Goal: Task Accomplishment & Management: Manage account settings

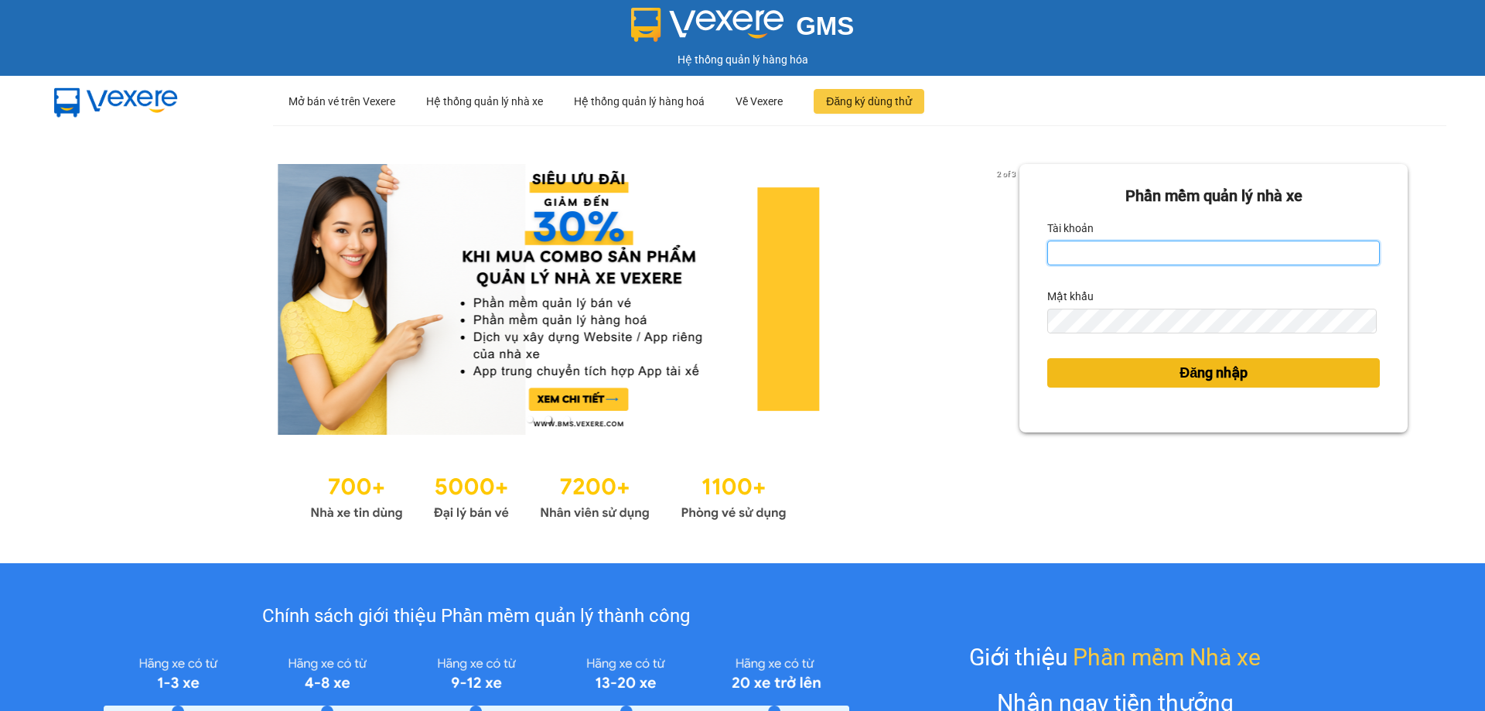
type input "trannc.tuanhung"
click at [1057, 379] on button "Đăng nhập" at bounding box center [1213, 372] width 333 height 29
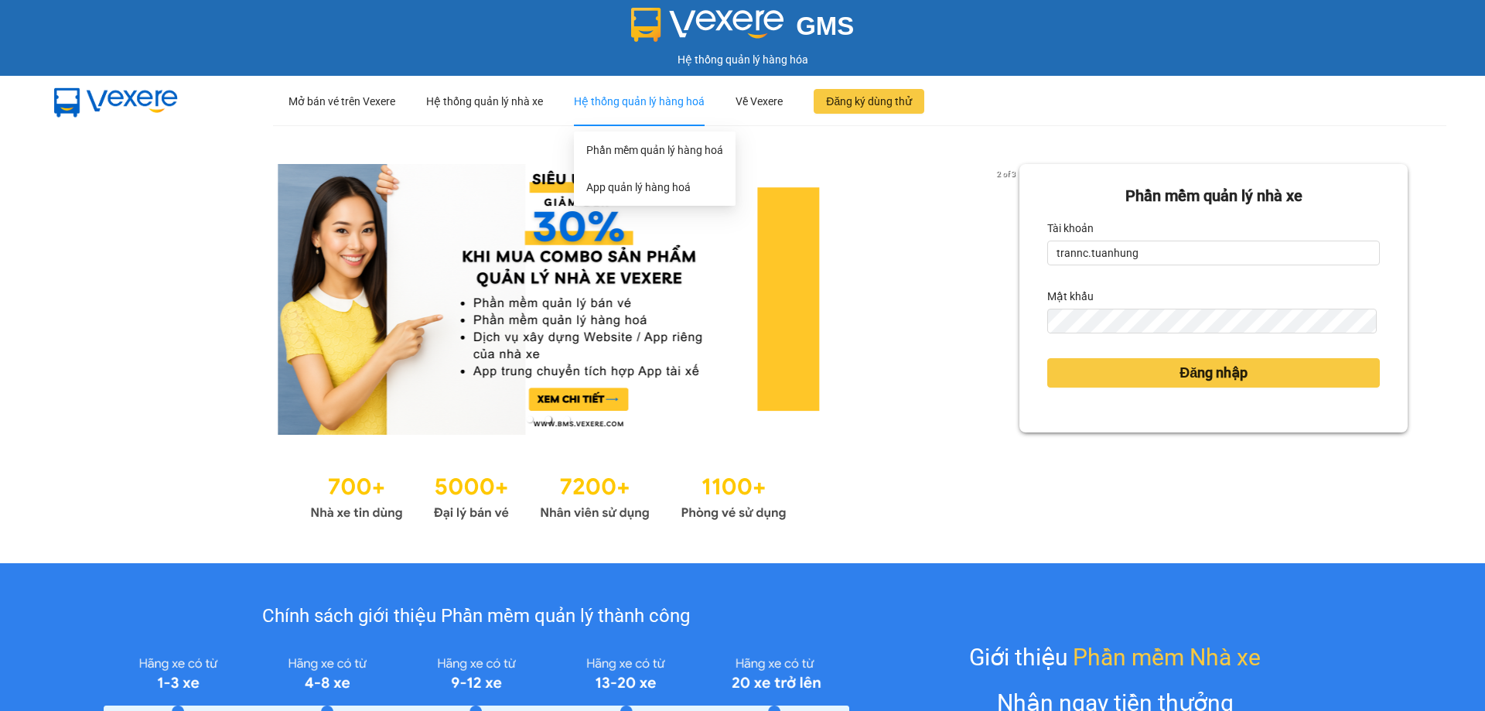
click at [639, 103] on div "Hệ thống quản lý hàng hoá" at bounding box center [639, 101] width 131 height 49
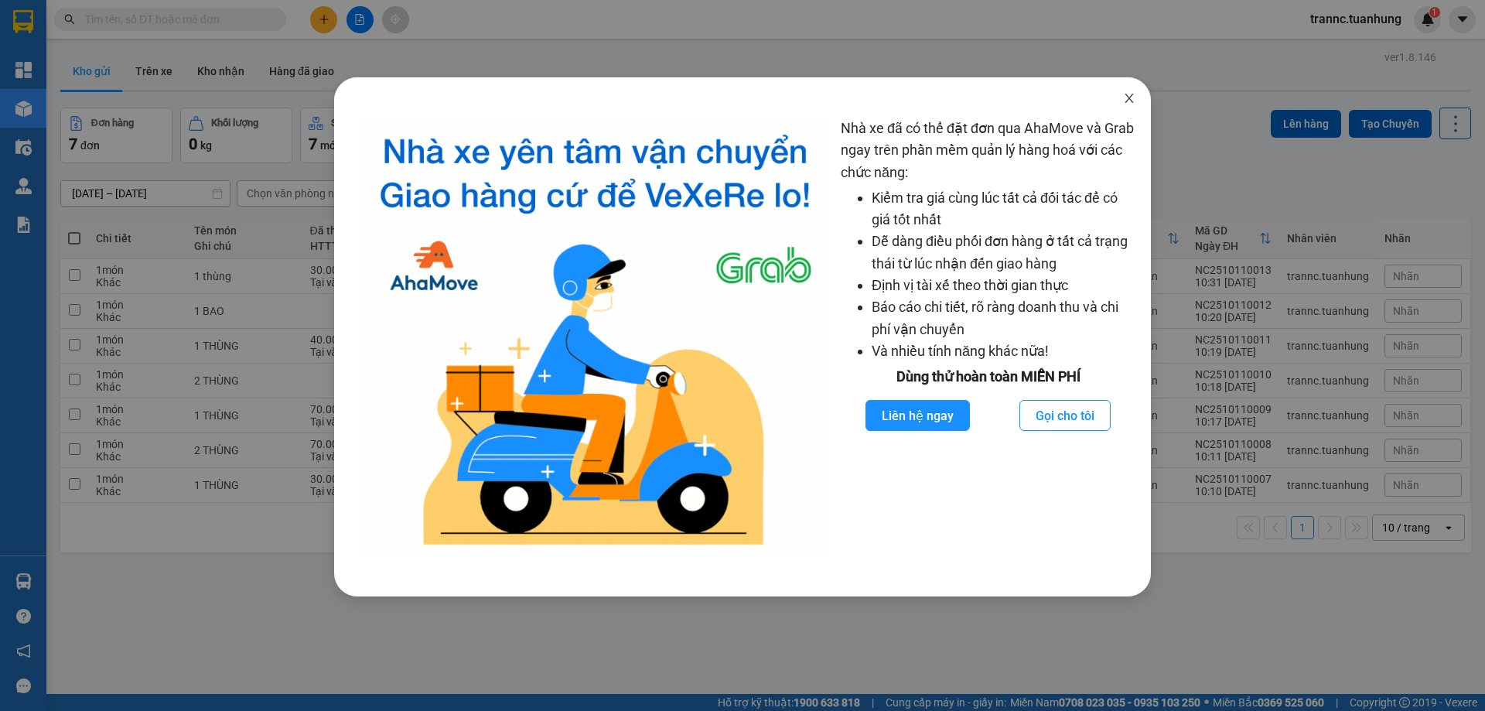
click at [1128, 97] on icon "close" at bounding box center [1129, 98] width 12 height 12
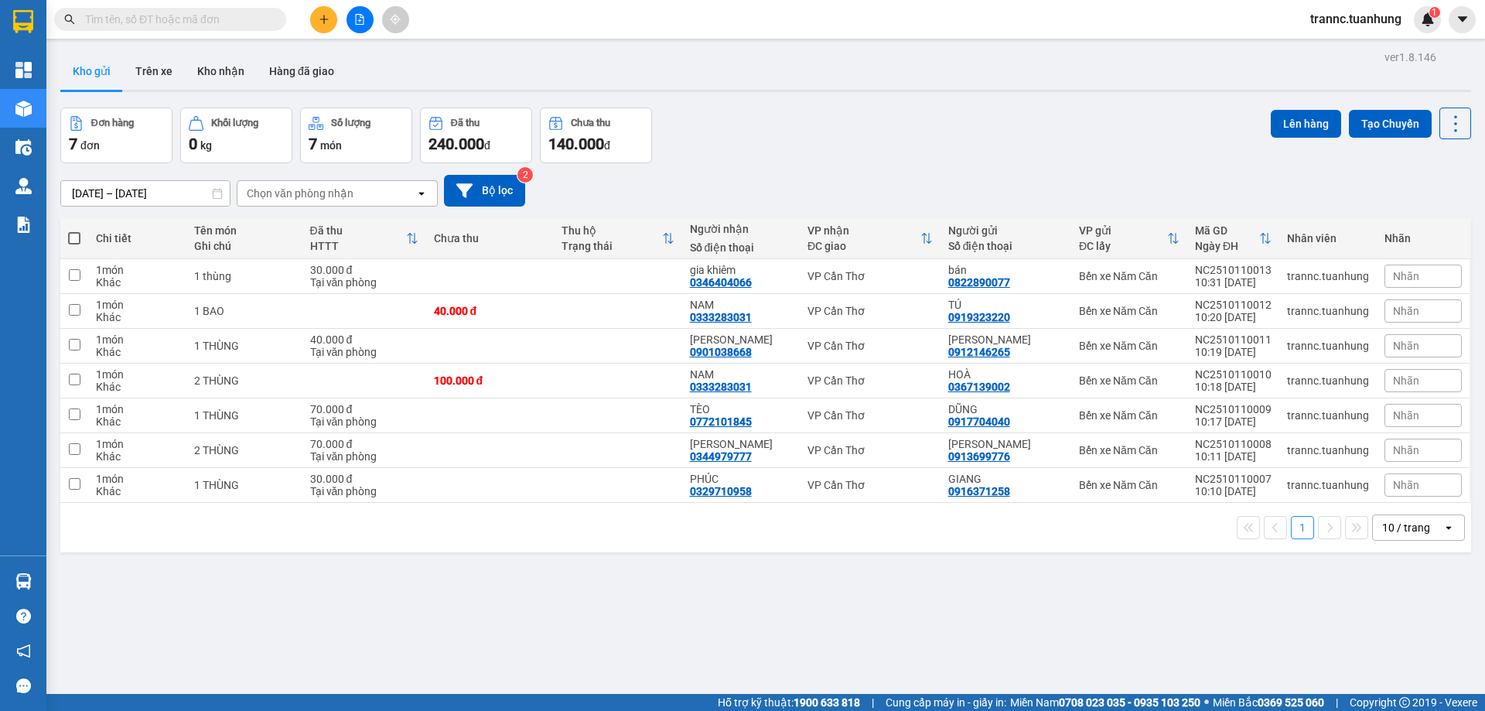
click at [183, 15] on input "text" at bounding box center [176, 19] width 183 height 17
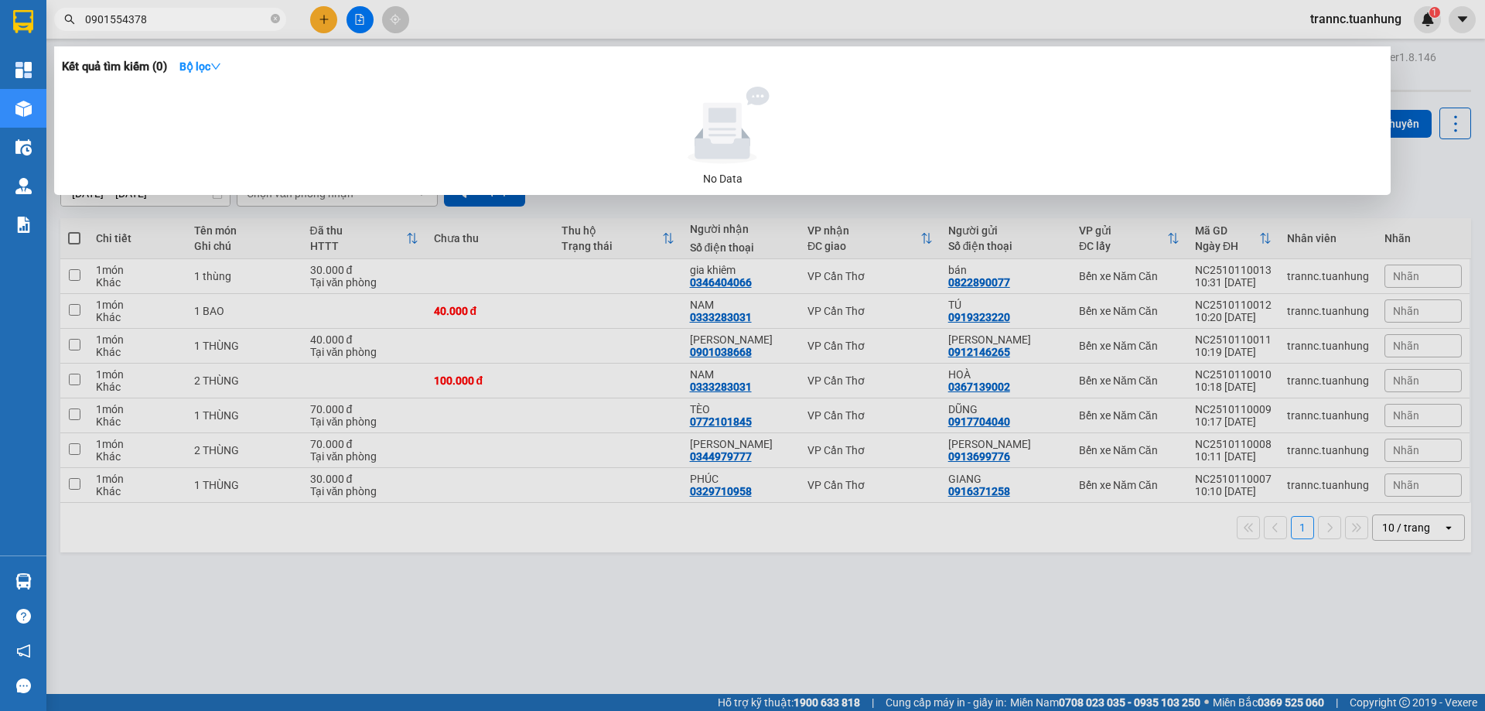
drag, startPoint x: 183, startPoint y: 15, endPoint x: 76, endPoint y: 26, distance: 108.1
click at [76, 26] on span "0901554378" at bounding box center [170, 19] width 232 height 23
type input "0901554378"
click at [326, 20] on div at bounding box center [742, 355] width 1485 height 711
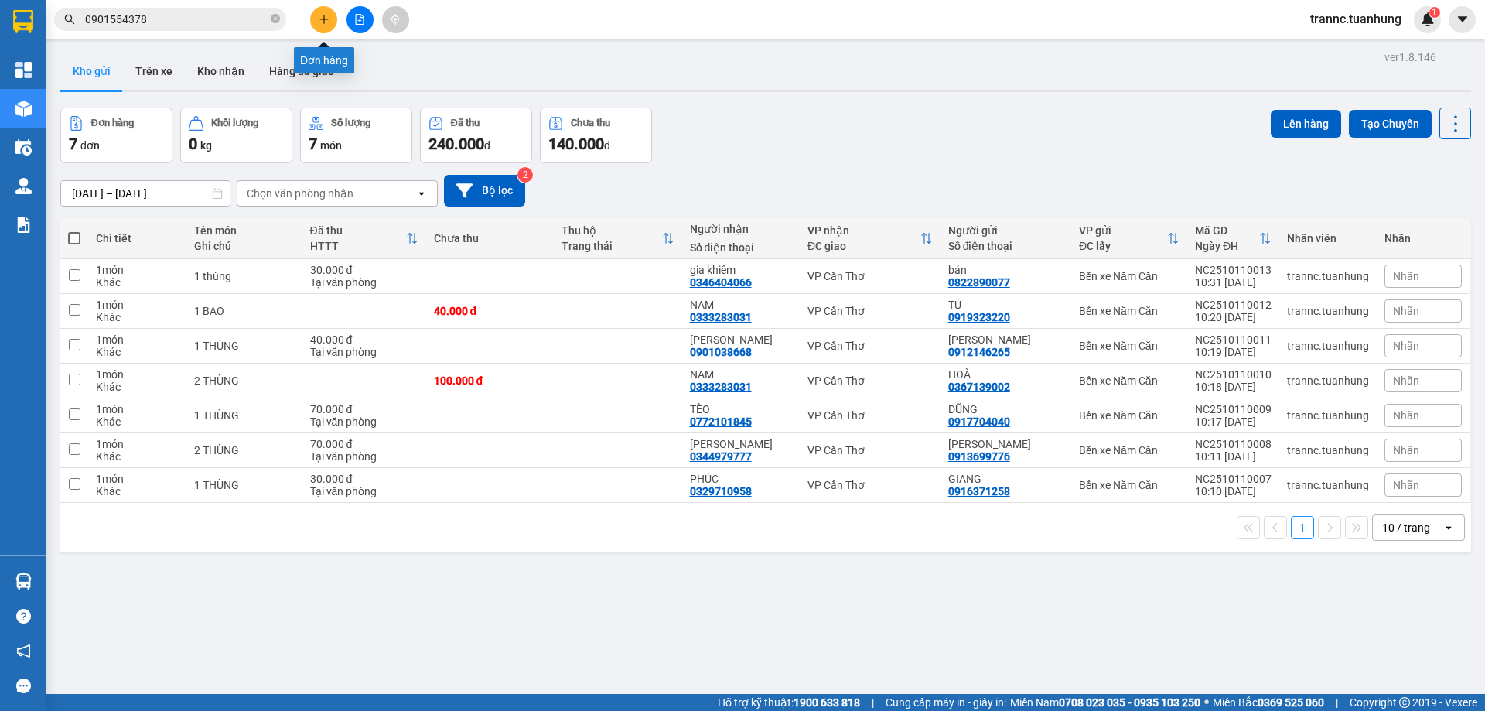
click at [326, 20] on icon "plus" at bounding box center [324, 19] width 11 height 11
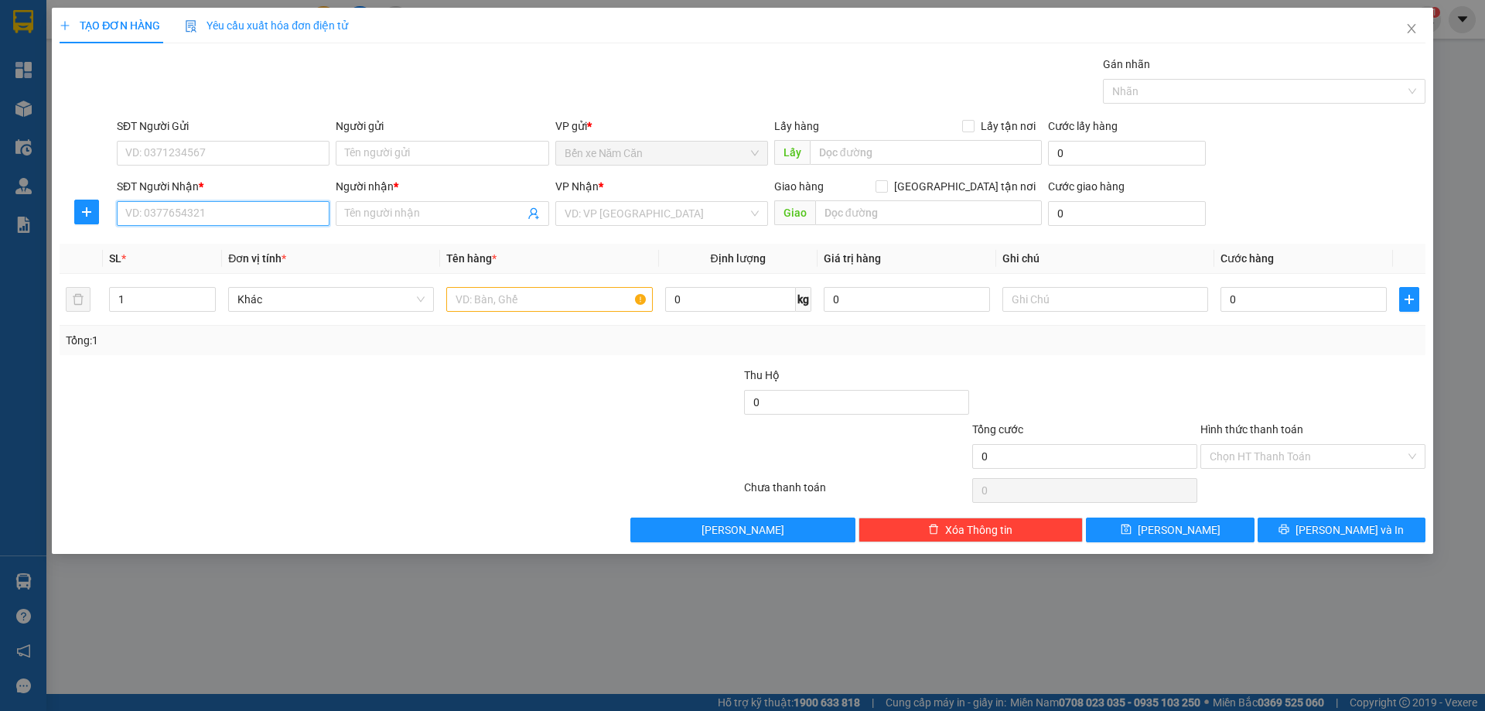
click at [316, 214] on input "SĐT Người Nhận *" at bounding box center [223, 213] width 213 height 25
paste input "0901554378"
type input "0901554378"
click at [388, 212] on input "Người nhận *" at bounding box center [434, 213] width 179 height 17
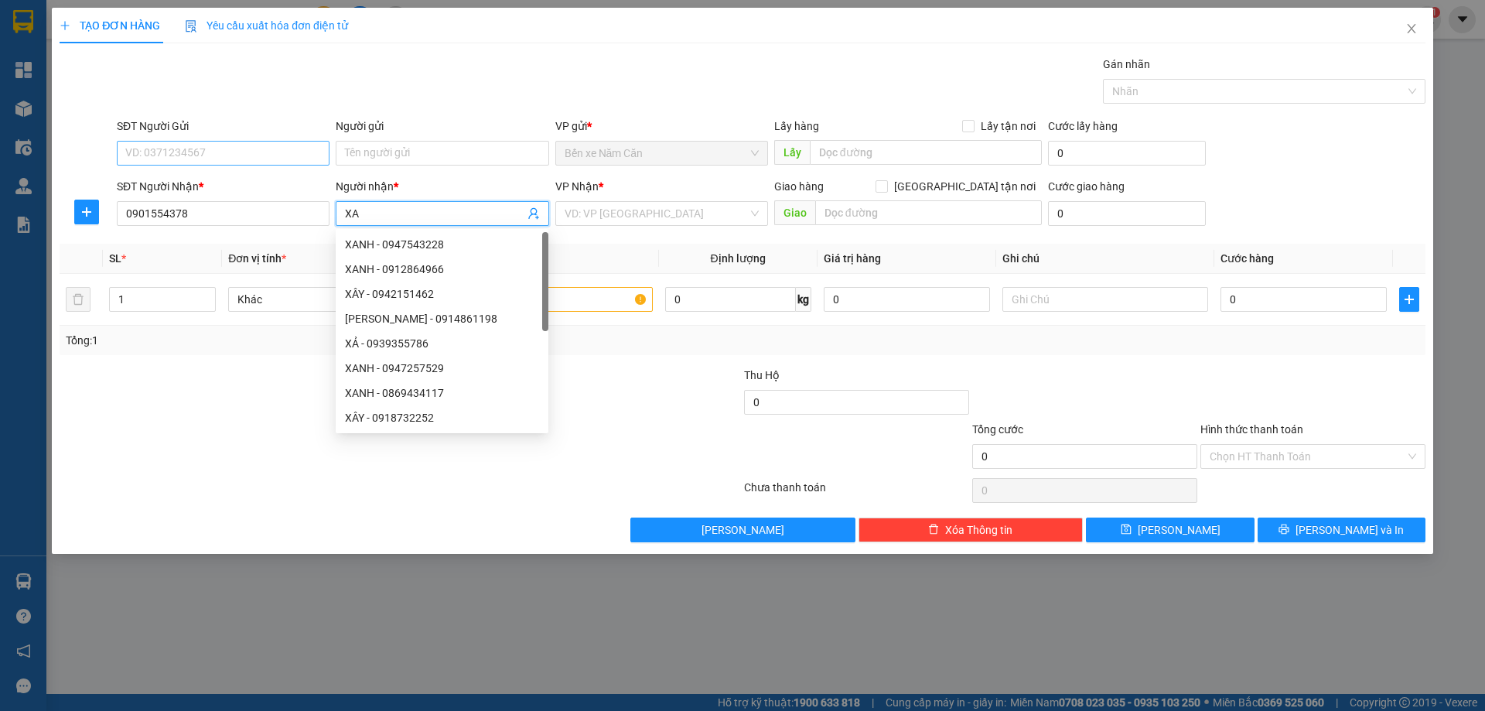
type input "XA"
click at [173, 149] on input "SĐT Người Gửi" at bounding box center [223, 153] width 213 height 25
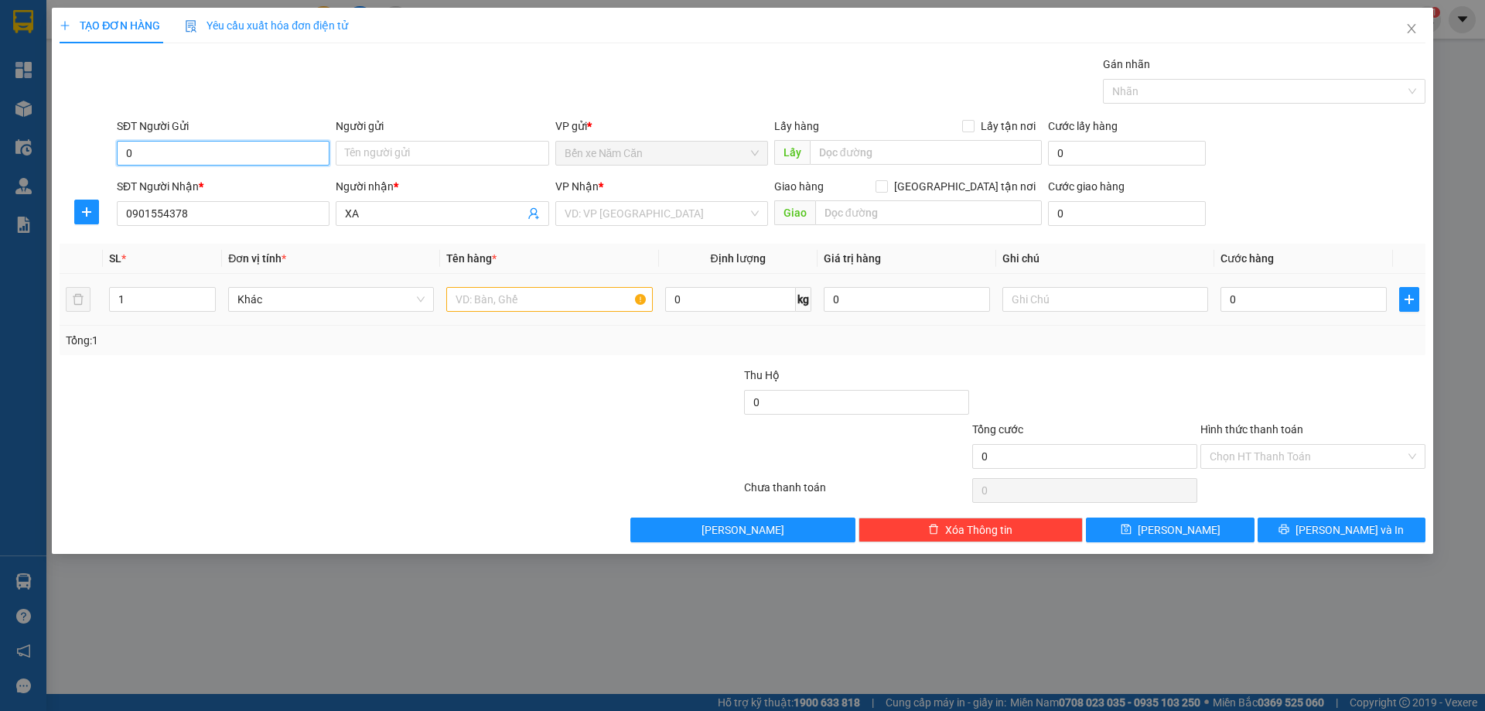
type input "0"
click at [500, 301] on input "text" at bounding box center [549, 299] width 206 height 25
type input "1 THÙNG"
click at [169, 150] on input "0" at bounding box center [223, 153] width 213 height 25
click at [211, 207] on div "0919138638 - NẲNG" at bounding box center [223, 208] width 194 height 17
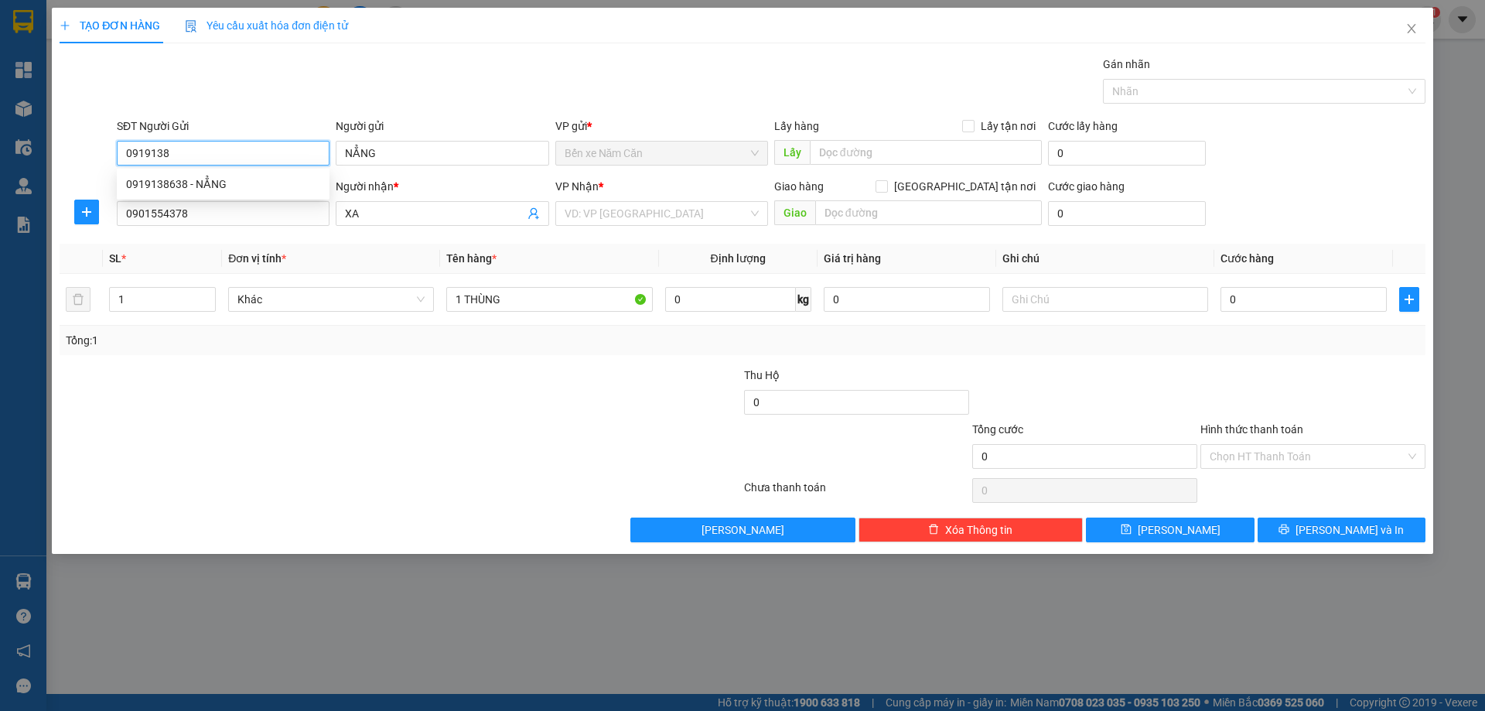
type input "0919138638"
type input "NẲNG"
type input "0919138638"
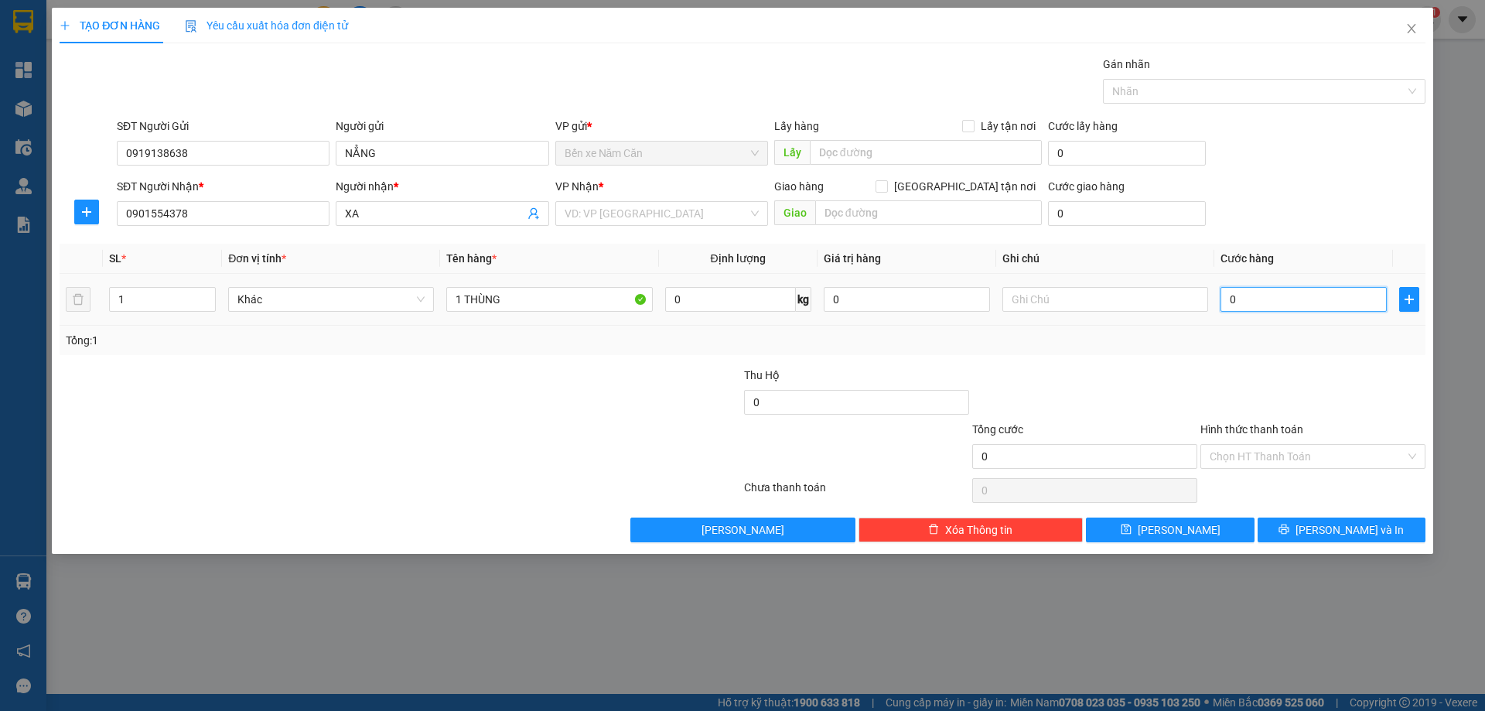
click at [1256, 304] on input "0" at bounding box center [1303, 299] width 166 height 25
type input "5"
type input "50"
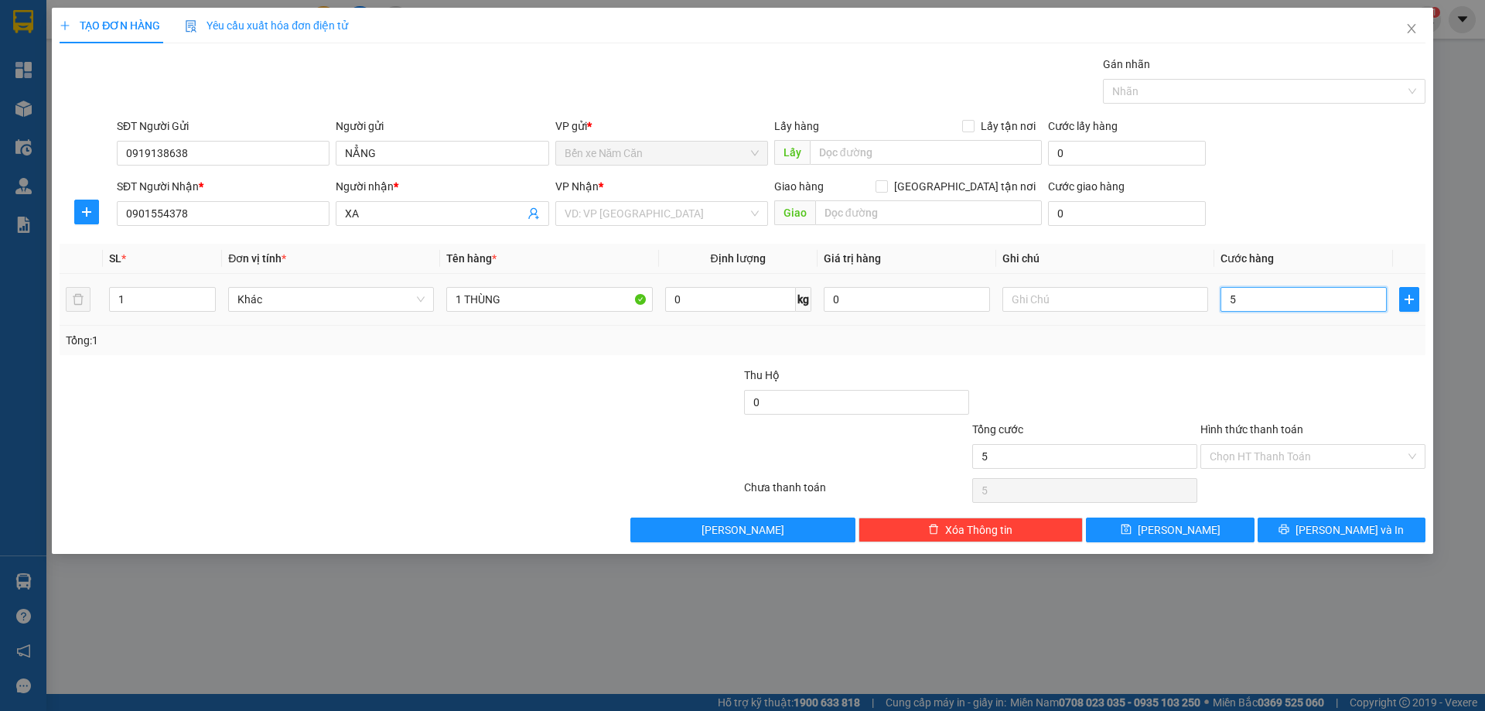
type input "50"
type input "50.000"
click at [1254, 359] on div "Transit Pickup Surcharge Ids Transit Deliver Surcharge Ids Transit Deliver Surc…" at bounding box center [743, 299] width 1366 height 486
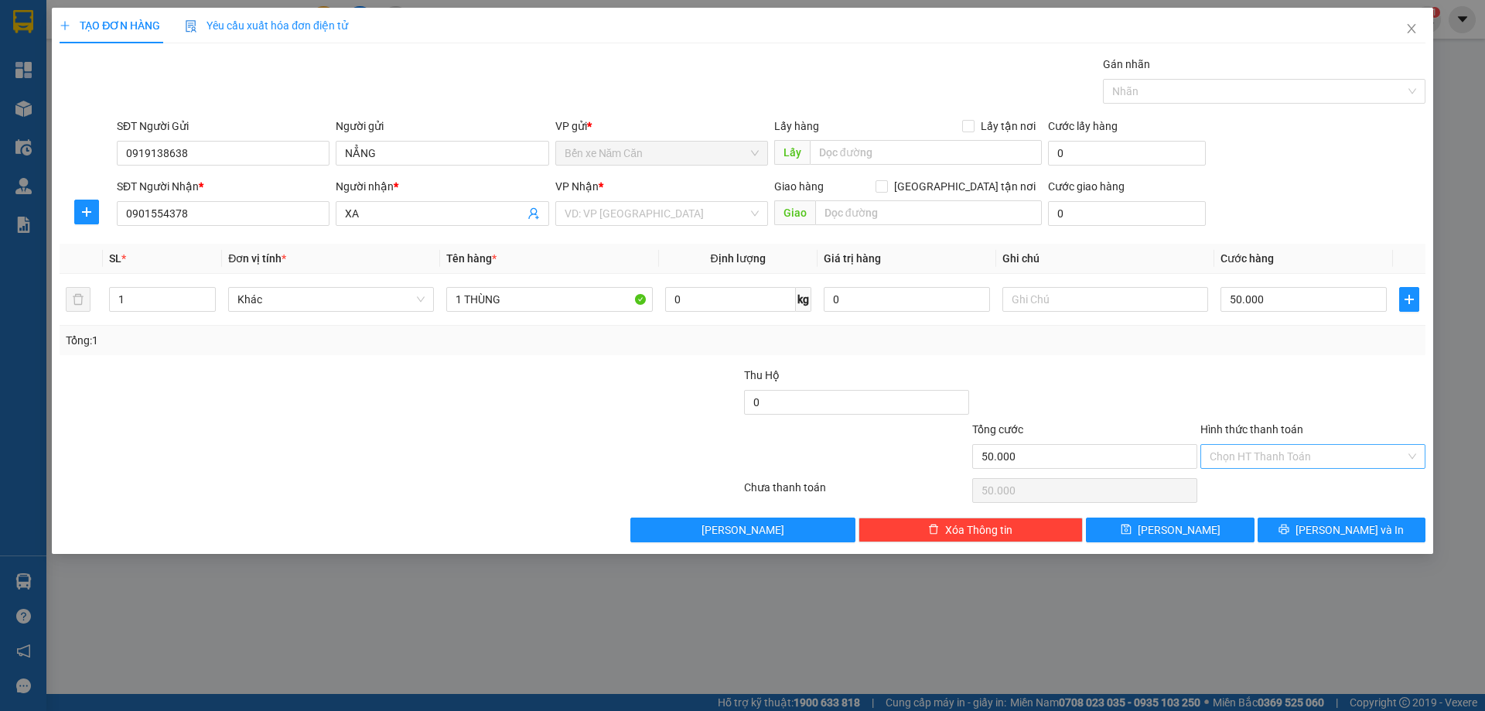
click at [1283, 457] on input "Hình thức thanh toán" at bounding box center [1308, 456] width 196 height 23
click at [1280, 485] on div "Tại văn phòng" at bounding box center [1313, 487] width 207 height 17
type input "0"
click at [1332, 527] on span "Lưu và In" at bounding box center [1350, 529] width 108 height 17
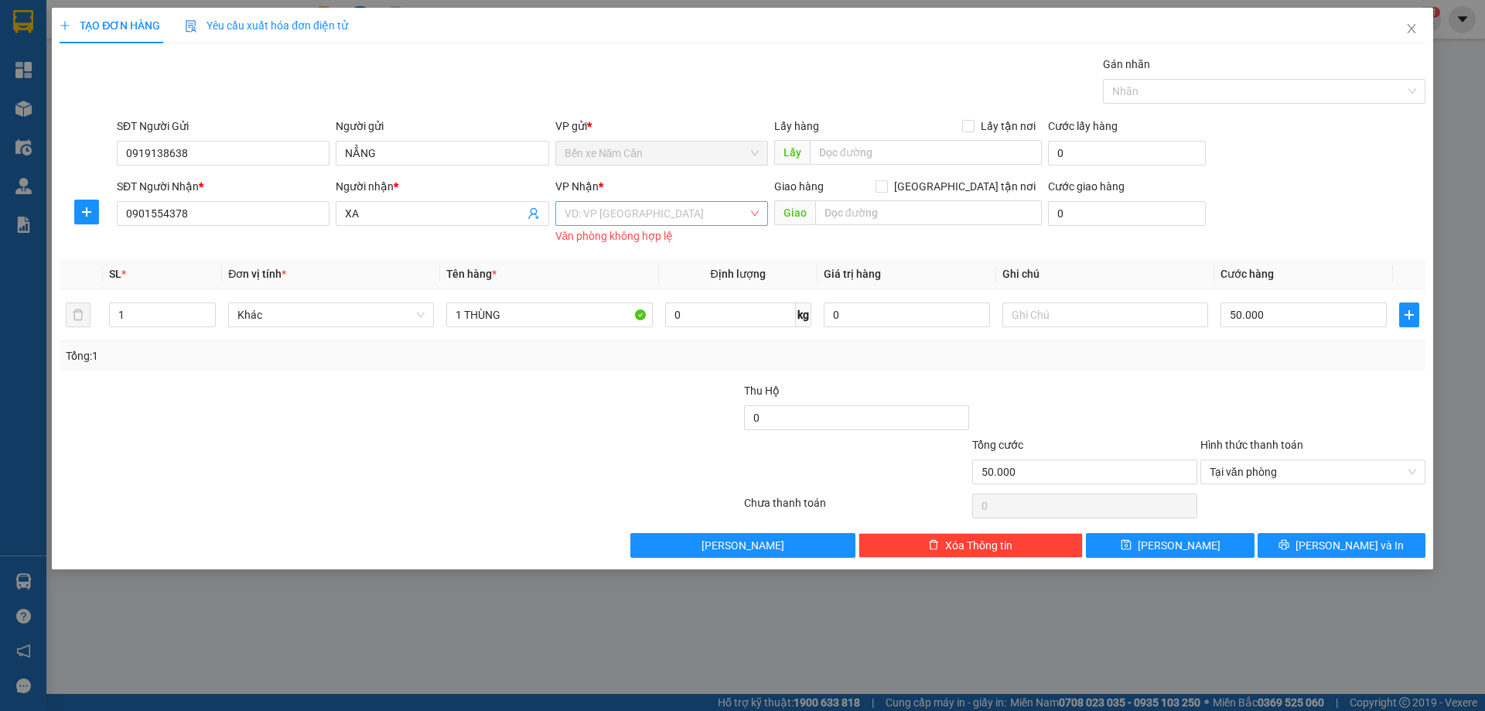
click at [677, 219] on input "search" at bounding box center [656, 213] width 183 height 23
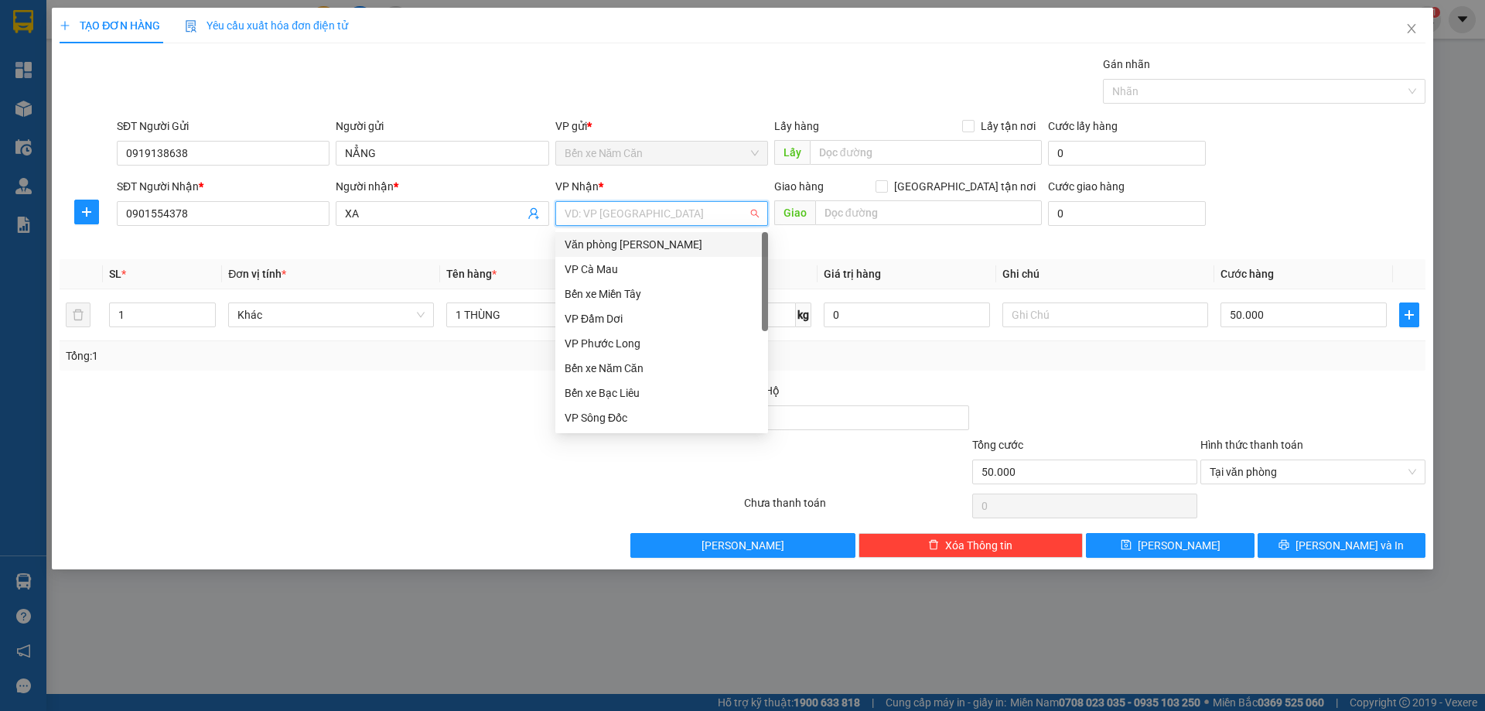
click at [674, 247] on div "Văn phòng [PERSON_NAME]" at bounding box center [662, 244] width 194 height 17
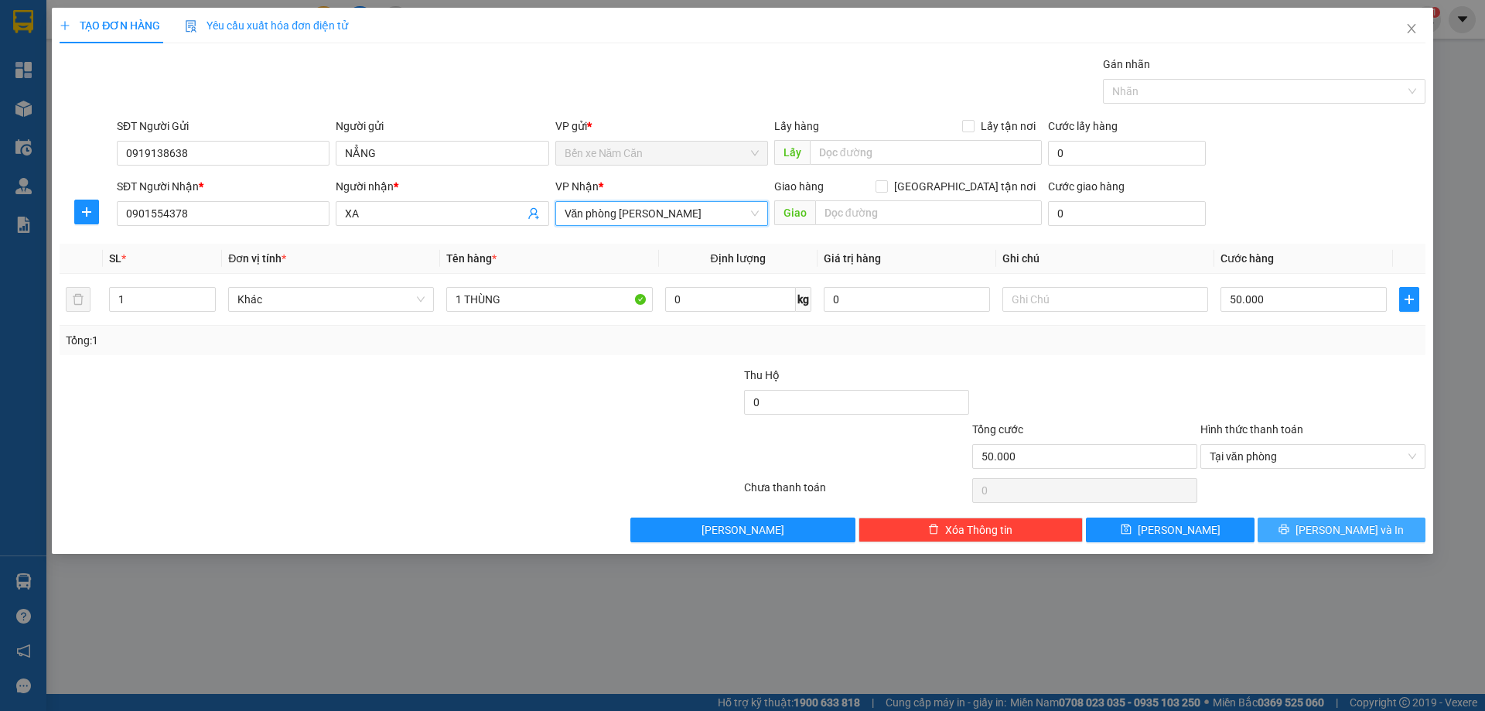
click at [1360, 527] on span "Lưu và In" at bounding box center [1350, 529] width 108 height 17
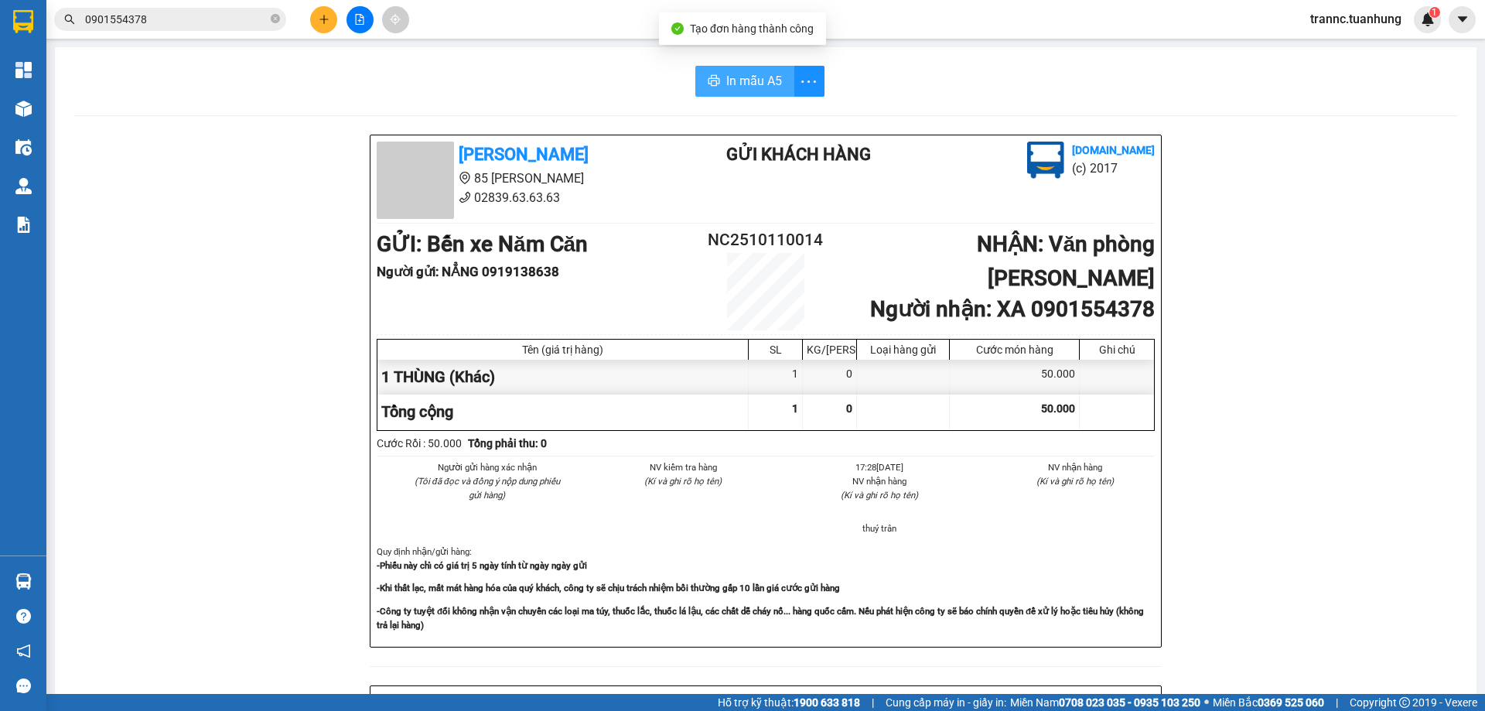
click at [751, 67] on button "In mẫu A5" at bounding box center [744, 81] width 99 height 31
drag, startPoint x: 1345, startPoint y: 459, endPoint x: 1318, endPoint y: 445, distance: 30.4
click at [1345, 459] on div "Tuấn Hưng 85 Lý Chiêu Hoàng 02839.63.63.63 Gửi khách hàng Vexere.com (c) 2017 G…" at bounding box center [765, 684] width 1384 height 1098
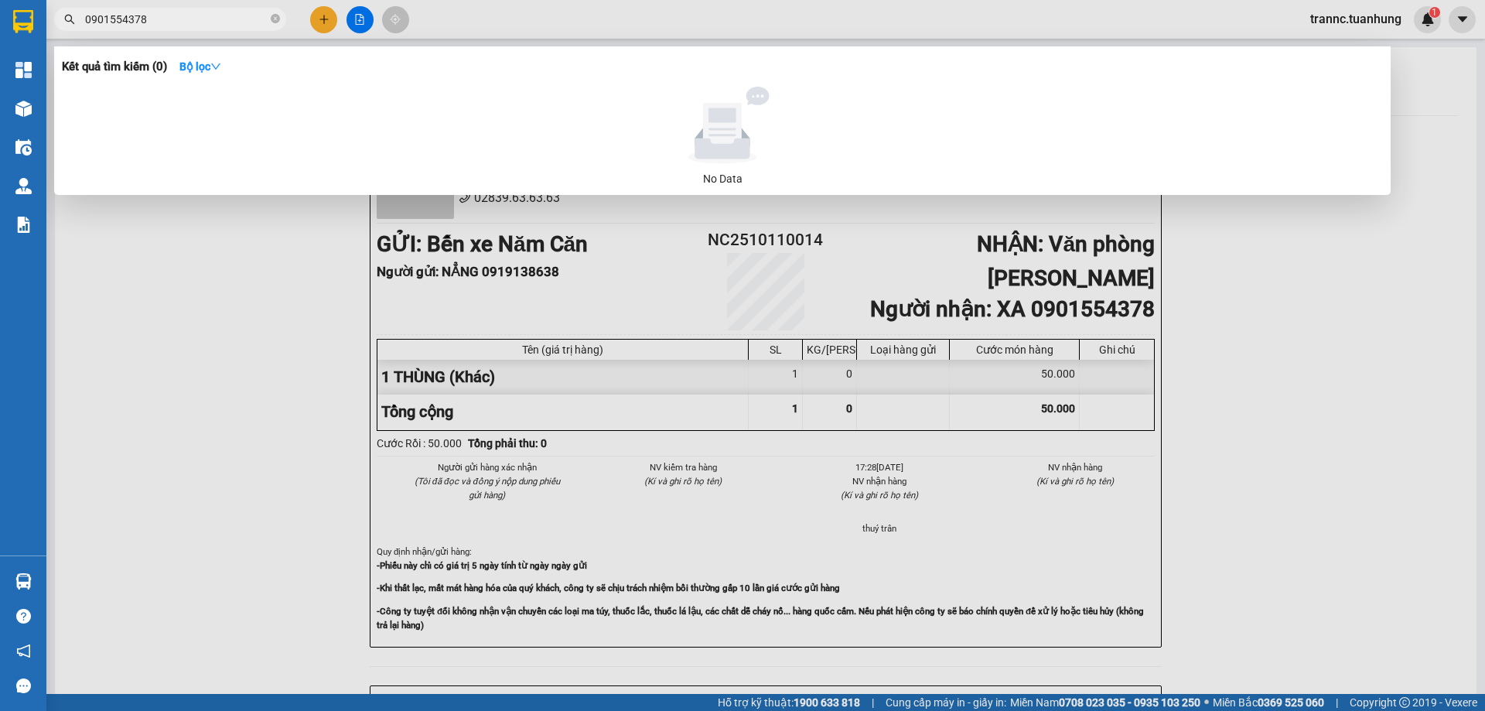
click at [238, 27] on input "0901554378" at bounding box center [176, 19] width 183 height 17
type input "0"
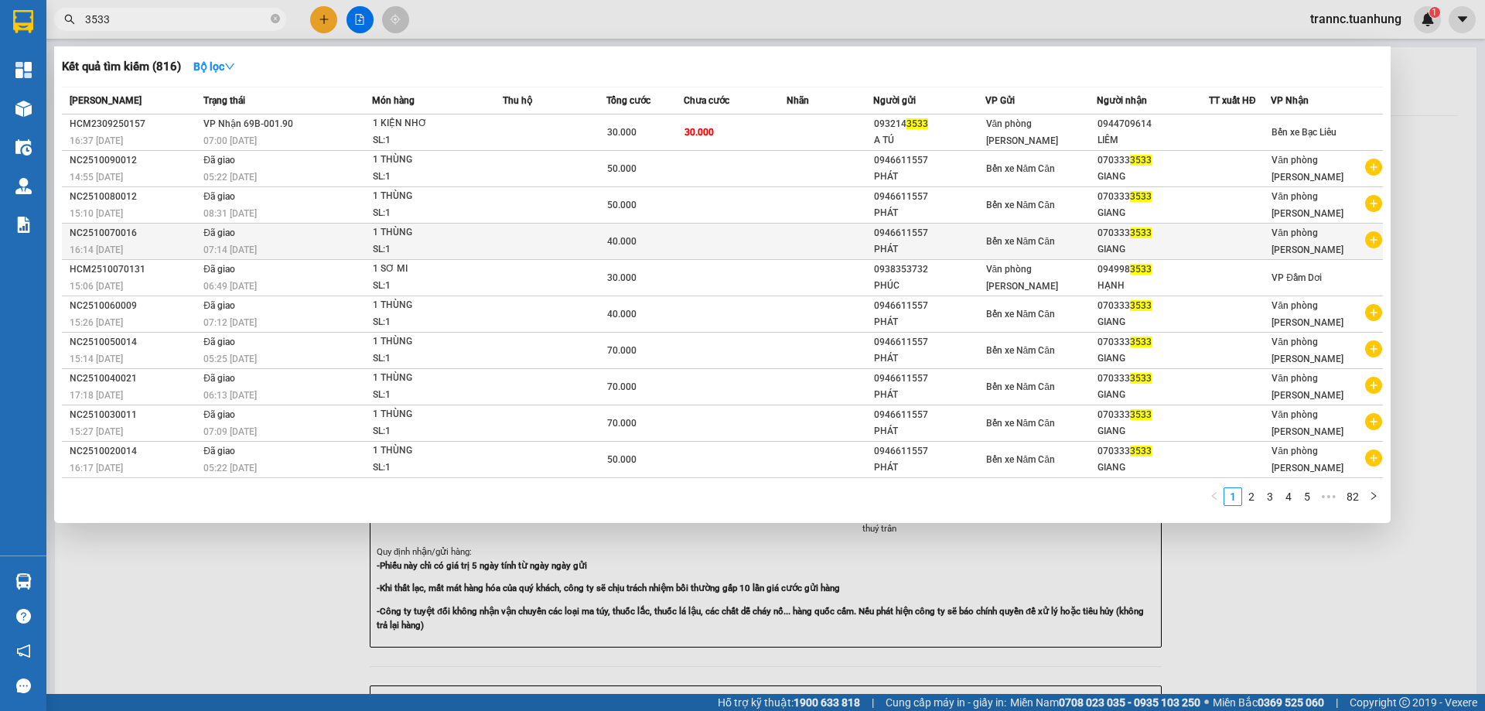
type input "3533"
click at [1376, 237] on icon "plus-circle" at bounding box center [1373, 239] width 17 height 17
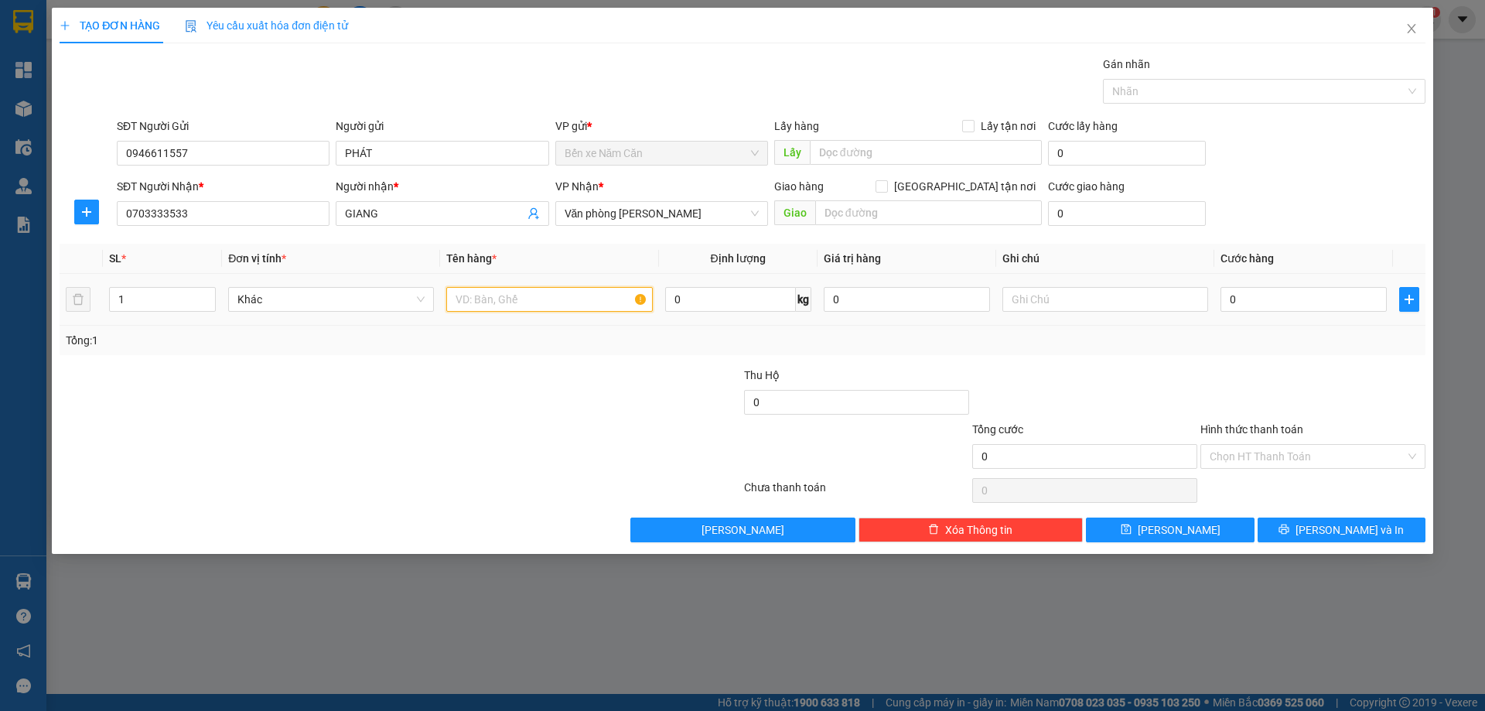
click at [510, 295] on input "text" at bounding box center [549, 299] width 206 height 25
type input "1"
type input "1 THÙNG"
click at [1247, 301] on input "0" at bounding box center [1303, 299] width 166 height 25
type input "6"
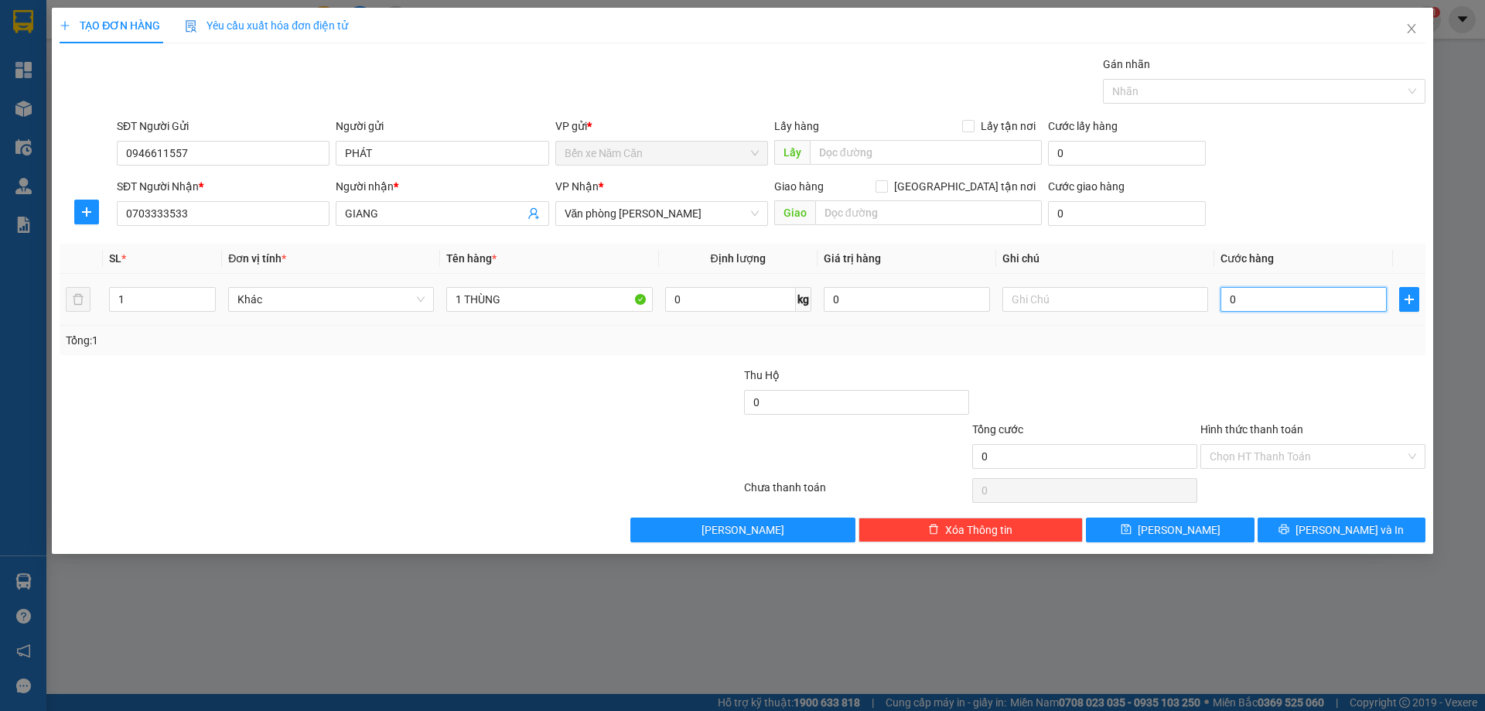
type input "6"
type input "60"
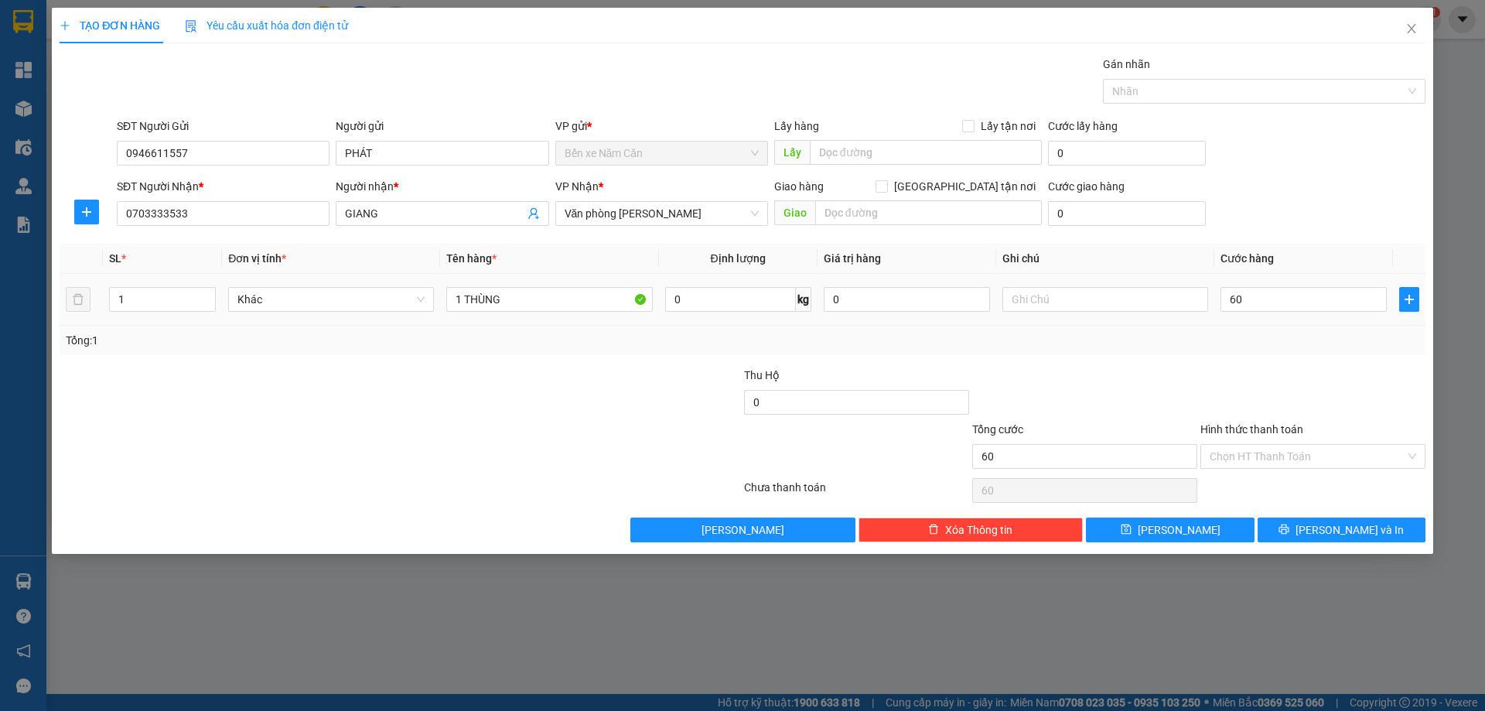
type input "60.000"
click at [1237, 342] on div "Tổng: 1" at bounding box center [743, 340] width 1354 height 17
click at [1254, 448] on input "Hình thức thanh toán" at bounding box center [1308, 456] width 196 height 23
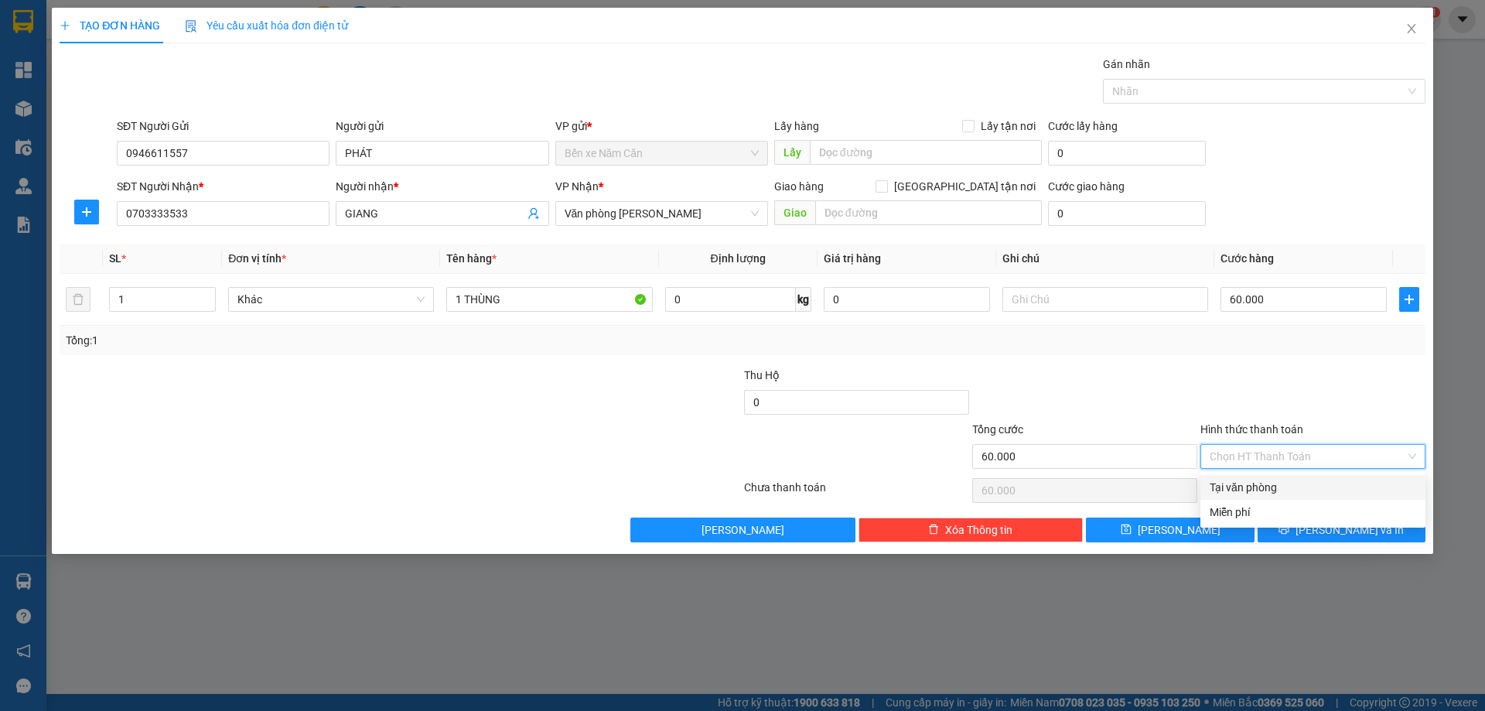
click at [1256, 483] on div "Tại văn phòng" at bounding box center [1313, 487] width 207 height 17
type input "0"
click at [1268, 483] on div "Tại văn phòng" at bounding box center [1313, 487] width 207 height 17
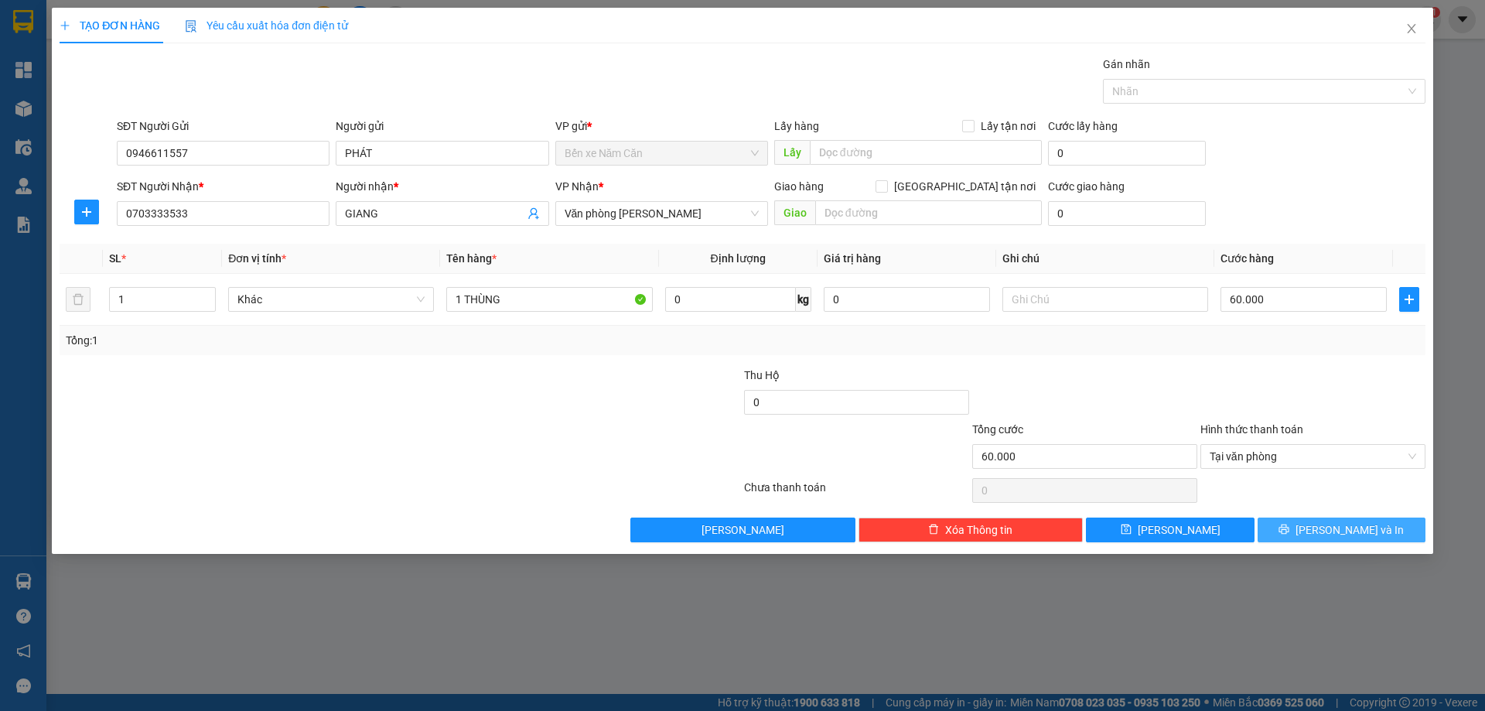
click at [1367, 535] on span "Lưu và In" at bounding box center [1350, 529] width 108 height 17
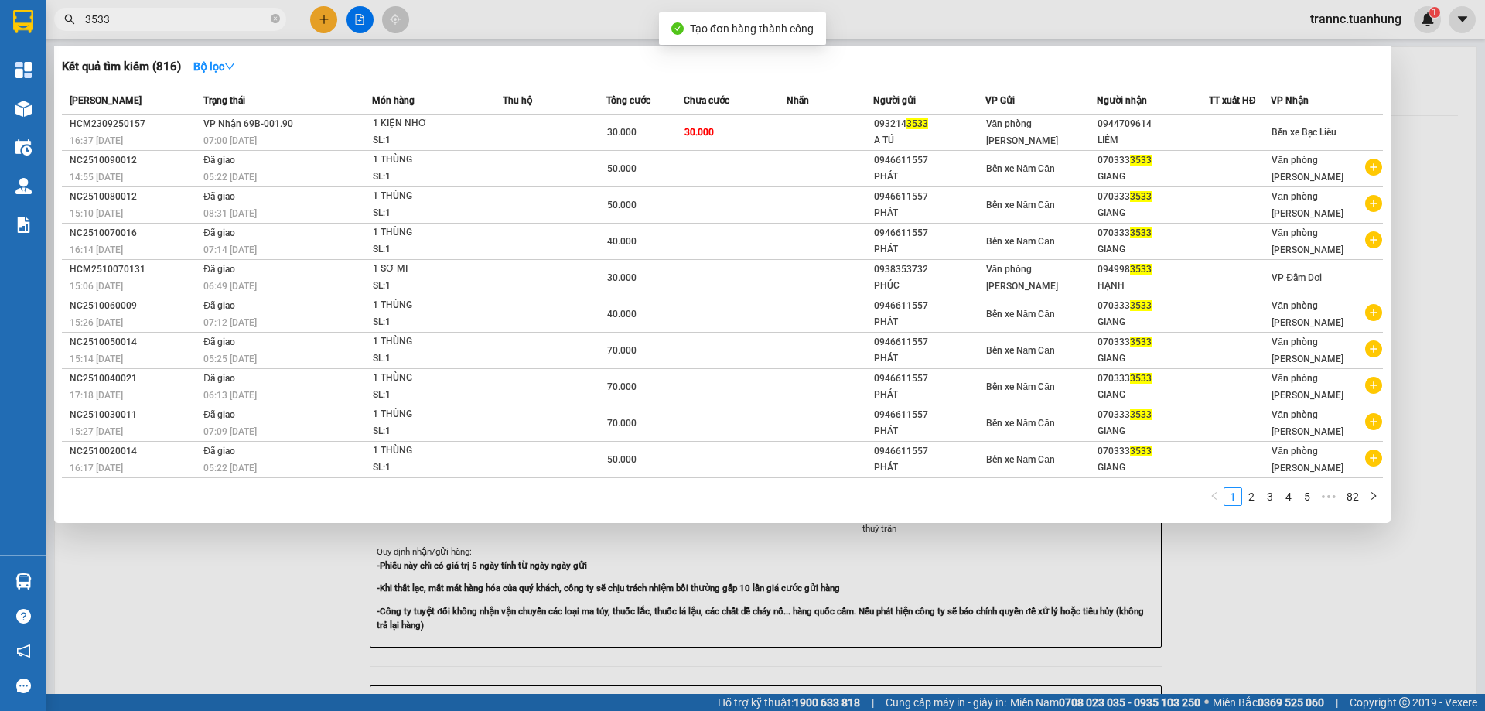
drag, startPoint x: 1309, startPoint y: 560, endPoint x: 1195, endPoint y: 494, distance: 131.3
click at [1308, 560] on div at bounding box center [742, 355] width 1485 height 711
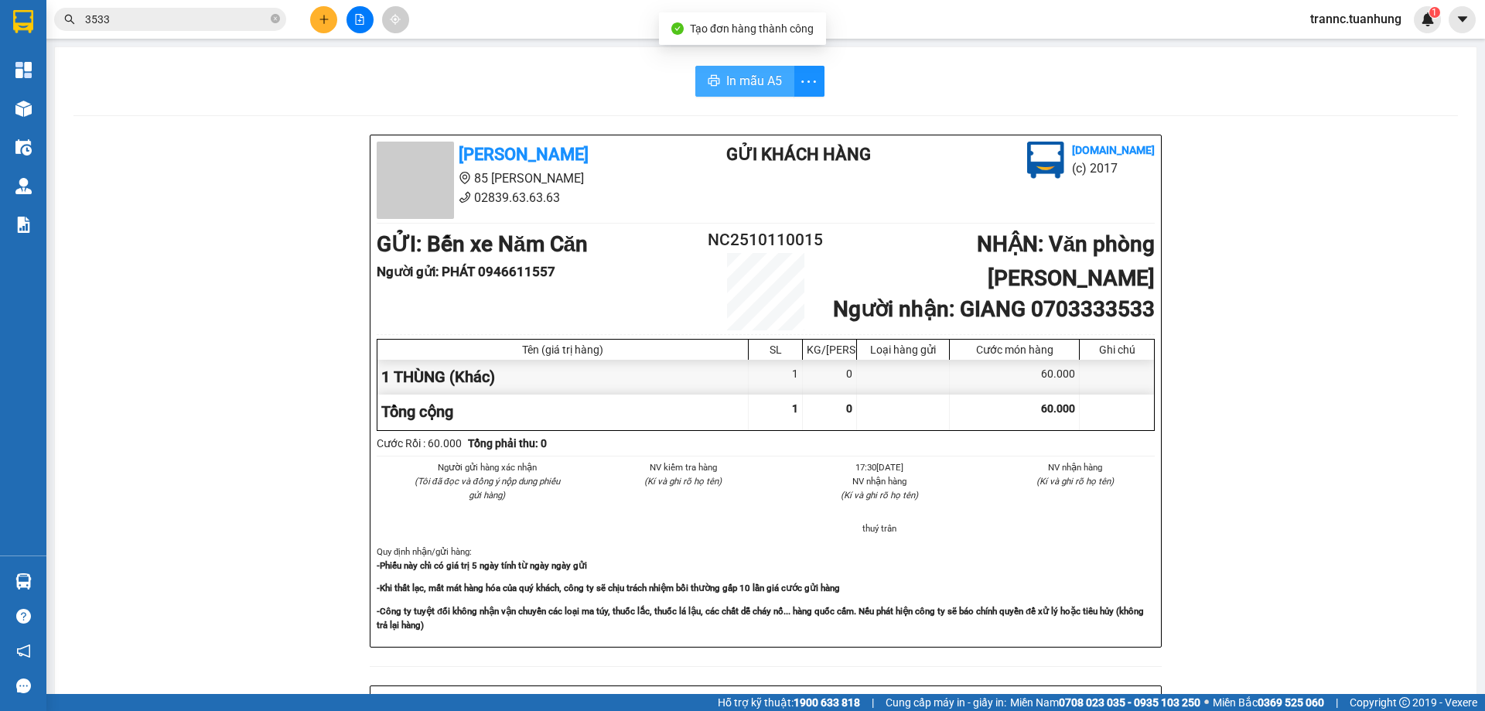
click at [766, 77] on span "In mẫu A5" at bounding box center [754, 80] width 56 height 19
click at [889, 89] on div "In mẫu A5" at bounding box center [765, 81] width 1384 height 31
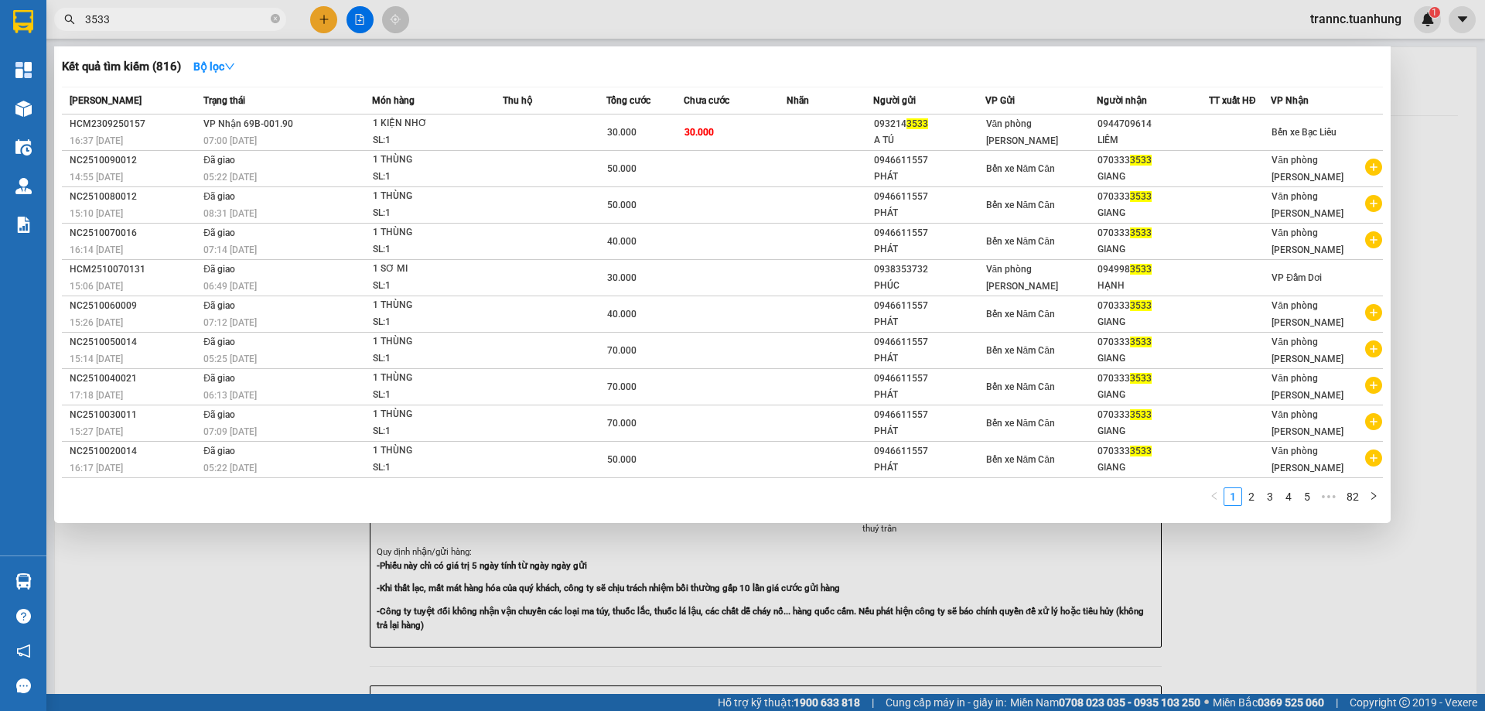
click at [202, 20] on input "3533" at bounding box center [176, 19] width 183 height 17
type input "3"
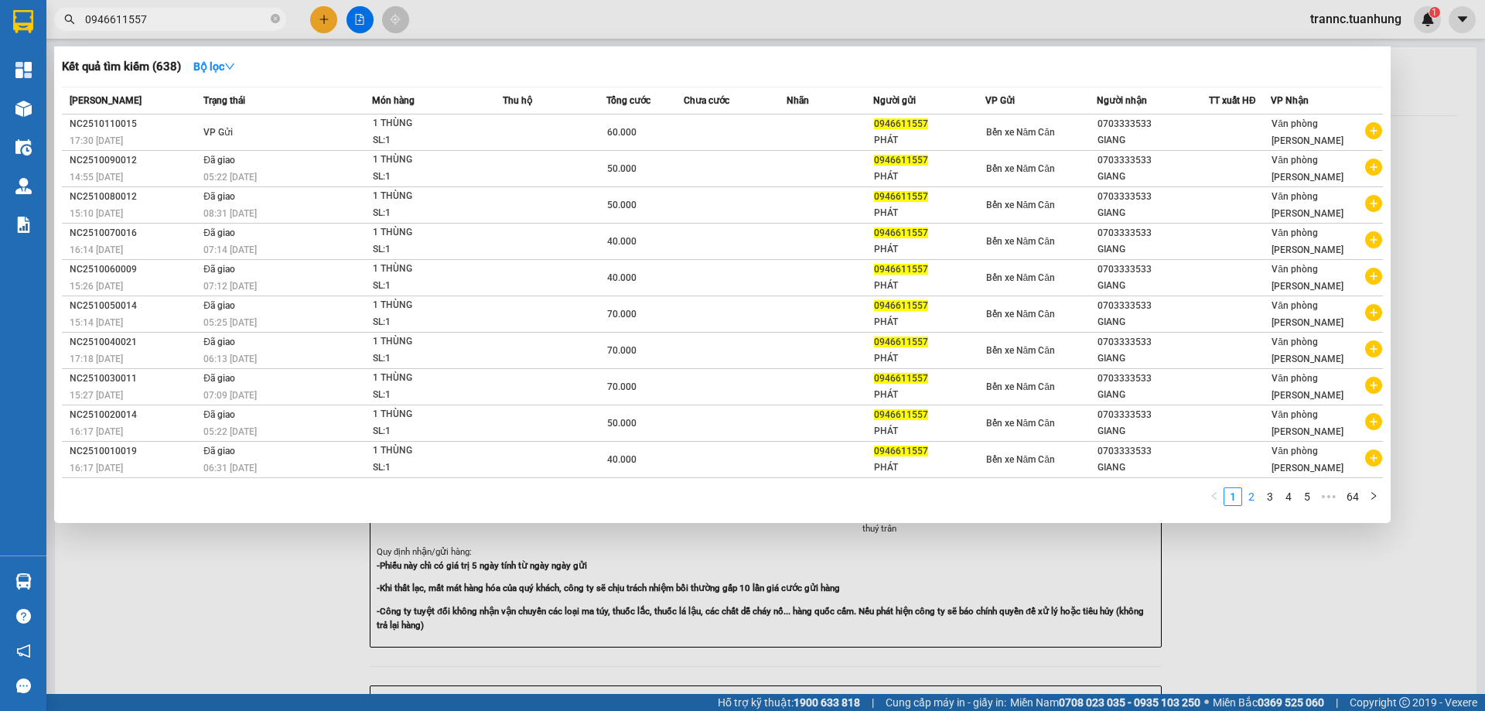
type input "0946611557"
click at [1253, 494] on link "2" at bounding box center [1251, 496] width 17 height 17
click at [1271, 500] on link "3" at bounding box center [1269, 496] width 17 height 17
click at [1296, 505] on link "4" at bounding box center [1288, 496] width 17 height 17
click at [1310, 500] on link "6" at bounding box center [1307, 496] width 17 height 17
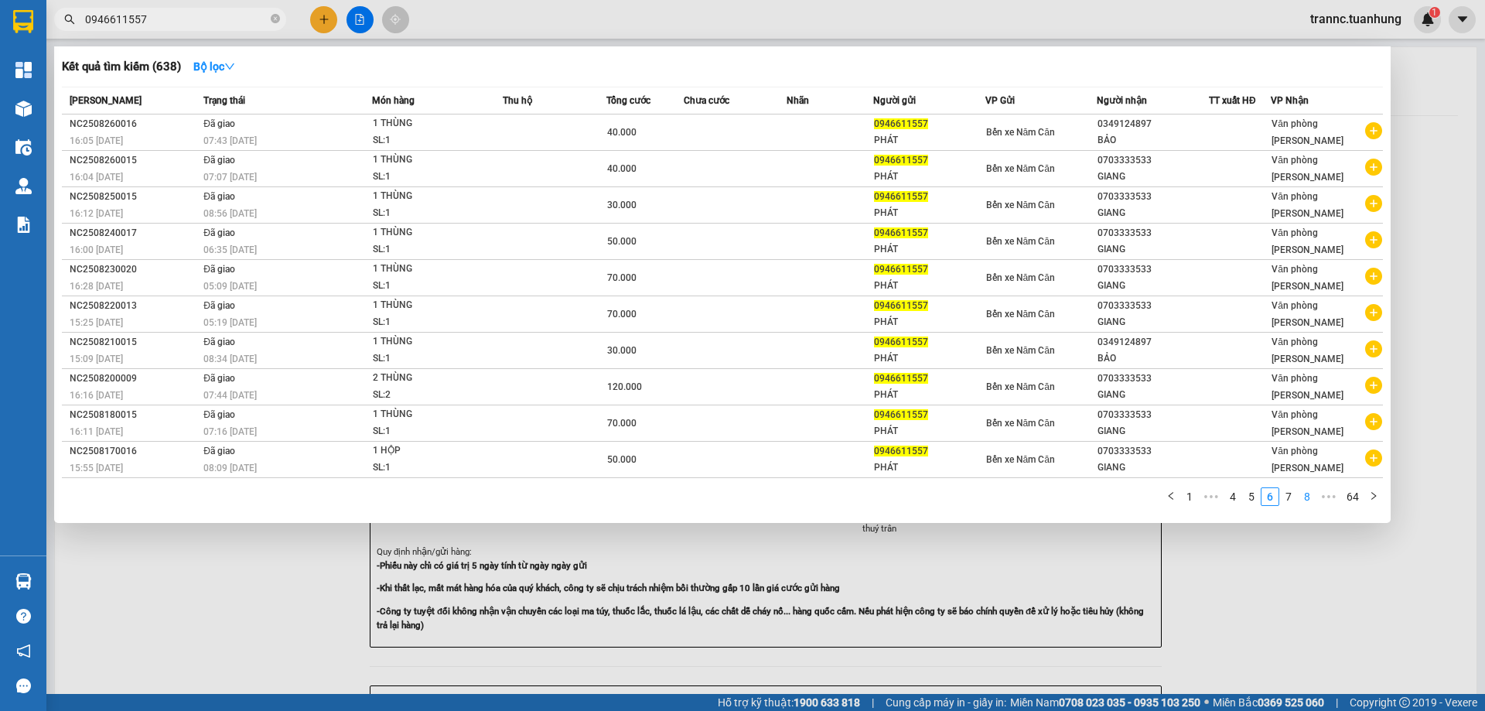
click at [1315, 504] on link "8" at bounding box center [1307, 496] width 17 height 17
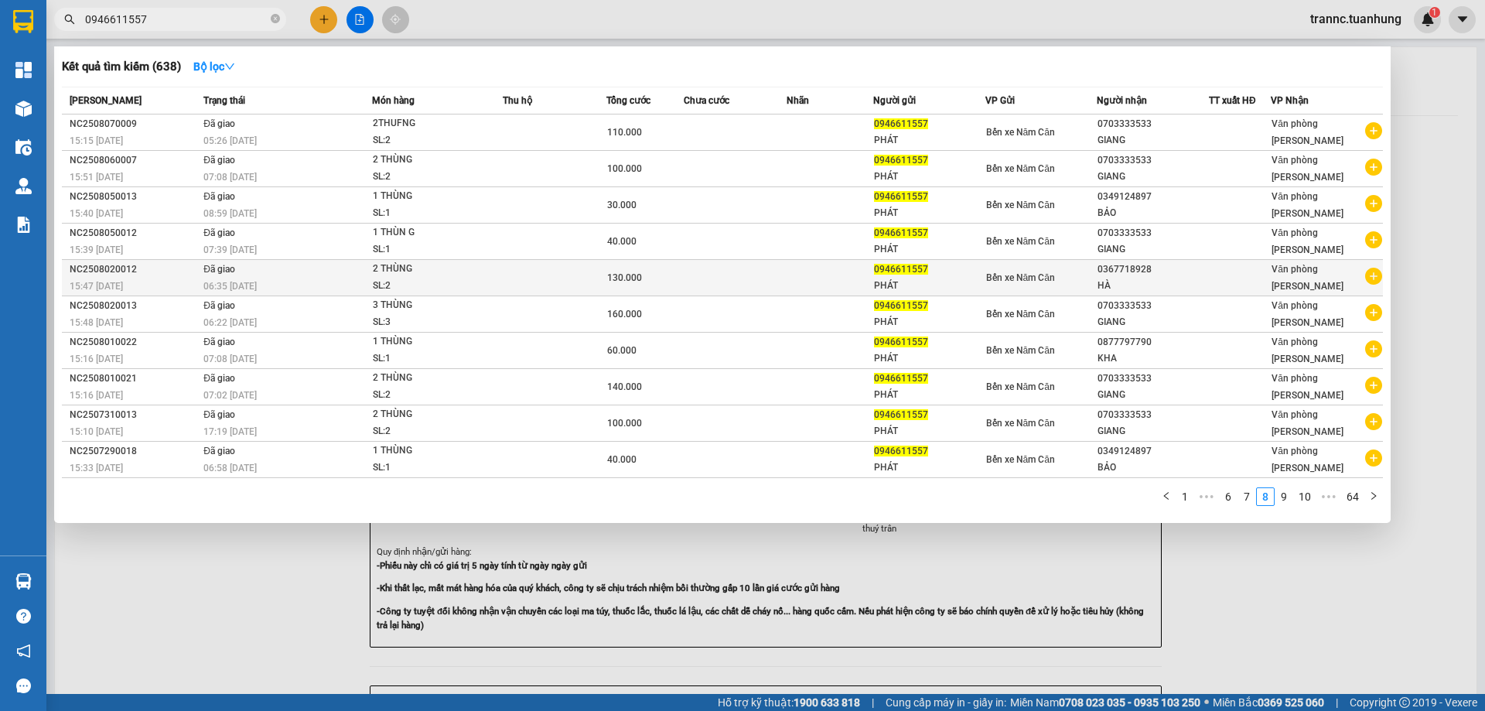
click at [1379, 275] on icon "plus-circle" at bounding box center [1373, 276] width 17 height 17
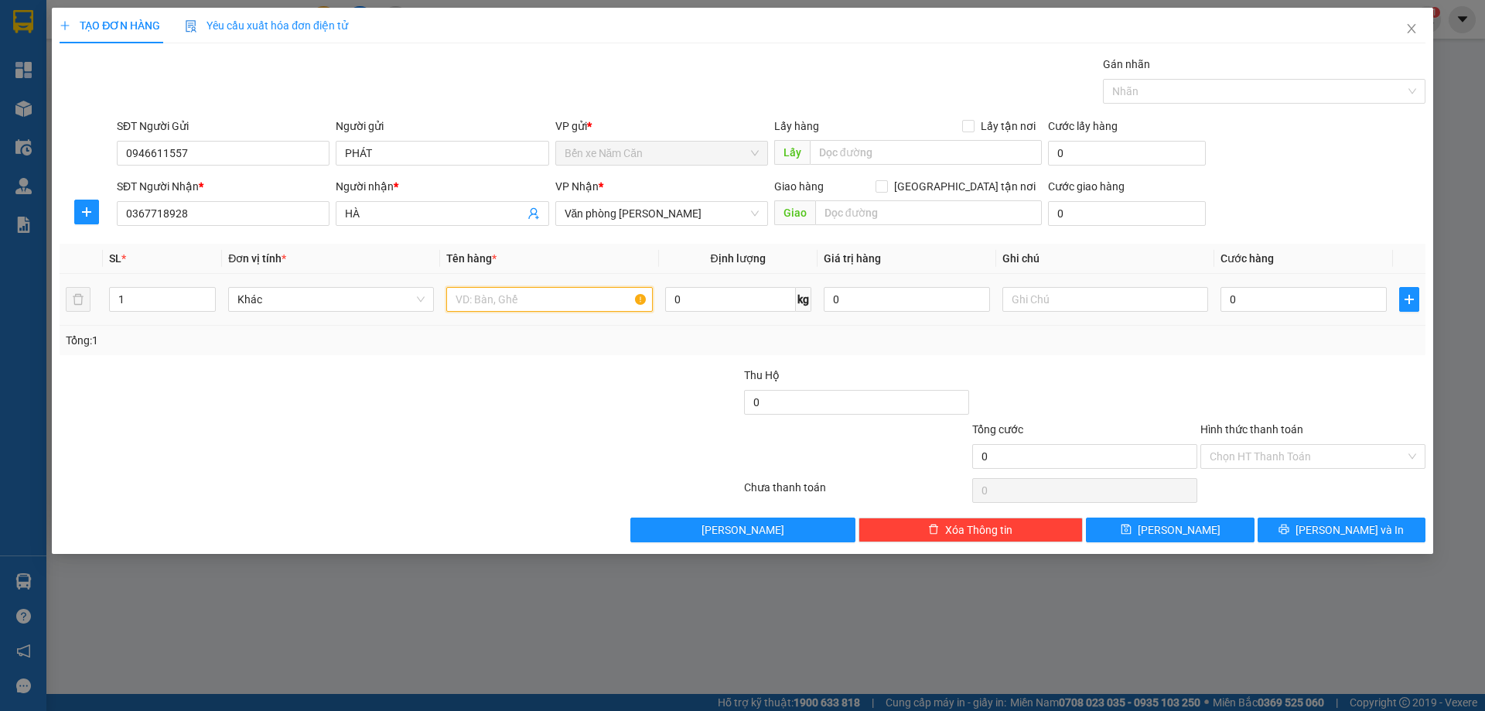
click at [615, 302] on input "text" at bounding box center [549, 299] width 206 height 25
type input "1 THÙNG"
click at [1251, 293] on input "0" at bounding box center [1303, 299] width 166 height 25
type input "6"
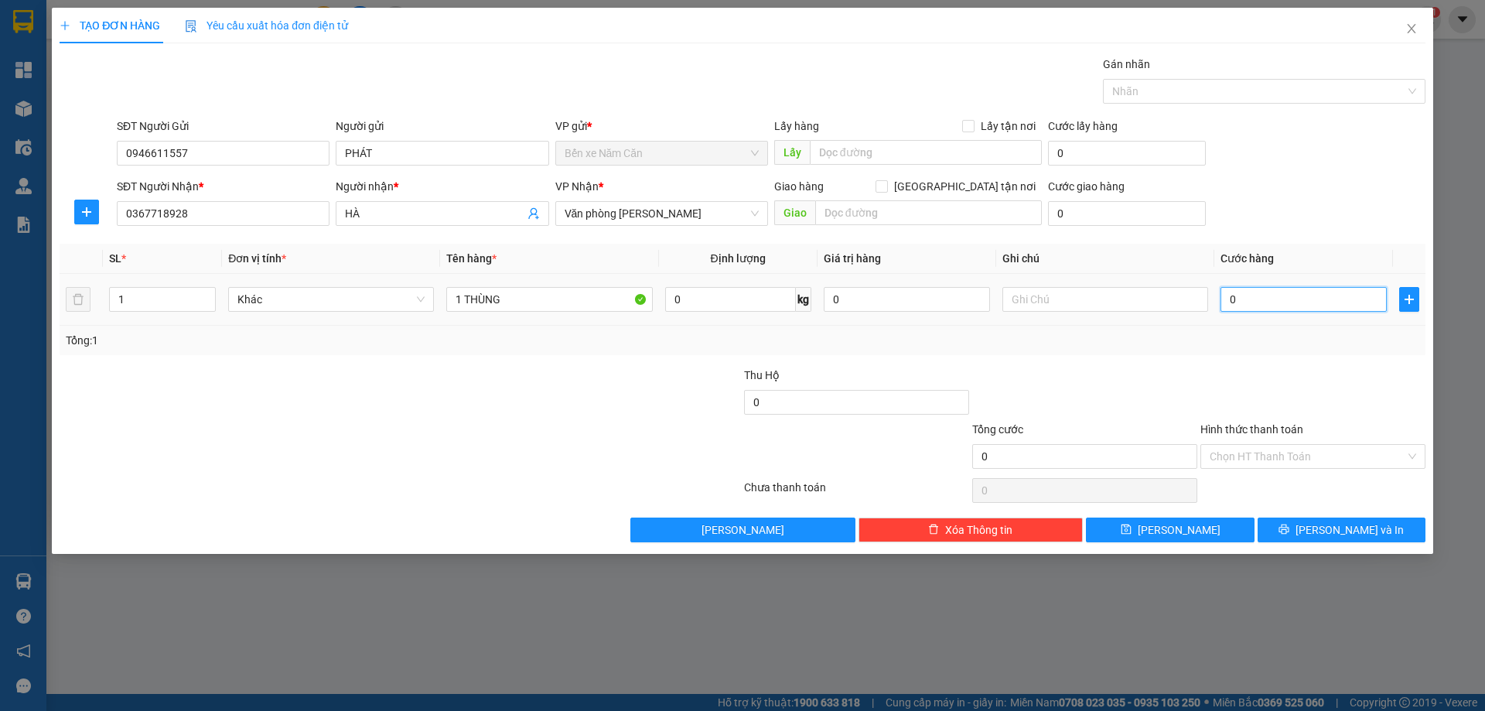
type input "6"
type input "60"
type input "60.000"
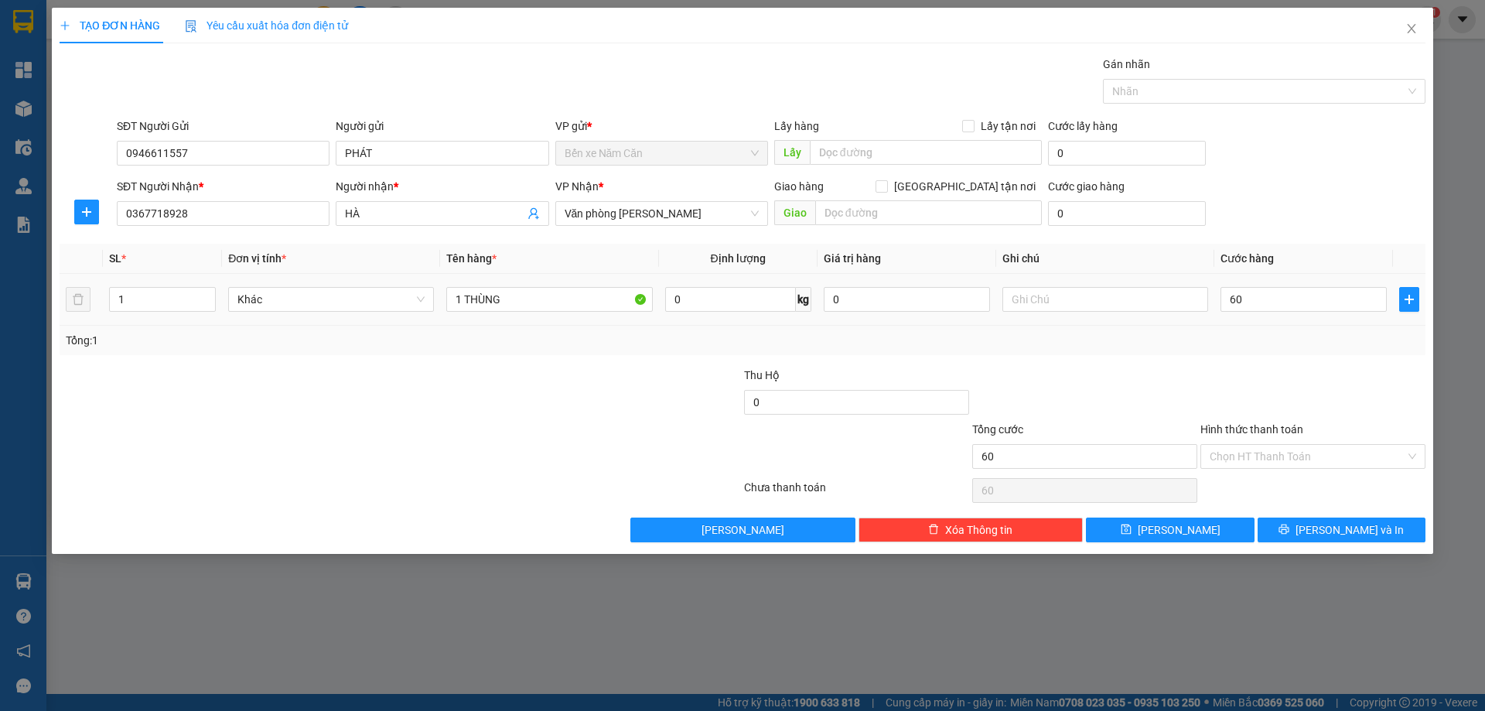
type input "60.000"
click at [1294, 333] on div "Tổng: 1" at bounding box center [743, 340] width 1354 height 17
click at [1306, 456] on input "Hình thức thanh toán" at bounding box center [1308, 456] width 196 height 23
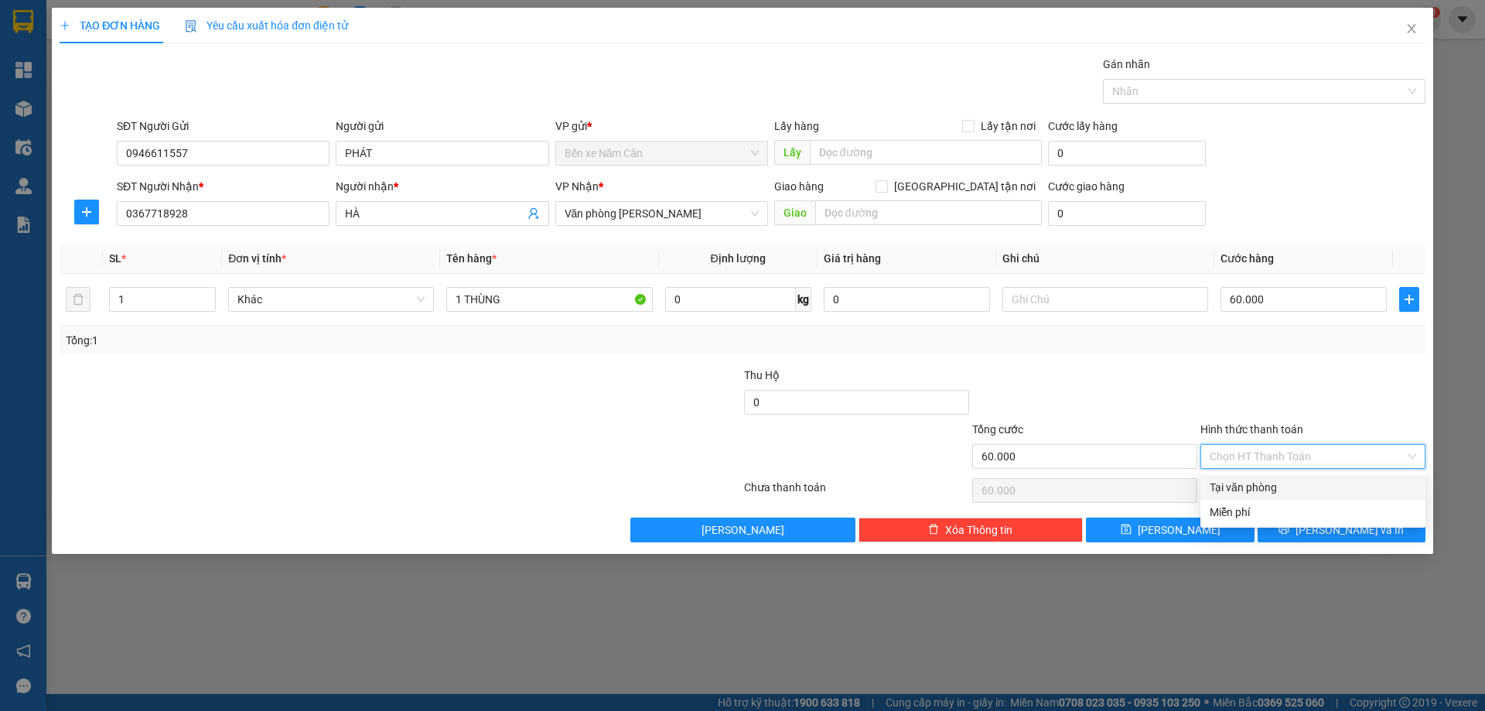
click at [1307, 480] on div "Tại văn phòng" at bounding box center [1313, 487] width 207 height 17
type input "0"
click at [1325, 536] on button "Lưu và In" at bounding box center [1342, 529] width 168 height 25
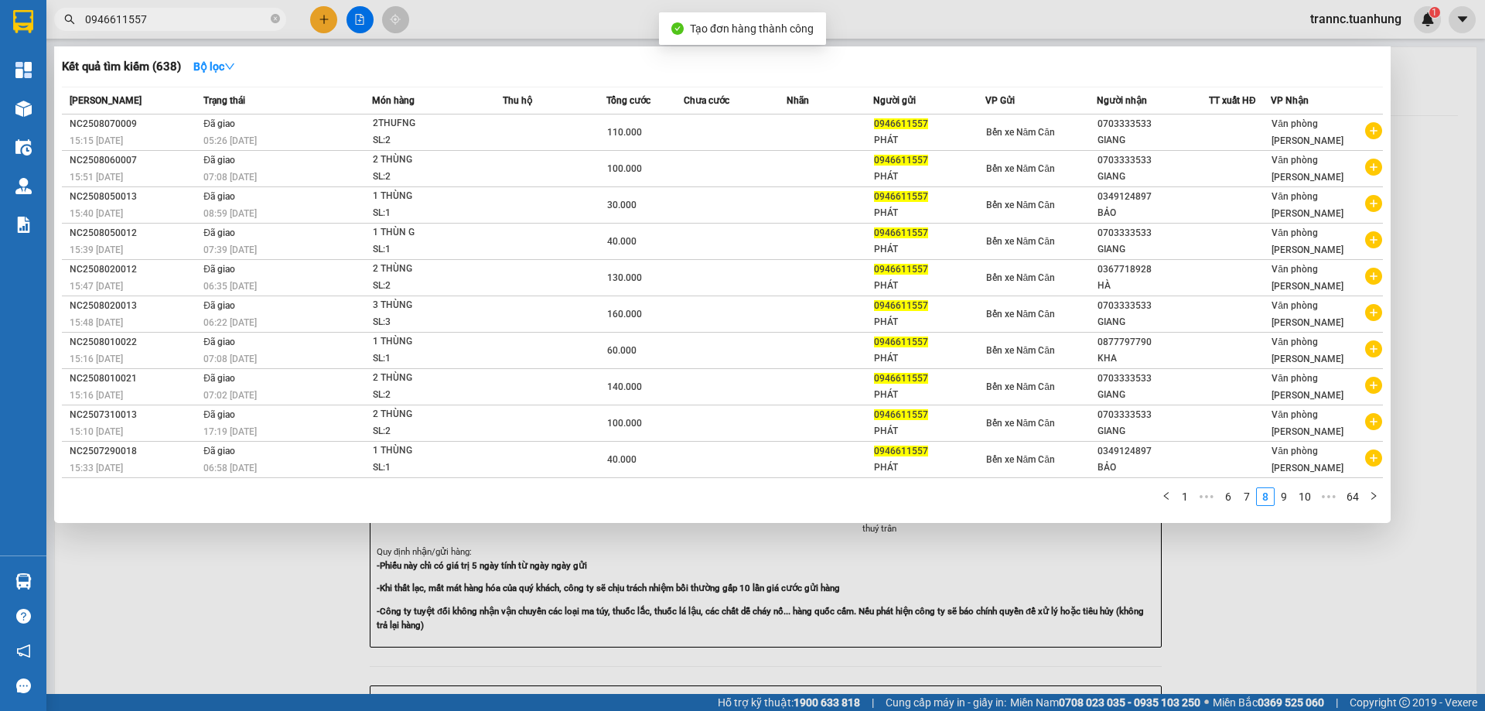
click at [1383, 585] on div at bounding box center [742, 355] width 1485 height 711
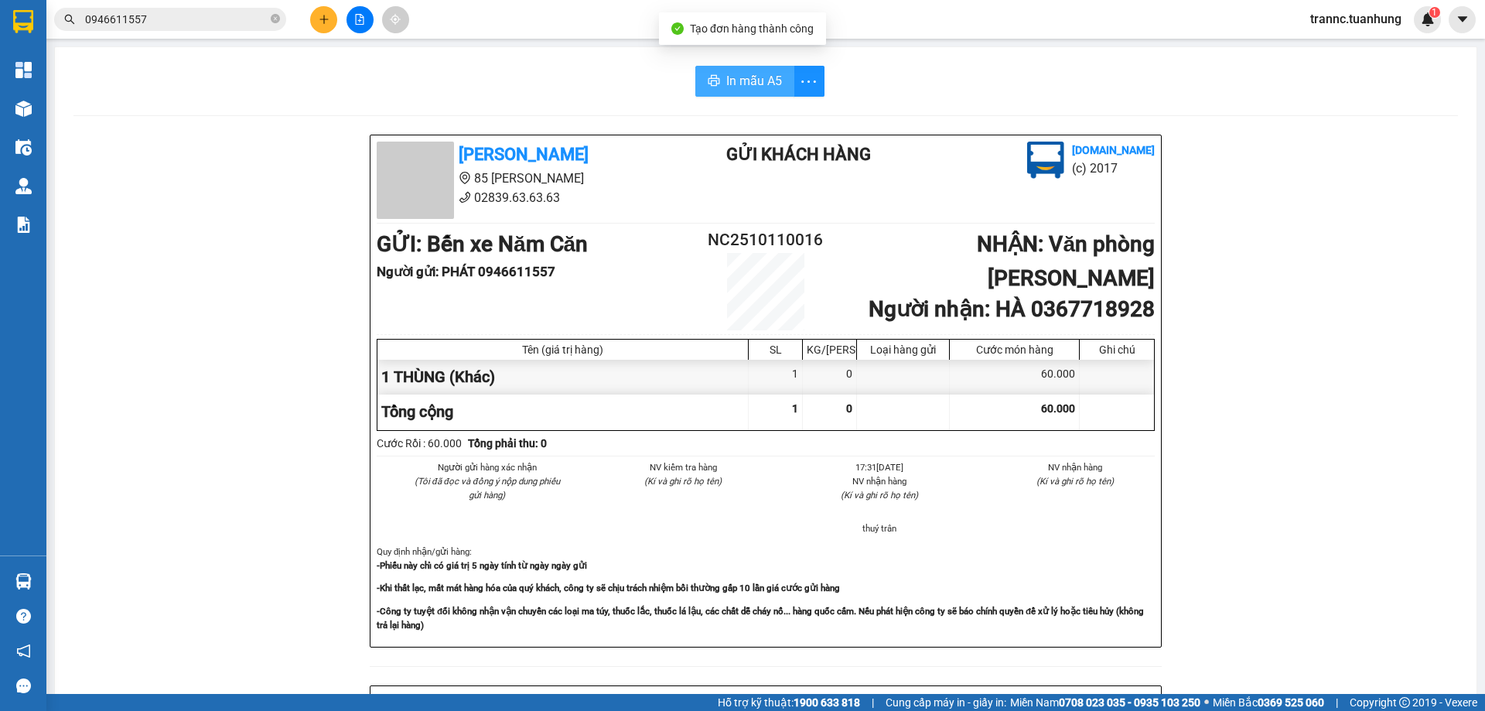
click at [753, 71] on span "In mẫu A5" at bounding box center [754, 80] width 56 height 19
drag, startPoint x: 1265, startPoint y: 285, endPoint x: 1183, endPoint y: 271, distance: 82.4
click at [1265, 285] on div "Tuấn Hưng 85 Lý Chiêu Hoàng 02839.63.63.63 Gửi khách hàng Vexere.com (c) 2017 G…" at bounding box center [765, 684] width 1384 height 1098
click at [233, 24] on input "0946611557" at bounding box center [176, 19] width 183 height 17
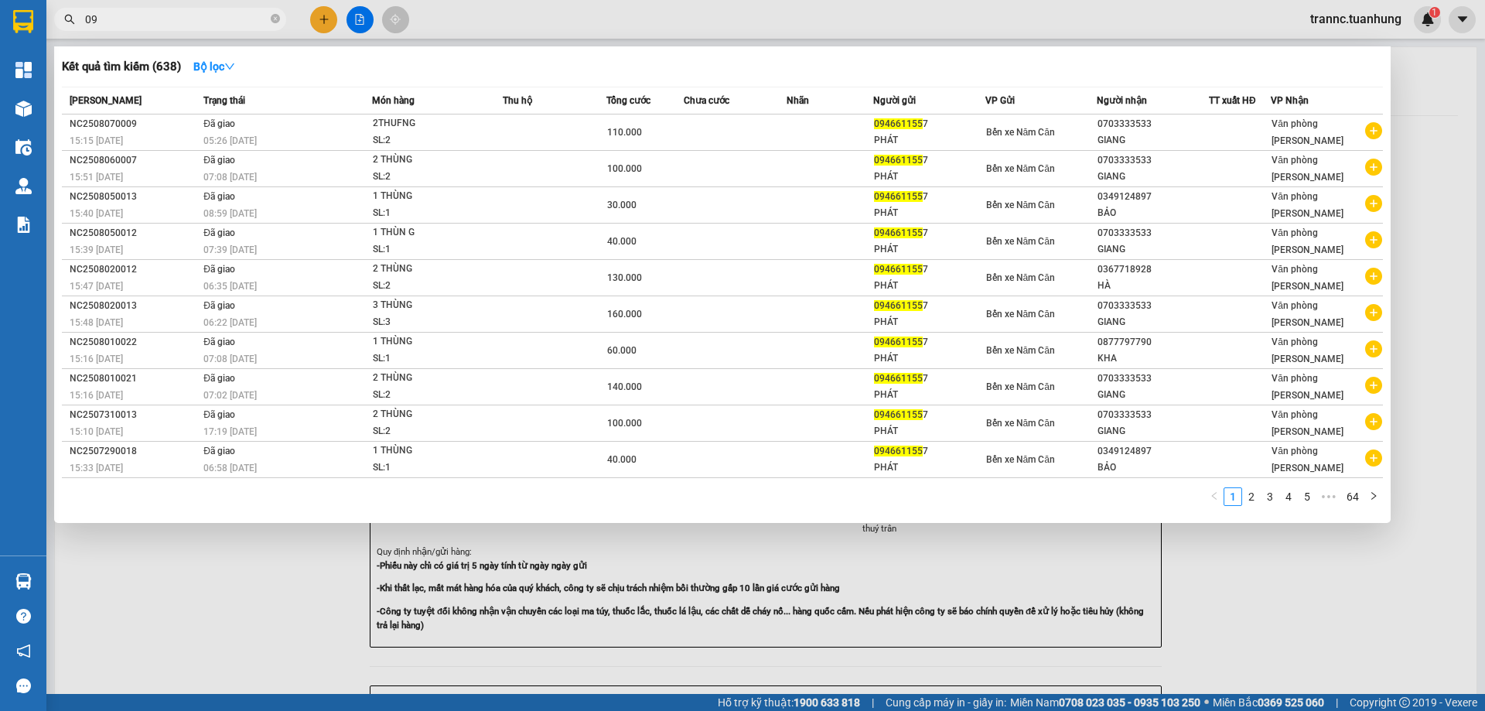
type input "0"
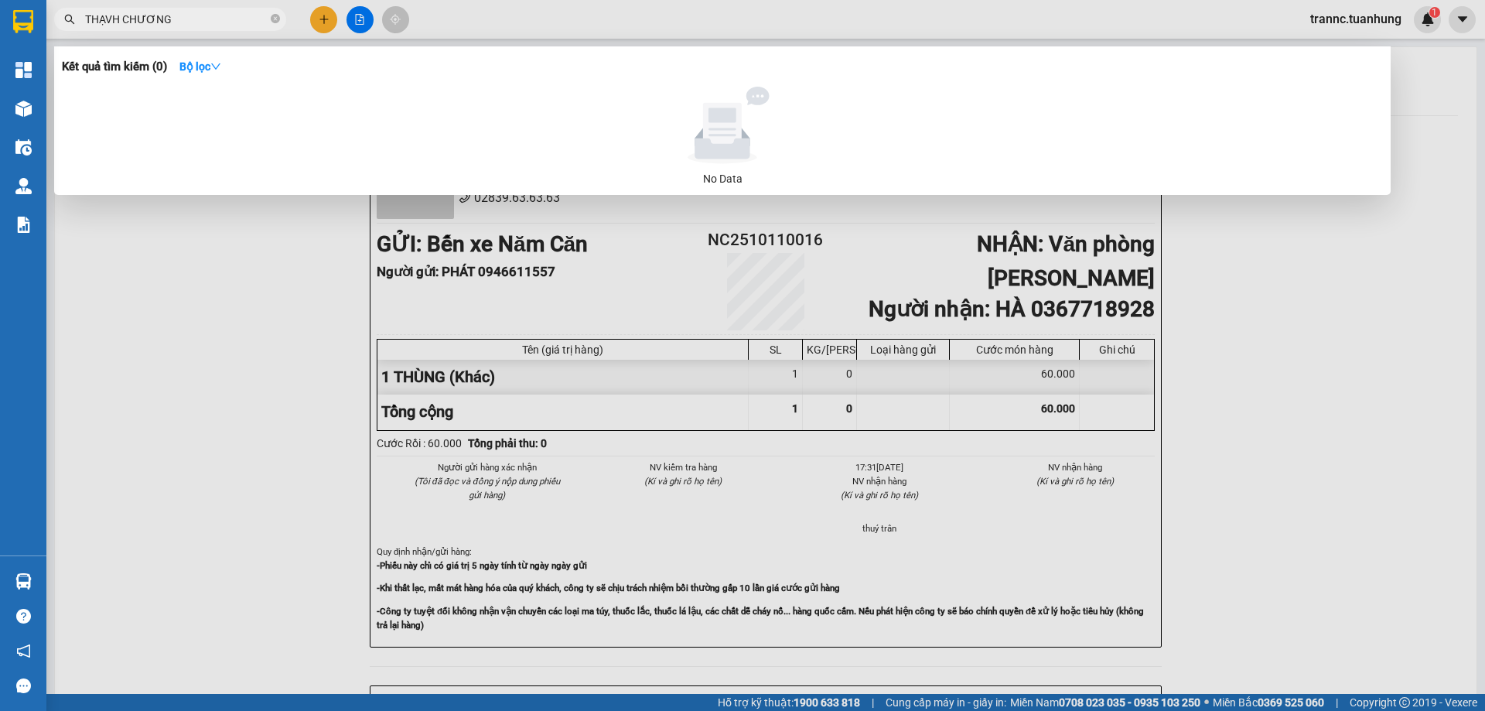
click at [113, 22] on input "THẠVH CHƯƠNG" at bounding box center [176, 19] width 183 height 17
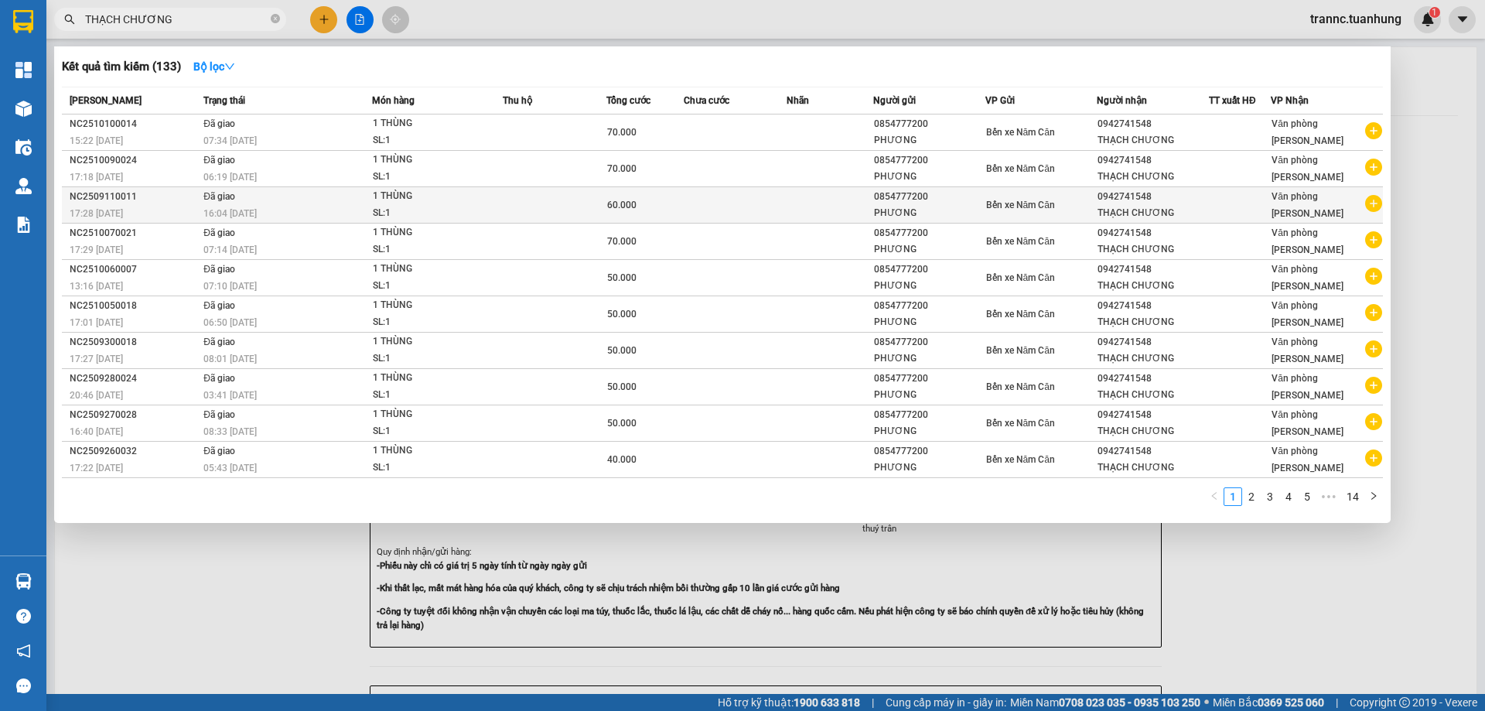
type input "THẠCH CHƯƠNG"
click at [1372, 205] on icon "plus-circle" at bounding box center [1373, 203] width 17 height 17
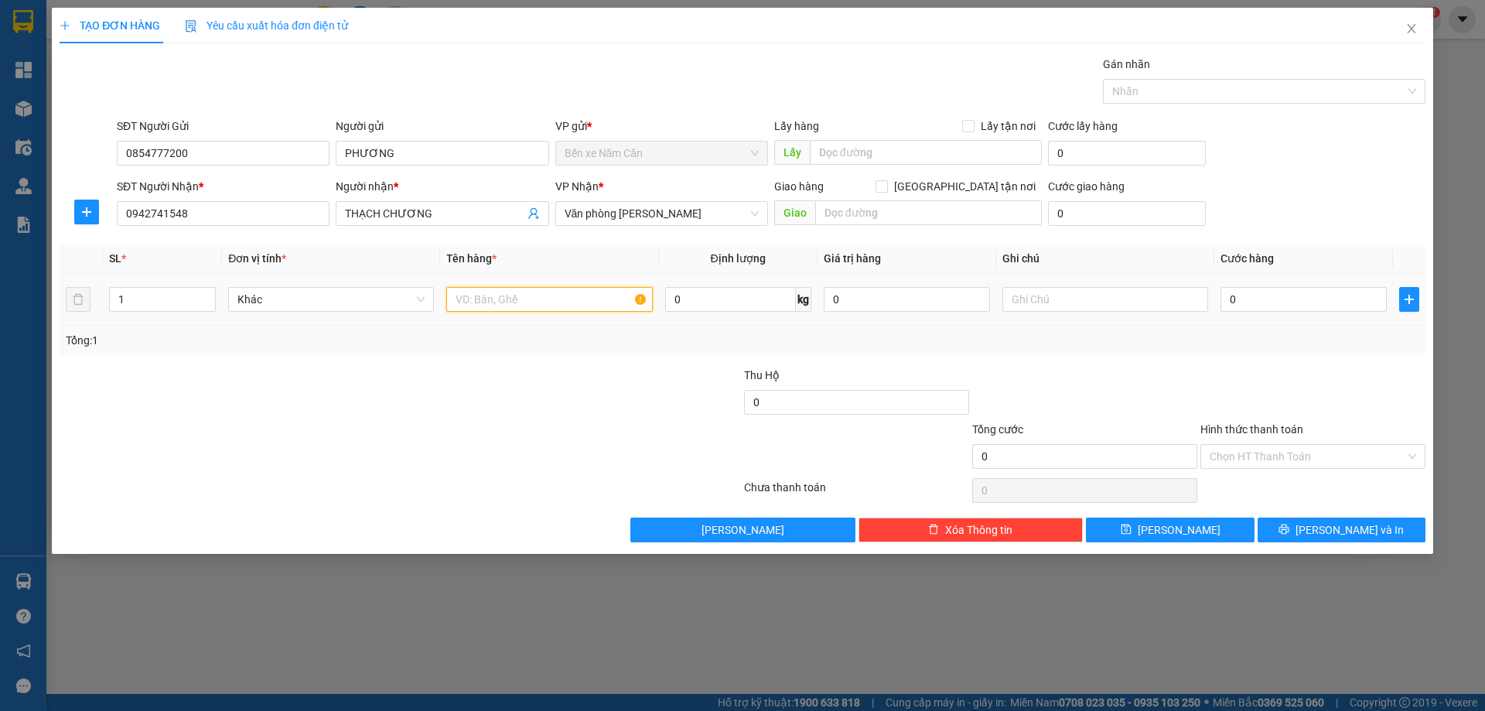
click at [474, 294] on input "text" at bounding box center [549, 299] width 206 height 25
type input "1 THÙNG"
click at [1250, 292] on input "0" at bounding box center [1303, 299] width 166 height 25
type input "5"
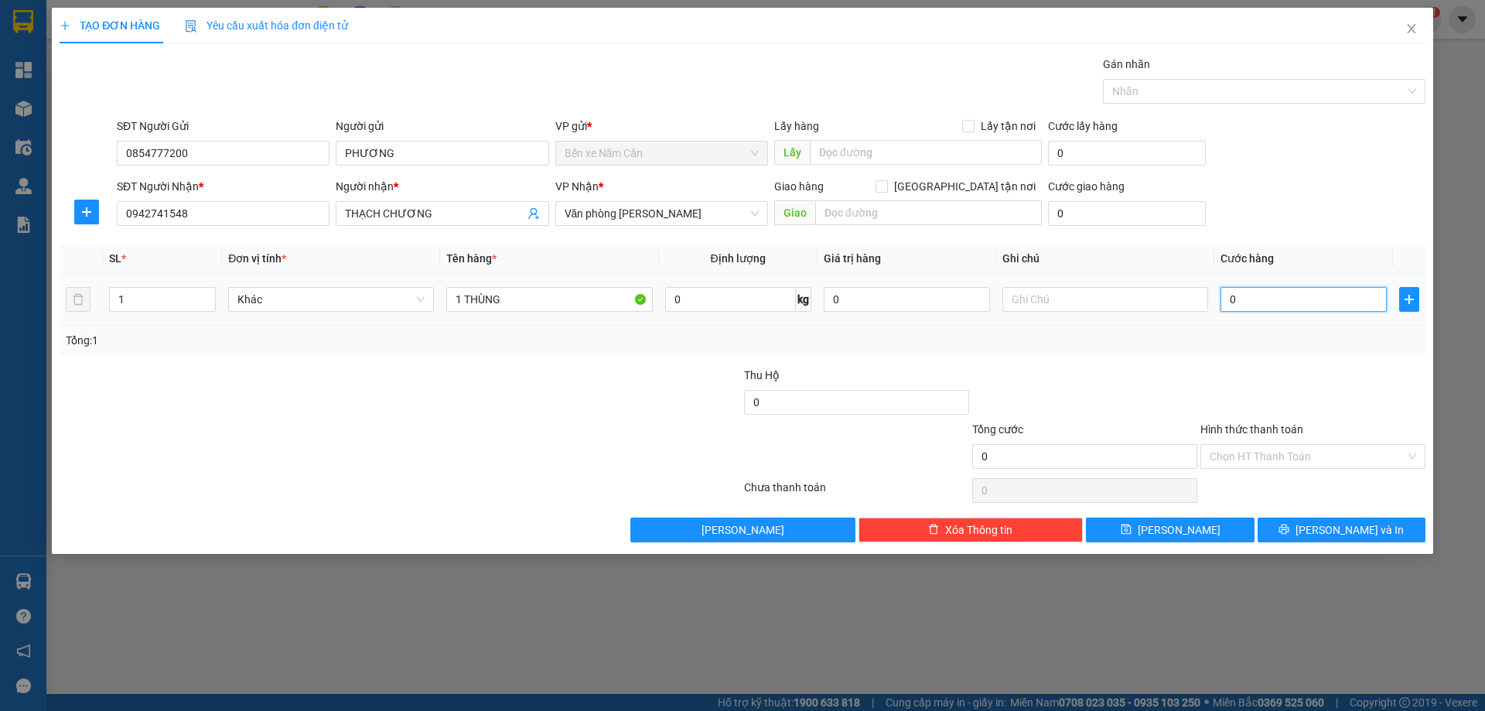
type input "5"
type input "50"
type input "50.000"
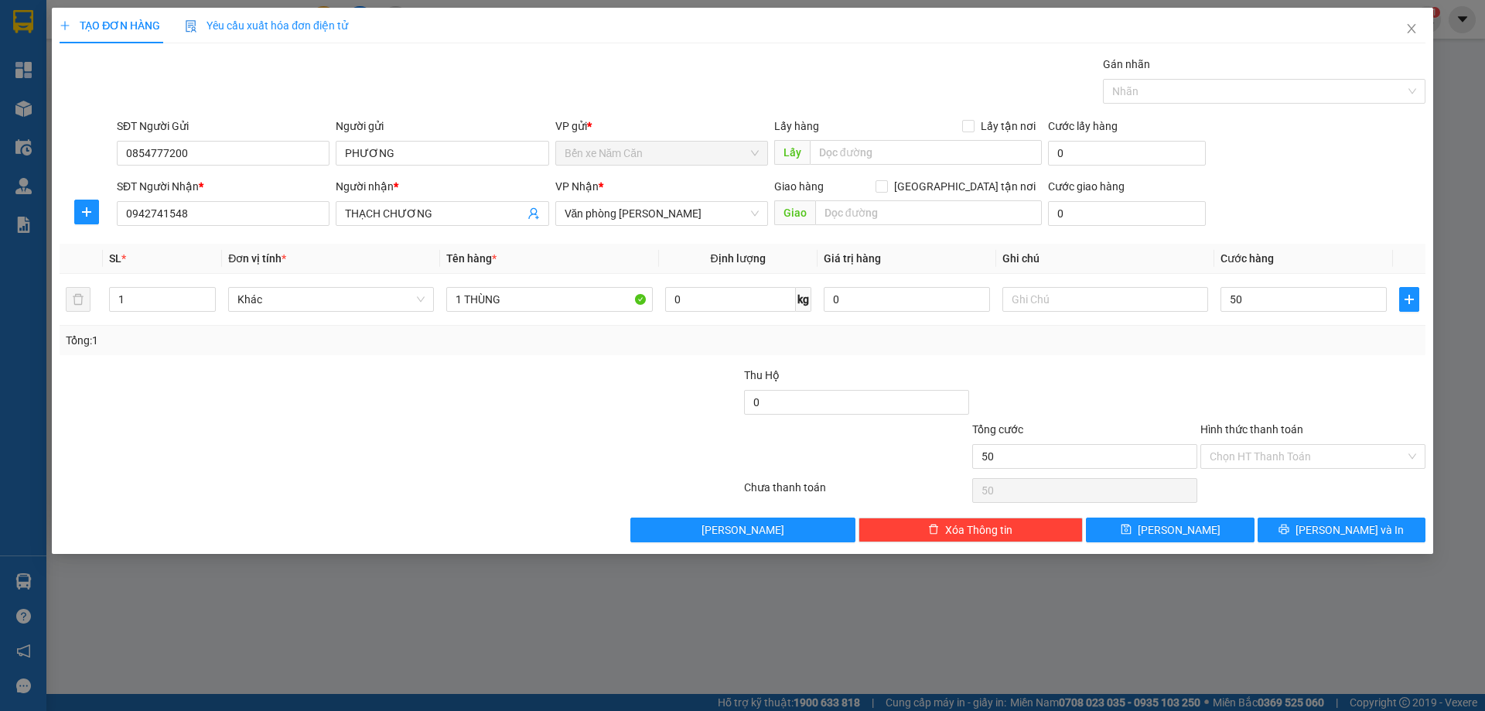
type input "50.000"
click at [1265, 340] on div "Tổng: 1" at bounding box center [743, 340] width 1354 height 17
click at [1290, 524] on button "Lưu và In" at bounding box center [1342, 529] width 168 height 25
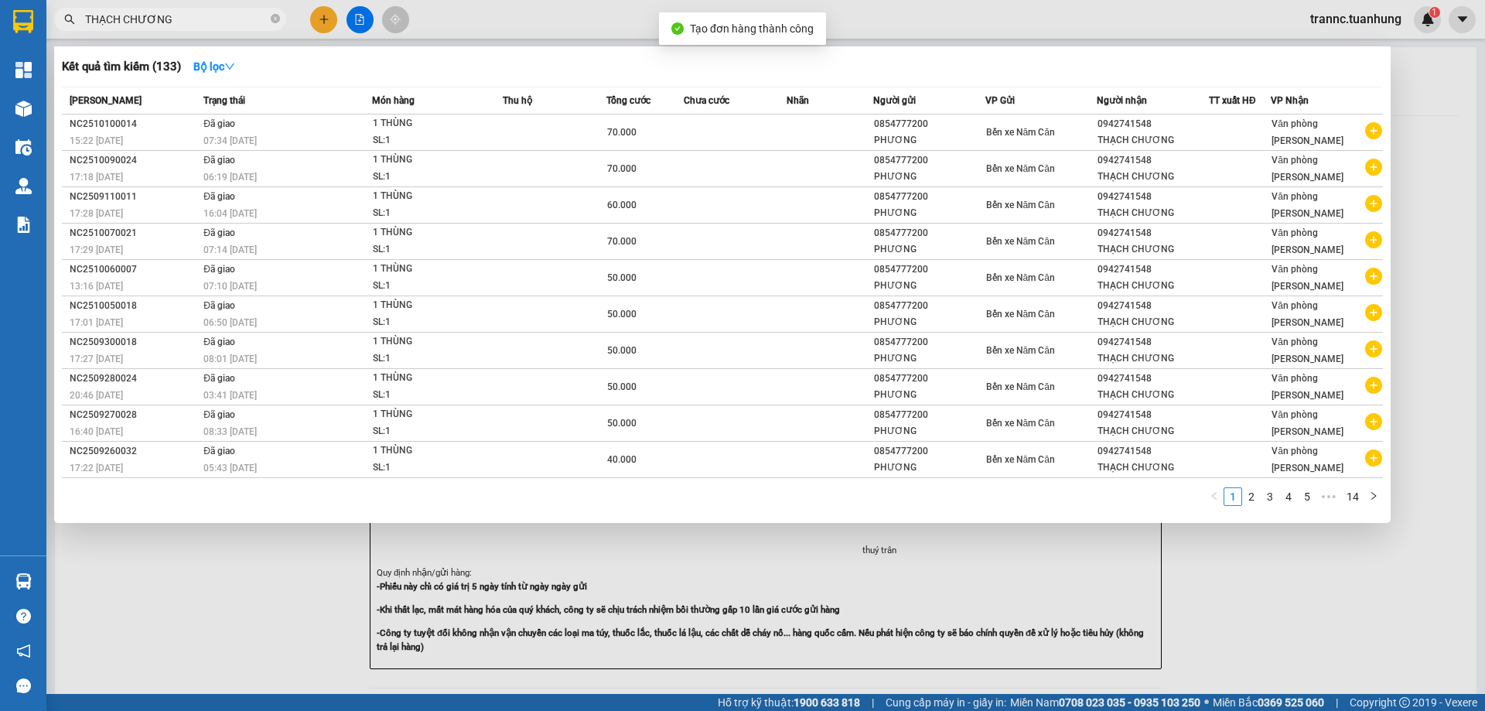
click at [1217, 577] on div at bounding box center [742, 355] width 1485 height 711
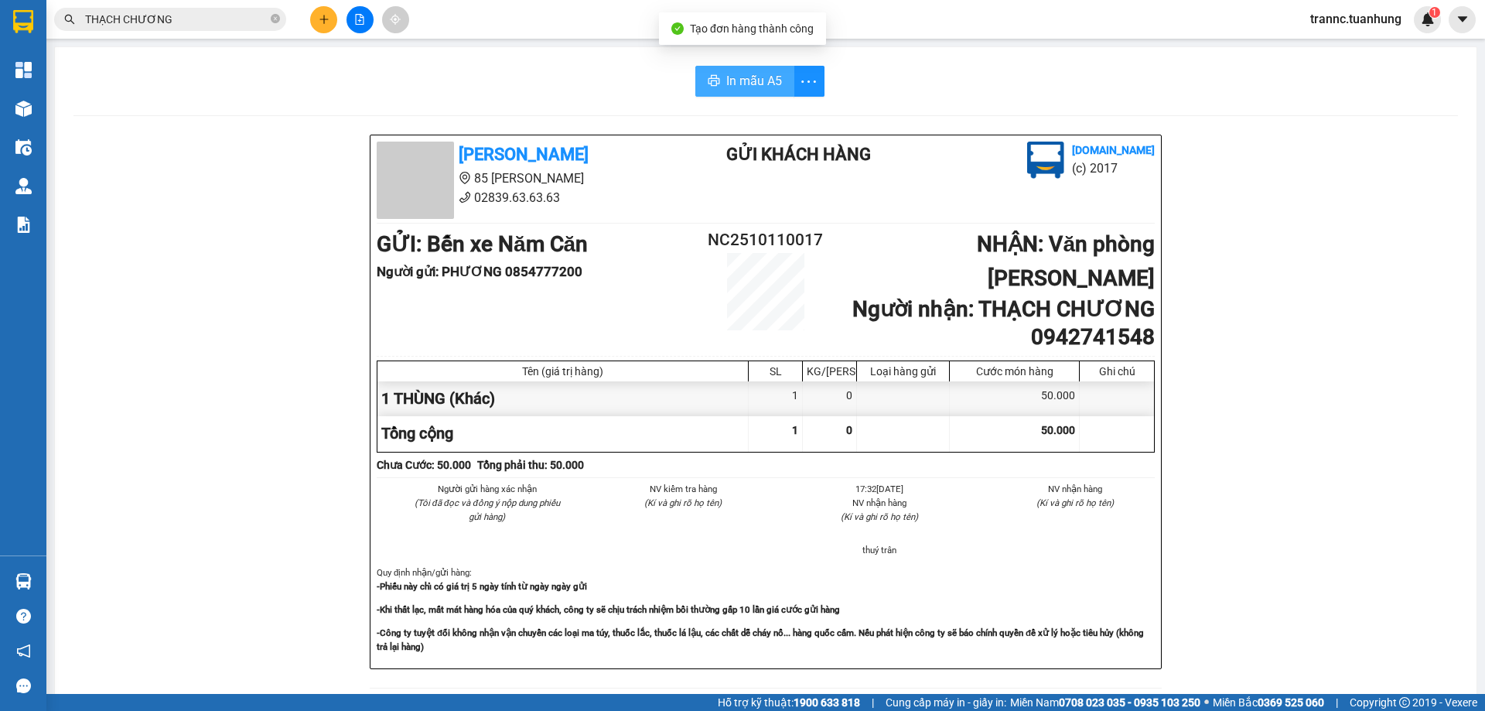
click at [758, 84] on span "In mẫu A5" at bounding box center [754, 80] width 56 height 19
click at [274, 22] on icon "close-circle" at bounding box center [275, 18] width 9 height 9
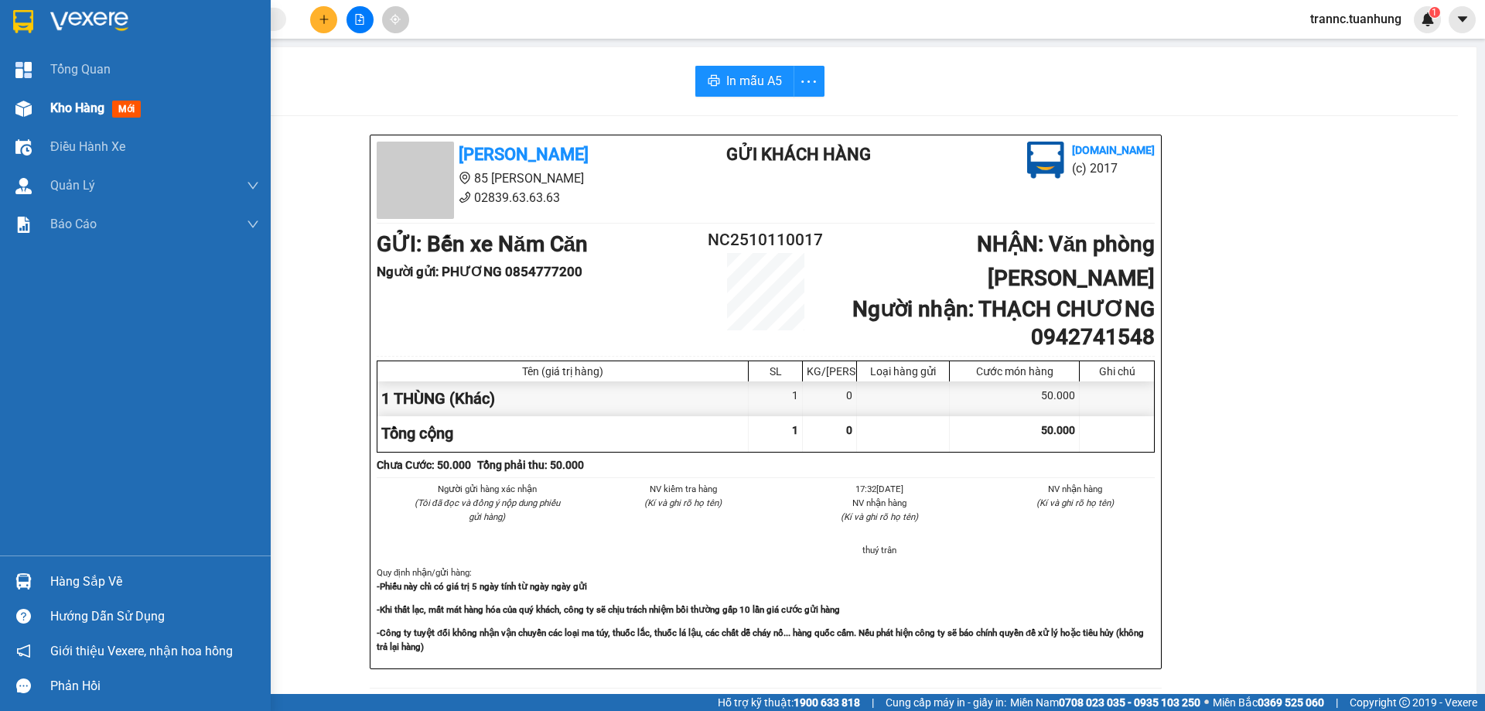
click at [129, 107] on span "mới" at bounding box center [126, 109] width 29 height 17
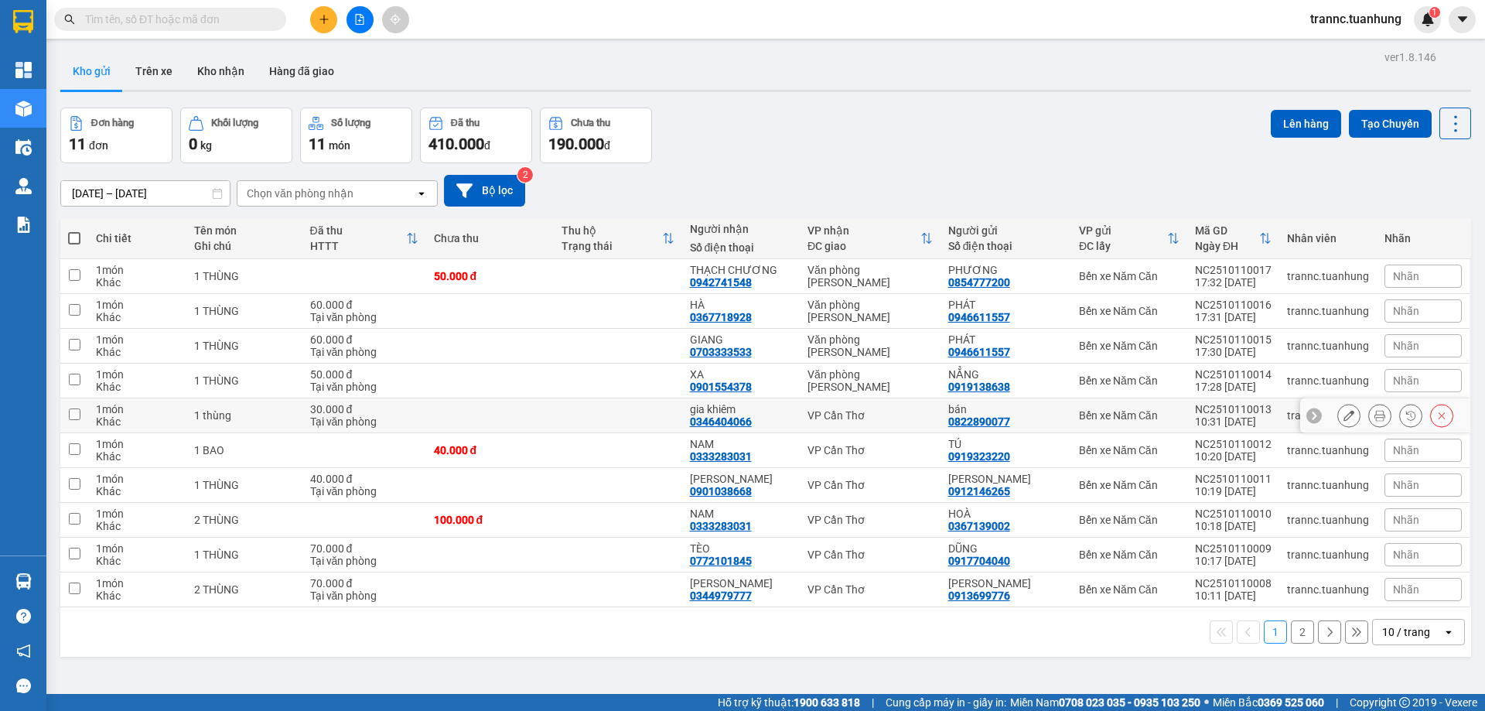
click at [691, 421] on td "gia khiêm 0346404066" at bounding box center [741, 415] width 118 height 35
checkbox input "true"
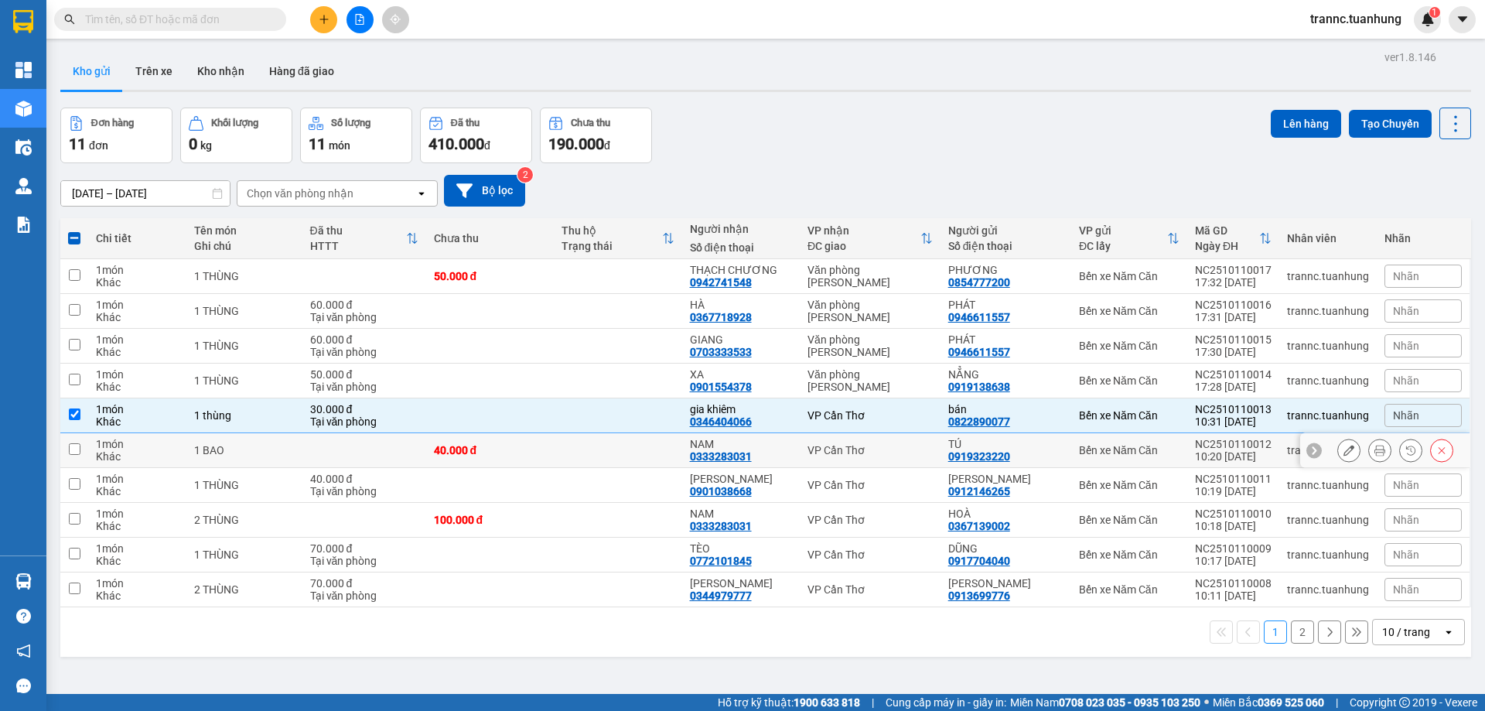
click at [692, 451] on td "NAM 0333283031" at bounding box center [741, 450] width 118 height 35
checkbox input "true"
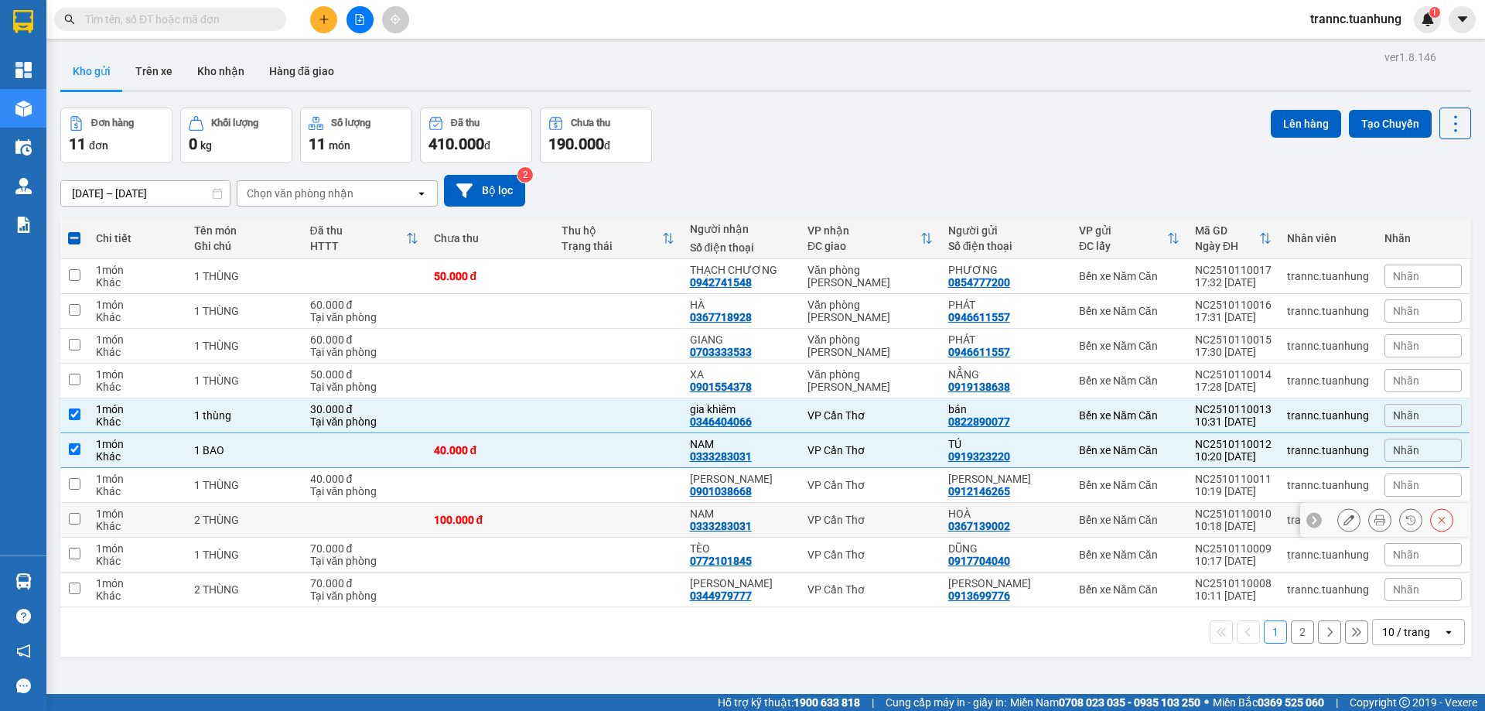
click at [691, 503] on td "NAM 0333283031" at bounding box center [741, 520] width 118 height 35
checkbox input "true"
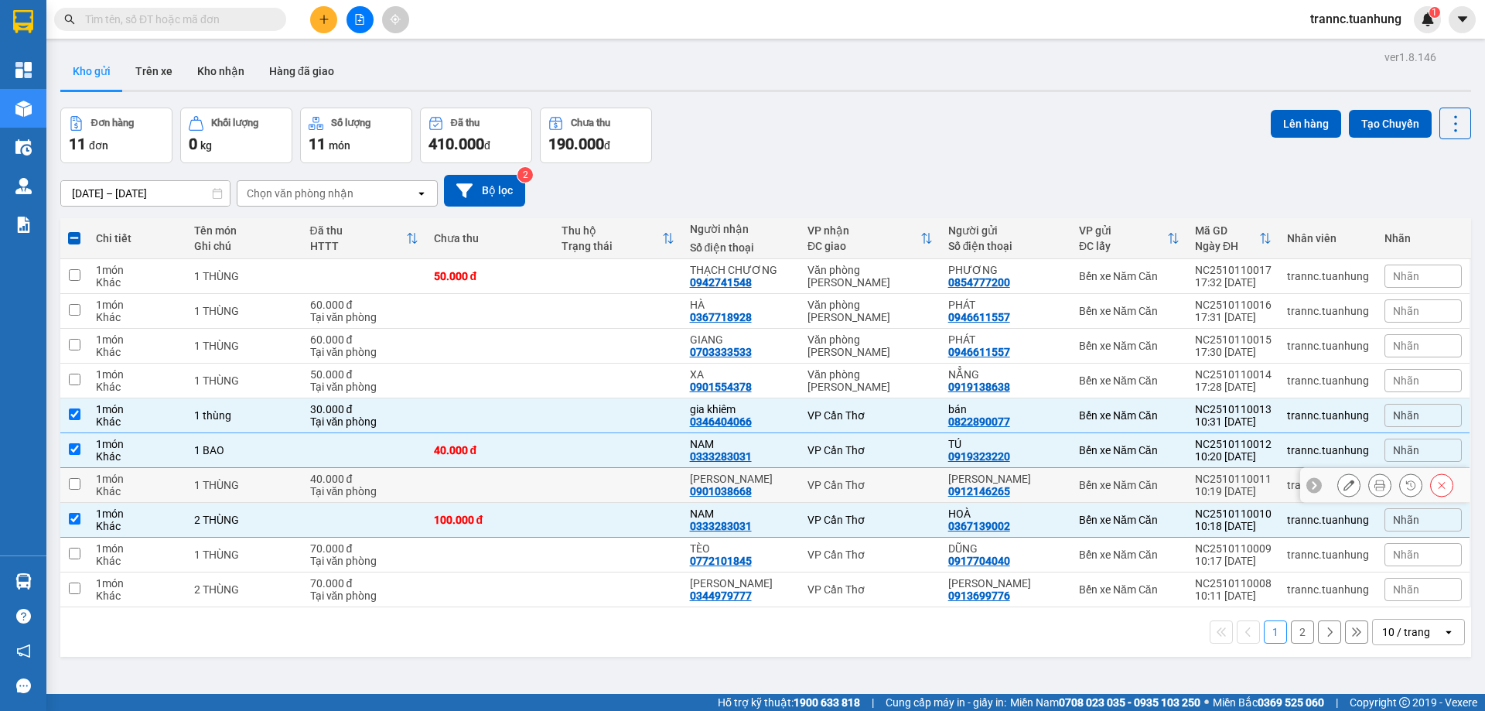
click at [681, 480] on td at bounding box center [618, 485] width 128 height 35
checkbox input "true"
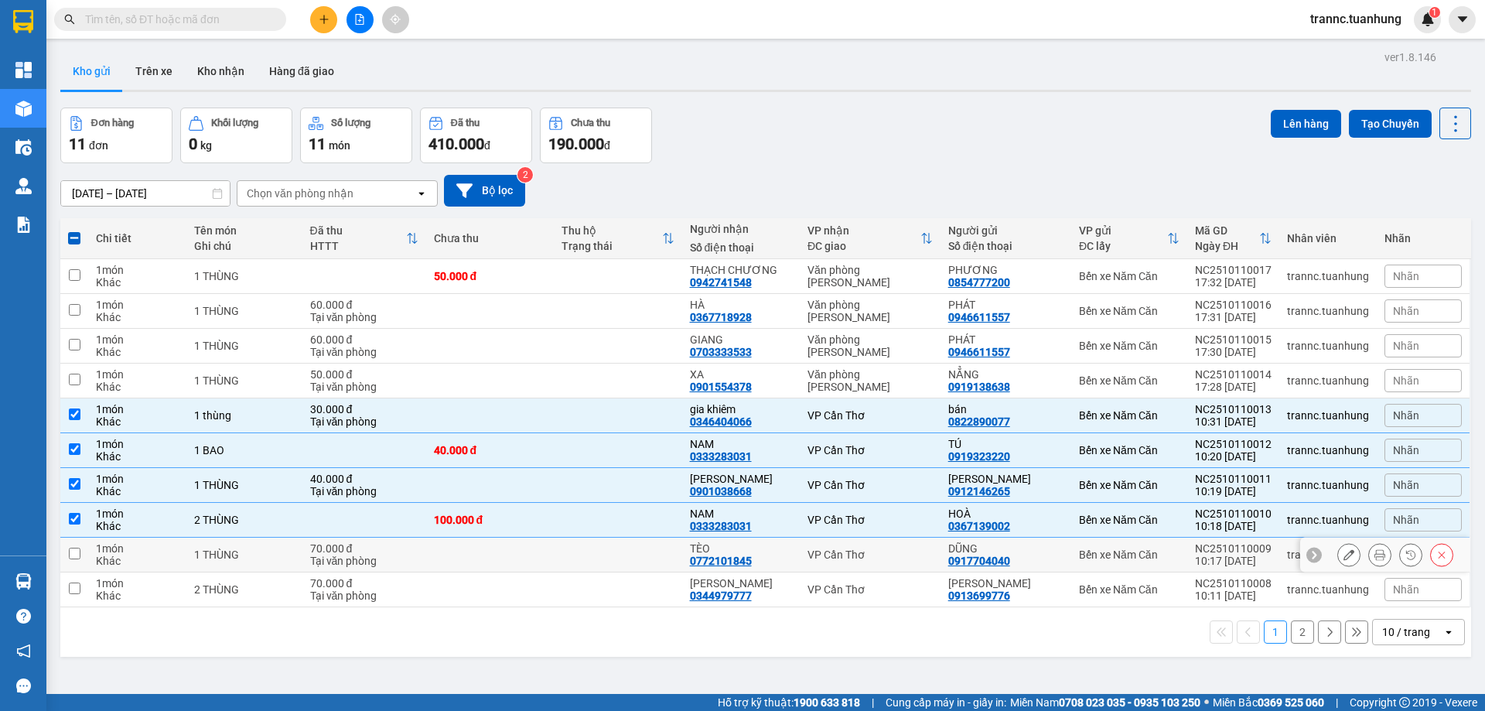
click at [698, 562] on div "0772101845" at bounding box center [721, 561] width 62 height 12
click at [709, 586] on div "HOÀNG BA" at bounding box center [741, 583] width 102 height 12
checkbox input "true"
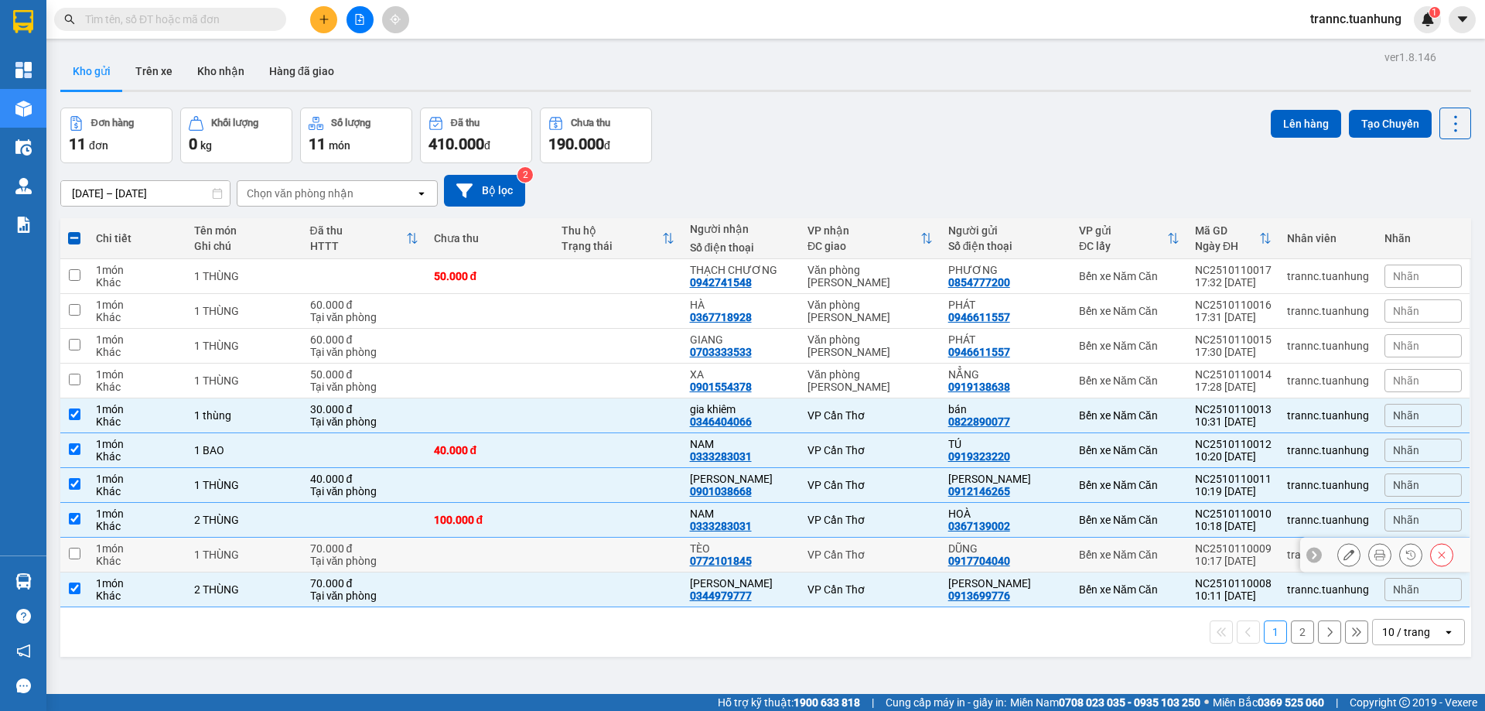
click at [732, 547] on div "TÈO" at bounding box center [741, 548] width 102 height 12
checkbox input "true"
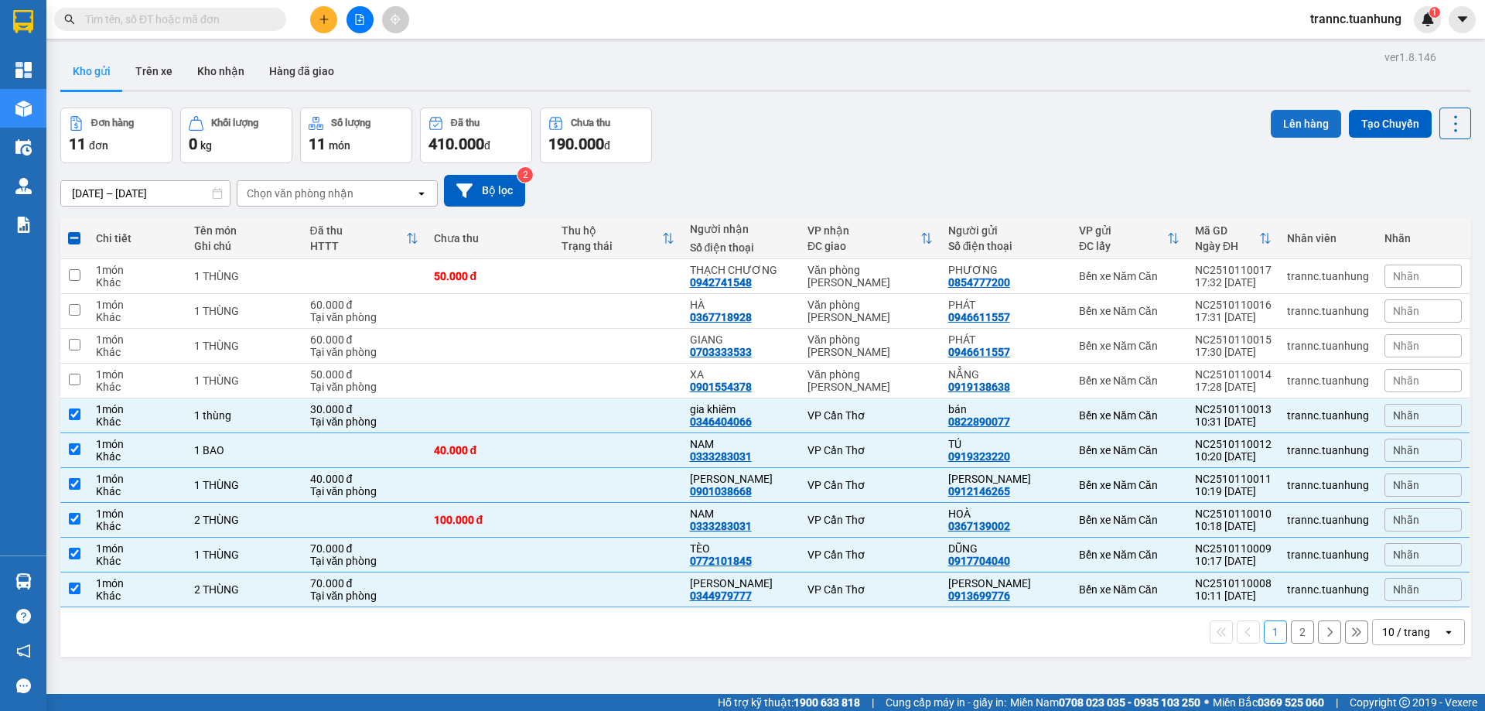
click at [1282, 125] on button "Lên hàng" at bounding box center [1306, 124] width 70 height 28
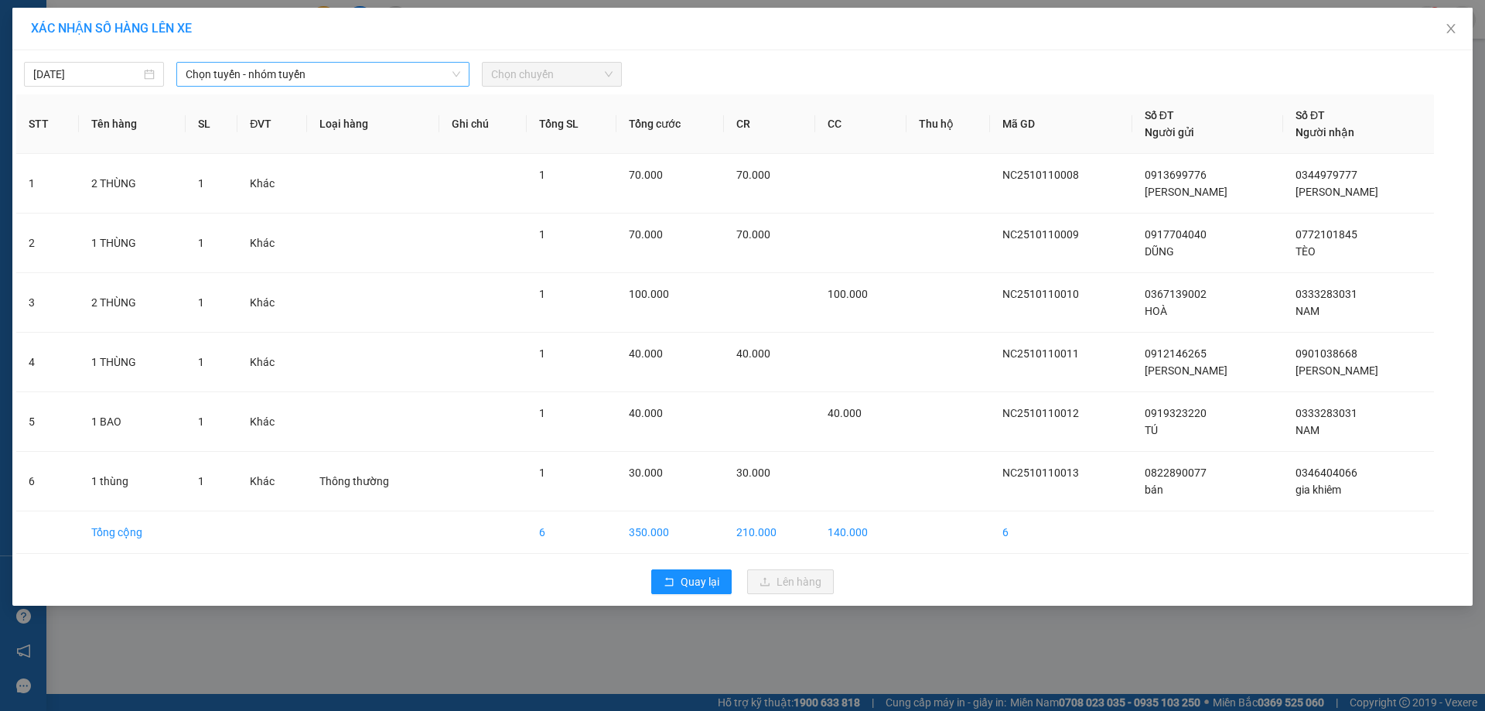
click at [357, 80] on span "Chọn tuyến - nhóm tuyến" at bounding box center [323, 74] width 275 height 23
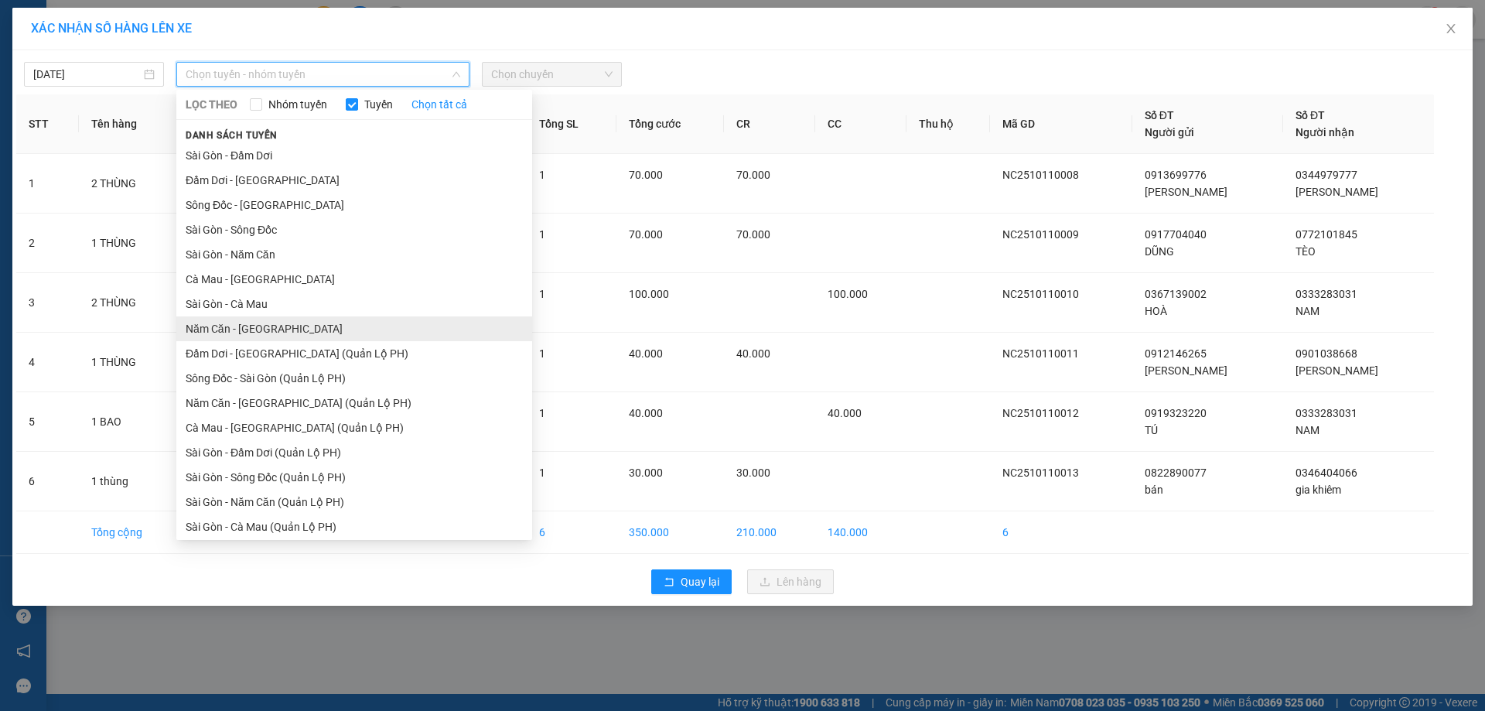
click at [254, 323] on li "Năm Căn - Sài Gòn" at bounding box center [354, 328] width 356 height 25
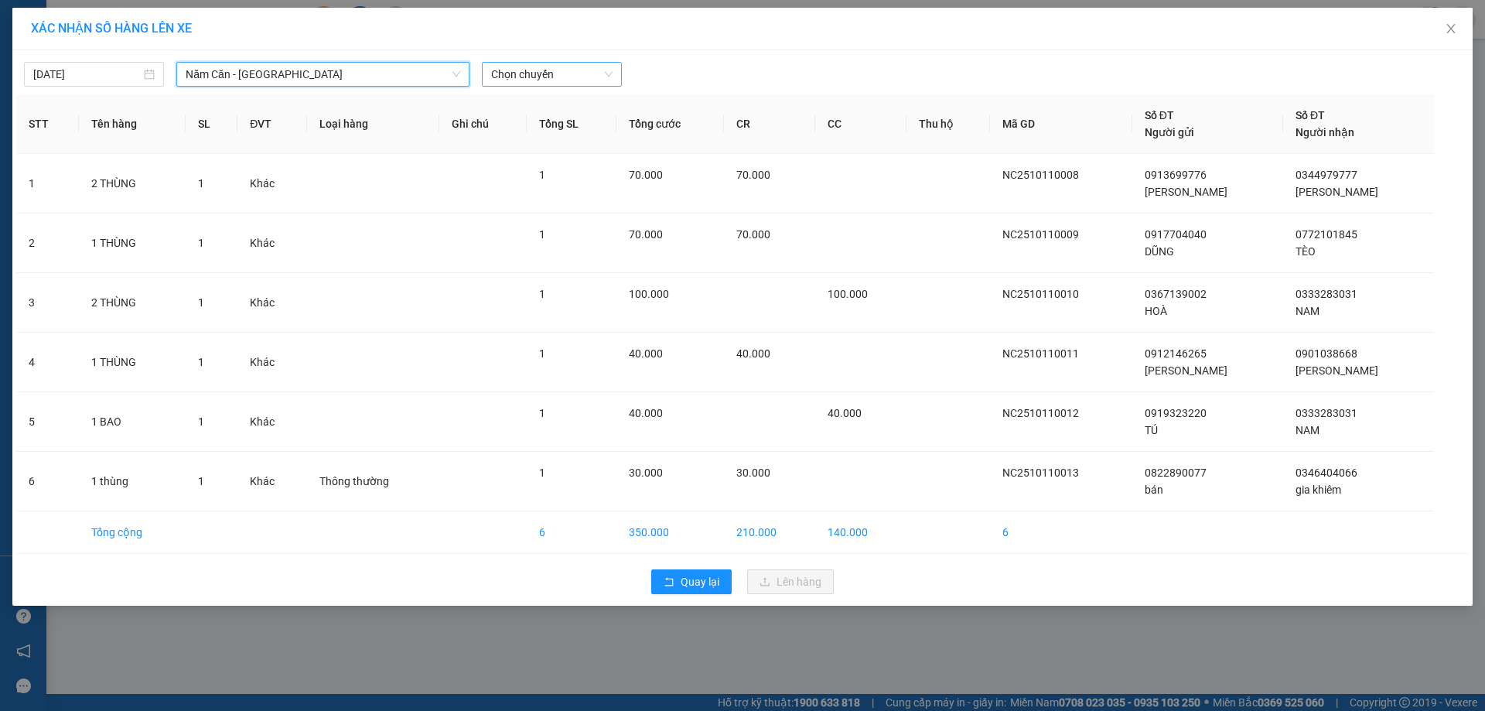
click at [574, 77] on span "Chọn chuyến" at bounding box center [551, 74] width 121 height 23
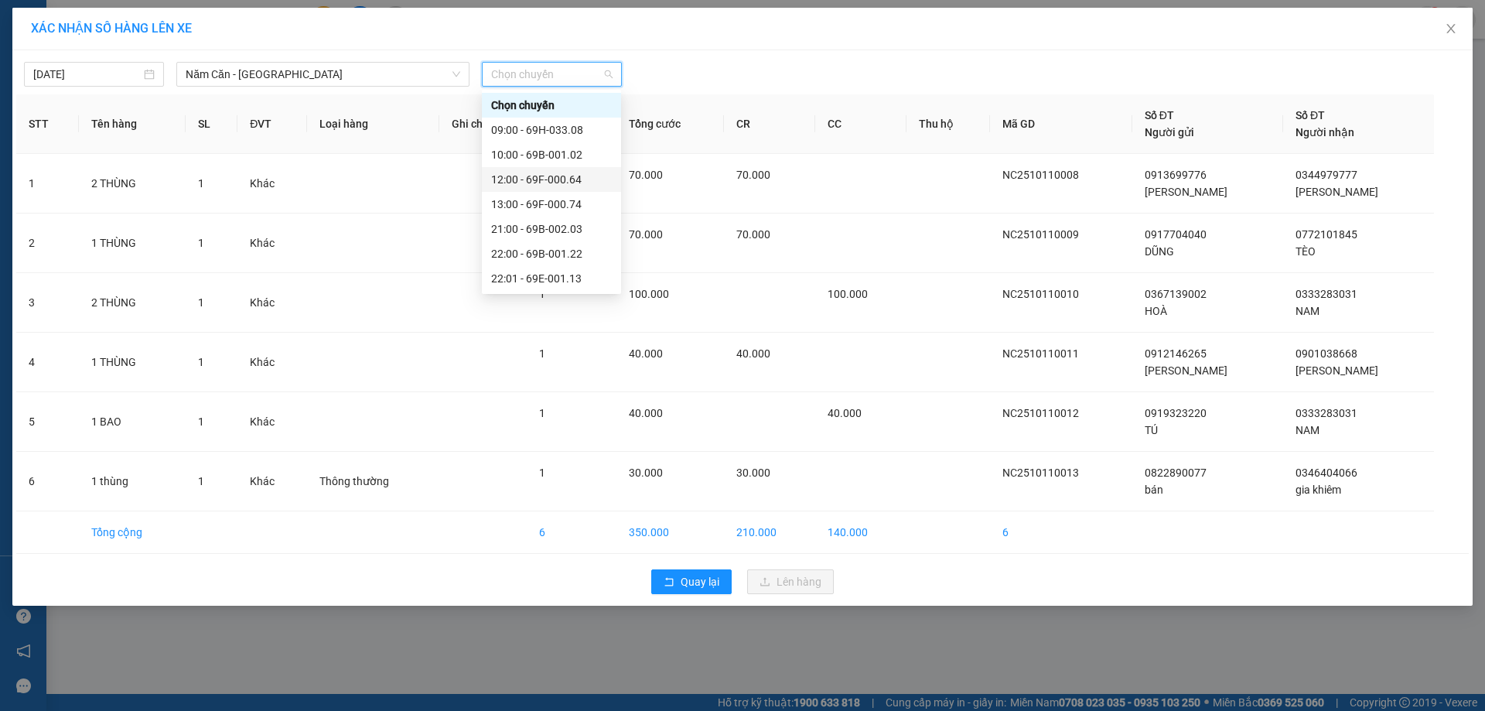
click at [574, 172] on div "12:00 - 69F-000.64" at bounding box center [551, 179] width 121 height 17
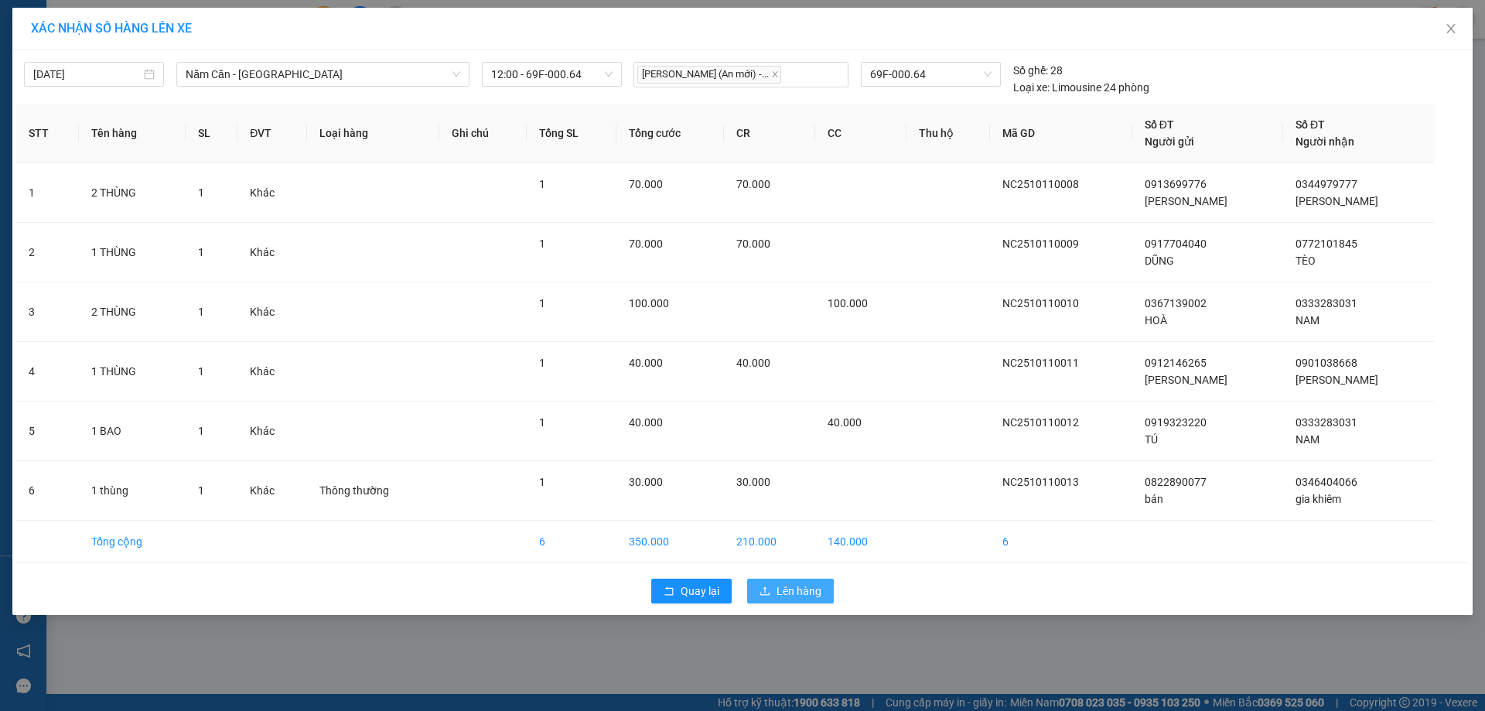
click at [807, 588] on span "Lên hàng" at bounding box center [799, 590] width 45 height 17
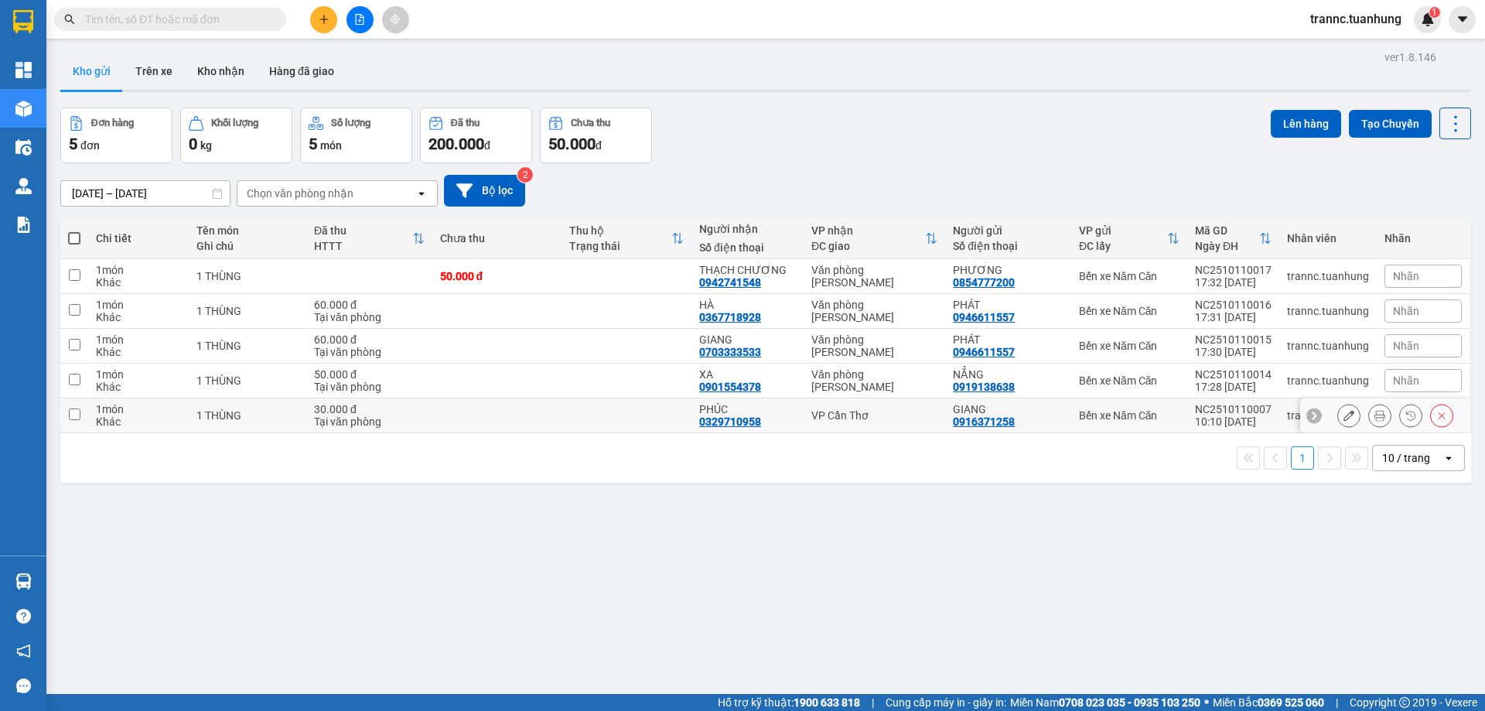
click at [695, 418] on td "PHÚC 0329710958" at bounding box center [747, 415] width 112 height 35
checkbox input "true"
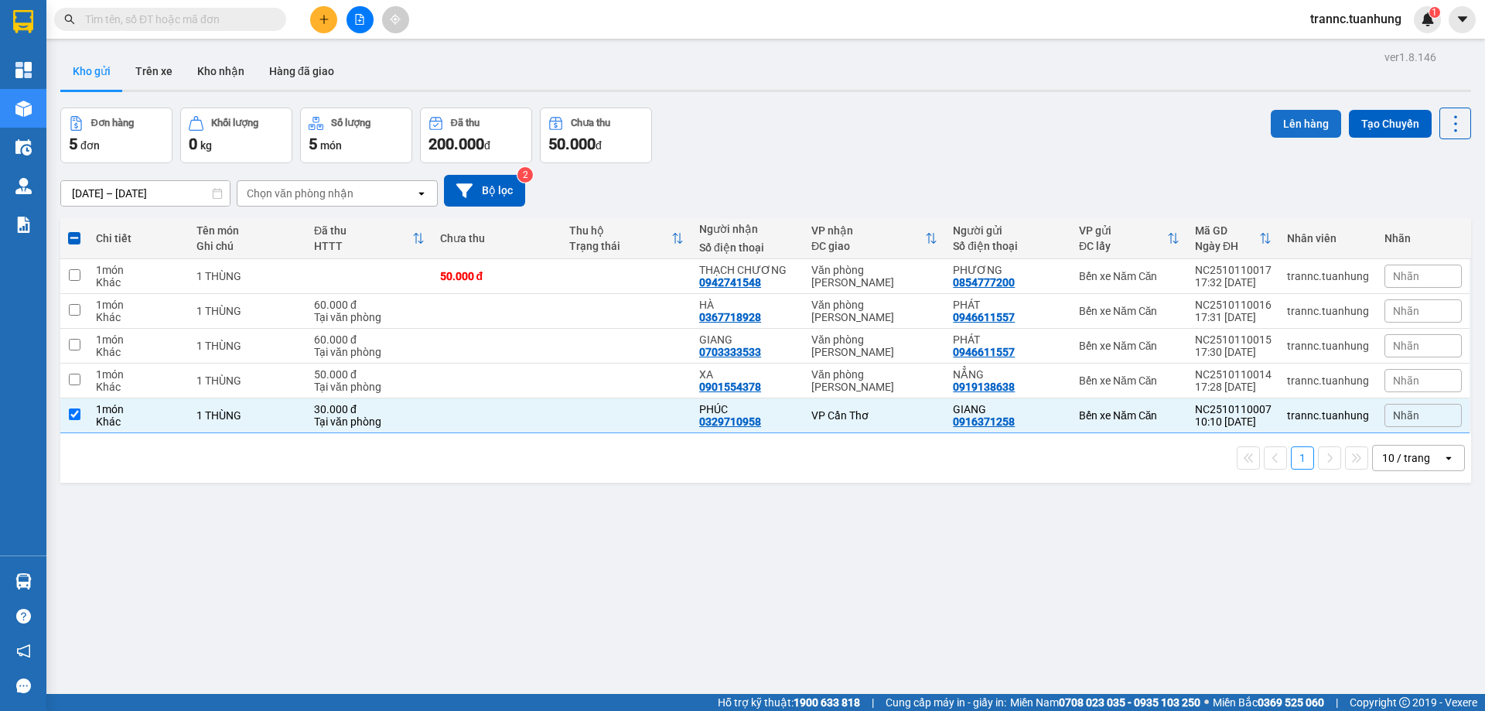
click at [1271, 125] on button "Lên hàng" at bounding box center [1306, 124] width 70 height 28
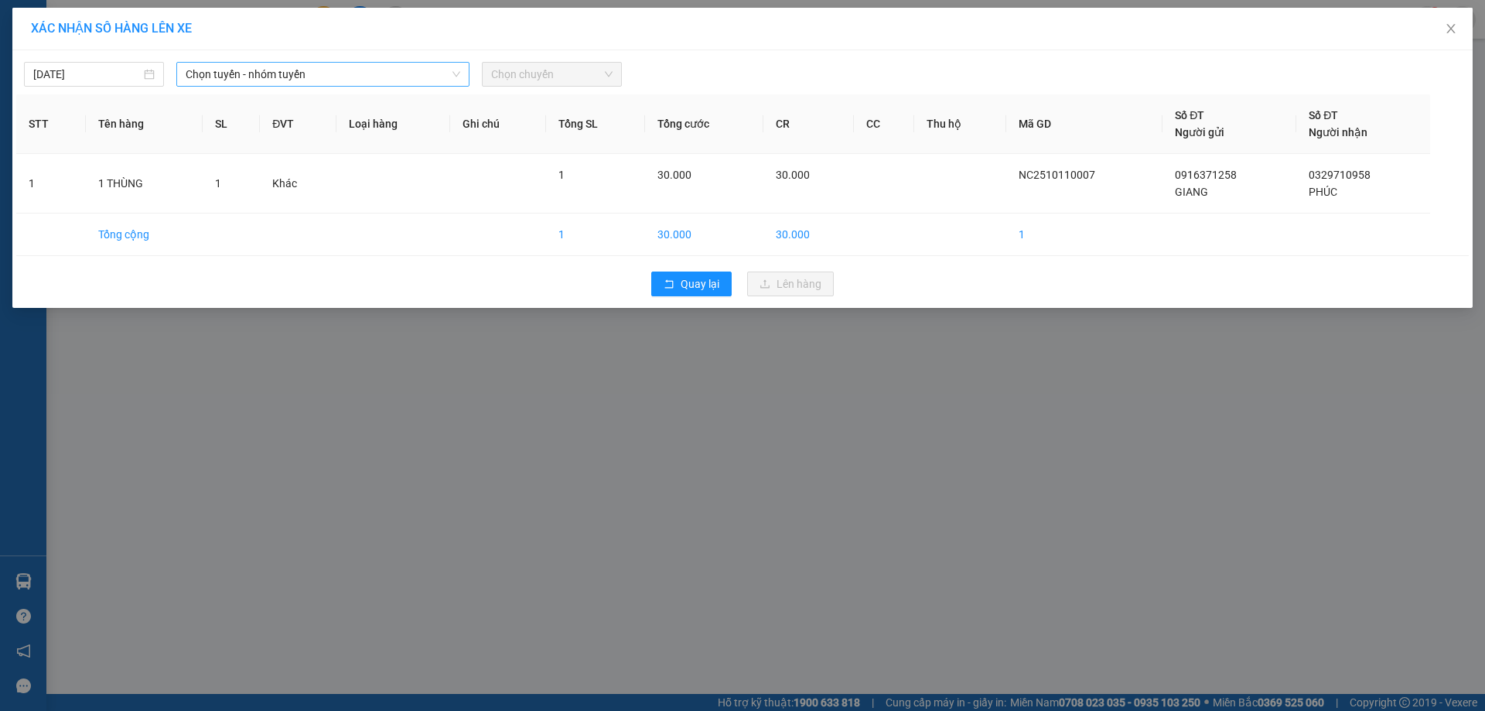
click at [417, 74] on span "Chọn tuyến - nhóm tuyến" at bounding box center [323, 74] width 275 height 23
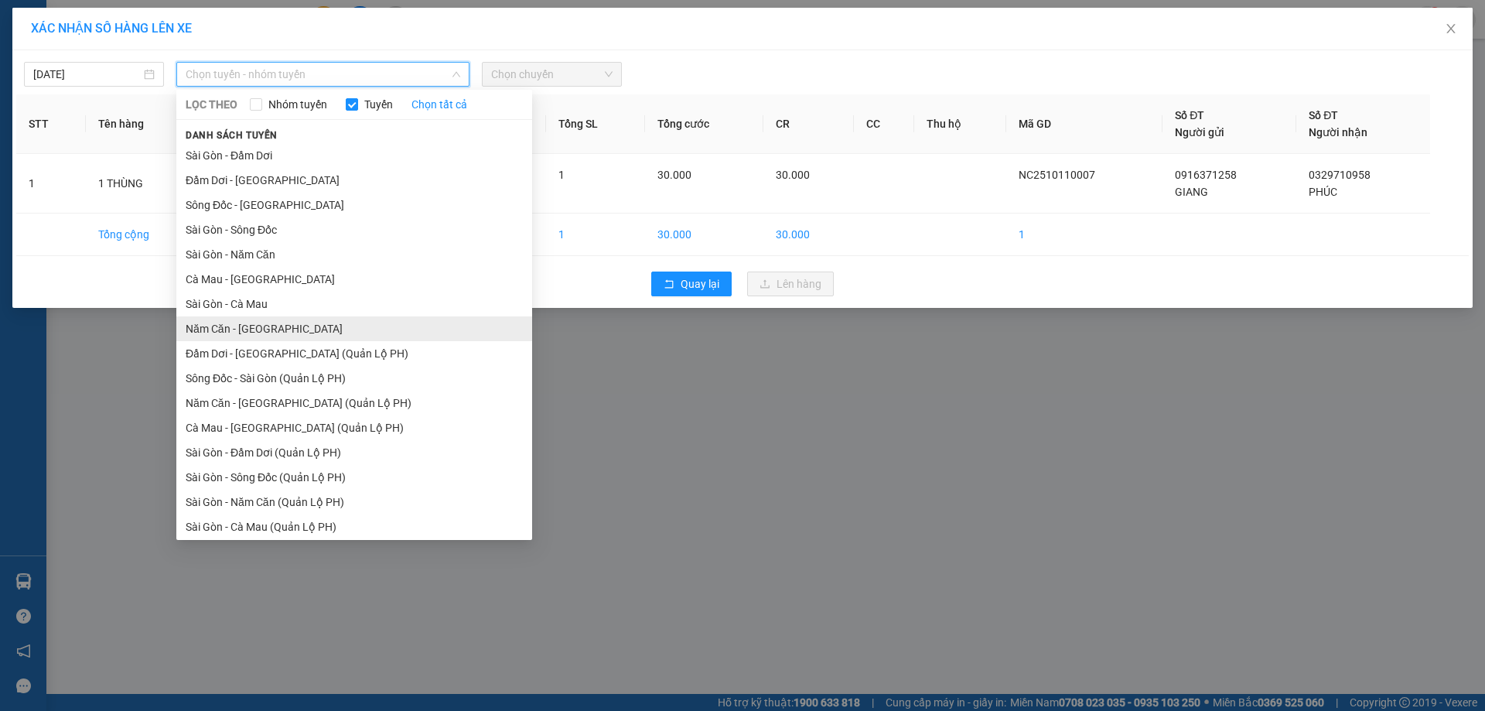
click at [246, 328] on li "Năm Căn - Sài Gòn" at bounding box center [354, 328] width 356 height 25
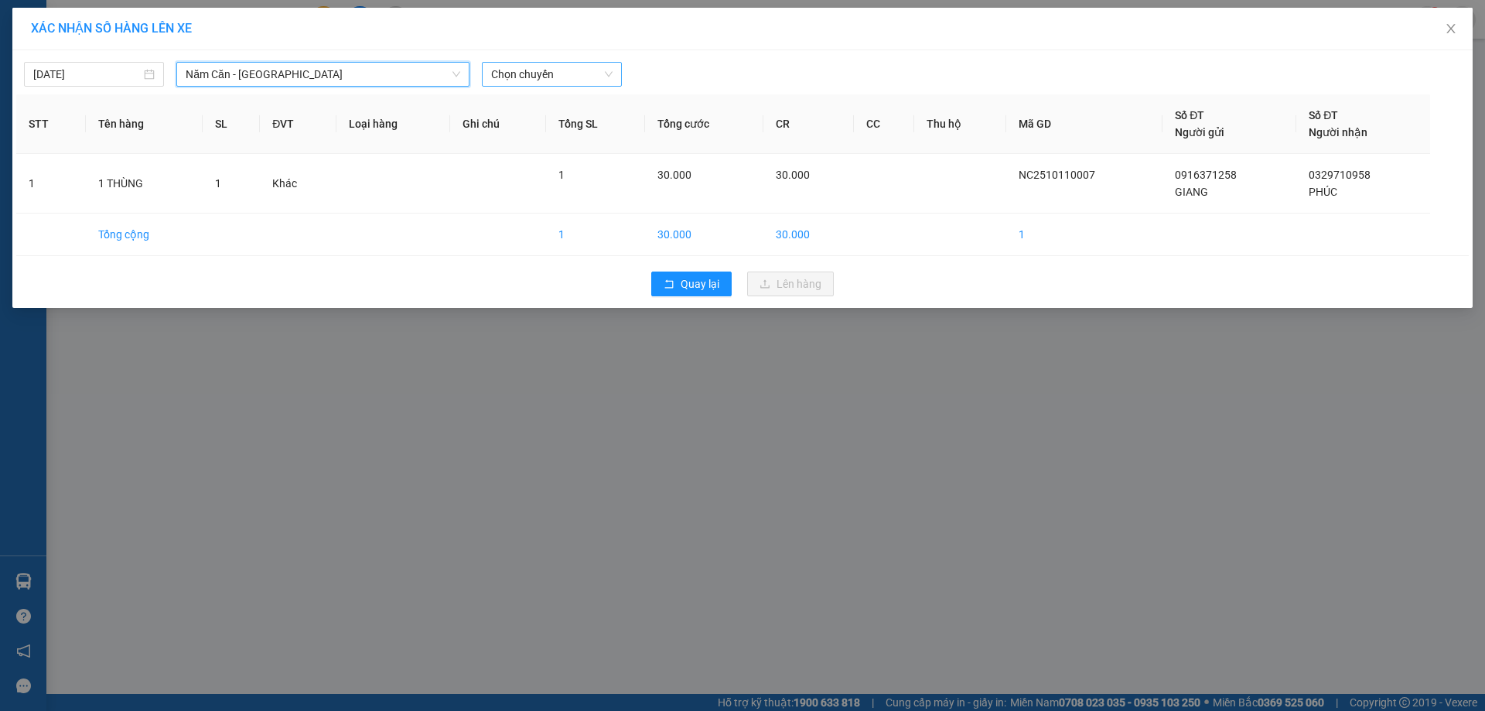
click at [562, 74] on span "Chọn chuyến" at bounding box center [551, 74] width 121 height 23
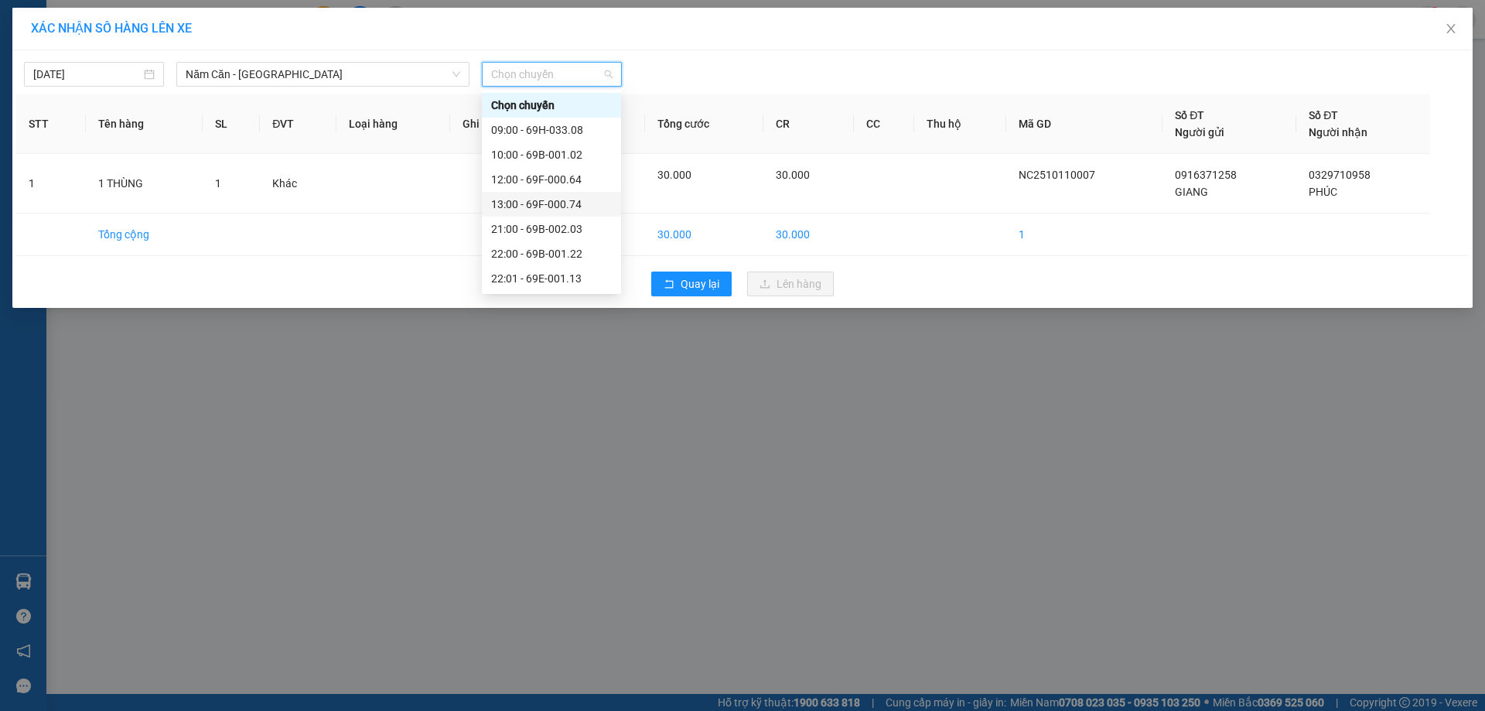
click at [575, 203] on div "13:00 - 69F-000.74" at bounding box center [551, 204] width 121 height 17
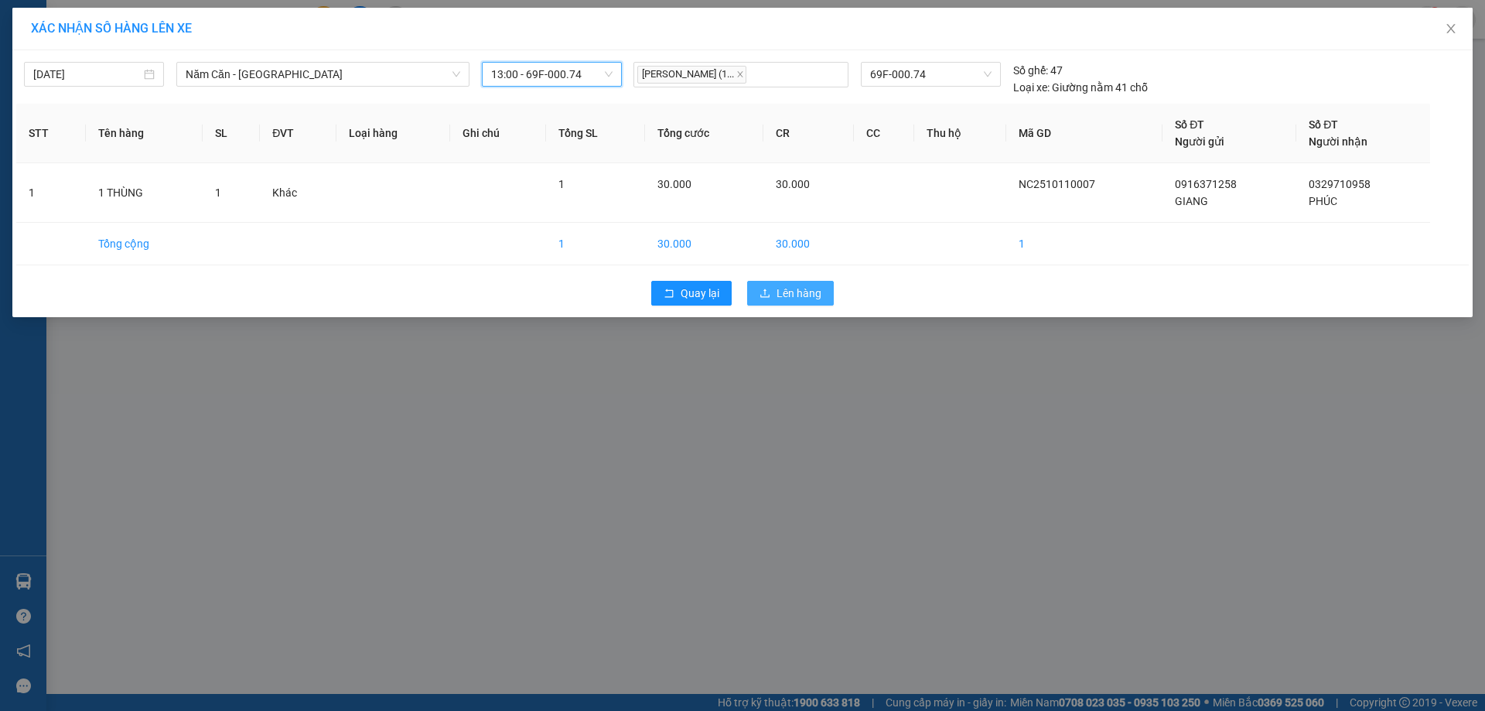
click at [775, 288] on button "Lên hàng" at bounding box center [790, 293] width 87 height 25
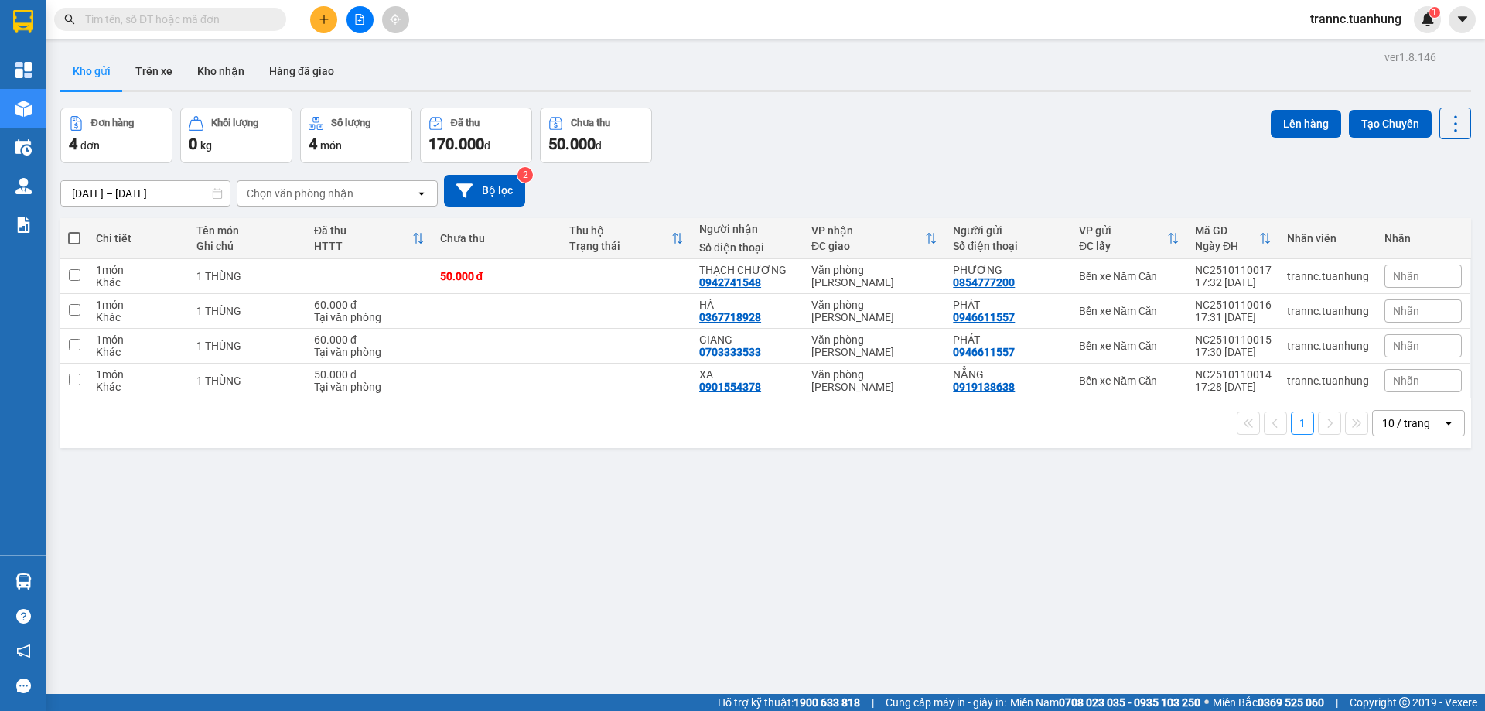
click at [327, 22] on icon "plus" at bounding box center [324, 19] width 11 height 11
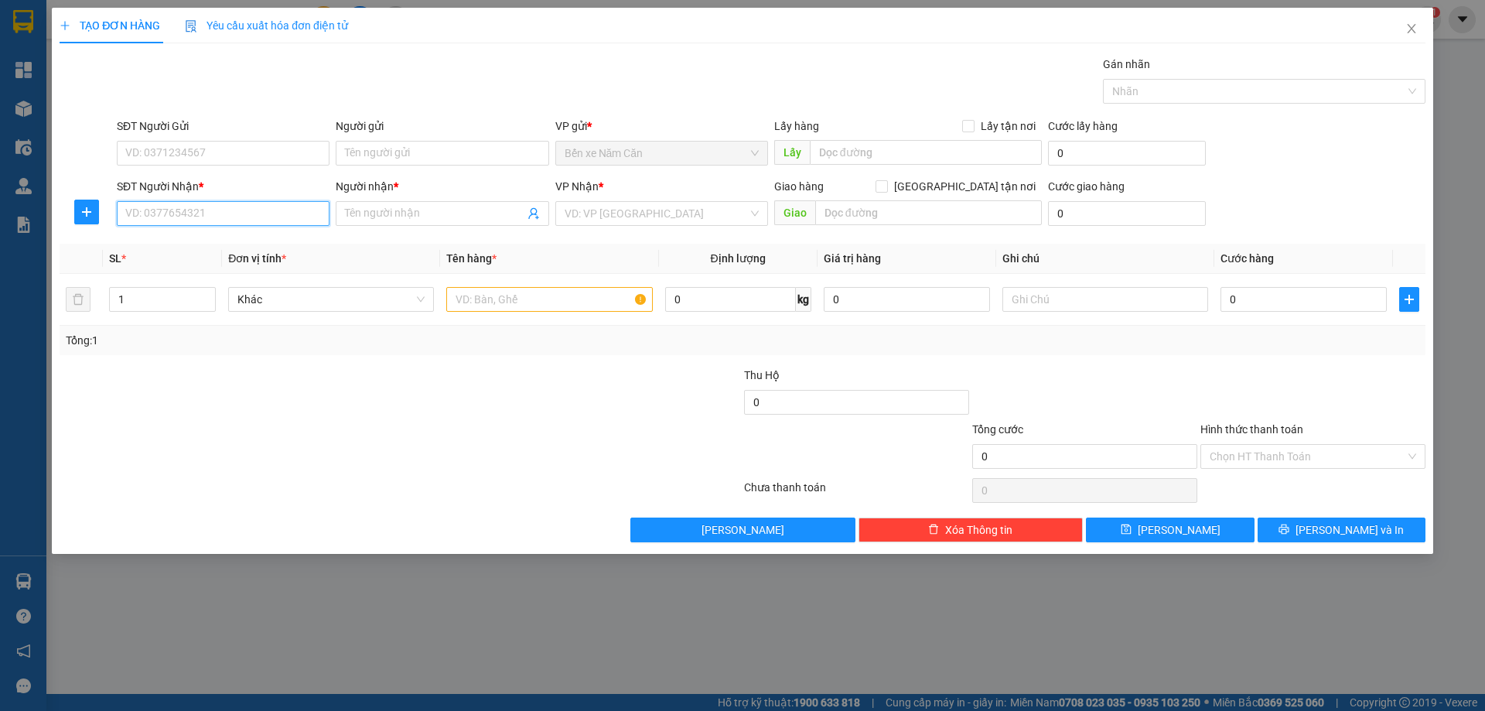
click at [205, 213] on input "SĐT Người Nhận *" at bounding box center [223, 213] width 213 height 25
type input "0974656224"
click at [213, 250] on div "0974656224 - MIÊN" at bounding box center [223, 244] width 194 height 17
type input "MIÊN"
type input "0974656224"
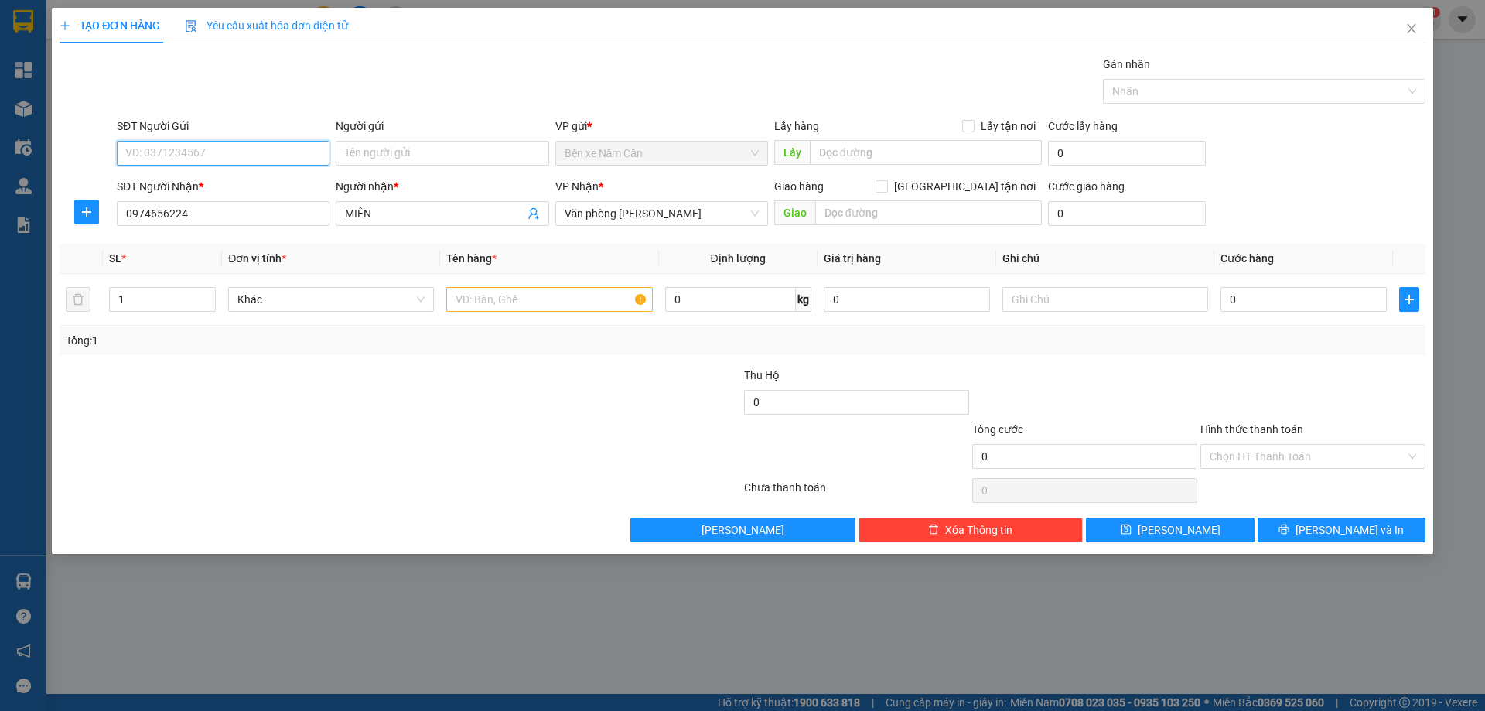
click at [209, 146] on input "SĐT Người Gửi" at bounding box center [223, 153] width 213 height 25
type input "0911129747"
drag, startPoint x: 210, startPoint y: 184, endPoint x: 230, endPoint y: 177, distance: 20.6
click at [210, 185] on div "0911129747 - HẬN" at bounding box center [223, 184] width 194 height 17
type input "HẬN"
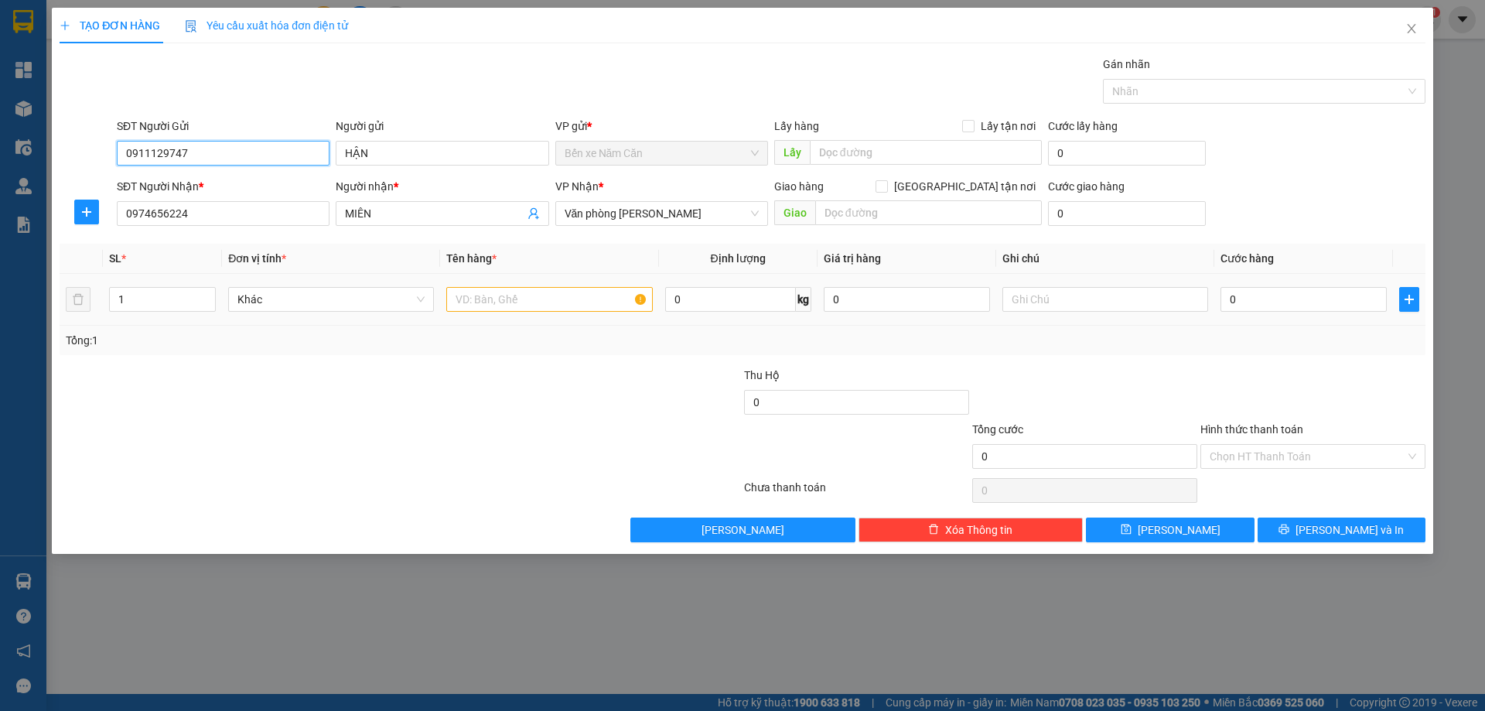
type input "0911129747"
click at [541, 294] on input "text" at bounding box center [549, 299] width 206 height 25
type input "1 THÙNG"
drag, startPoint x: 1237, startPoint y: 308, endPoint x: 1231, endPoint y: 303, distance: 8.4
click at [1238, 308] on input "0" at bounding box center [1303, 299] width 166 height 25
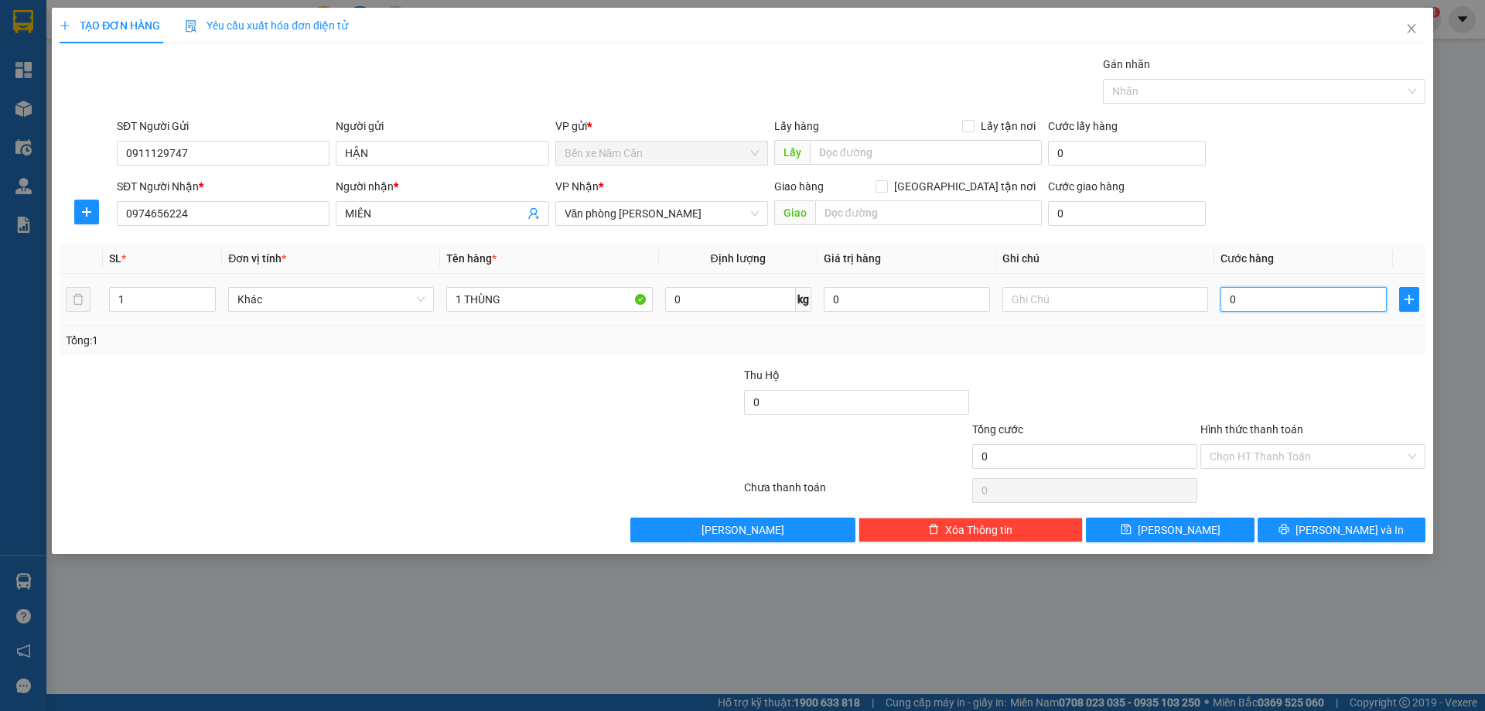
type input "5"
type input "50"
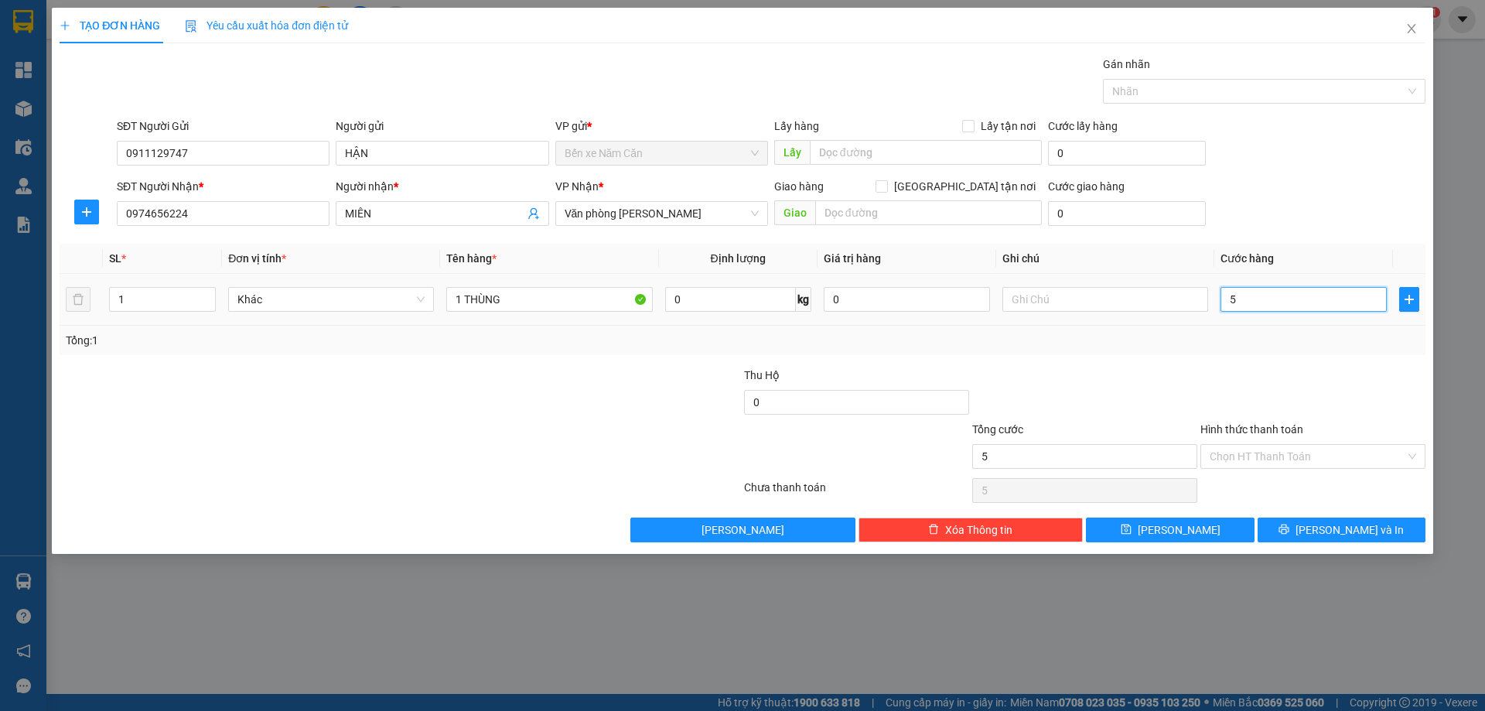
type input "50"
type input "50.000"
click at [1220, 370] on div at bounding box center [1313, 394] width 228 height 54
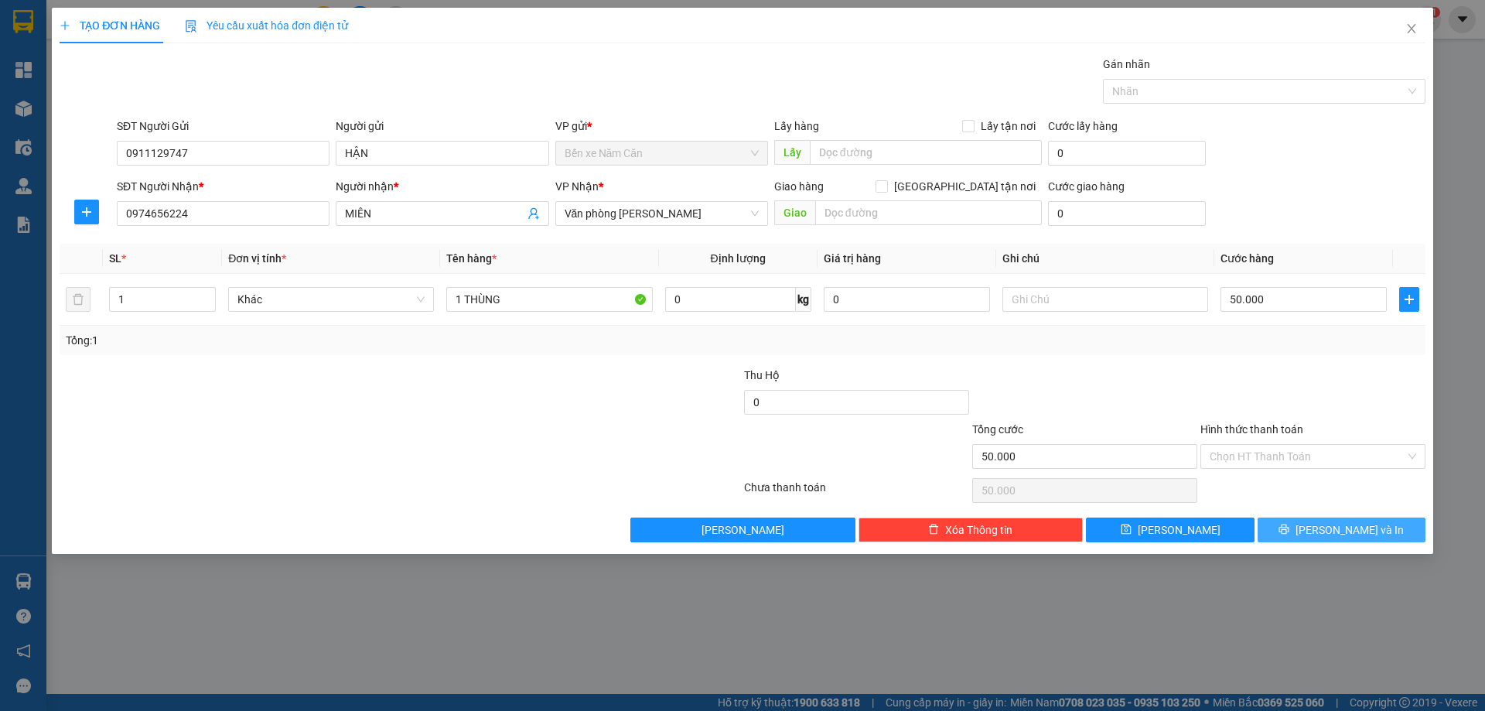
click at [1410, 535] on button "Lưu và In" at bounding box center [1342, 529] width 168 height 25
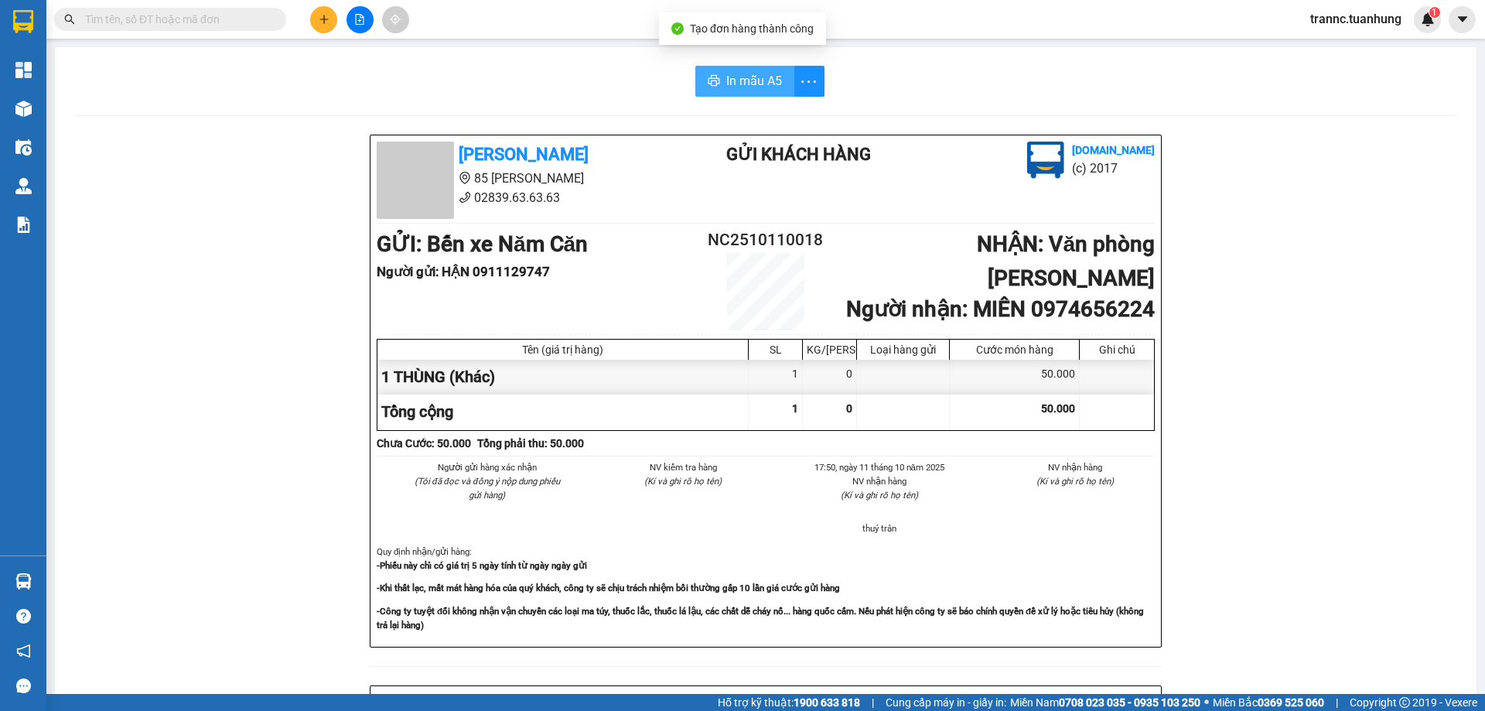
click at [747, 87] on span "In mẫu A5" at bounding box center [754, 80] width 56 height 19
click at [265, 22] on input "text" at bounding box center [176, 19] width 183 height 17
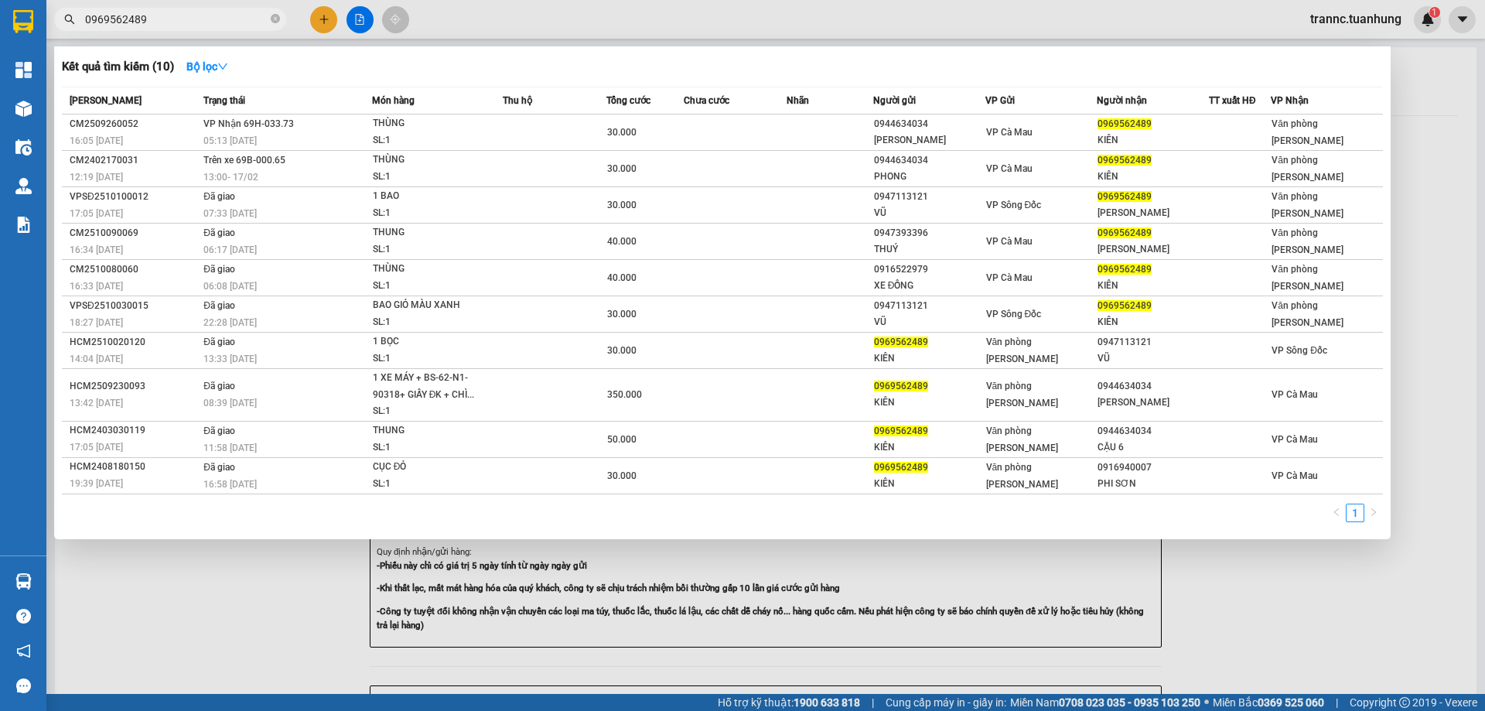
drag, startPoint x: 156, startPoint y: 18, endPoint x: 77, endPoint y: 23, distance: 79.8
click at [77, 23] on span "0969562489" at bounding box center [170, 19] width 232 height 23
type input "0969562489"
drag, startPoint x: 161, startPoint y: 9, endPoint x: 148, endPoint y: 15, distance: 13.8
click at [148, 15] on input "0969562489" at bounding box center [176, 19] width 183 height 17
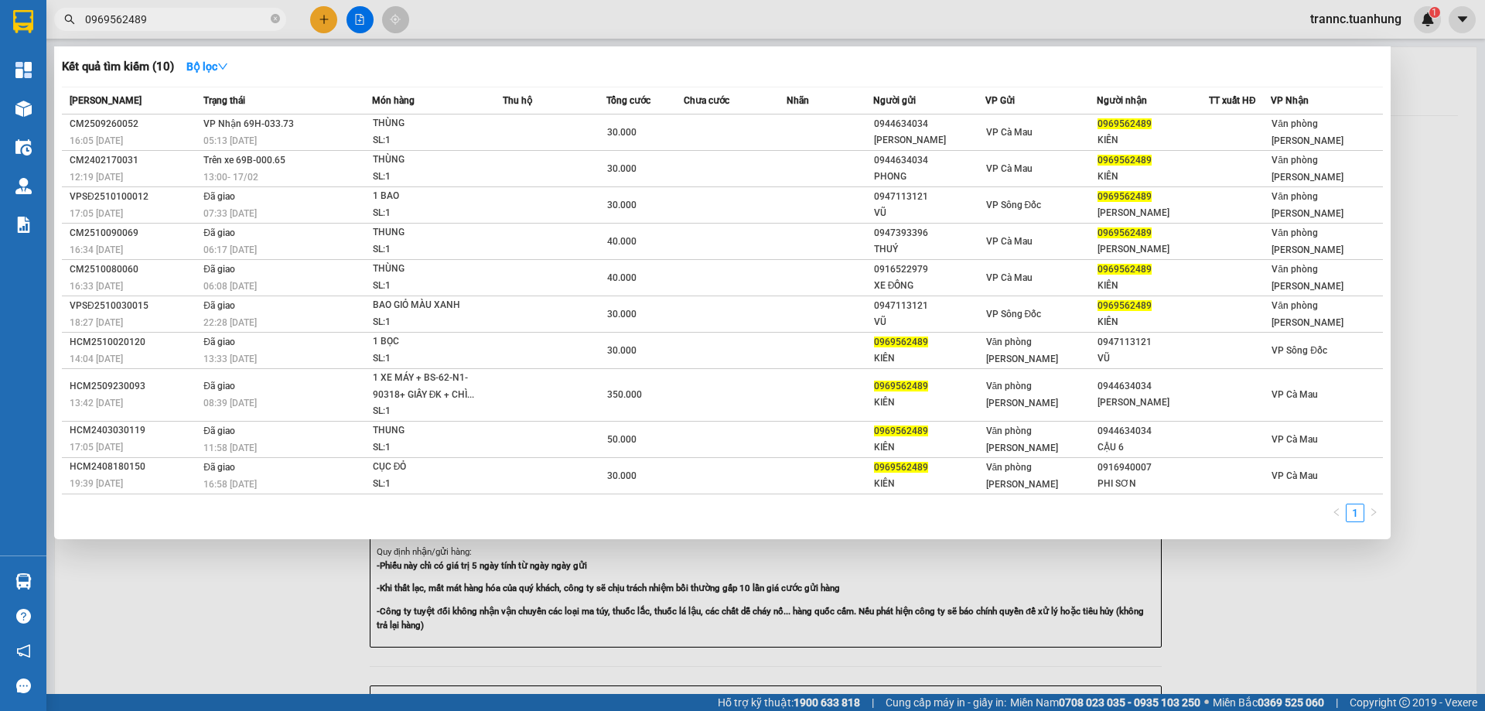
drag, startPoint x: 148, startPoint y: 16, endPoint x: 106, endPoint y: 25, distance: 43.4
click at [106, 25] on input "0969562489" at bounding box center [176, 19] width 183 height 17
click at [321, 17] on div at bounding box center [742, 355] width 1485 height 711
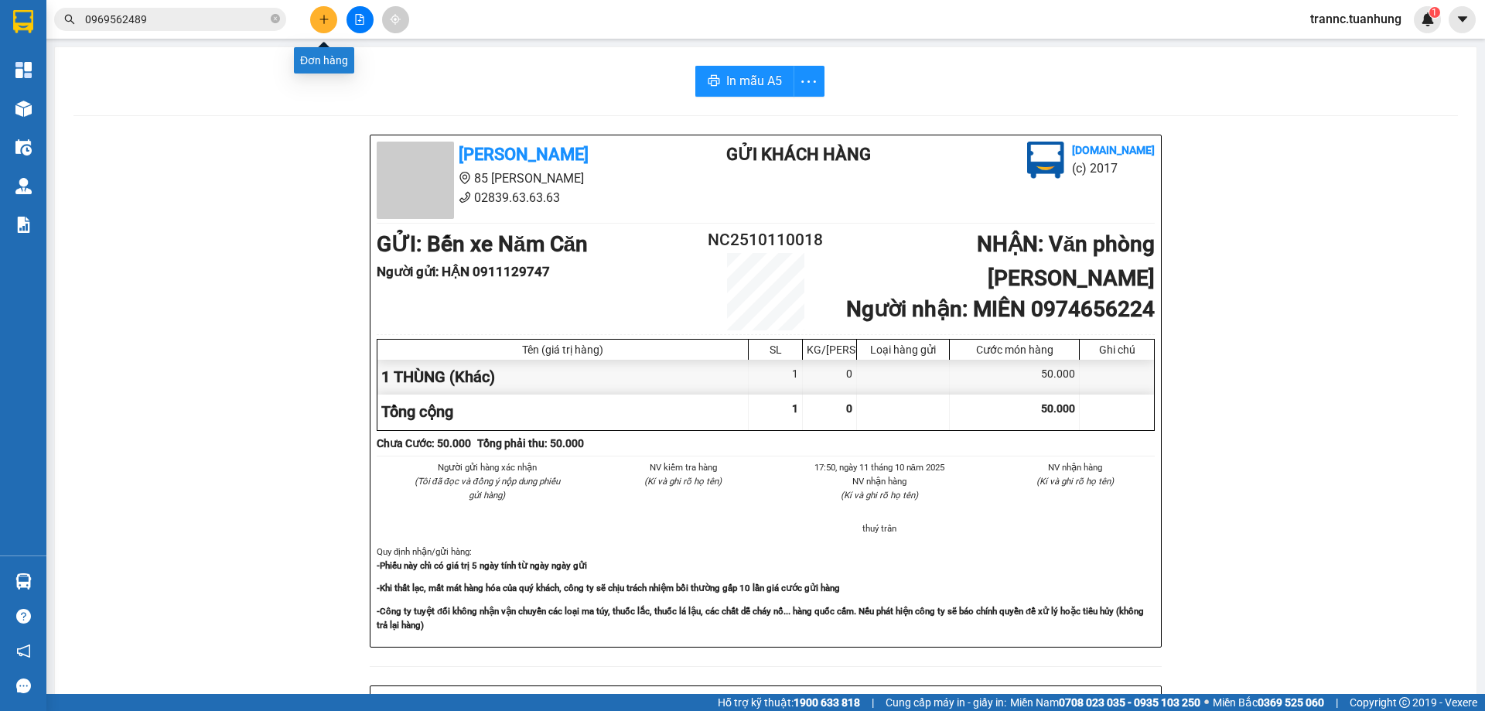
click at [326, 22] on icon "plus" at bounding box center [324, 19] width 11 height 11
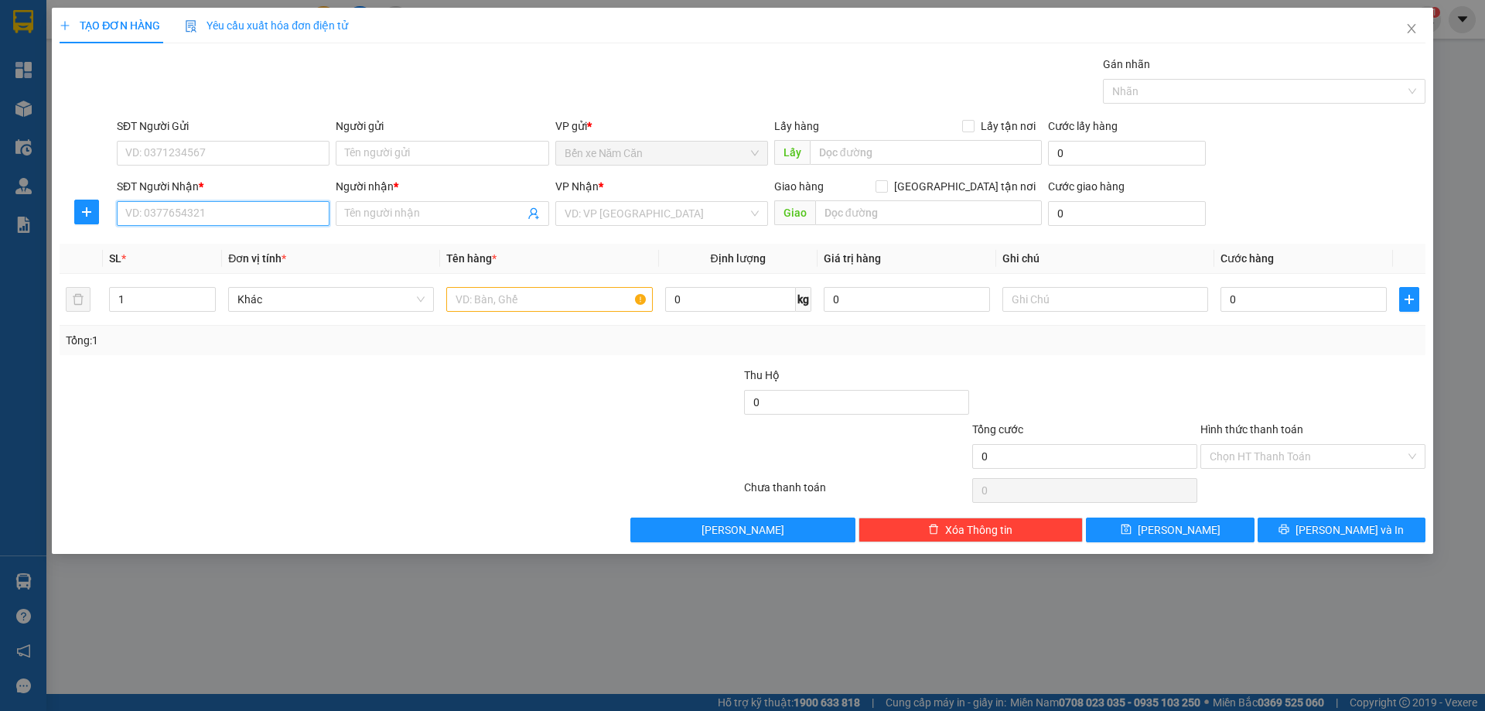
click at [247, 204] on input "SĐT Người Nhận *" at bounding box center [223, 213] width 213 height 25
paste input "0969562489"
type input "0969562489"
click at [390, 204] on span at bounding box center [442, 213] width 213 height 25
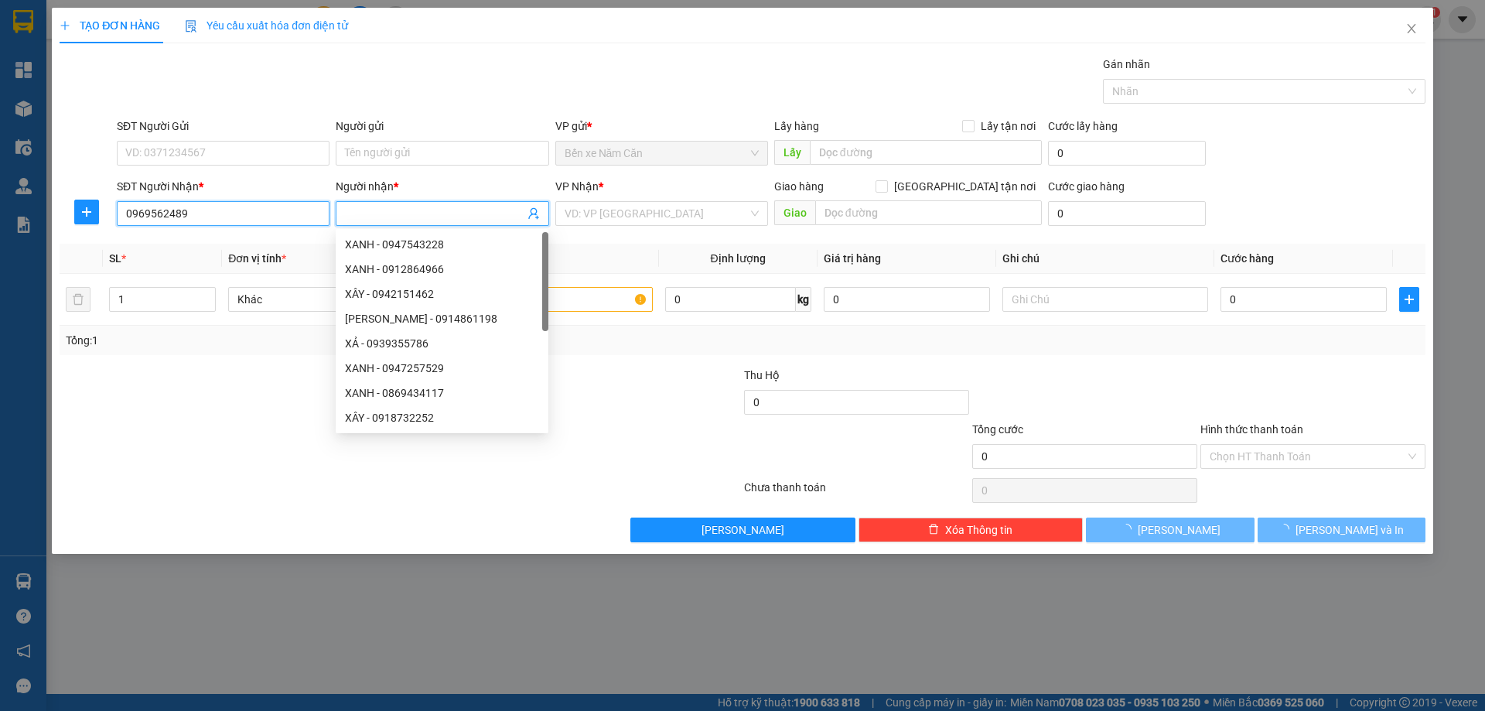
click at [291, 217] on input "0969562489" at bounding box center [223, 213] width 213 height 25
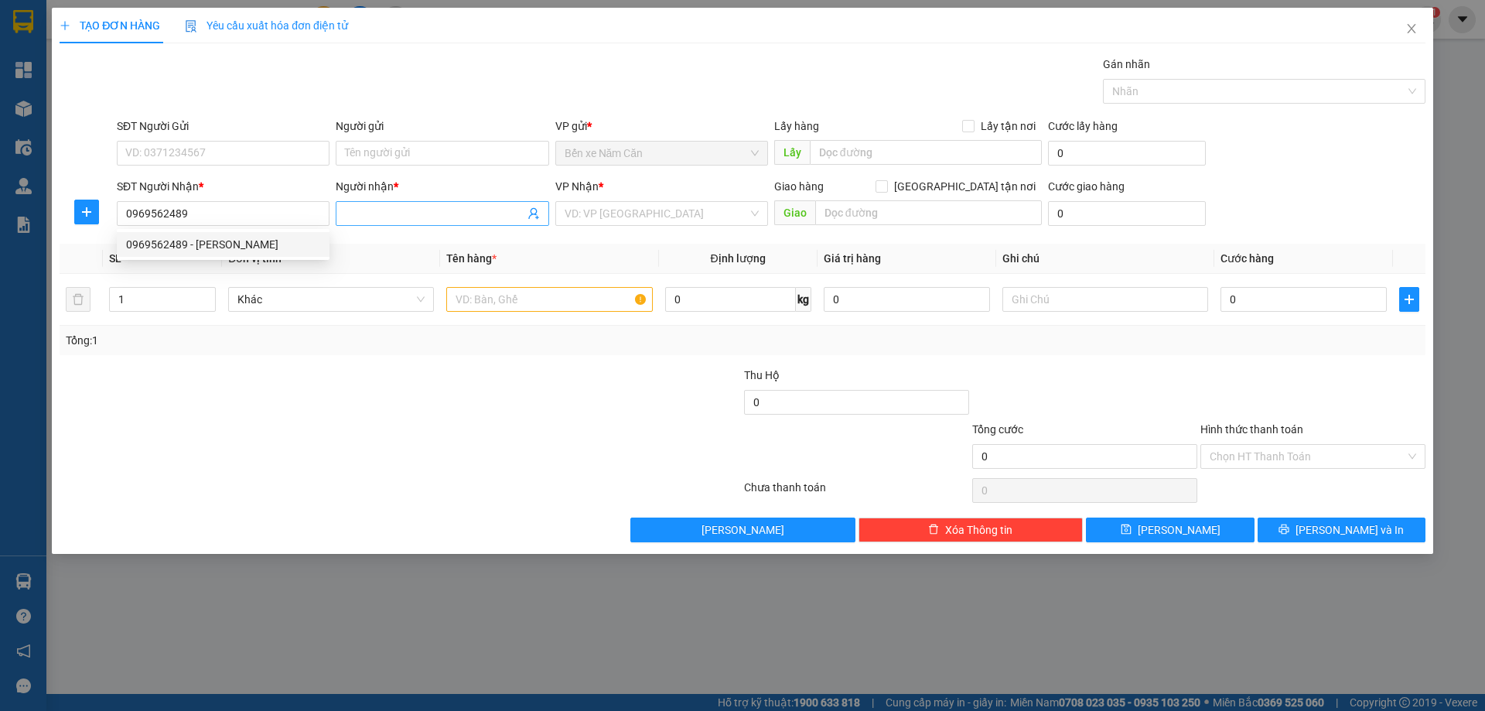
click at [357, 209] on input "Người nhận *" at bounding box center [434, 213] width 179 height 17
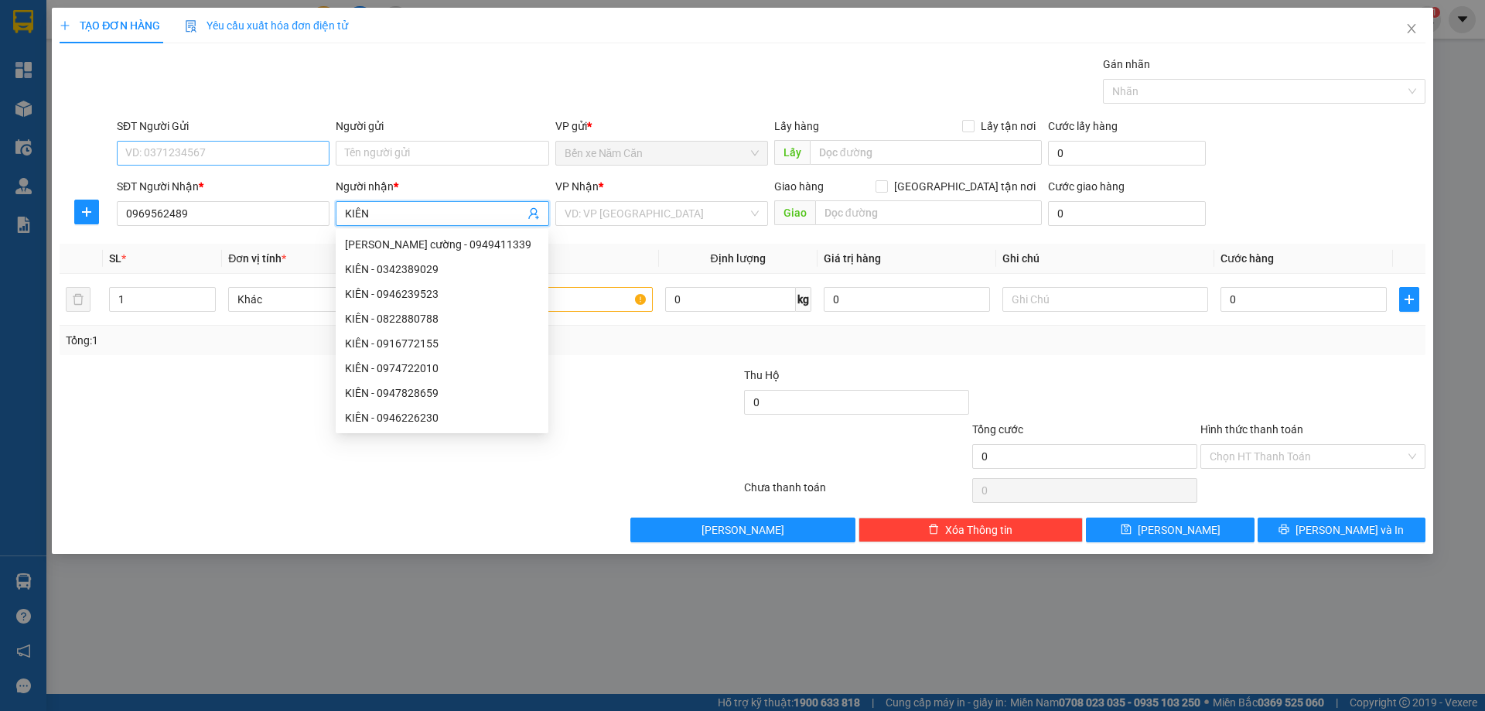
type input "KIÊN"
click at [218, 155] on input "SĐT Người Gửi" at bounding box center [223, 153] width 213 height 25
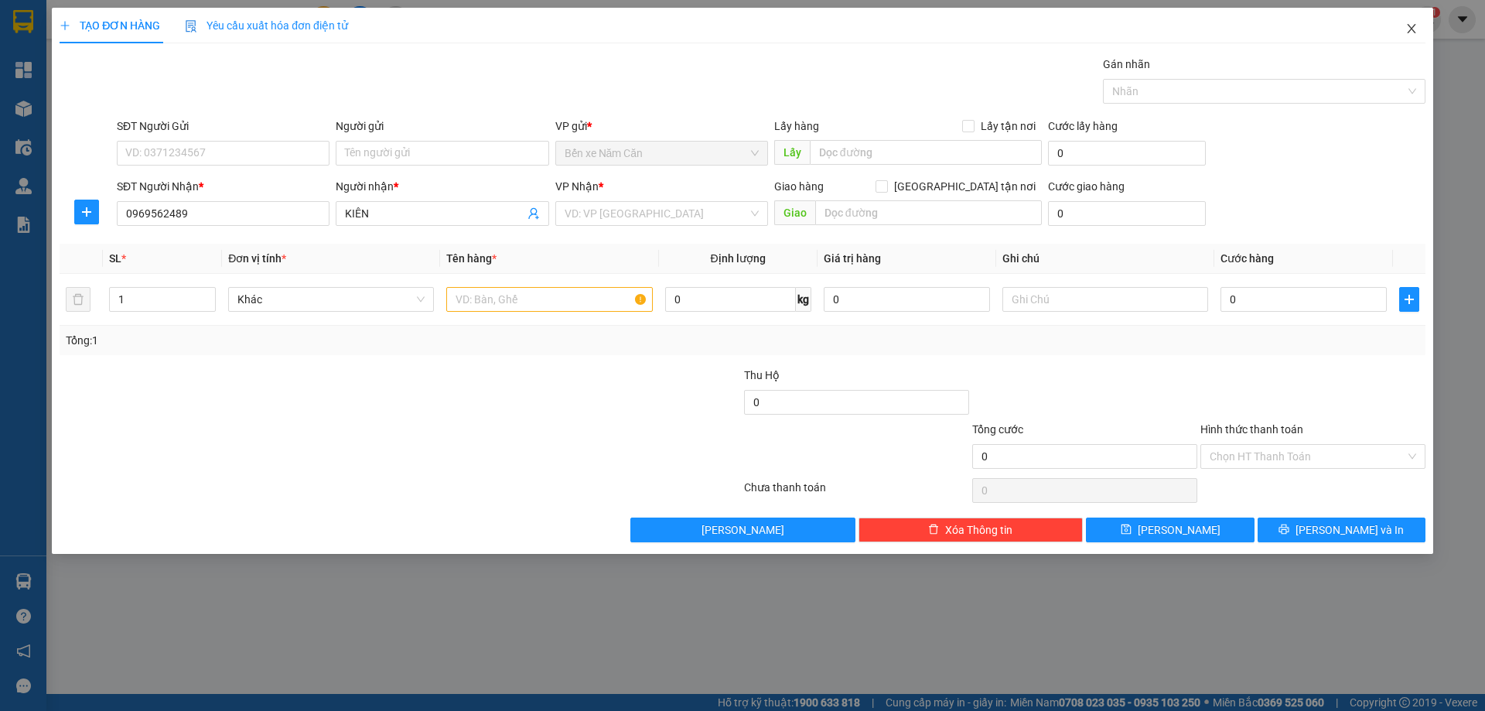
click at [1416, 28] on icon "close" at bounding box center [1411, 28] width 12 height 12
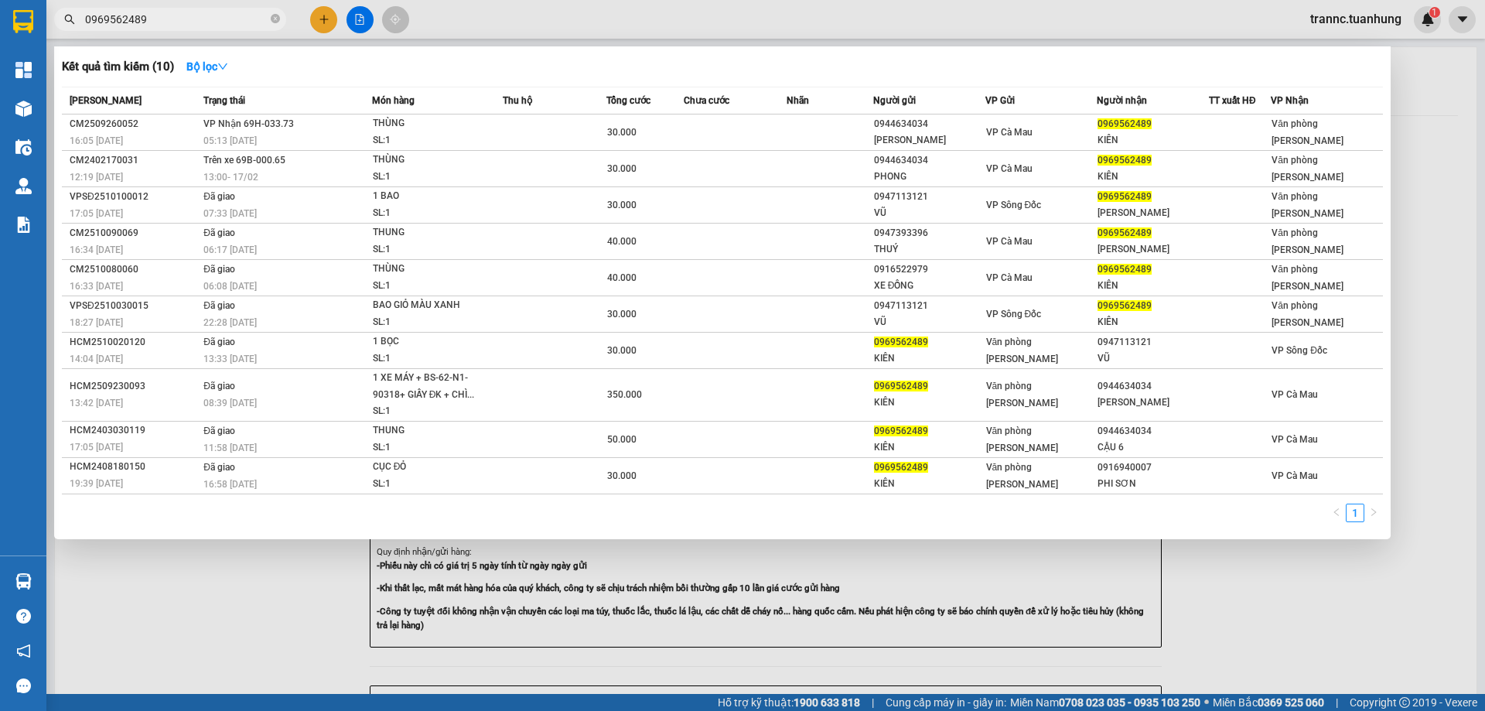
click at [270, 17] on span "0969562489" at bounding box center [170, 19] width 232 height 23
click at [274, 22] on icon "close-circle" at bounding box center [275, 18] width 9 height 9
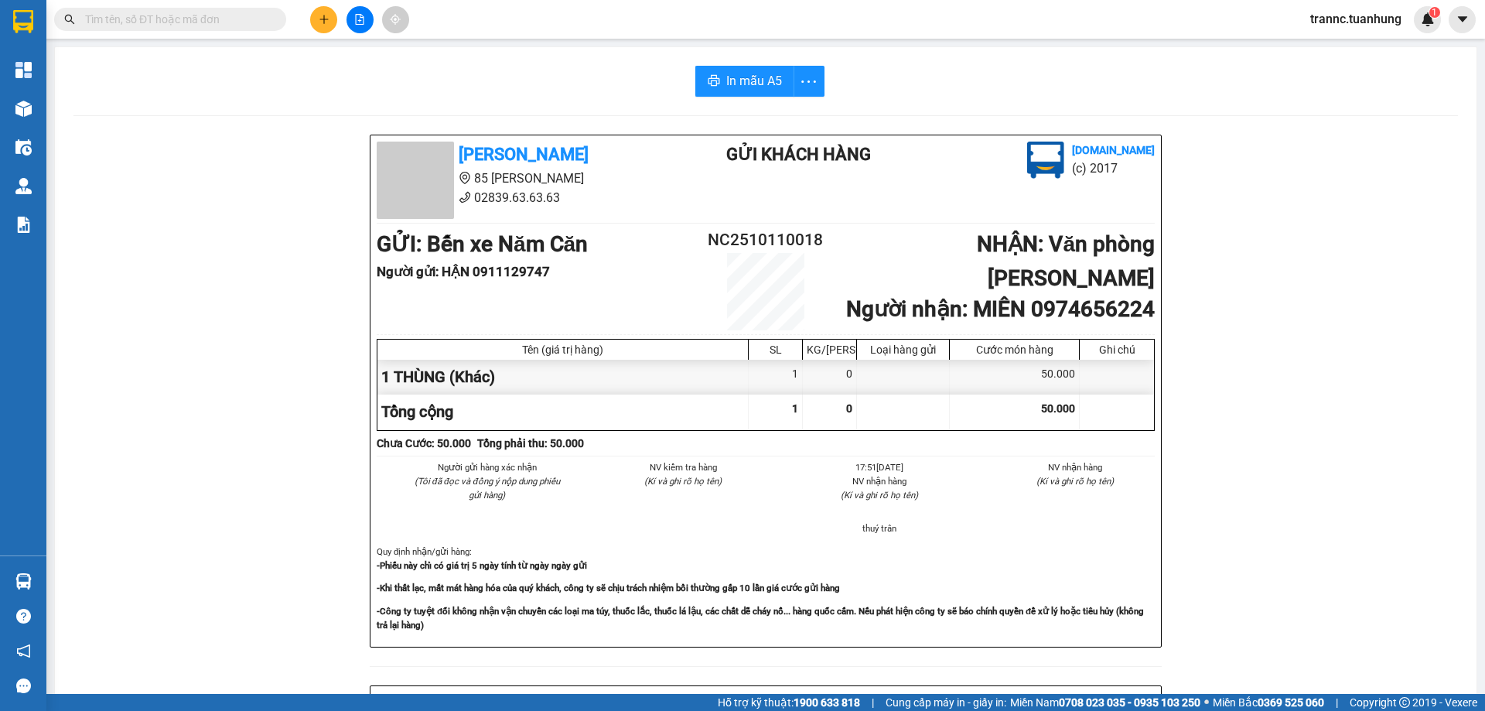
click at [236, 30] on span at bounding box center [170, 19] width 232 height 23
click at [232, 23] on input "text" at bounding box center [176, 19] width 183 height 17
click at [319, 16] on icon "plus" at bounding box center [324, 19] width 11 height 11
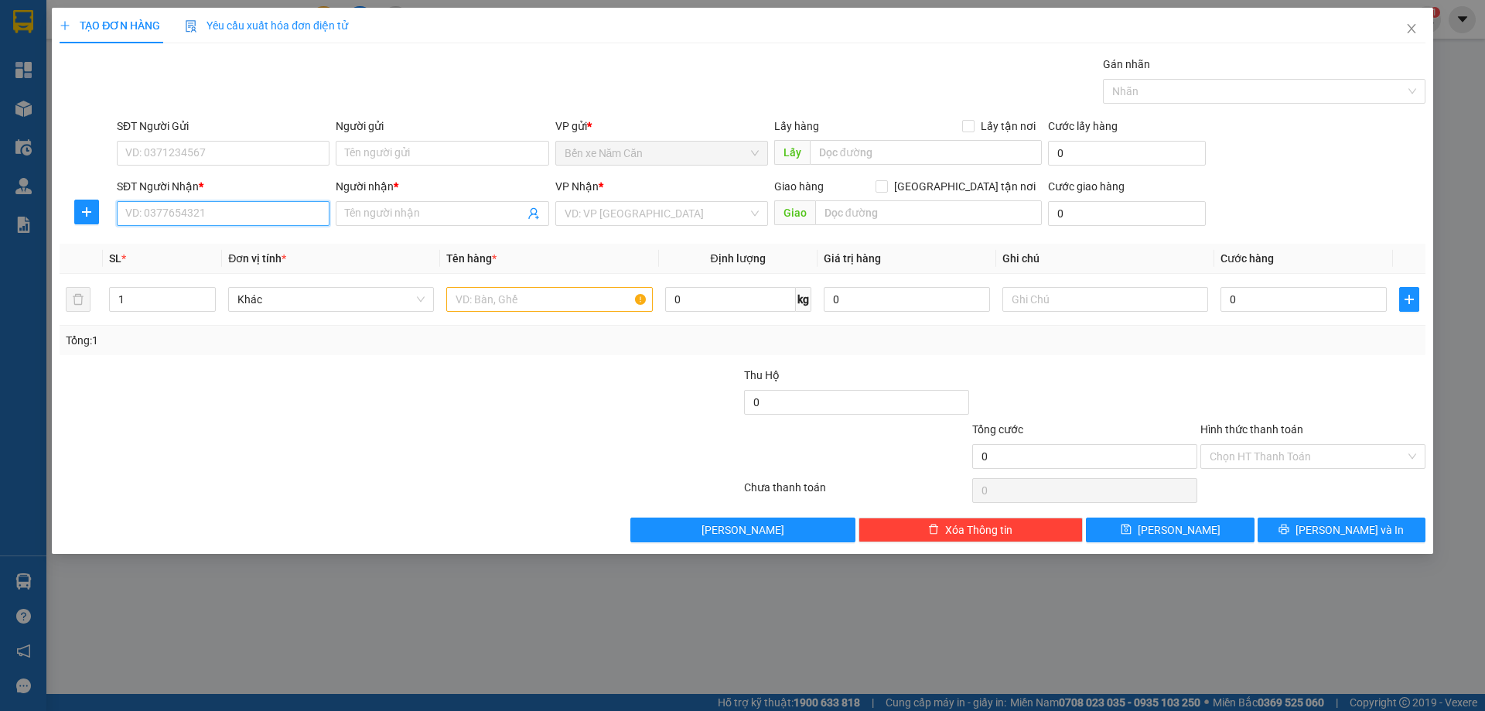
click at [244, 215] on input "SĐT Người Nhận *" at bounding box center [223, 213] width 213 height 25
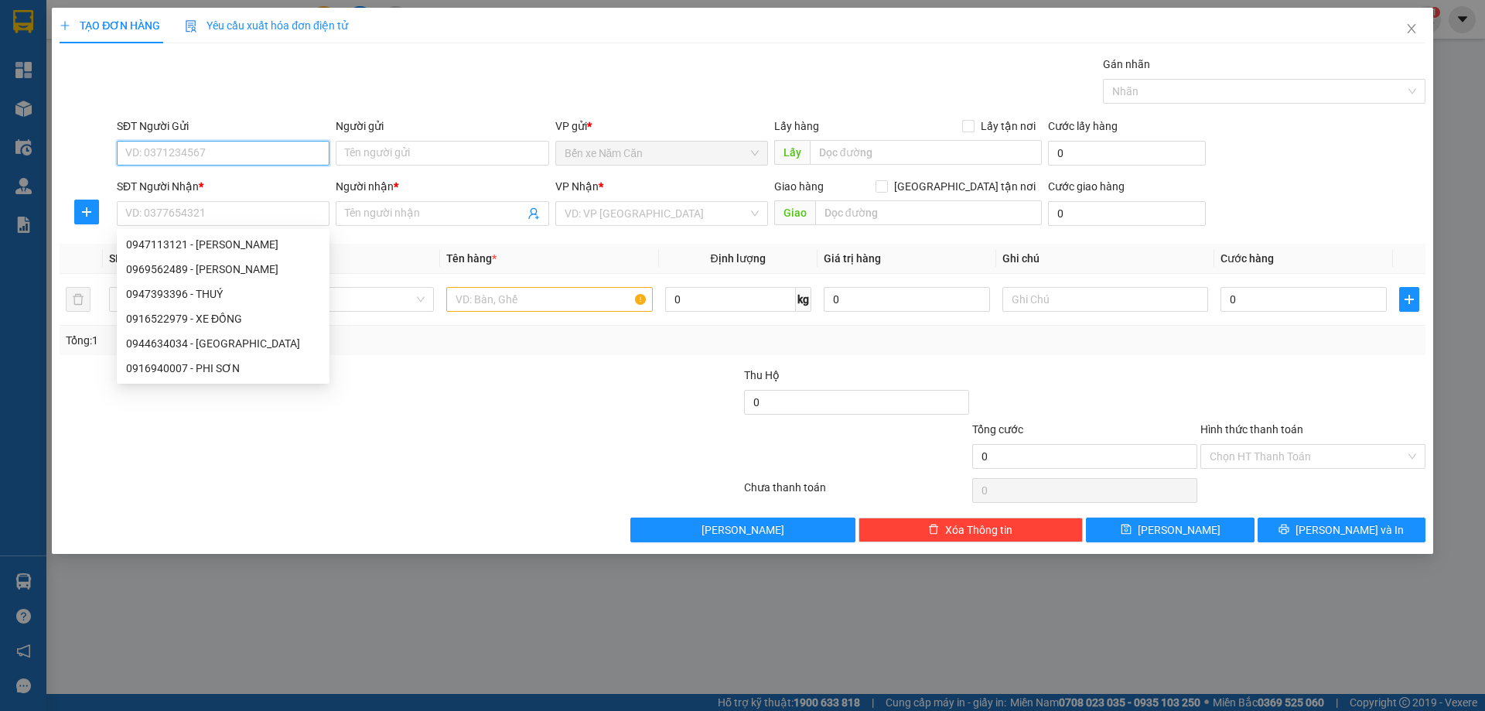
click at [217, 152] on input "SĐT Người Gửi" at bounding box center [223, 153] width 213 height 25
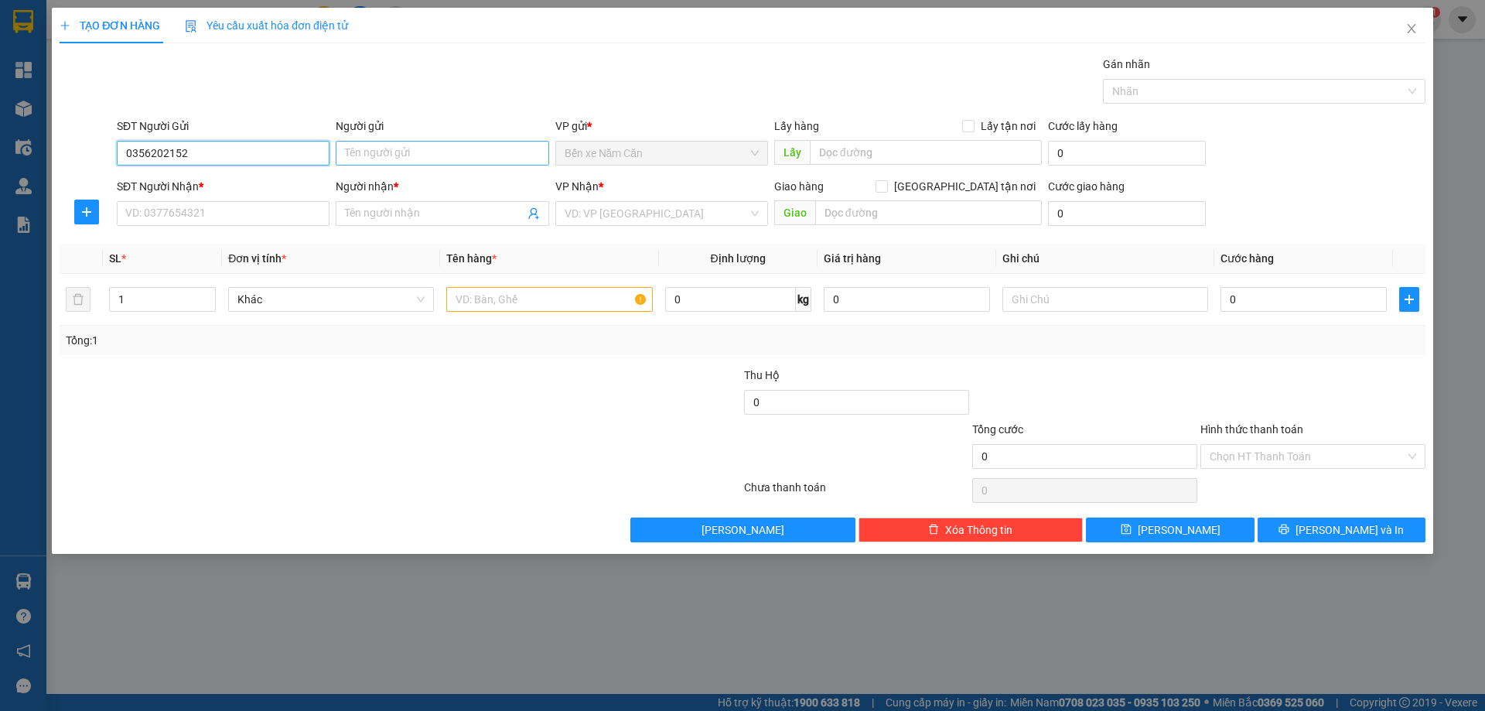
type input "0356202152"
click at [360, 160] on input "Người gửi" at bounding box center [442, 153] width 213 height 25
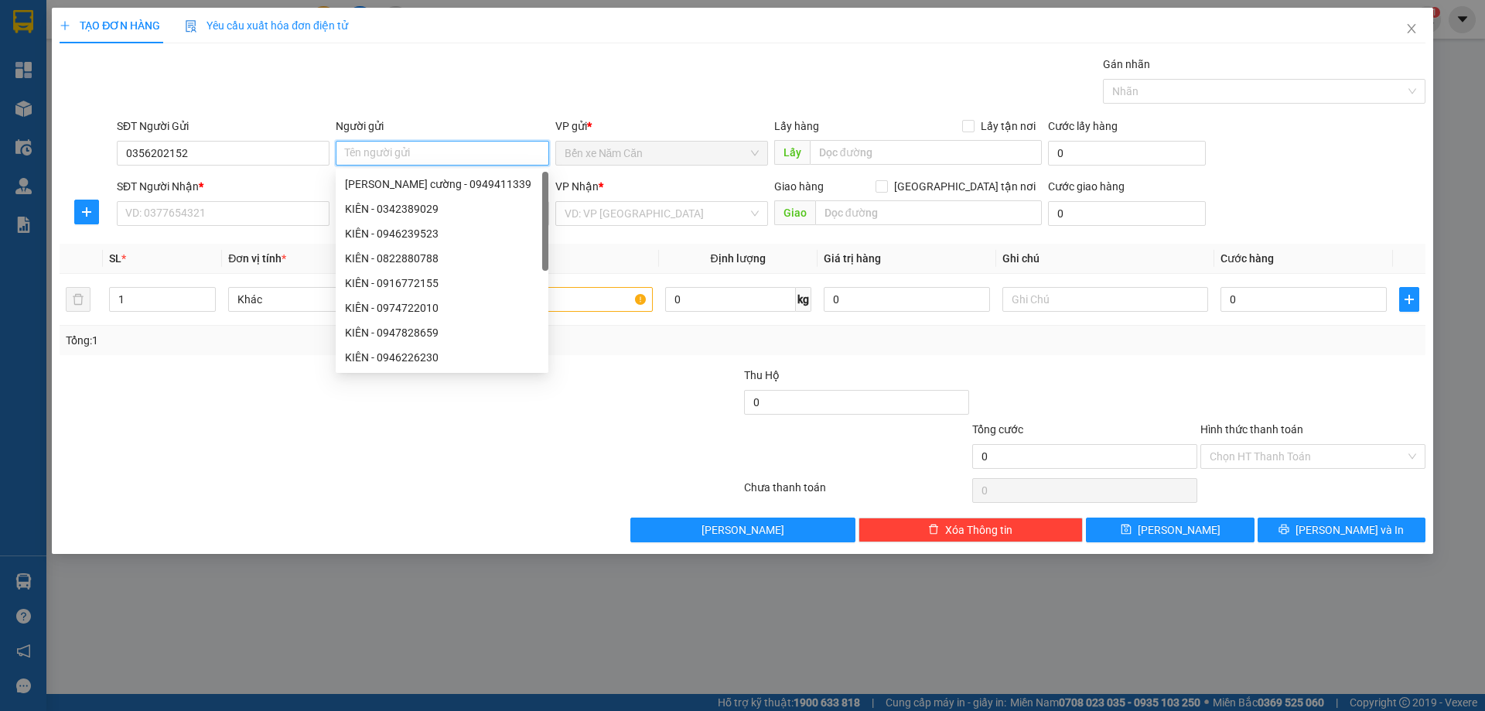
type input "D"
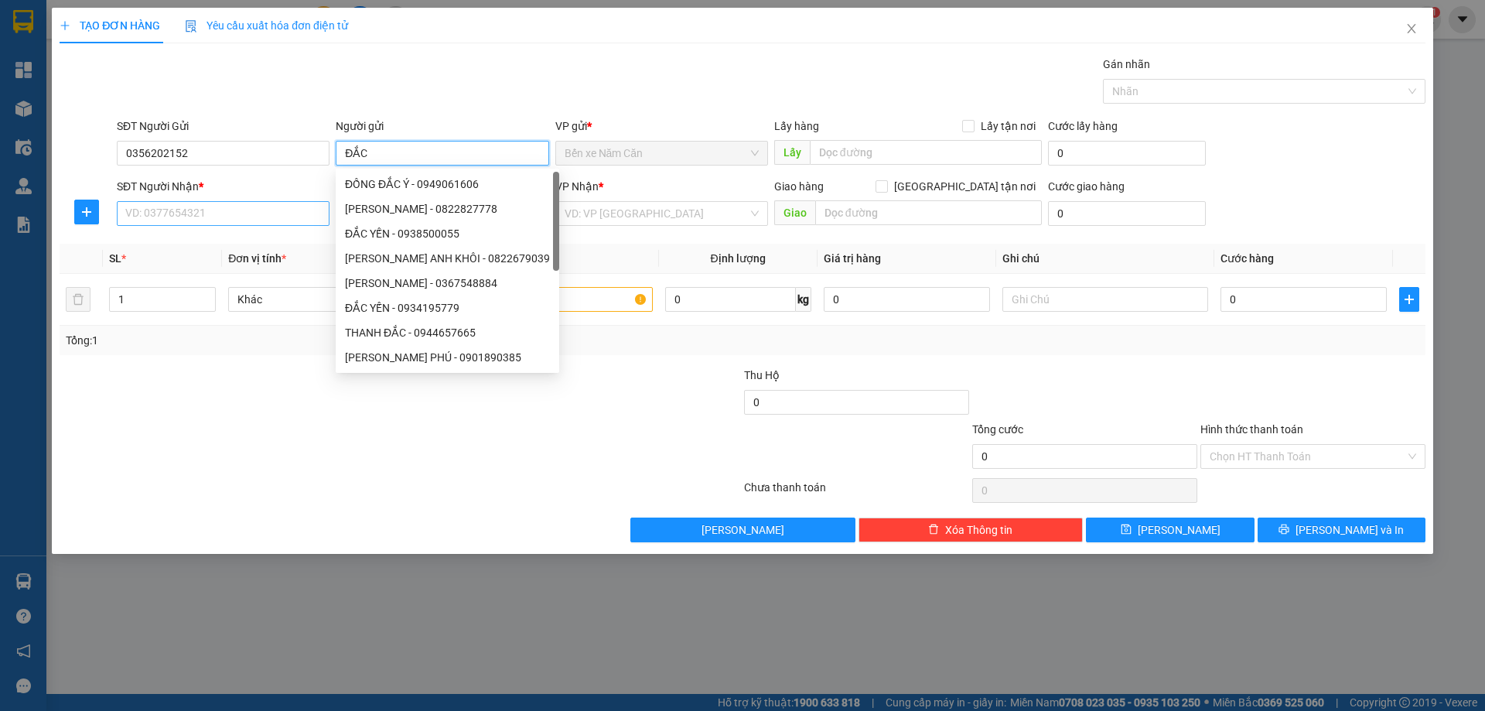
type input "ĐẮC"
click at [197, 212] on input "SĐT Người Nhận *" at bounding box center [223, 213] width 213 height 25
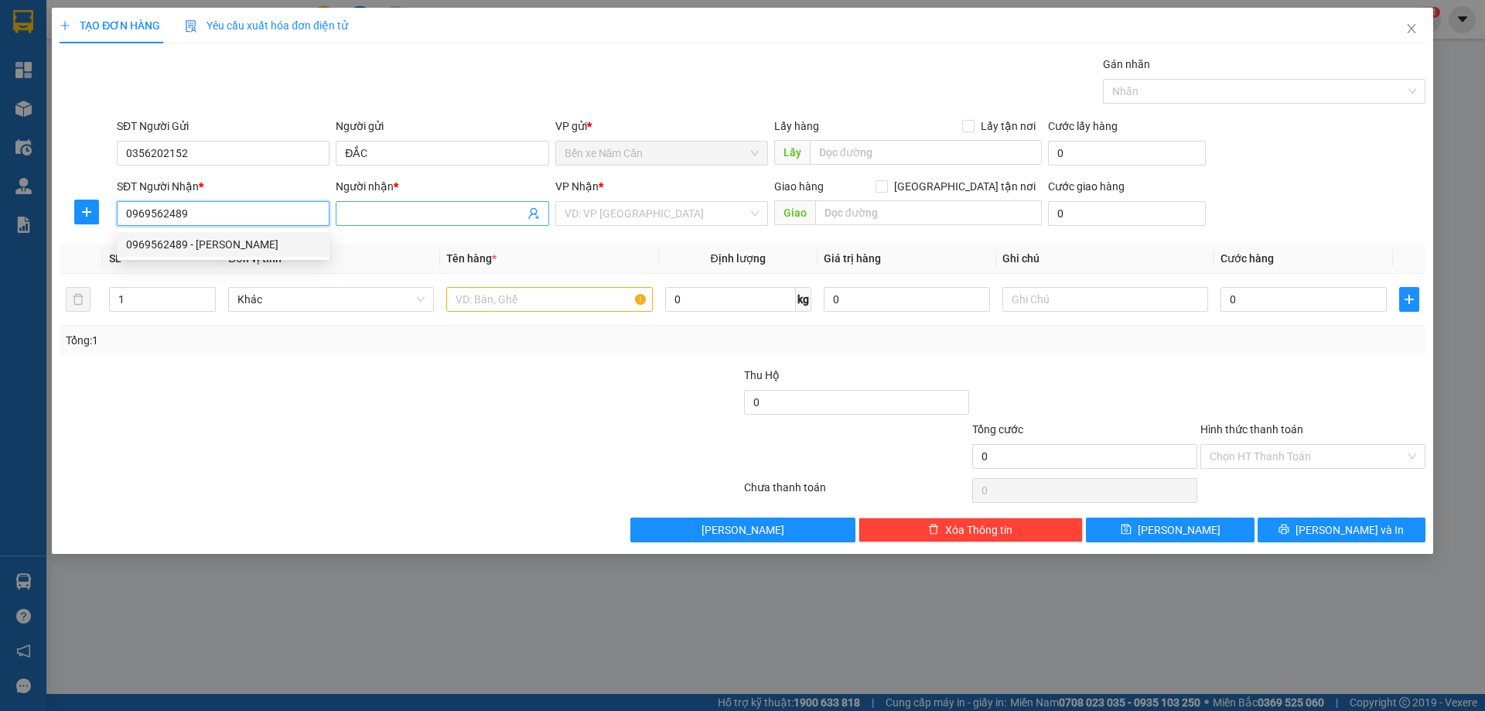
type input "0969562489"
click at [369, 210] on input "Người nhận *" at bounding box center [434, 213] width 179 height 17
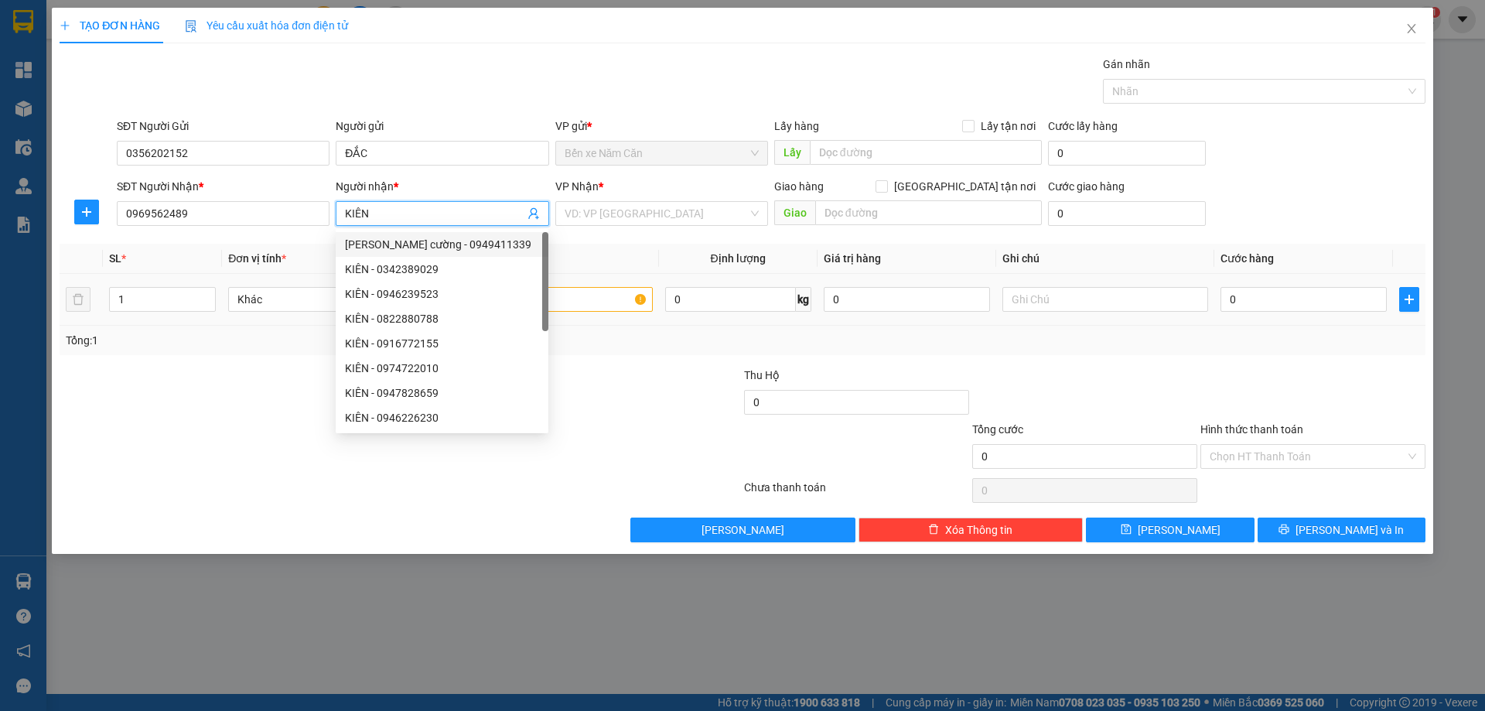
type input "KIÊN"
click at [583, 303] on input "text" at bounding box center [549, 299] width 206 height 25
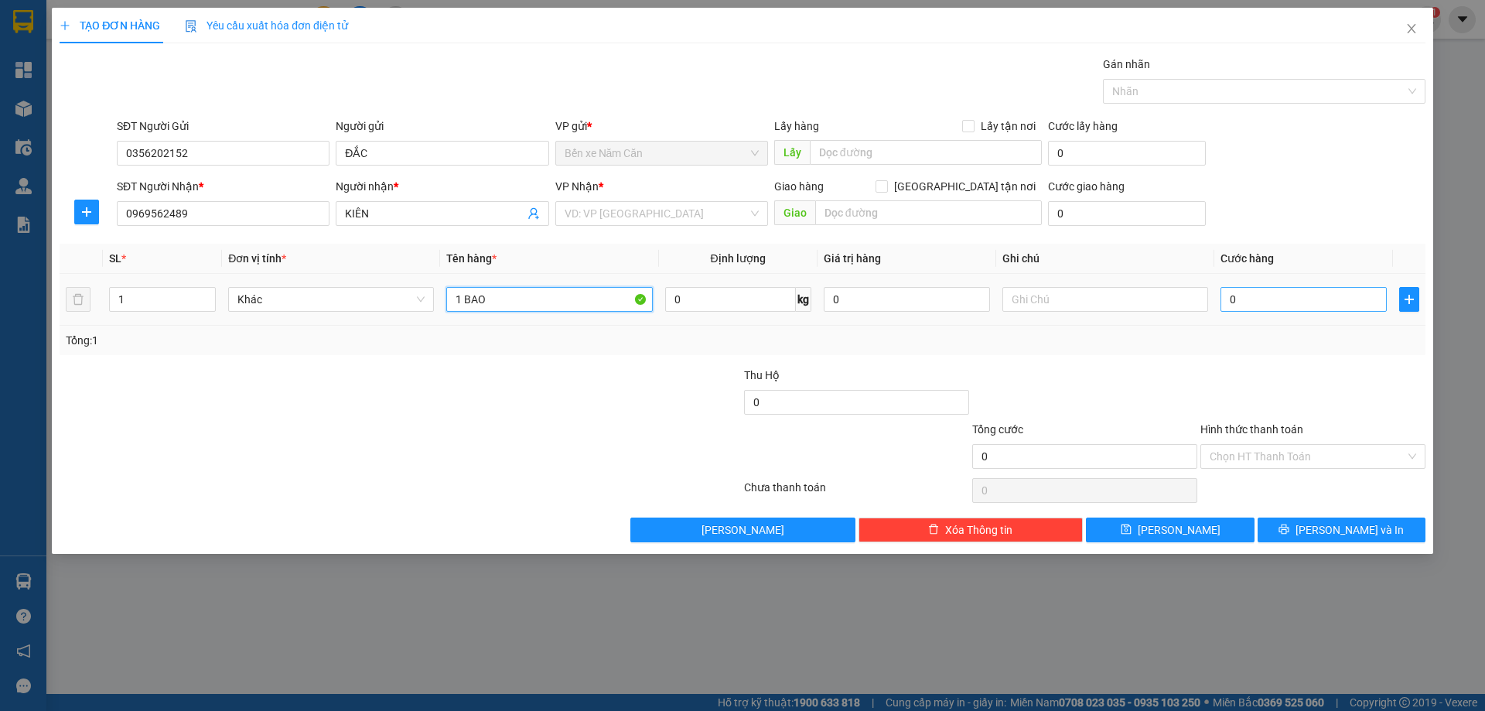
type input "1 BAO"
click at [1249, 303] on input "0" at bounding box center [1303, 299] width 166 height 25
type input "04"
type input "4"
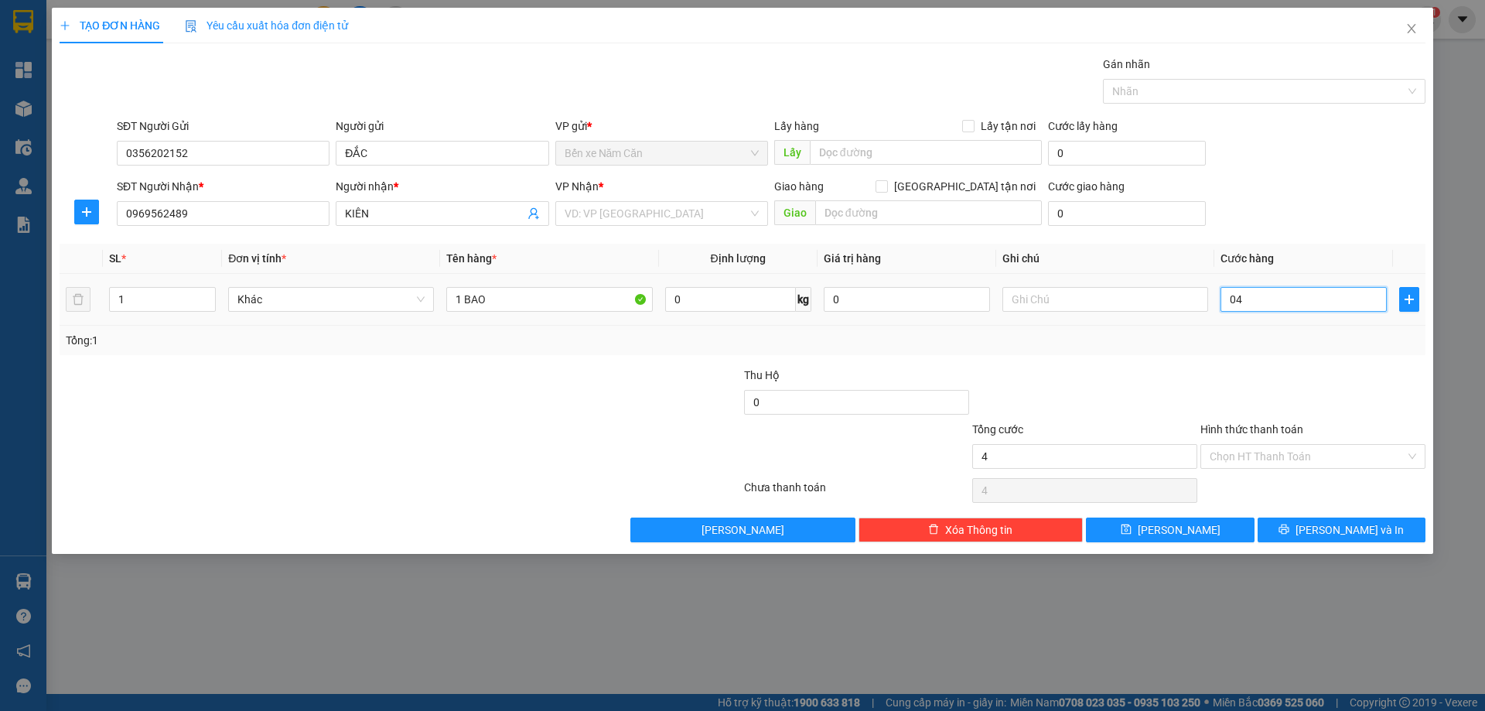
type input "040"
type input "40"
type input "40.000"
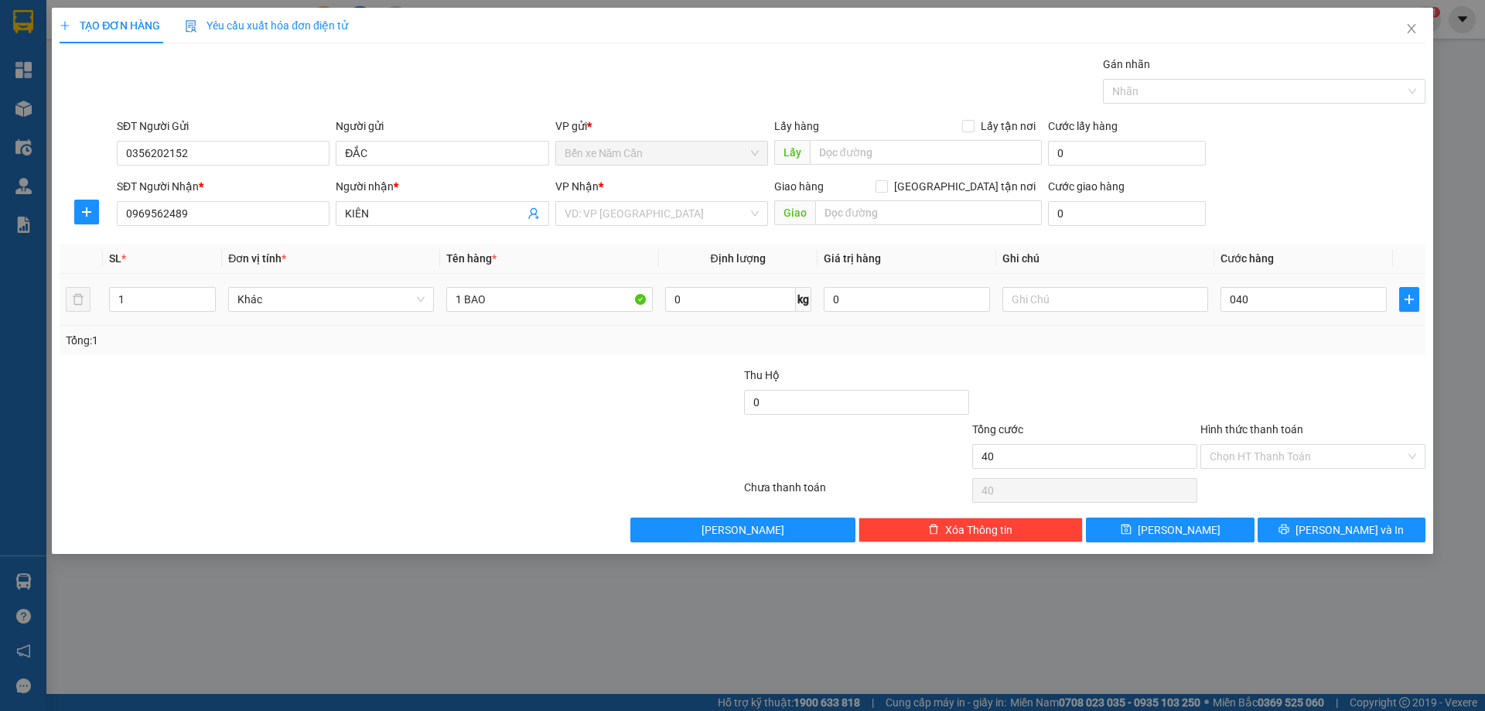
type input "40.000"
click at [1234, 339] on div "Tổng: 1" at bounding box center [743, 340] width 1354 height 17
click at [1289, 533] on icon "printer" at bounding box center [1283, 529] width 11 height 11
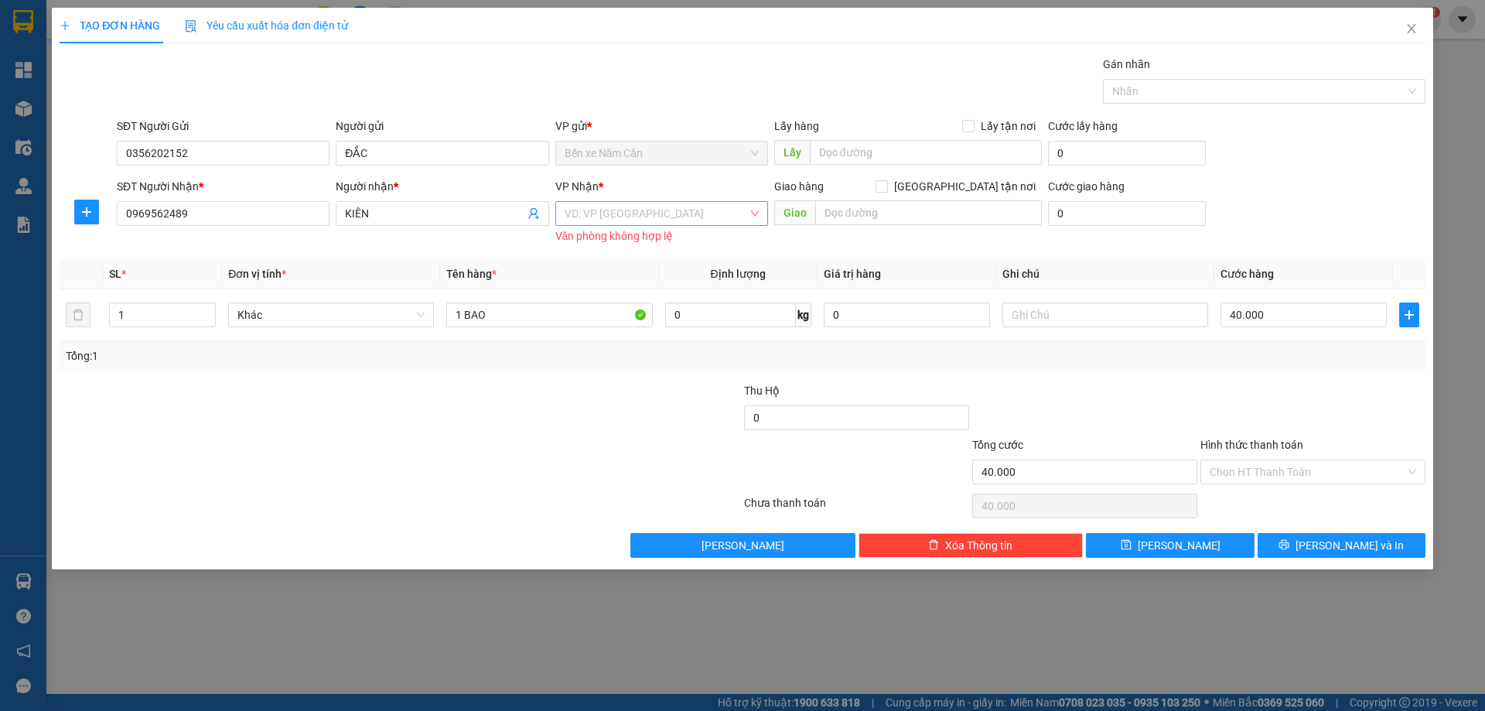
click at [606, 204] on input "search" at bounding box center [656, 213] width 183 height 23
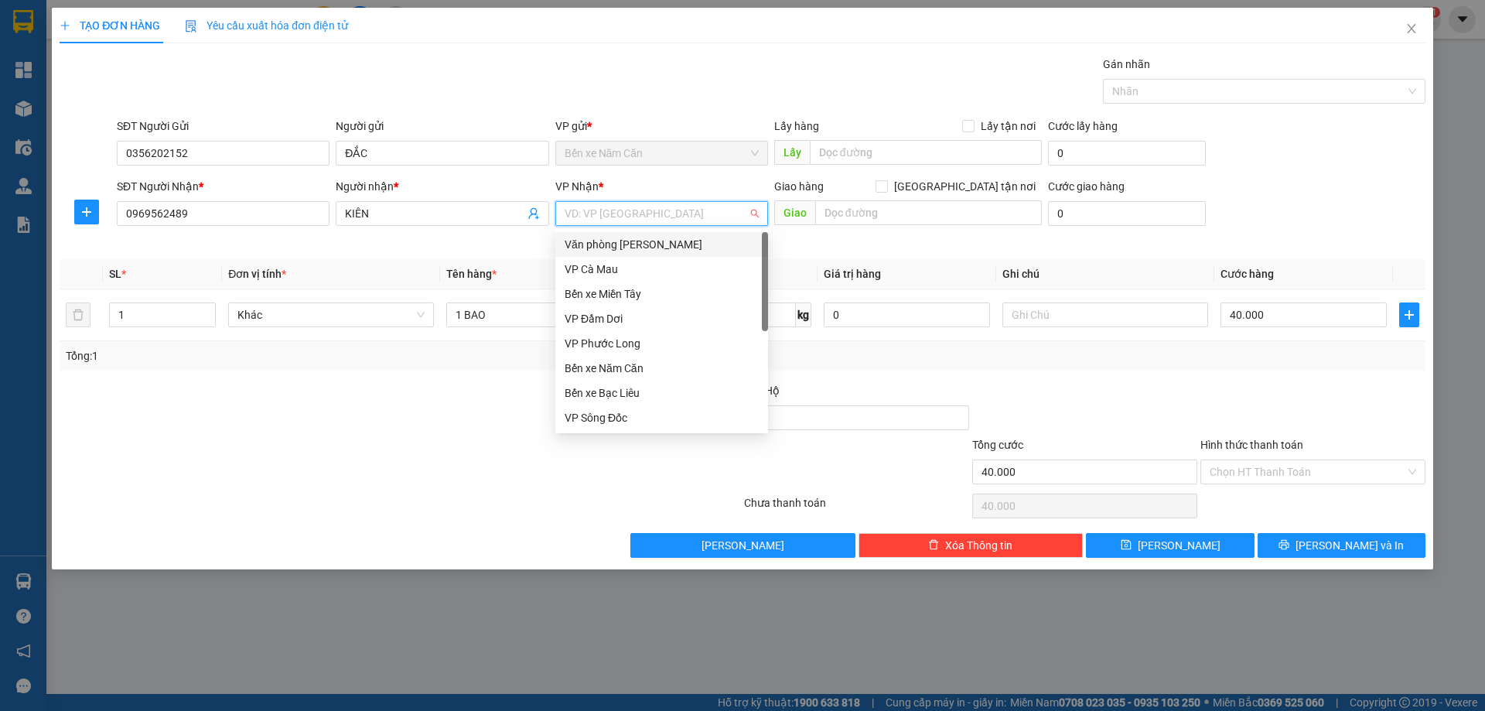
click at [636, 244] on div "Văn phòng [PERSON_NAME]" at bounding box center [662, 244] width 194 height 17
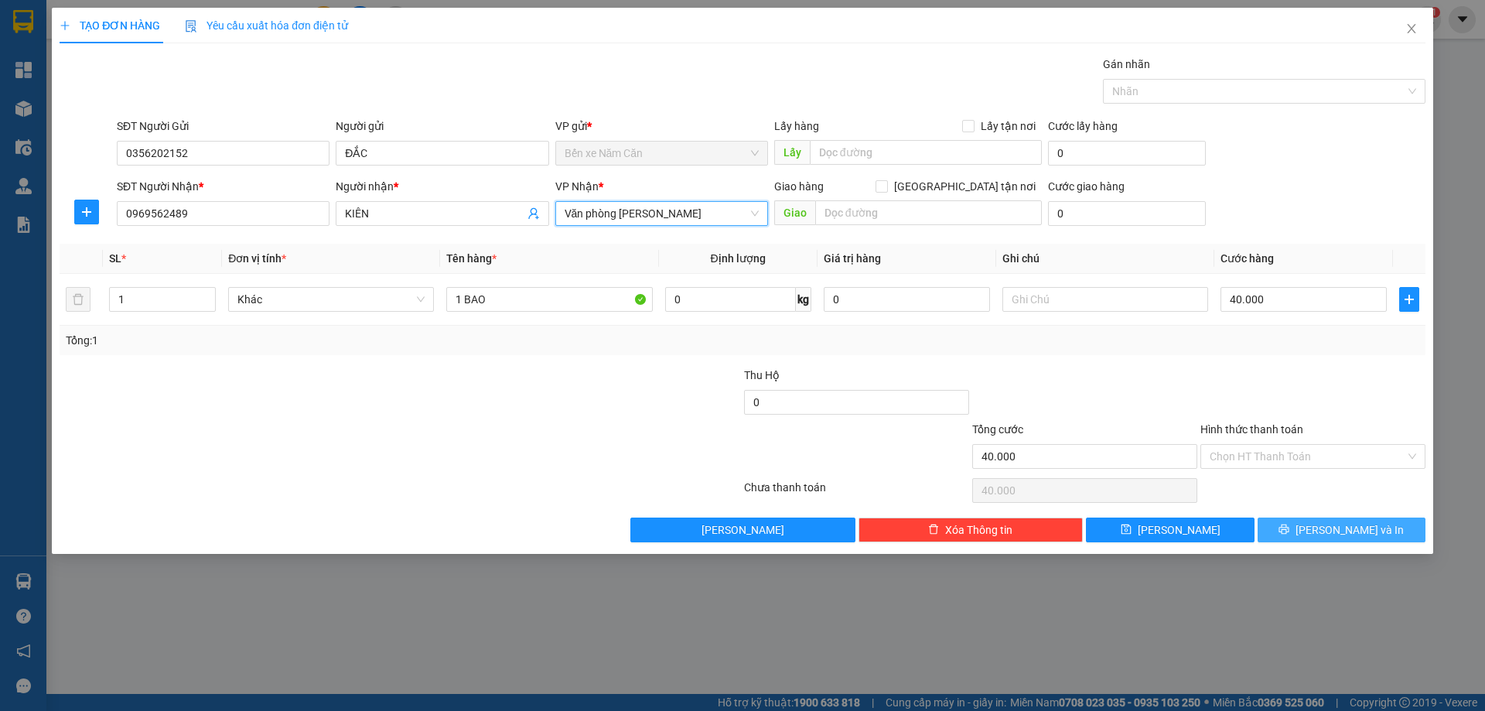
click at [1334, 538] on span "Lưu và In" at bounding box center [1350, 529] width 108 height 17
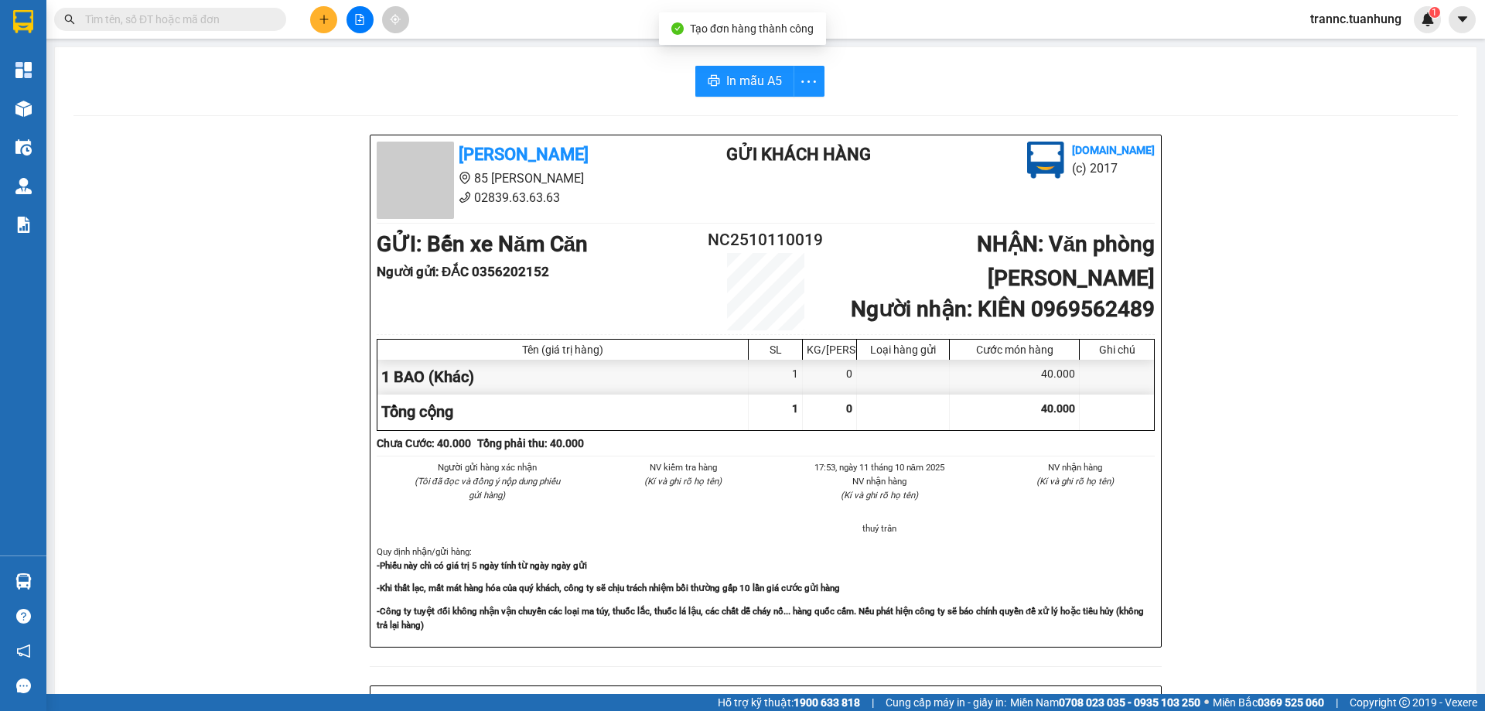
click at [258, 23] on input "text" at bounding box center [176, 19] width 183 height 17
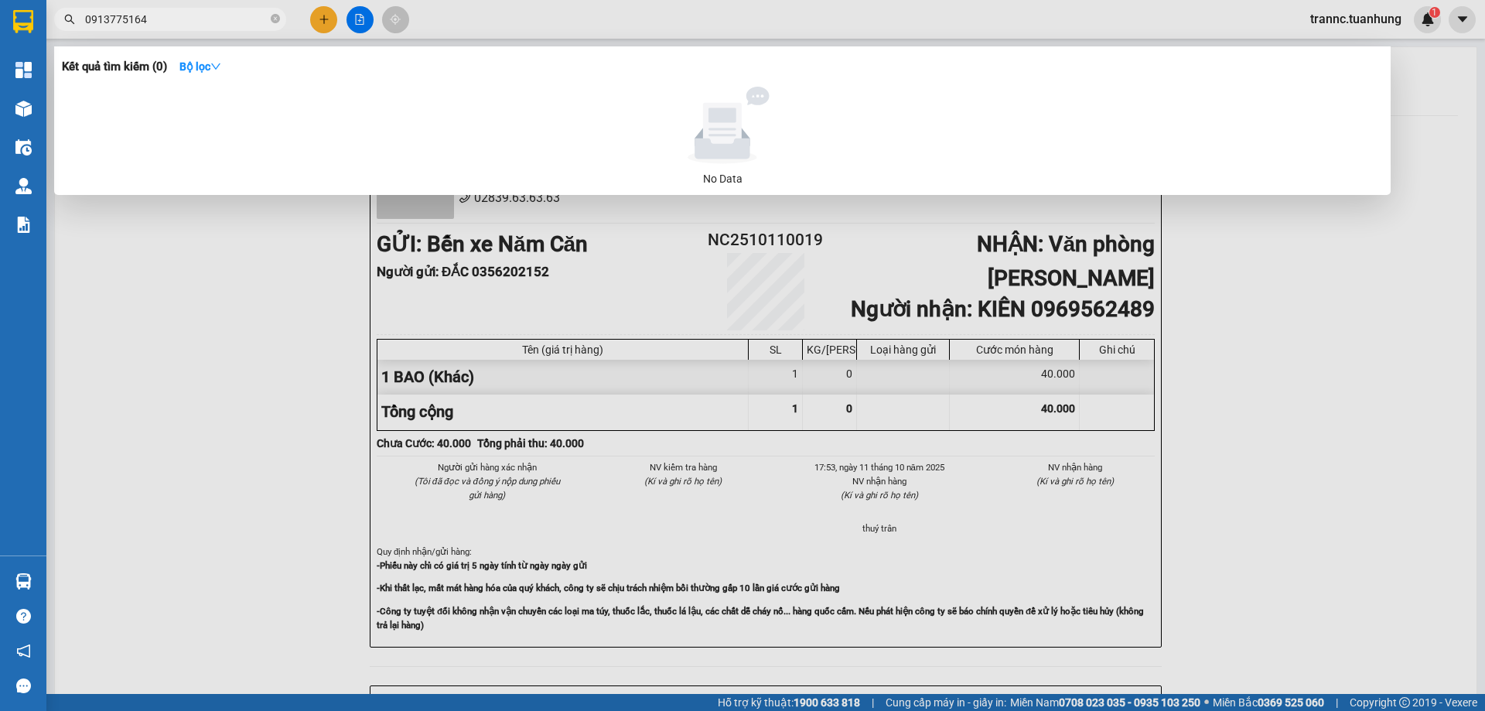
drag, startPoint x: 175, startPoint y: 24, endPoint x: 74, endPoint y: 32, distance: 100.8
click at [74, 32] on div "Kết quả tìm kiếm ( 0 ) Bộ lọc No Data 0913775164" at bounding box center [151, 19] width 302 height 27
type input "0913775164"
click at [319, 20] on div at bounding box center [742, 355] width 1485 height 711
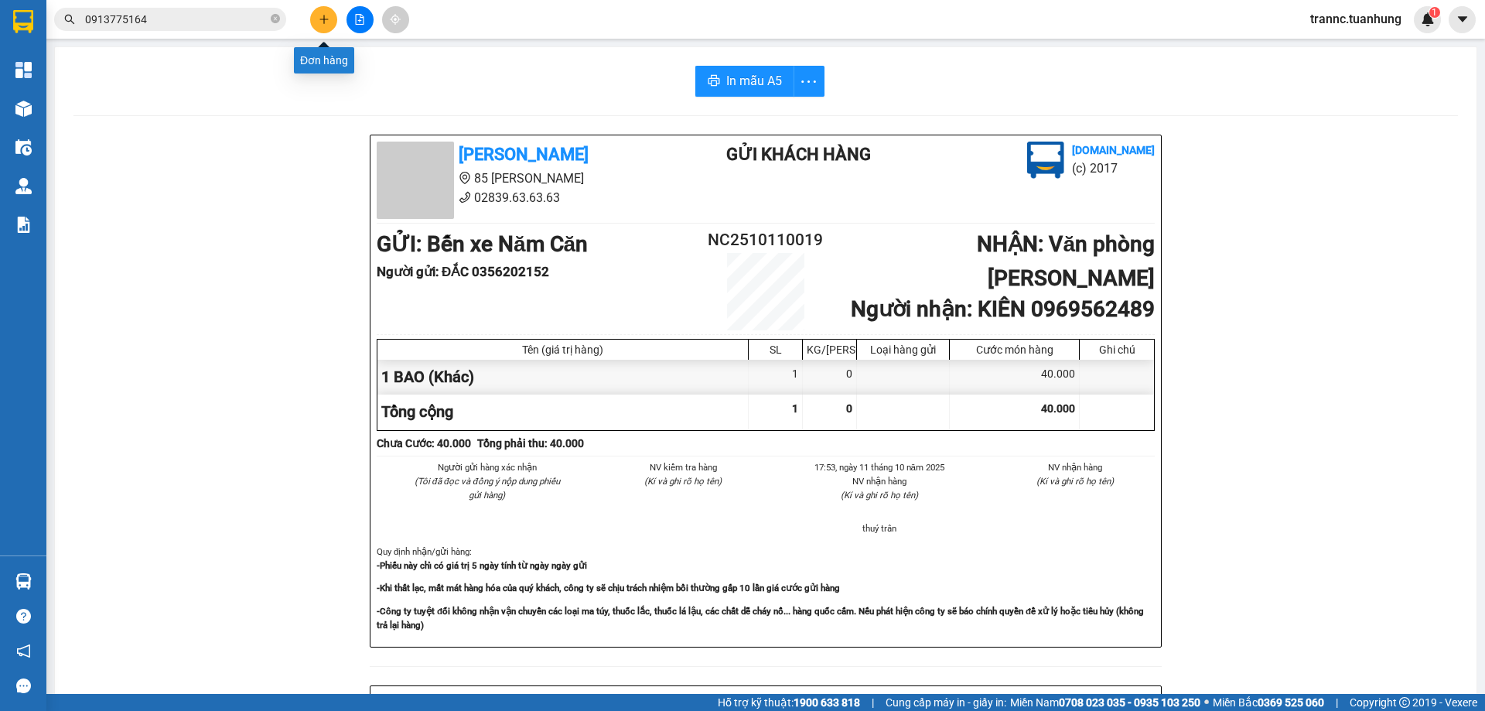
click at [330, 18] on button at bounding box center [323, 19] width 27 height 27
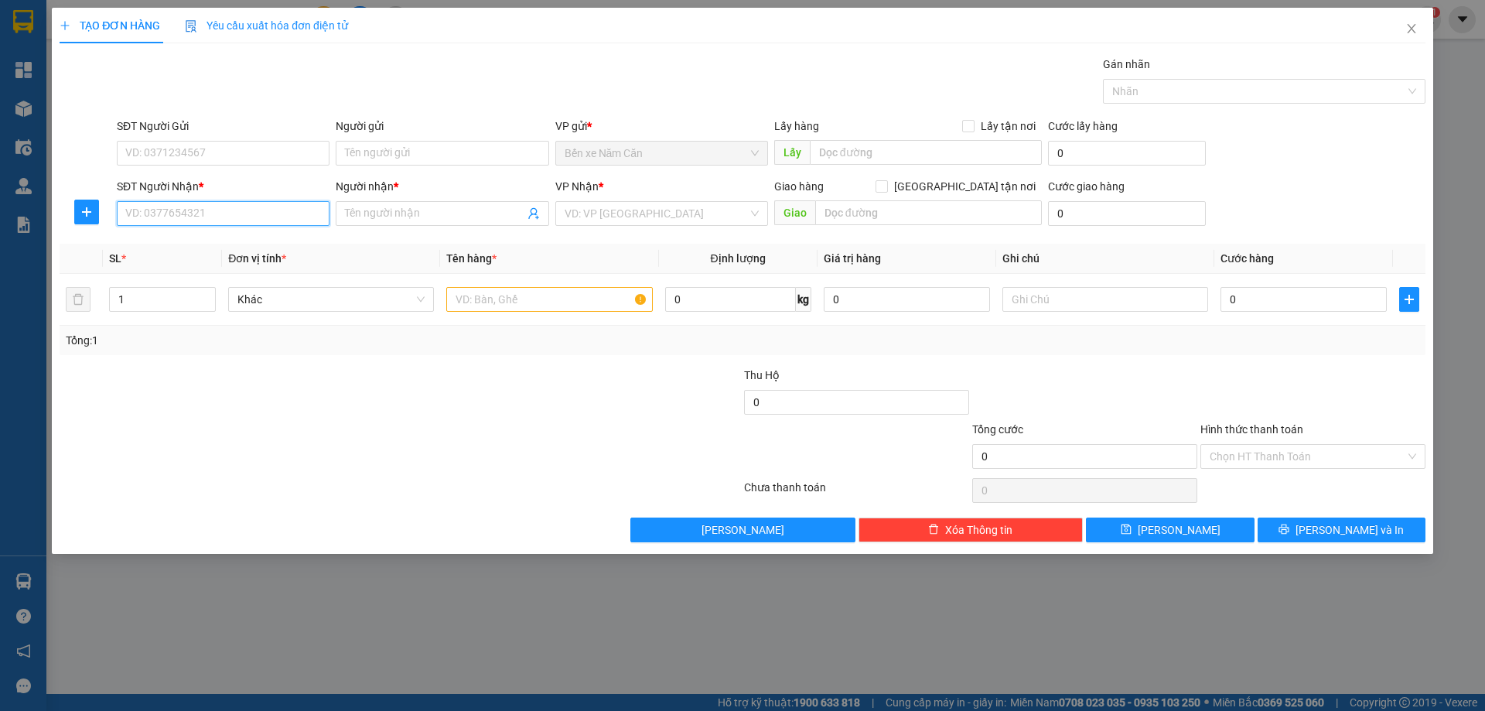
click at [207, 206] on input "SĐT Người Nhận *" at bounding box center [223, 213] width 213 height 25
paste input "0913775164"
type input "0913775164"
click at [360, 207] on input "Người nhận *" at bounding box center [434, 213] width 179 height 17
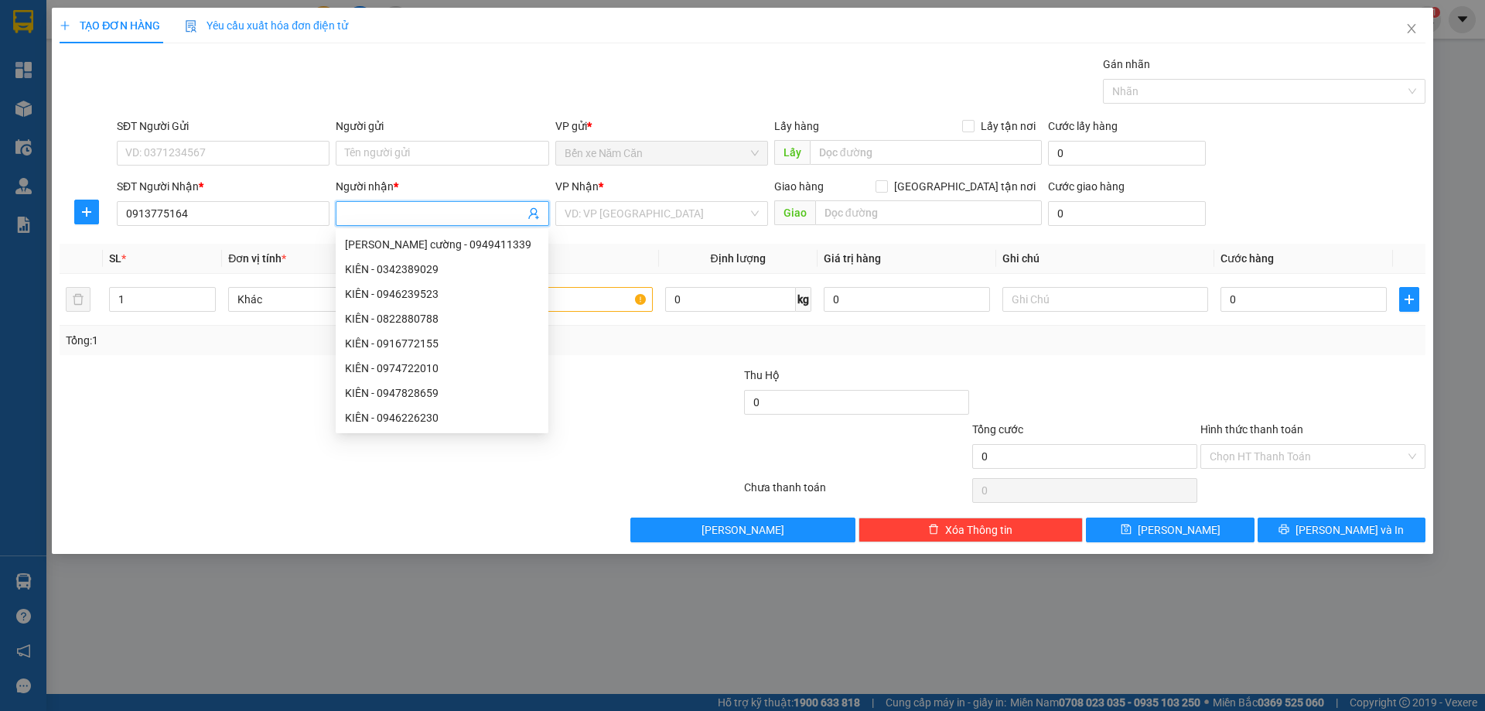
type input "D"
type input "ĐĂNG"
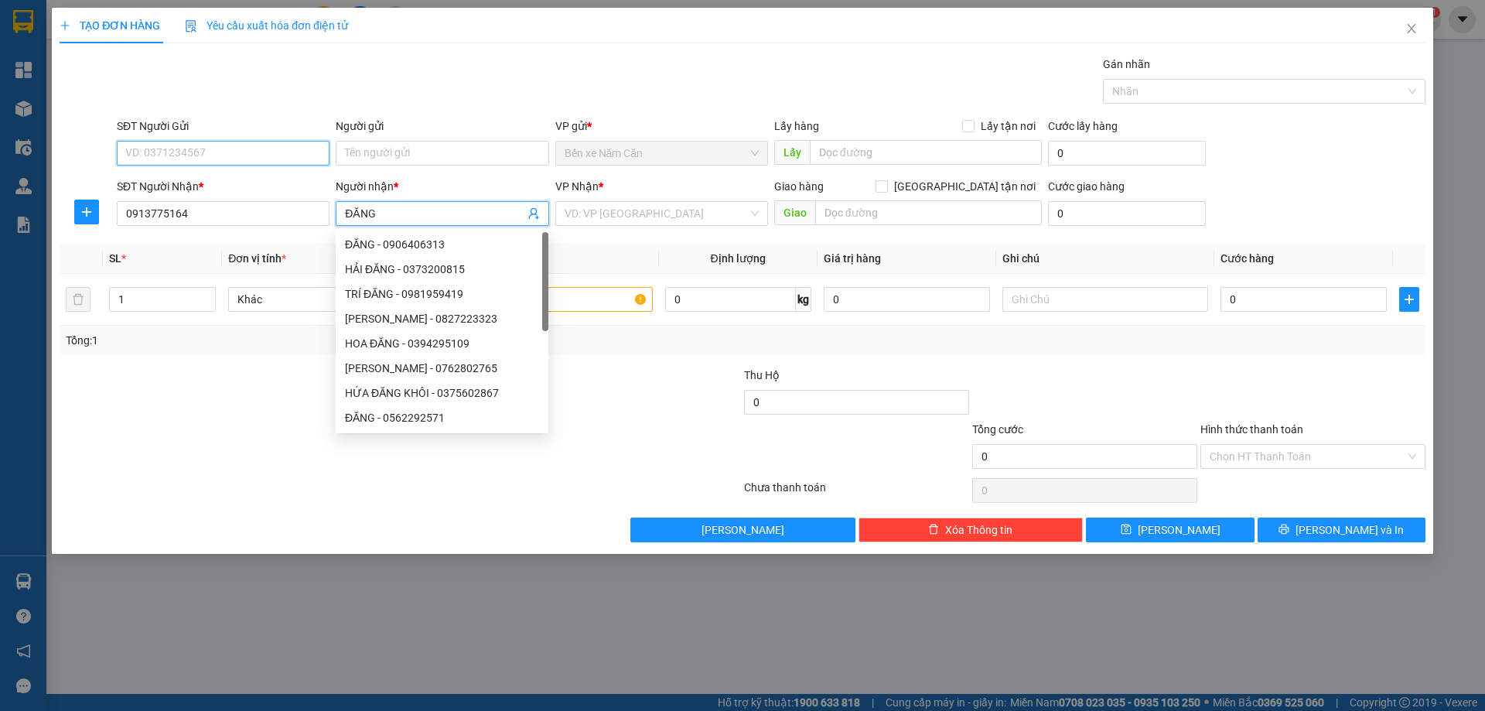
click at [213, 152] on input "SĐT Người Gửi" at bounding box center [223, 153] width 213 height 25
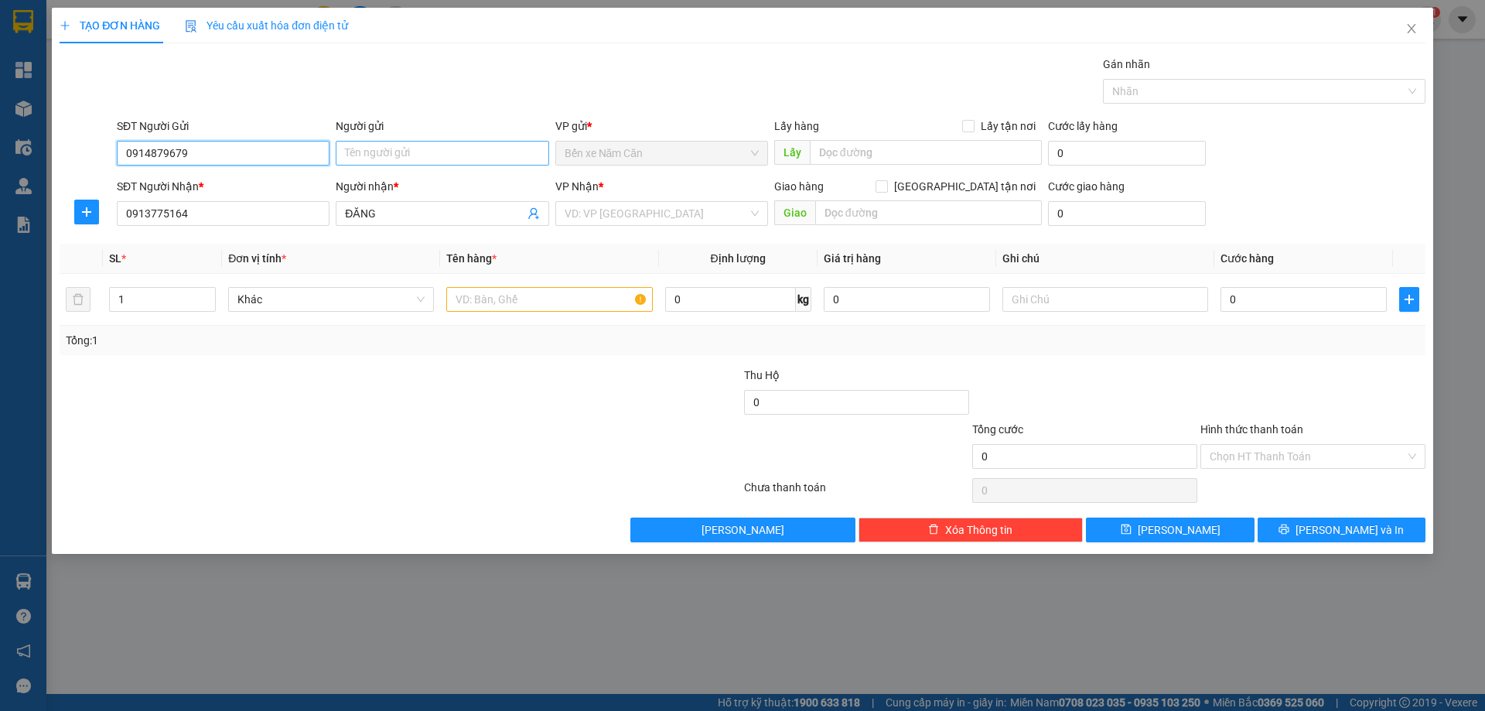
type input "0914879679"
click at [361, 155] on input "Người gửi" at bounding box center [442, 153] width 213 height 25
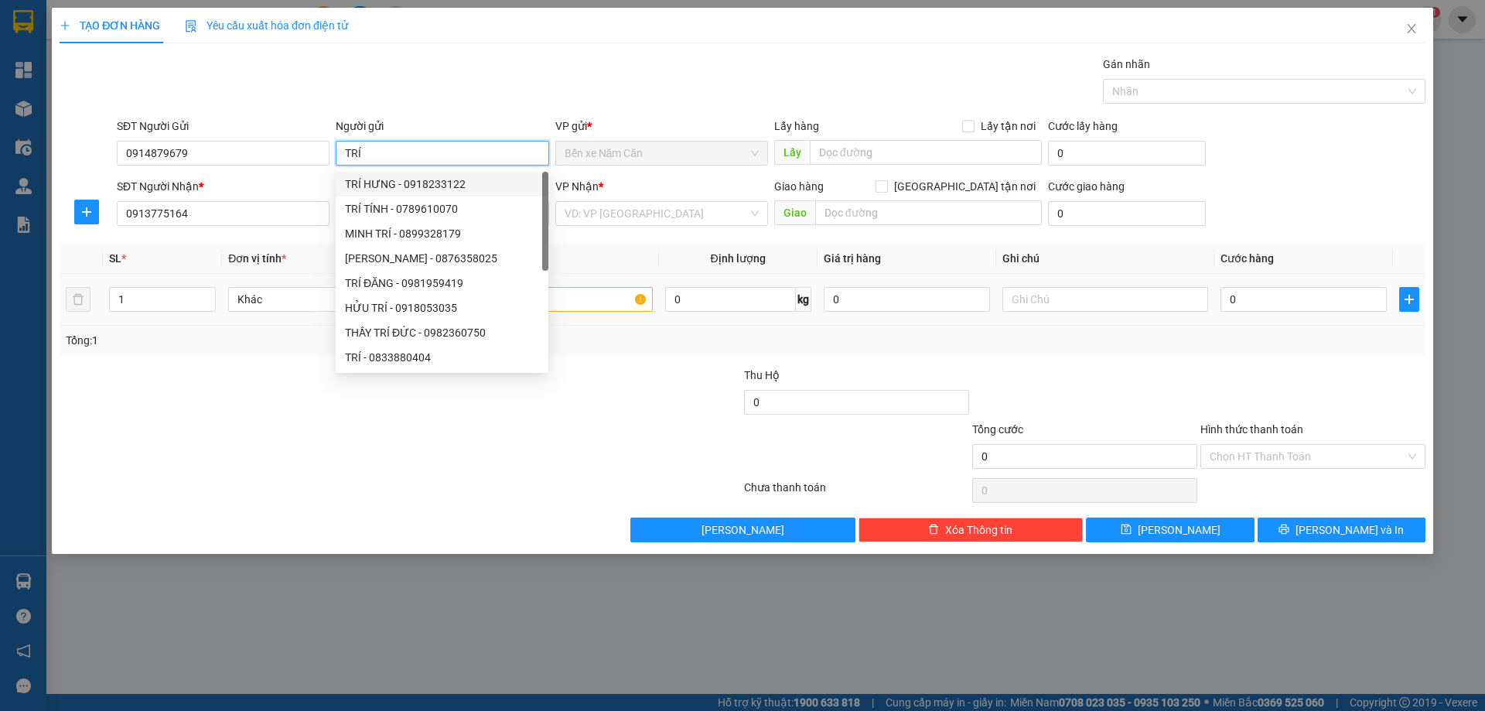
type input "TRÍ"
click at [596, 299] on input "text" at bounding box center [549, 299] width 206 height 25
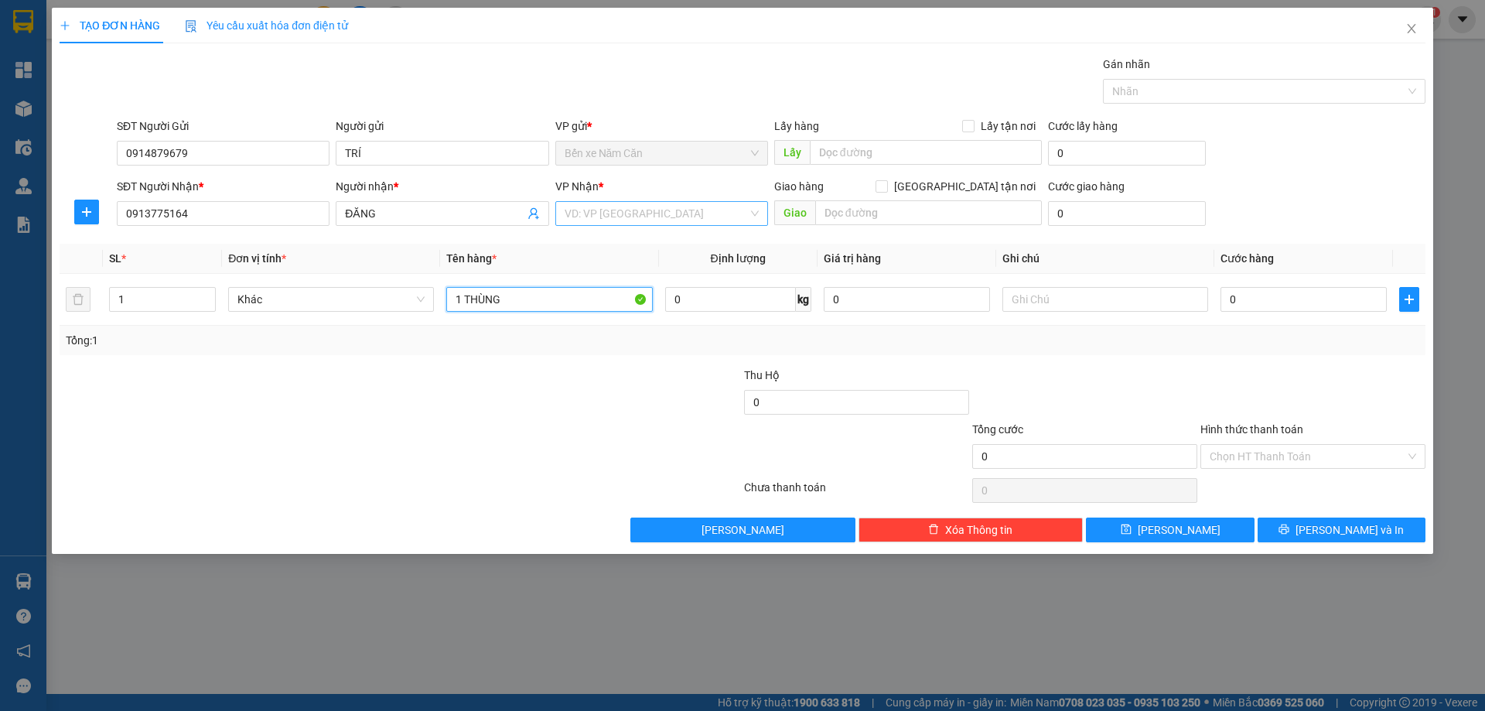
type input "1 THÙNG"
click at [616, 217] on input "search" at bounding box center [656, 213] width 183 height 23
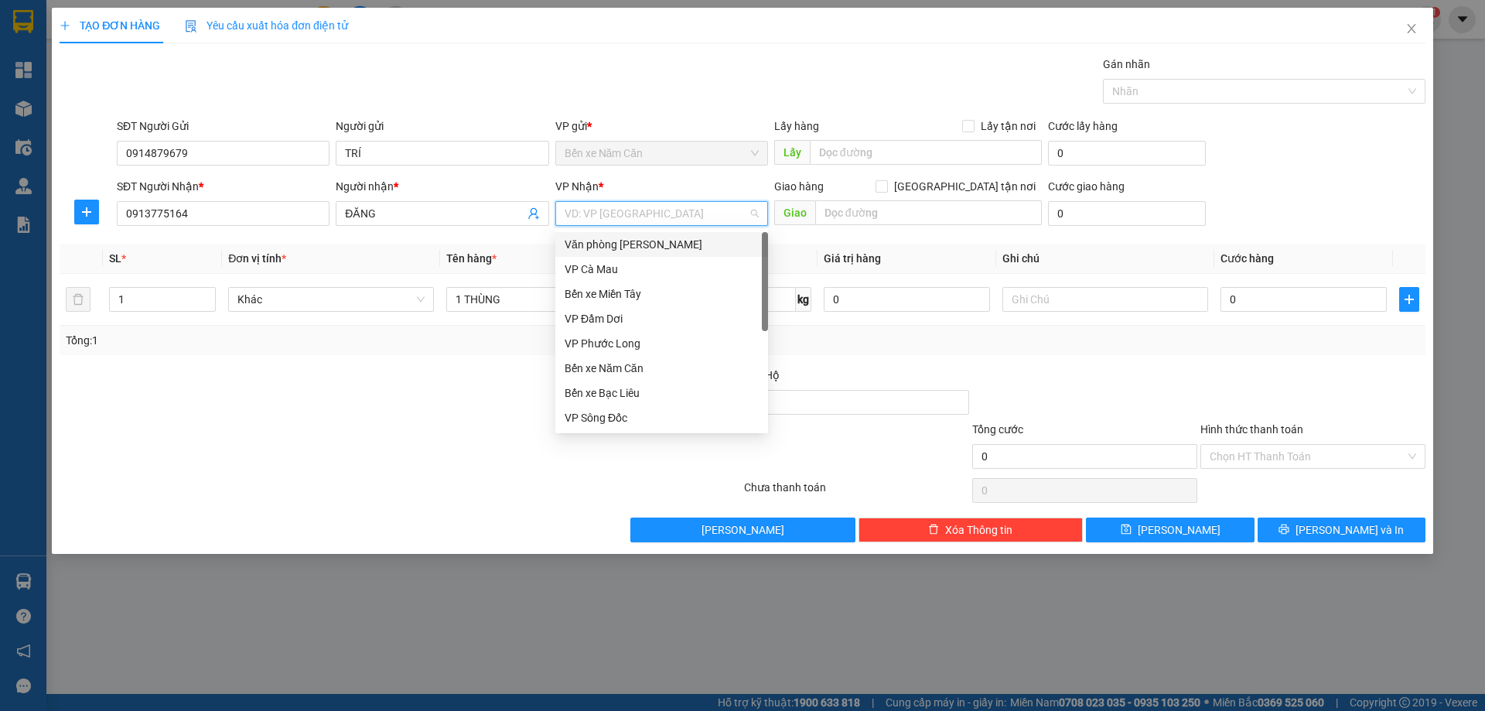
click at [637, 241] on div "Văn phòng [PERSON_NAME]" at bounding box center [662, 244] width 194 height 17
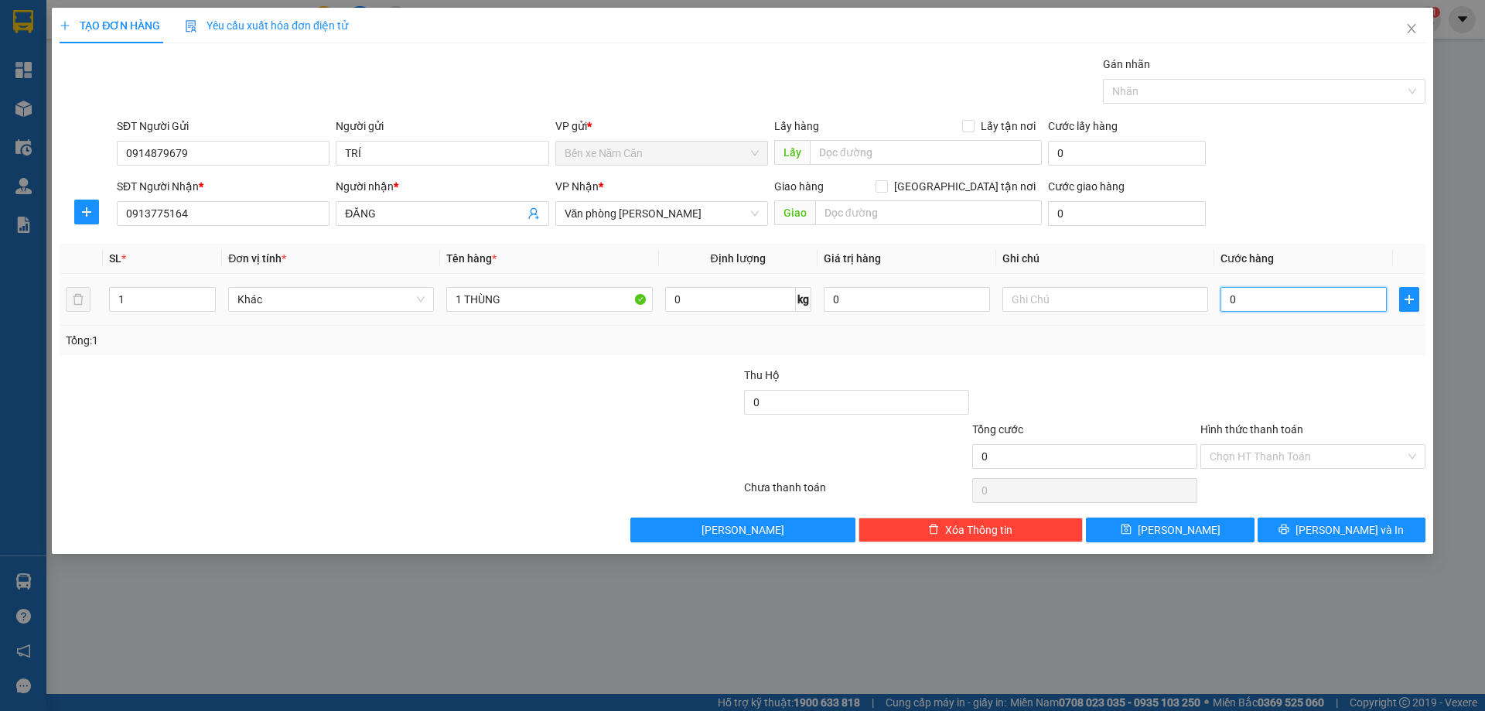
click at [1254, 299] on input "0" at bounding box center [1303, 299] width 166 height 25
type input "4"
type input "40"
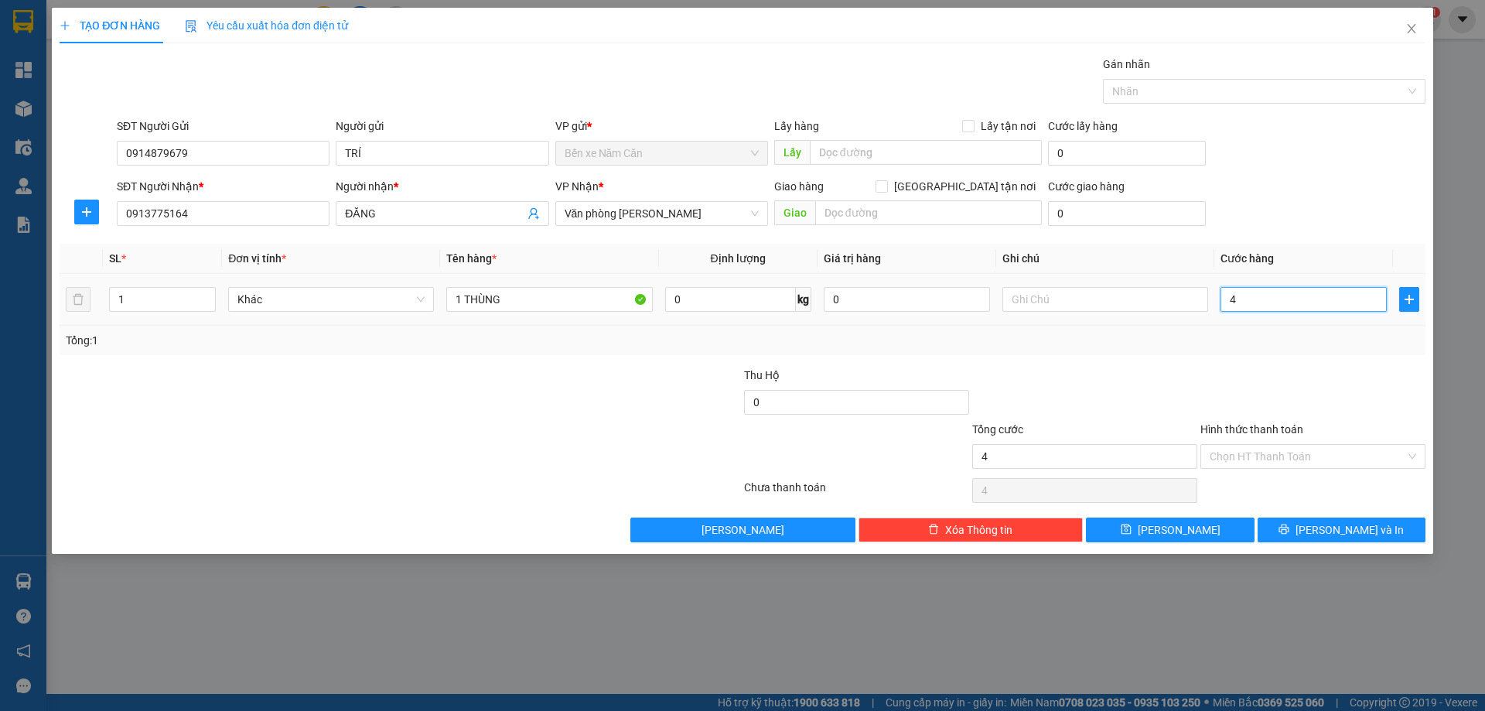
type input "40"
type input "40.000"
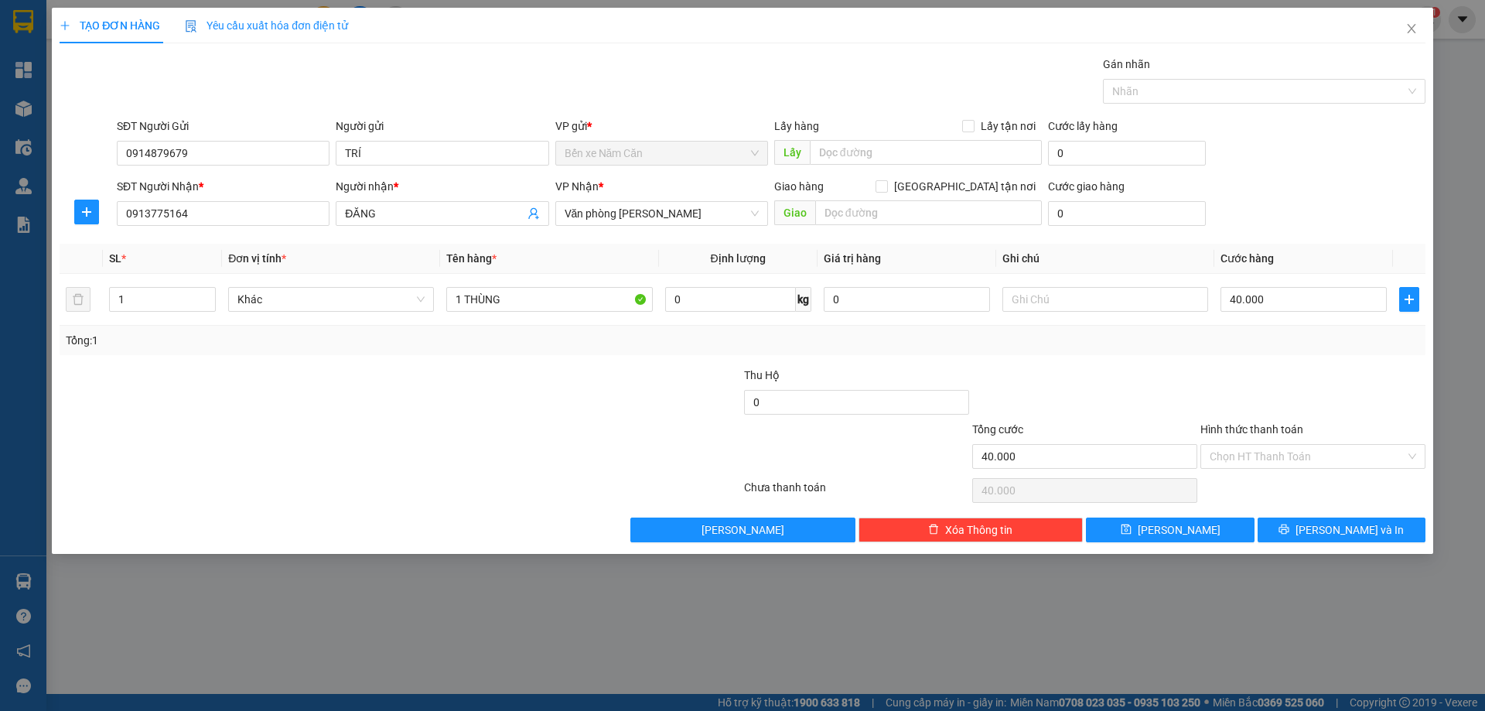
click at [1254, 373] on div at bounding box center [1313, 394] width 228 height 54
click at [1336, 534] on span "Lưu và In" at bounding box center [1350, 529] width 108 height 17
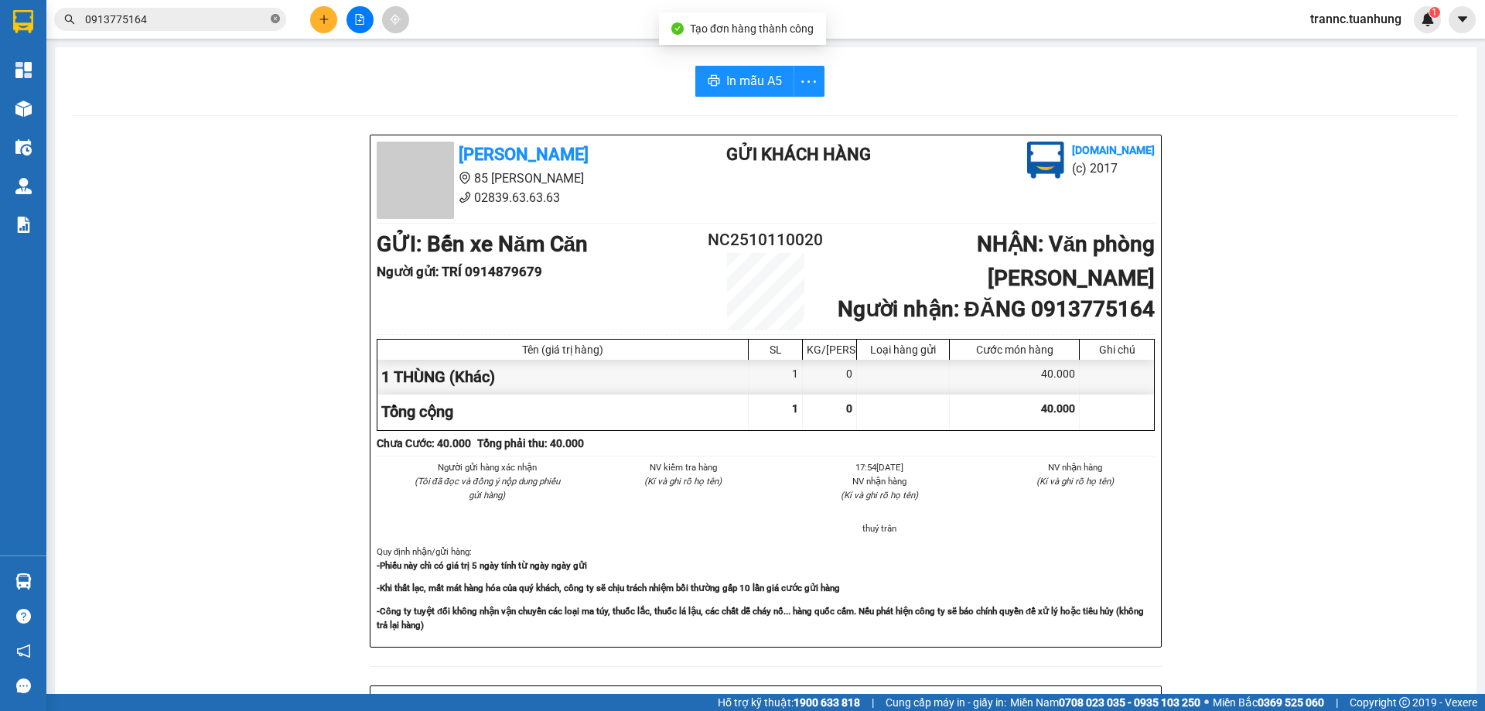
click at [275, 14] on span at bounding box center [275, 19] width 9 height 15
click at [210, 19] on input "text" at bounding box center [176, 19] width 183 height 17
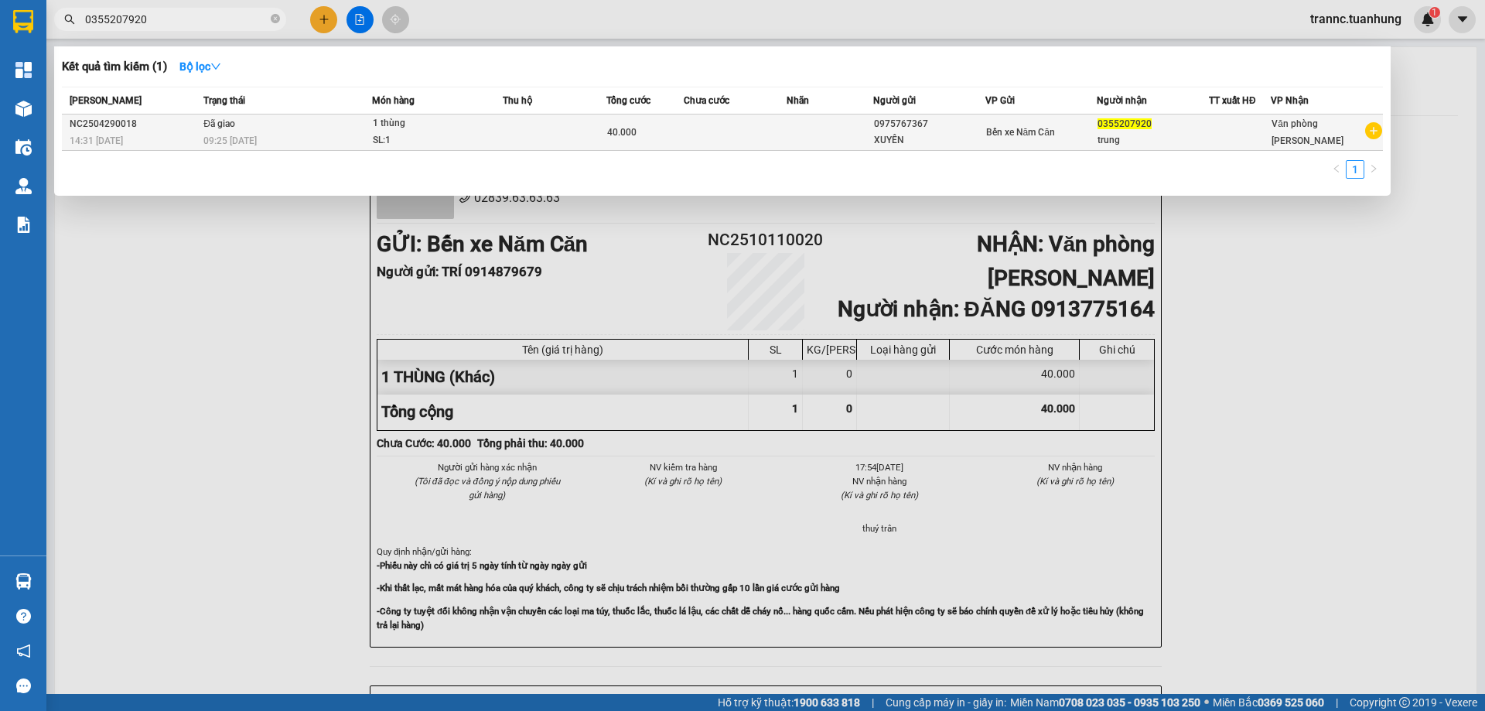
type input "0355207920"
click at [814, 133] on td at bounding box center [830, 132] width 86 height 36
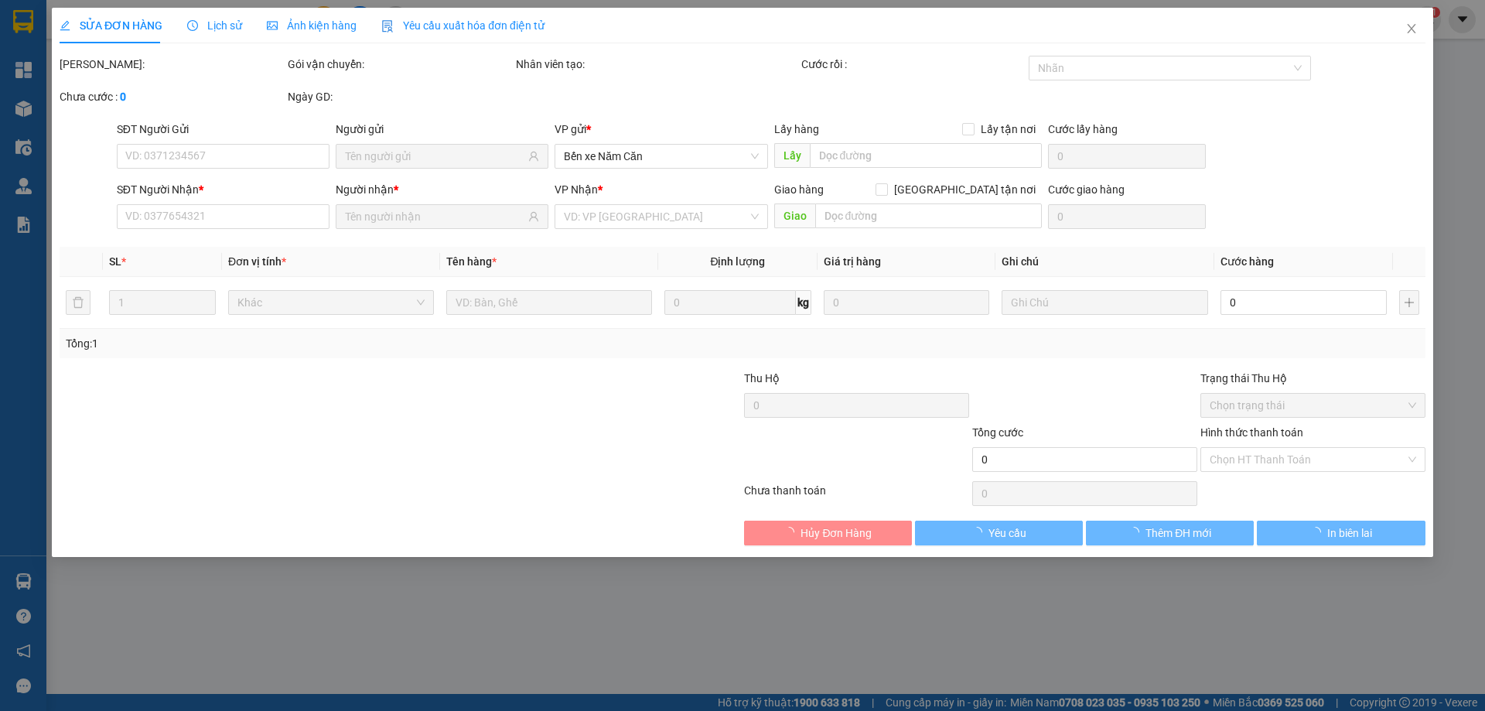
type input "0975767367"
type input "0355207920"
type input "40.000"
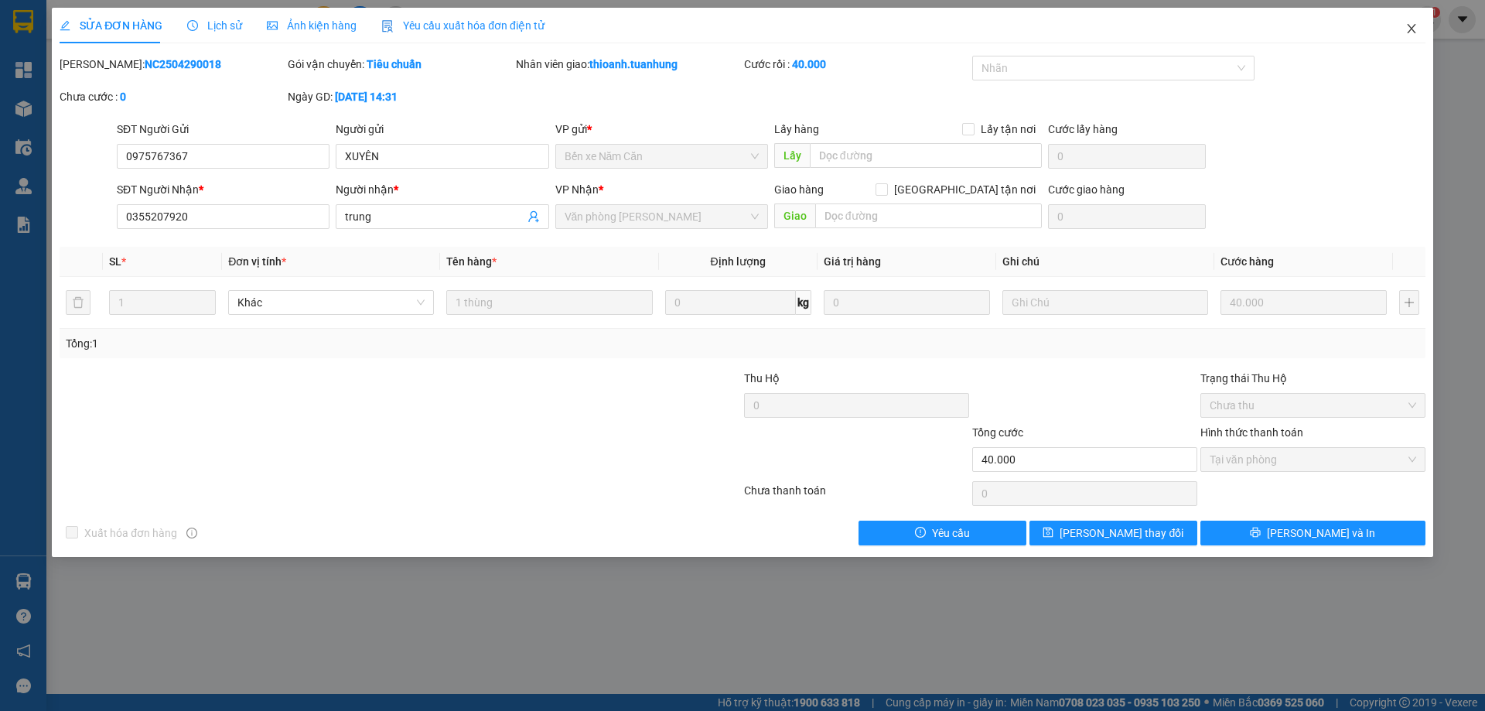
click at [1412, 26] on icon "close" at bounding box center [1411, 28] width 12 height 12
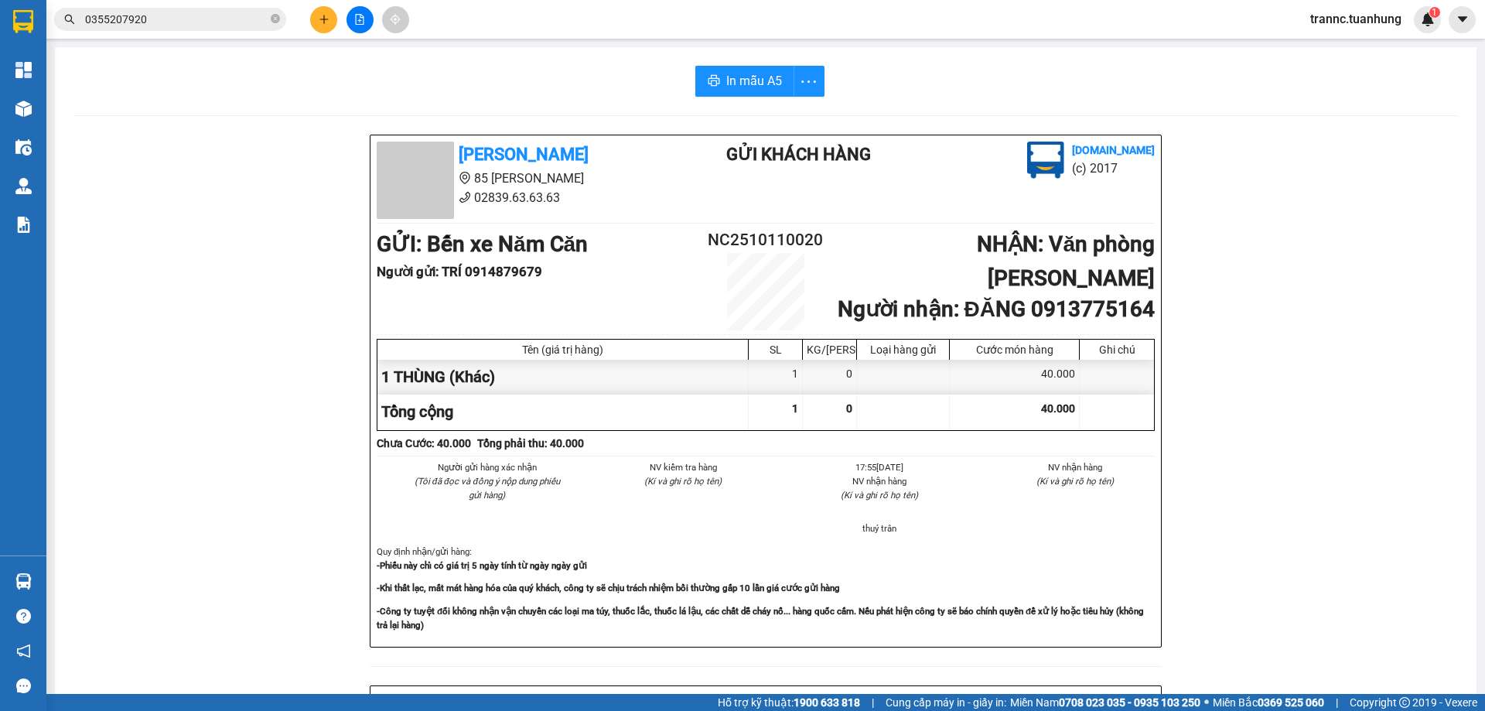
click at [223, 22] on input "0355207920" at bounding box center [176, 19] width 183 height 17
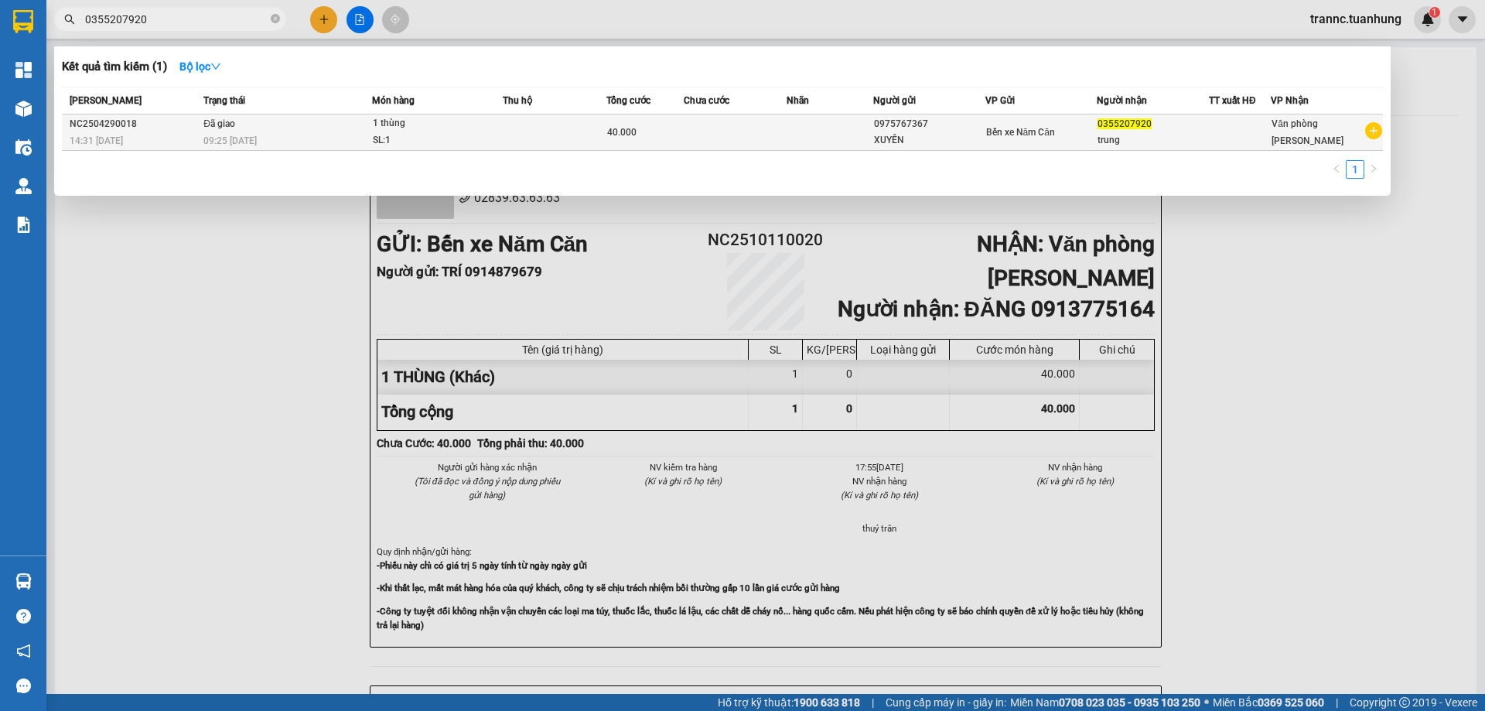
click at [1374, 131] on icon "plus-circle" at bounding box center [1373, 130] width 17 height 17
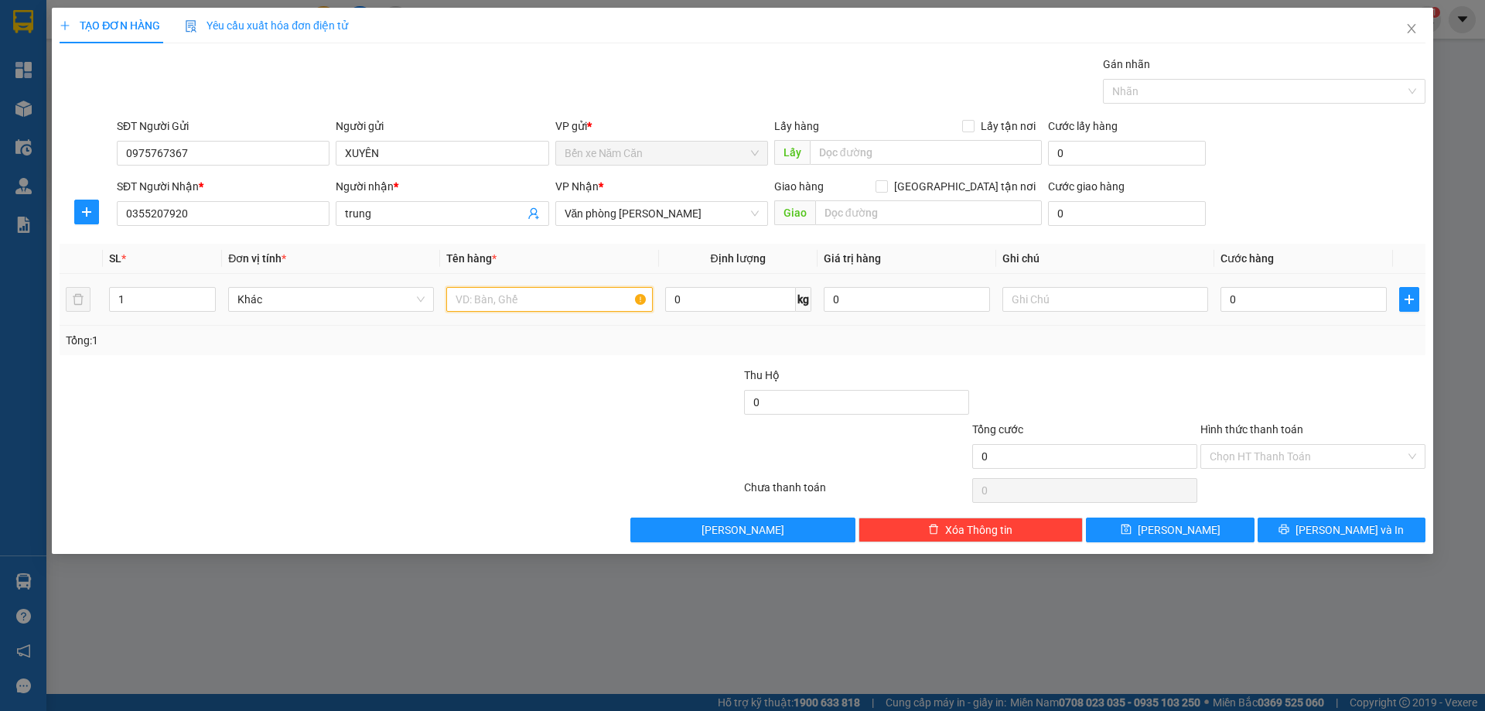
click at [487, 299] on input "text" at bounding box center [549, 299] width 206 height 25
type input "1 KIỆN"
click at [1272, 302] on input "0" at bounding box center [1303, 299] width 166 height 25
type input "6"
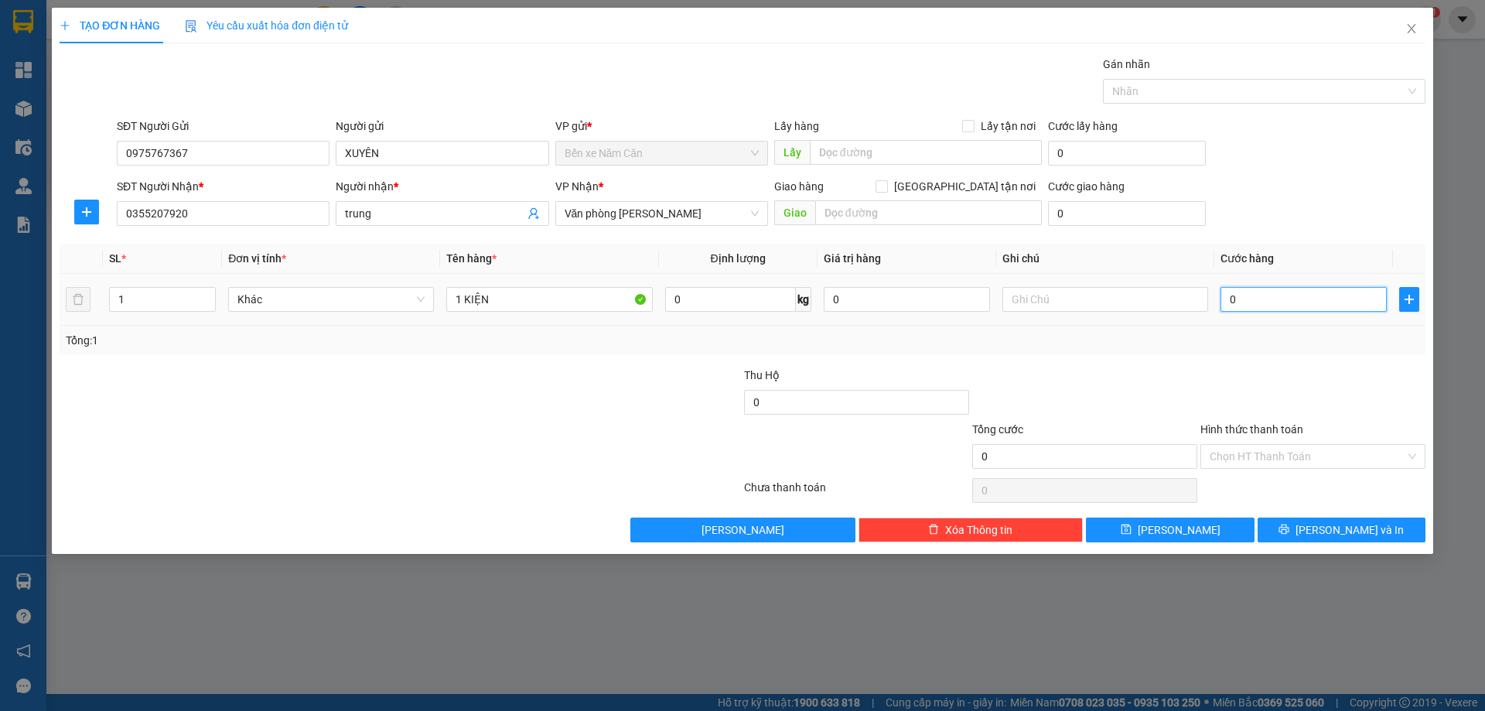
type input "6"
type input "60"
type input "60.000"
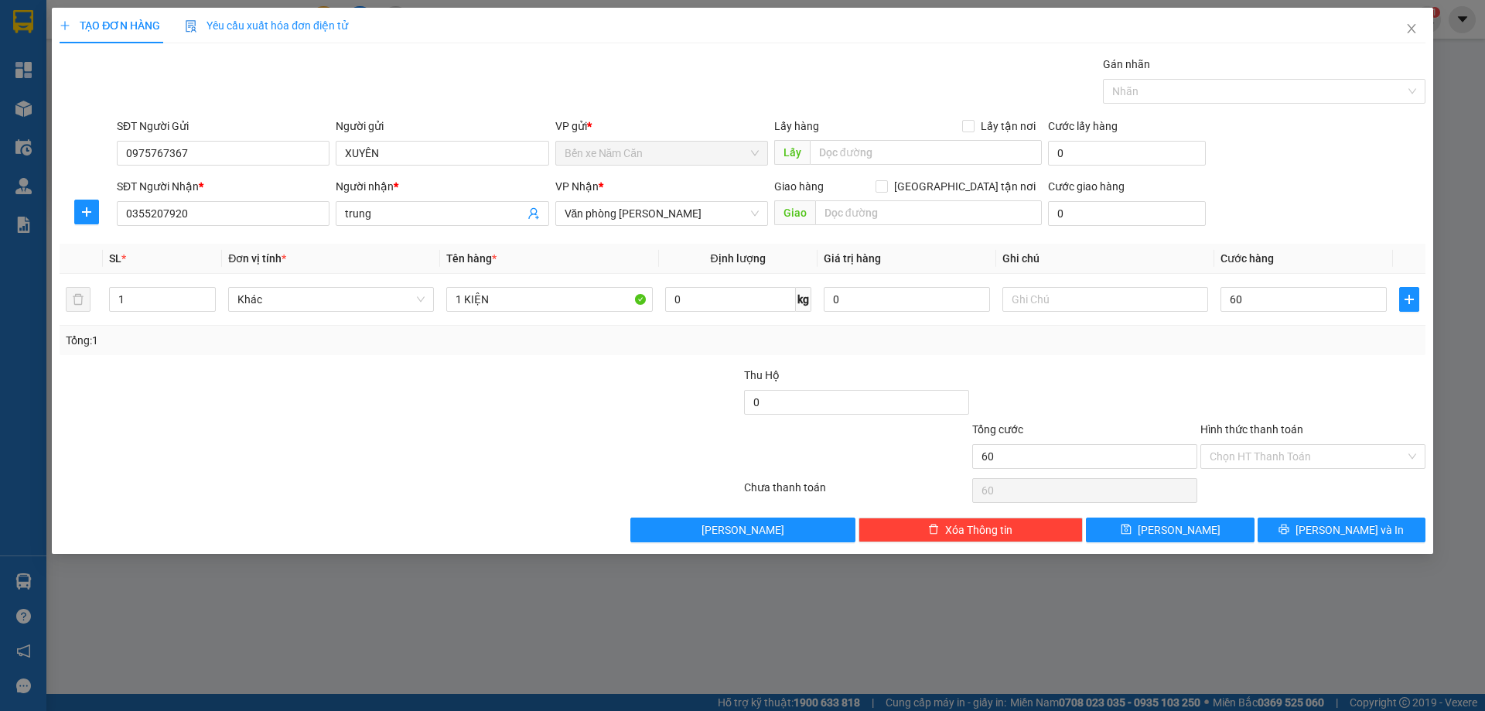
type input "60.000"
click at [1284, 356] on div "Transit Pickup Surcharge Ids Transit Deliver Surcharge Ids Transit Deliver Surc…" at bounding box center [743, 299] width 1366 height 486
click at [1282, 462] on input "Hình thức thanh toán" at bounding box center [1308, 456] width 196 height 23
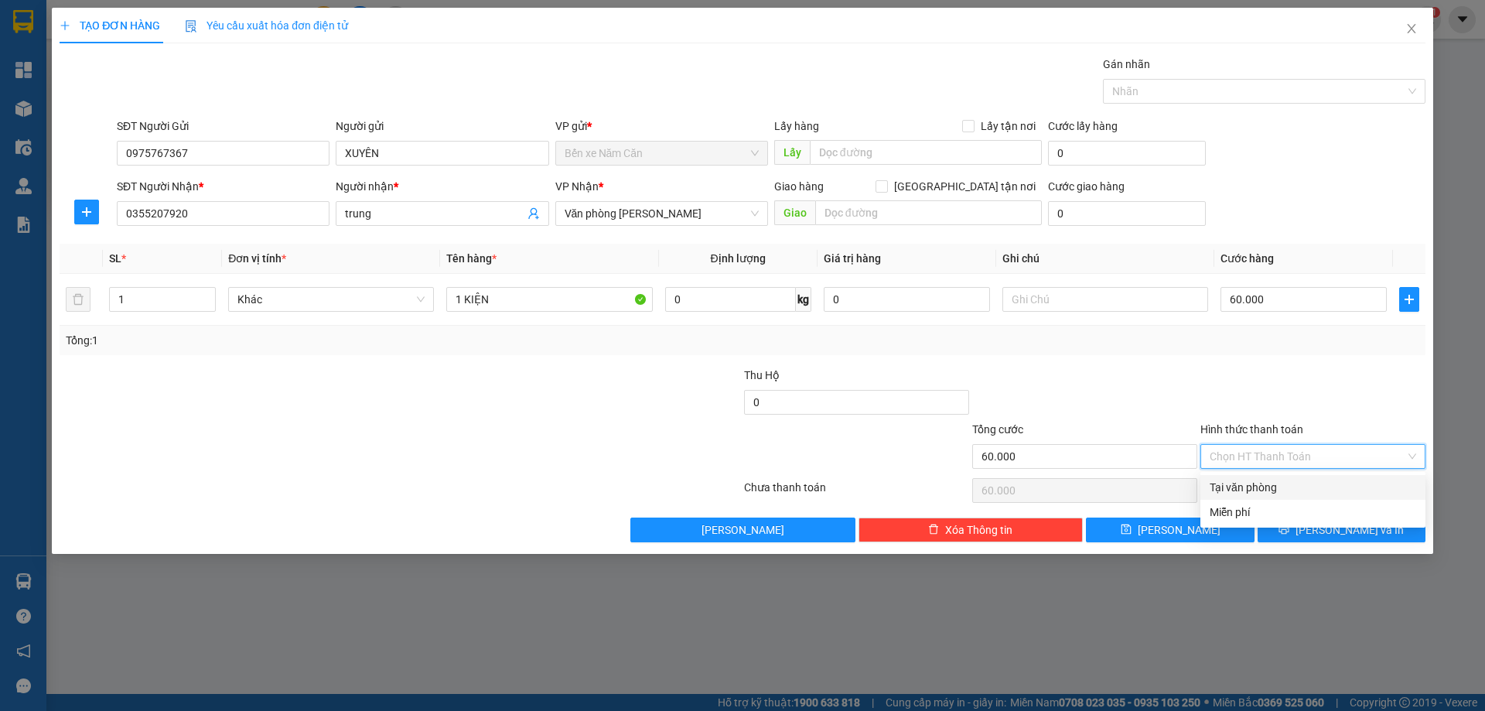
click at [1276, 485] on div "Tại văn phòng" at bounding box center [1313, 487] width 207 height 17
type input "0"
click at [1291, 527] on button "Lưu và In" at bounding box center [1342, 529] width 168 height 25
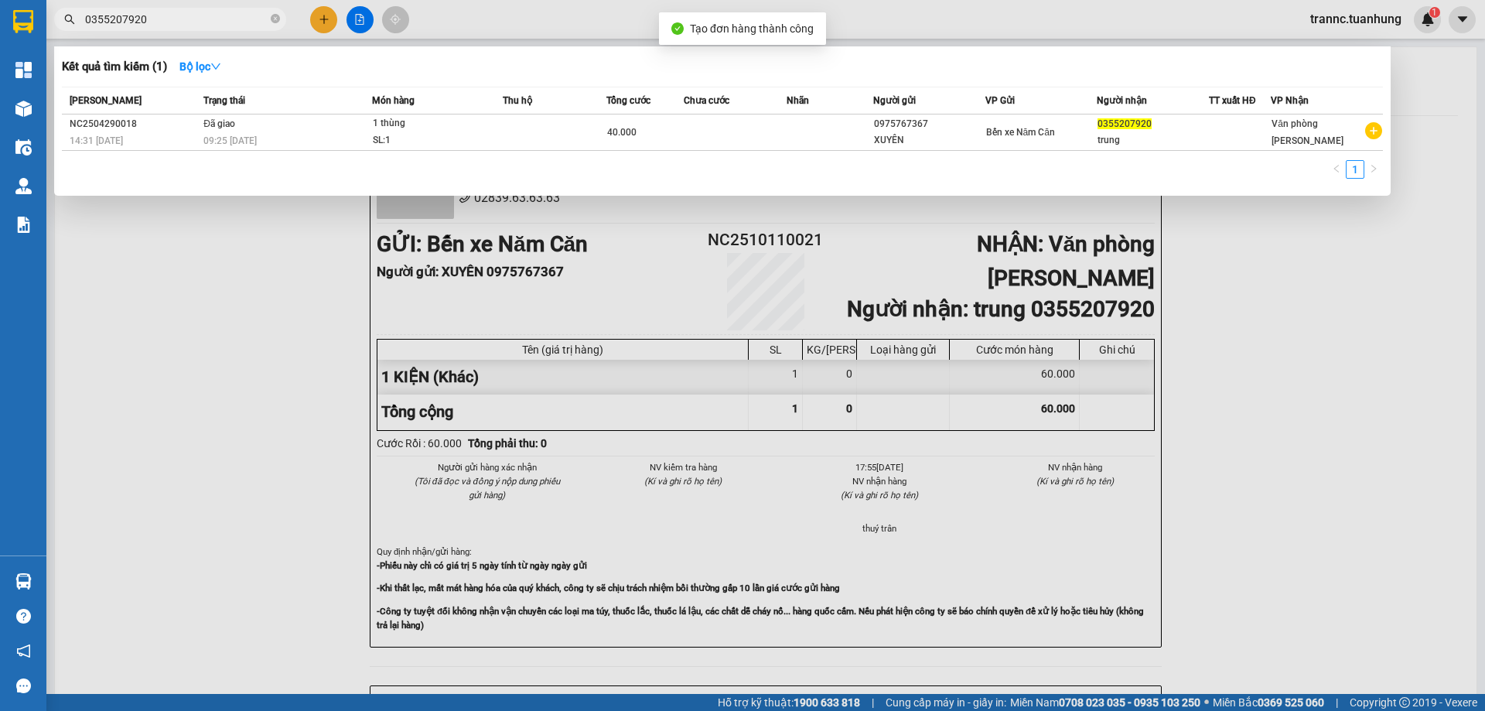
click at [331, 263] on div at bounding box center [742, 355] width 1485 height 711
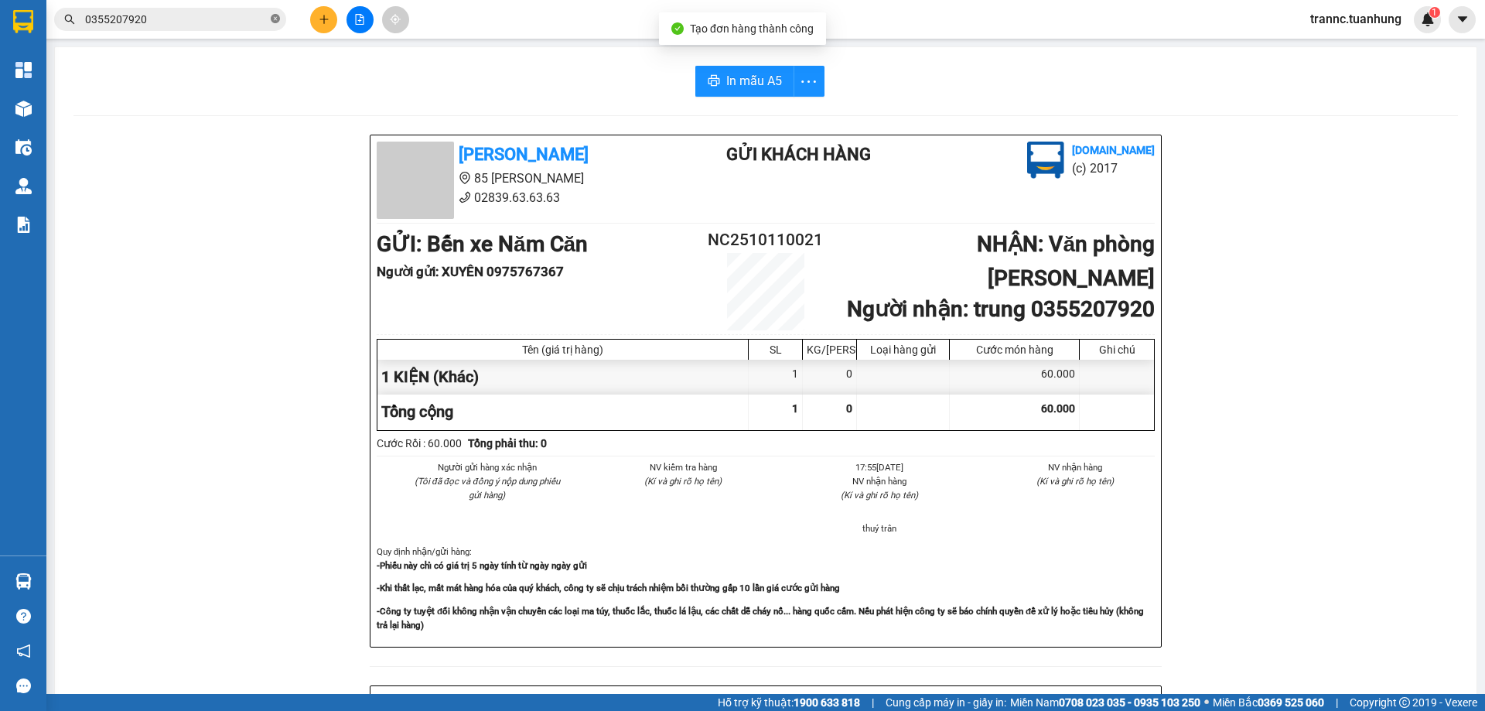
click at [276, 18] on icon "close-circle" at bounding box center [275, 18] width 9 height 9
click at [213, 22] on input "text" at bounding box center [176, 19] width 183 height 17
type input "0"
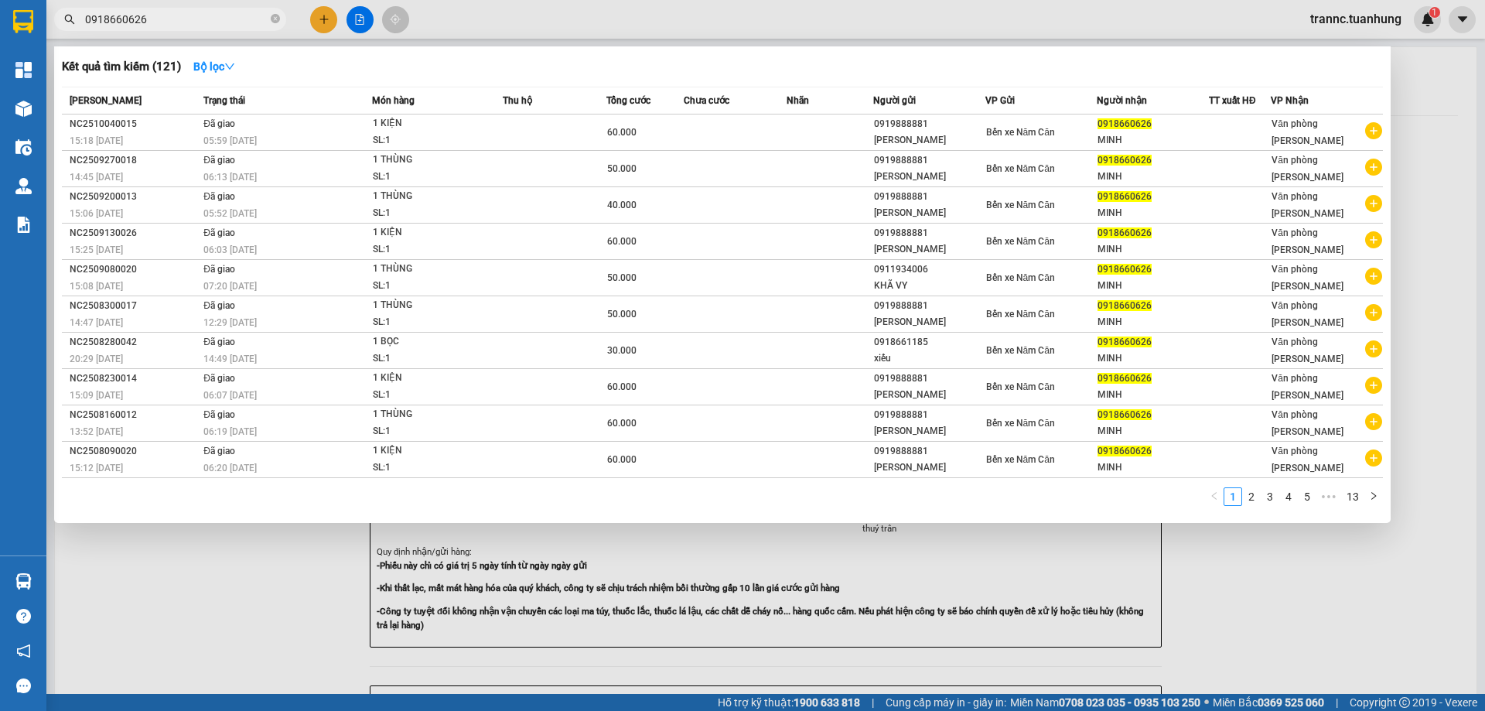
type input "0918660626"
click at [1268, 501] on link "3" at bounding box center [1269, 496] width 17 height 17
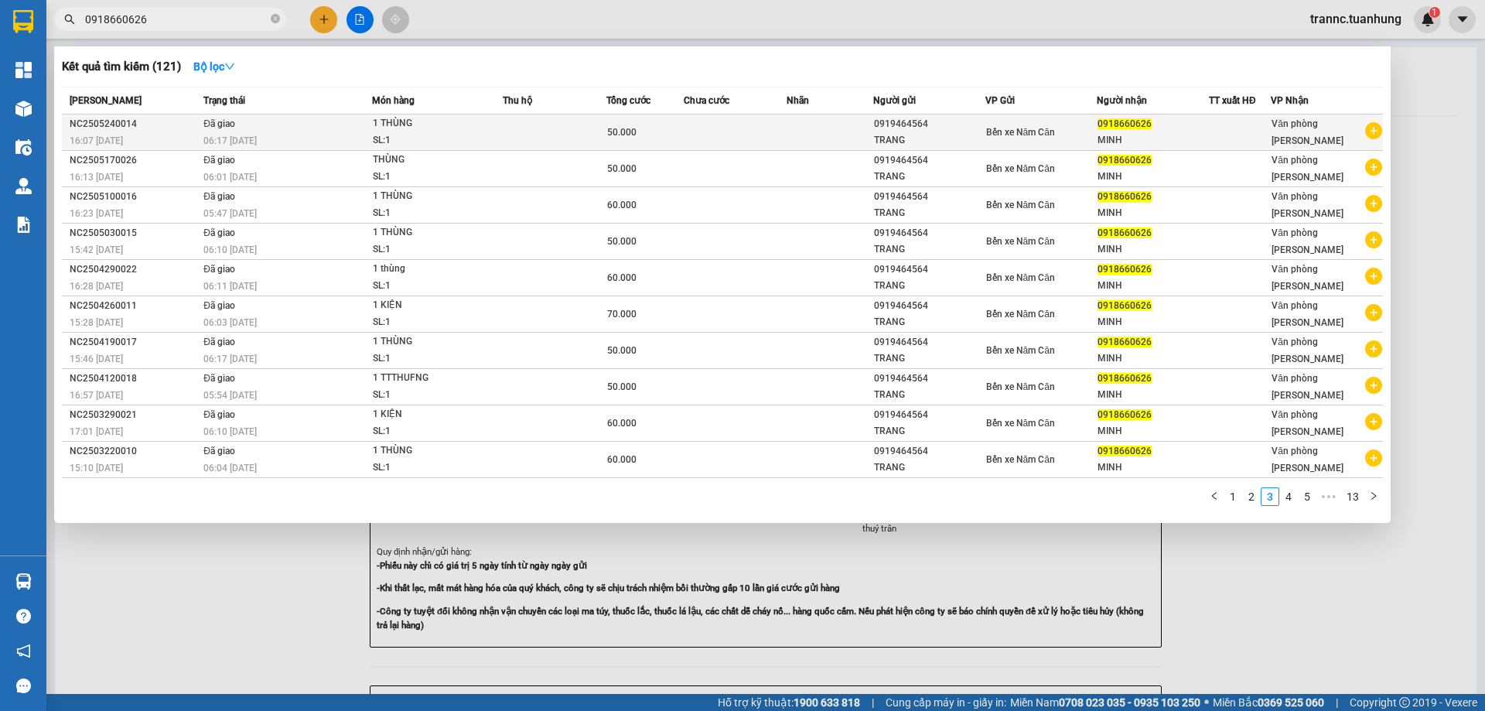
click at [1372, 127] on icon "plus-circle" at bounding box center [1373, 130] width 17 height 17
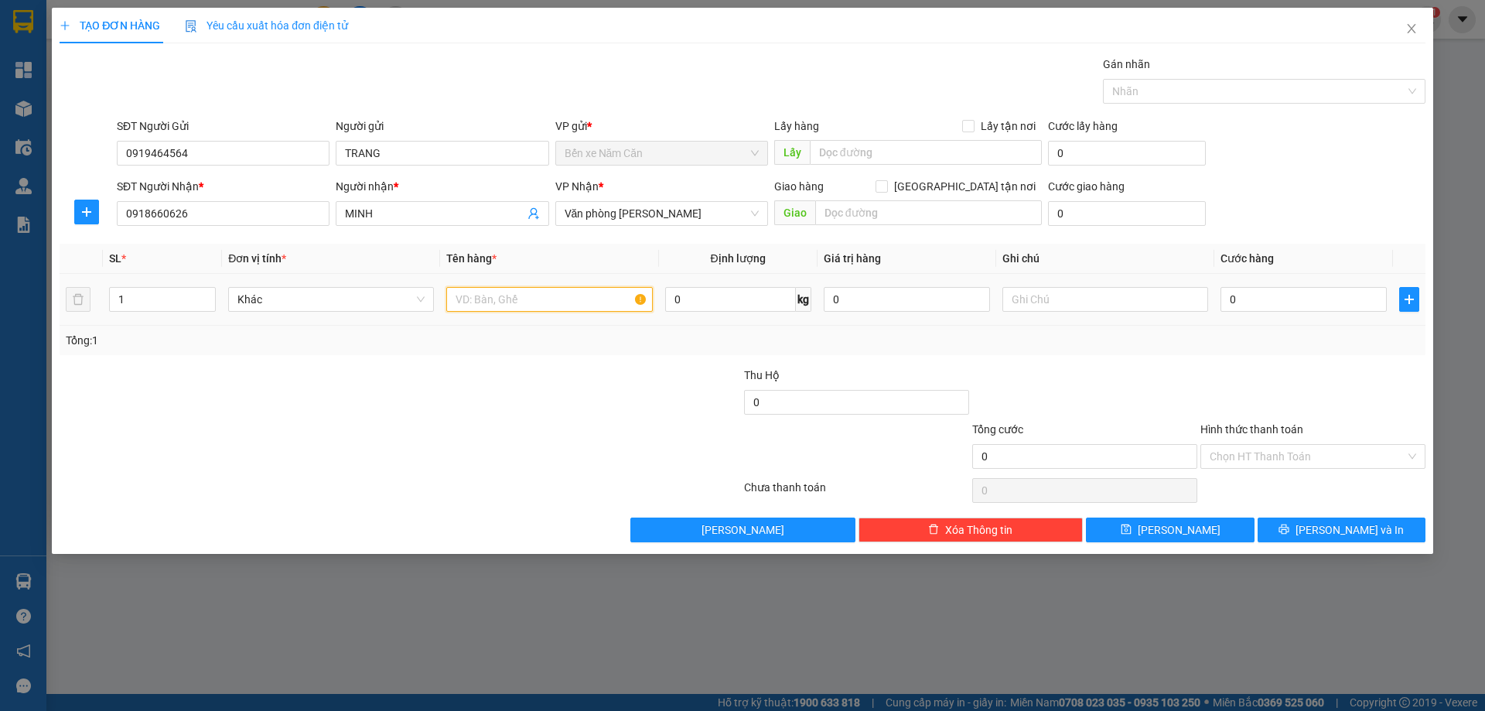
click at [567, 302] on input "text" at bounding box center [549, 299] width 206 height 25
type input "1 THÙNG"
click at [1278, 305] on input "0" at bounding box center [1303, 299] width 166 height 25
type input "5"
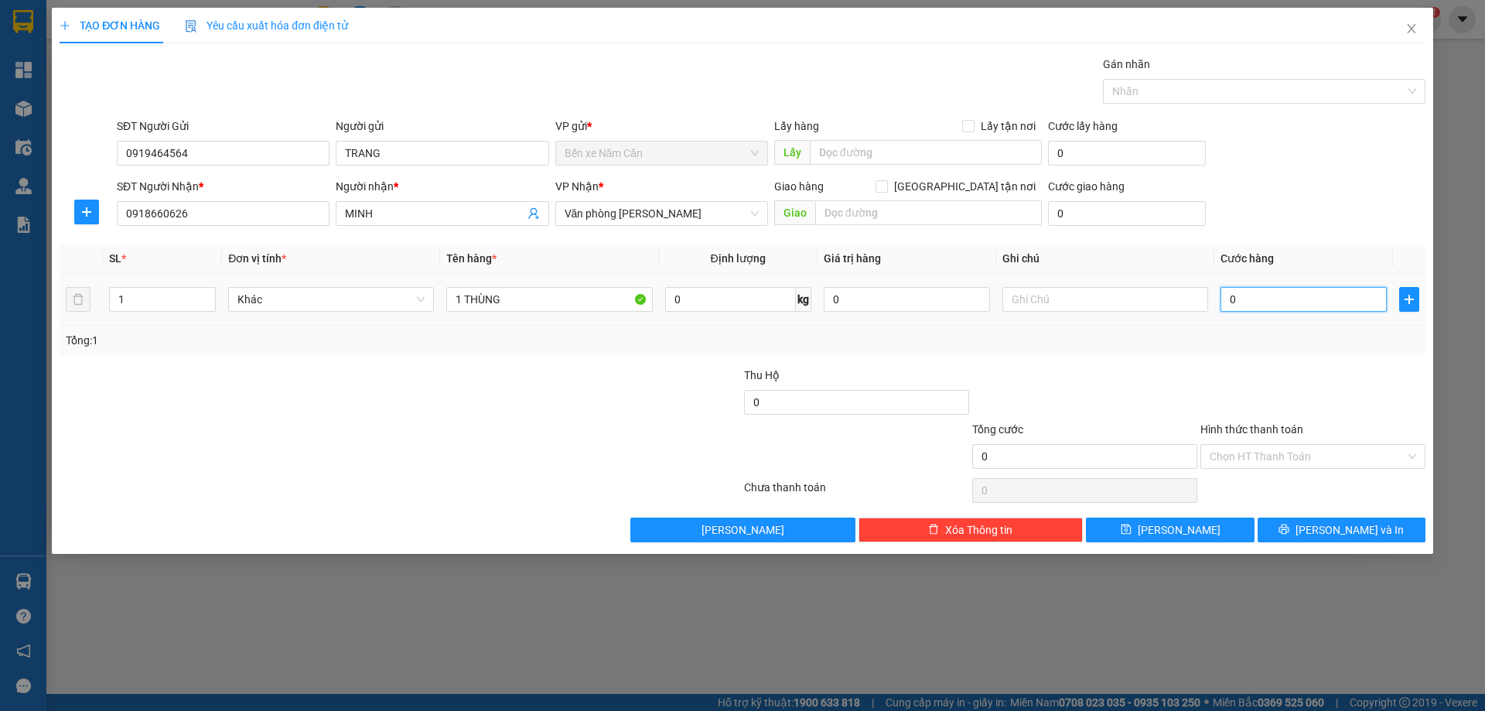
type input "5"
type input "50"
type input "50.000"
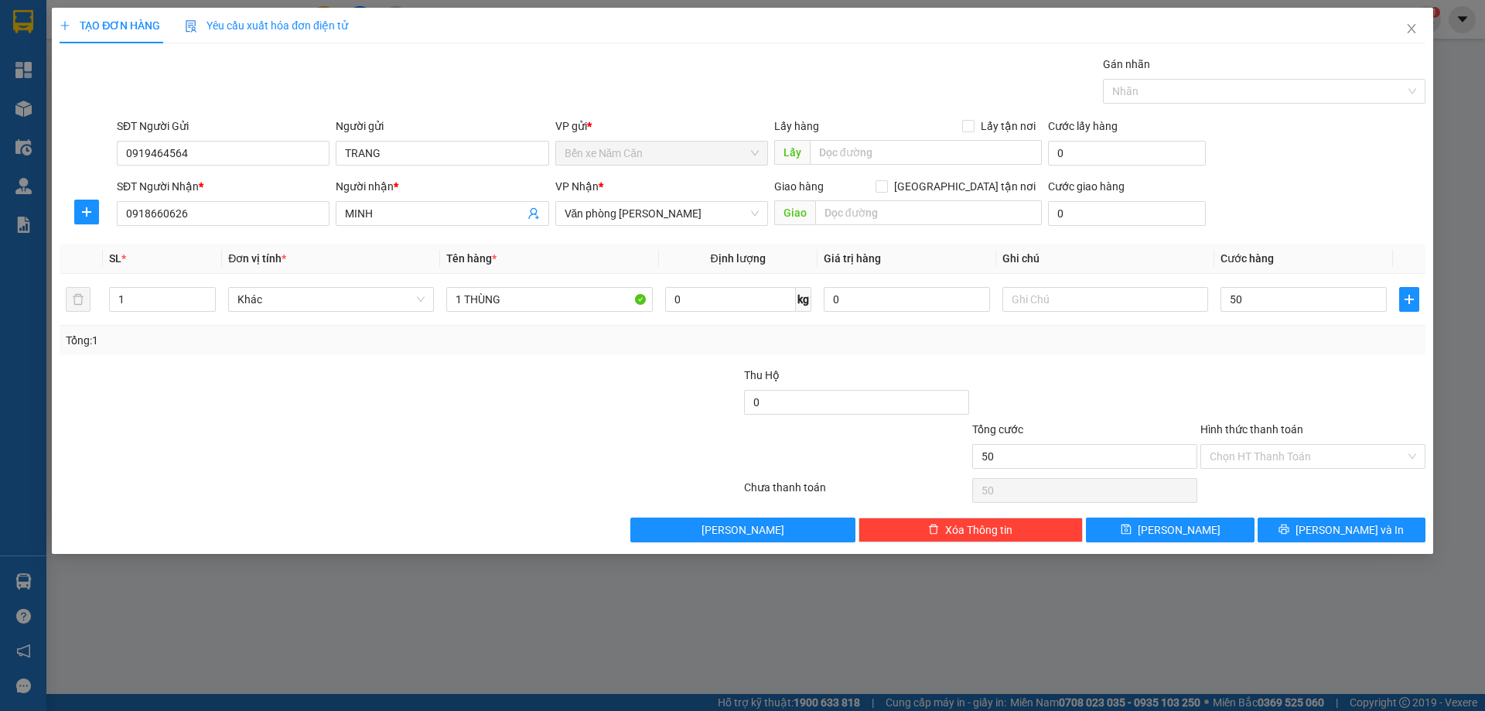
type input "50.000"
click at [1282, 343] on div "Tổng: 1" at bounding box center [743, 340] width 1354 height 17
click at [1342, 537] on span "Lưu và In" at bounding box center [1350, 529] width 108 height 17
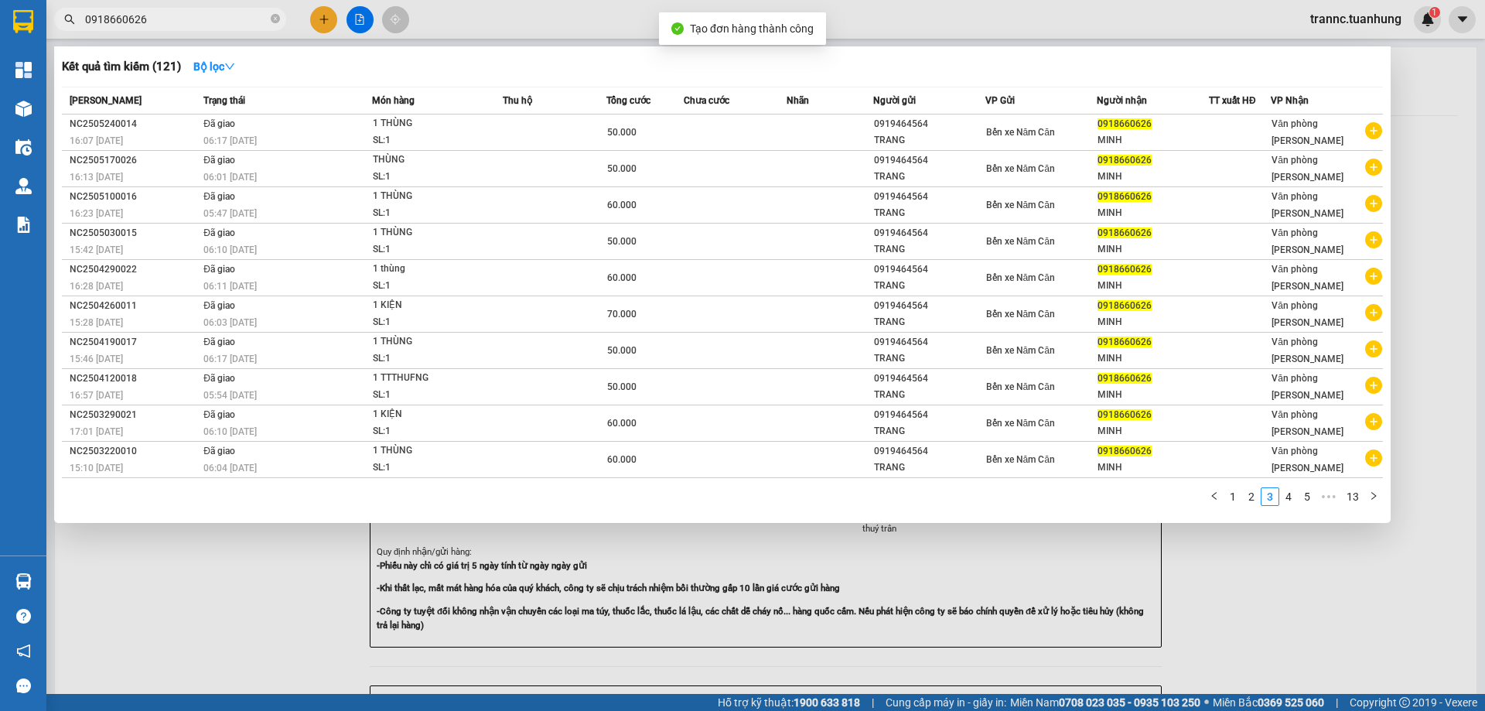
click at [1297, 582] on div at bounding box center [742, 355] width 1485 height 711
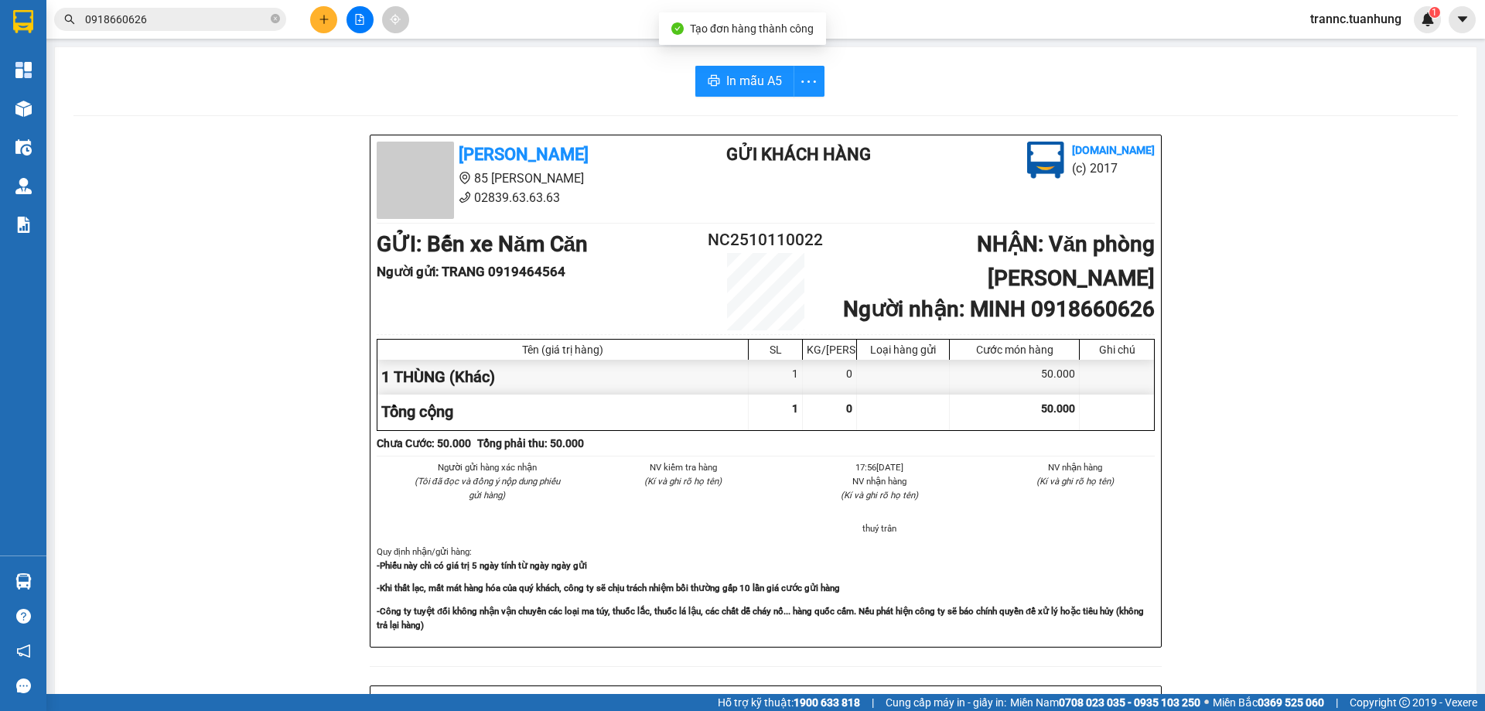
click at [280, 20] on span "0918660626" at bounding box center [170, 19] width 232 height 23
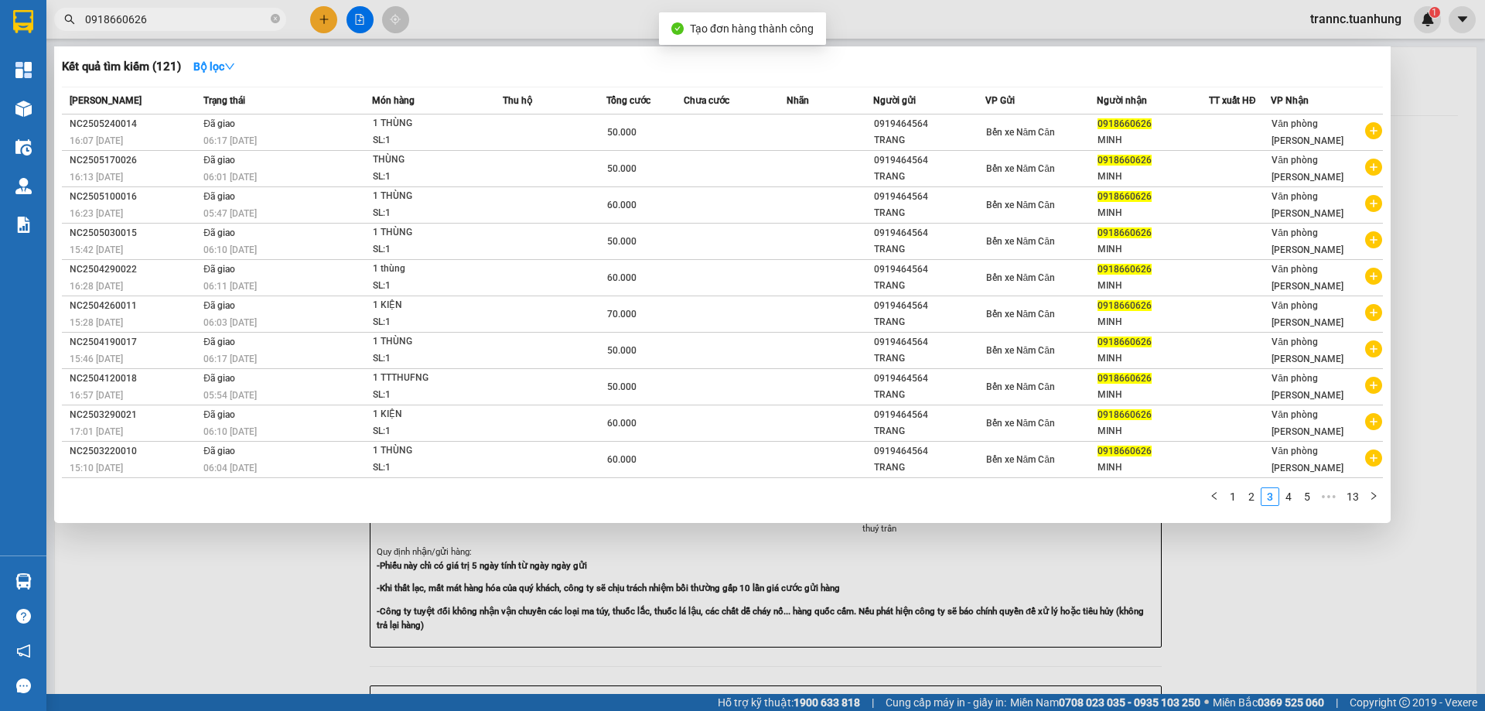
click at [270, 19] on span "0918660626" at bounding box center [170, 19] width 232 height 23
click at [272, 22] on icon "close-circle" at bounding box center [275, 18] width 9 height 9
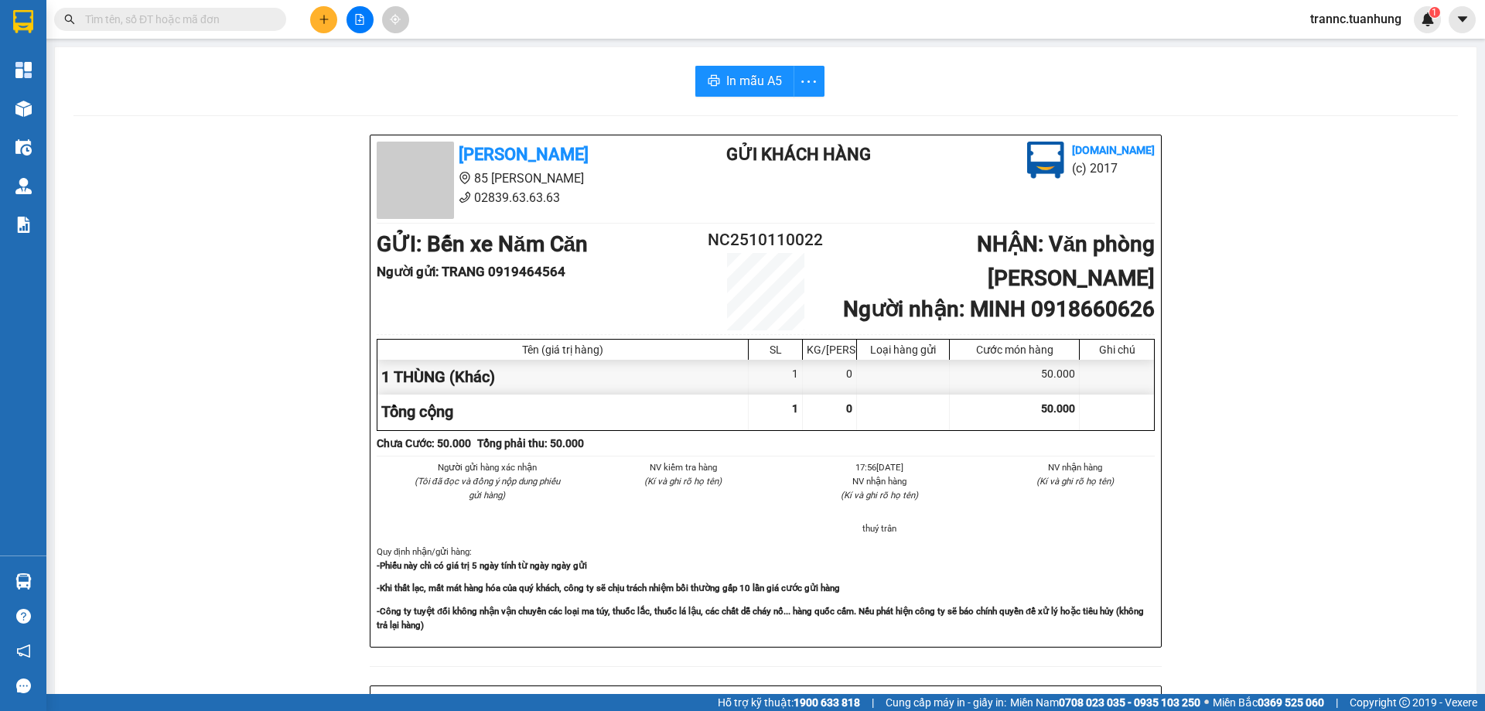
click at [244, 22] on input "text" at bounding box center [176, 19] width 183 height 17
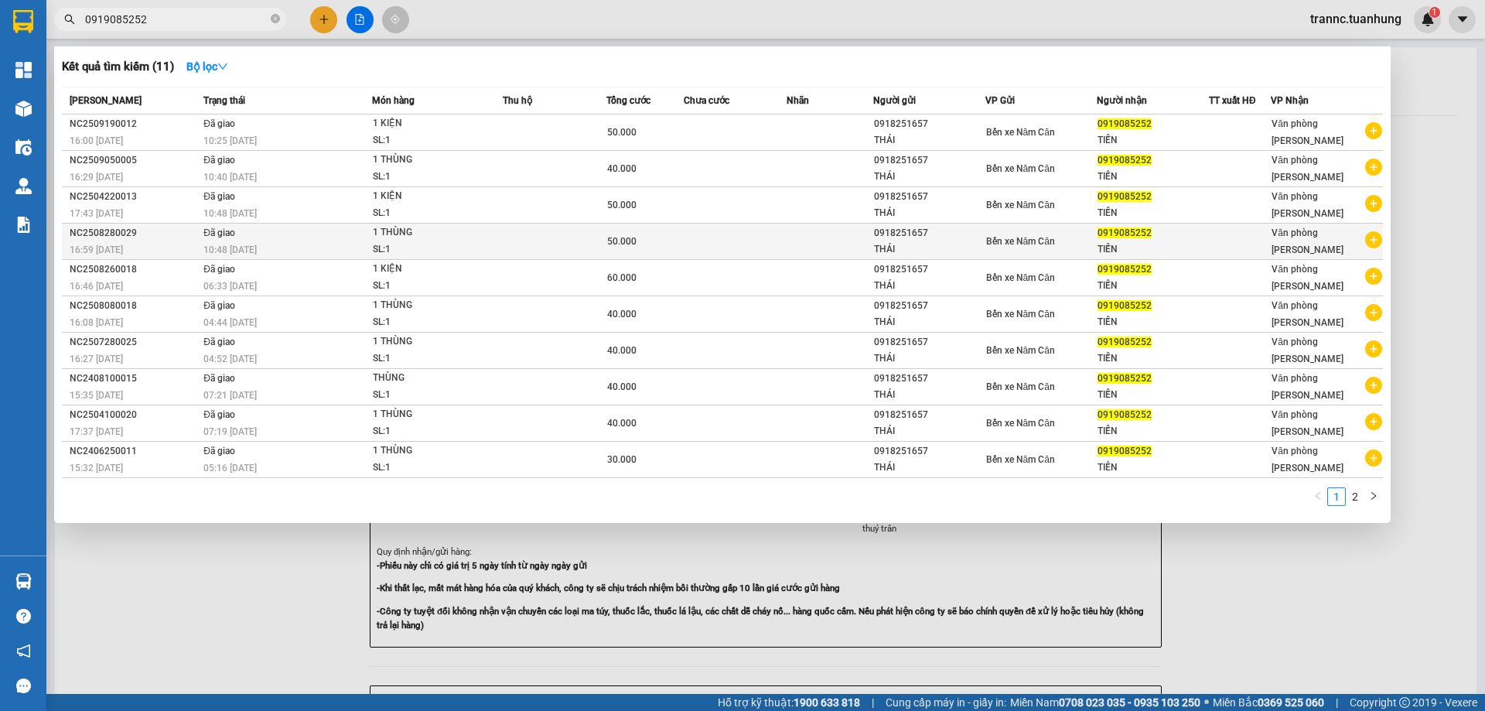
type input "0919085252"
click at [1376, 240] on icon "plus-circle" at bounding box center [1373, 239] width 17 height 17
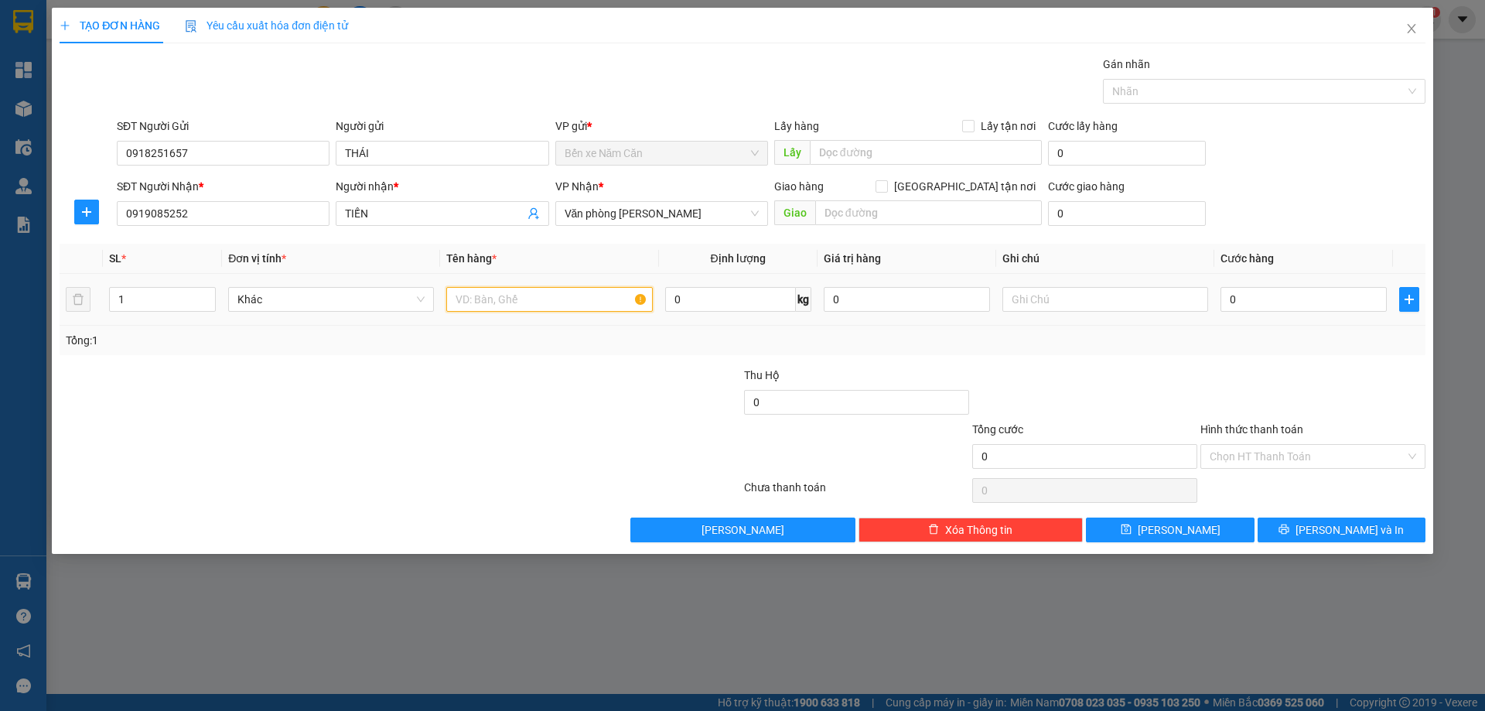
click at [594, 295] on input "text" at bounding box center [549, 299] width 206 height 25
type input "1 THÙNG"
click at [1278, 297] on input "0" at bounding box center [1303, 299] width 166 height 25
type input "3"
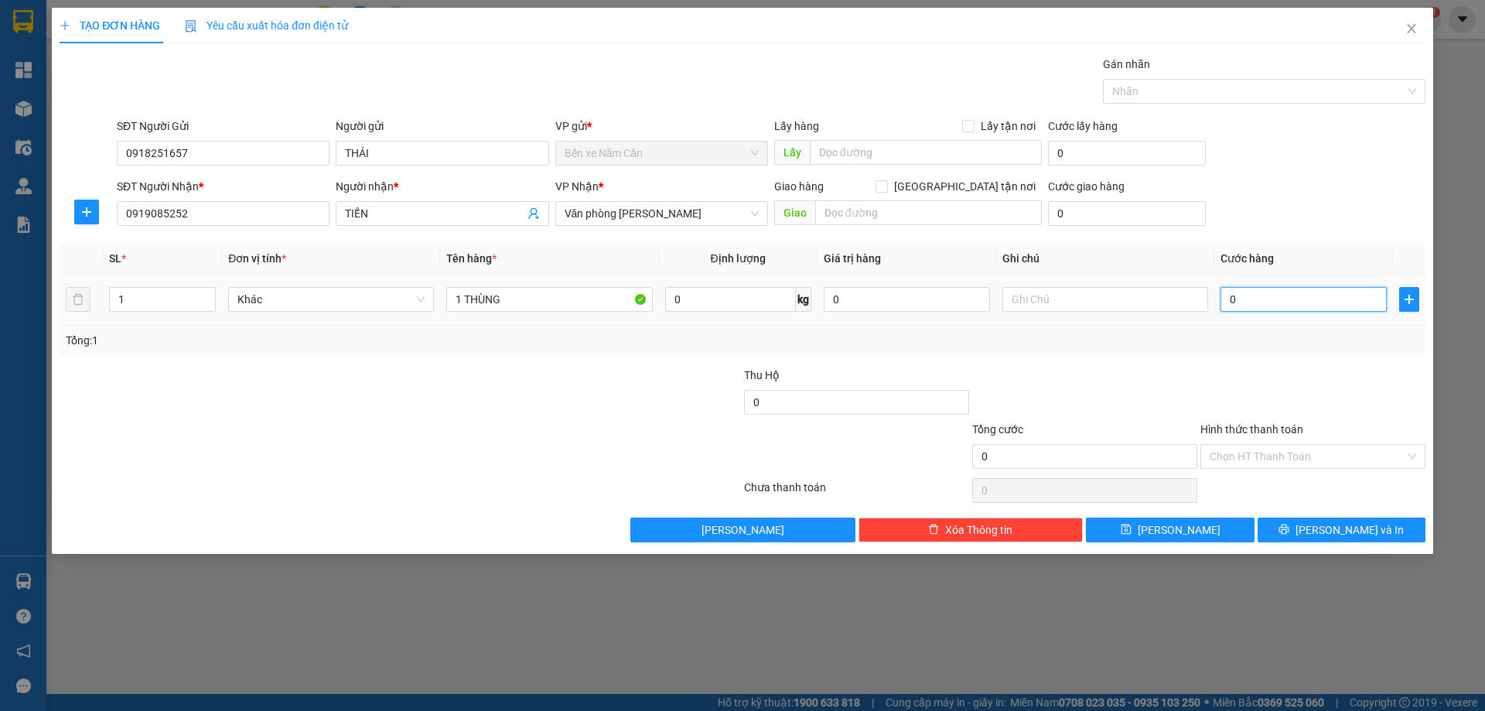
type input "3"
type input "30"
type input "30.000"
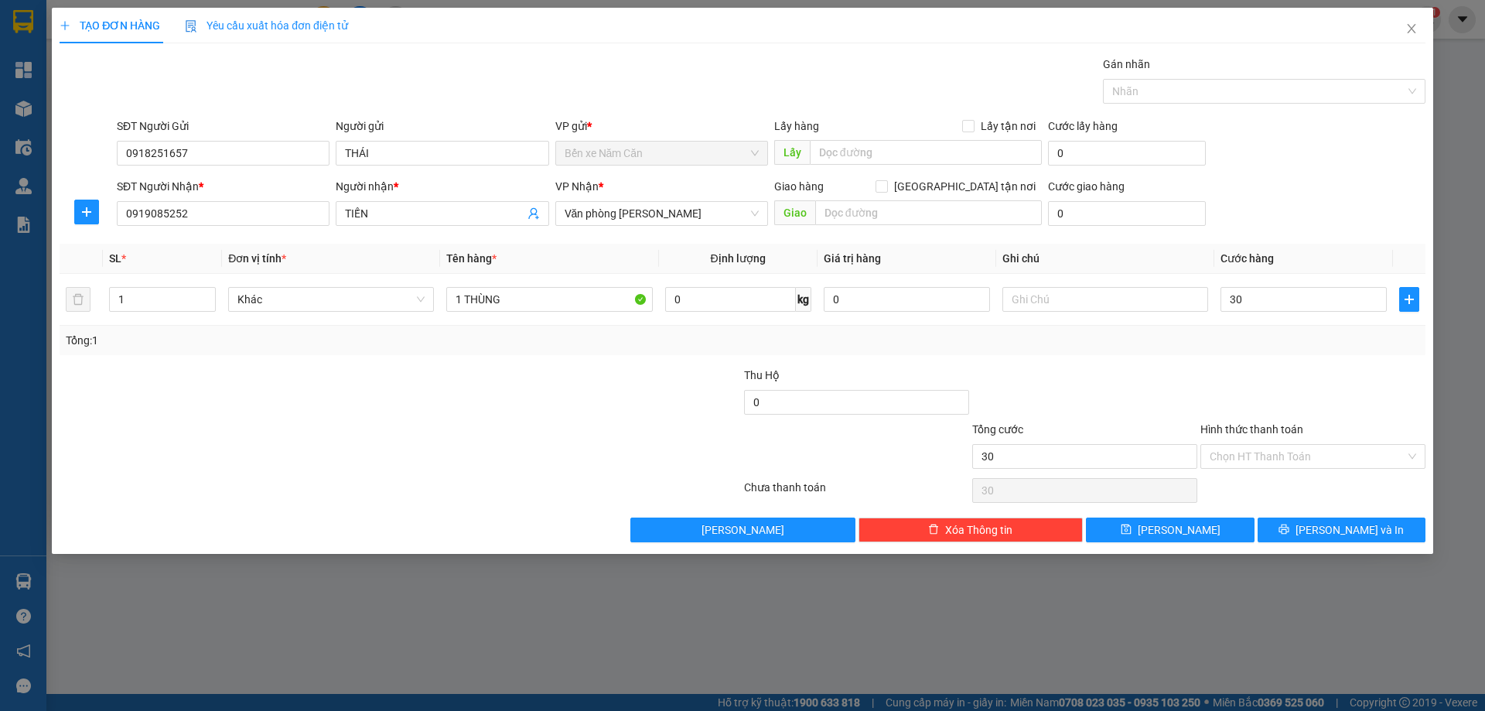
type input "30.000"
click at [1331, 365] on div "Transit Pickup Surcharge Ids Transit Deliver Surcharge Ids Transit Deliver Surc…" at bounding box center [743, 299] width 1366 height 486
click at [1371, 526] on span "Lưu và In" at bounding box center [1350, 529] width 108 height 17
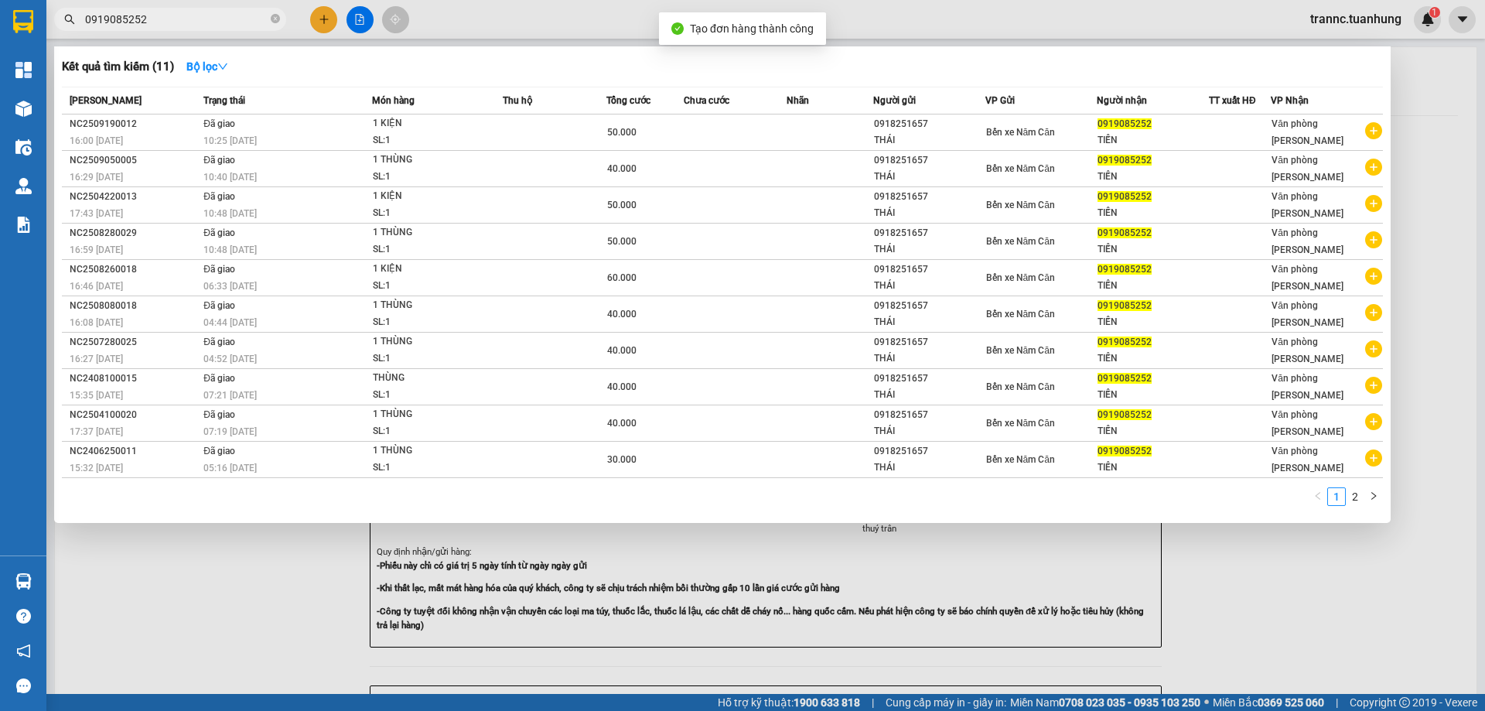
drag, startPoint x: 1261, startPoint y: 593, endPoint x: 1144, endPoint y: 575, distance: 119.0
click at [1262, 592] on div at bounding box center [742, 355] width 1485 height 711
click at [275, 15] on icon "close-circle" at bounding box center [275, 18] width 9 height 9
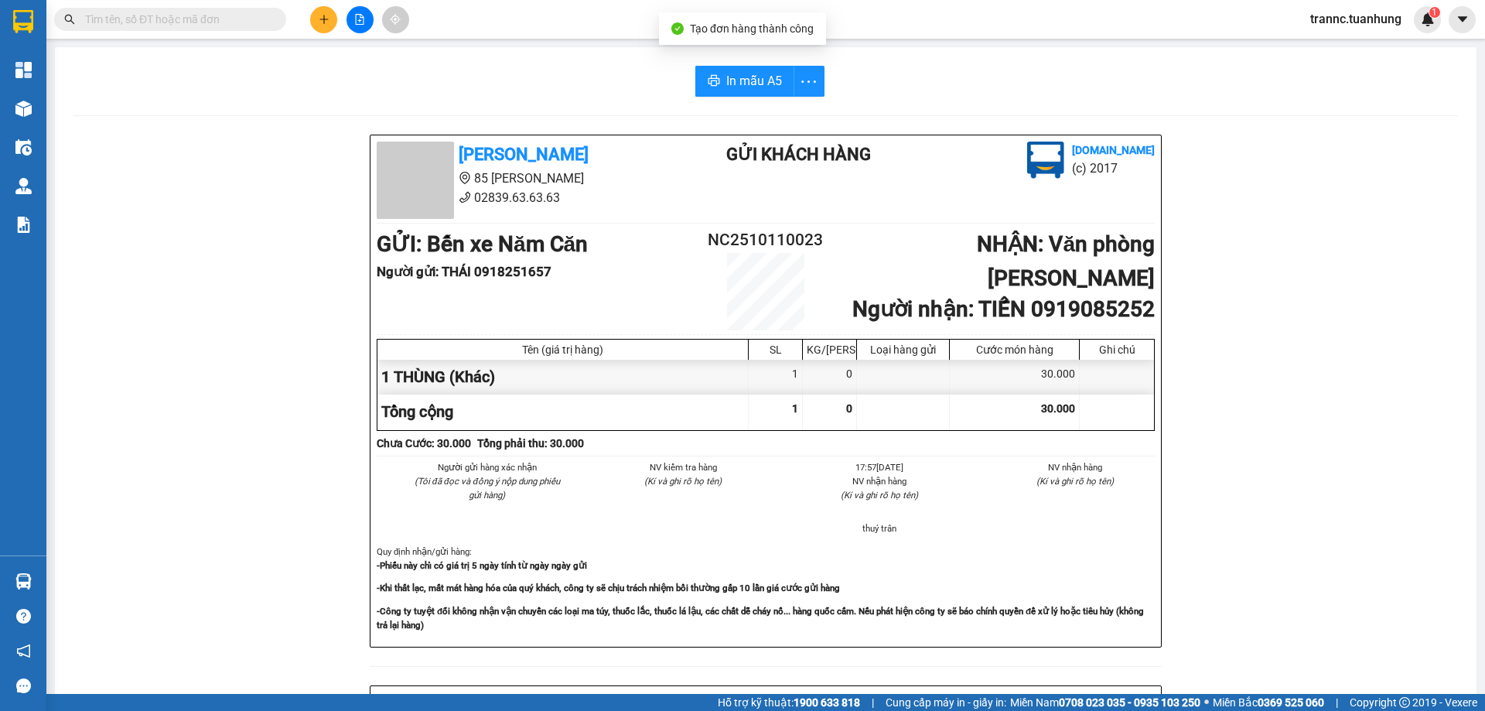
click at [241, 19] on input "text" at bounding box center [176, 19] width 183 height 17
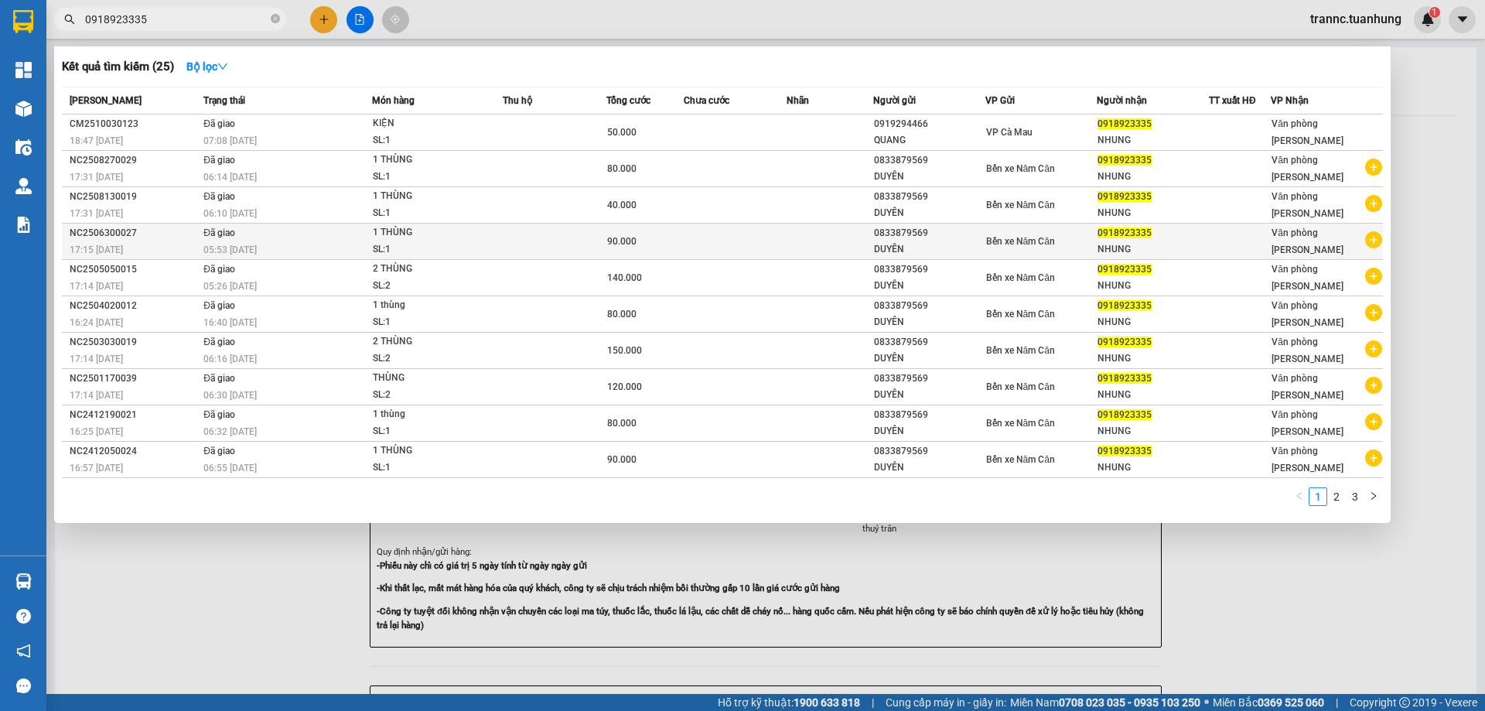
type input "0918923335"
click at [1371, 240] on icon "plus-circle" at bounding box center [1373, 239] width 17 height 17
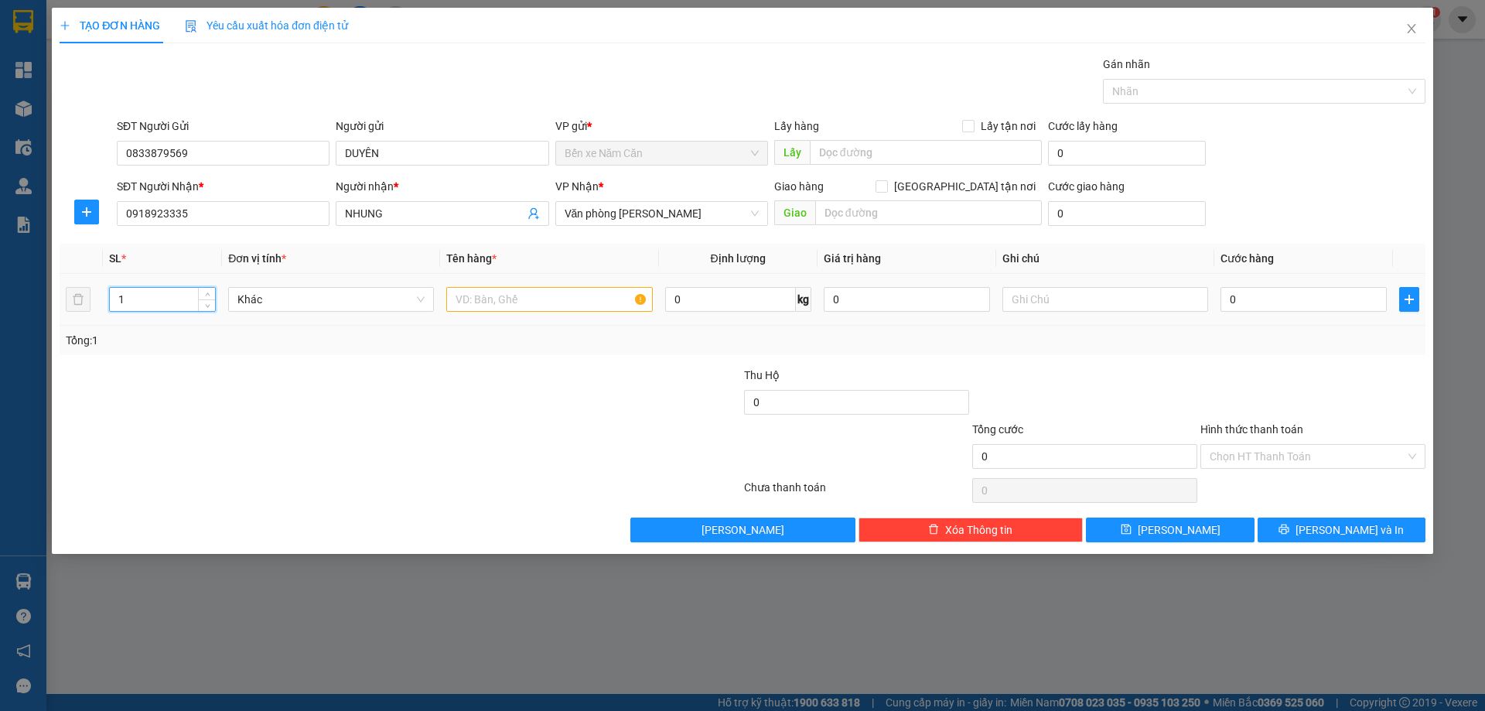
click at [170, 306] on input "1" at bounding box center [162, 299] width 105 height 23
type input "2"
click at [516, 291] on input "text" at bounding box center [549, 299] width 206 height 25
type input "2 THÙNG"
click at [1307, 297] on input "0" at bounding box center [1303, 299] width 166 height 25
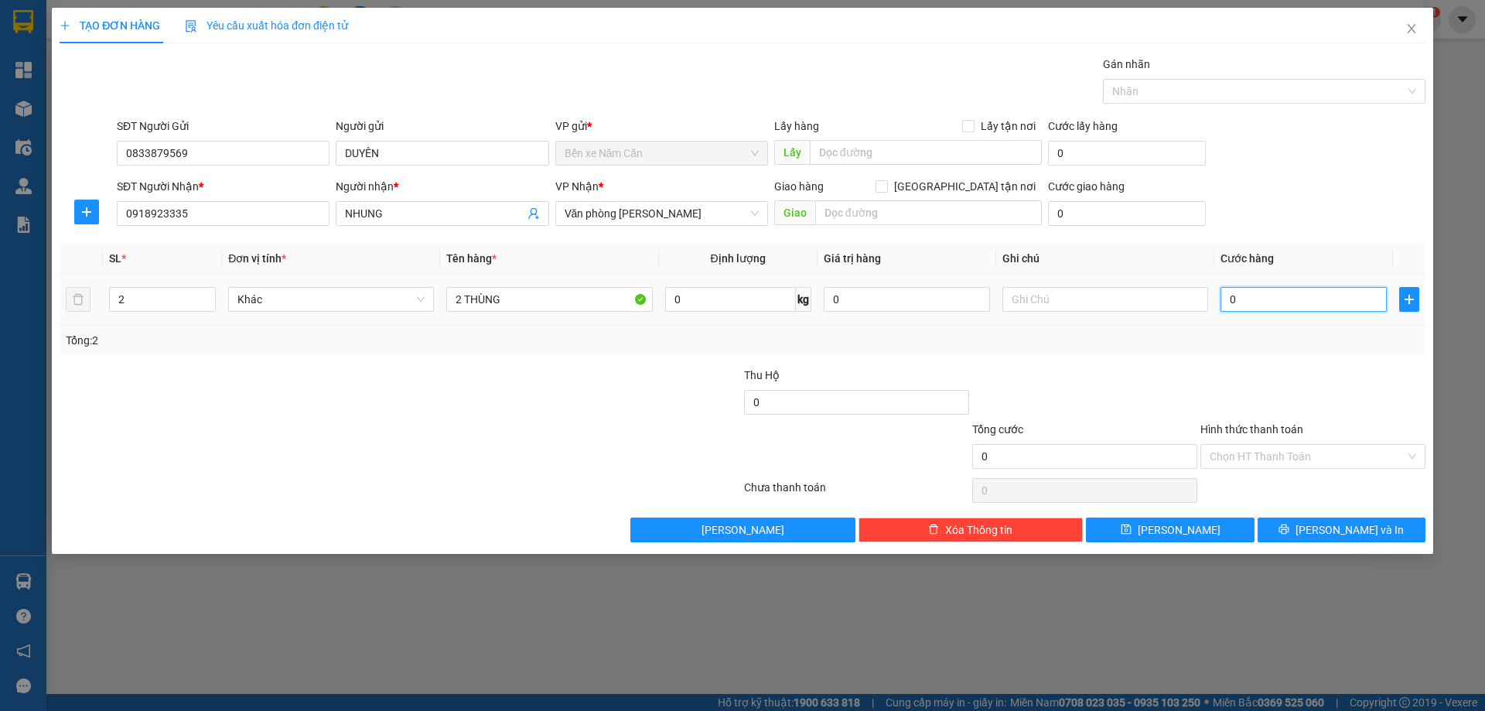
type input "1"
type input "10"
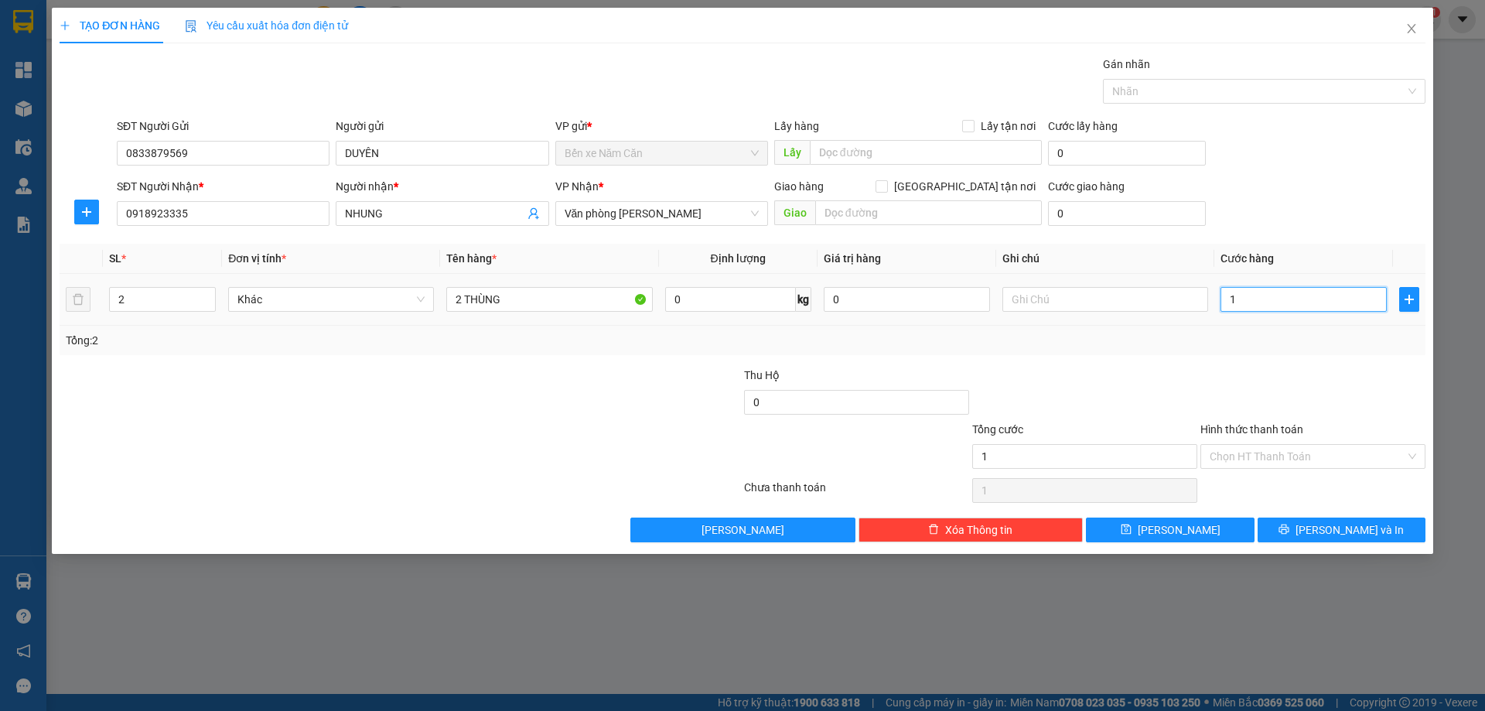
type input "10"
type input "100"
type input "100.000"
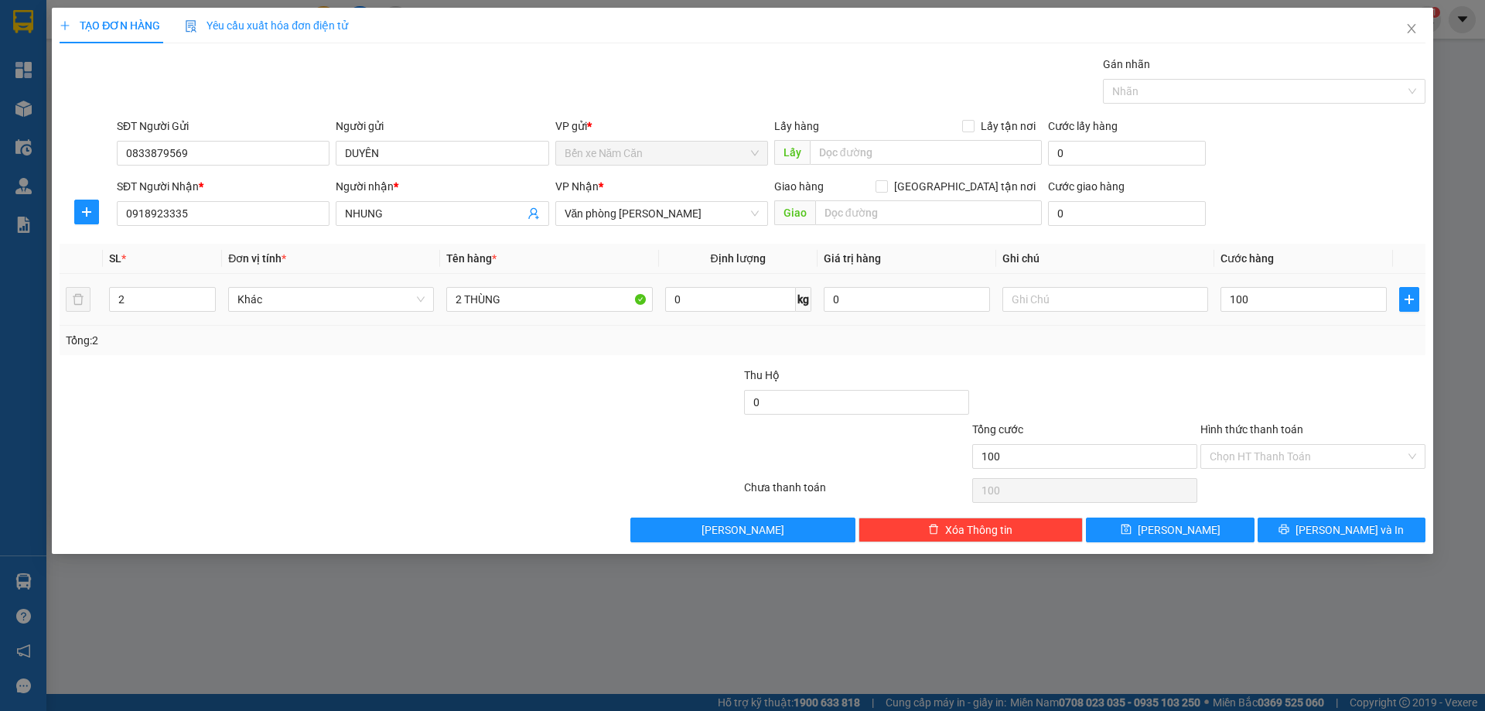
type input "100.000"
click at [1285, 364] on div "Transit Pickup Surcharge Ids Transit Deliver Surcharge Ids Transit Deliver Surc…" at bounding box center [743, 299] width 1366 height 486
click at [1312, 458] on input "Hình thức thanh toán" at bounding box center [1308, 456] width 196 height 23
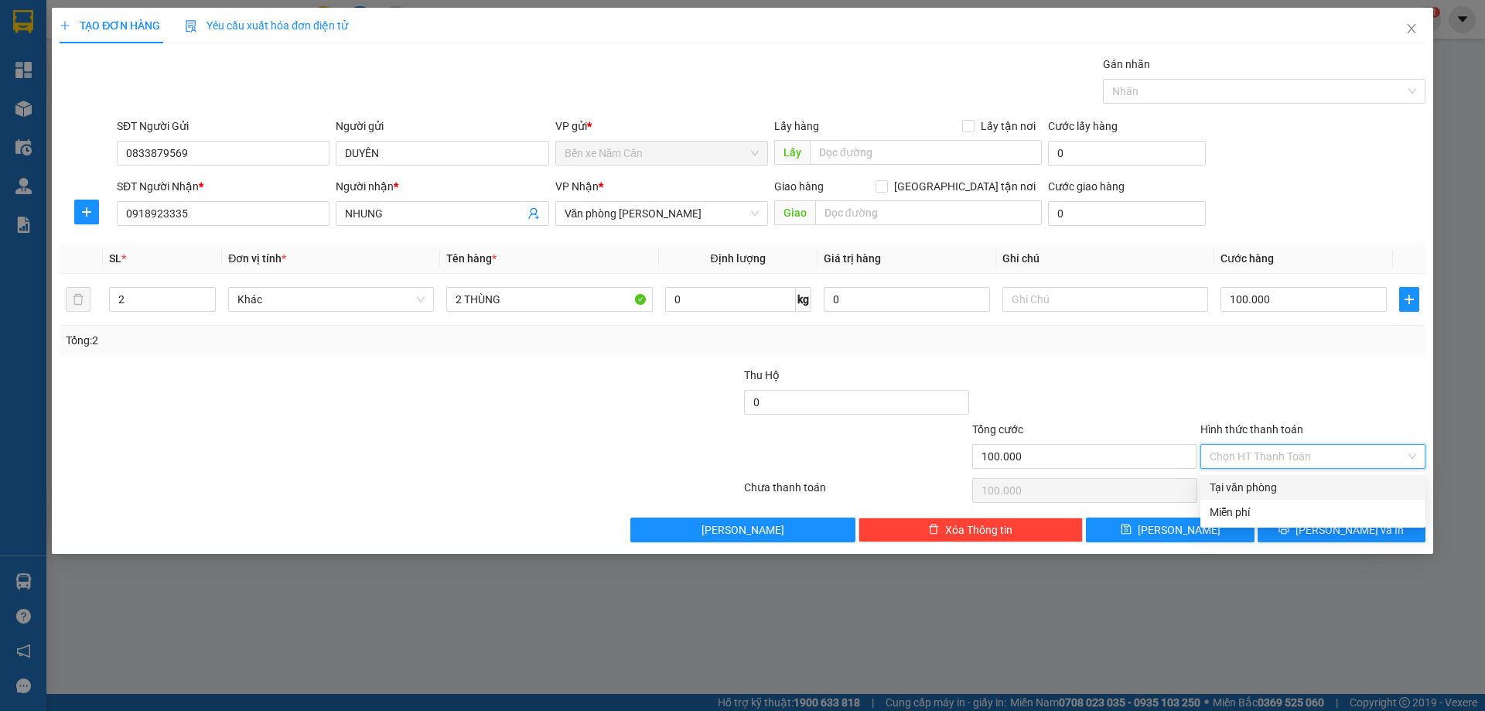
click at [1276, 481] on div "Tại văn phòng" at bounding box center [1313, 487] width 207 height 17
type input "0"
click at [1325, 526] on button "Lưu và In" at bounding box center [1342, 529] width 168 height 25
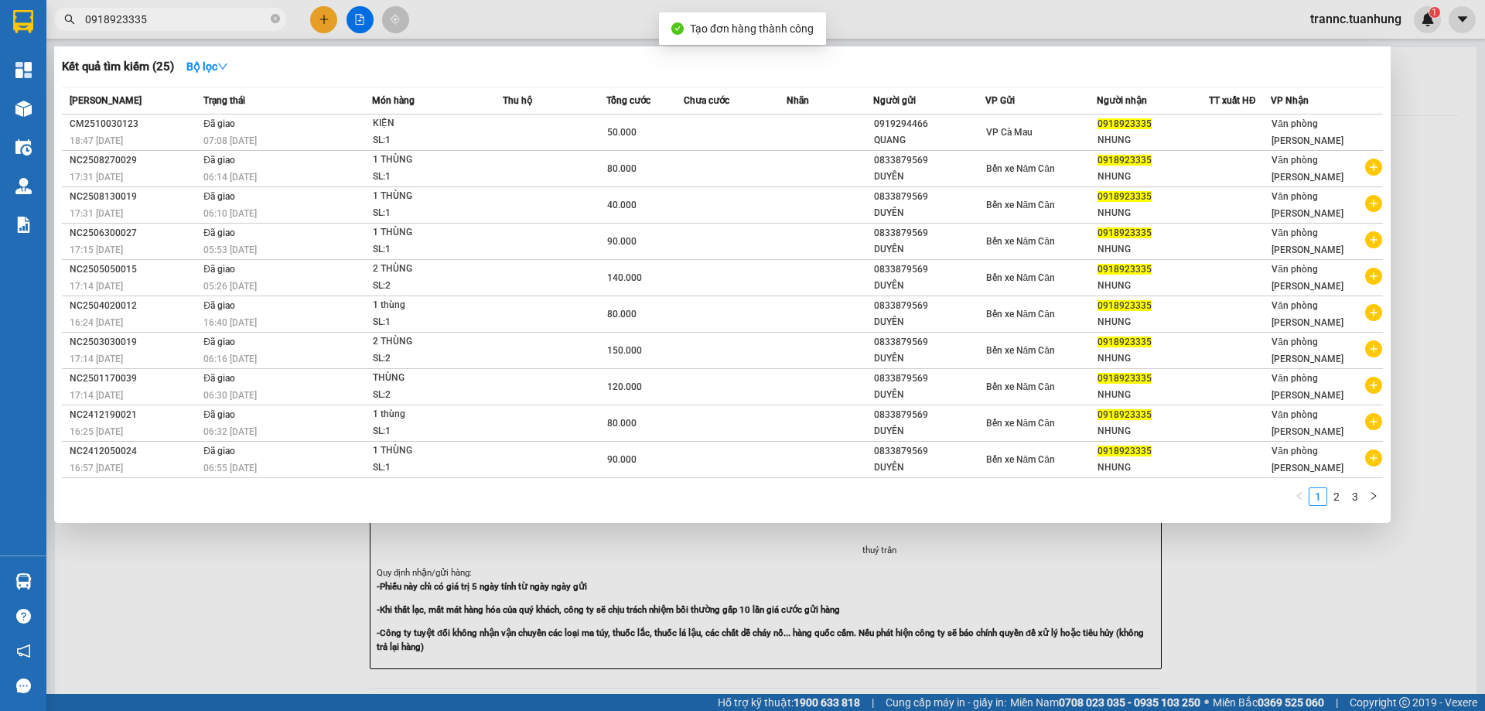
click at [1268, 598] on div at bounding box center [742, 355] width 1485 height 711
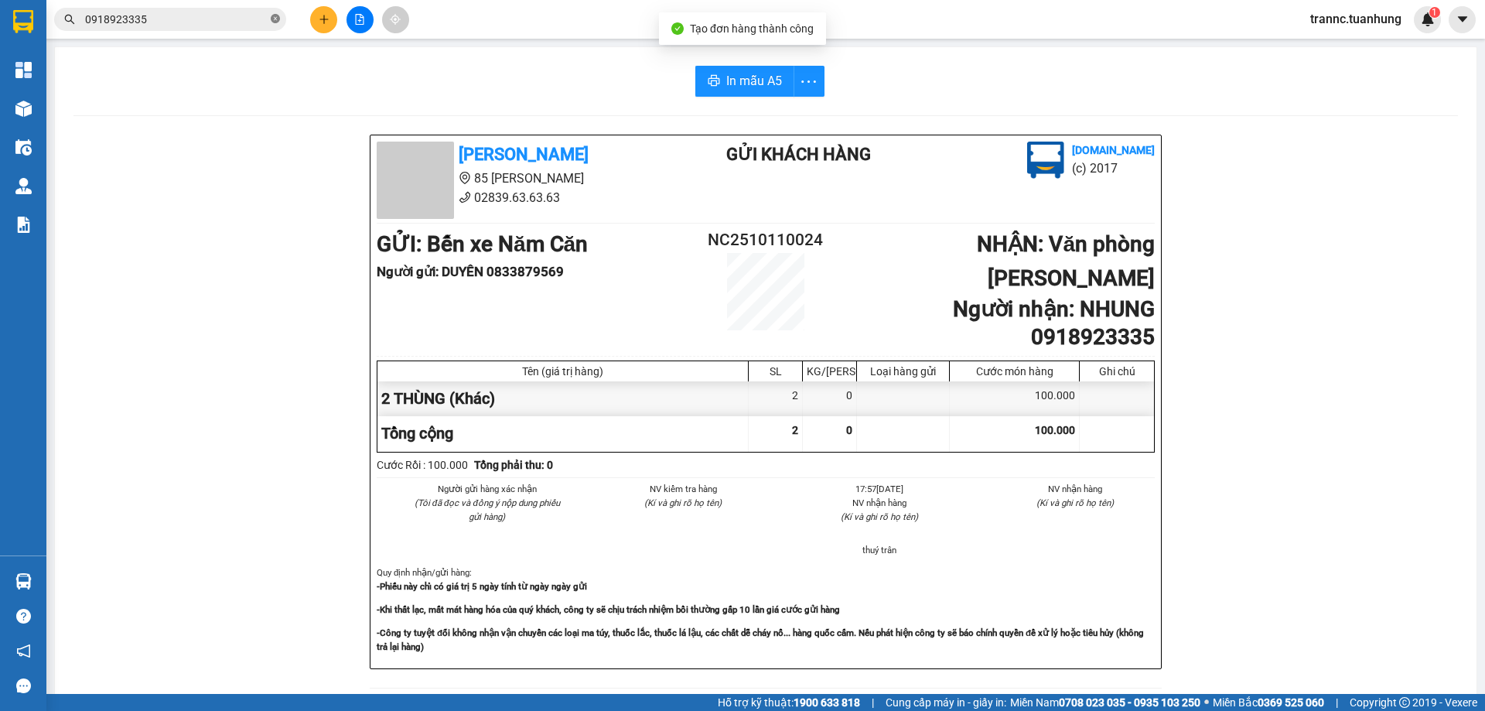
click at [278, 20] on icon "close-circle" at bounding box center [275, 18] width 9 height 9
click at [230, 22] on input "text" at bounding box center [176, 19] width 183 height 17
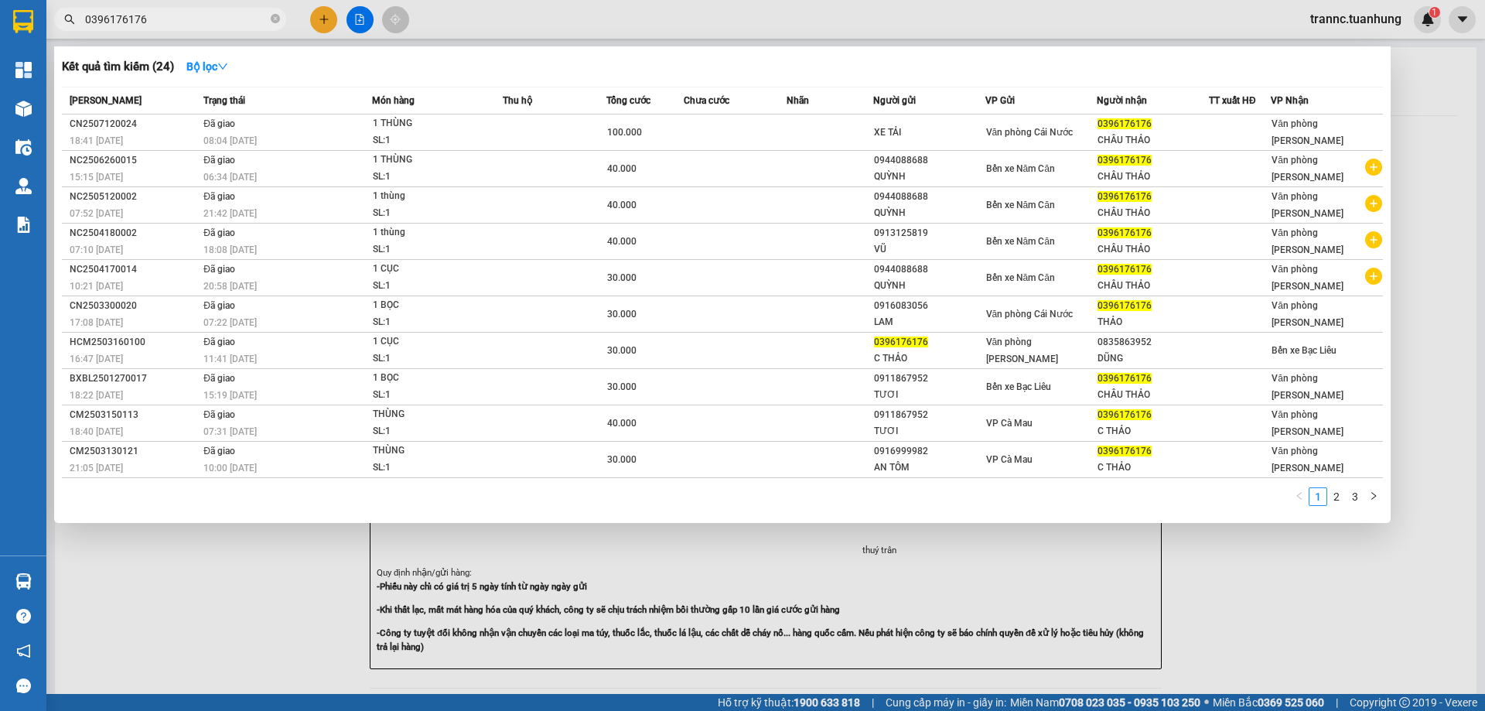
type input "0396176176"
click at [1340, 498] on link "2" at bounding box center [1336, 496] width 17 height 17
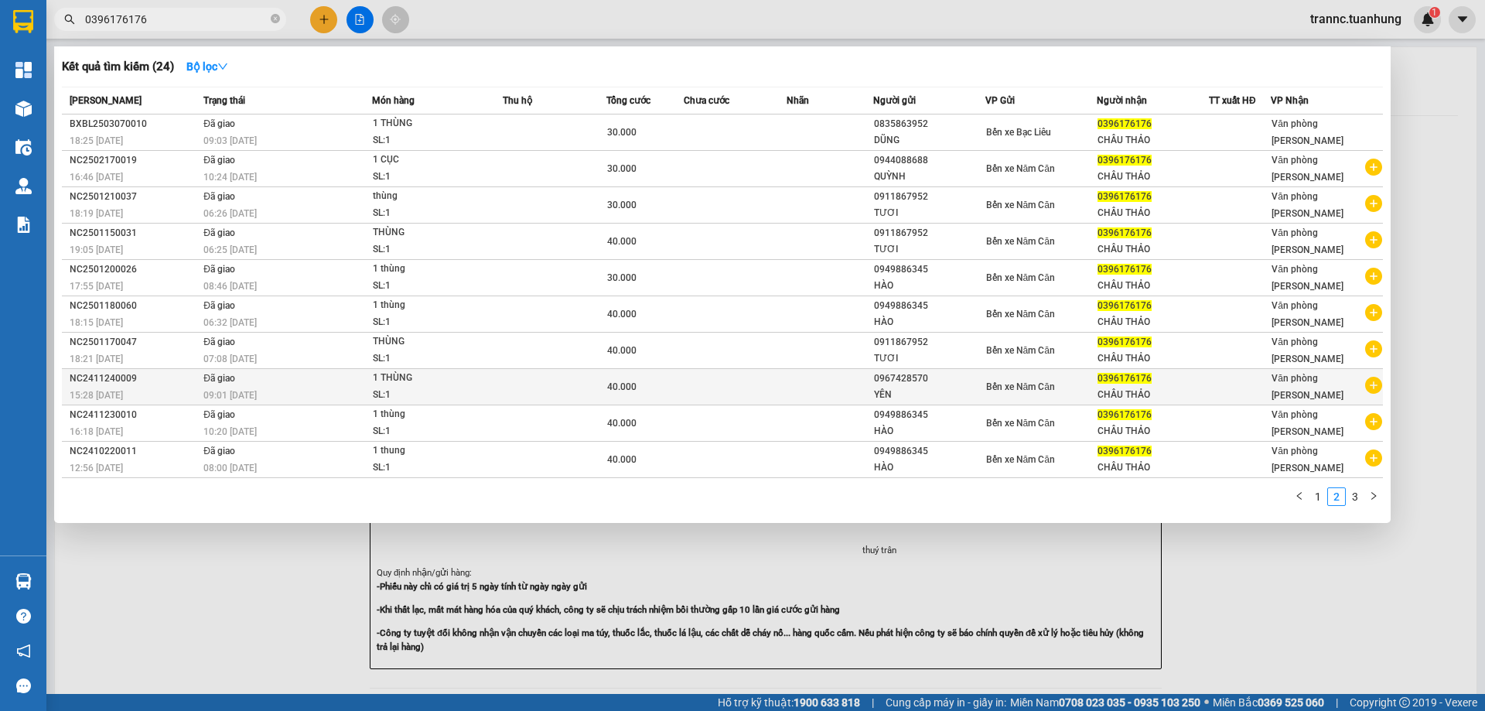
click at [1373, 385] on icon "plus-circle" at bounding box center [1373, 385] width 17 height 17
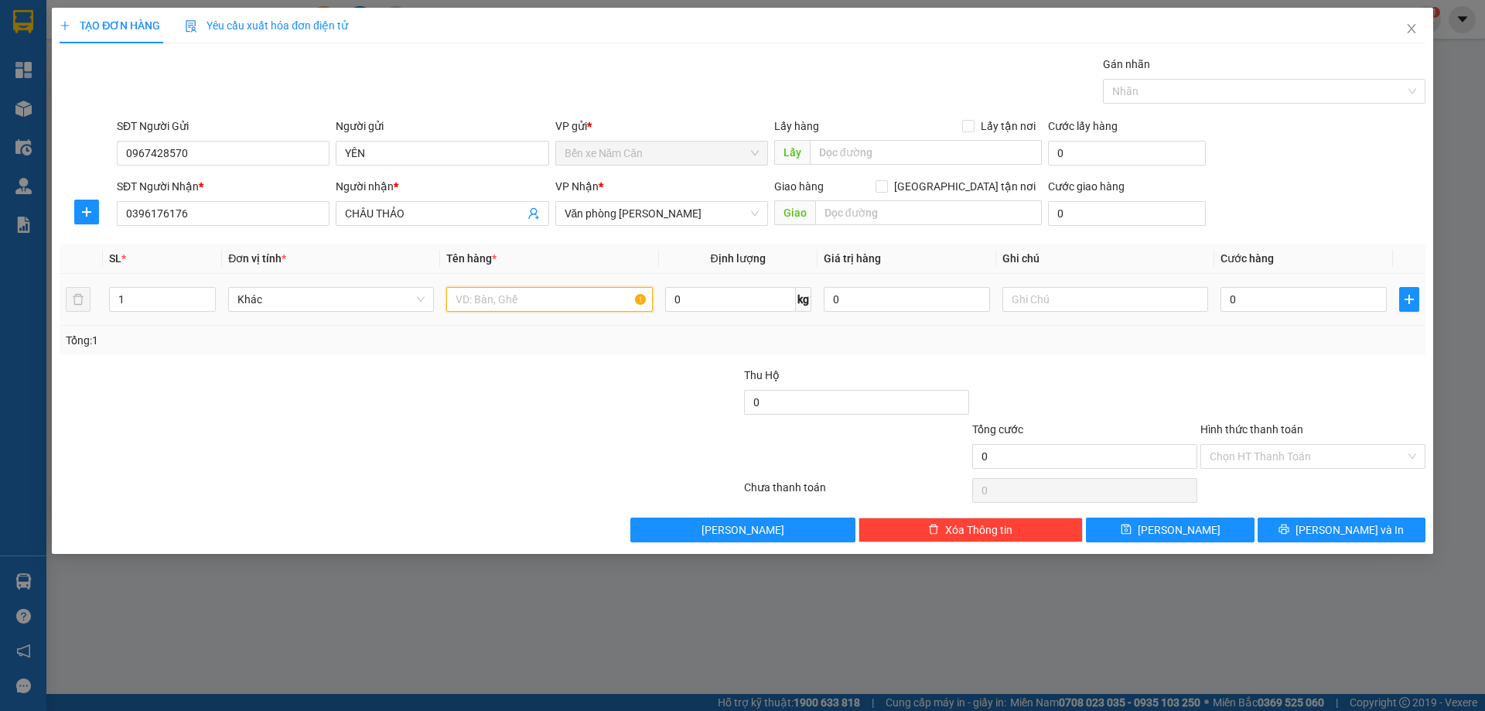
click at [486, 302] on input "text" at bounding box center [549, 299] width 206 height 25
type input "1 THÙNG"
click at [1258, 299] on input "0" at bounding box center [1303, 299] width 166 height 25
type input "5"
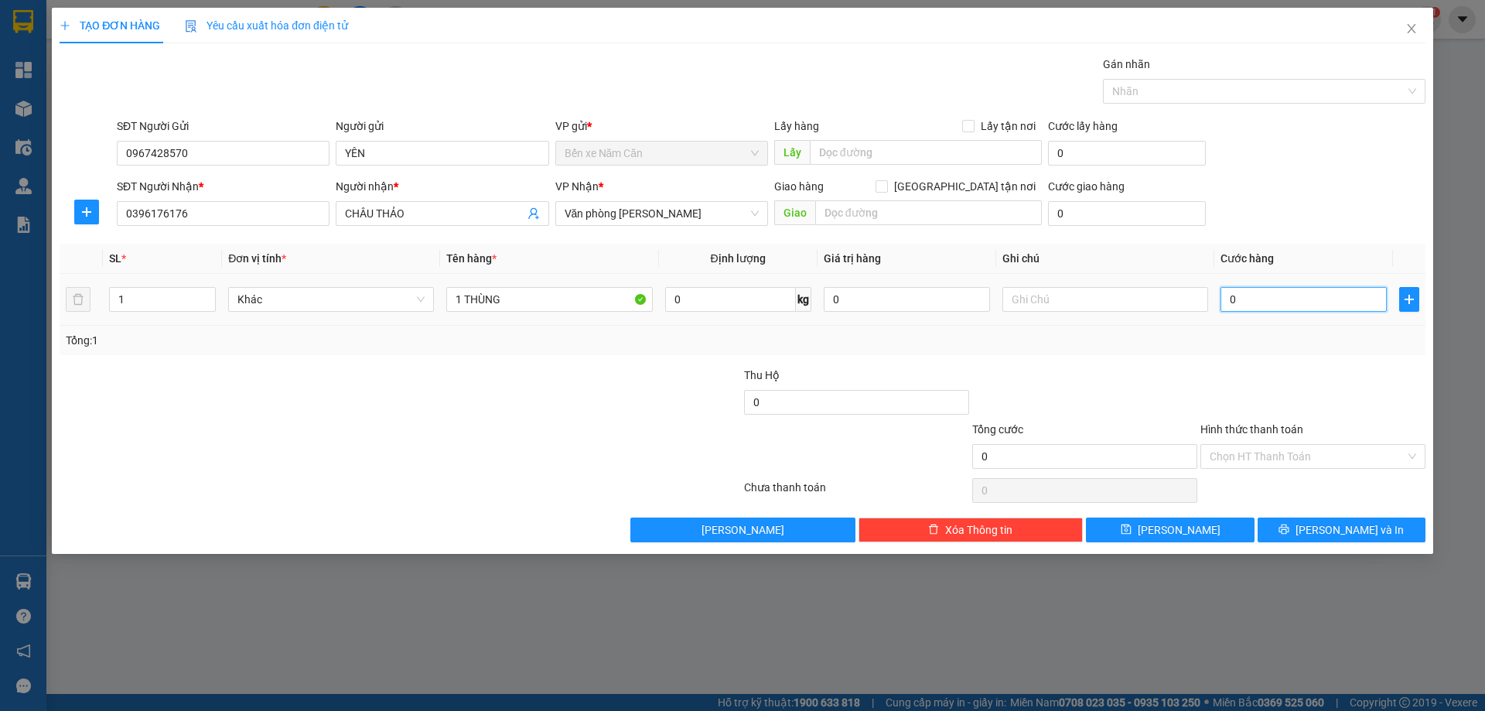
type input "5"
type input "50"
type input "50.000"
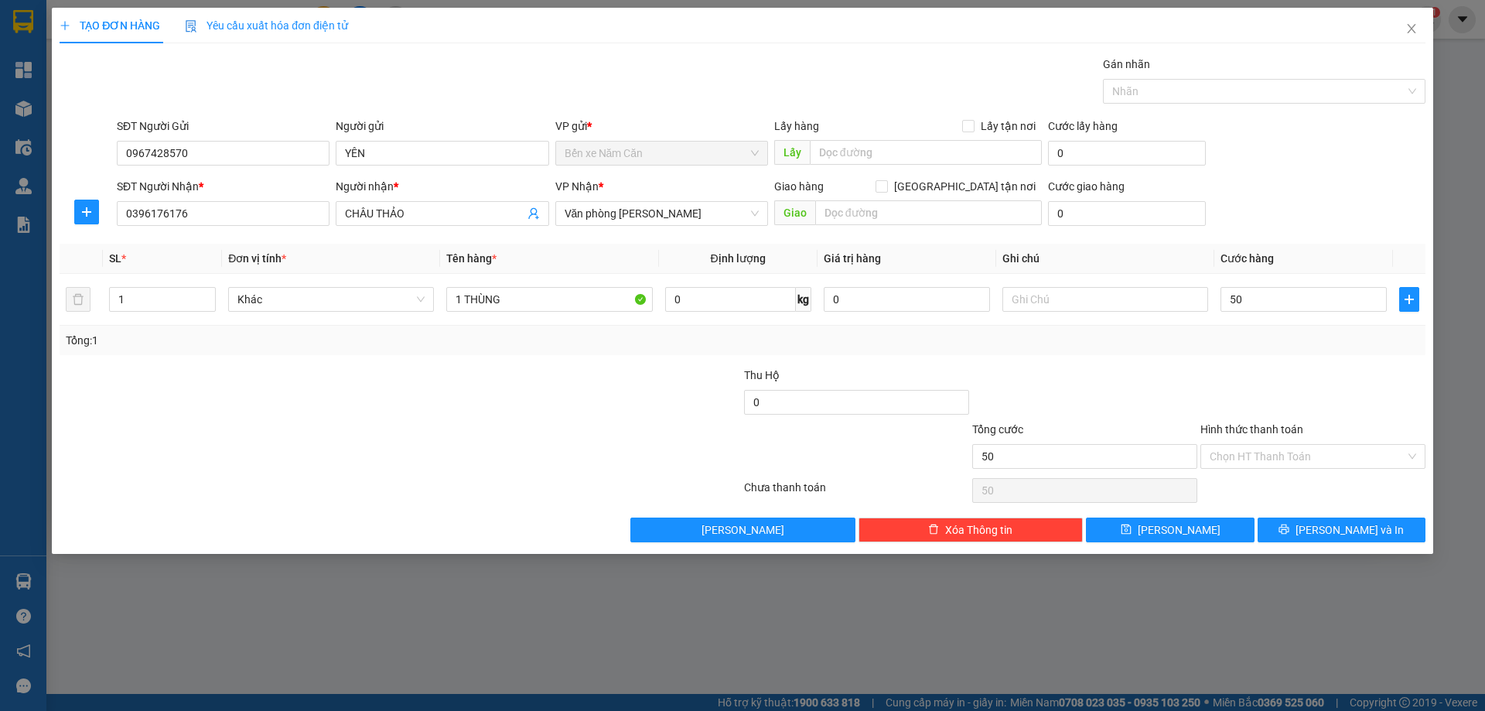
type input "50.000"
click at [1258, 358] on div "Transit Pickup Surcharge Ids Transit Deliver Surcharge Ids Transit Deliver Surc…" at bounding box center [743, 299] width 1366 height 486
click at [1268, 449] on input "Hình thức thanh toán" at bounding box center [1308, 456] width 196 height 23
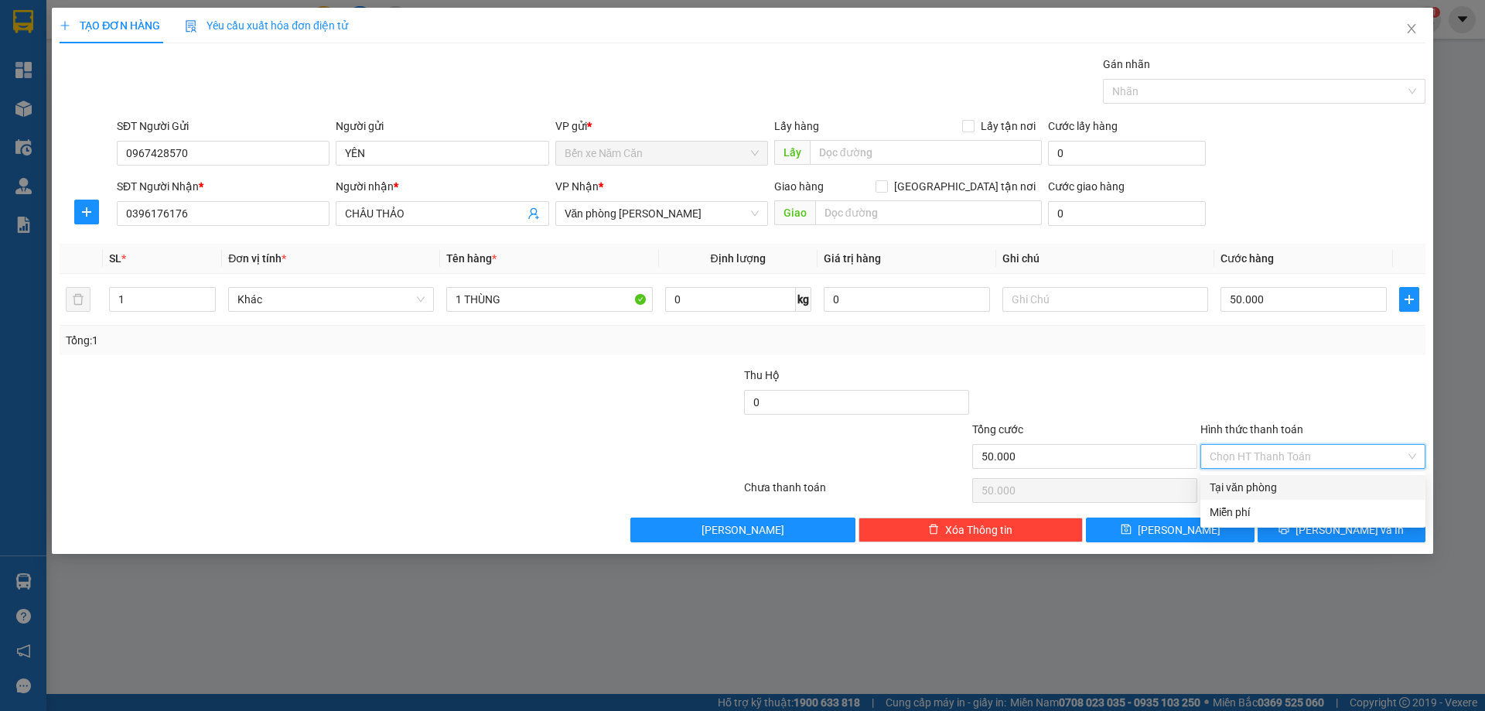
click at [1299, 403] on div at bounding box center [1313, 394] width 228 height 54
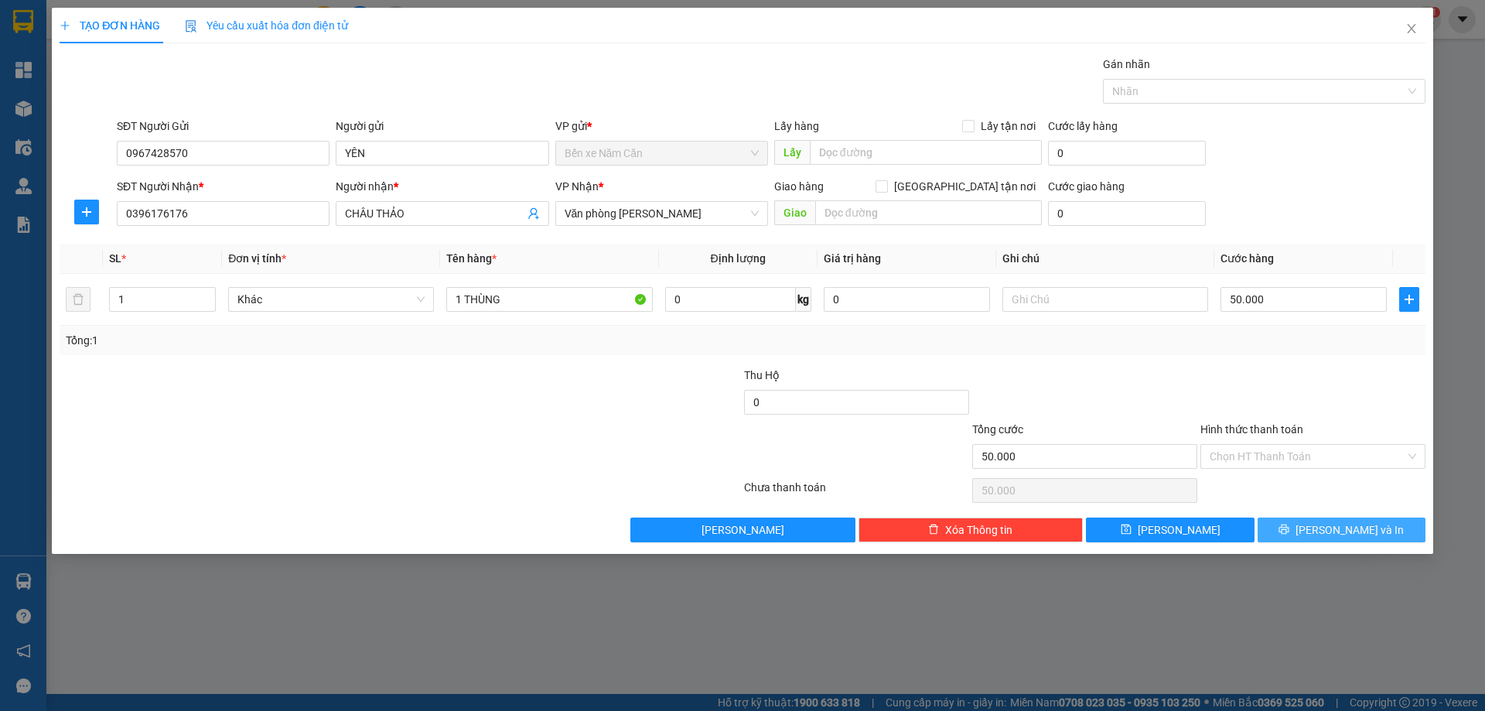
click at [1308, 534] on button "Lưu và In" at bounding box center [1342, 529] width 168 height 25
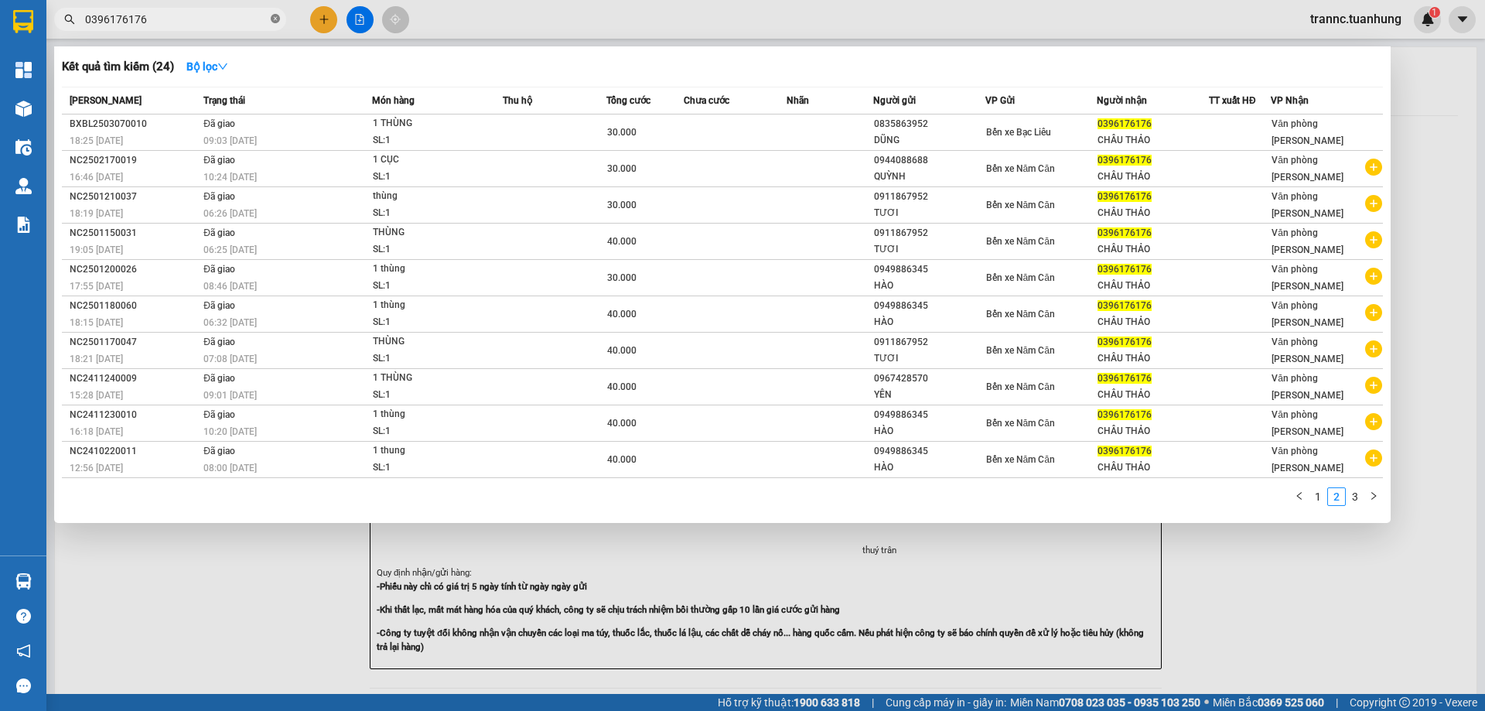
click at [274, 20] on icon "close-circle" at bounding box center [275, 18] width 9 height 9
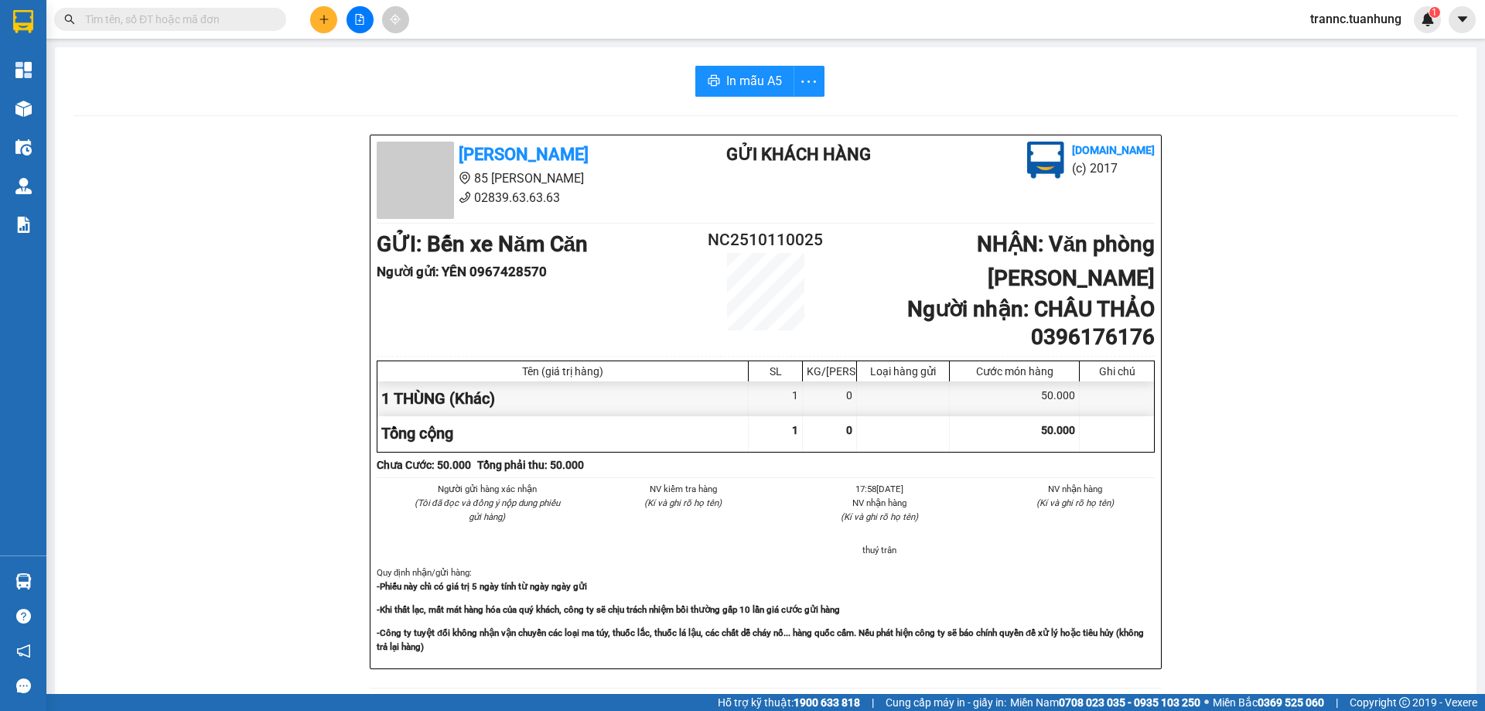
click at [220, 22] on input "text" at bounding box center [176, 19] width 183 height 17
click at [319, 18] on icon "plus" at bounding box center [324, 19] width 11 height 11
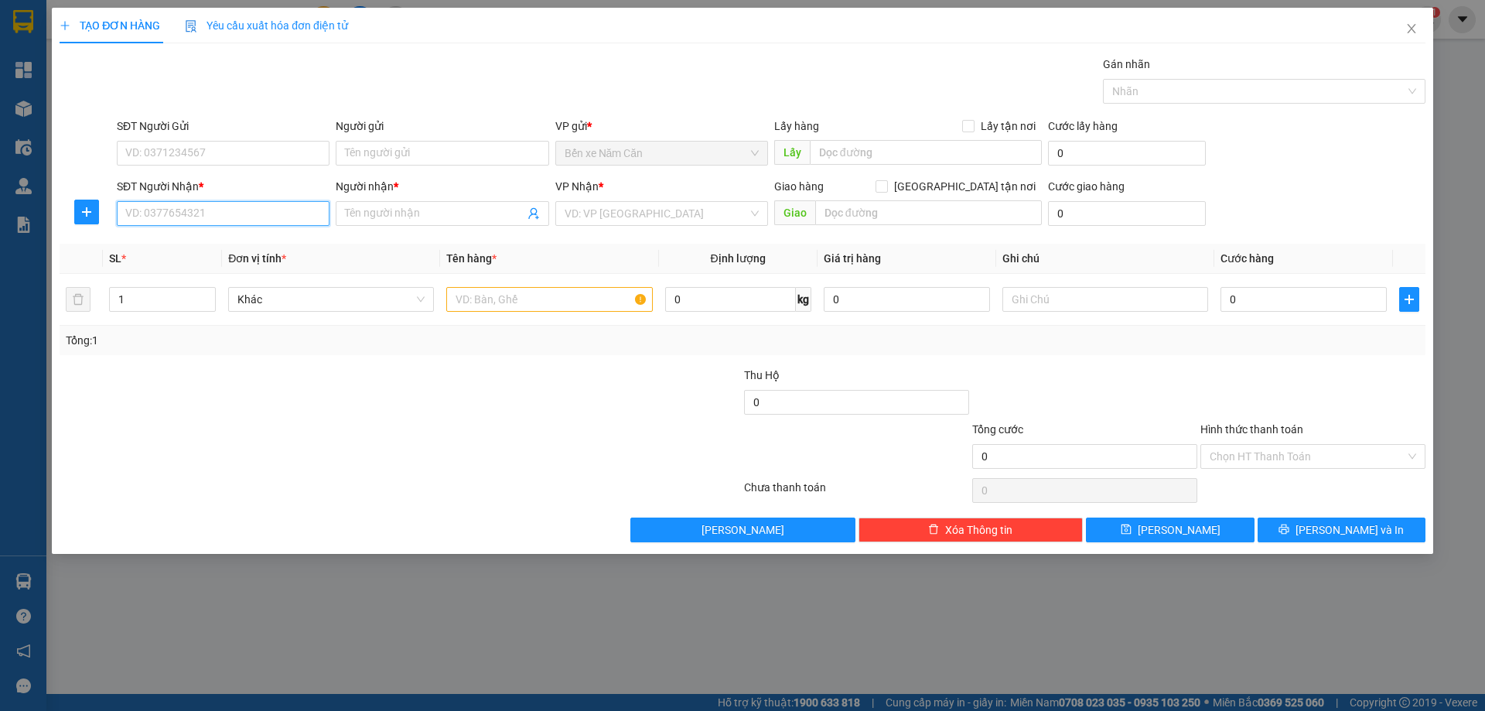
click at [226, 213] on input "SĐT Người Nhận *" at bounding box center [223, 213] width 213 height 25
type input "0912238308"
click at [411, 216] on input "Người nhận *" at bounding box center [434, 213] width 179 height 17
type input "PHẠM THỊ MAI LINH"
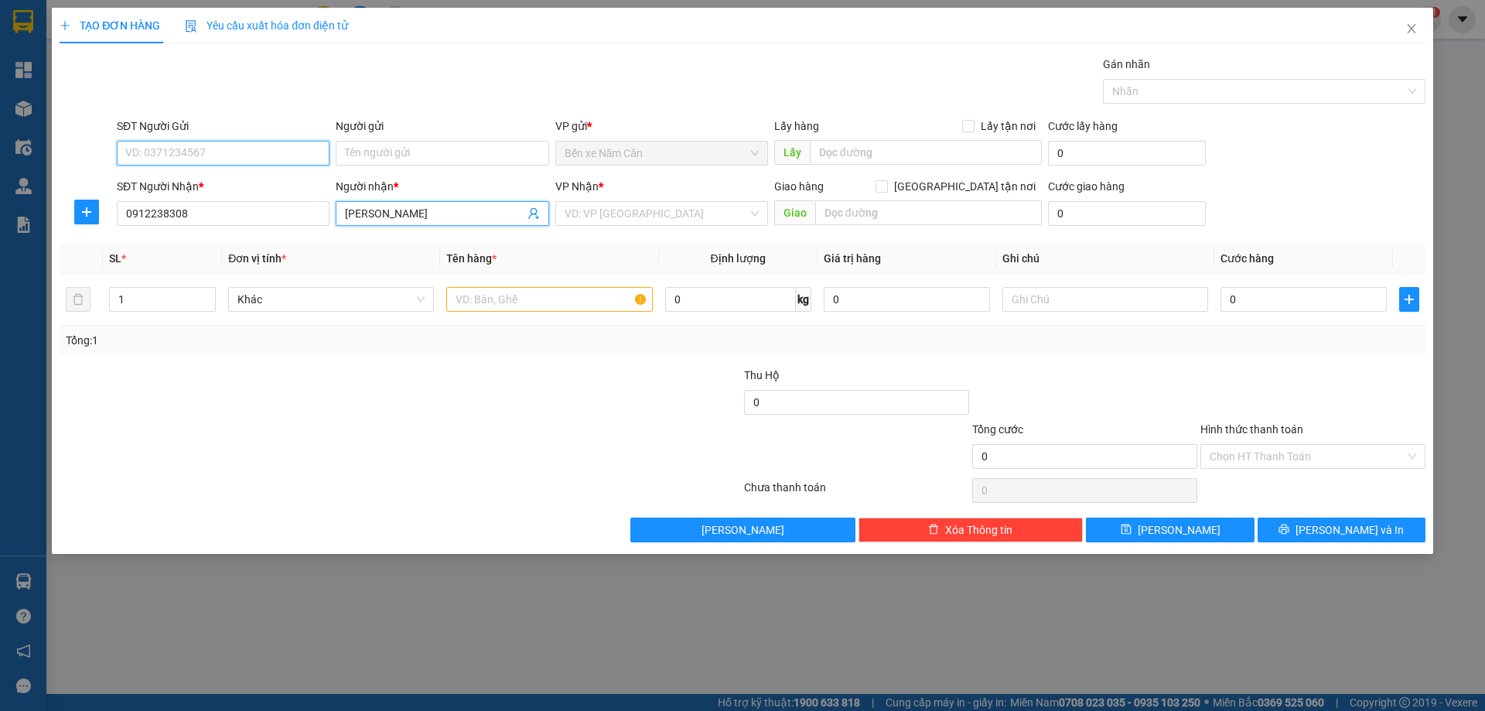
click at [200, 156] on input "SĐT Người Gửi" at bounding box center [223, 153] width 213 height 25
type input "0917434373"
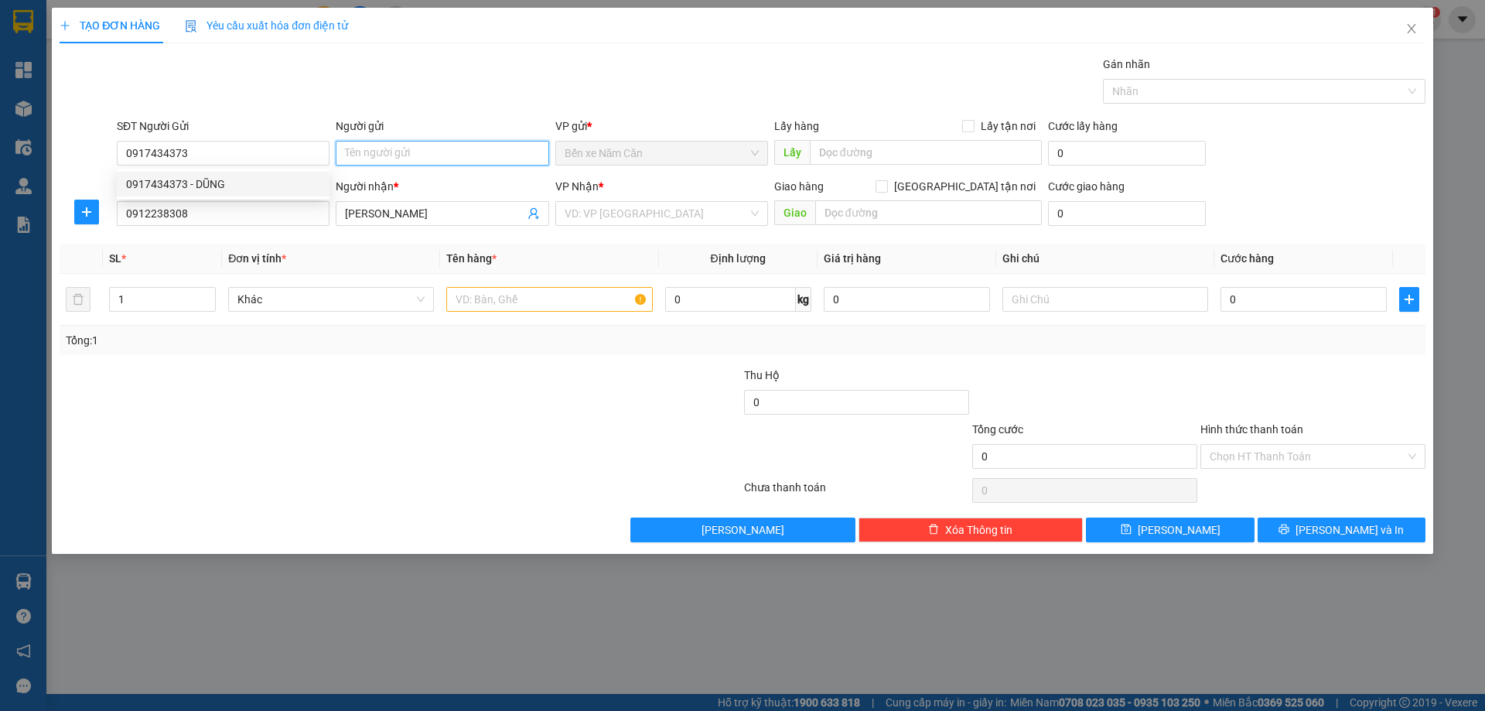
click at [363, 155] on input "Người gửi" at bounding box center [442, 153] width 213 height 25
type input "PHẠM VĂN DŨNG"
click at [632, 219] on input "search" at bounding box center [656, 213] width 183 height 23
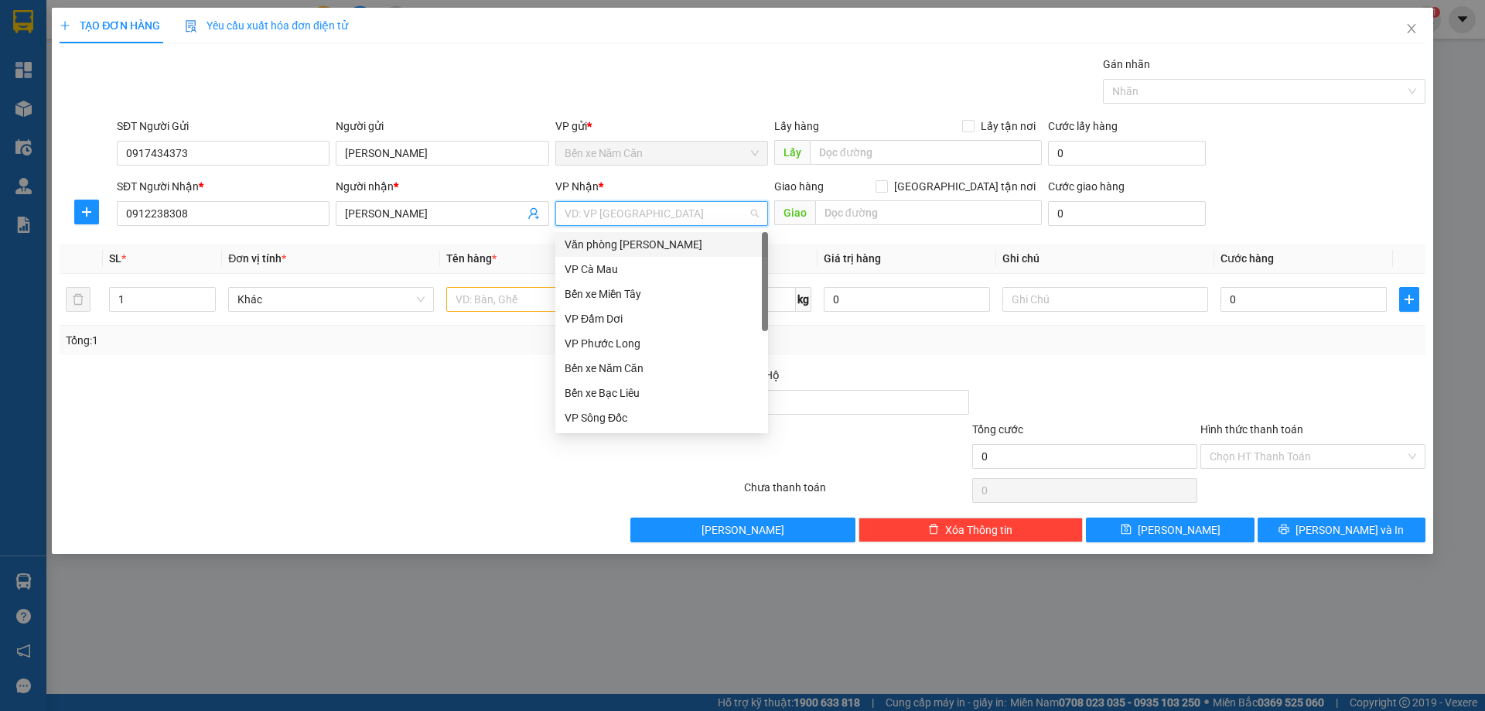
click at [647, 242] on div "Văn phòng [PERSON_NAME]" at bounding box center [662, 244] width 194 height 17
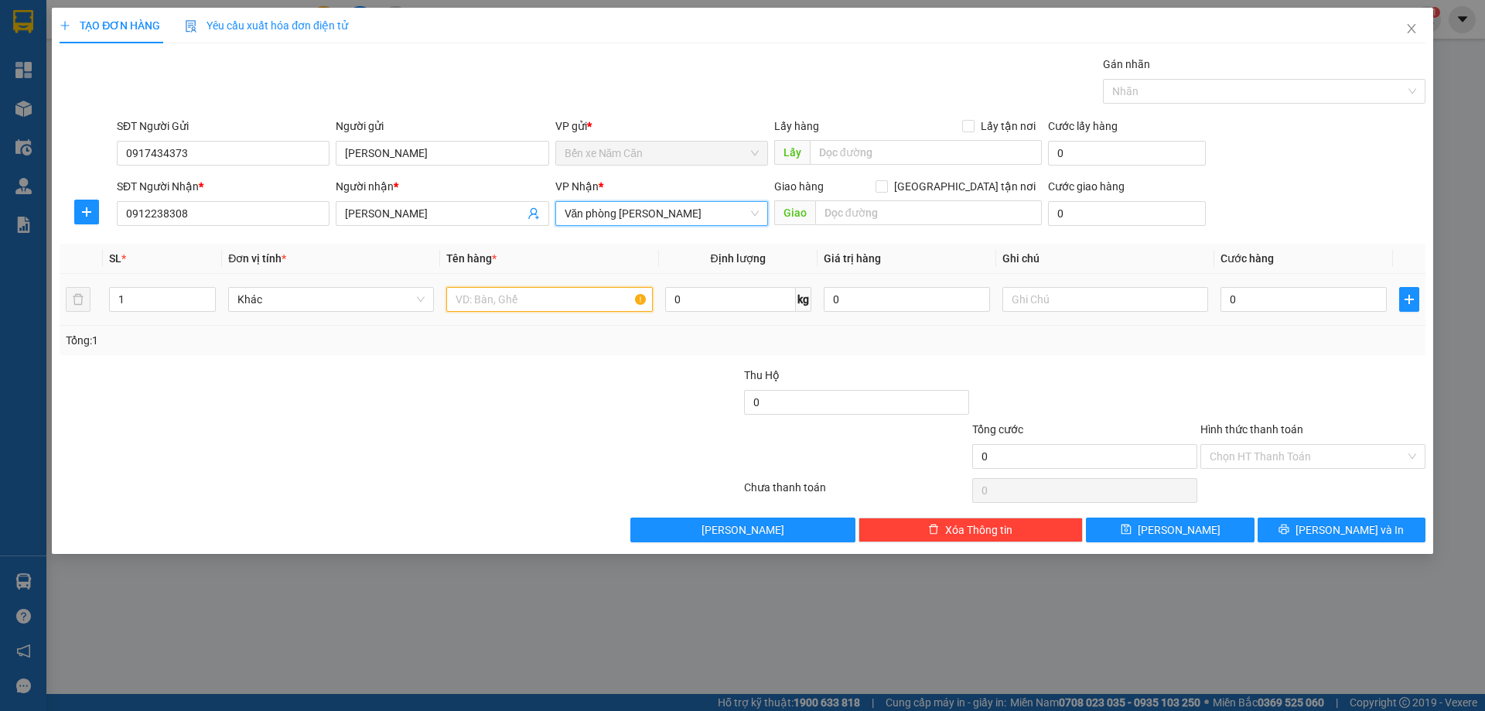
click at [476, 303] on input "text" at bounding box center [549, 299] width 206 height 25
type input "1 XE BS 69M1 17483"
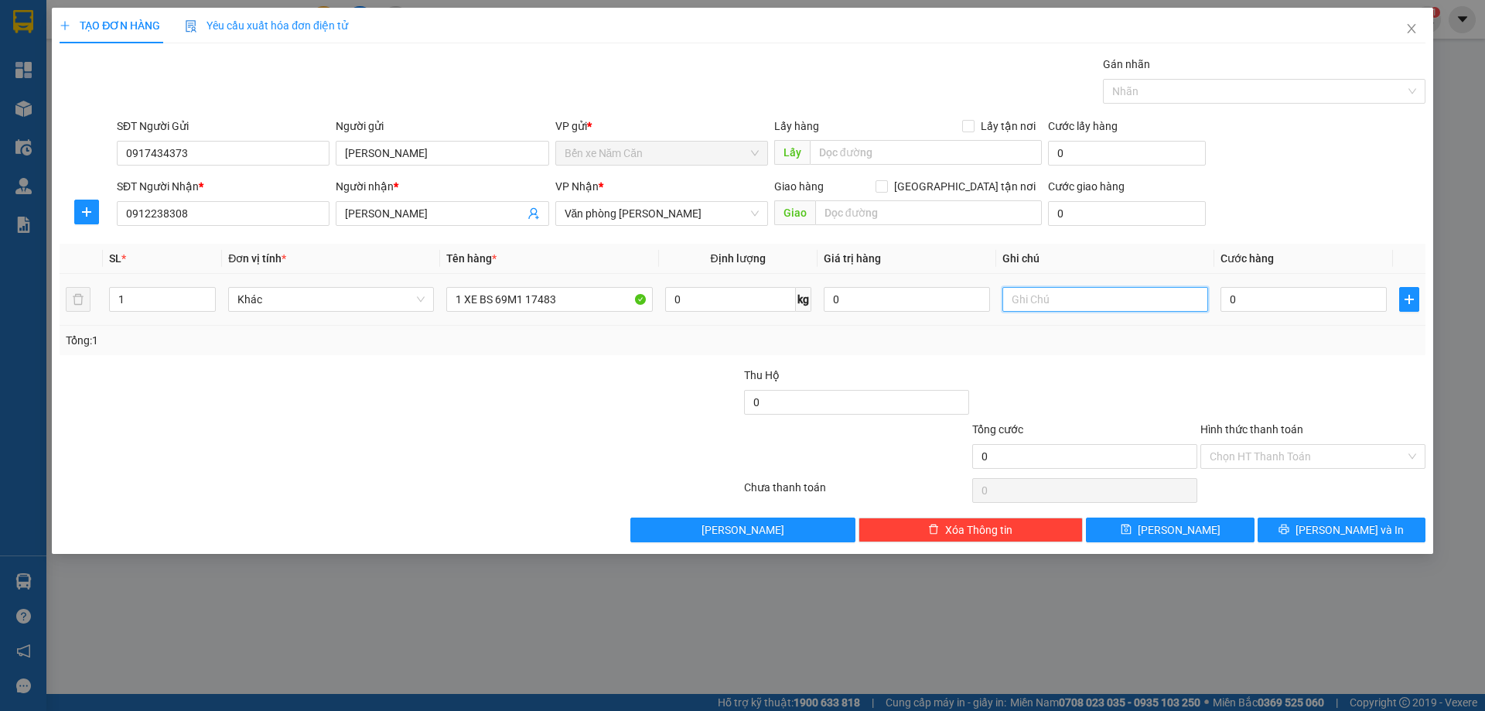
click at [1049, 302] on input "text" at bounding box center [1105, 299] width 206 height 25
click at [1029, 297] on input "text" at bounding box center [1105, 299] width 206 height 25
type input "1"
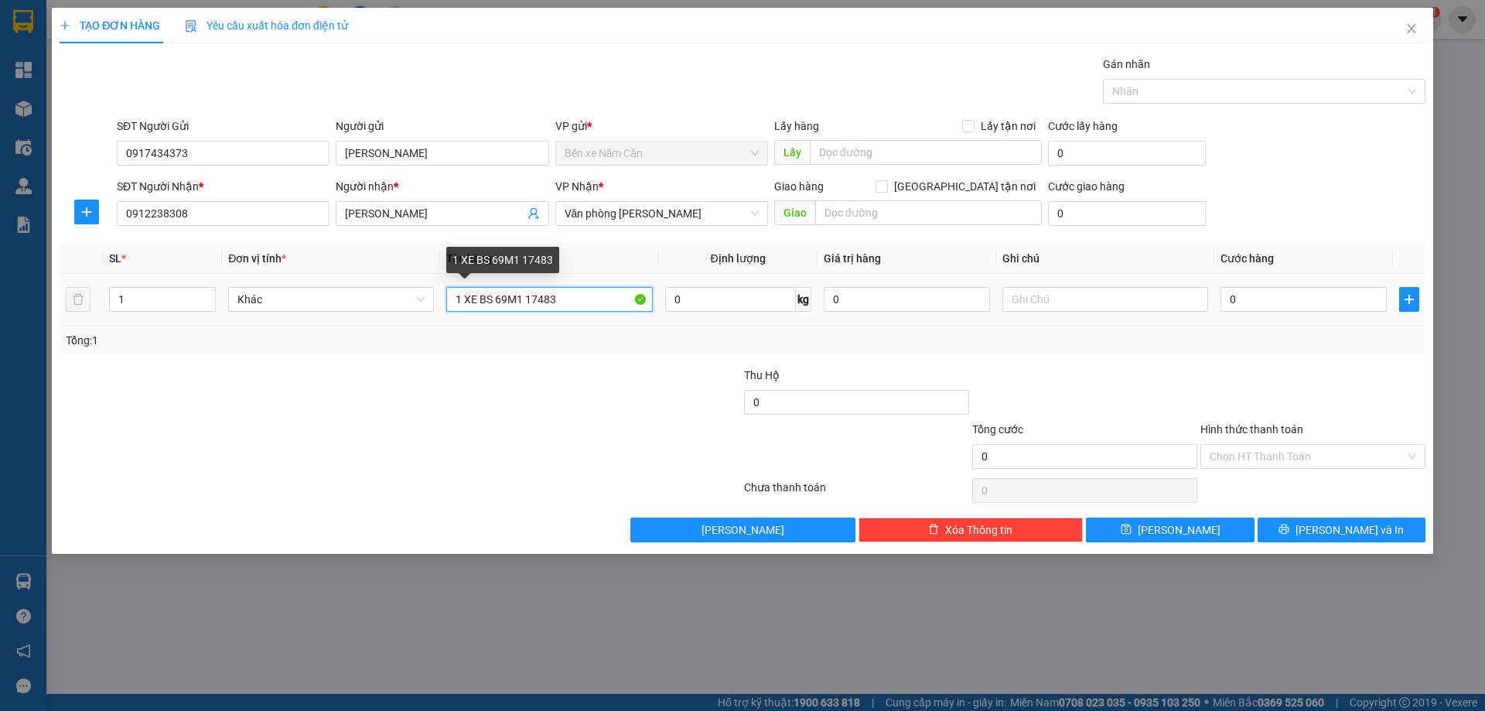
click at [583, 305] on input "1 XE BS 69M1 17483" at bounding box center [549, 299] width 206 height 25
type input "1 XE BS 69M1 17483 + 1 THÙNG"
click at [128, 297] on input "1" at bounding box center [162, 299] width 105 height 23
type input "2"
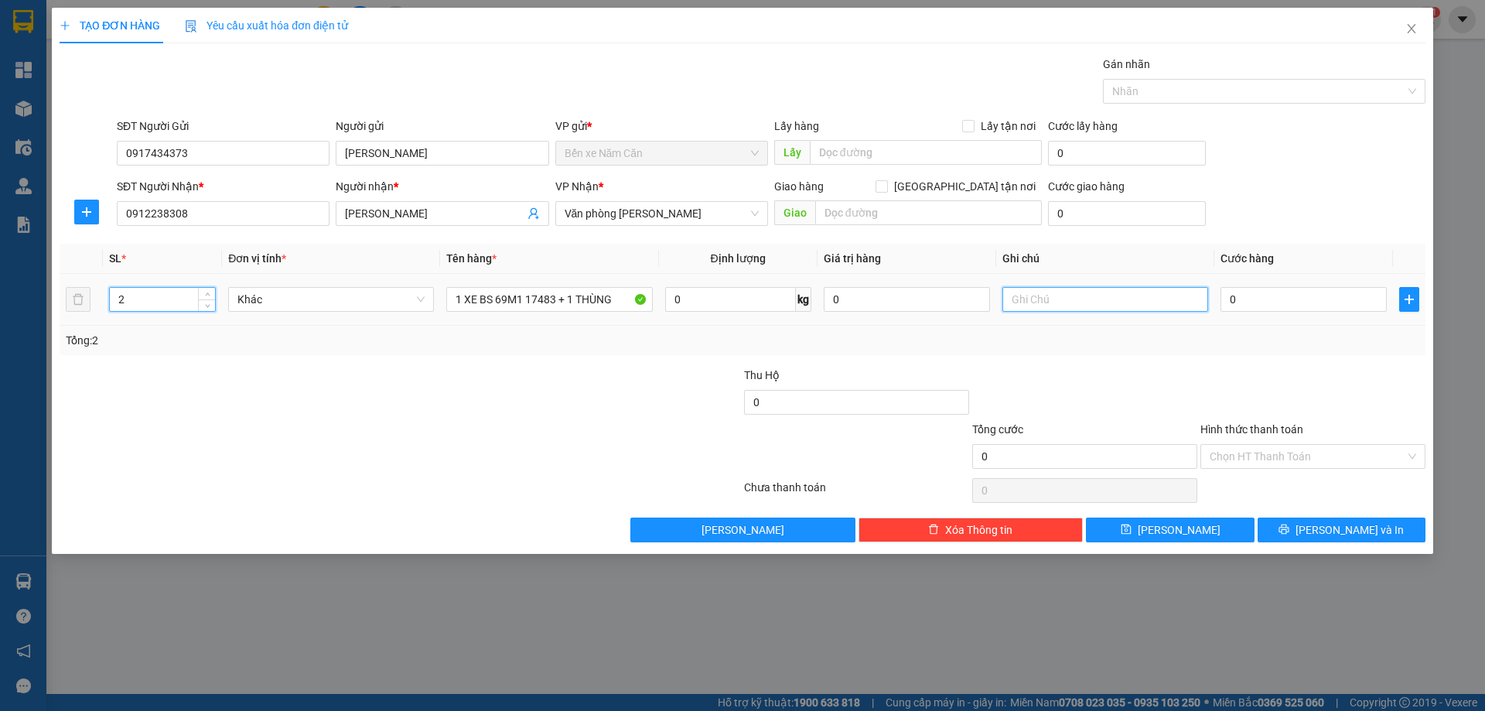
click at [1038, 300] on input "text" at bounding box center [1105, 299] width 206 height 25
type input "1"
click at [1009, 302] on input "( CHÌA KHOÁ" at bounding box center [1105, 299] width 206 height 25
click at [1130, 301] on input "BAO THƯ ( CHÌA KHOÁ" at bounding box center [1105, 299] width 206 height 25
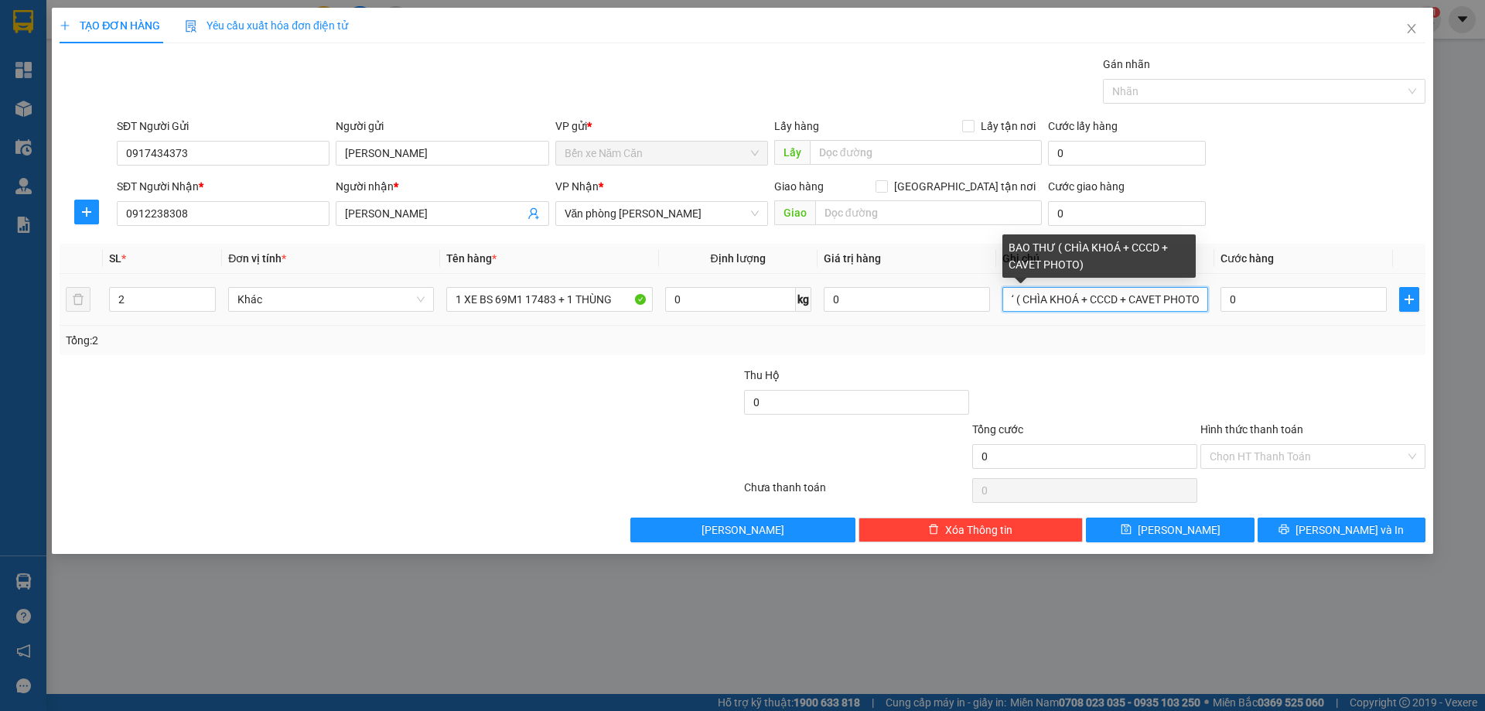
scroll to position [0, 49]
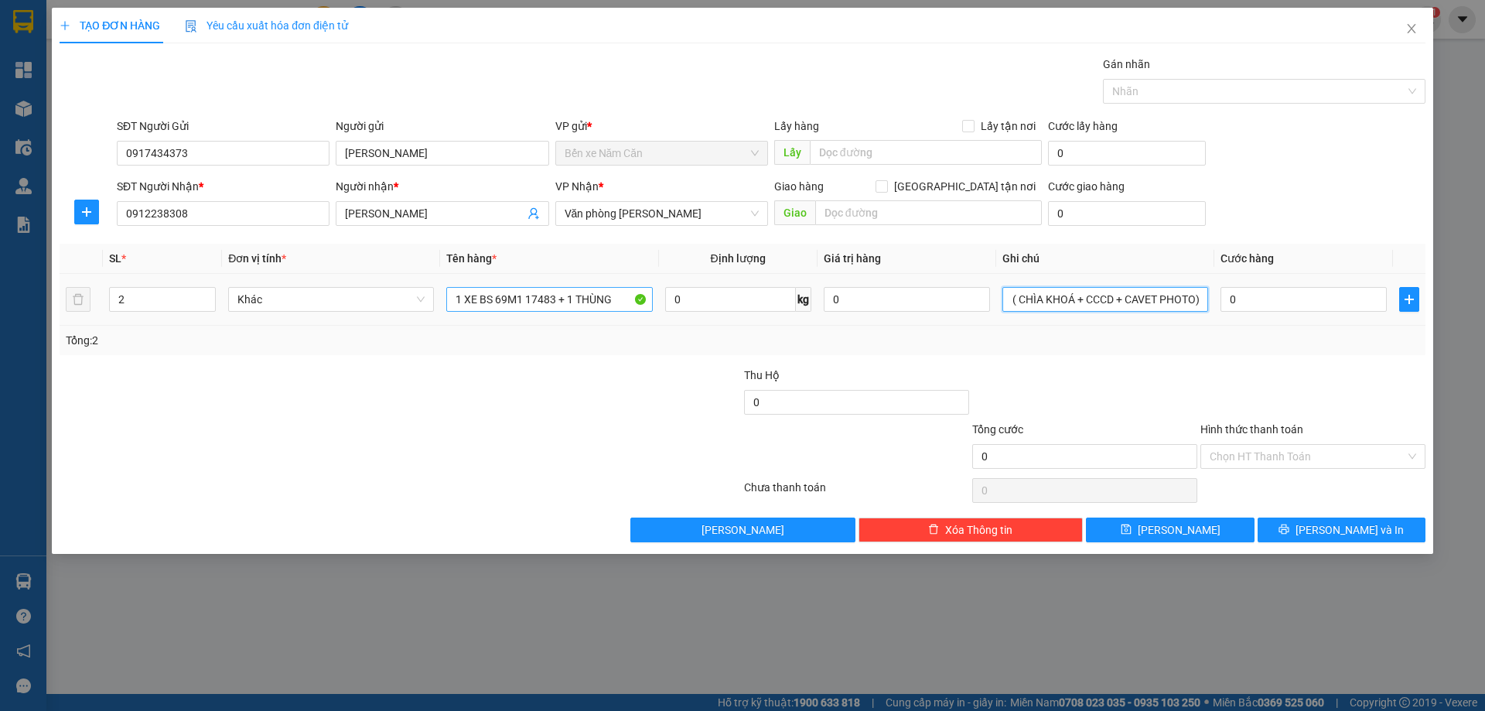
type input "BAO THƯ ( CHÌA KHOÁ + CCCD + CAVET PHOTO)"
click at [613, 300] on input "1 XE BS 69M1 17483 + 1 THÙNG" at bounding box center [549, 299] width 206 height 25
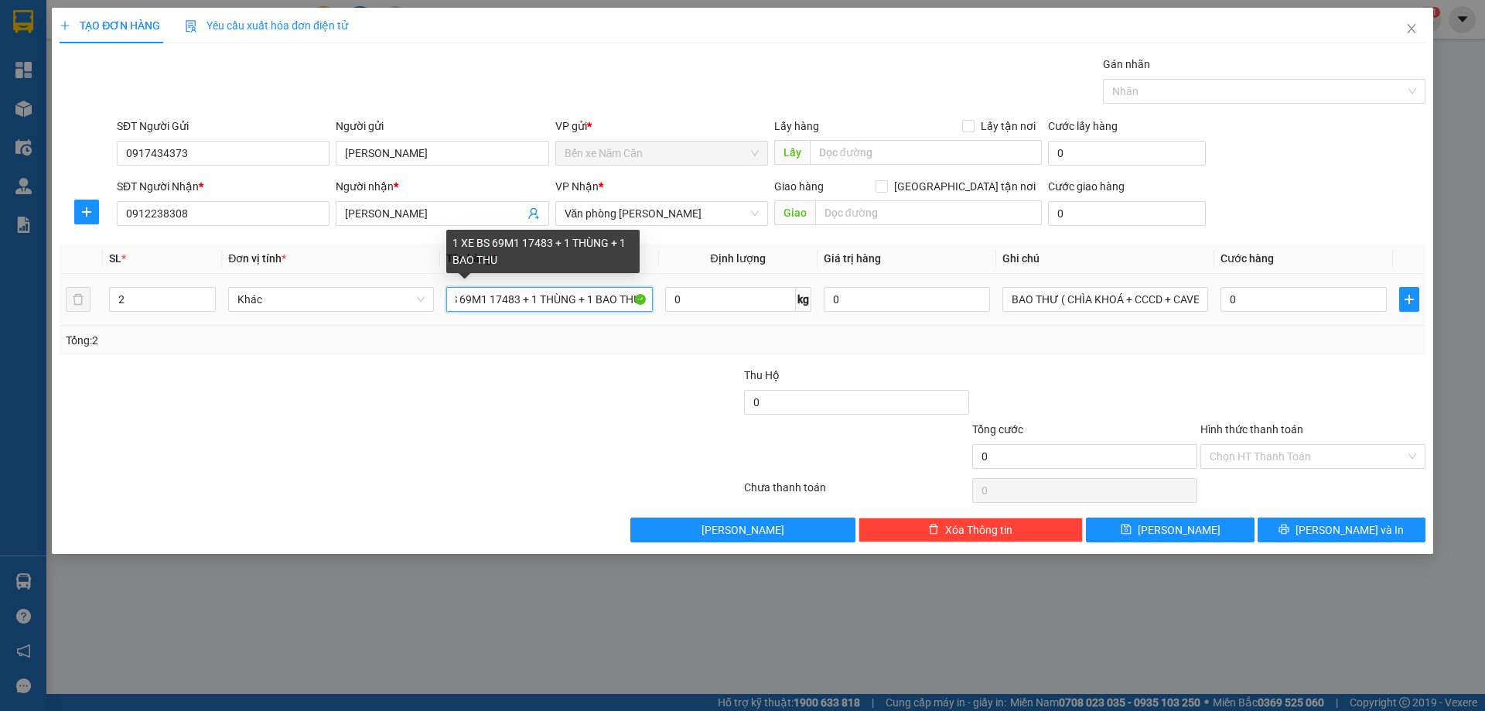
scroll to position [0, 37]
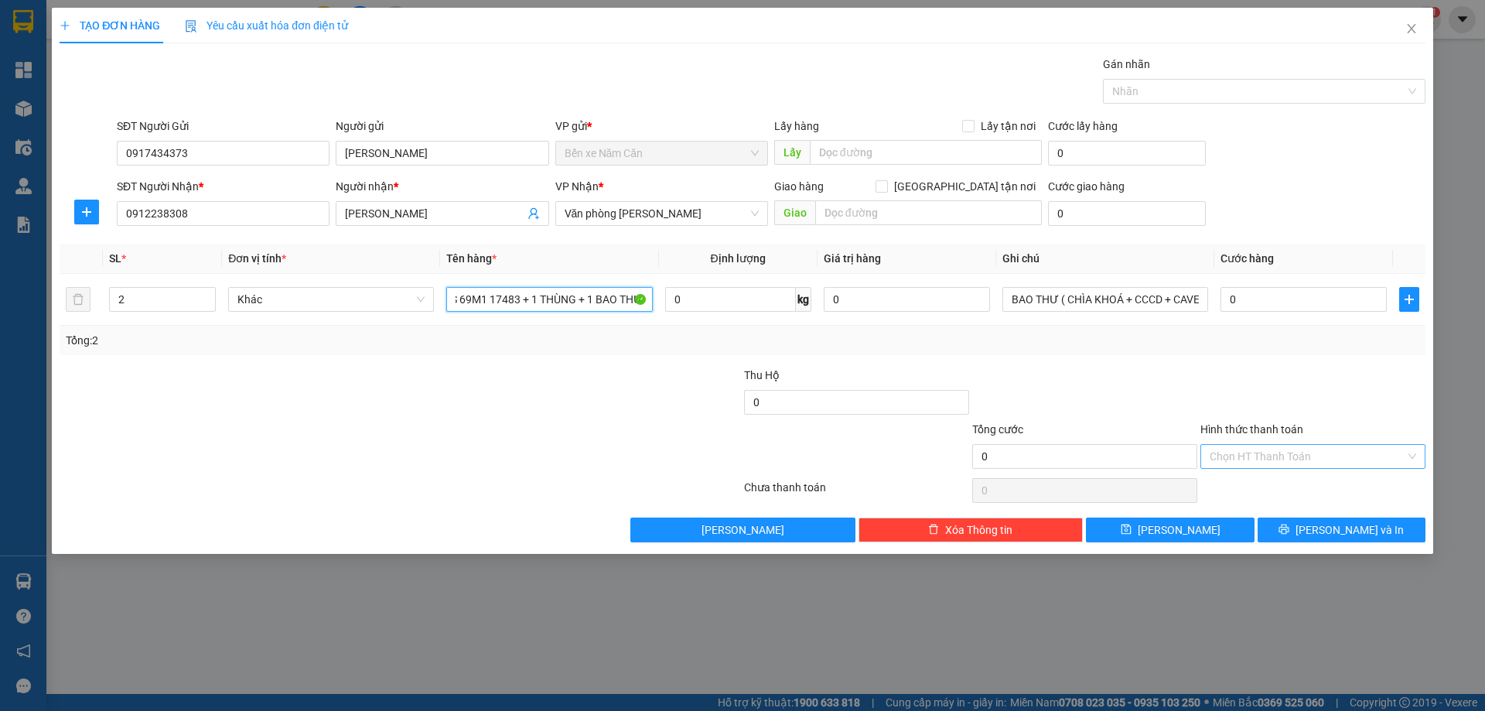
type input "1 XE BS 69M1 17483 + 1 THÙNG + 1 BAO THƯ"
click at [1239, 454] on input "Hình thức thanh toán" at bounding box center [1308, 456] width 196 height 23
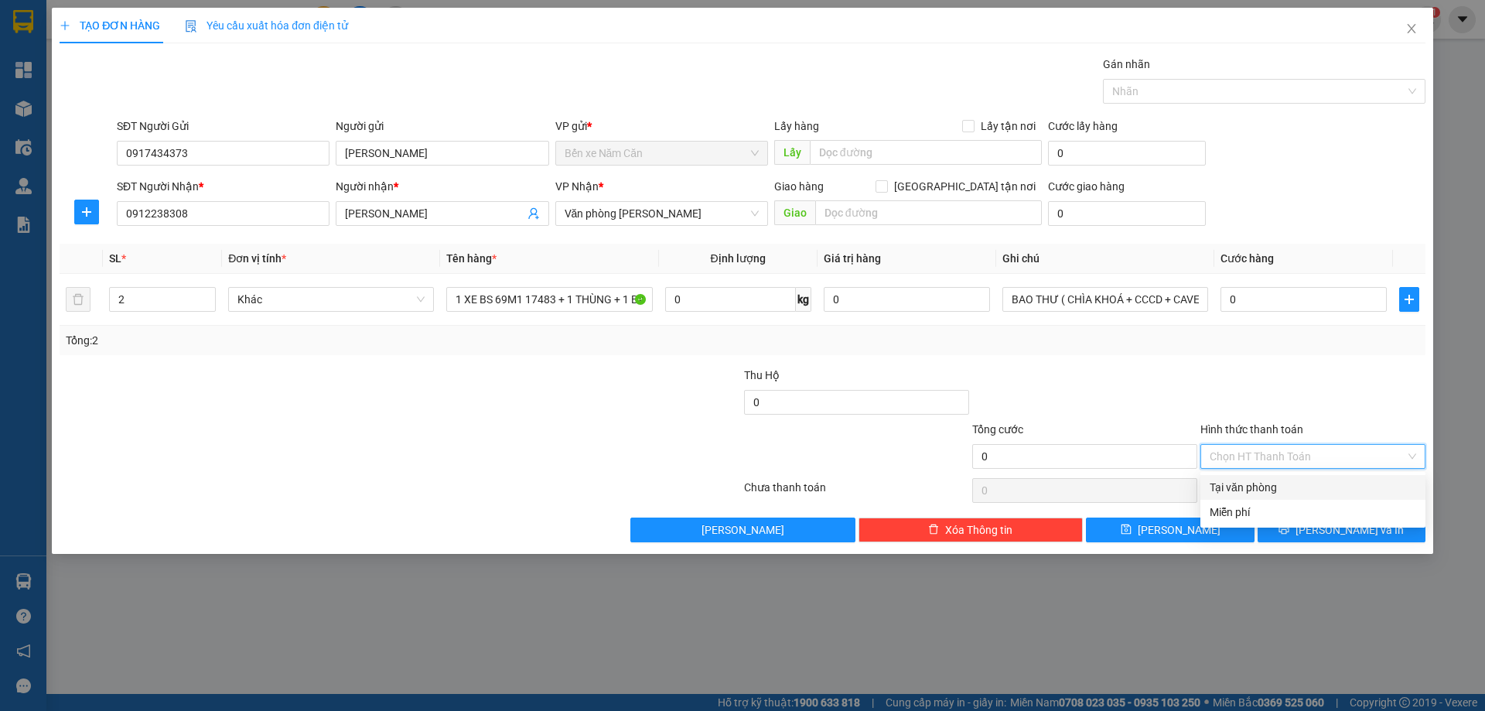
click at [1242, 485] on div "Tại văn phòng" at bounding box center [1313, 487] width 207 height 17
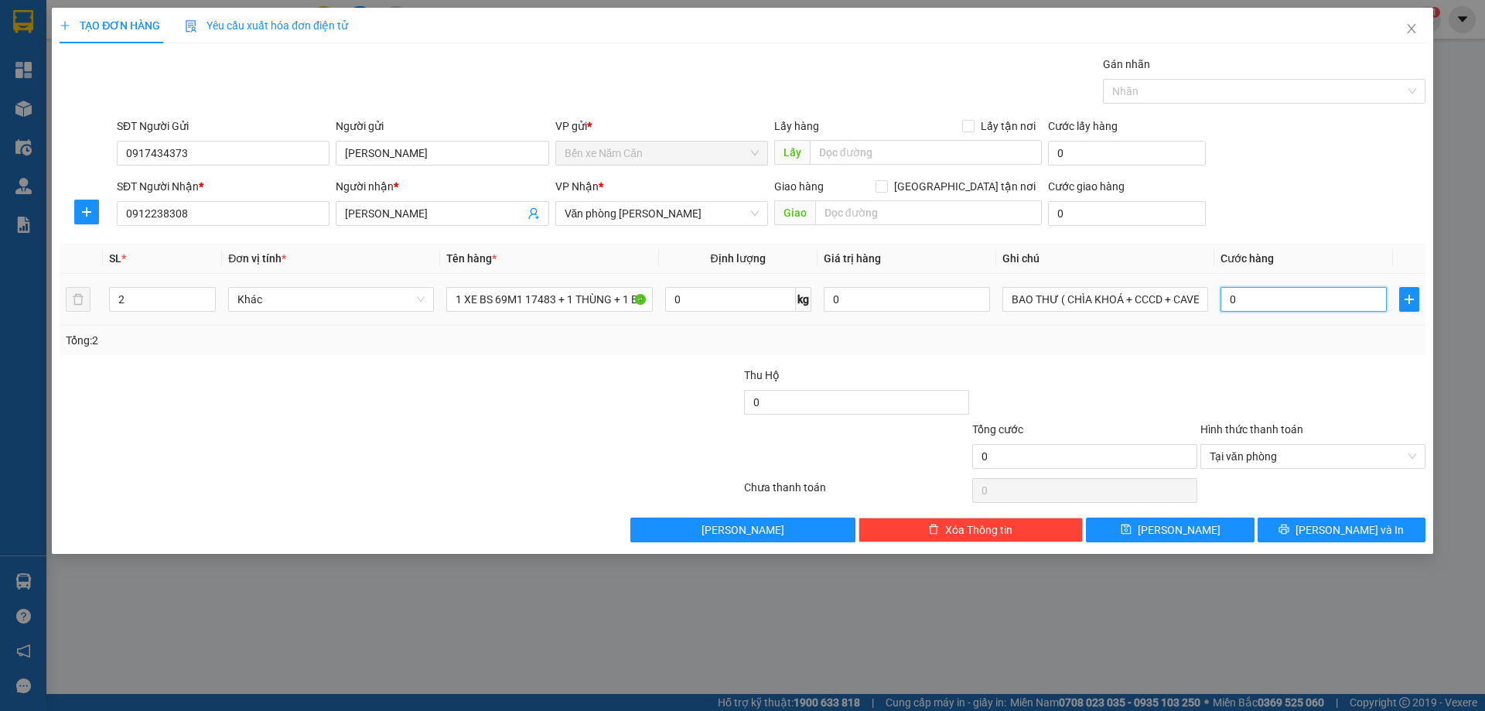
click at [1265, 294] on input "0" at bounding box center [1303, 299] width 166 height 25
type input "3"
type input "34"
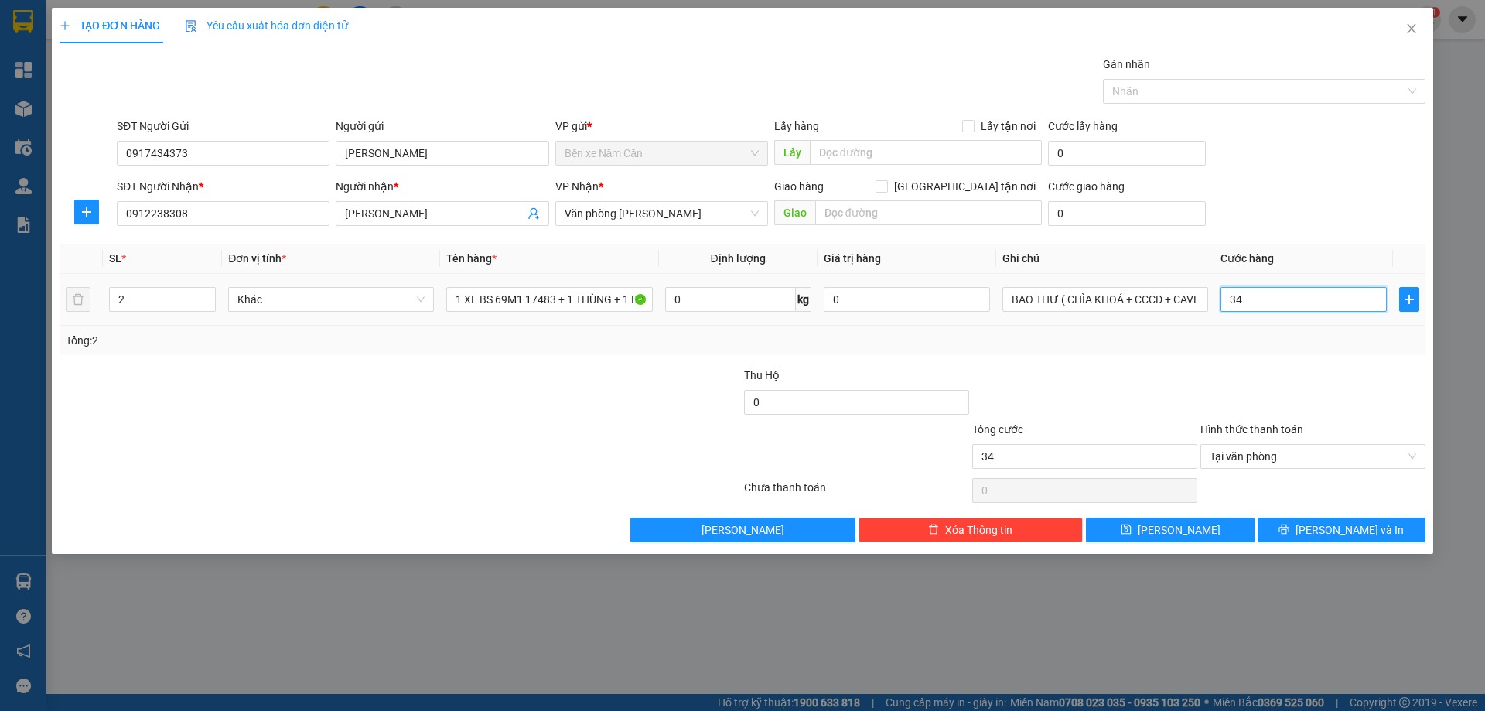
type input "340"
type input "340.000"
click at [1244, 345] on div "Tổng: 2" at bounding box center [743, 340] width 1354 height 17
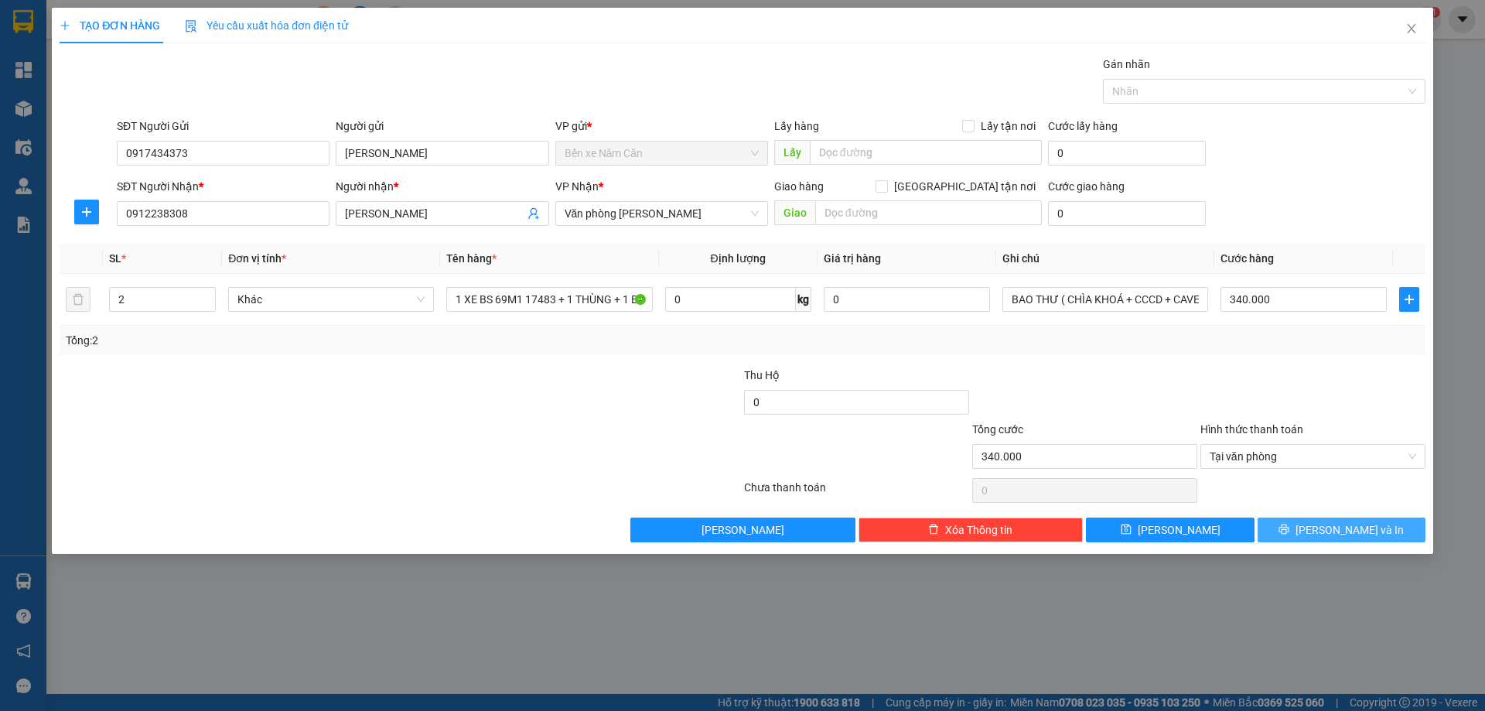
click at [1330, 531] on span "Lưu và In" at bounding box center [1350, 529] width 108 height 17
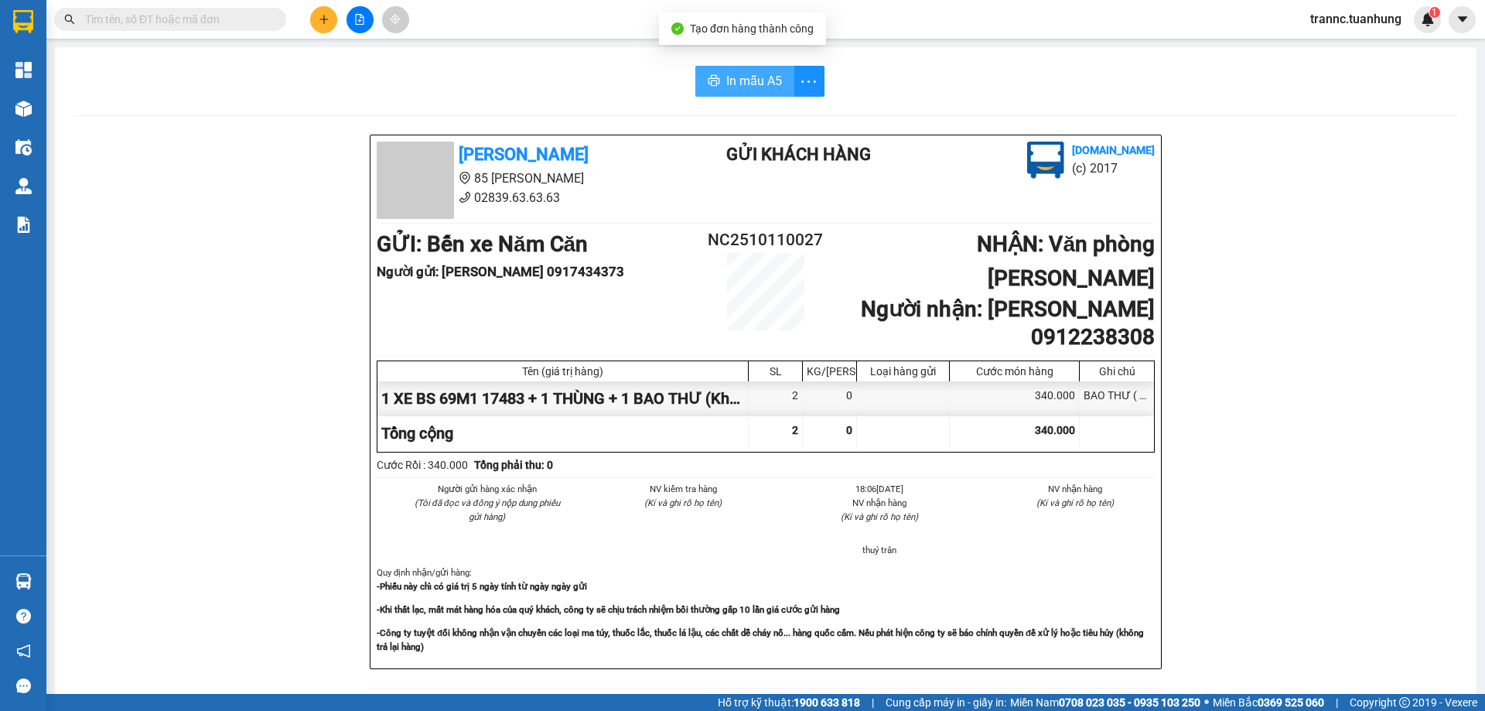
click at [763, 80] on span "In mẫu A5" at bounding box center [754, 80] width 56 height 19
click at [732, 77] on span "In mẫu A5" at bounding box center [754, 80] width 56 height 19
click at [756, 85] on span "In mẫu A5" at bounding box center [754, 80] width 56 height 19
click at [184, 15] on input "text" at bounding box center [176, 19] width 183 height 17
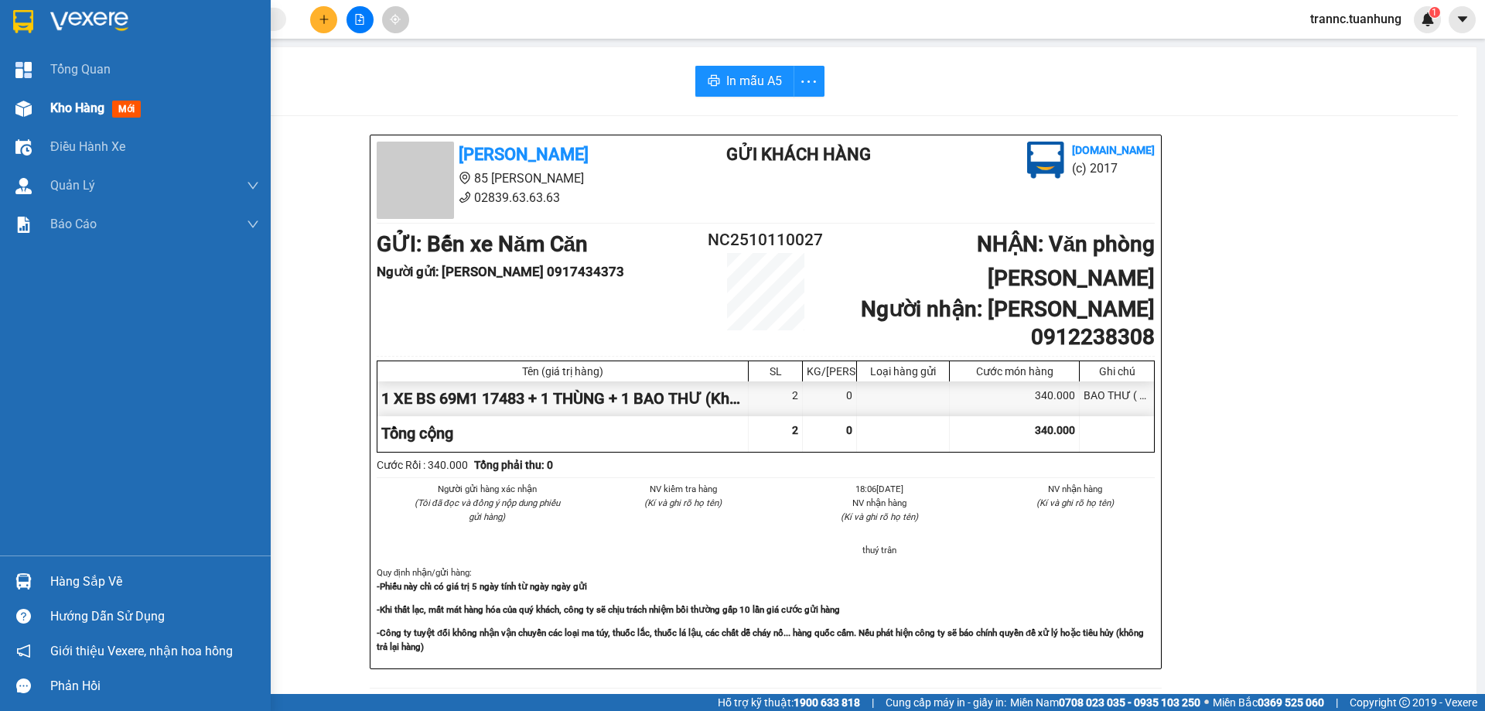
click at [122, 110] on span "mới" at bounding box center [126, 109] width 29 height 17
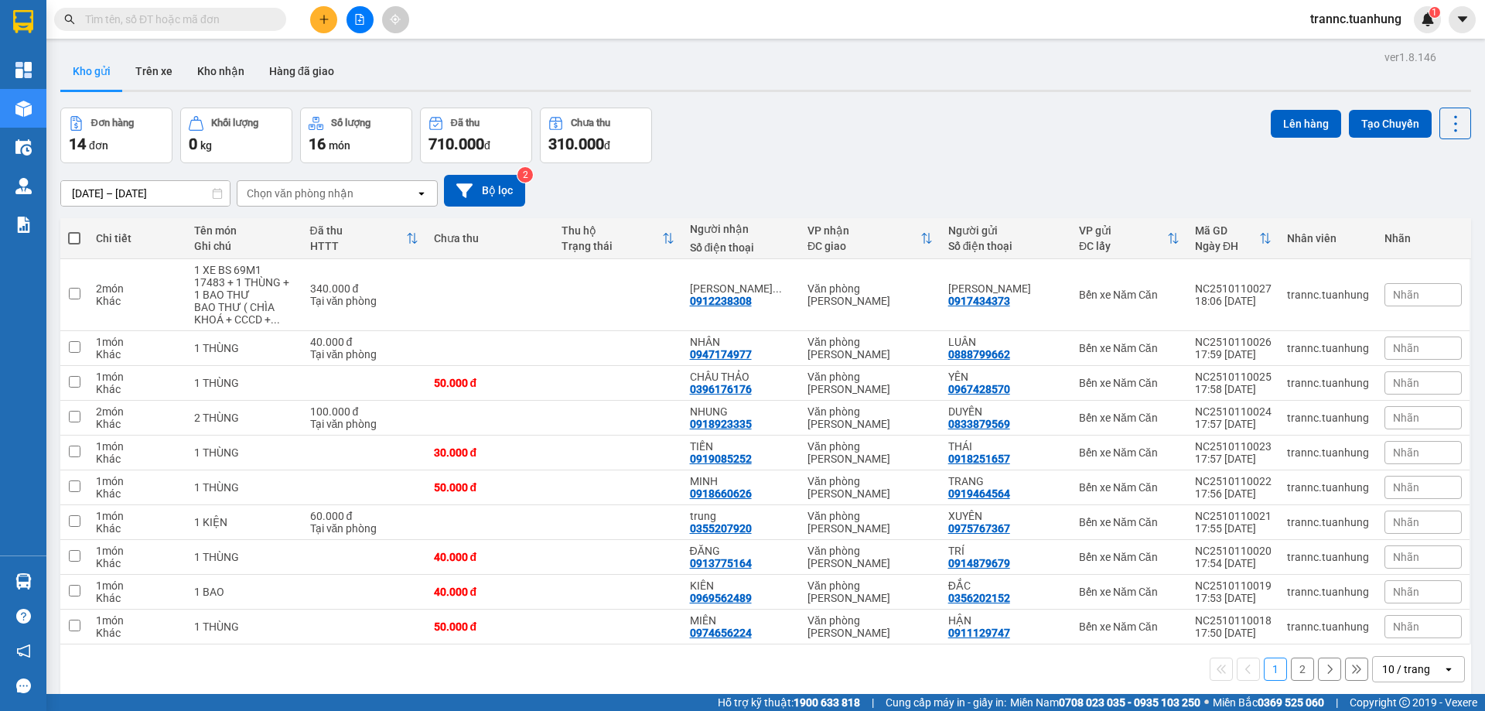
click at [225, 20] on input "text" at bounding box center [176, 19] width 183 height 17
click at [152, 15] on input "text" at bounding box center [176, 19] width 183 height 17
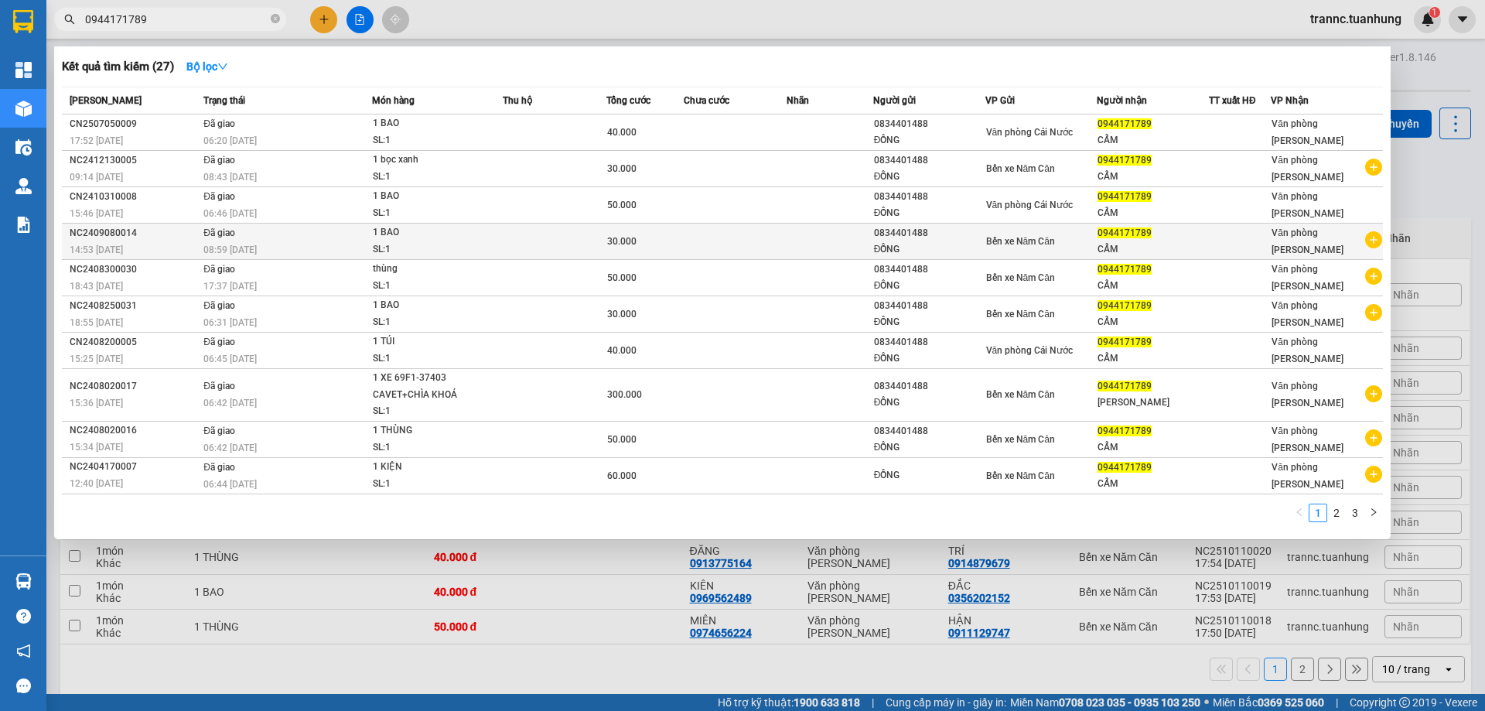
type input "0944171789"
click at [1371, 240] on icon "plus-circle" at bounding box center [1373, 239] width 17 height 17
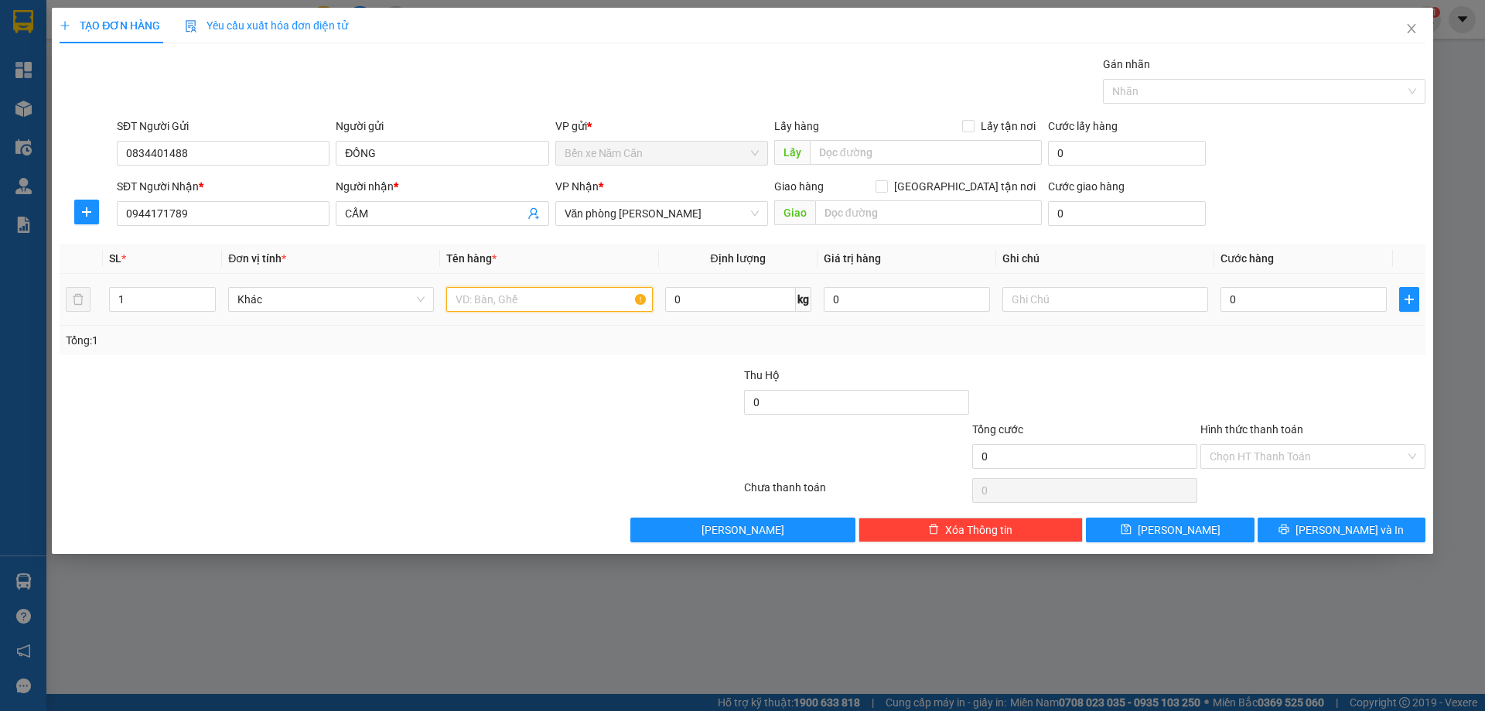
click at [581, 305] on input "text" at bounding box center [549, 299] width 206 height 25
type input "1 THÙNG"
click at [1265, 302] on input "0" at bounding box center [1303, 299] width 166 height 25
click at [1249, 339] on div "Tổng: 1" at bounding box center [743, 340] width 1354 height 17
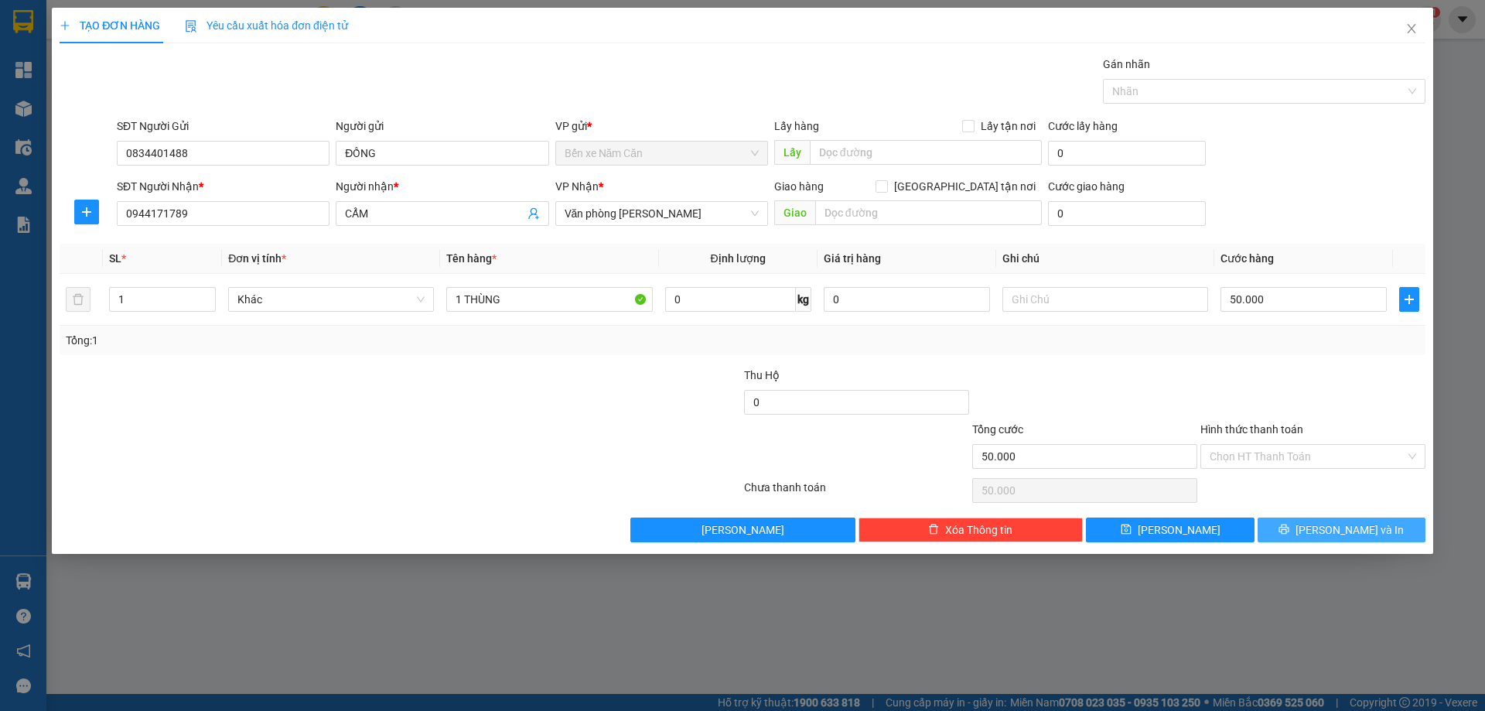
click at [1360, 530] on span "Lưu và In" at bounding box center [1350, 529] width 108 height 17
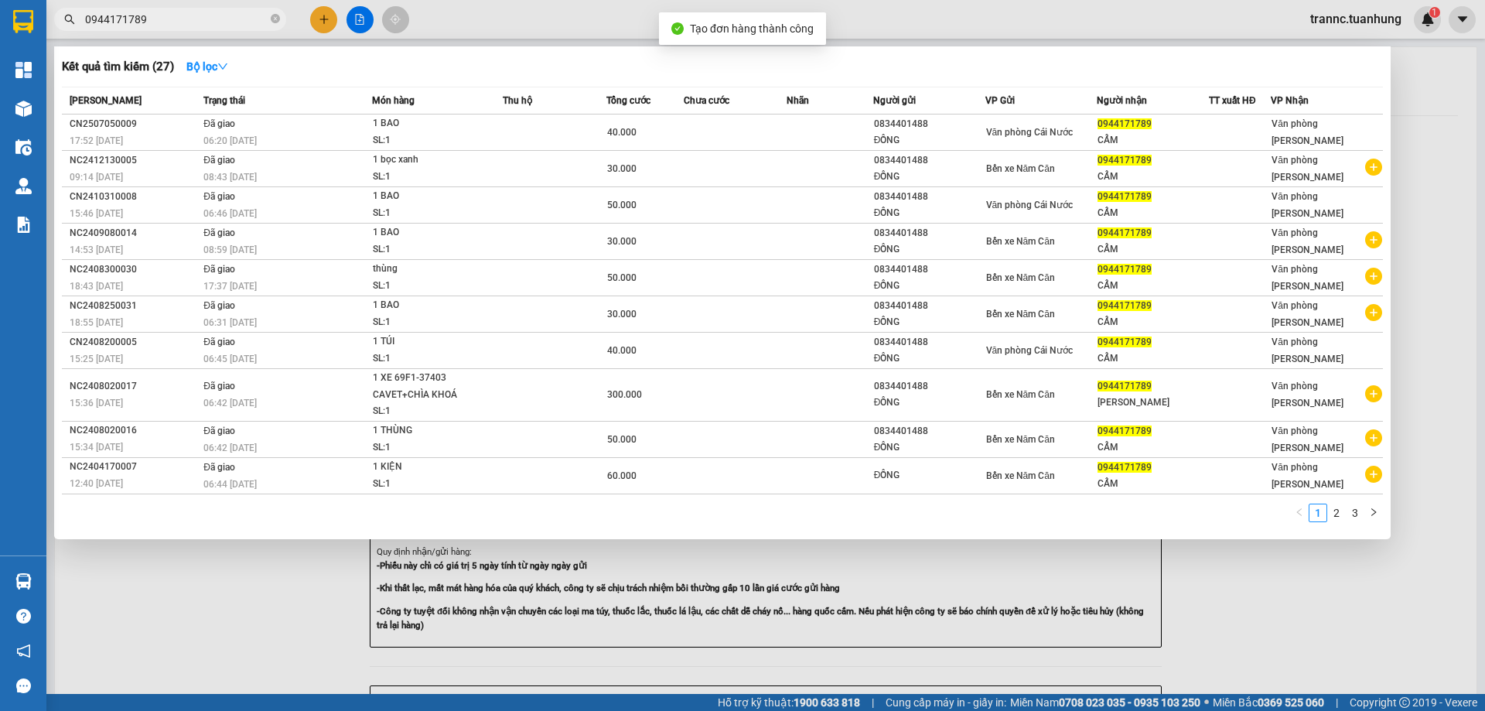
click at [1336, 590] on div at bounding box center [742, 355] width 1485 height 711
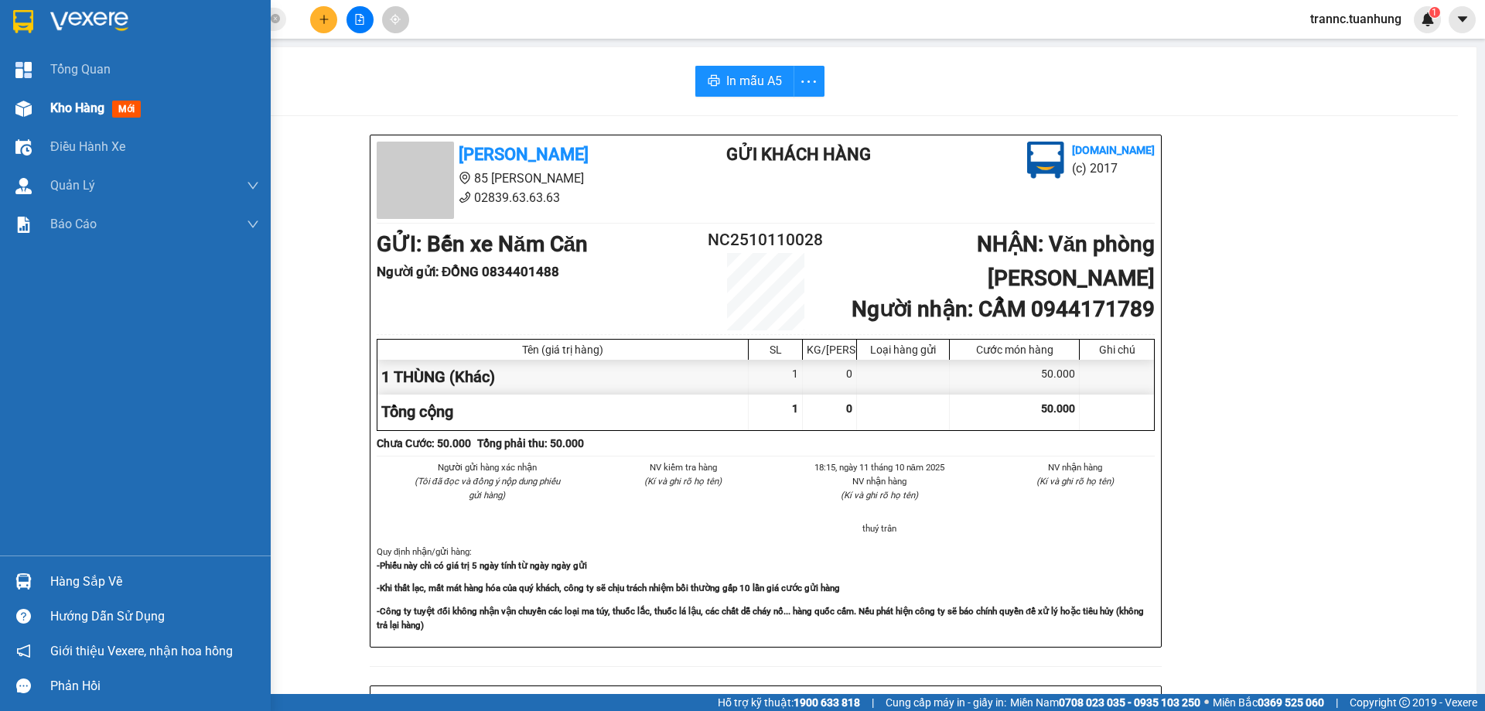
click at [123, 106] on span "mới" at bounding box center [126, 109] width 29 height 17
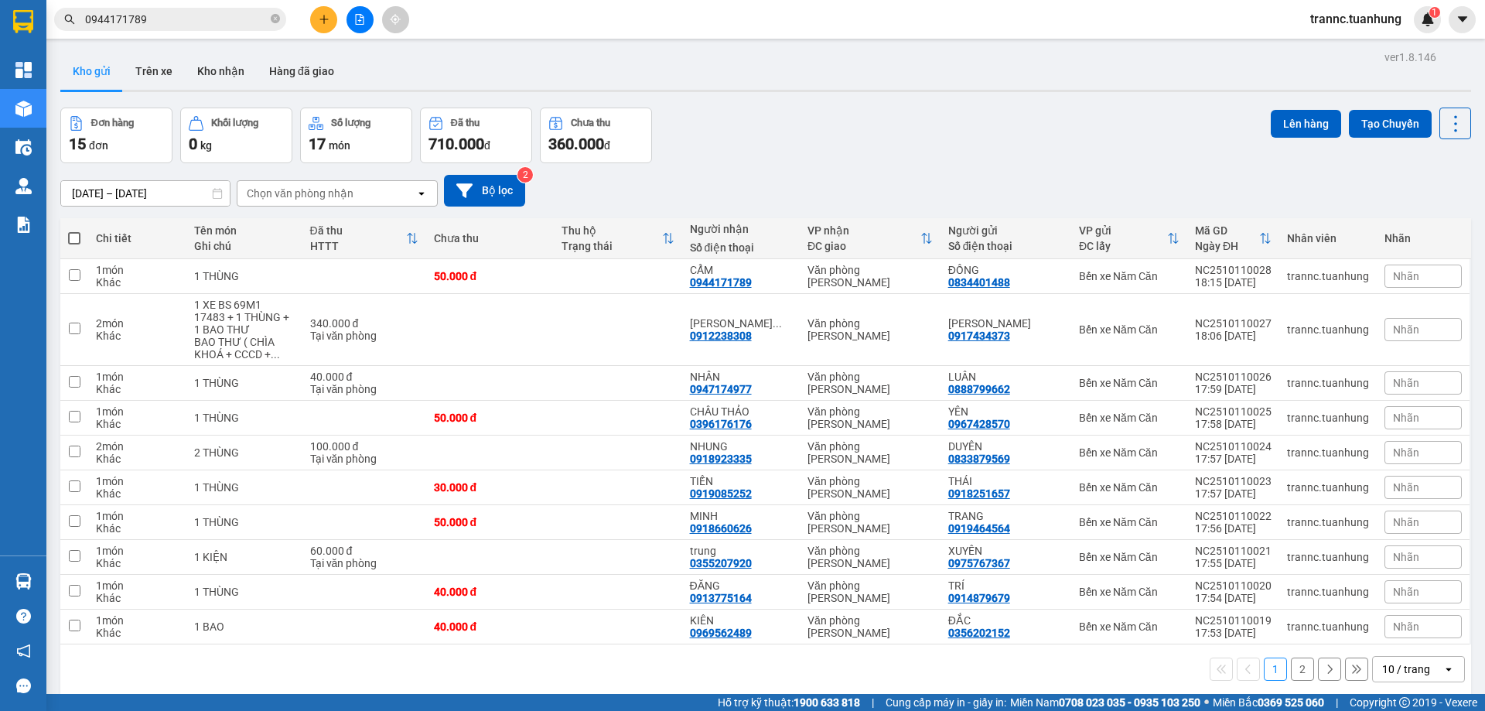
click at [1291, 674] on button "2" at bounding box center [1302, 668] width 23 height 23
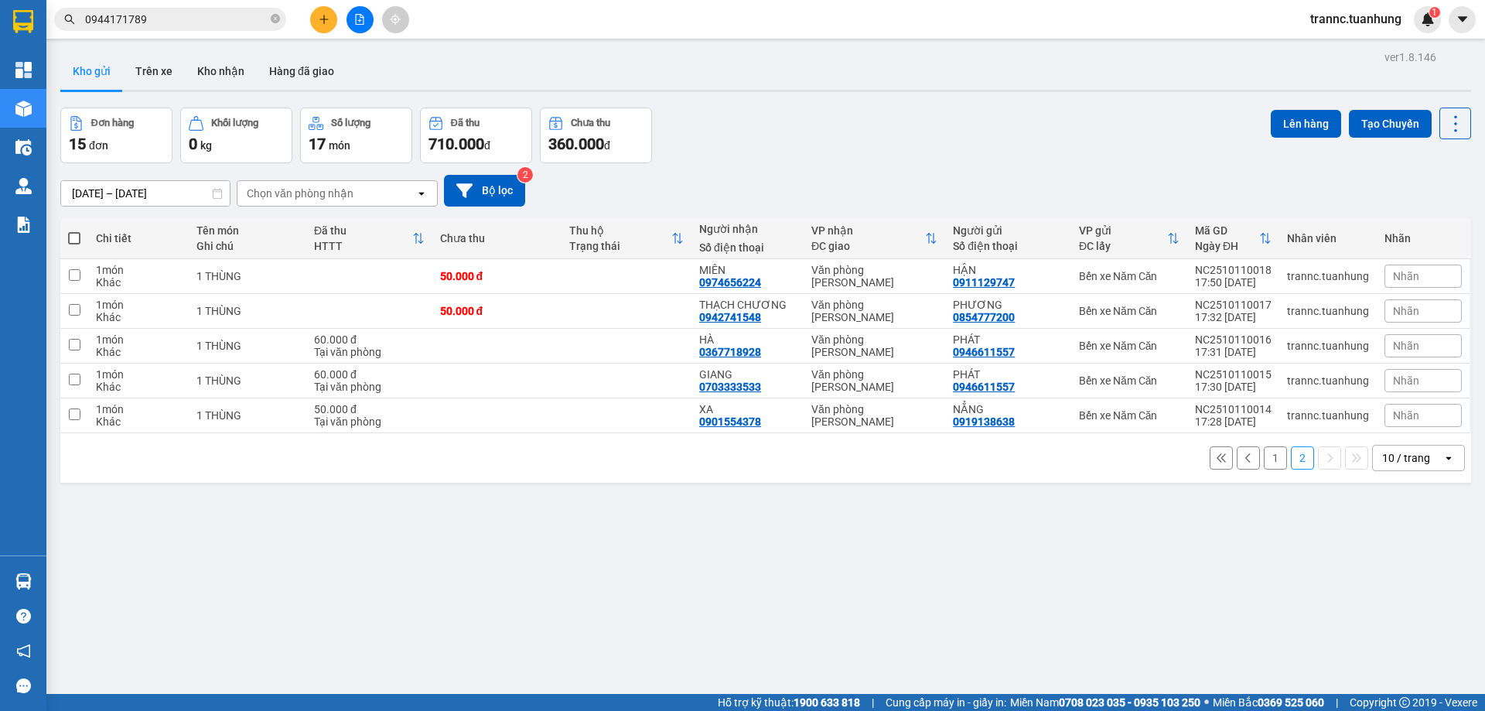
click at [1264, 458] on button "1" at bounding box center [1275, 457] width 23 height 23
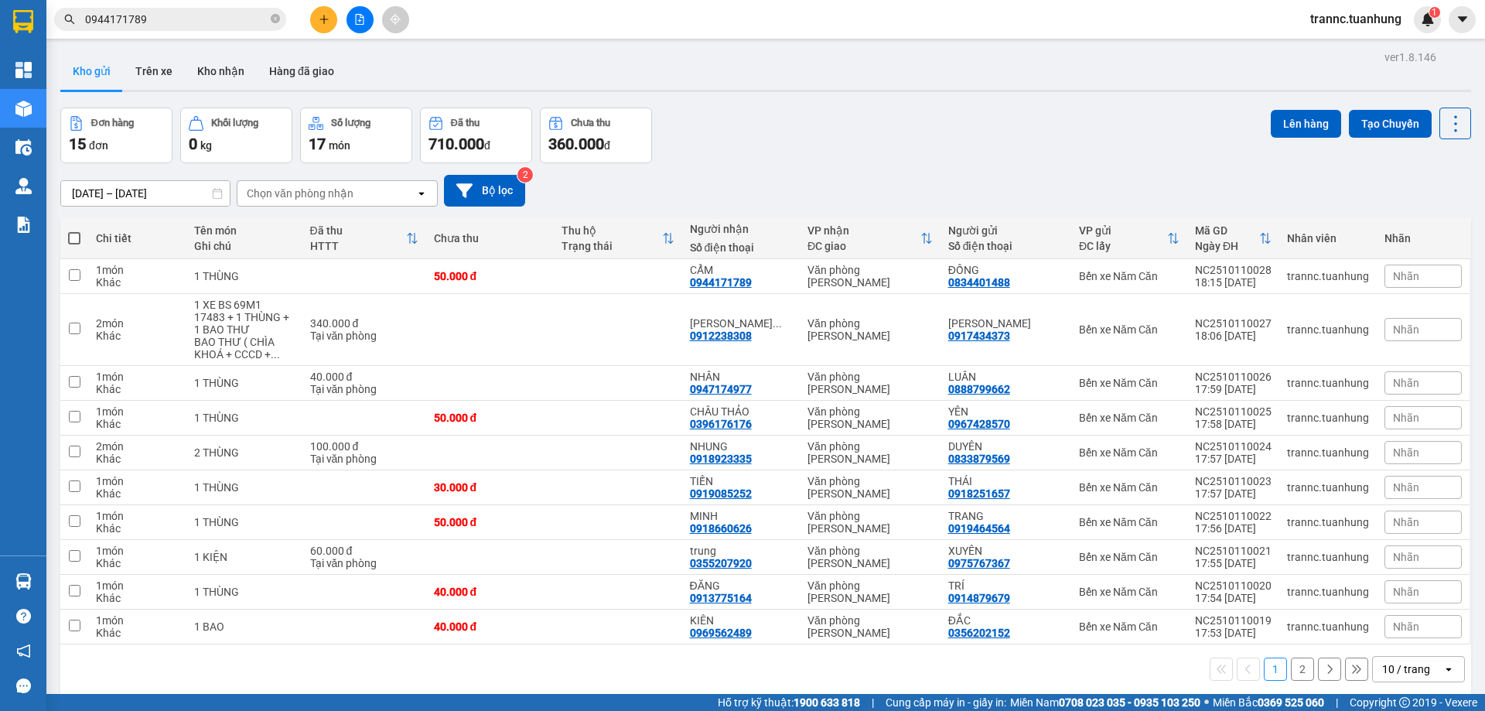
click at [208, 19] on input "0944171789" at bounding box center [176, 19] width 183 height 17
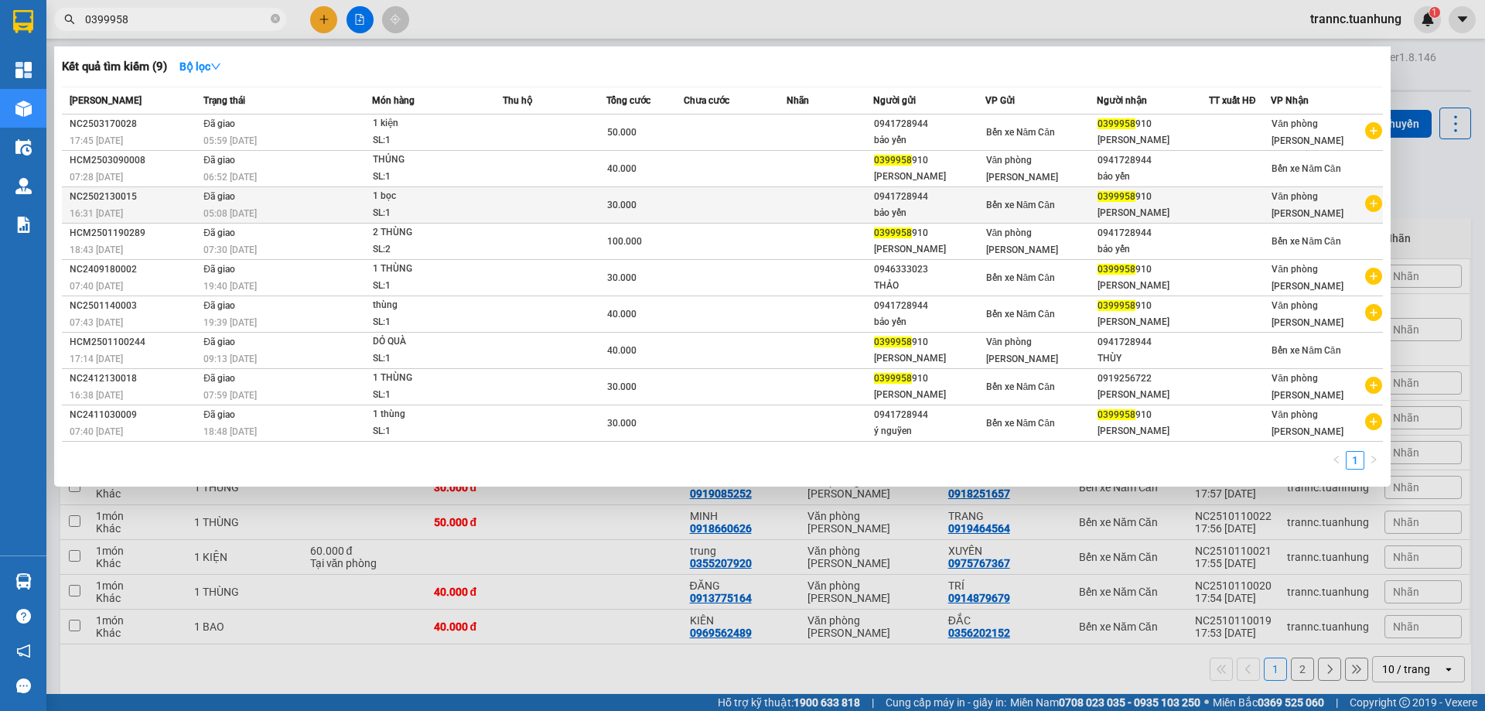
click at [1376, 203] on icon "plus-circle" at bounding box center [1373, 203] width 17 height 17
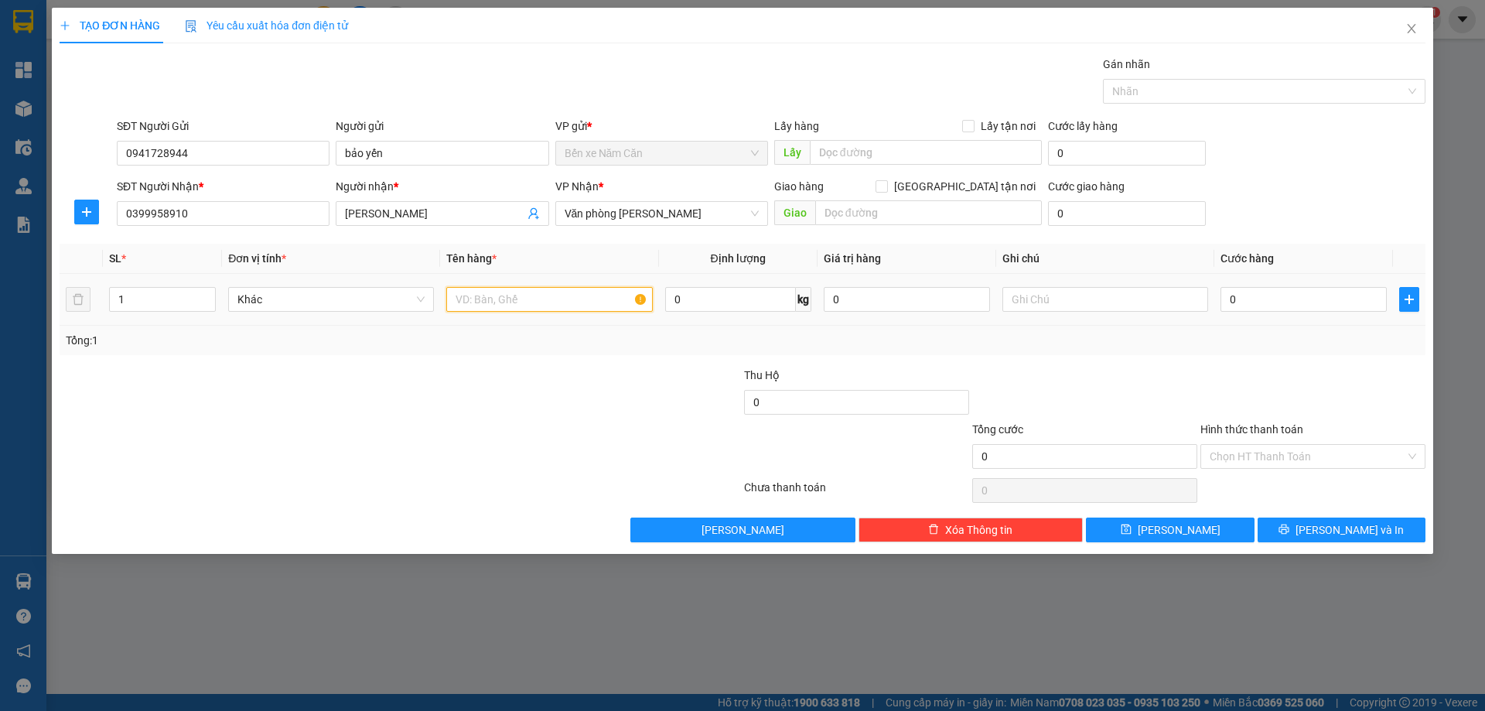
click at [500, 299] on input "text" at bounding box center [549, 299] width 206 height 25
click at [1267, 312] on div "0" at bounding box center [1303, 299] width 166 height 31
click at [1272, 306] on input "0" at bounding box center [1303, 299] width 166 height 25
click at [1360, 394] on div at bounding box center [1313, 394] width 228 height 54
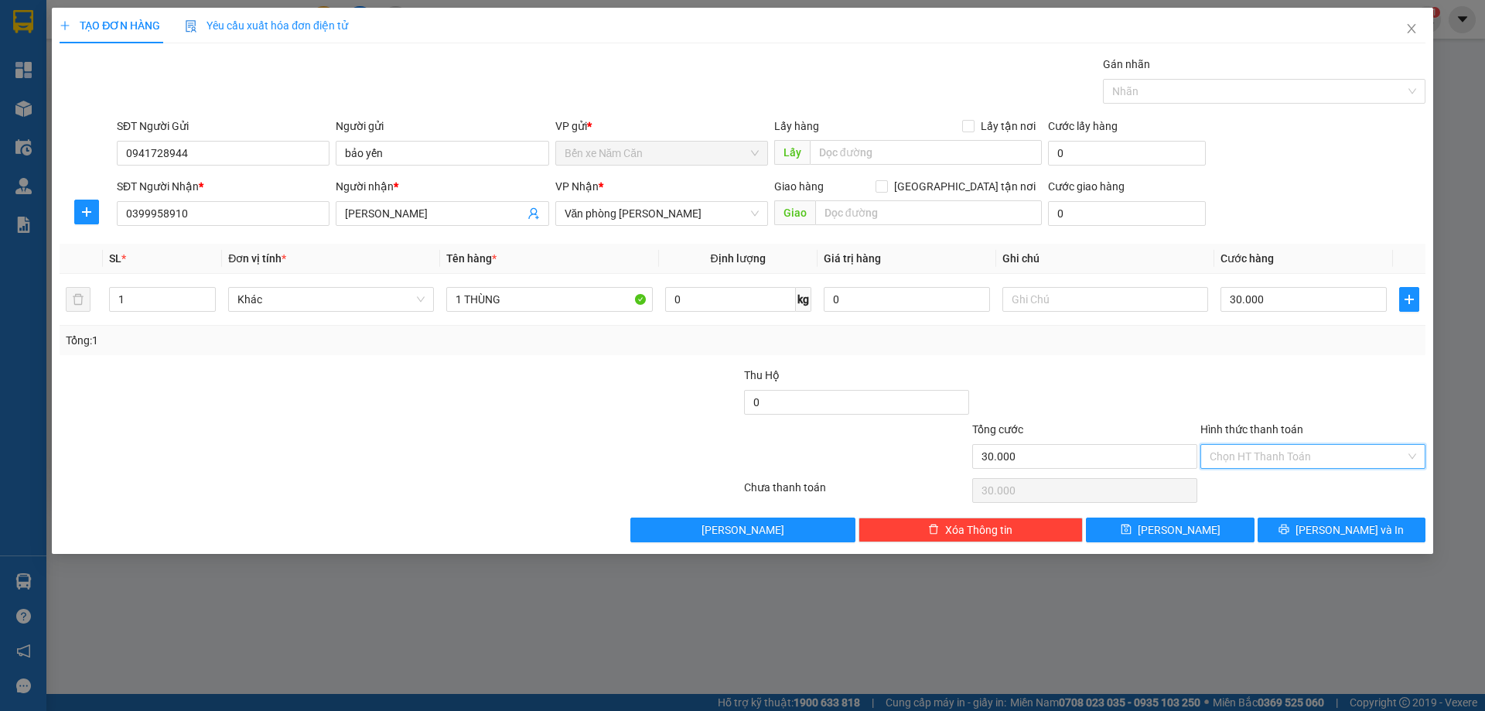
click at [1331, 459] on input "Hình thức thanh toán" at bounding box center [1308, 456] width 196 height 23
click at [1309, 490] on div "Tại văn phòng" at bounding box center [1313, 487] width 207 height 17
click at [1326, 529] on button "Lưu và In" at bounding box center [1342, 529] width 168 height 25
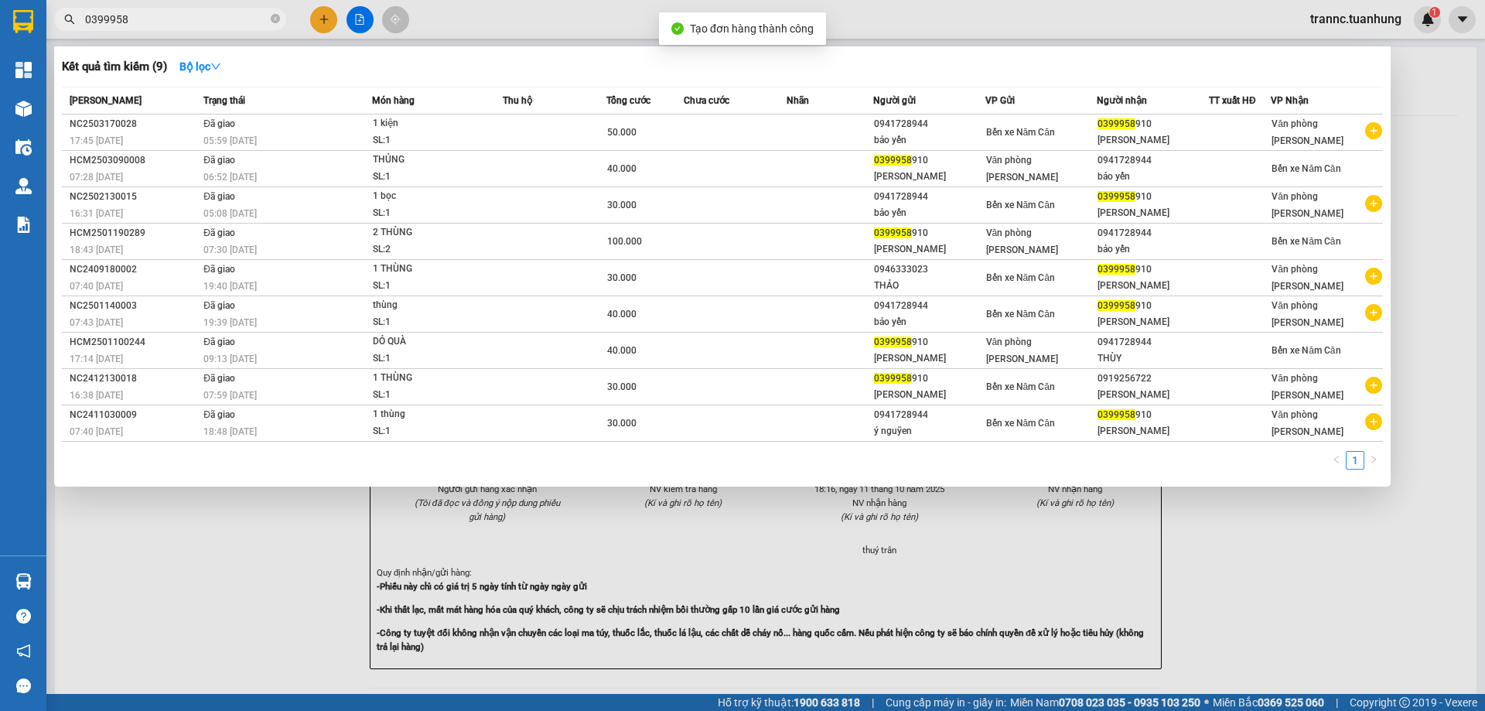
click at [1274, 598] on div at bounding box center [742, 355] width 1485 height 711
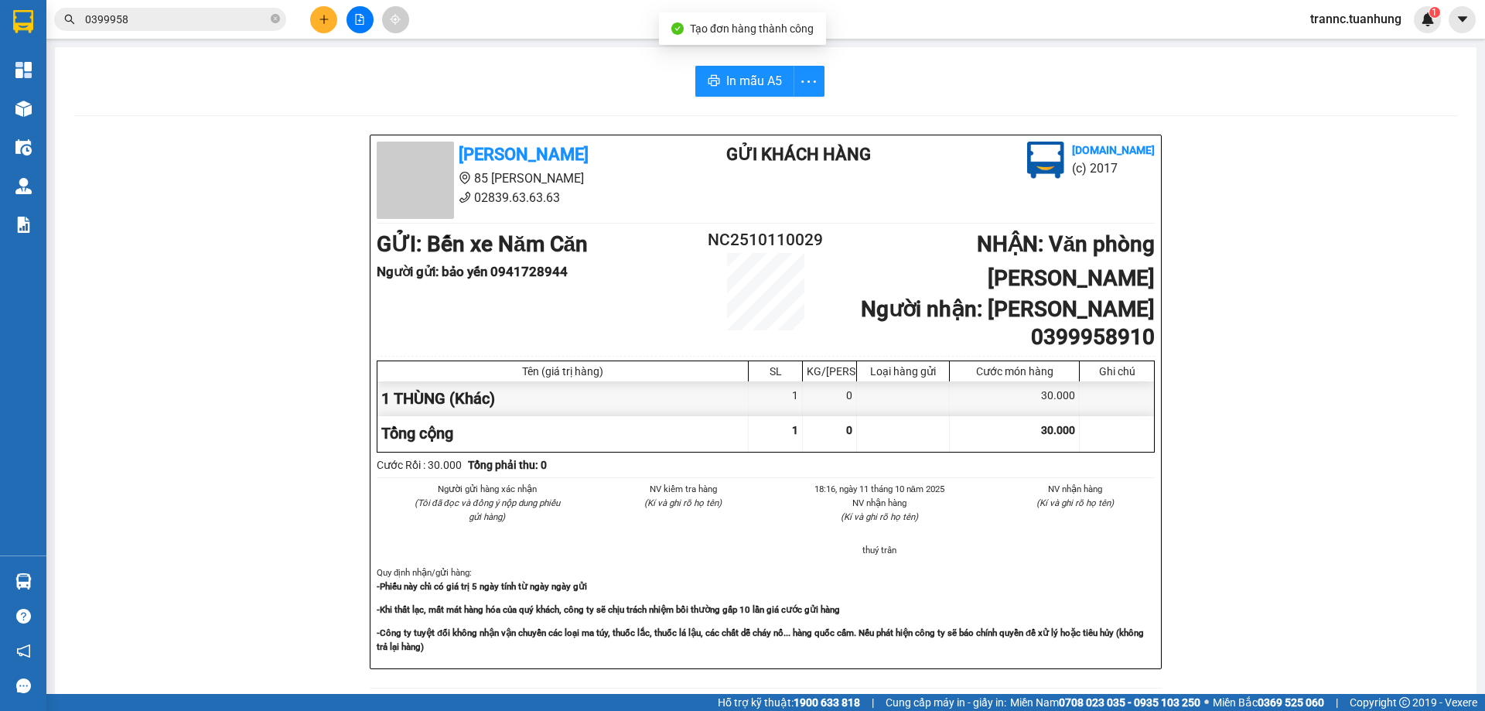
click at [270, 15] on span "0399958" at bounding box center [170, 19] width 232 height 23
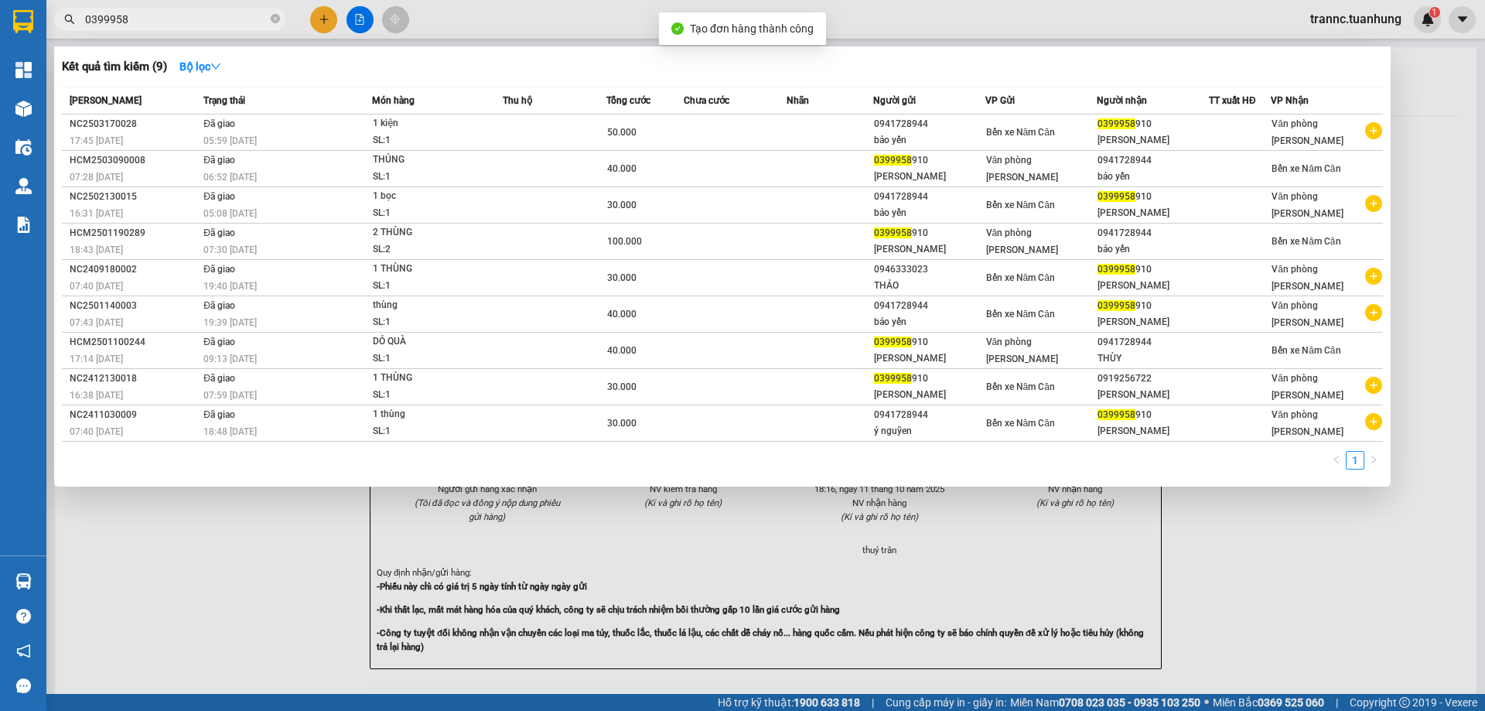
click at [269, 19] on span "0399958" at bounding box center [170, 19] width 232 height 23
click at [275, 17] on icon "close-circle" at bounding box center [275, 18] width 9 height 9
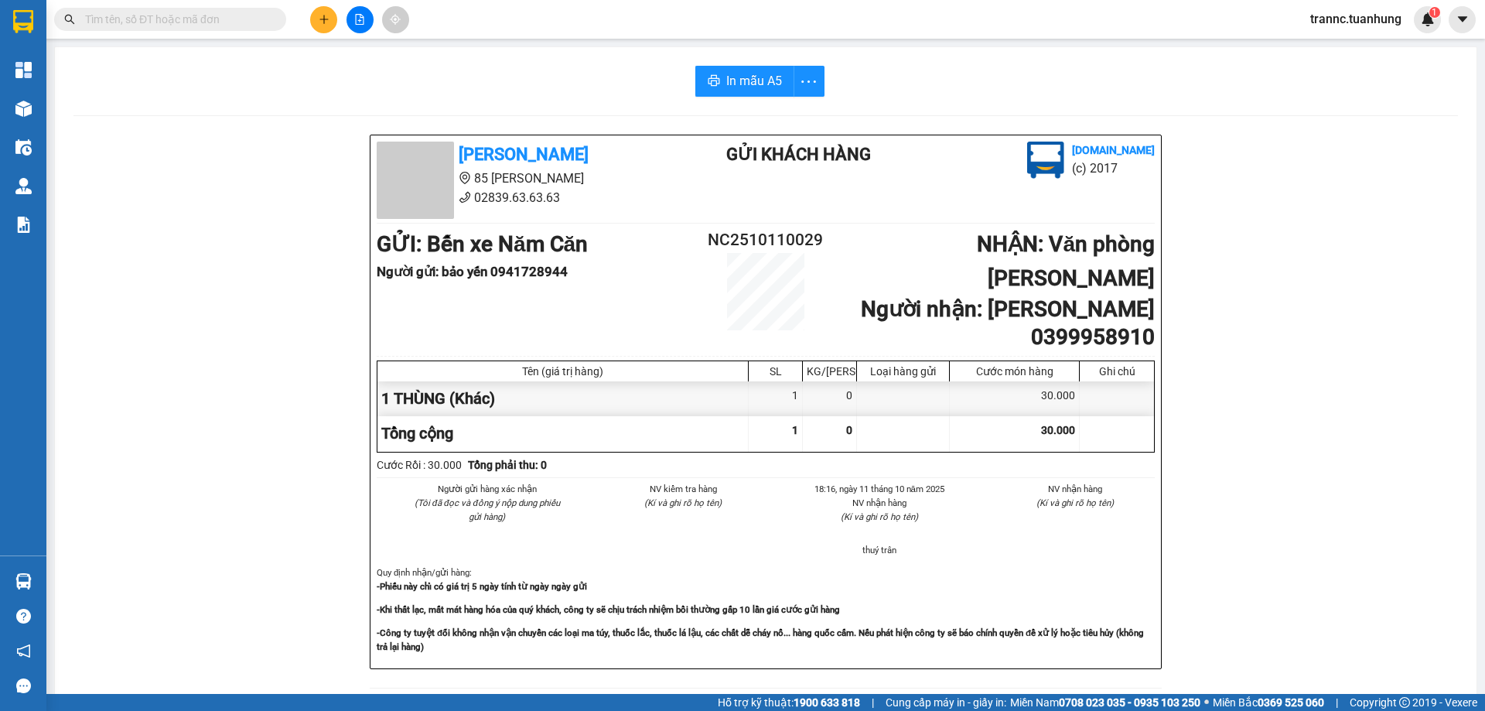
click at [235, 21] on input "text" at bounding box center [176, 19] width 183 height 17
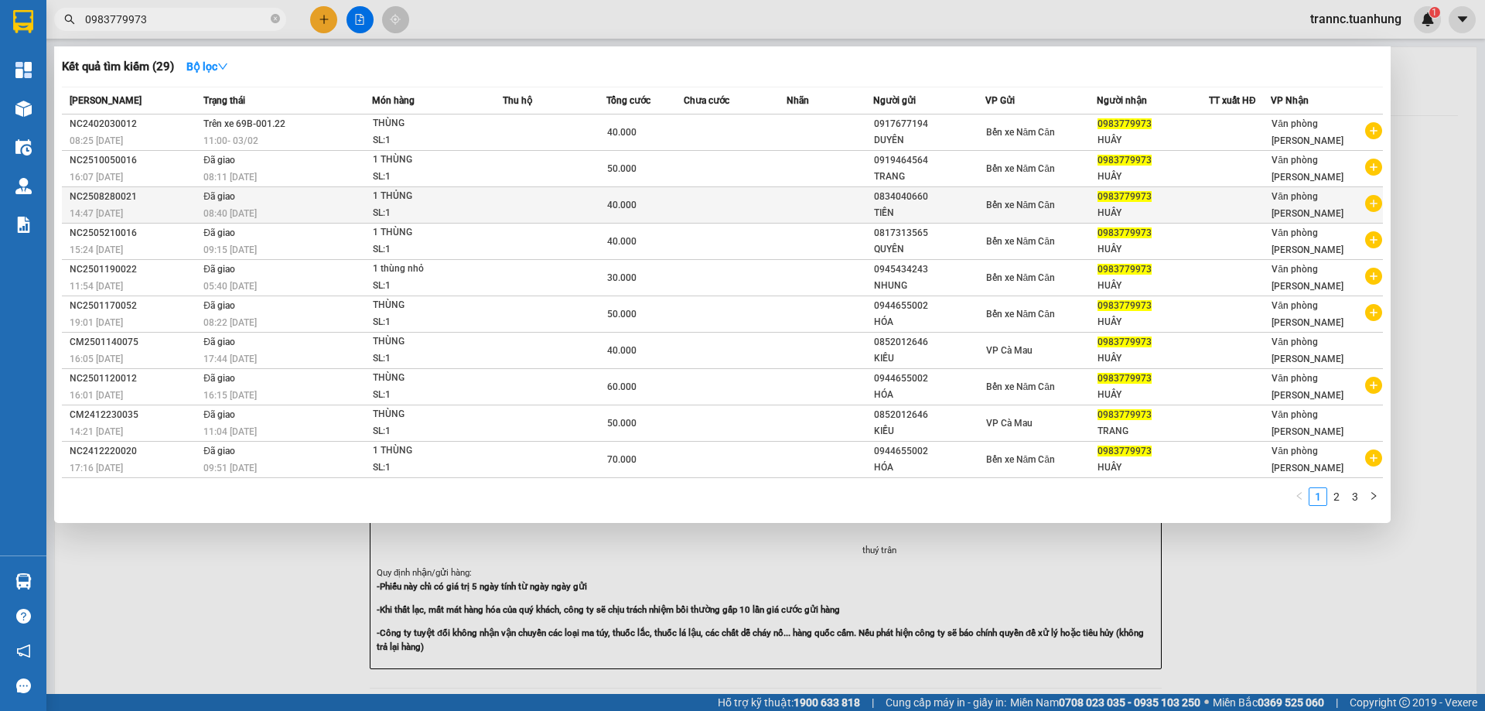
click at [1377, 203] on icon "plus-circle" at bounding box center [1373, 203] width 17 height 17
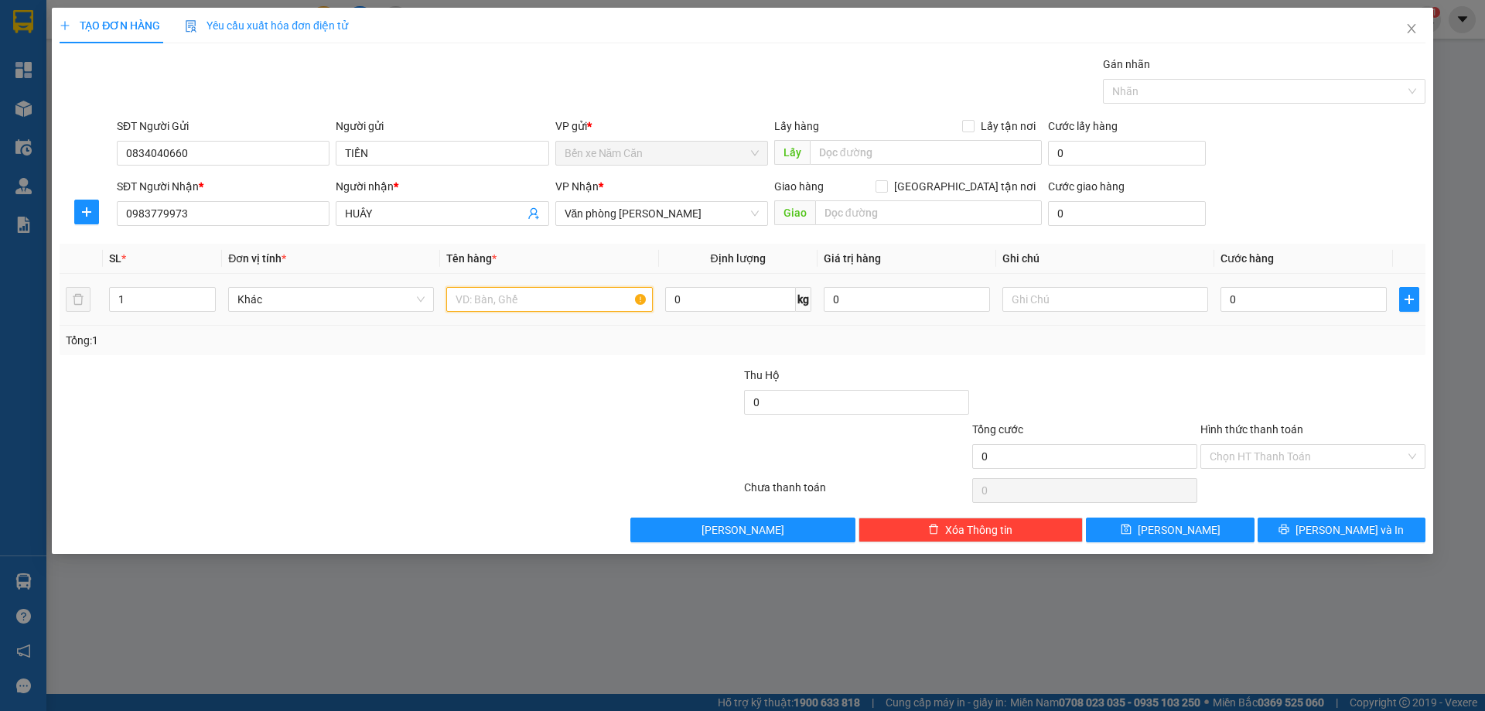
click at [601, 299] on input "text" at bounding box center [549, 299] width 206 height 25
click at [1259, 293] on input "0" at bounding box center [1303, 299] width 166 height 25
click at [1280, 350] on div "Tổng: 1" at bounding box center [743, 340] width 1366 height 29
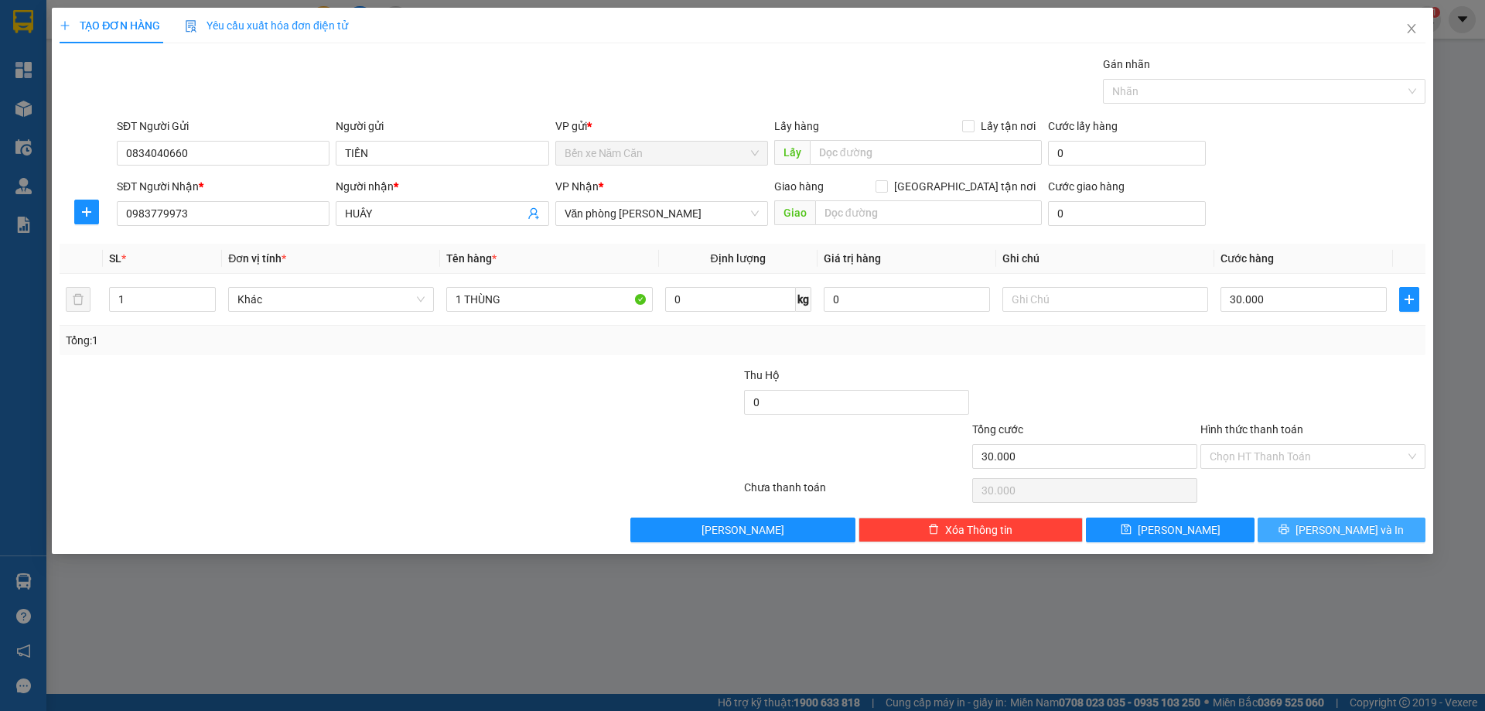
click at [1336, 537] on span "Lưu và In" at bounding box center [1350, 529] width 108 height 17
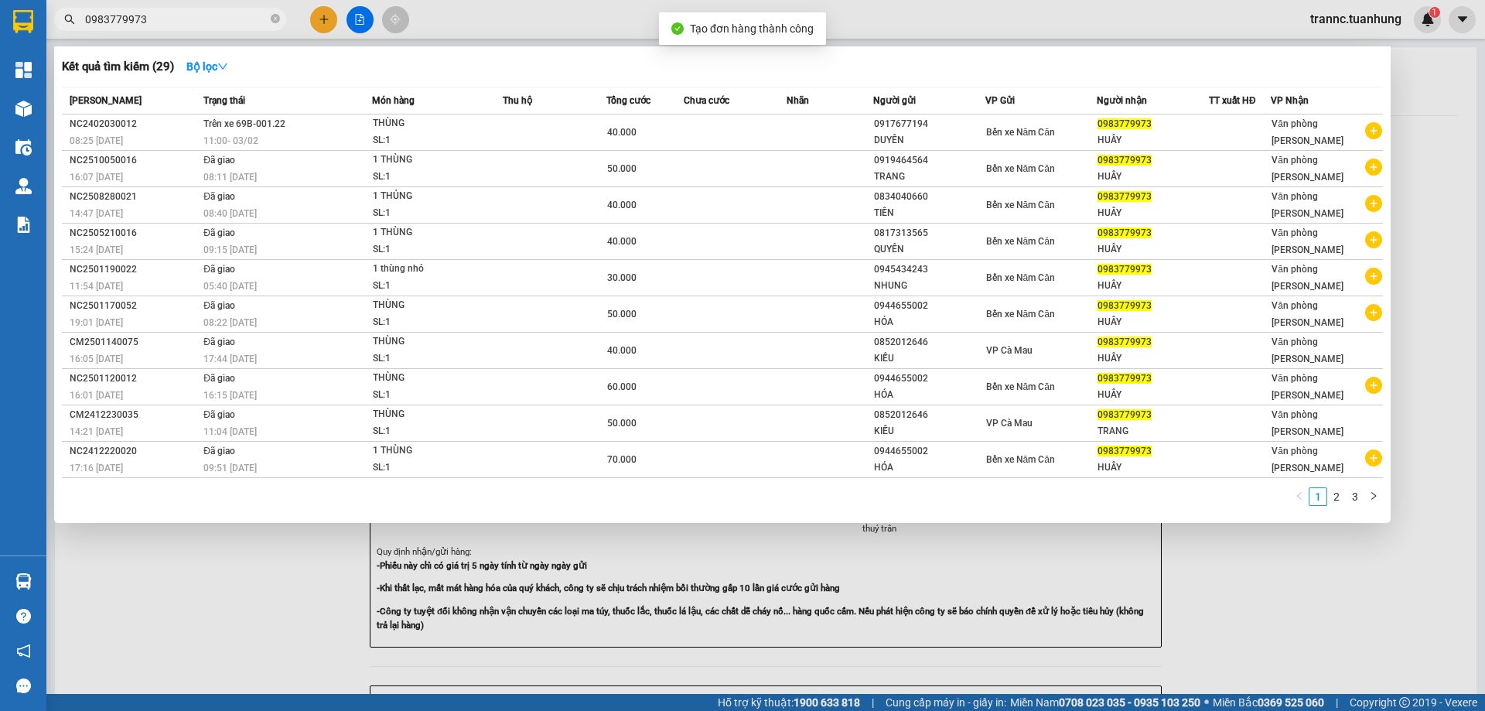
drag, startPoint x: 1350, startPoint y: 558, endPoint x: 1322, endPoint y: 552, distance: 28.5
click at [1350, 558] on div at bounding box center [742, 355] width 1485 height 711
click at [283, 17] on span "0983779973" at bounding box center [170, 19] width 232 height 23
click at [277, 21] on icon "close-circle" at bounding box center [275, 18] width 9 height 9
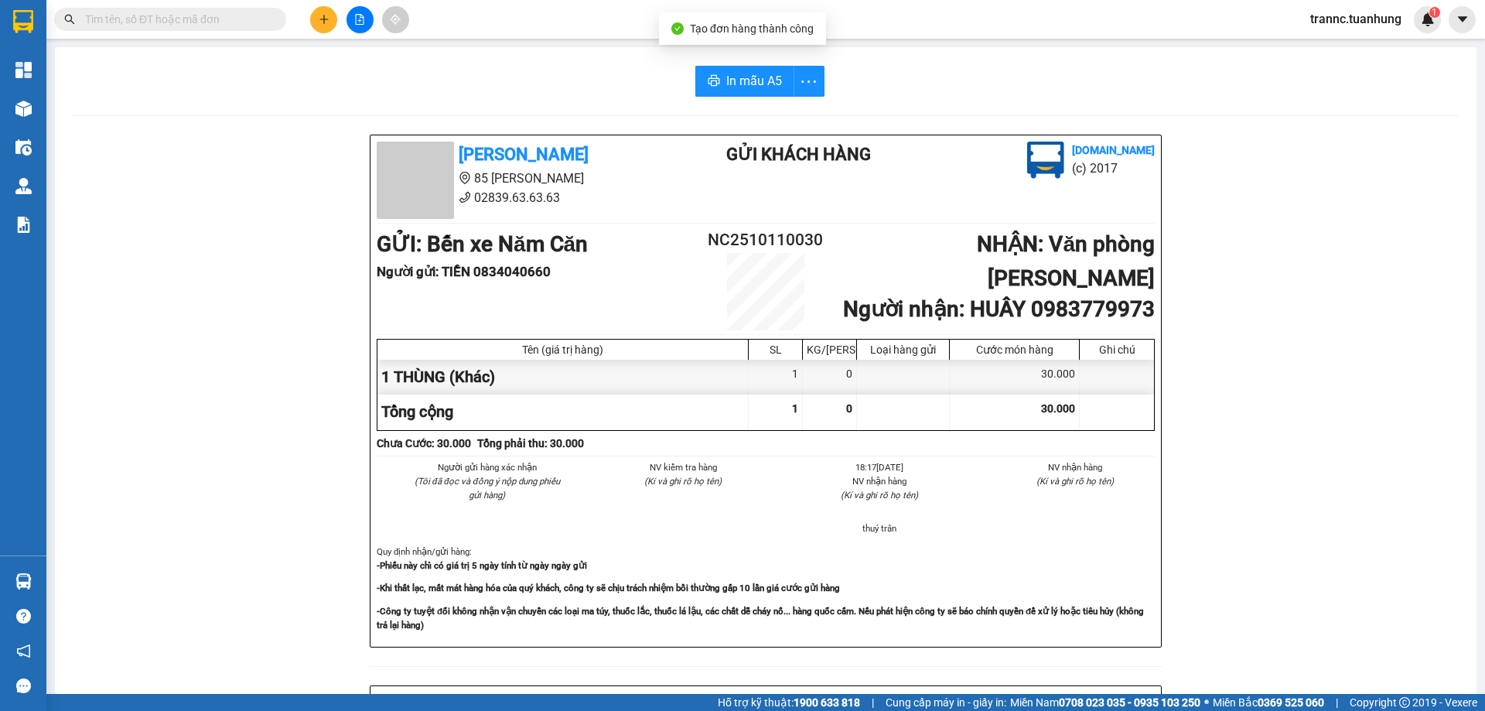
click at [217, 15] on input "text" at bounding box center [176, 19] width 183 height 17
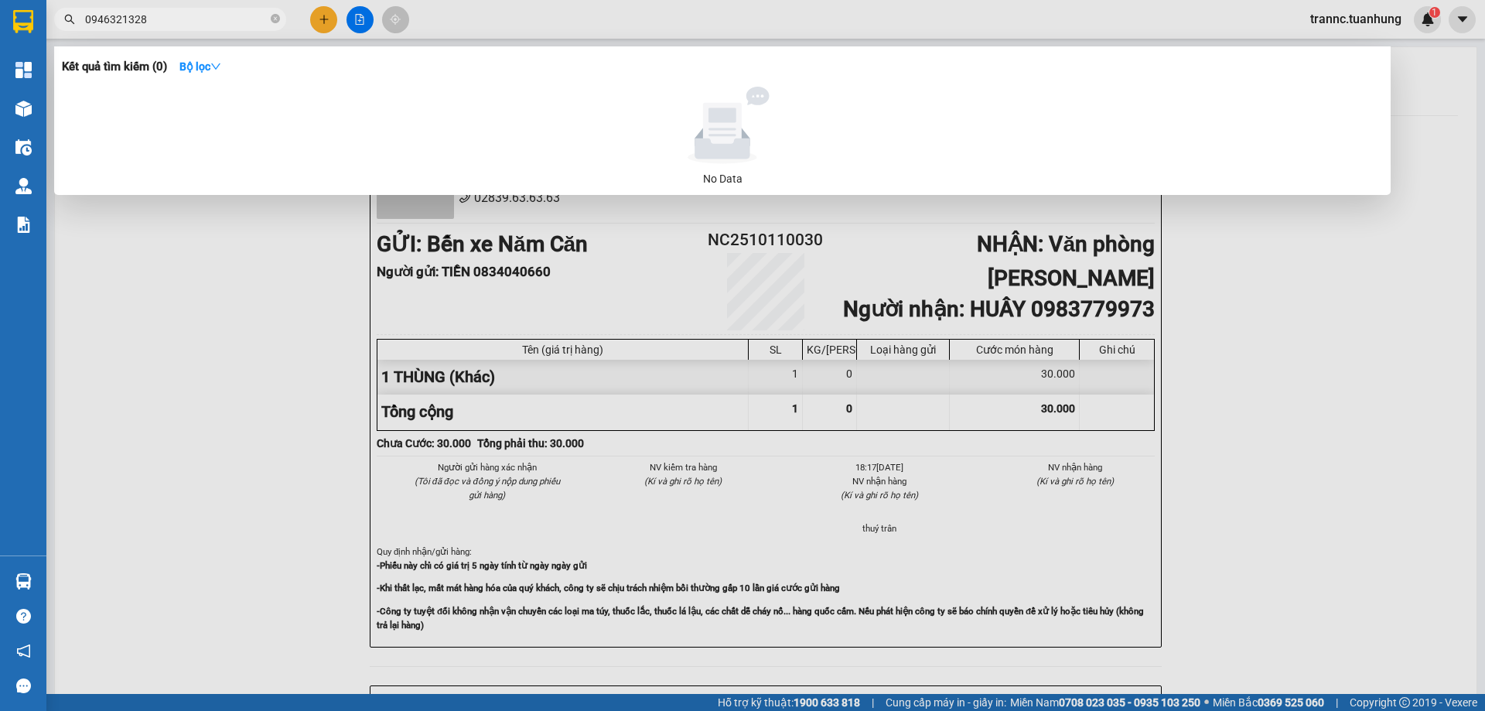
drag, startPoint x: 161, startPoint y: 22, endPoint x: 85, endPoint y: 22, distance: 75.8
click at [85, 22] on input "0946321328" at bounding box center [176, 19] width 183 height 17
click at [318, 18] on div at bounding box center [742, 355] width 1485 height 711
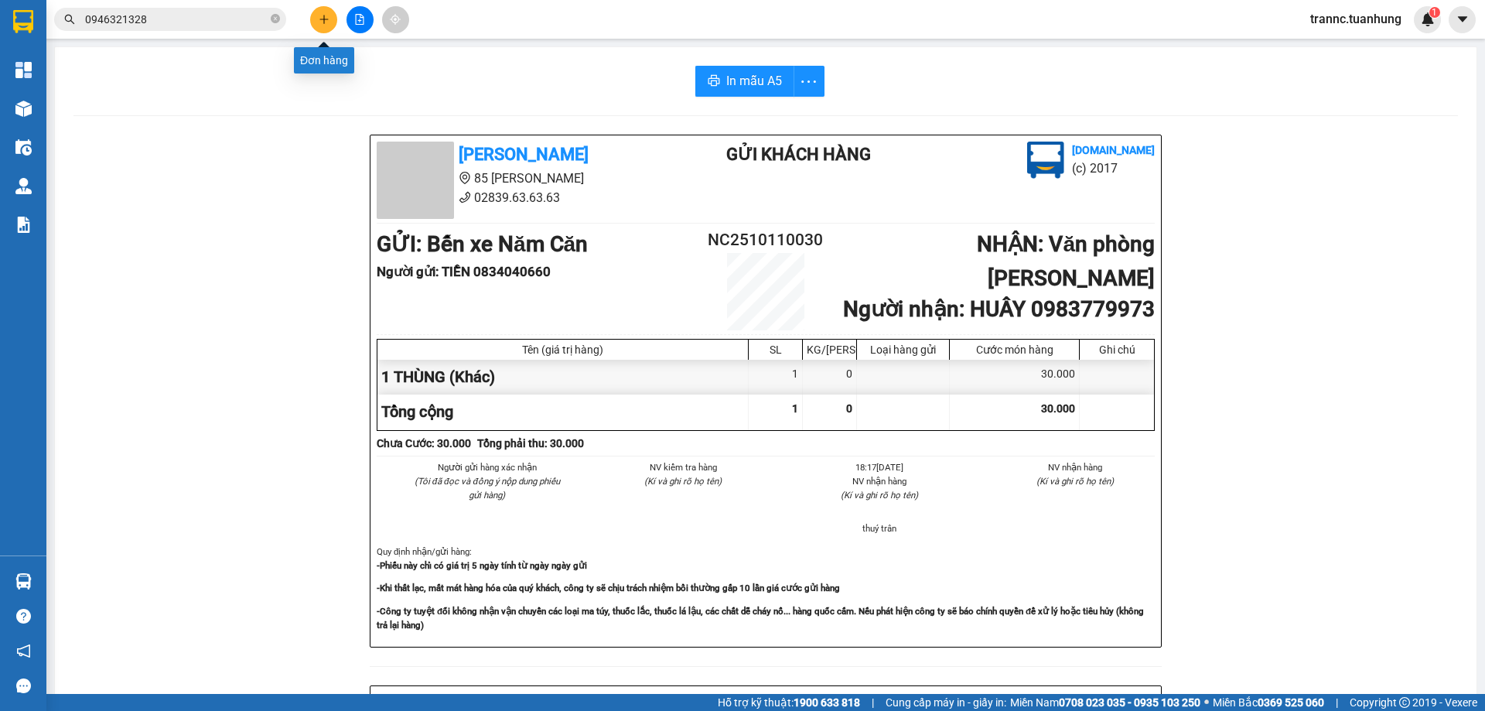
click at [323, 18] on icon "plus" at bounding box center [324, 19] width 11 height 11
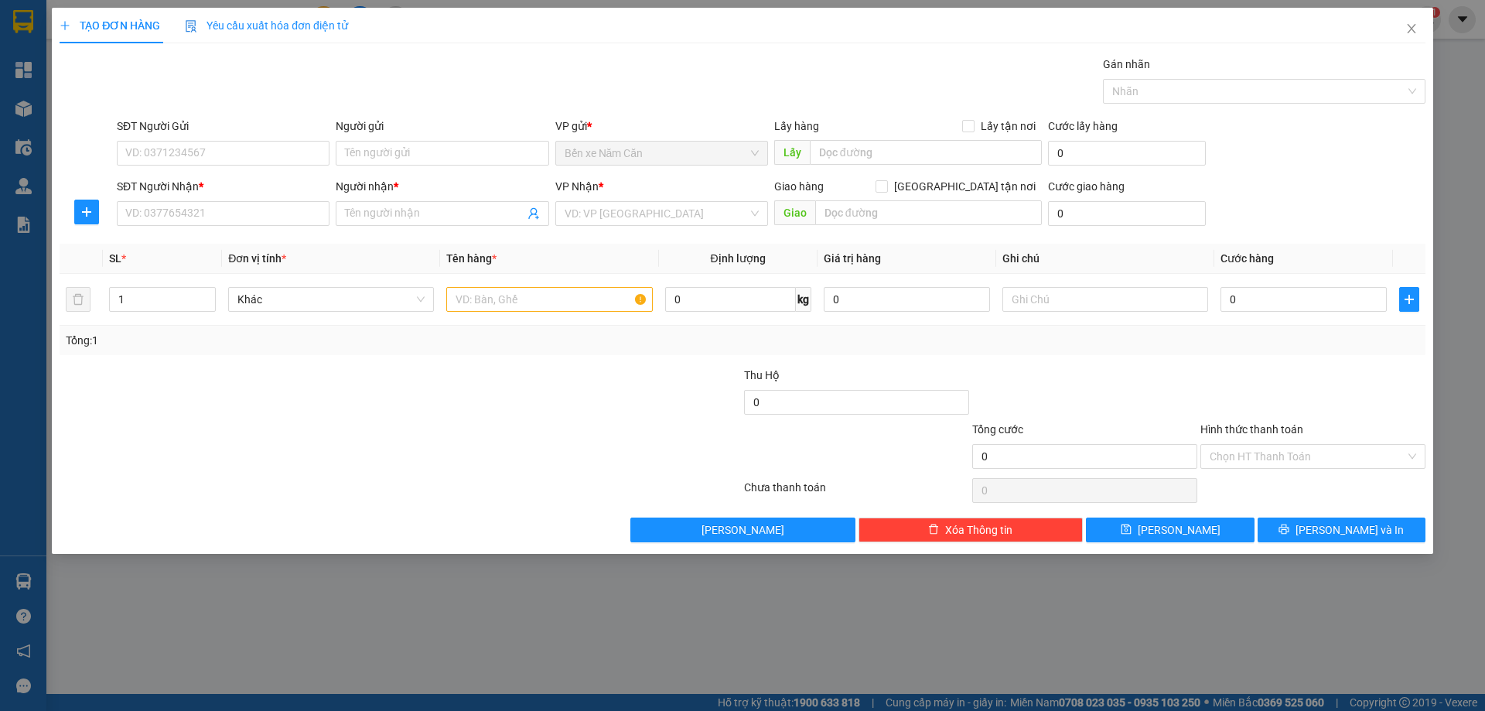
click at [207, 197] on div "SĐT Người Nhận *" at bounding box center [223, 189] width 213 height 23
click at [196, 219] on input "SĐT Người Nhận *" at bounding box center [223, 213] width 213 height 25
paste input "0946321328"
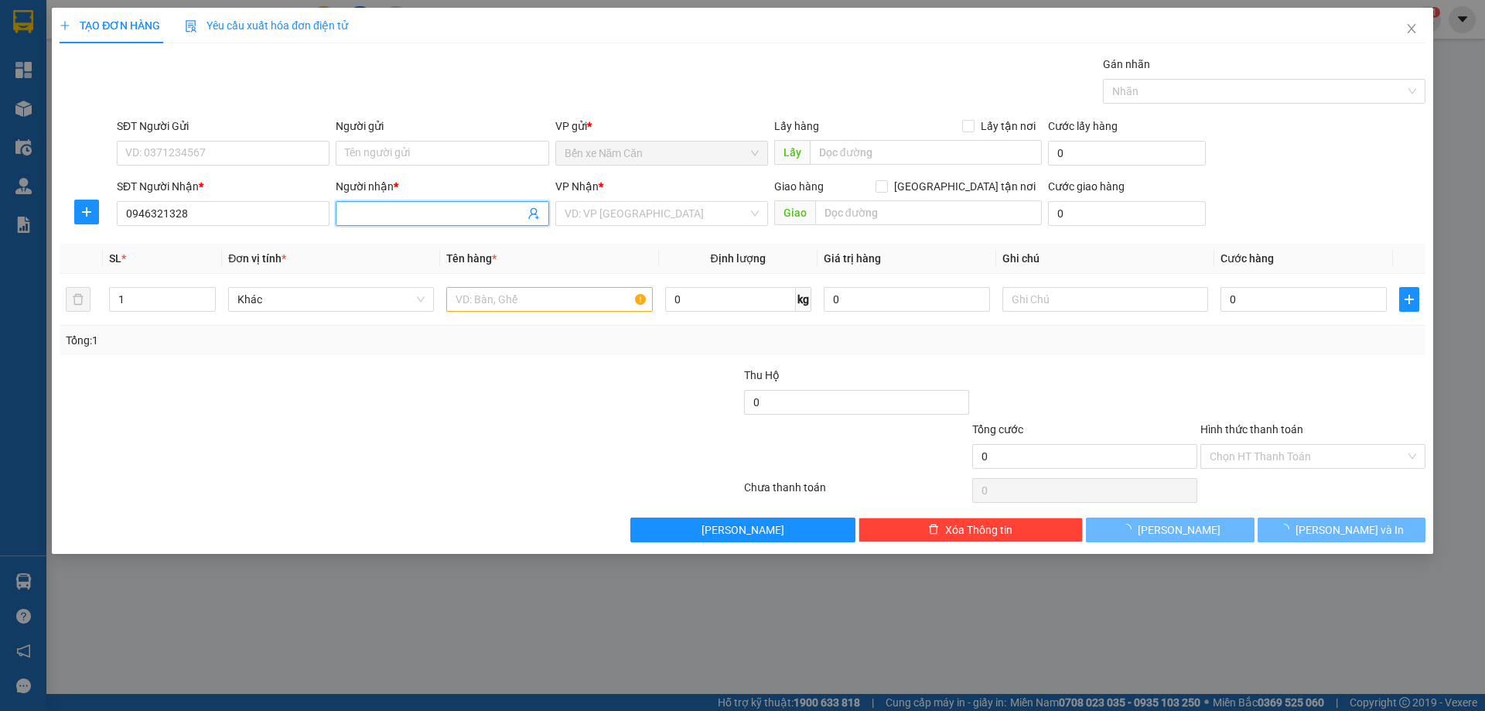
click at [353, 213] on input "Người nhận *" at bounding box center [434, 213] width 179 height 17
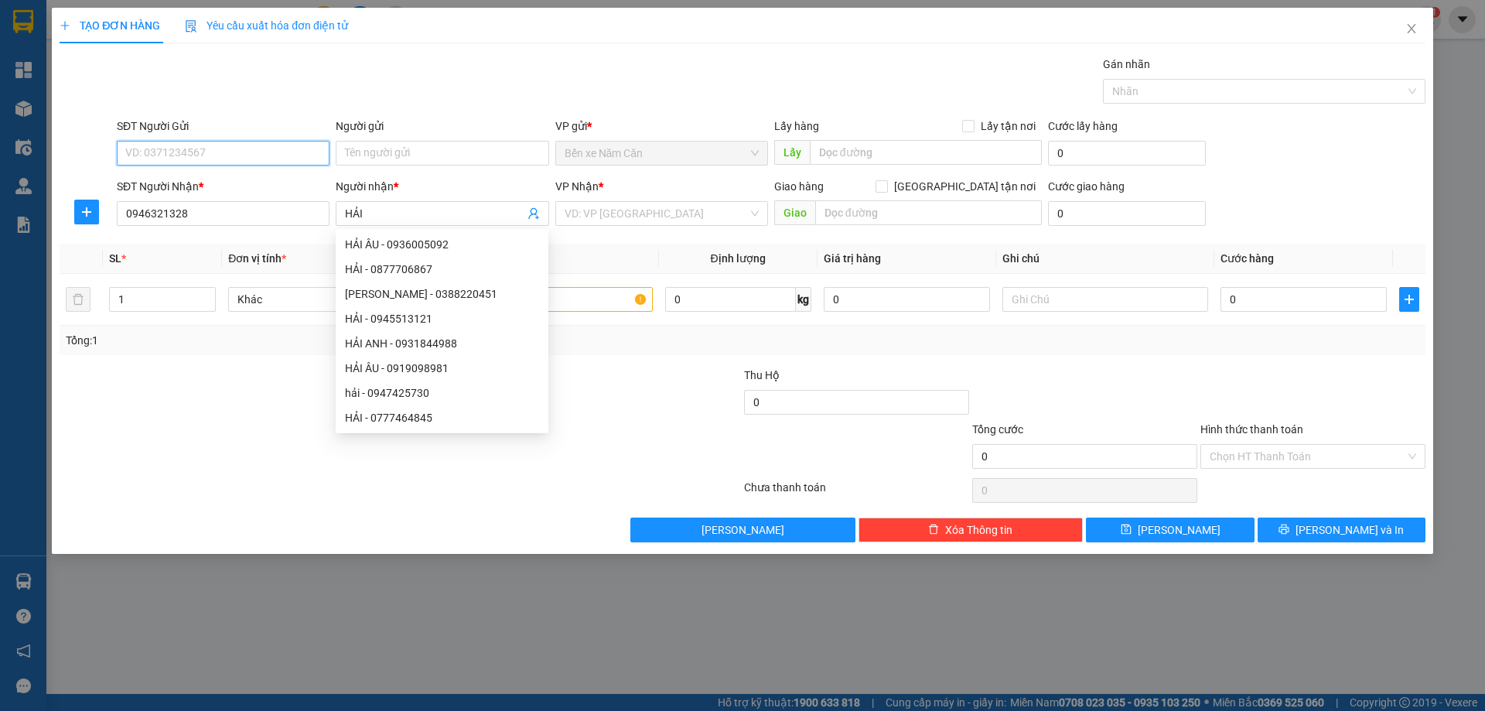
click at [250, 151] on input "SĐT Người Gửi" at bounding box center [223, 153] width 213 height 25
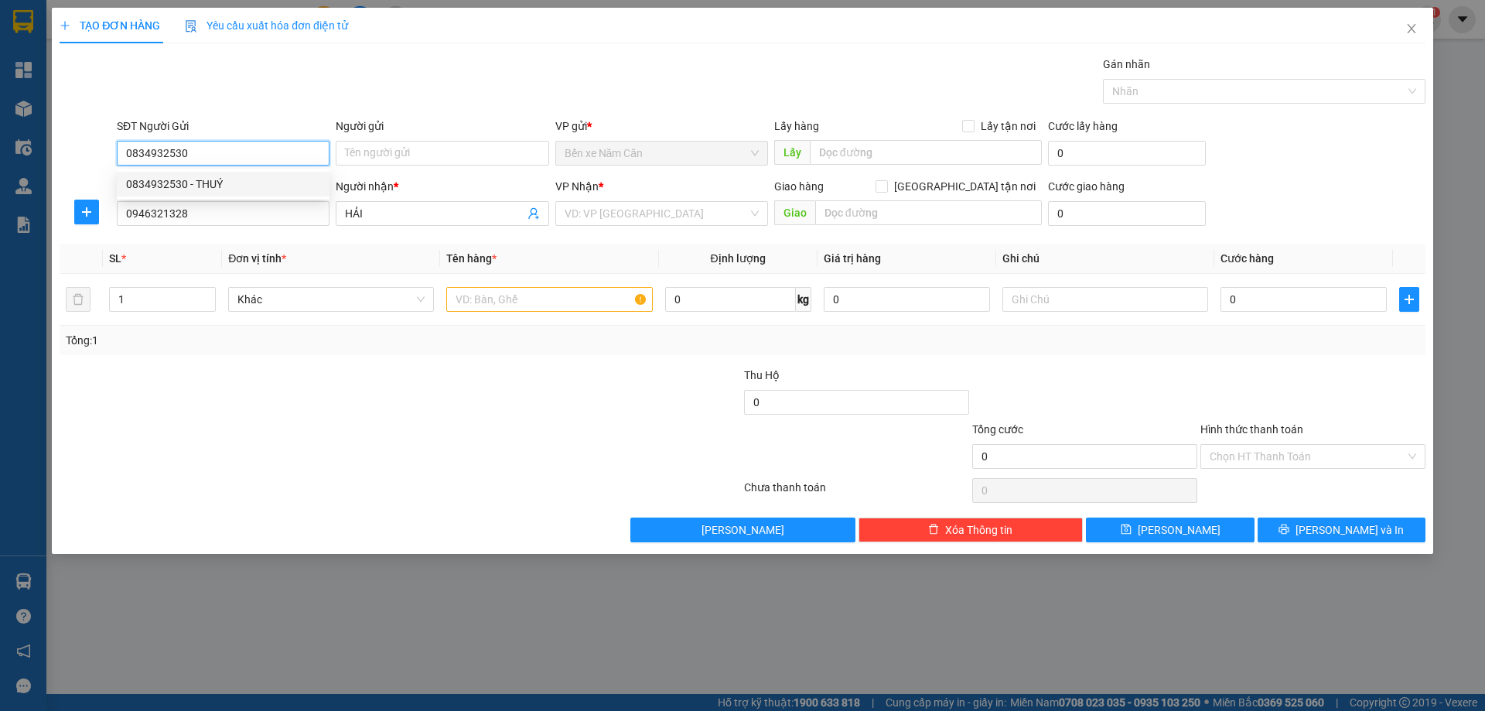
click at [210, 183] on div "0834932530 - THUÝ" at bounding box center [223, 184] width 194 height 17
click at [476, 299] on input "text" at bounding box center [549, 299] width 206 height 25
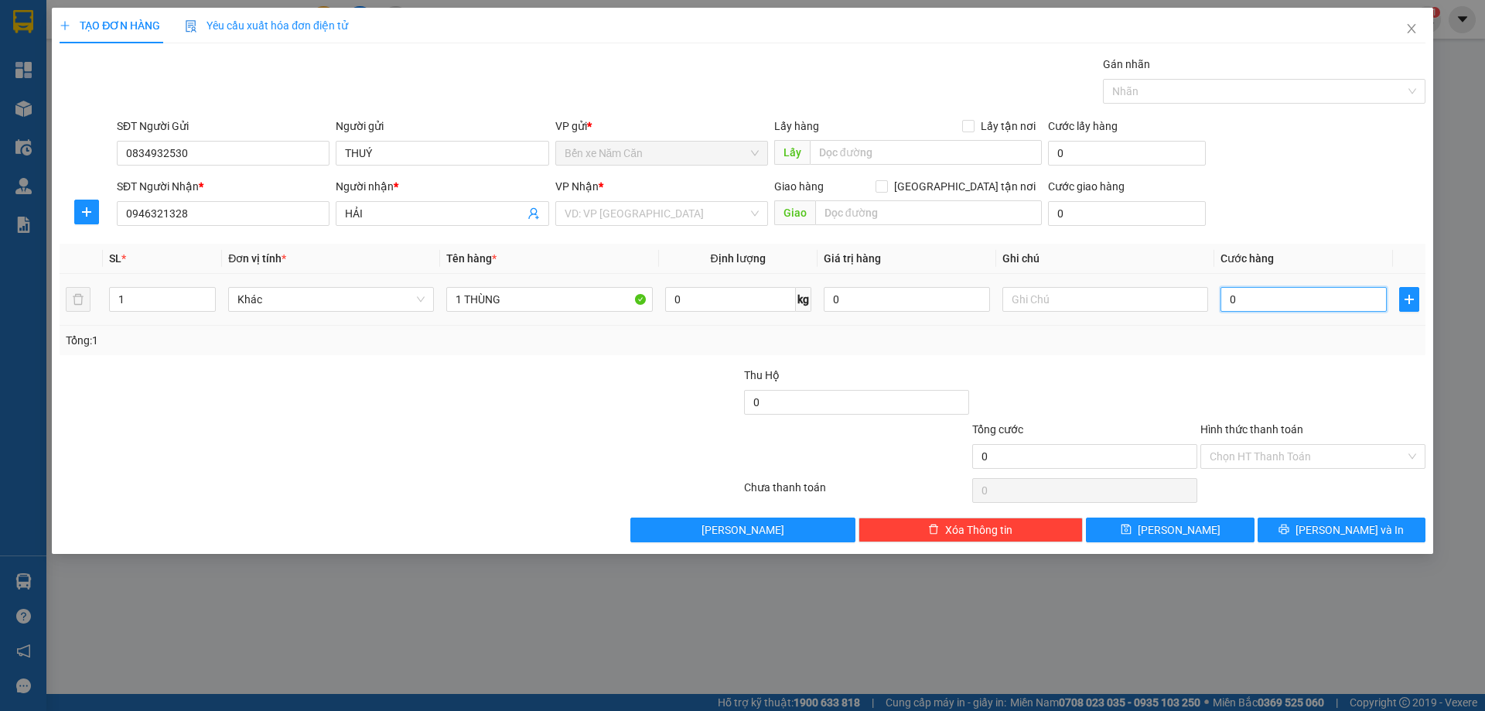
click at [1250, 293] on input "0" at bounding box center [1303, 299] width 166 height 25
click at [1283, 348] on div "Tổng: 1" at bounding box center [743, 340] width 1354 height 17
click at [1270, 462] on input "Hình thức thanh toán" at bounding box center [1308, 456] width 196 height 23
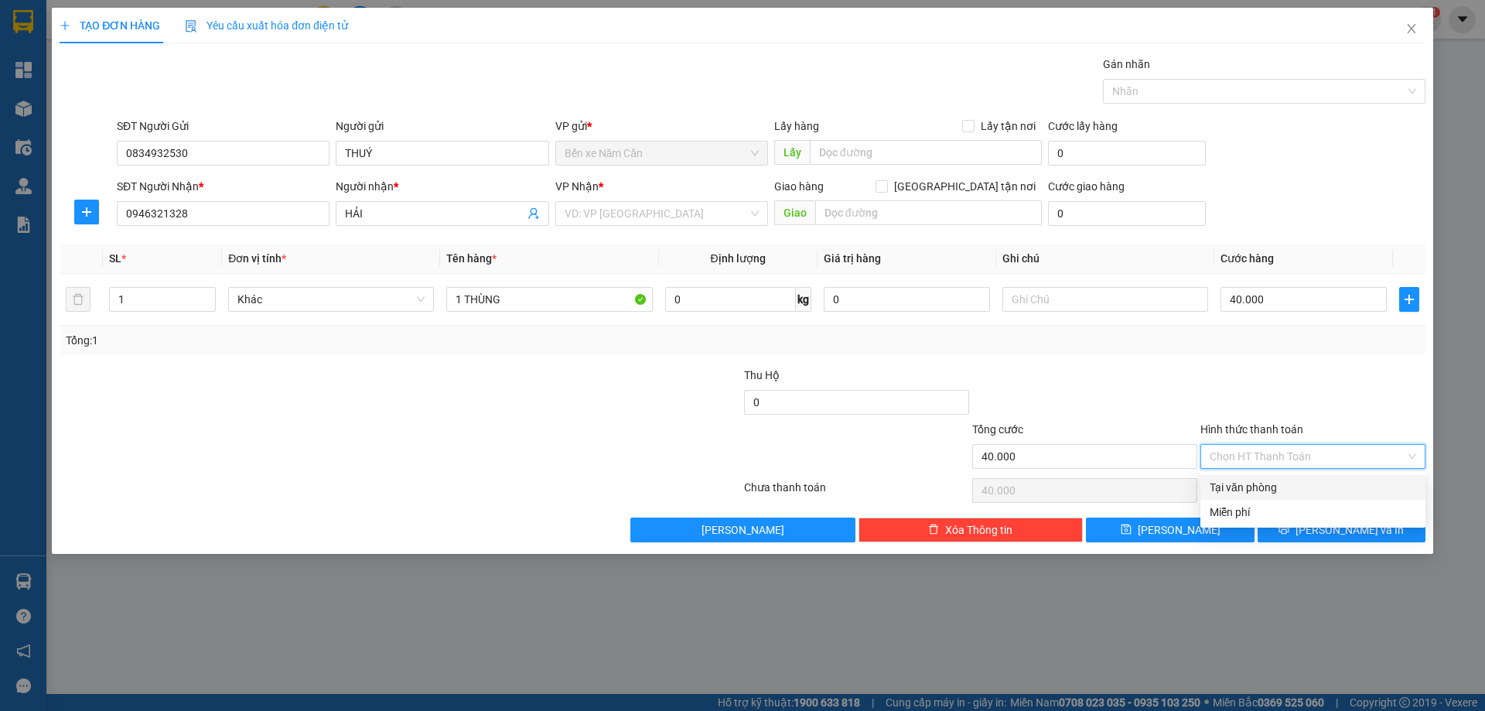
click at [1273, 483] on div "Tại văn phòng" at bounding box center [1313, 487] width 207 height 17
click at [1328, 527] on button "Lưu và In" at bounding box center [1342, 529] width 168 height 25
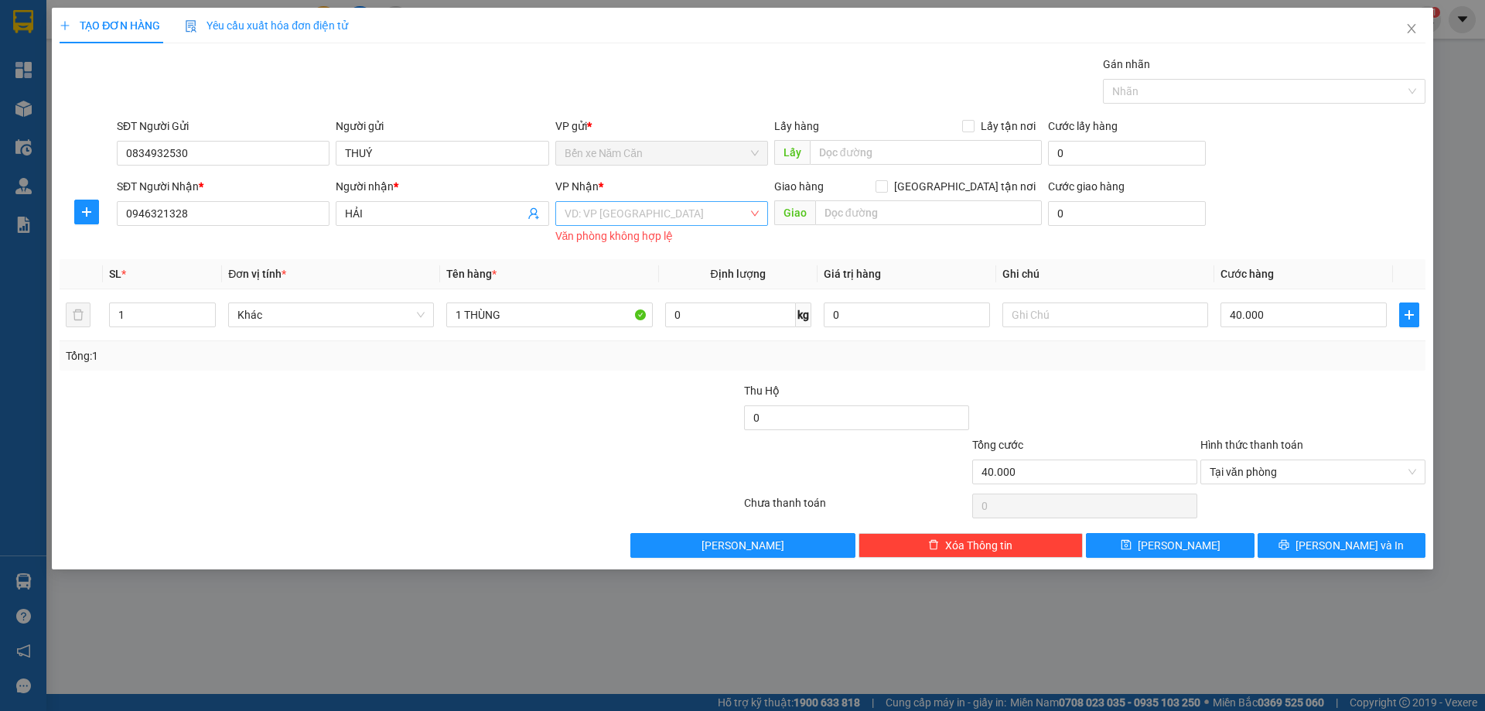
click at [662, 206] on input "search" at bounding box center [656, 213] width 183 height 23
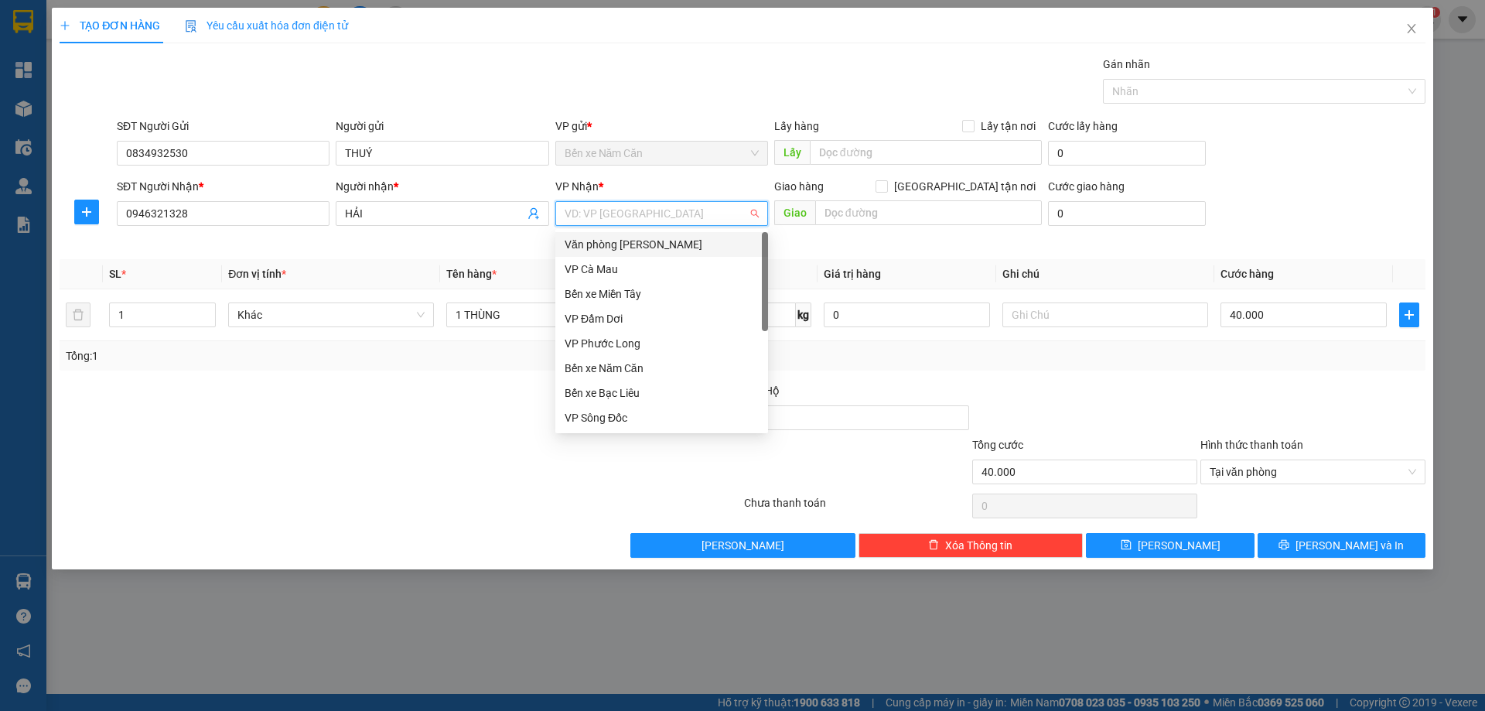
click at [658, 241] on div "Văn phòng [PERSON_NAME]" at bounding box center [662, 244] width 194 height 17
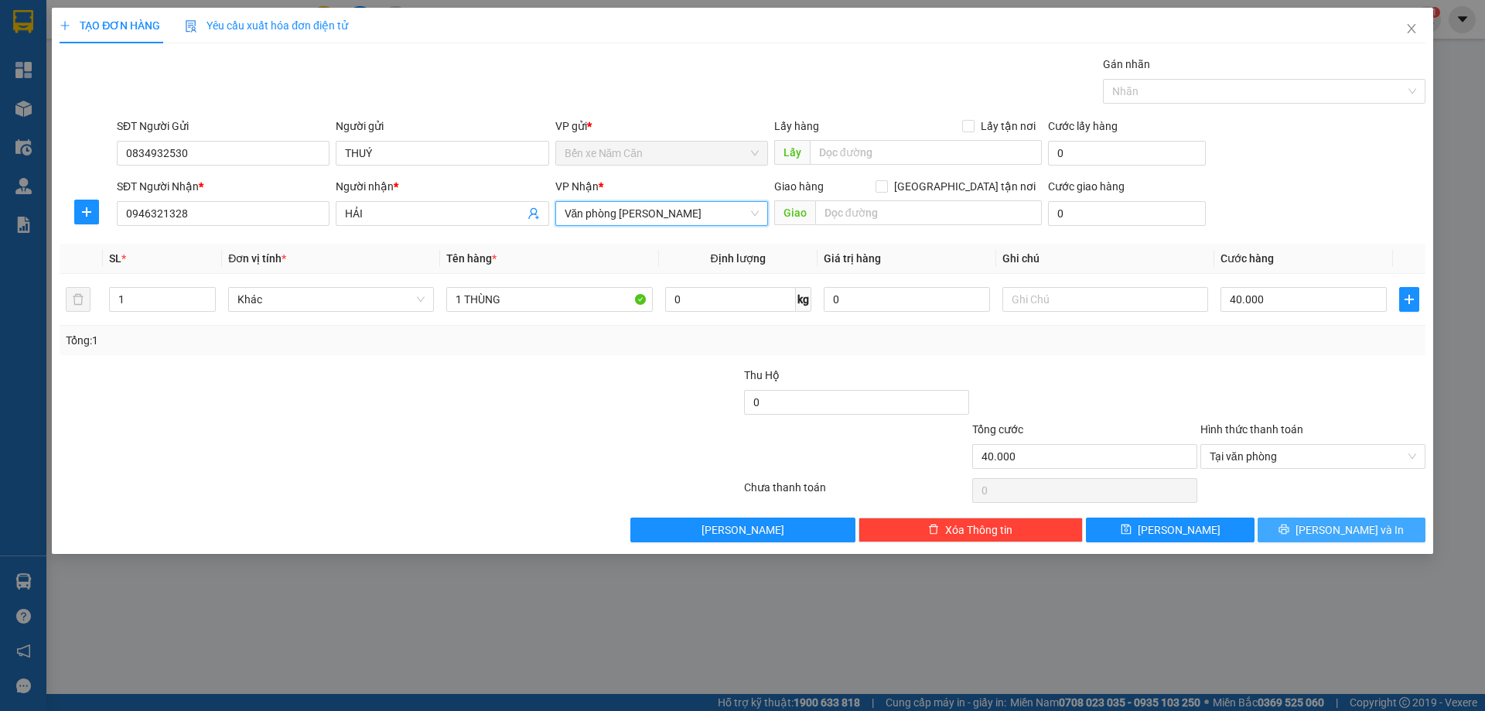
click at [1289, 527] on icon "printer" at bounding box center [1284, 529] width 10 height 10
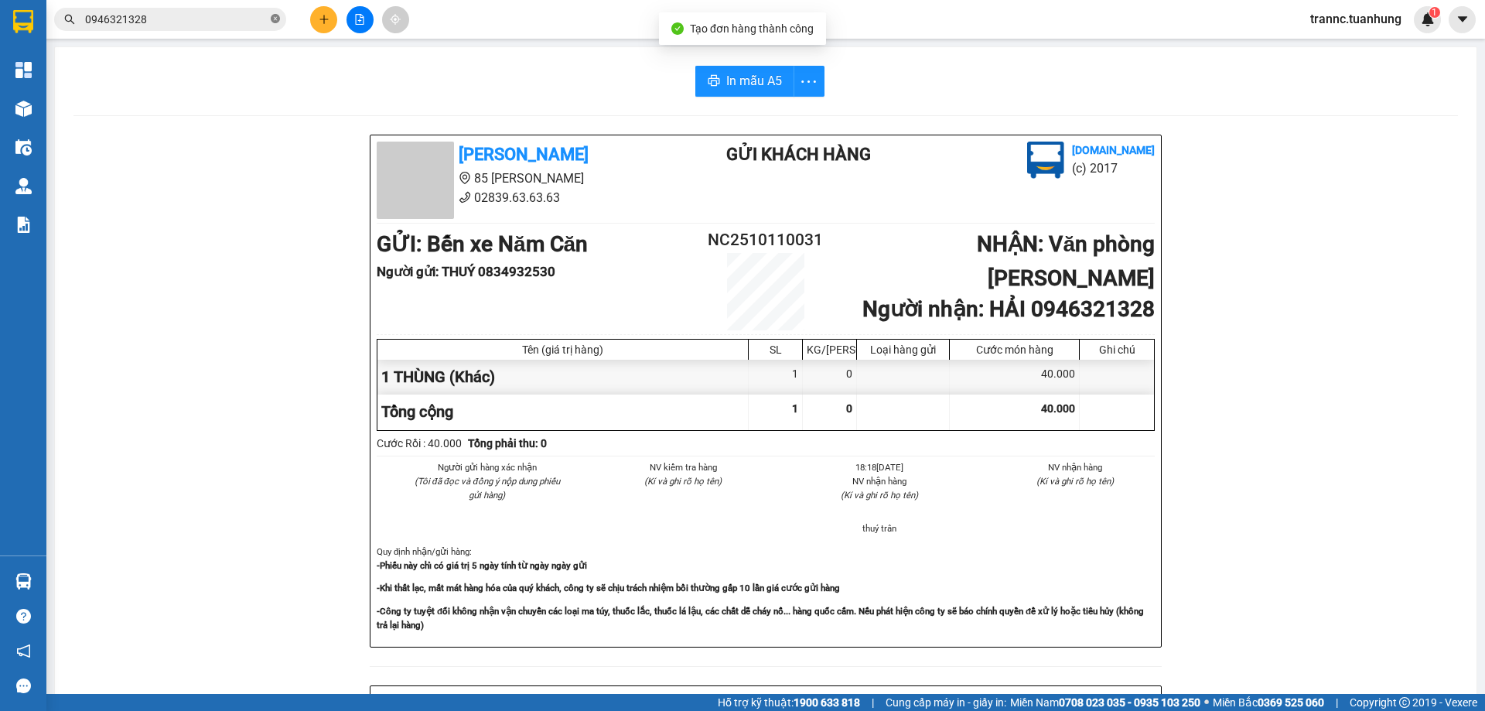
click at [277, 16] on icon "close-circle" at bounding box center [275, 18] width 9 height 9
click at [215, 25] on input "text" at bounding box center [176, 19] width 183 height 17
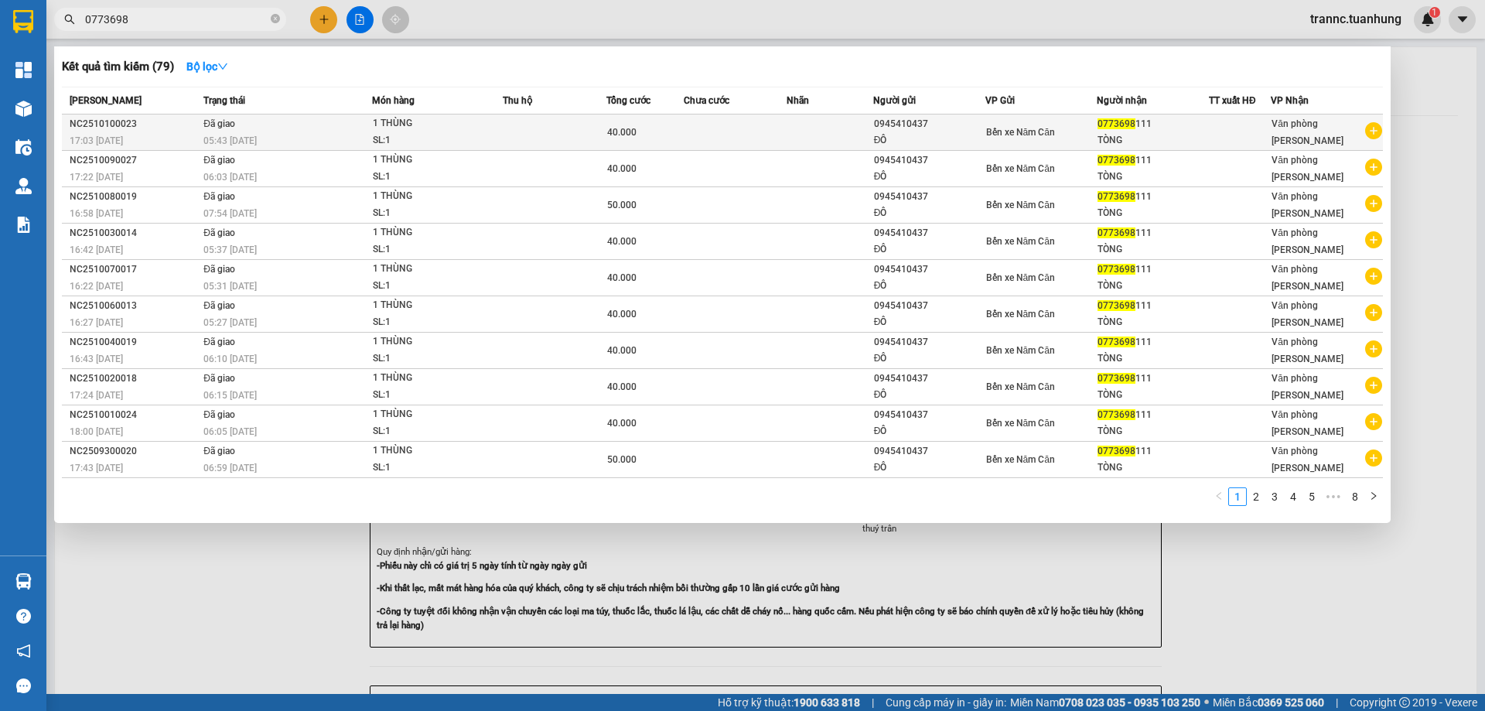
click at [1376, 127] on icon "plus-circle" at bounding box center [1373, 130] width 17 height 17
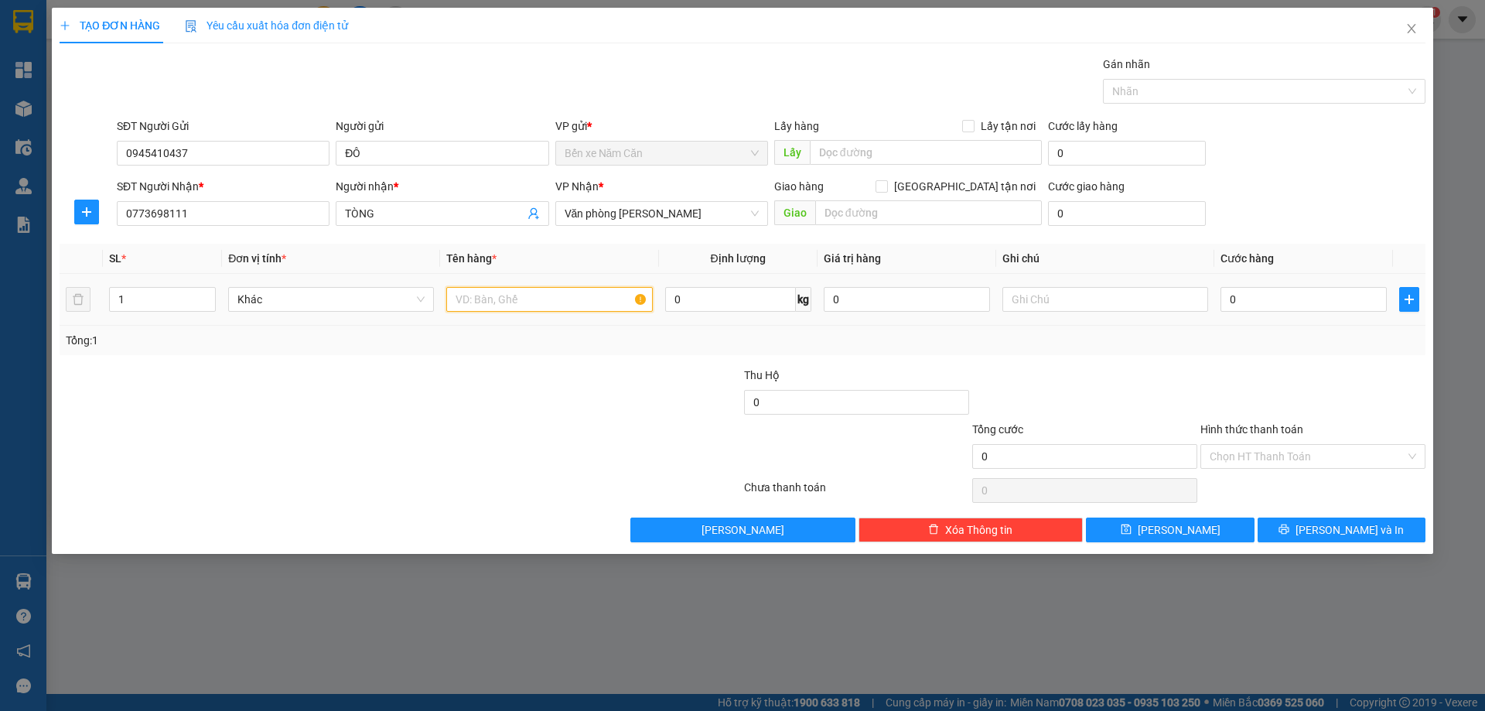
click at [485, 301] on input "text" at bounding box center [549, 299] width 206 height 25
click at [1290, 293] on input "0" at bounding box center [1303, 299] width 166 height 25
click at [1285, 351] on div "Tổng: 1" at bounding box center [743, 340] width 1366 height 29
click at [1317, 451] on input "Hình thức thanh toán" at bounding box center [1308, 456] width 196 height 23
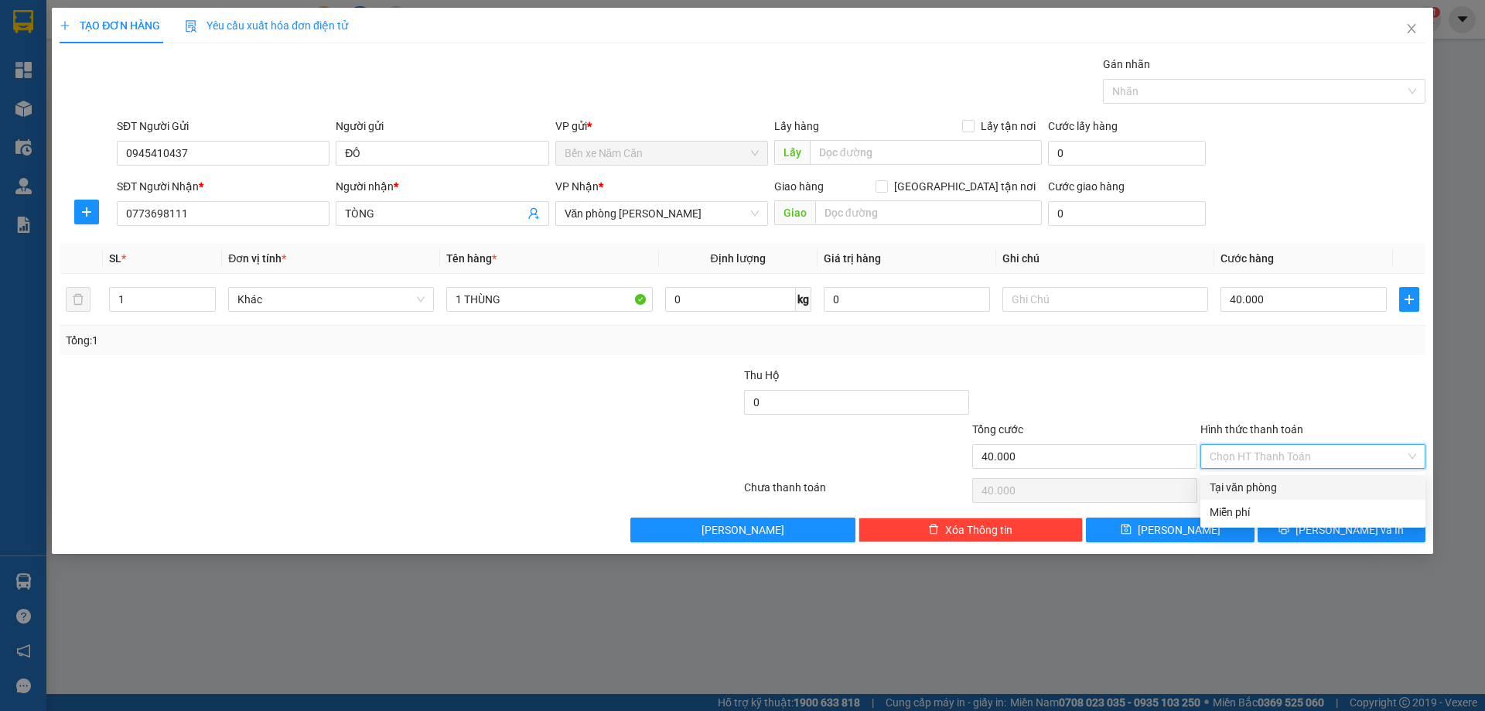
click at [1309, 482] on div "Tại văn phòng" at bounding box center [1313, 487] width 207 height 17
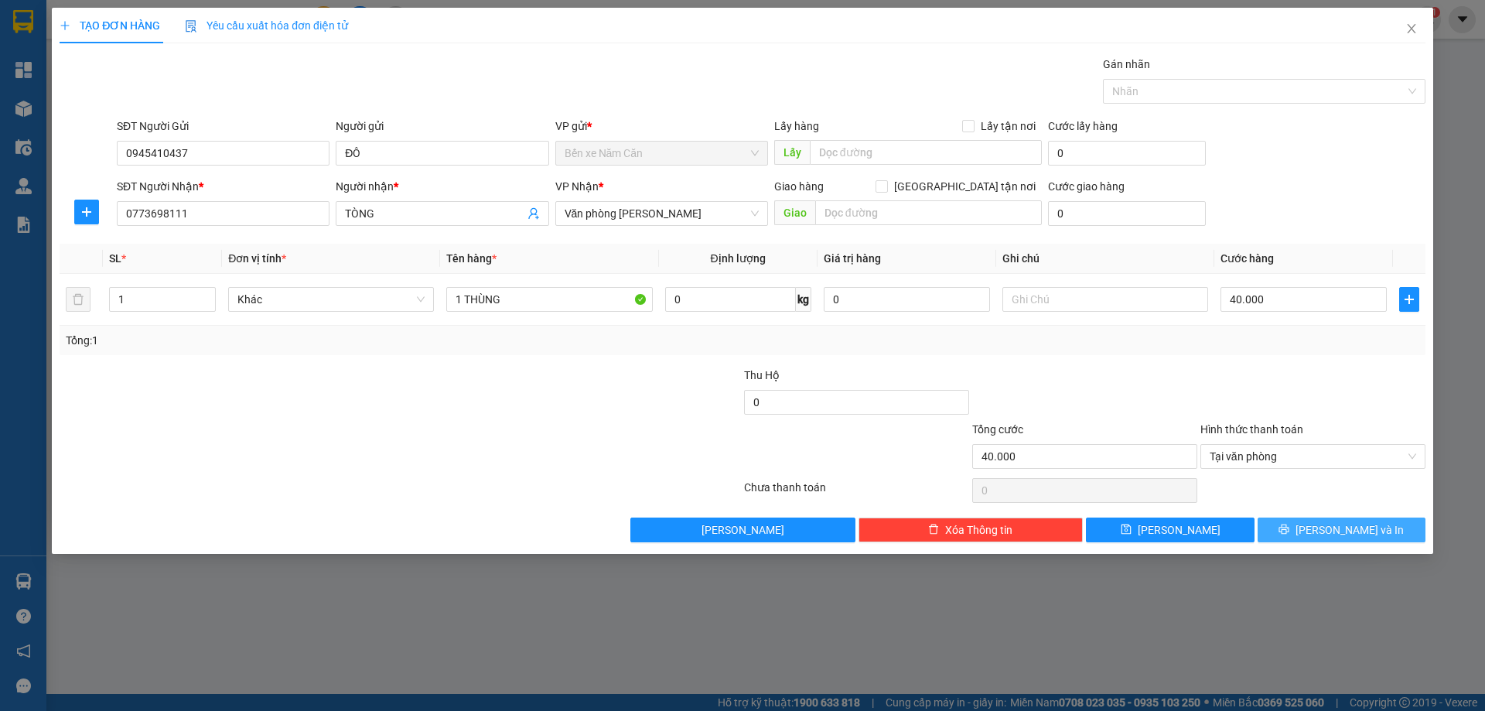
click at [1338, 533] on span "Lưu và In" at bounding box center [1350, 529] width 108 height 17
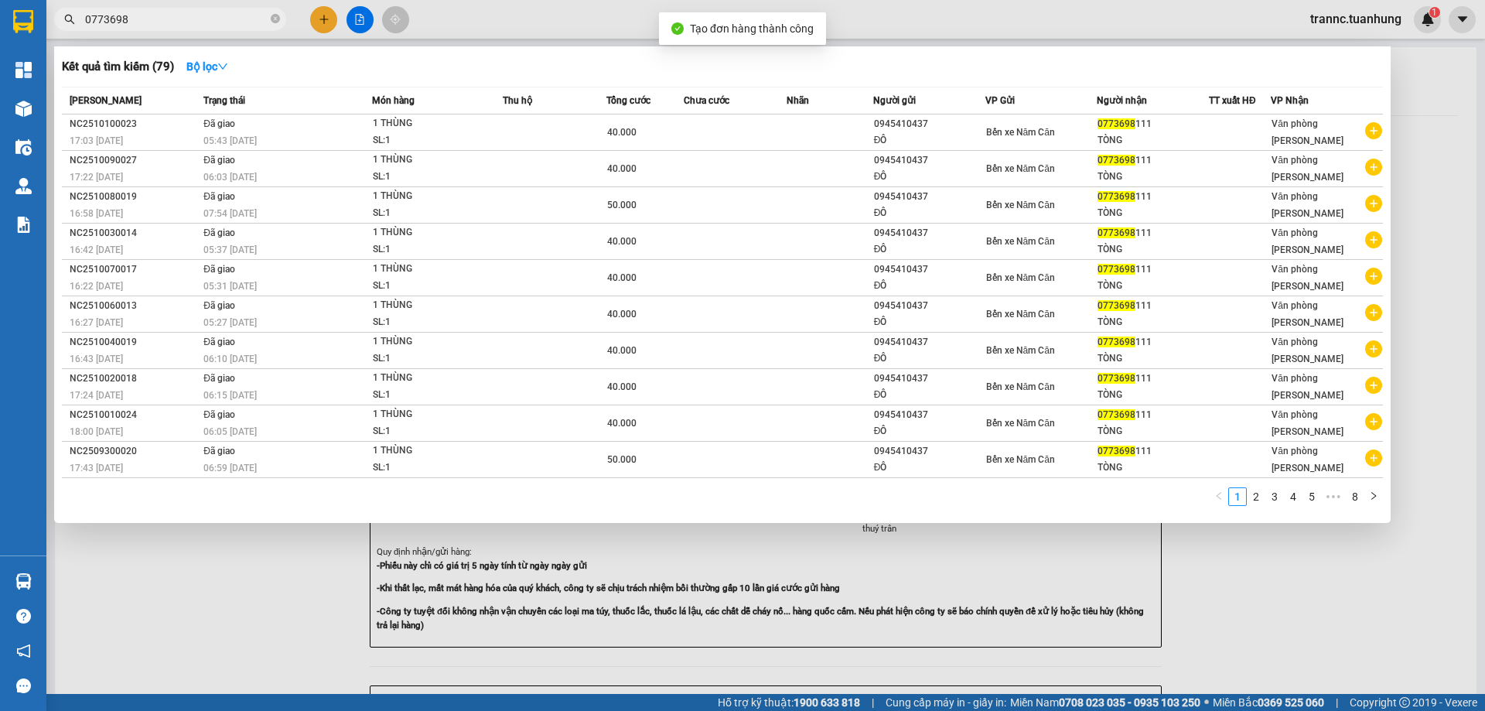
drag, startPoint x: 1339, startPoint y: 595, endPoint x: 1309, endPoint y: 579, distance: 33.9
click at [1340, 595] on div at bounding box center [742, 355] width 1485 height 711
click at [272, 15] on icon "close-circle" at bounding box center [275, 18] width 9 height 9
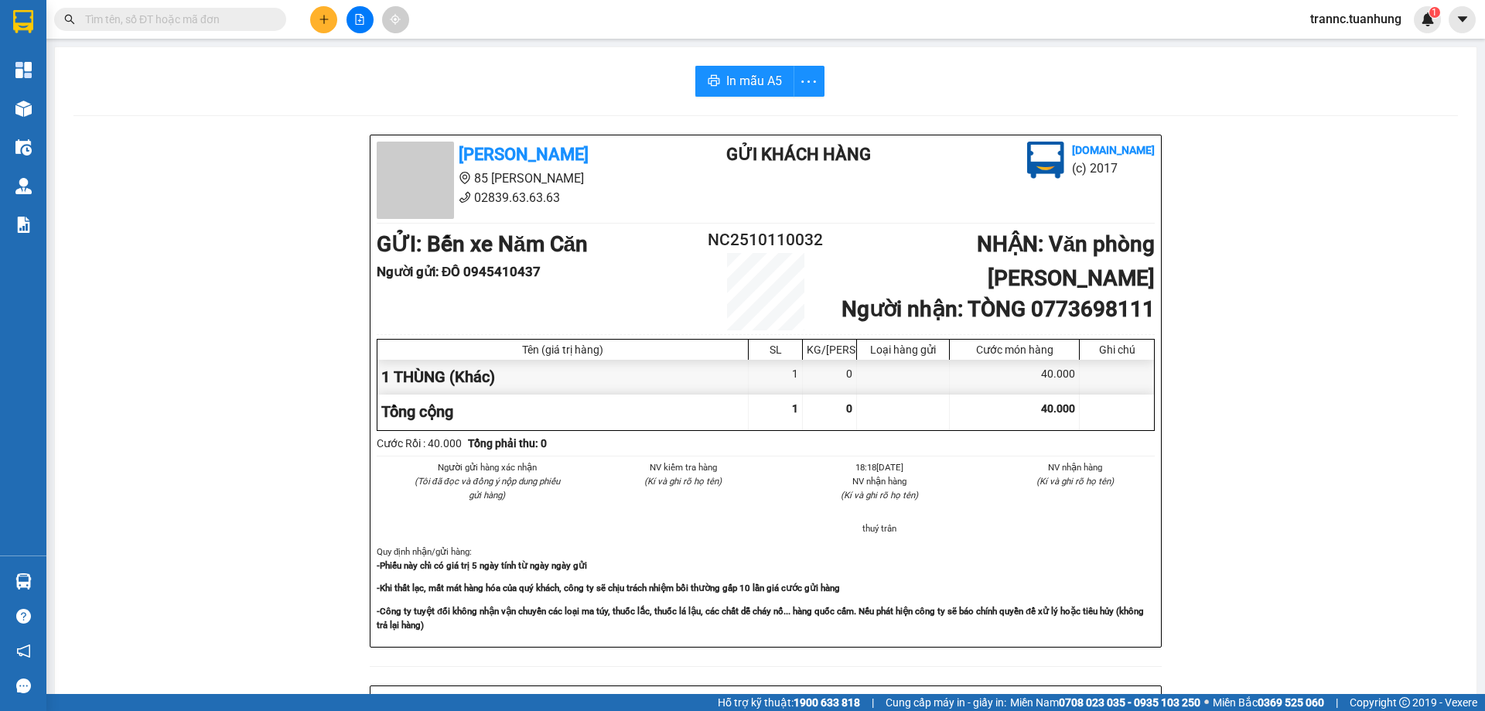
click at [217, 18] on input "text" at bounding box center [176, 19] width 183 height 17
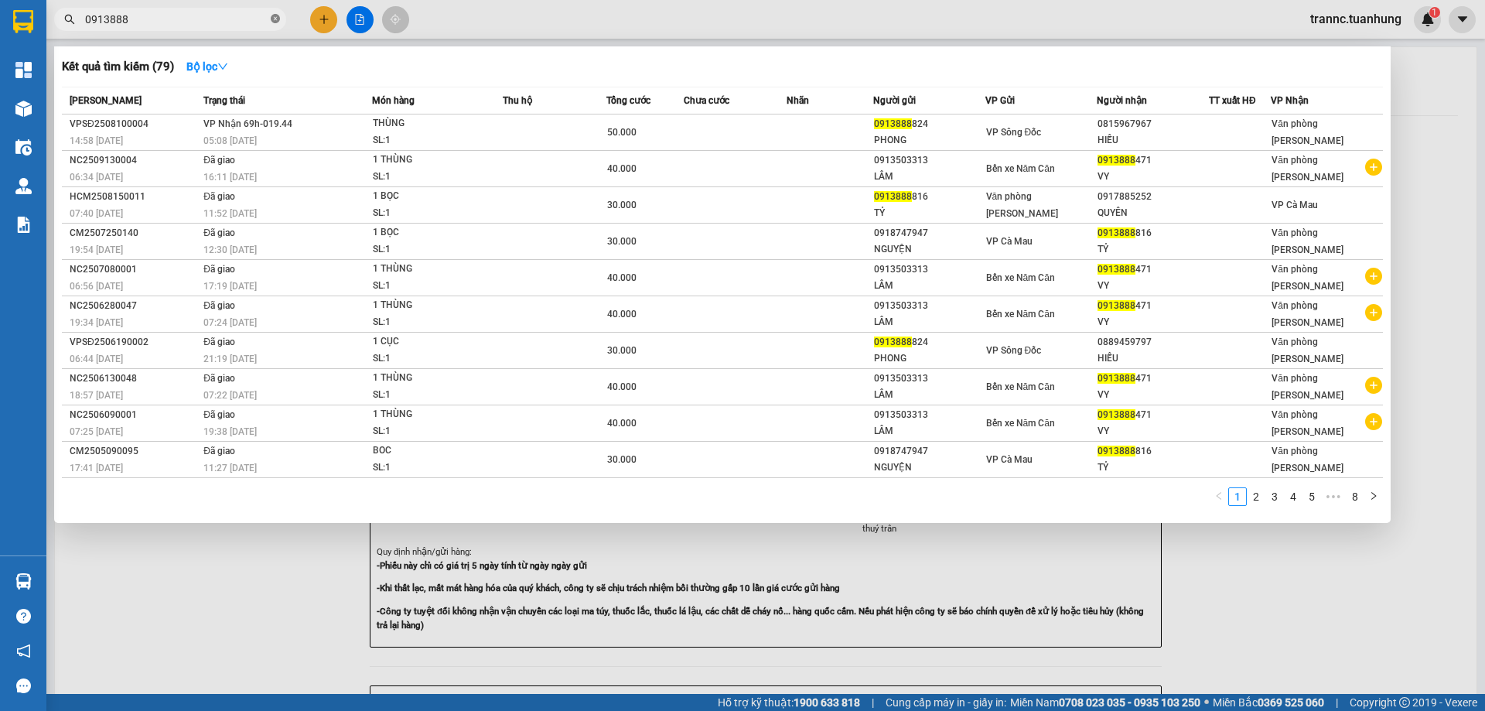
click at [275, 19] on icon "close-circle" at bounding box center [275, 18] width 9 height 9
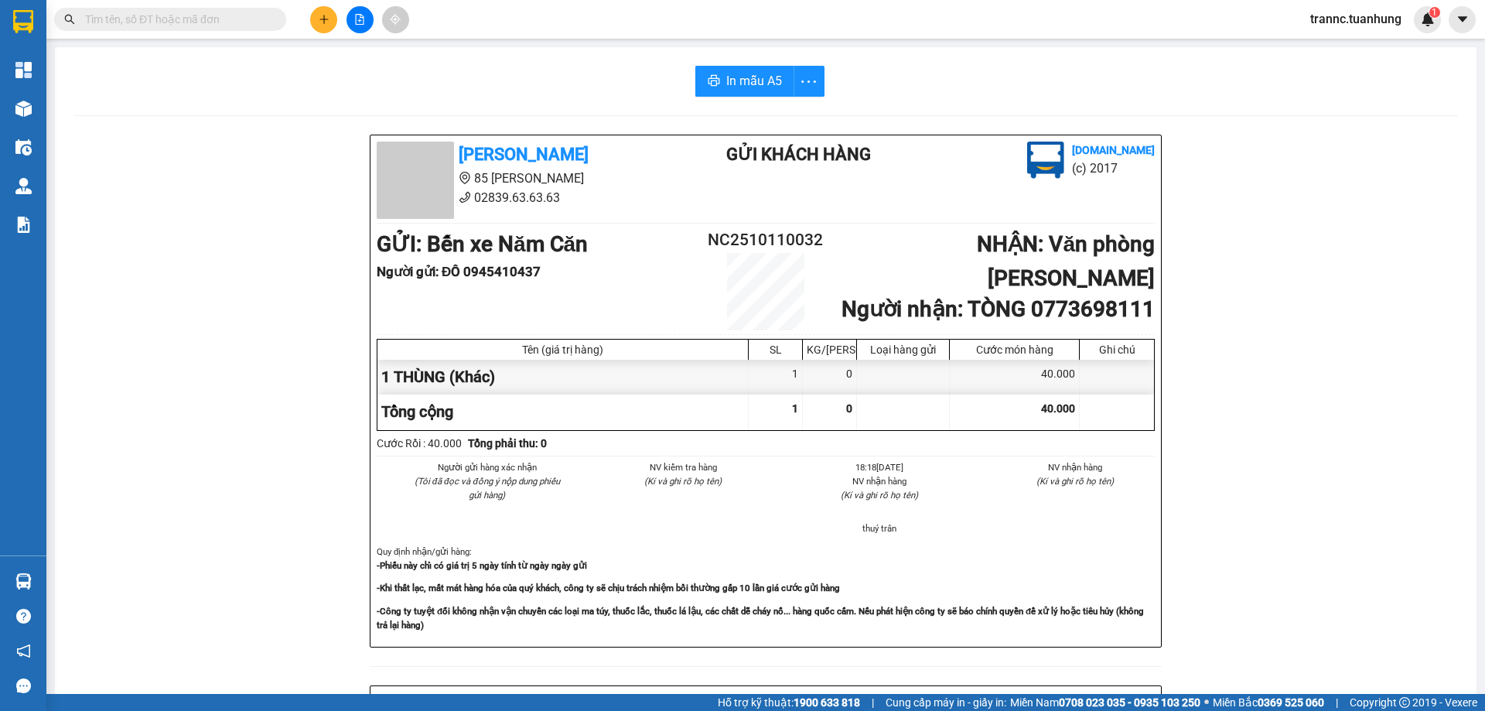
click at [234, 24] on input "text" at bounding box center [176, 19] width 183 height 17
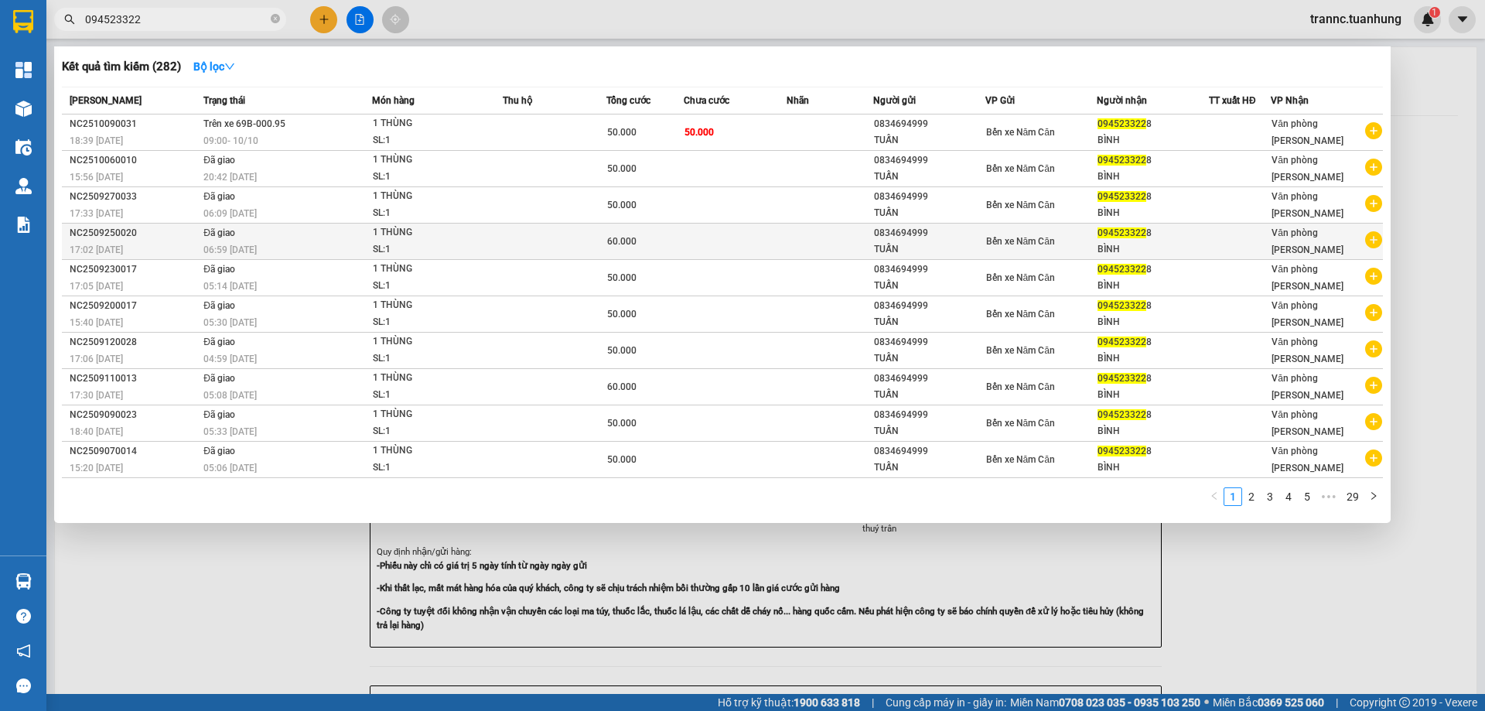
click at [1374, 239] on icon "plus-circle" at bounding box center [1373, 239] width 17 height 17
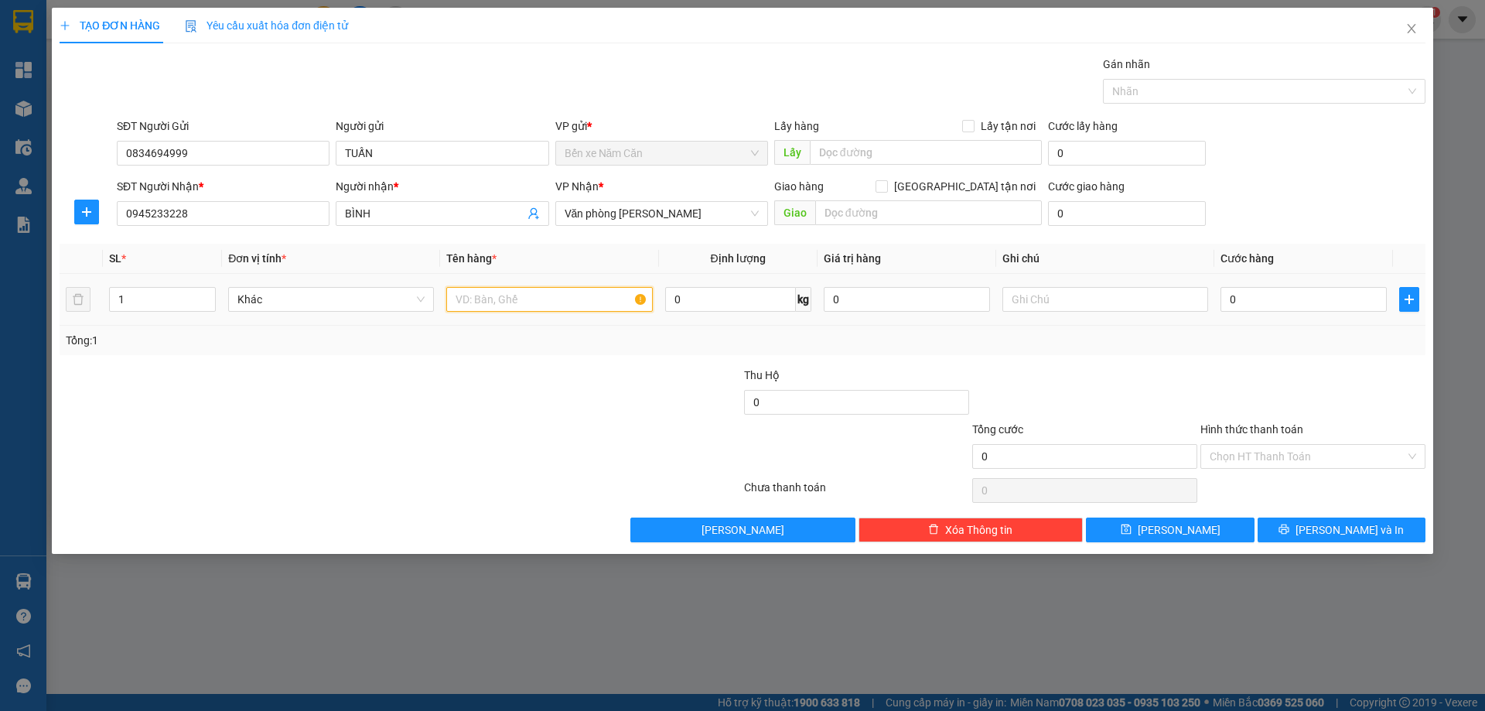
click at [514, 298] on input "text" at bounding box center [549, 299] width 206 height 25
click at [1268, 295] on input "0" at bounding box center [1303, 299] width 166 height 25
click at [1274, 350] on div "Tổng: 1" at bounding box center [743, 340] width 1366 height 29
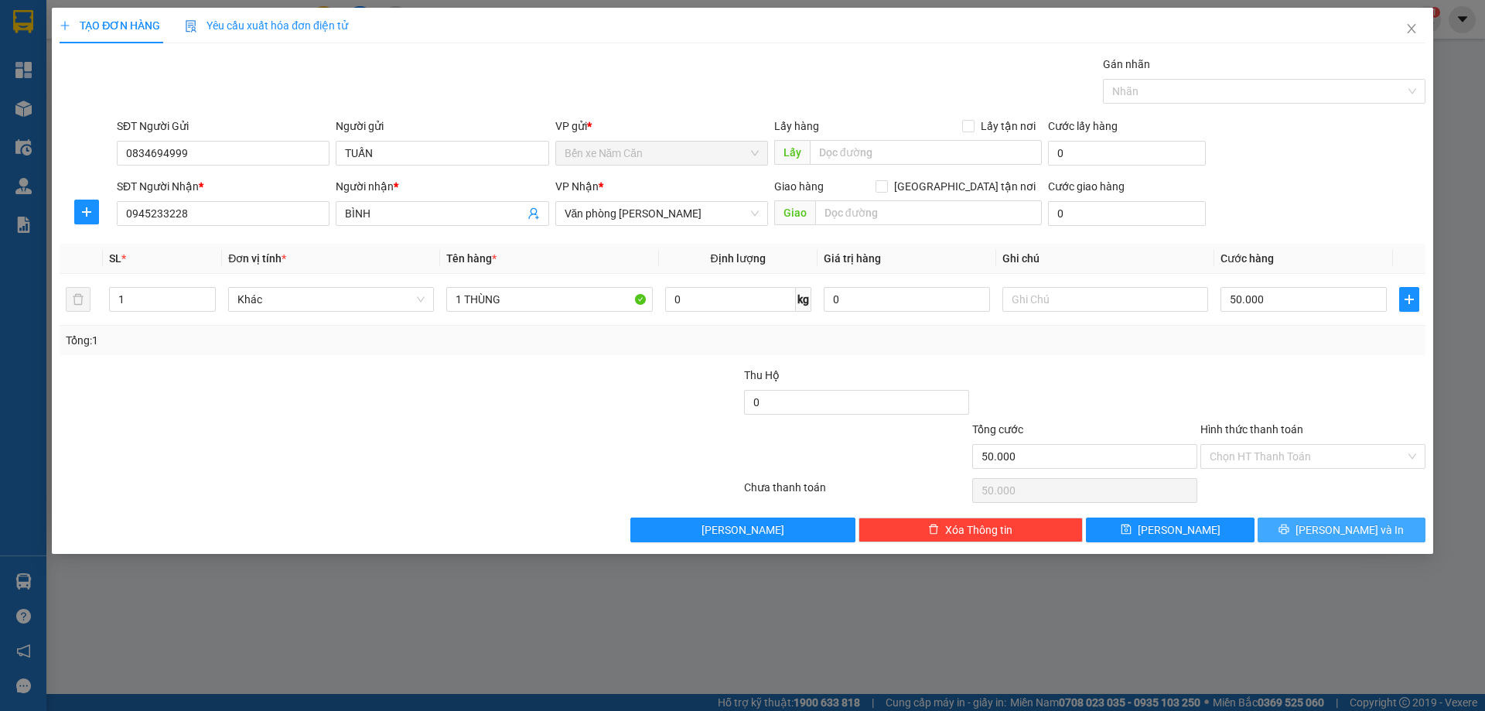
click at [1358, 534] on span "Lưu và In" at bounding box center [1350, 529] width 108 height 17
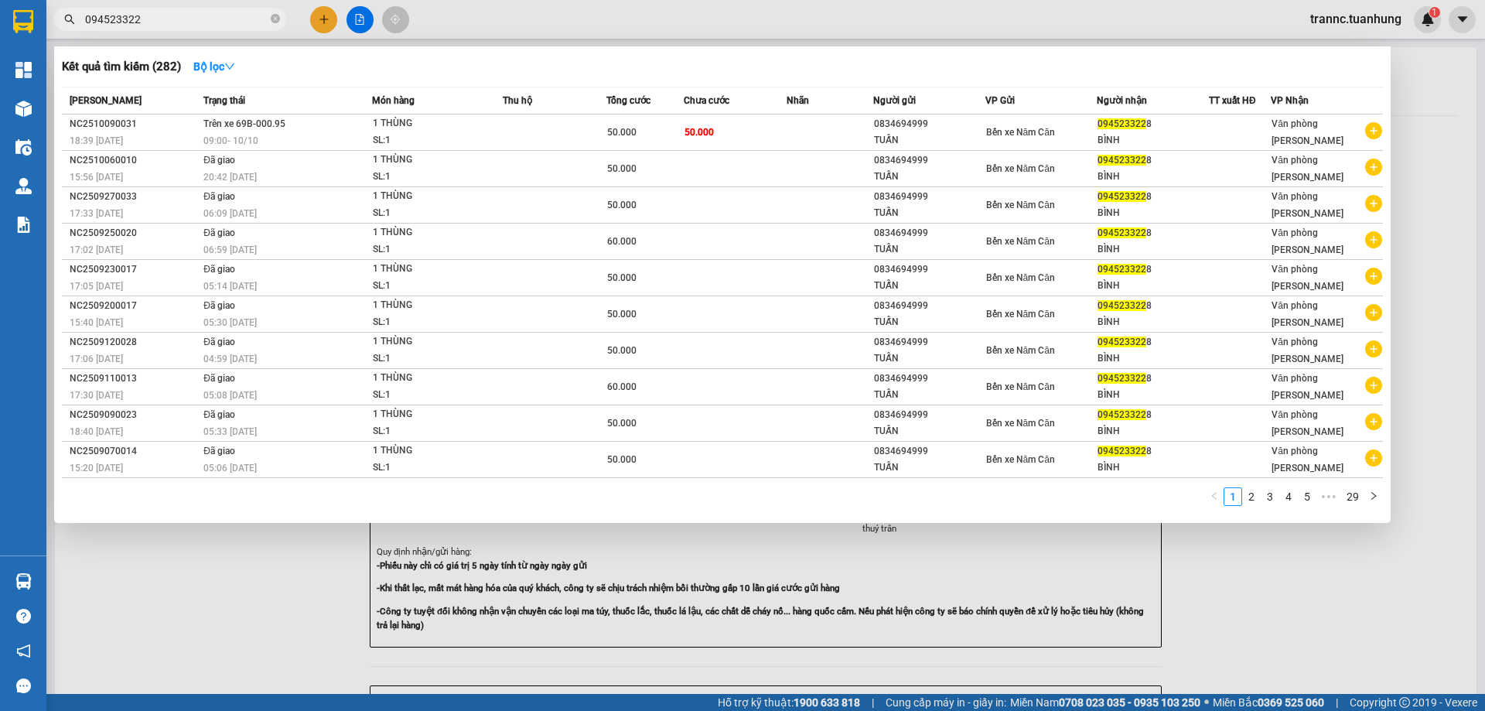
click at [1422, 618] on div at bounding box center [742, 355] width 1485 height 711
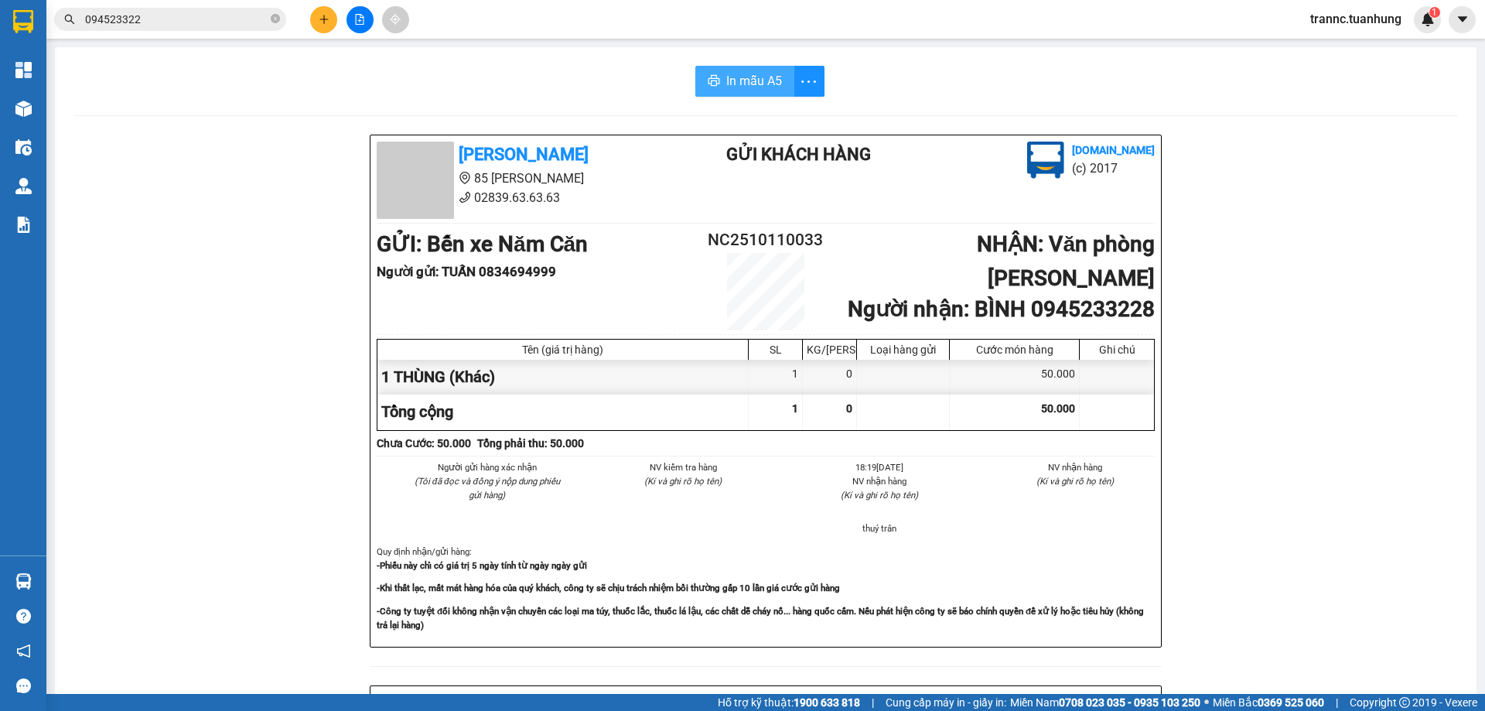
click at [726, 86] on span "In mẫu A5" at bounding box center [754, 80] width 56 height 19
click at [547, 85] on div "In mẫu A5" at bounding box center [765, 81] width 1384 height 31
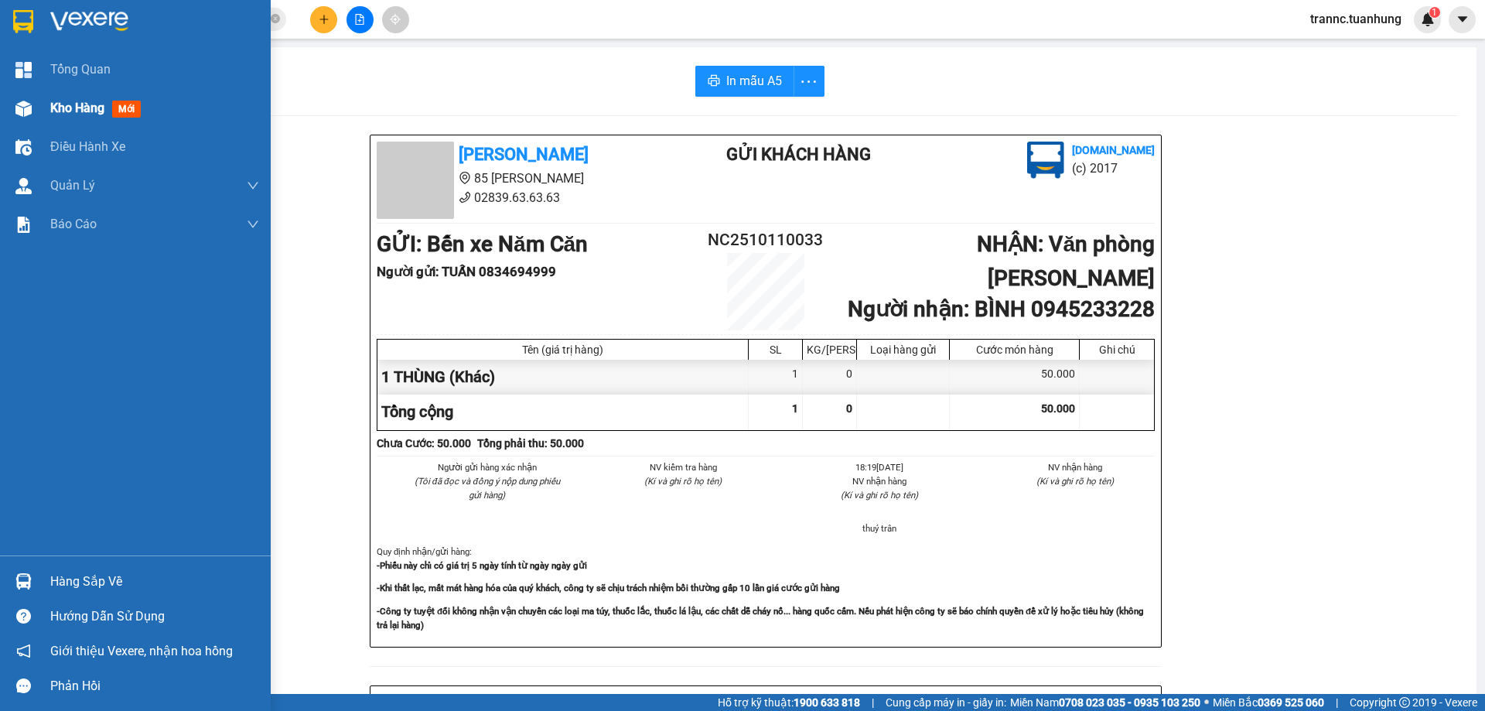
click at [121, 114] on span "mới" at bounding box center [126, 109] width 29 height 17
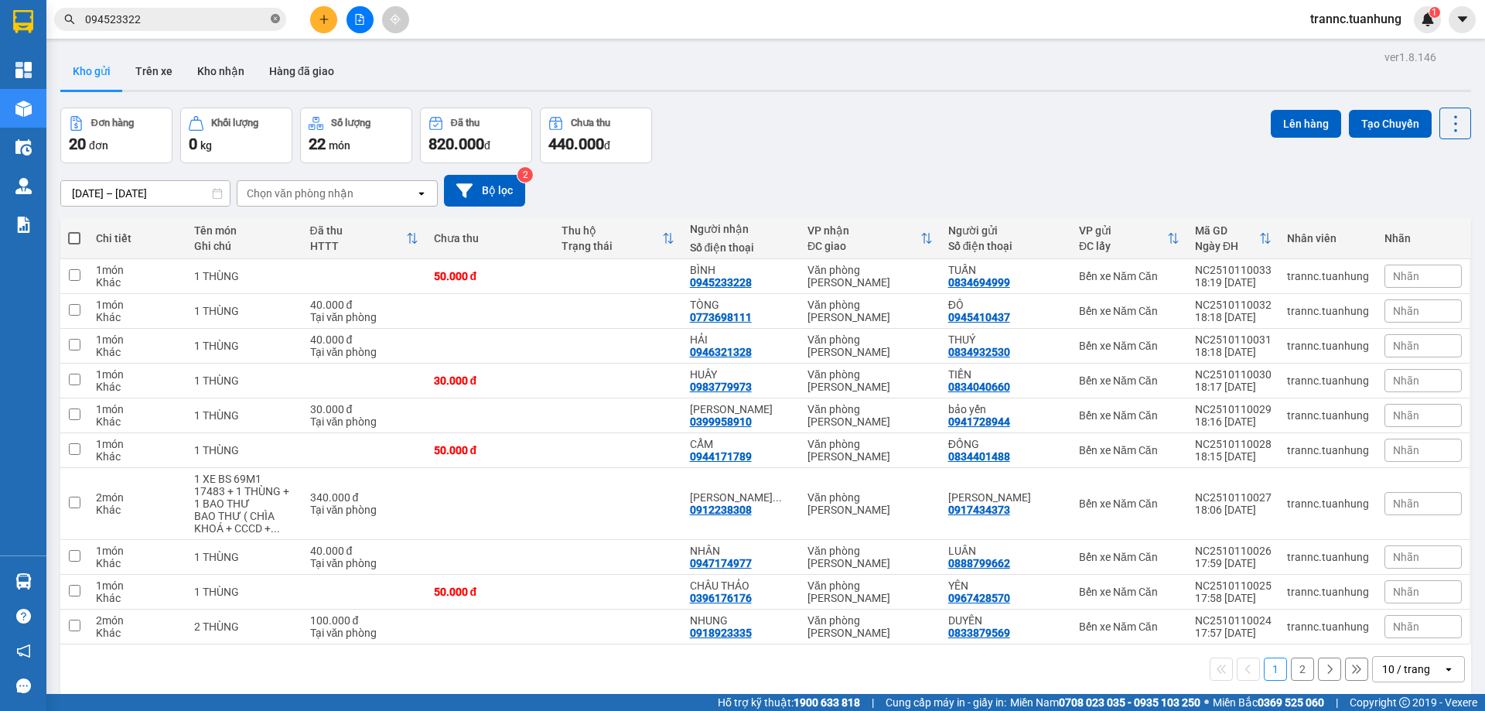
click at [273, 19] on icon "close-circle" at bounding box center [275, 18] width 9 height 9
click at [199, 22] on input "text" at bounding box center [176, 19] width 183 height 17
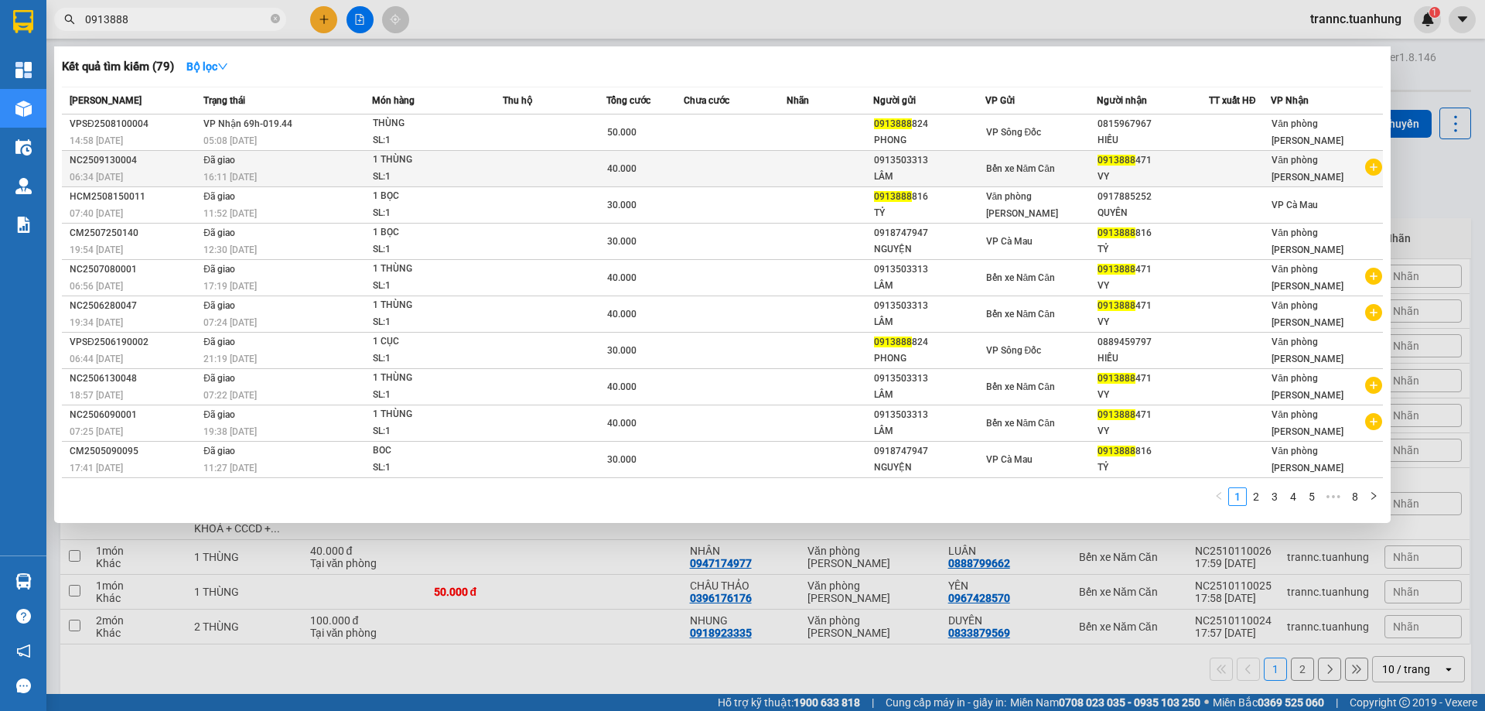
click at [1377, 165] on icon "plus-circle" at bounding box center [1373, 167] width 17 height 17
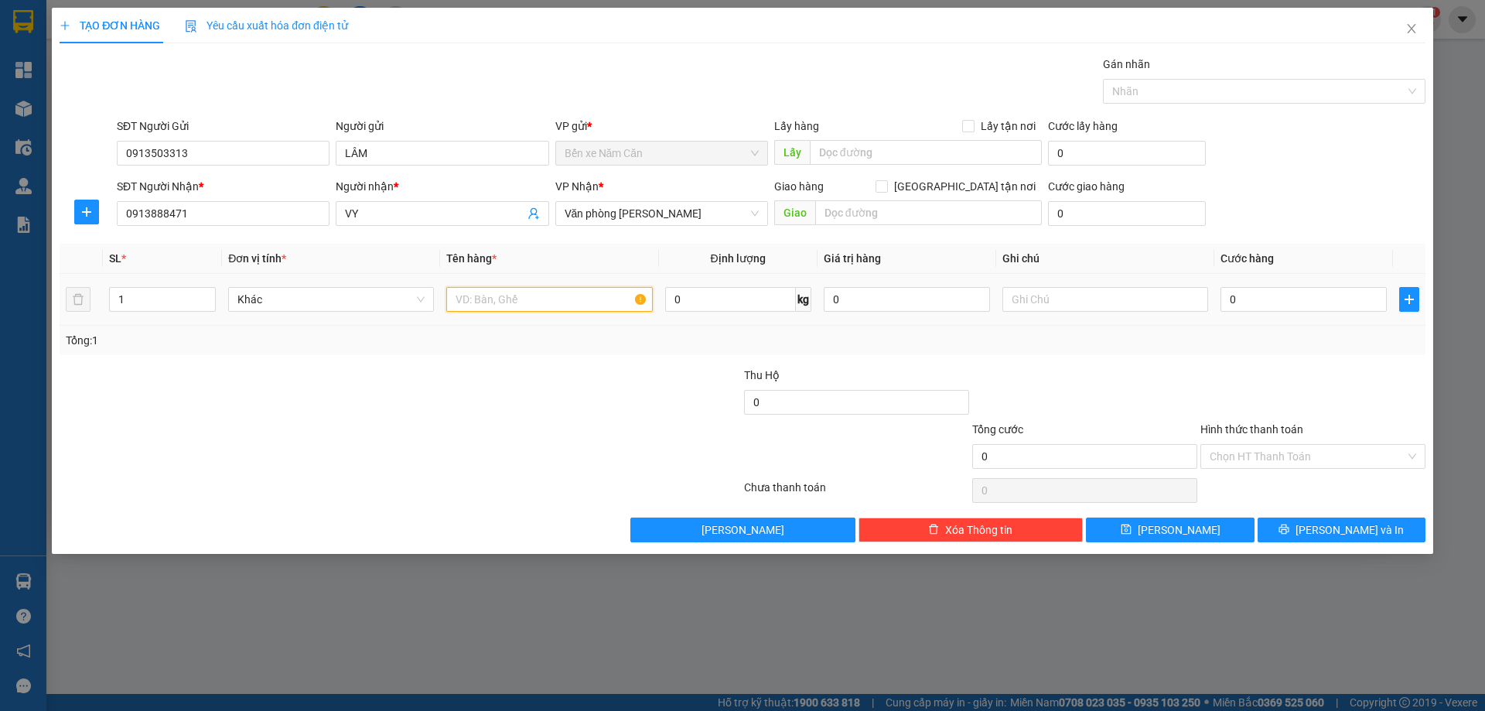
click at [573, 299] on input "text" at bounding box center [549, 299] width 206 height 25
click at [1275, 303] on input "0" at bounding box center [1303, 299] width 166 height 25
click at [1190, 346] on div "Tổng: 1" at bounding box center [743, 340] width 1354 height 17
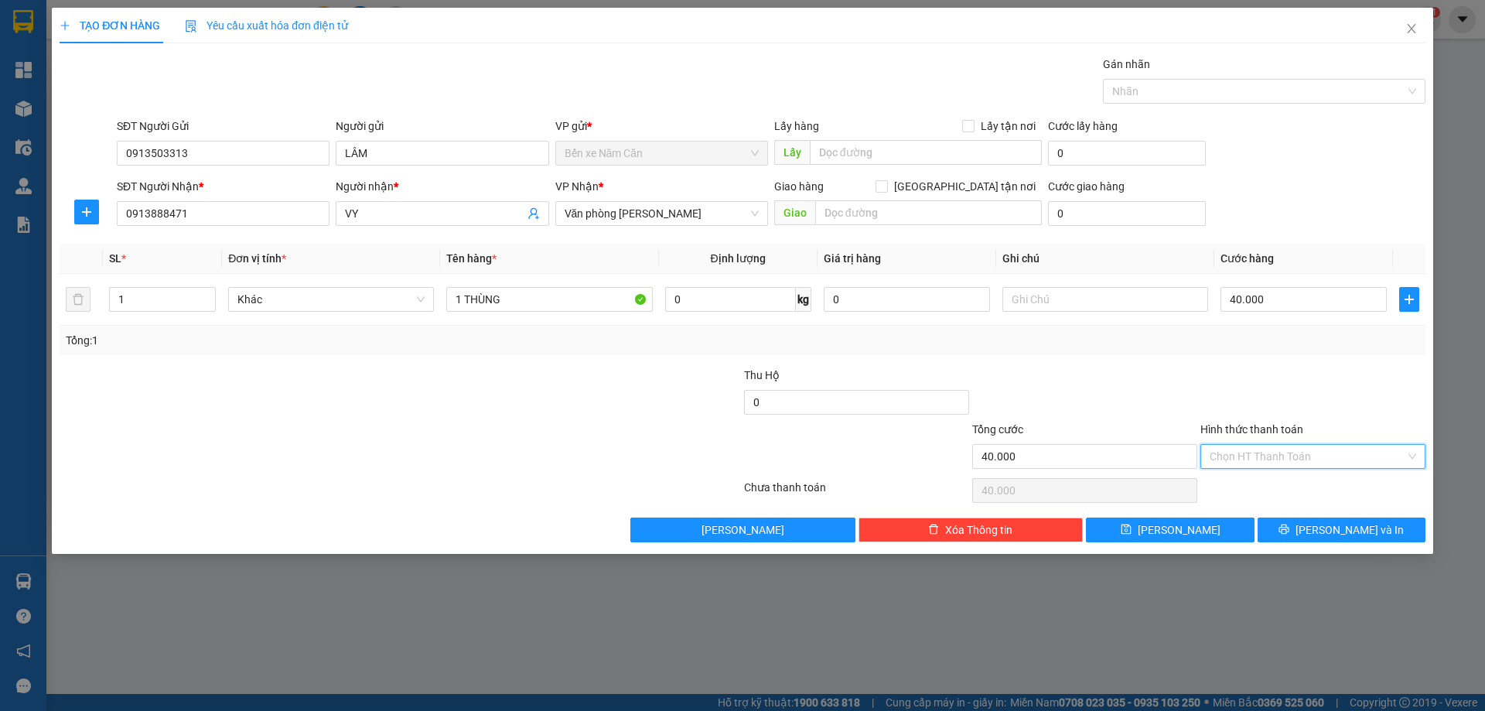
click at [1259, 453] on input "Hình thức thanh toán" at bounding box center [1308, 456] width 196 height 23
click at [1258, 483] on div "Tại văn phòng" at bounding box center [1313, 487] width 207 height 17
click at [1325, 534] on button "Lưu và In" at bounding box center [1342, 529] width 168 height 25
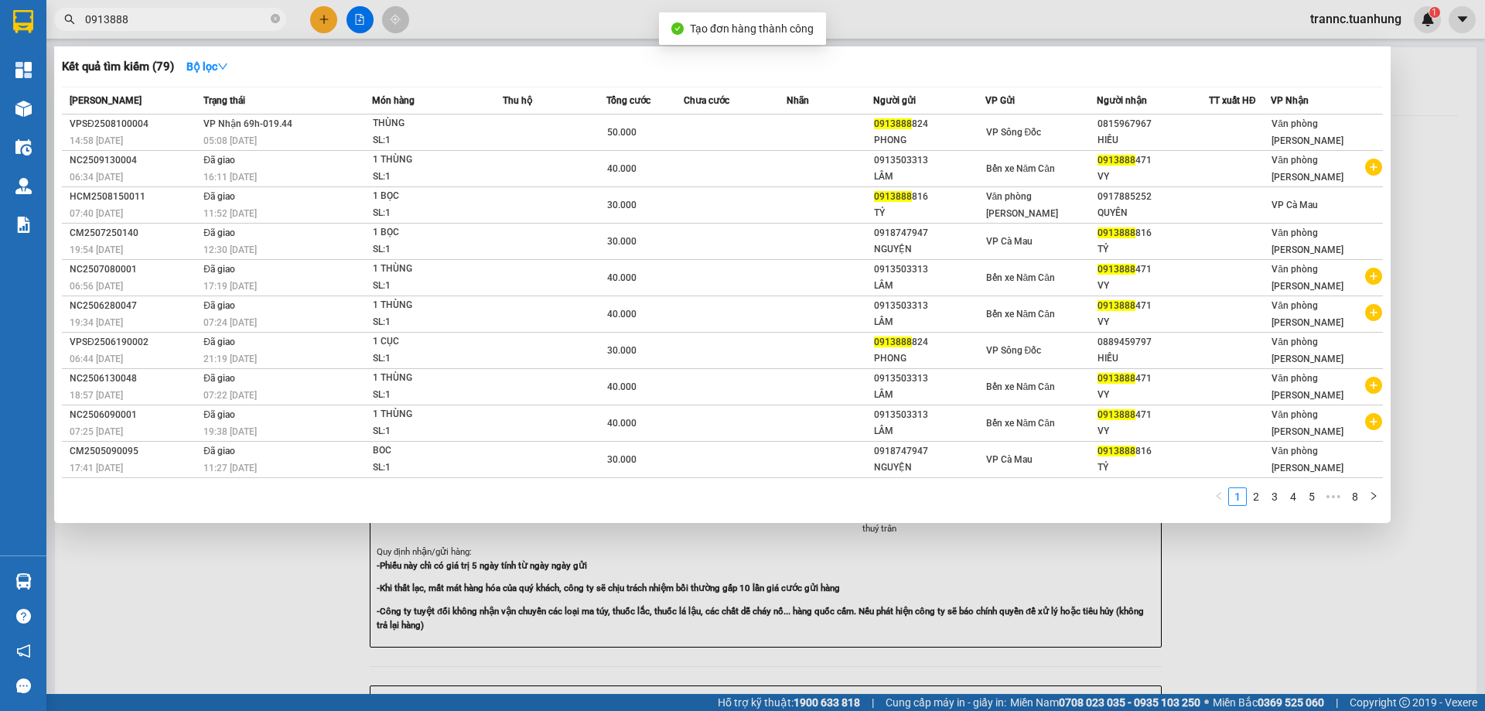
click at [1430, 606] on div at bounding box center [742, 355] width 1485 height 711
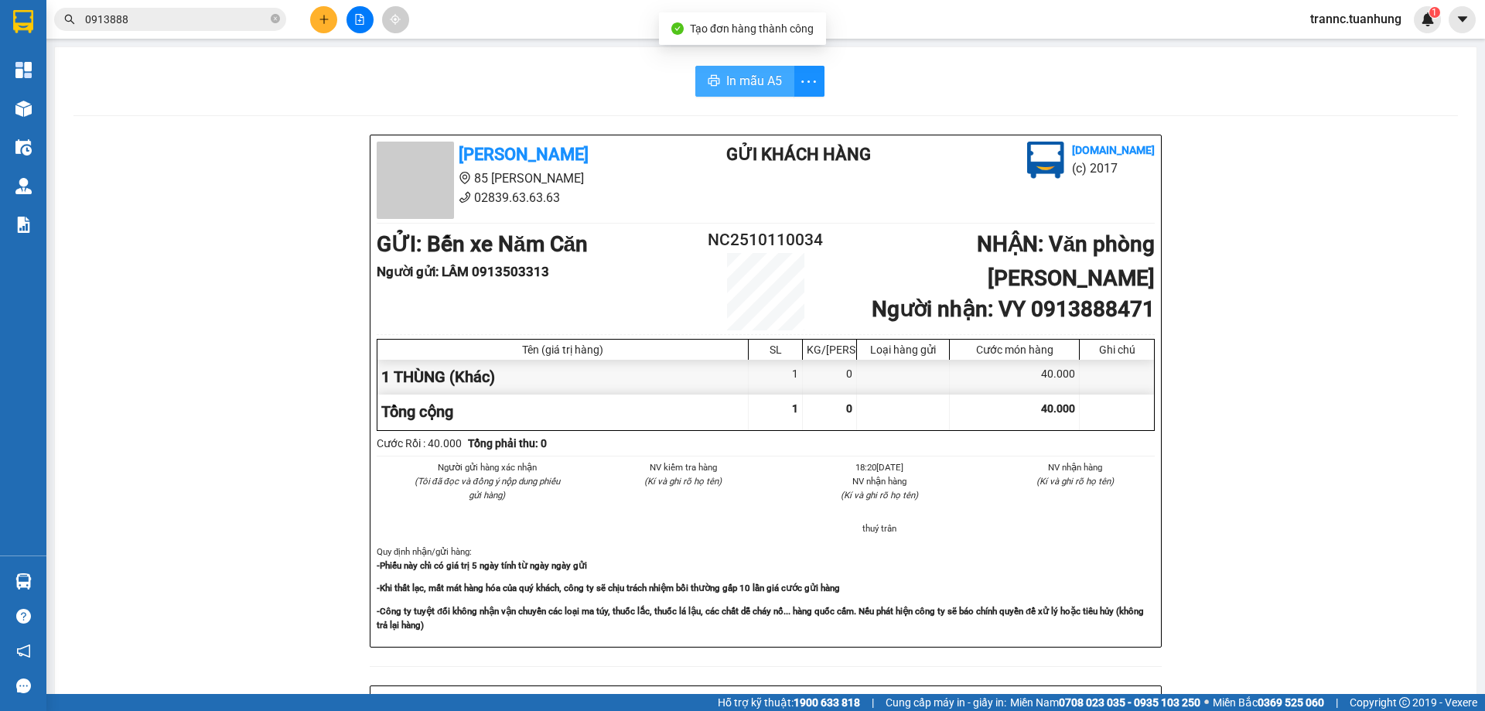
click at [760, 75] on span "In mẫu A5" at bounding box center [754, 80] width 56 height 19
click at [274, 20] on icon "close-circle" at bounding box center [275, 18] width 9 height 9
click at [206, 19] on input "text" at bounding box center [176, 19] width 183 height 17
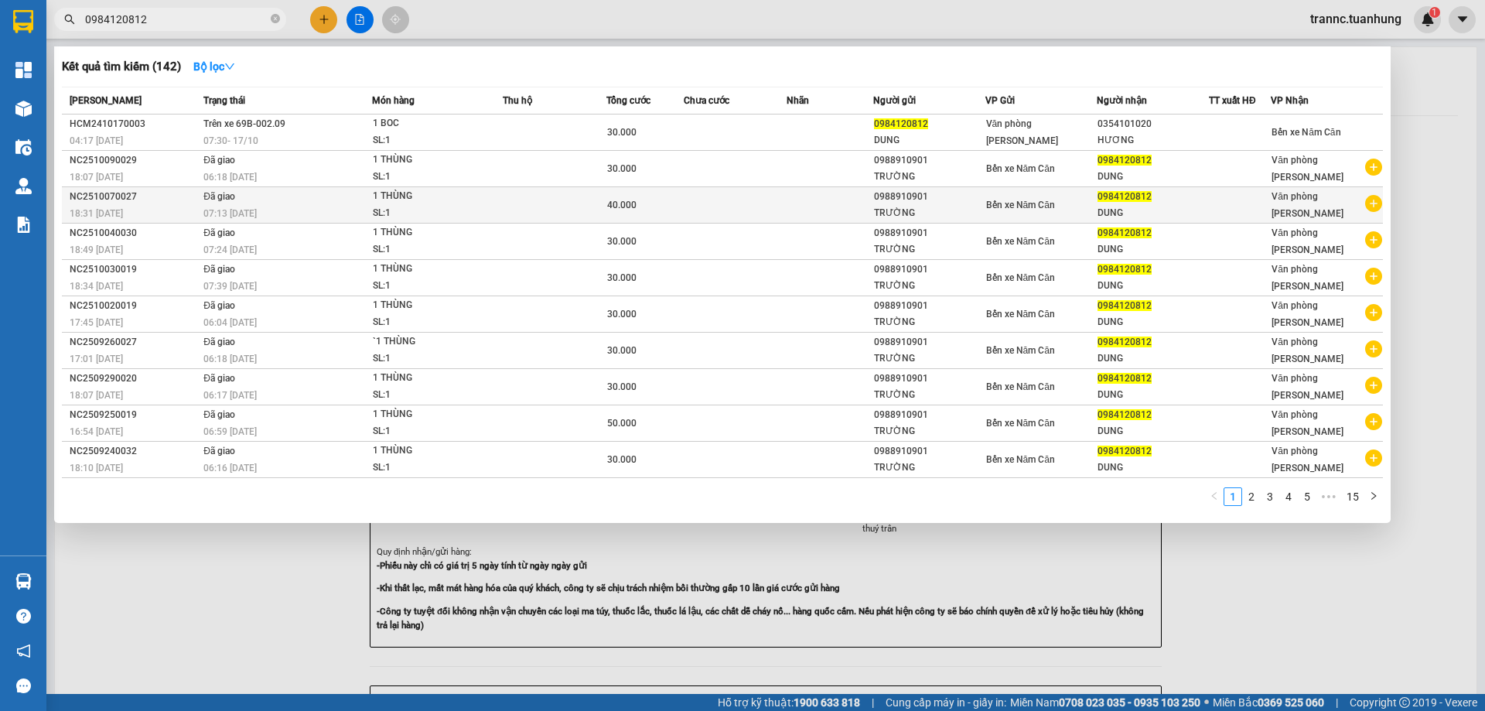
click at [1376, 199] on icon "plus-circle" at bounding box center [1373, 203] width 17 height 17
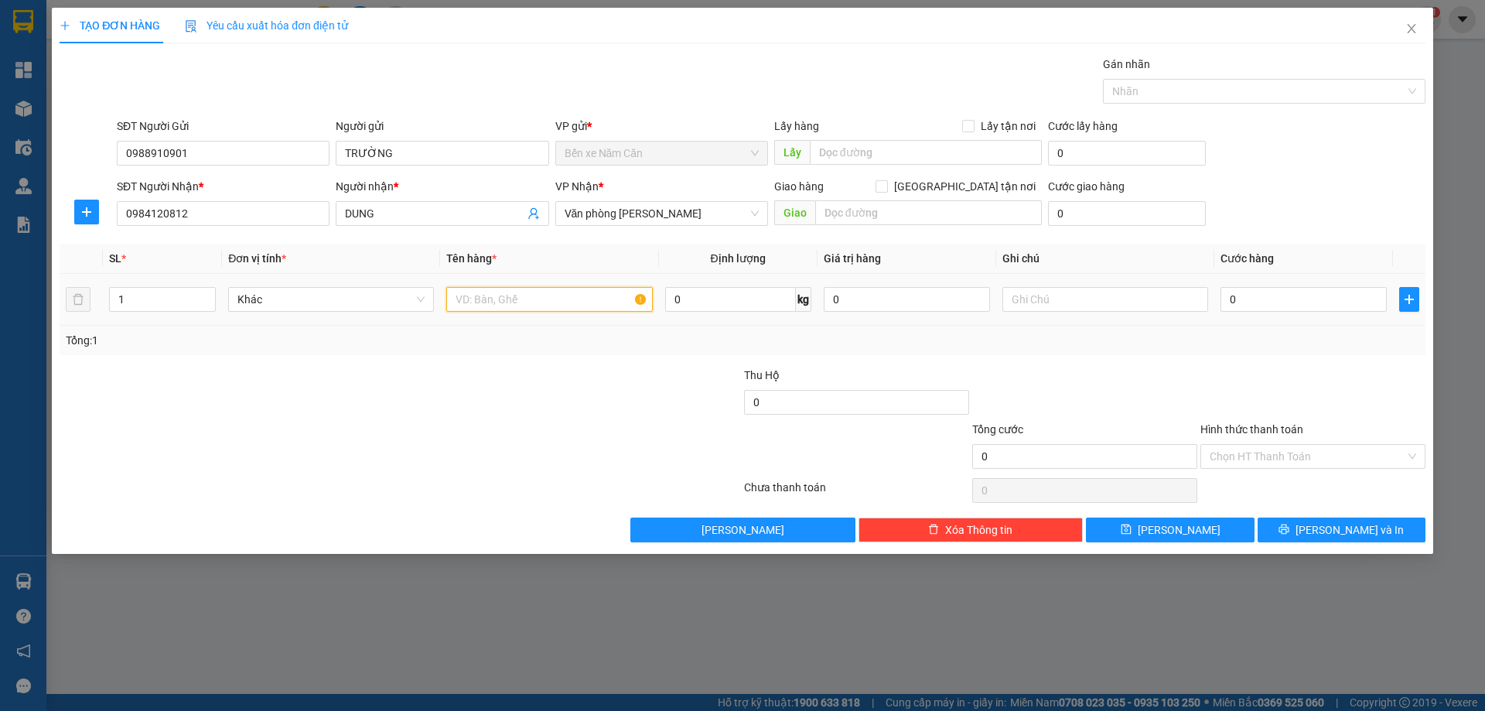
click at [479, 288] on input "text" at bounding box center [549, 299] width 206 height 25
click at [1262, 295] on input "0" at bounding box center [1303, 299] width 166 height 25
click at [1272, 378] on div at bounding box center [1313, 394] width 228 height 54
click at [1277, 454] on input "Hình thức thanh toán" at bounding box center [1308, 456] width 196 height 23
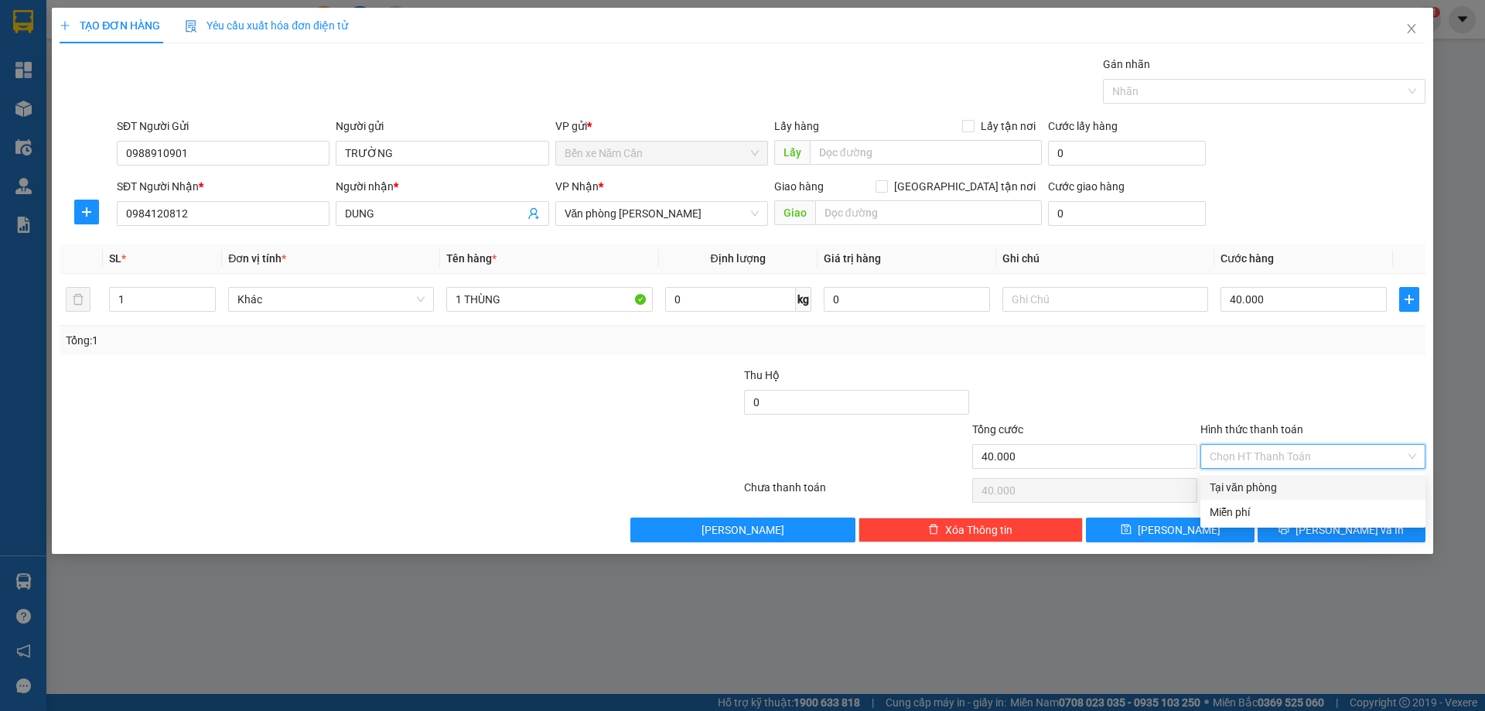
click at [1347, 394] on div at bounding box center [1313, 394] width 228 height 54
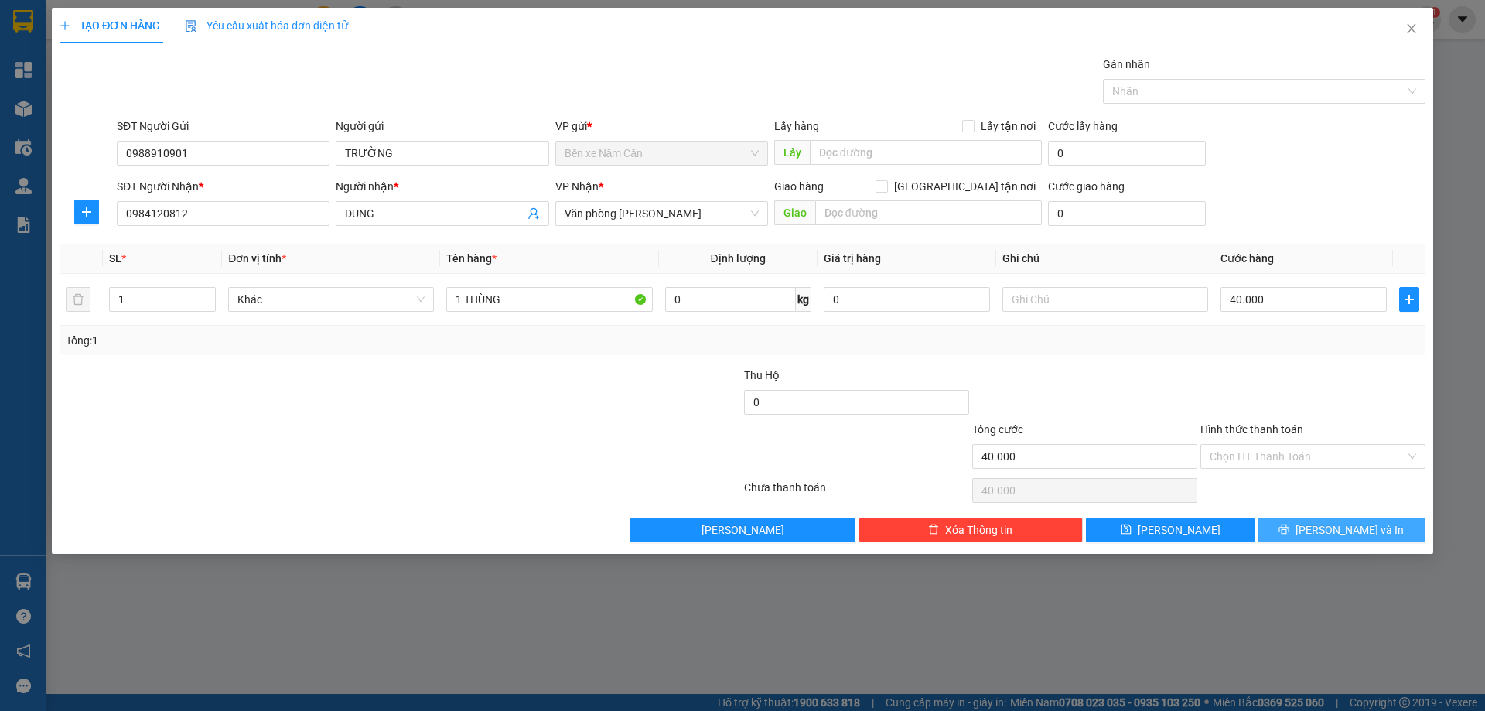
click at [1370, 531] on span "Lưu và In" at bounding box center [1350, 529] width 108 height 17
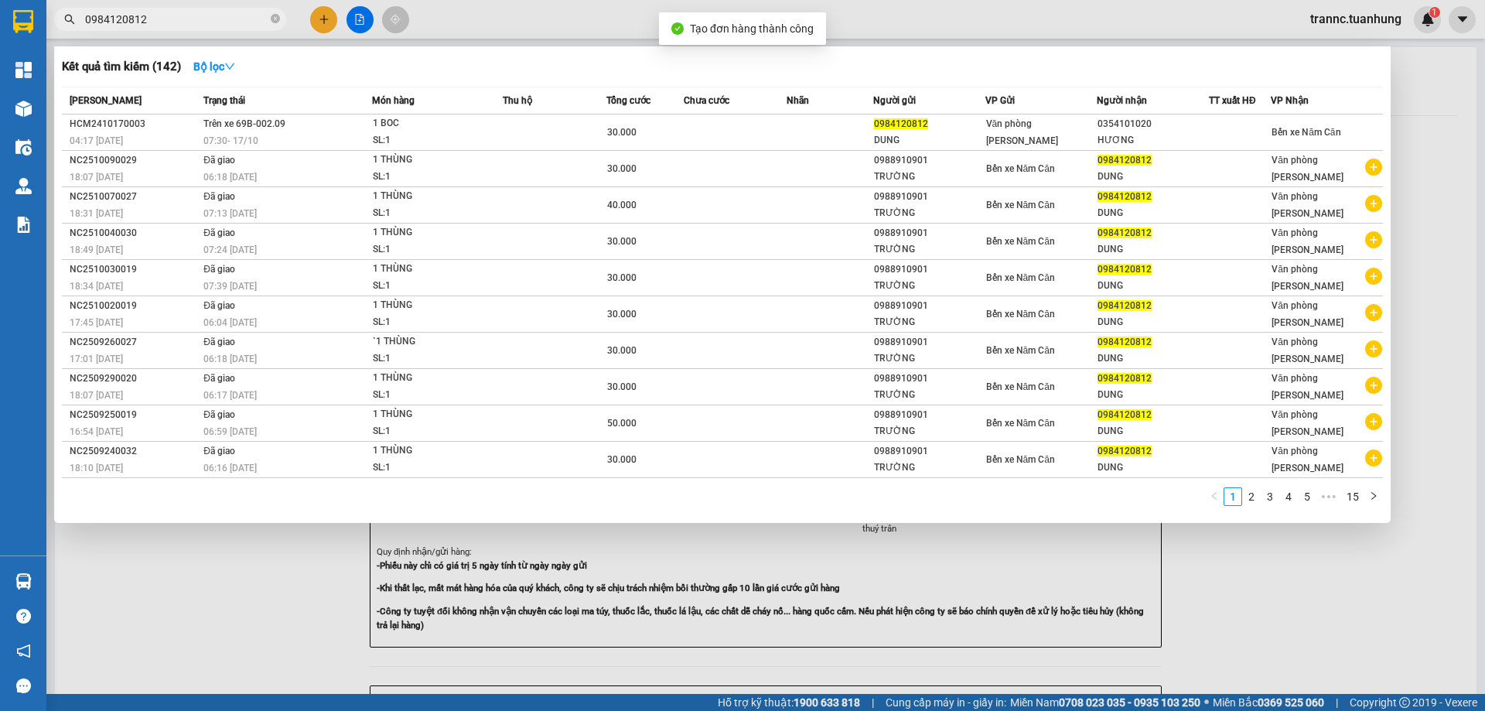
click at [1326, 571] on div at bounding box center [742, 355] width 1485 height 711
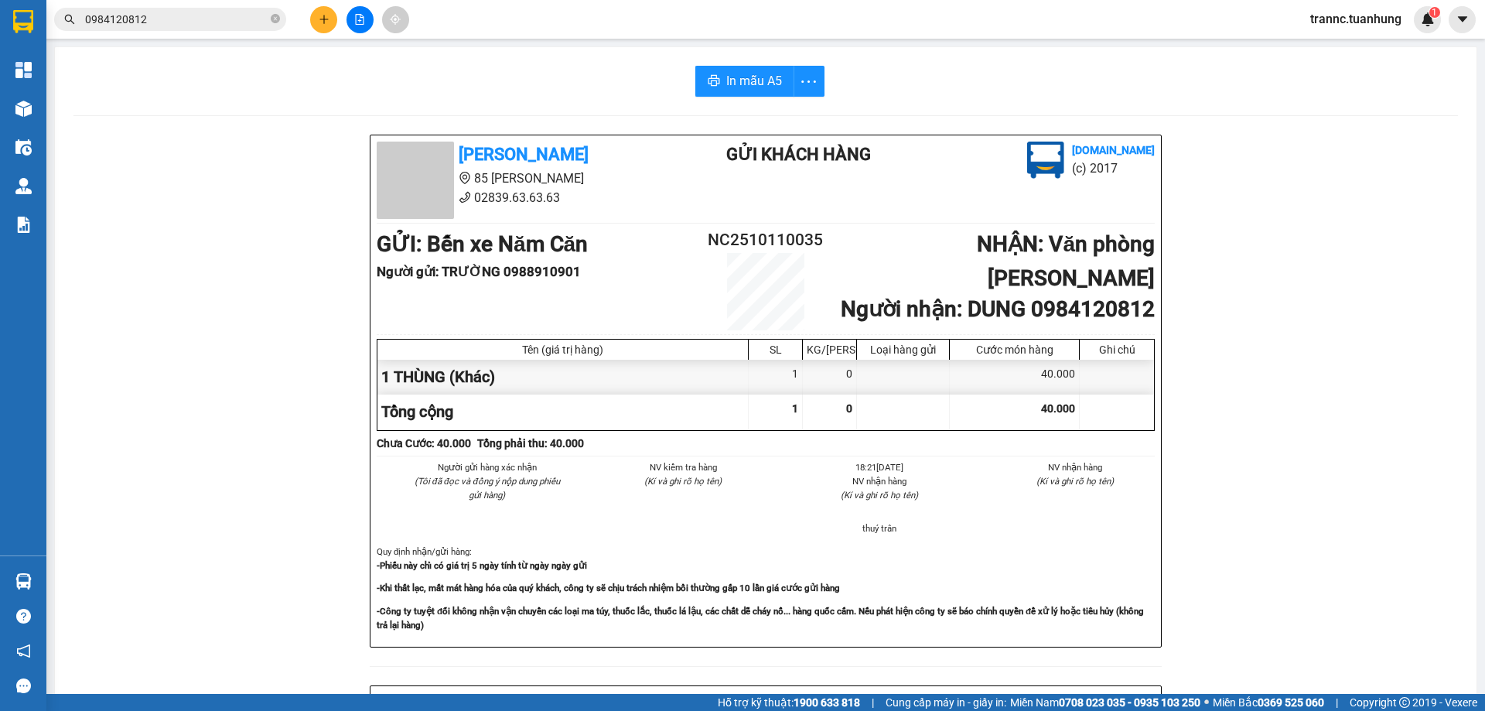
click at [273, 19] on icon "close-circle" at bounding box center [275, 18] width 9 height 9
click at [203, 15] on input "text" at bounding box center [176, 19] width 183 height 17
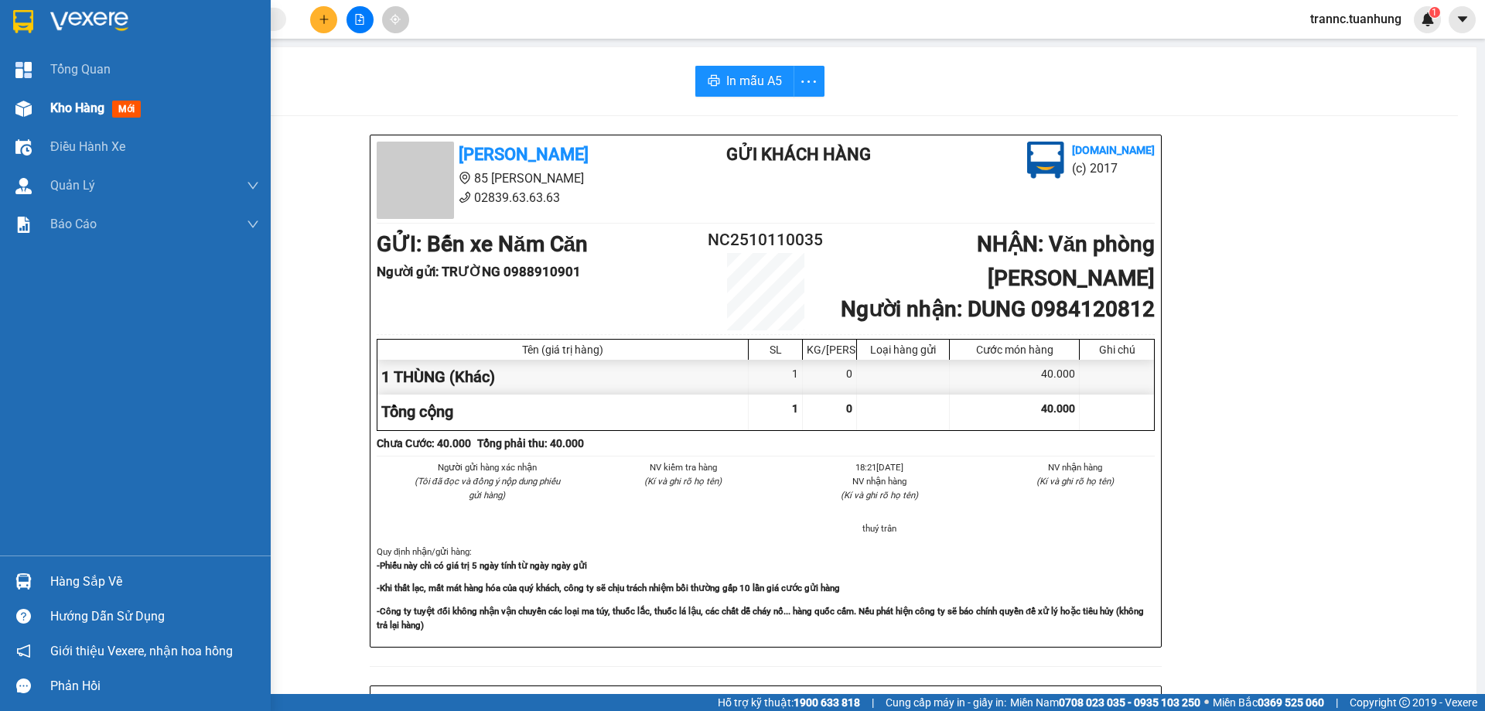
click at [127, 112] on span "mới" at bounding box center [126, 109] width 29 height 17
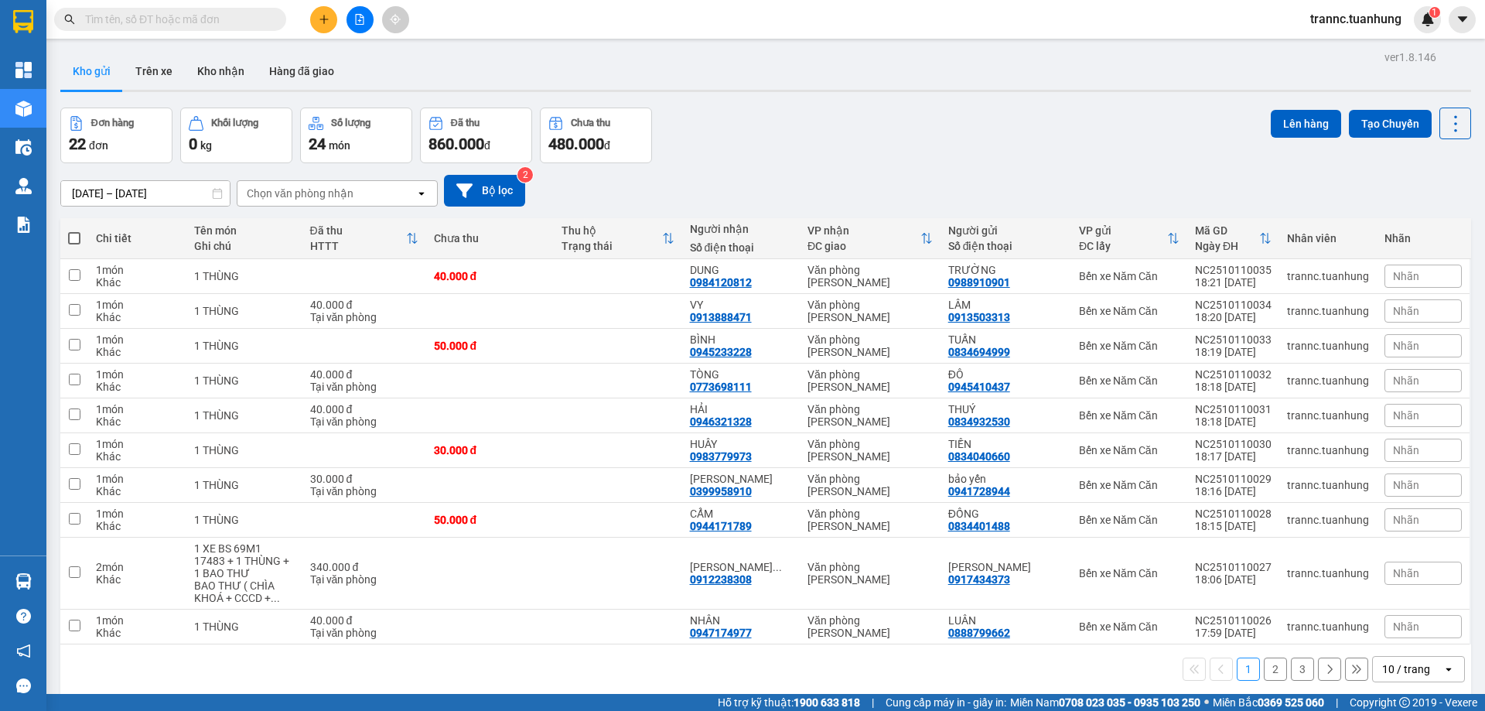
click at [1270, 675] on button "2" at bounding box center [1275, 668] width 23 height 23
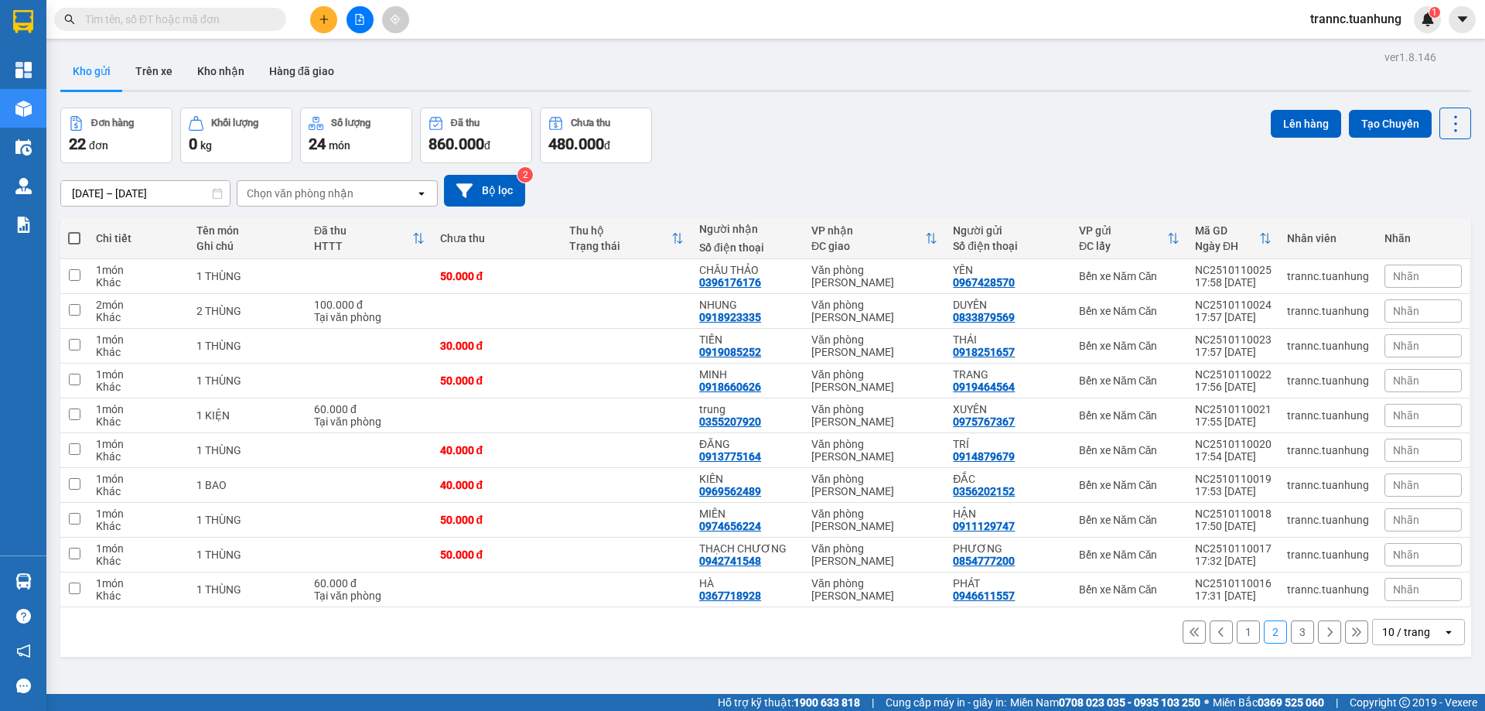
click at [209, 24] on input "text" at bounding box center [176, 19] width 183 height 17
click at [332, 17] on button at bounding box center [323, 19] width 27 height 27
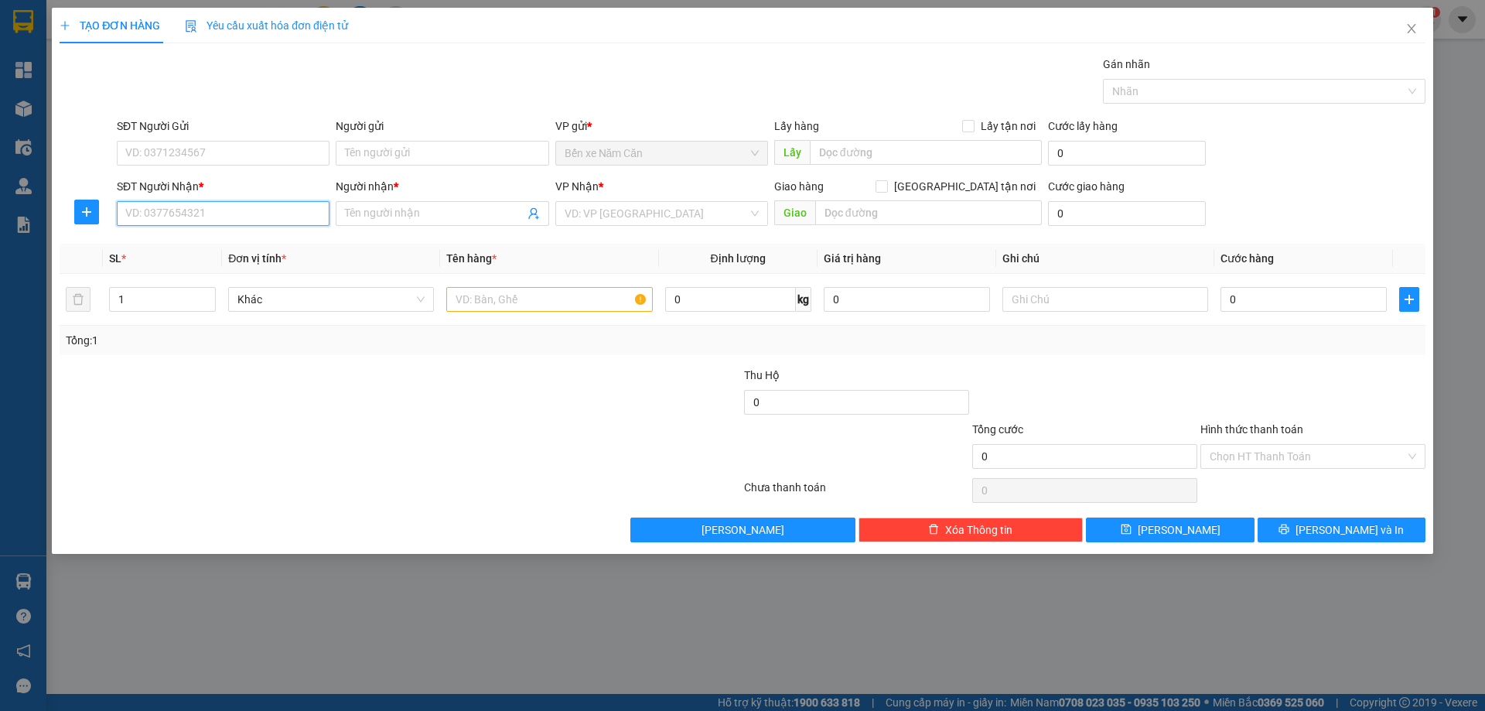
click at [183, 210] on input "SĐT Người Nhận *" at bounding box center [223, 213] width 213 height 25
click at [1417, 39] on span "Close" at bounding box center [1411, 29] width 43 height 43
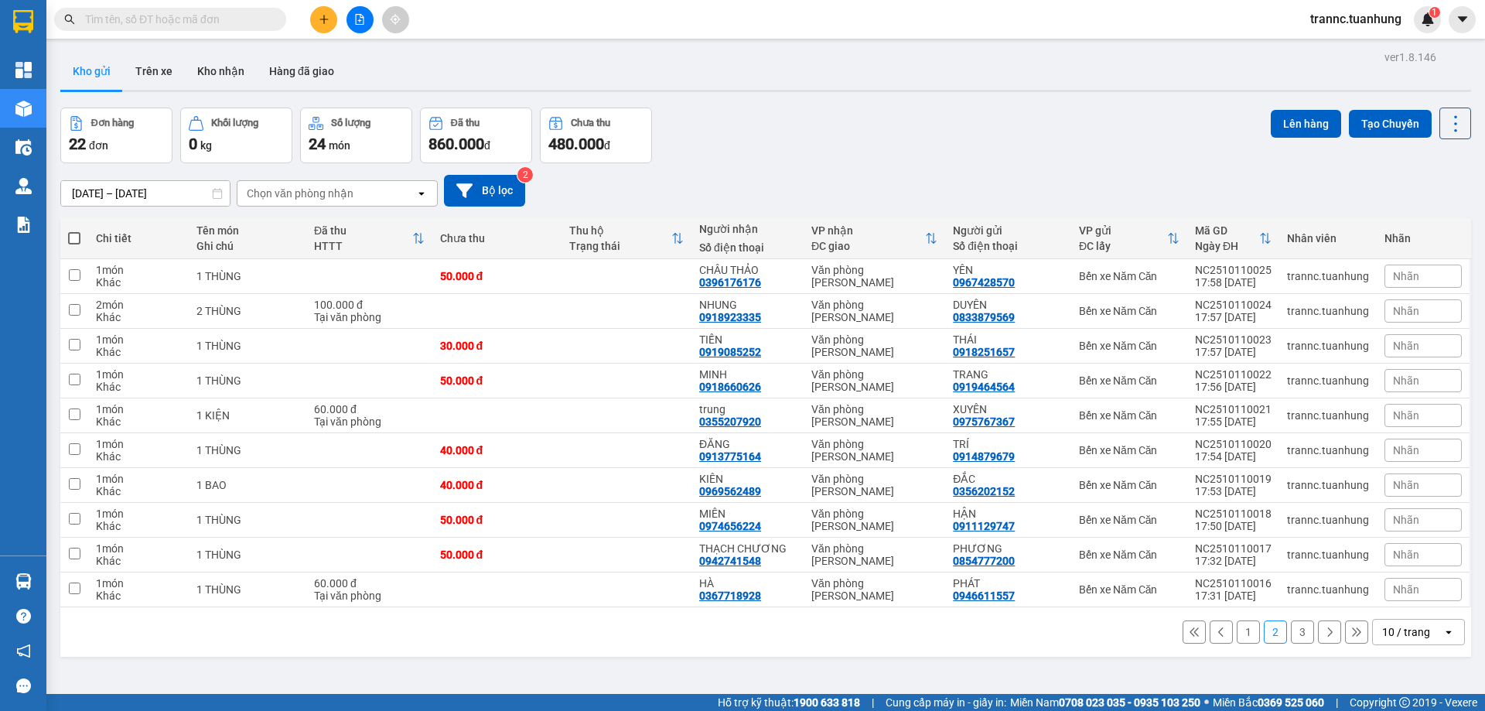
click at [162, 17] on input "text" at bounding box center [176, 19] width 183 height 17
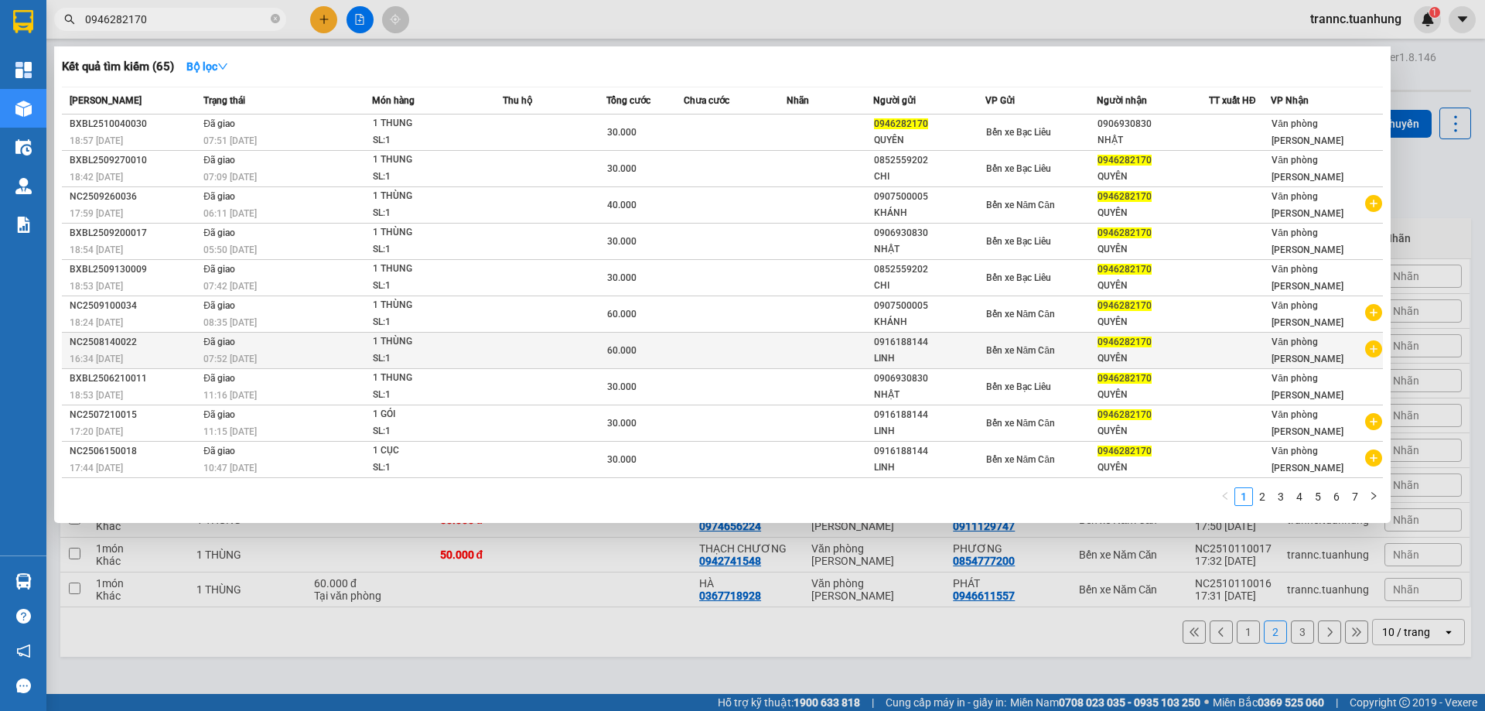
click at [1372, 352] on icon "plus-circle" at bounding box center [1373, 348] width 17 height 17
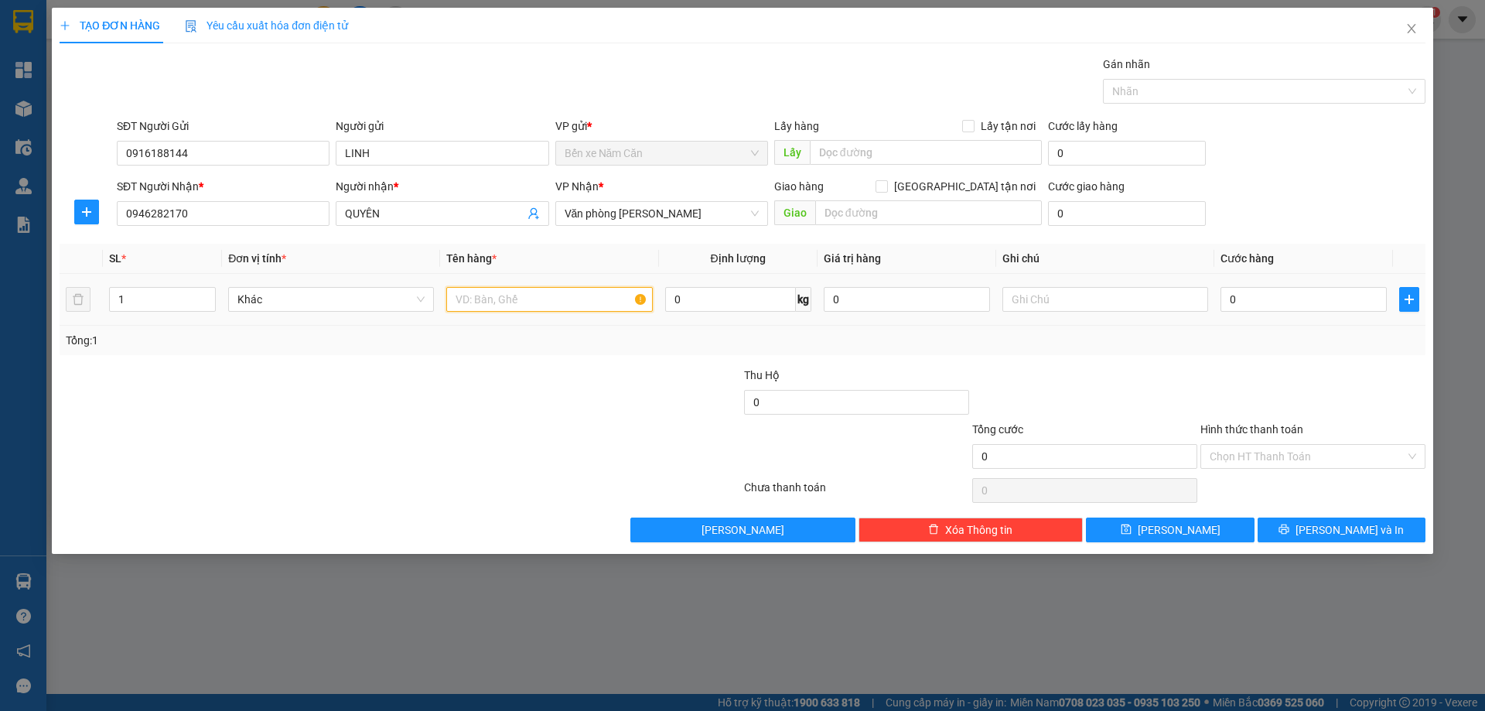
click at [568, 303] on input "text" at bounding box center [549, 299] width 206 height 25
click at [1282, 302] on input "0" at bounding box center [1303, 299] width 166 height 25
click at [1284, 376] on div at bounding box center [1313, 394] width 228 height 54
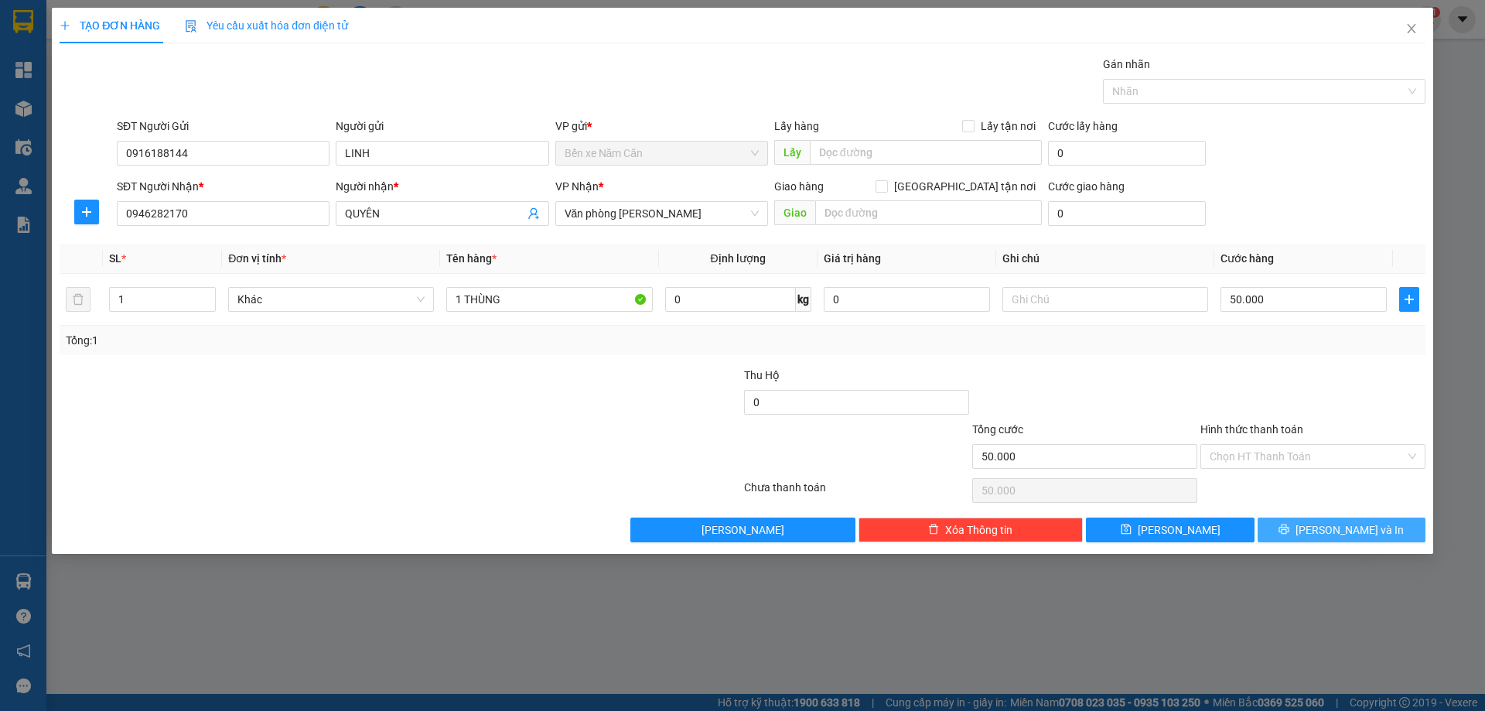
click at [1332, 528] on span "Lưu và In" at bounding box center [1350, 529] width 108 height 17
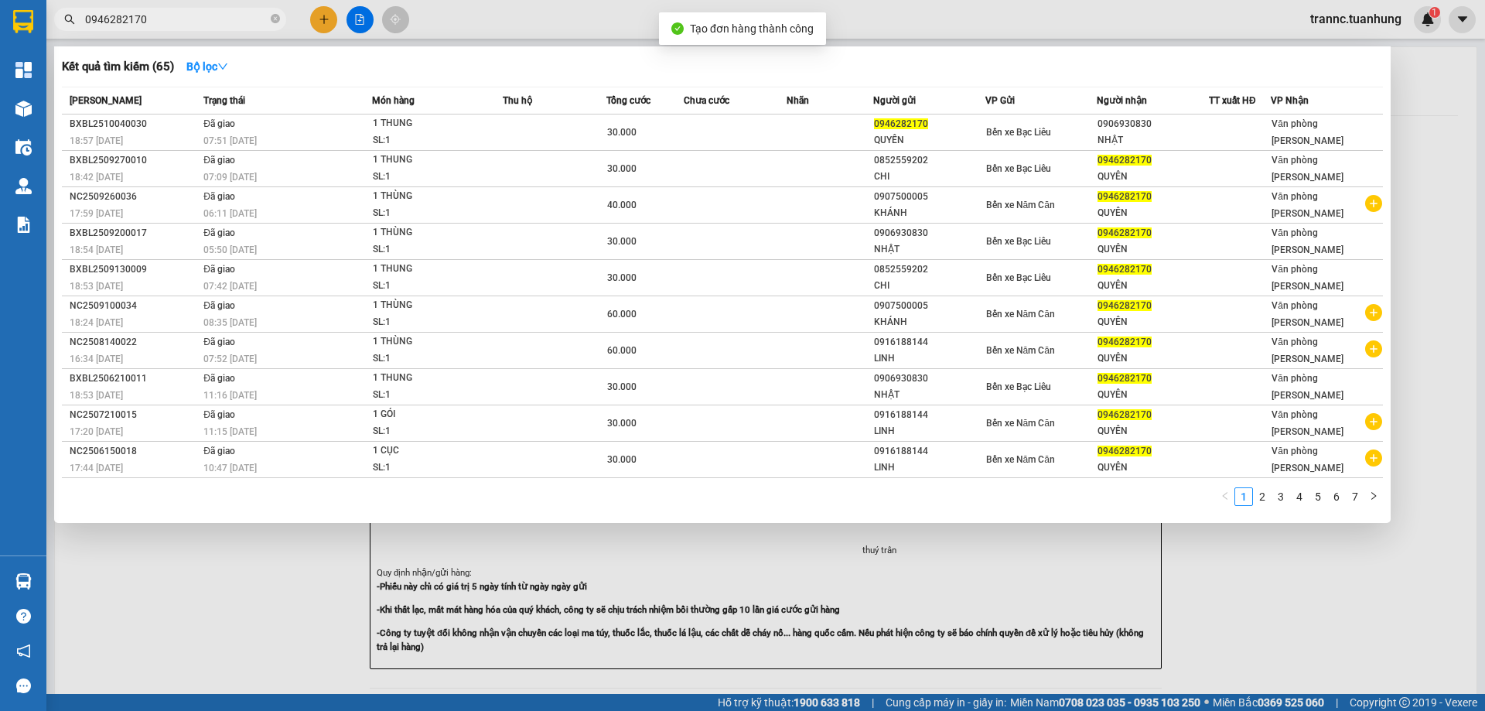
click at [1340, 610] on div at bounding box center [742, 355] width 1485 height 711
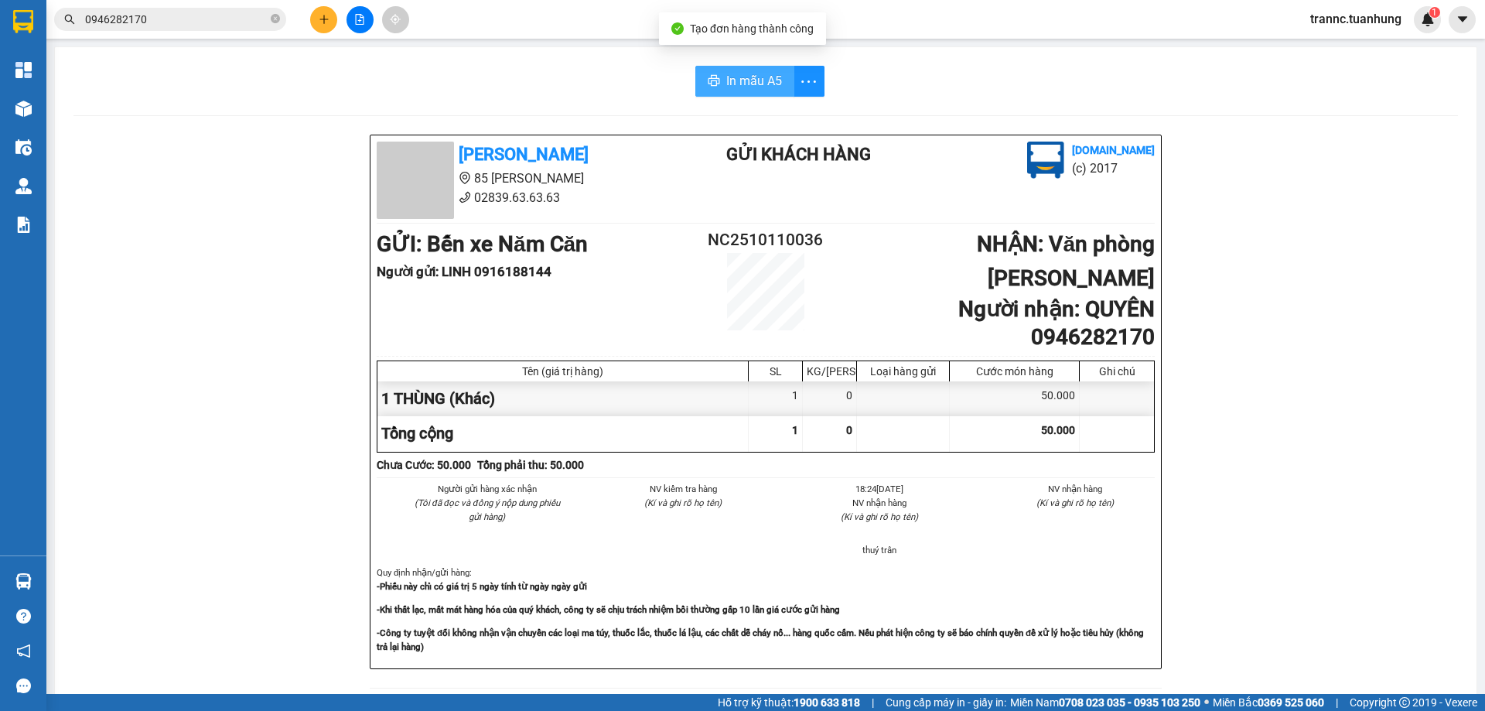
click at [747, 93] on button "In mẫu A5" at bounding box center [744, 81] width 99 height 31
click at [1339, 520] on div "Tuấn Hưng 85 Lý Chiêu Hoàng 02839.63.63.63 Gửi khách hàng Vexere.com (c) 2017 G…" at bounding box center [765, 695] width 1384 height 1120
click at [276, 17] on icon "close-circle" at bounding box center [275, 18] width 9 height 9
click at [224, 27] on input "text" at bounding box center [176, 19] width 183 height 17
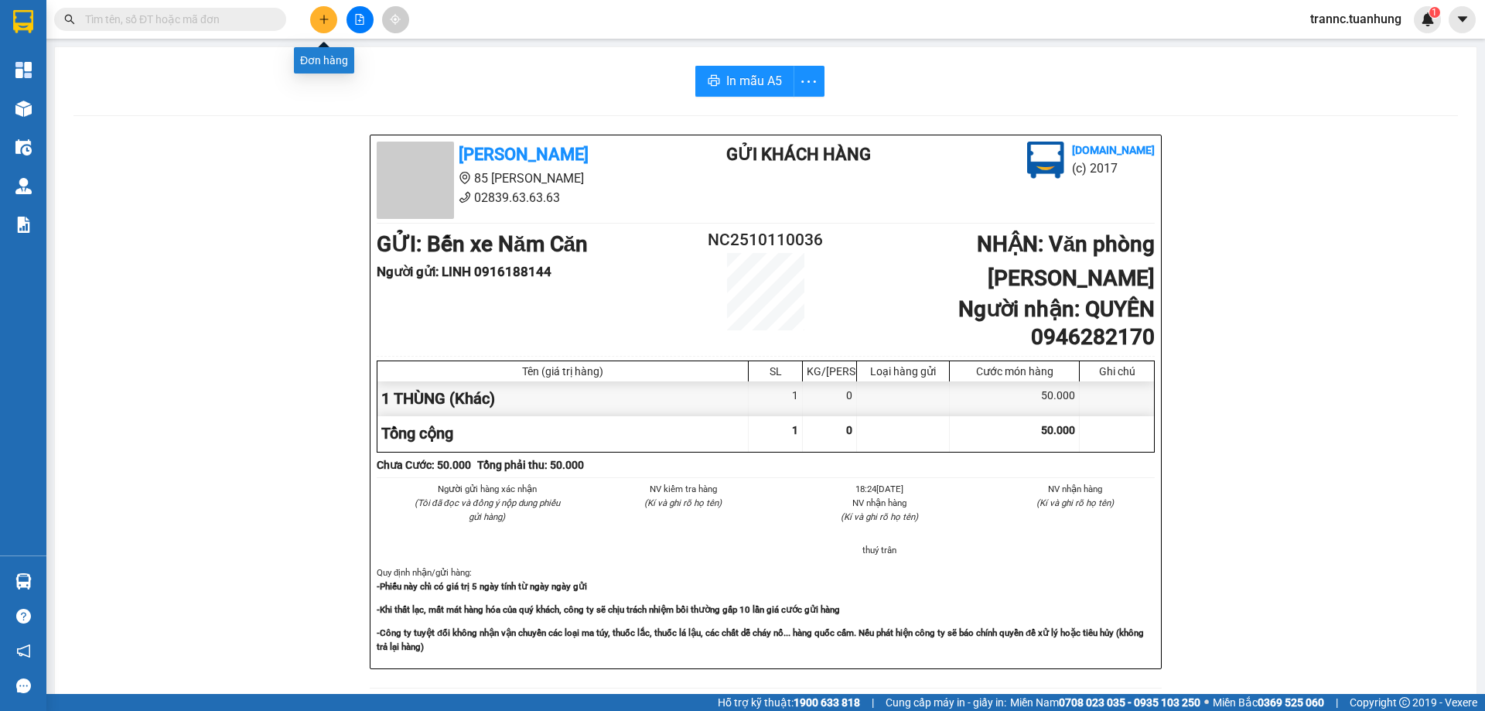
click at [318, 12] on button at bounding box center [323, 19] width 27 height 27
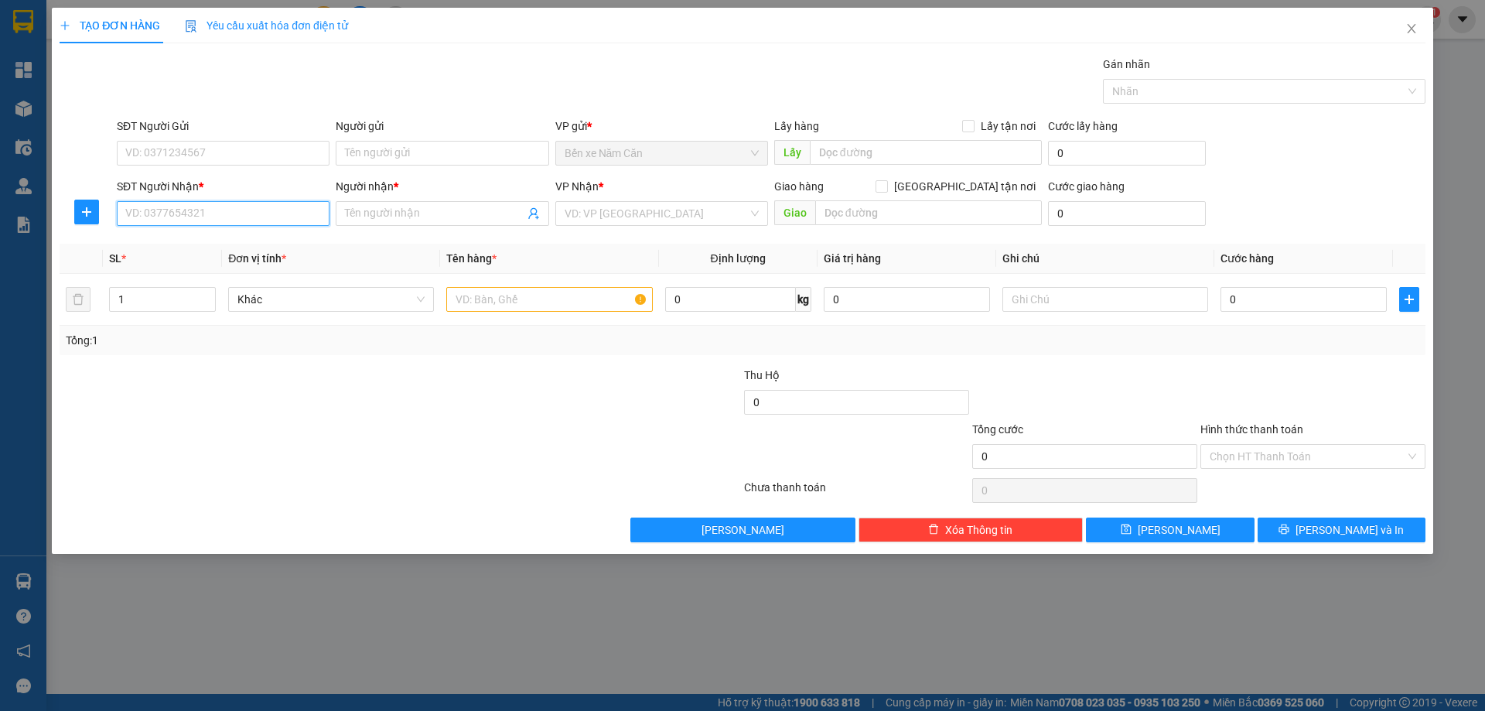
click at [230, 221] on input "SĐT Người Nhận *" at bounding box center [223, 213] width 213 height 25
click at [244, 242] on div "02906514444 - NK HOÀN MỸ NC" at bounding box center [224, 244] width 197 height 17
click at [255, 136] on div "SĐT Người Gửi" at bounding box center [223, 129] width 213 height 23
click at [217, 217] on input "02906514444" at bounding box center [223, 213] width 213 height 25
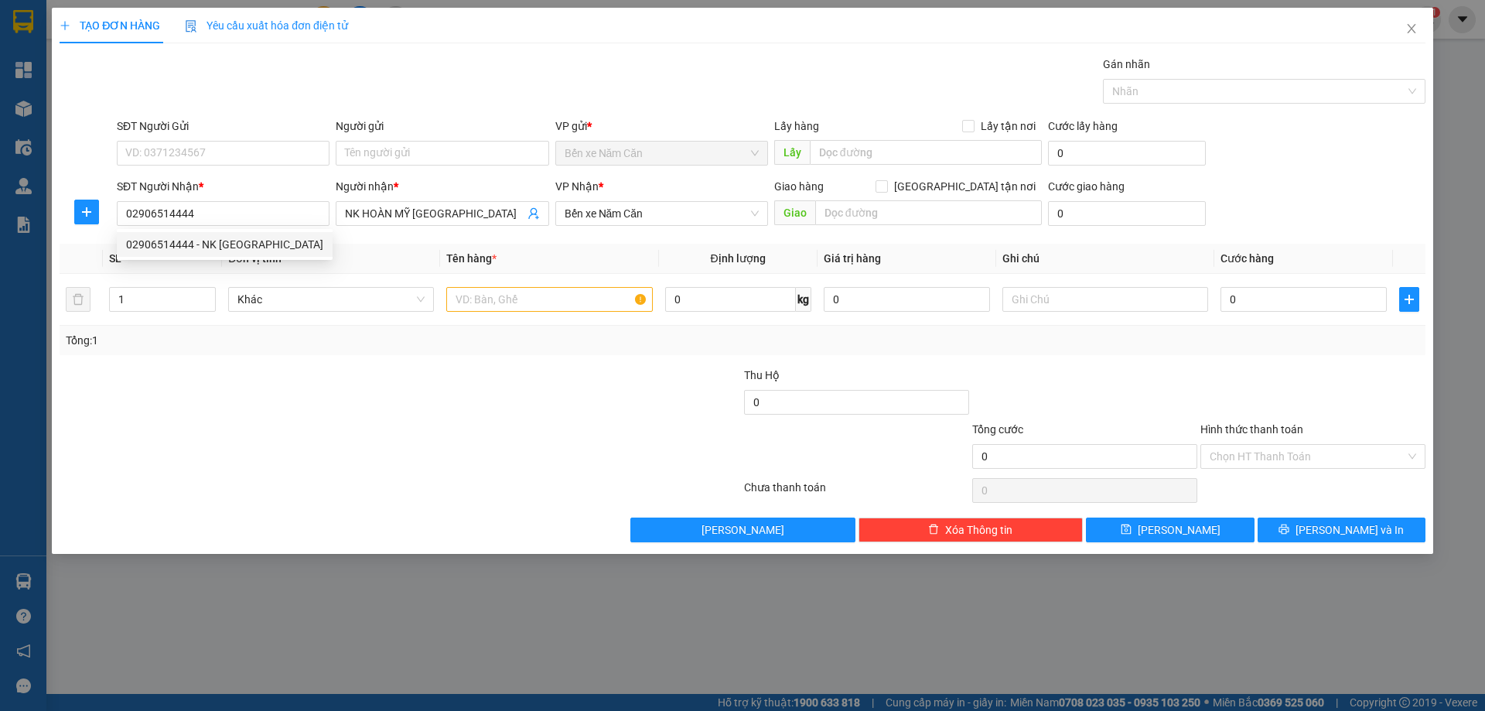
click at [201, 138] on div "SĐT Người Gửi" at bounding box center [223, 129] width 213 height 23
click at [203, 155] on input "SĐT Người Gửi" at bounding box center [223, 153] width 213 height 25
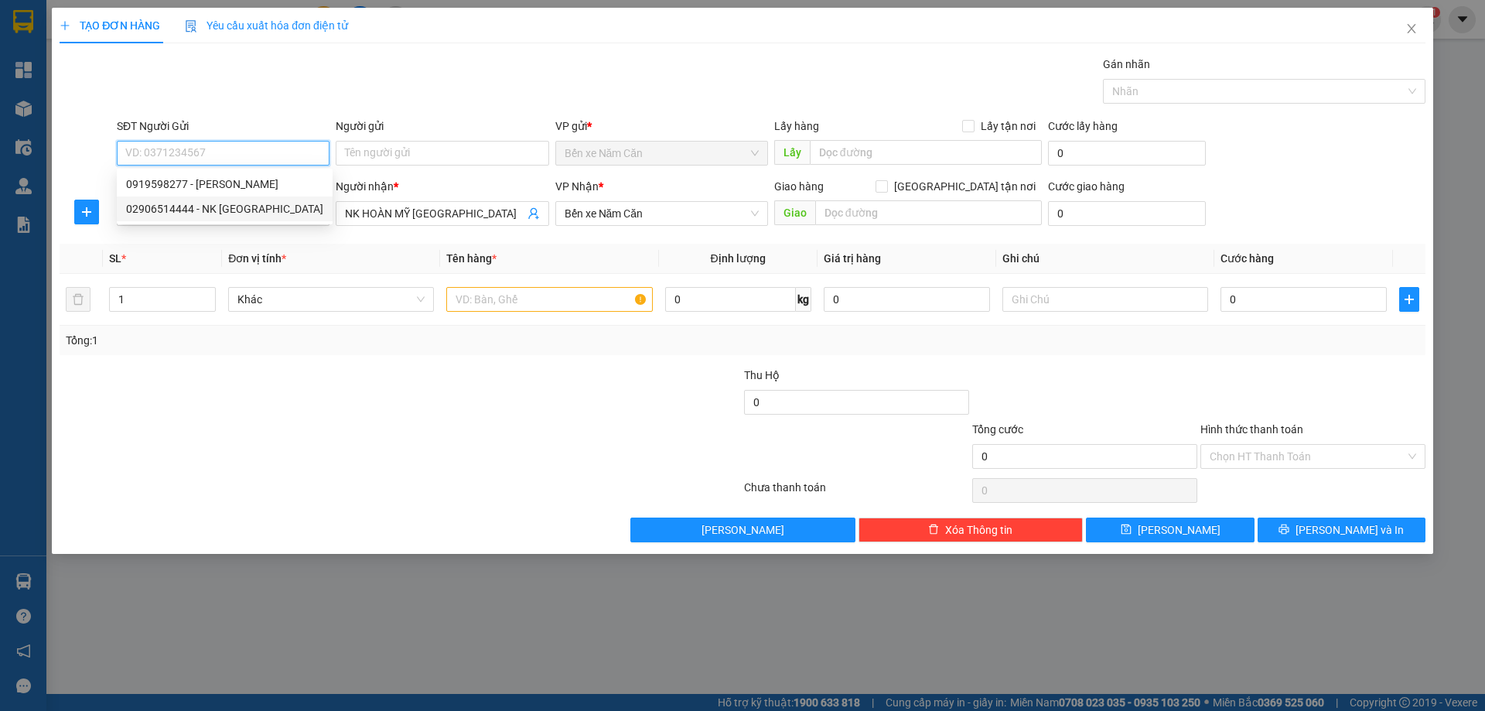
click at [204, 205] on div "02906514444 - NK HOÀN MỸ NC" at bounding box center [224, 208] width 197 height 17
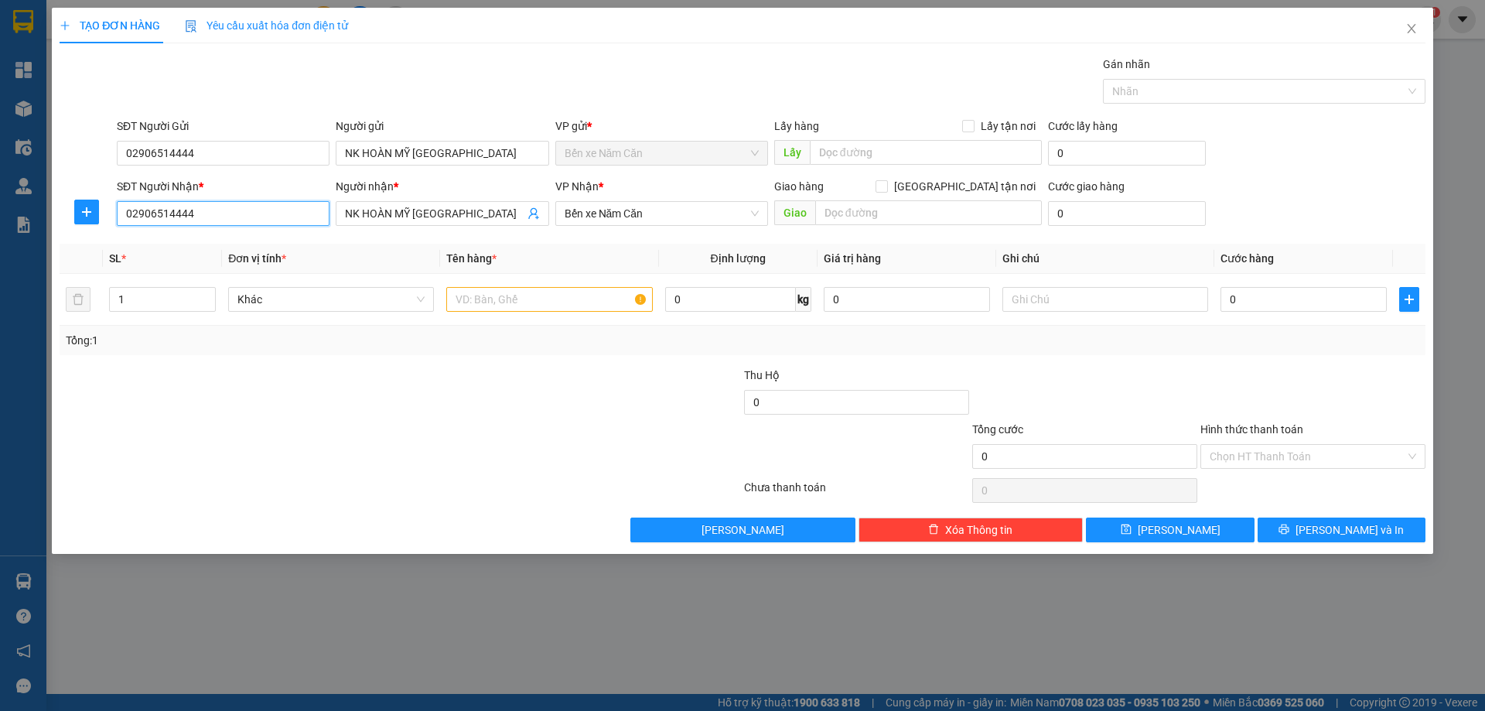
click at [262, 220] on input "02906514444" at bounding box center [223, 213] width 213 height 25
click at [276, 242] on div "0919598277 - LABO CÁT TƯỜNG" at bounding box center [224, 244] width 197 height 17
click at [484, 300] on input "text" at bounding box center [549, 299] width 206 height 25
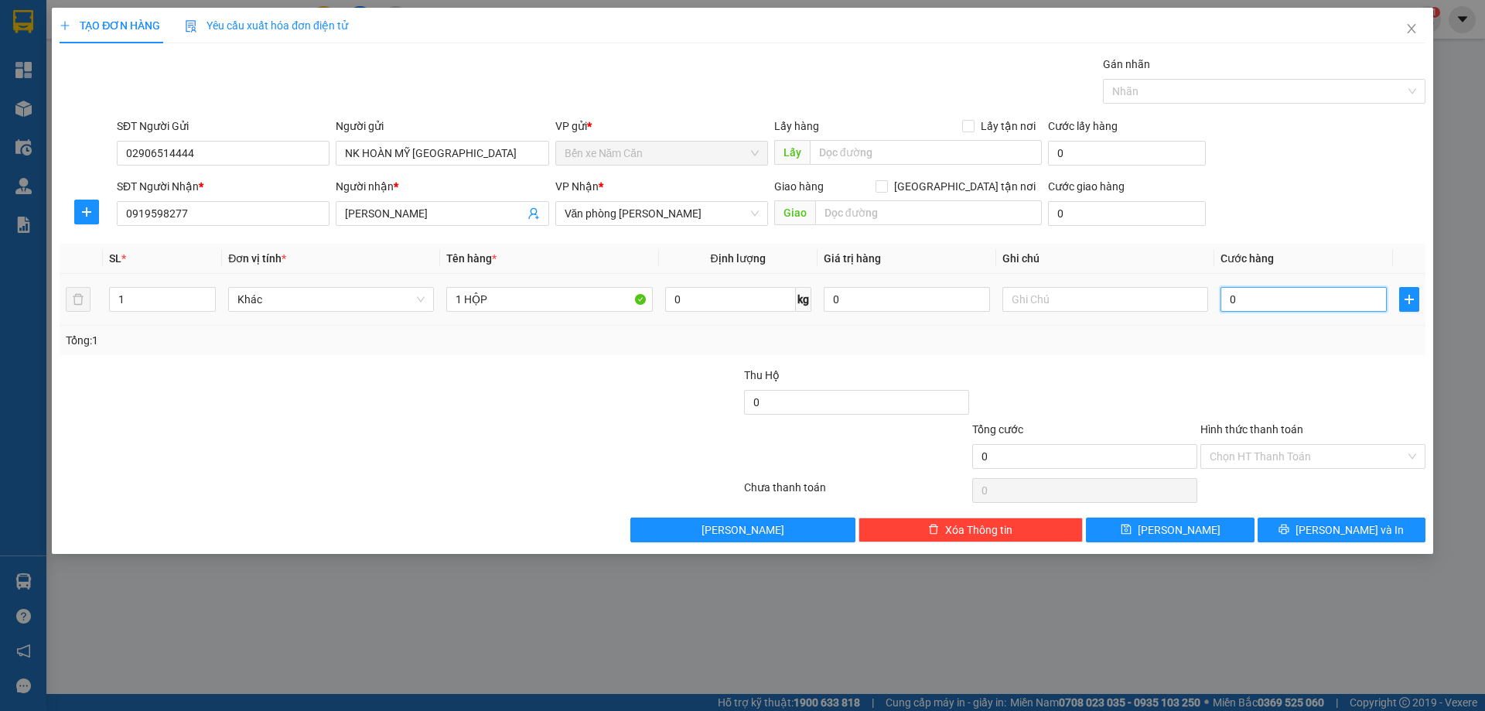
click at [1285, 293] on input "0" at bounding box center [1303, 299] width 166 height 25
click at [1256, 364] on div "Transit Pickup Surcharge Ids Transit Deliver Surcharge Ids Transit Deliver Surc…" at bounding box center [743, 299] width 1366 height 486
click at [1309, 530] on button "Lưu và In" at bounding box center [1342, 529] width 168 height 25
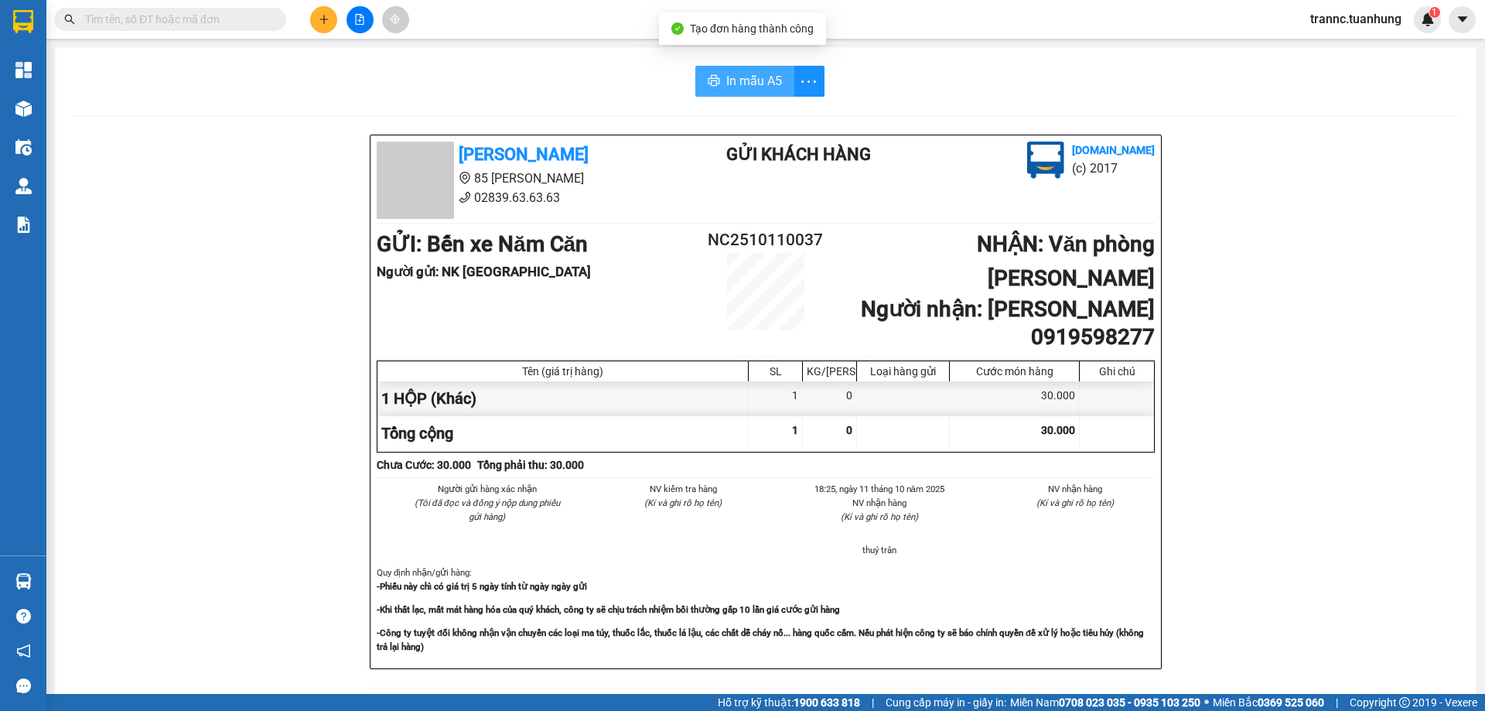
click at [732, 72] on span "In mẫu A5" at bounding box center [754, 80] width 56 height 19
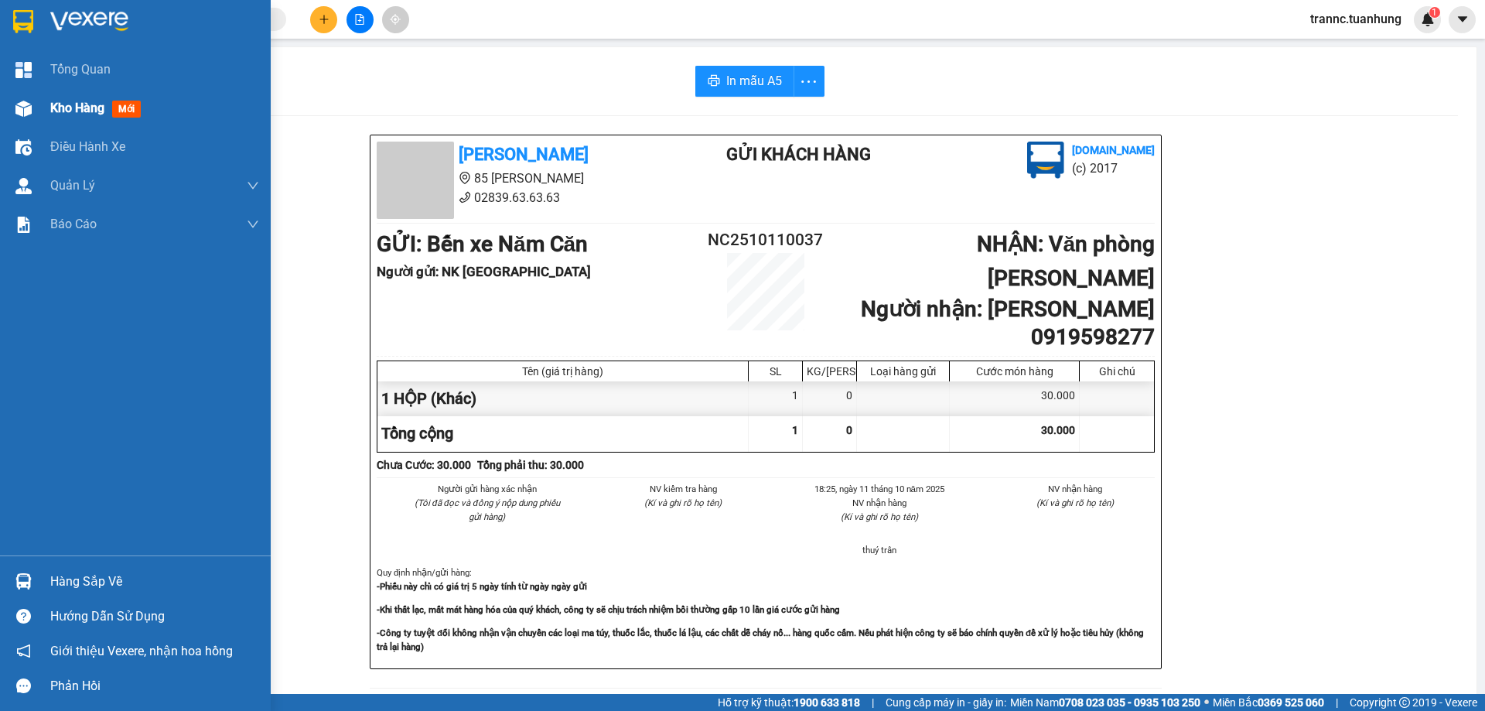
click at [125, 110] on span "mới" at bounding box center [126, 109] width 29 height 17
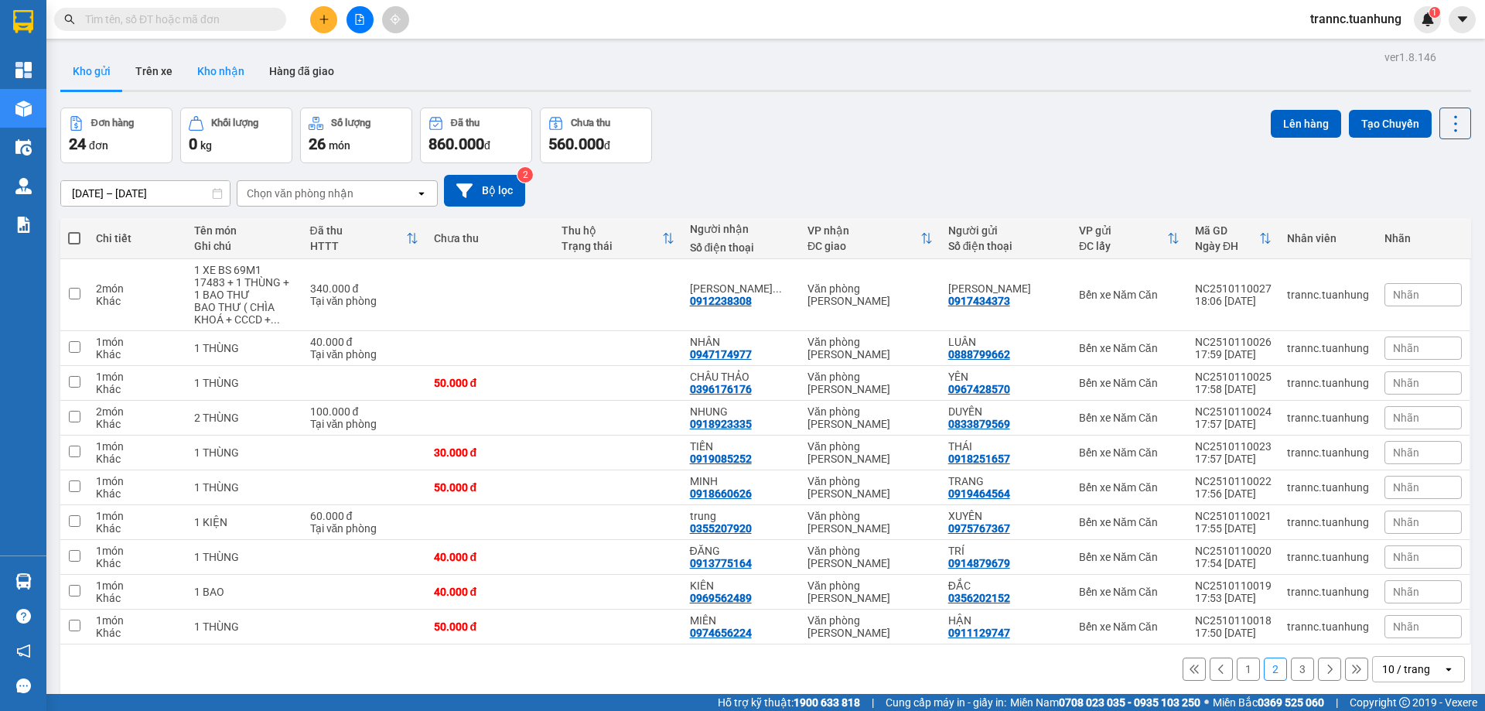
click at [203, 86] on button "Kho nhận" at bounding box center [221, 71] width 72 height 37
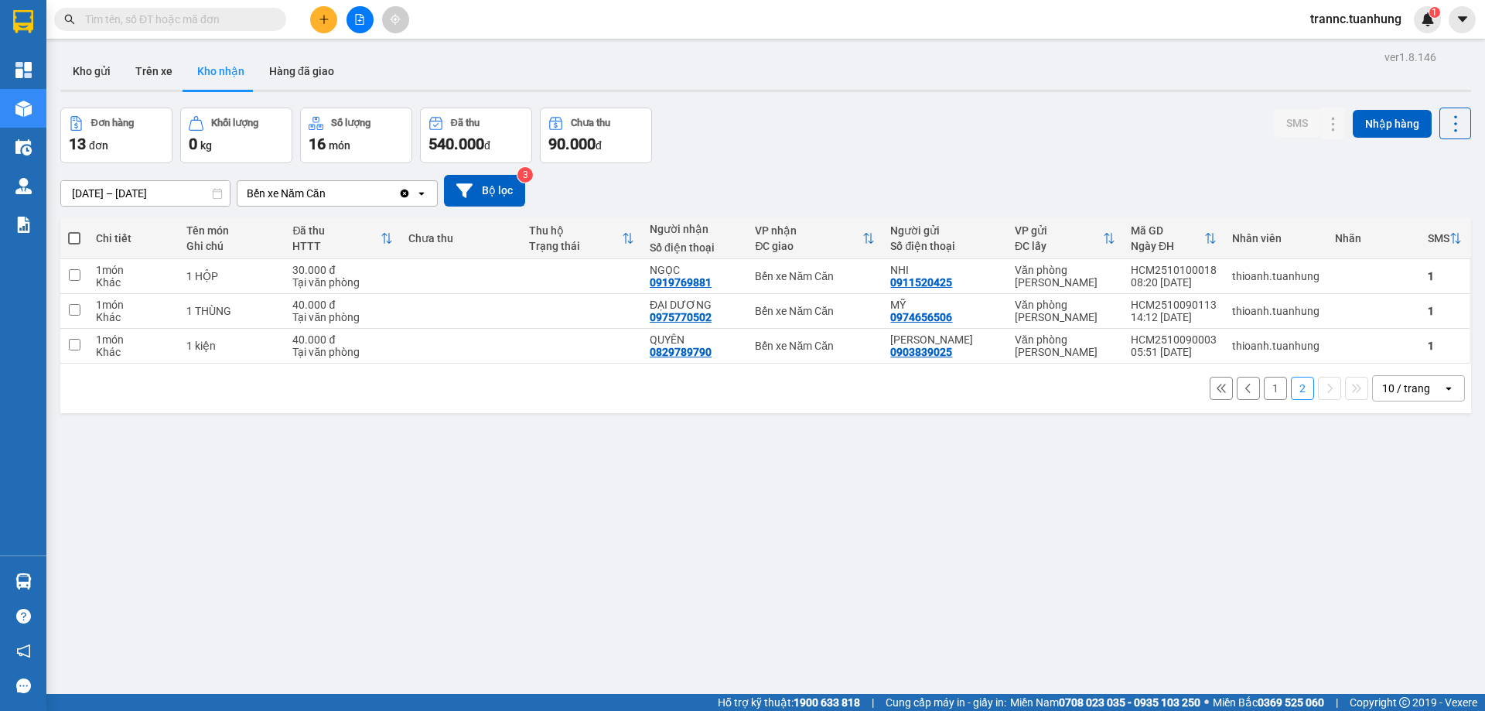
click at [1264, 393] on button "1" at bounding box center [1275, 388] width 23 height 23
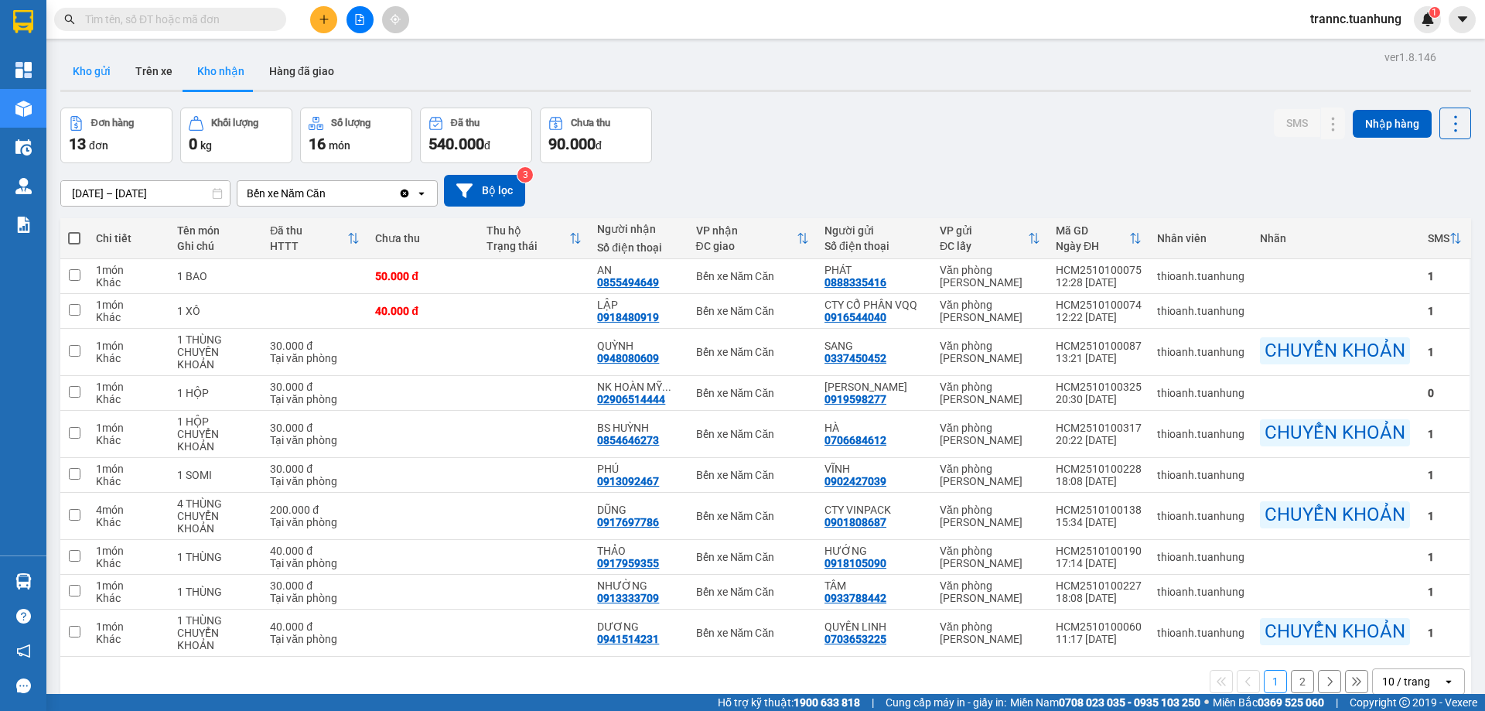
click at [83, 78] on button "Kho gửi" at bounding box center [91, 71] width 63 height 37
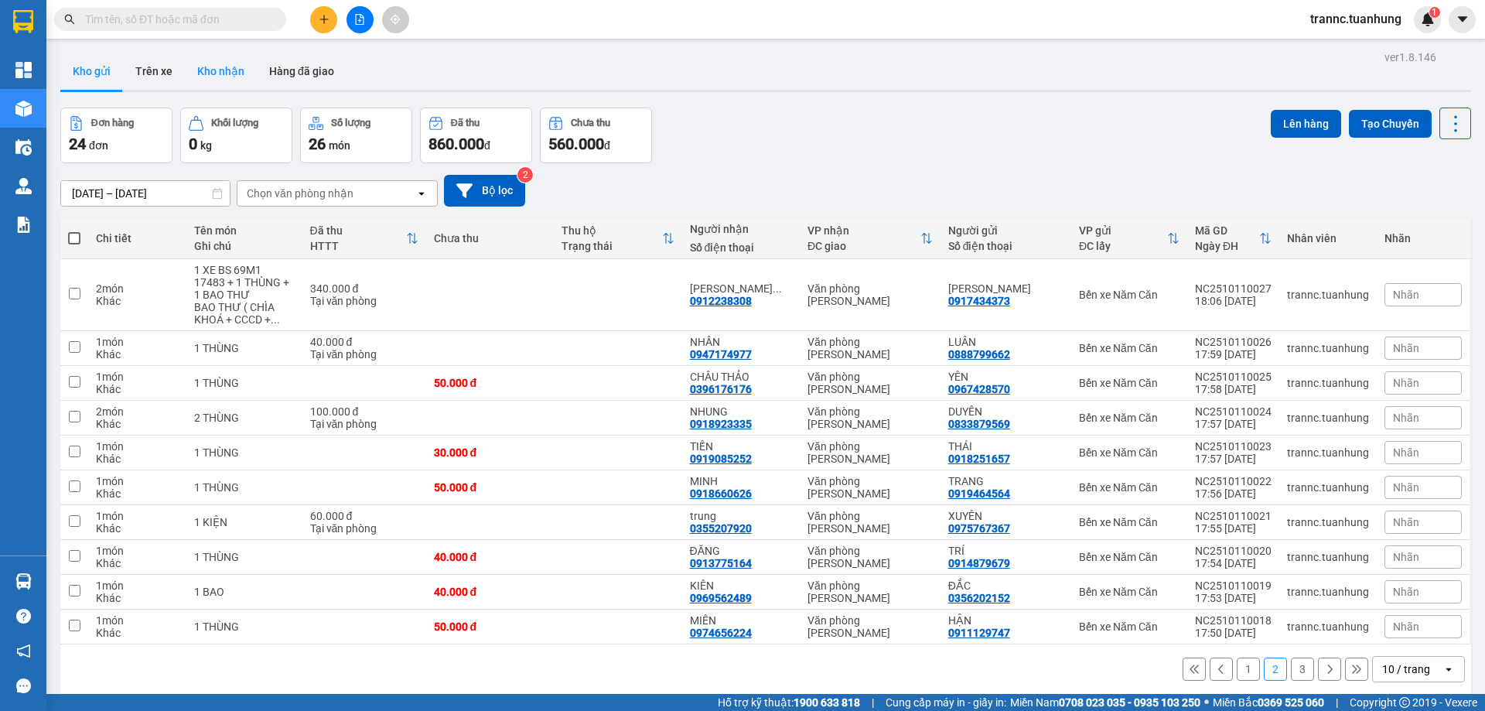
click at [223, 66] on button "Kho nhận" at bounding box center [221, 71] width 72 height 37
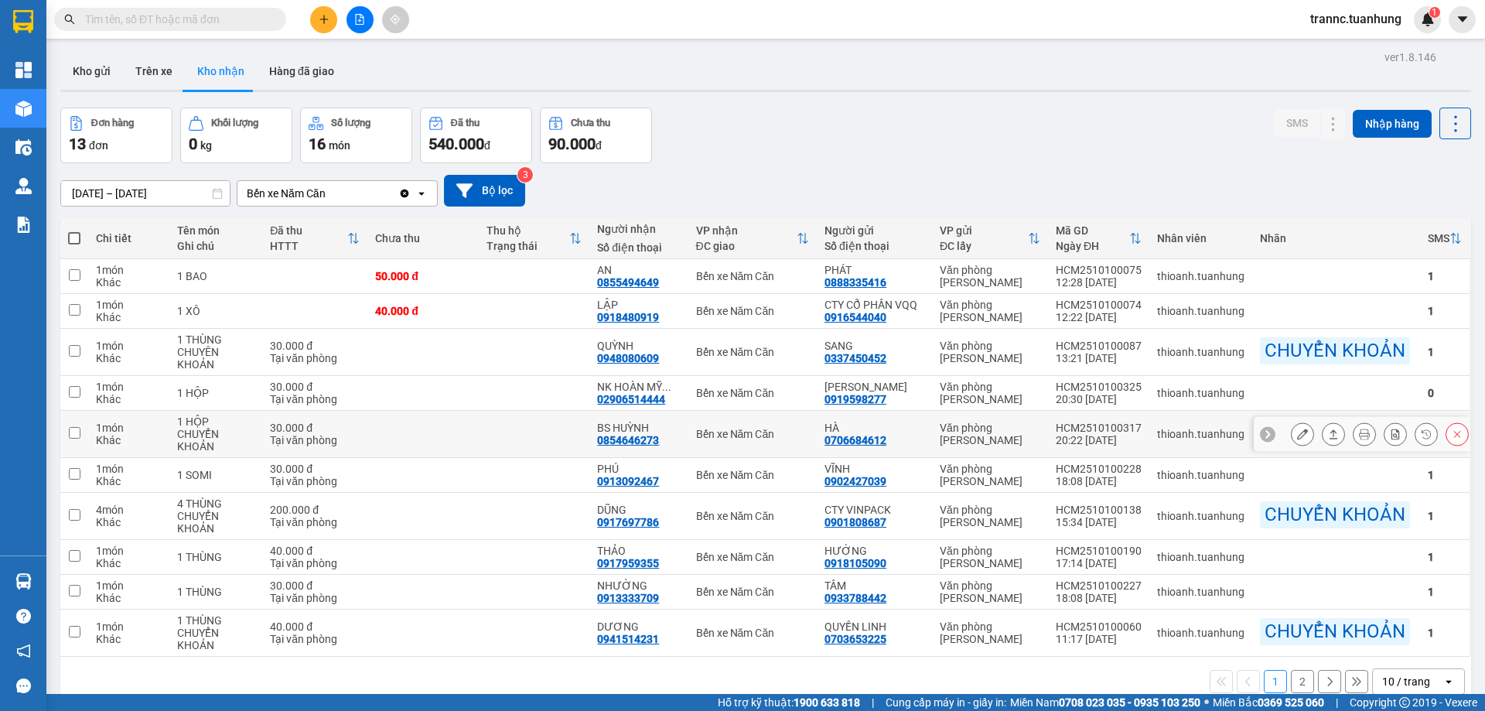
click at [623, 445] on div "0854646273" at bounding box center [628, 440] width 62 height 12
click at [978, 437] on div "Văn phòng [PERSON_NAME]" at bounding box center [990, 434] width 101 height 25
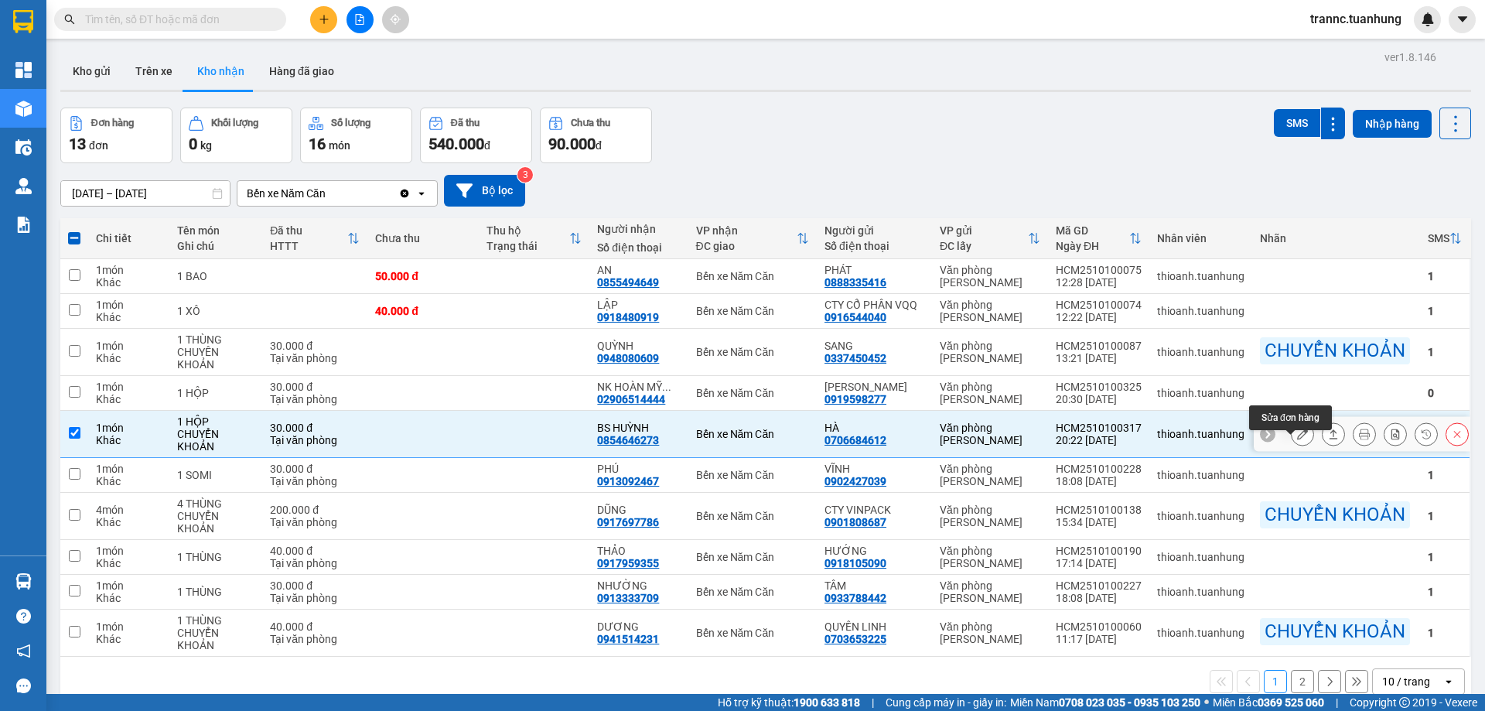
click at [1297, 439] on icon at bounding box center [1302, 433] width 11 height 11
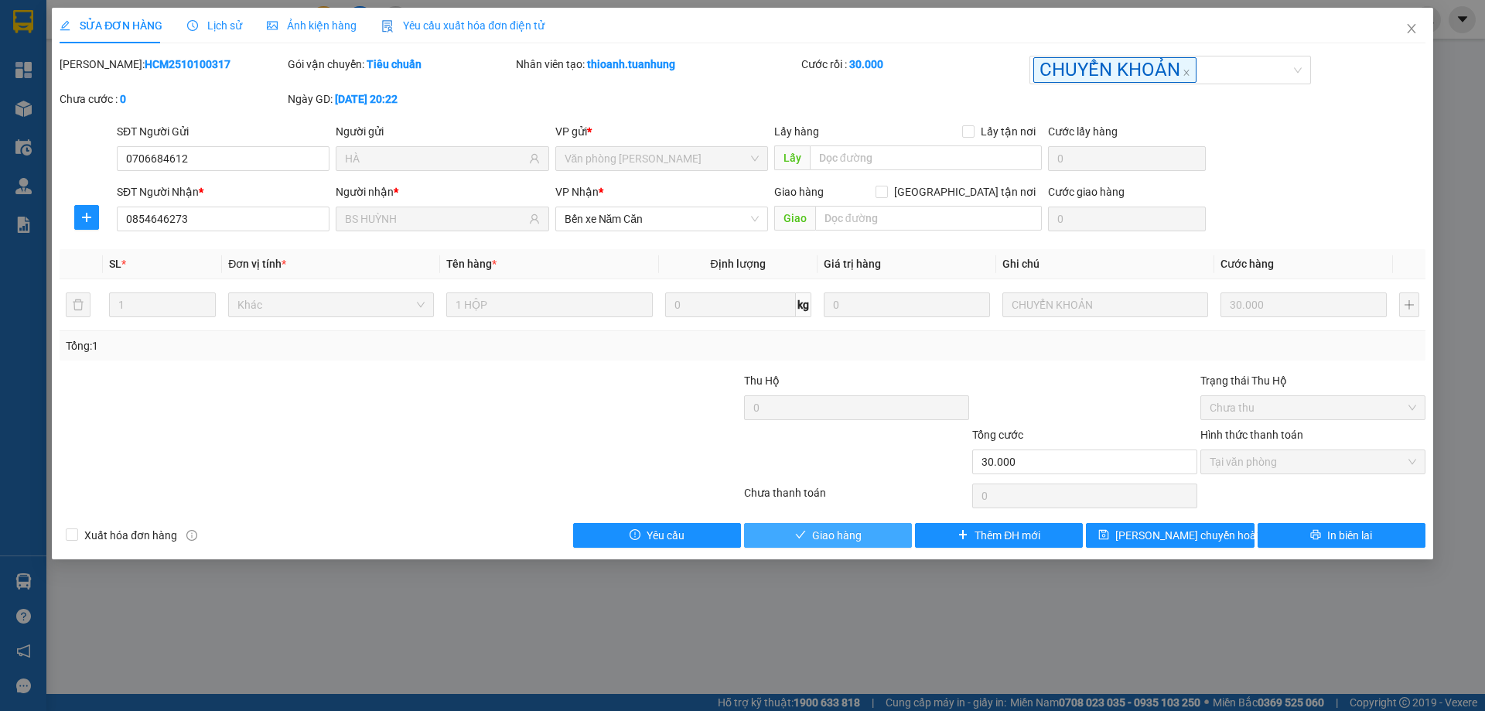
click at [862, 525] on button "Giao hàng" at bounding box center [828, 535] width 168 height 25
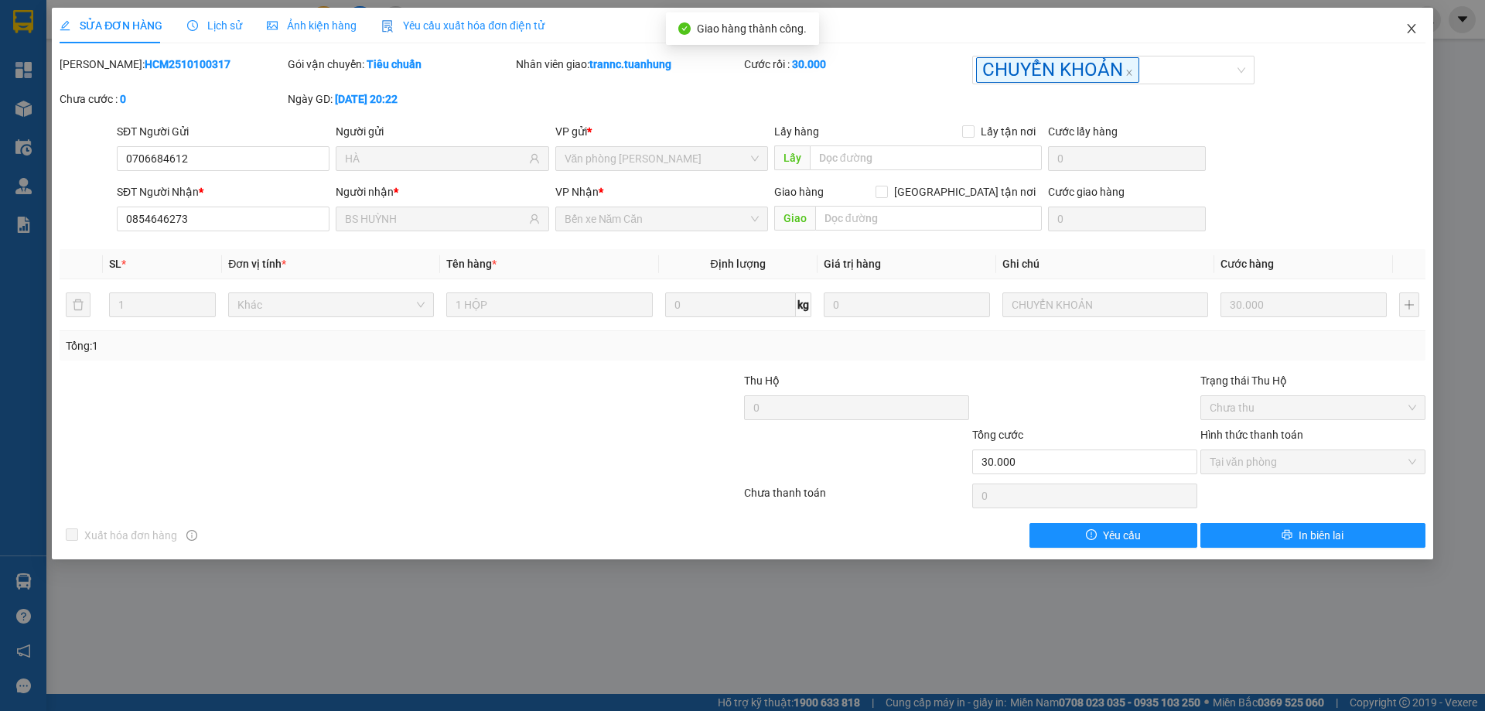
click at [1413, 26] on icon "close" at bounding box center [1411, 28] width 12 height 12
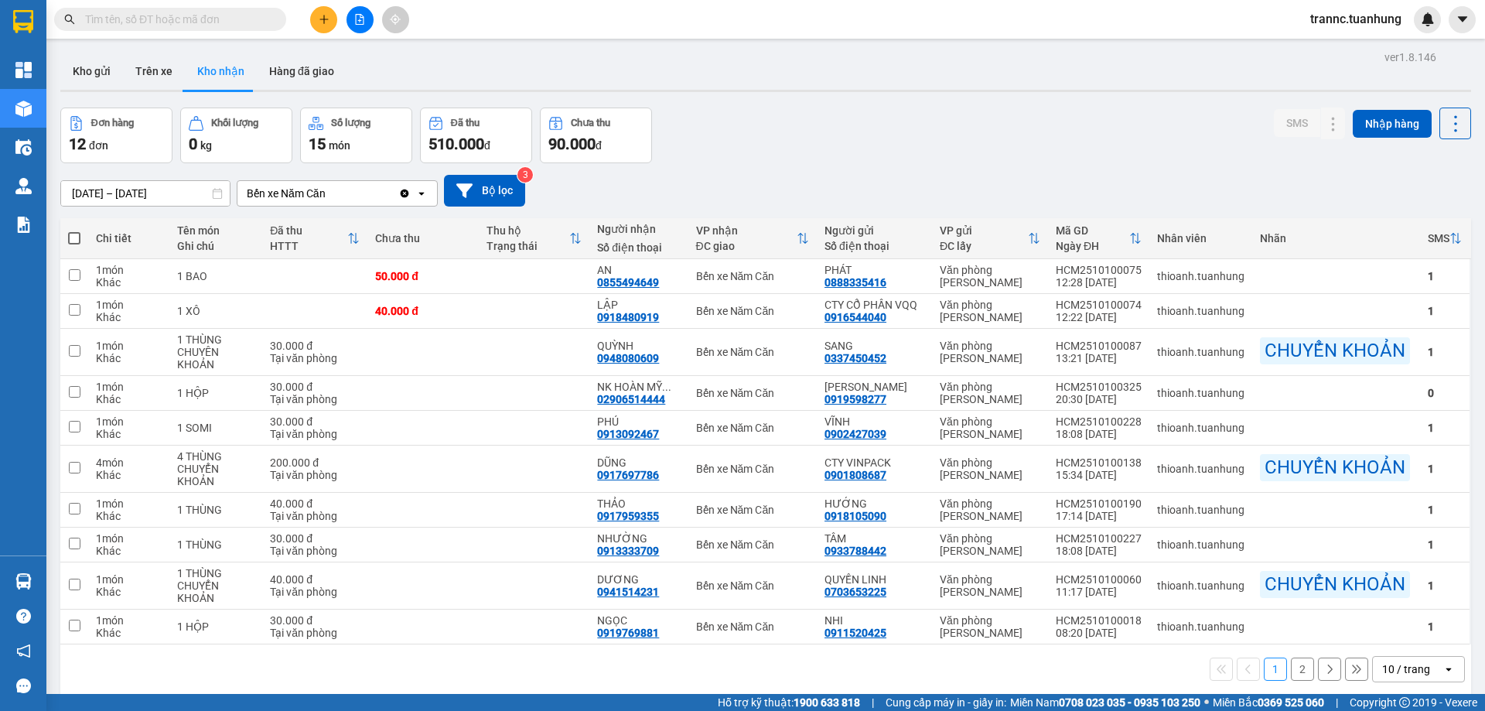
click at [1294, 678] on button "2" at bounding box center [1302, 668] width 23 height 23
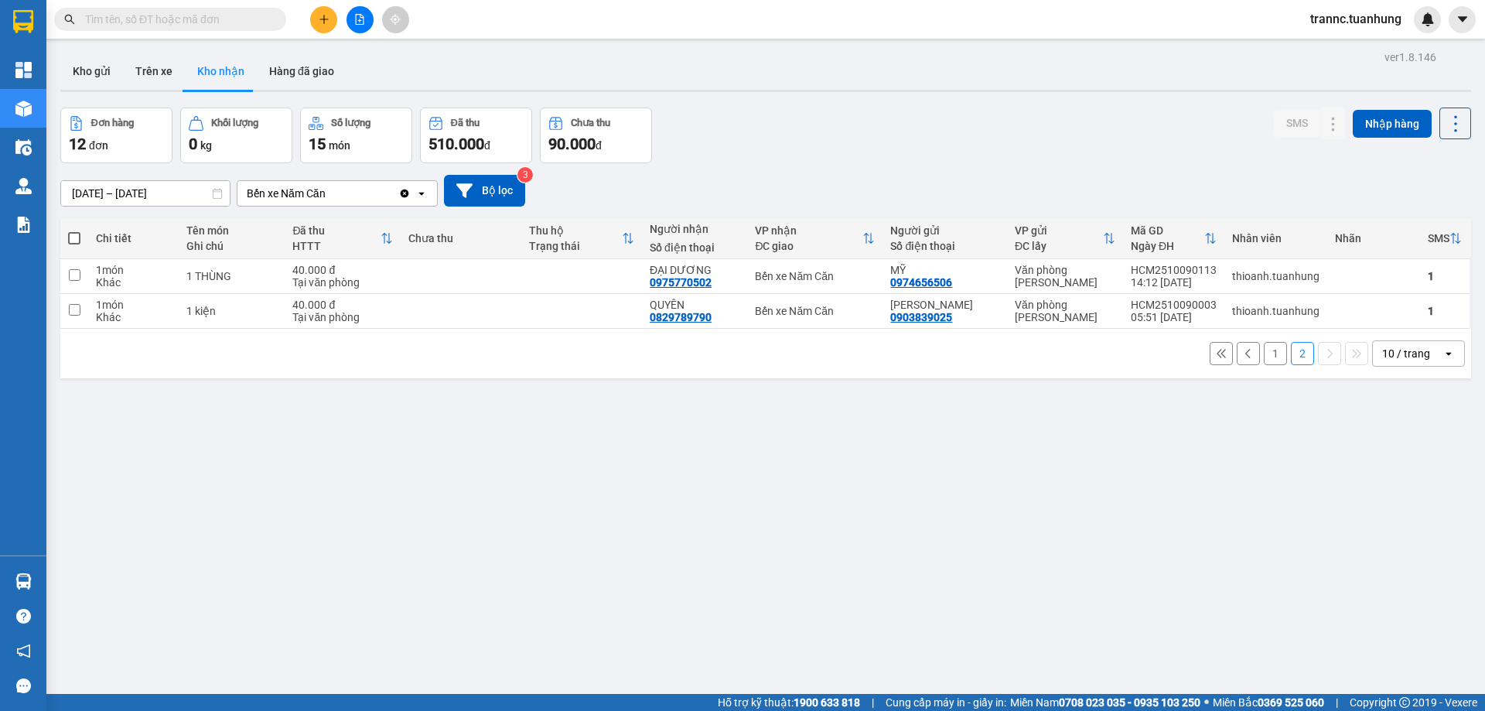
click at [1265, 353] on button "1" at bounding box center [1275, 353] width 23 height 23
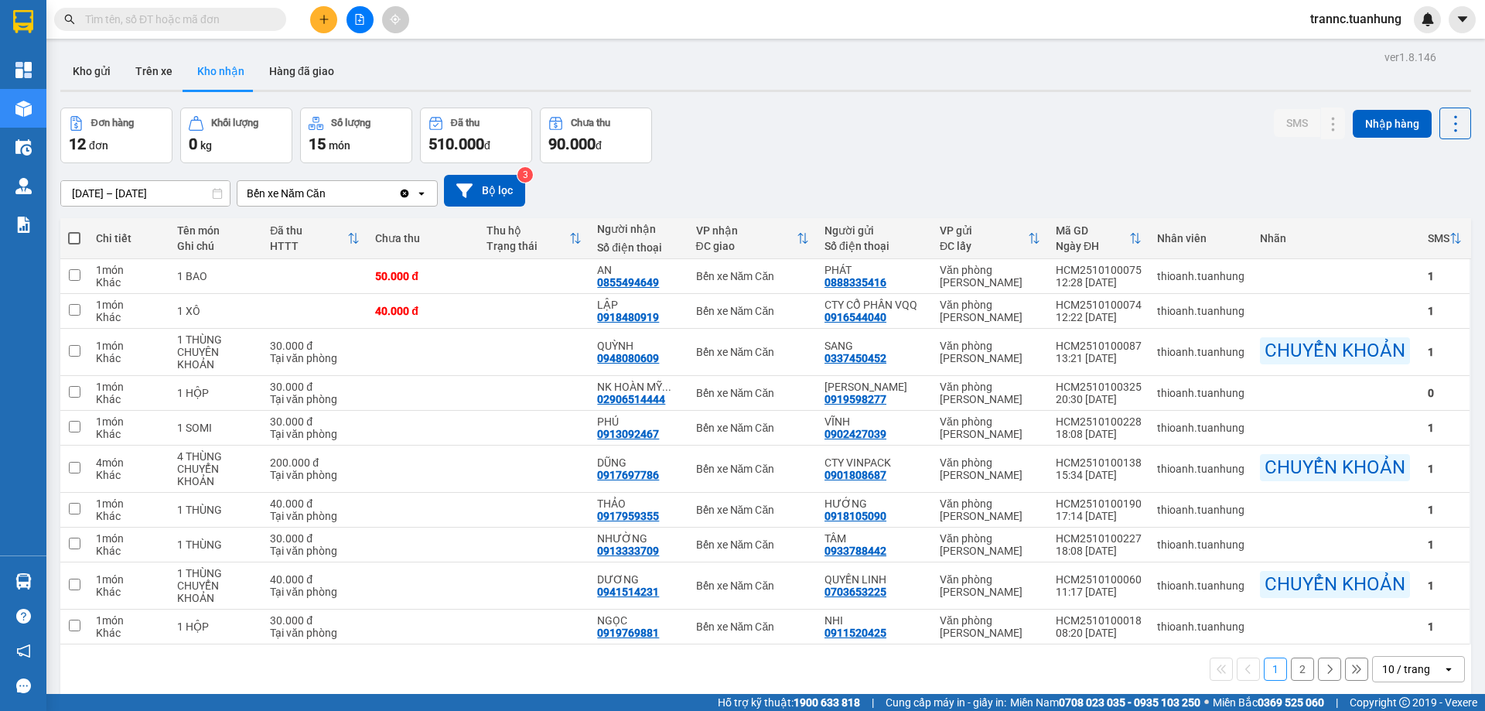
click at [163, 17] on input "text" at bounding box center [176, 19] width 183 height 17
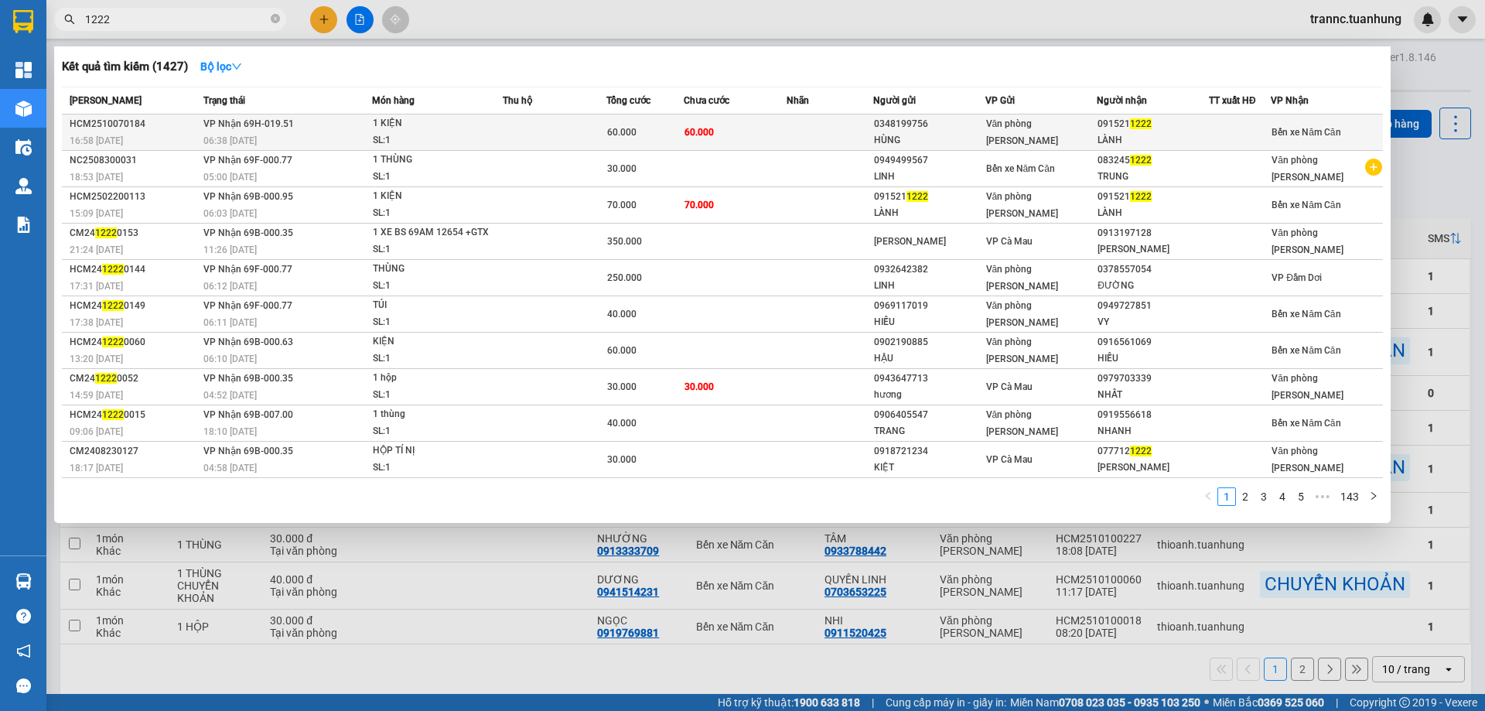
click at [1195, 131] on div "091521 1222" at bounding box center [1153, 124] width 111 height 16
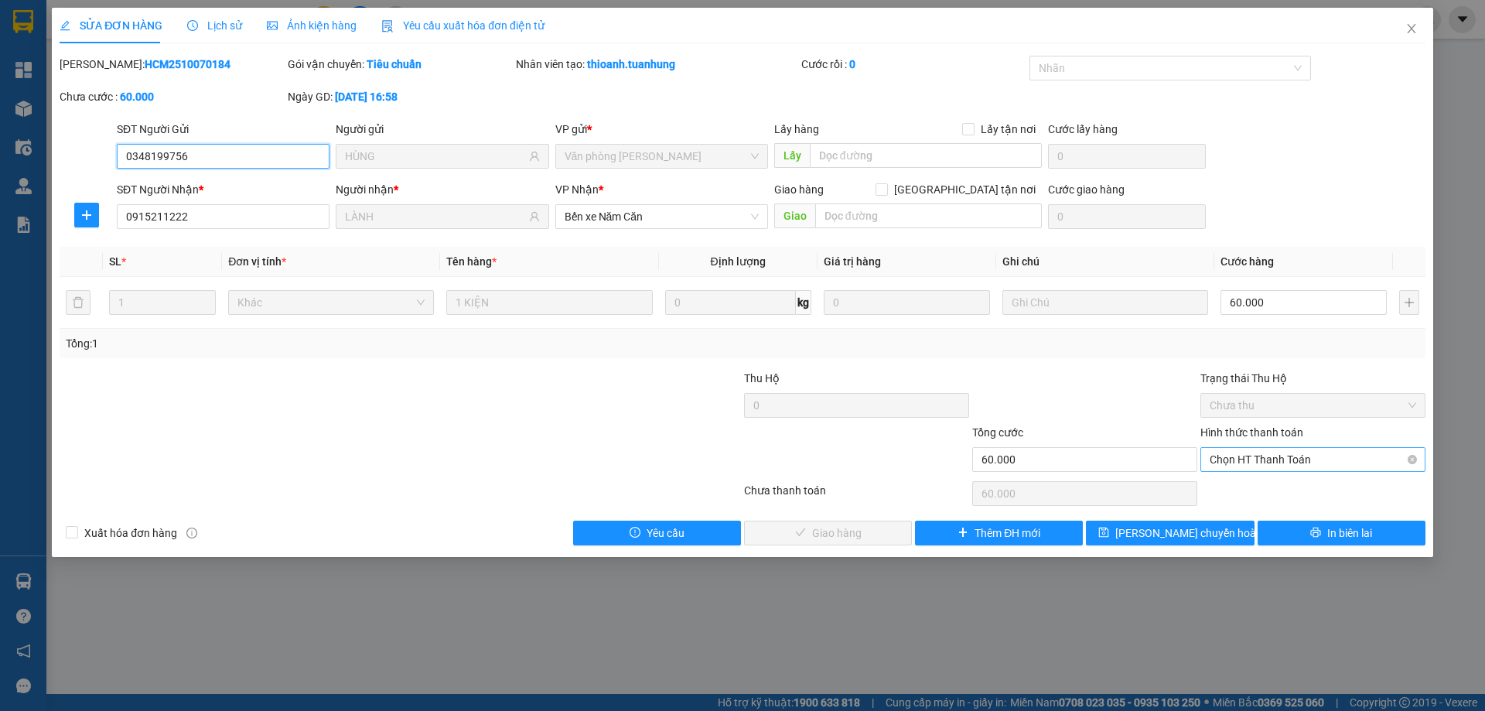
click at [1241, 457] on span "Chọn HT Thanh Toán" at bounding box center [1313, 459] width 207 height 23
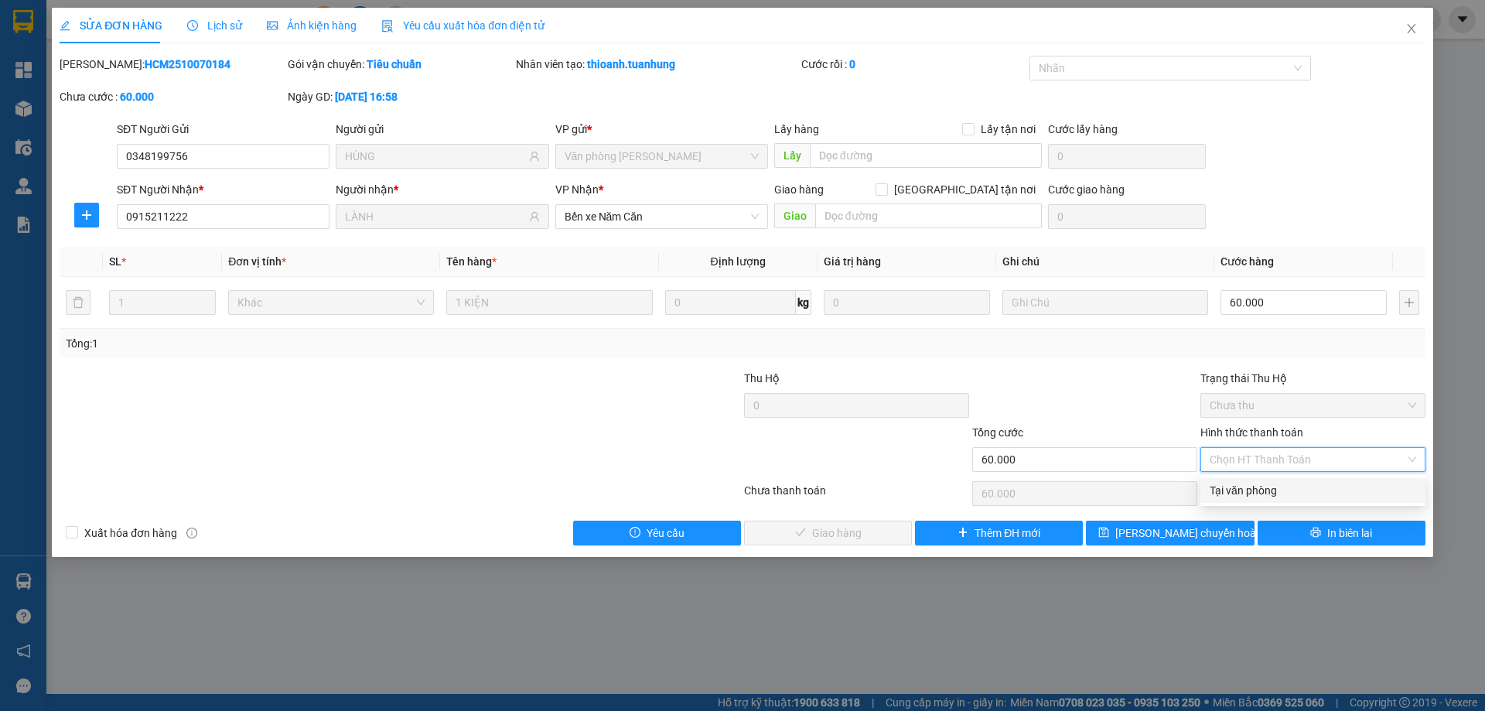
click at [1224, 489] on div "Tại văn phòng" at bounding box center [1313, 490] width 207 height 17
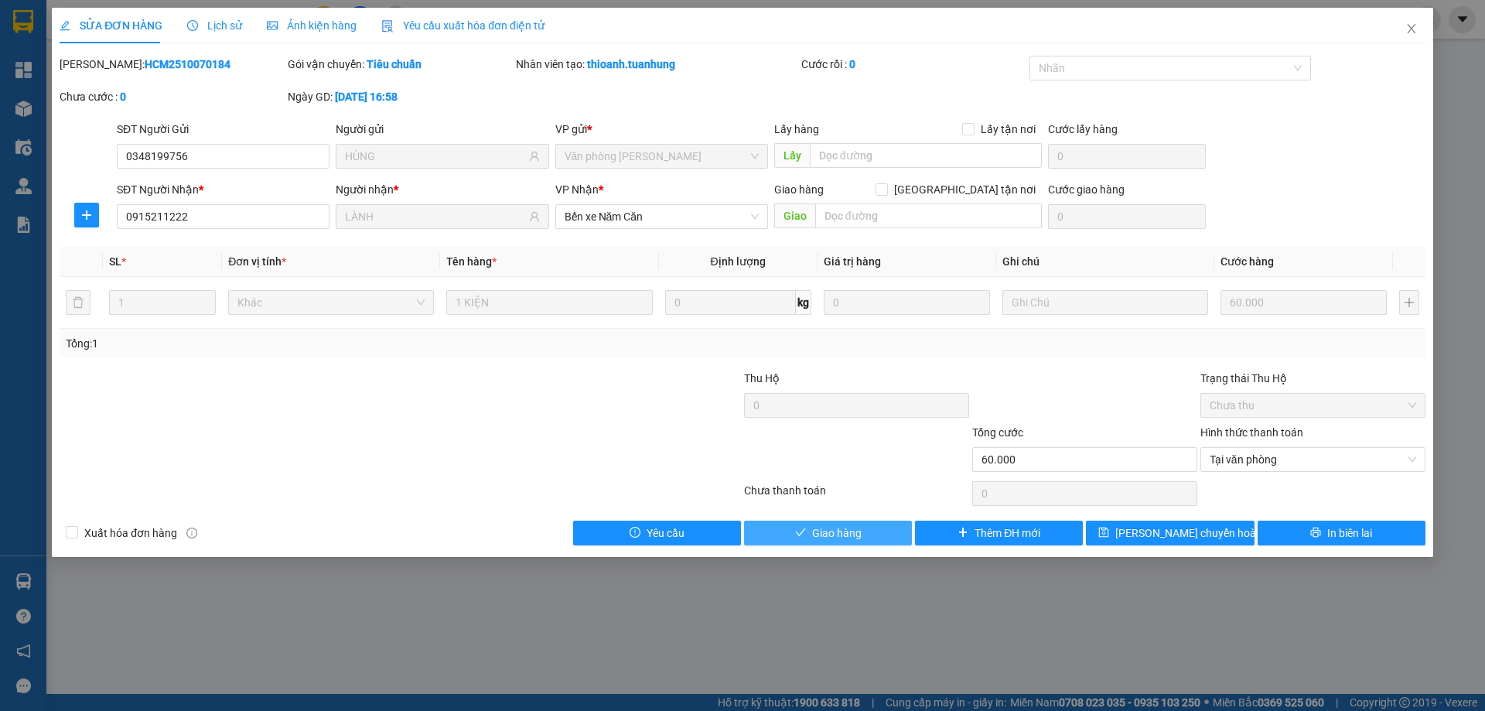
click at [848, 544] on button "Giao hàng" at bounding box center [828, 533] width 168 height 25
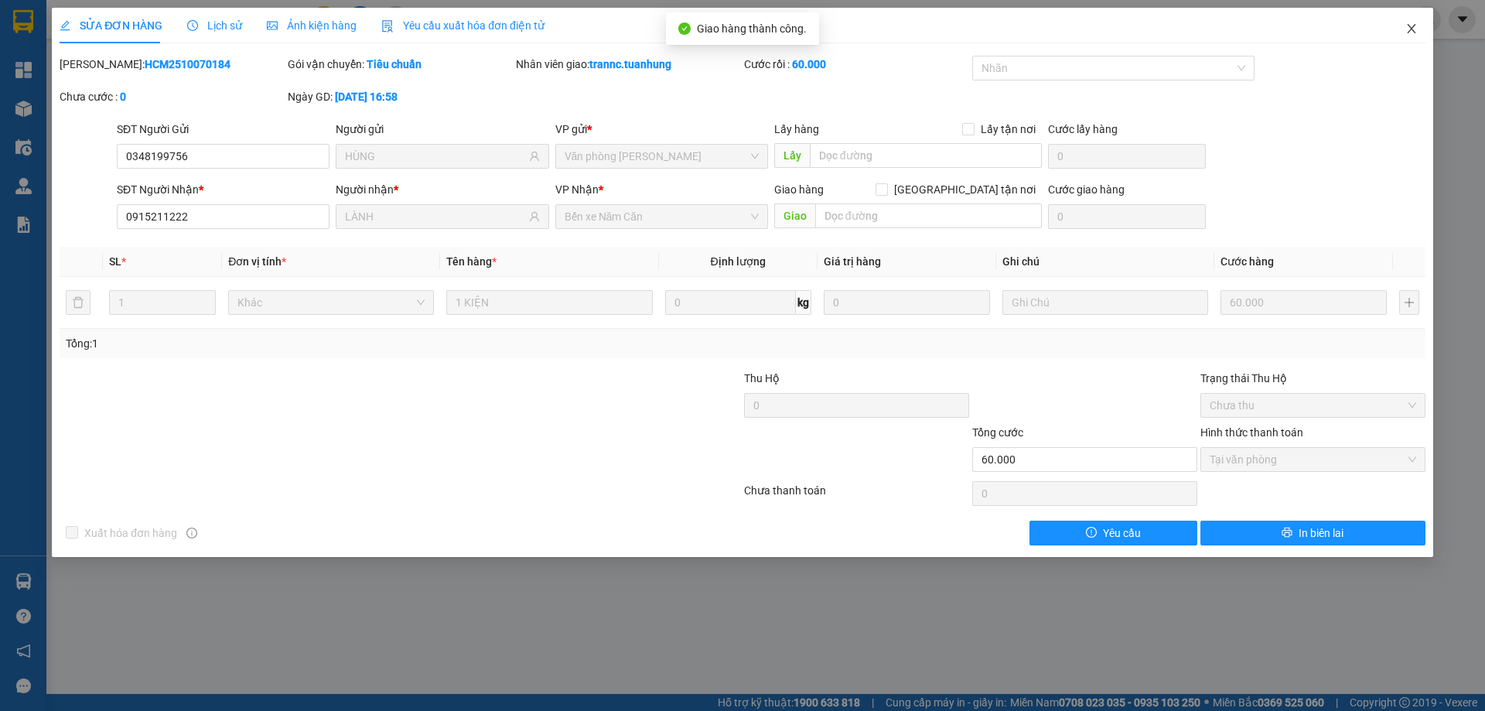
click at [1413, 24] on icon "close" at bounding box center [1411, 28] width 12 height 12
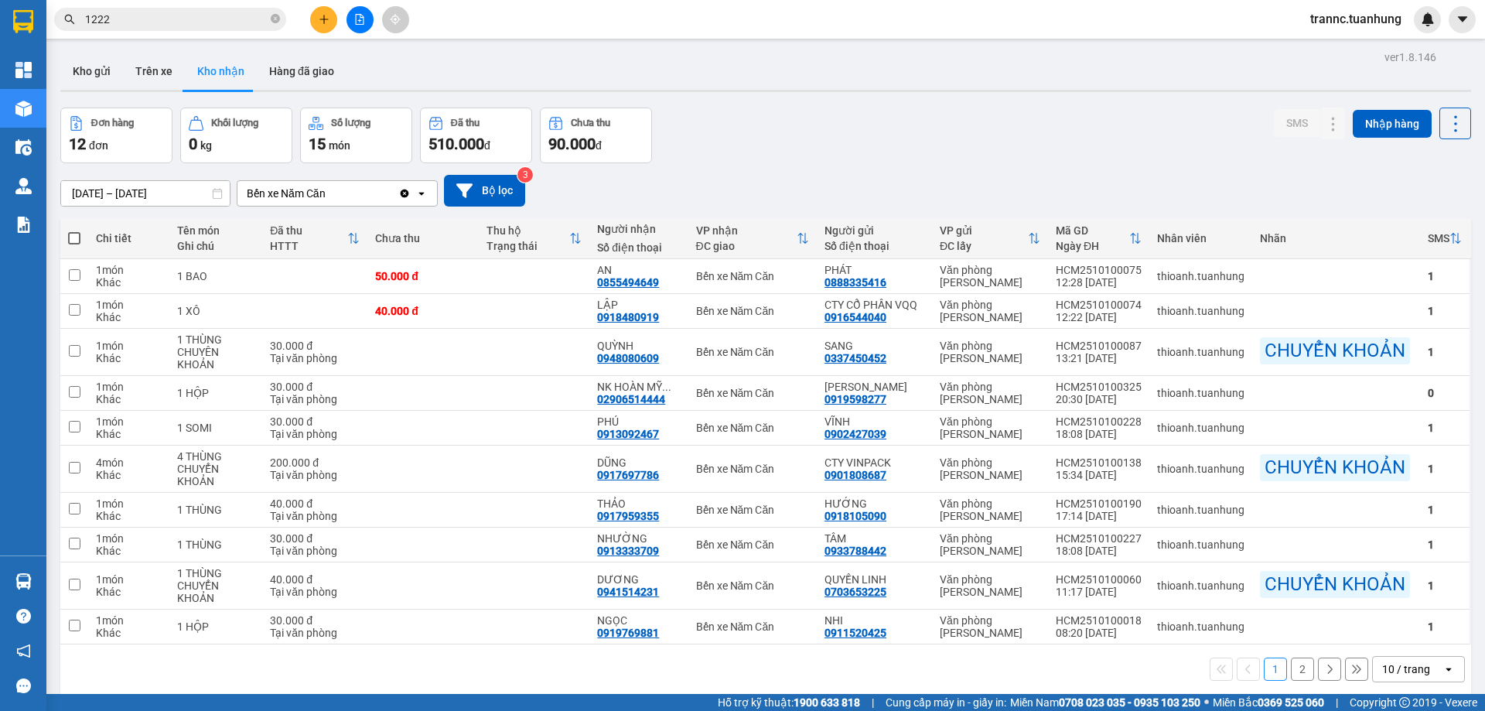
click at [223, 22] on input "1222" at bounding box center [176, 19] width 183 height 17
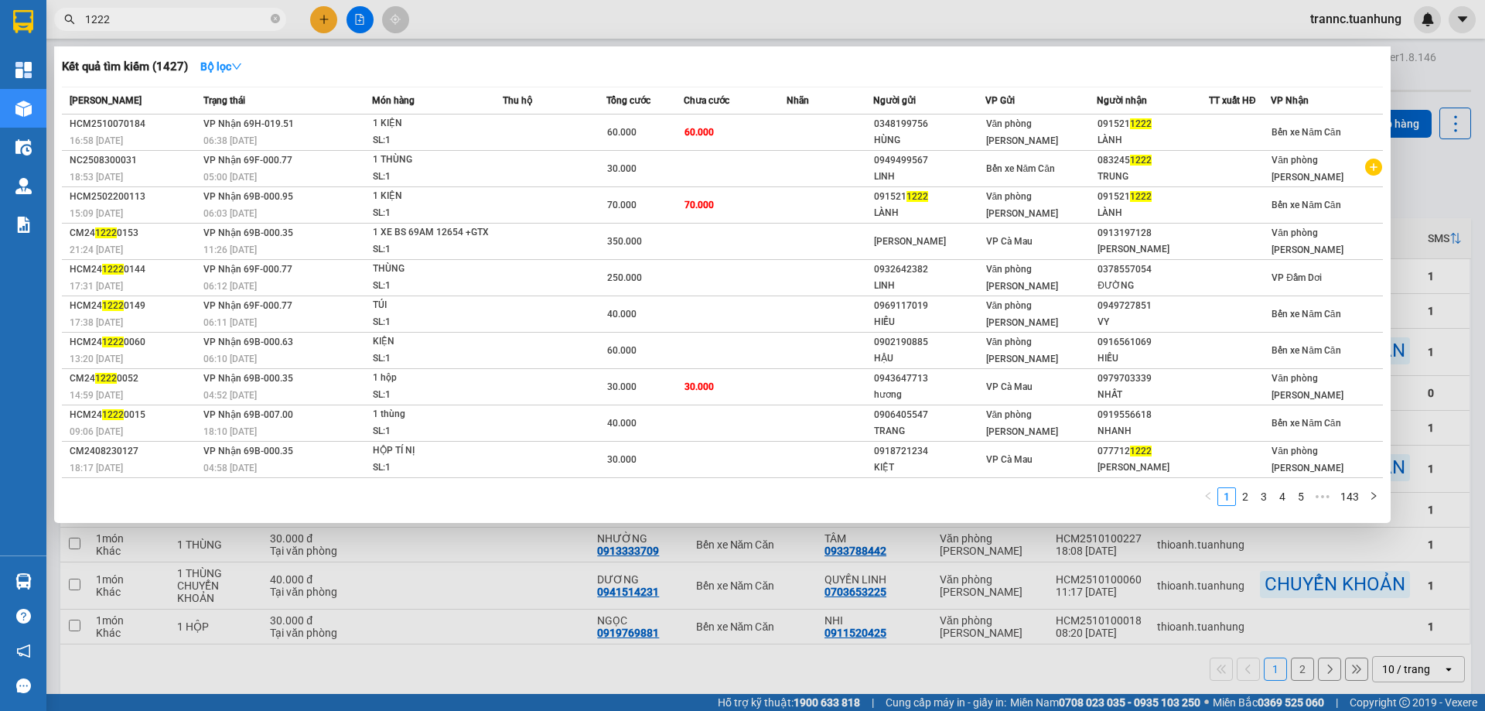
click at [631, 26] on div at bounding box center [742, 355] width 1485 height 711
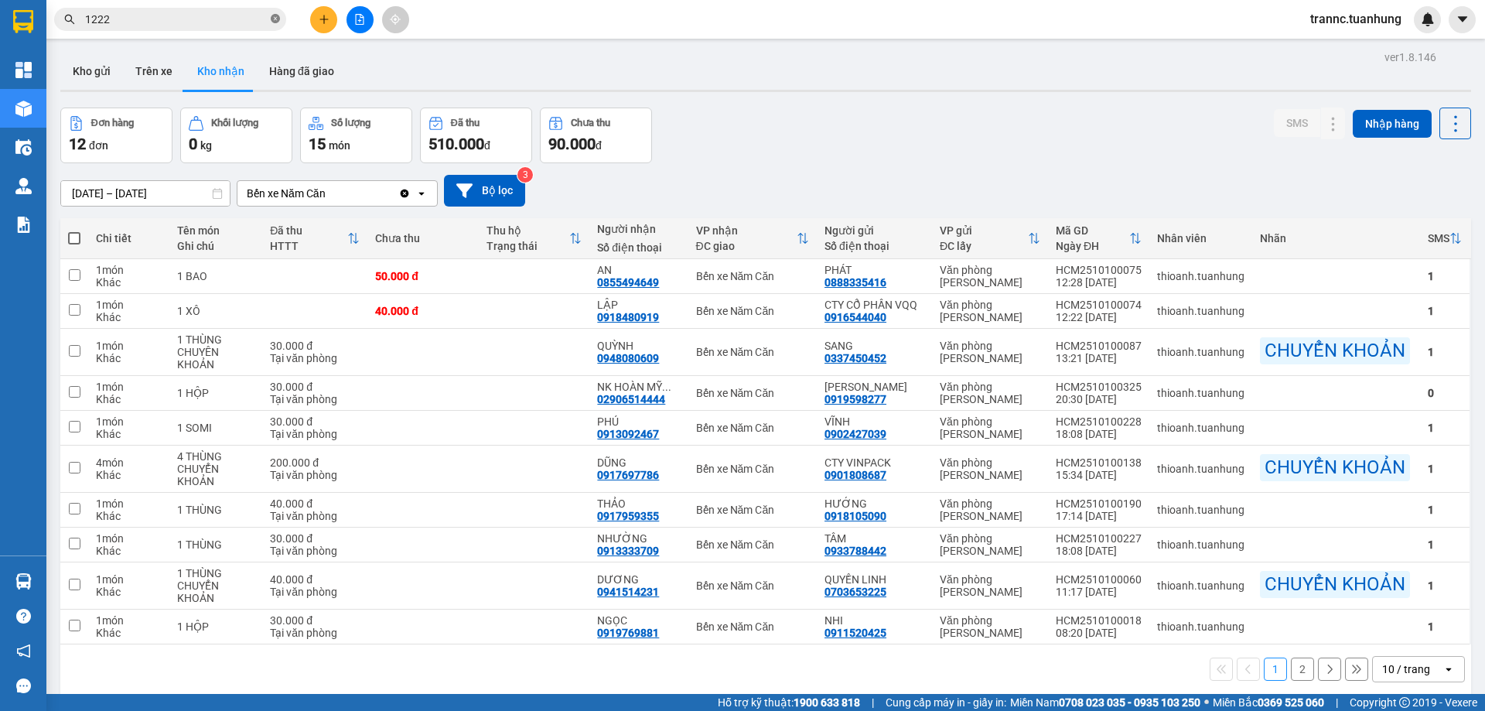
click at [273, 19] on icon "close-circle" at bounding box center [275, 18] width 9 height 9
click at [207, 24] on input "text" at bounding box center [176, 19] width 183 height 17
click at [223, 16] on input "text" at bounding box center [176, 19] width 183 height 17
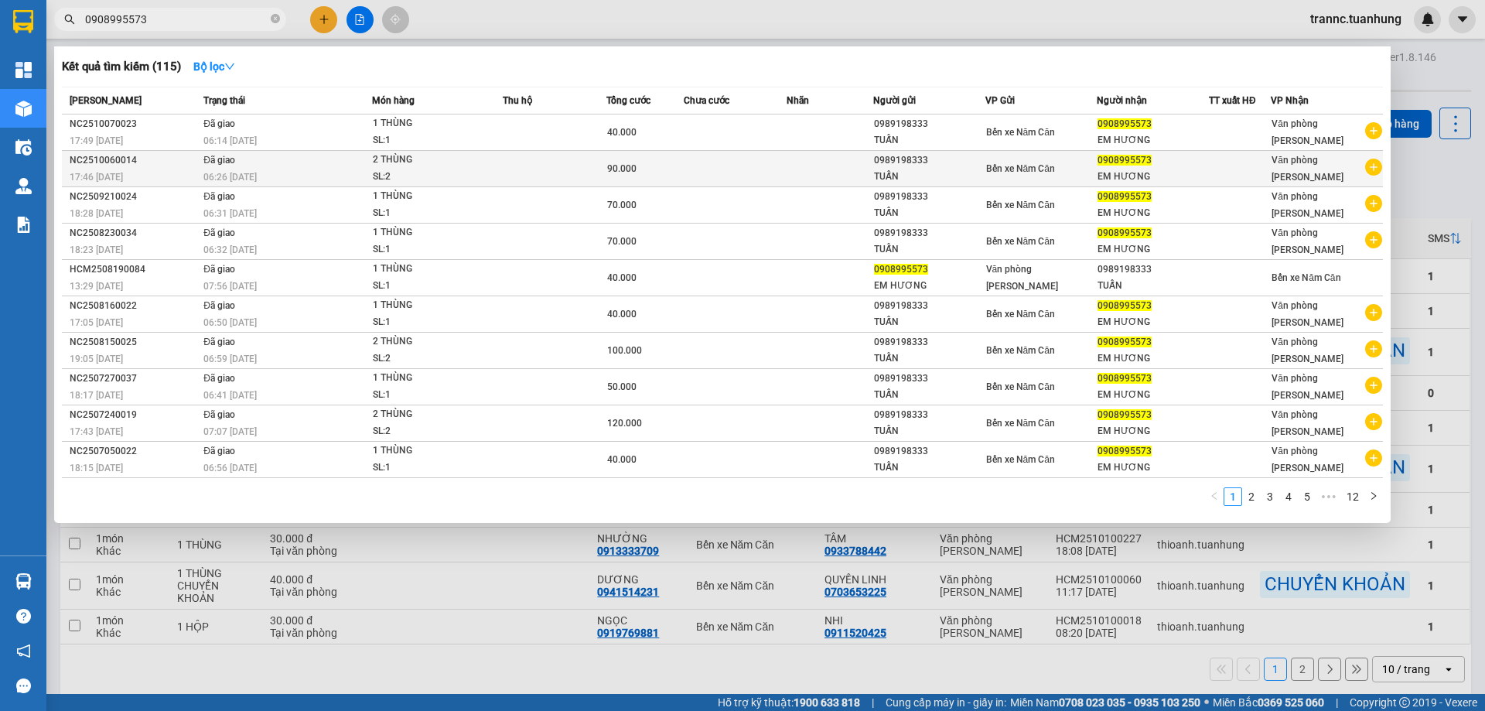
click at [1373, 169] on icon "plus-circle" at bounding box center [1373, 167] width 17 height 17
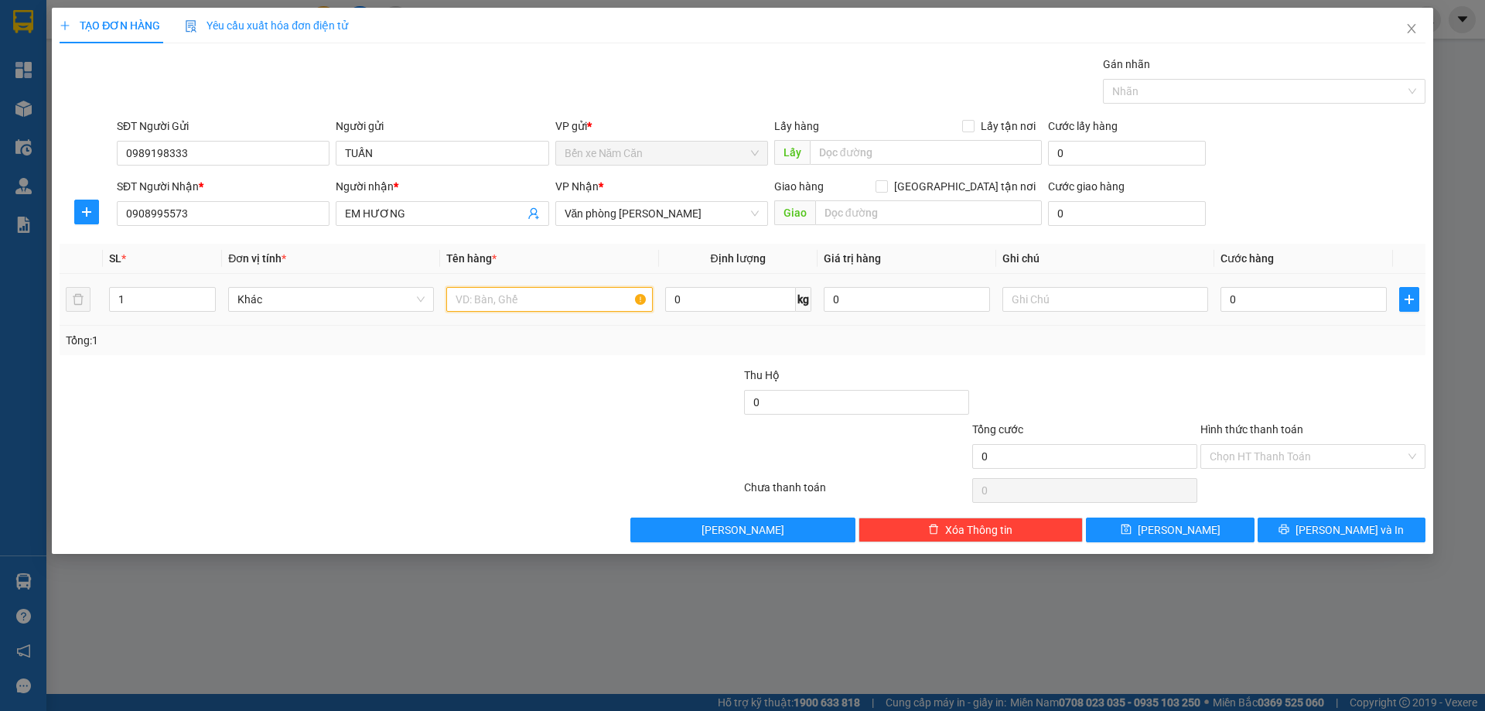
click at [559, 304] on input "text" at bounding box center [549, 299] width 206 height 25
click at [1275, 304] on input "0" at bounding box center [1303, 299] width 166 height 25
click at [1275, 391] on div at bounding box center [1313, 394] width 228 height 54
click at [1309, 453] on input "Hình thức thanh toán" at bounding box center [1308, 456] width 196 height 23
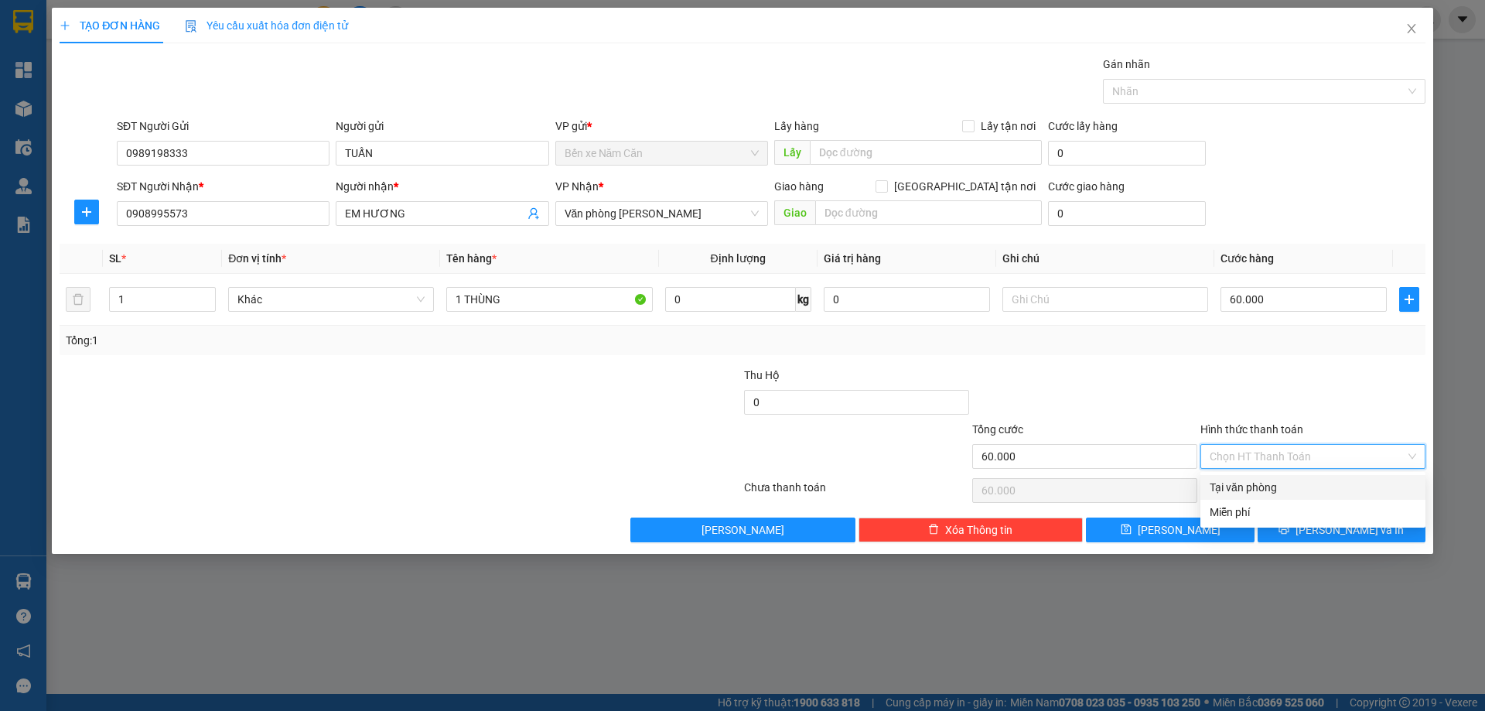
click at [1288, 481] on div "Tại văn phòng" at bounding box center [1313, 487] width 207 height 17
click at [1336, 533] on span "Lưu và In" at bounding box center [1350, 529] width 108 height 17
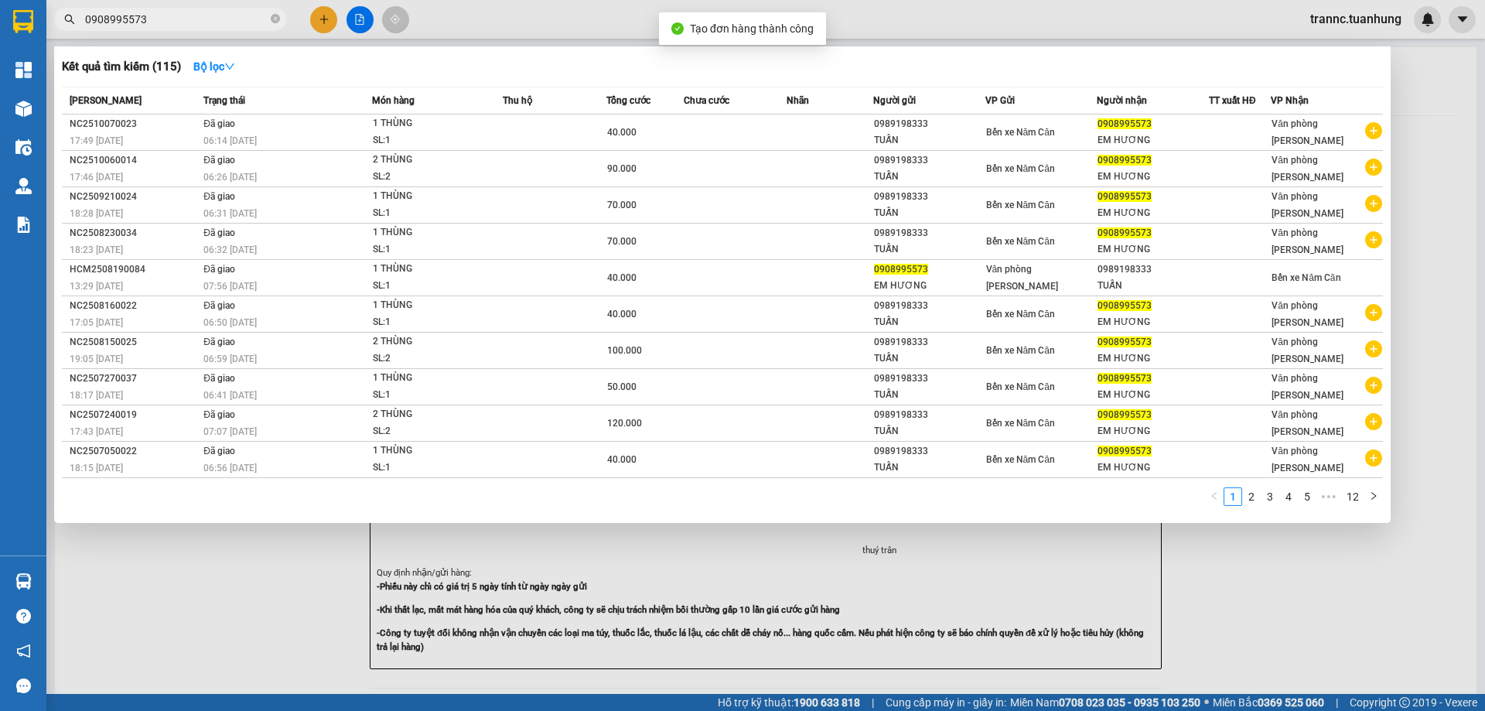
click at [1339, 599] on div at bounding box center [742, 355] width 1485 height 711
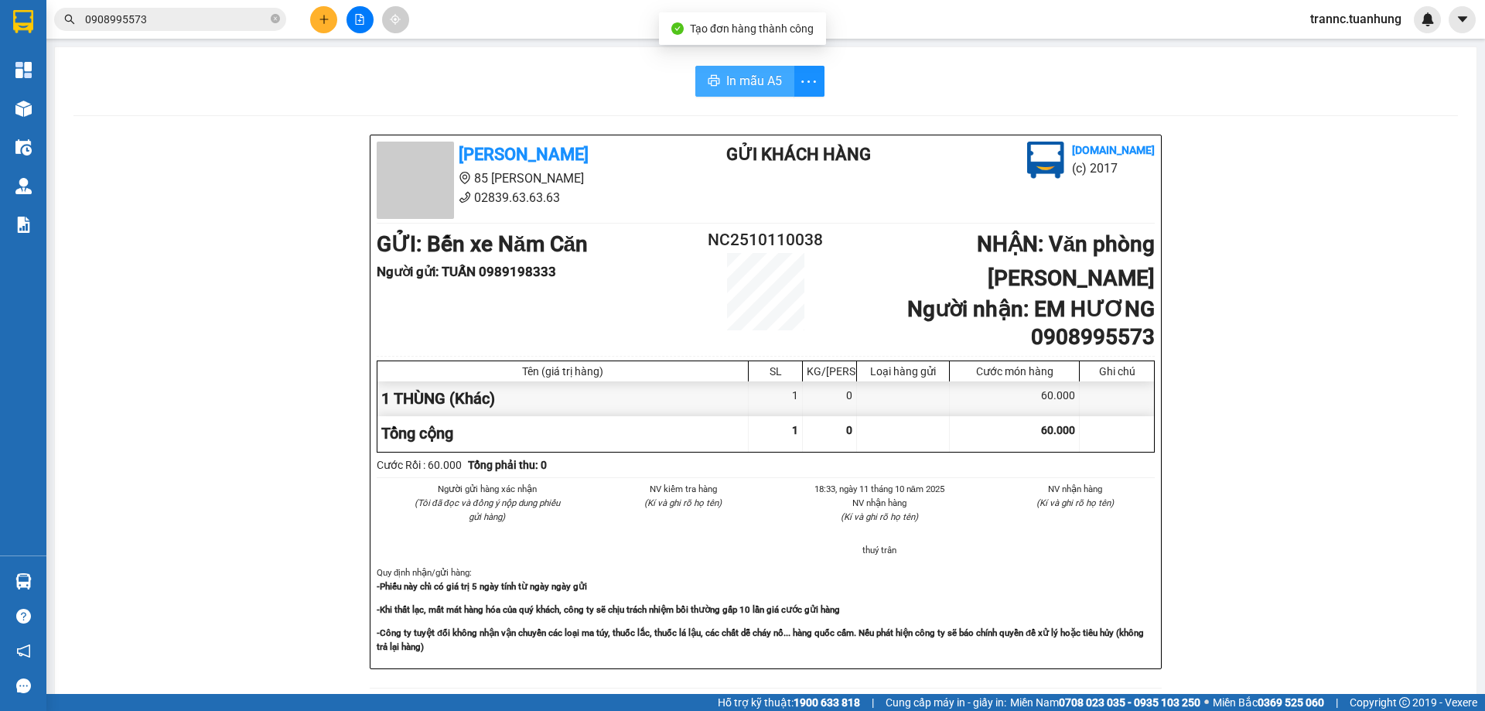
click at [765, 87] on span "In mẫu A5" at bounding box center [754, 80] width 56 height 19
click at [1287, 272] on div "Tuấn Hưng 85 Lý Chiêu Hoàng 02839.63.63.63 Gửi khách hàng Vexere.com (c) 2017 G…" at bounding box center [765, 695] width 1384 height 1120
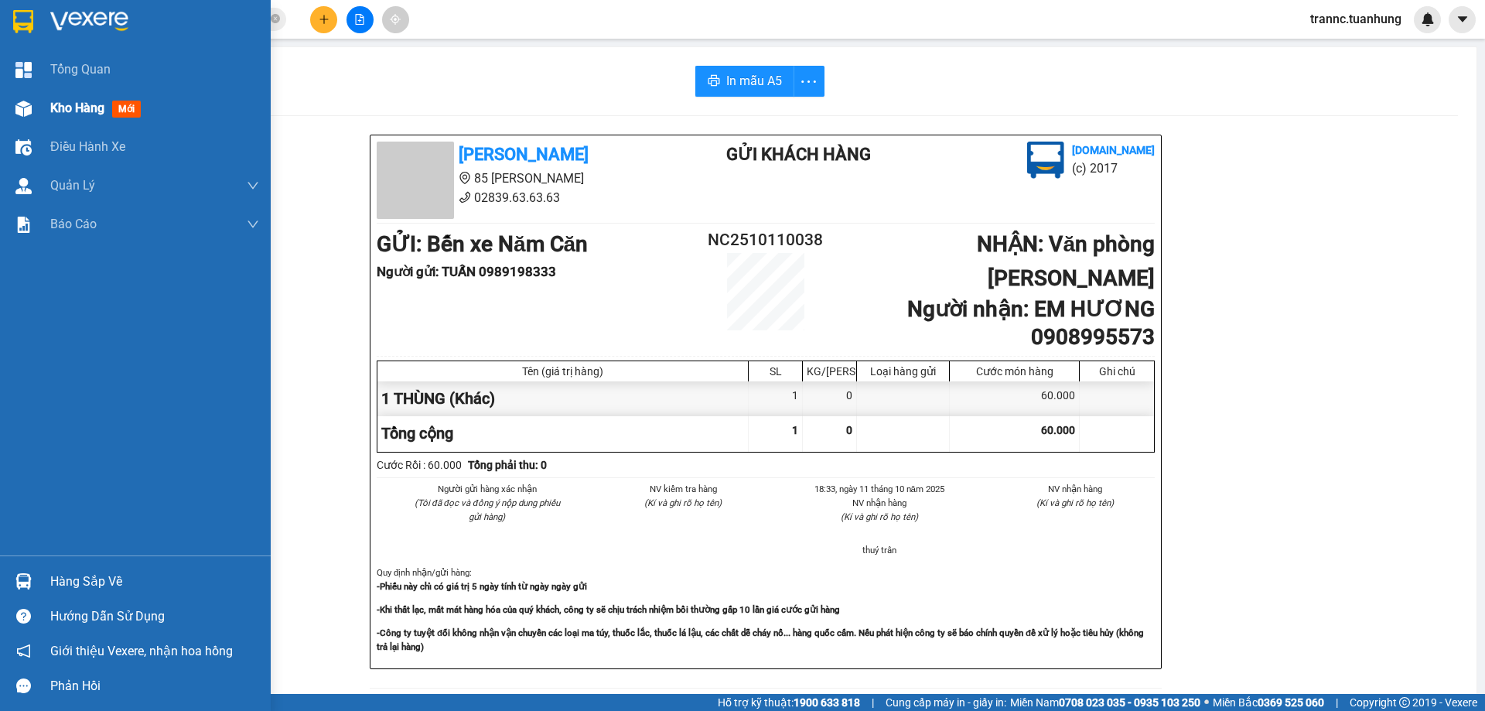
drag, startPoint x: 118, startPoint y: 108, endPoint x: 127, endPoint y: 112, distance: 9.7
click at [119, 108] on span "mới" at bounding box center [126, 109] width 29 height 17
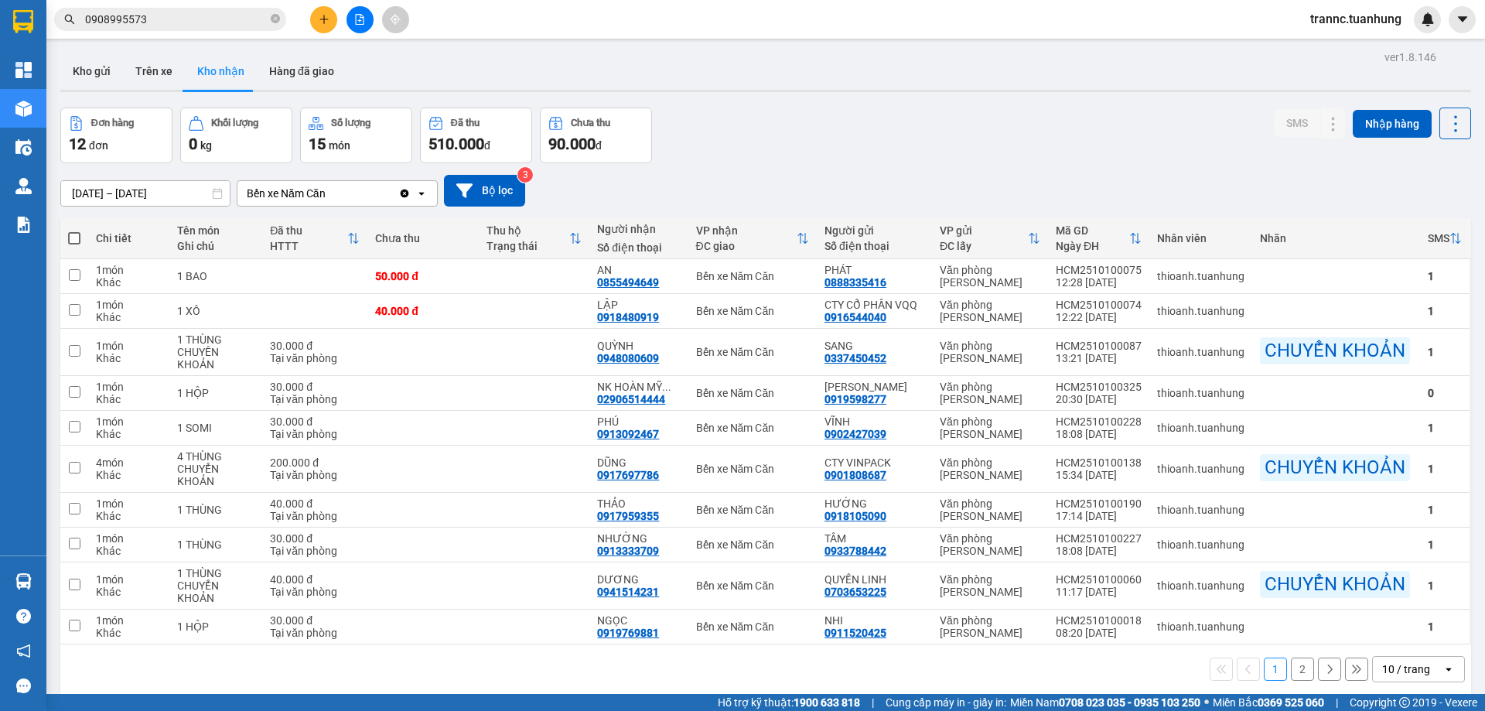
scroll to position [71, 0]
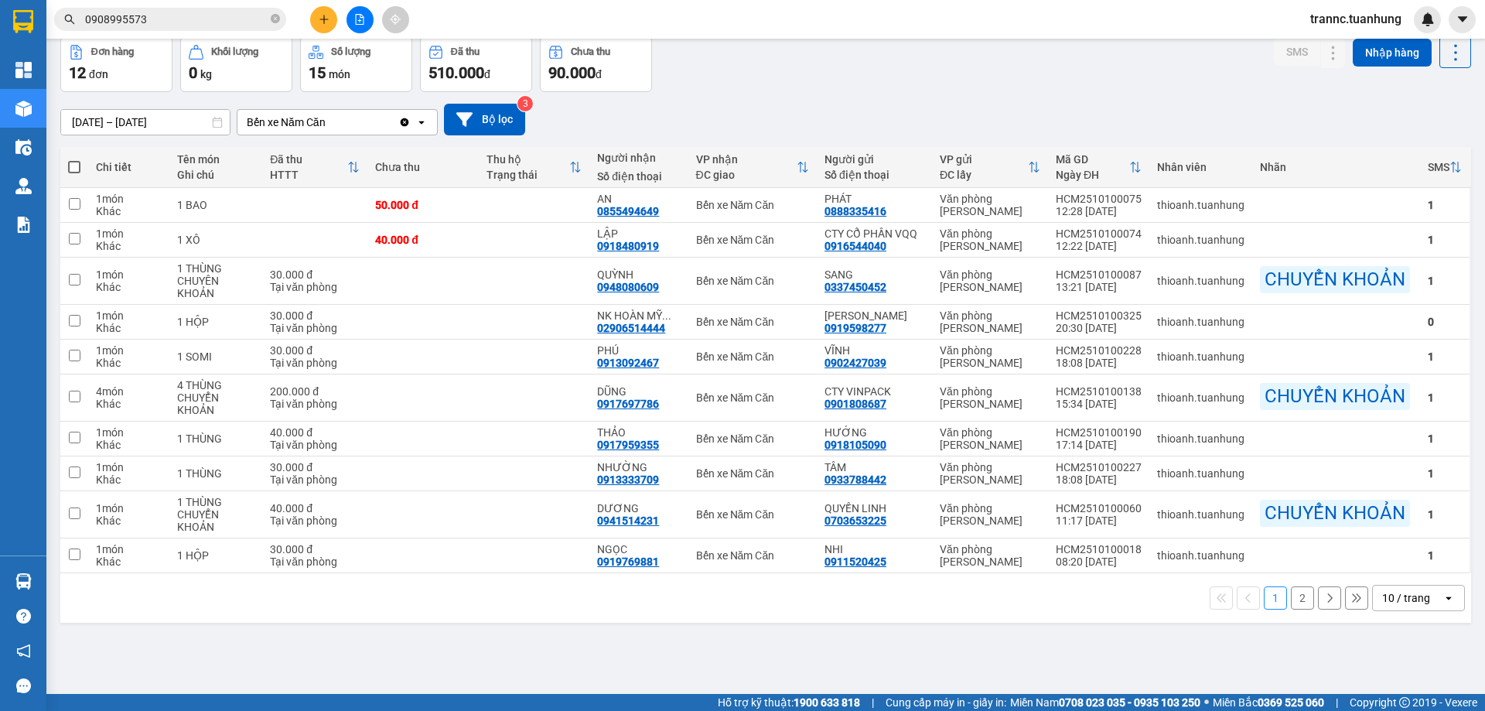
click at [1298, 609] on button "2" at bounding box center [1302, 597] width 23 height 23
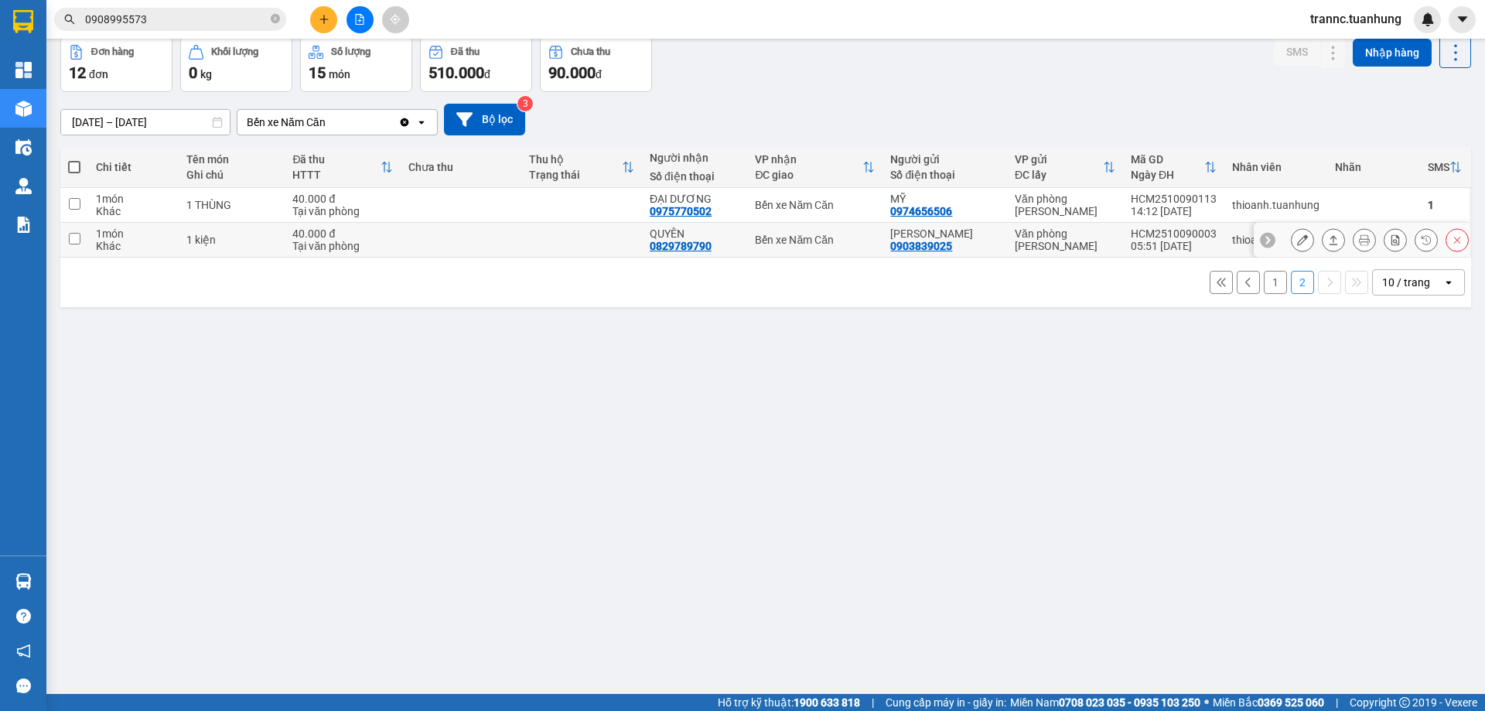
click at [788, 234] on div "Bến xe Năm Căn" at bounding box center [815, 240] width 120 height 12
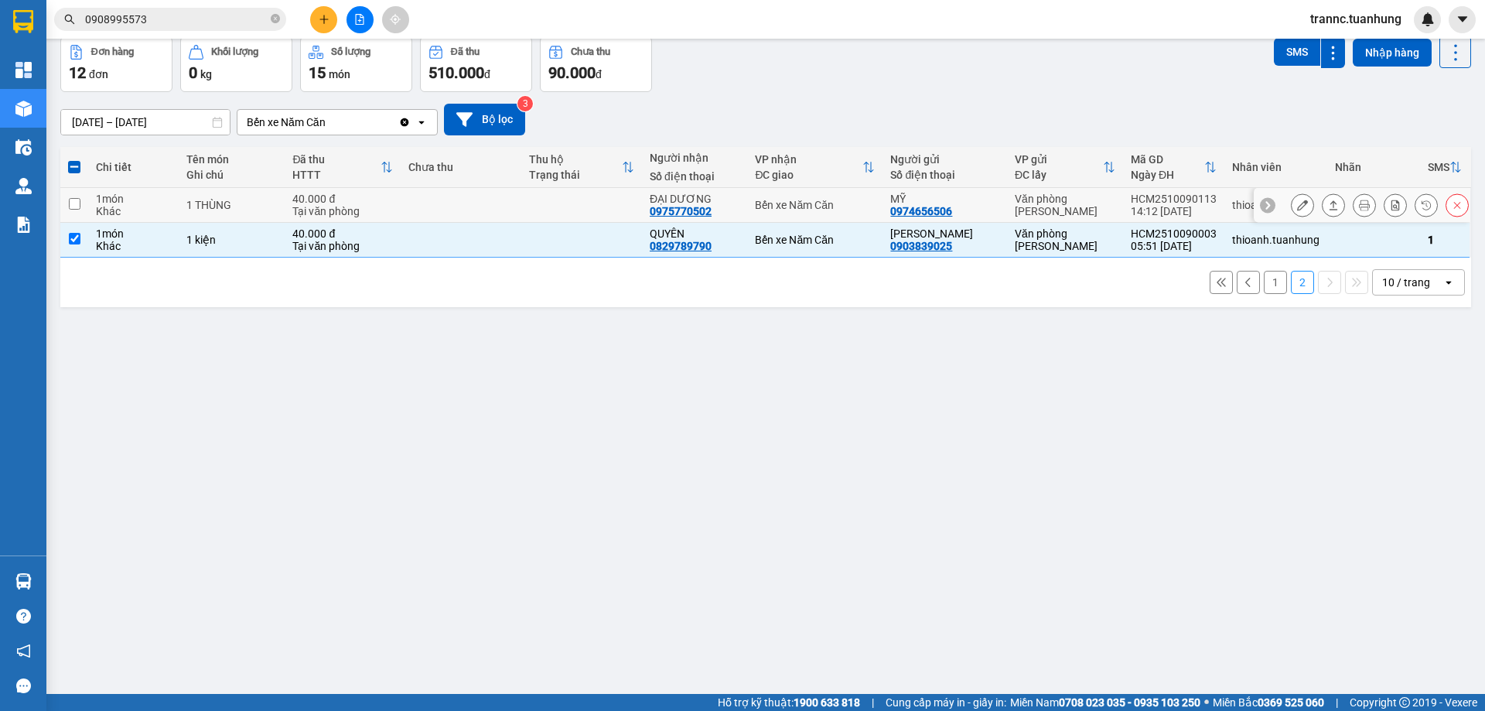
click at [786, 201] on div "Bến xe Năm Căn" at bounding box center [815, 205] width 120 height 12
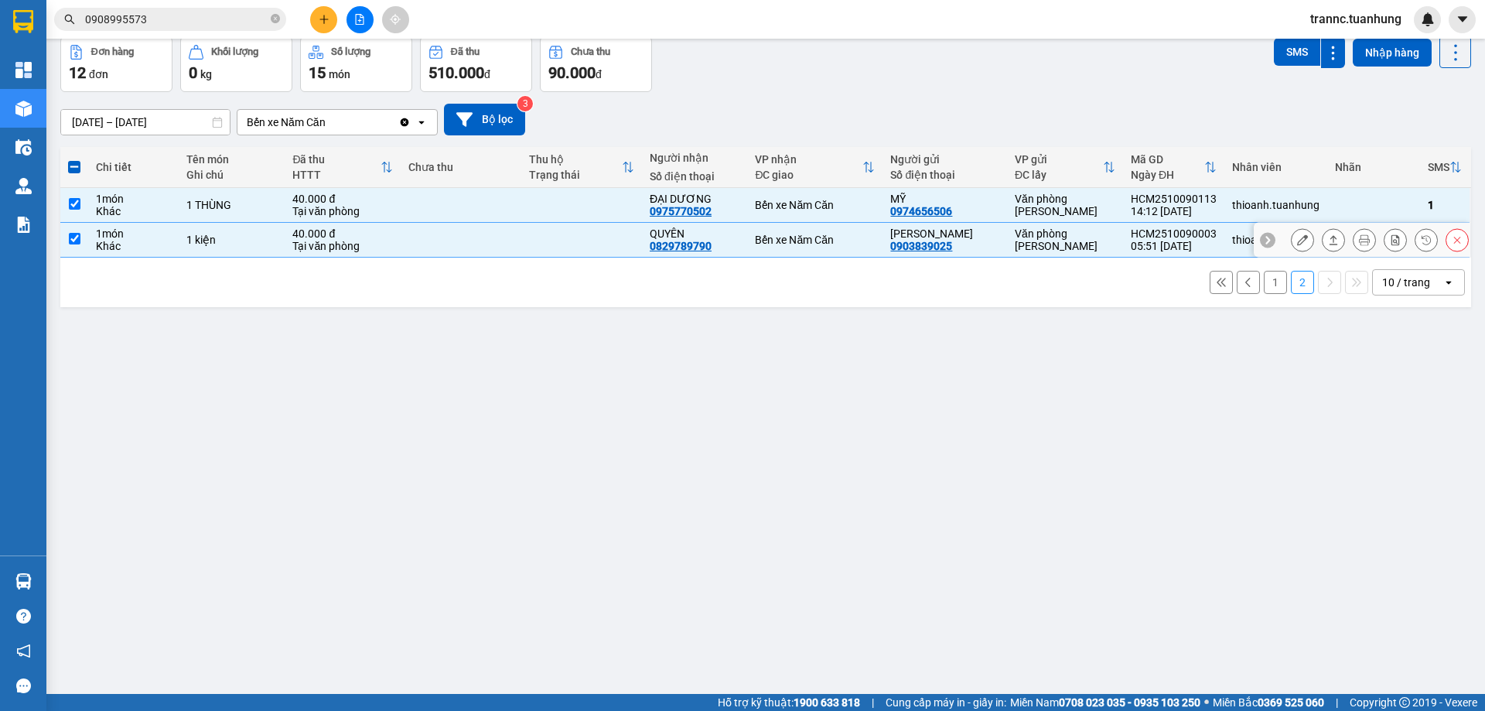
scroll to position [0, 0]
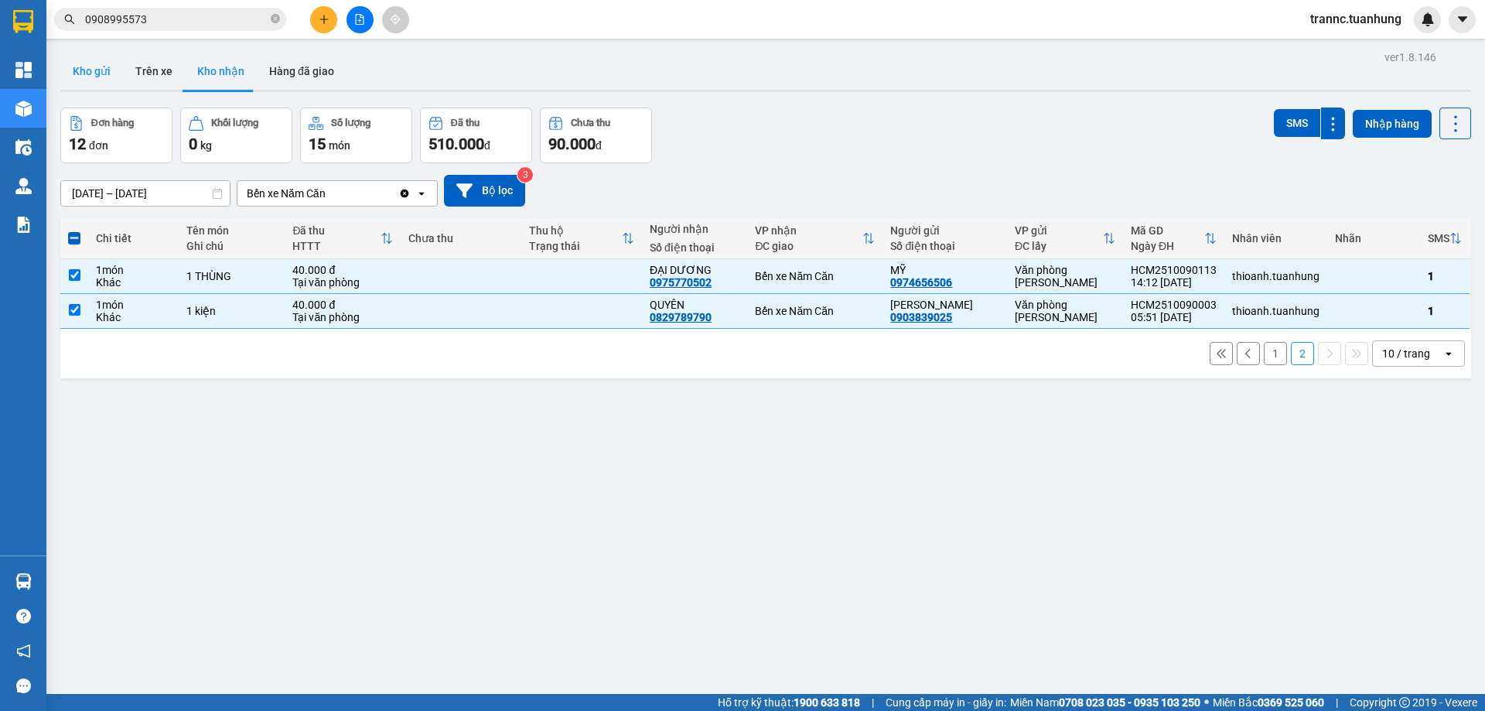
click at [98, 73] on button "Kho gửi" at bounding box center [91, 71] width 63 height 37
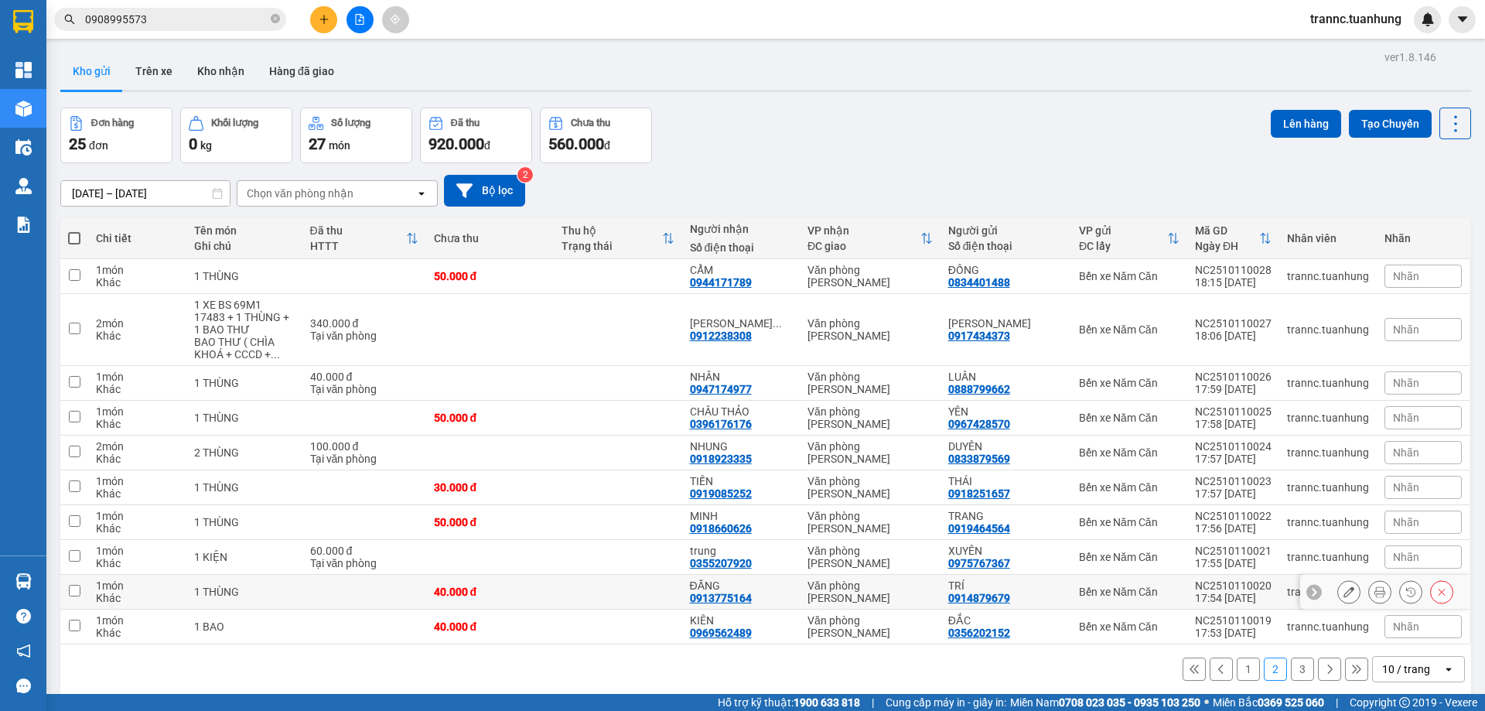
scroll to position [71, 0]
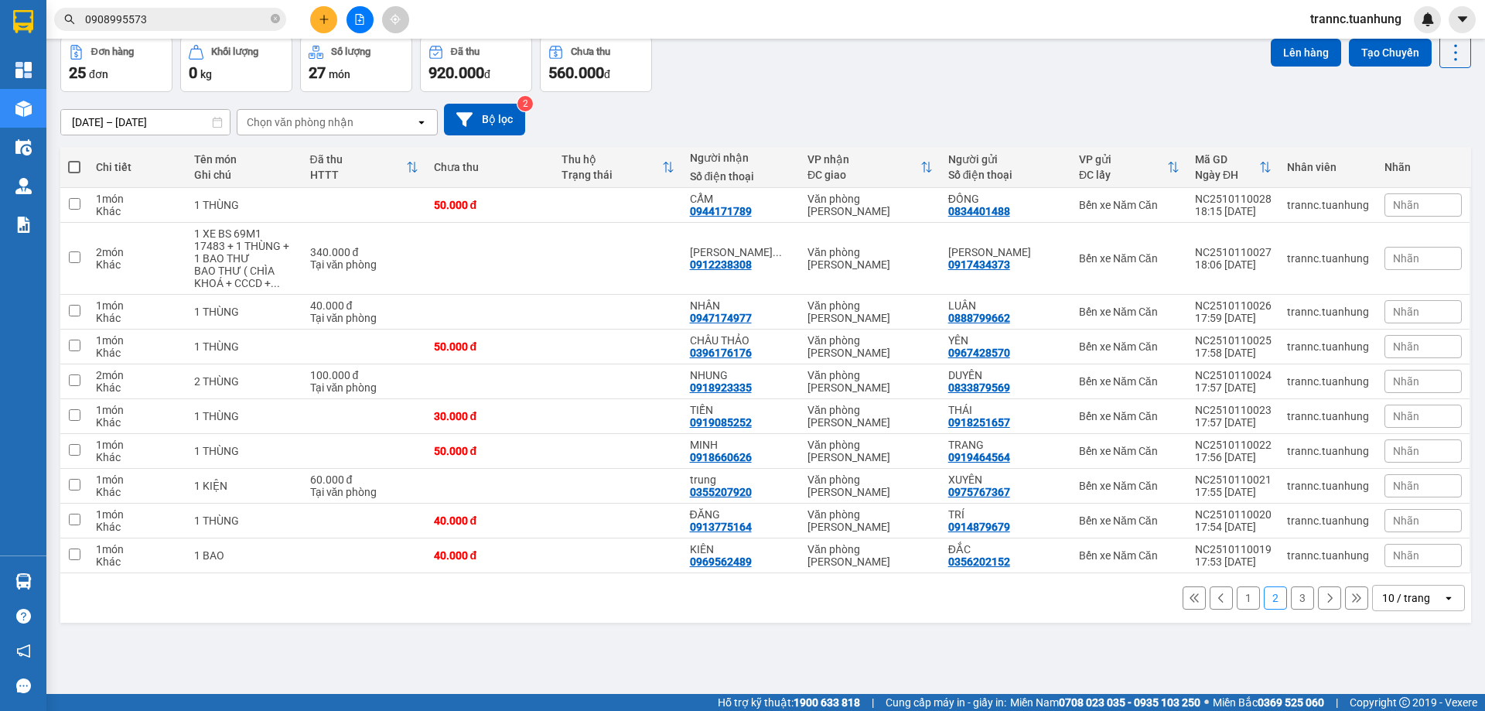
click at [1292, 598] on button "3" at bounding box center [1302, 597] width 23 height 23
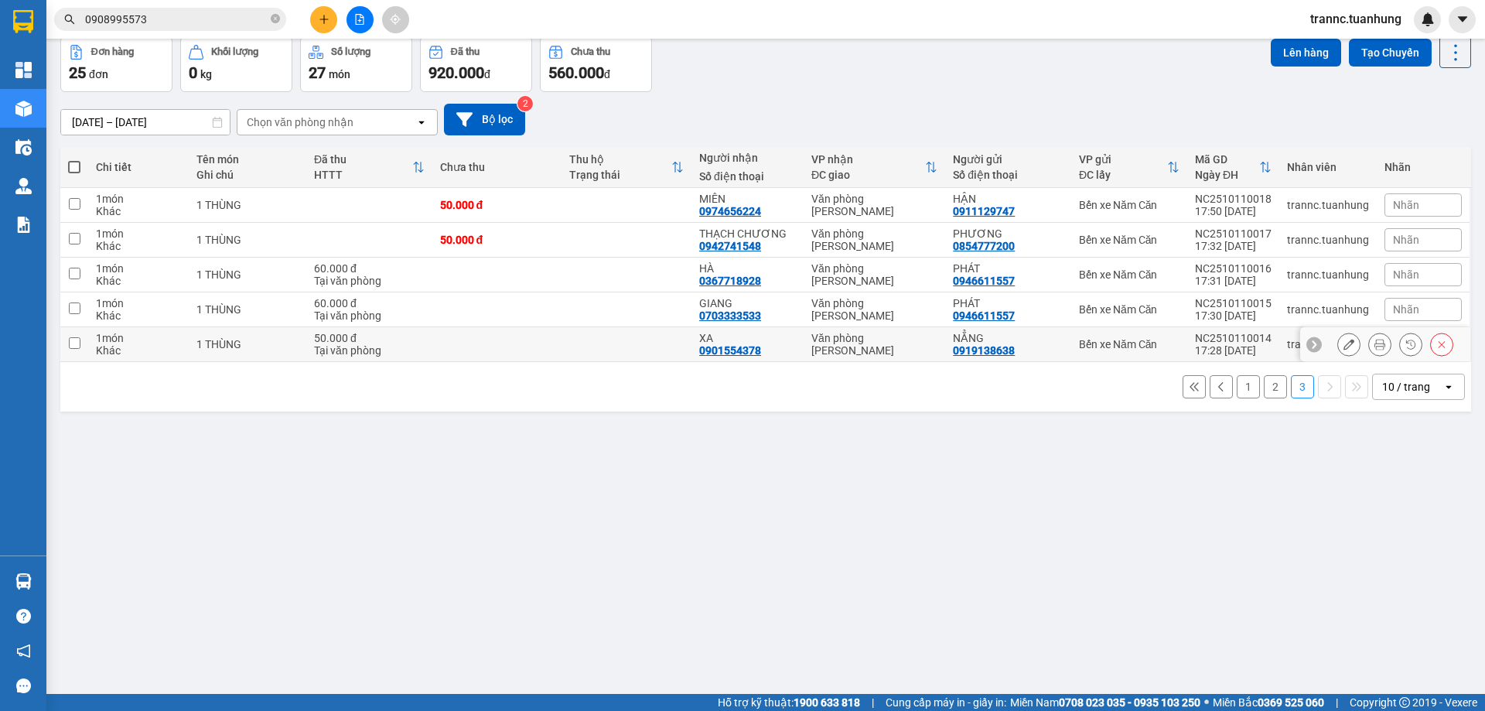
click at [678, 346] on td at bounding box center [627, 344] width 130 height 35
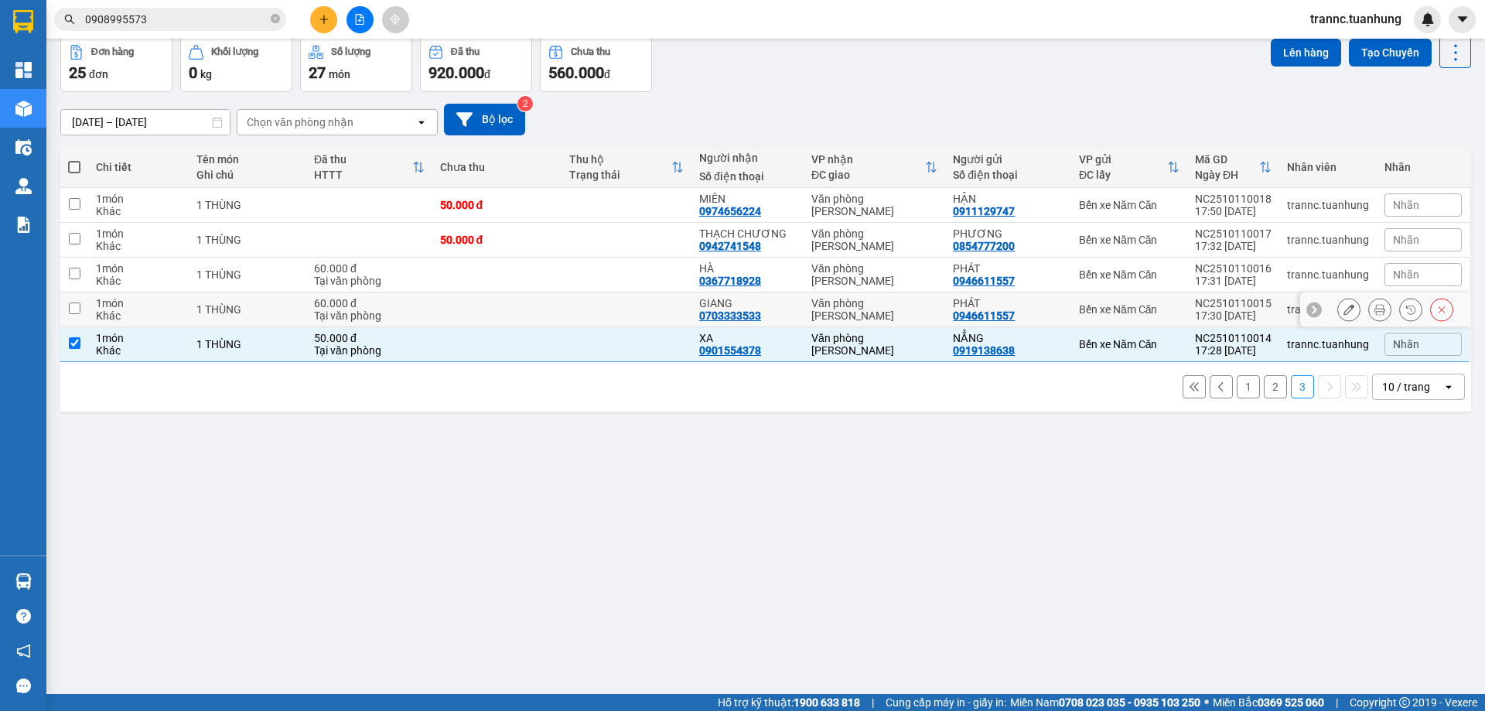
click at [653, 304] on td at bounding box center [627, 309] width 130 height 35
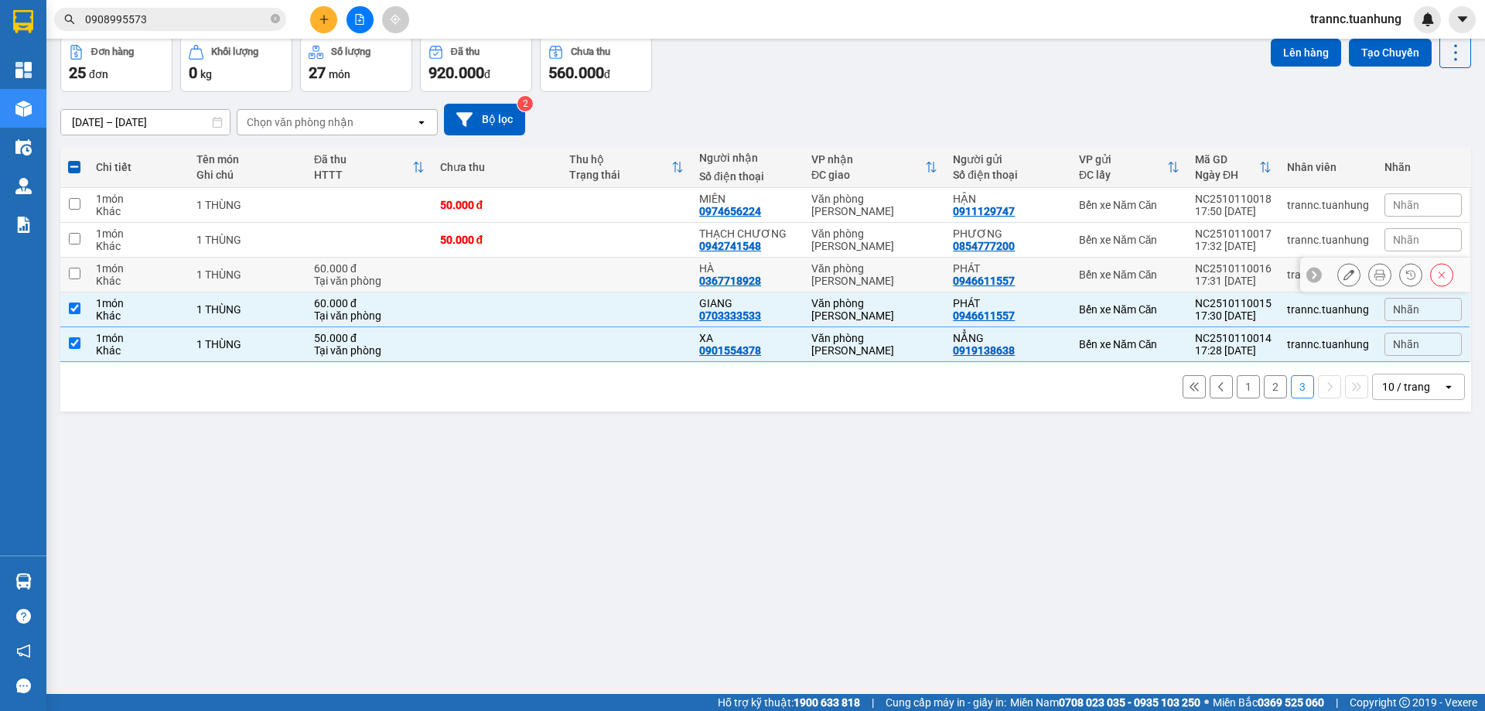
click at [646, 271] on td at bounding box center [627, 275] width 130 height 35
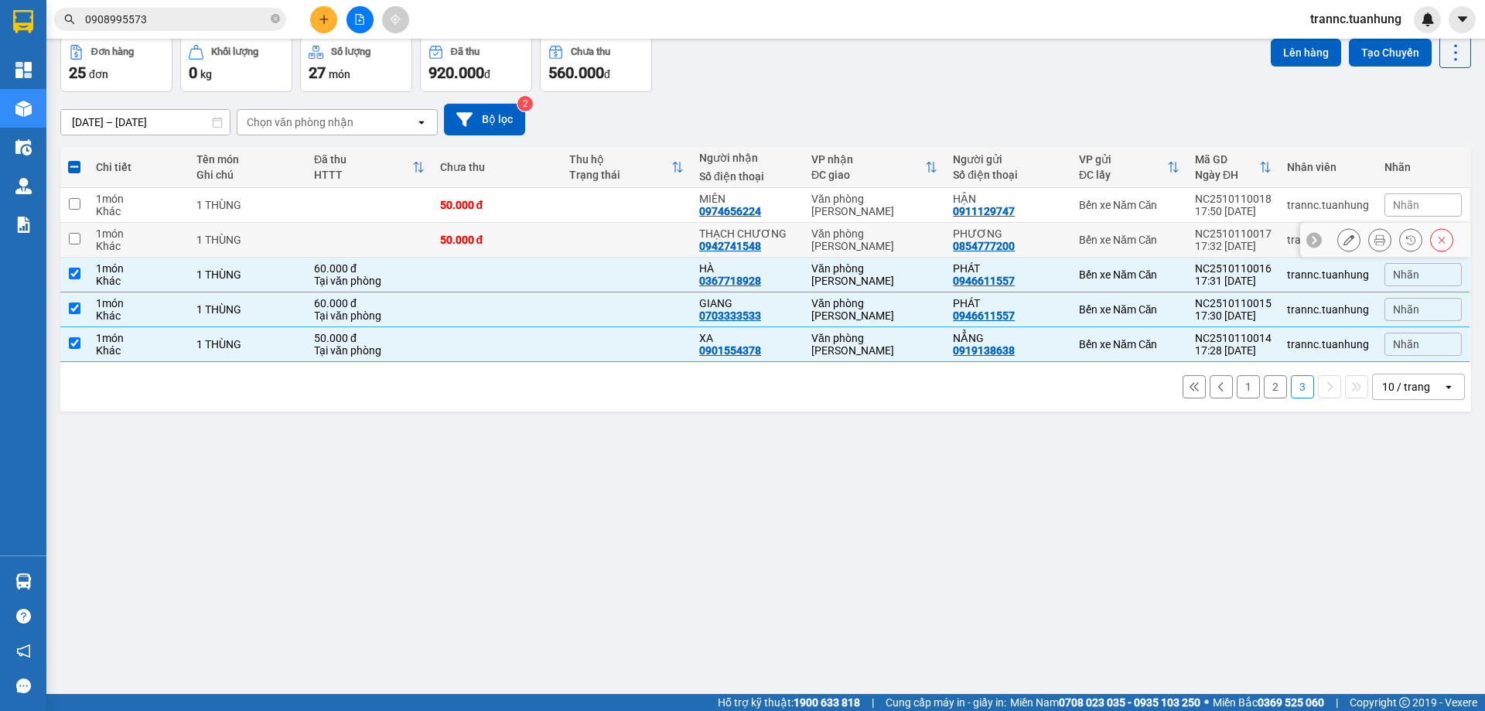
click at [654, 237] on td at bounding box center [627, 240] width 130 height 35
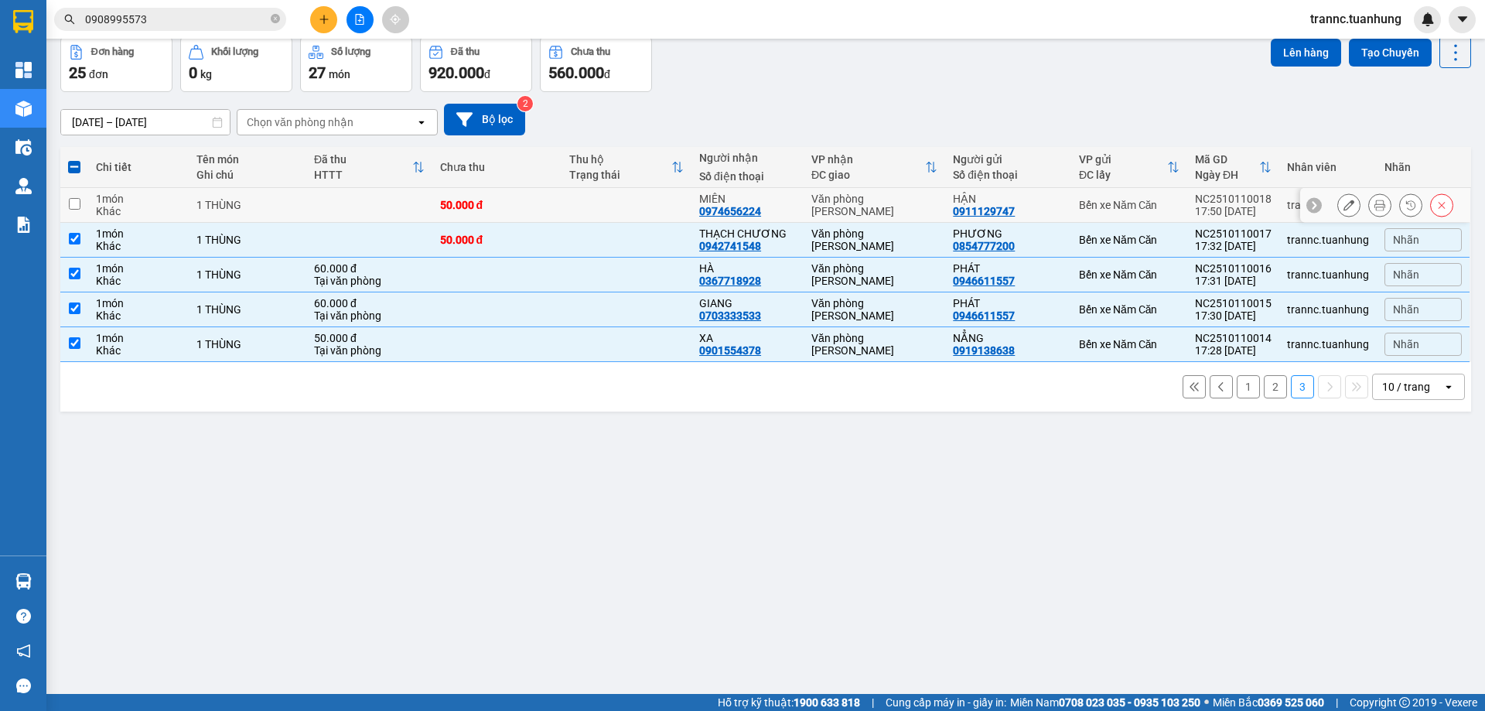
click at [659, 191] on td at bounding box center [627, 205] width 130 height 35
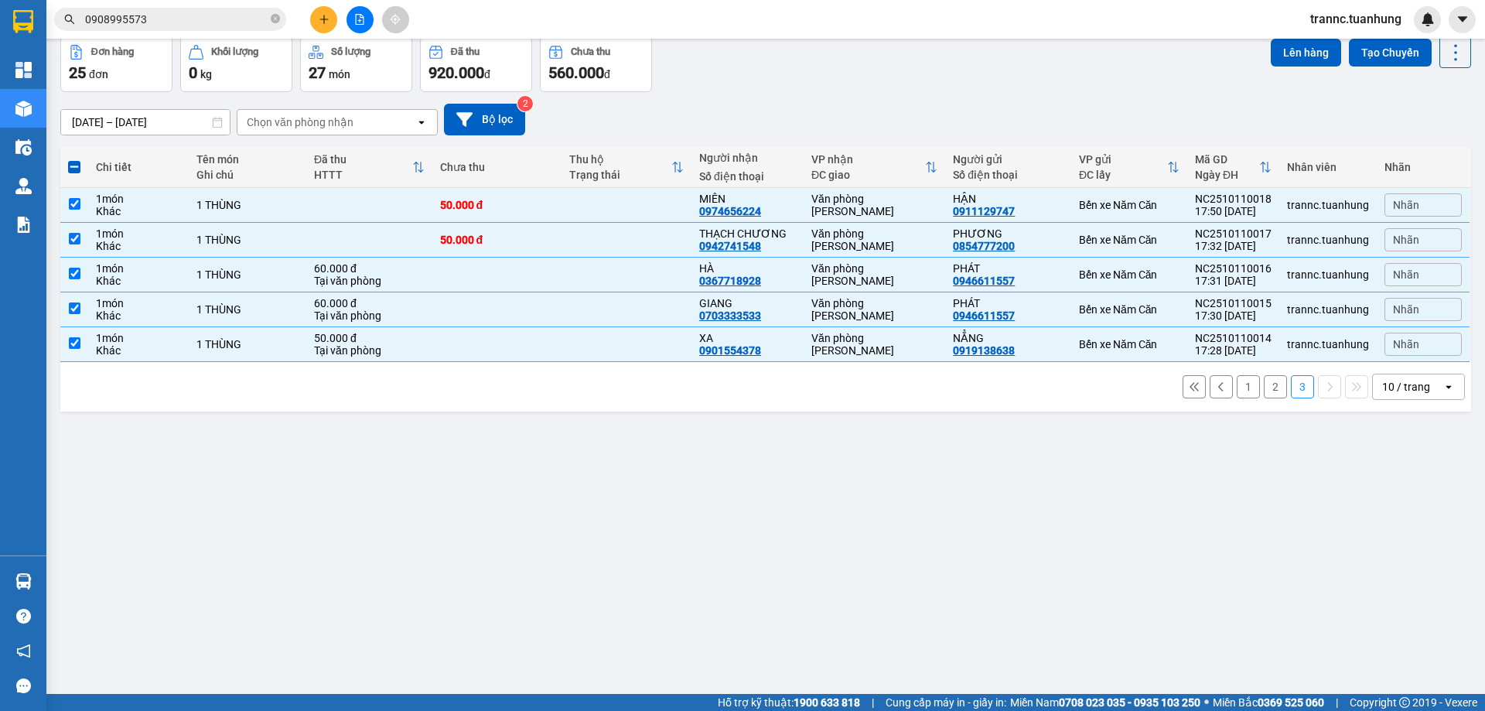
click at [1268, 394] on button "2" at bounding box center [1275, 386] width 23 height 23
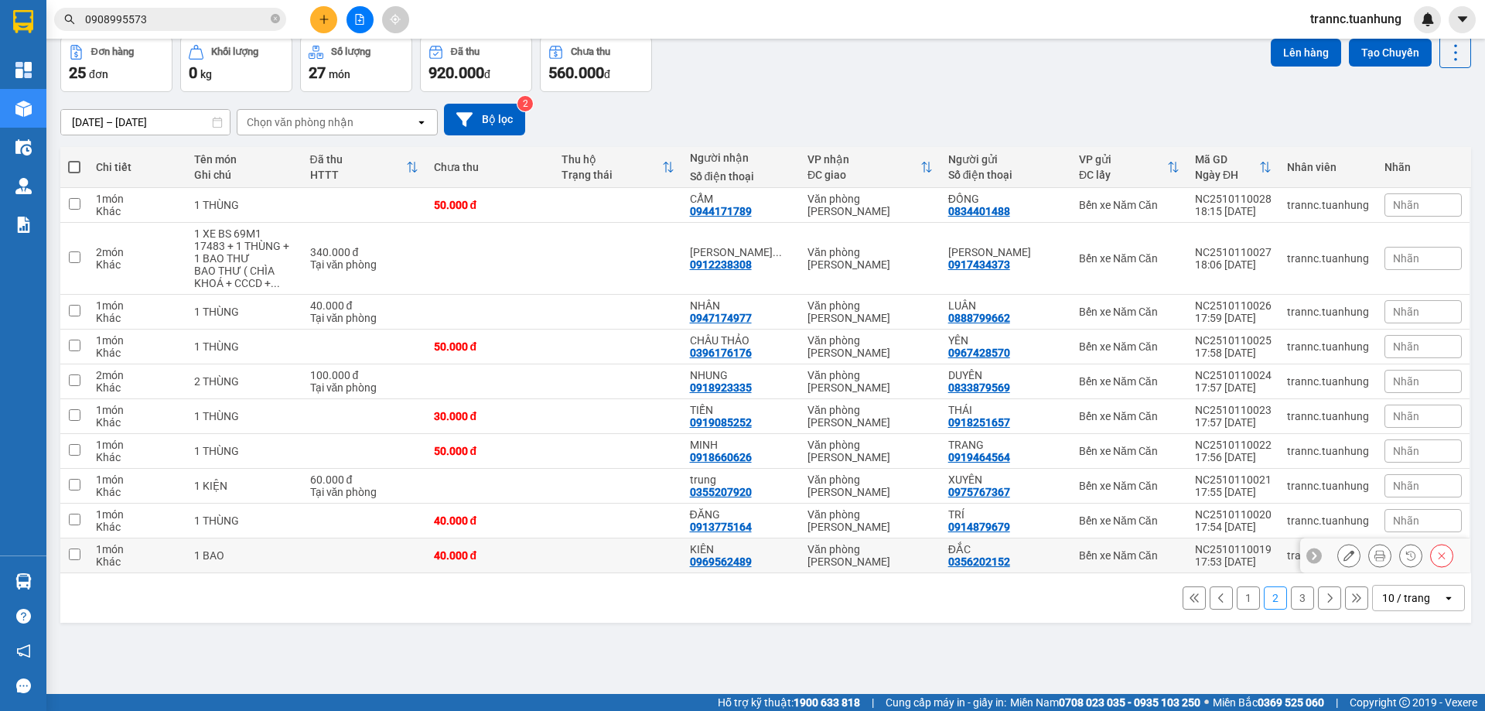
click at [524, 571] on td "40.000 đ" at bounding box center [490, 555] width 128 height 35
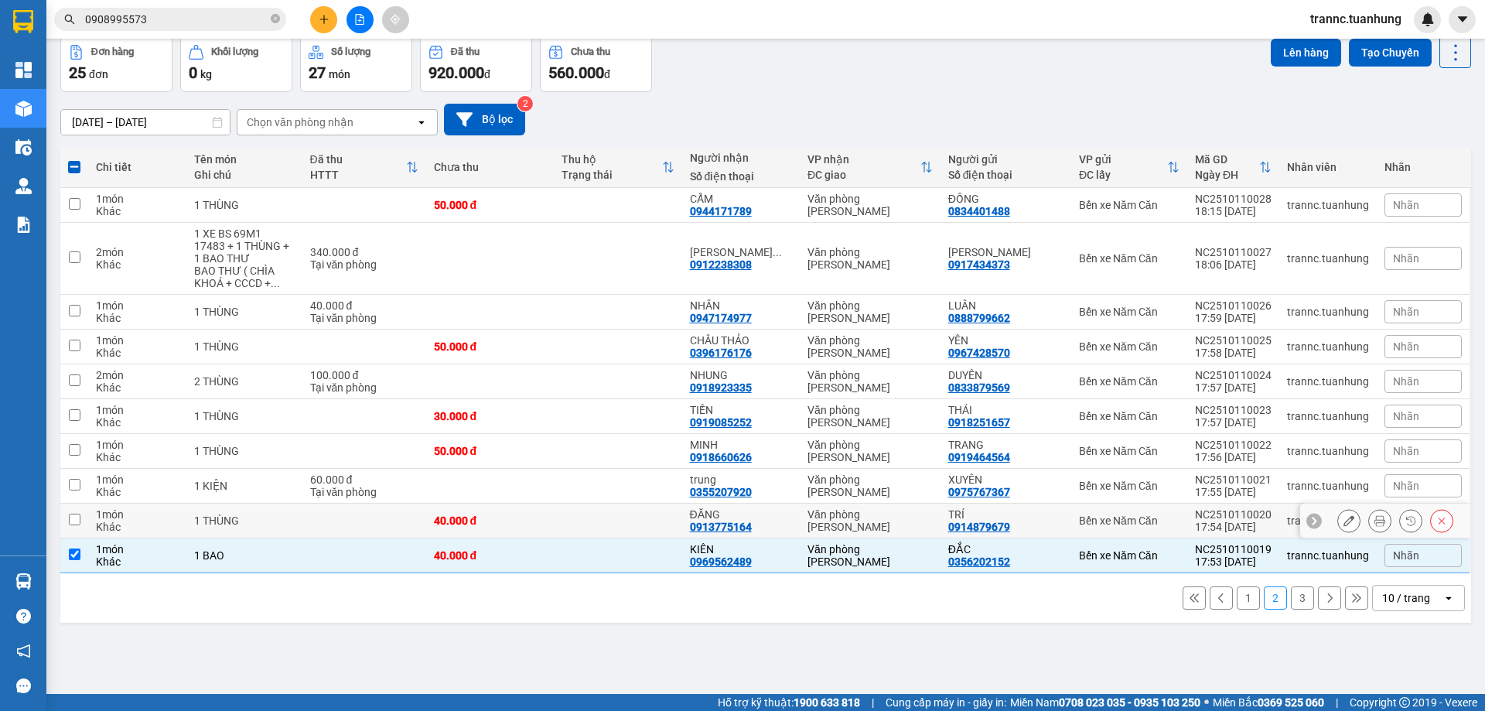
click at [526, 533] on td "40.000 đ" at bounding box center [490, 521] width 128 height 35
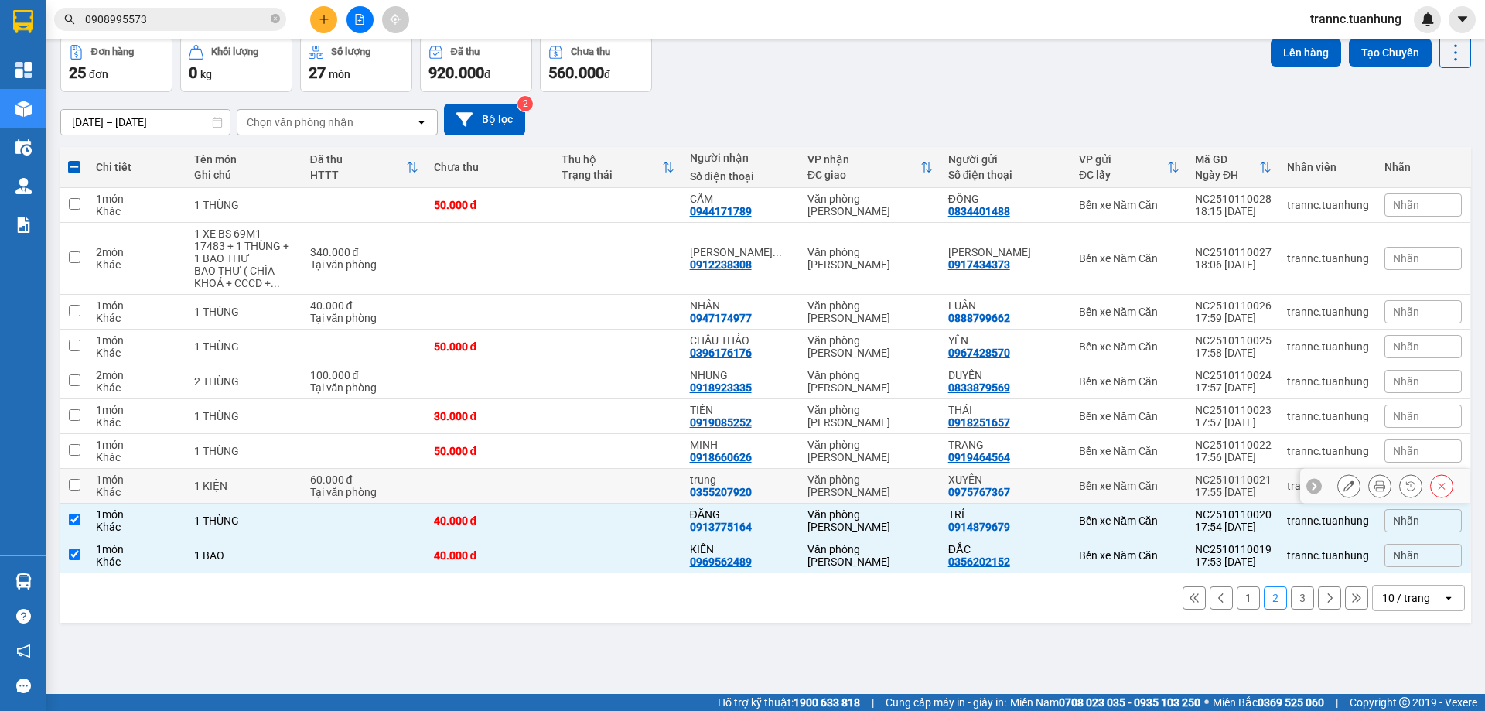
click at [543, 494] on td at bounding box center [490, 486] width 128 height 35
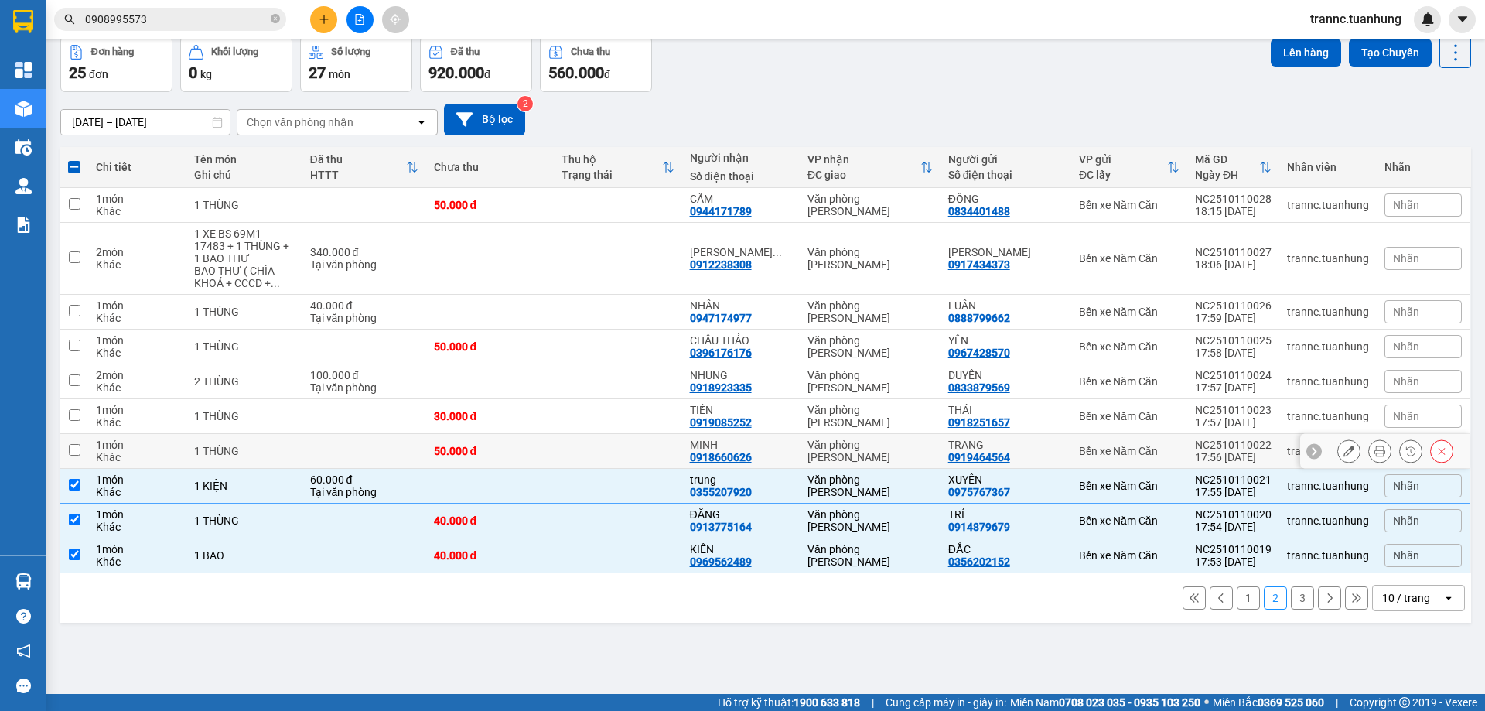
click at [552, 460] on td "50.000 đ" at bounding box center [490, 451] width 128 height 35
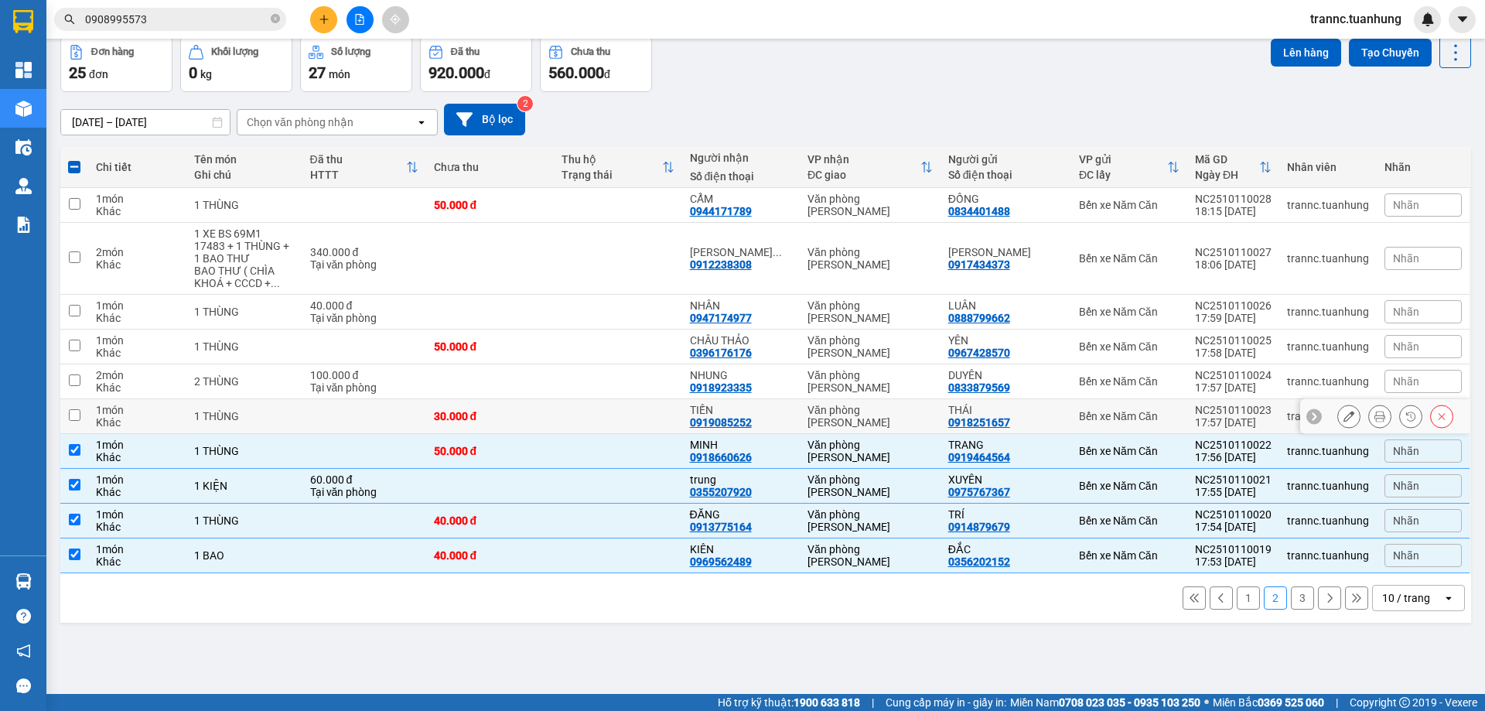
click at [546, 415] on div "30.000 đ" at bounding box center [490, 416] width 112 height 12
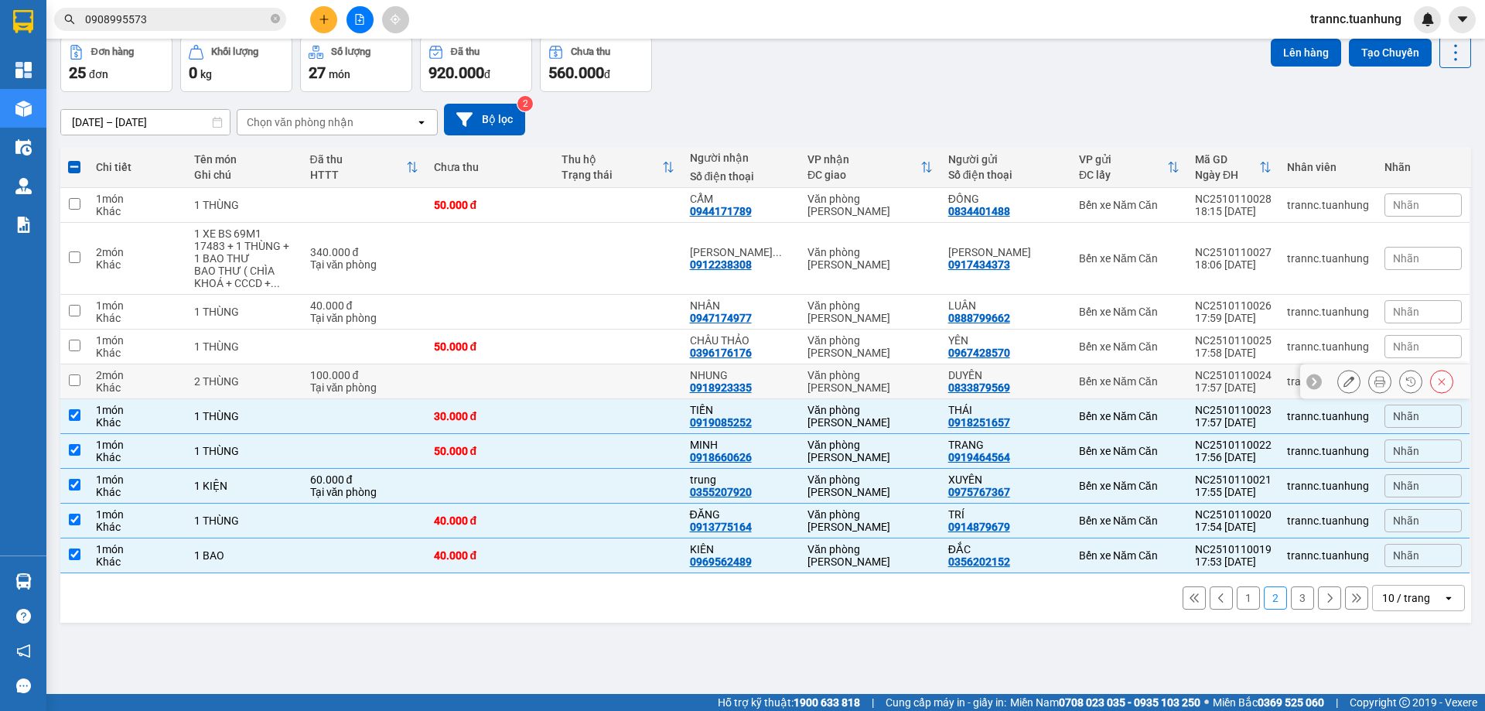
click at [563, 394] on td at bounding box center [618, 381] width 128 height 35
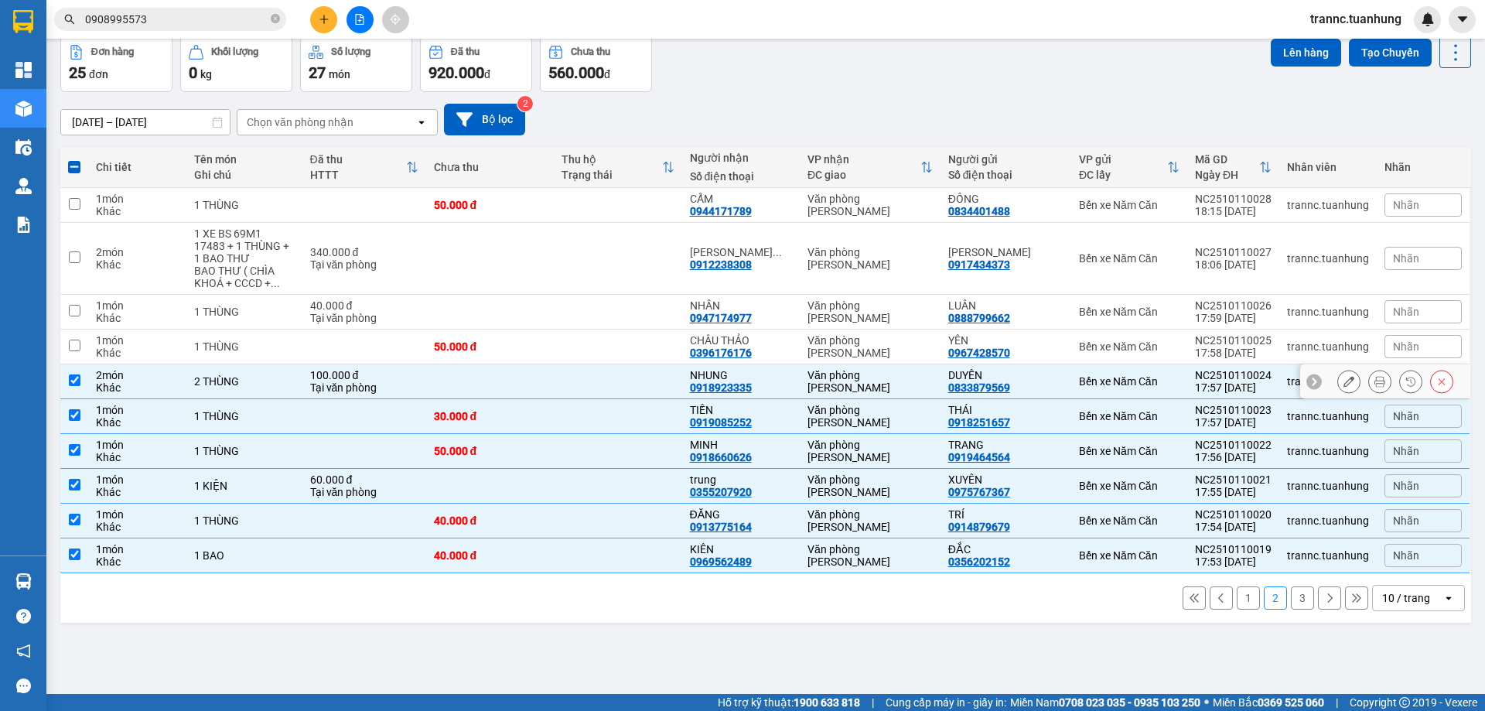
click at [565, 373] on td at bounding box center [618, 381] width 128 height 35
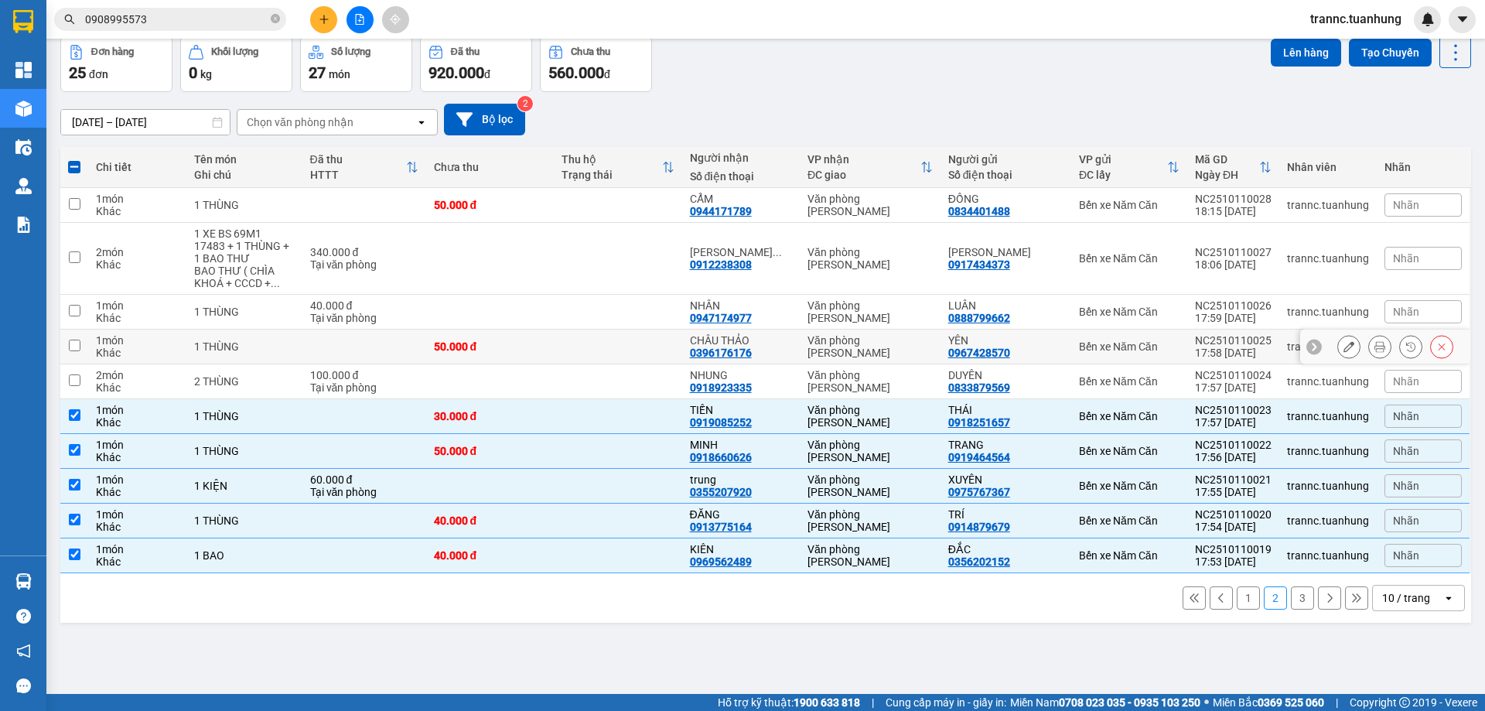
click at [573, 336] on td at bounding box center [618, 346] width 128 height 35
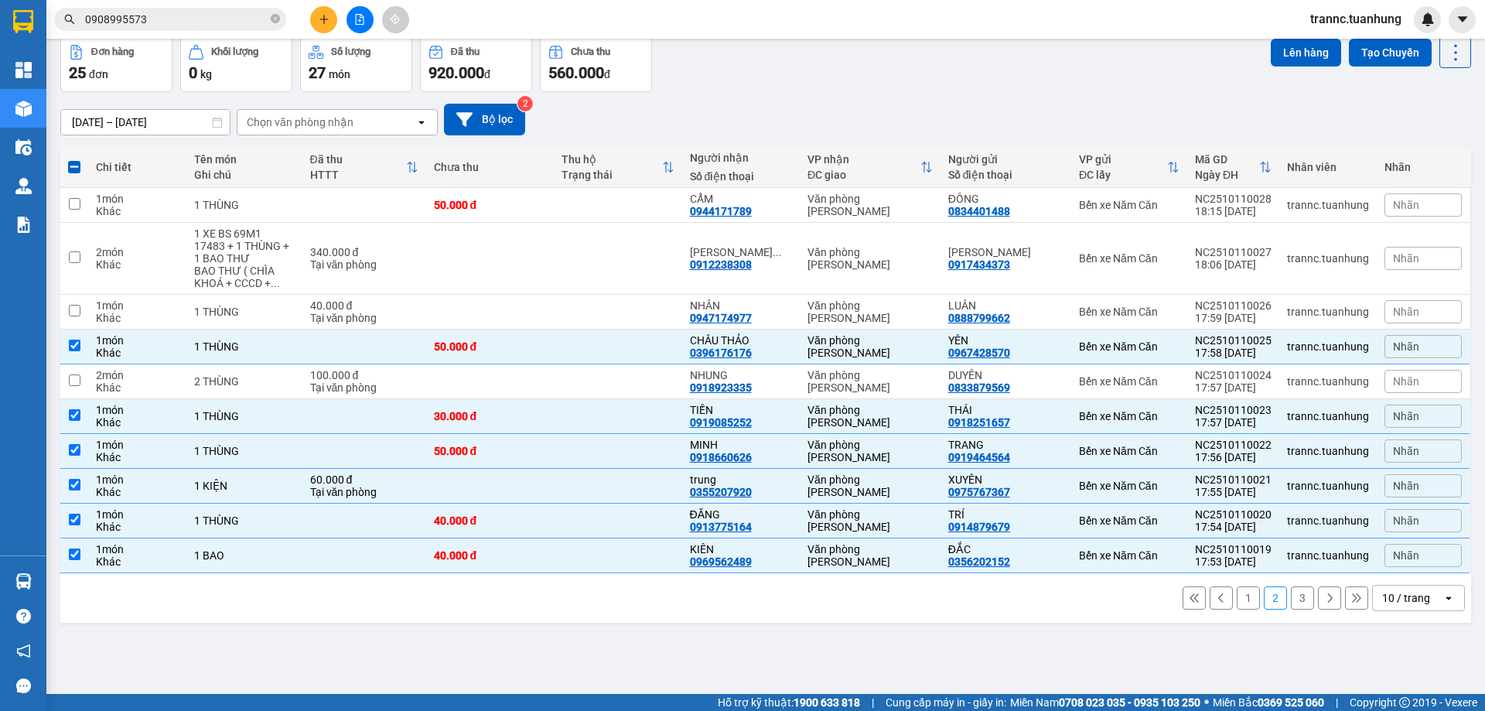
click at [1237, 601] on button "1" at bounding box center [1248, 597] width 23 height 23
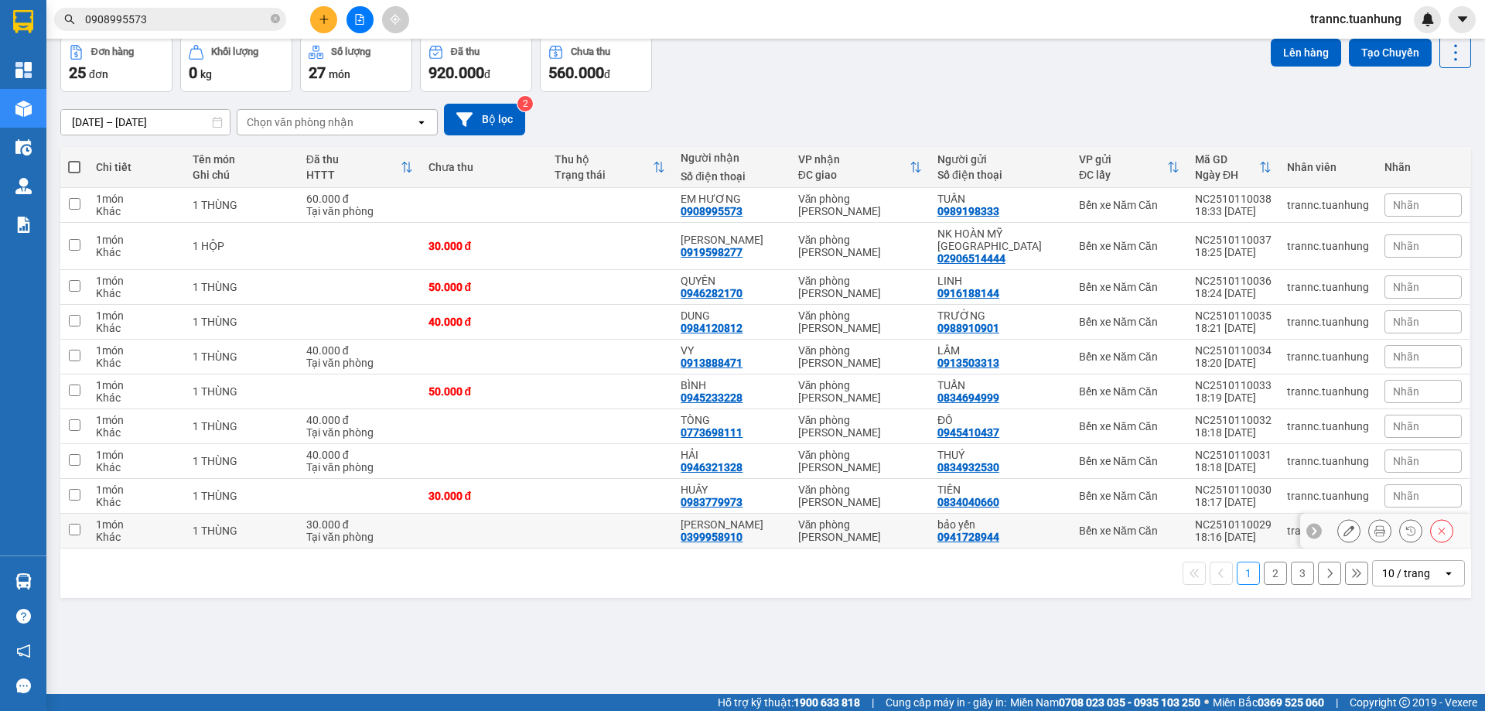
click at [603, 514] on td at bounding box center [610, 531] width 126 height 35
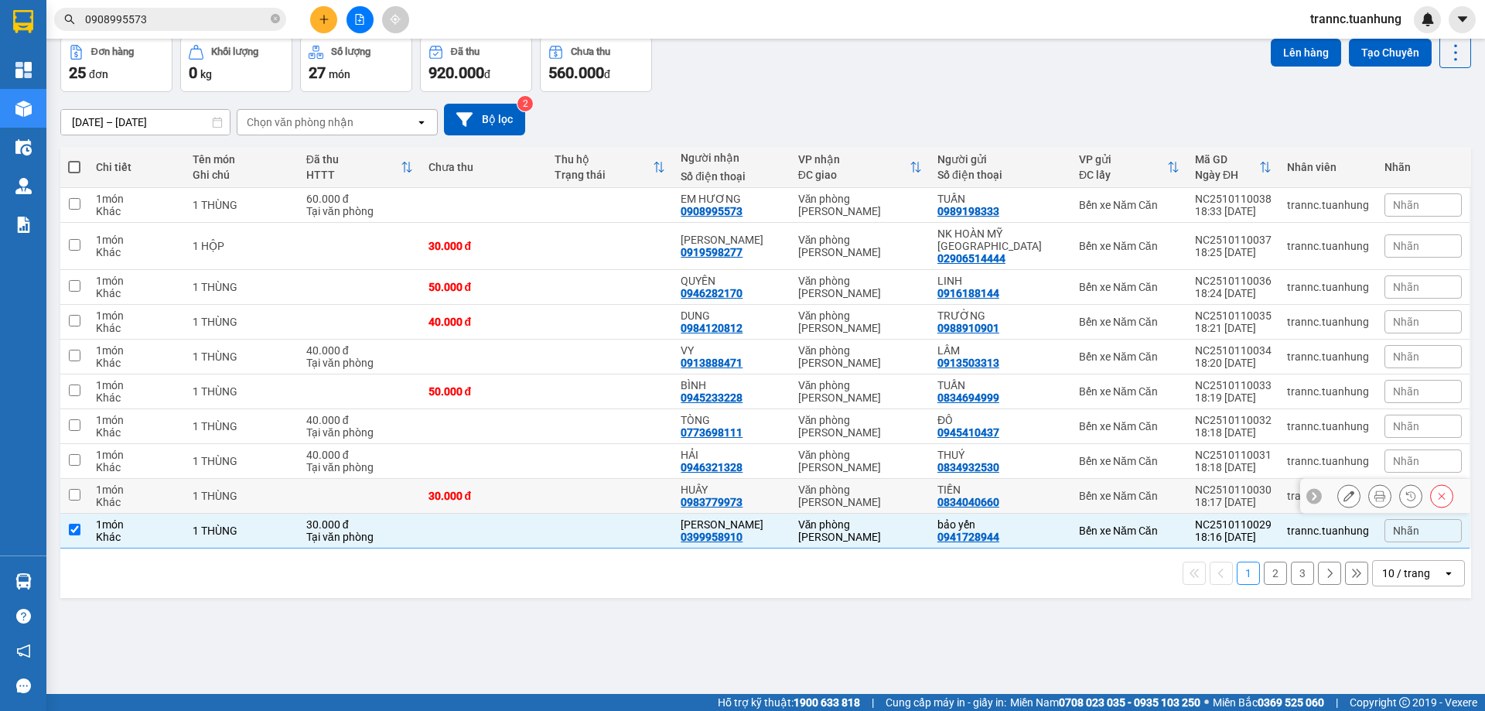
click at [579, 483] on td at bounding box center [610, 496] width 126 height 35
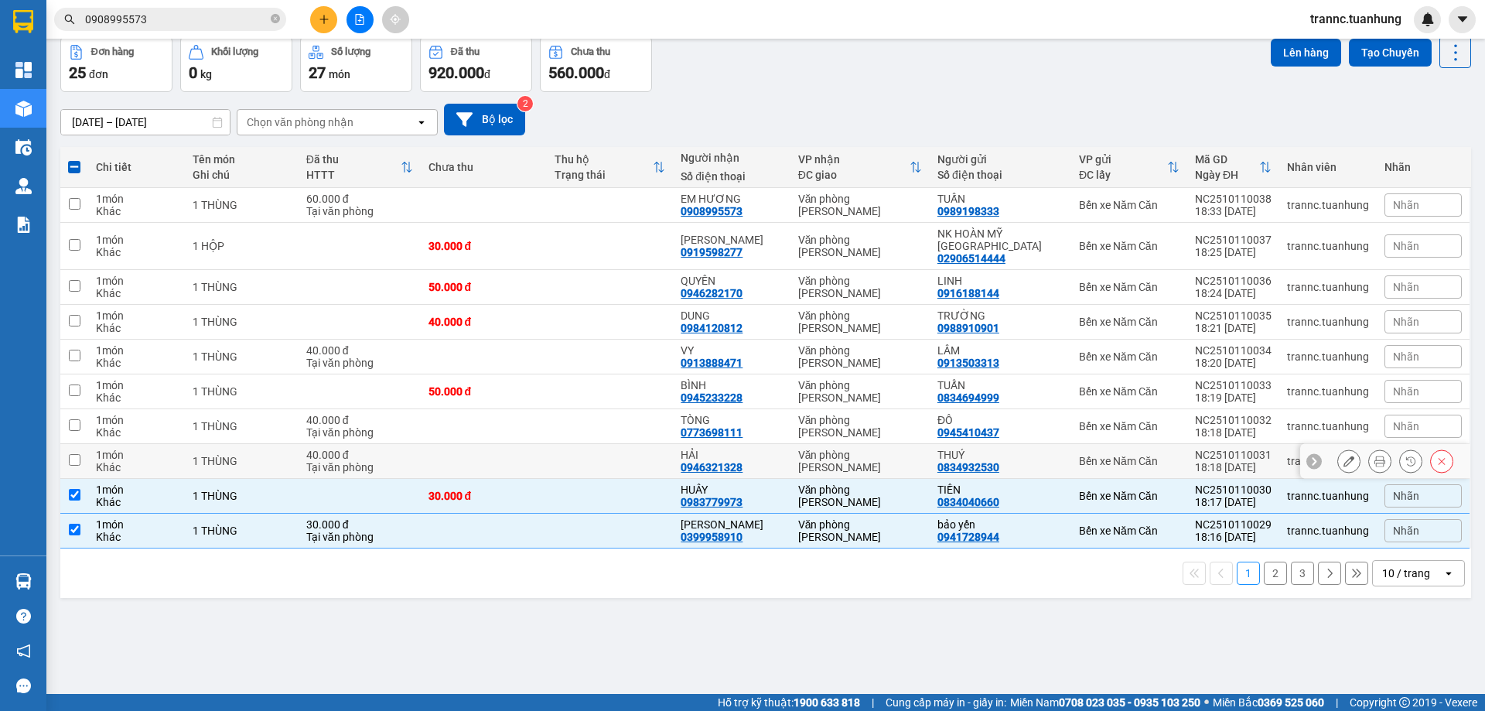
click at [560, 444] on td at bounding box center [610, 461] width 126 height 35
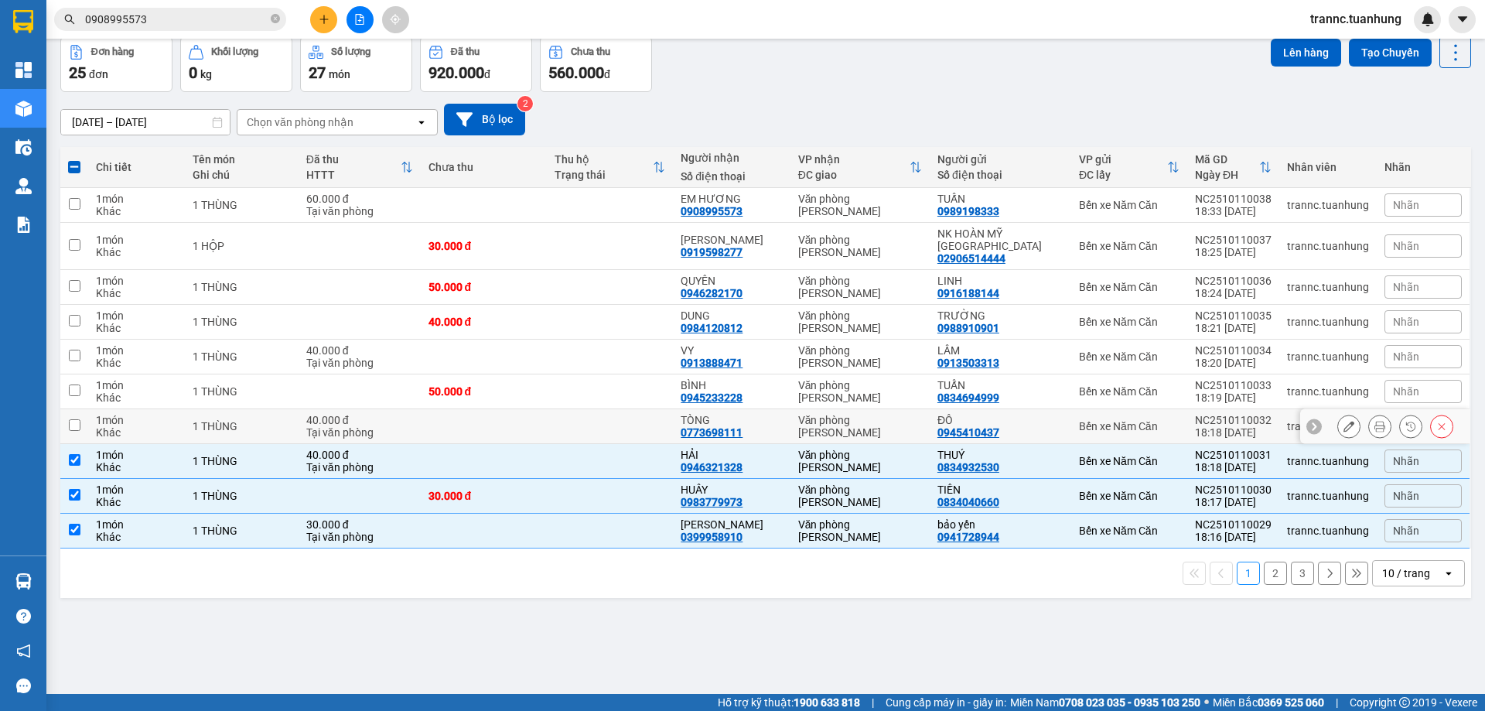
click at [547, 419] on td at bounding box center [484, 426] width 126 height 35
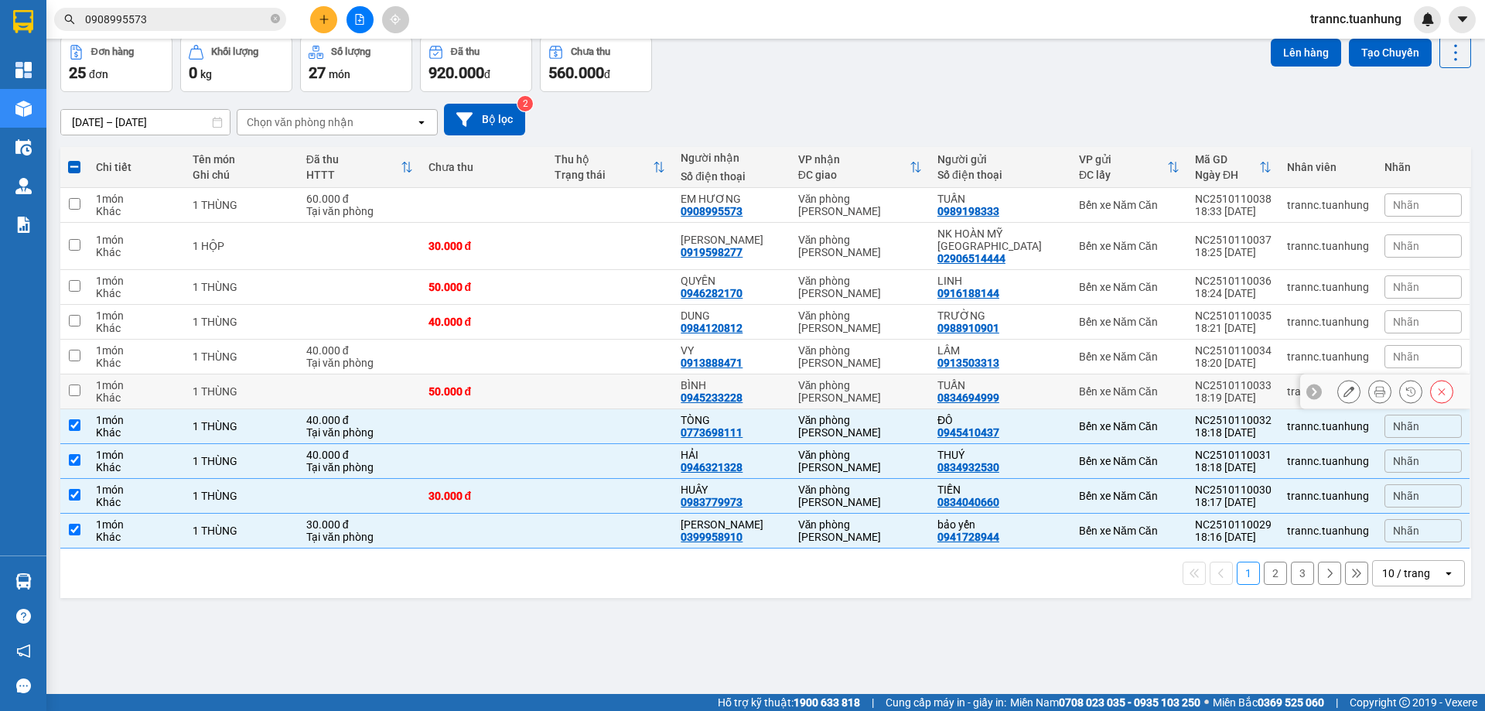
click at [547, 392] on td "50.000 đ" at bounding box center [484, 391] width 126 height 35
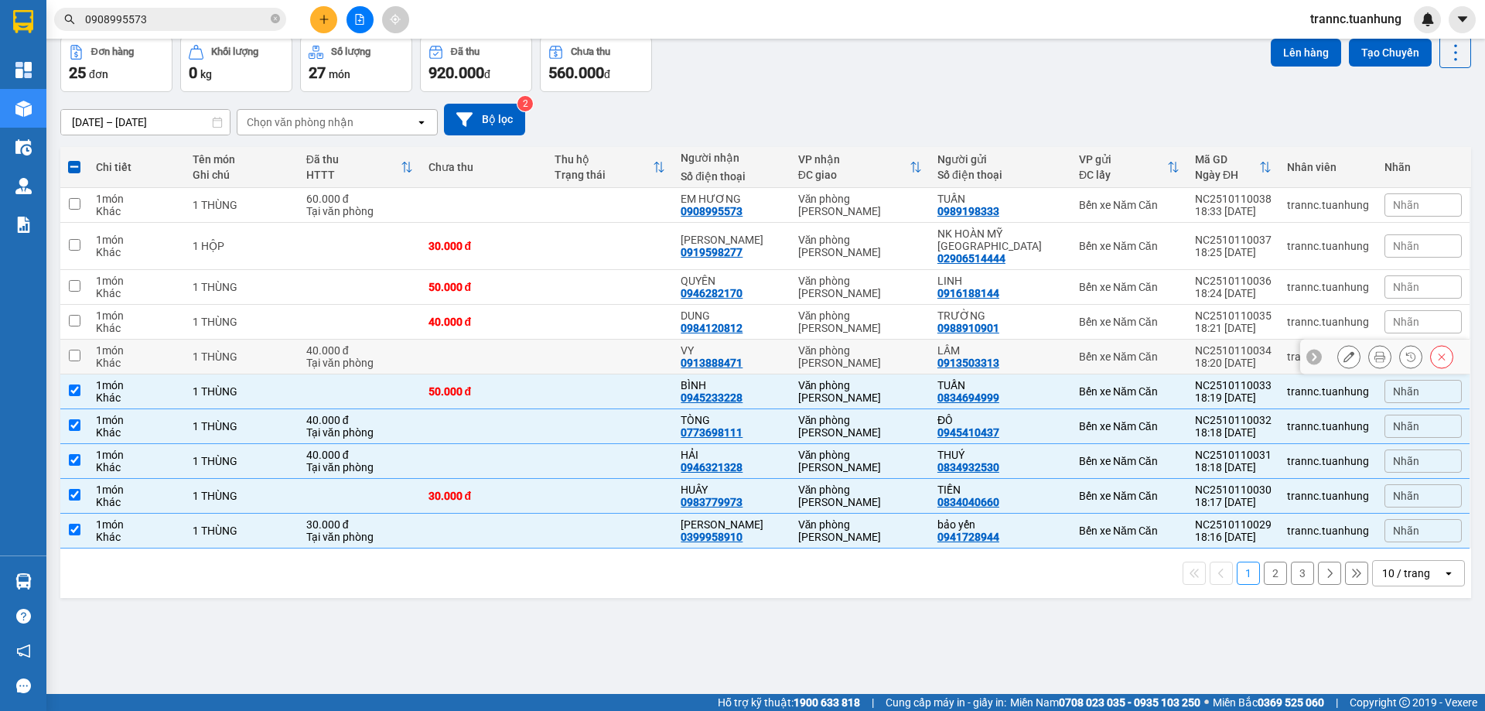
click at [547, 359] on td at bounding box center [484, 357] width 126 height 35
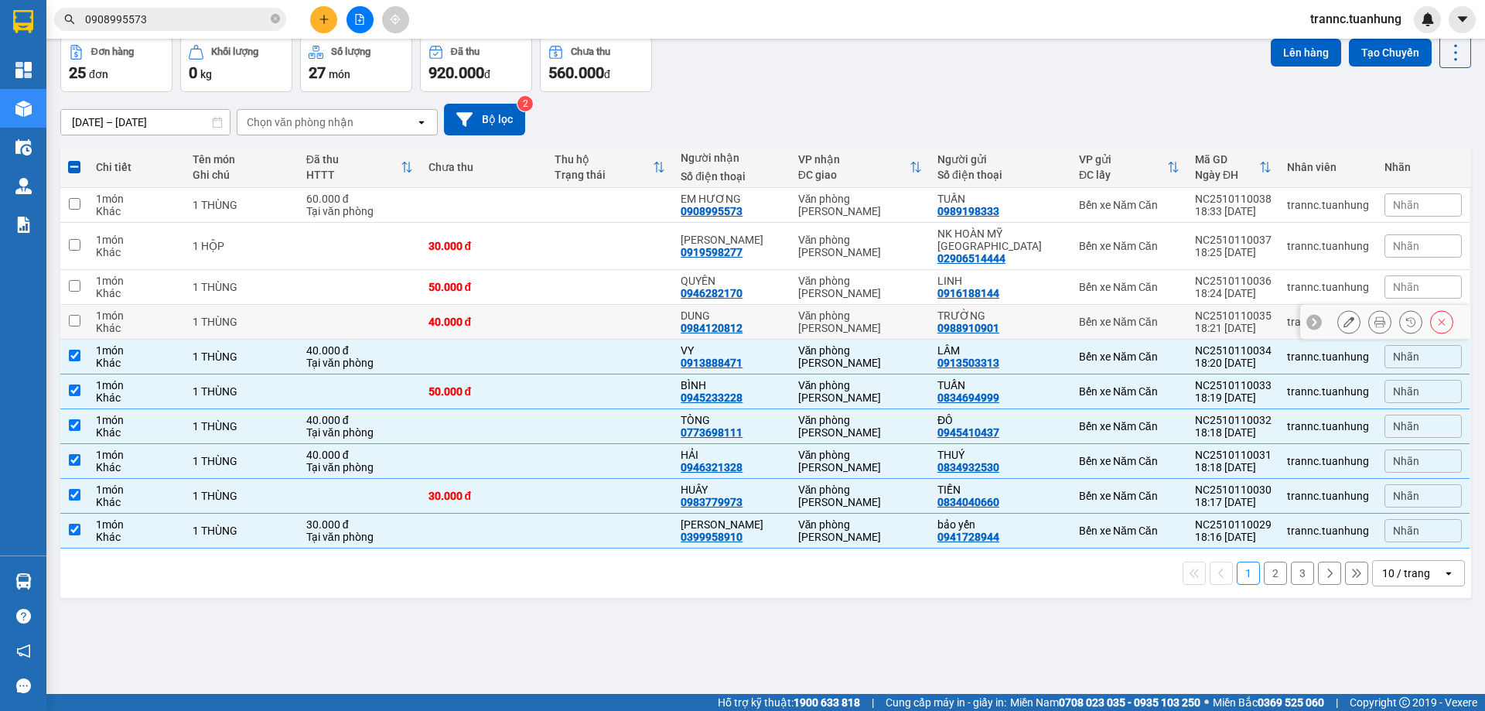
click at [546, 323] on td "40.000 đ" at bounding box center [484, 322] width 126 height 35
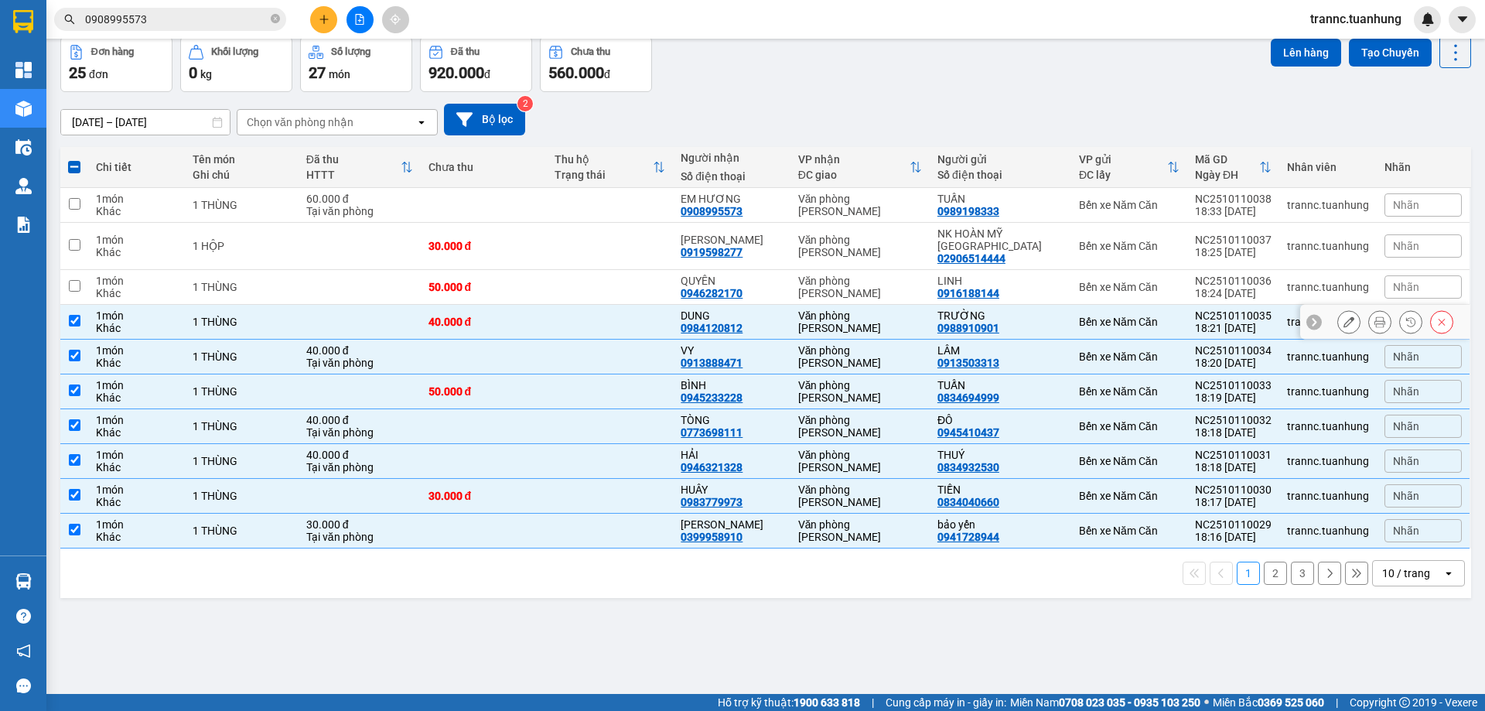
click at [547, 288] on td "50.000 đ" at bounding box center [484, 287] width 126 height 35
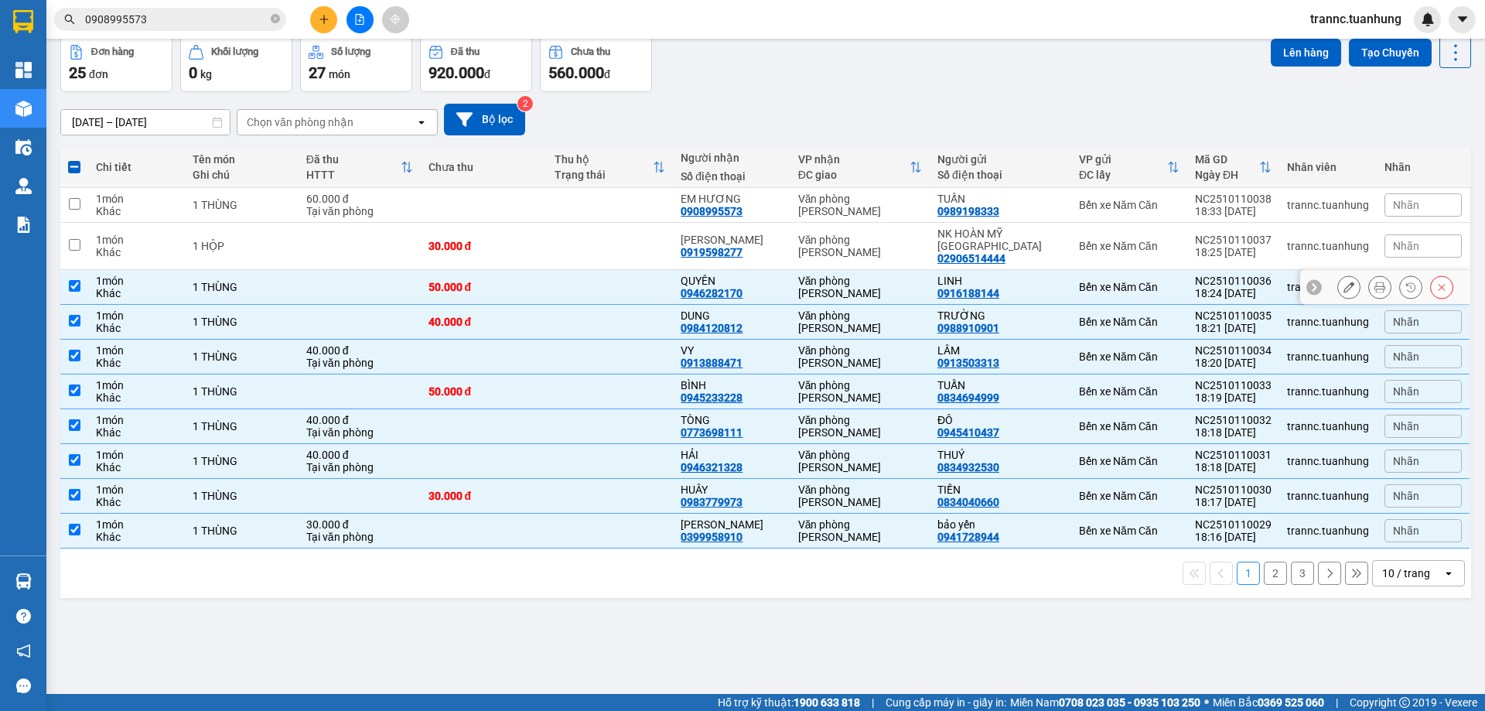
click at [547, 270] on td "50.000 đ" at bounding box center [484, 287] width 126 height 35
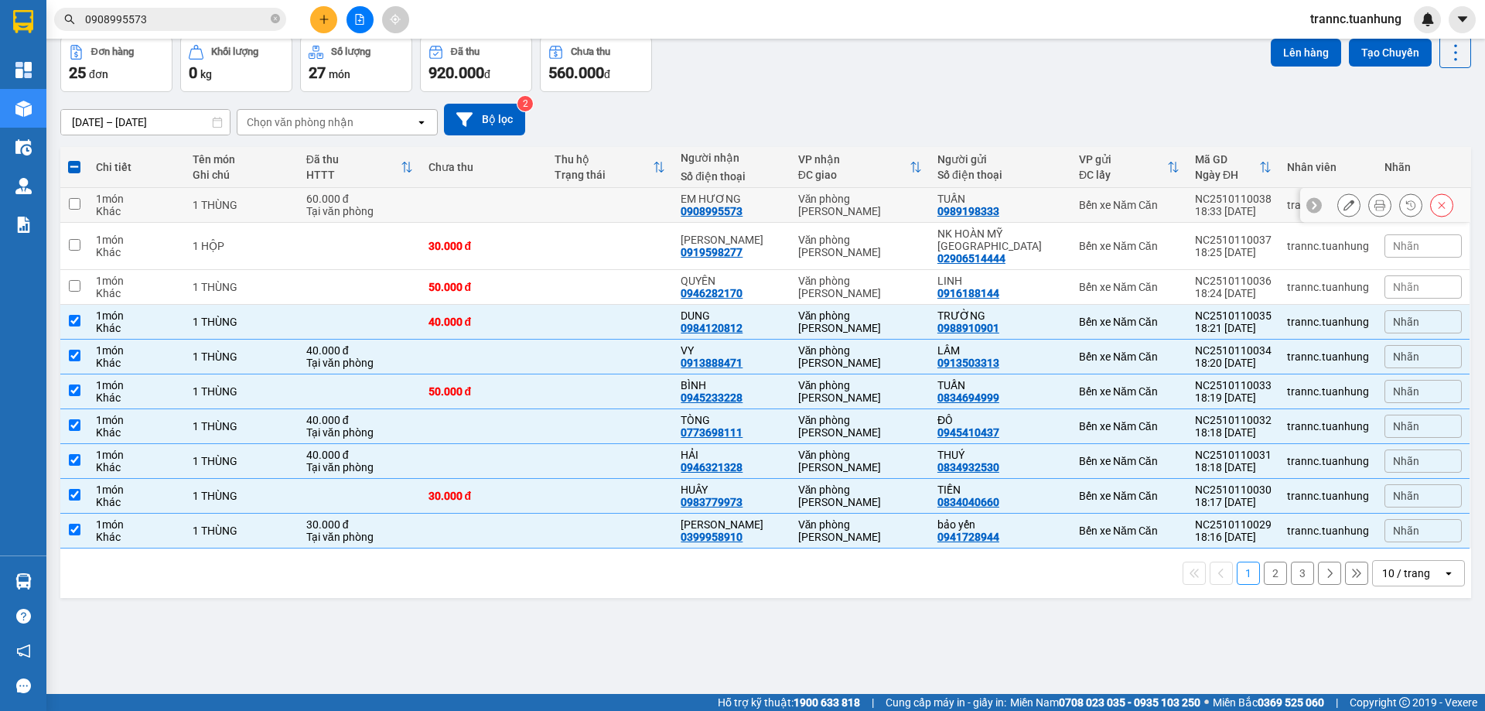
click at [559, 220] on td at bounding box center [610, 205] width 126 height 35
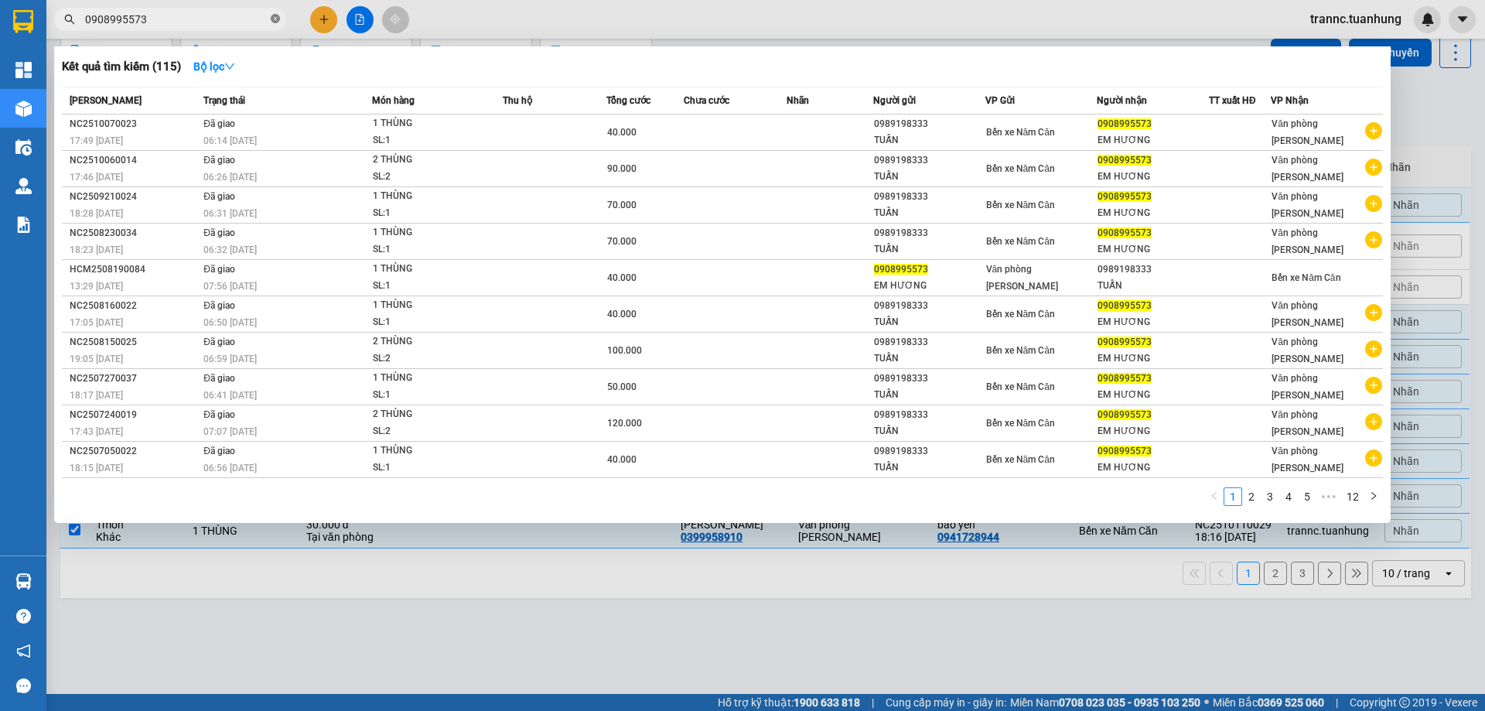
click at [278, 19] on icon "close-circle" at bounding box center [275, 18] width 9 height 9
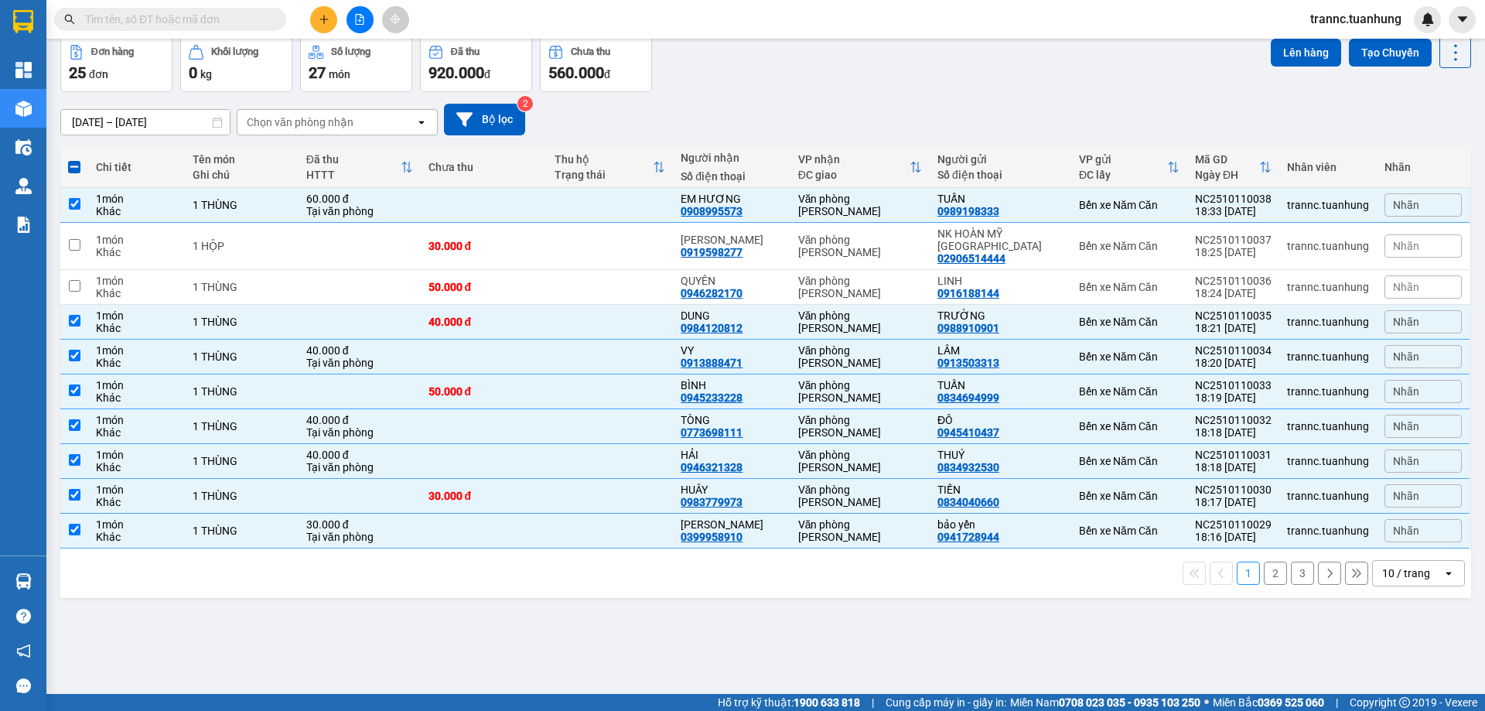
click at [236, 19] on input "text" at bounding box center [176, 19] width 183 height 17
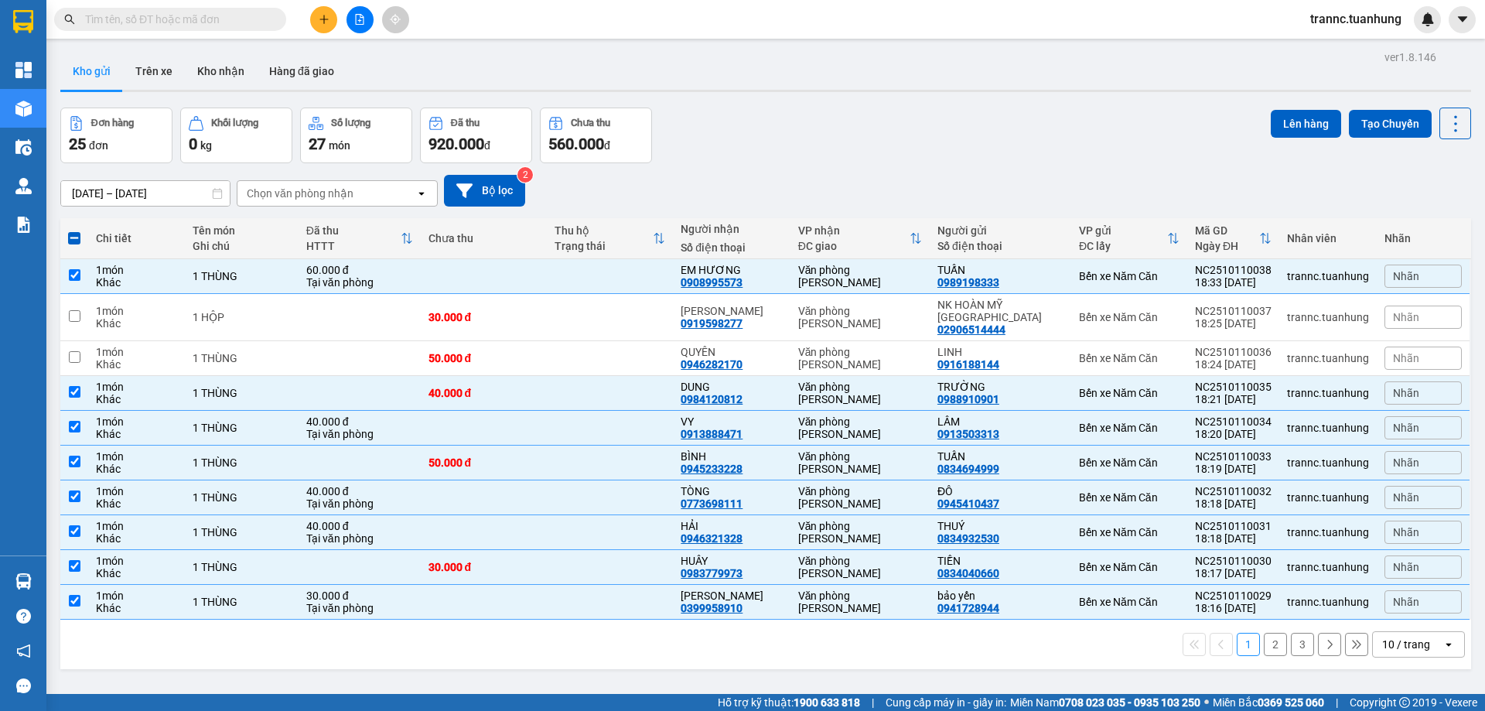
click at [573, 88] on div "Kho gửi Trên xe Kho nhận Hàng đã giao" at bounding box center [765, 73] width 1411 height 41
click at [236, 19] on input "text" at bounding box center [176, 19] width 183 height 17
click at [249, 352] on div "1 THÙNG" at bounding box center [242, 358] width 98 height 12
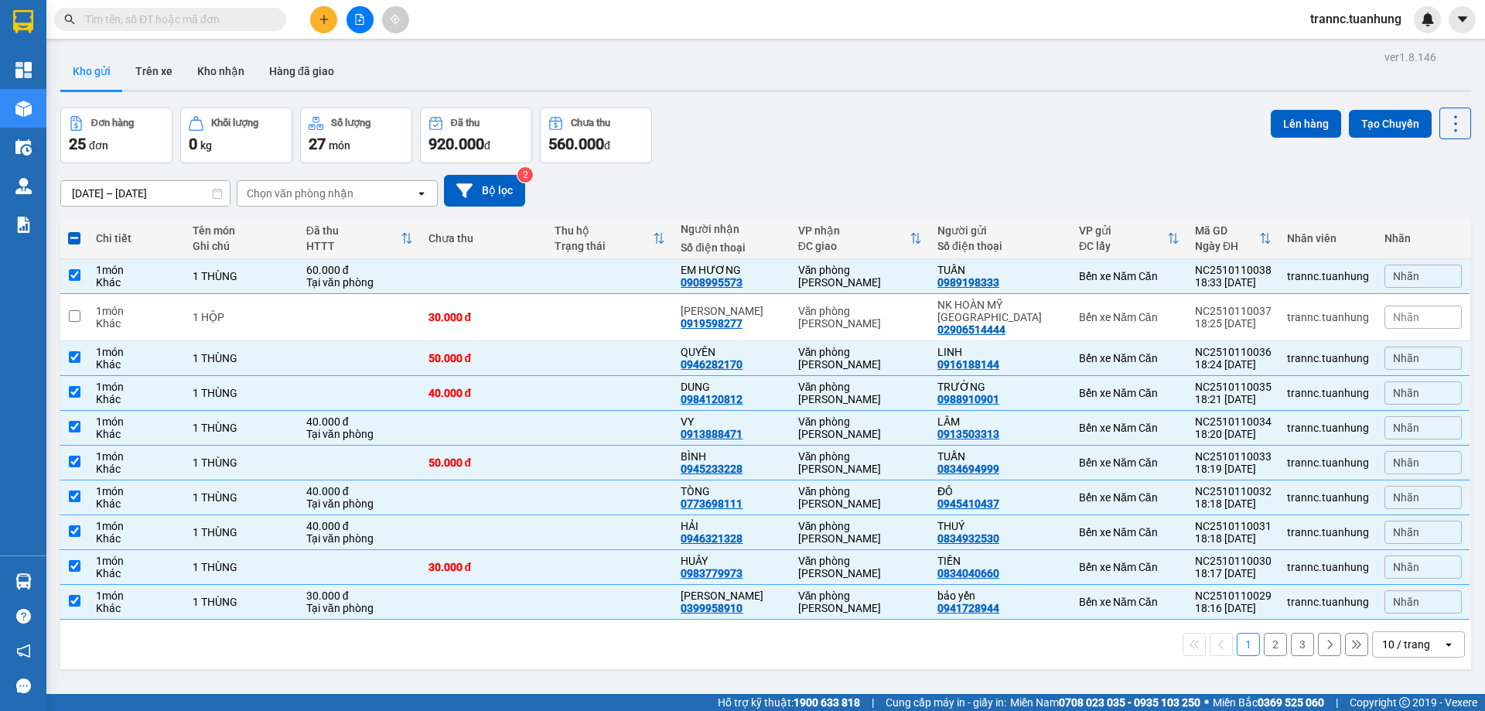
click at [1264, 637] on button "2" at bounding box center [1275, 644] width 23 height 23
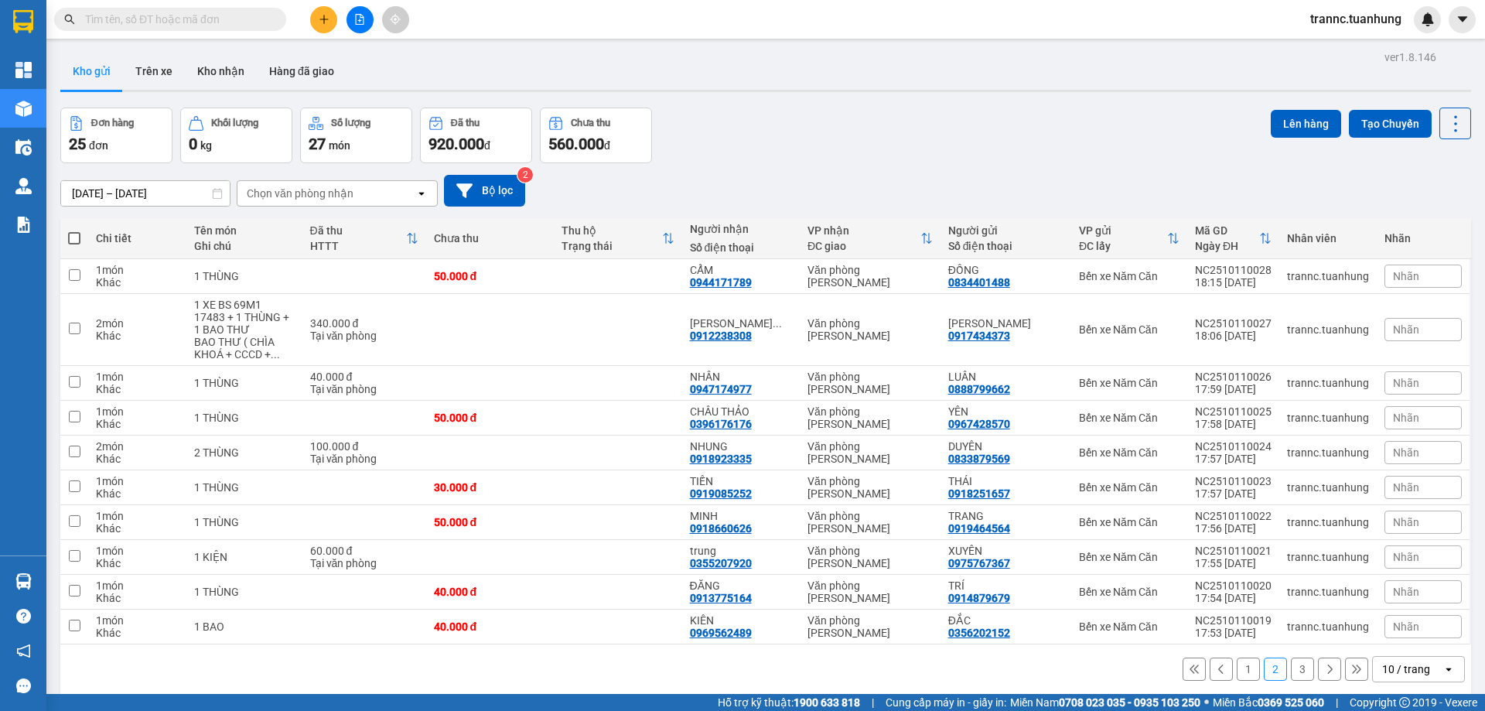
click at [1268, 665] on button "2" at bounding box center [1275, 668] width 23 height 23
click at [1291, 667] on button "3" at bounding box center [1302, 668] width 23 height 23
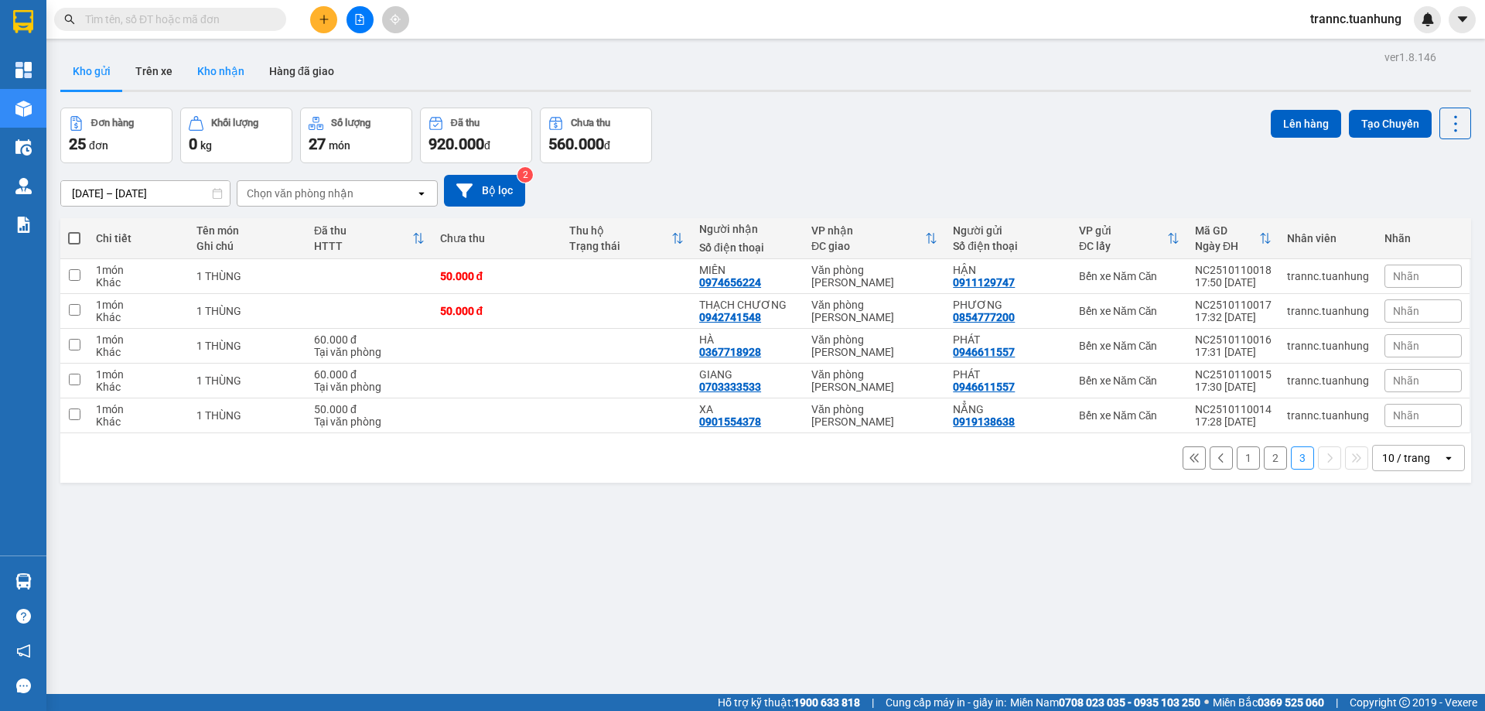
click at [227, 78] on button "Kho nhận" at bounding box center [221, 71] width 72 height 37
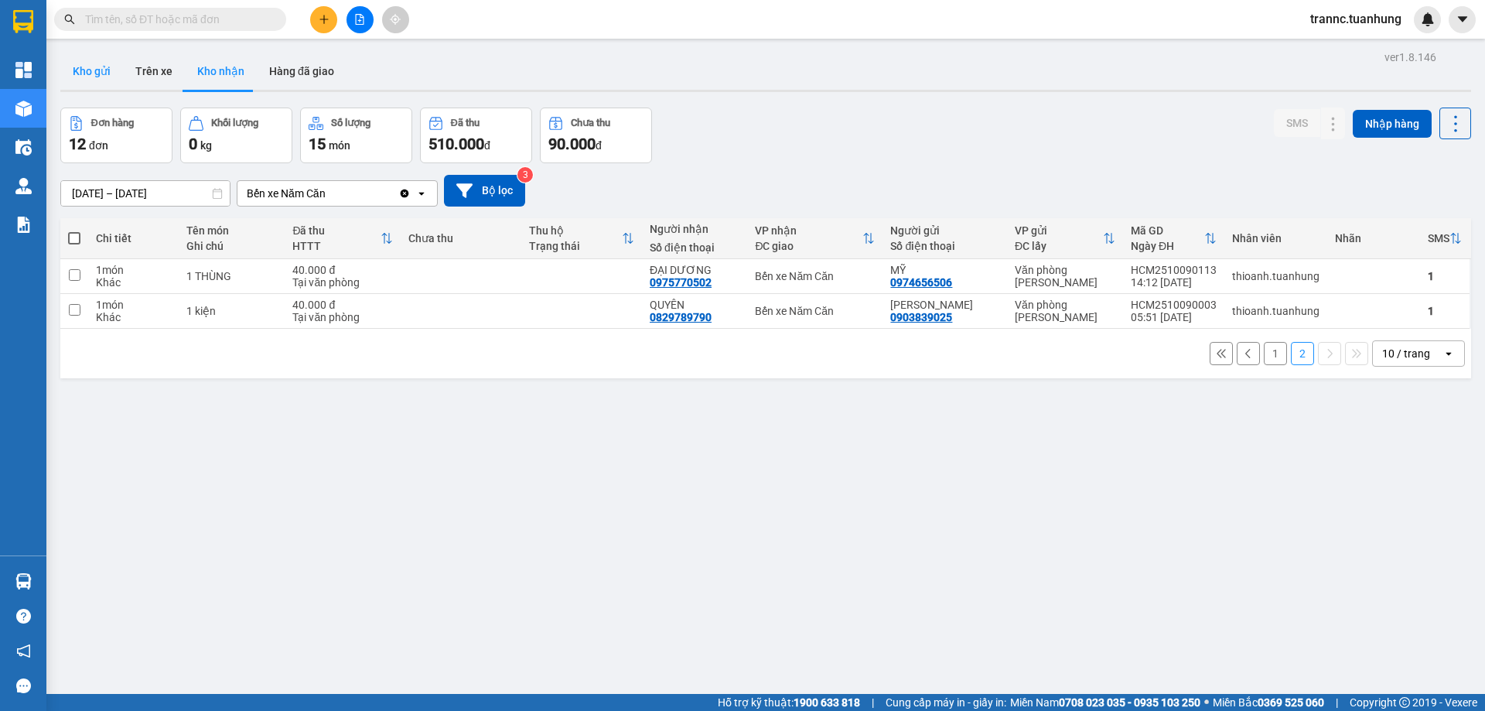
click at [93, 69] on button "Kho gửi" at bounding box center [91, 71] width 63 height 37
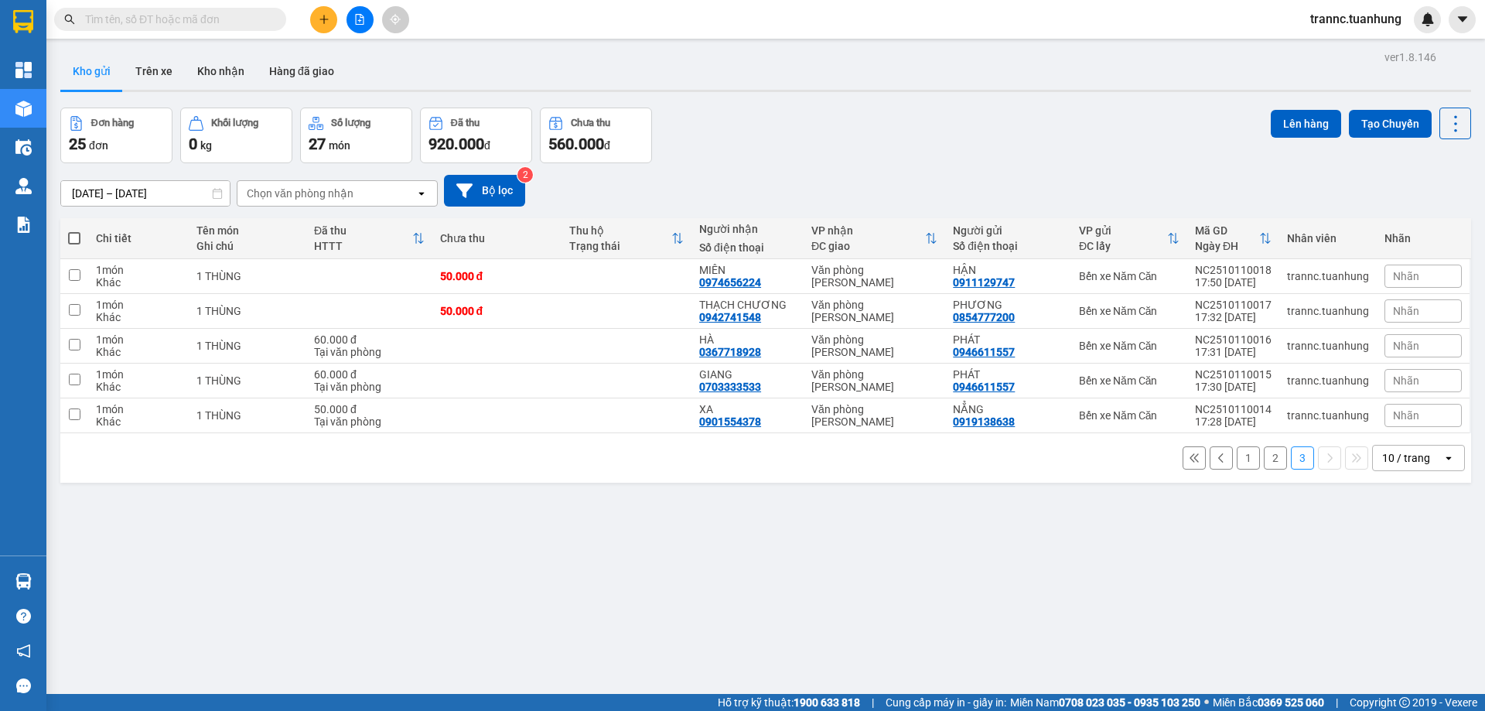
click at [277, 19] on span at bounding box center [275, 19] width 9 height 17
click at [255, 15] on input "text" at bounding box center [176, 19] width 183 height 17
click at [1264, 460] on button "2" at bounding box center [1275, 457] width 23 height 23
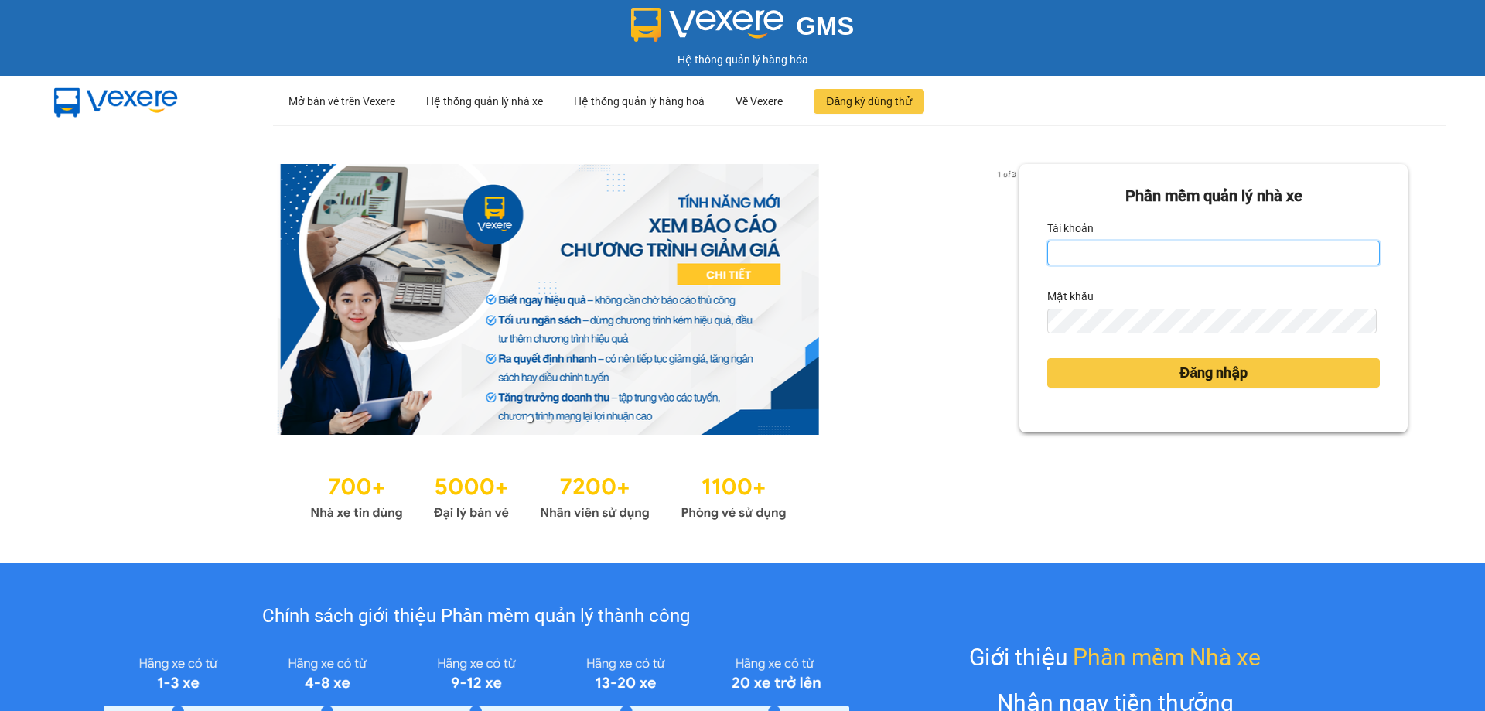
type input "trannc.tuanhung"
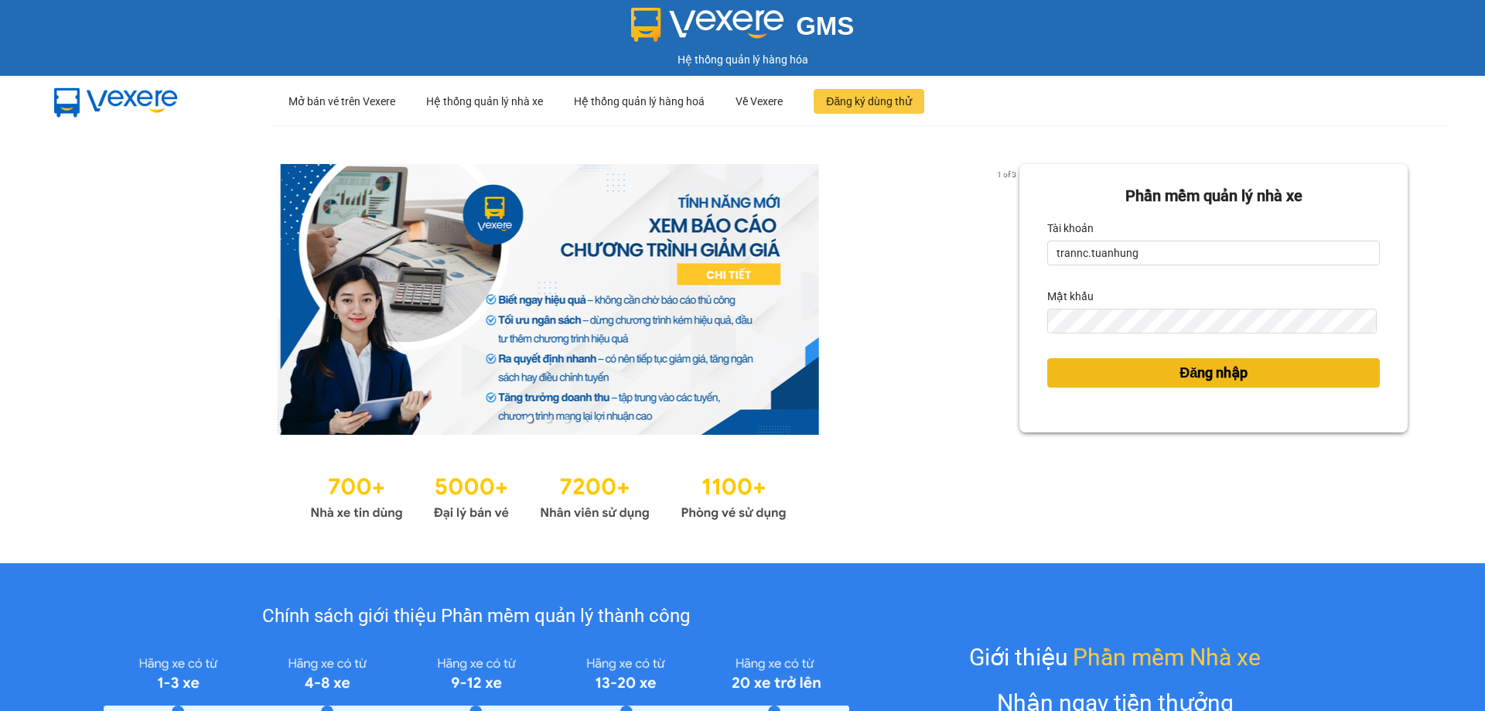
click at [1118, 377] on button "Đăng nhập" at bounding box center [1213, 372] width 333 height 29
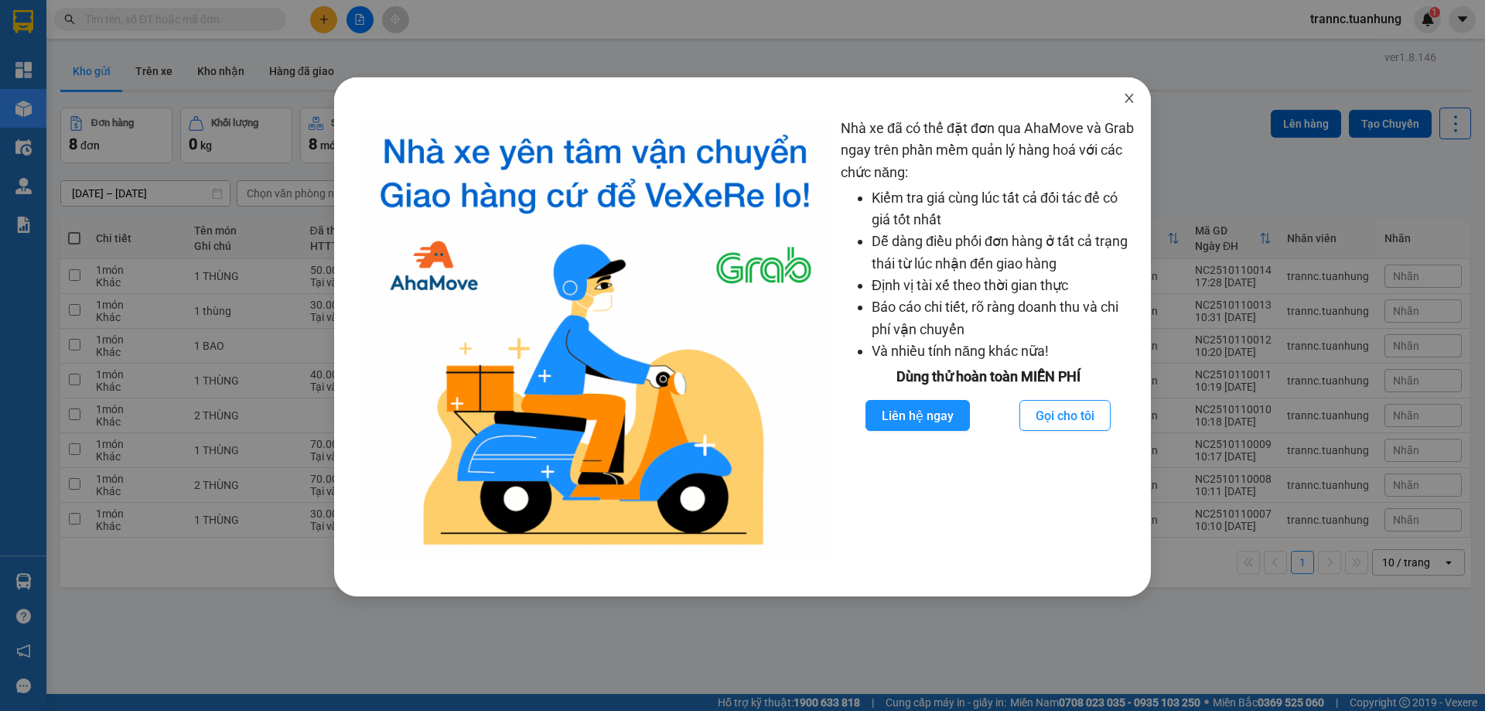
click at [1125, 102] on icon "close" at bounding box center [1129, 98] width 12 height 12
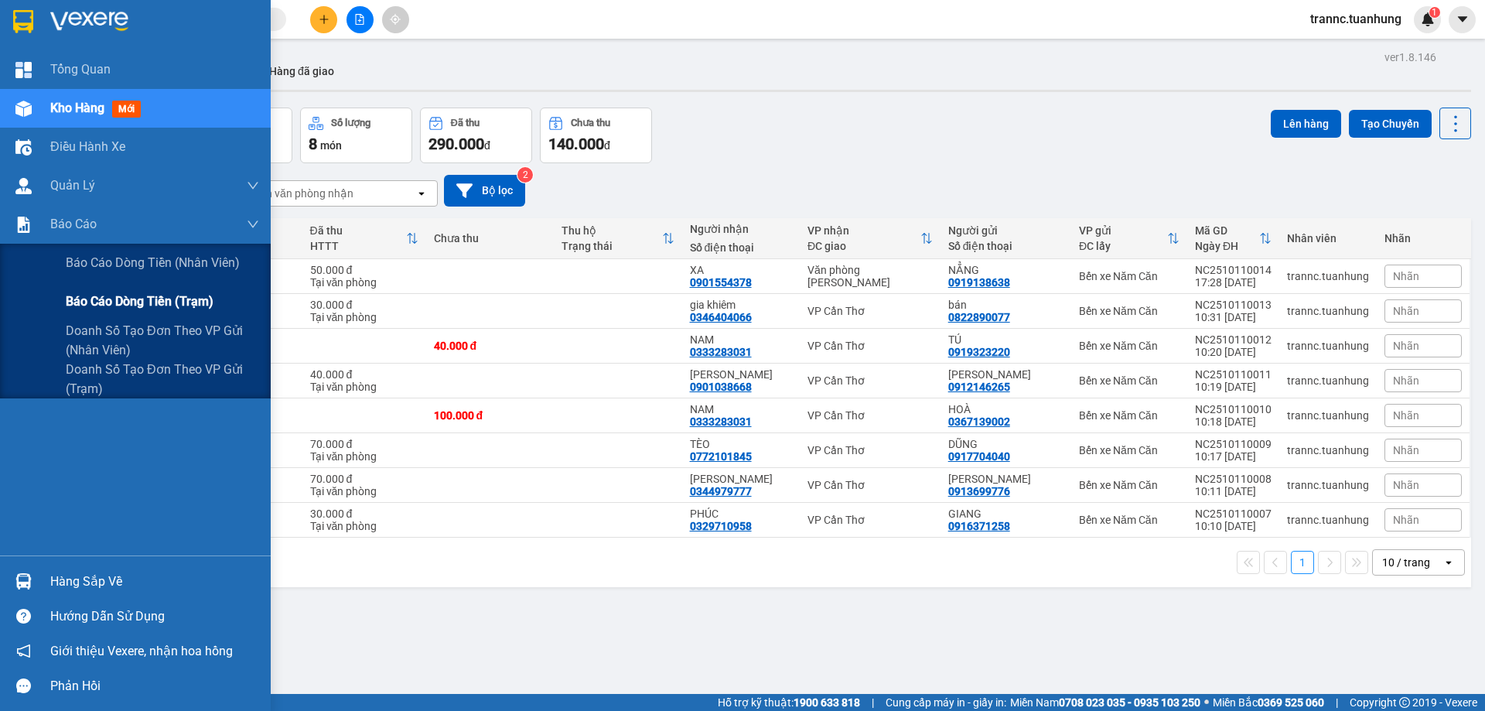
click at [213, 302] on span "Báo cáo dòng tiền (trạm)" at bounding box center [140, 301] width 148 height 19
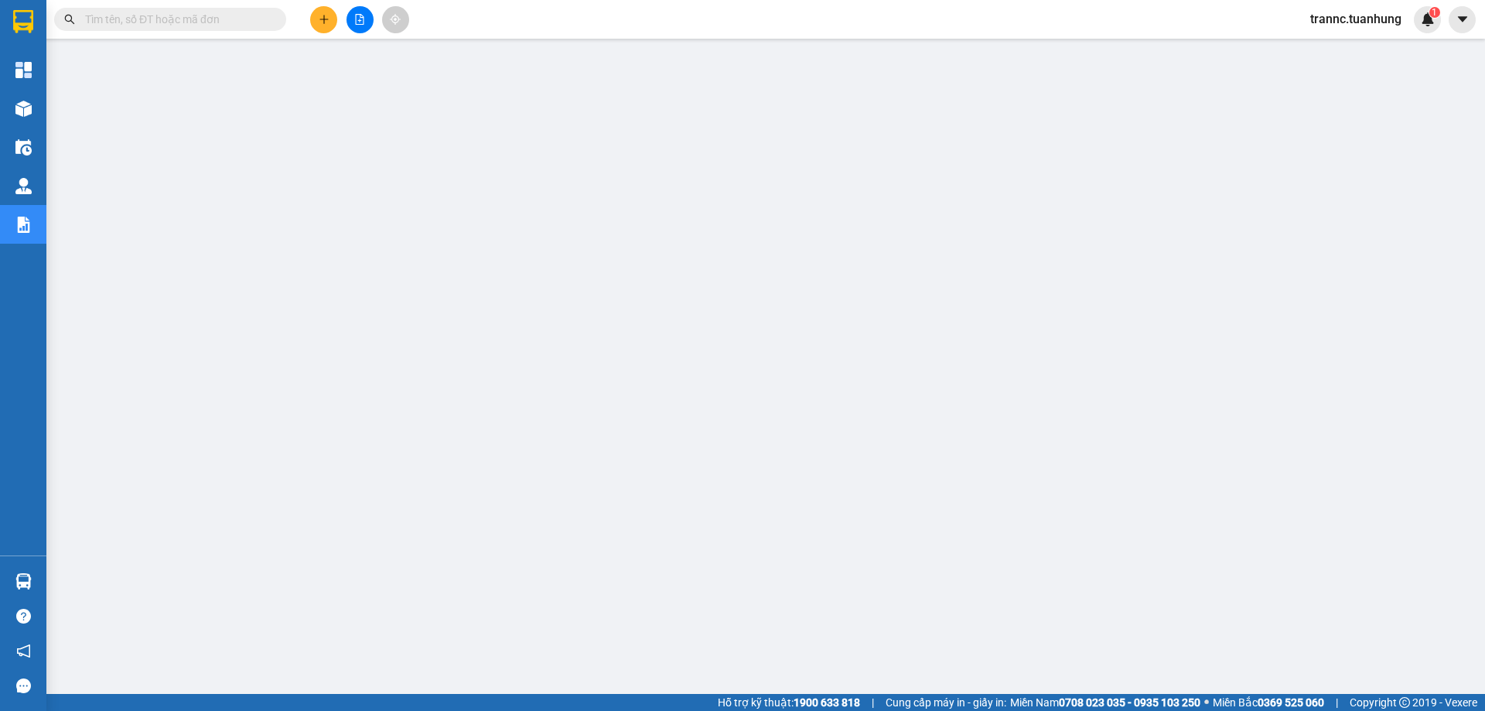
click at [237, 19] on input "text" at bounding box center [176, 19] width 183 height 17
click at [208, 24] on input "text" at bounding box center [176, 19] width 183 height 17
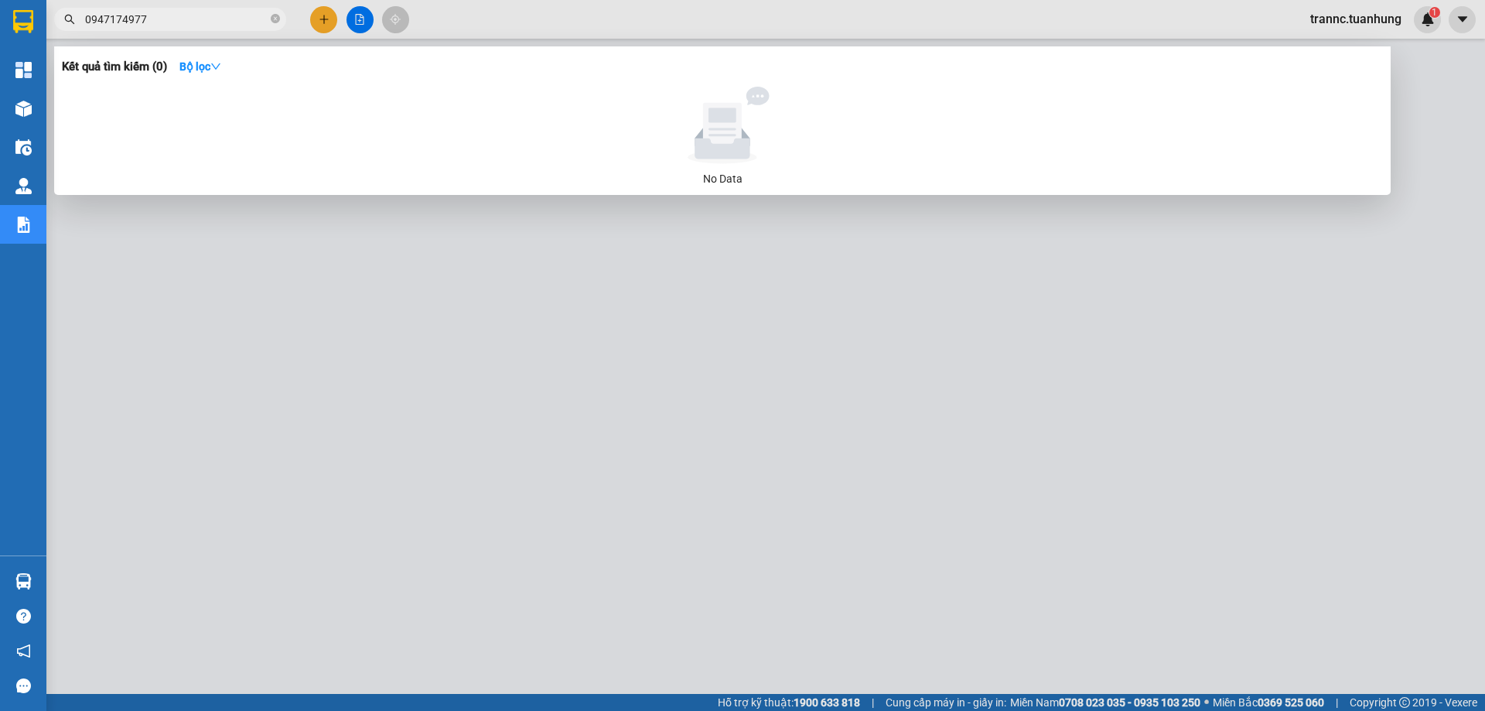
drag, startPoint x: 200, startPoint y: 27, endPoint x: 79, endPoint y: 36, distance: 121.0
click at [79, 33] on div "Kết quả tìm kiếm ( 0 ) Bộ lọc No Data 0947174977" at bounding box center [151, 19] width 302 height 27
type input "0947174977"
drag, startPoint x: 168, startPoint y: 9, endPoint x: 150, endPoint y: 19, distance: 20.4
click at [150, 19] on input "0947174977" at bounding box center [176, 19] width 183 height 17
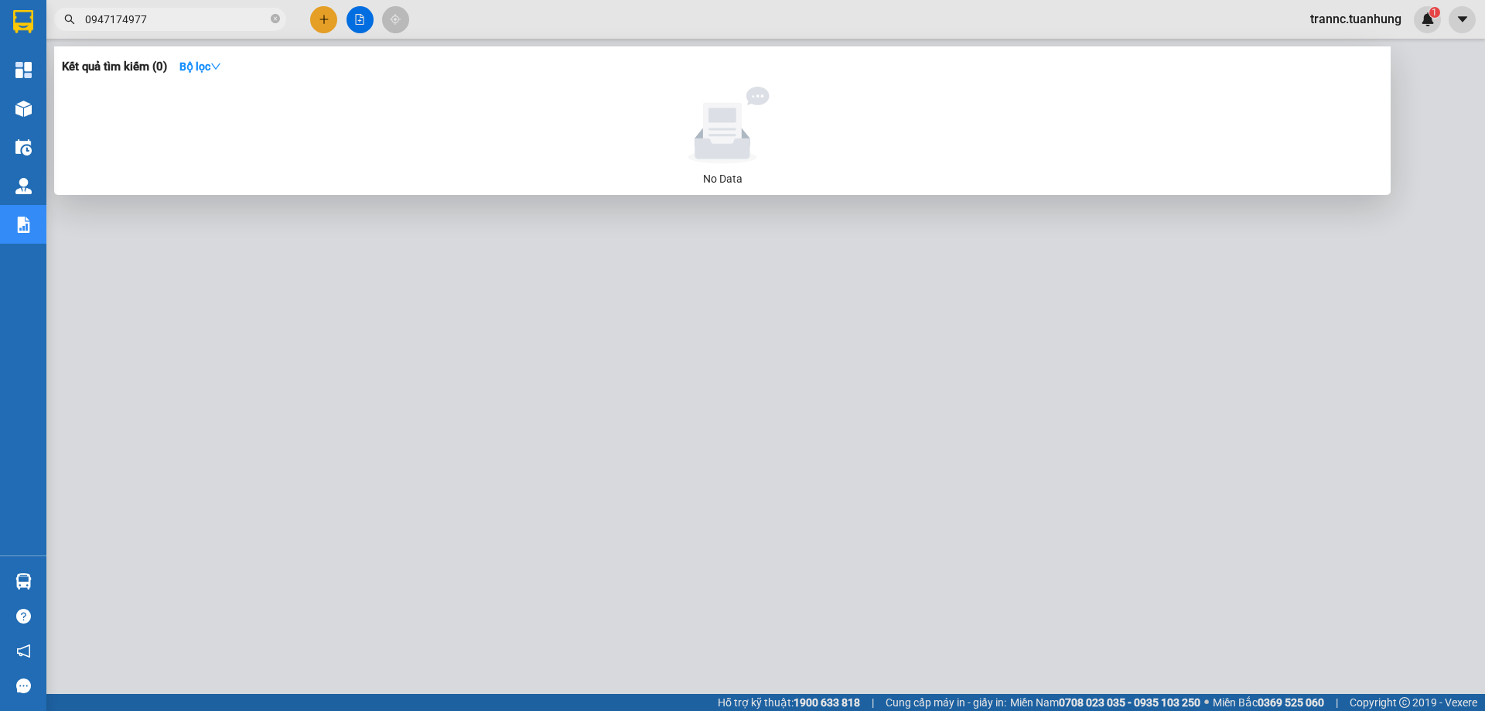
drag, startPoint x: 150, startPoint y: 19, endPoint x: 83, endPoint y: 27, distance: 67.7
click at [83, 27] on span "0947174977" at bounding box center [170, 19] width 232 height 23
click at [323, 12] on div at bounding box center [742, 355] width 1485 height 711
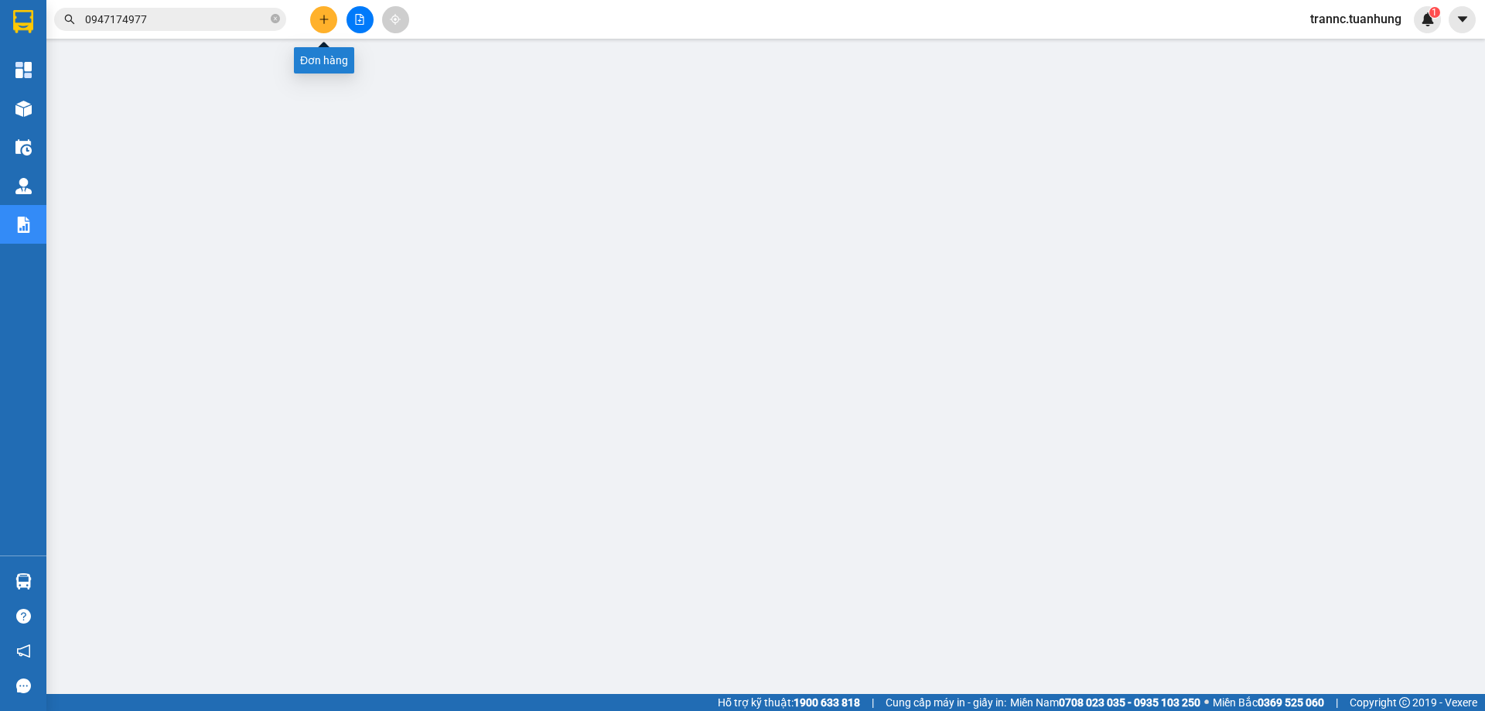
click at [323, 12] on button at bounding box center [323, 19] width 27 height 27
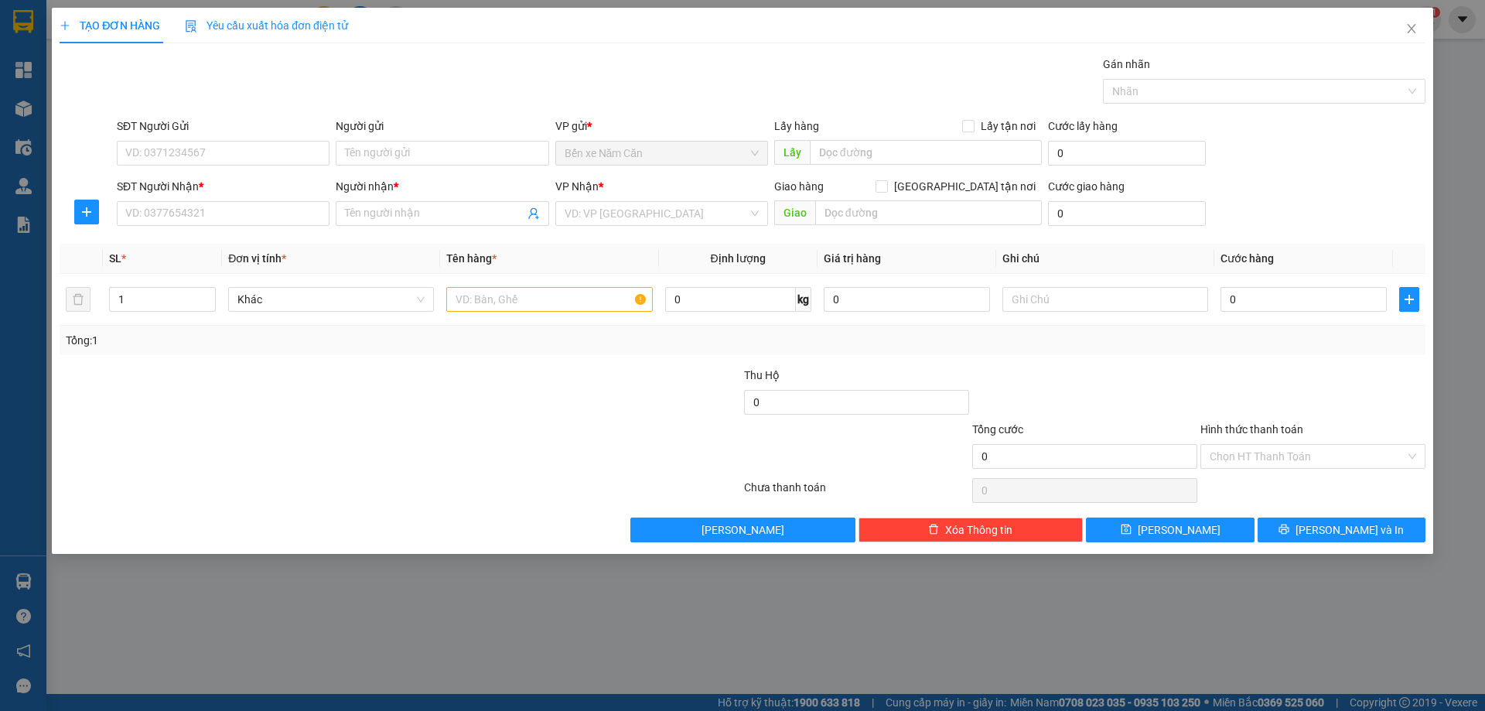
click at [208, 190] on div "SĐT Người Nhận *" at bounding box center [223, 186] width 213 height 17
click at [208, 201] on input "SĐT Người Nhận *" at bounding box center [223, 213] width 213 height 25
click at [199, 210] on input "SĐT Người Nhận *" at bounding box center [223, 213] width 213 height 25
paste input "0947174977"
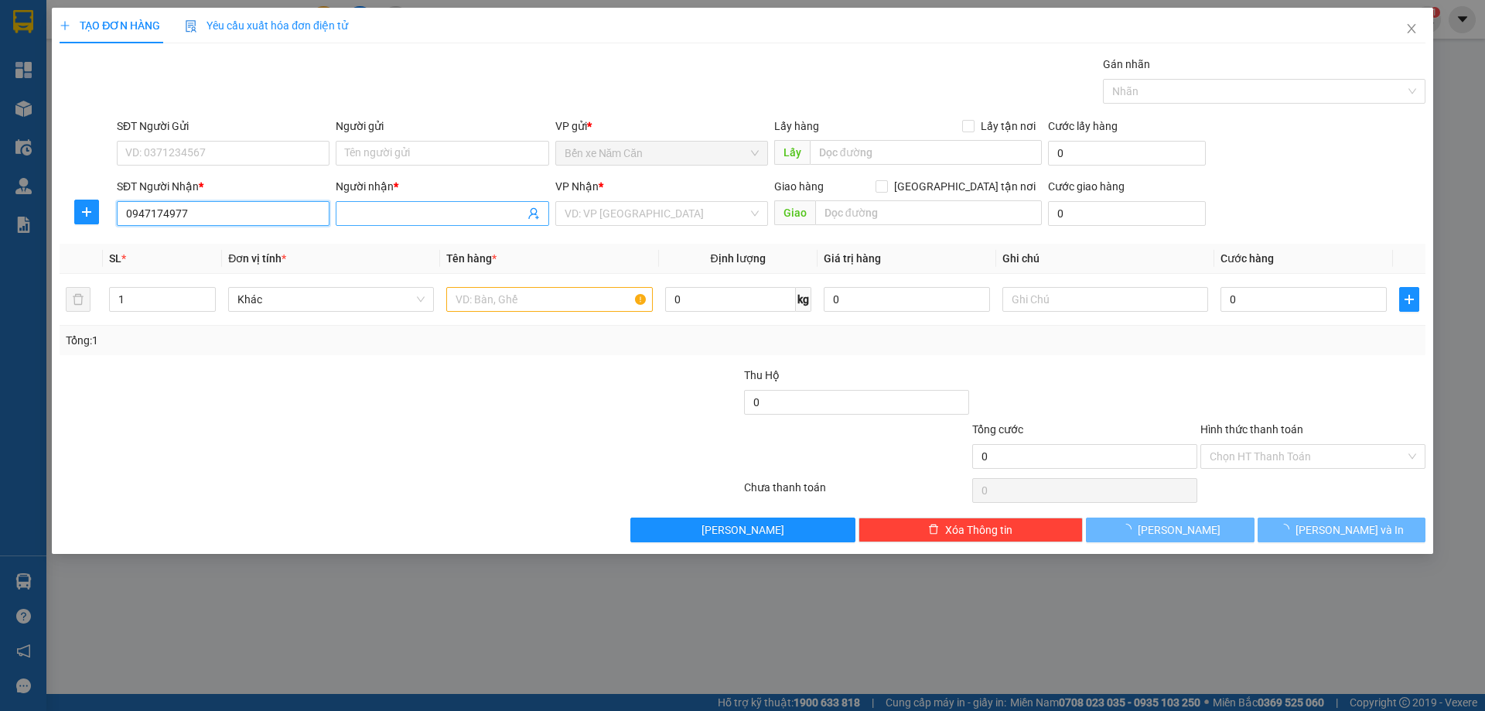
type input "0947174977"
click at [368, 212] on input "Người nhận *" at bounding box center [434, 213] width 179 height 17
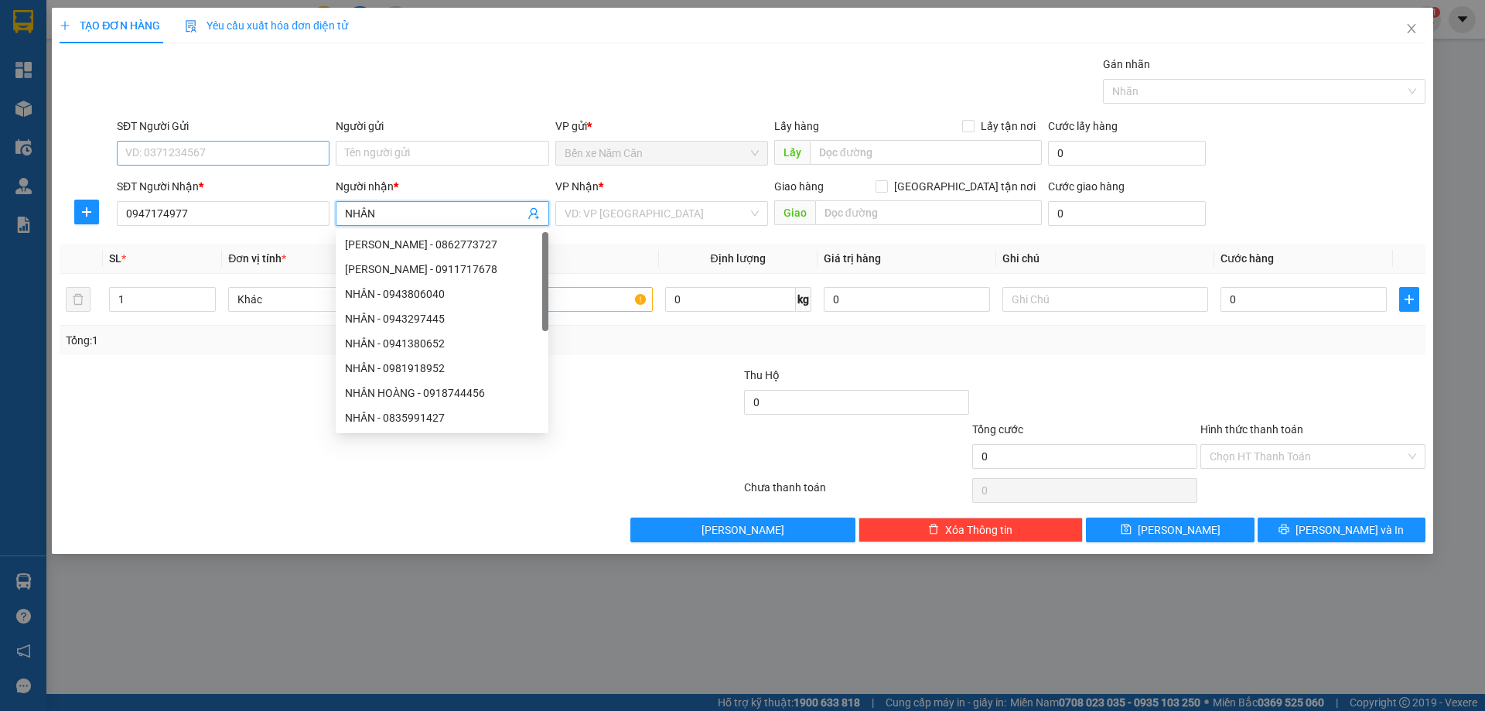
type input "NHÂN"
click at [193, 153] on input "SĐT Người Gửi" at bounding box center [223, 153] width 213 height 25
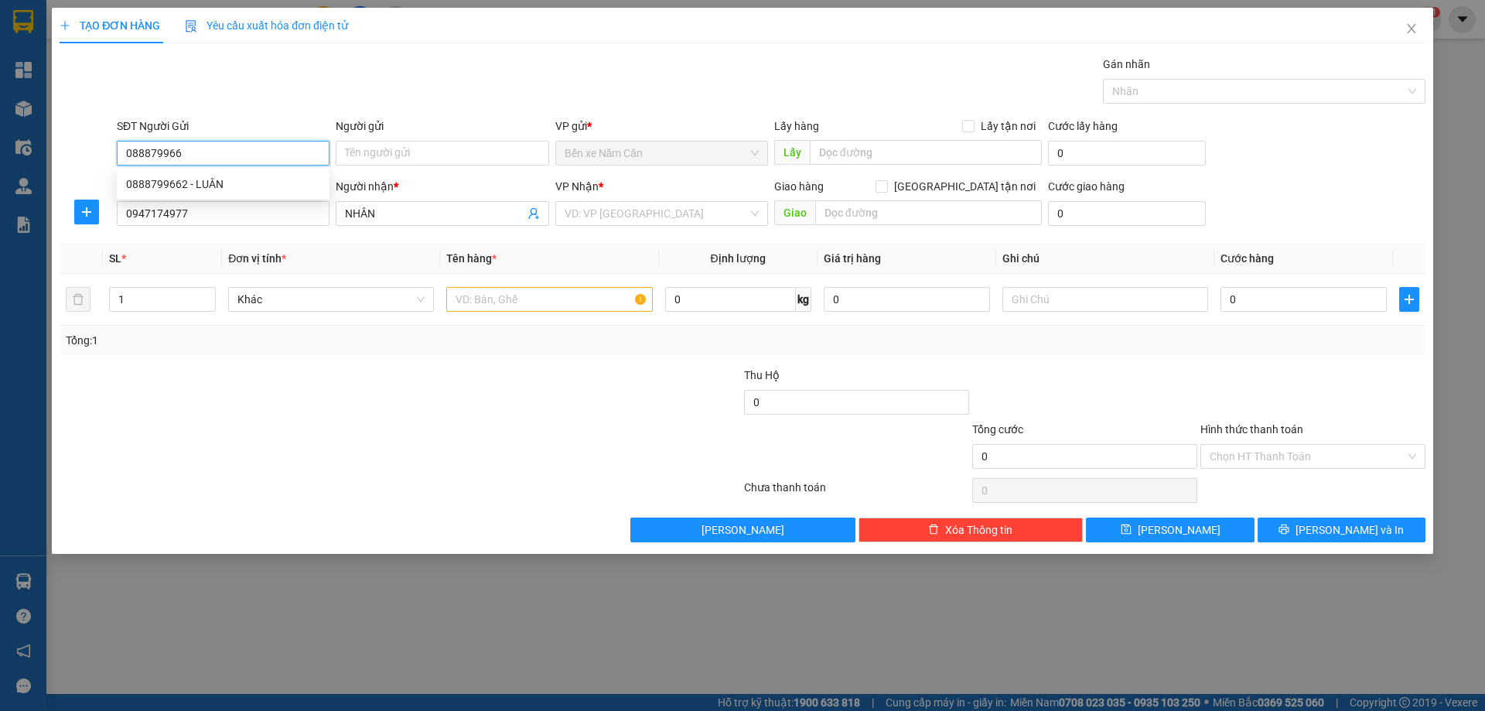
type input "0888799662"
click at [222, 185] on div "0888799662 - LUÂN" at bounding box center [223, 184] width 194 height 17
type input "LUÂN"
type input "0888799662"
click at [482, 297] on input "text" at bounding box center [549, 299] width 206 height 25
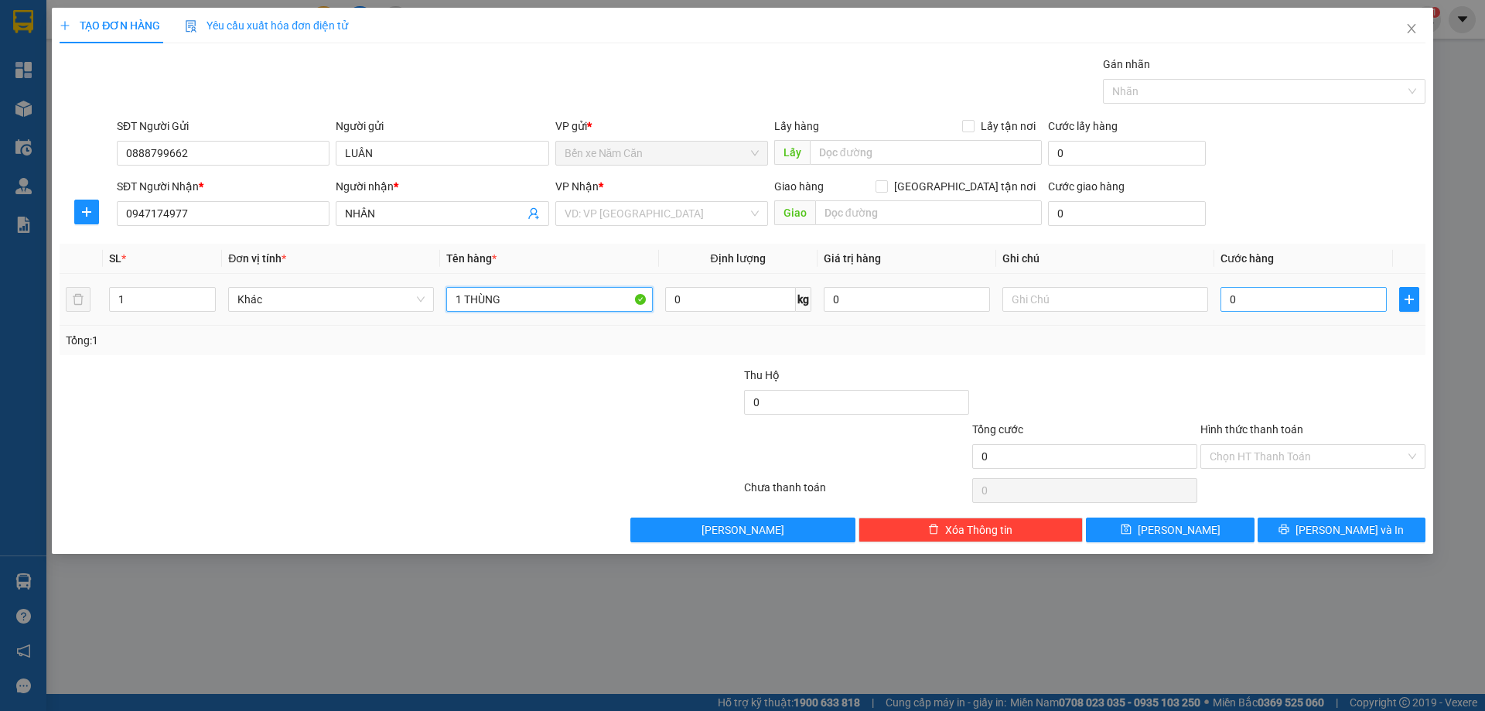
type input "1 THÙNG"
click at [1290, 297] on input "0" at bounding box center [1303, 299] width 166 height 25
type input "4"
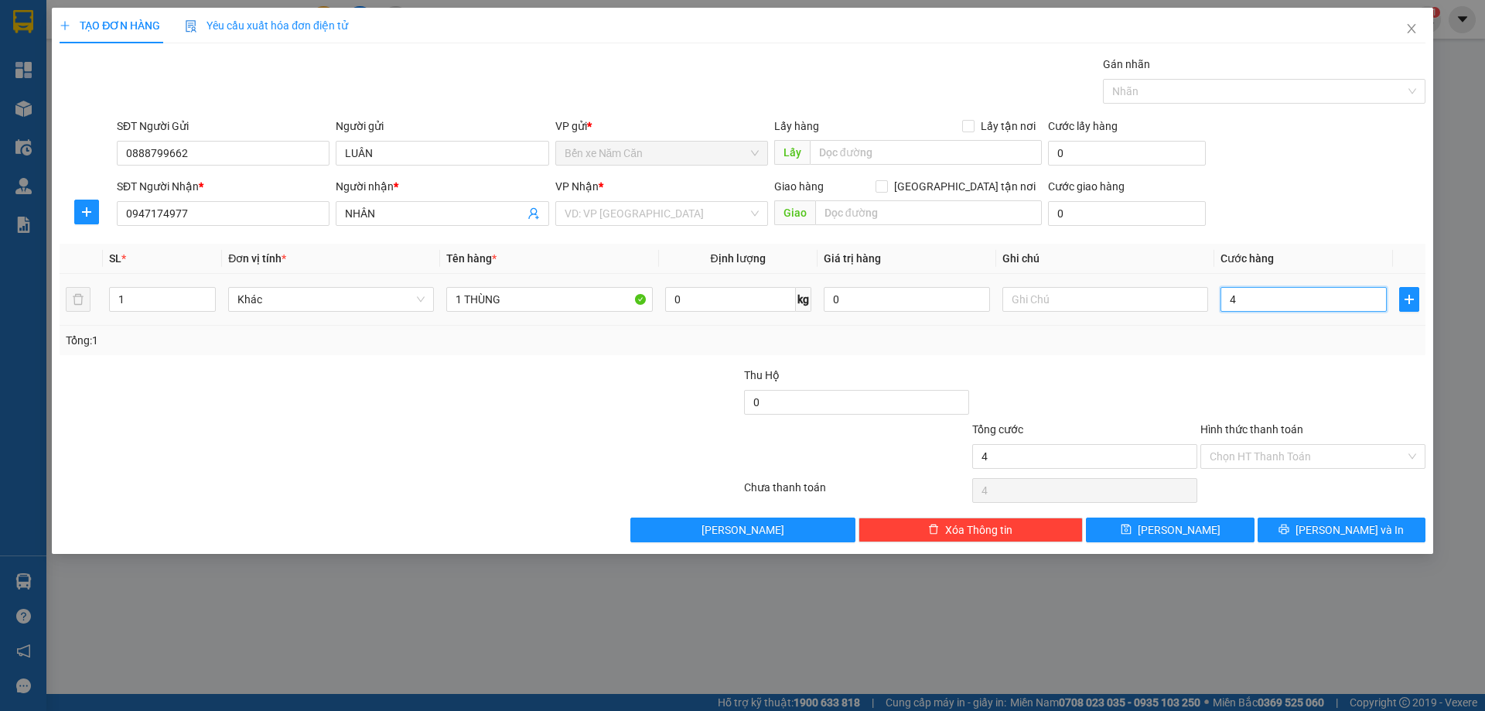
type input "40"
type input "40.000"
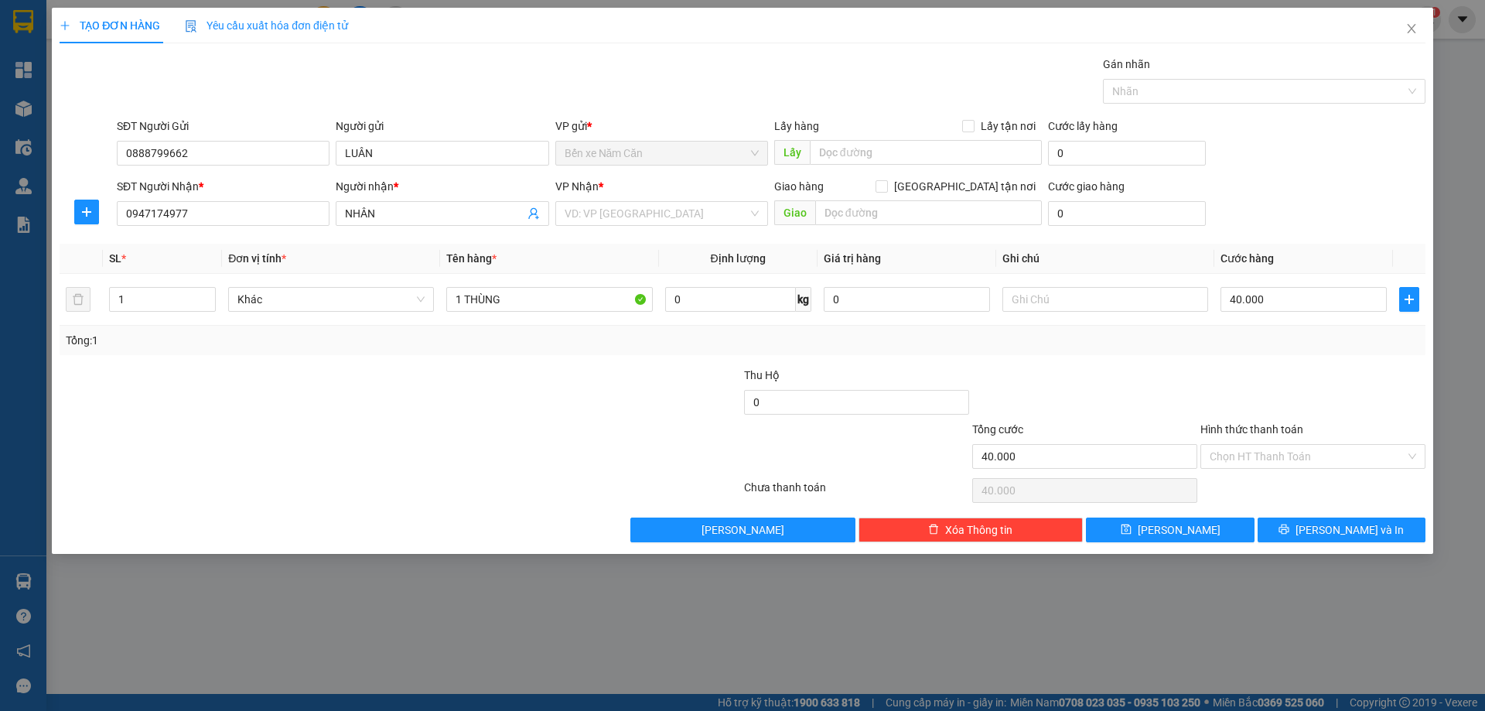
click at [1316, 360] on div "Transit Pickup Surcharge Ids Transit Deliver Surcharge Ids Transit Deliver Surc…" at bounding box center [743, 299] width 1366 height 486
click at [1291, 456] on input "Hình thức thanh toán" at bounding box center [1308, 456] width 196 height 23
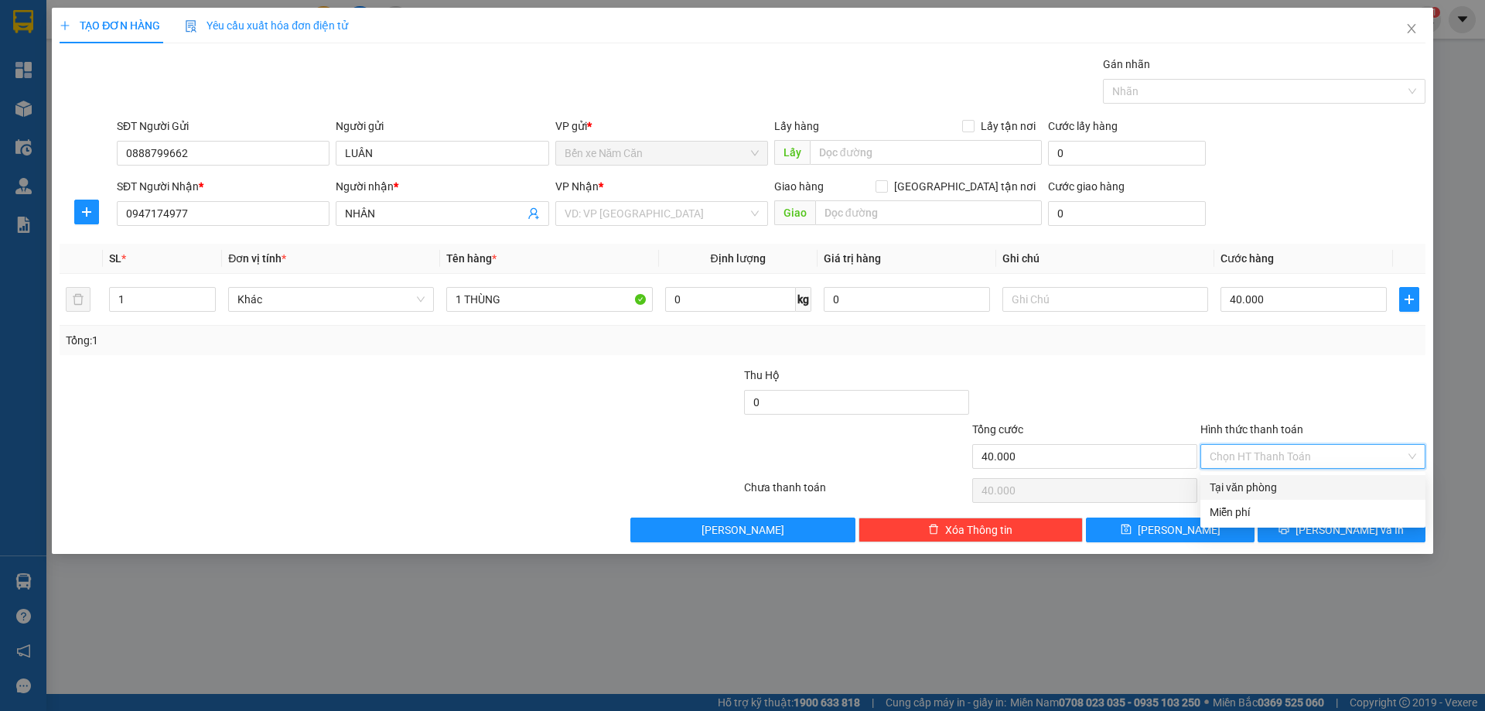
click at [1289, 480] on div "Tại văn phòng" at bounding box center [1313, 487] width 207 height 17
type input "0"
click at [694, 216] on input "search" at bounding box center [656, 213] width 183 height 23
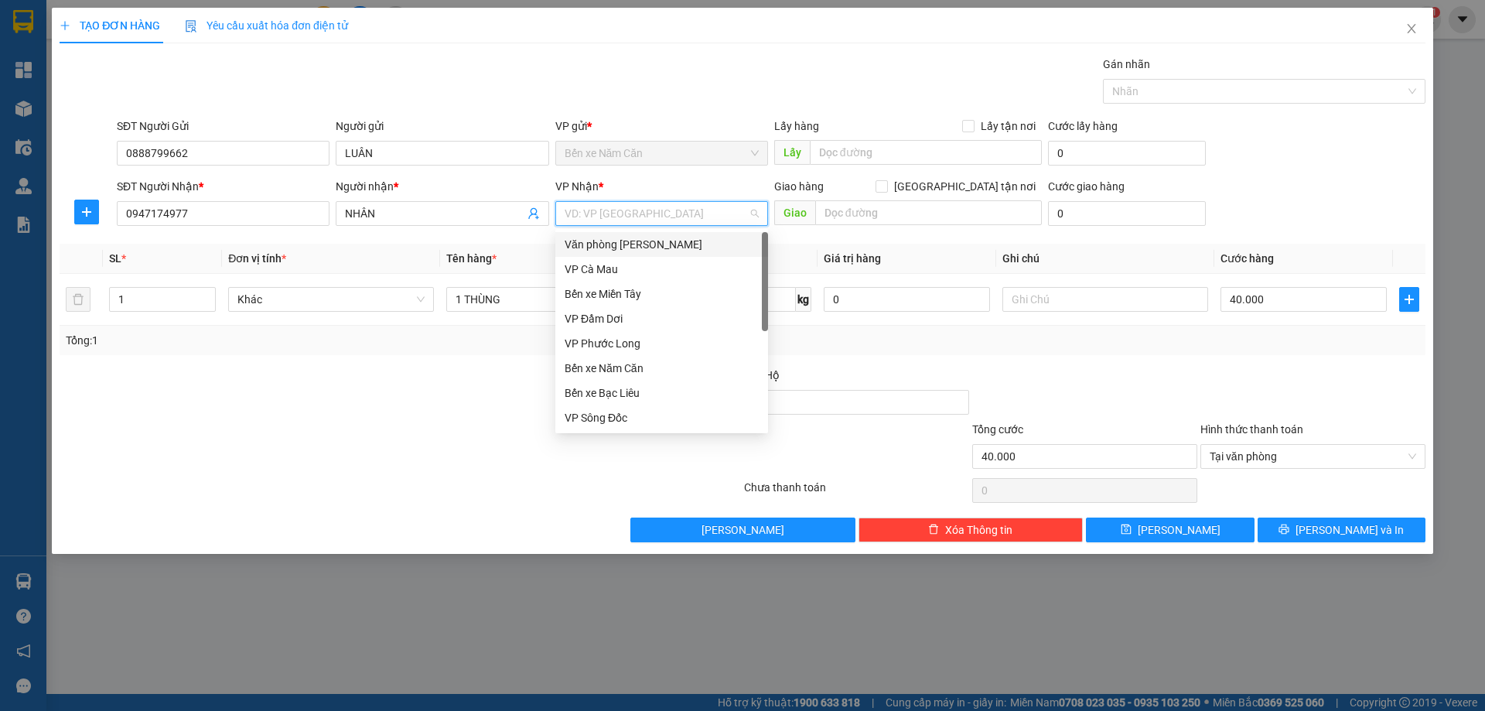
click at [681, 245] on div "Văn phòng [PERSON_NAME]" at bounding box center [662, 244] width 194 height 17
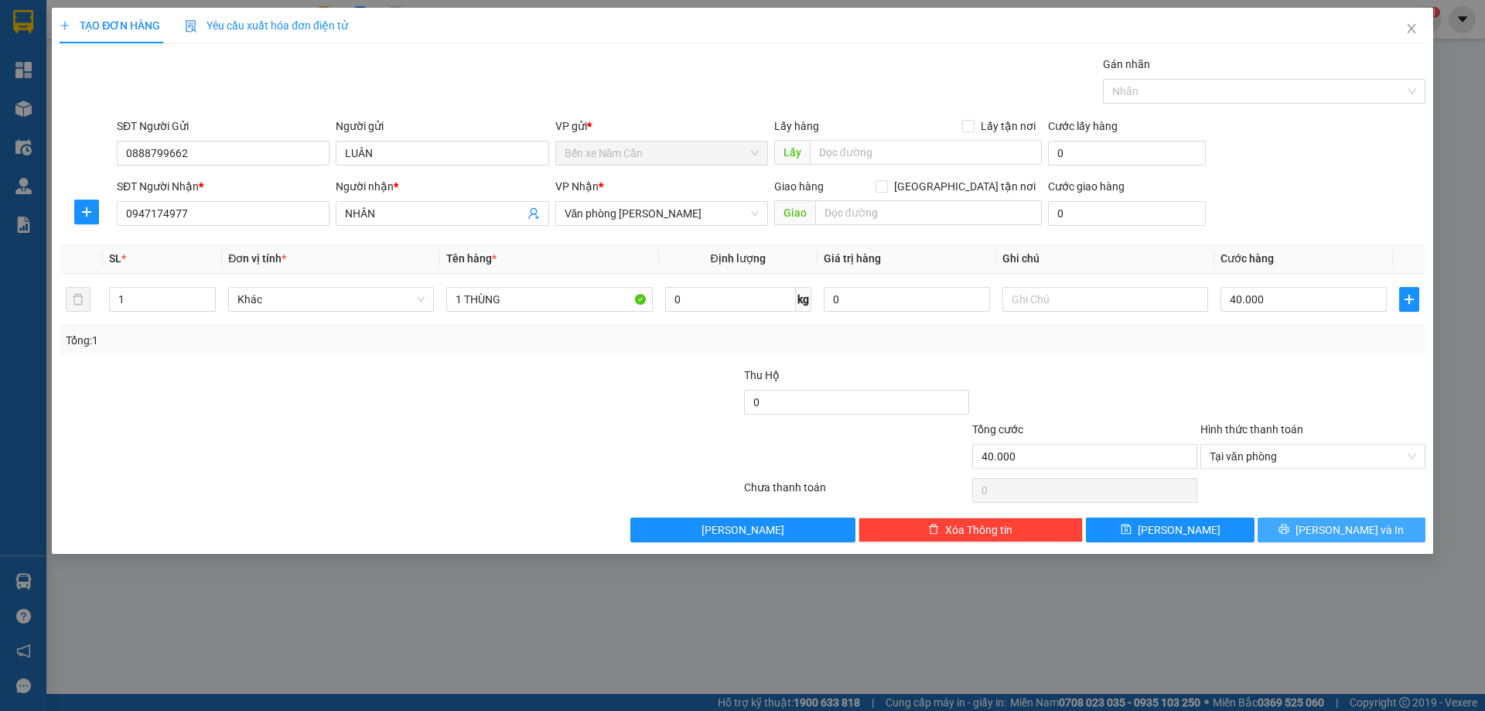
click at [1357, 532] on span "Lưu và In" at bounding box center [1350, 529] width 108 height 17
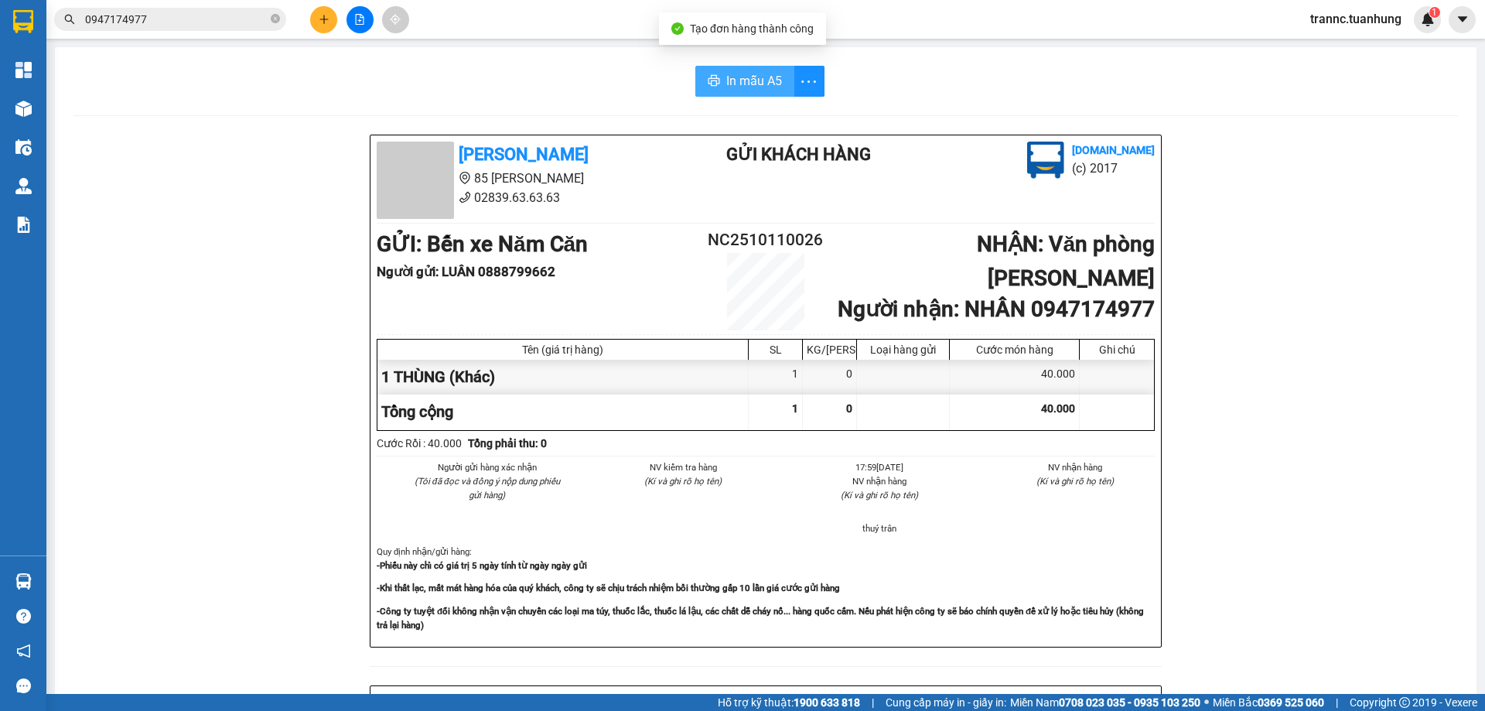
click at [756, 84] on span "In mẫu A5" at bounding box center [754, 80] width 56 height 19
drag, startPoint x: 1311, startPoint y: 563, endPoint x: 1299, endPoint y: 554, distance: 14.9
click at [1311, 563] on div "Tuấn Hưng 85 Lý Chiêu Hoàng 02839.63.63.63 Gửi khách hàng Vexere.com (c) 2017 G…" at bounding box center [765, 684] width 1384 height 1098
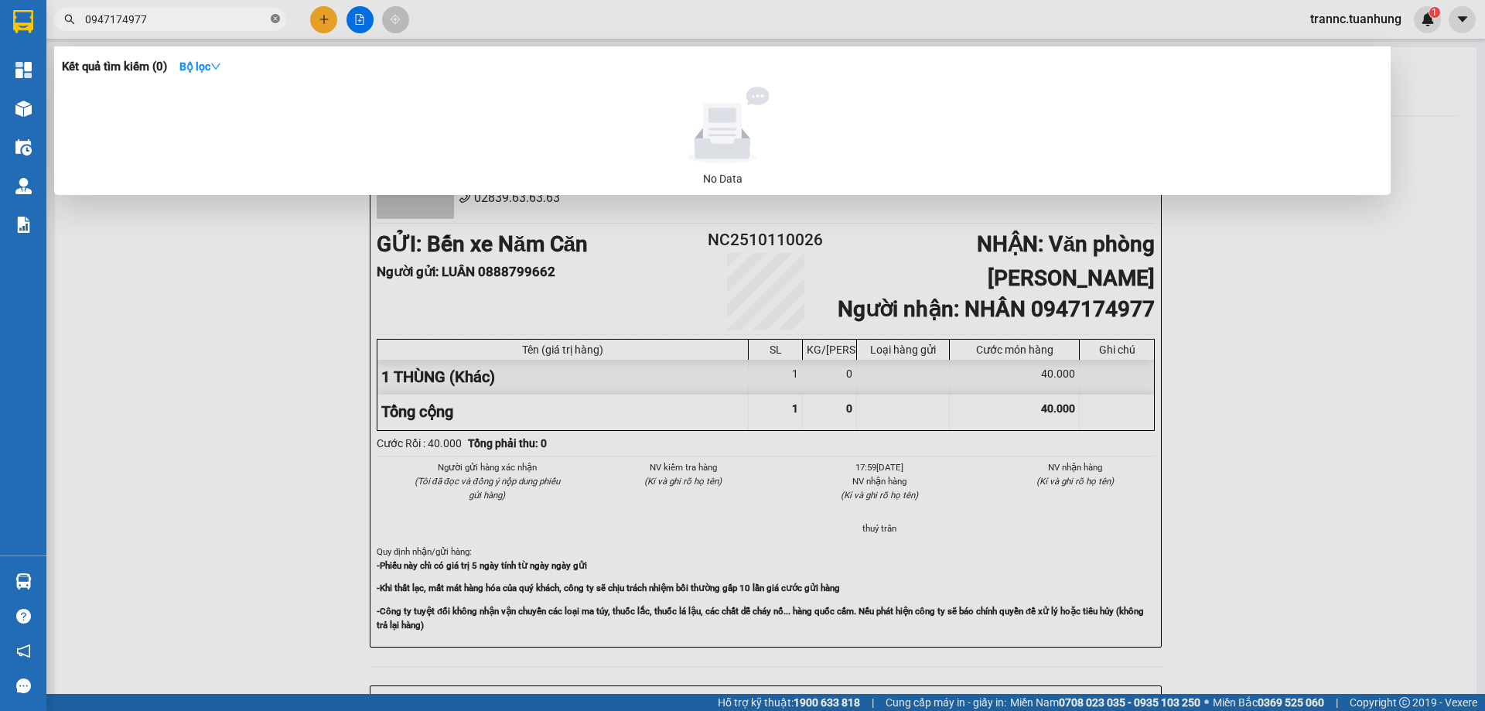
click at [278, 19] on icon "close-circle" at bounding box center [275, 18] width 9 height 9
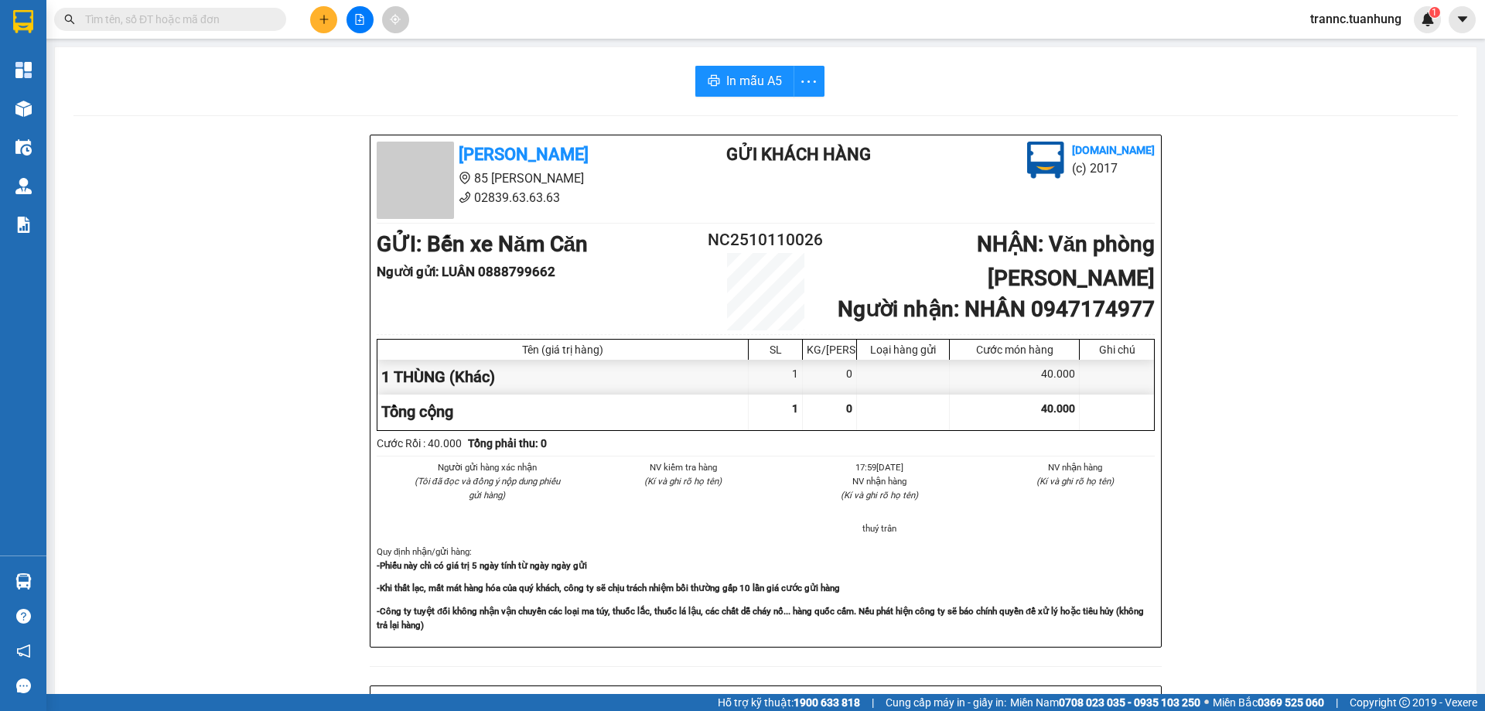
click at [261, 14] on input "text" at bounding box center [176, 19] width 183 height 17
click at [321, 26] on button at bounding box center [323, 19] width 27 height 27
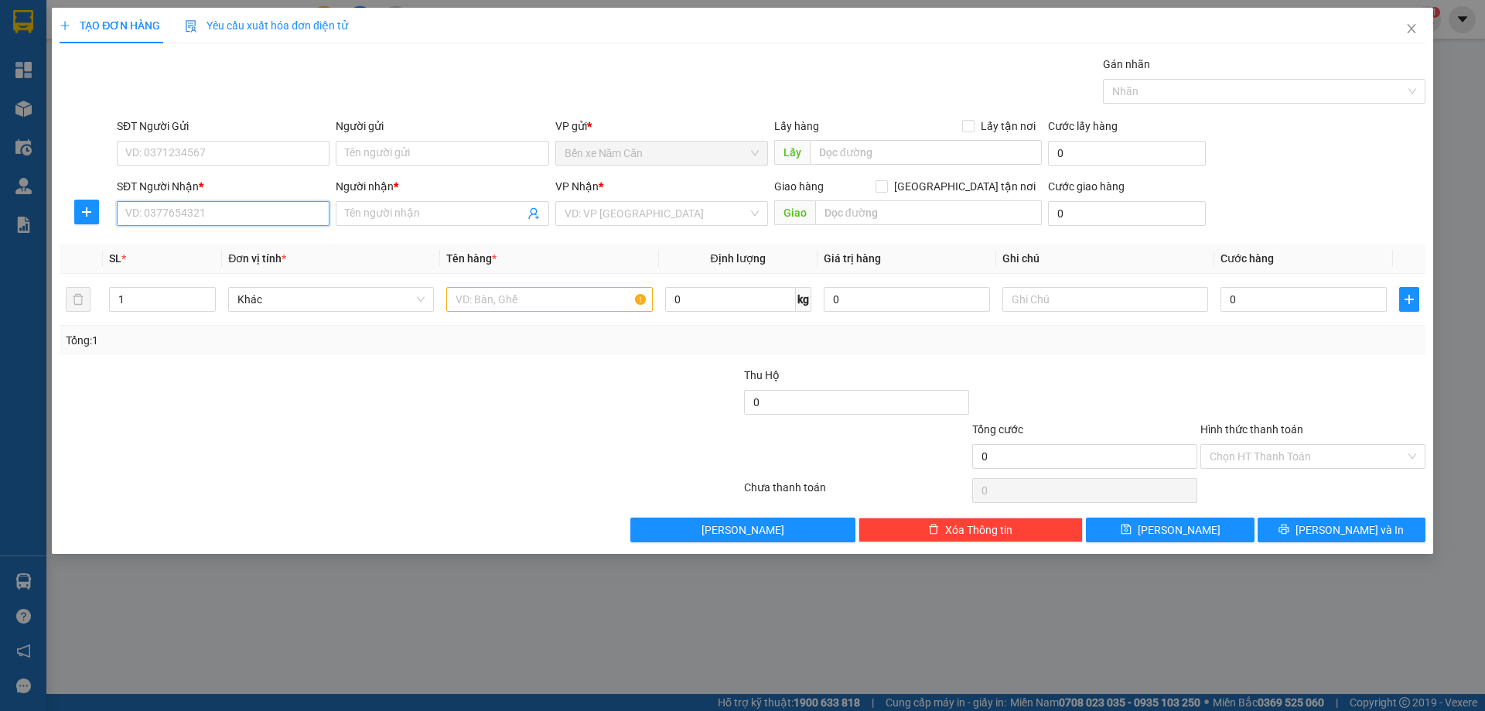
click at [213, 213] on input "SĐT Người Nhận *" at bounding box center [223, 213] width 213 height 25
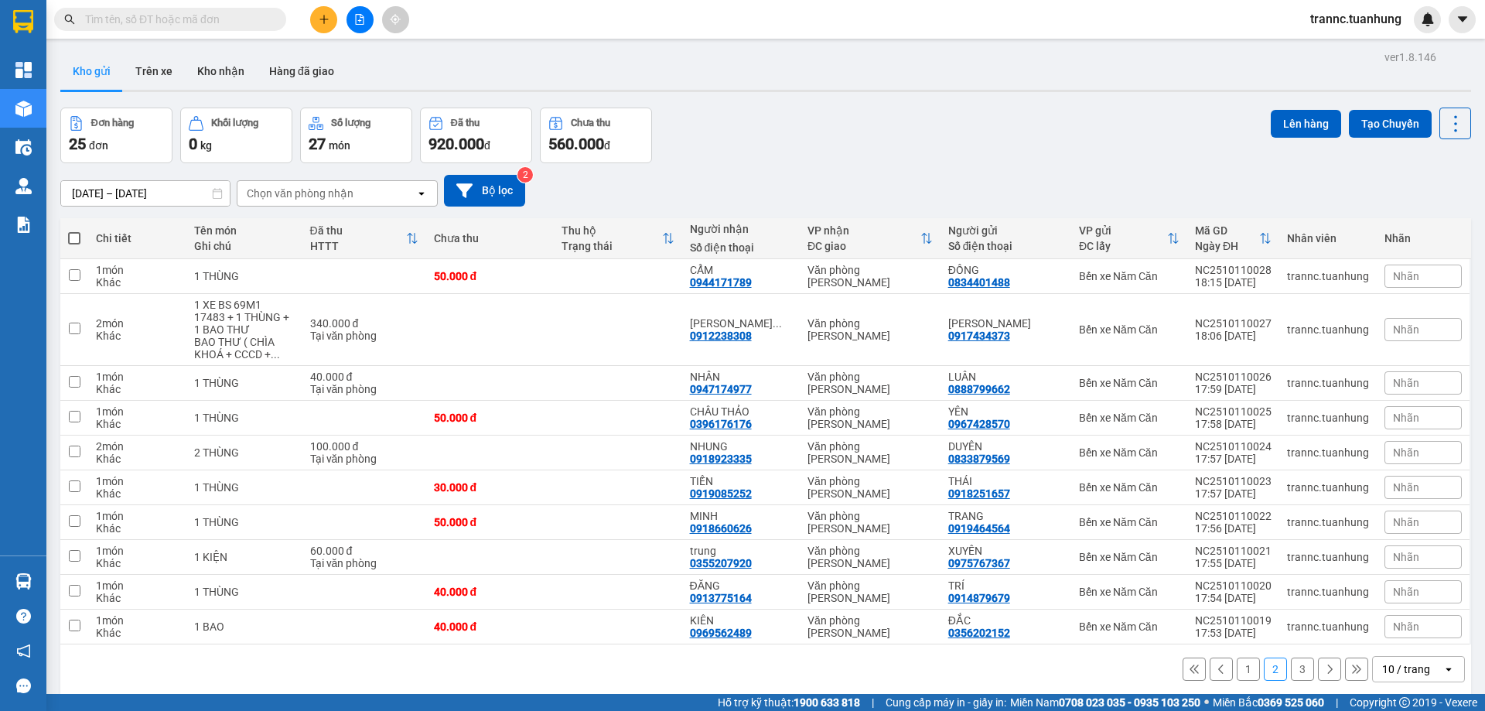
click at [1291, 674] on button "3" at bounding box center [1302, 668] width 23 height 23
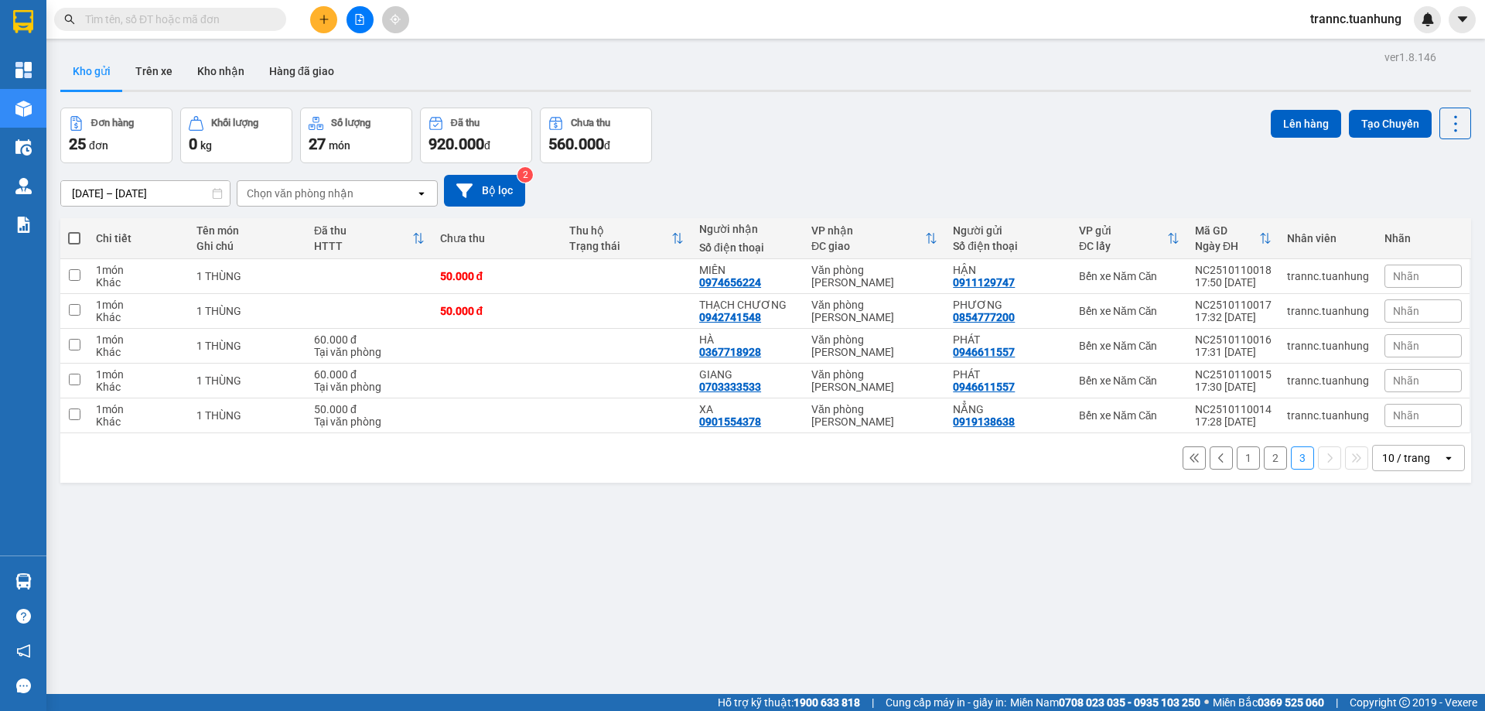
click at [241, 22] on input "text" at bounding box center [176, 19] width 183 height 17
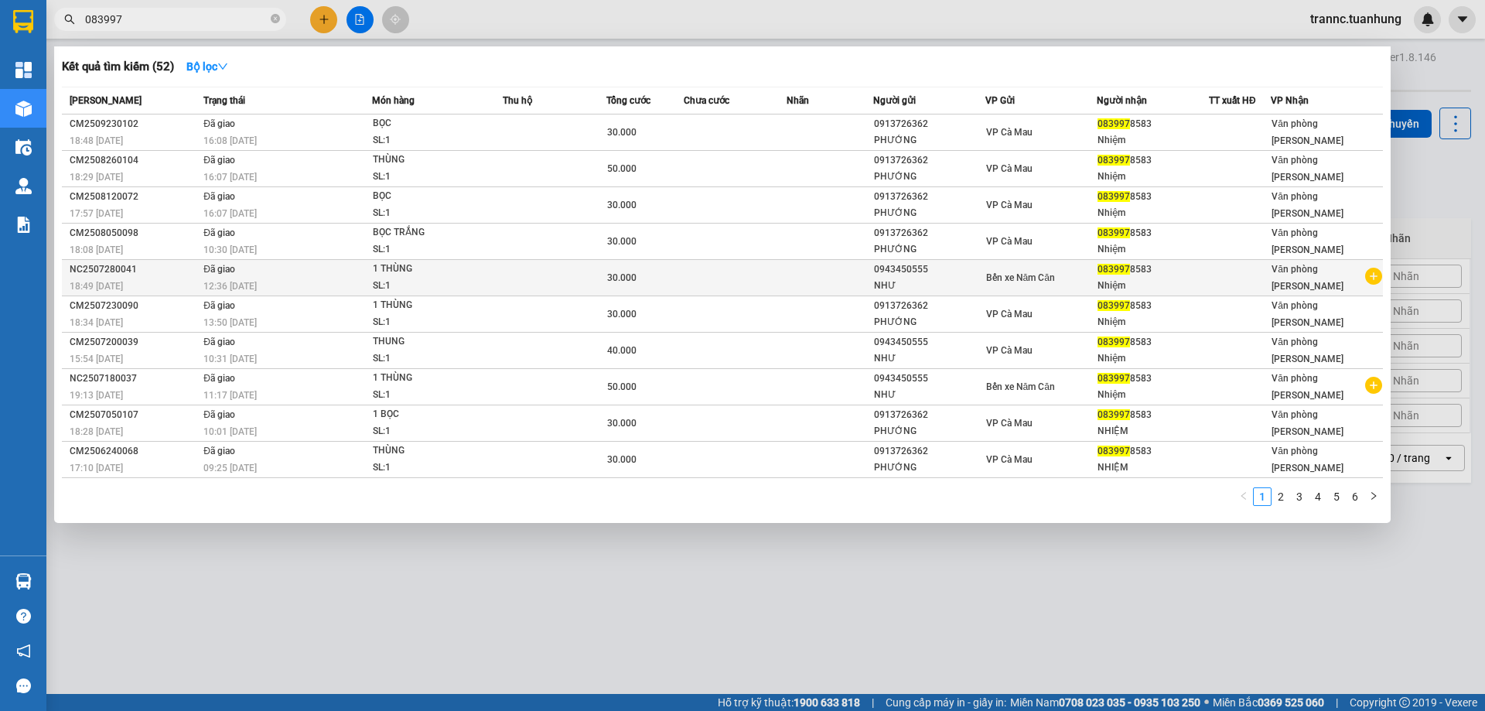
type input "083997"
click at [1374, 279] on icon "plus-circle" at bounding box center [1373, 276] width 17 height 17
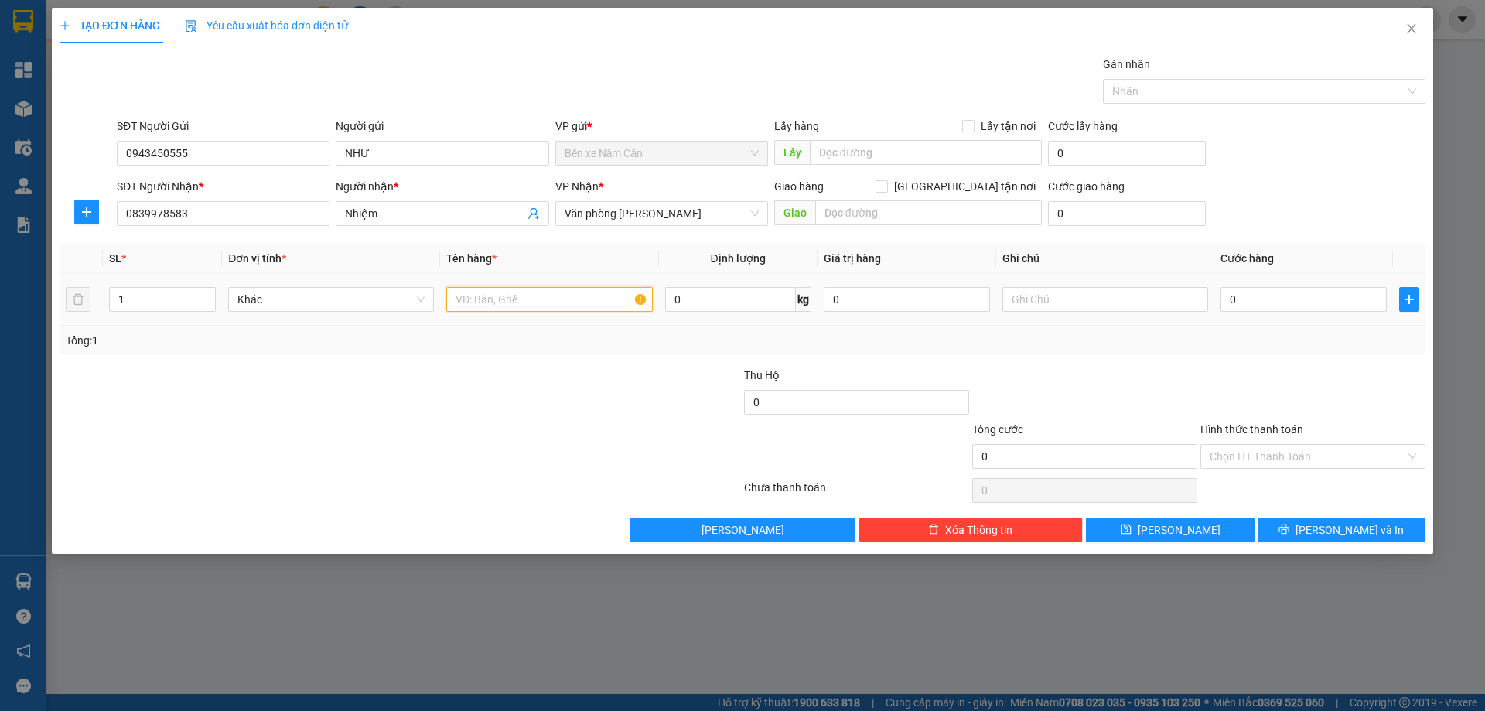
click at [593, 299] on input "text" at bounding box center [549, 299] width 206 height 25
type input "1 THÙNG"
click at [1251, 295] on input "0" at bounding box center [1303, 299] width 166 height 25
type input "5"
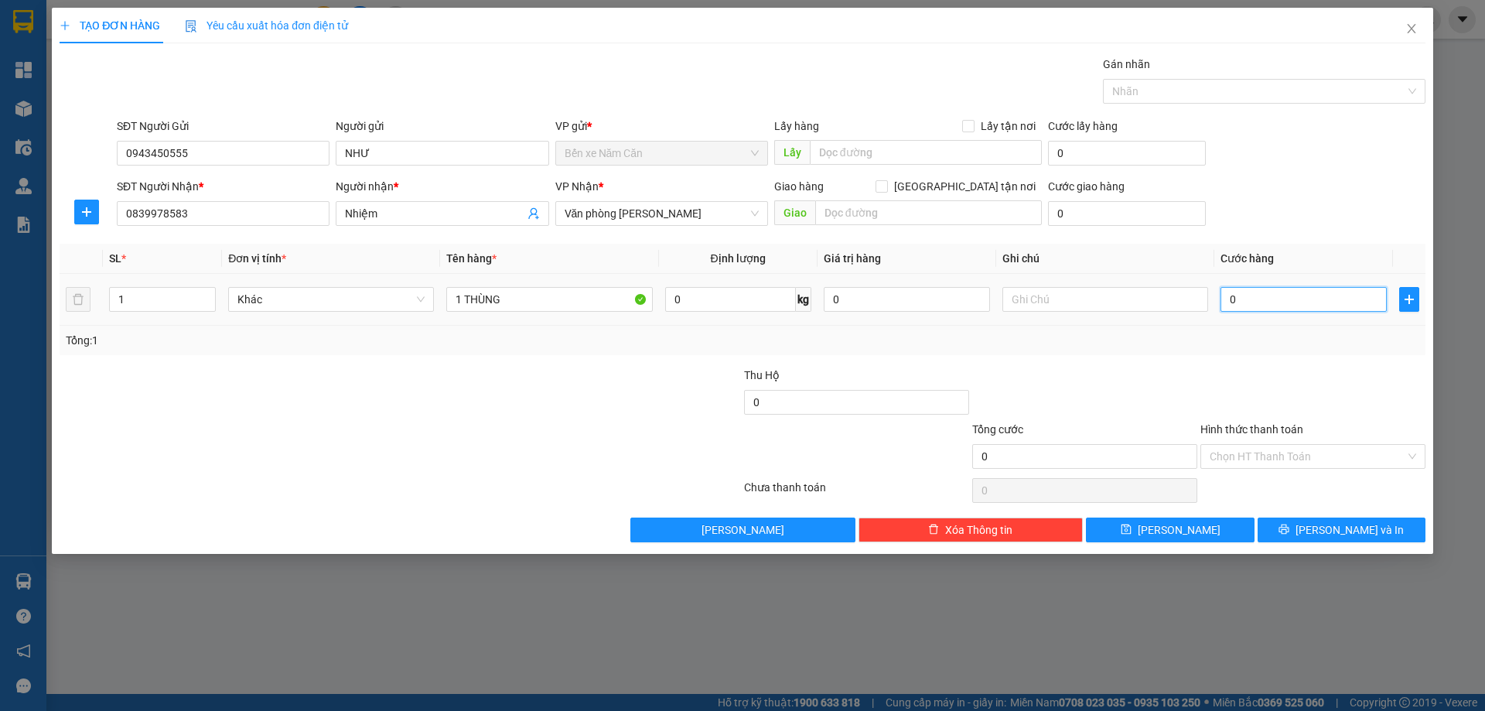
type input "5"
type input "50"
type input "50.000"
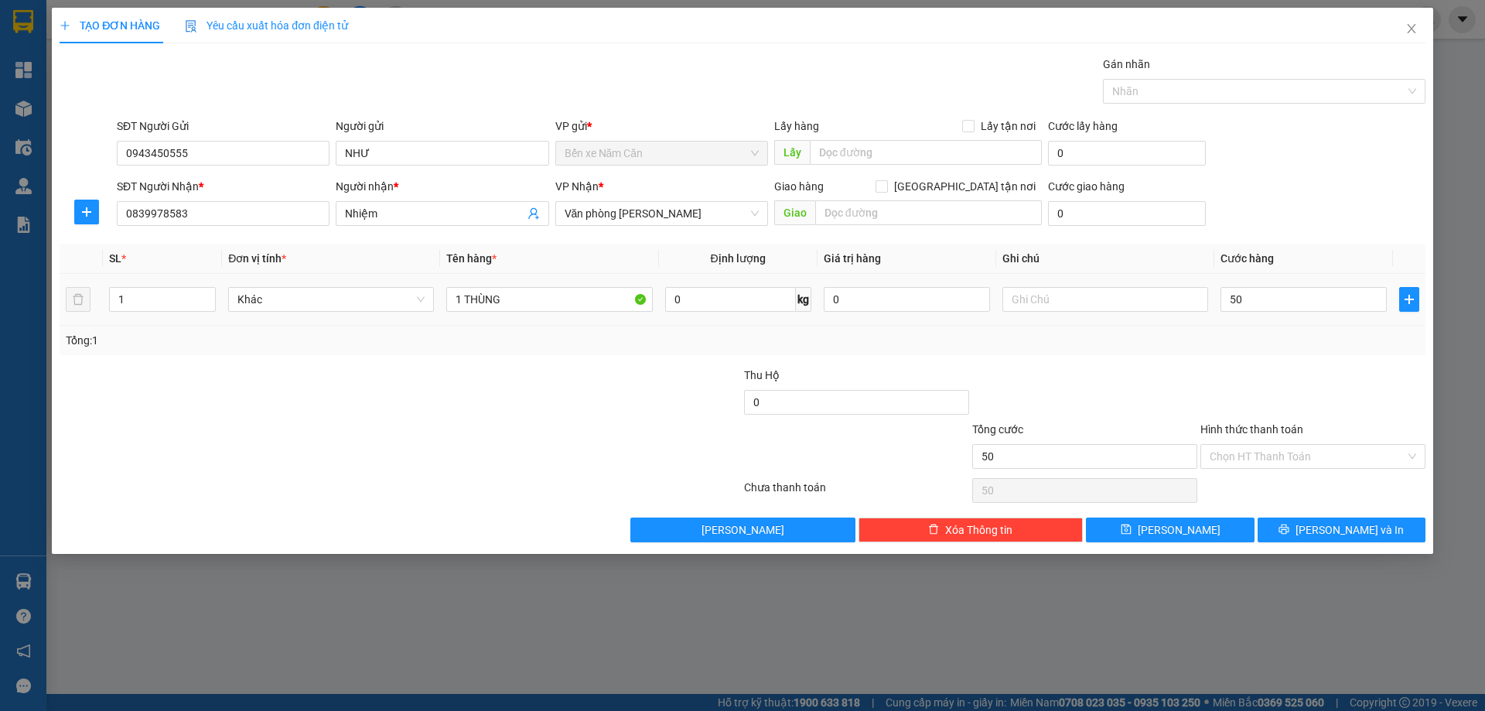
type input "50.000"
click at [1285, 376] on div at bounding box center [1313, 394] width 228 height 54
click at [1422, 533] on button "Lưu và In" at bounding box center [1342, 529] width 168 height 25
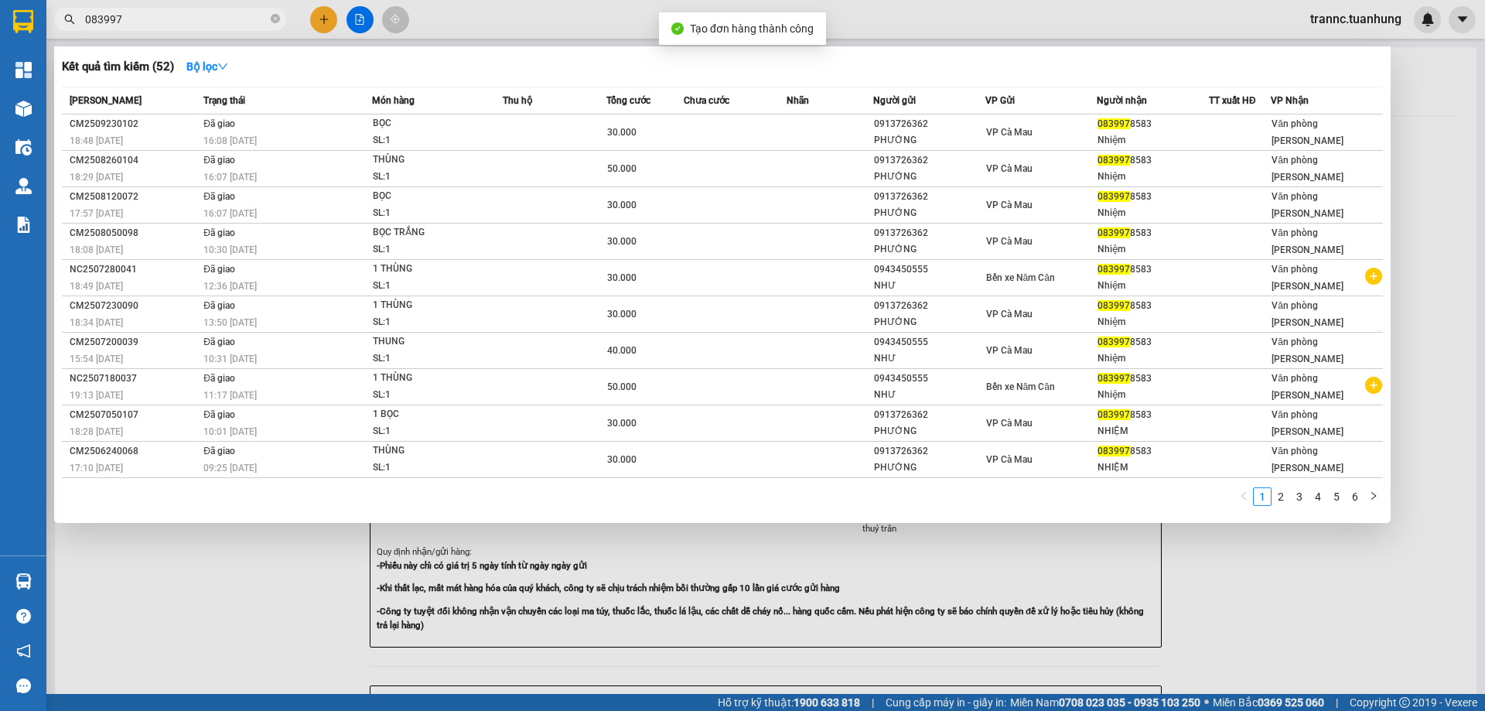
click at [1278, 595] on div at bounding box center [742, 355] width 1485 height 711
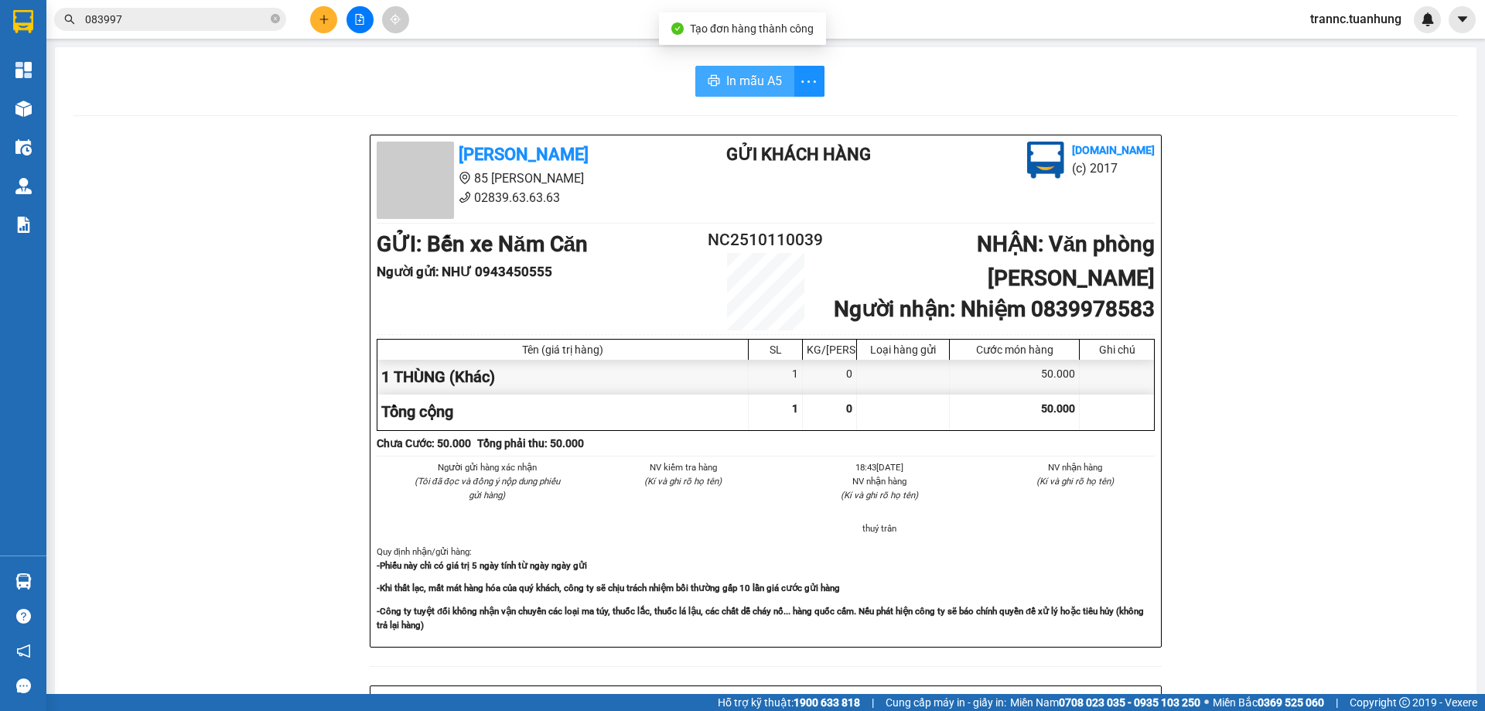
drag, startPoint x: 746, startPoint y: 77, endPoint x: 741, endPoint y: 87, distance: 11.4
click at [748, 77] on span "In mẫu A5" at bounding box center [754, 80] width 56 height 19
drag, startPoint x: 580, startPoint y: 96, endPoint x: 571, endPoint y: 89, distance: 11.6
click at [580, 96] on div "In mẫu A5" at bounding box center [765, 81] width 1384 height 31
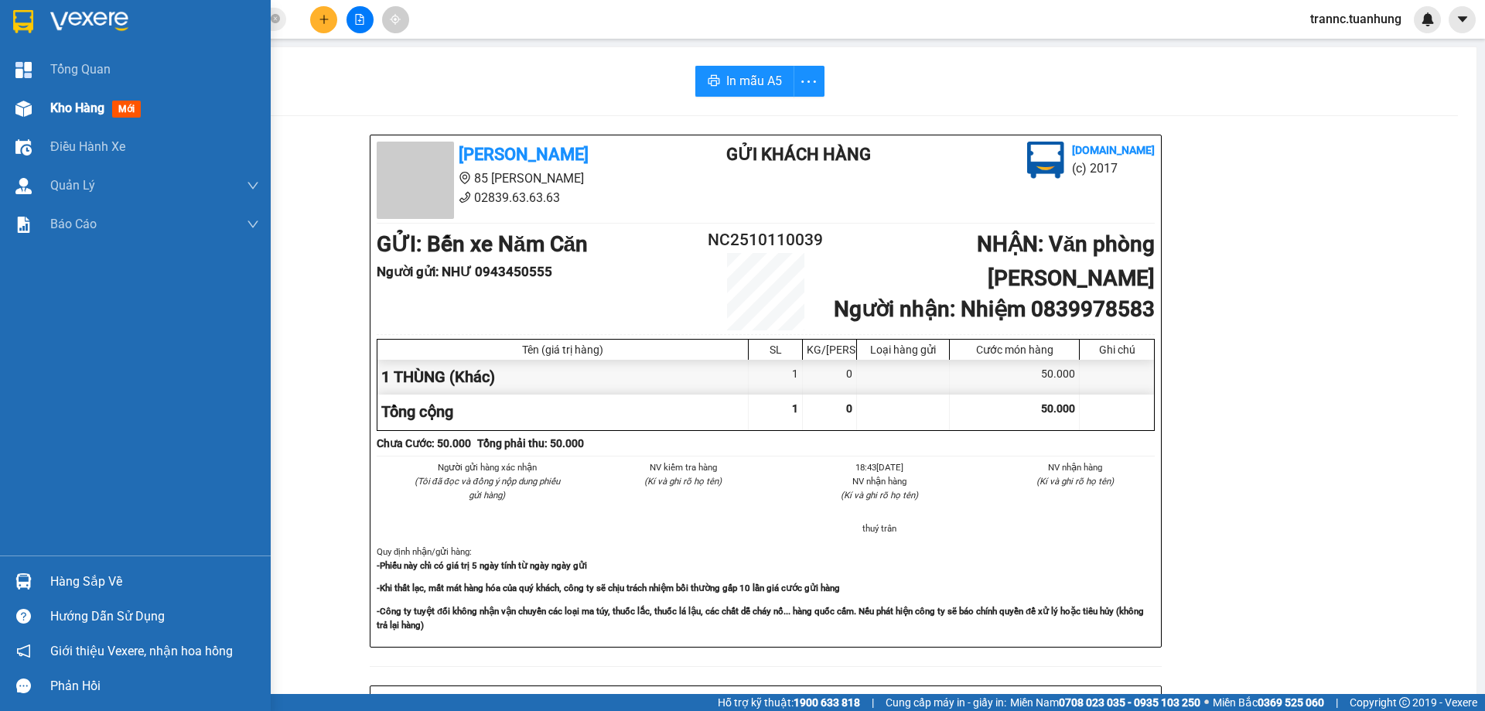
click at [128, 108] on span "mới" at bounding box center [126, 109] width 29 height 17
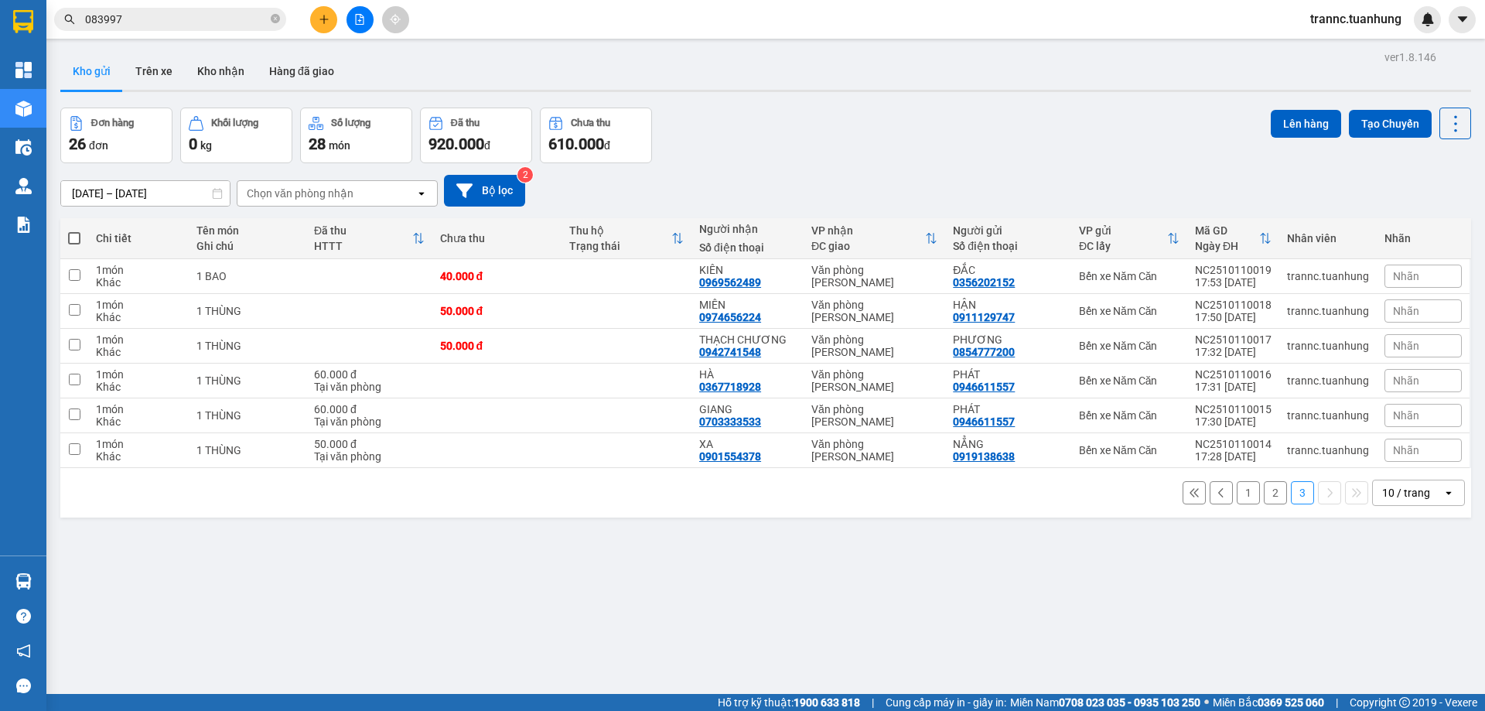
click at [1237, 494] on button "1" at bounding box center [1248, 492] width 23 height 23
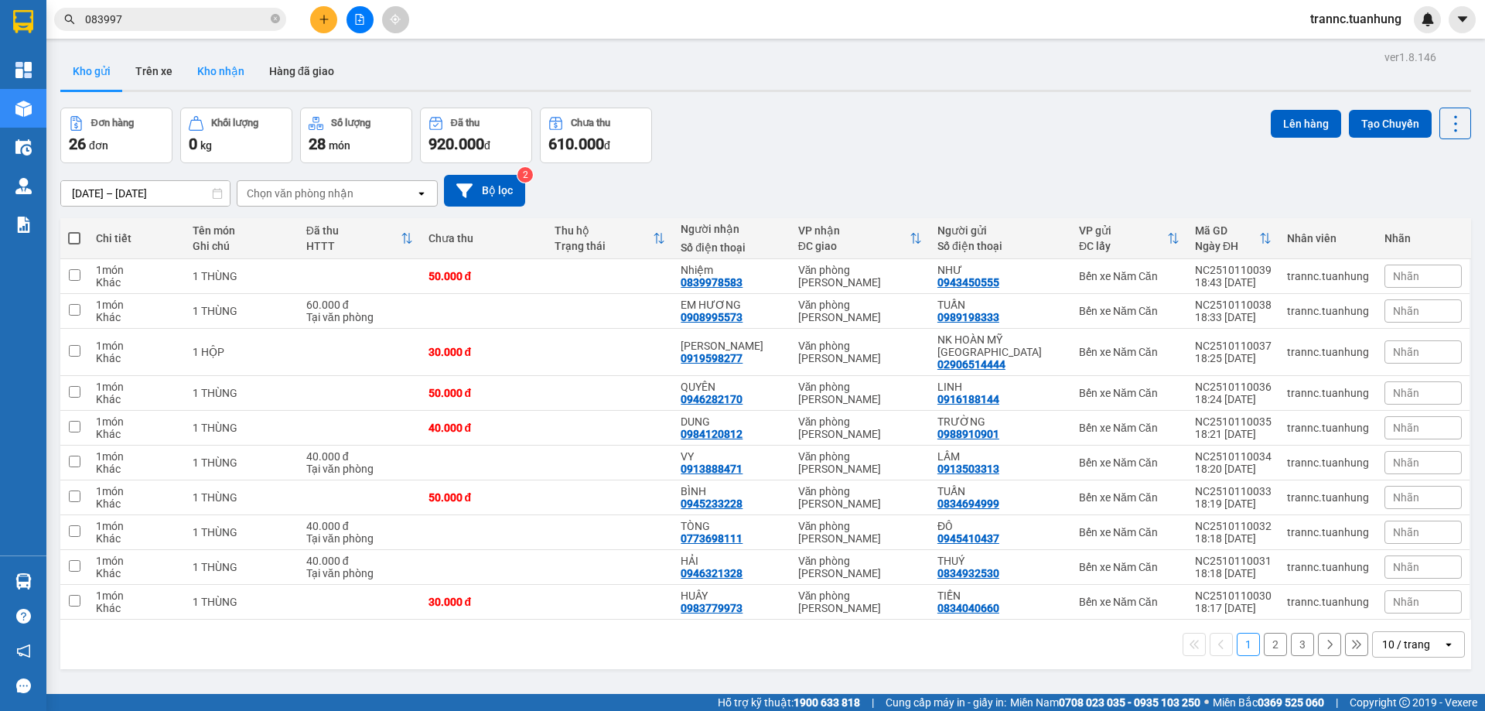
click at [218, 68] on button "Kho nhận" at bounding box center [221, 71] width 72 height 37
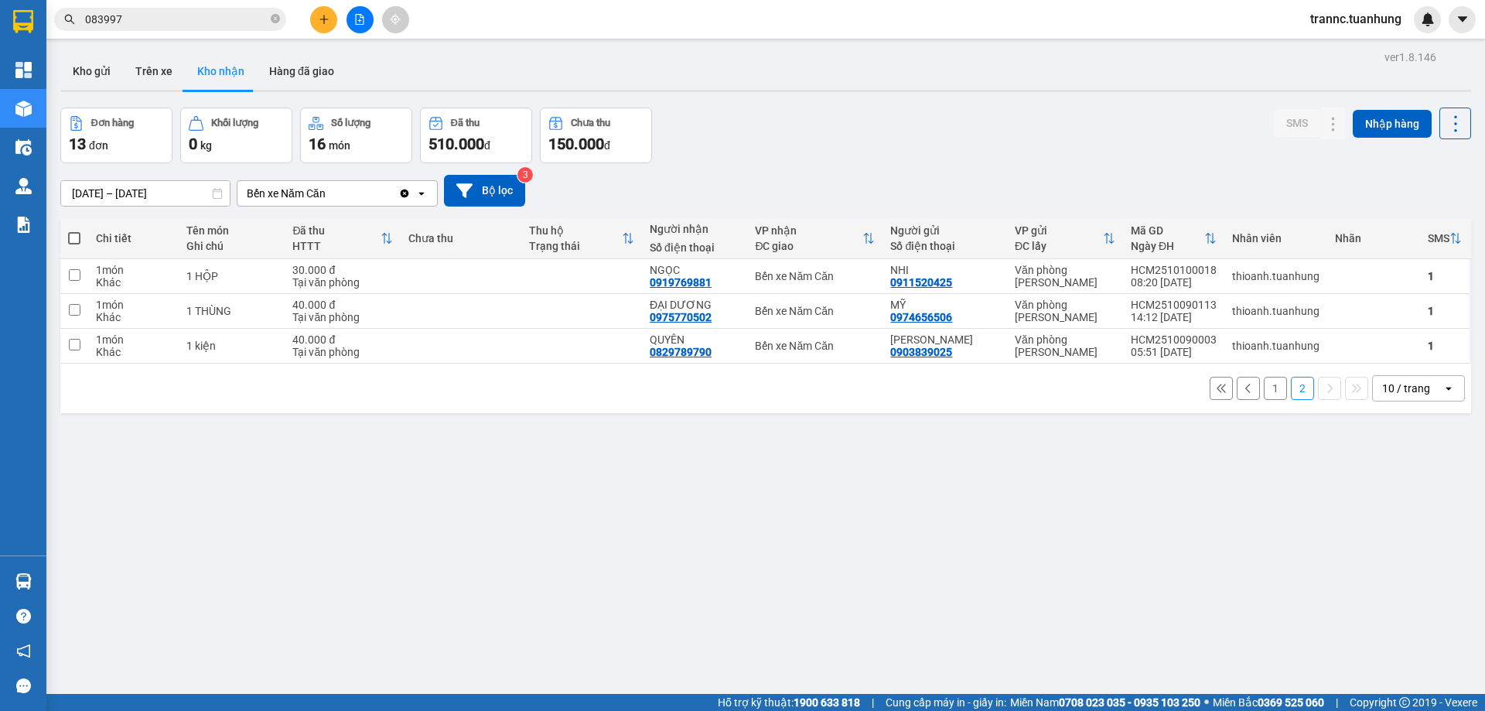
click at [1264, 396] on button "1" at bounding box center [1275, 388] width 23 height 23
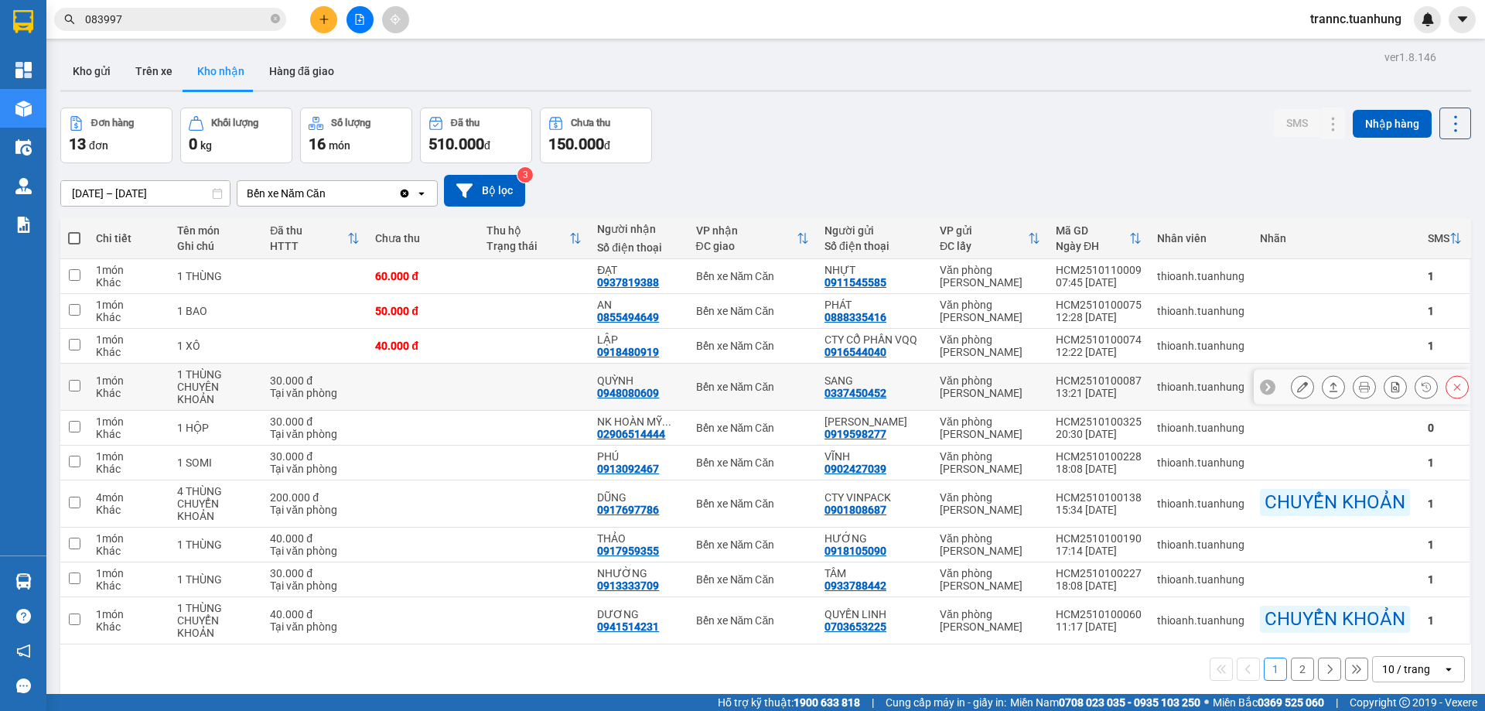
scroll to position [71, 0]
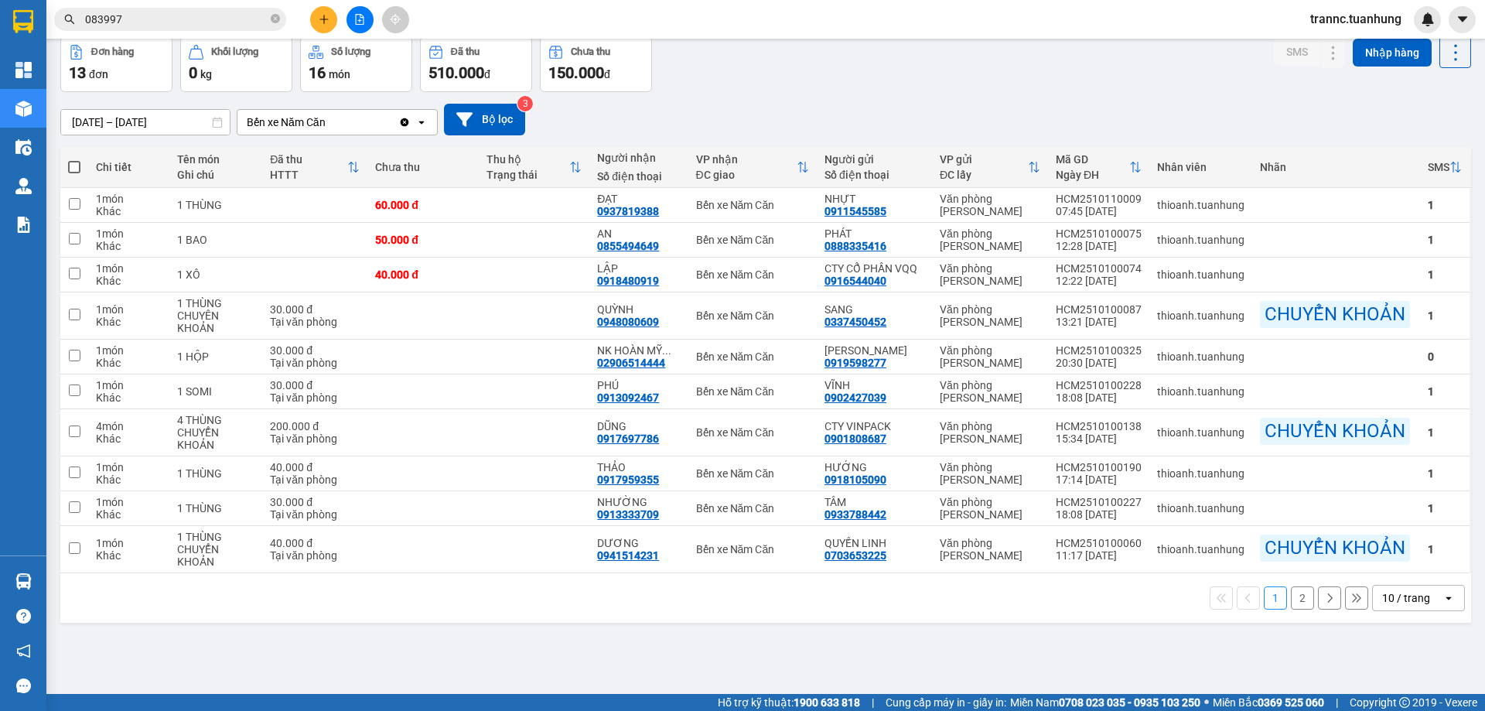
click at [1299, 609] on button "2" at bounding box center [1302, 597] width 23 height 23
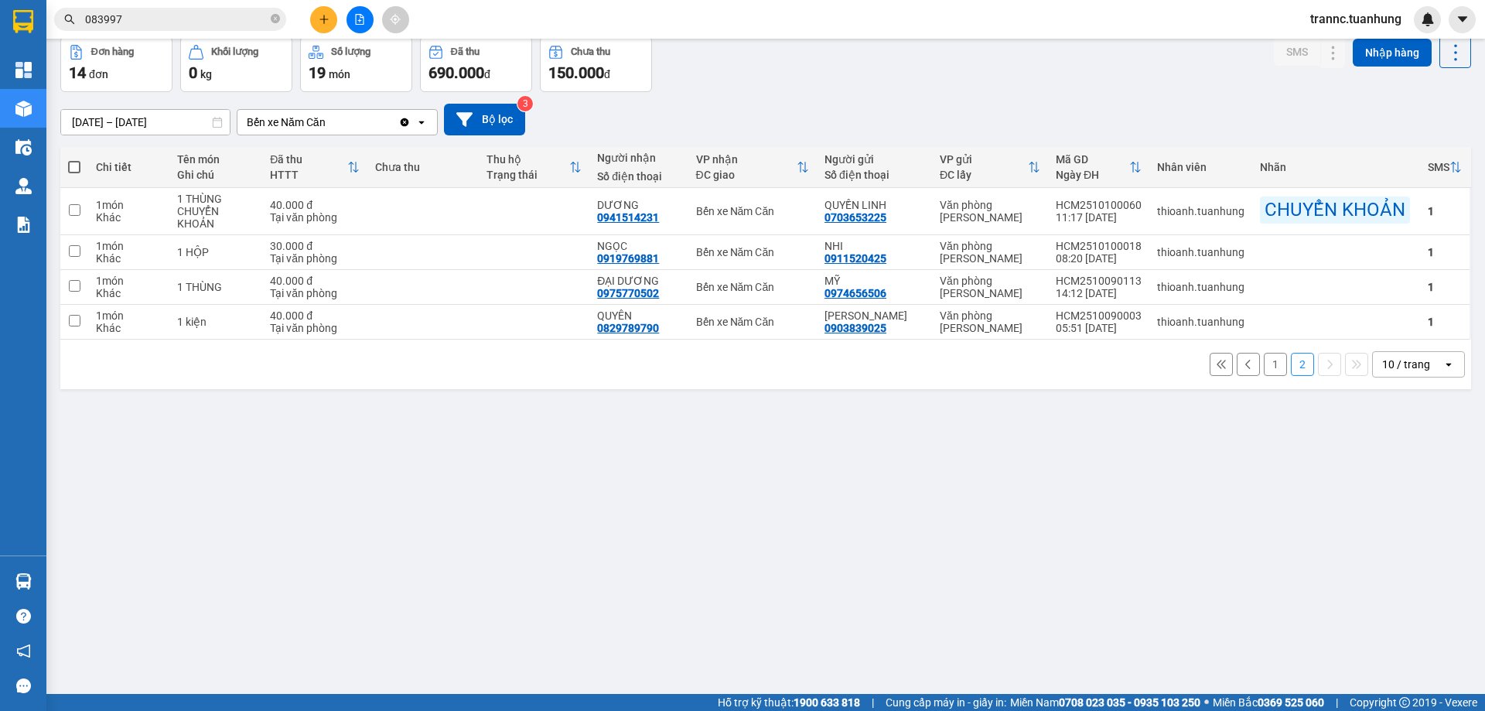
scroll to position [0, 0]
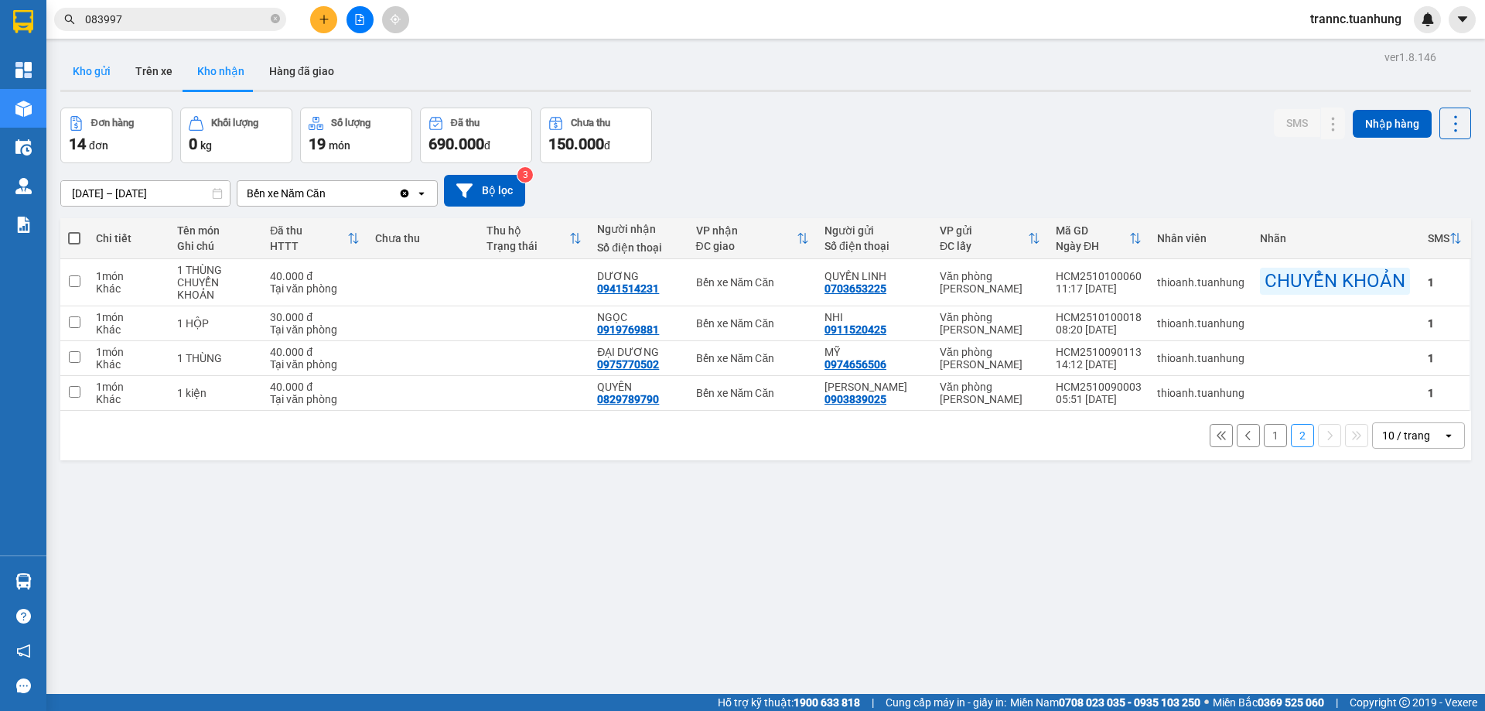
click at [104, 80] on button "Kho gửi" at bounding box center [91, 71] width 63 height 37
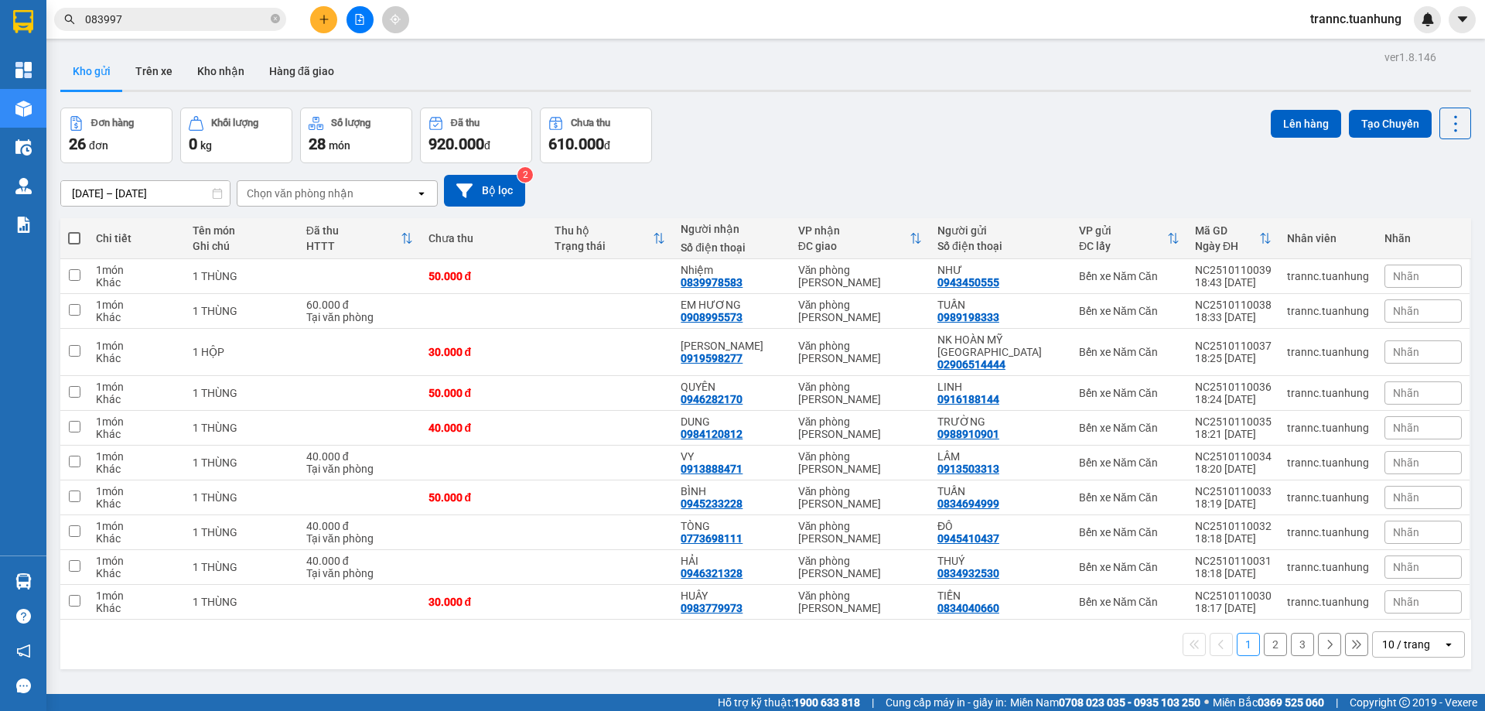
click at [1264, 633] on button "2" at bounding box center [1275, 644] width 23 height 23
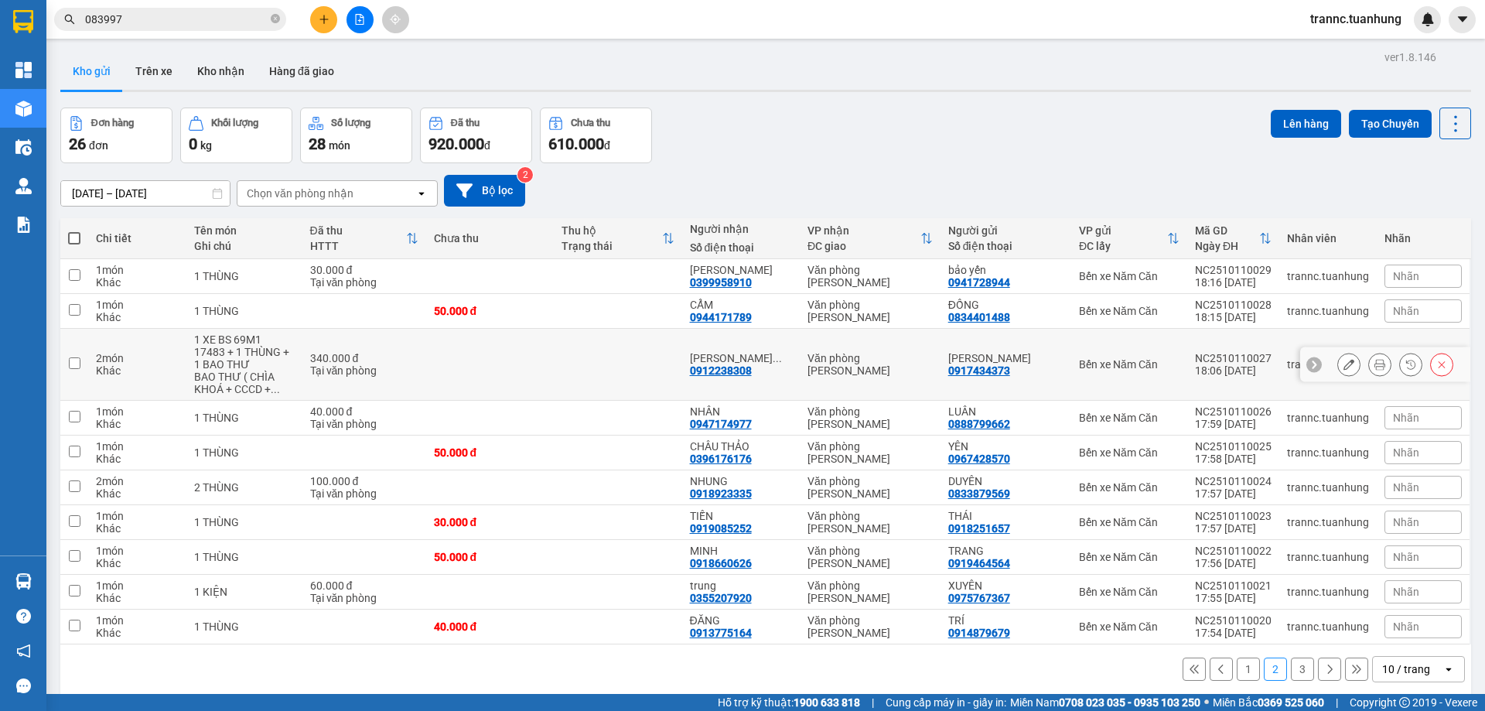
click at [244, 356] on div "1 XE BS 69M1 17483 + 1 THÙNG + 1 BAO THƯ" at bounding box center [244, 351] width 100 height 37
checkbox input "true"
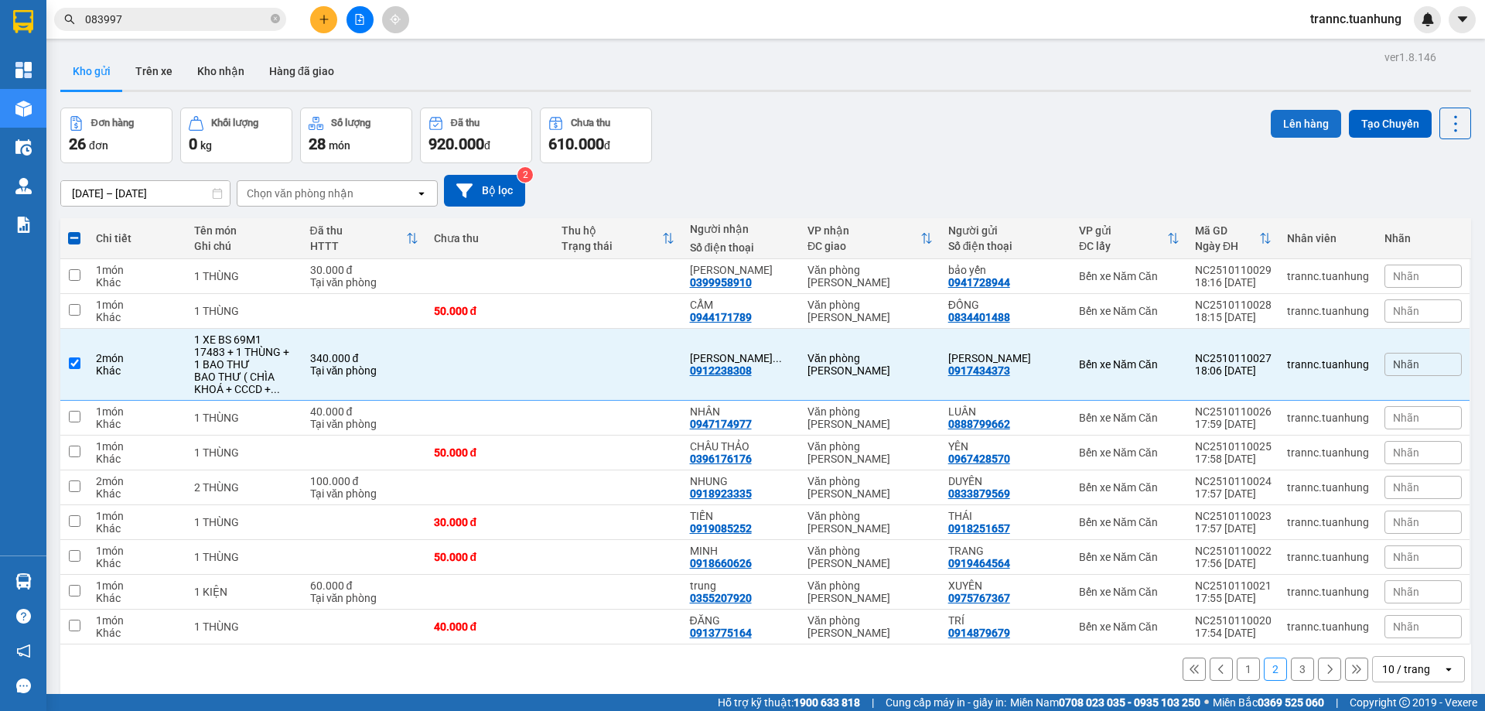
click at [1274, 121] on button "Lên hàng" at bounding box center [1306, 124] width 70 height 28
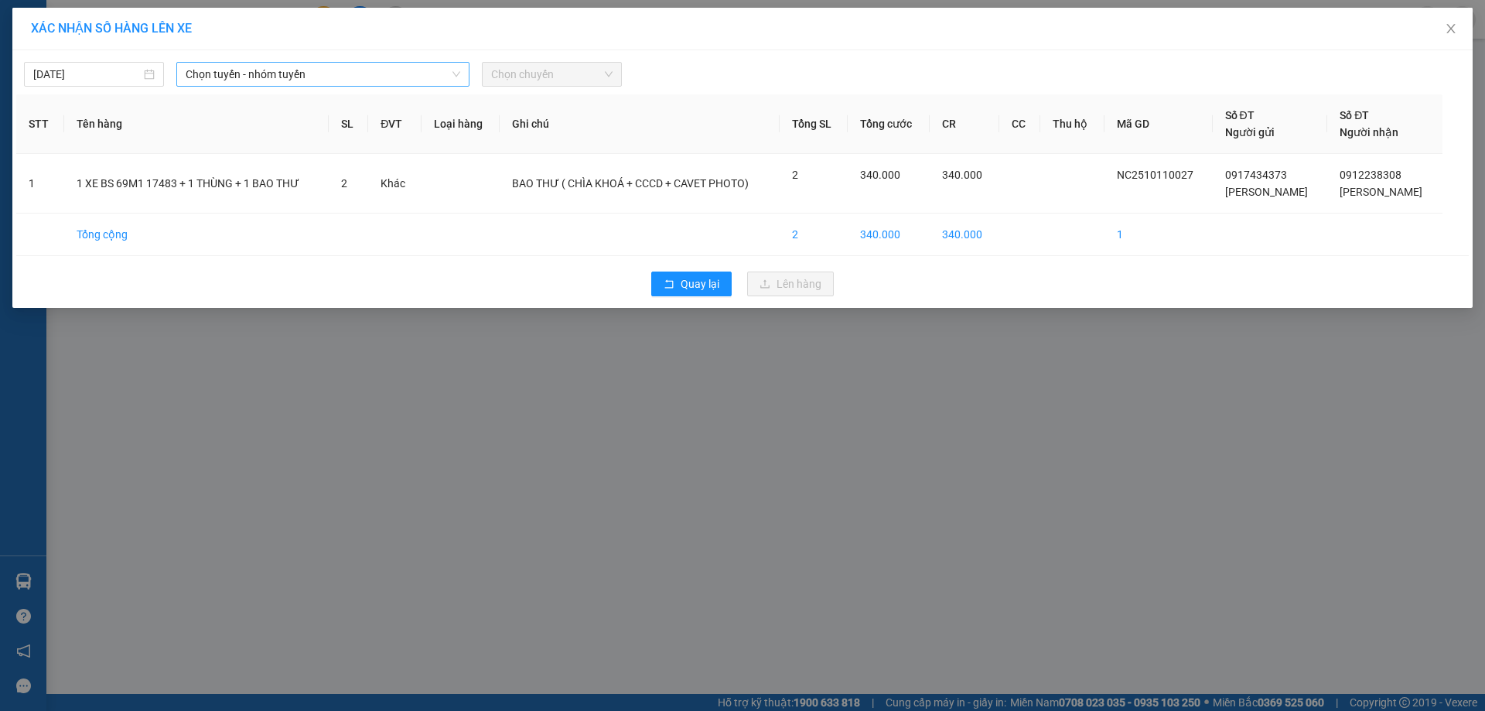
click at [340, 65] on span "Chọn tuyến - nhóm tuyến" at bounding box center [323, 74] width 275 height 23
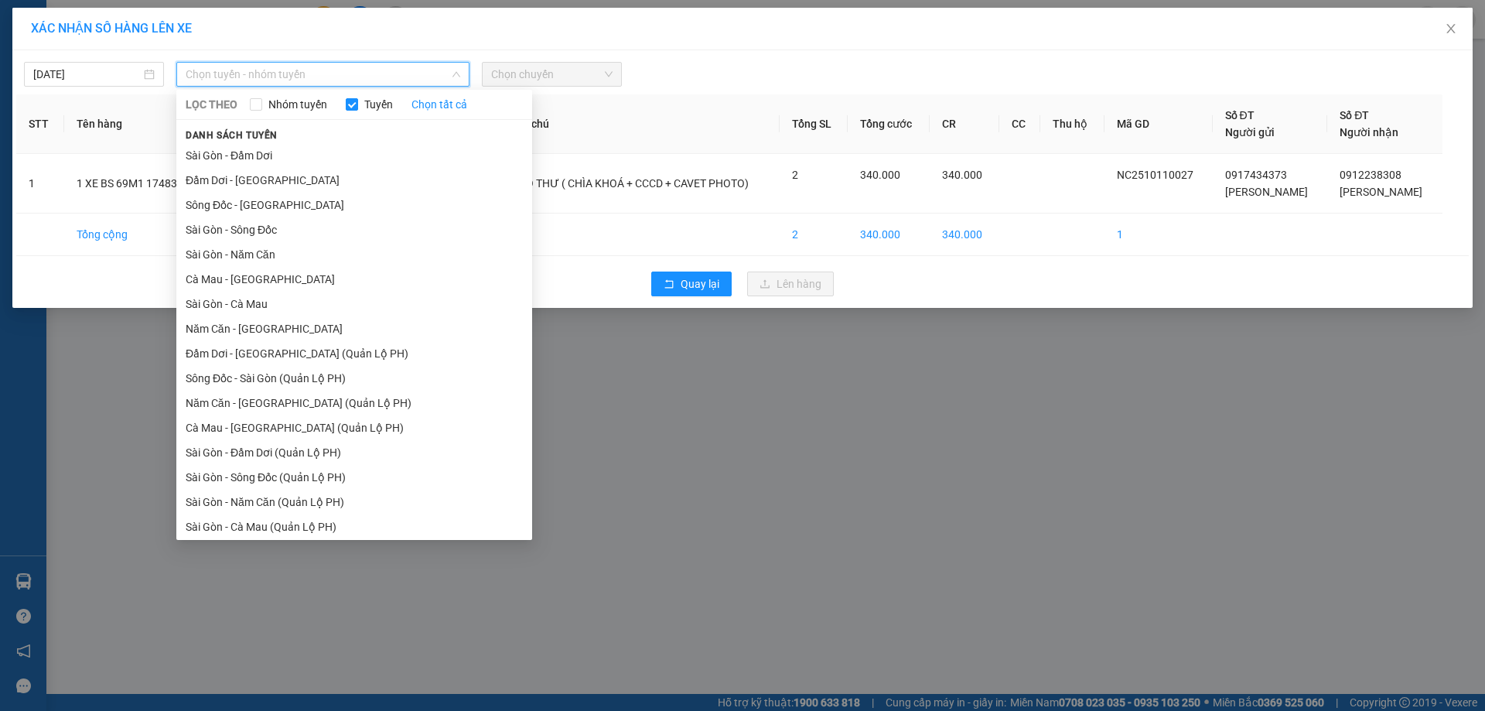
click at [227, 326] on li "Năm Căn - Sài Gòn" at bounding box center [354, 328] width 356 height 25
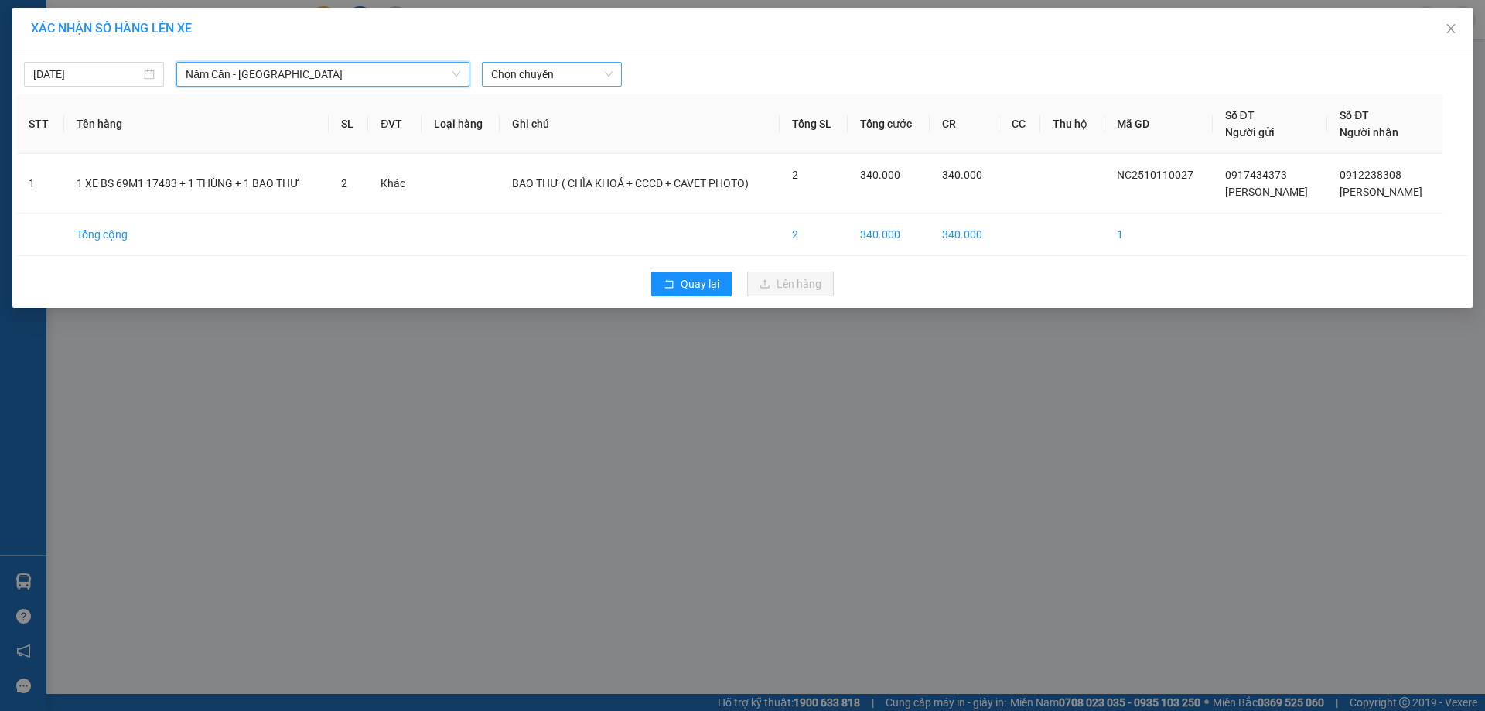
click at [515, 71] on span "Chọn chuyến" at bounding box center [551, 74] width 121 height 23
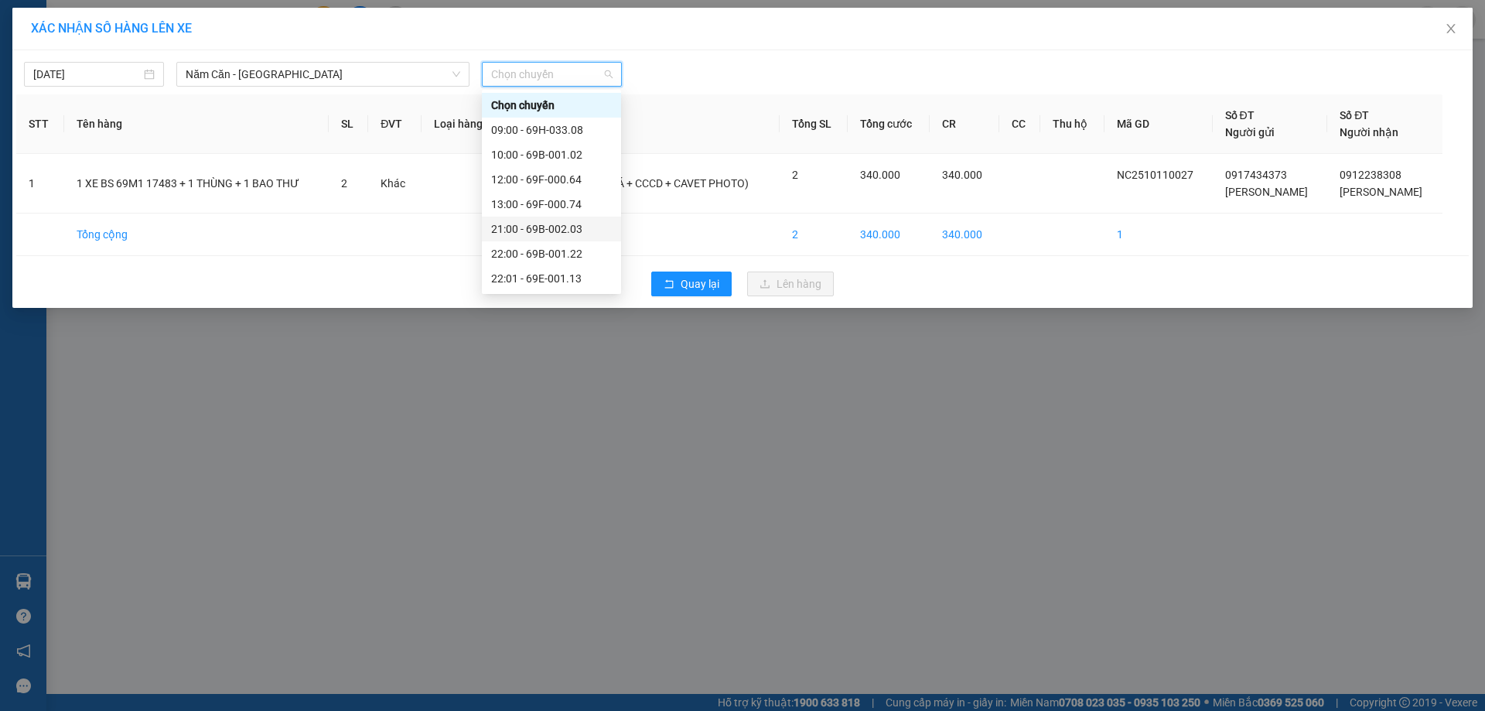
click at [563, 224] on div "21:00 - 69B-002.03" at bounding box center [551, 228] width 121 height 17
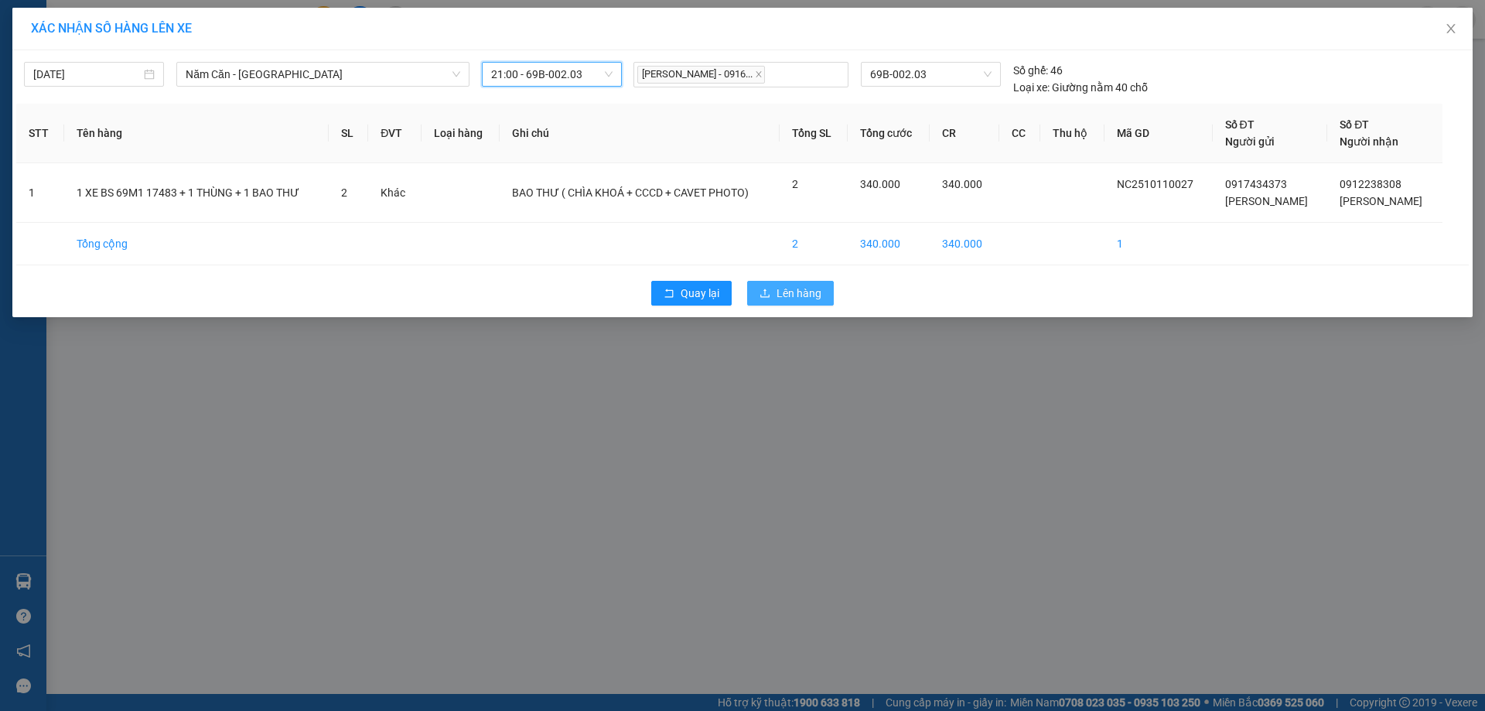
click at [775, 291] on button "Lên hàng" at bounding box center [790, 293] width 87 height 25
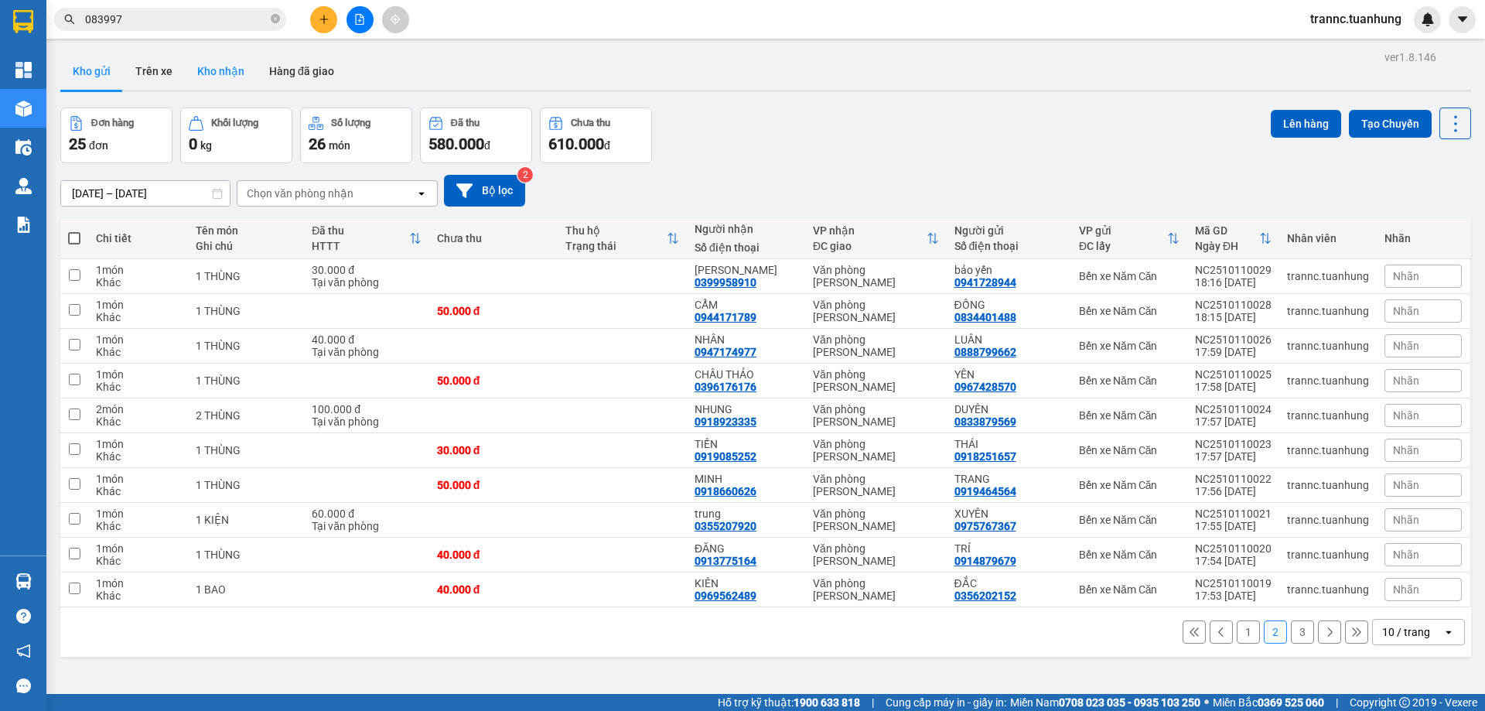
click at [229, 74] on button "Kho nhận" at bounding box center [221, 71] width 72 height 37
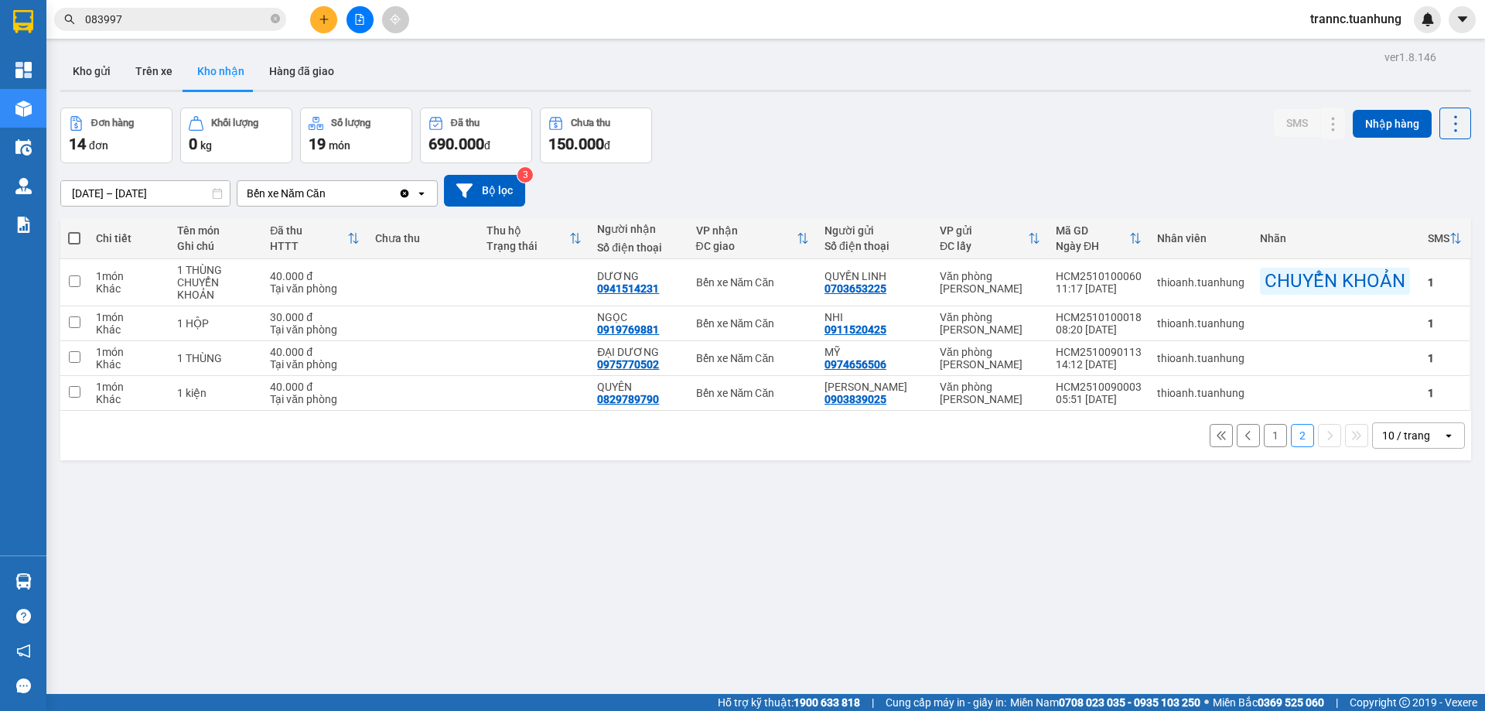
click at [1268, 435] on button "1" at bounding box center [1275, 435] width 23 height 23
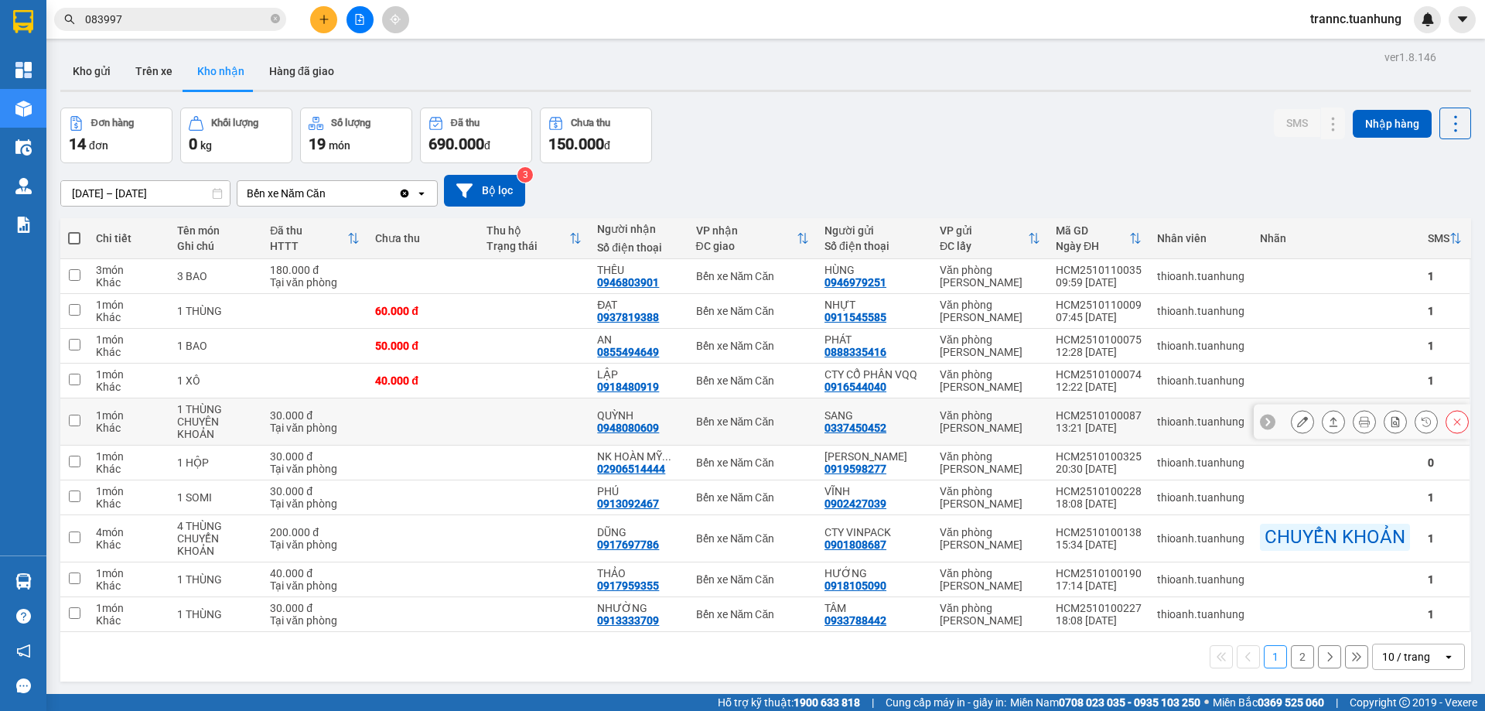
click at [617, 411] on td "QUỲNH 0948080609" at bounding box center [638, 421] width 98 height 47
checkbox input "true"
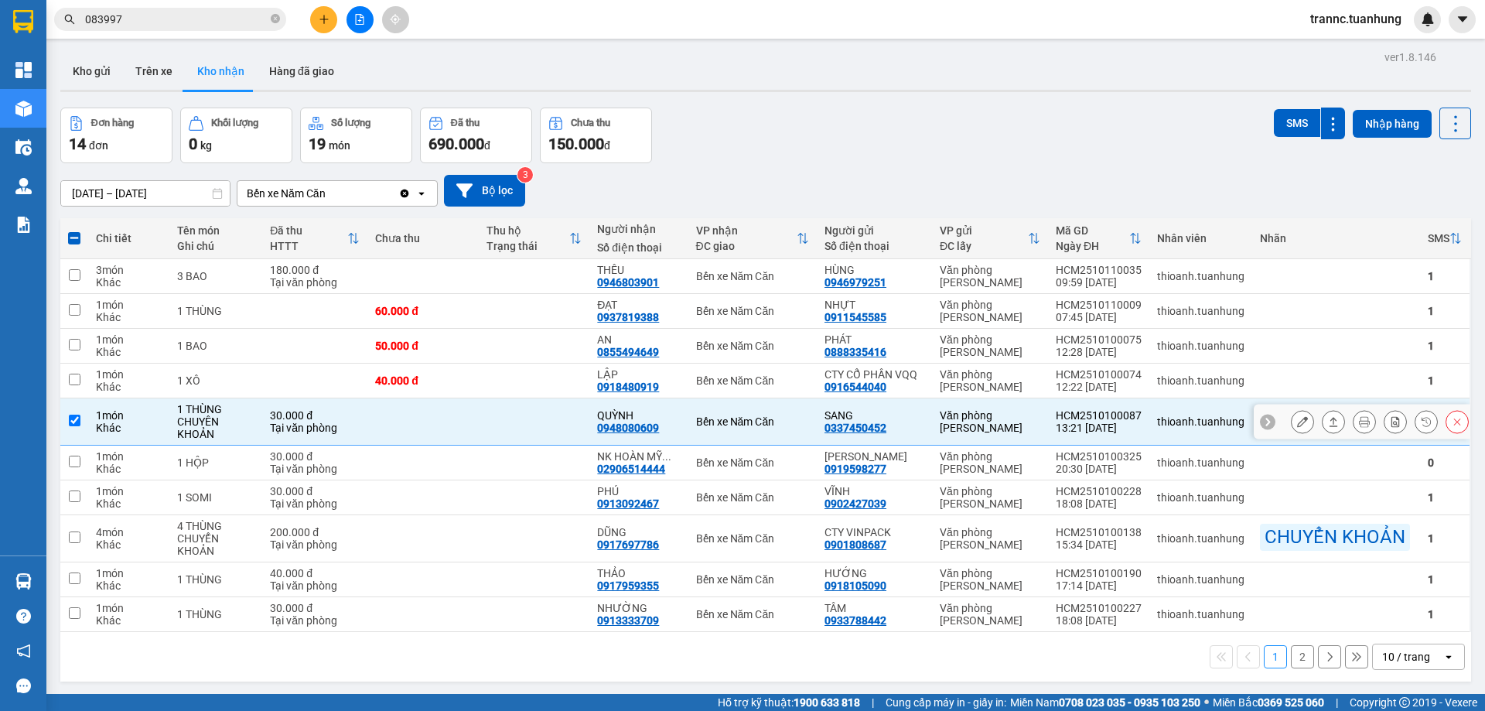
click at [1297, 427] on icon at bounding box center [1302, 421] width 11 height 11
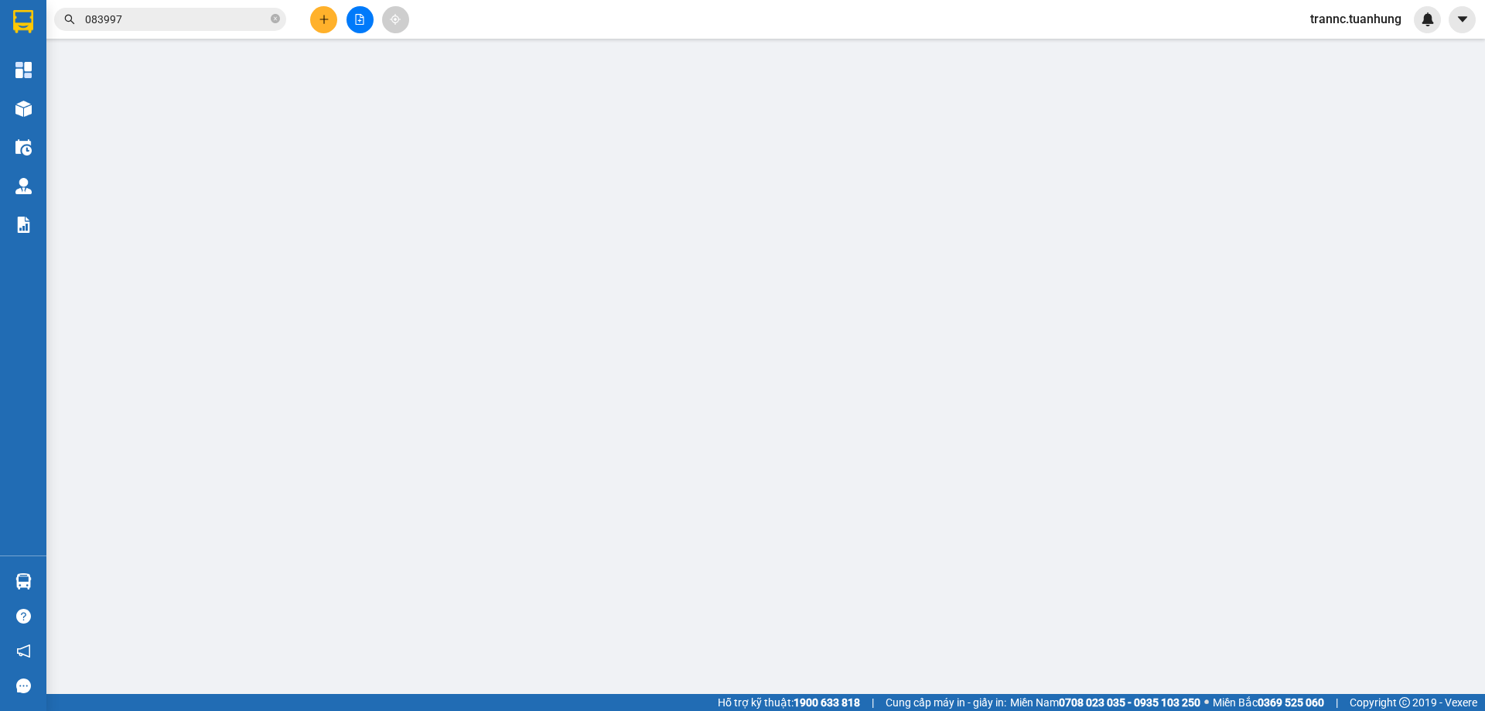
type input "0337450452"
type input "SANG"
type input "0948080609"
type input "QUỲNH"
type input "30.000"
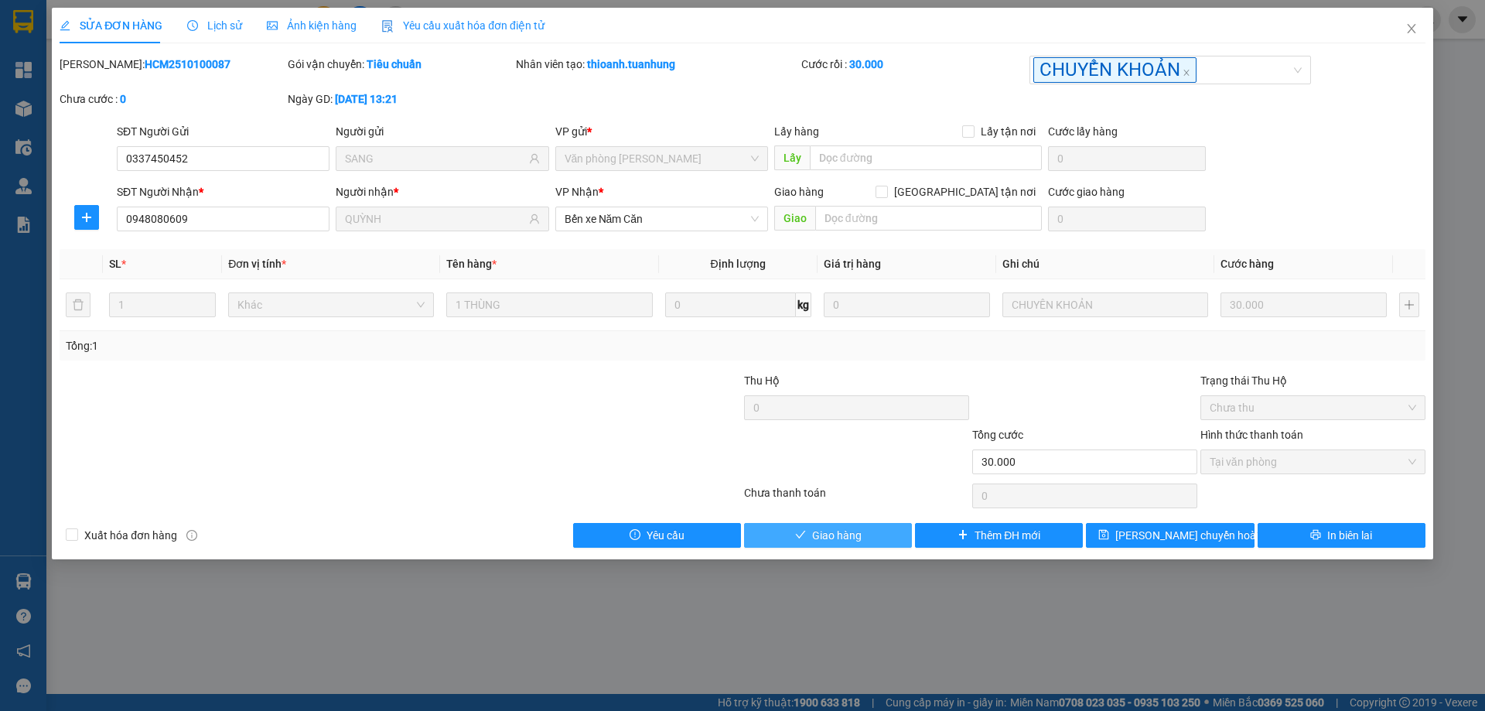
click at [855, 534] on span "Giao hàng" at bounding box center [836, 535] width 49 height 17
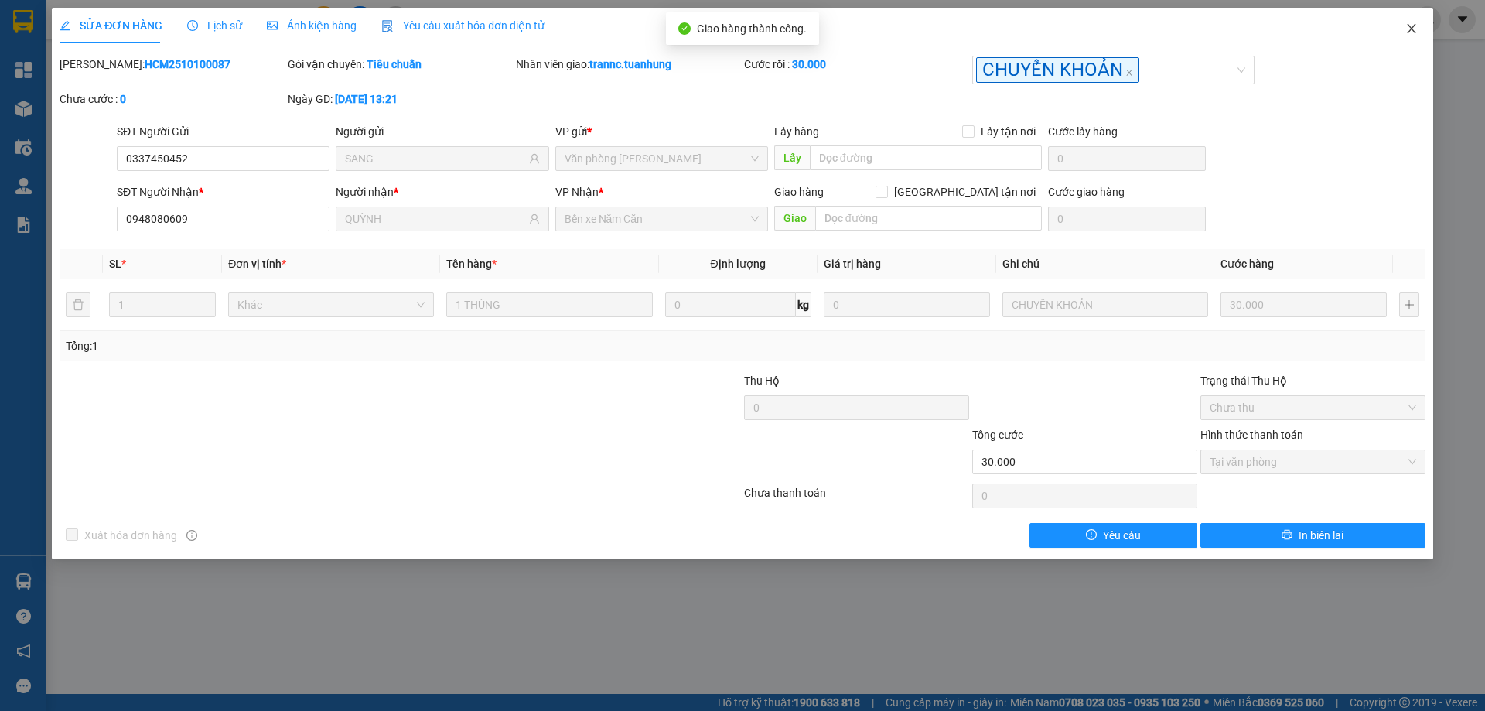
click at [1414, 32] on icon "close" at bounding box center [1411, 28] width 9 height 9
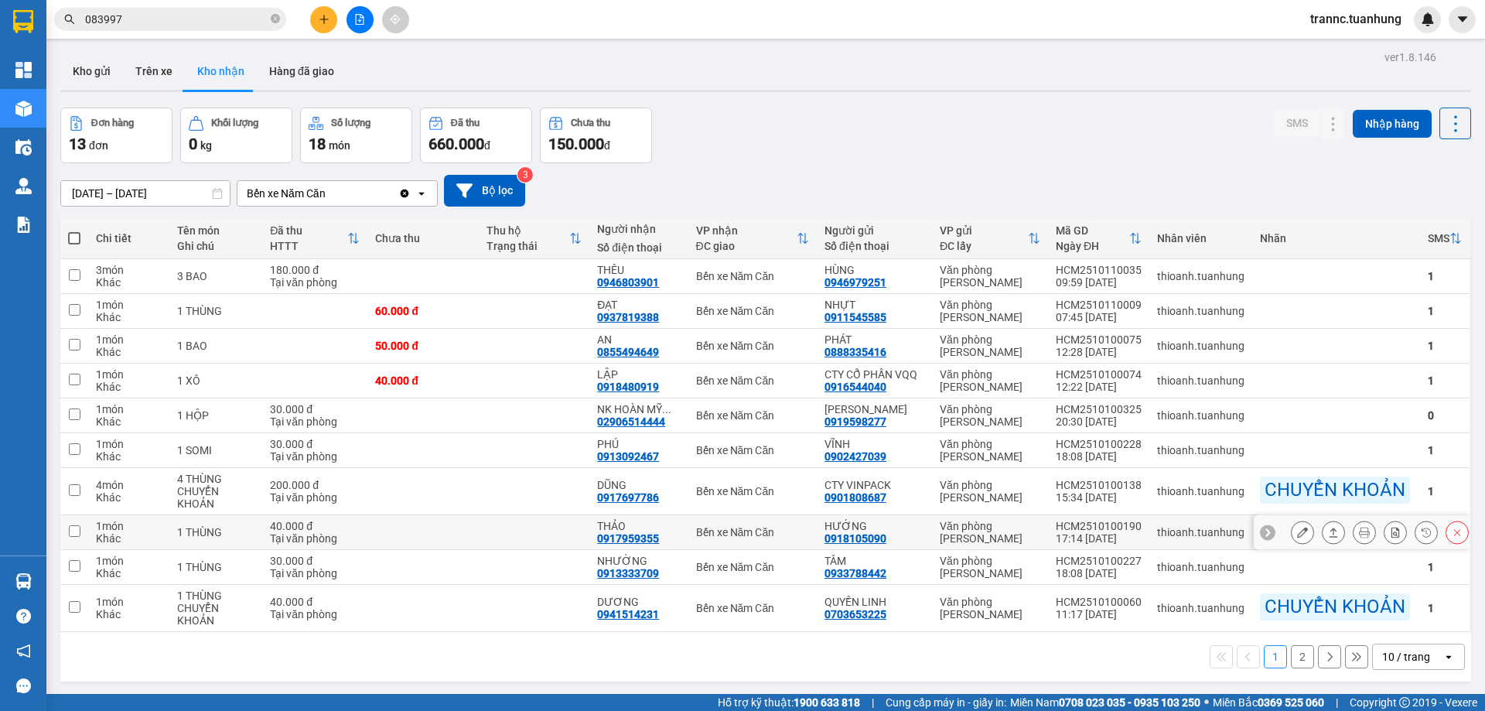
click at [623, 543] on div "0917959355" at bounding box center [628, 538] width 62 height 12
click at [544, 536] on td at bounding box center [534, 532] width 111 height 35
checkbox input "true"
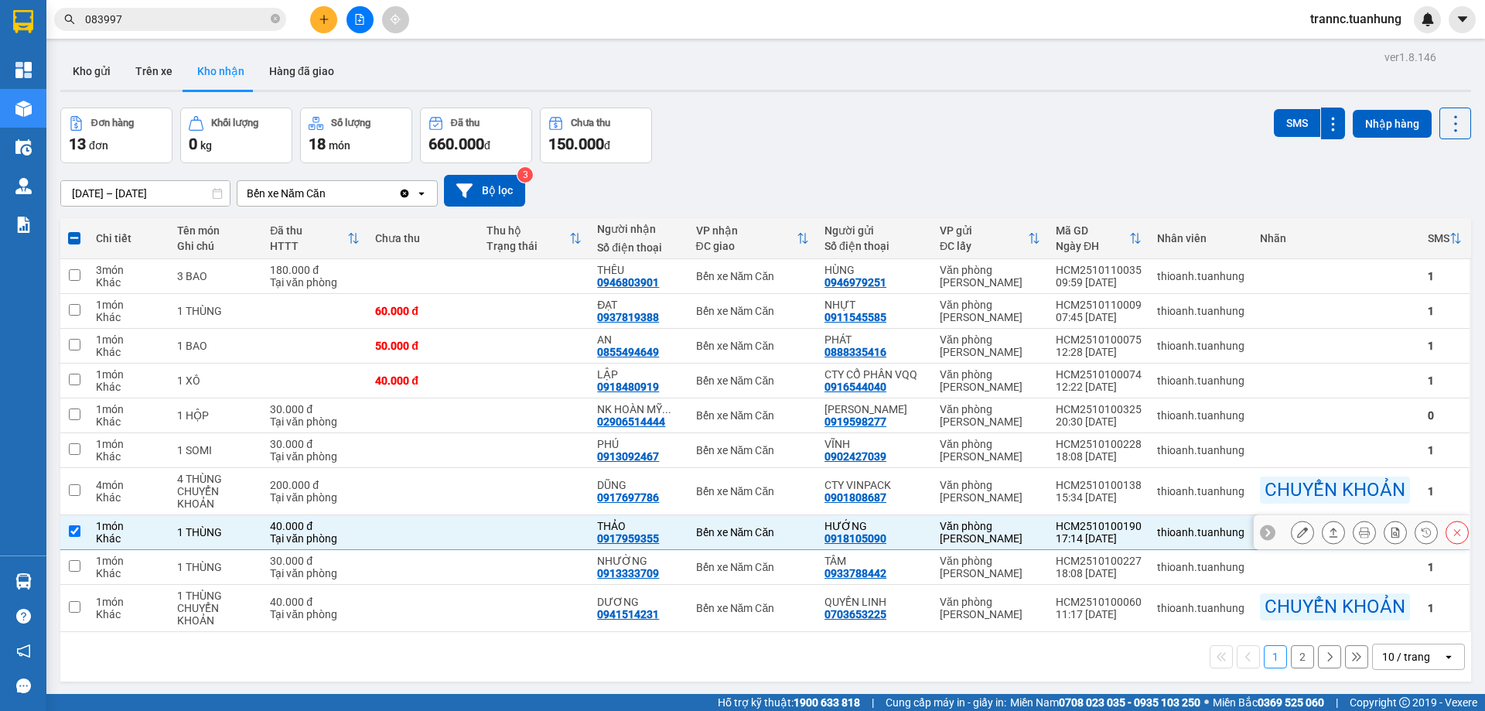
click at [1297, 538] on icon at bounding box center [1302, 532] width 11 height 11
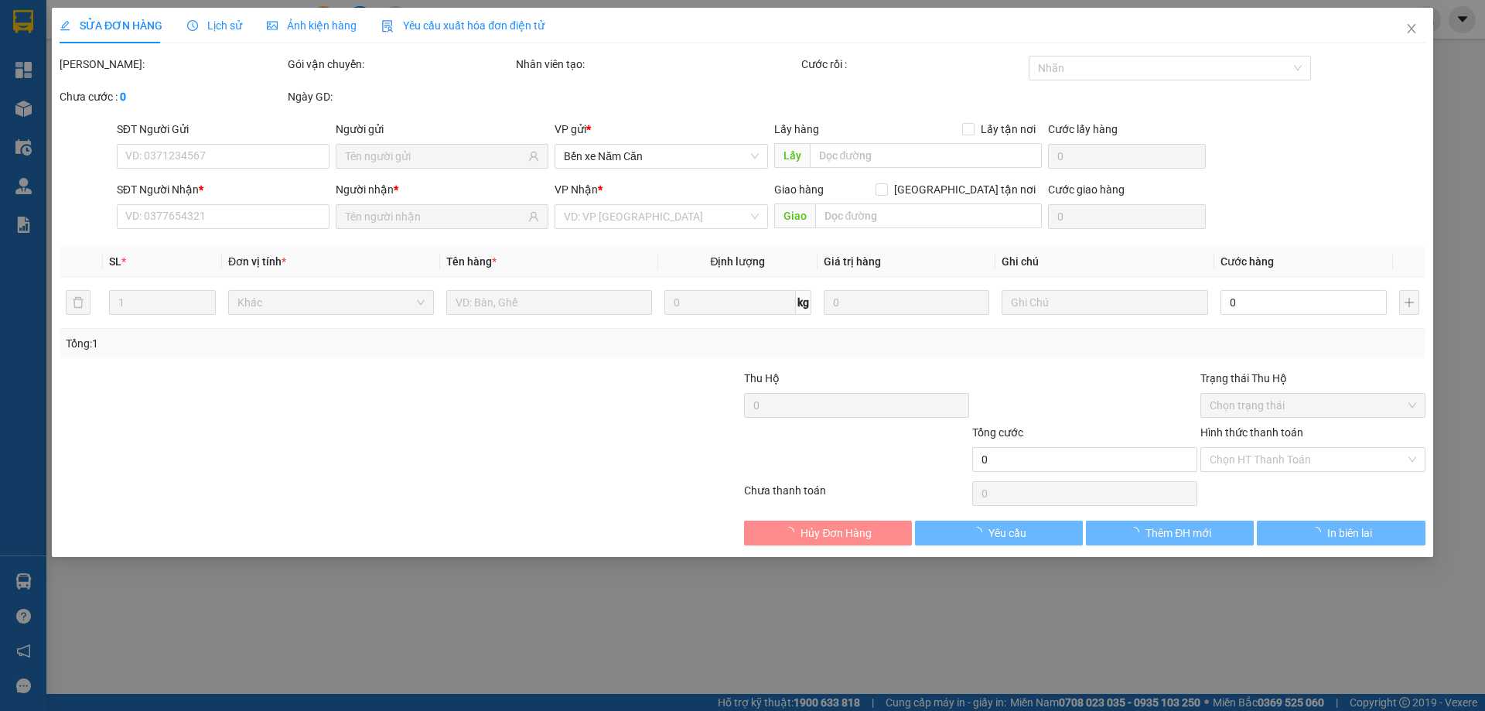
type input "0918105090"
type input "HƯỚNG"
type input "0917959355"
type input "THẢO"
type input "40.000"
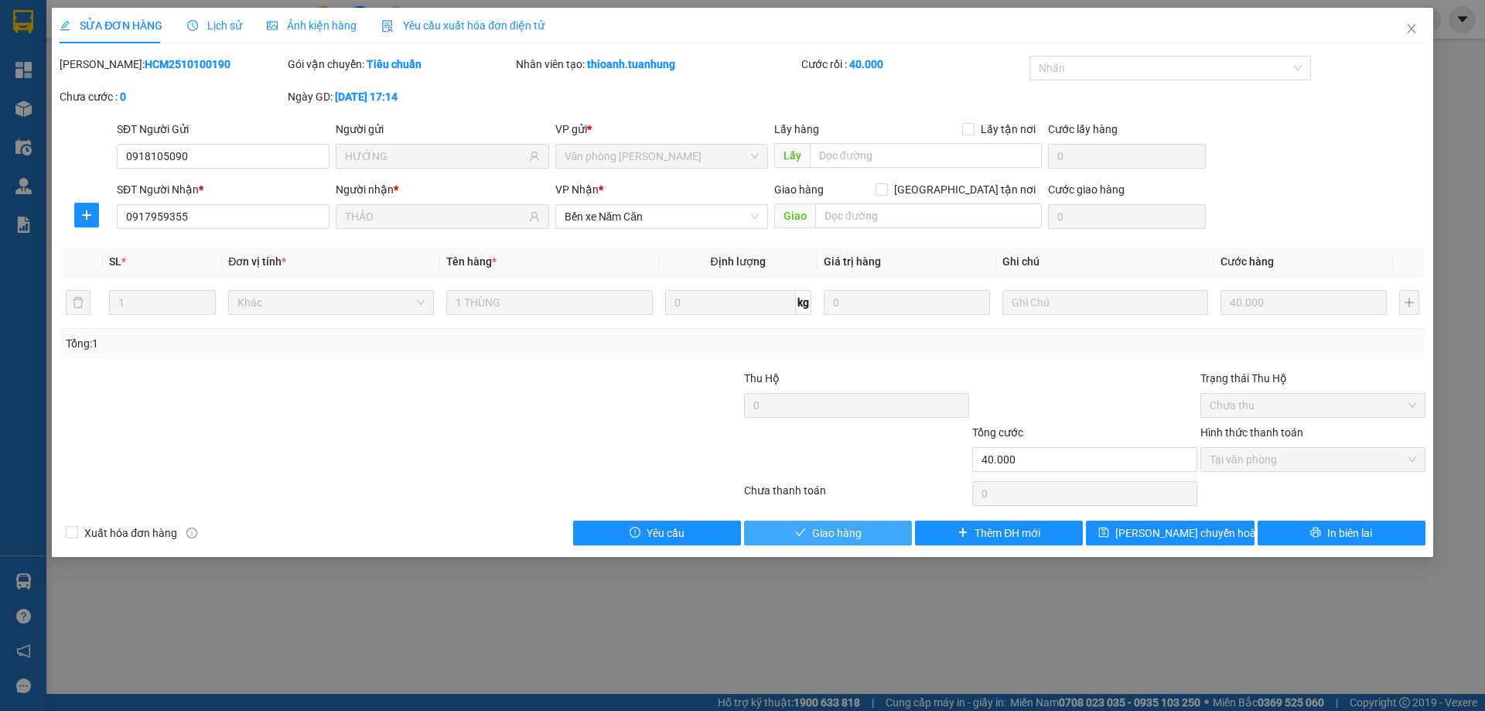
click at [824, 528] on span "Giao hàng" at bounding box center [836, 532] width 49 height 17
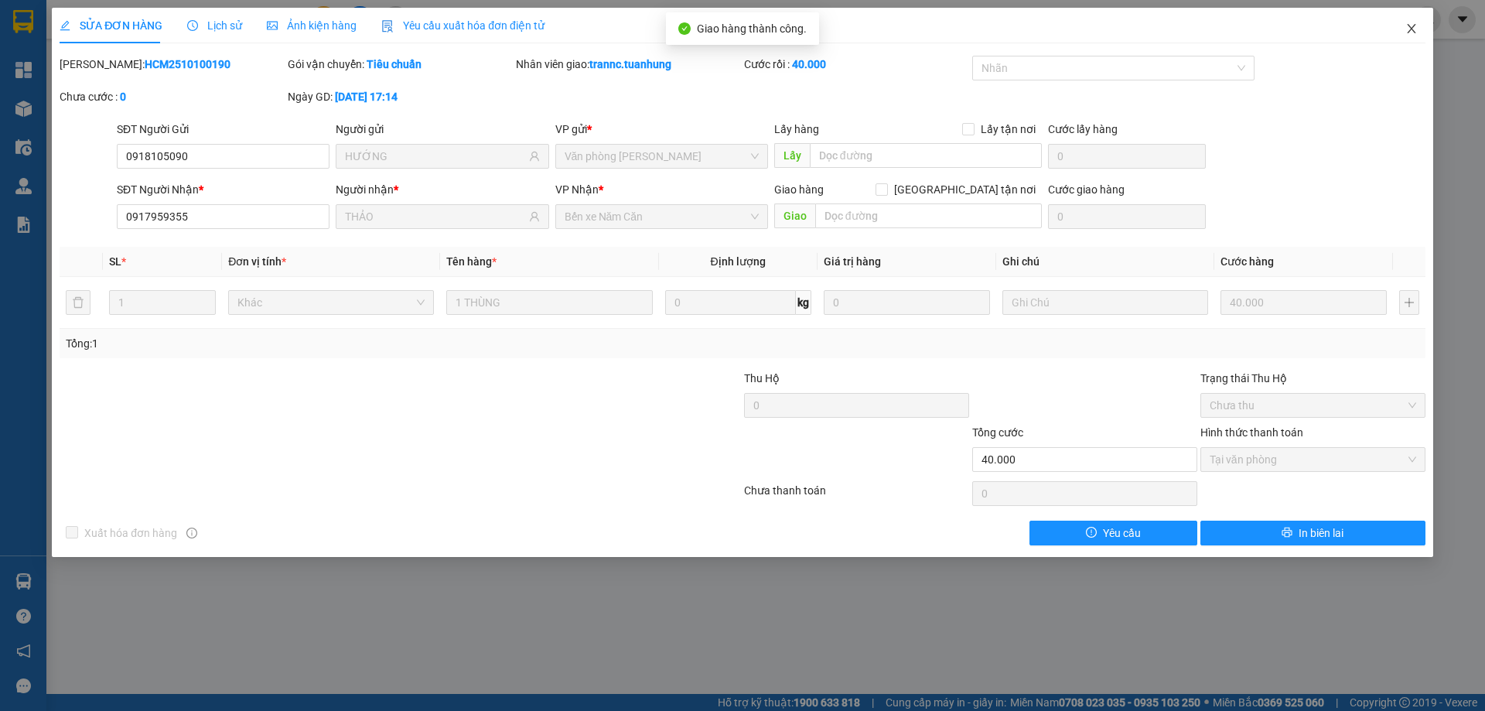
click at [1412, 35] on icon "close" at bounding box center [1411, 28] width 12 height 12
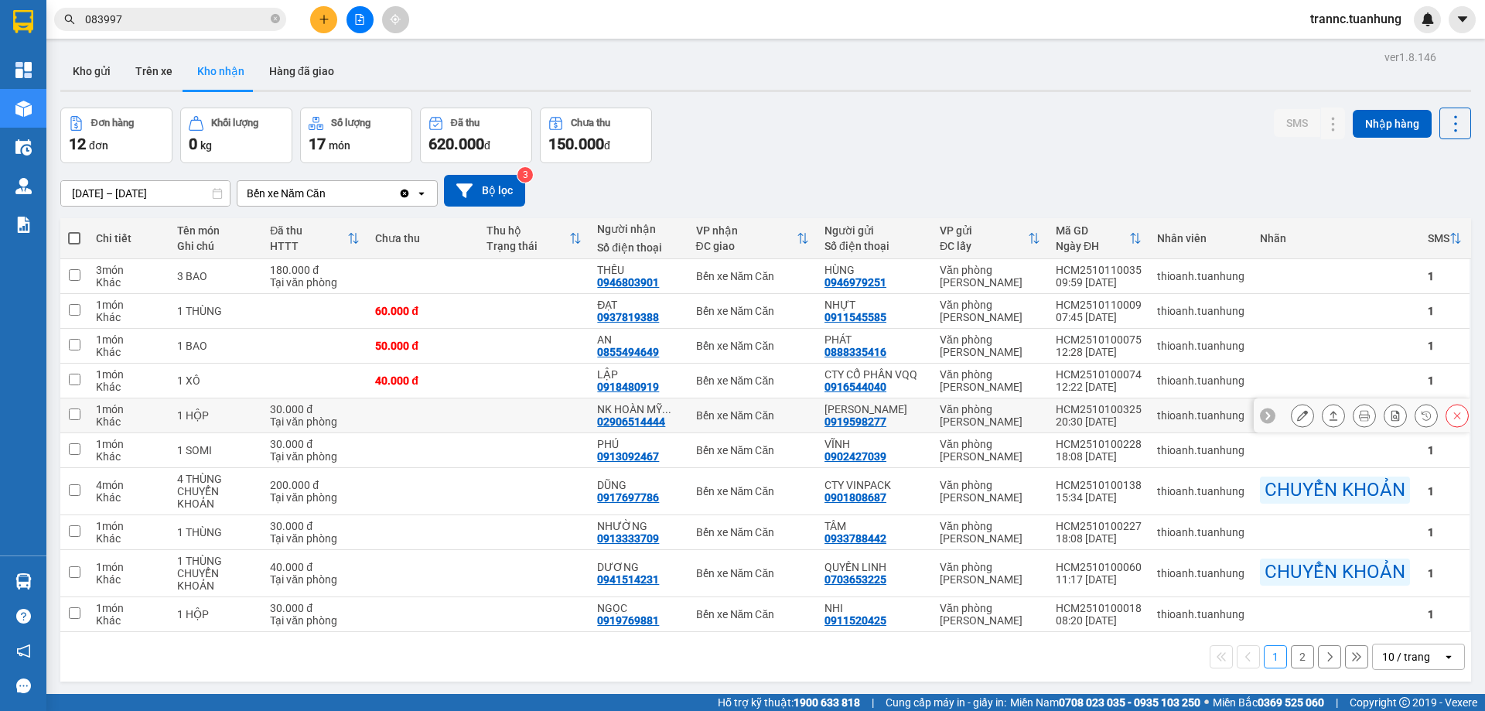
click at [491, 425] on td at bounding box center [534, 415] width 111 height 35
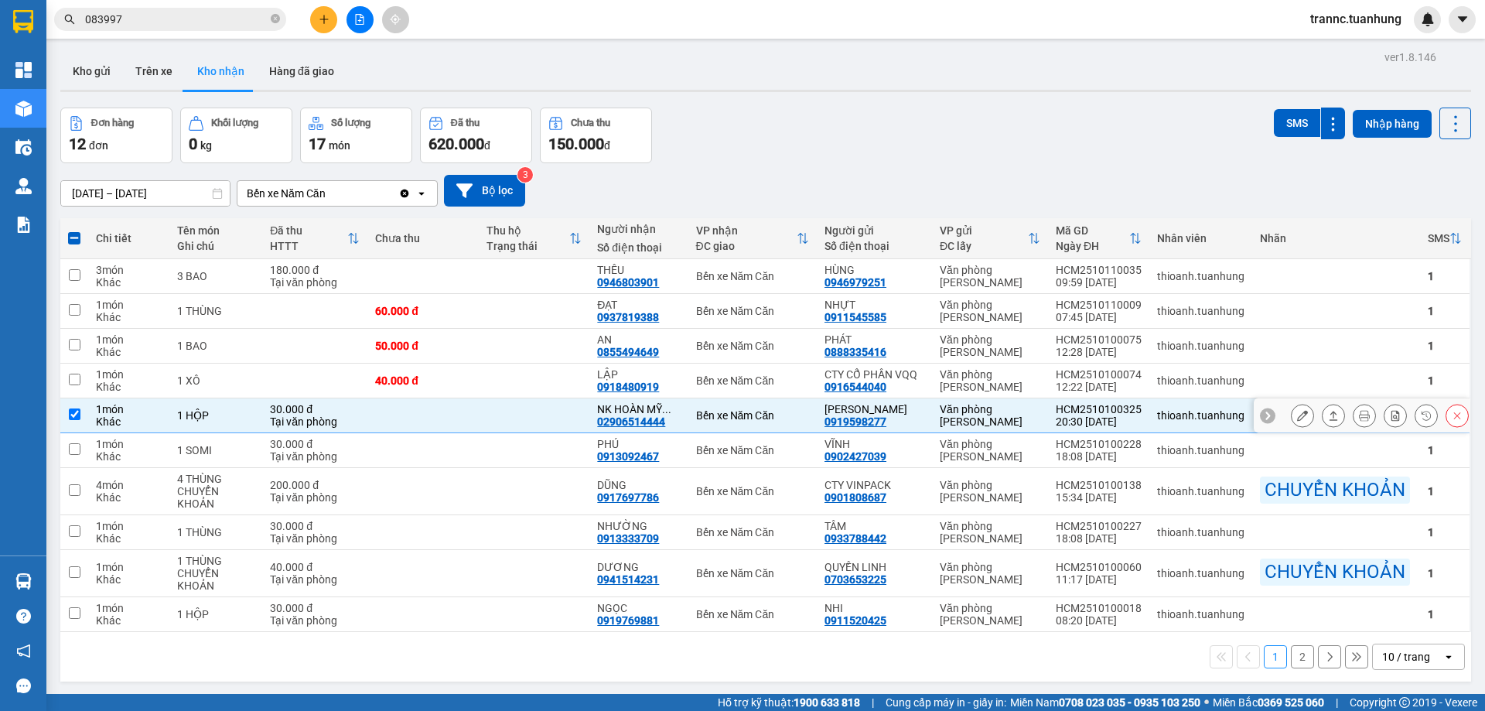
click at [346, 428] on div "Tại văn phòng" at bounding box center [315, 421] width 90 height 12
checkbox input "false"
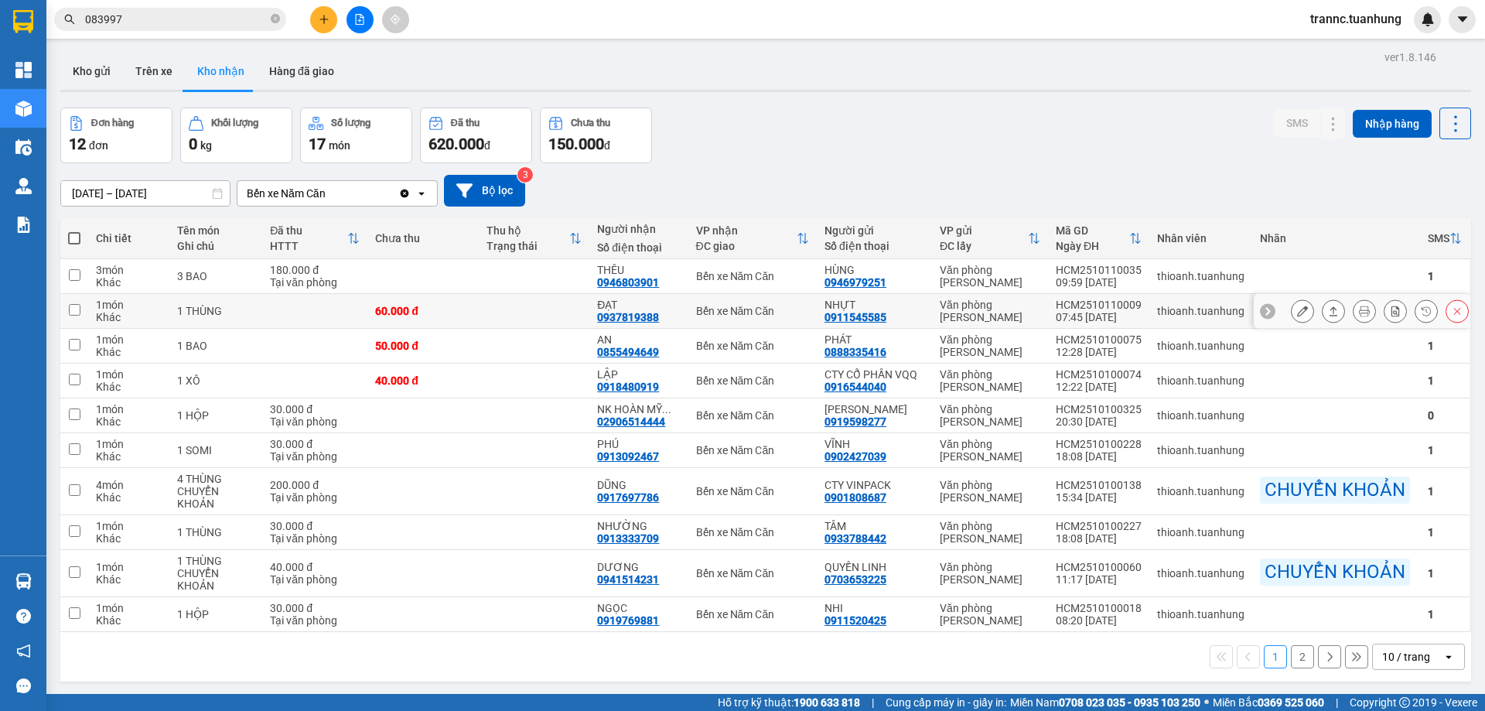
click at [606, 304] on div "ĐẠT" at bounding box center [638, 305] width 83 height 12
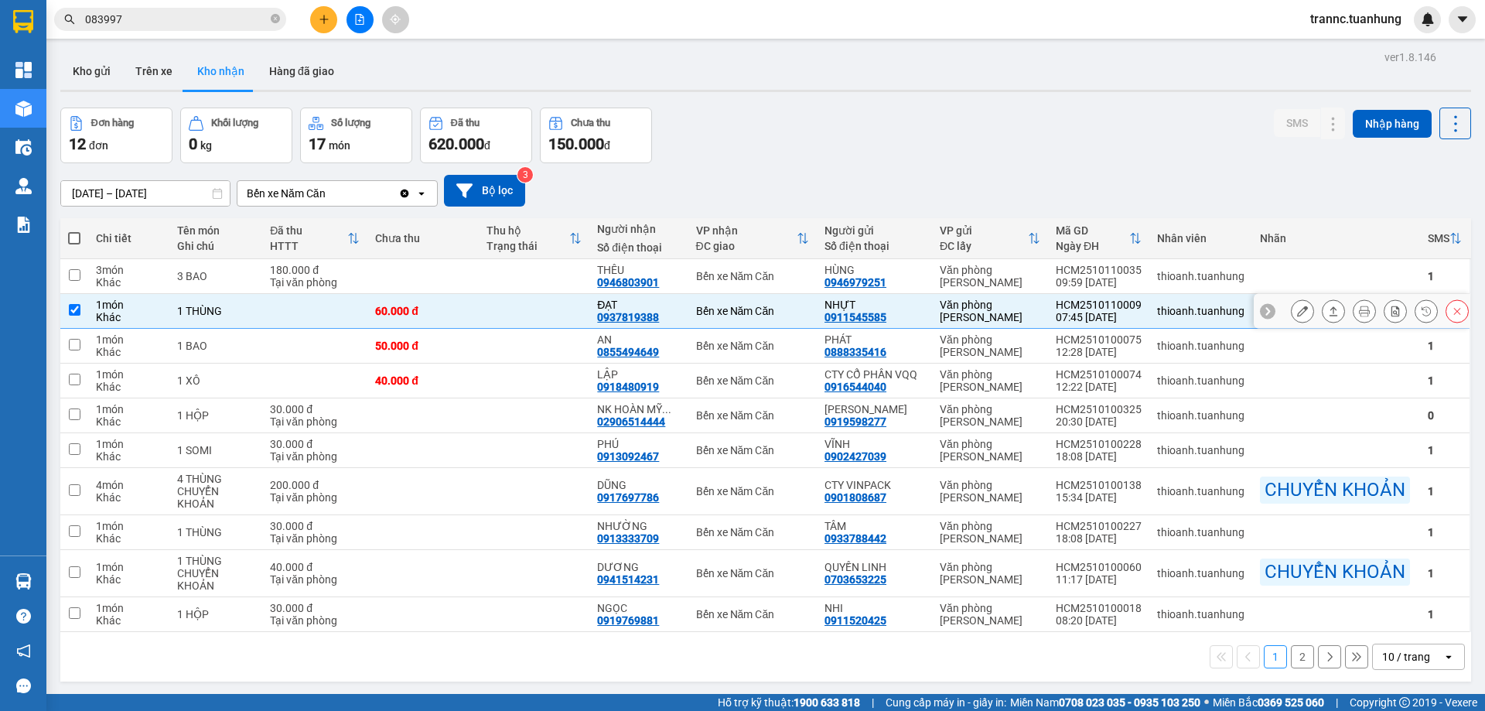
checkbox input "true"
click at [1297, 316] on icon at bounding box center [1302, 311] width 11 height 11
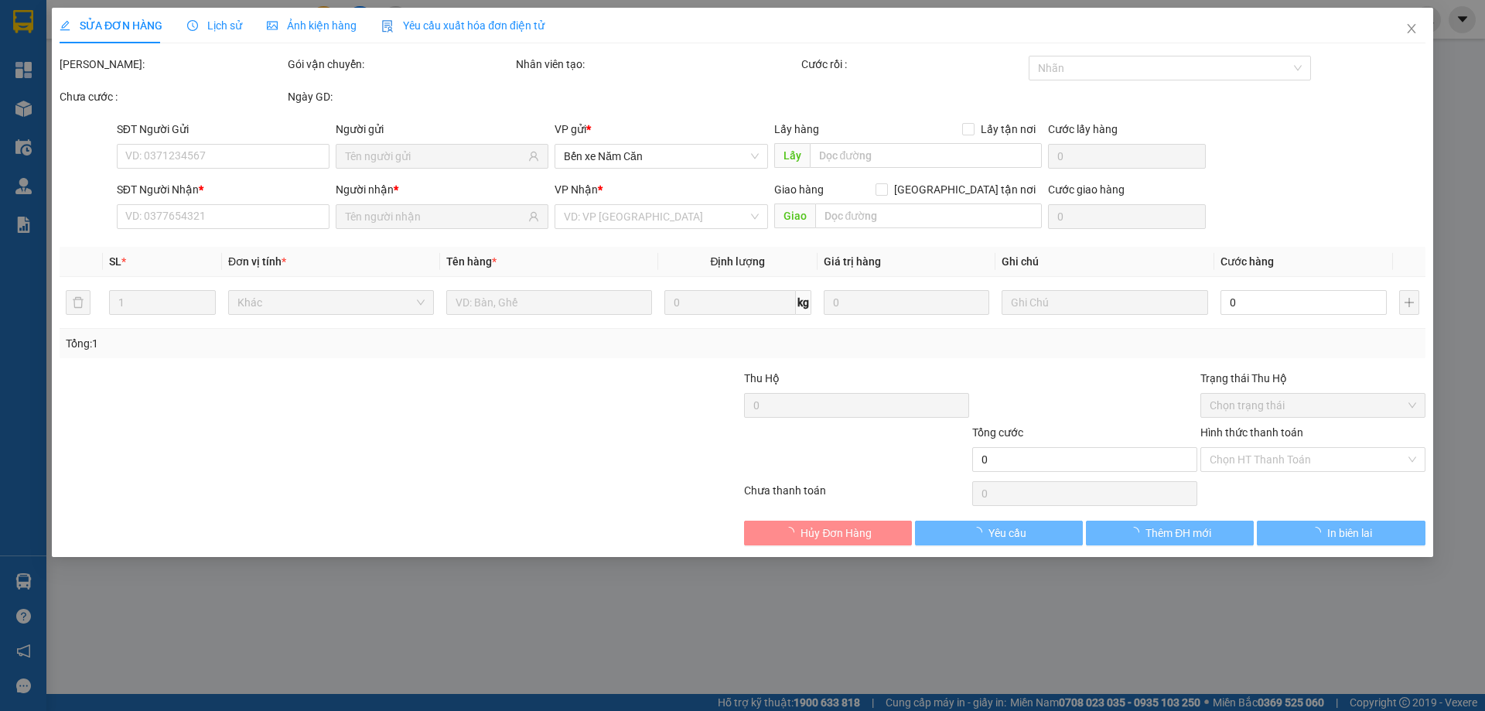
type input "0911545585"
type input "NHỰT"
type input "0937819388"
type input "ĐẠT"
type input "60.000"
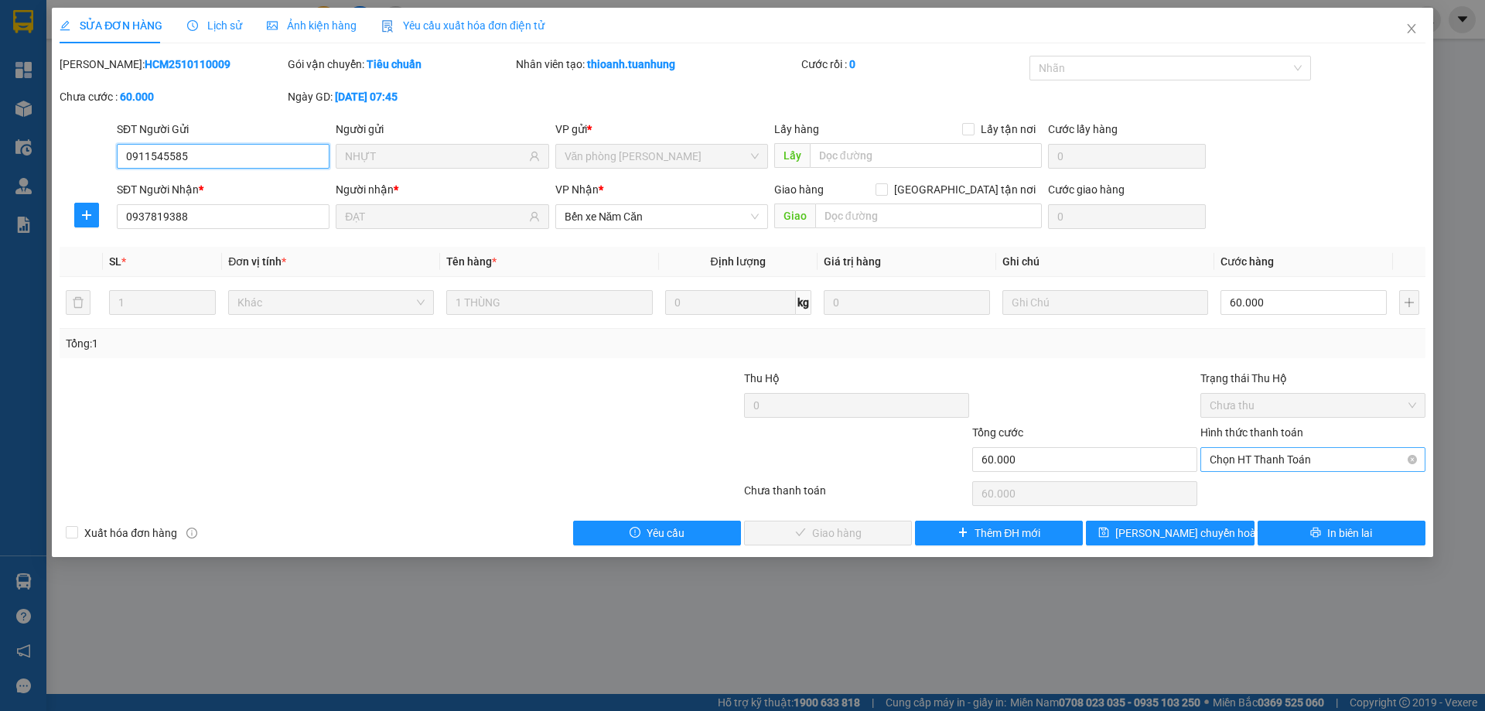
click at [1237, 459] on span "Chọn HT Thanh Toán" at bounding box center [1313, 459] width 207 height 23
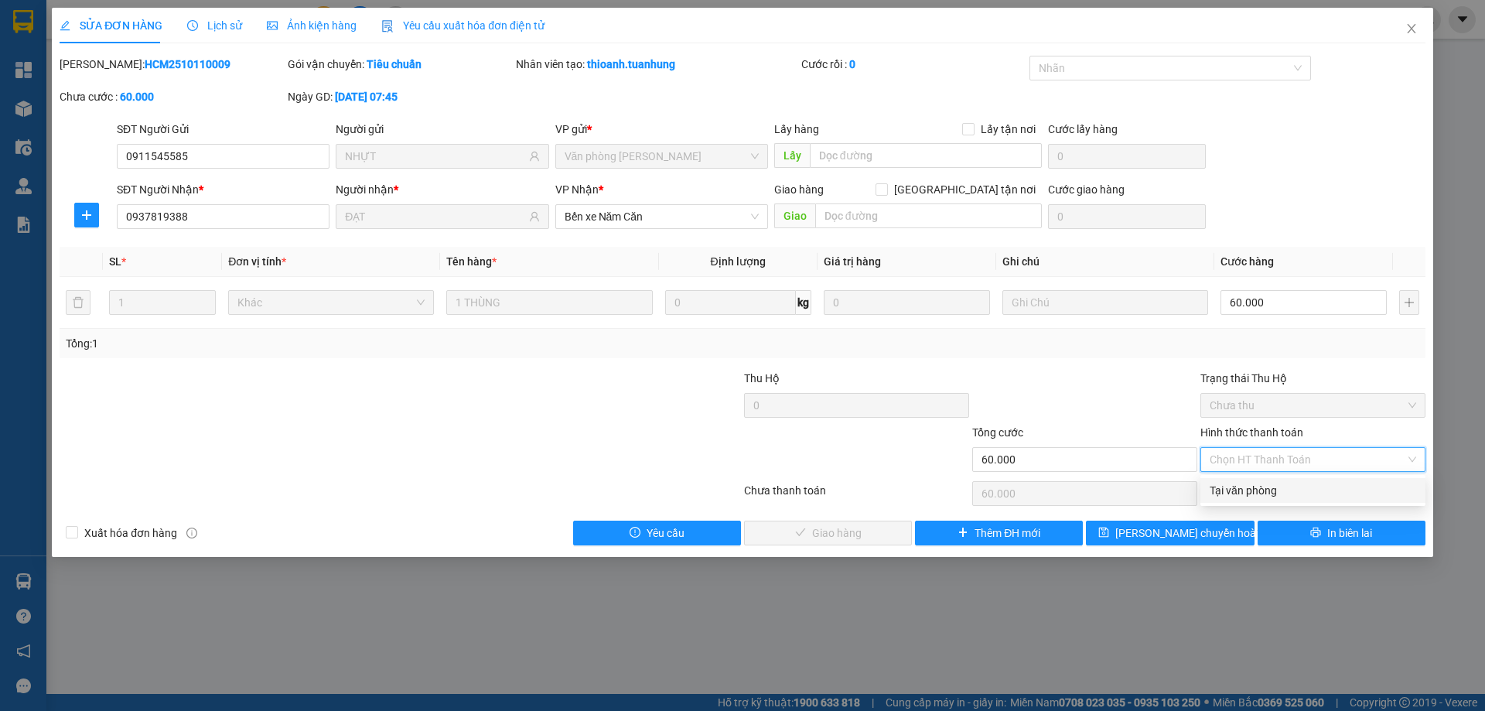
click at [1241, 485] on div "Tại văn phòng" at bounding box center [1313, 490] width 207 height 17
type input "0"
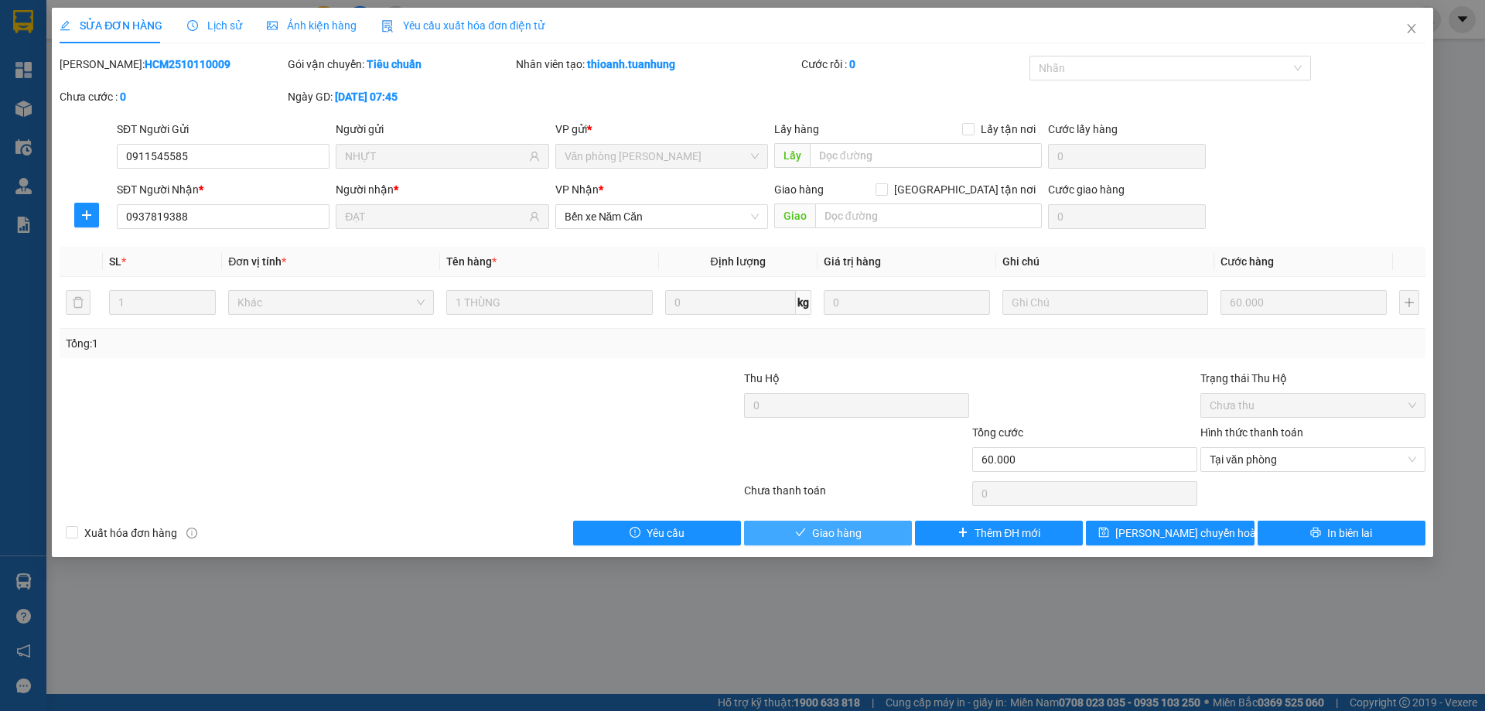
click at [848, 530] on span "Giao hàng" at bounding box center [836, 532] width 49 height 17
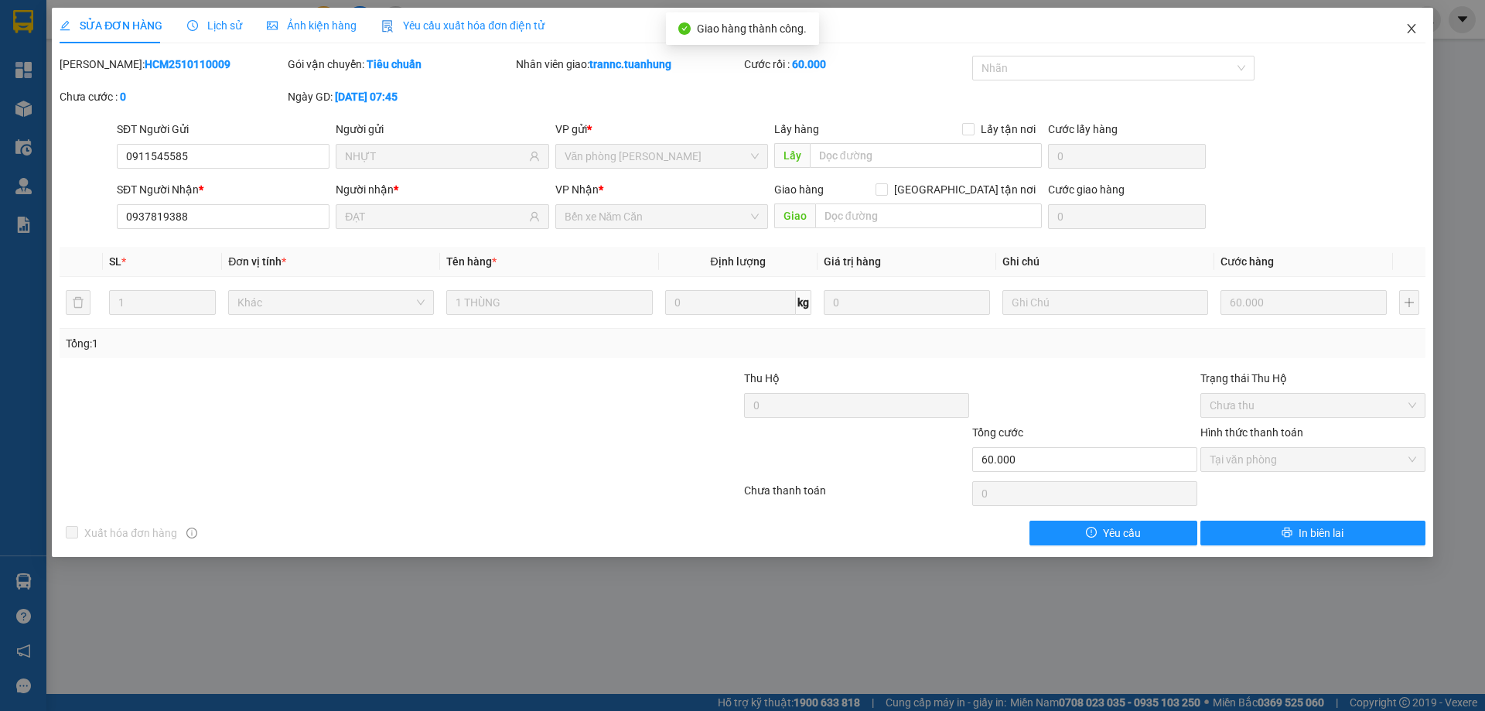
click at [1411, 29] on icon "close" at bounding box center [1411, 28] width 9 height 9
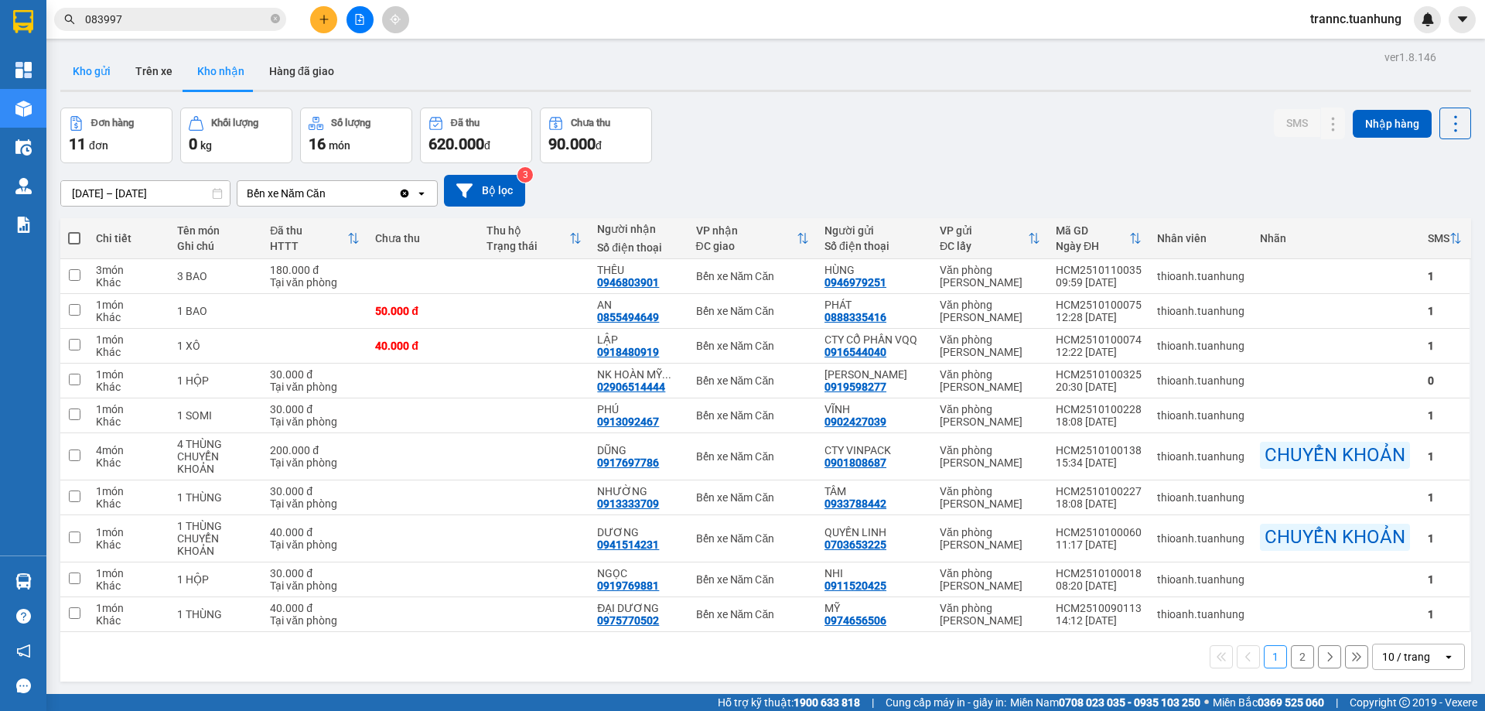
click at [94, 73] on button "Kho gửi" at bounding box center [91, 71] width 63 height 37
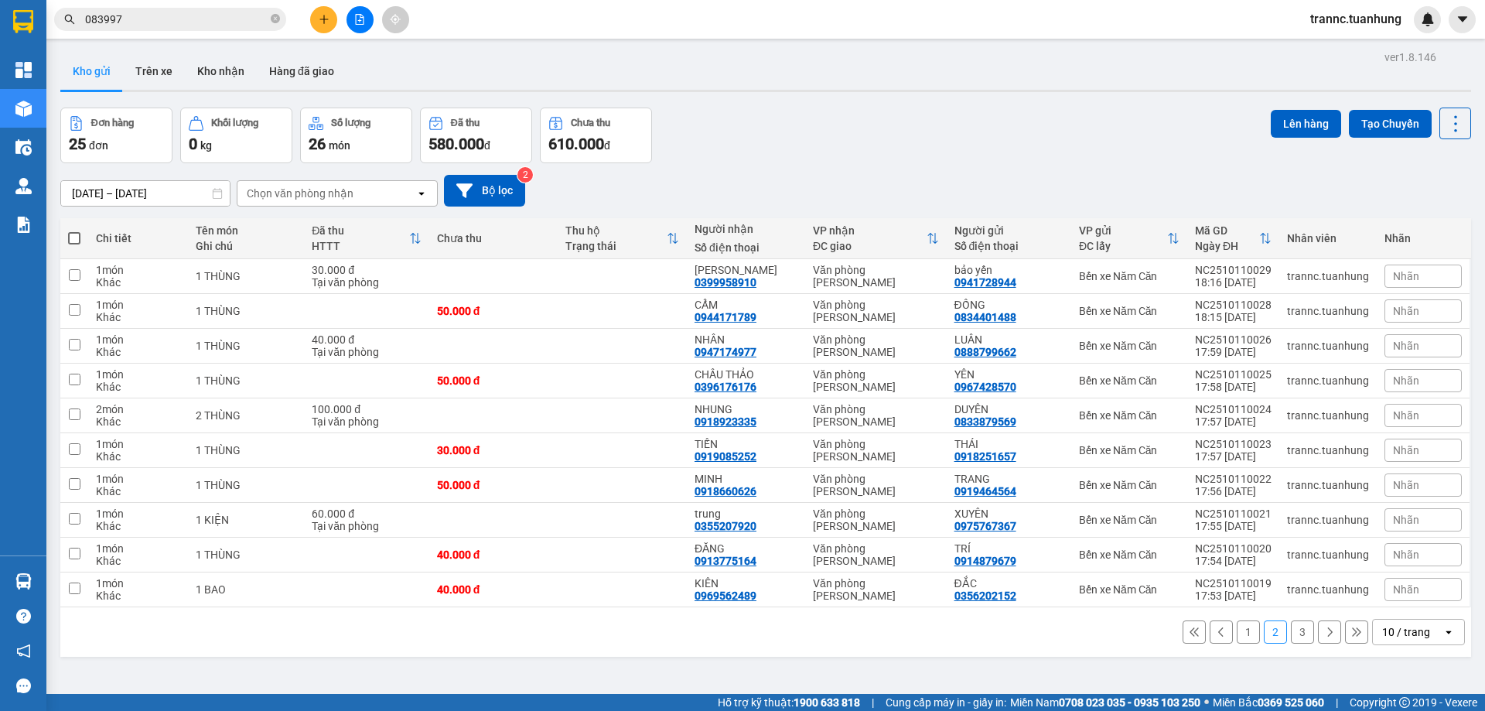
click at [1291, 639] on button "3" at bounding box center [1302, 631] width 23 height 23
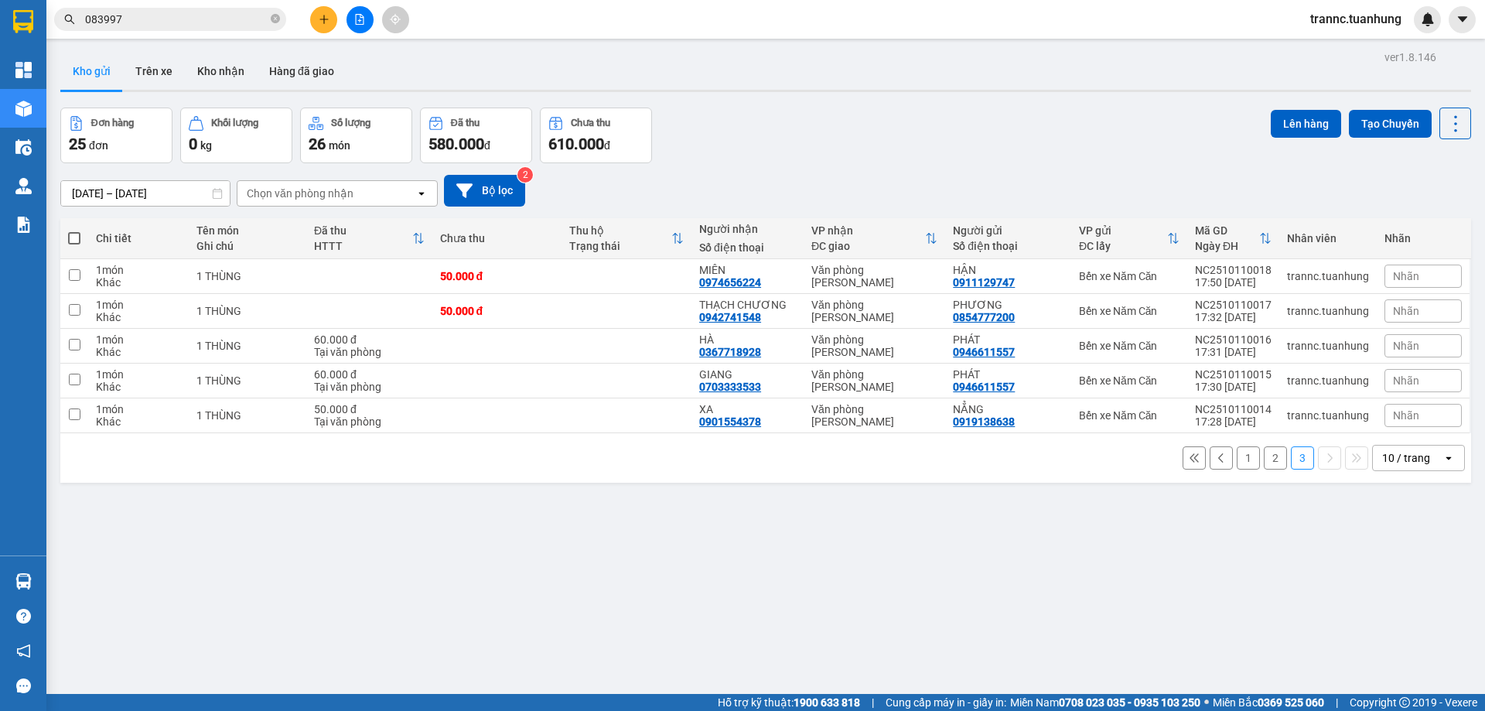
click at [1265, 459] on button "2" at bounding box center [1275, 457] width 23 height 23
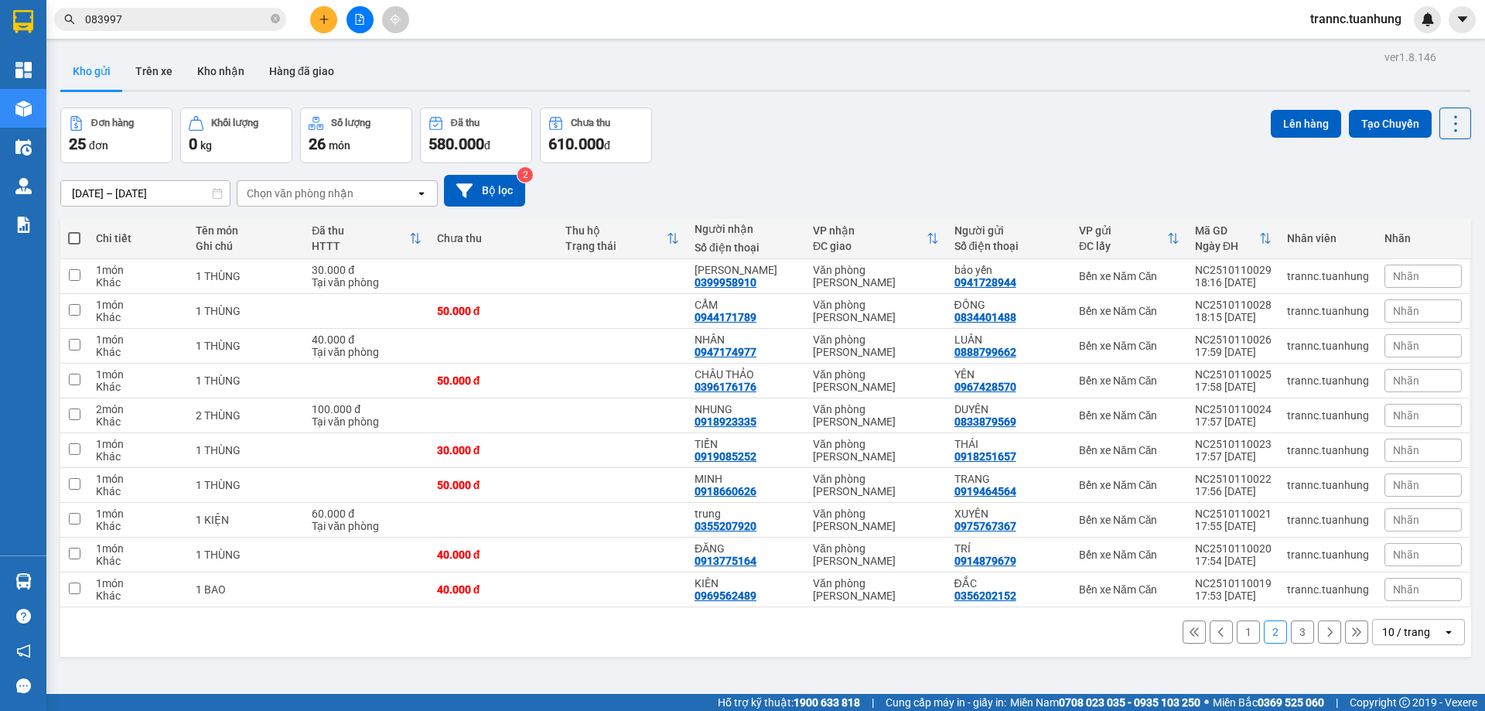
click at [1237, 632] on button "1" at bounding box center [1248, 631] width 23 height 23
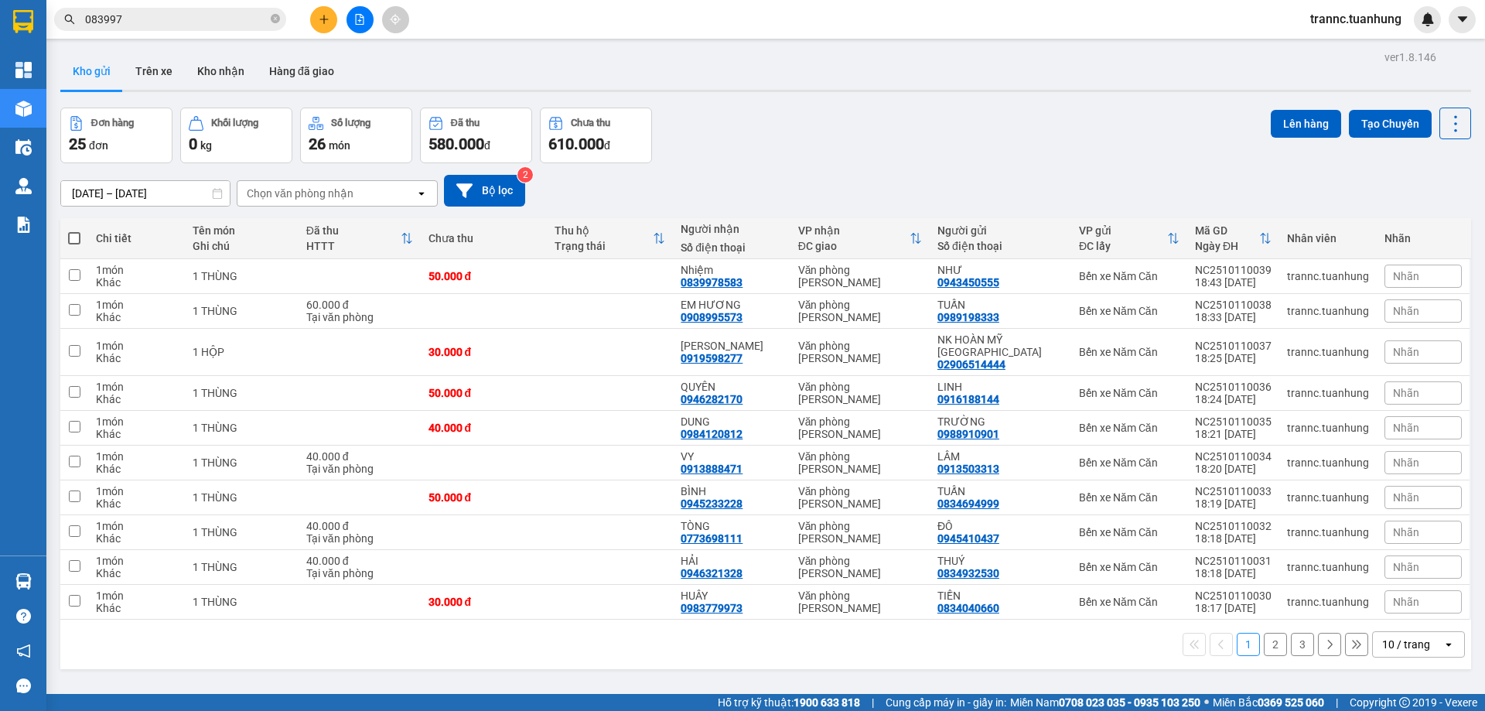
click at [1264, 634] on button "2" at bounding box center [1275, 644] width 23 height 23
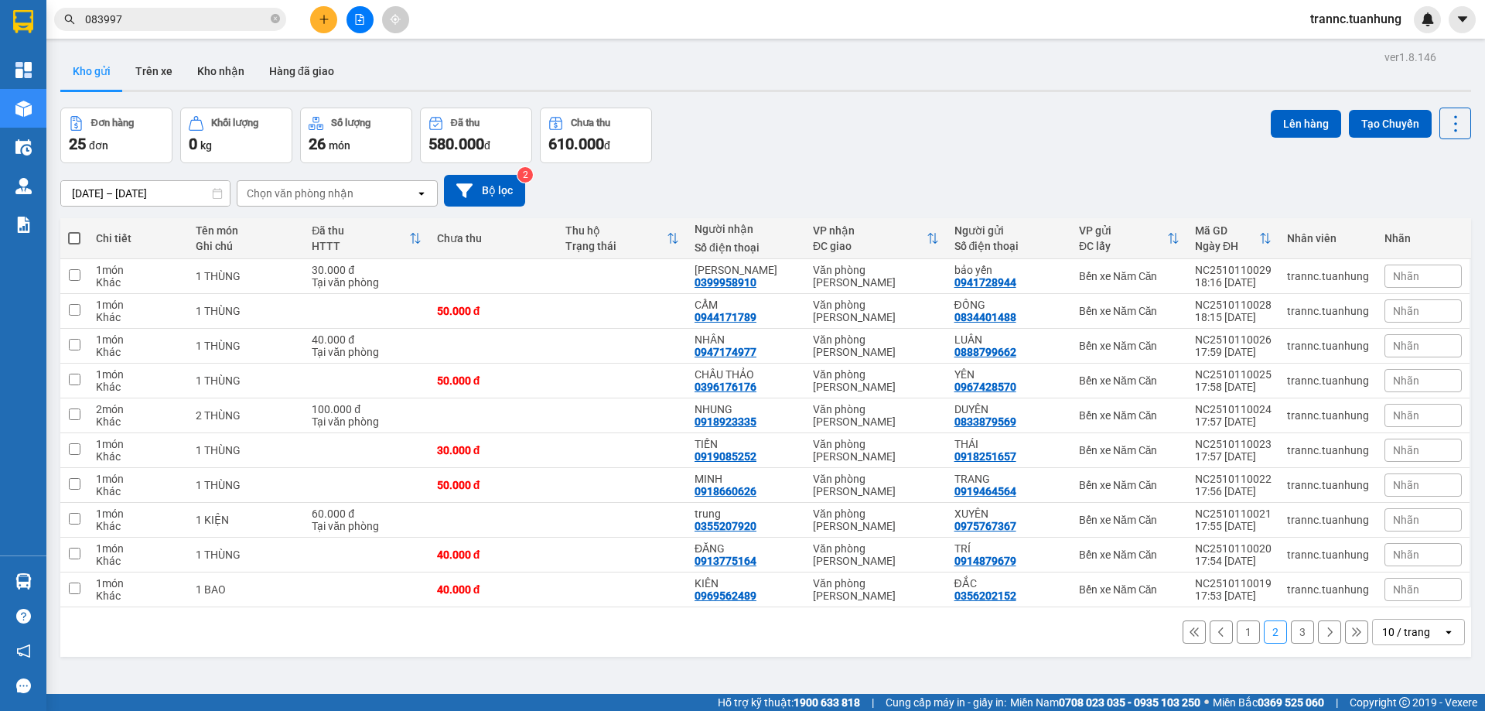
click at [1238, 634] on button "1" at bounding box center [1248, 631] width 23 height 23
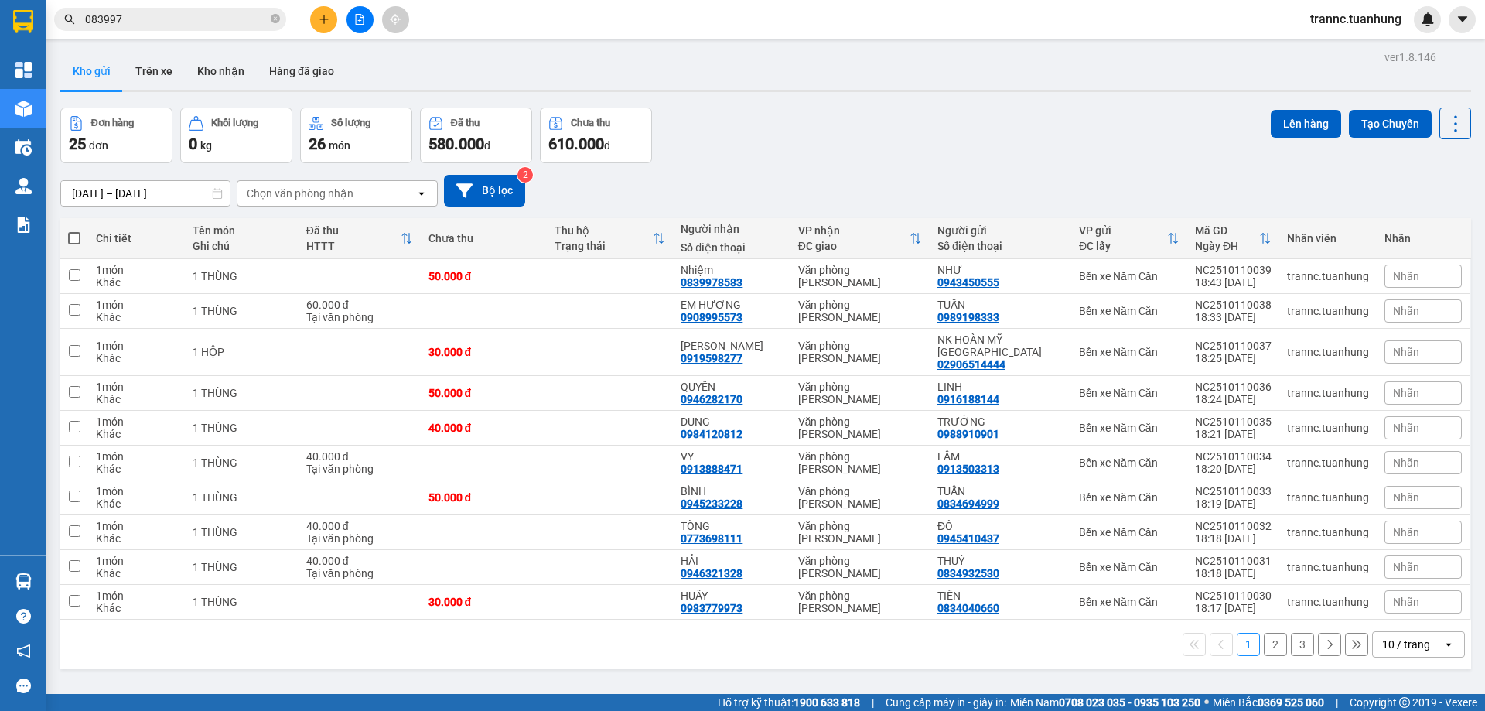
click at [1298, 633] on button "3" at bounding box center [1302, 644] width 23 height 23
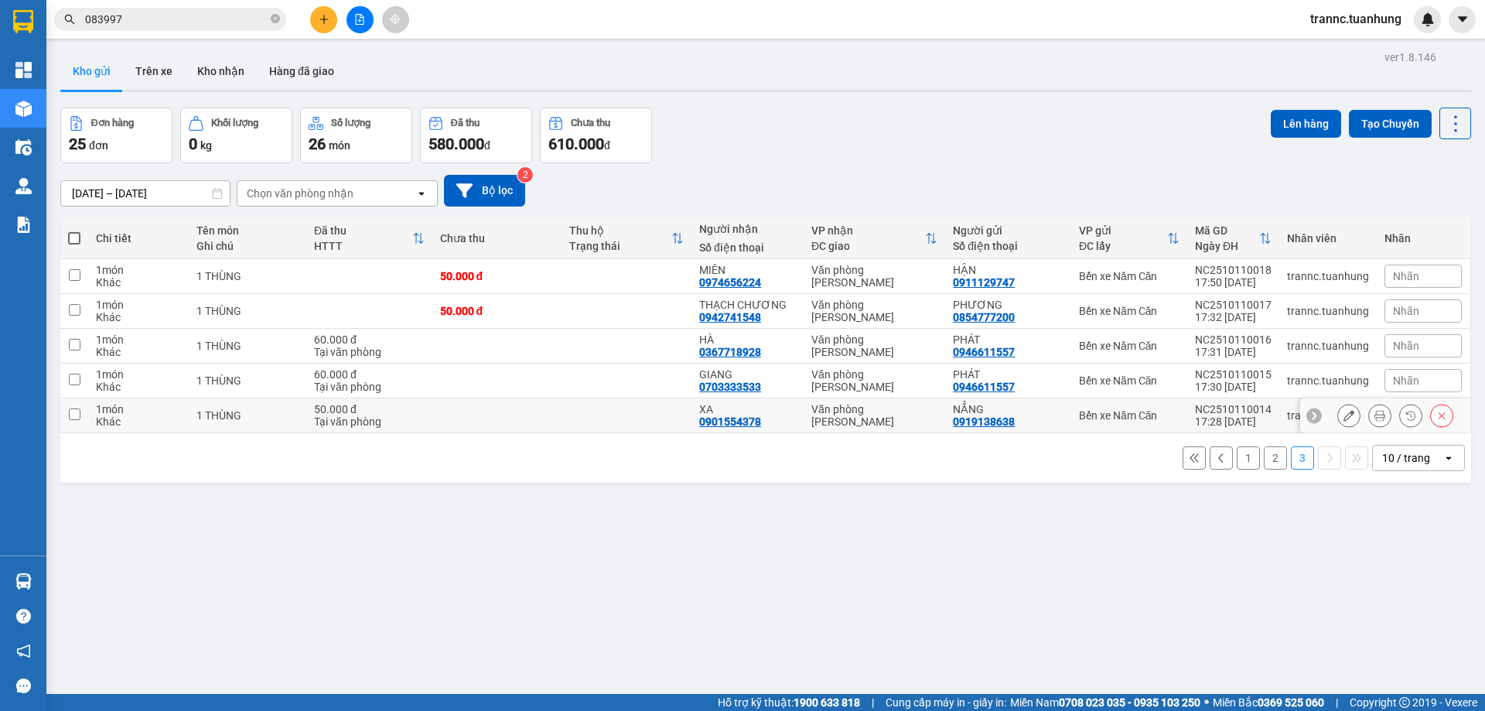
click at [469, 417] on td at bounding box center [497, 415] width 130 height 35
checkbox input "true"
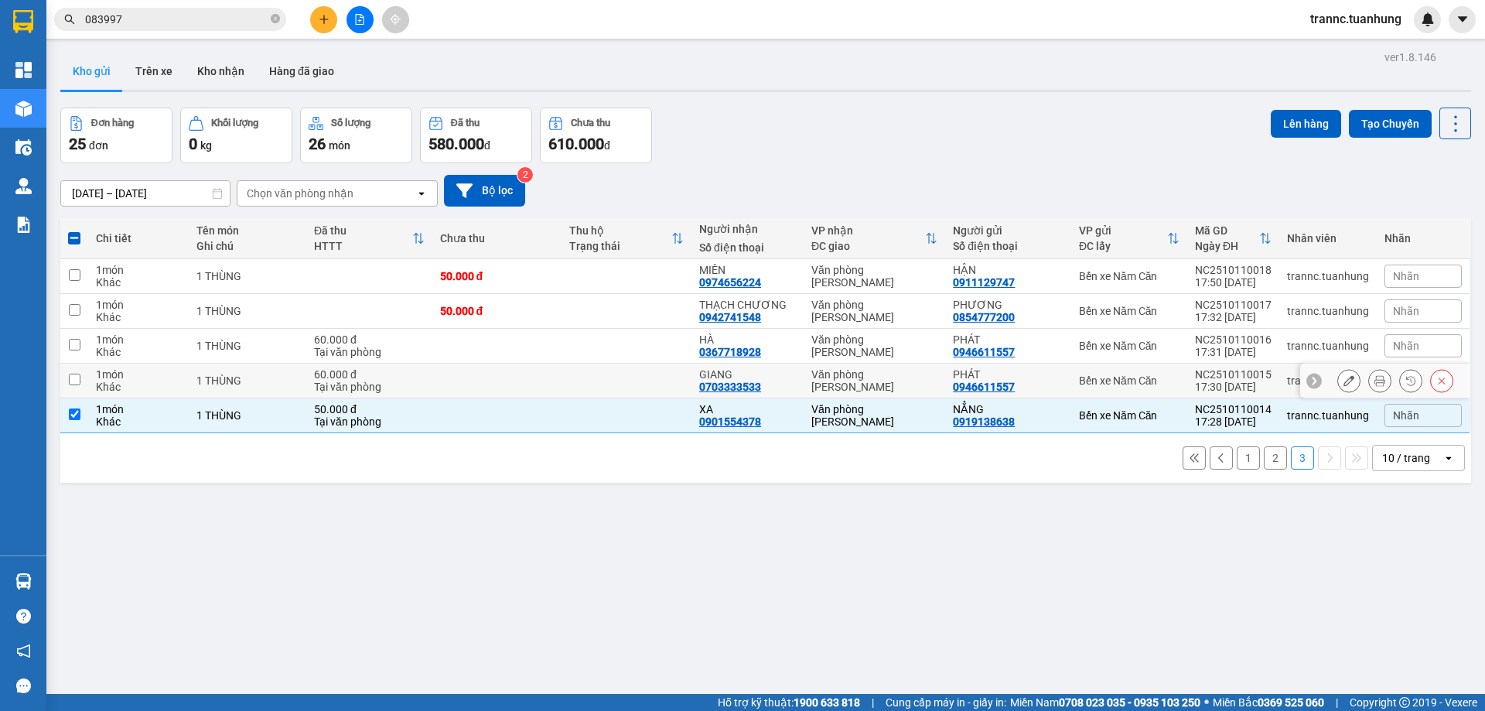
click at [343, 371] on div "60.000 đ" at bounding box center [369, 374] width 111 height 12
checkbox input "true"
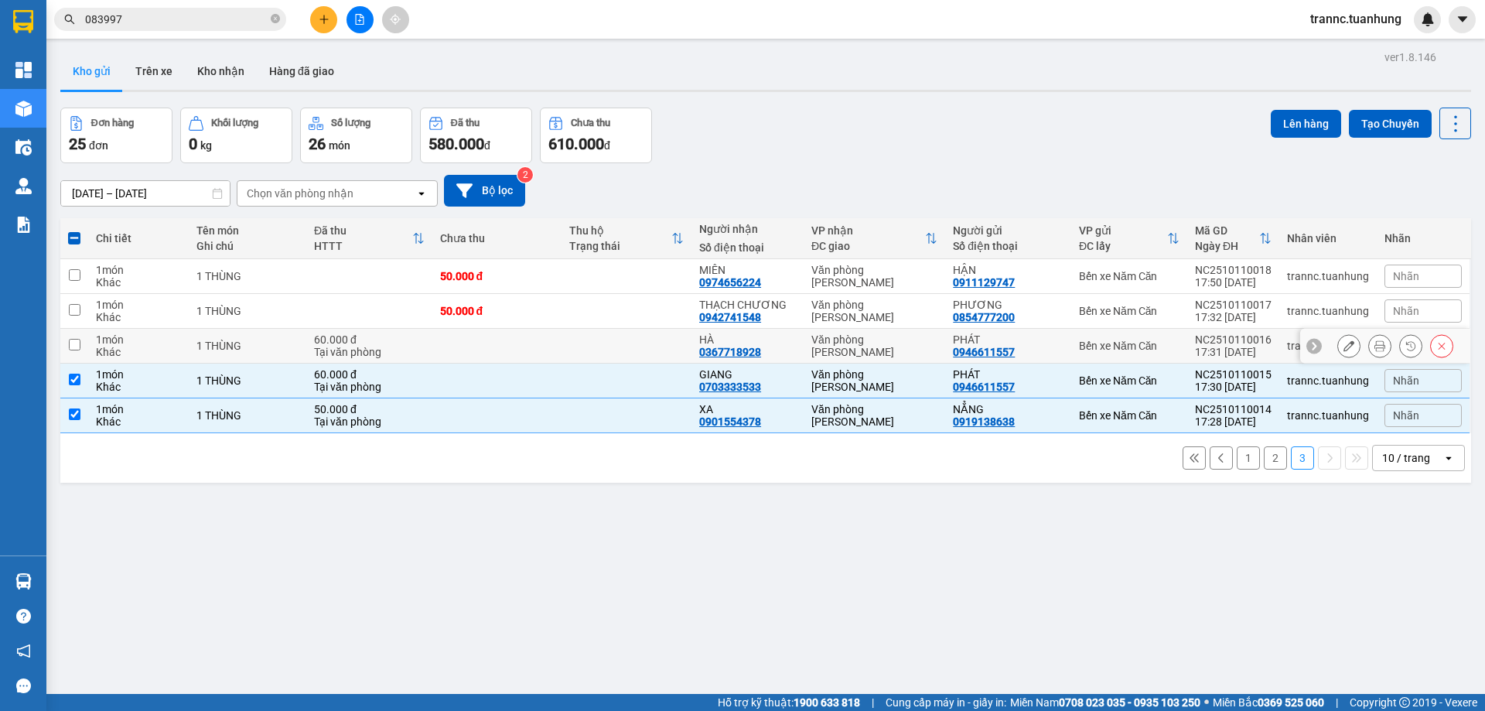
click at [254, 340] on div "1 THÙNG" at bounding box center [247, 346] width 102 height 12
checkbox input "true"
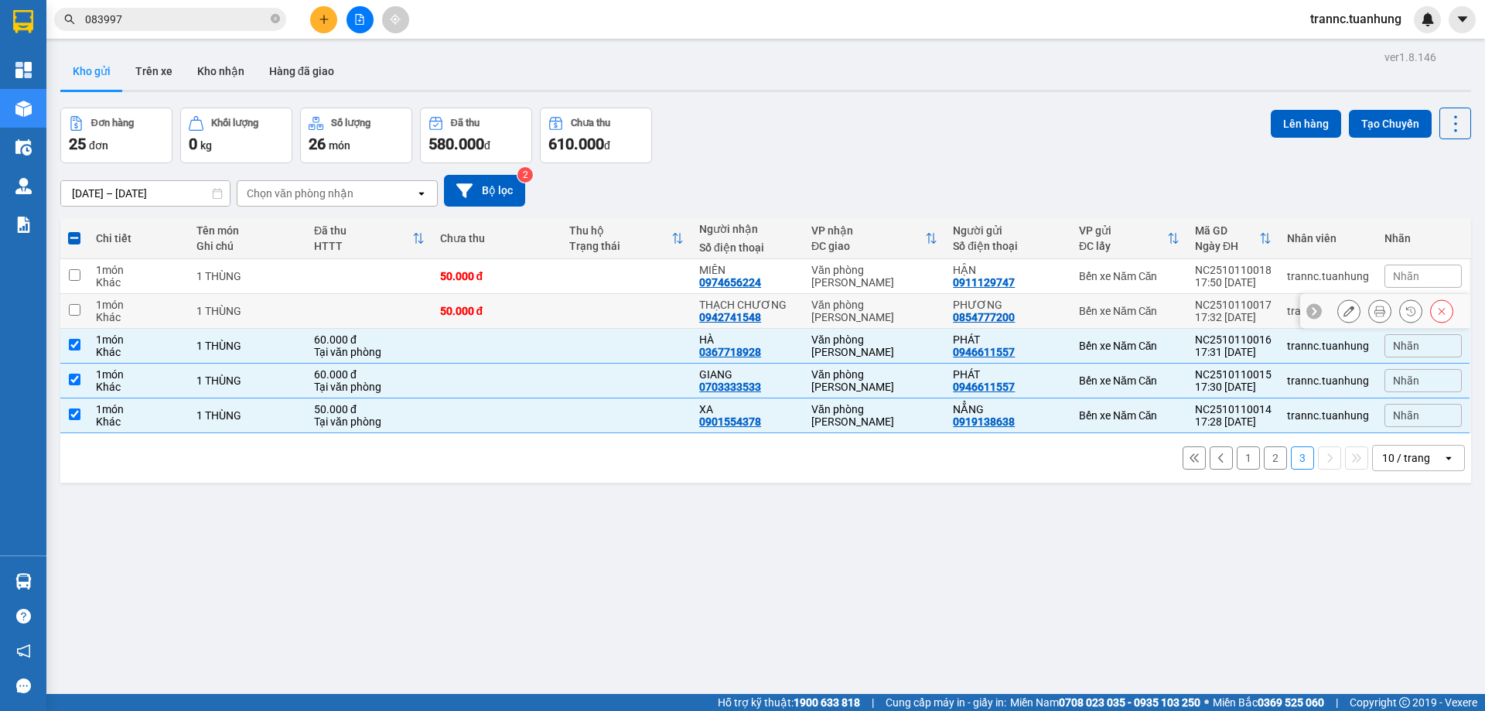
click at [256, 307] on div "1 THÙNG" at bounding box center [247, 311] width 102 height 12
checkbox input "true"
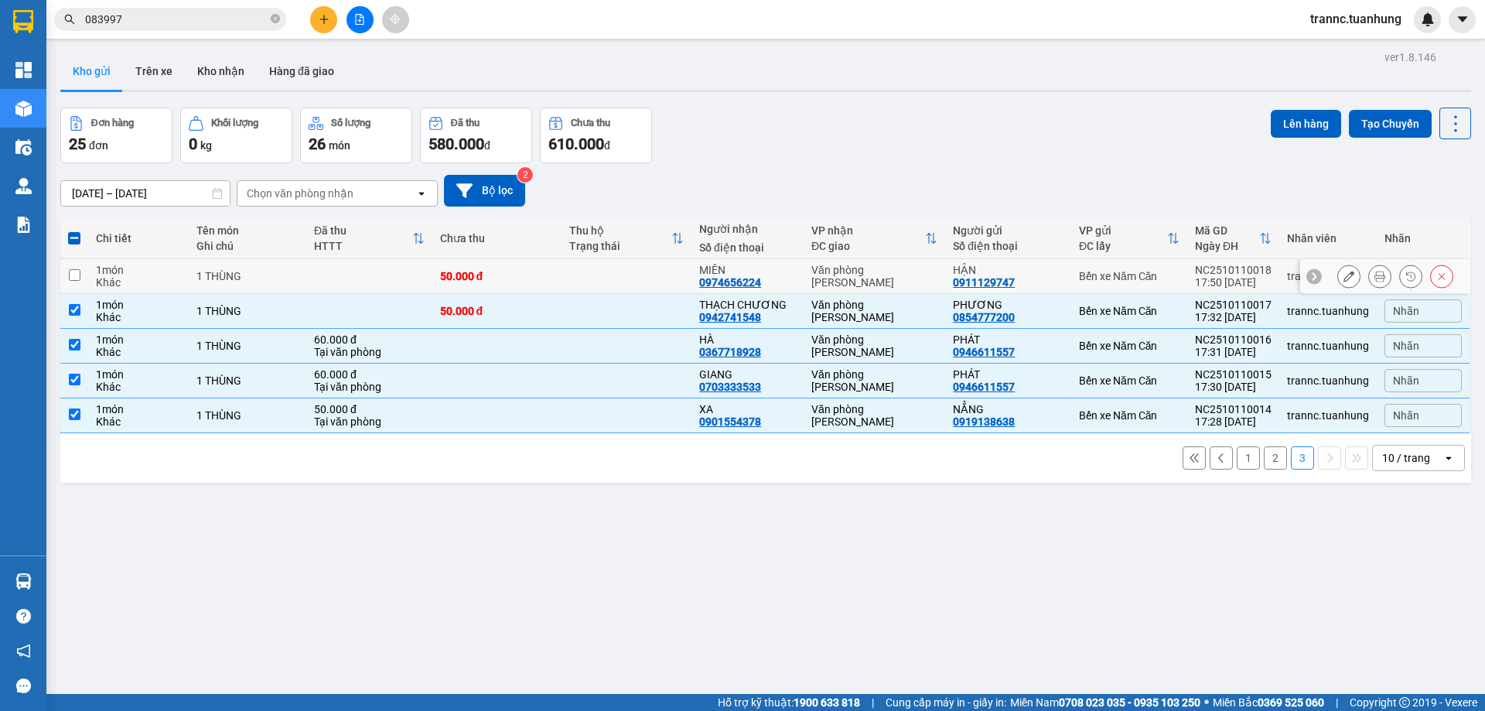
click at [266, 275] on div "1 THÙNG" at bounding box center [247, 276] width 102 height 12
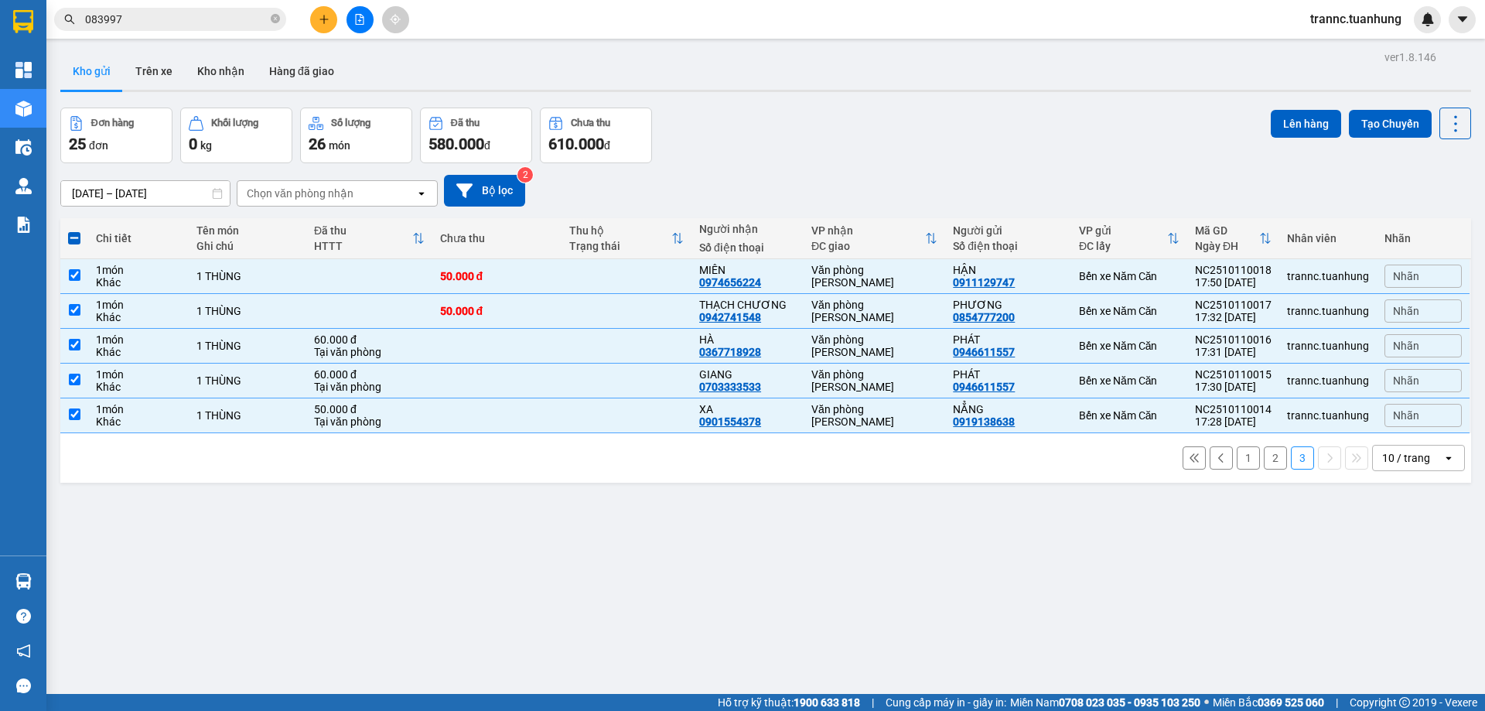
click at [1264, 460] on button "2" at bounding box center [1275, 457] width 23 height 23
checkbox input "false"
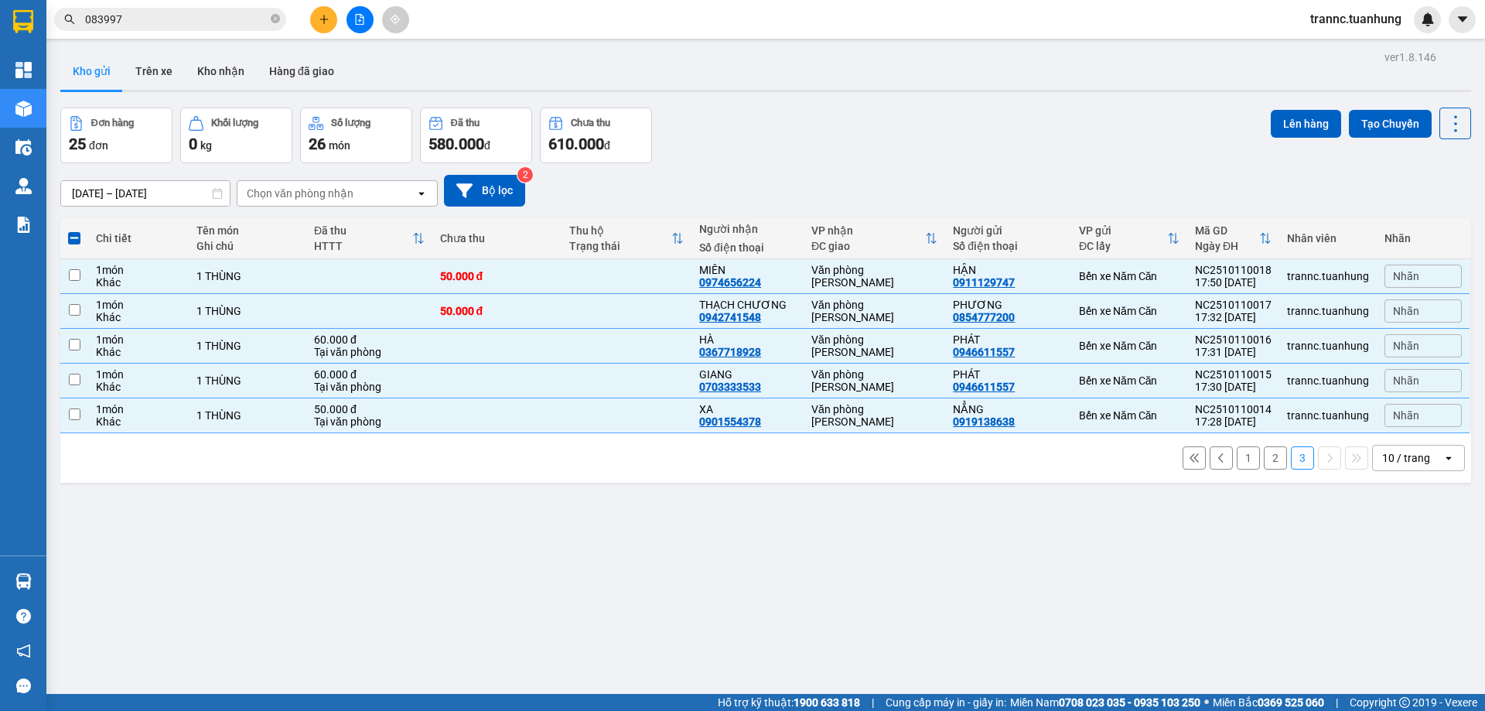
checkbox input "false"
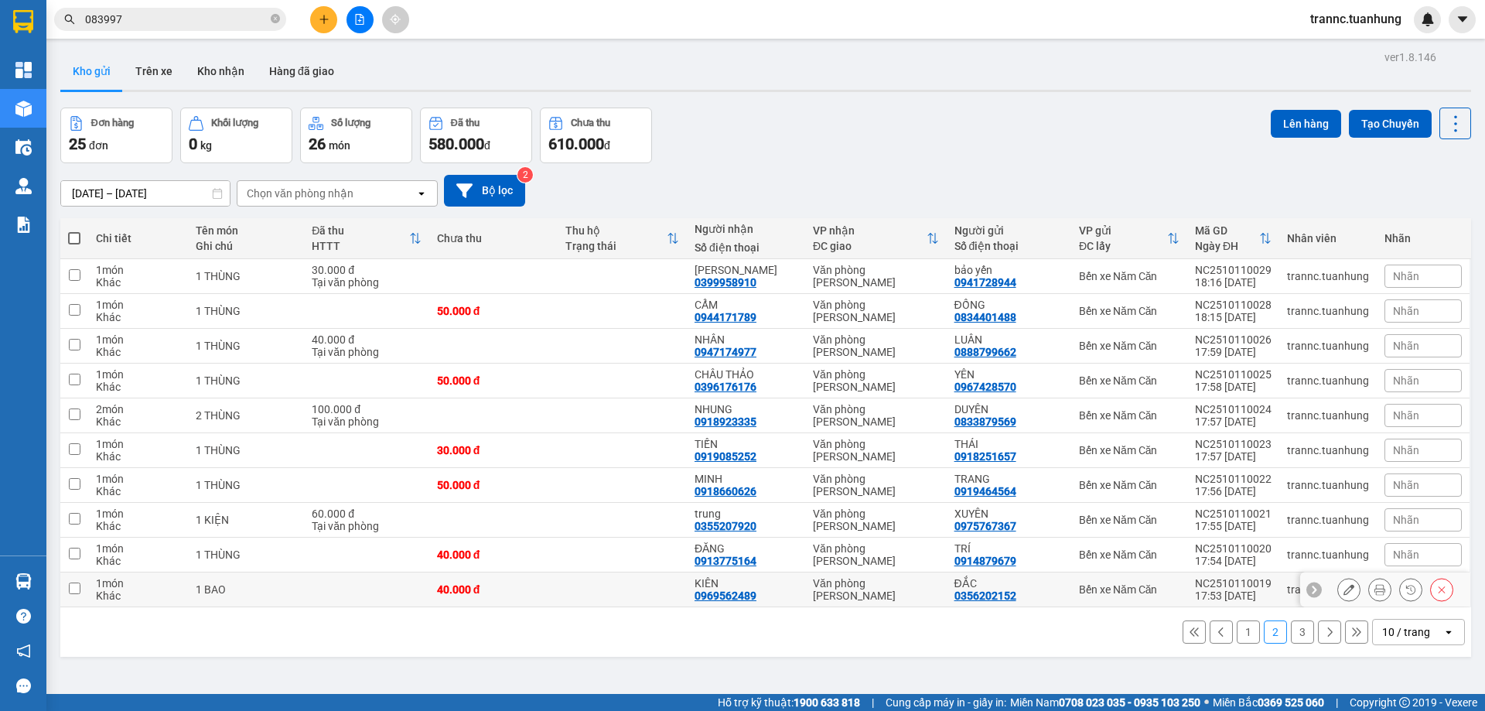
click at [618, 581] on td at bounding box center [622, 589] width 129 height 35
checkbox input "true"
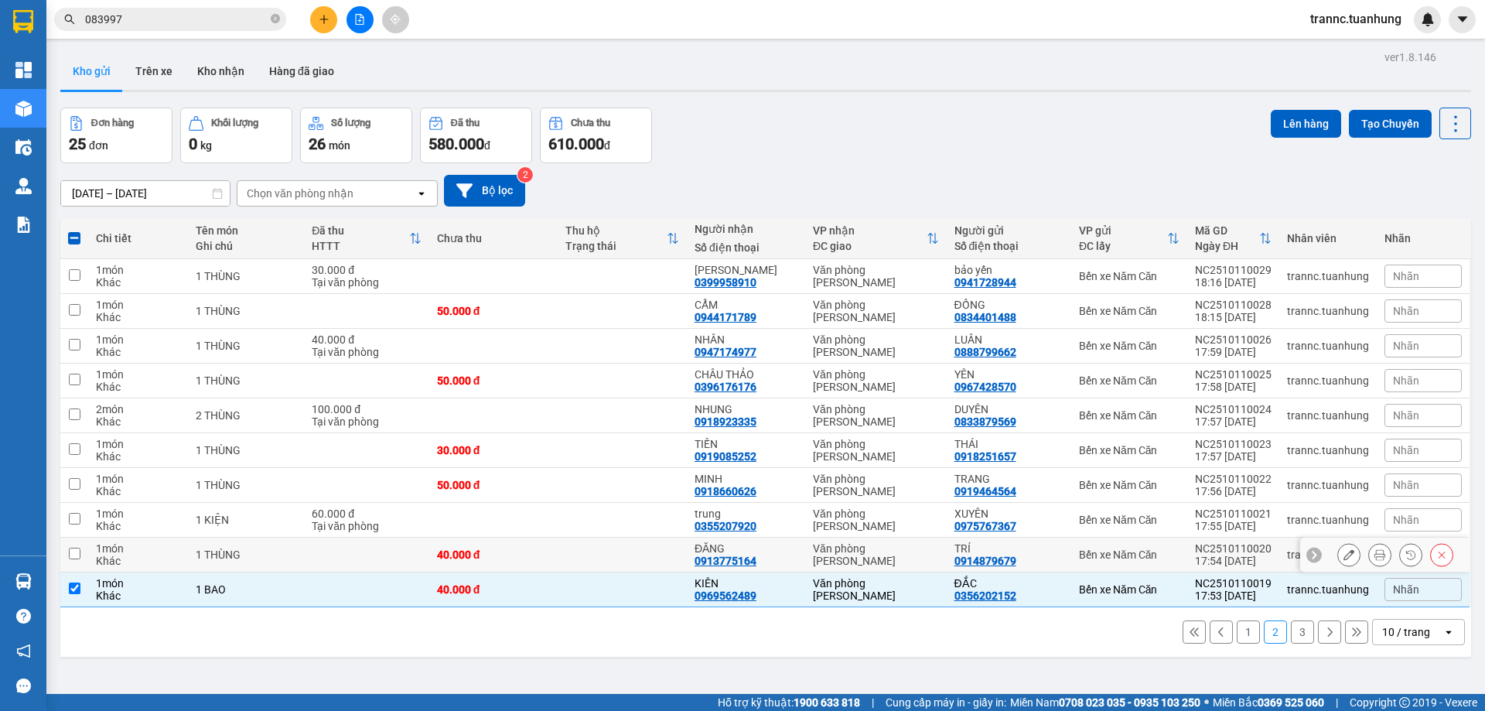
click at [562, 550] on td at bounding box center [622, 555] width 129 height 35
checkbox input "true"
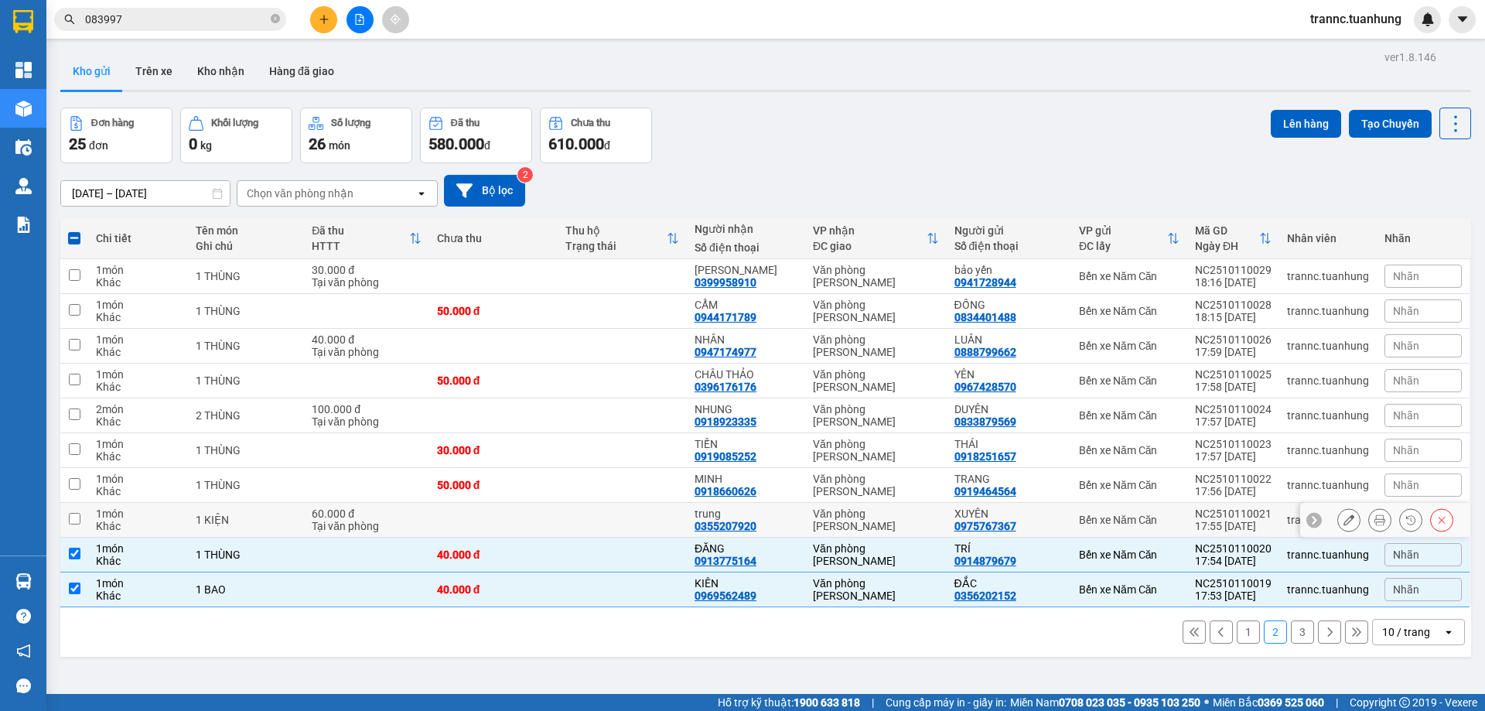
click at [381, 505] on td "60.000 đ Tại văn phòng" at bounding box center [366, 520] width 125 height 35
checkbox input "true"
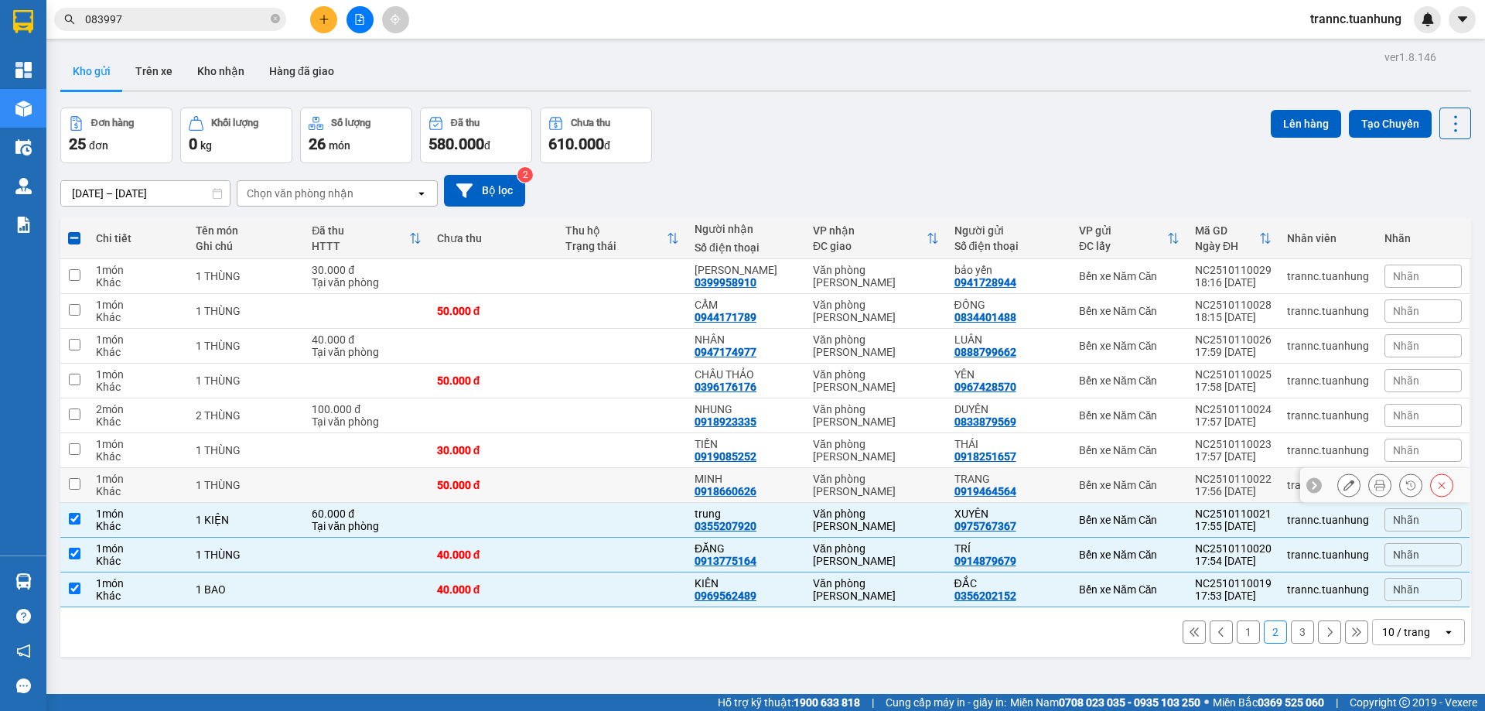
click at [340, 472] on td at bounding box center [366, 485] width 125 height 35
checkbox input "true"
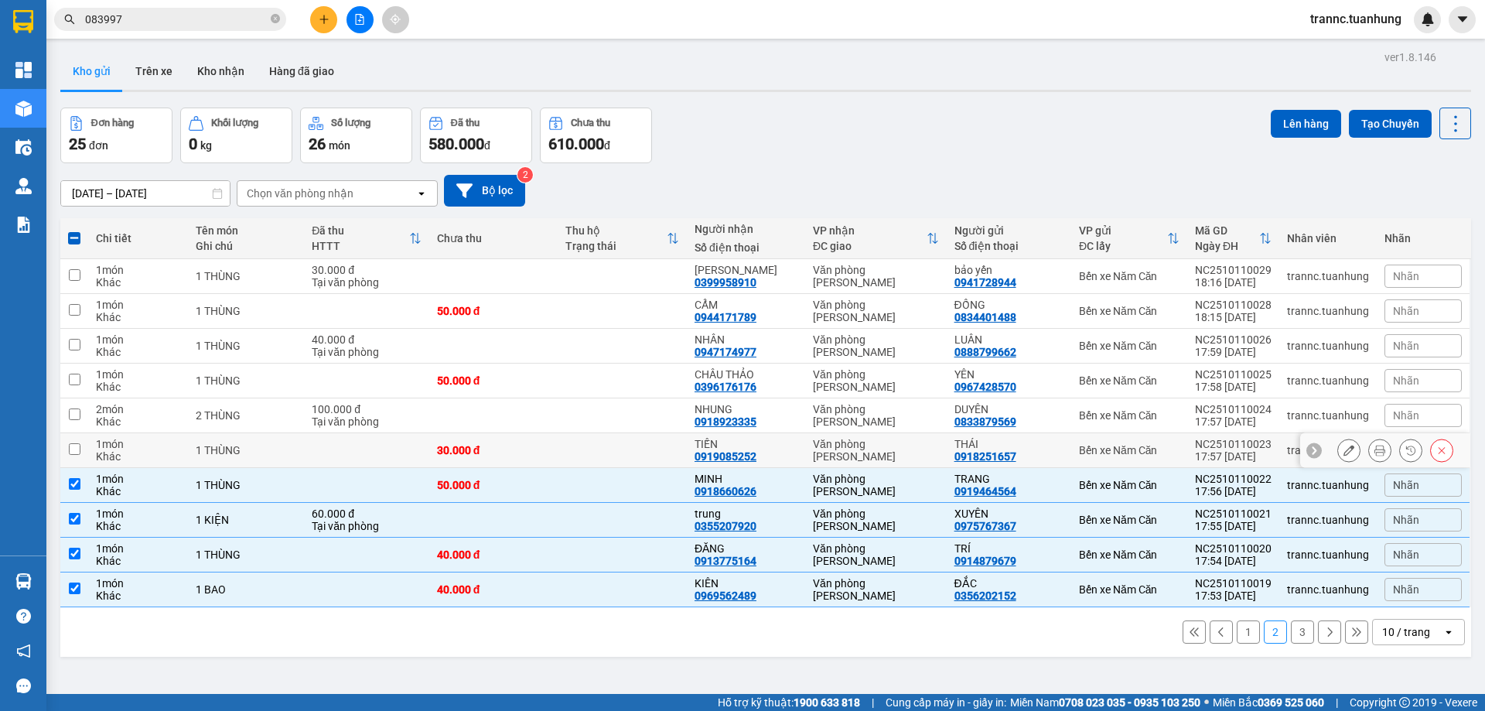
click at [308, 435] on td at bounding box center [366, 450] width 125 height 35
checkbox input "true"
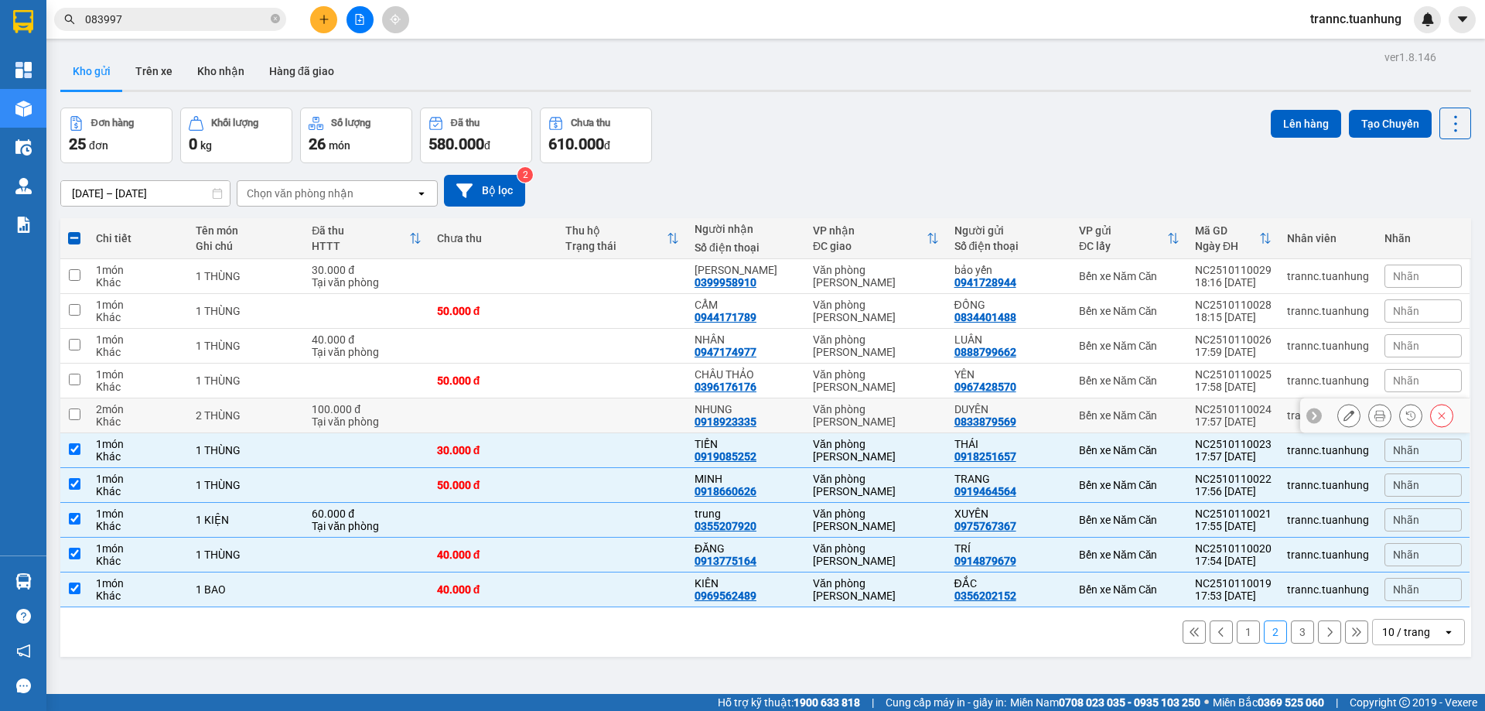
click at [306, 422] on td "100.000 đ Tại văn phòng" at bounding box center [366, 415] width 125 height 35
checkbox input "true"
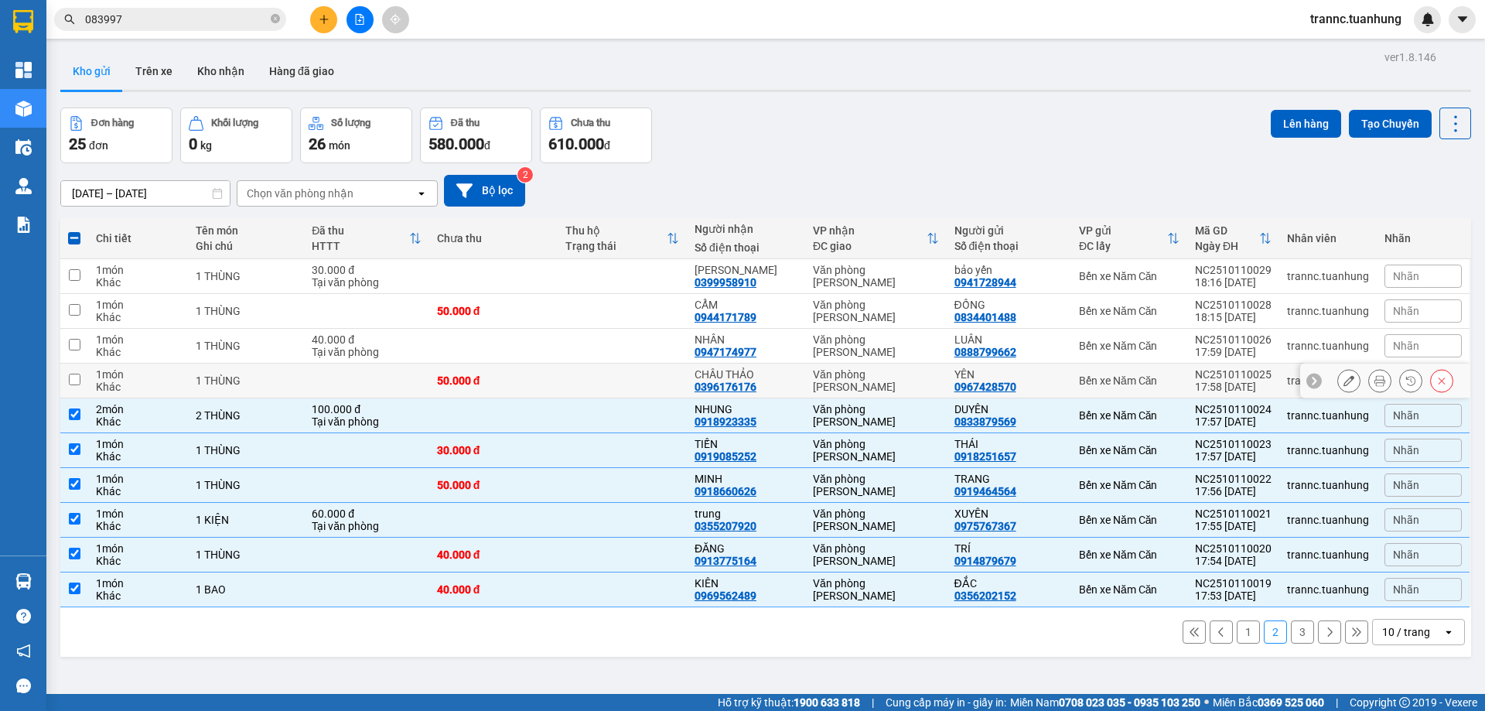
click at [281, 375] on div "1 THÙNG" at bounding box center [246, 380] width 101 height 12
checkbox input "true"
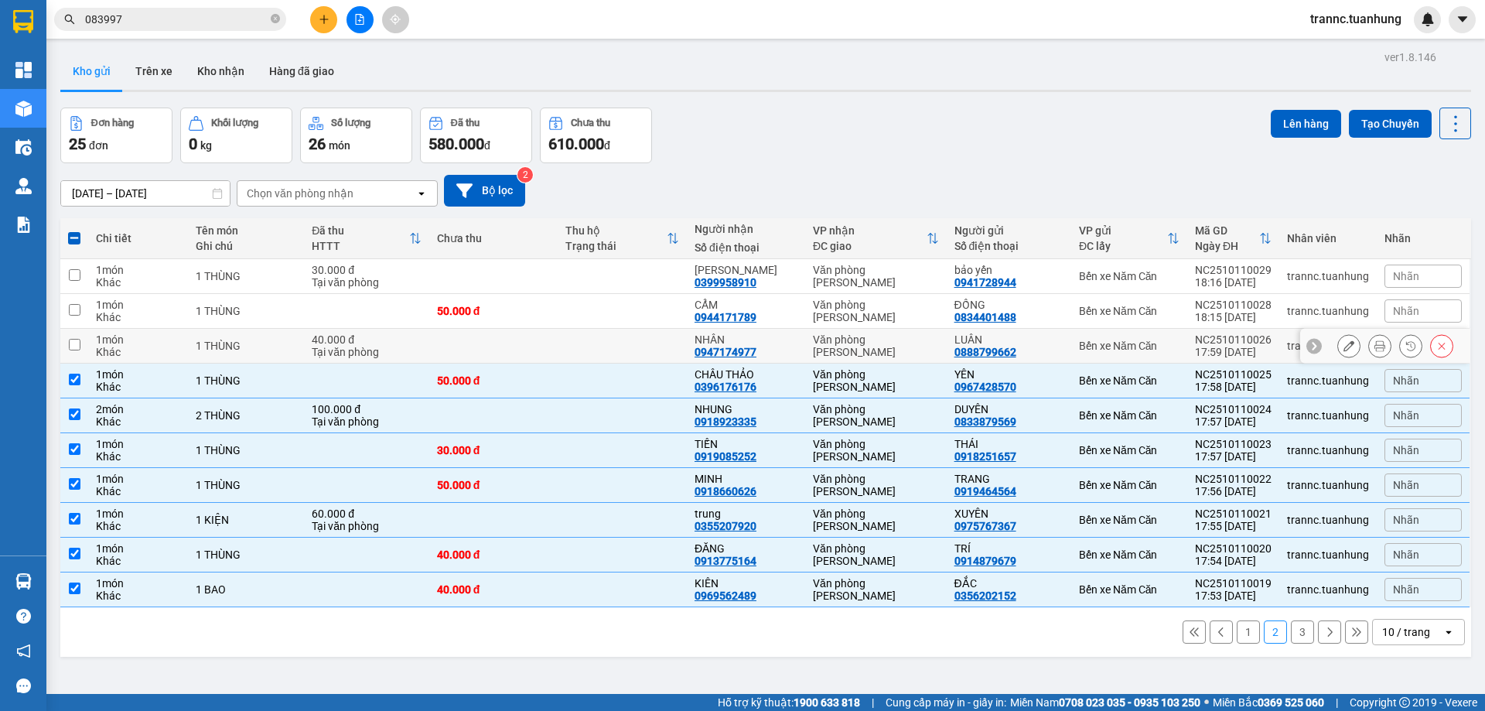
click at [268, 349] on div "1 THÙNG" at bounding box center [246, 346] width 101 height 12
checkbox input "true"
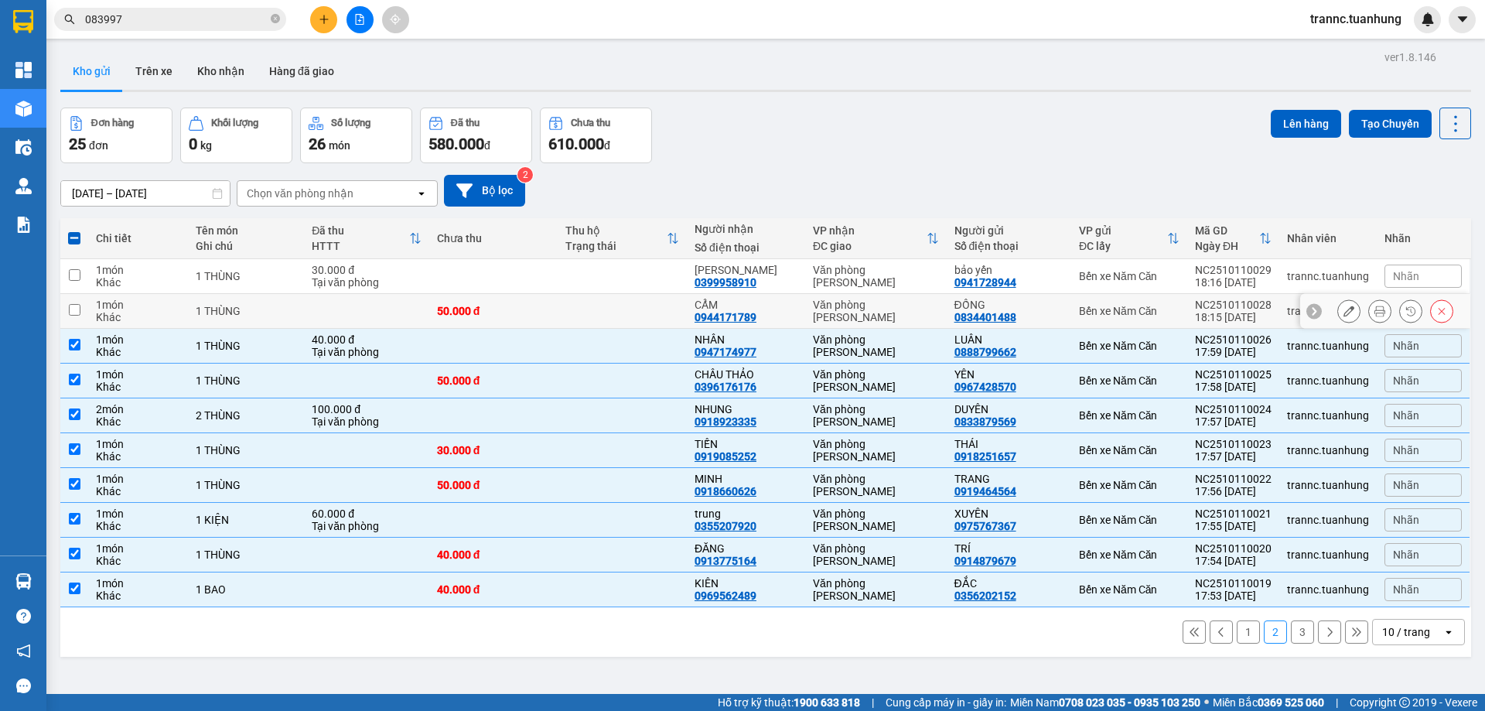
click at [266, 323] on td "1 THÙNG" at bounding box center [246, 311] width 117 height 35
checkbox input "true"
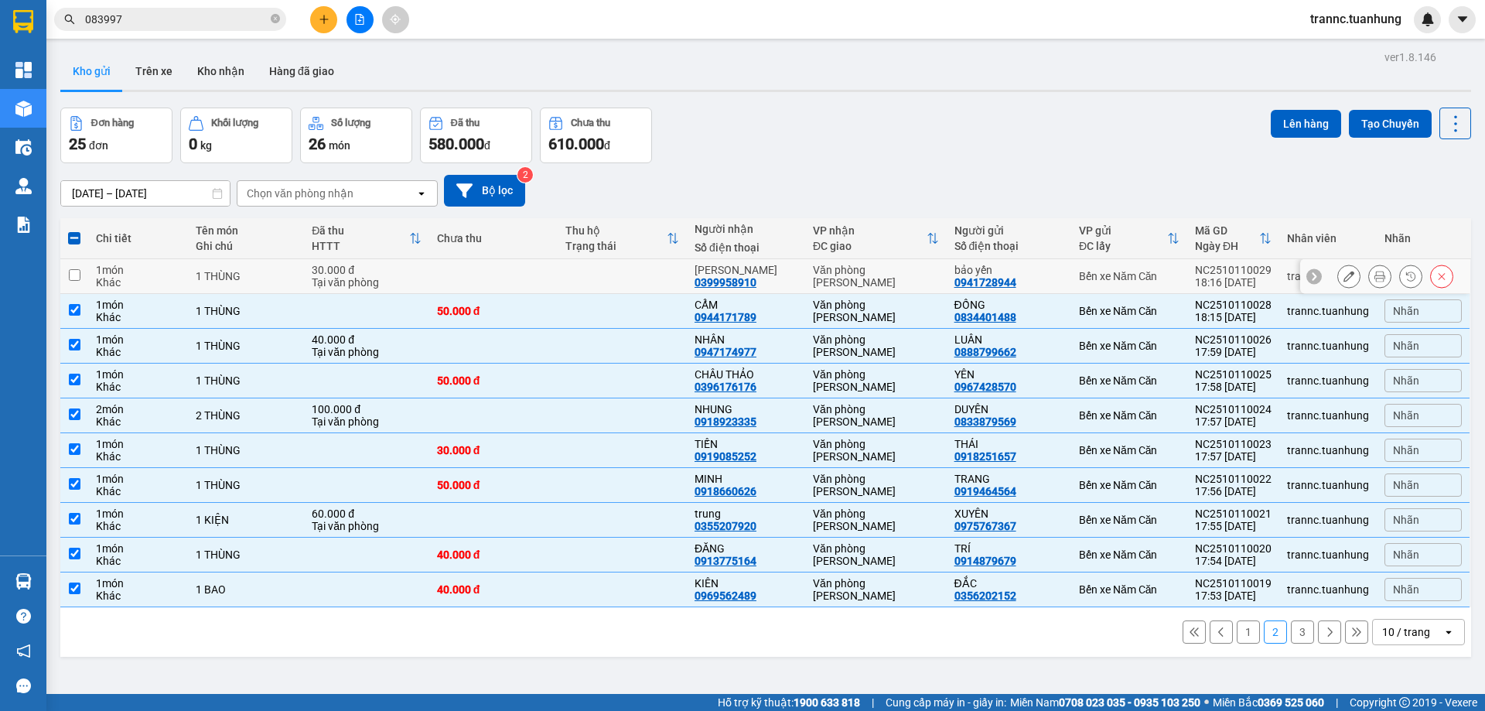
click at [291, 285] on td "1 THÙNG" at bounding box center [246, 276] width 117 height 35
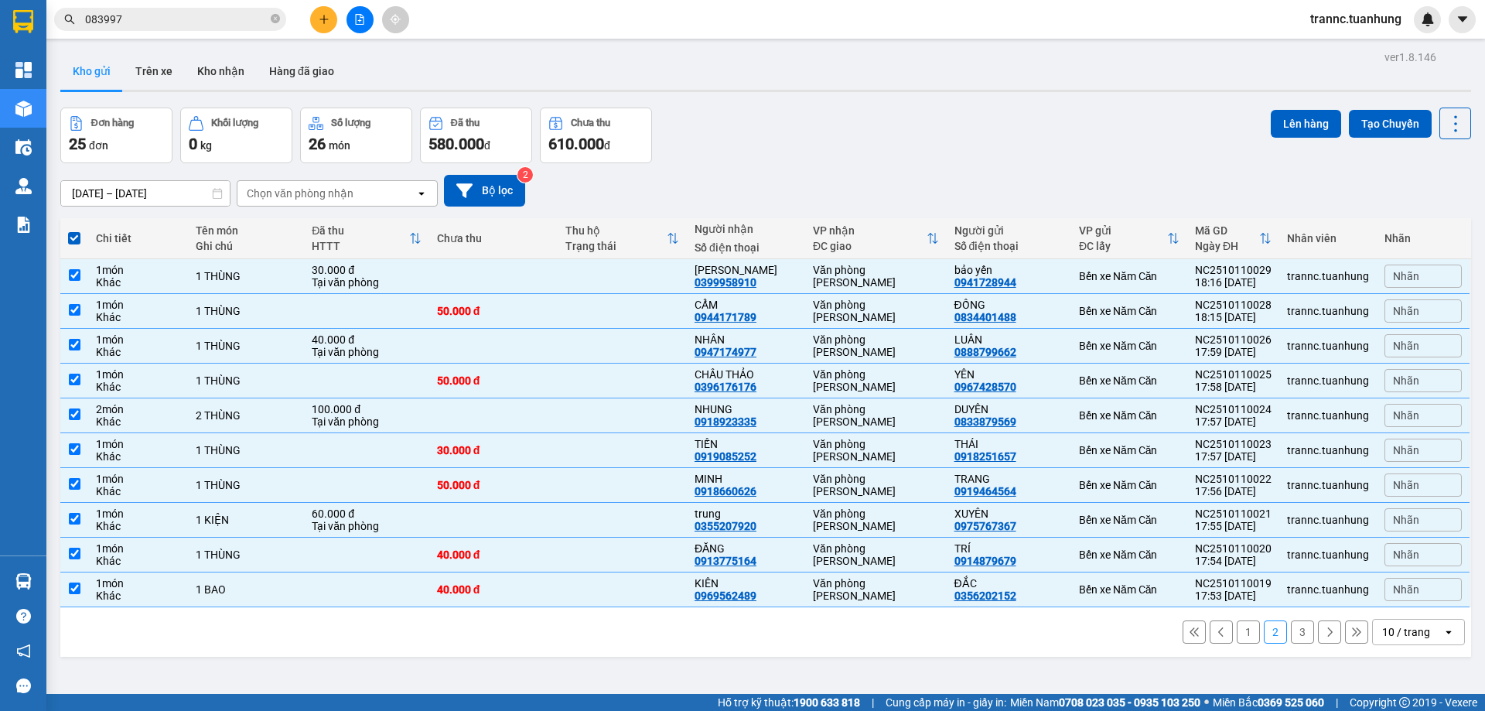
click at [1237, 634] on button "1" at bounding box center [1248, 631] width 23 height 23
checkbox input "false"
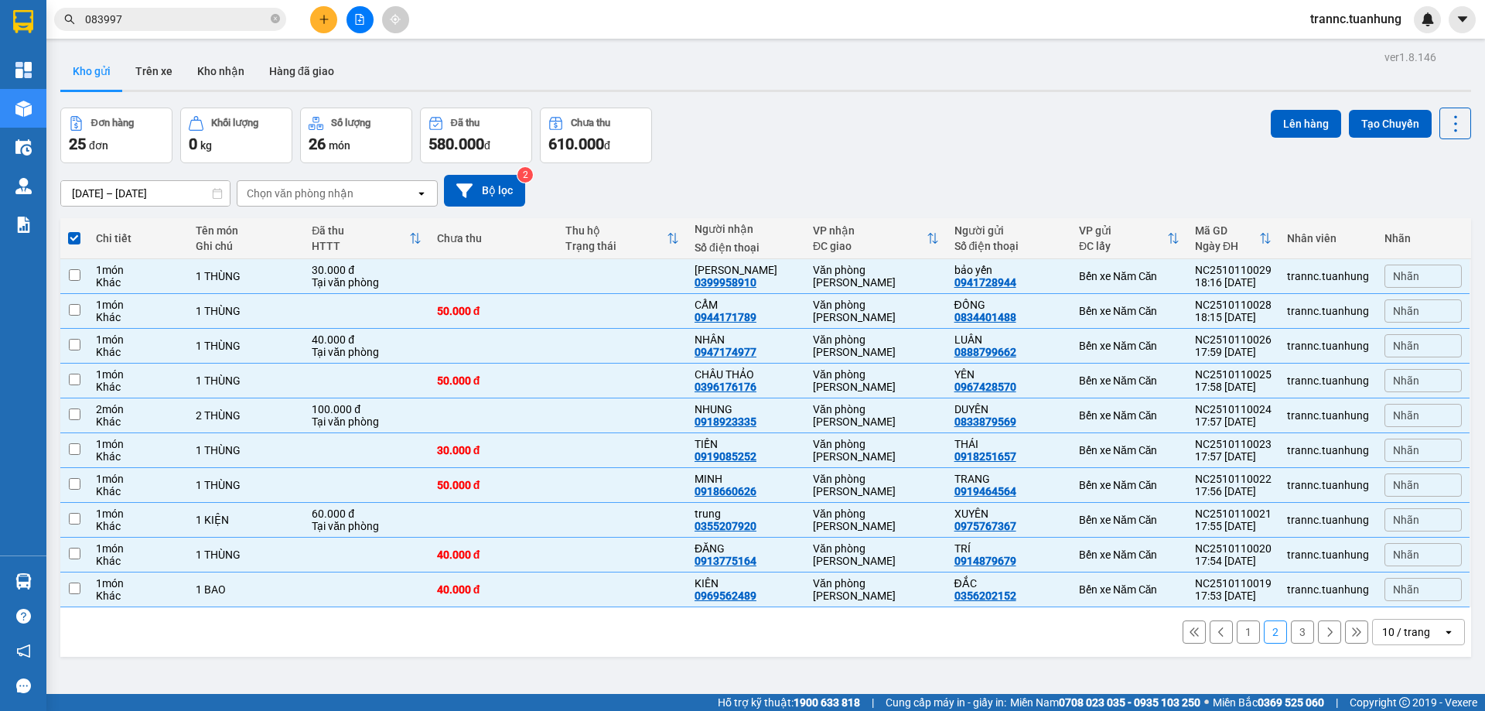
checkbox input "false"
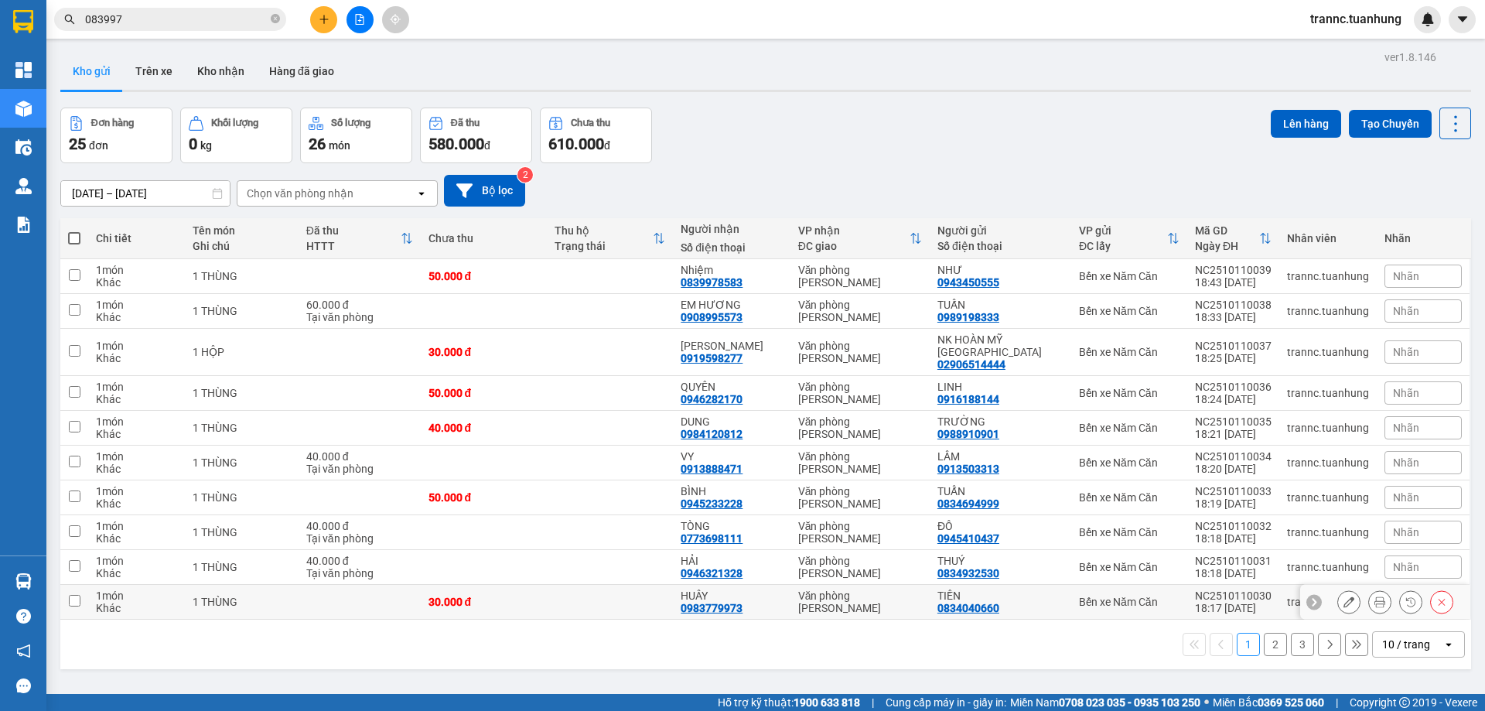
click at [305, 592] on td at bounding box center [360, 602] width 122 height 35
checkbox input "true"
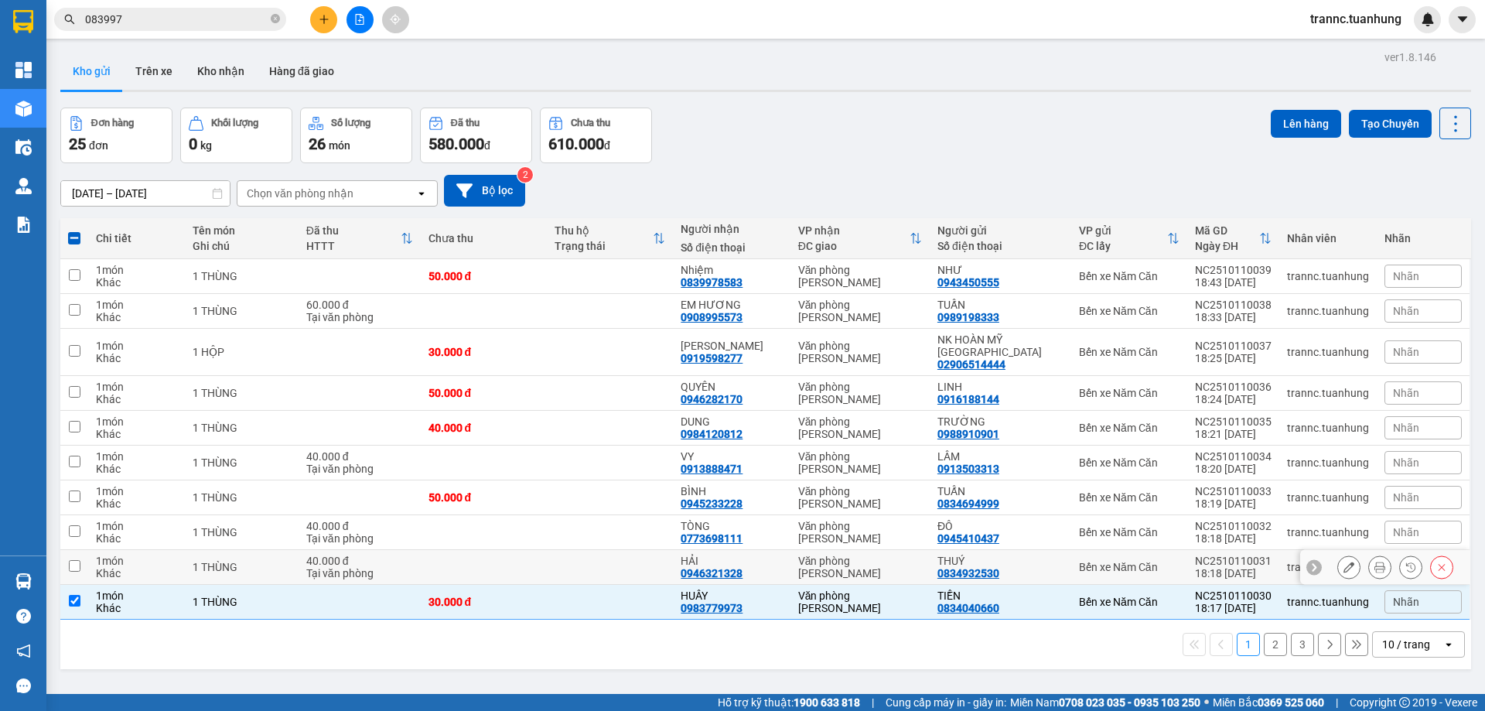
click at [263, 561] on div "1 THÙNG" at bounding box center [242, 567] width 98 height 12
checkbox input "true"
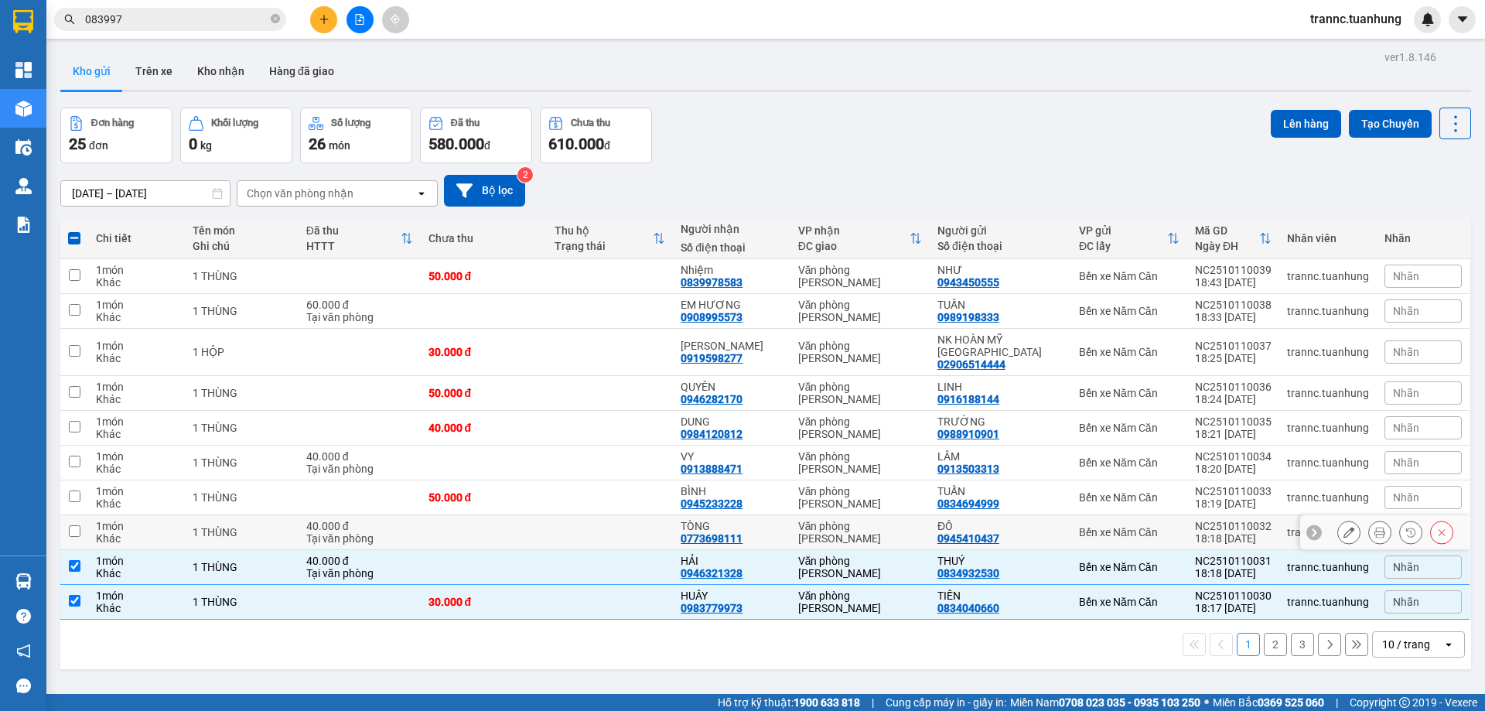
click at [245, 526] on div "1 THÙNG" at bounding box center [242, 532] width 98 height 12
checkbox input "true"
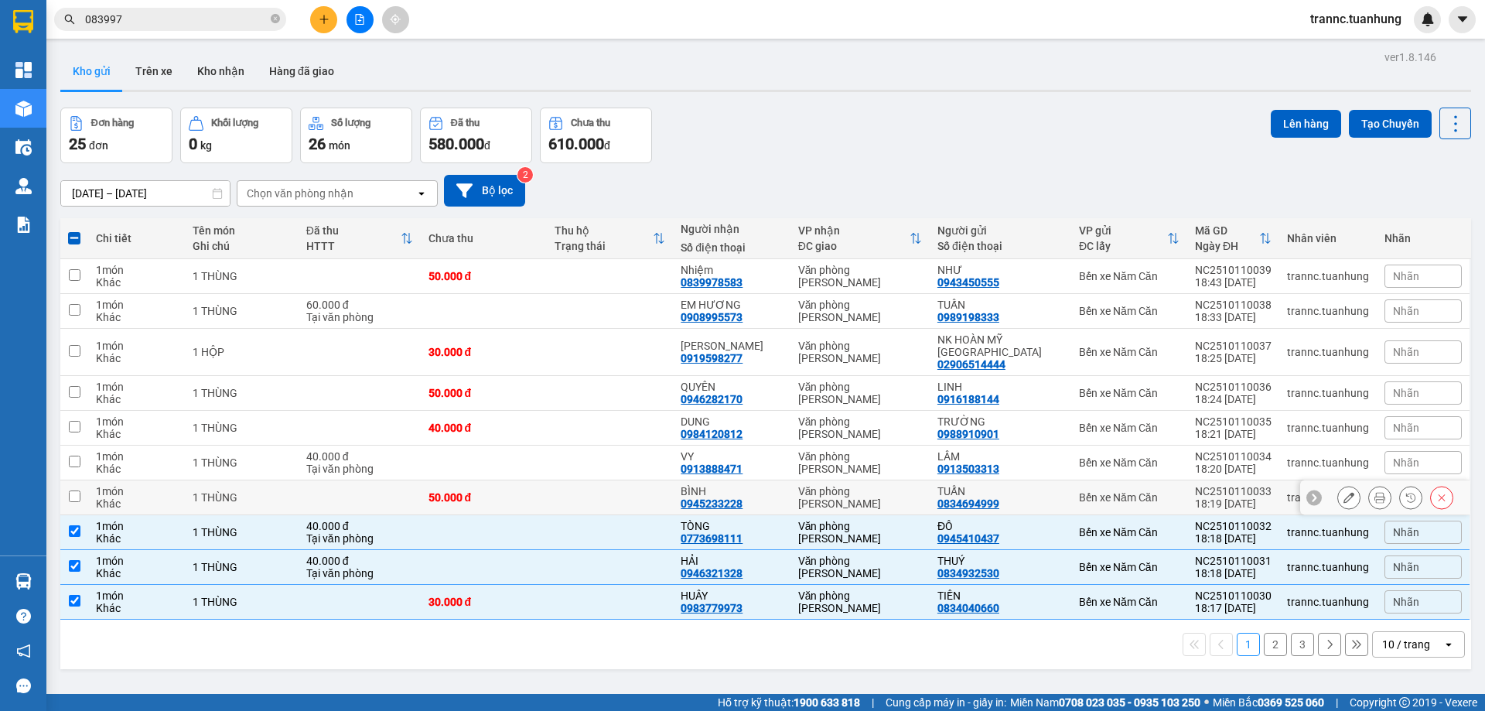
click at [240, 492] on td "1 THÙNG" at bounding box center [242, 497] width 114 height 35
checkbox input "true"
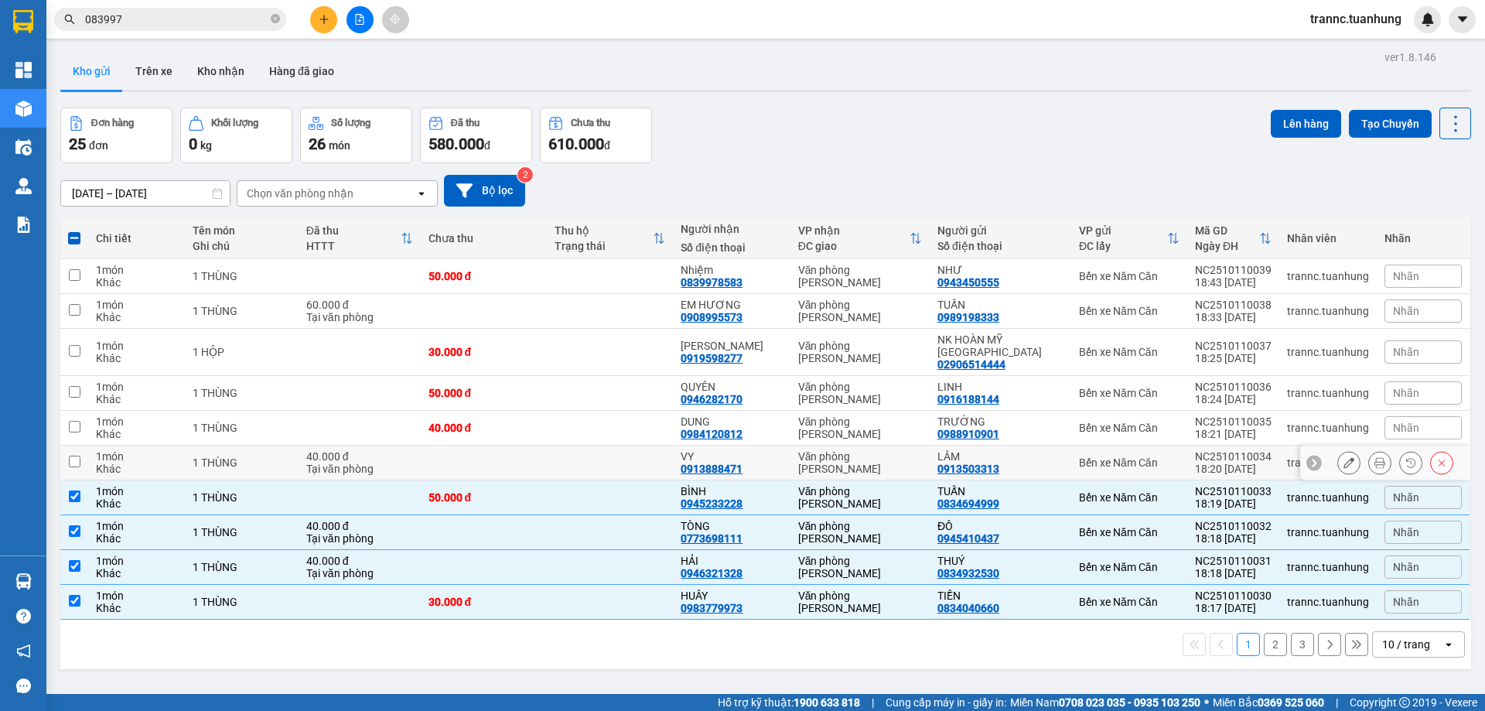
click at [221, 456] on div "1 THÙNG" at bounding box center [242, 462] width 98 height 12
checkbox input "true"
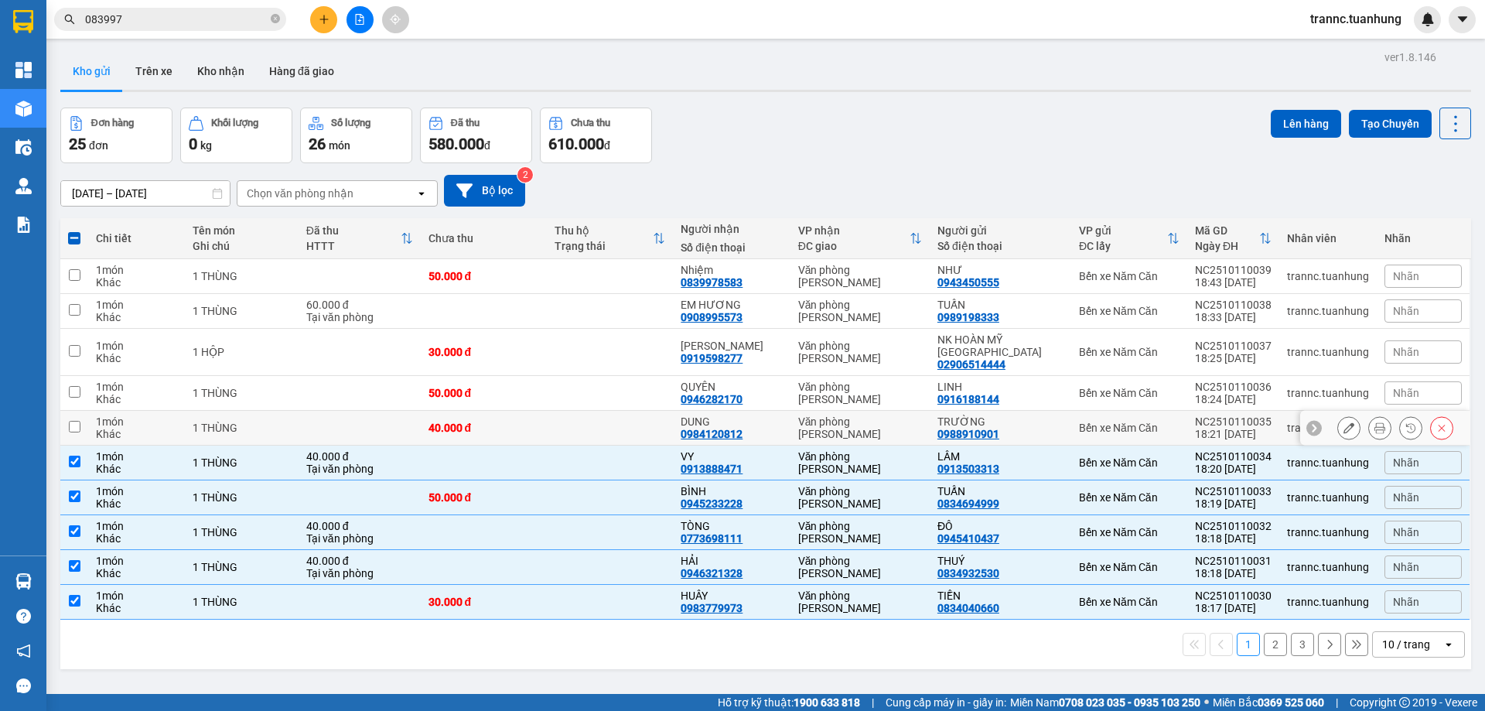
click at [220, 422] on div "1 THÙNG" at bounding box center [242, 428] width 98 height 12
checkbox input "true"
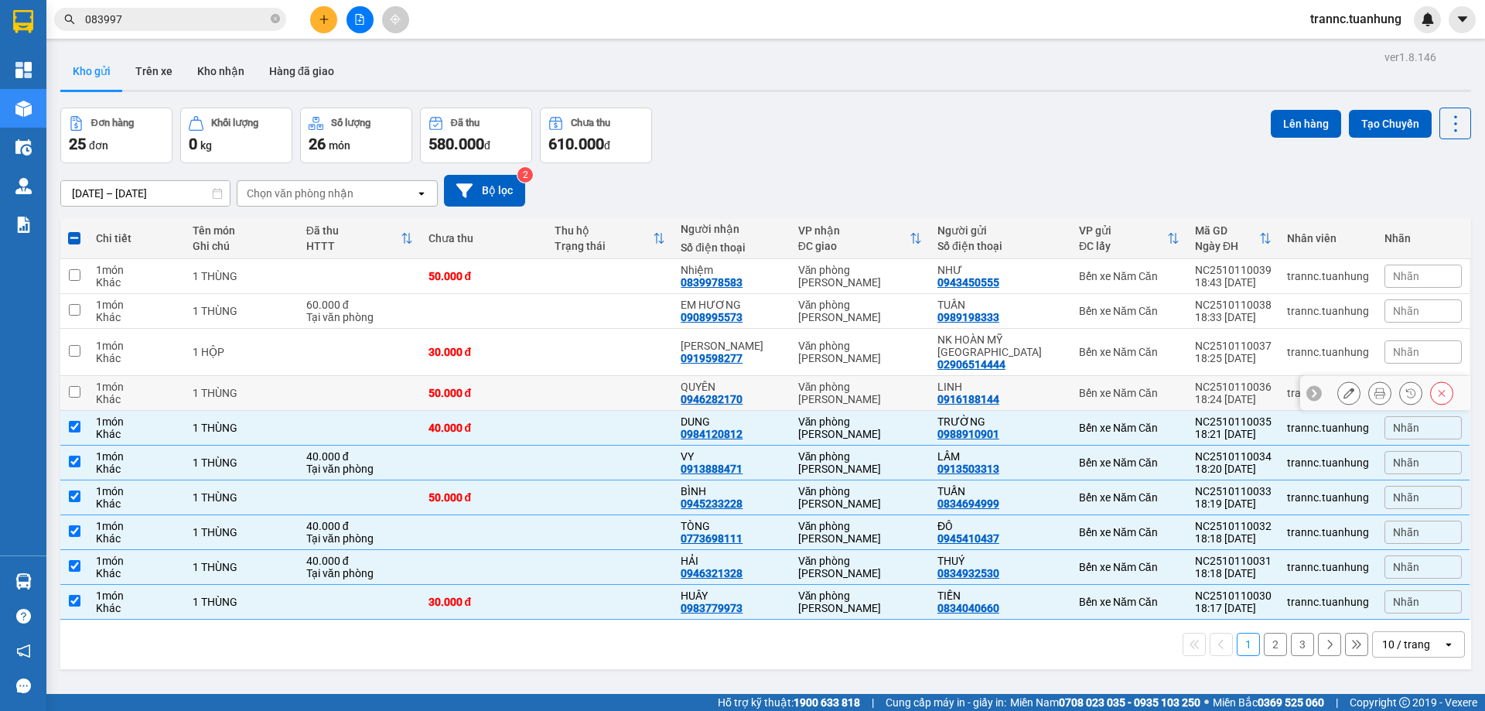
click at [221, 389] on td "1 THÙNG" at bounding box center [242, 393] width 114 height 35
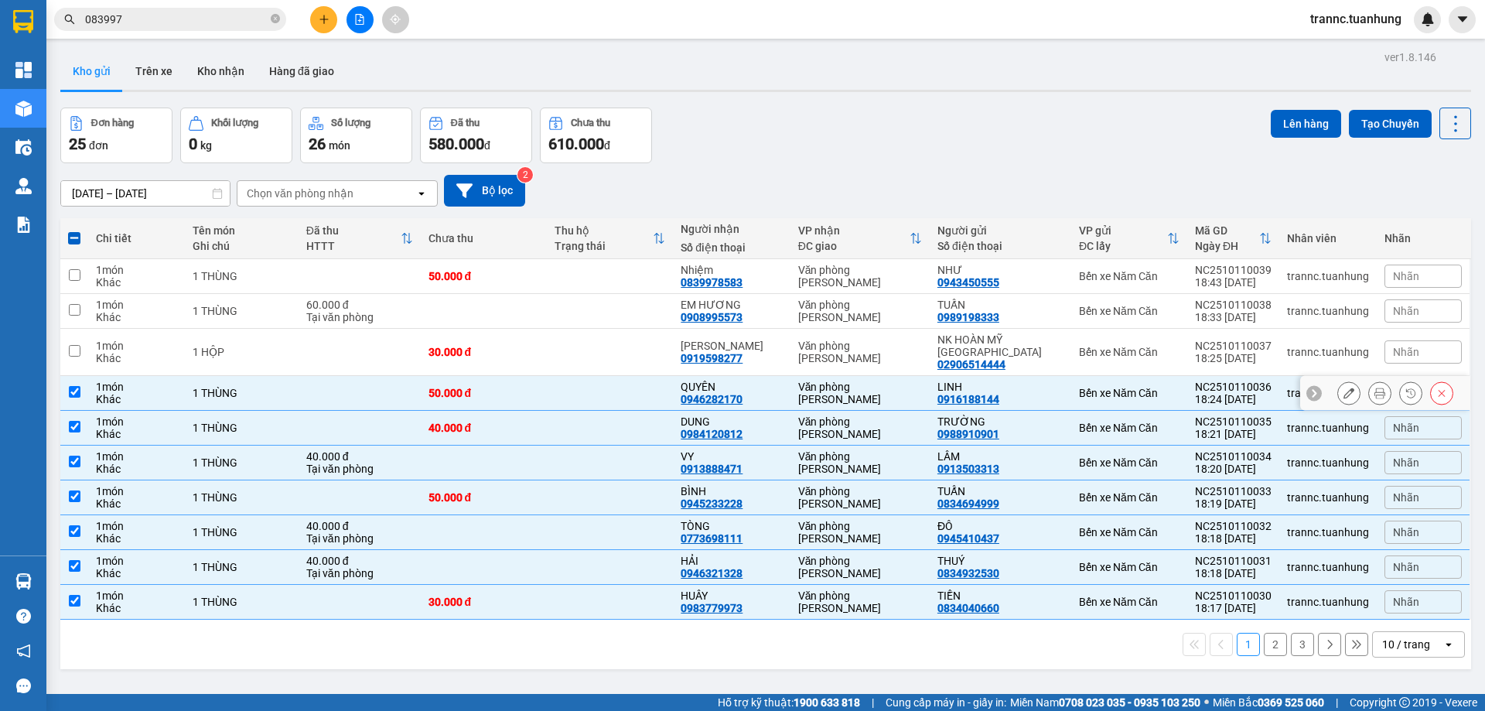
checkbox input "true"
click at [213, 350] on div "1 HỘP" at bounding box center [242, 352] width 98 height 12
checkbox input "true"
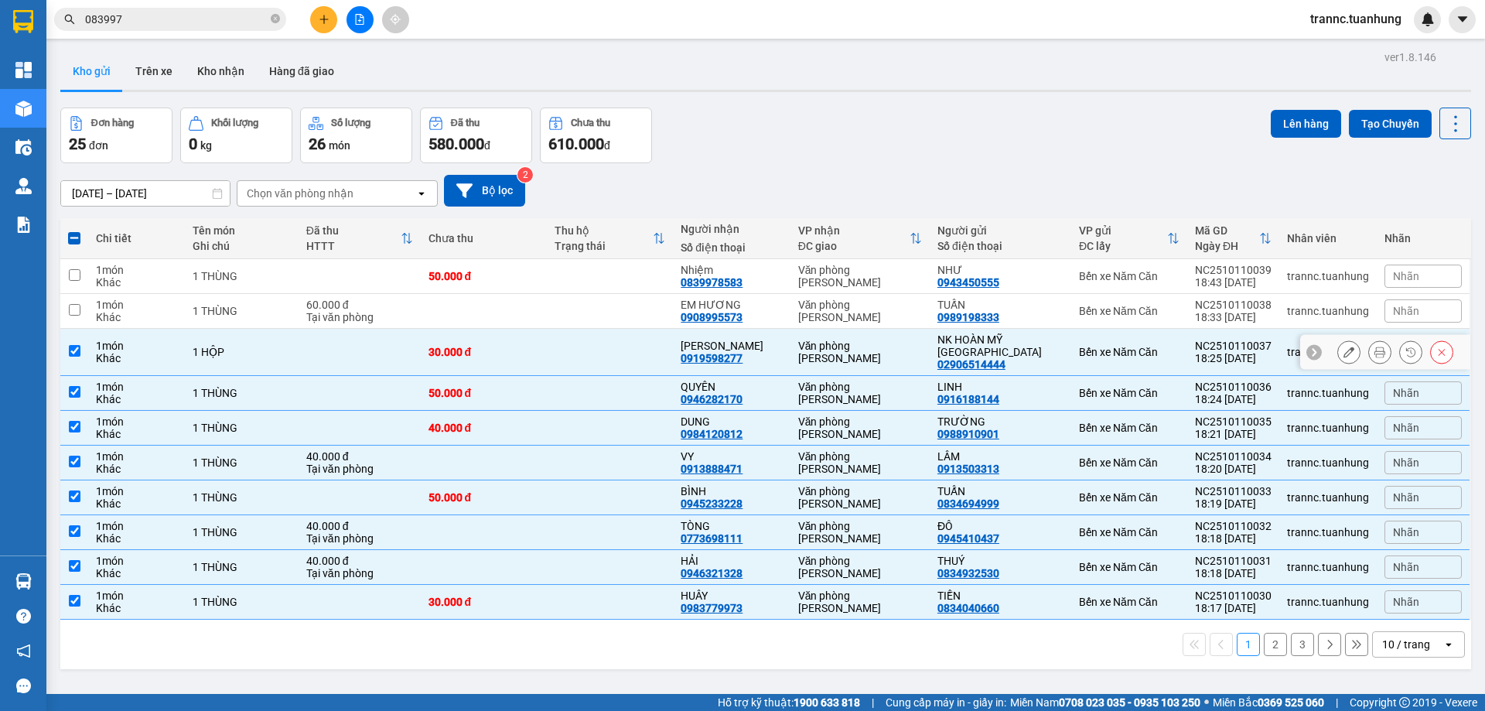
click at [204, 318] on td "1 THÙNG" at bounding box center [242, 311] width 114 height 35
checkbox input "true"
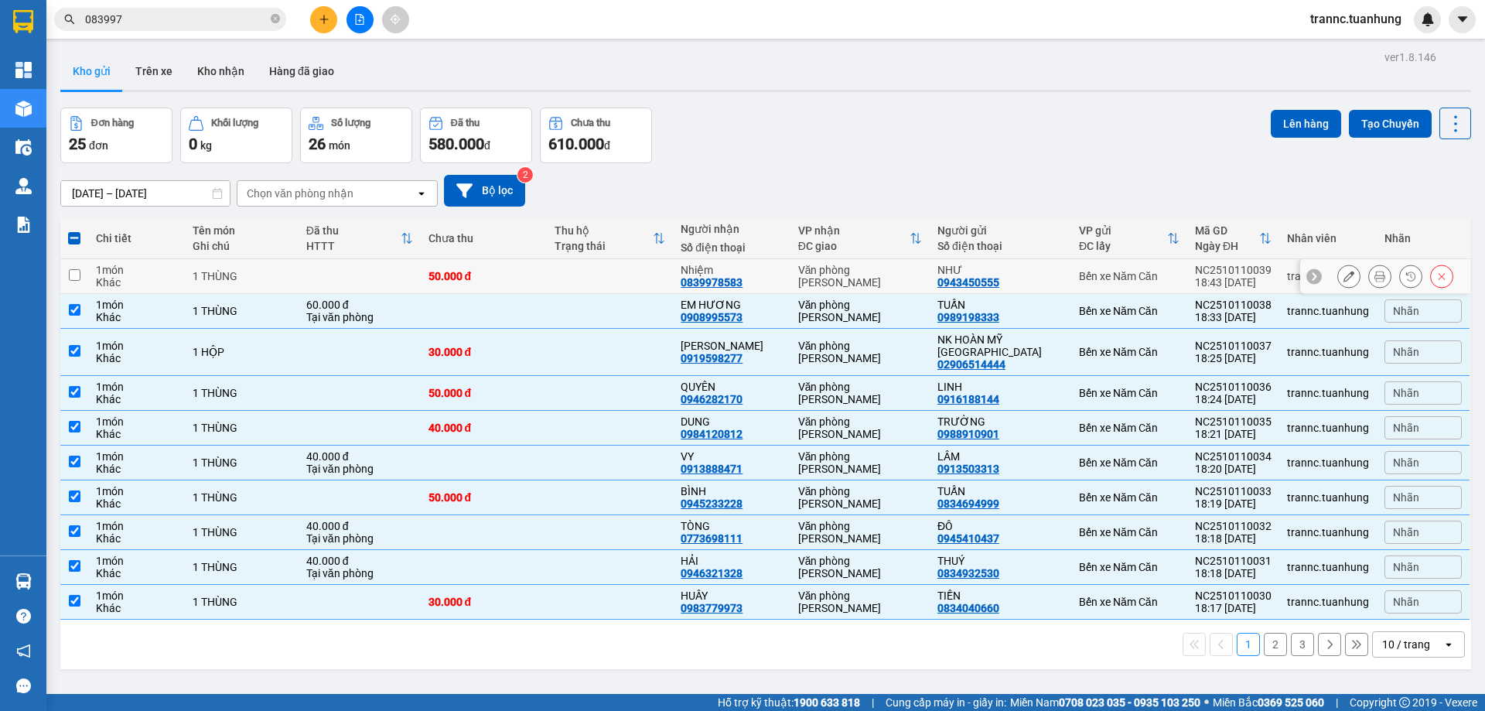
click at [197, 285] on td "1 THÙNG" at bounding box center [242, 276] width 114 height 35
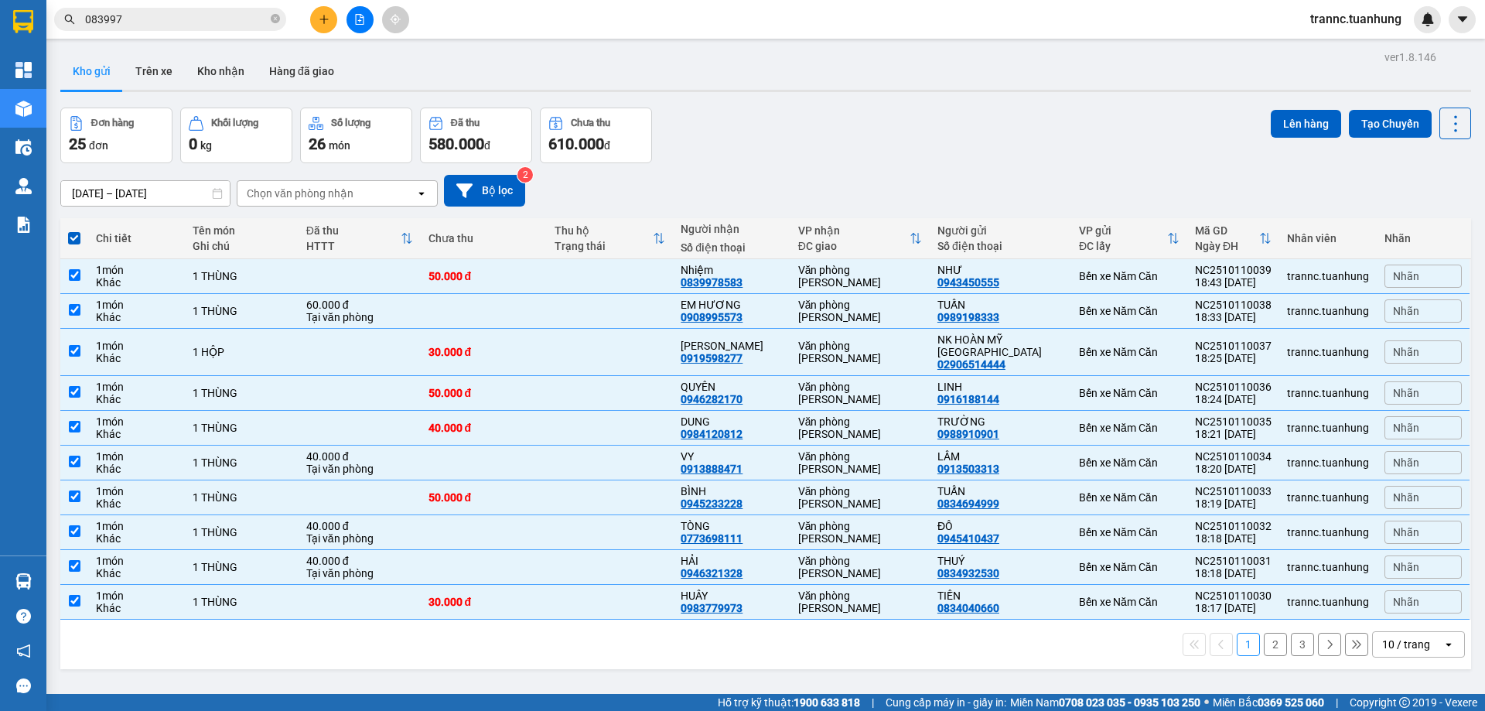
click at [1264, 635] on button "2" at bounding box center [1275, 644] width 23 height 23
checkbox input "false"
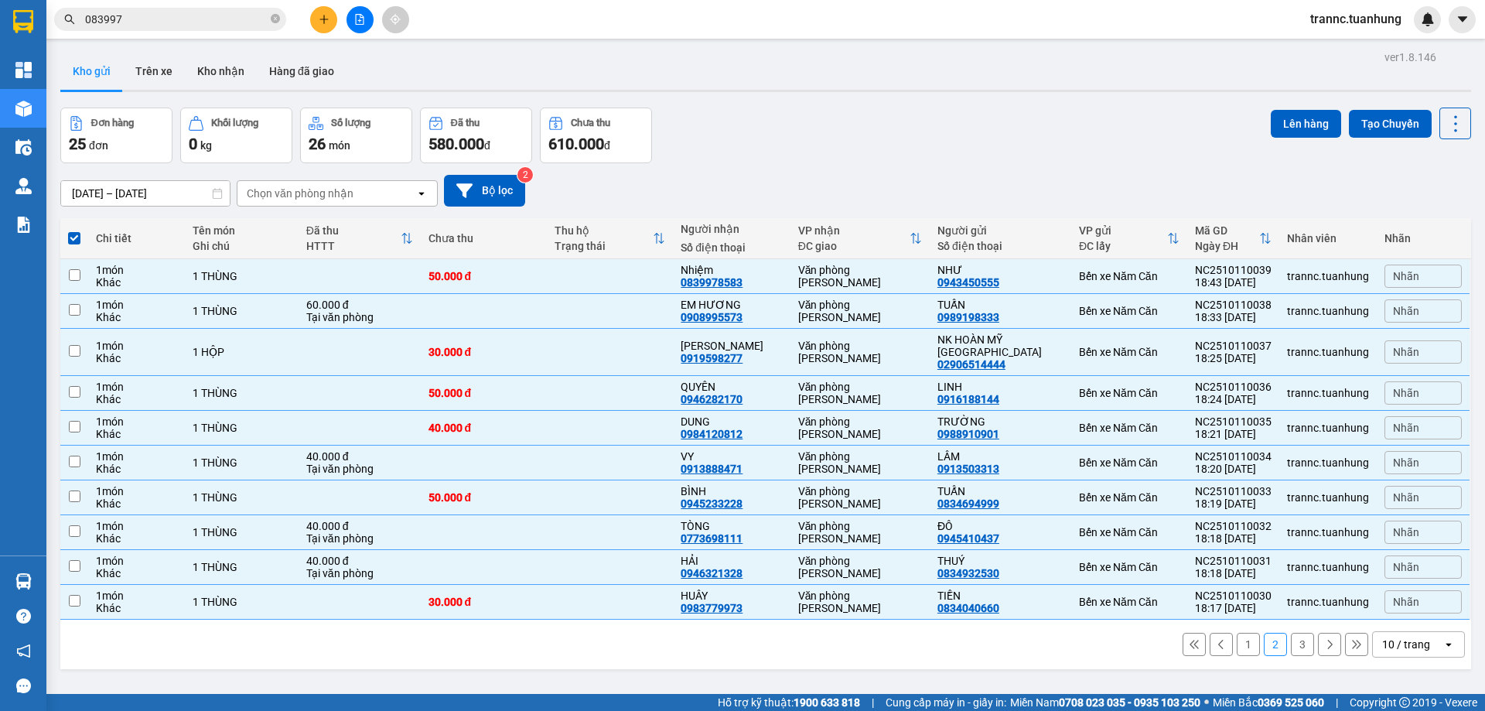
checkbox input "false"
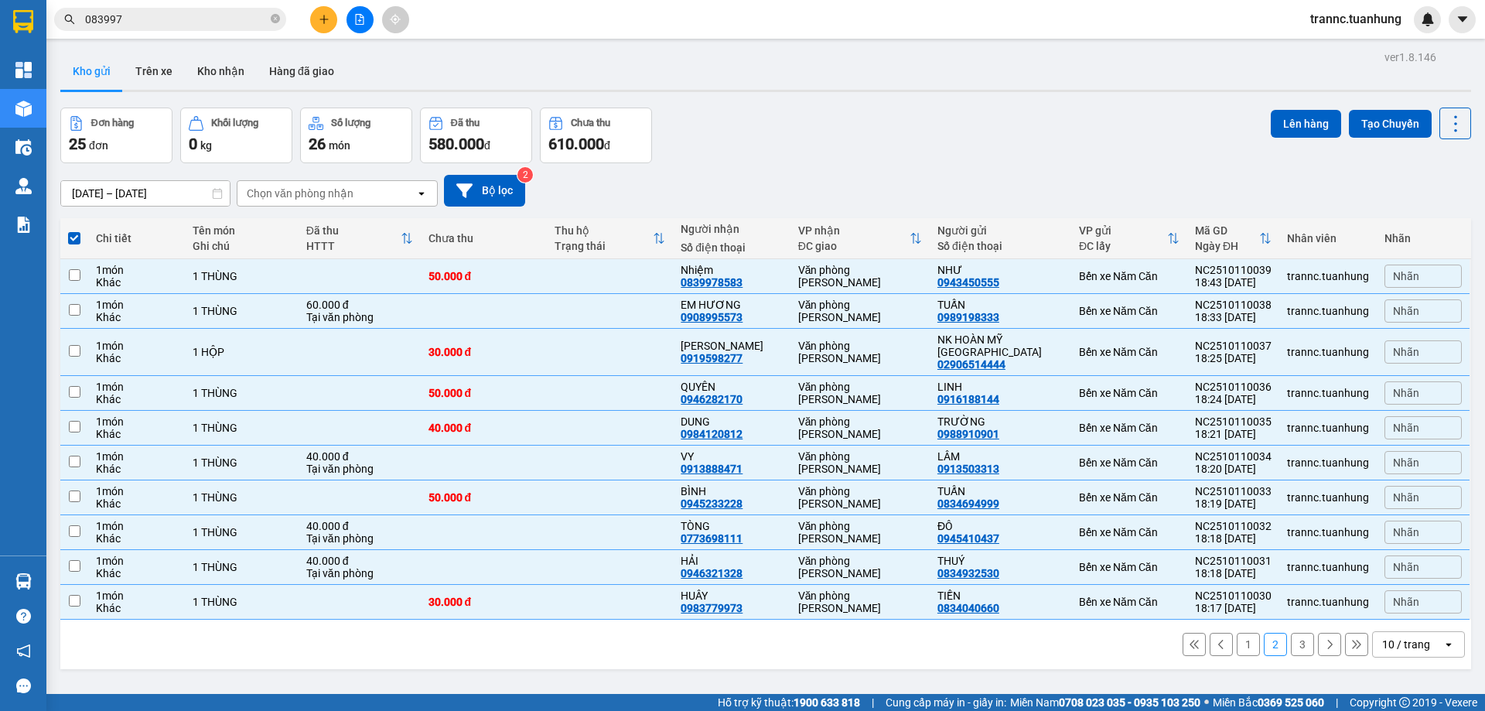
checkbox input "false"
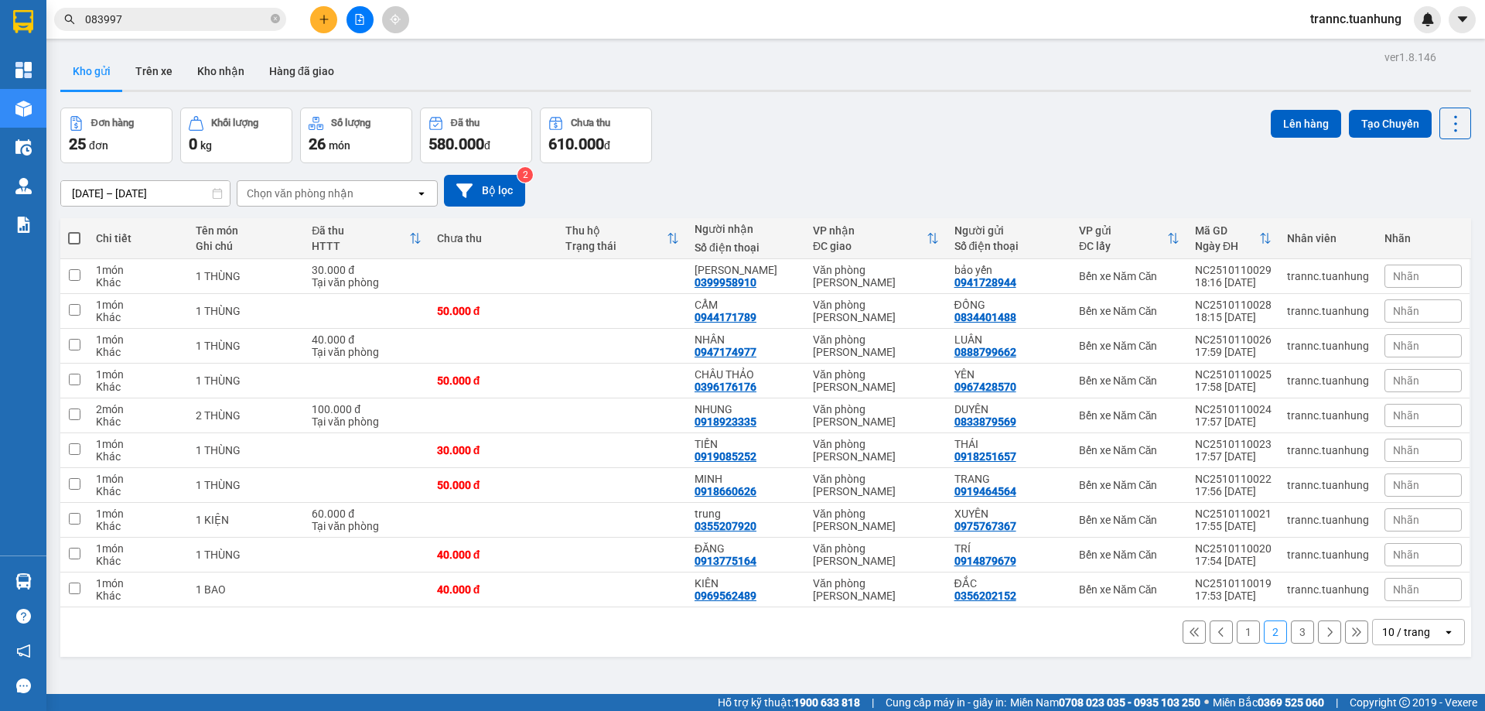
click at [1237, 637] on button "1" at bounding box center [1248, 631] width 23 height 23
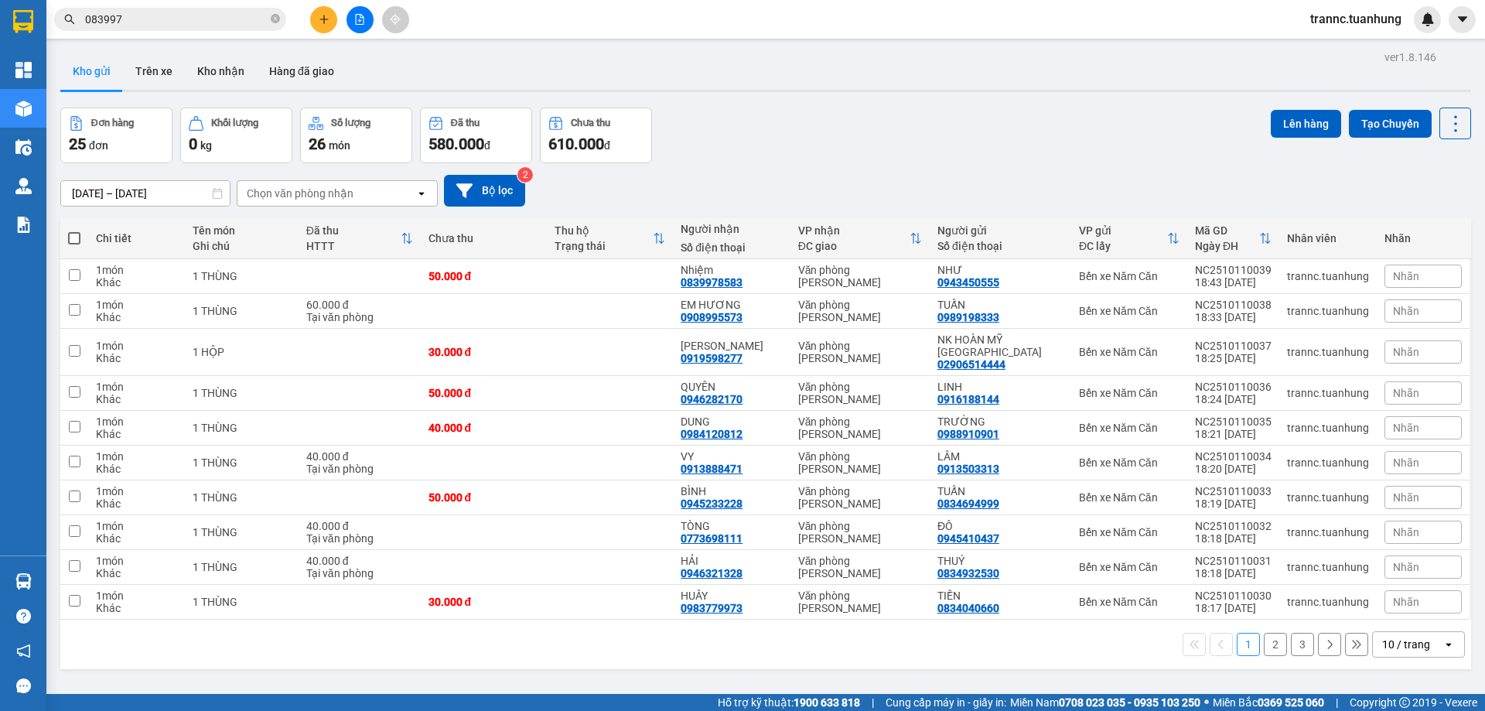
click at [1264, 633] on button "2" at bounding box center [1275, 644] width 23 height 23
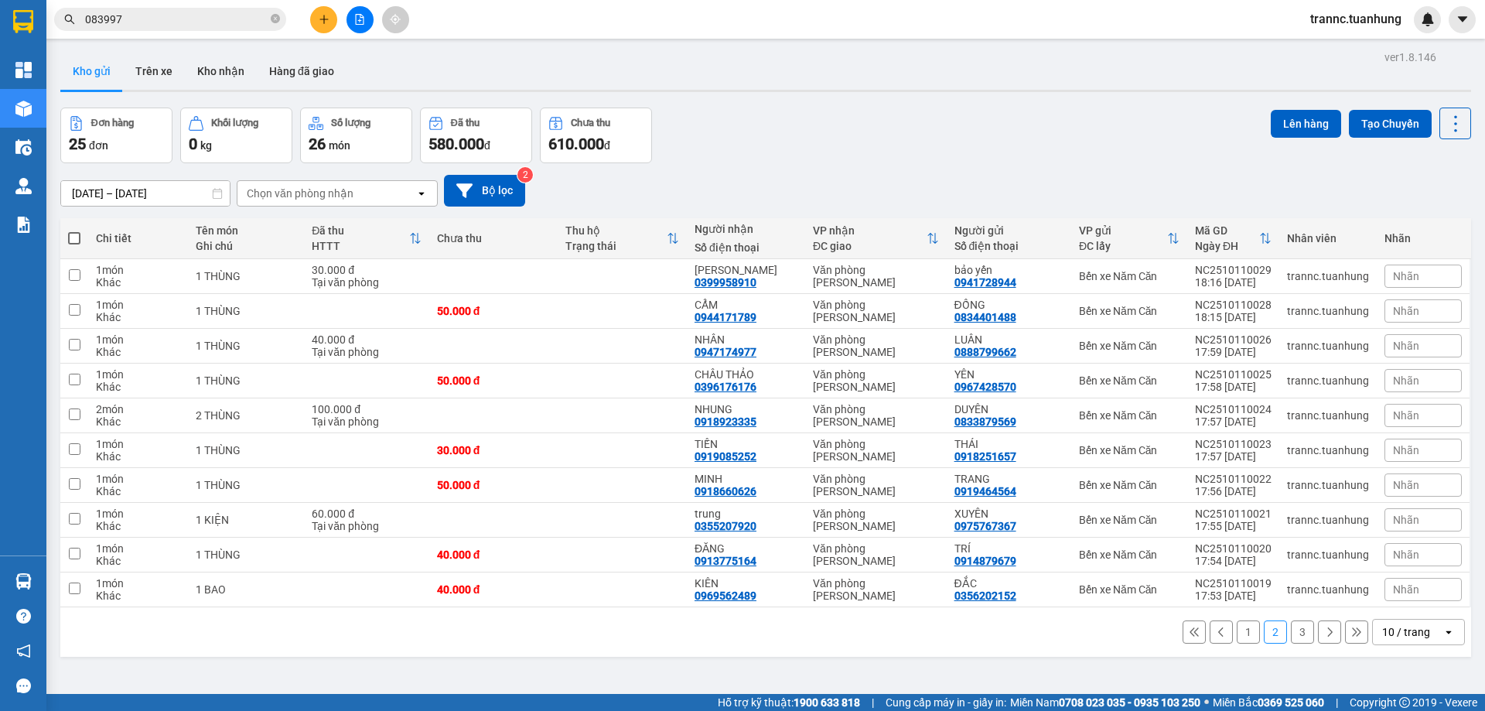
click at [1239, 635] on button "1" at bounding box center [1248, 631] width 23 height 23
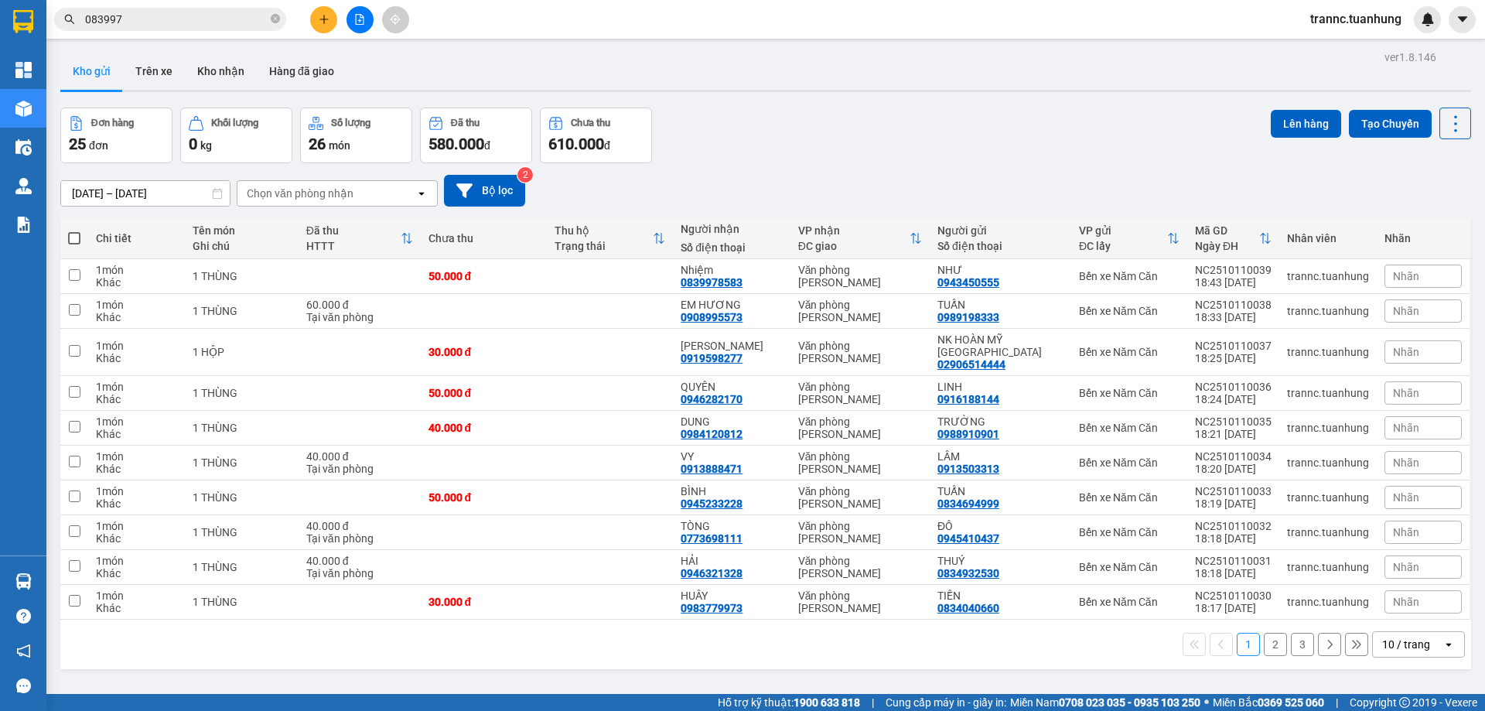
click at [1292, 636] on button "3" at bounding box center [1302, 644] width 23 height 23
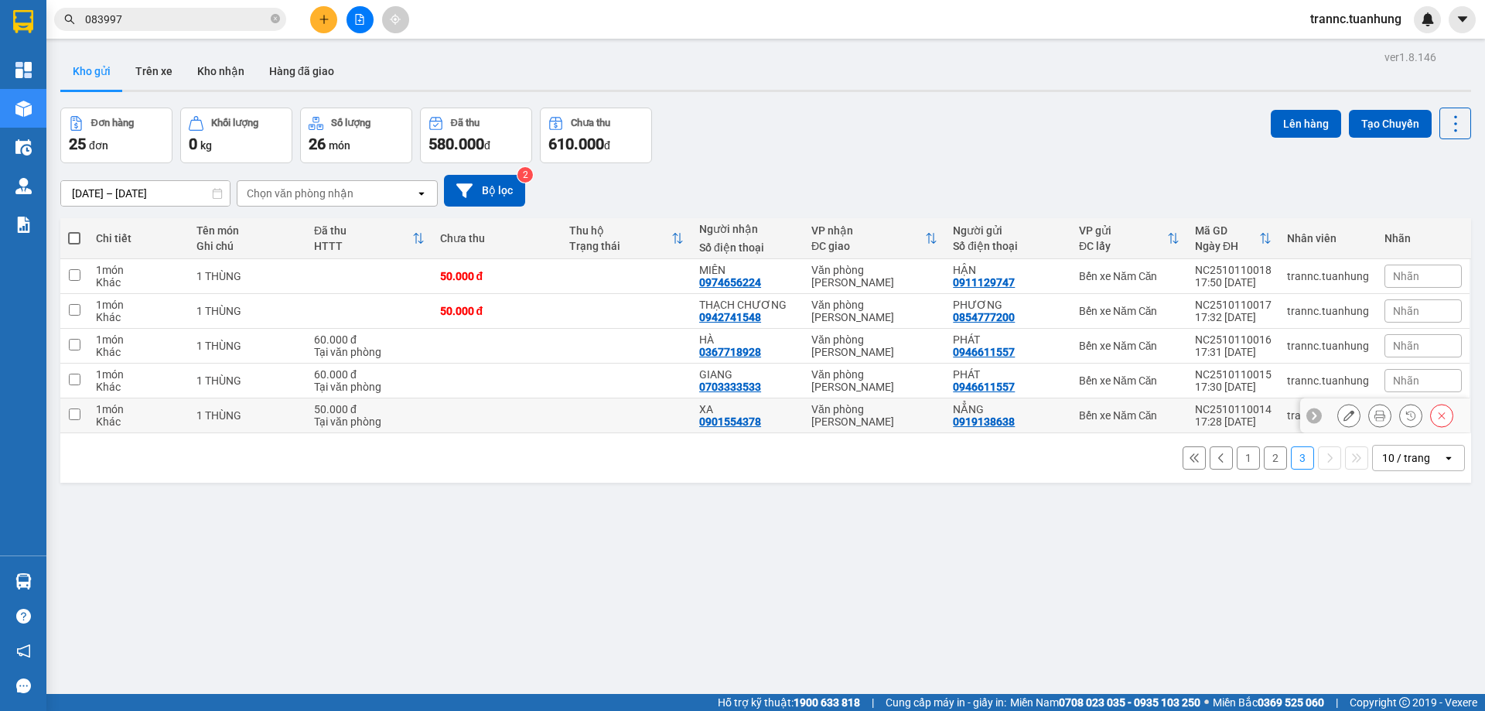
click at [899, 411] on div "Văn phòng [PERSON_NAME]" at bounding box center [874, 415] width 126 height 25
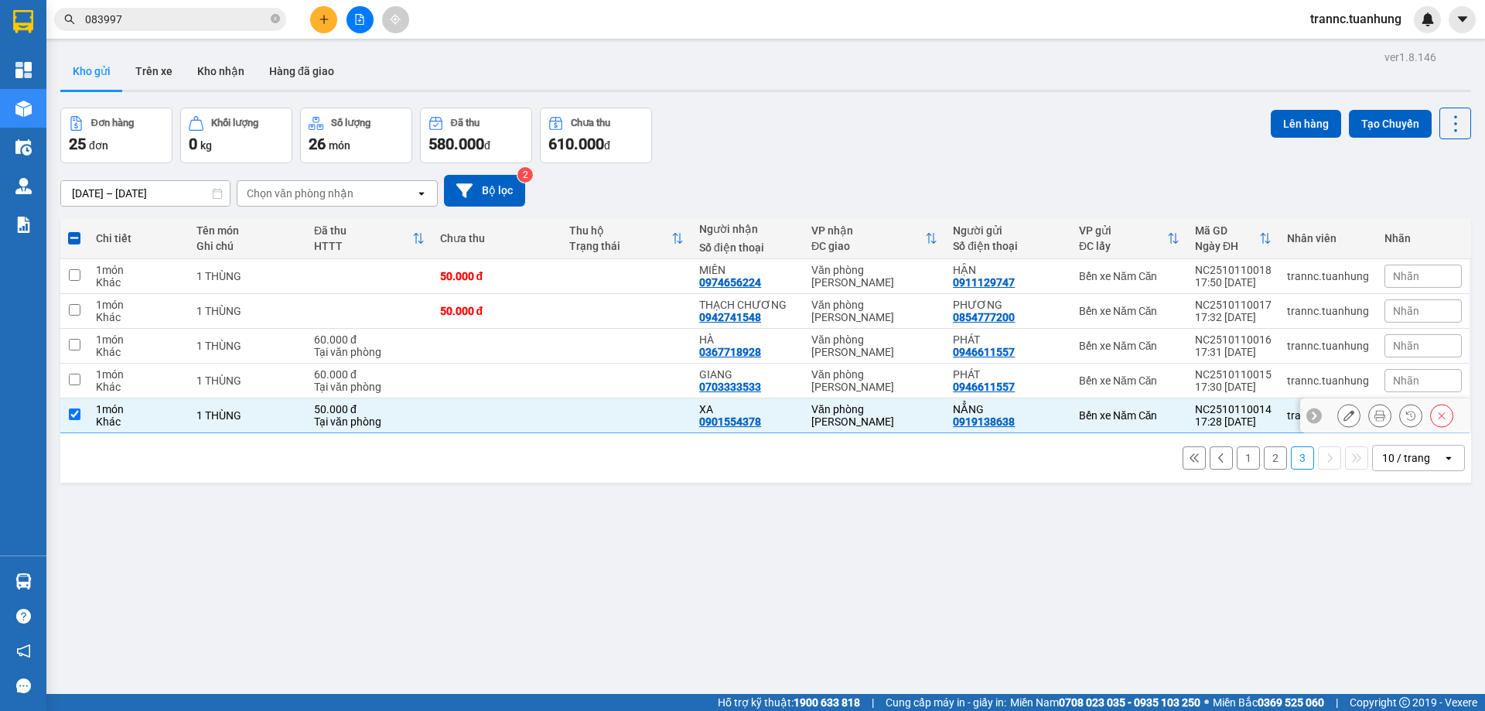
click at [899, 411] on div "Văn phòng [PERSON_NAME]" at bounding box center [874, 415] width 126 height 25
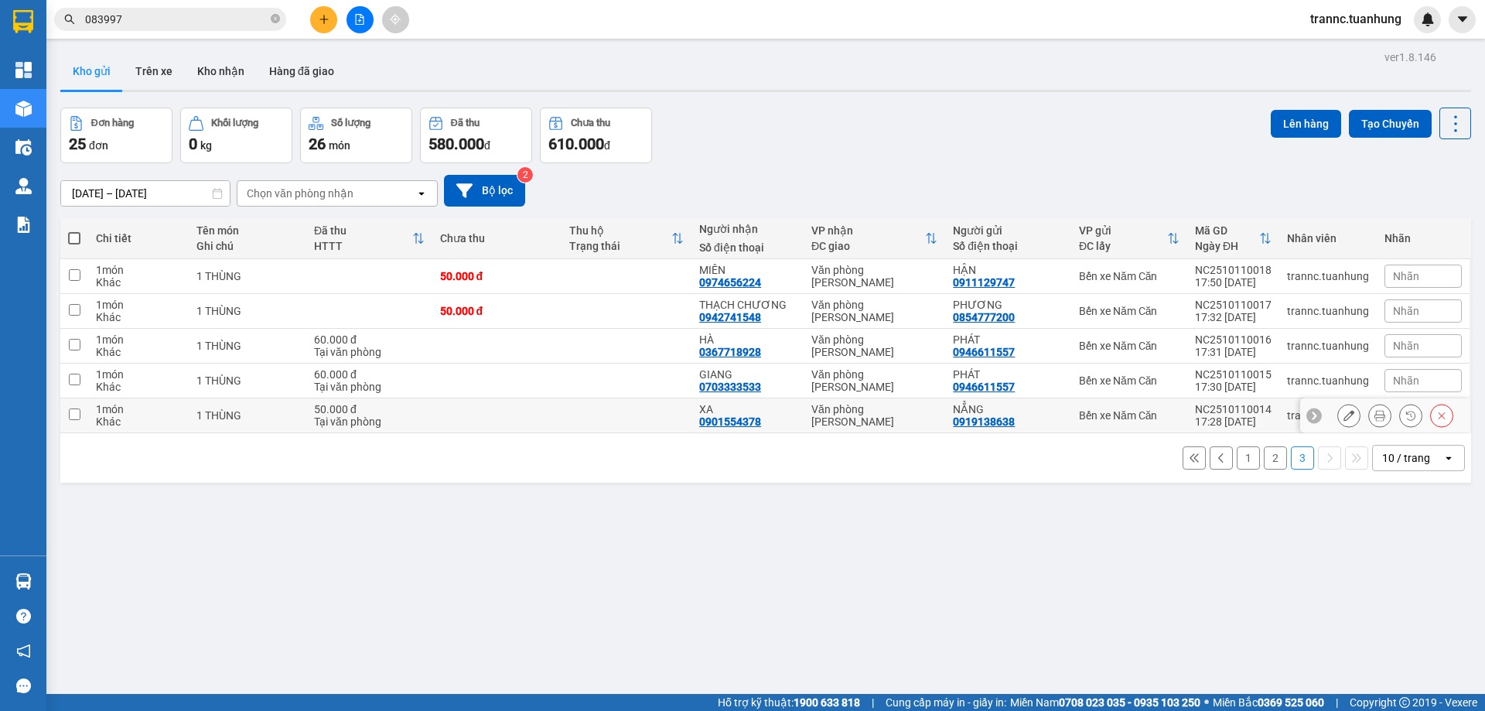
click at [870, 417] on div "Văn phòng [PERSON_NAME]" at bounding box center [874, 415] width 126 height 25
checkbox input "true"
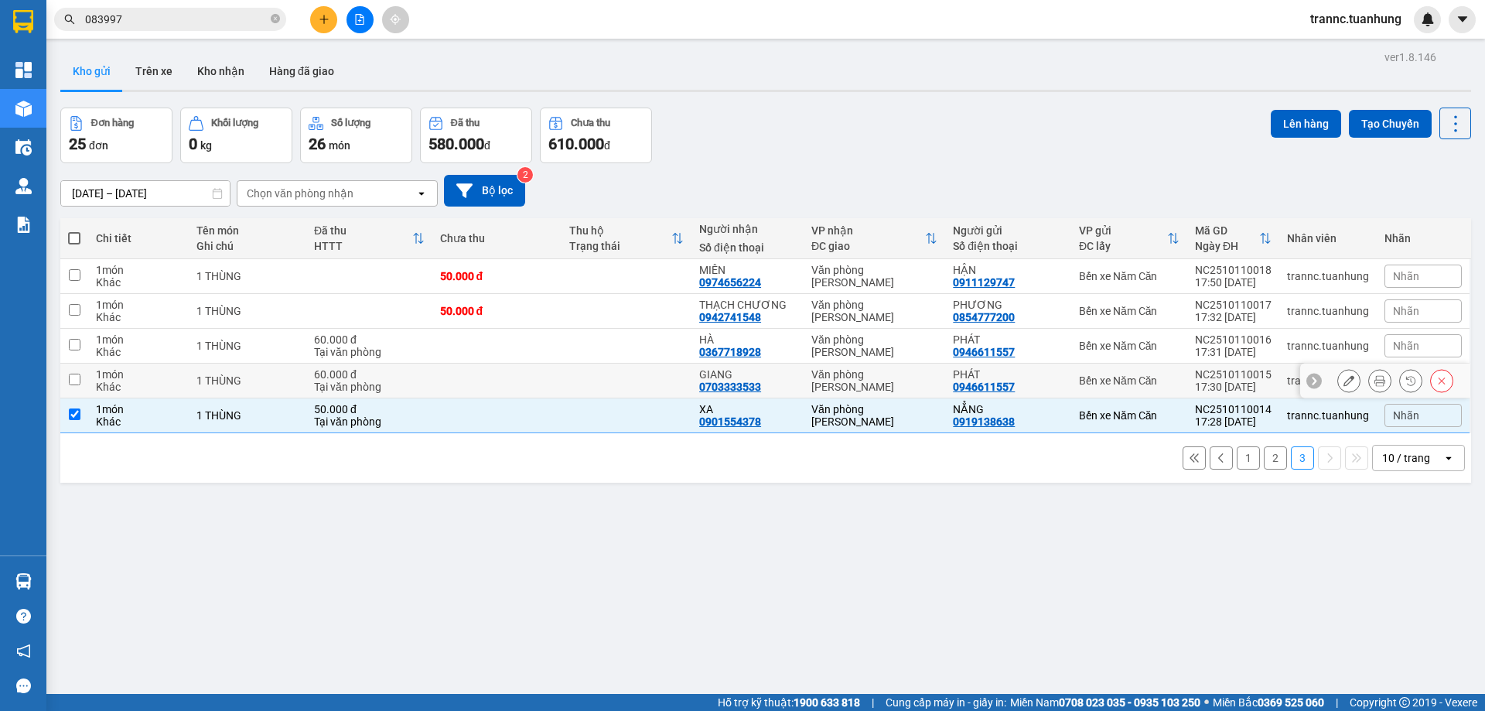
click at [874, 381] on div "Văn phòng [PERSON_NAME]" at bounding box center [874, 380] width 126 height 25
checkbox input "true"
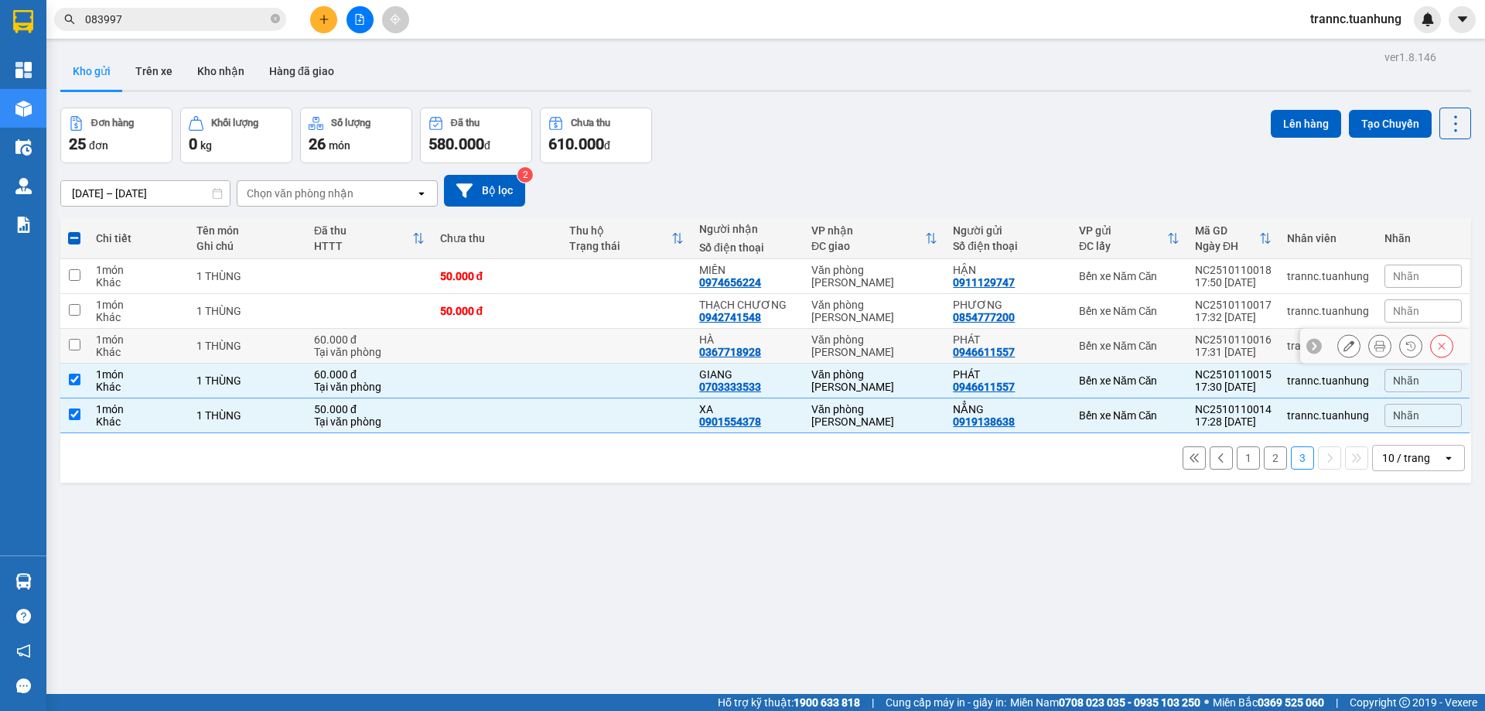
click at [869, 347] on div "Văn phòng [PERSON_NAME]" at bounding box center [874, 345] width 126 height 25
checkbox input "true"
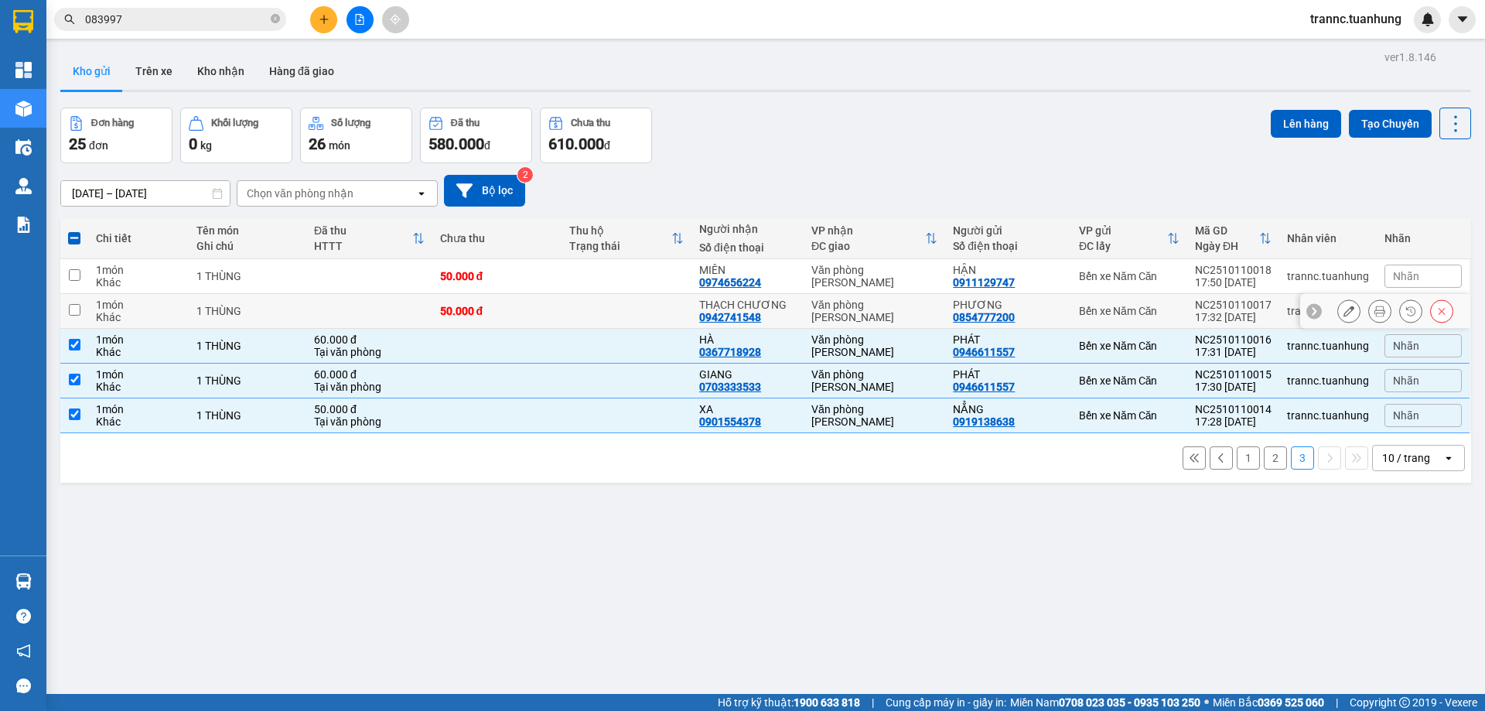
click at [875, 309] on div "Văn phòng [PERSON_NAME]" at bounding box center [874, 311] width 126 height 25
checkbox input "true"
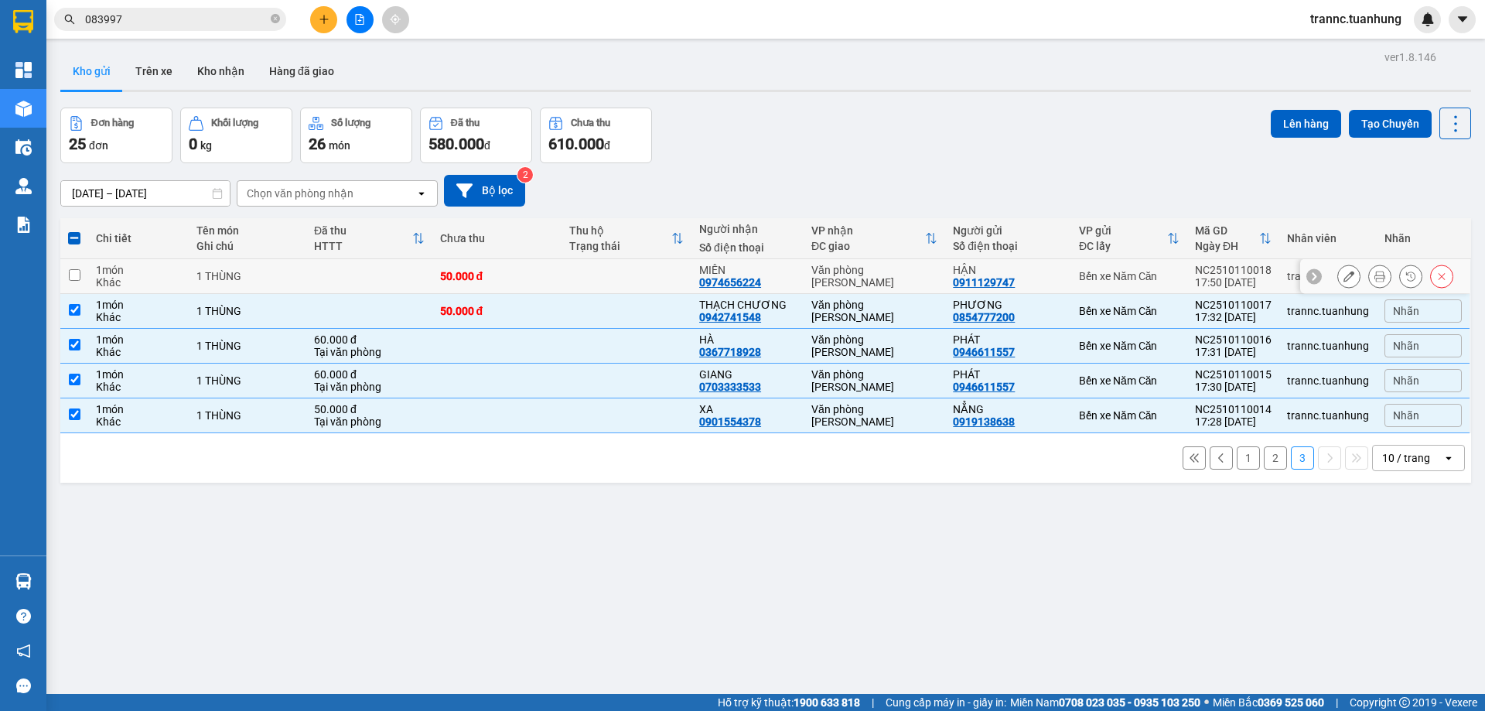
click at [880, 274] on div "Văn phòng [PERSON_NAME]" at bounding box center [874, 276] width 126 height 25
checkbox input "true"
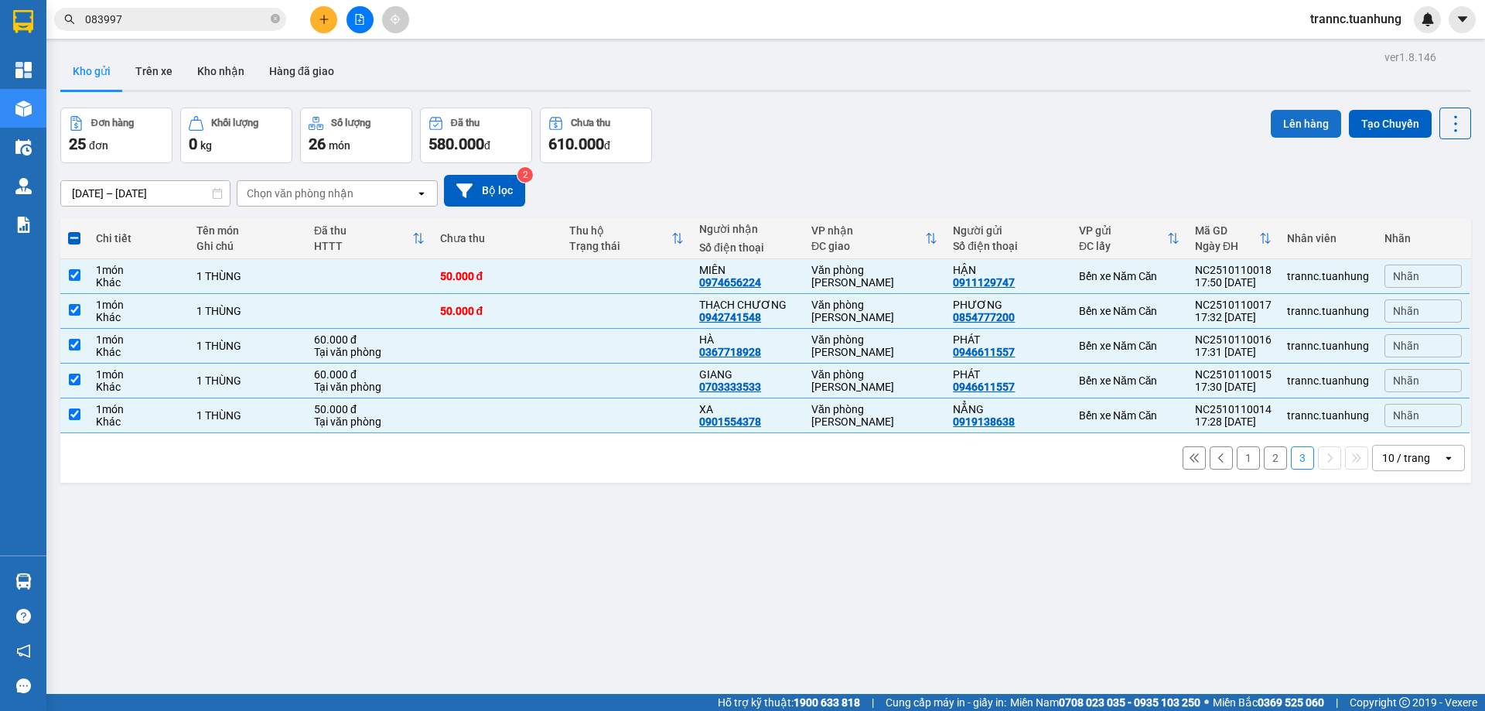
click at [1291, 131] on button "Lên hàng" at bounding box center [1306, 124] width 70 height 28
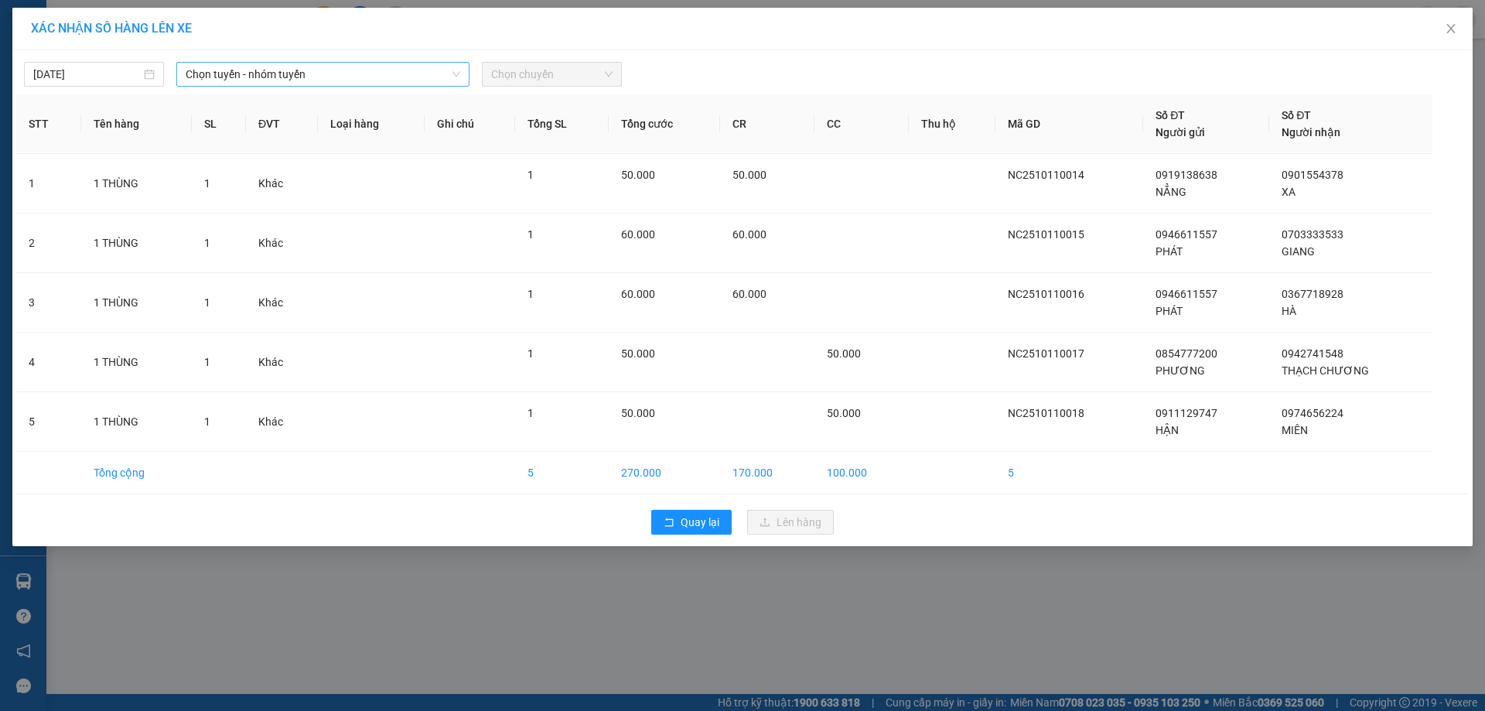
click at [303, 70] on span "Chọn tuyến - nhóm tuyến" at bounding box center [323, 74] width 275 height 23
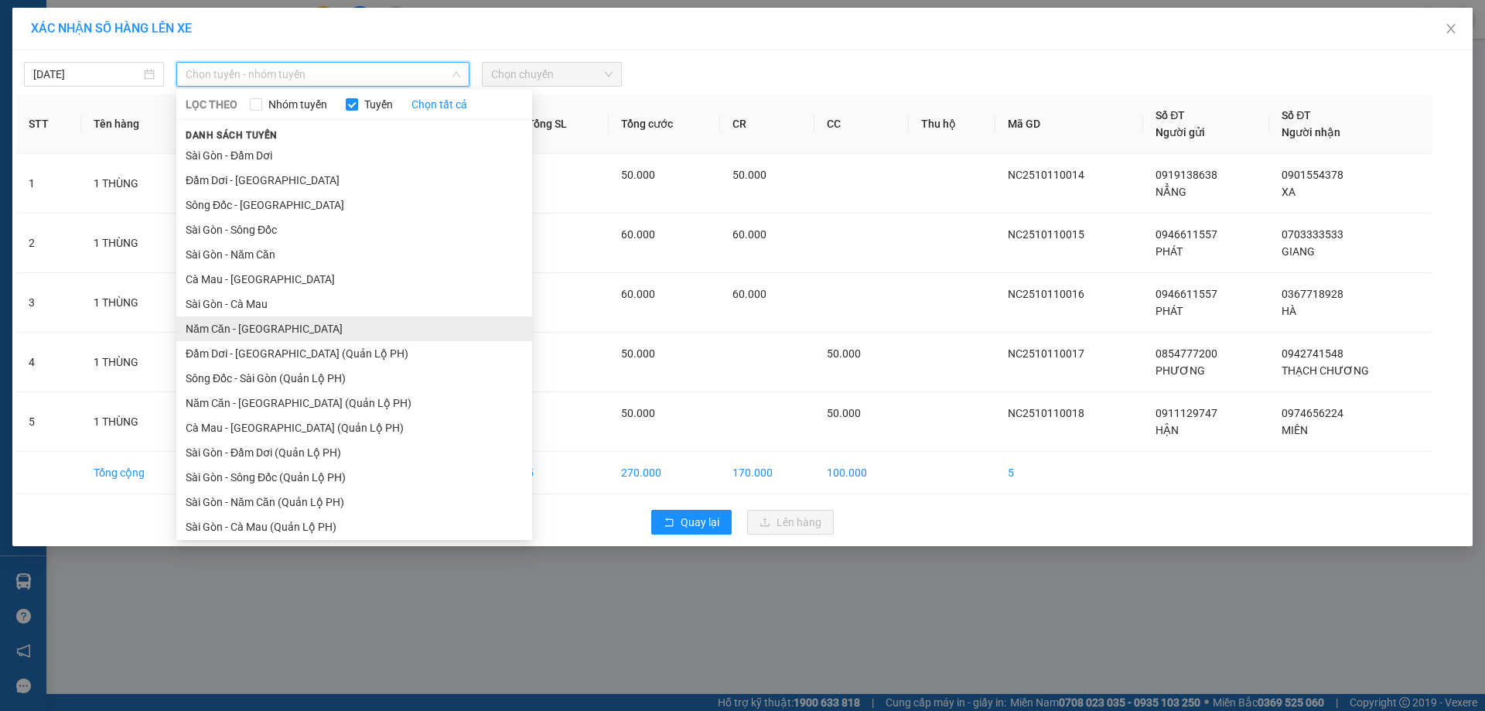
click at [249, 325] on li "Năm Căn - Sài Gòn" at bounding box center [354, 328] width 356 height 25
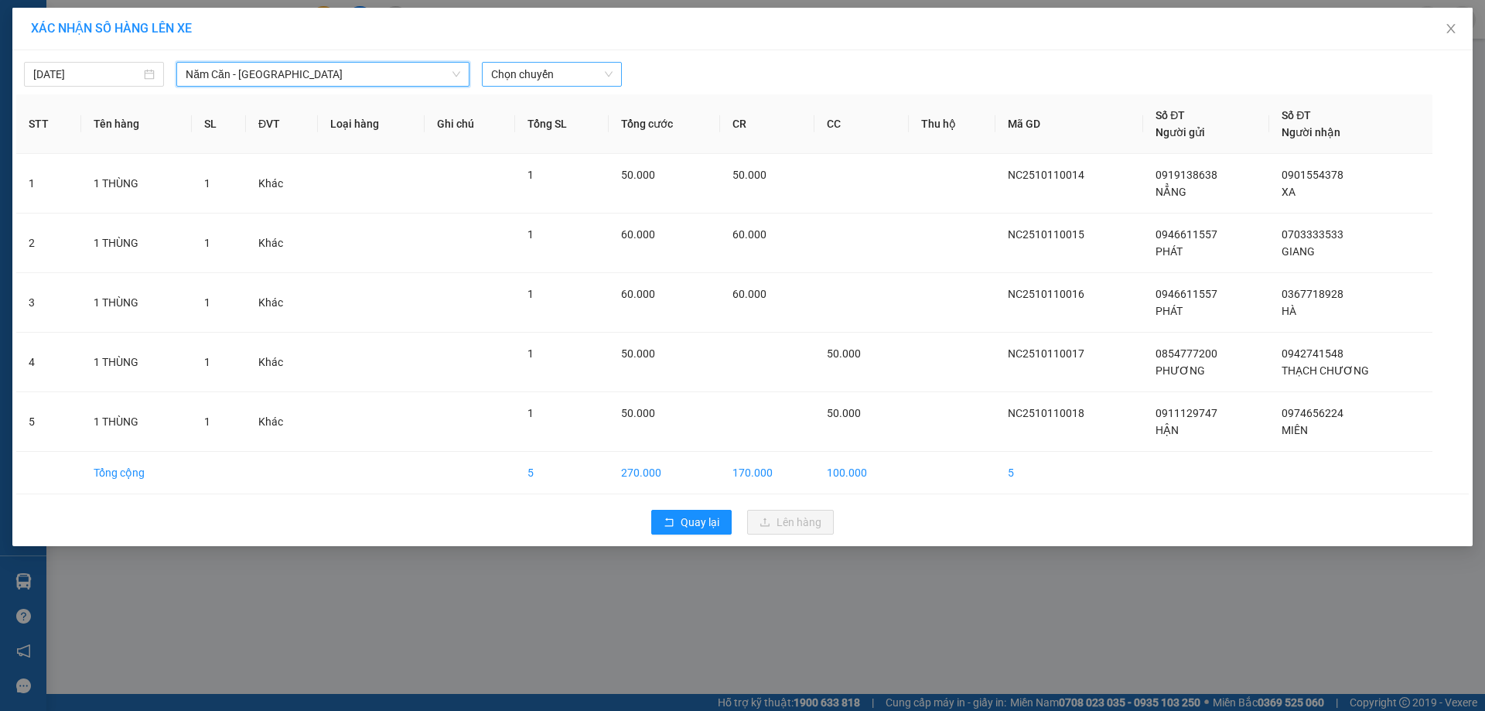
click at [548, 79] on span "Chọn chuyến" at bounding box center [551, 74] width 121 height 23
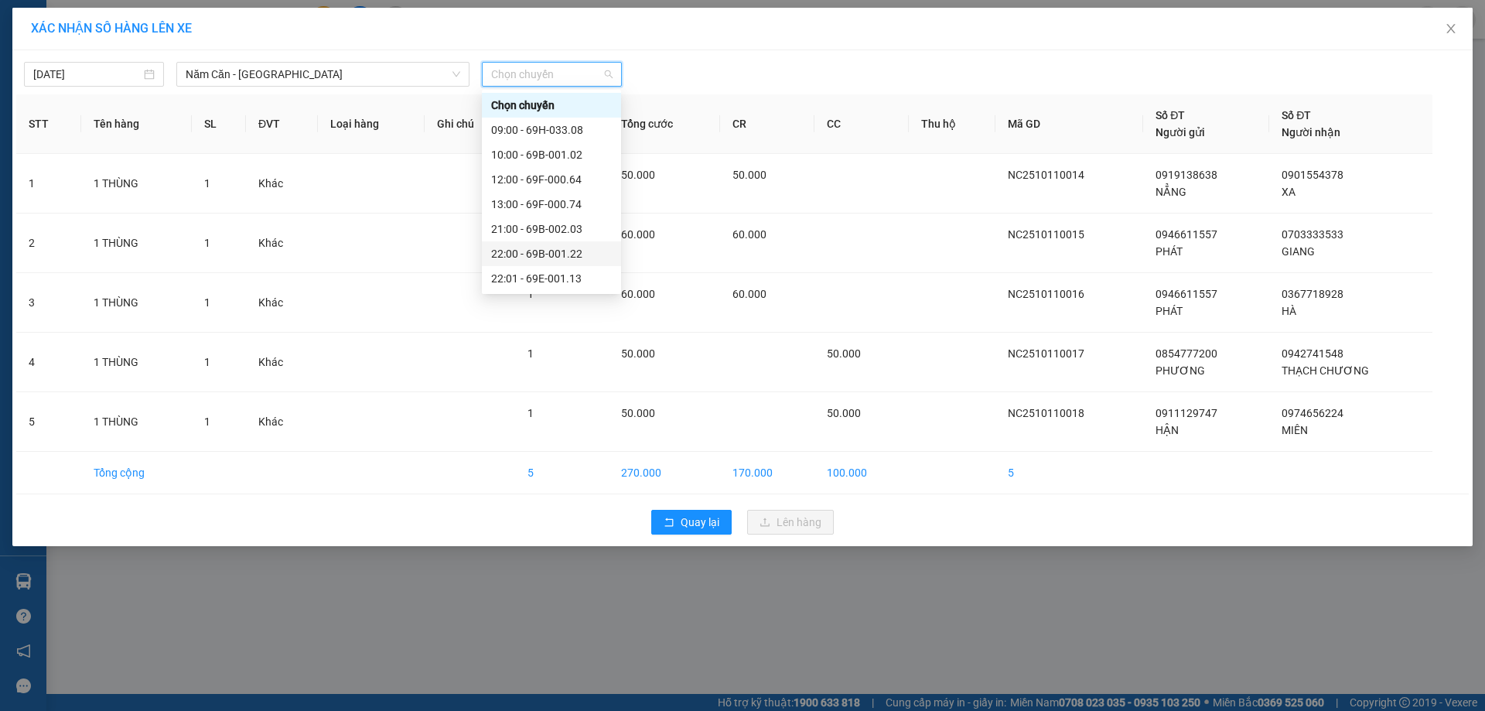
click at [572, 251] on div "22:00 - 69B-001.22" at bounding box center [551, 253] width 121 height 17
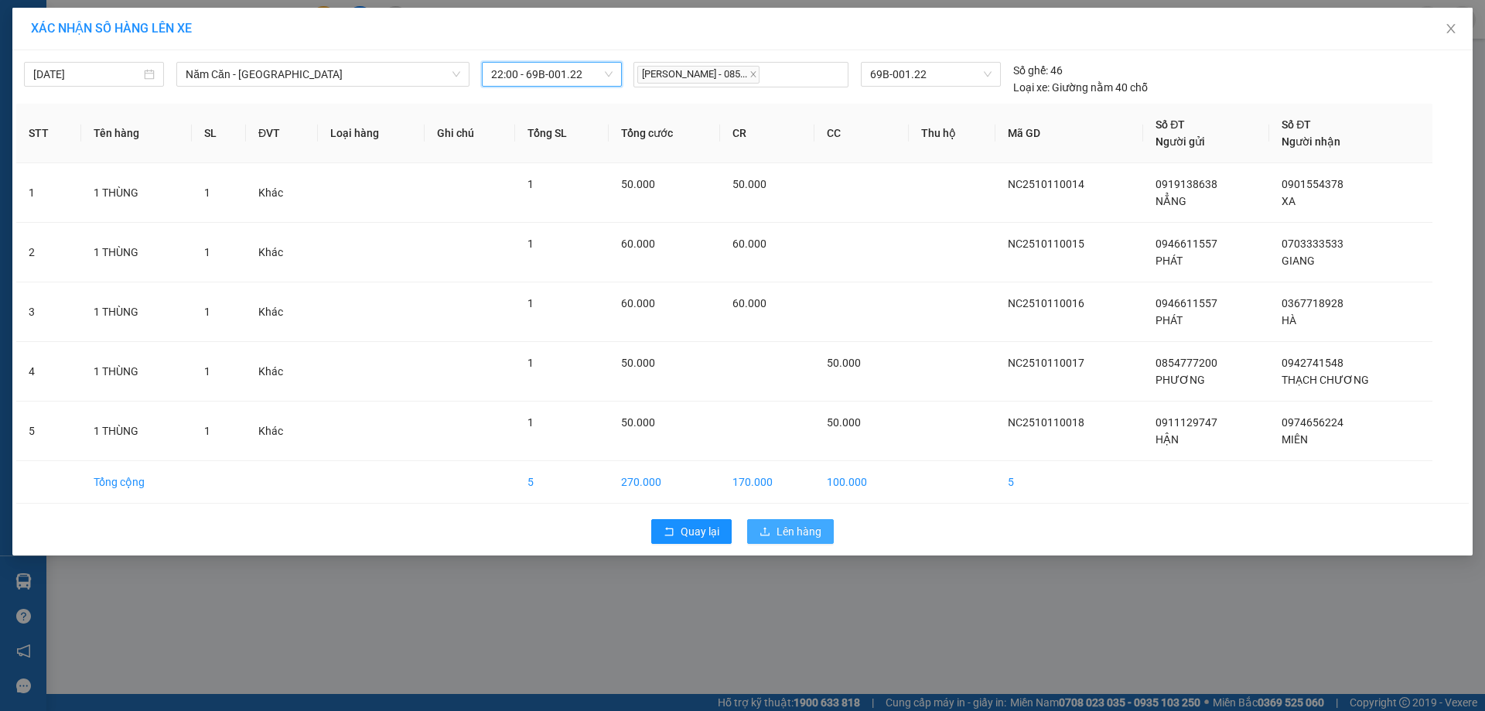
click at [800, 538] on span "Lên hàng" at bounding box center [799, 531] width 45 height 17
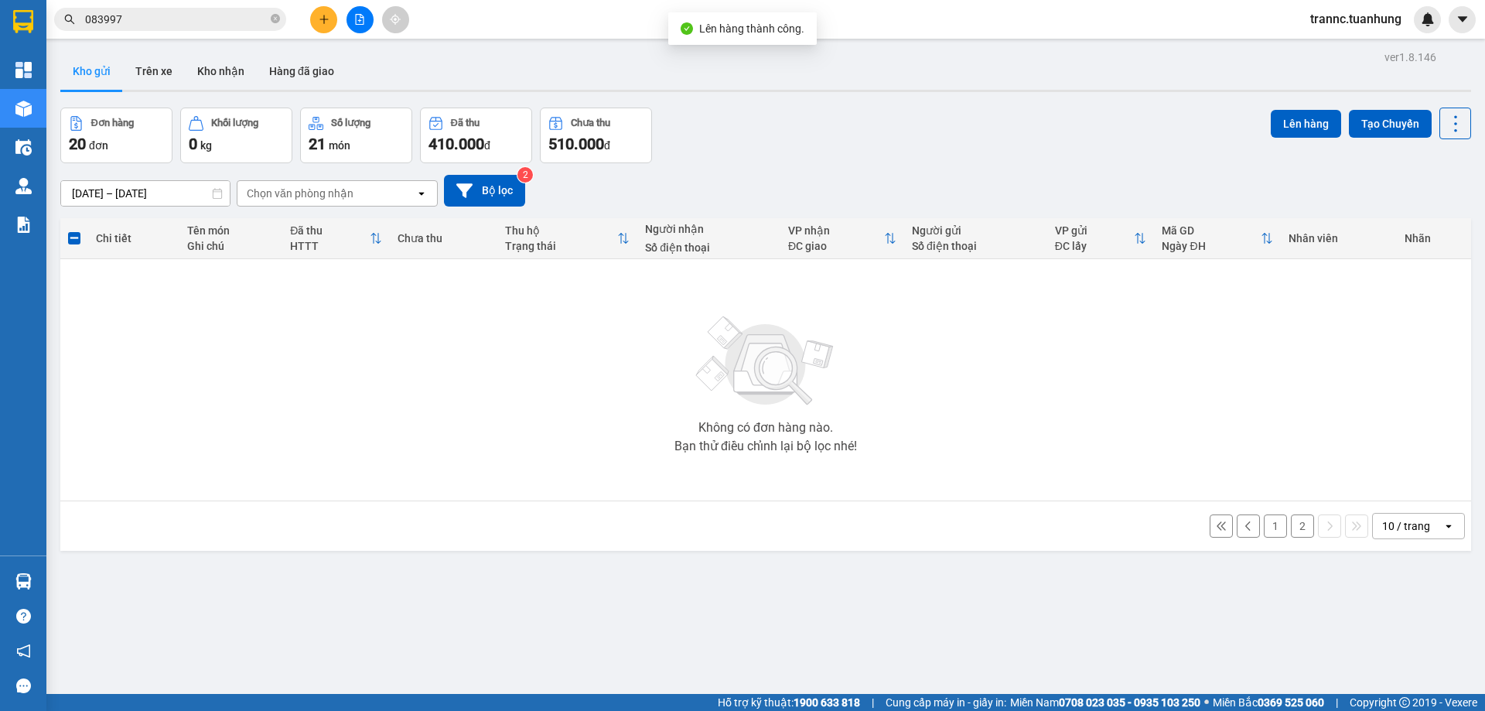
click at [1272, 530] on button "1" at bounding box center [1275, 525] width 23 height 23
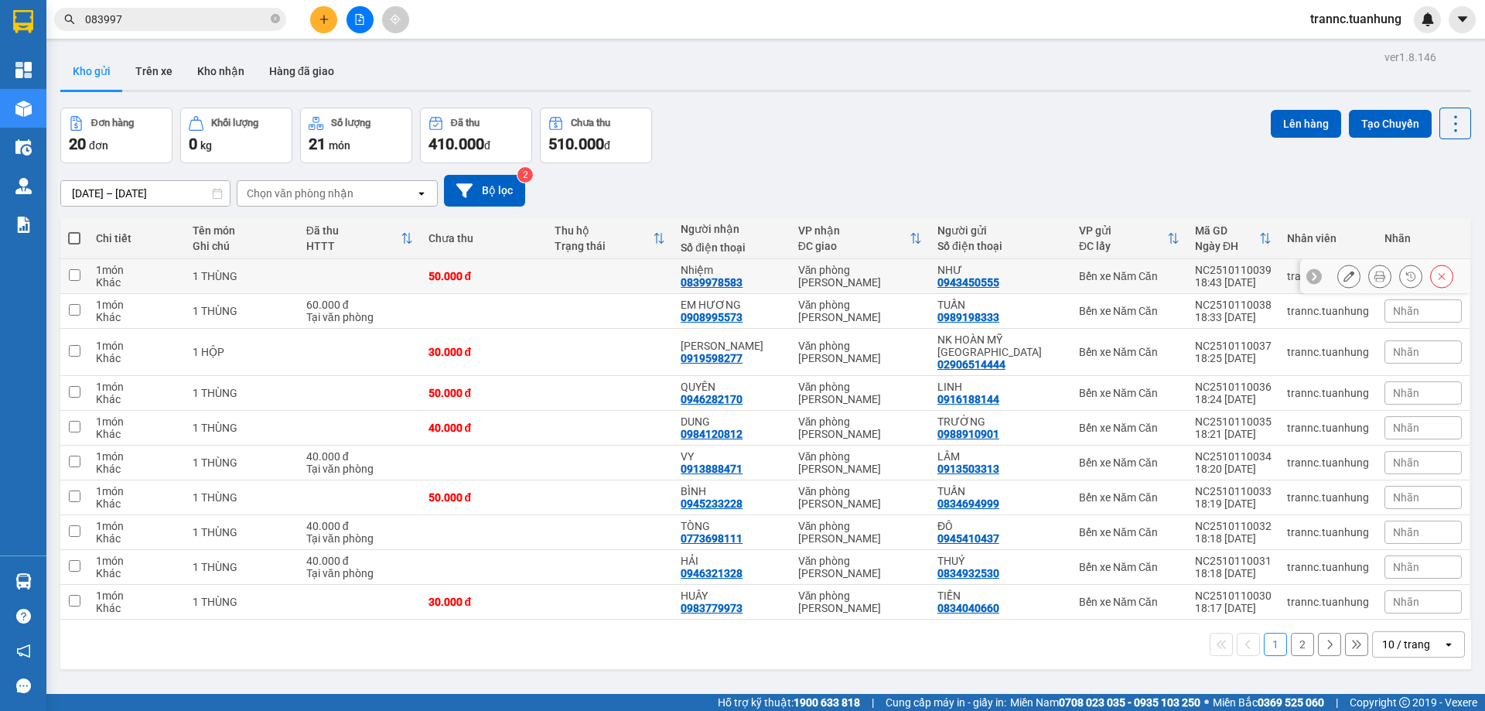
click at [641, 261] on td at bounding box center [610, 276] width 126 height 35
checkbox input "true"
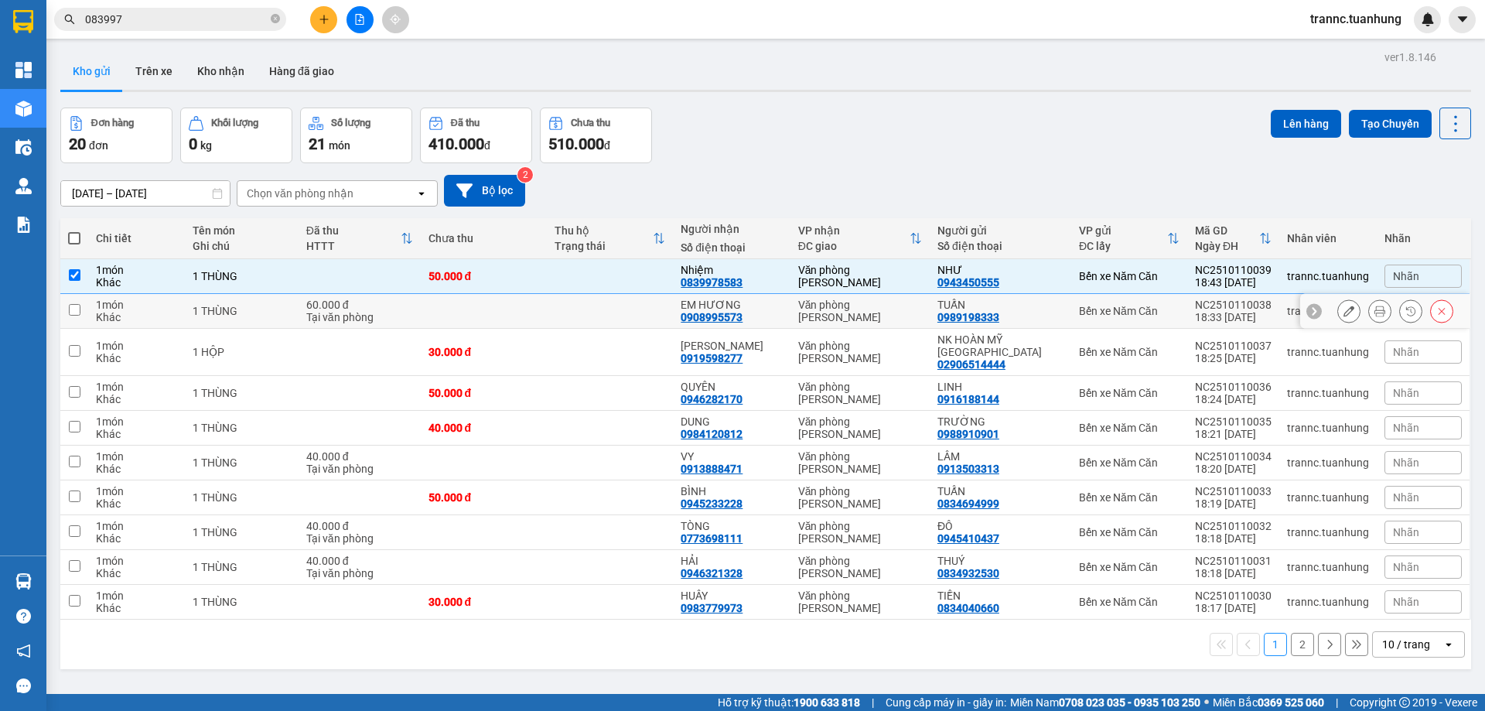
click at [629, 302] on td at bounding box center [610, 311] width 126 height 35
checkbox input "true"
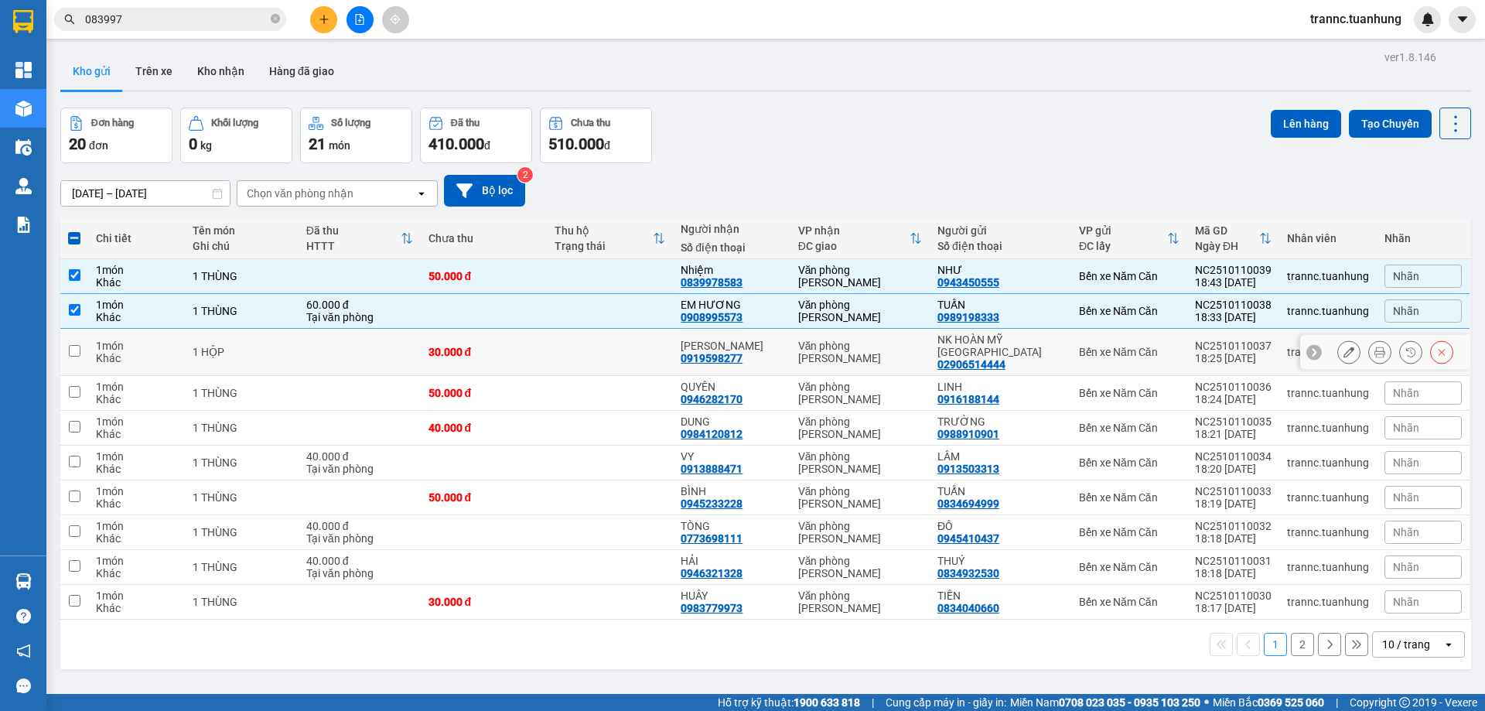
click at [611, 340] on td at bounding box center [610, 352] width 126 height 47
checkbox input "true"
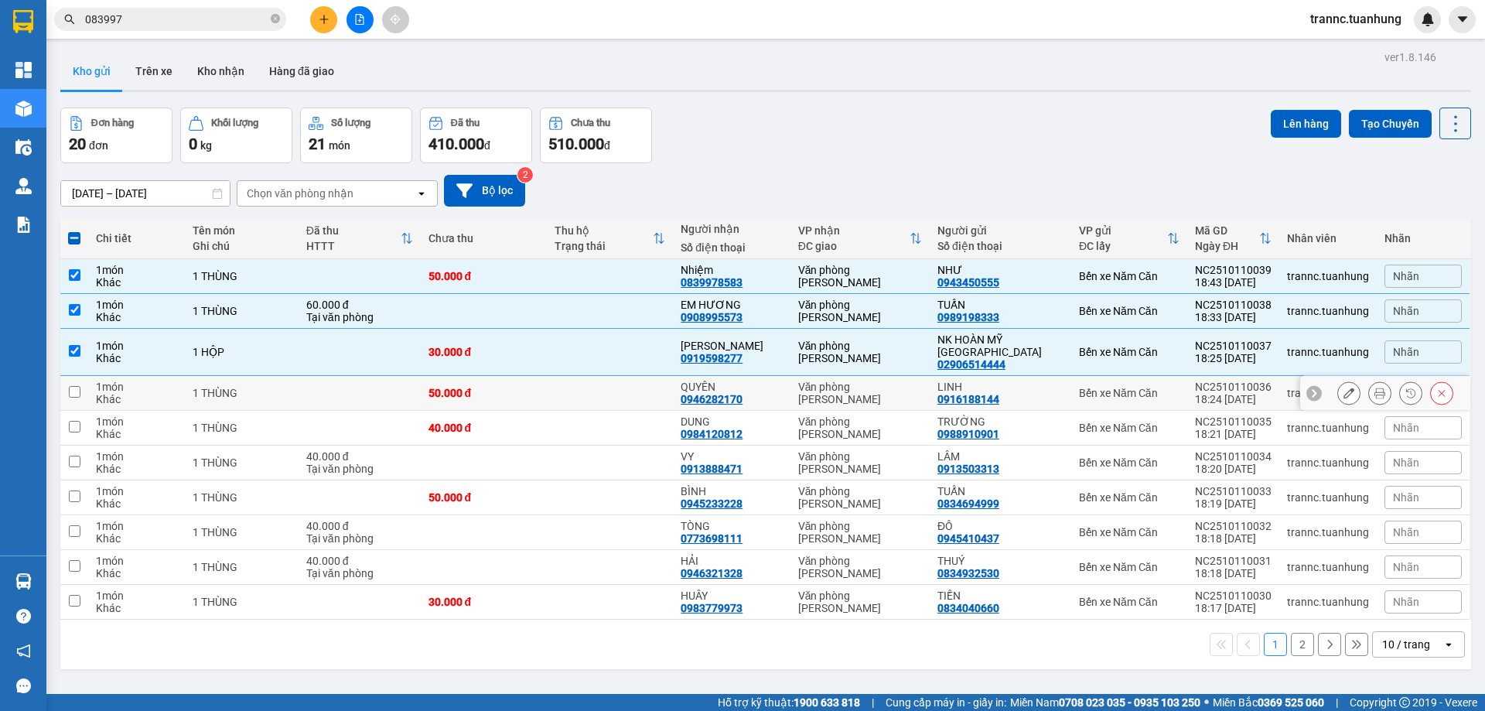
click at [607, 378] on td at bounding box center [610, 393] width 126 height 35
checkbox input "true"
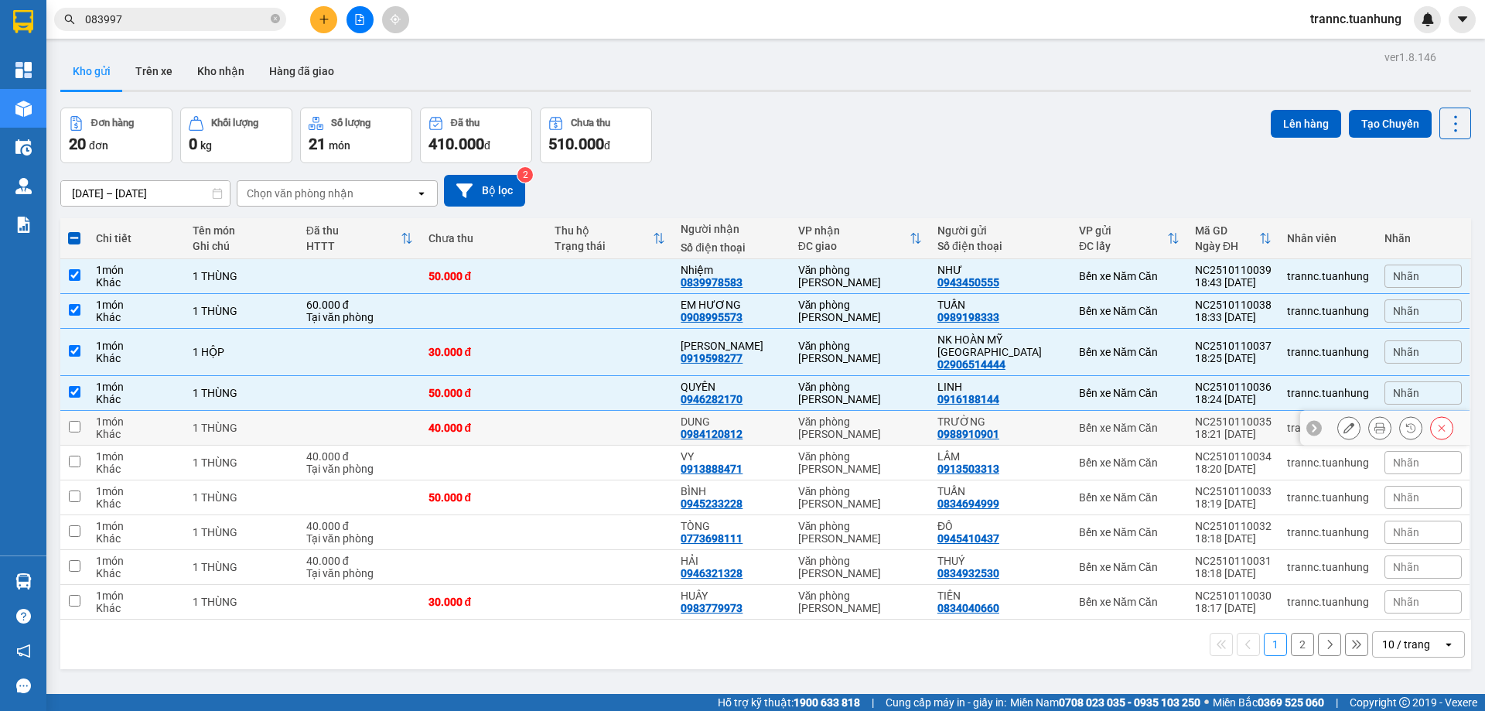
click at [607, 411] on td at bounding box center [610, 428] width 126 height 35
checkbox input "true"
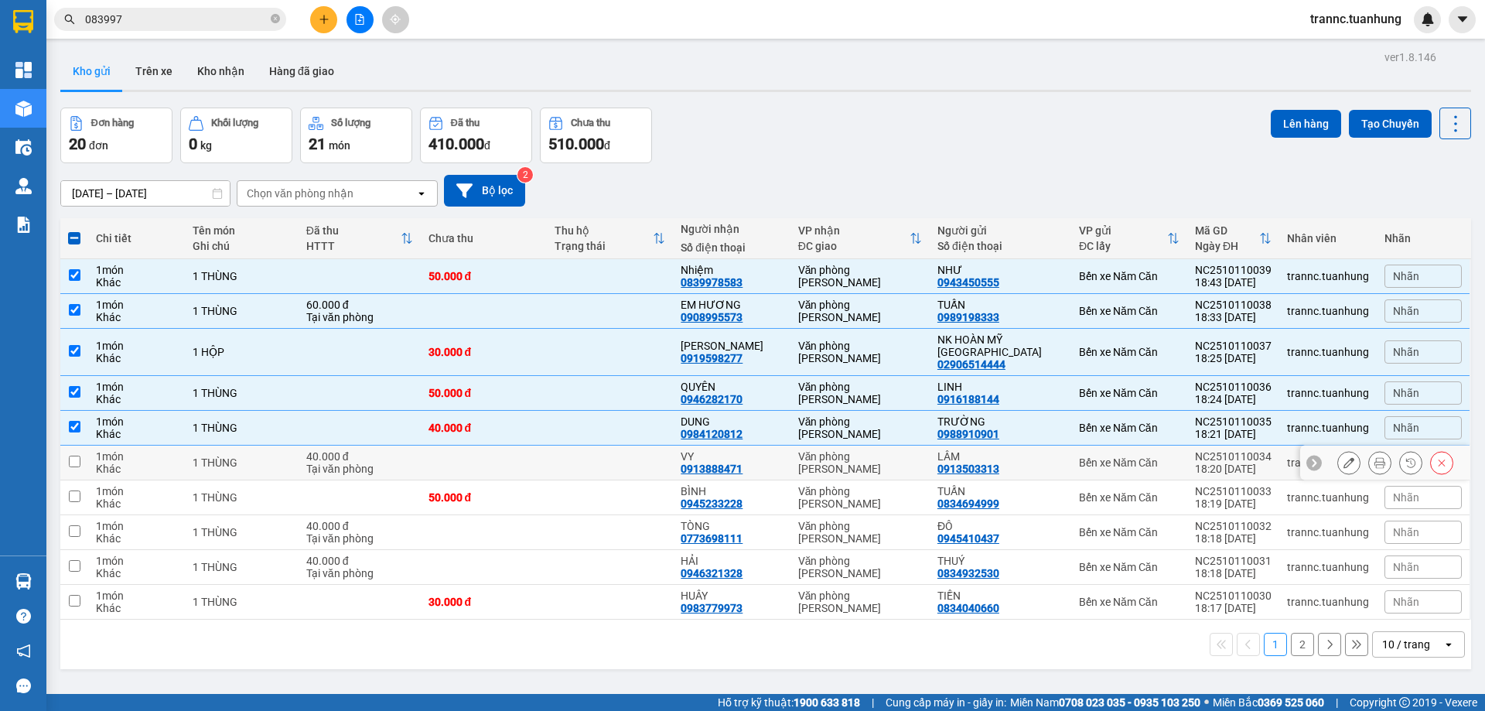
click at [613, 463] on td at bounding box center [610, 462] width 126 height 35
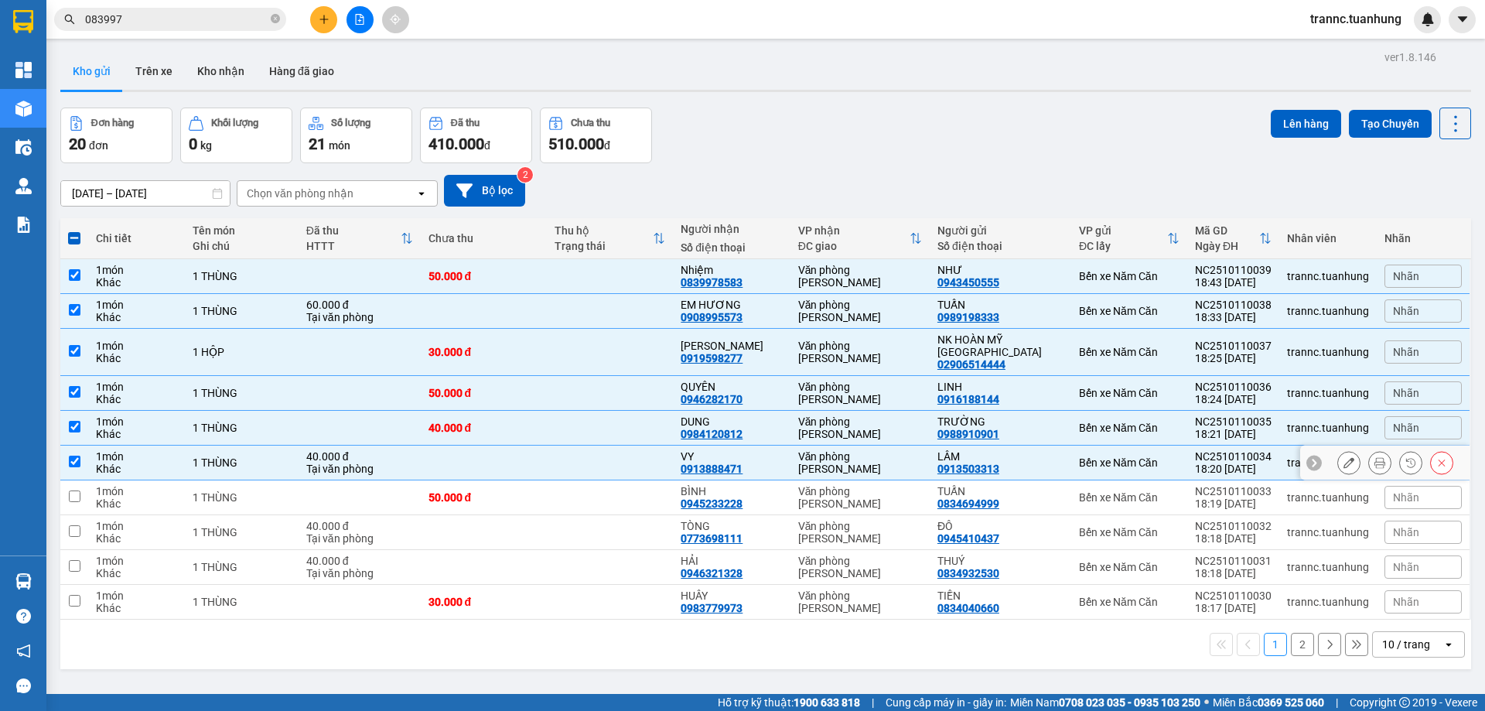
checkbox input "true"
click at [607, 493] on td at bounding box center [610, 497] width 126 height 35
checkbox input "true"
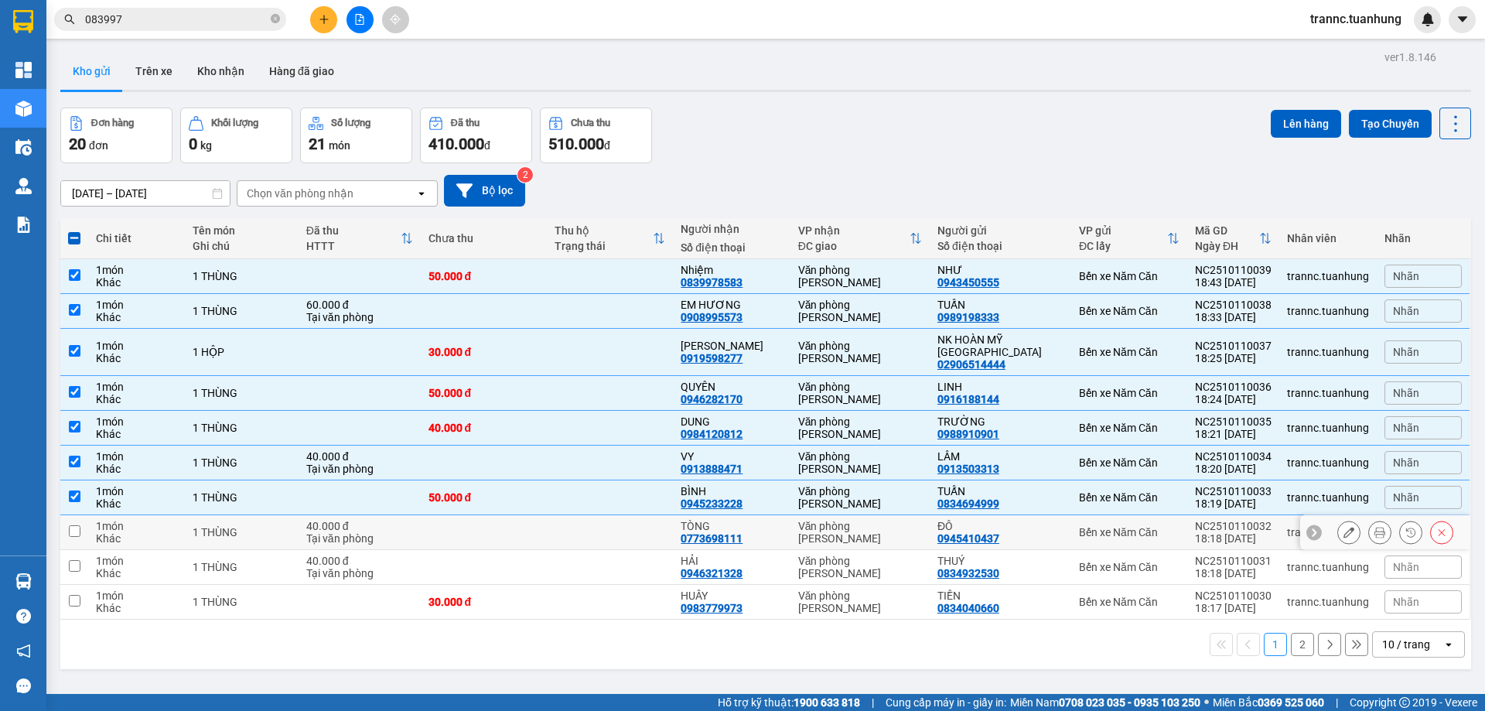
click at [598, 522] on td at bounding box center [610, 532] width 126 height 35
checkbox input "true"
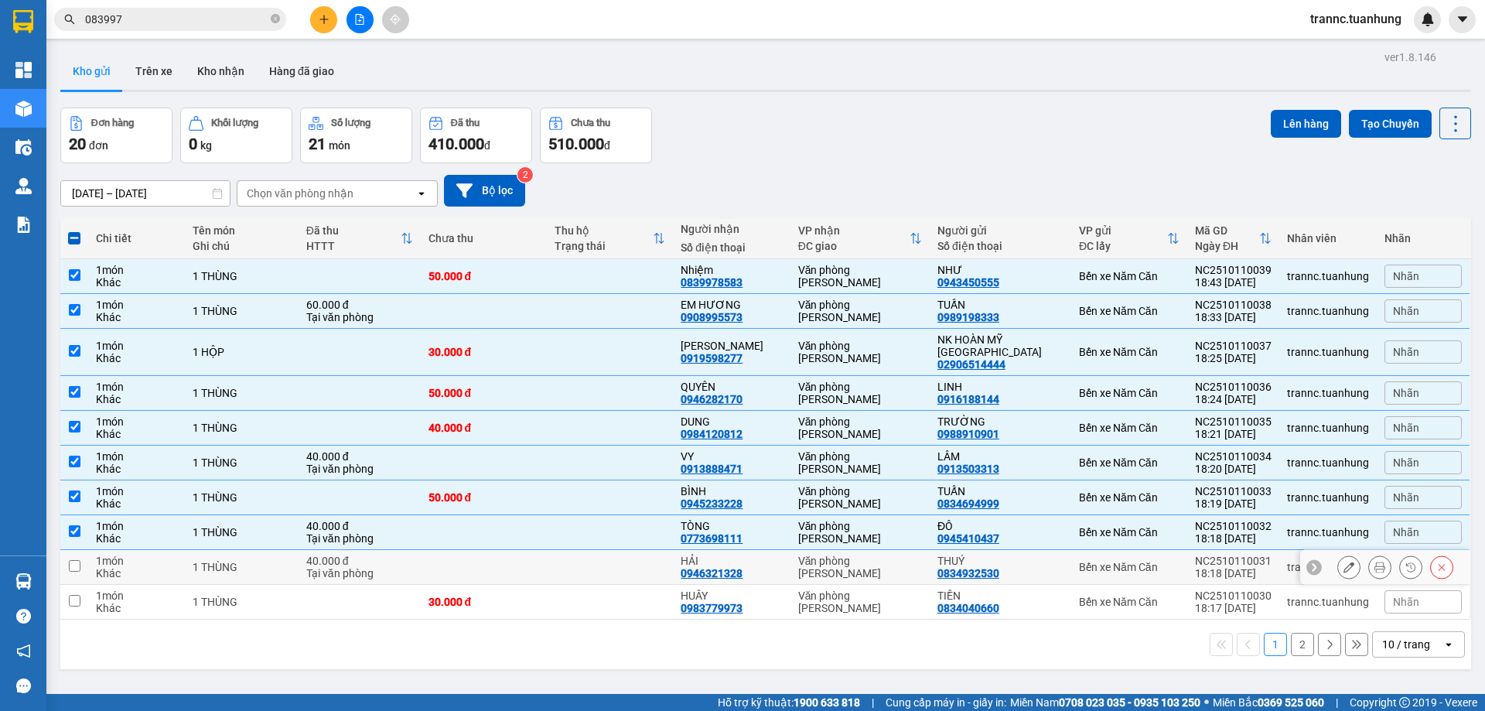
click at [566, 551] on td at bounding box center [610, 567] width 126 height 35
checkbox input "true"
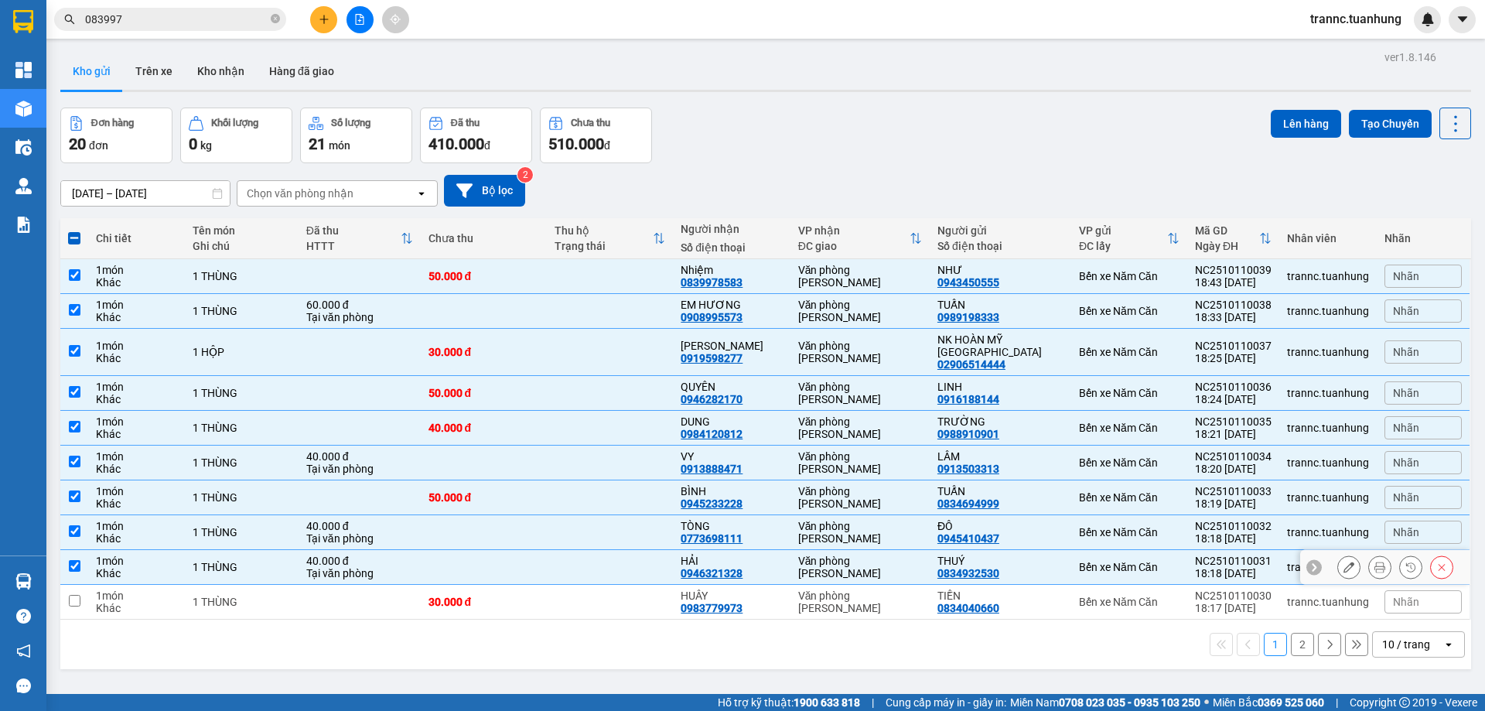
click at [531, 585] on td "30.000 đ" at bounding box center [484, 602] width 126 height 35
checkbox input "true"
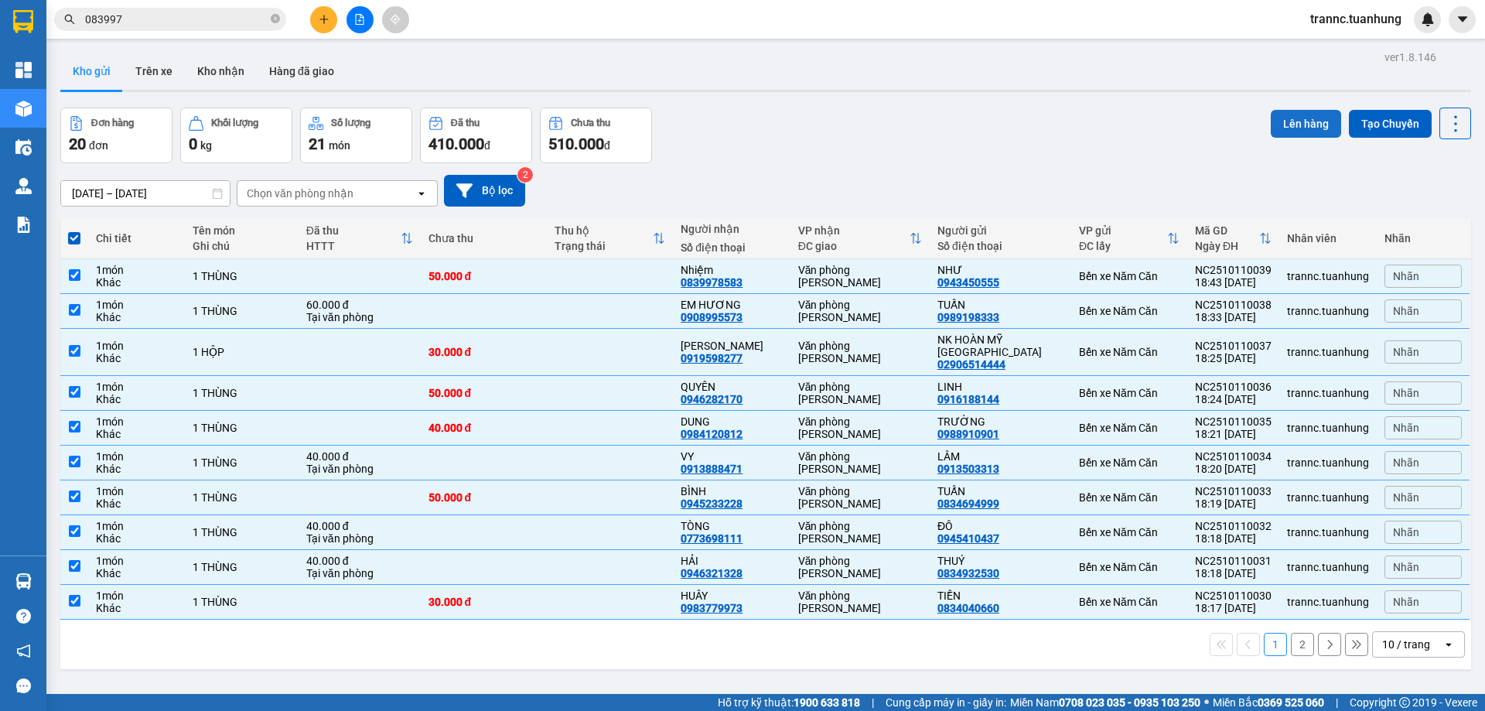
click at [1286, 123] on button "Lên hàng" at bounding box center [1306, 124] width 70 height 28
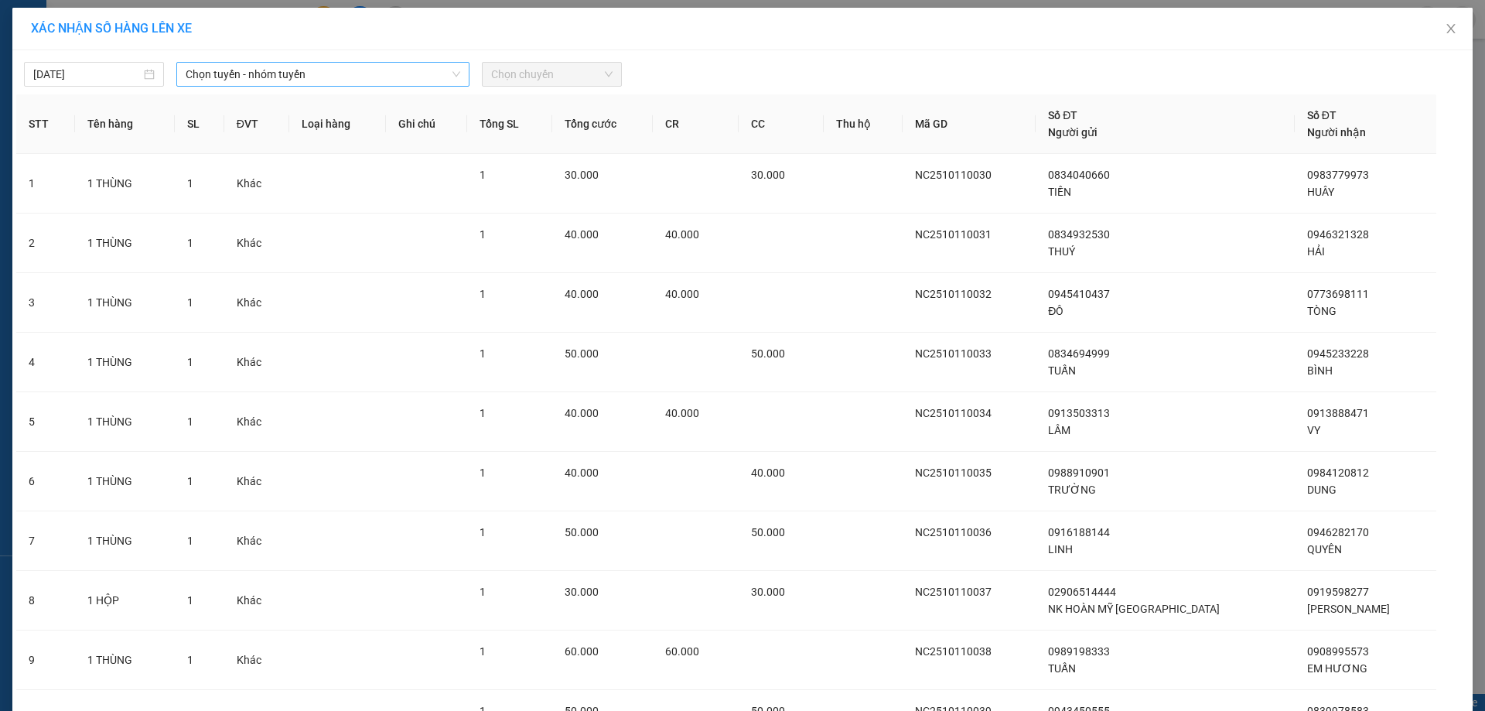
click at [253, 80] on span "Chọn tuyến - nhóm tuyến" at bounding box center [323, 74] width 275 height 23
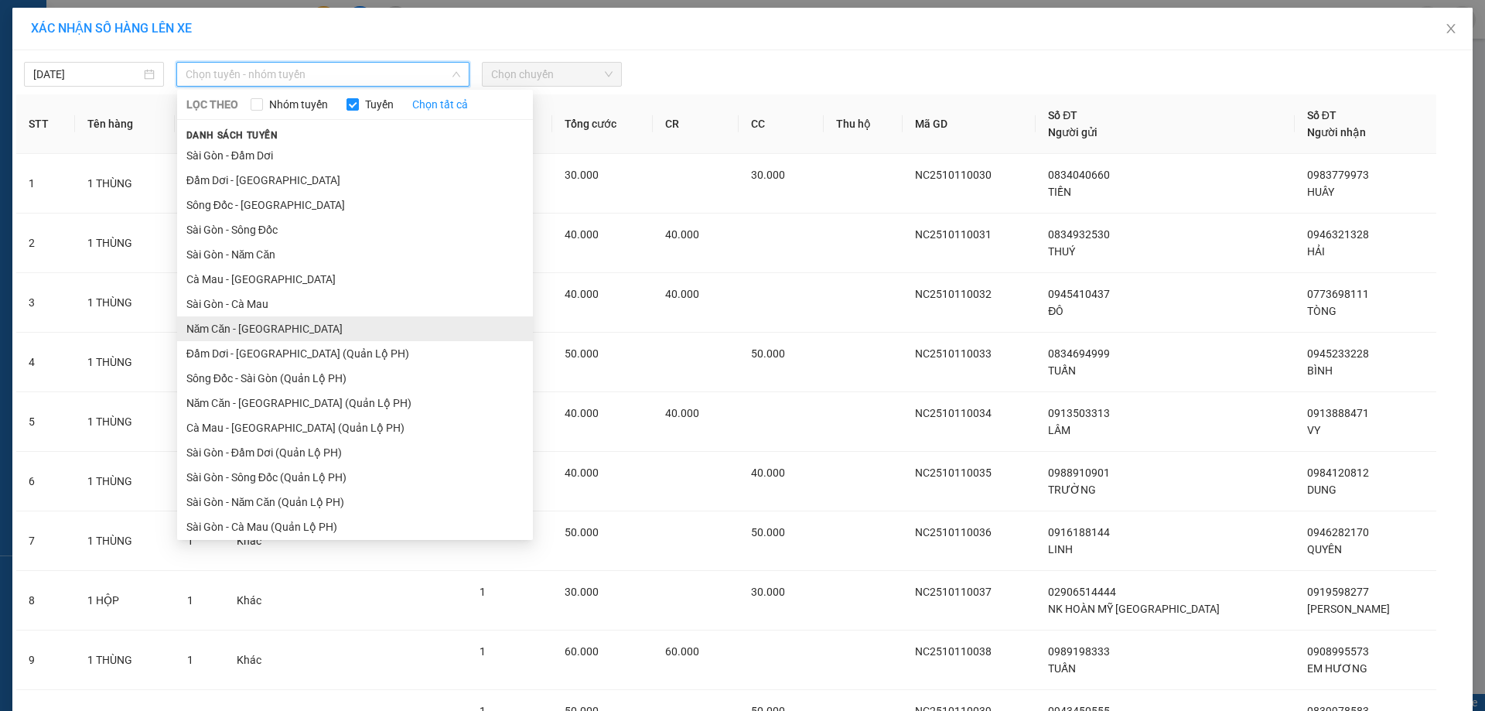
click at [230, 324] on li "Năm Căn - Sài Gòn" at bounding box center [355, 328] width 356 height 25
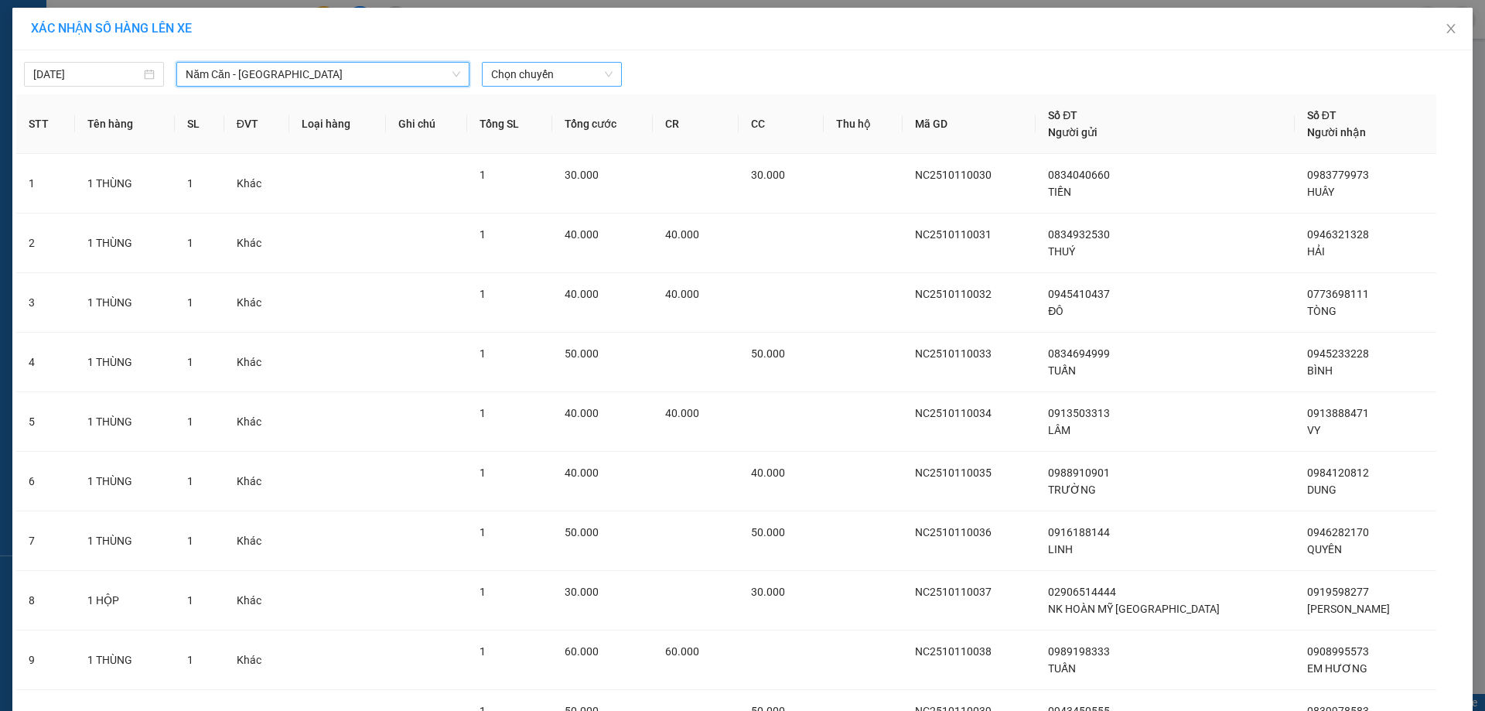
click at [549, 70] on span "Chọn chuyến" at bounding box center [551, 74] width 121 height 23
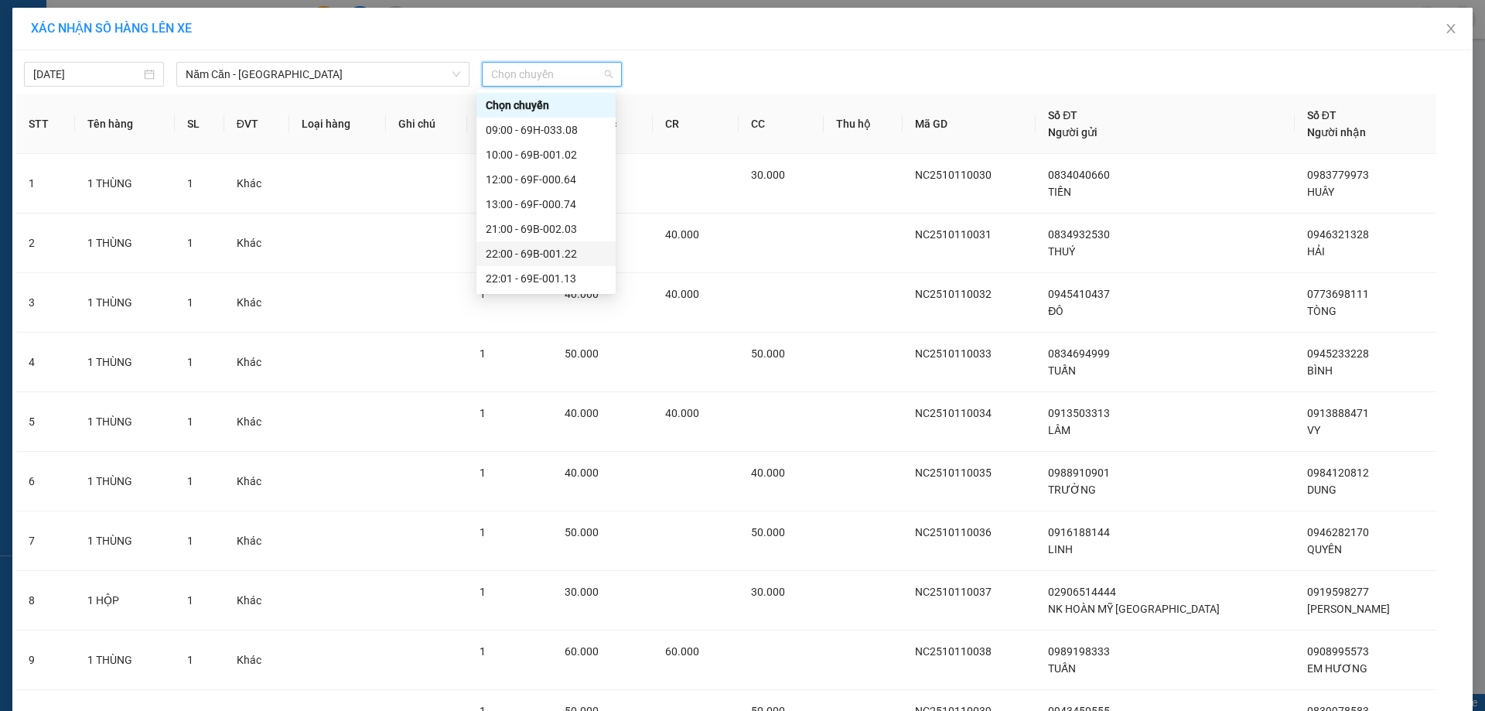
click at [568, 250] on div "22:00 - 69B-001.22" at bounding box center [546, 253] width 121 height 17
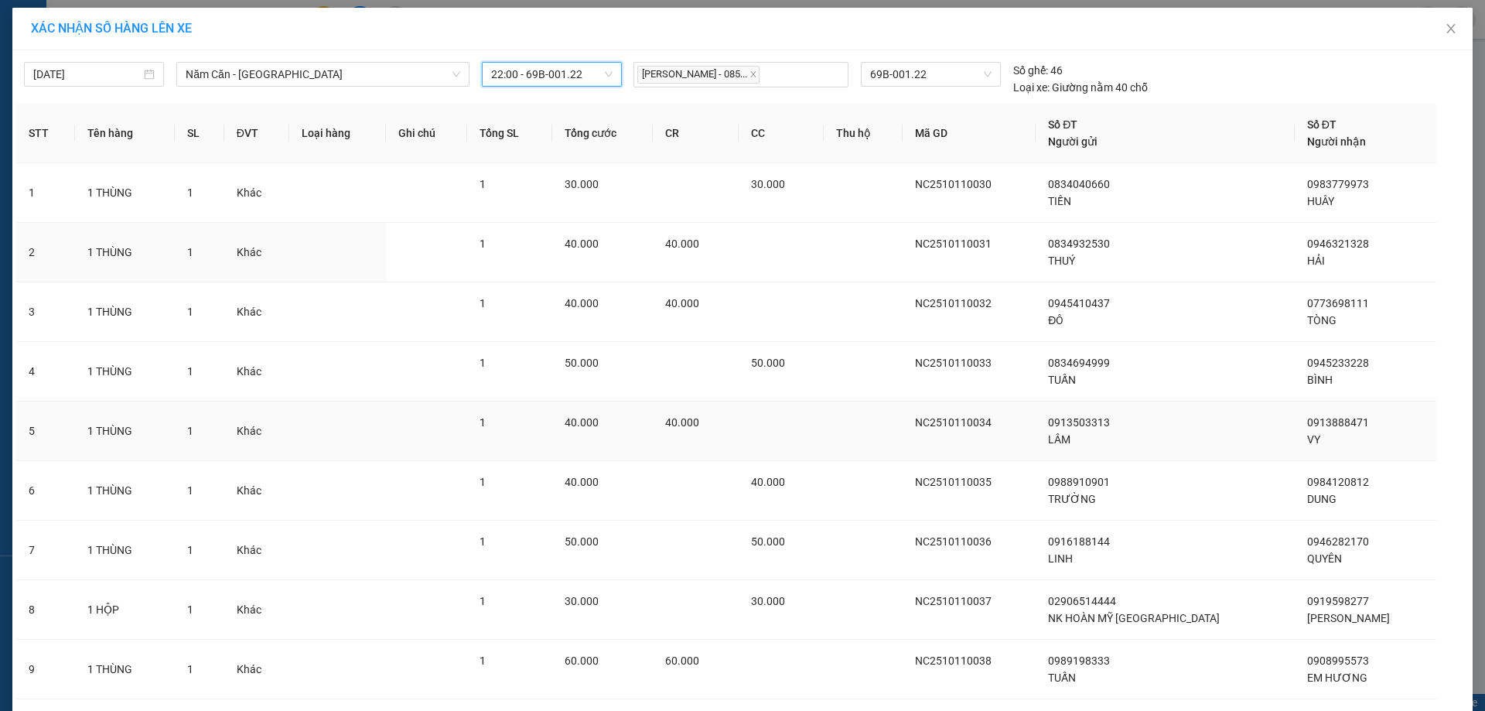
scroll to position [161, 0]
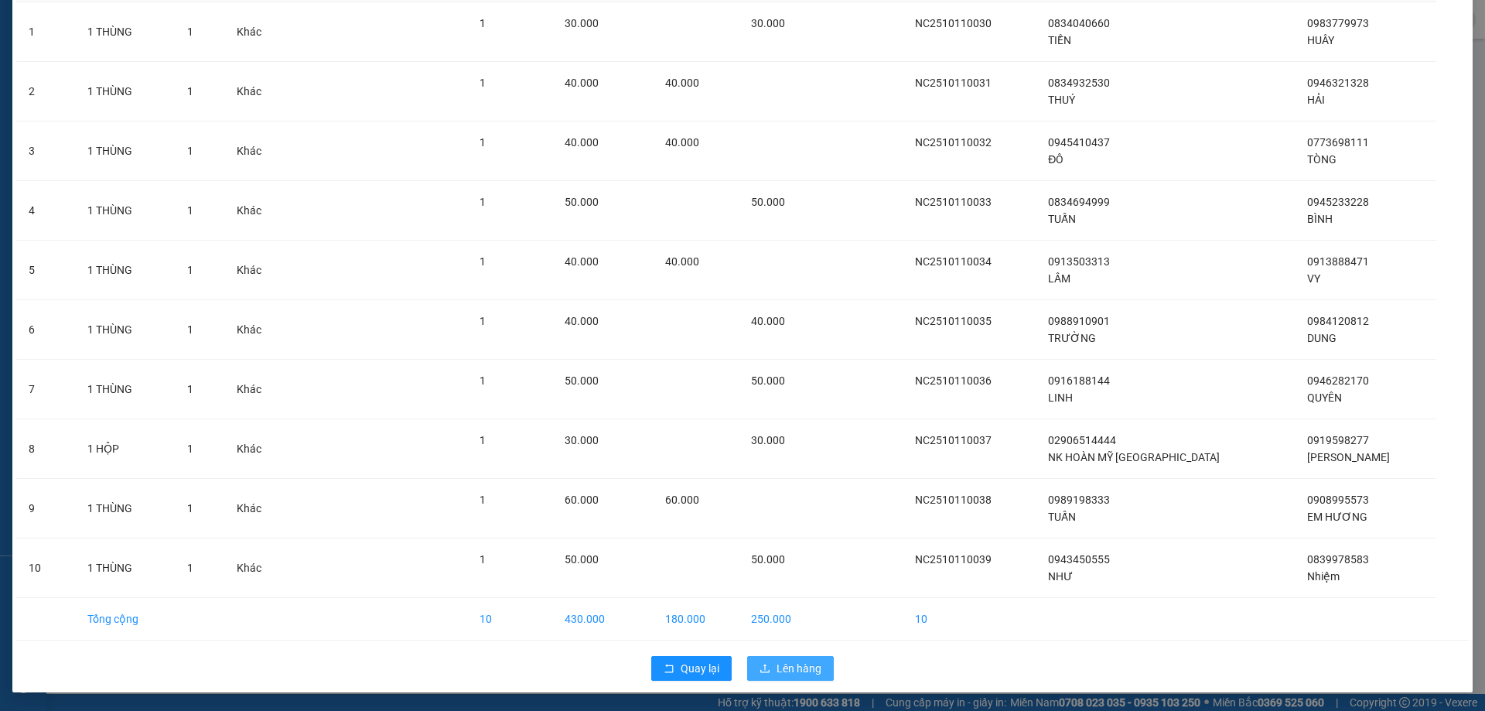
click at [810, 667] on span "Lên hàng" at bounding box center [799, 668] width 45 height 17
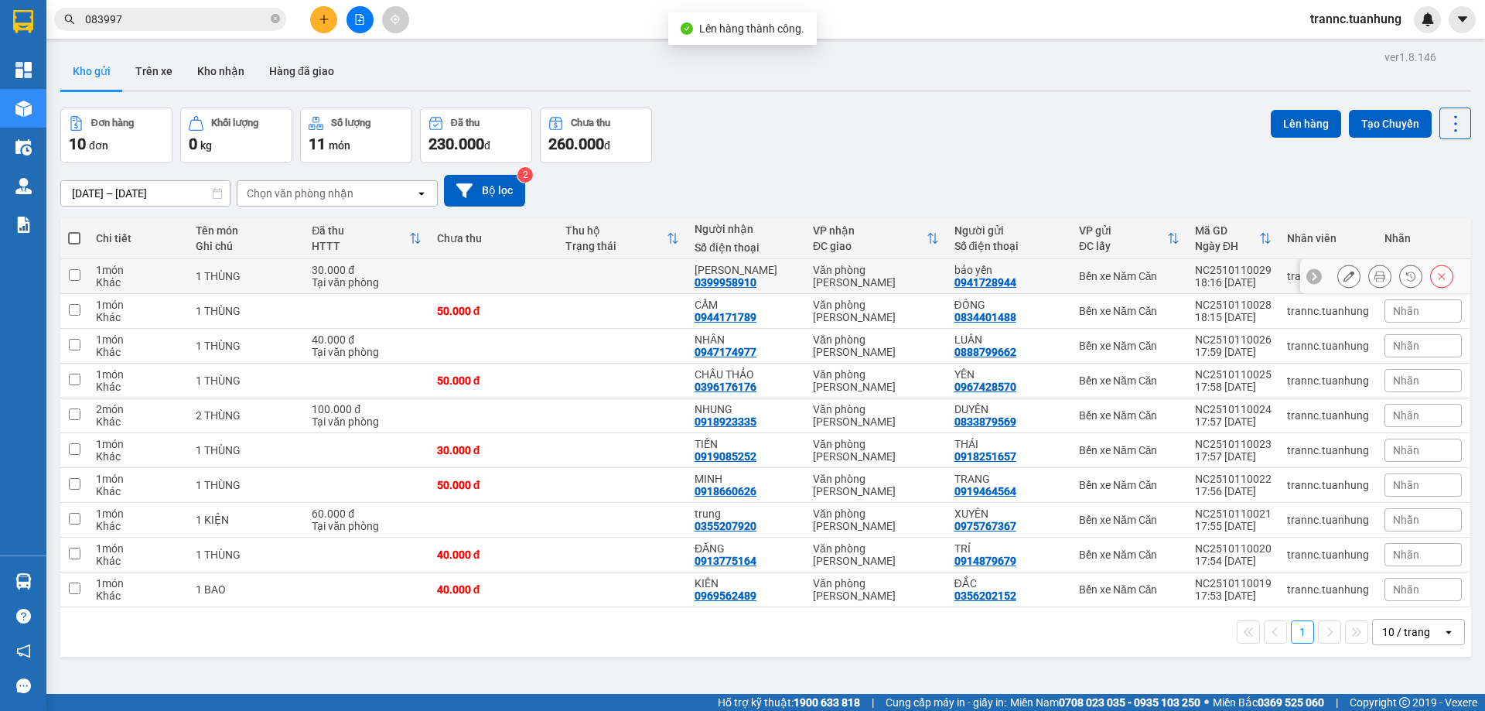
click at [637, 271] on td at bounding box center [622, 276] width 129 height 35
checkbox input "true"
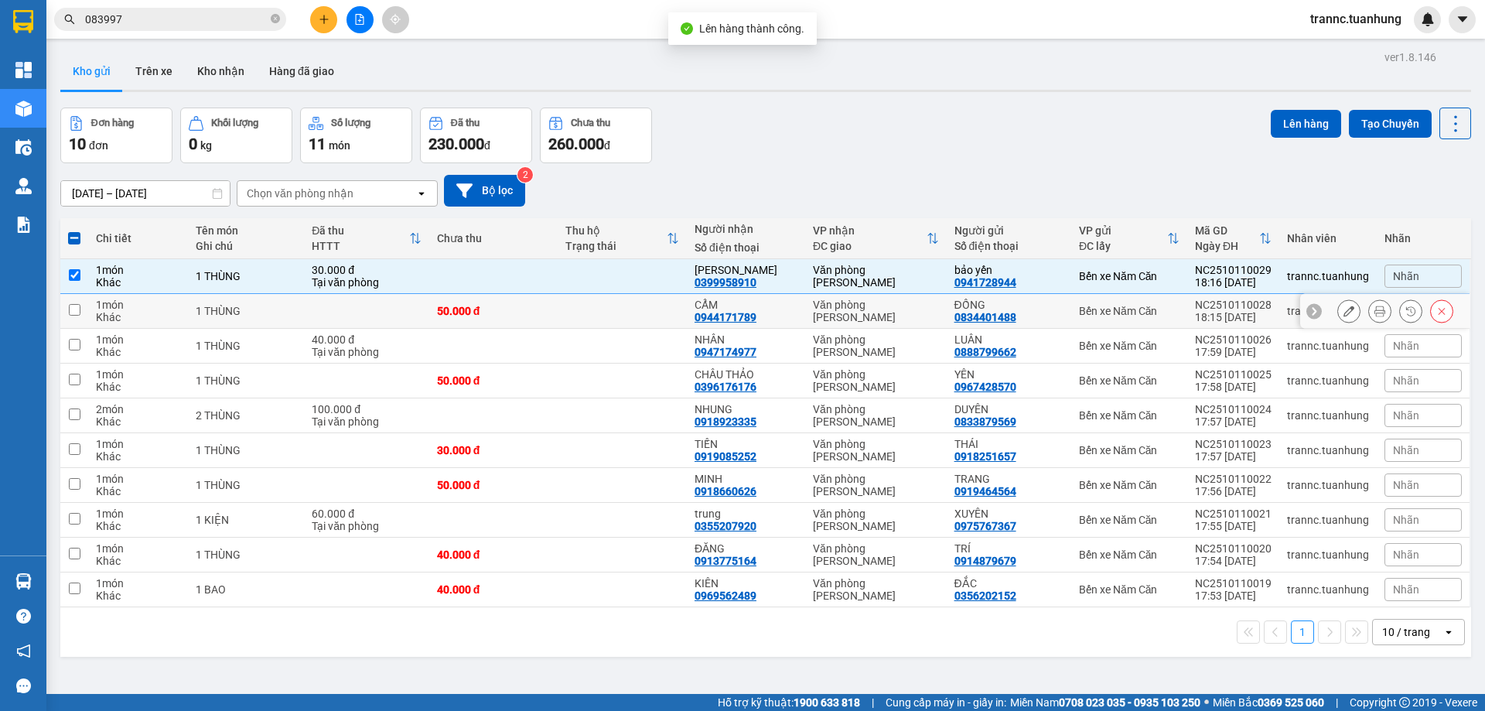
click at [635, 312] on td at bounding box center [622, 311] width 129 height 35
checkbox input "true"
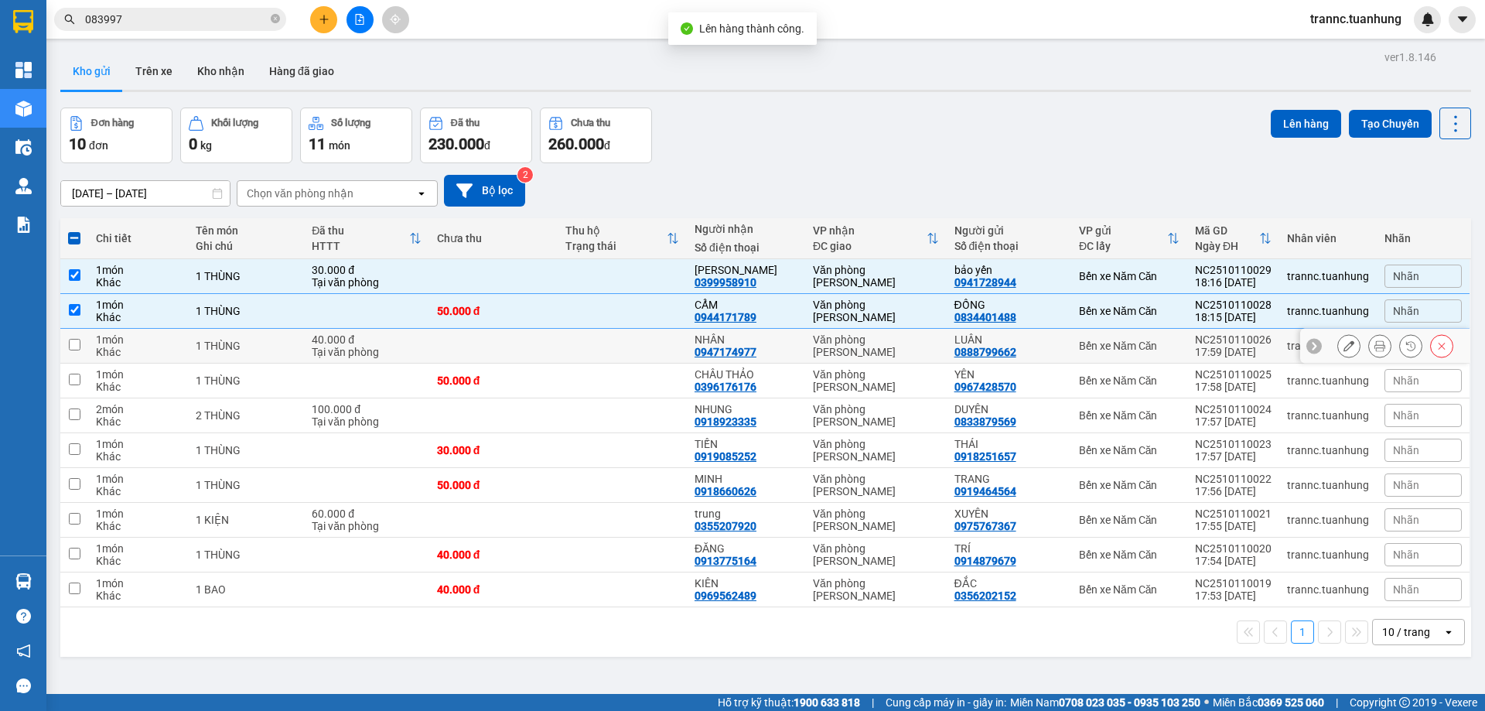
click at [638, 340] on td at bounding box center [622, 346] width 129 height 35
checkbox input "true"
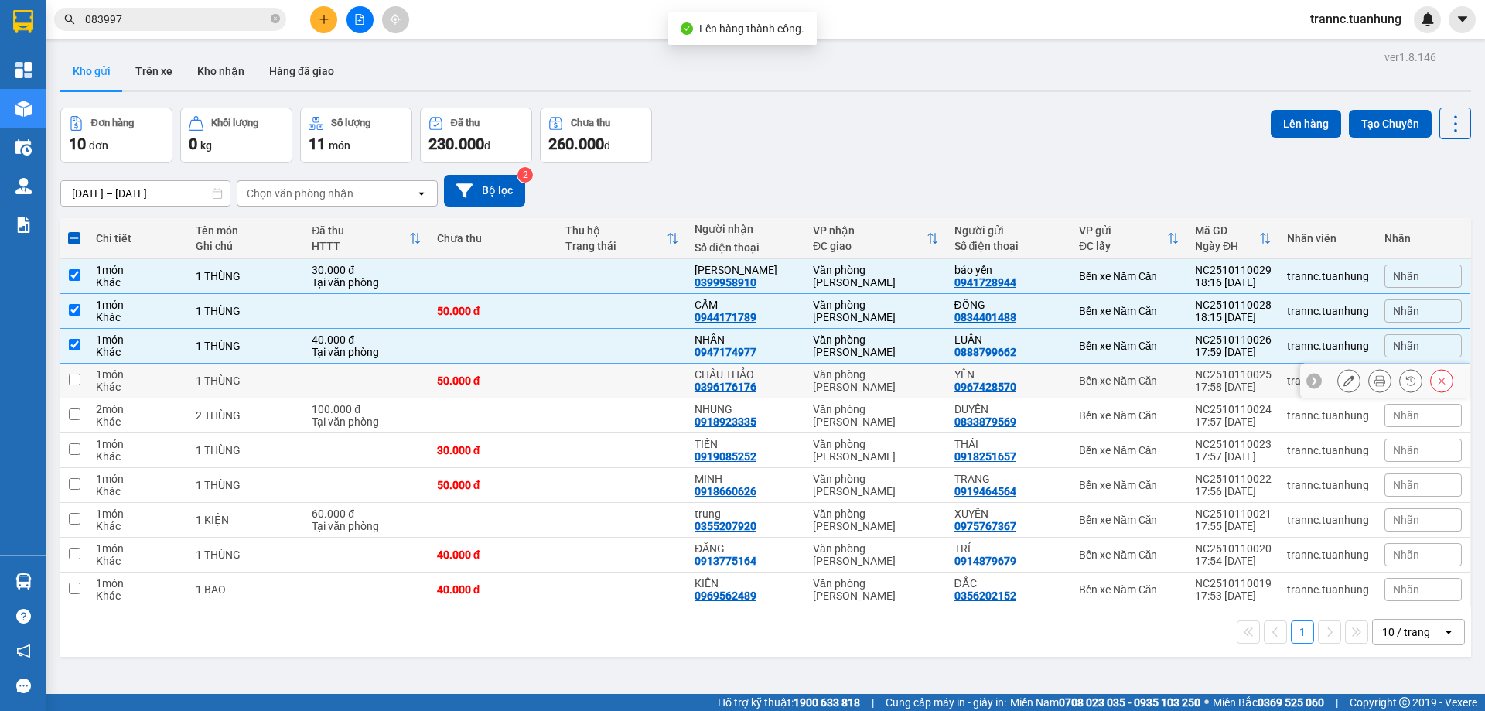
click at [637, 381] on td at bounding box center [622, 381] width 129 height 35
checkbox input "true"
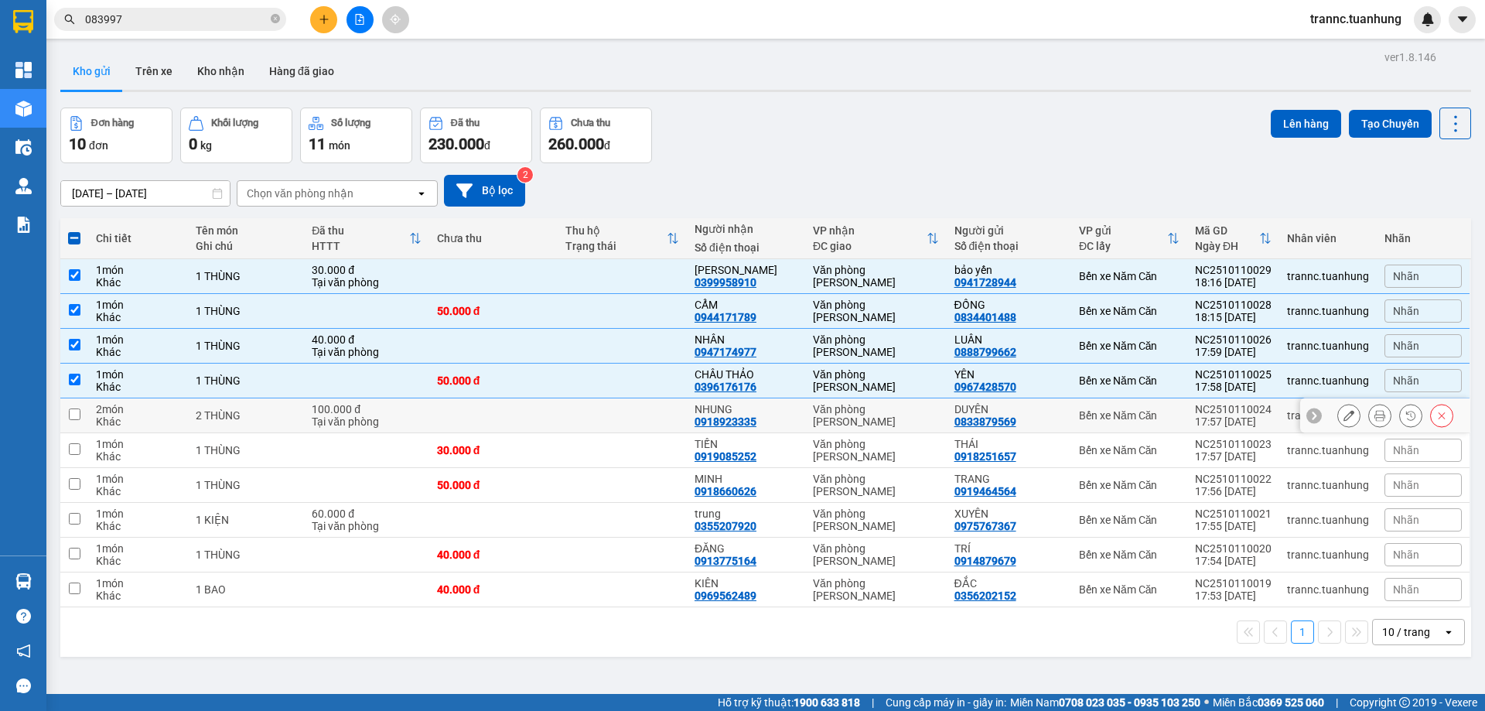
click at [633, 415] on td at bounding box center [622, 415] width 129 height 35
checkbox input "true"
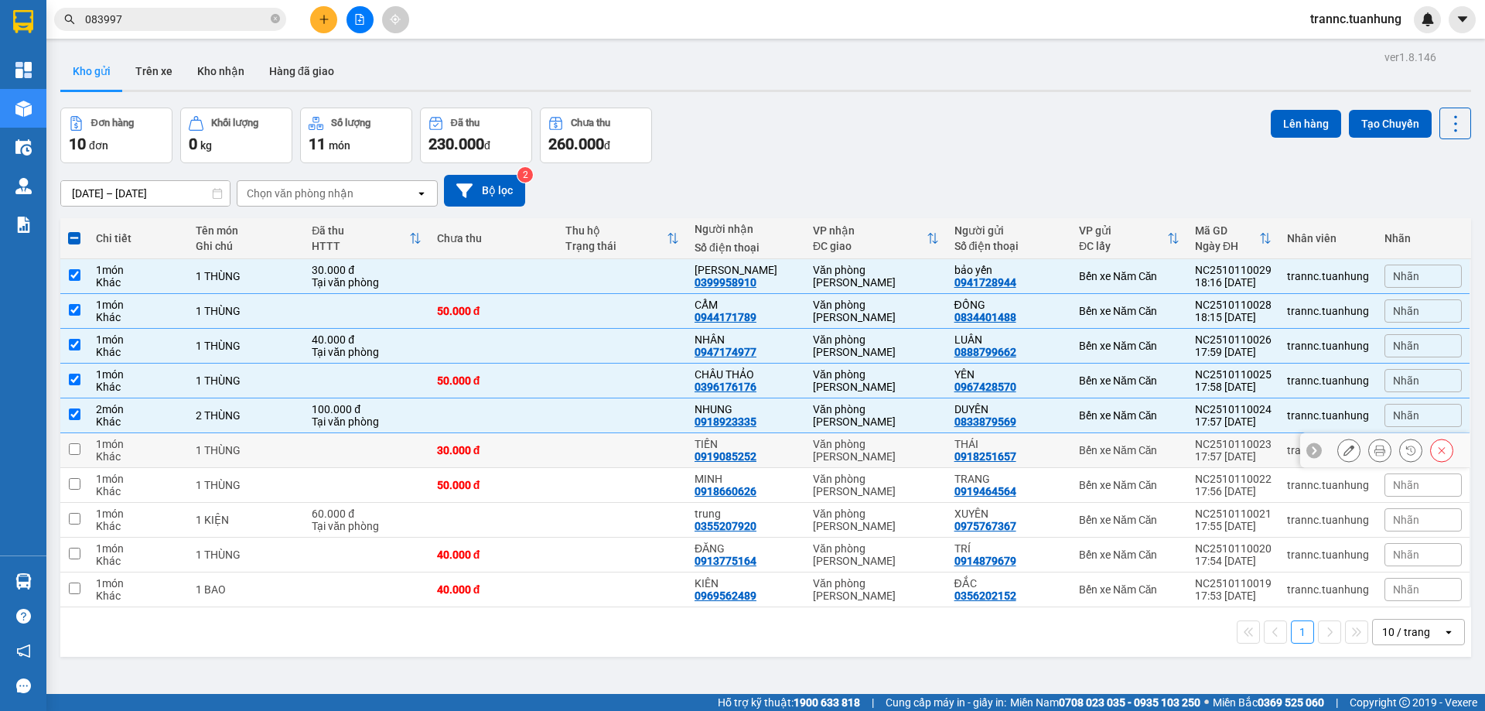
click at [657, 476] on td at bounding box center [622, 485] width 129 height 35
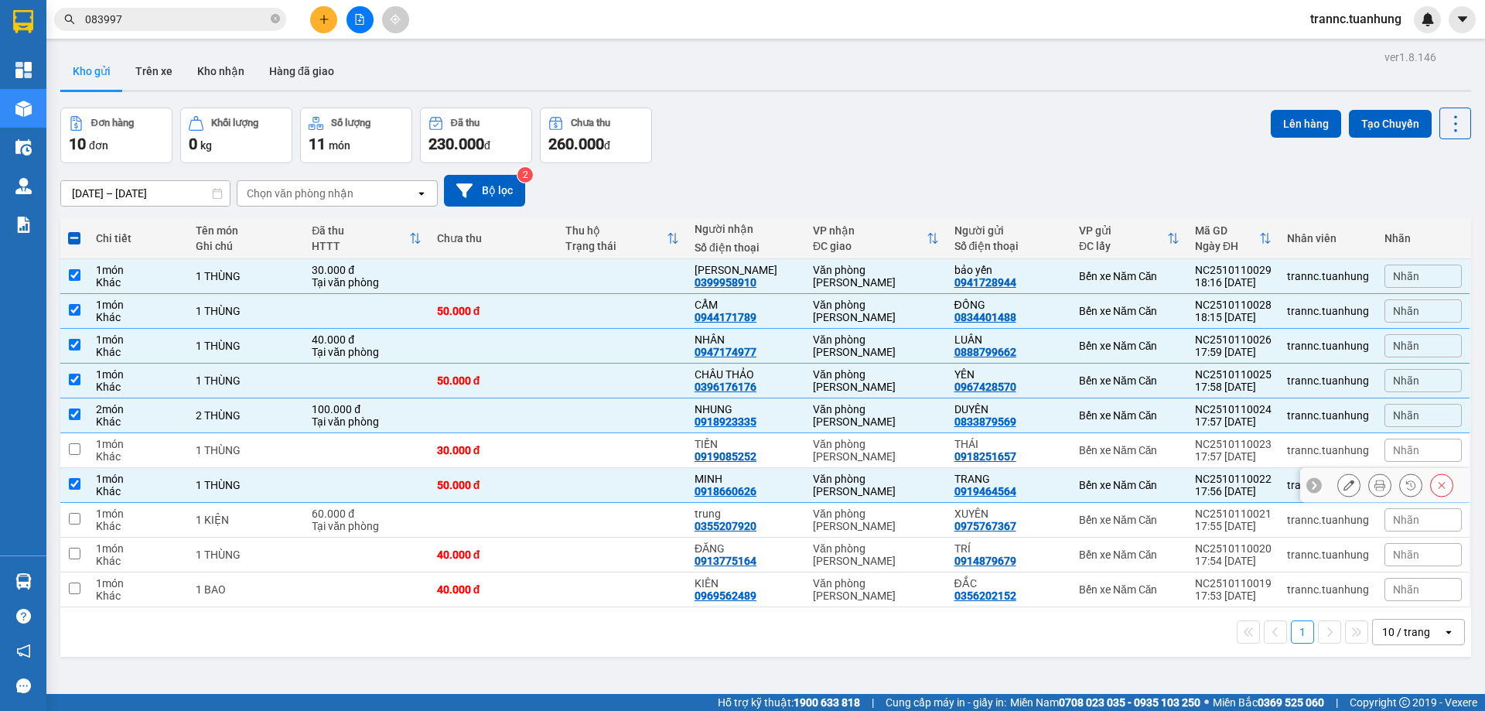
checkbox input "true"
click at [656, 450] on td at bounding box center [622, 450] width 129 height 35
checkbox input "true"
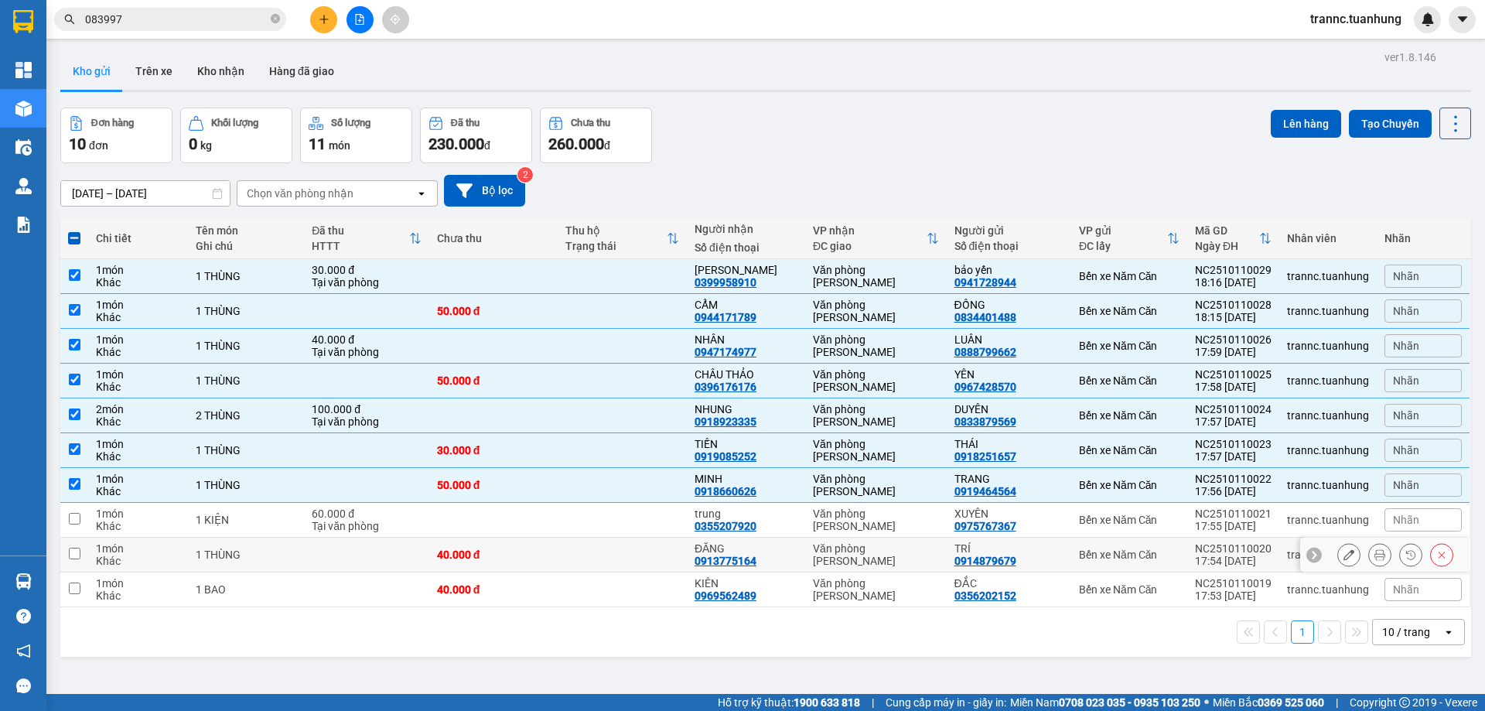
click at [715, 540] on td "ĐĂNG 0913775164" at bounding box center [746, 555] width 118 height 35
checkbox input "true"
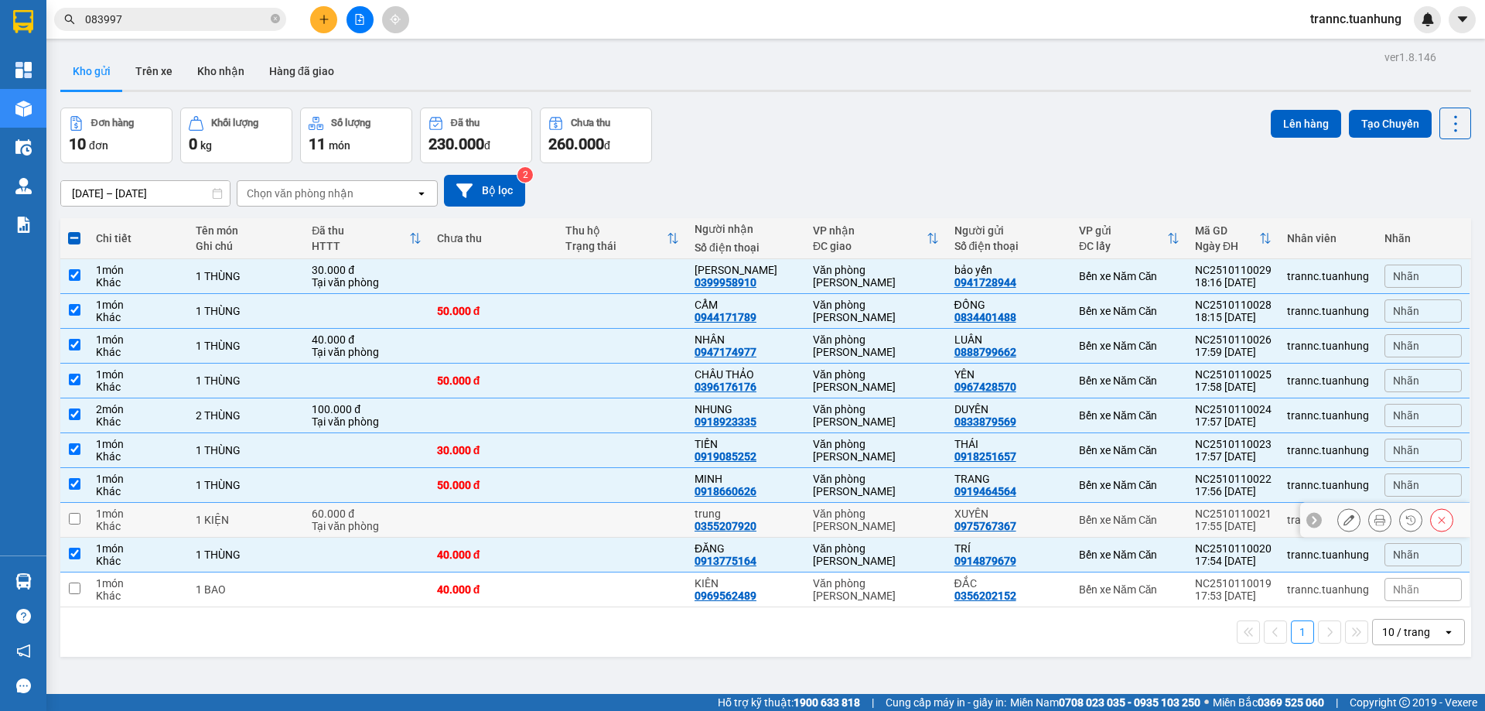
click at [693, 522] on td "trung 0355207920" at bounding box center [746, 520] width 118 height 35
checkbox input "true"
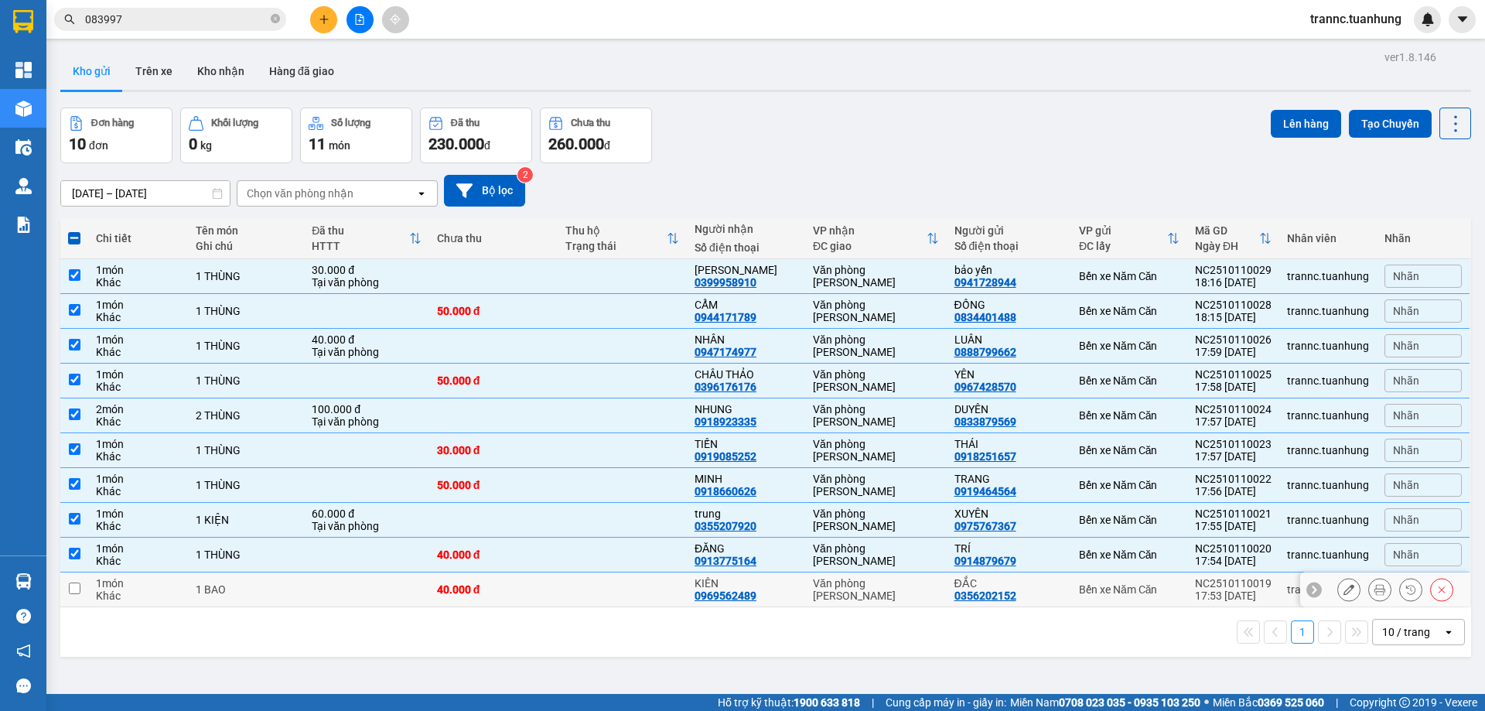
click at [684, 599] on td at bounding box center [622, 589] width 129 height 35
checkbox input "true"
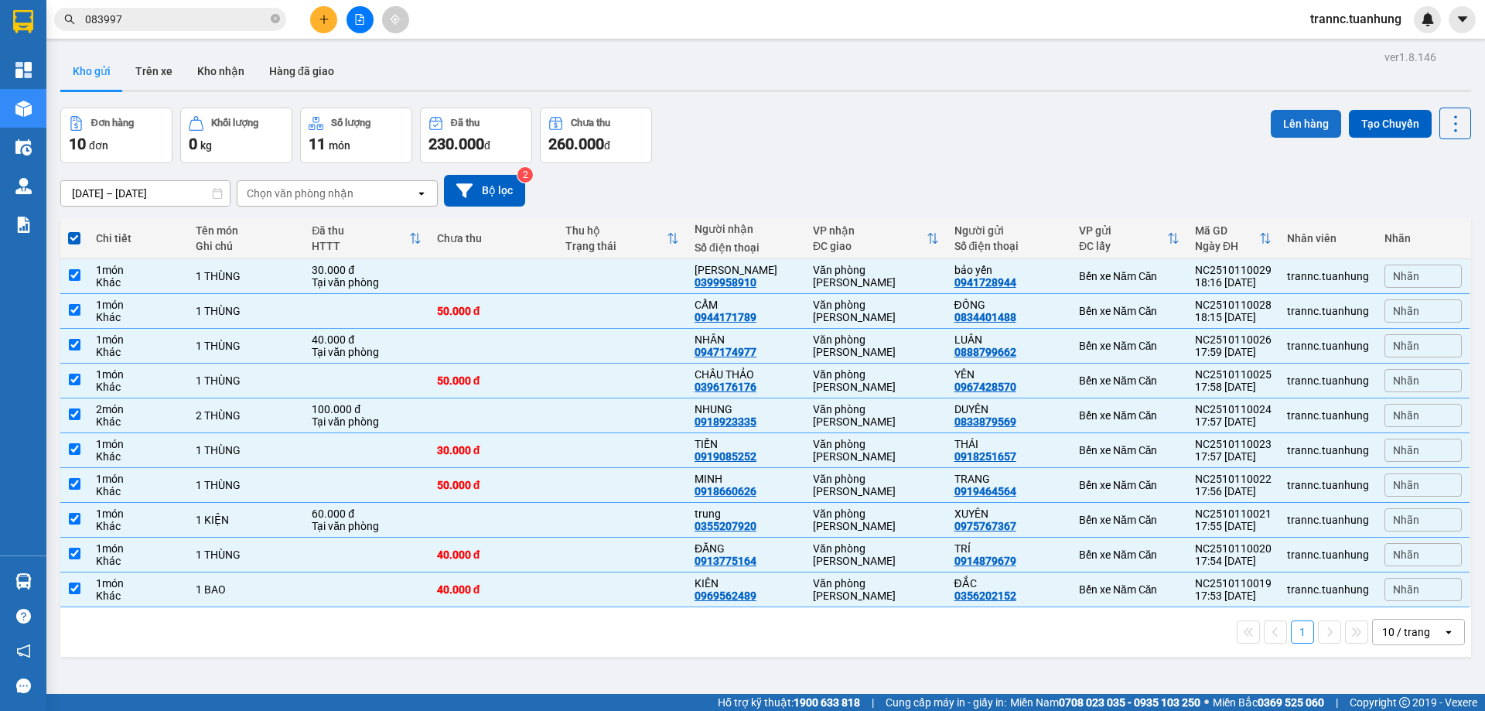
click at [1293, 125] on button "Lên hàng" at bounding box center [1306, 124] width 70 height 28
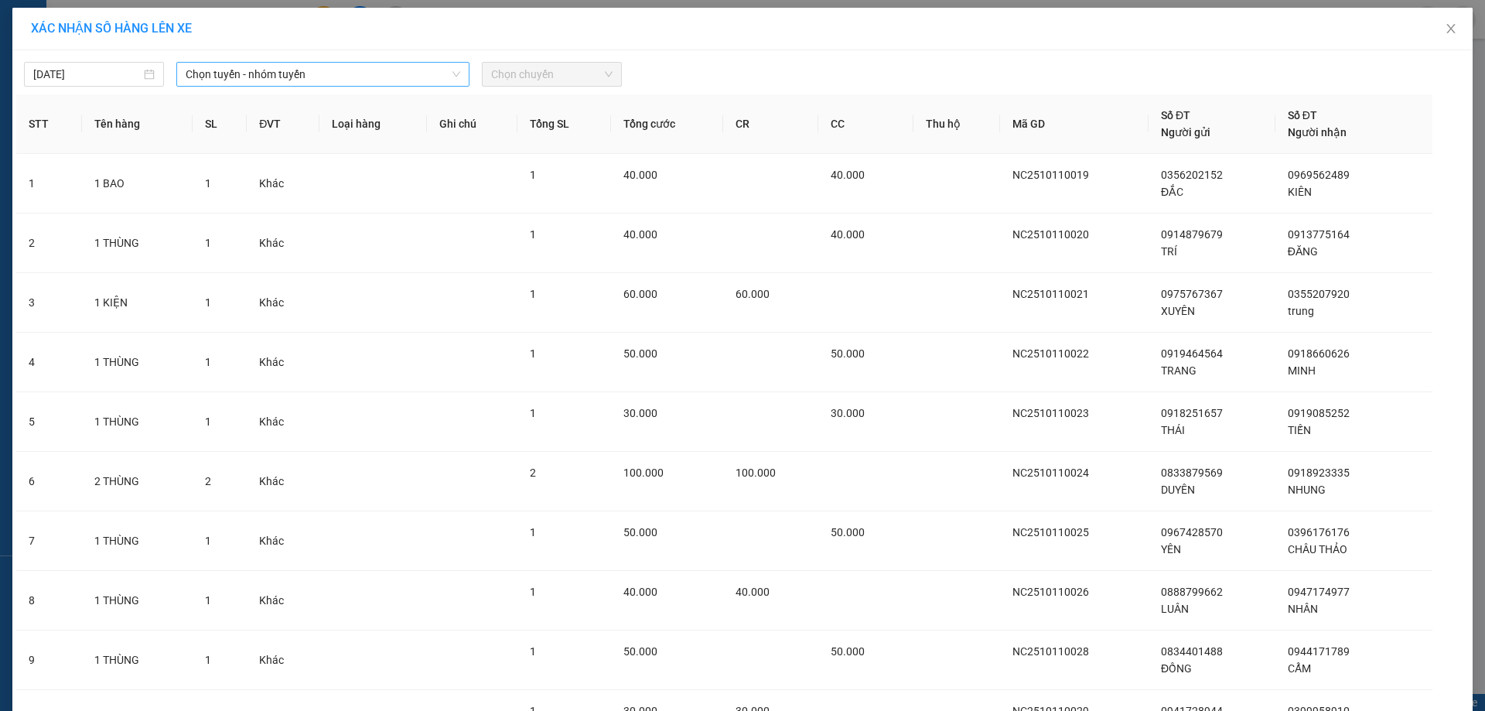
click at [287, 64] on span "Chọn tuyến - nhóm tuyến" at bounding box center [323, 74] width 275 height 23
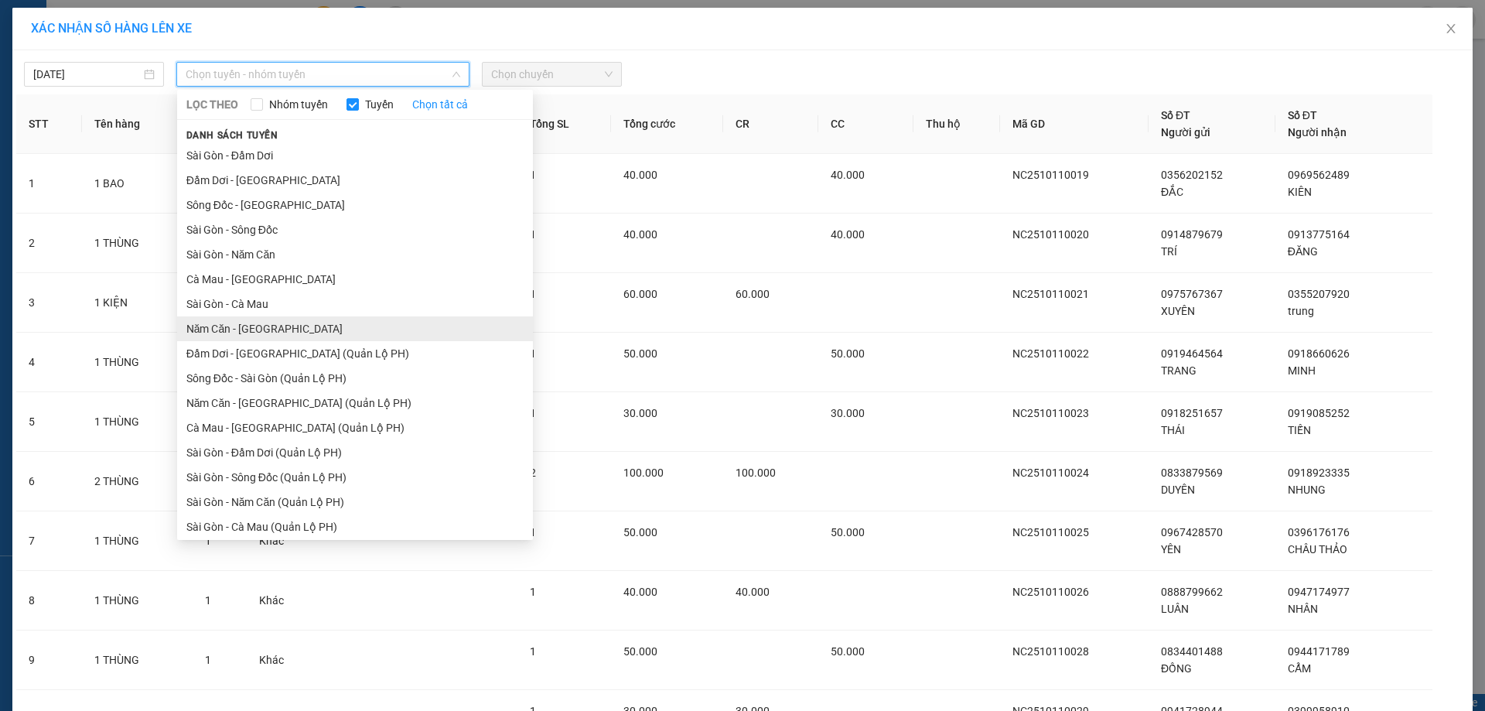
click at [227, 324] on li "Năm Căn - Sài Gòn" at bounding box center [355, 328] width 356 height 25
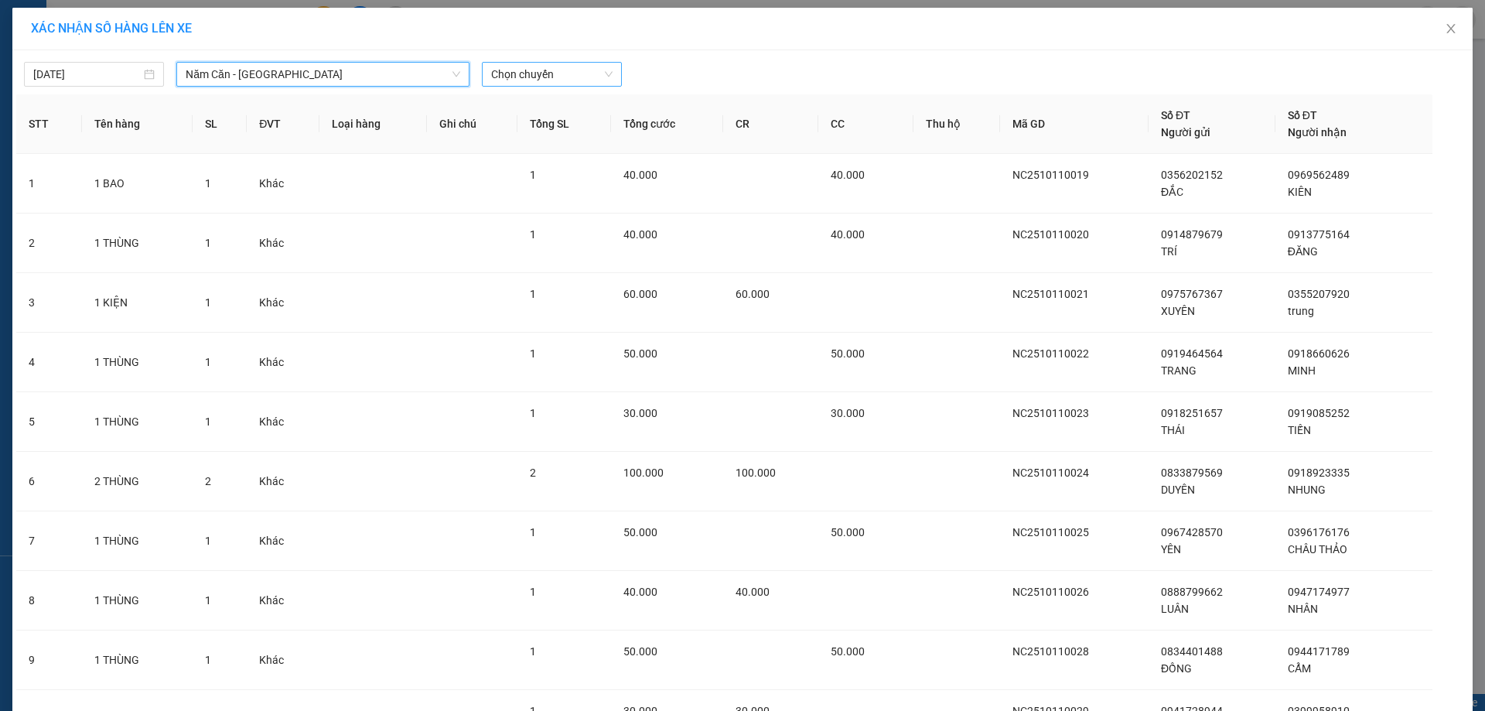
click at [535, 67] on span "Chọn chuyến" at bounding box center [551, 74] width 121 height 23
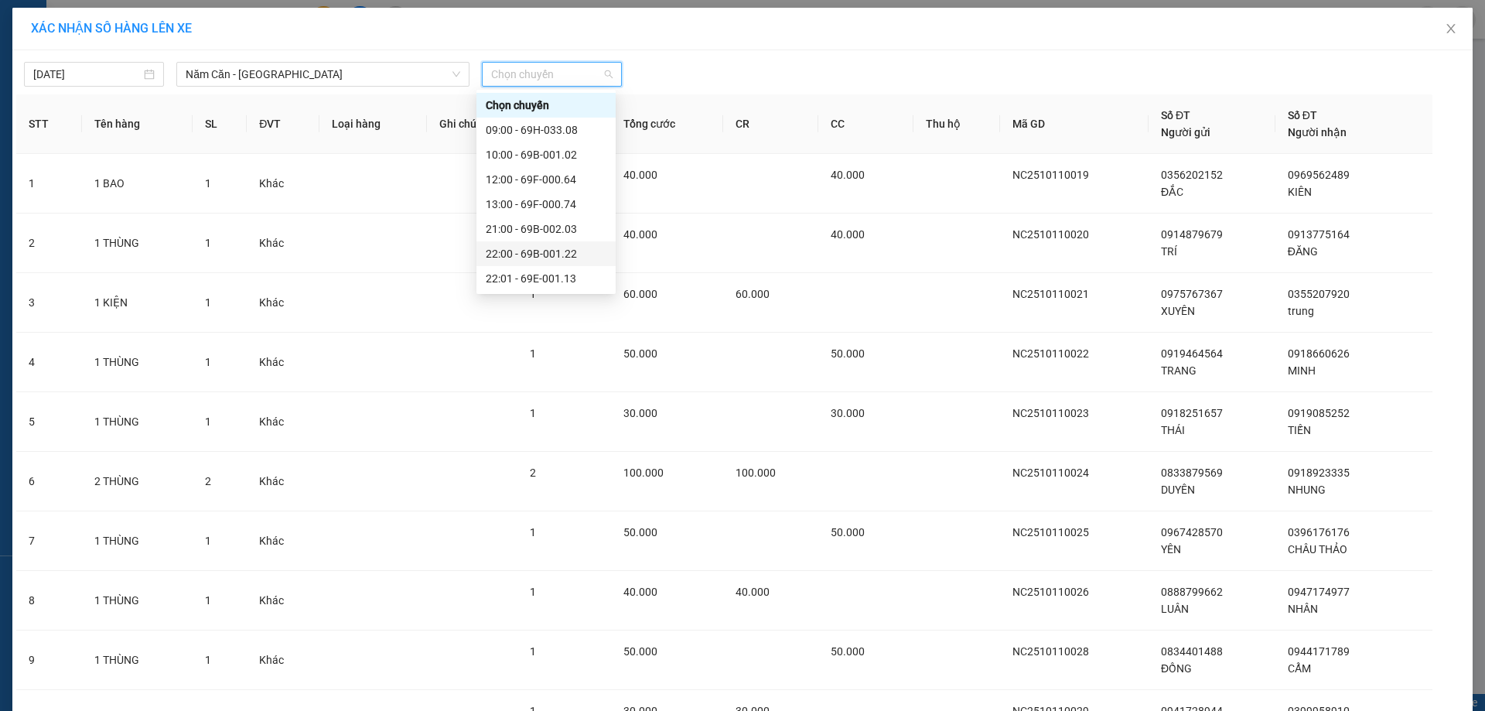
click at [560, 251] on div "22:00 - 69B-001.22" at bounding box center [546, 253] width 121 height 17
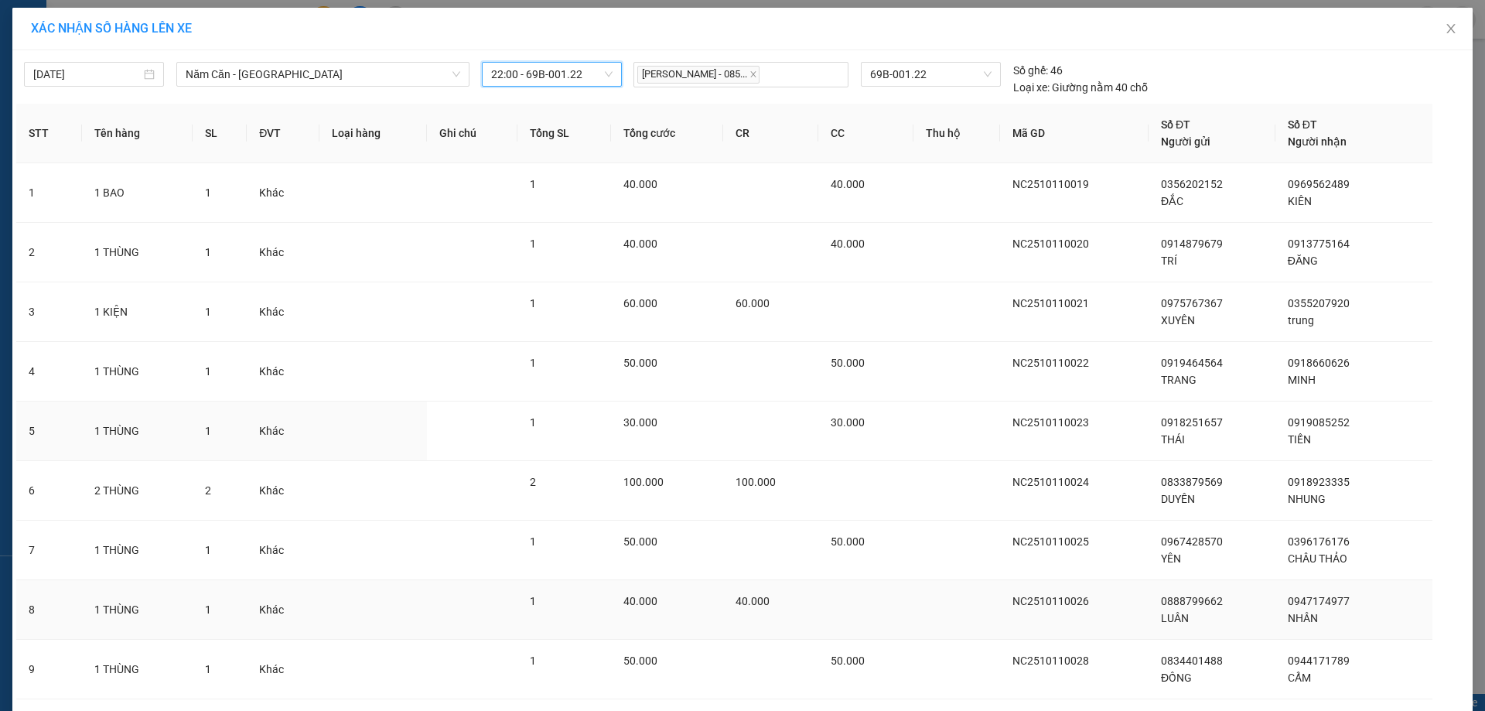
scroll to position [161, 0]
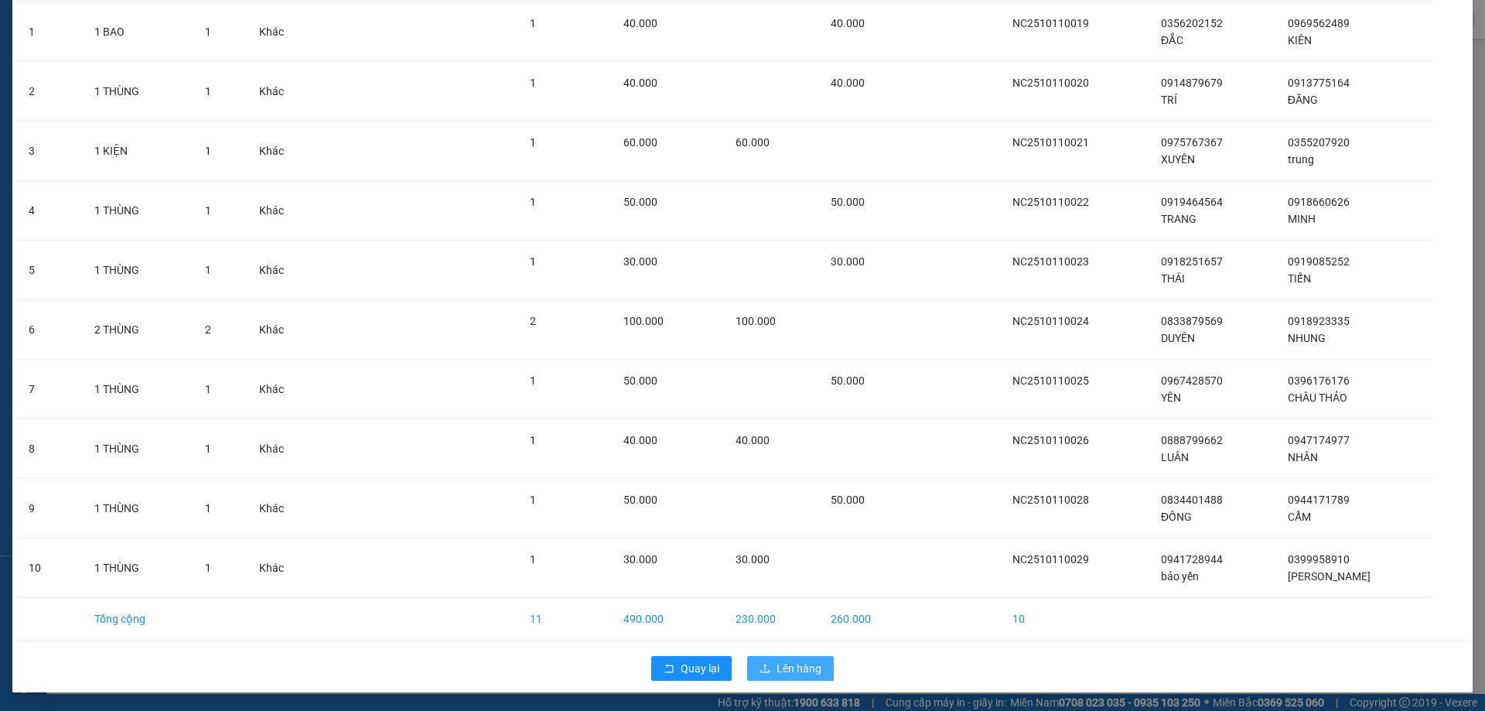
click at [780, 666] on span "Lên hàng" at bounding box center [799, 668] width 45 height 17
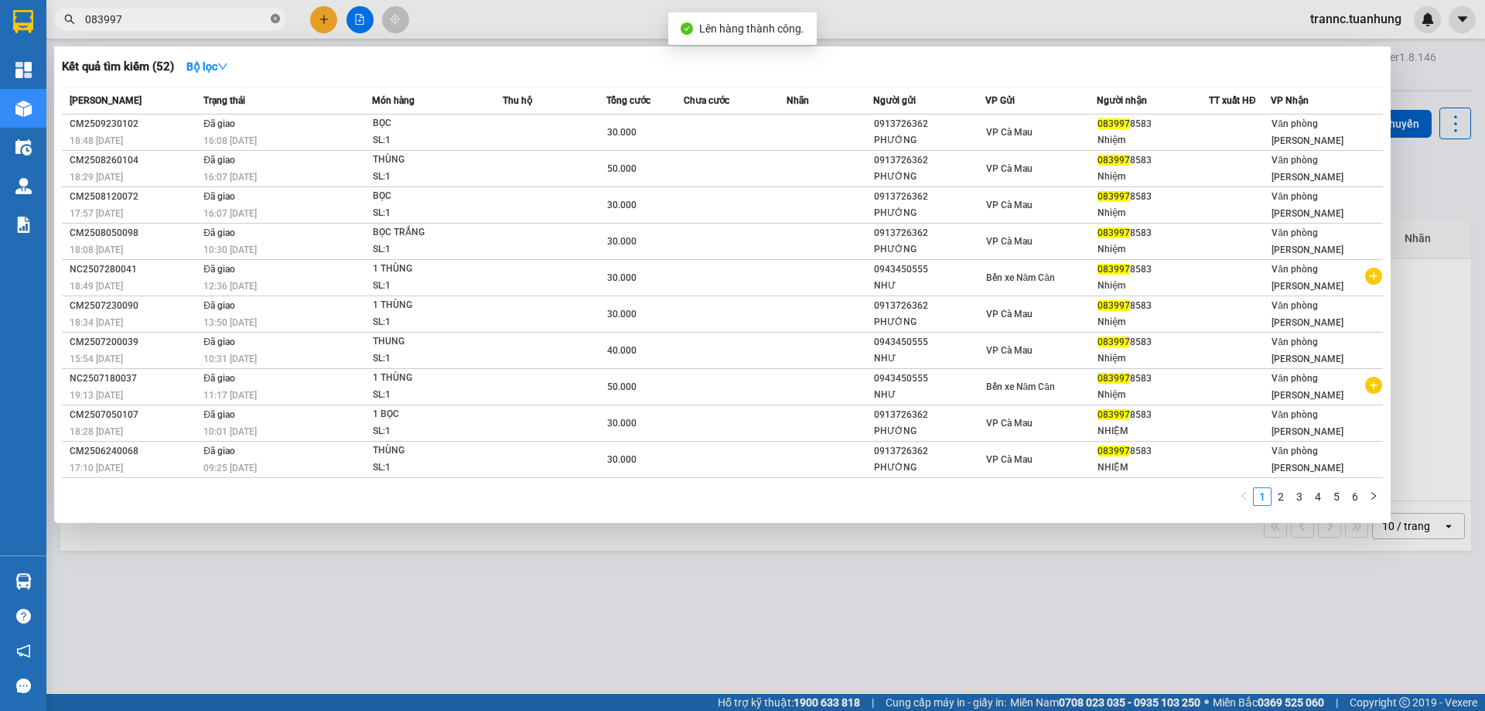
click at [271, 22] on icon "close-circle" at bounding box center [275, 18] width 9 height 9
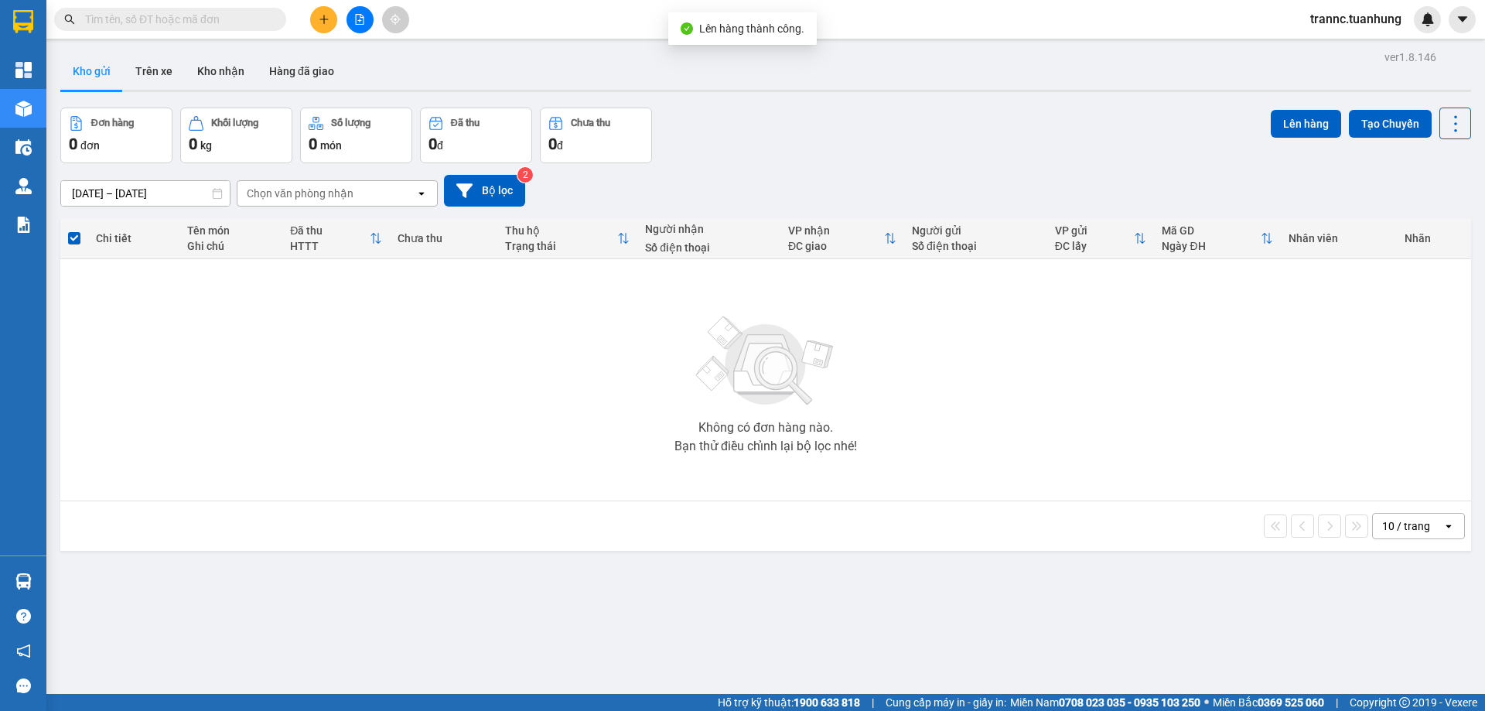
click at [239, 23] on input "text" at bounding box center [176, 19] width 183 height 17
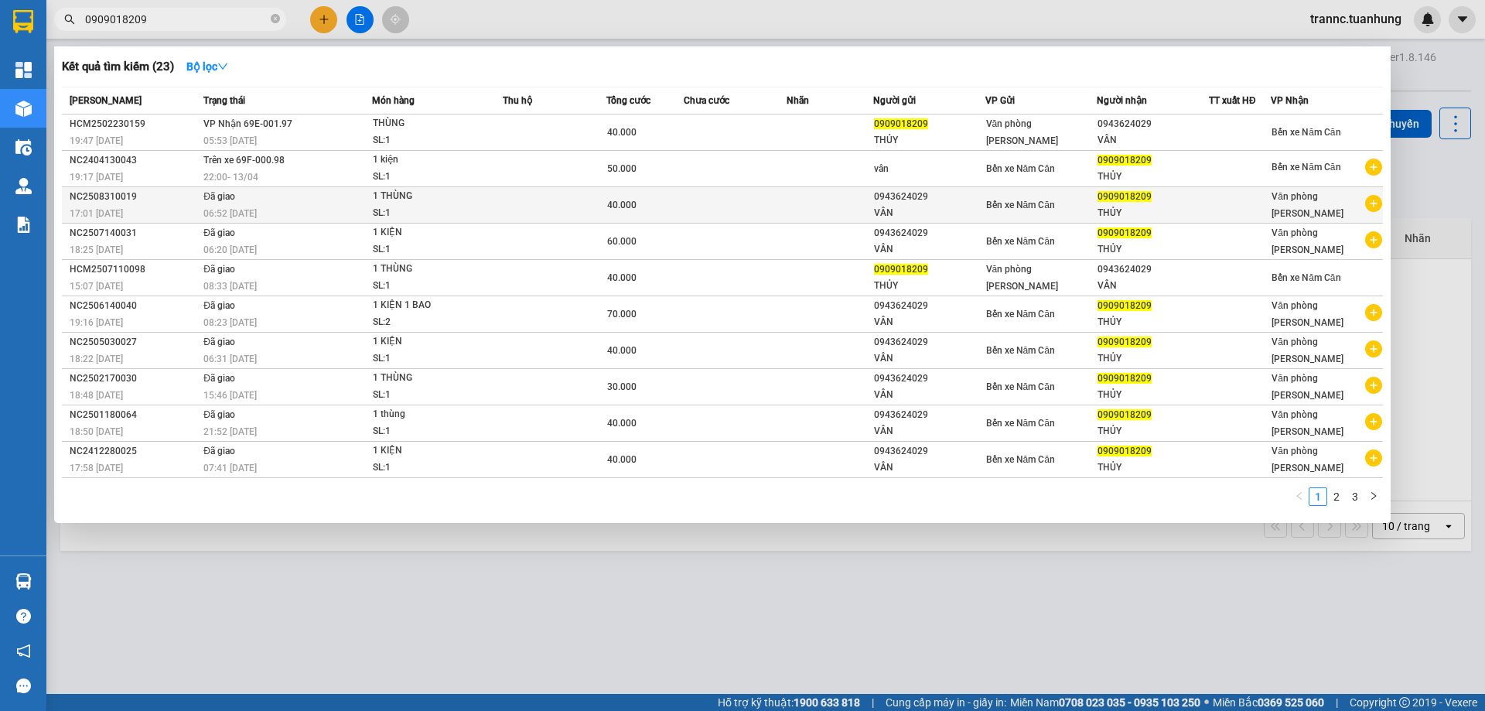
type input "0909018209"
click at [1372, 205] on icon "plus-circle" at bounding box center [1373, 203] width 17 height 17
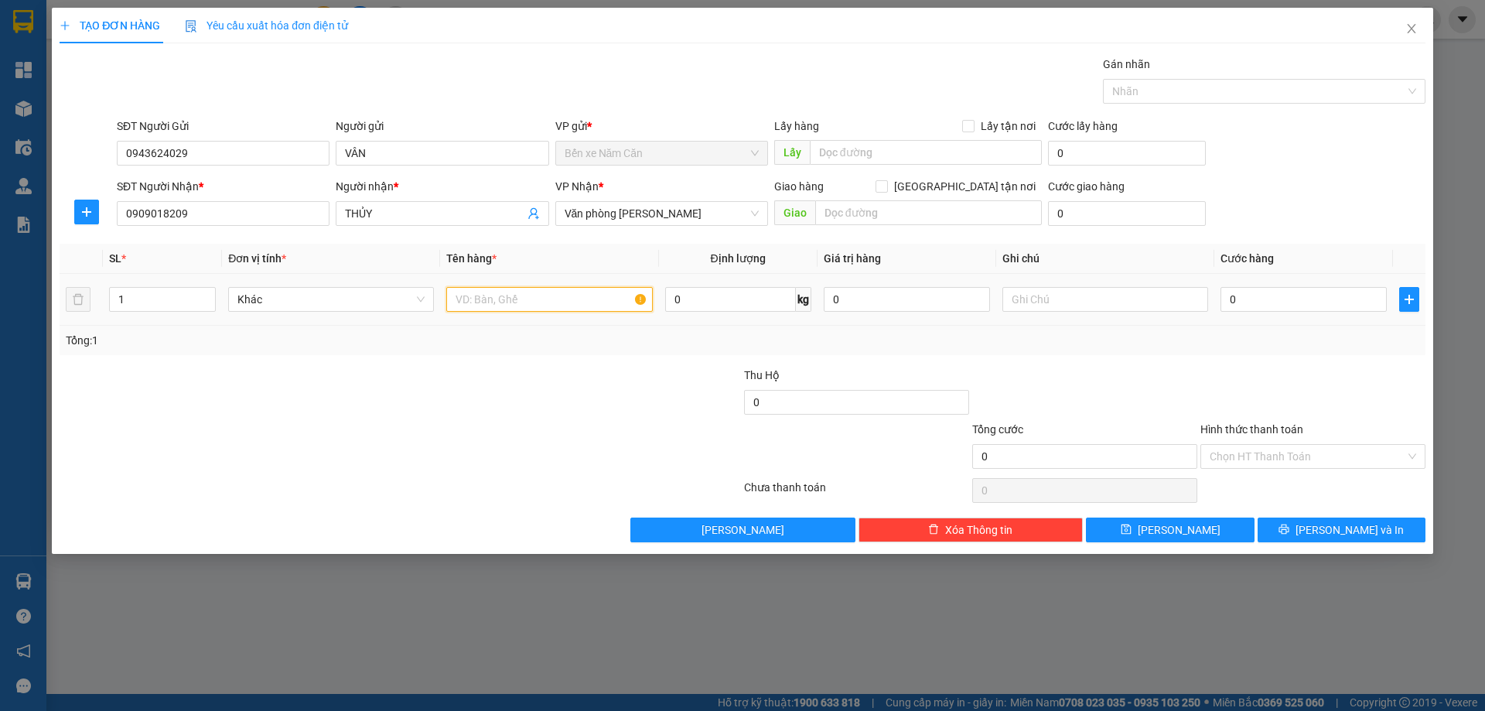
click at [534, 299] on input "text" at bounding box center [549, 299] width 206 height 25
type input "1 KIỆN"
click at [1271, 306] on input "0" at bounding box center [1303, 299] width 166 height 25
type input "6"
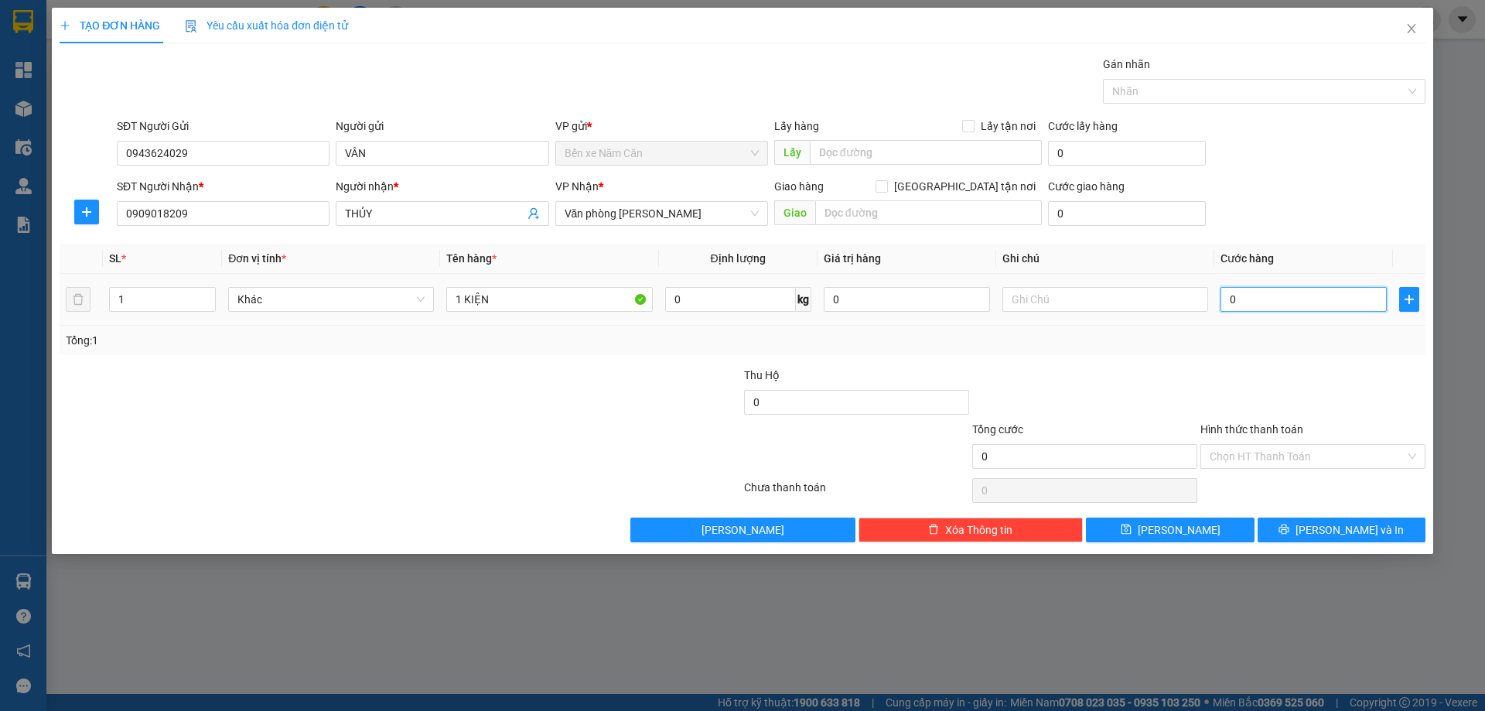
type input "6"
type input "60"
type input "60.000"
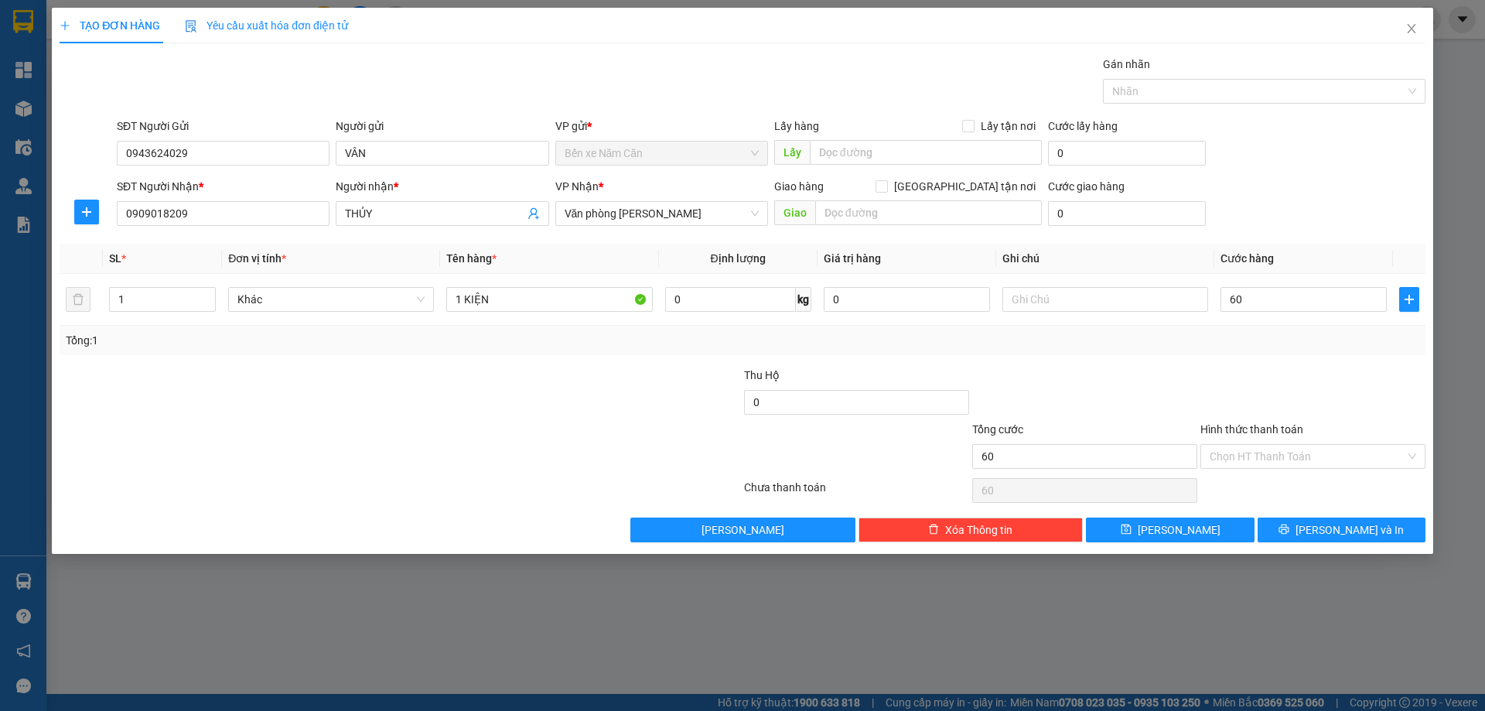
type input "60.000"
click at [1286, 383] on div at bounding box center [1313, 394] width 228 height 54
click at [1272, 452] on input "Hình thức thanh toán" at bounding box center [1308, 456] width 196 height 23
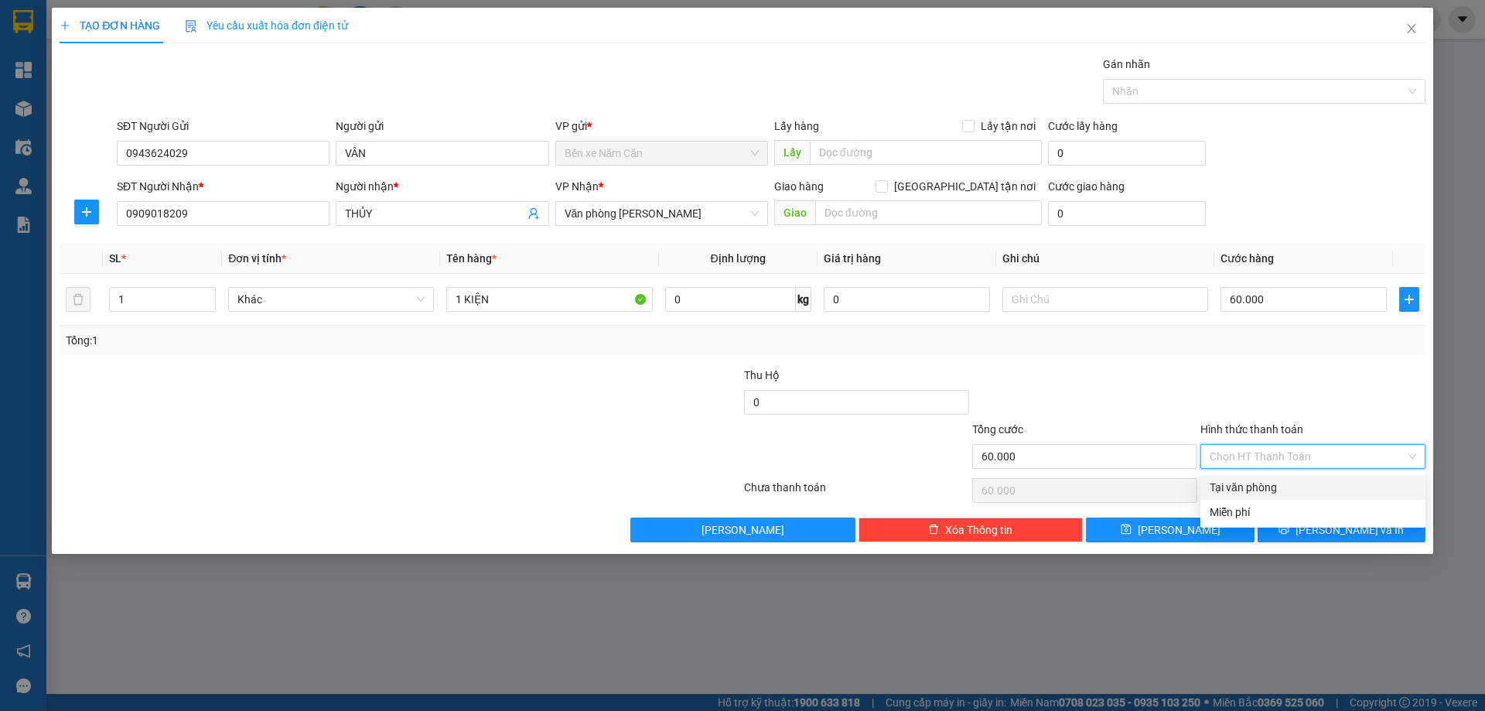
click at [1271, 481] on div "Tại văn phòng" at bounding box center [1313, 487] width 207 height 17
type input "0"
click at [1366, 531] on span "Lưu và In" at bounding box center [1350, 529] width 108 height 17
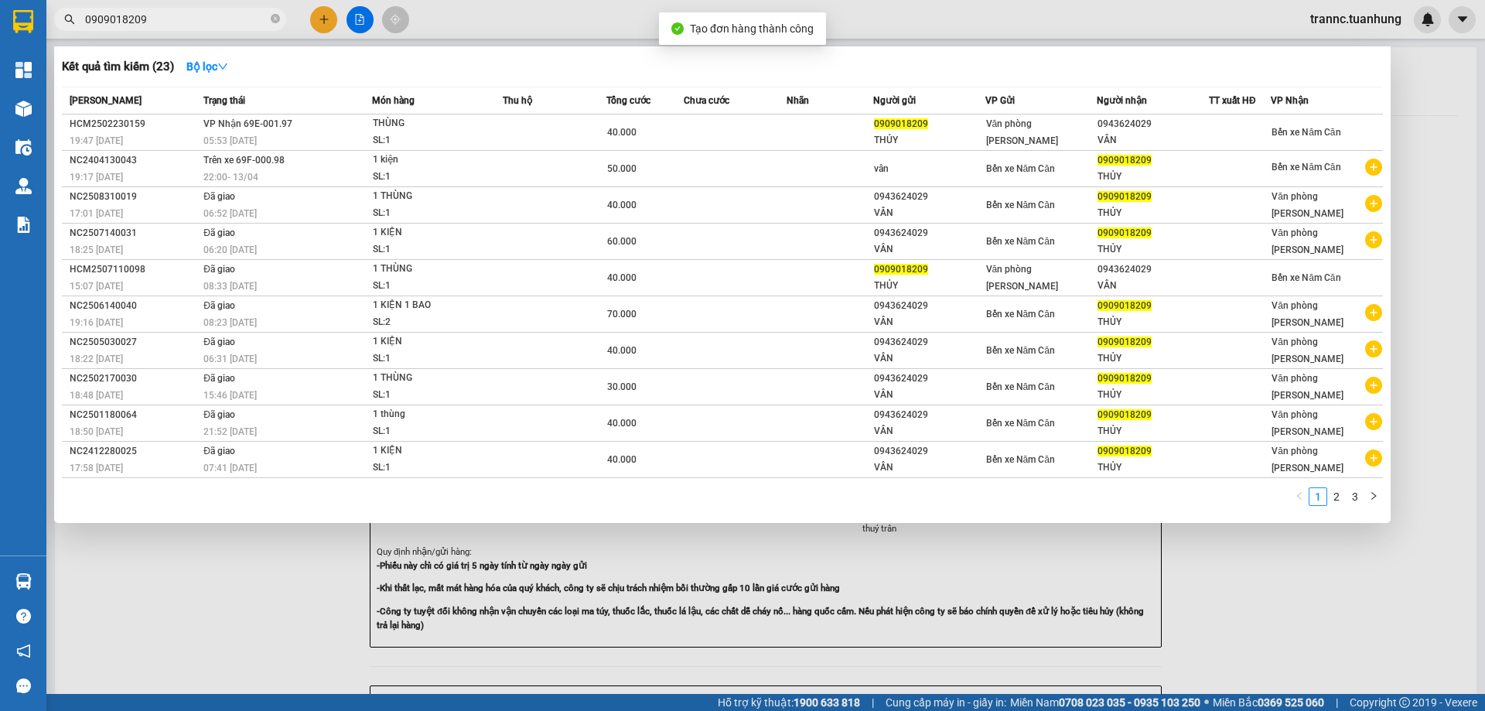
click at [1363, 556] on div at bounding box center [742, 355] width 1485 height 711
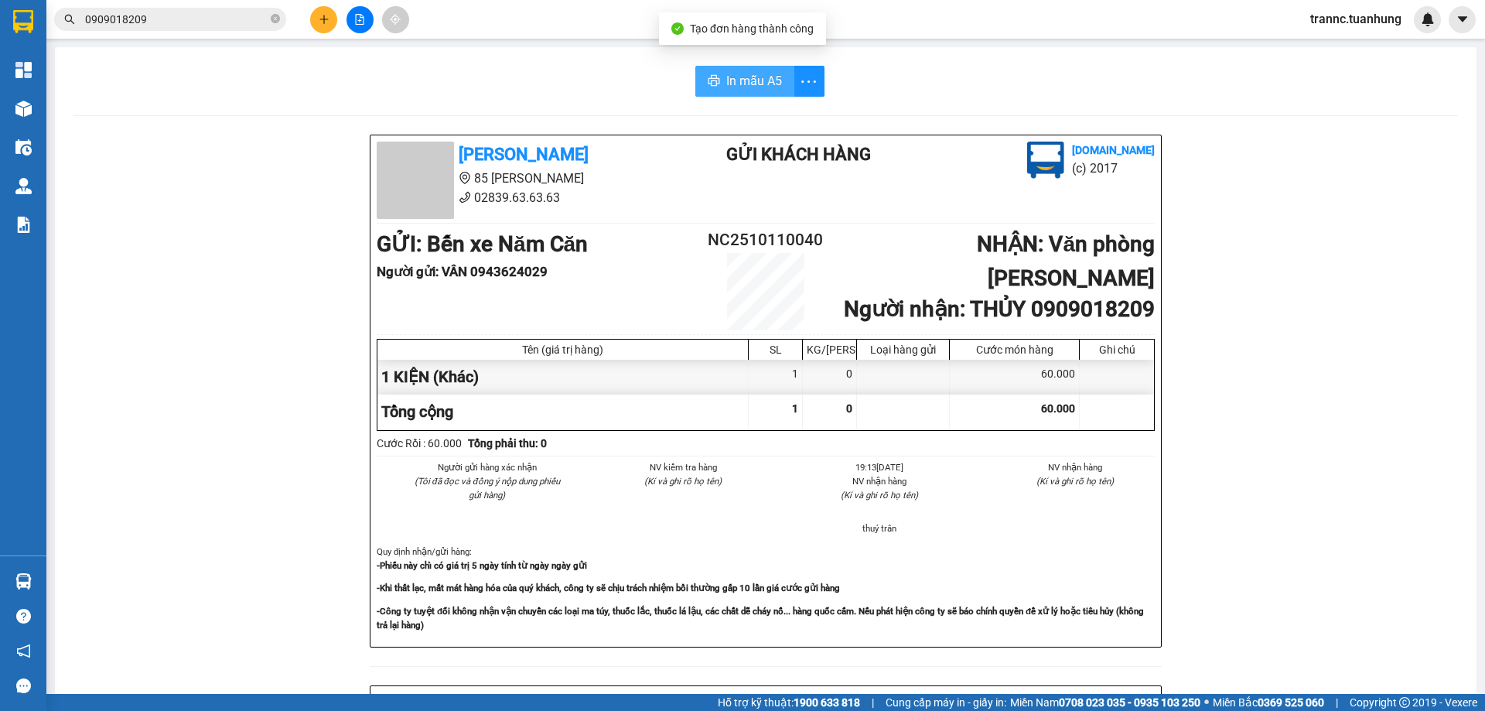
click at [749, 67] on button "In mẫu A5" at bounding box center [744, 81] width 99 height 31
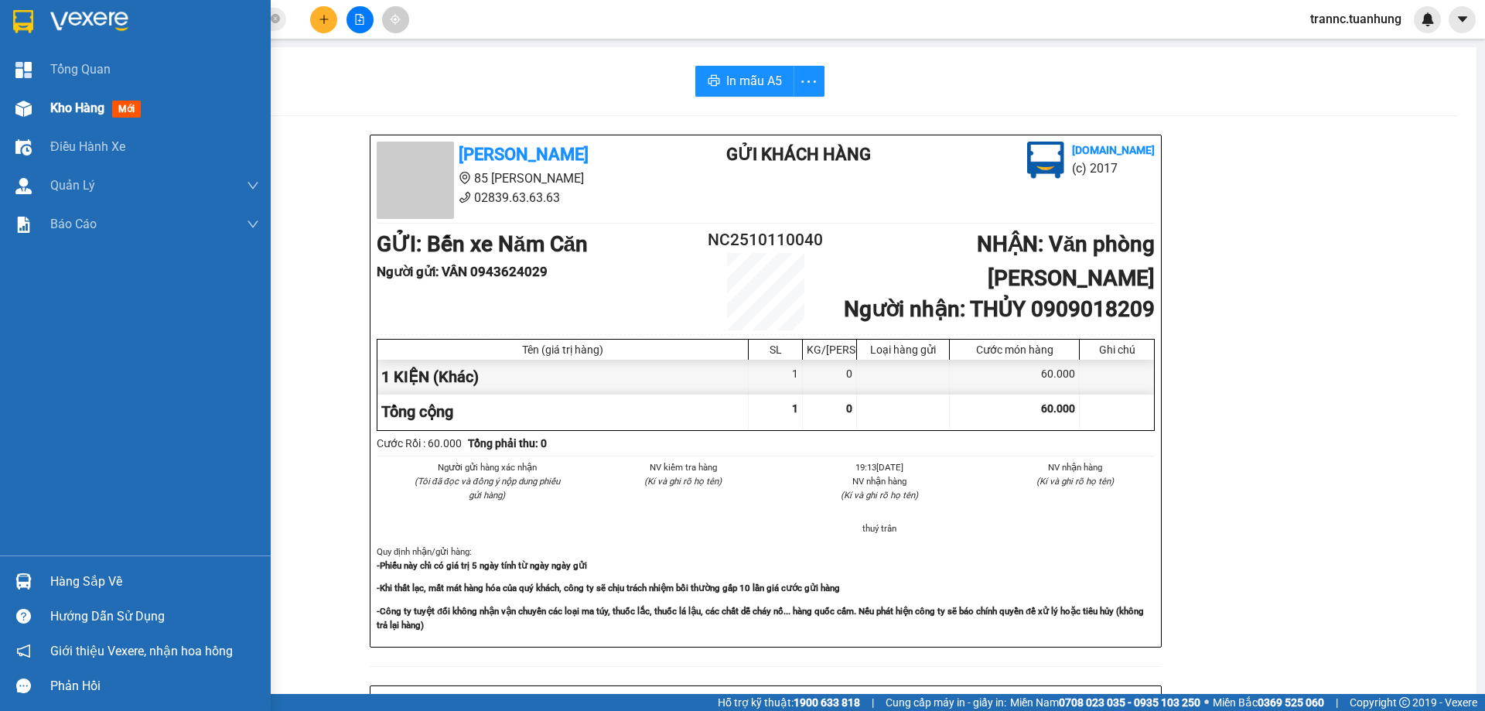
click at [125, 103] on span "mới" at bounding box center [126, 109] width 29 height 17
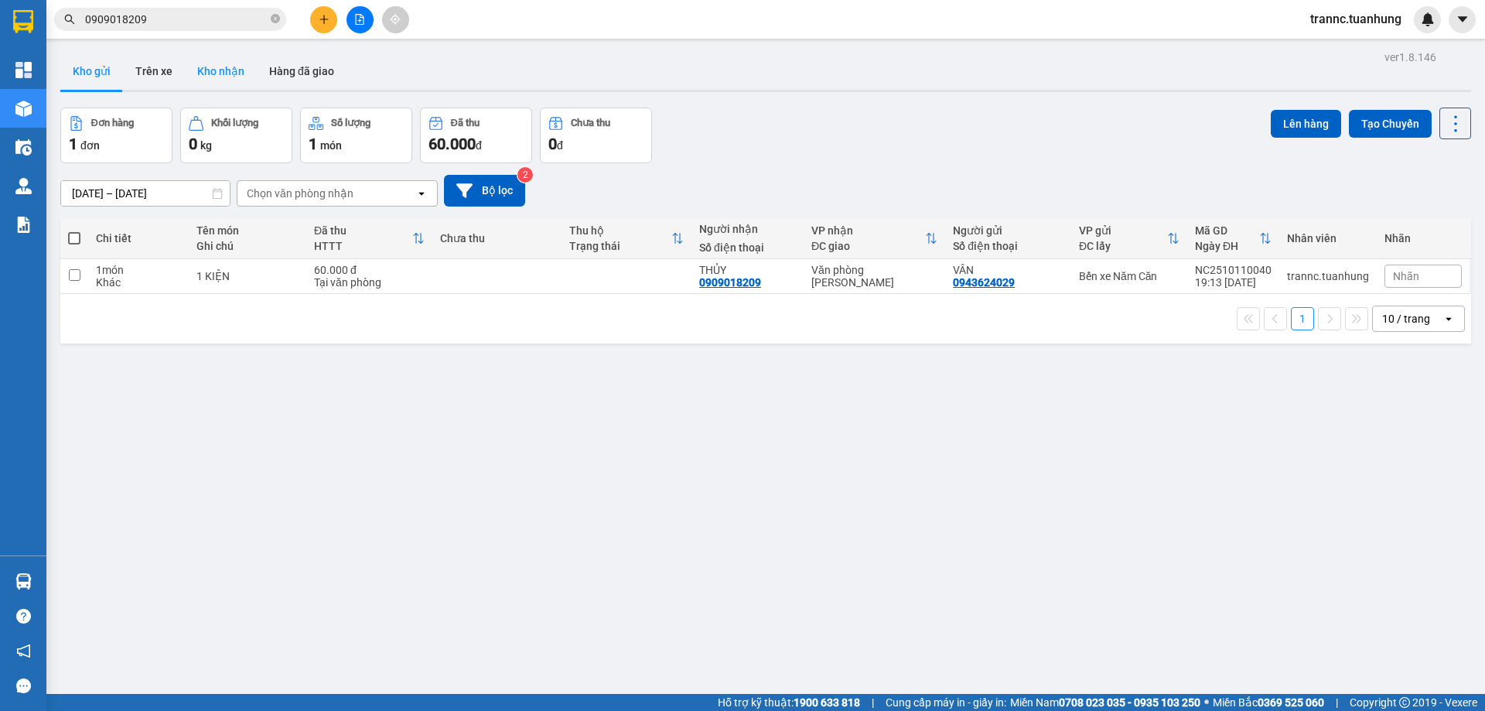
click at [229, 76] on button "Kho nhận" at bounding box center [221, 71] width 72 height 37
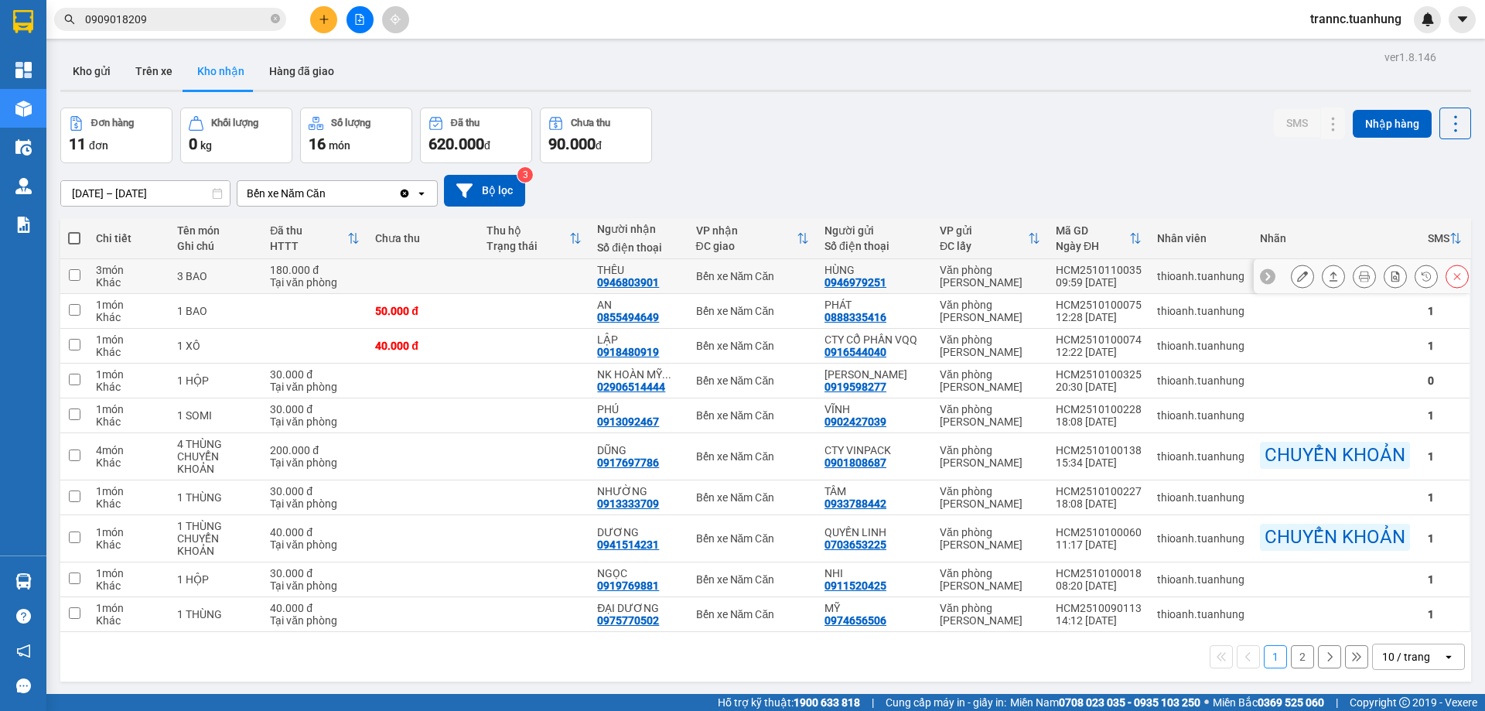
click at [289, 271] on div "180.000 đ" at bounding box center [315, 270] width 90 height 12
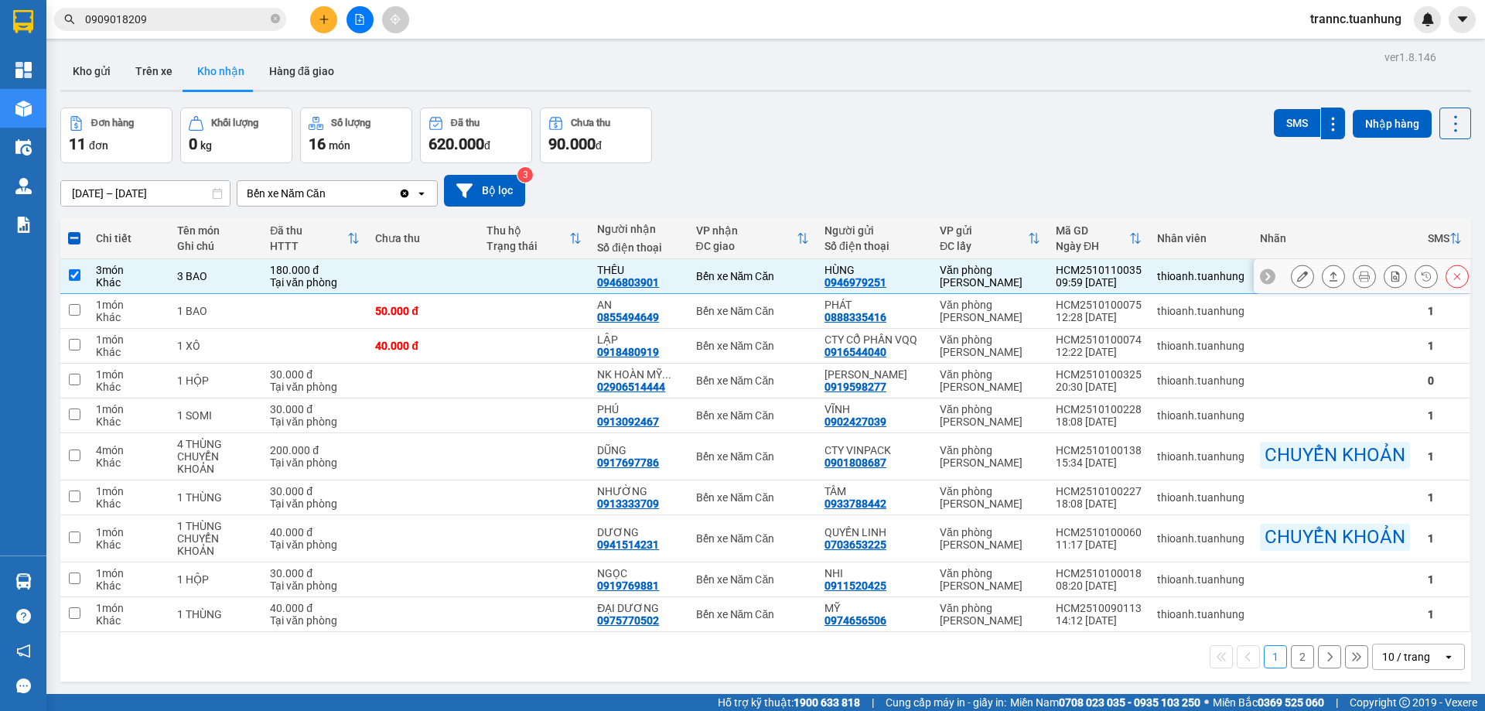
click at [1297, 278] on icon at bounding box center [1302, 276] width 11 height 11
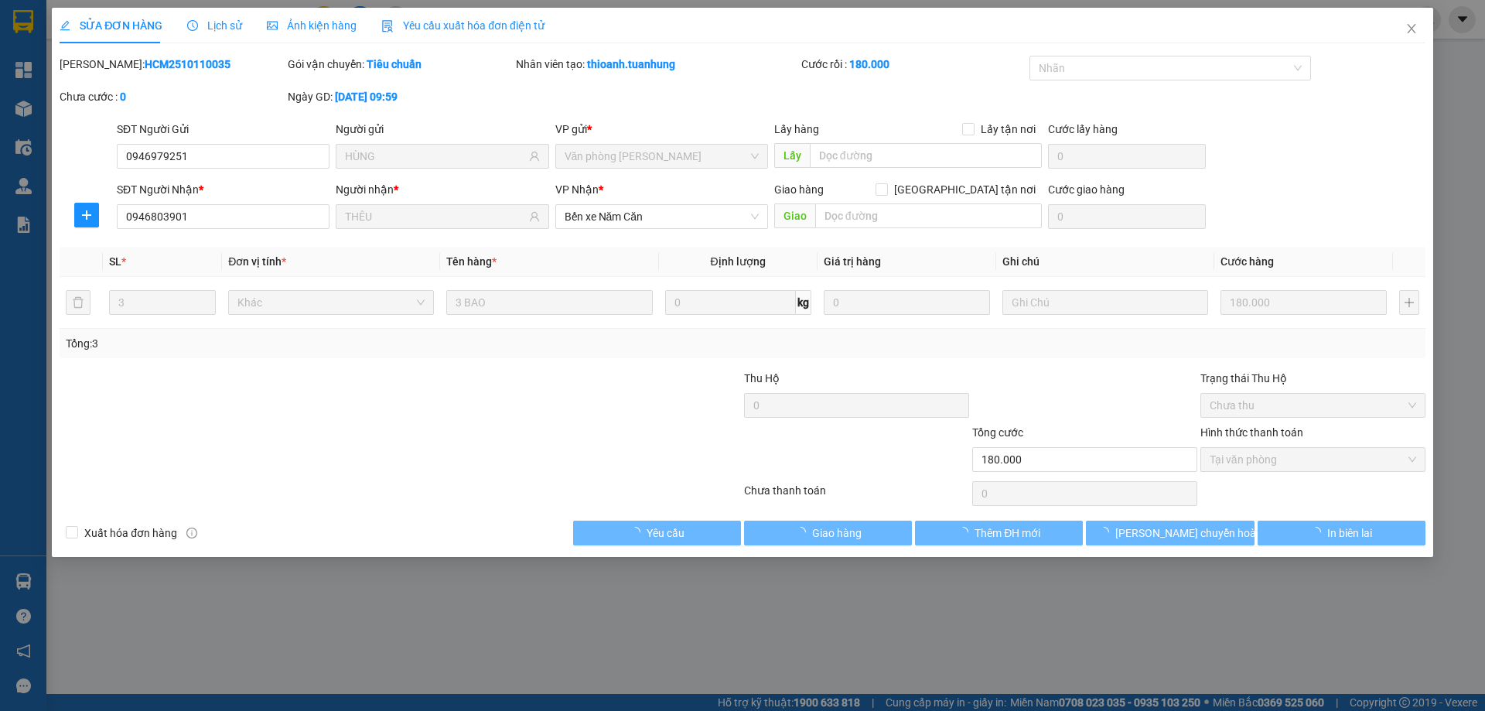
type input "0946979251"
type input "HÙNG"
type input "0946803901"
type input "THÊU"
type input "180.000"
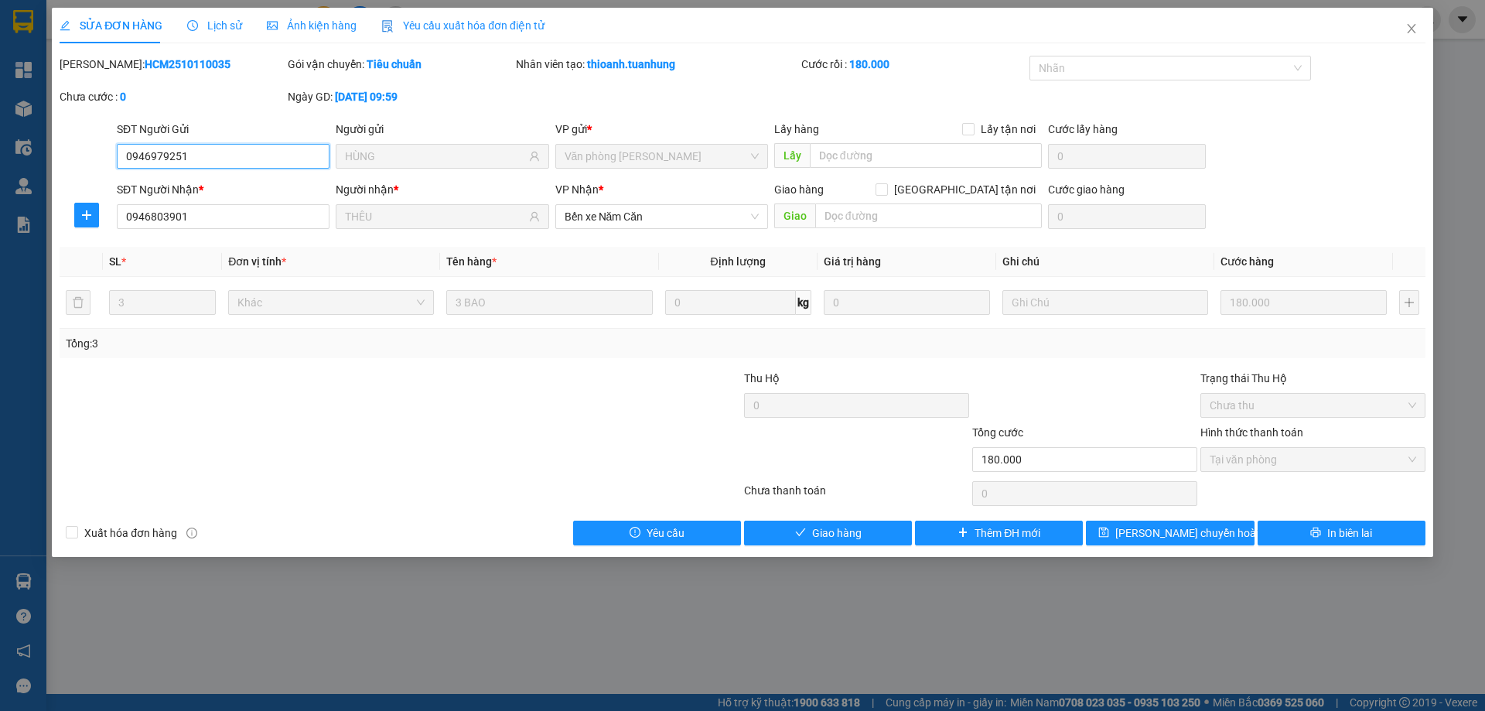
click at [1249, 466] on span "Tại văn phòng" at bounding box center [1313, 459] width 207 height 23
click at [867, 534] on button "Giao hàng" at bounding box center [828, 533] width 168 height 25
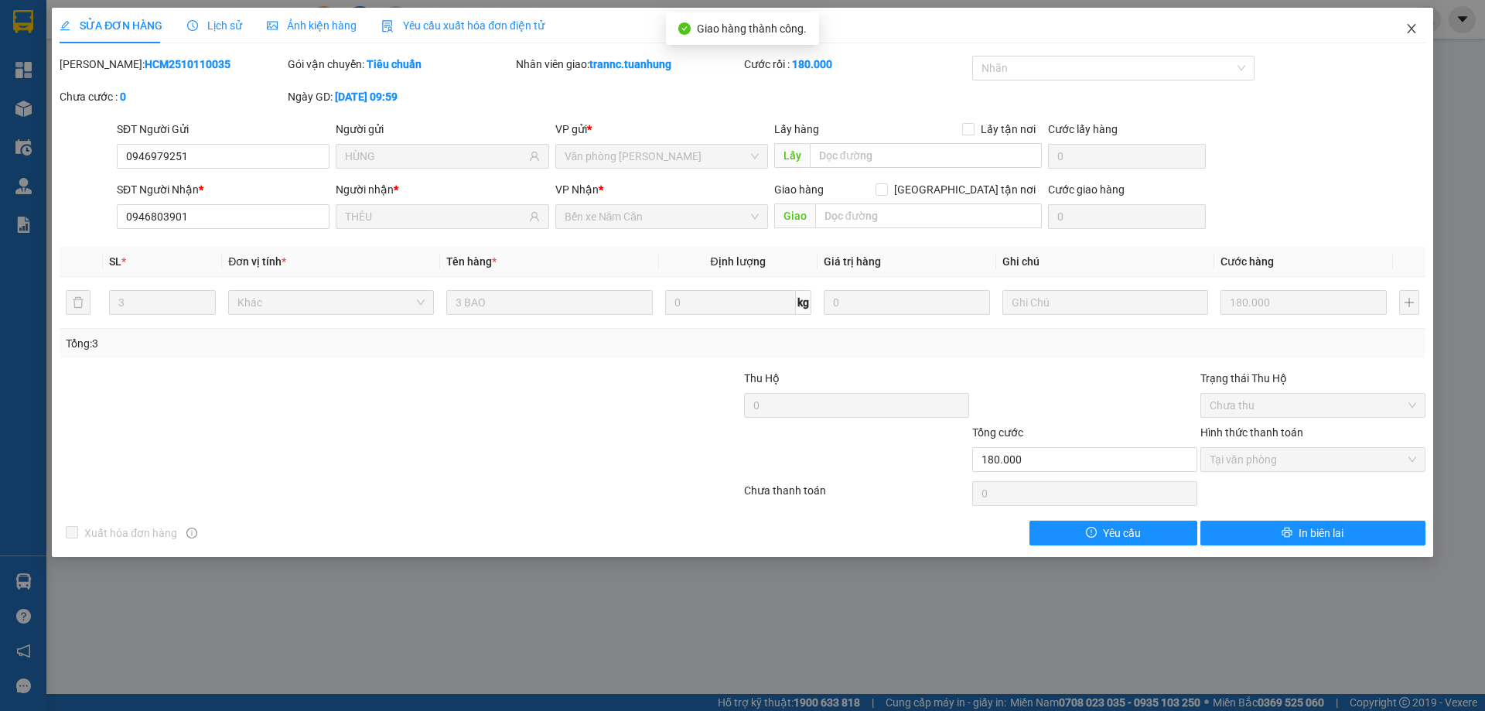
click at [1412, 26] on icon "close" at bounding box center [1411, 28] width 12 height 12
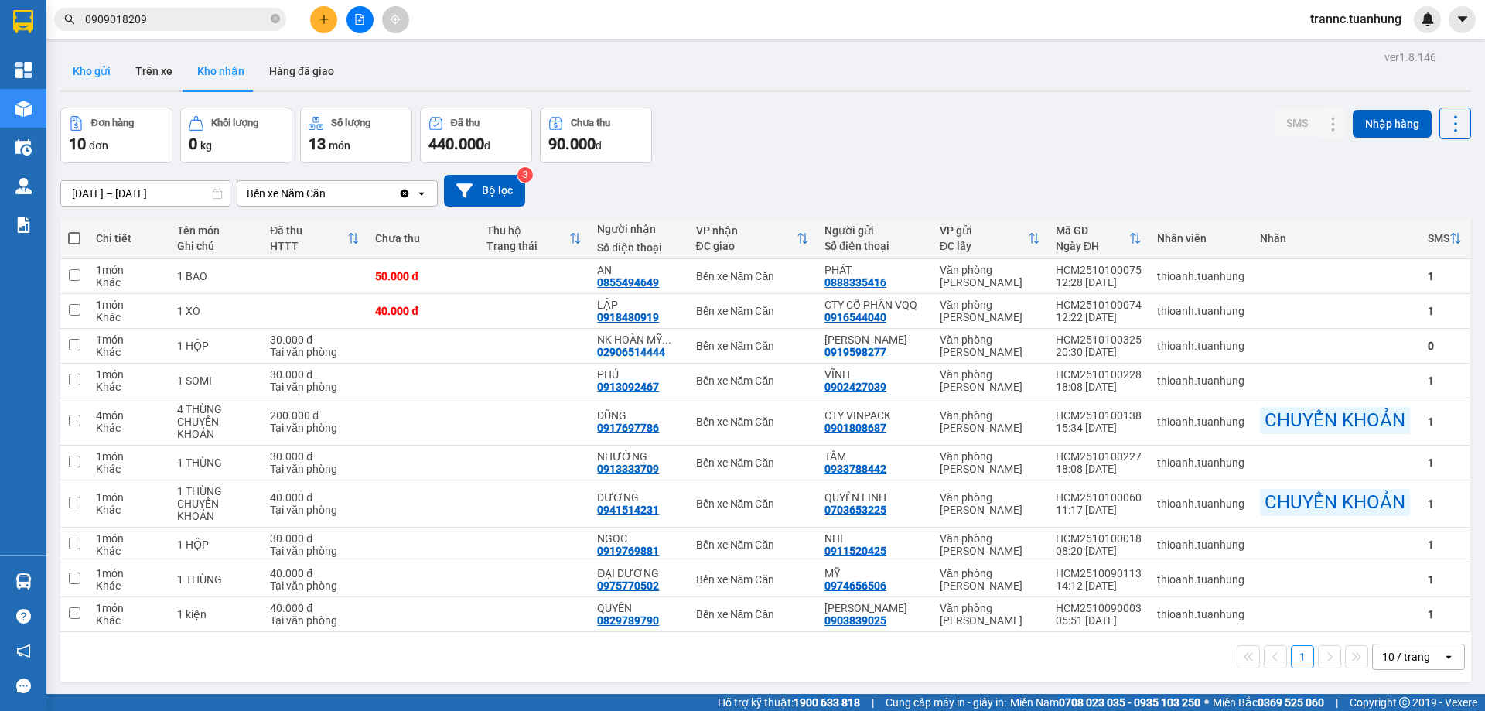
click at [97, 71] on button "Kho gửi" at bounding box center [91, 71] width 63 height 37
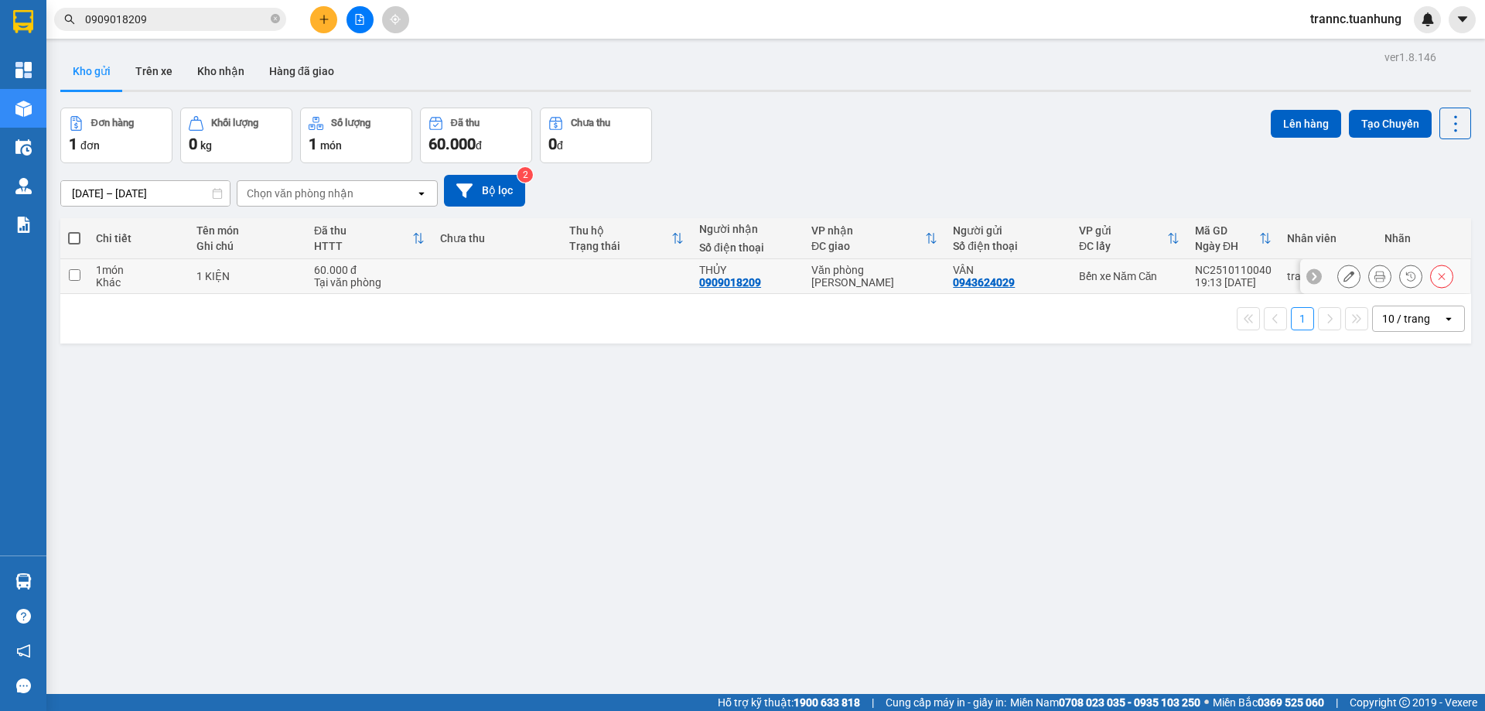
click at [902, 274] on div "Văn phòng [PERSON_NAME]" at bounding box center [874, 276] width 126 height 25
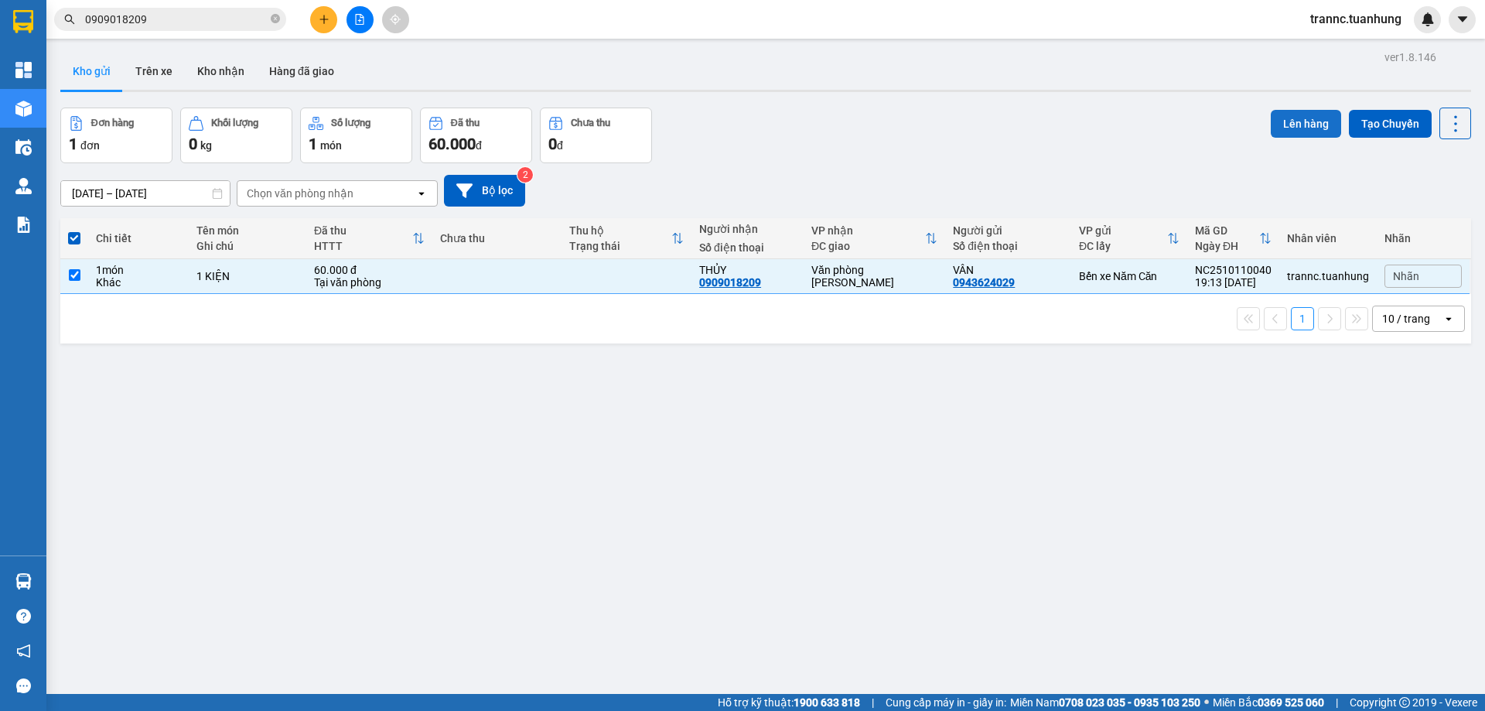
click at [1306, 122] on button "Lên hàng" at bounding box center [1306, 124] width 70 height 28
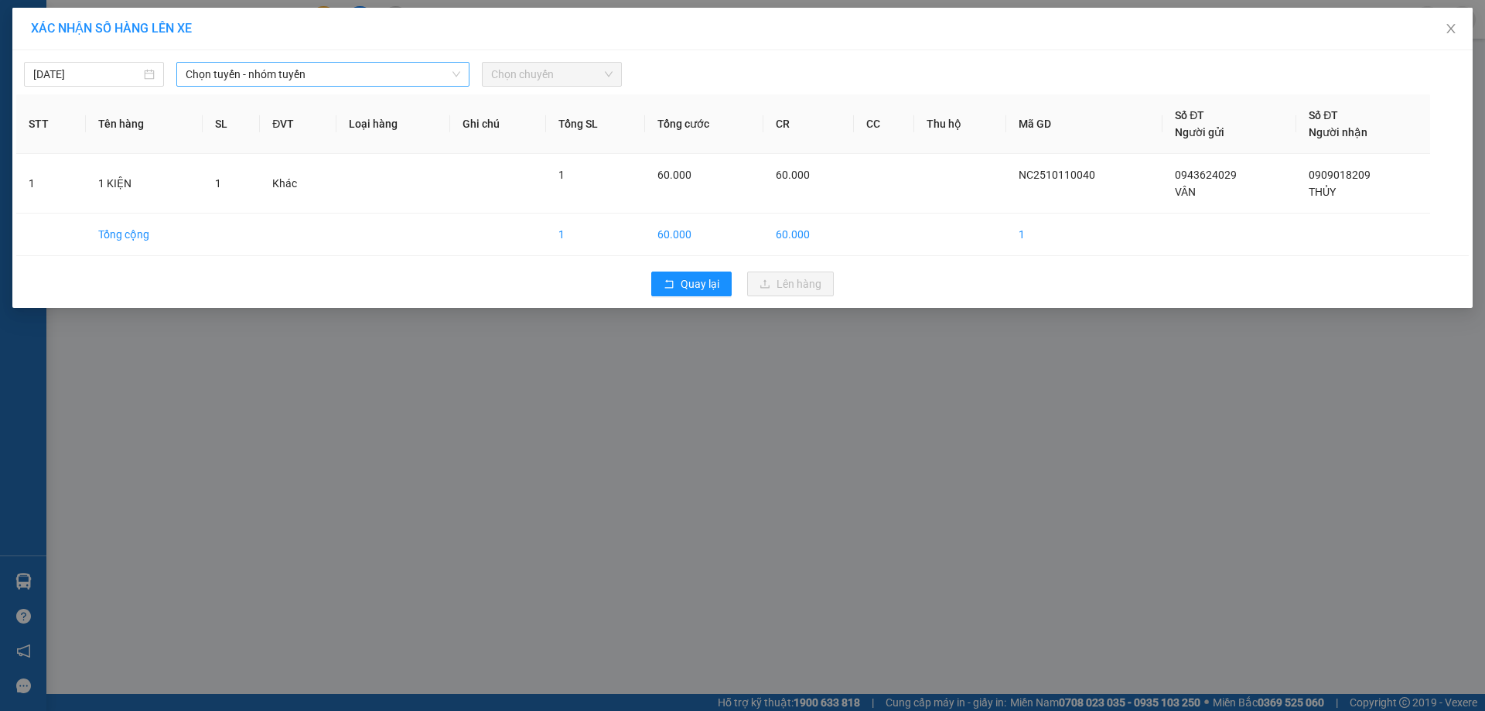
click at [326, 74] on span "Chọn tuyến - nhóm tuyến" at bounding box center [323, 74] width 275 height 23
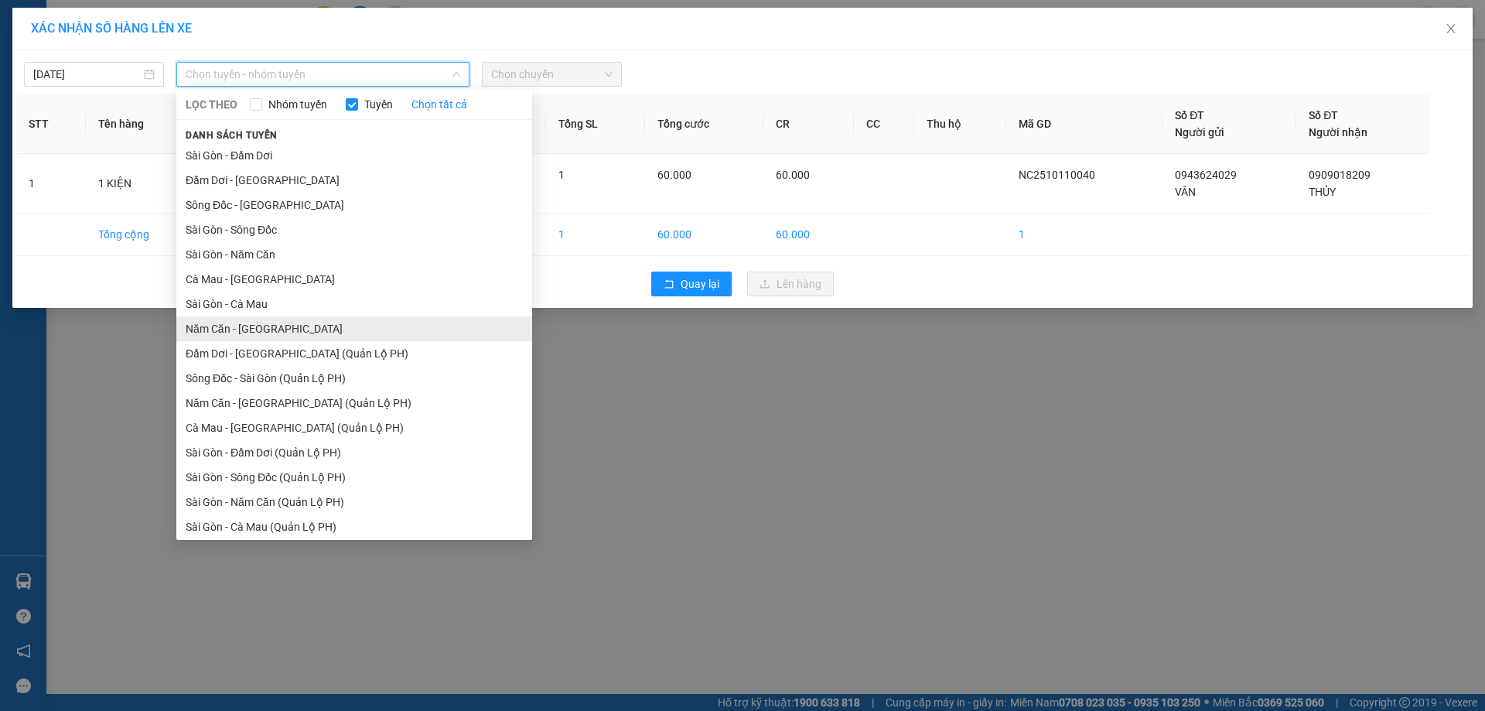
click at [243, 326] on li "Năm Căn - Sài Gòn" at bounding box center [354, 328] width 356 height 25
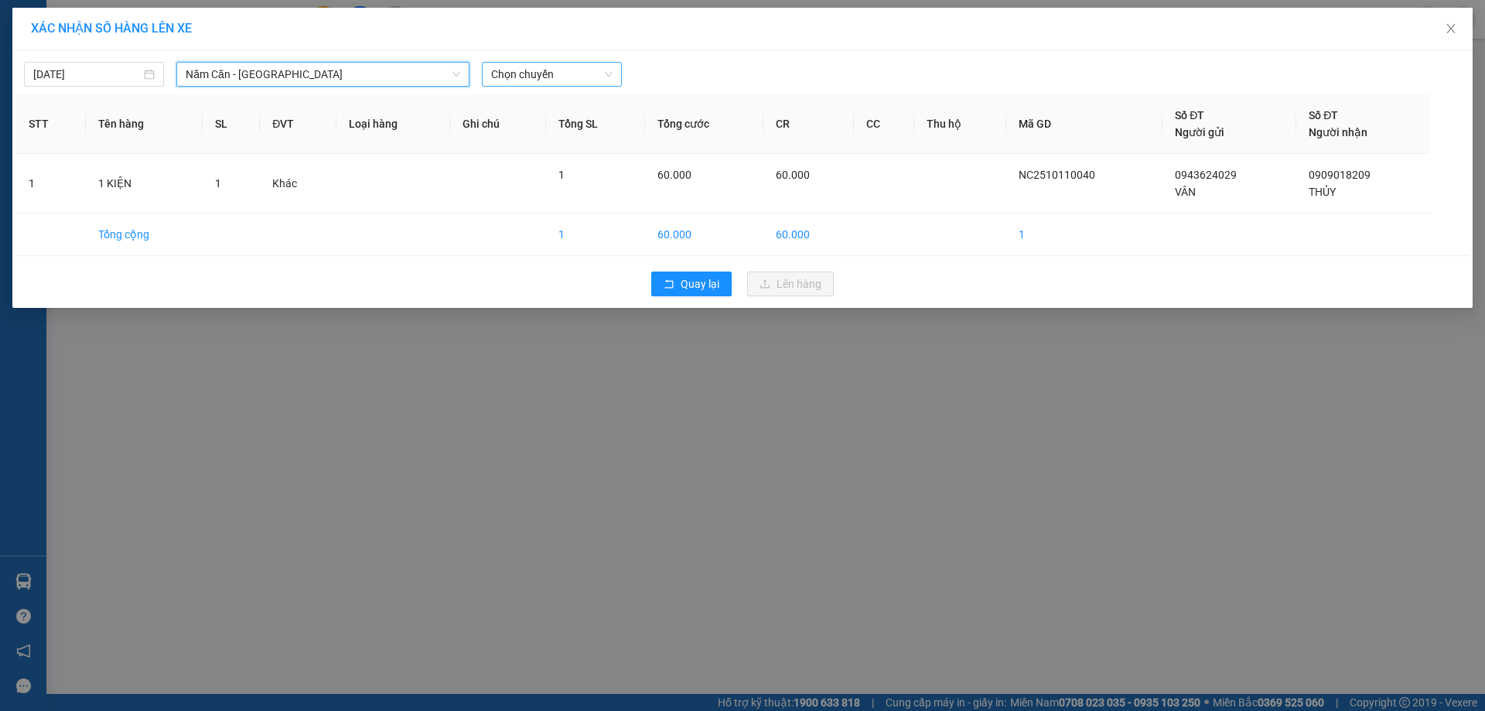
click at [531, 67] on span "Chọn chuyến" at bounding box center [551, 74] width 121 height 23
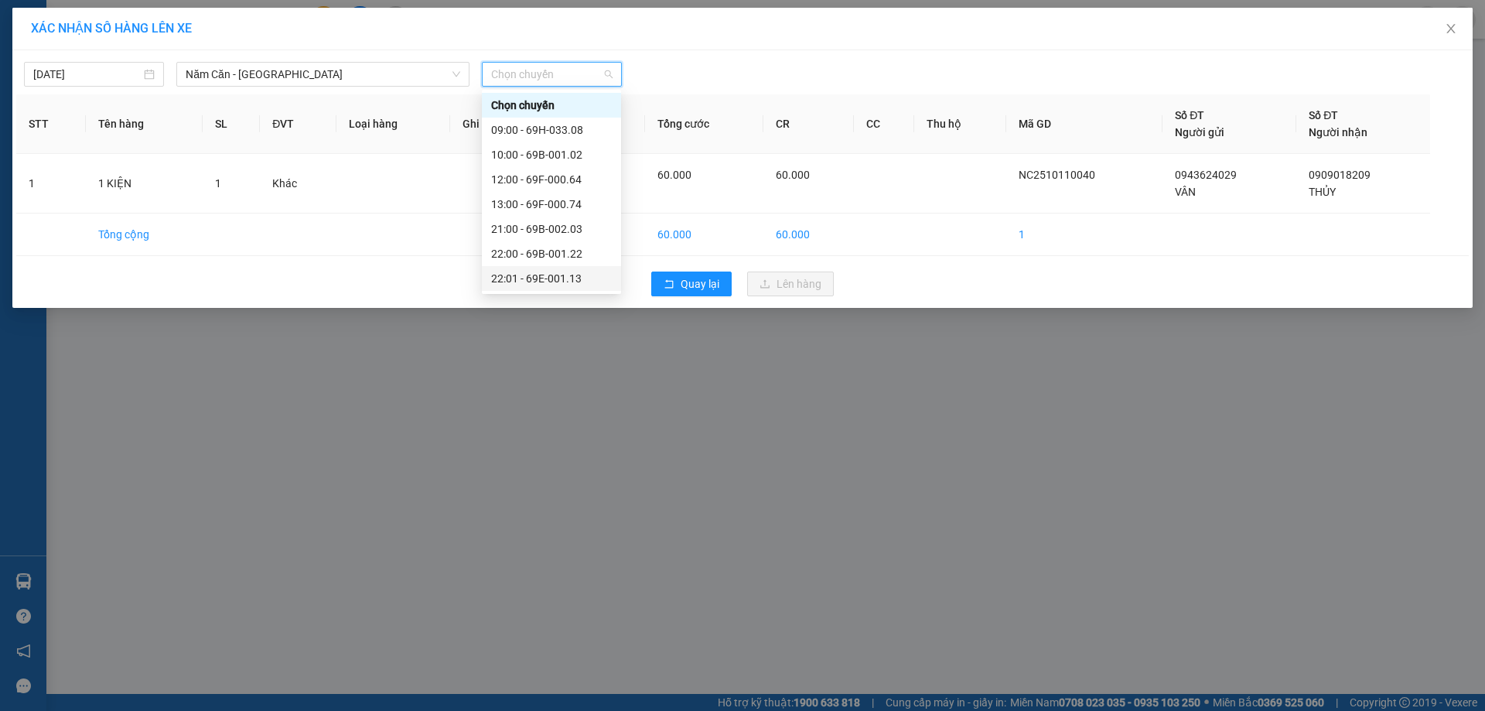
click at [575, 272] on div "22:01 - 69E-001.13" at bounding box center [551, 278] width 121 height 17
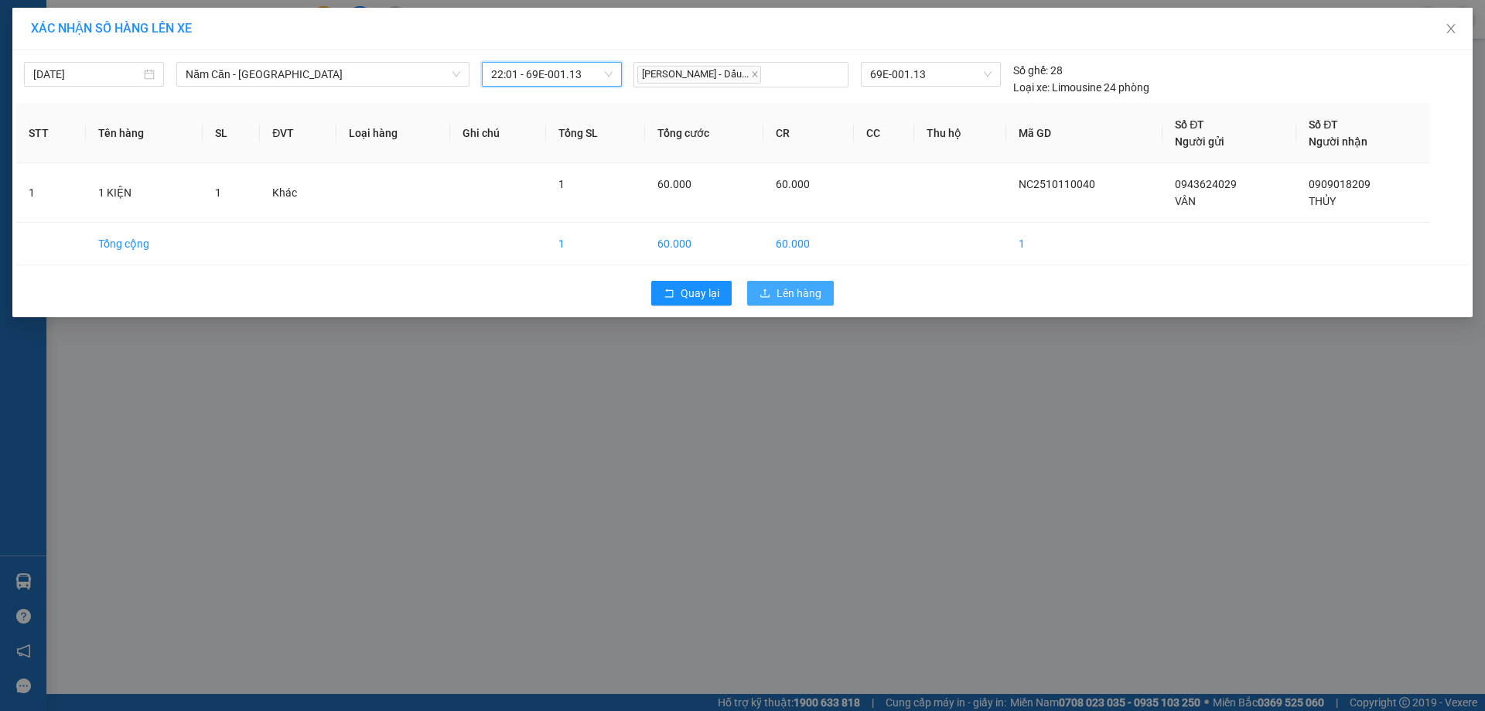
click at [785, 290] on span "Lên hàng" at bounding box center [799, 293] width 45 height 17
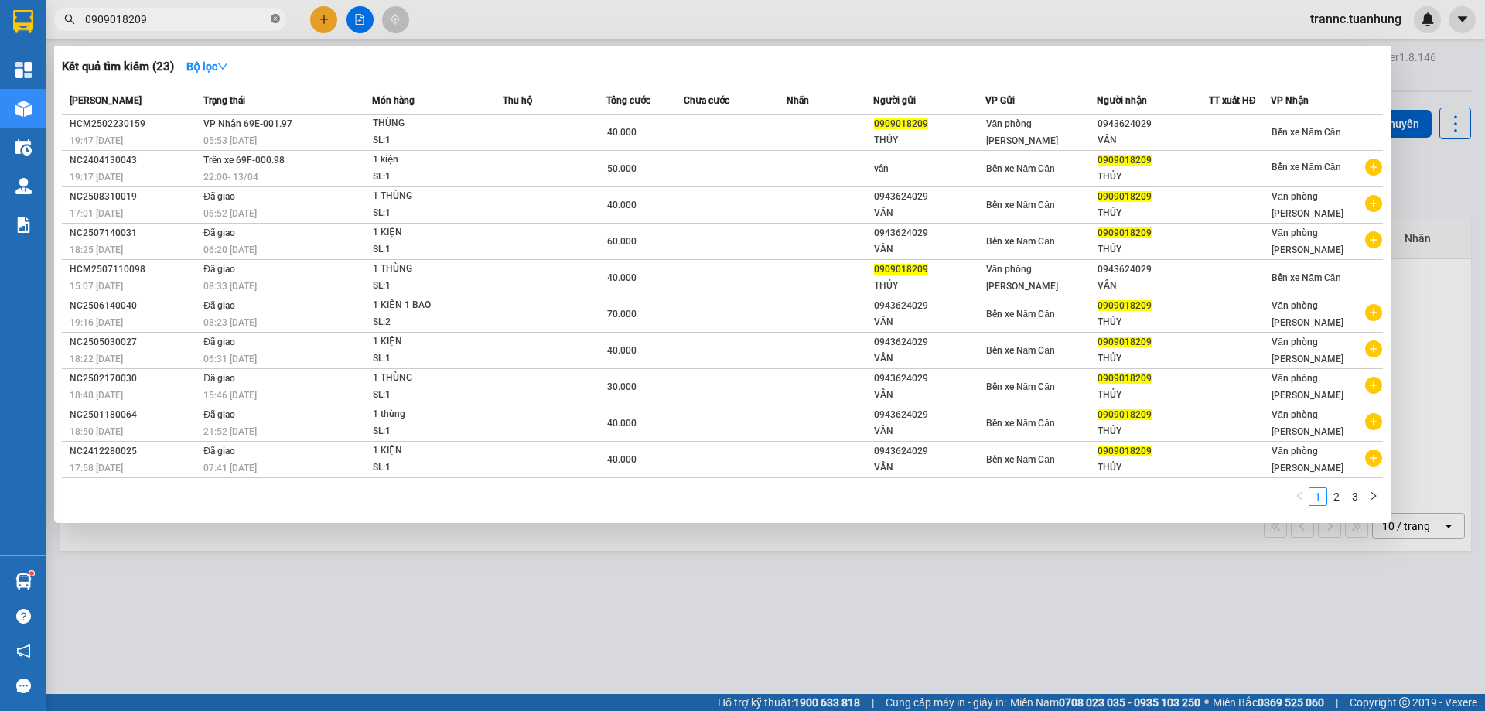
click at [278, 19] on icon "close-circle" at bounding box center [275, 18] width 9 height 9
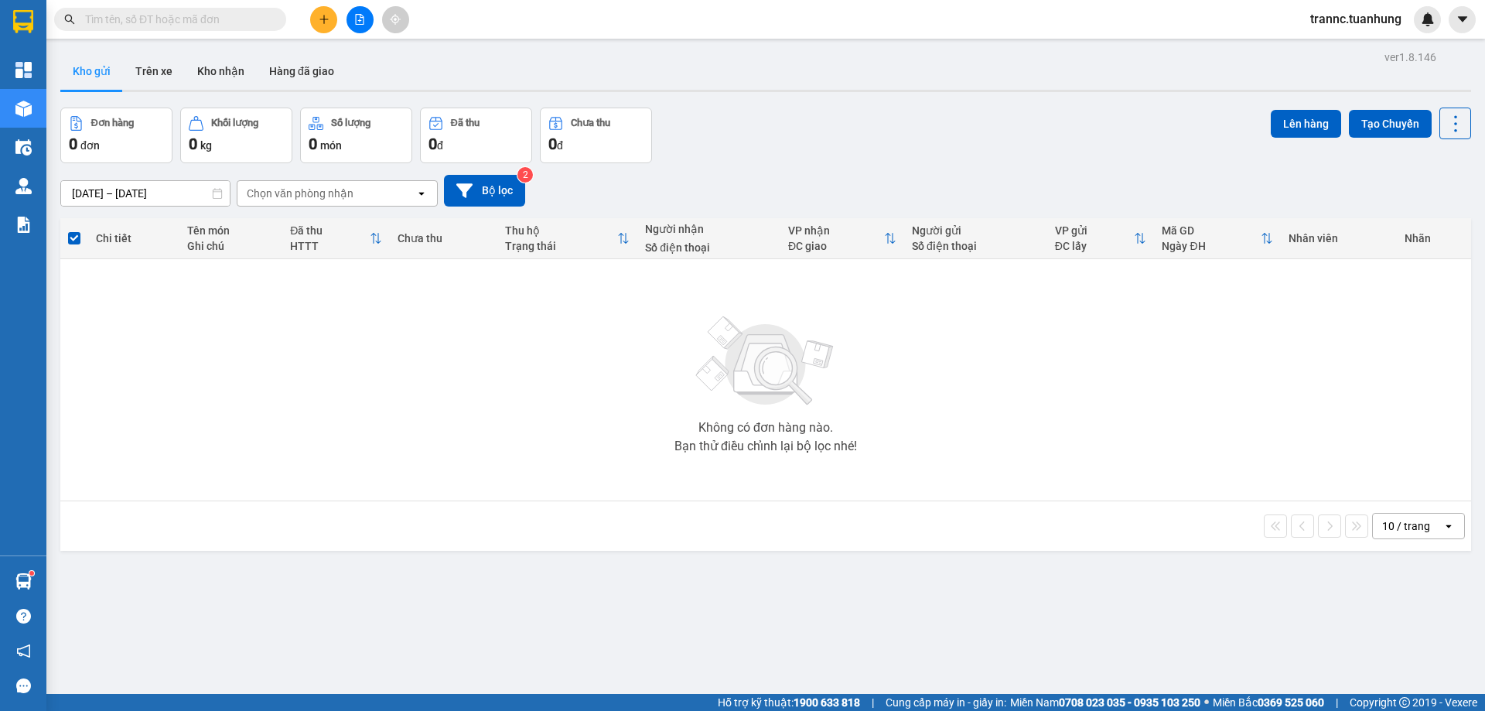
click at [227, 27] on input "text" at bounding box center [176, 19] width 183 height 17
click at [237, 19] on input "text" at bounding box center [176, 19] width 183 height 17
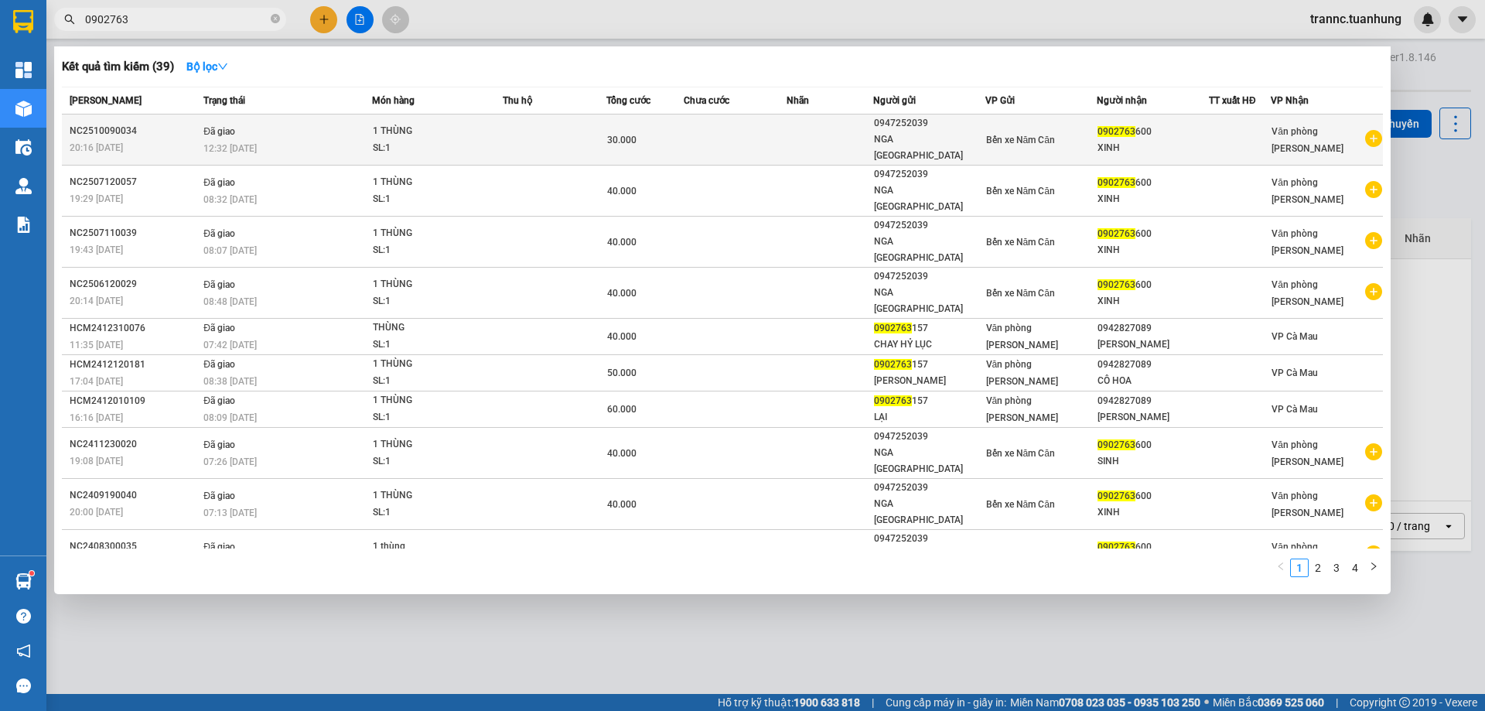
type input "0902763"
click at [1378, 130] on icon "plus-circle" at bounding box center [1373, 138] width 17 height 17
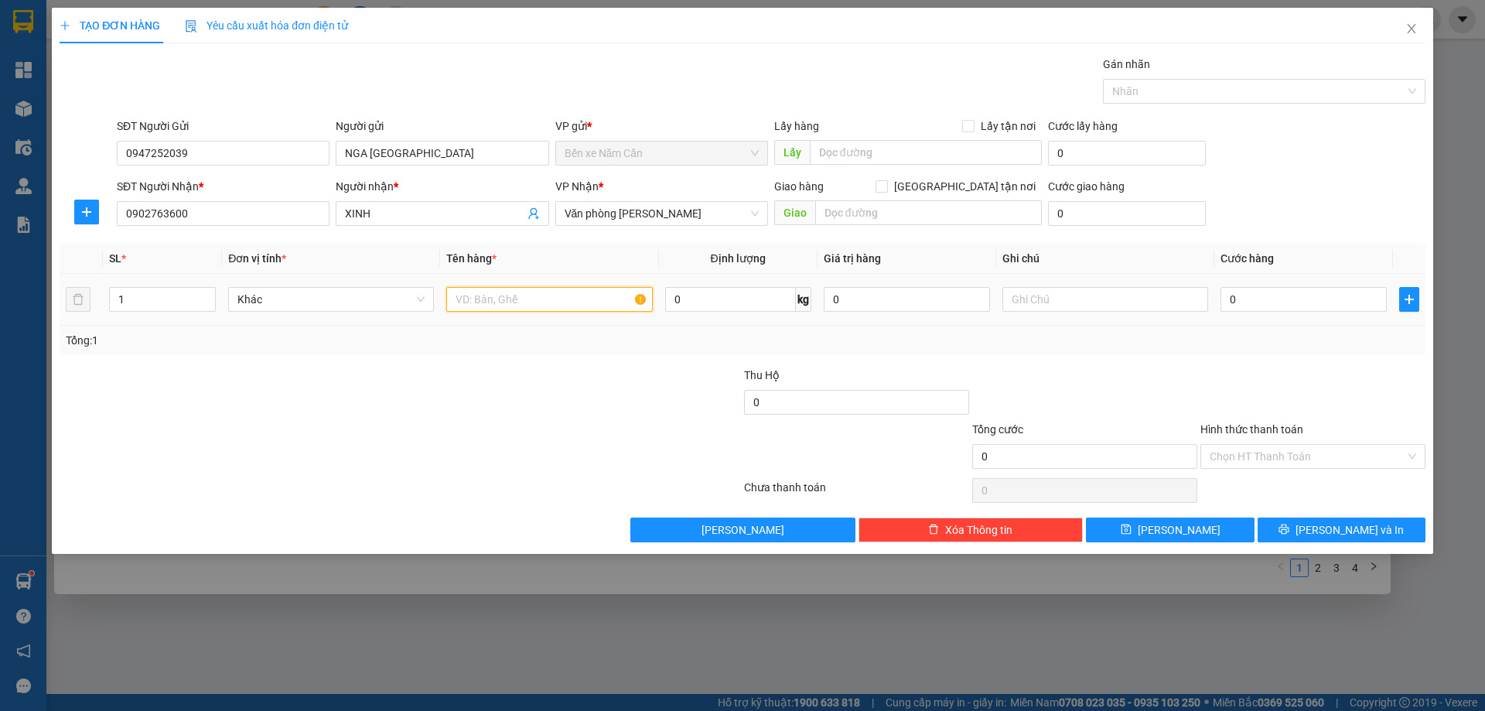
click at [555, 306] on input "text" at bounding box center [549, 299] width 206 height 25
type input "1 THÙNG"
click at [1262, 295] on input "0" at bounding box center [1303, 299] width 166 height 25
type input "3"
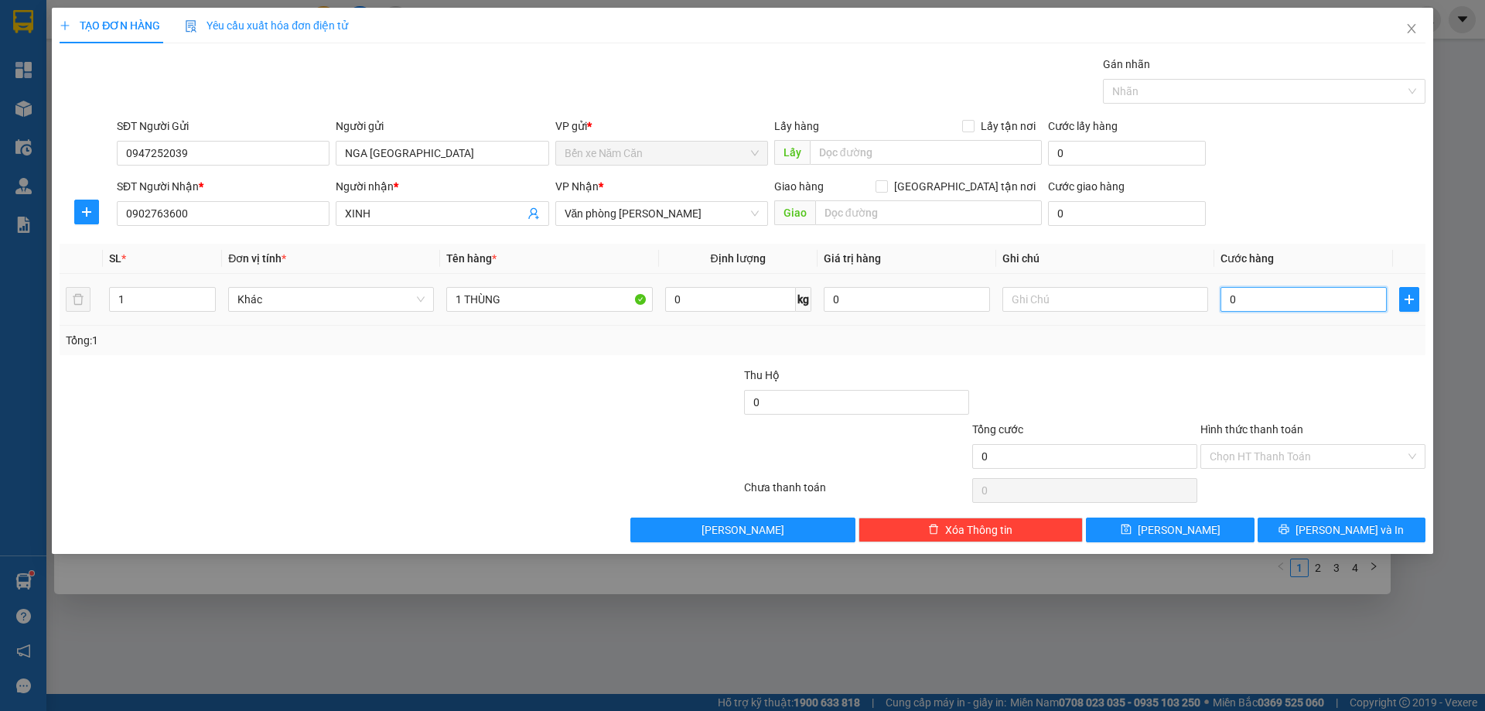
type input "3"
type input "30"
type input "30.000"
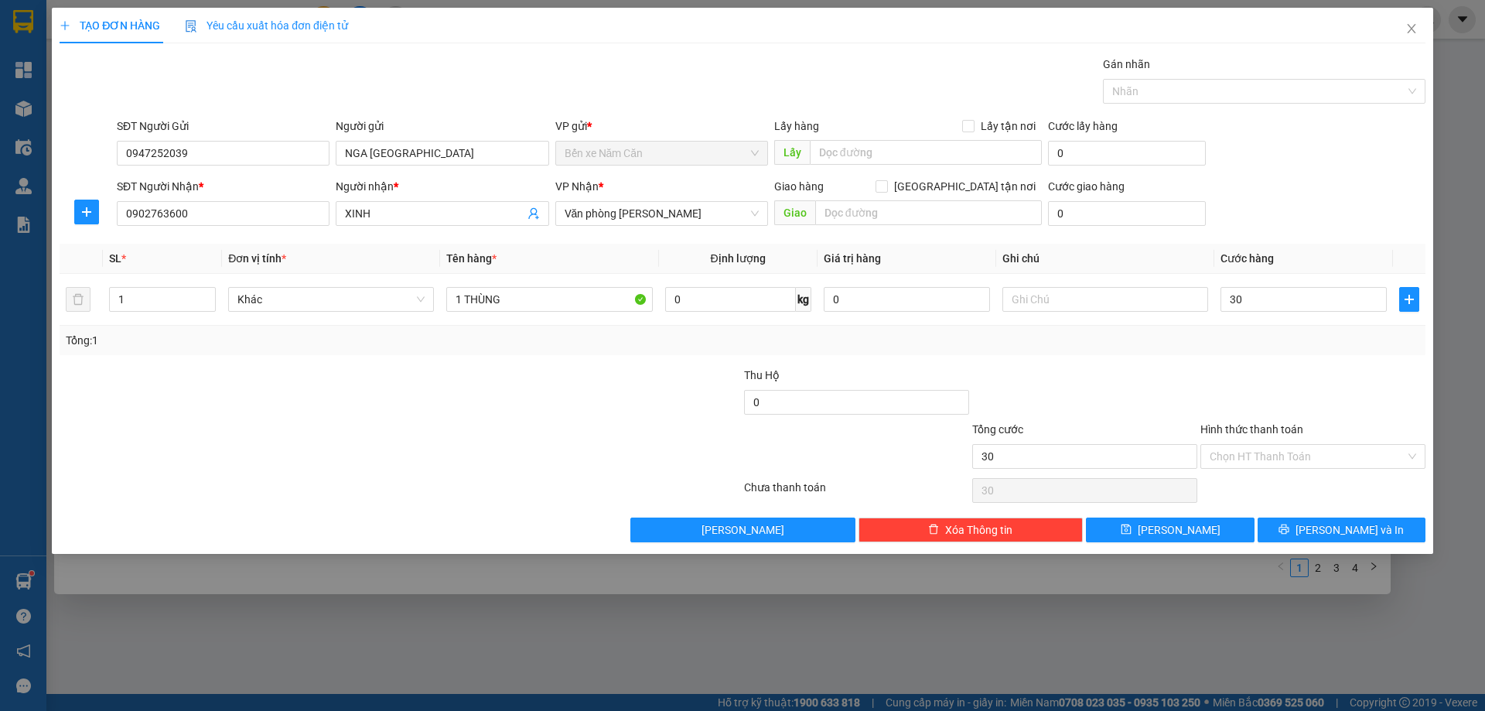
type input "30.000"
click at [1275, 367] on div at bounding box center [1313, 394] width 228 height 54
click at [1309, 453] on input "Hình thức thanh toán" at bounding box center [1308, 456] width 196 height 23
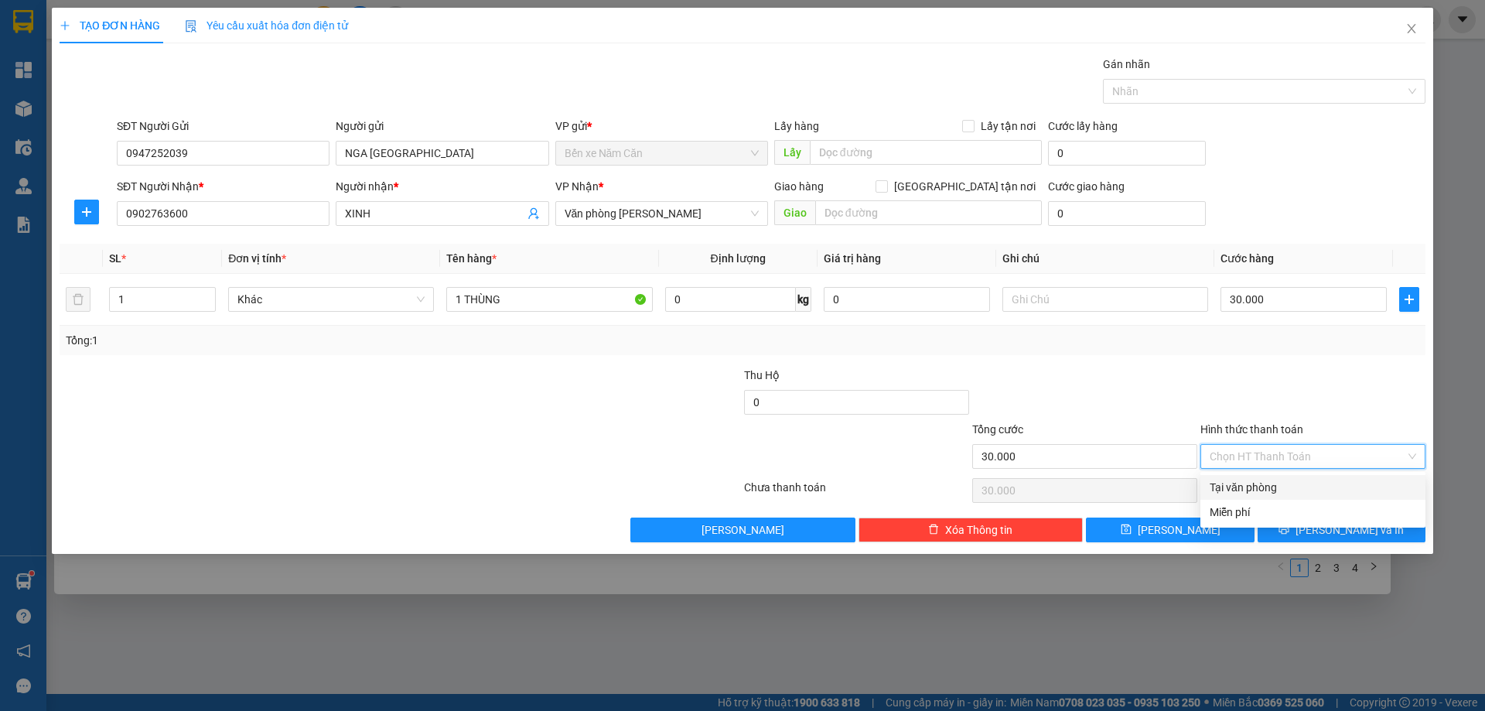
click at [1302, 479] on div "Tại văn phòng" at bounding box center [1313, 487] width 207 height 17
type input "0"
click at [1326, 524] on button "Lưu và In" at bounding box center [1342, 529] width 168 height 25
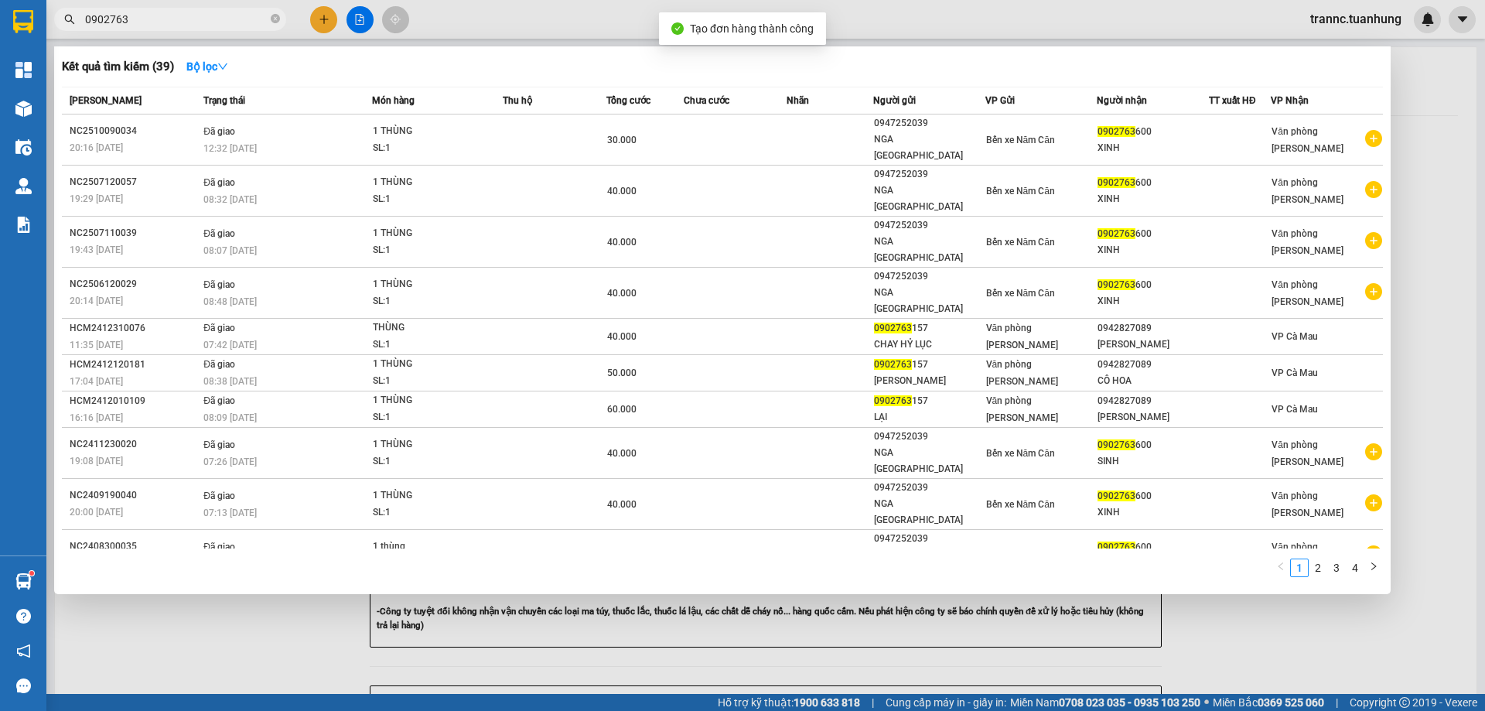
click at [1274, 620] on div at bounding box center [742, 355] width 1485 height 711
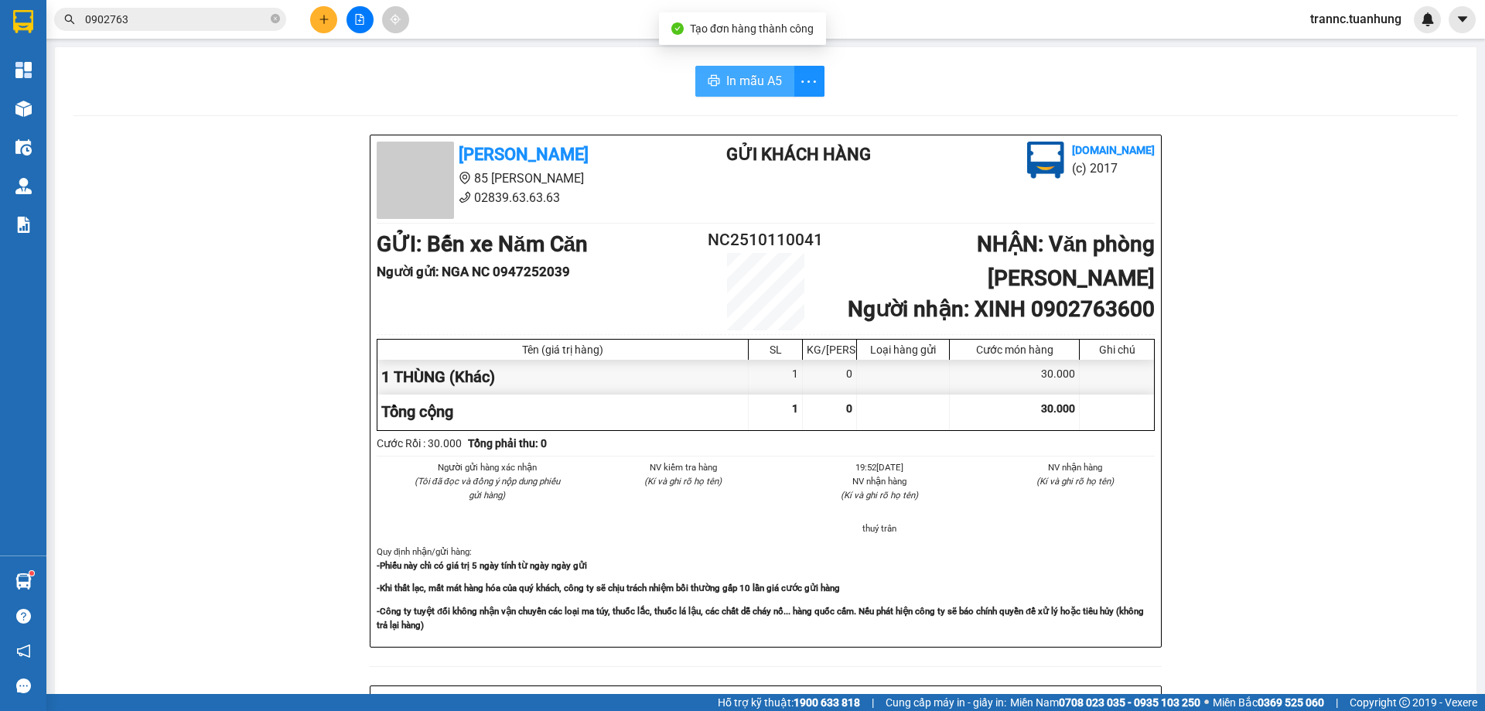
click at [757, 76] on span "In mẫu A5" at bounding box center [754, 80] width 56 height 19
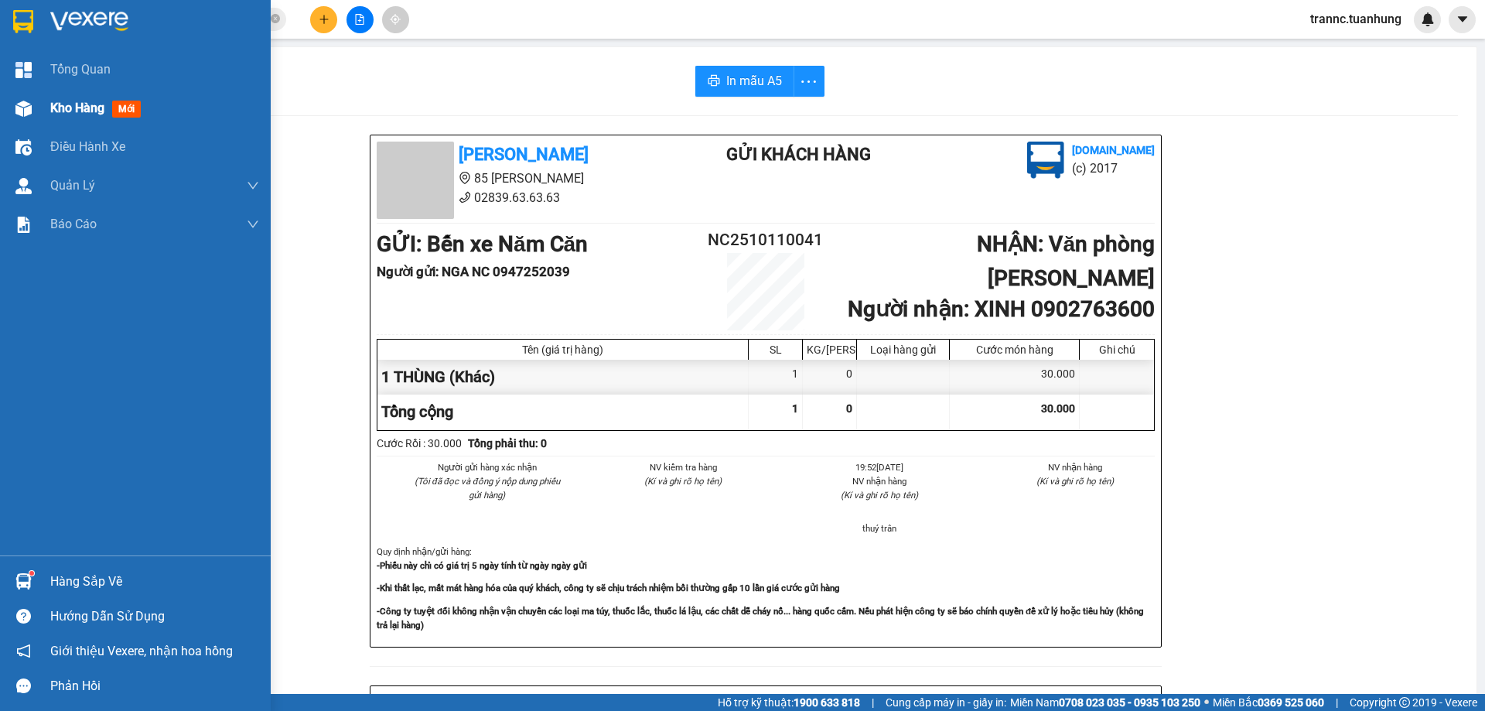
click at [128, 108] on span "mới" at bounding box center [126, 109] width 29 height 17
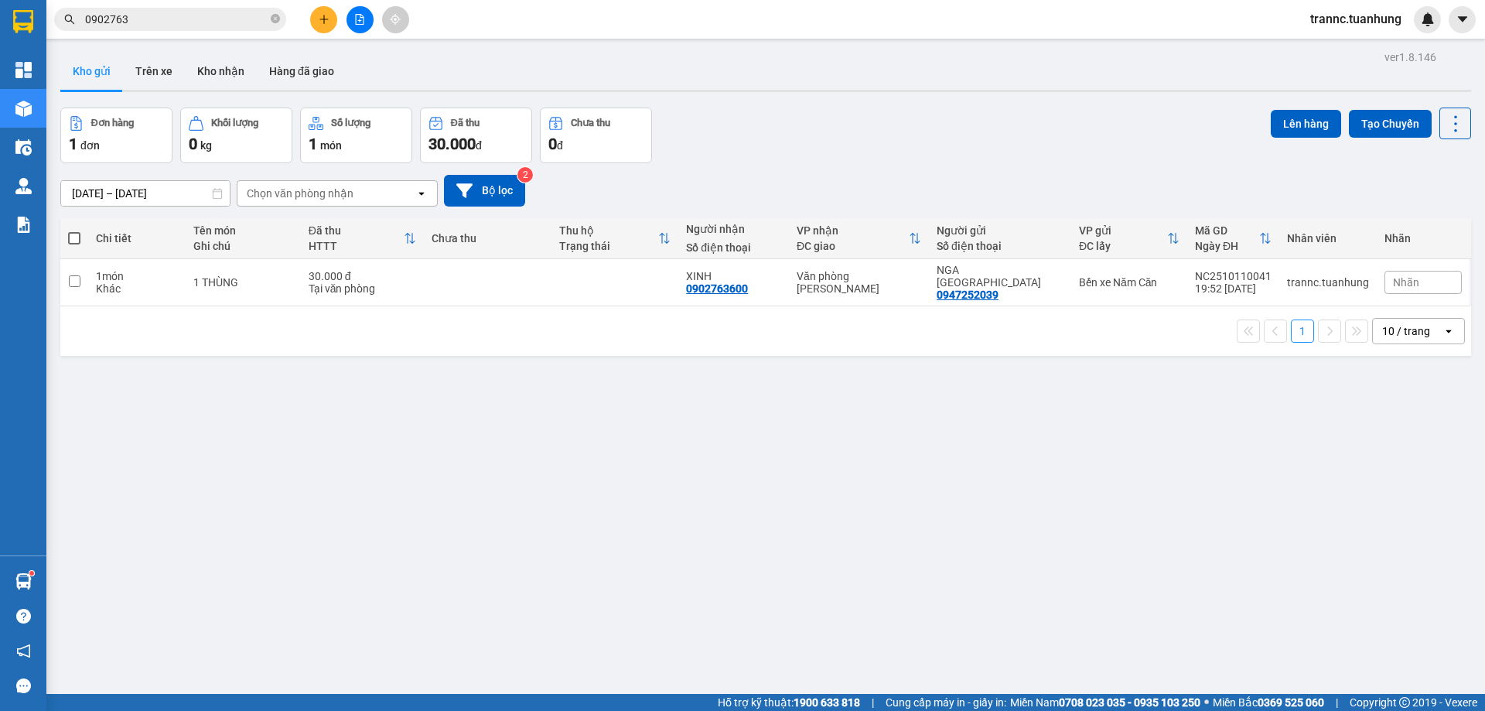
click at [213, 17] on input "0902763" at bounding box center [176, 19] width 183 height 17
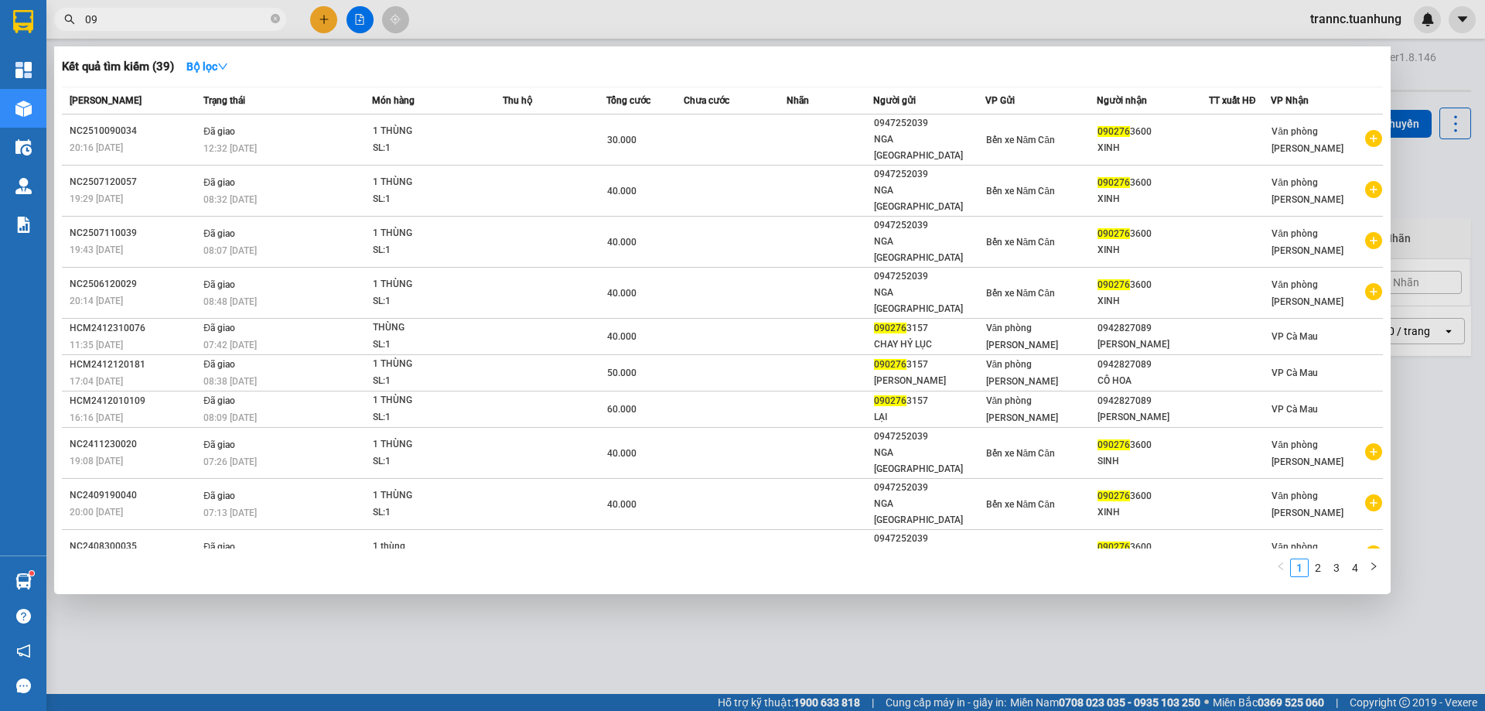
type input "0"
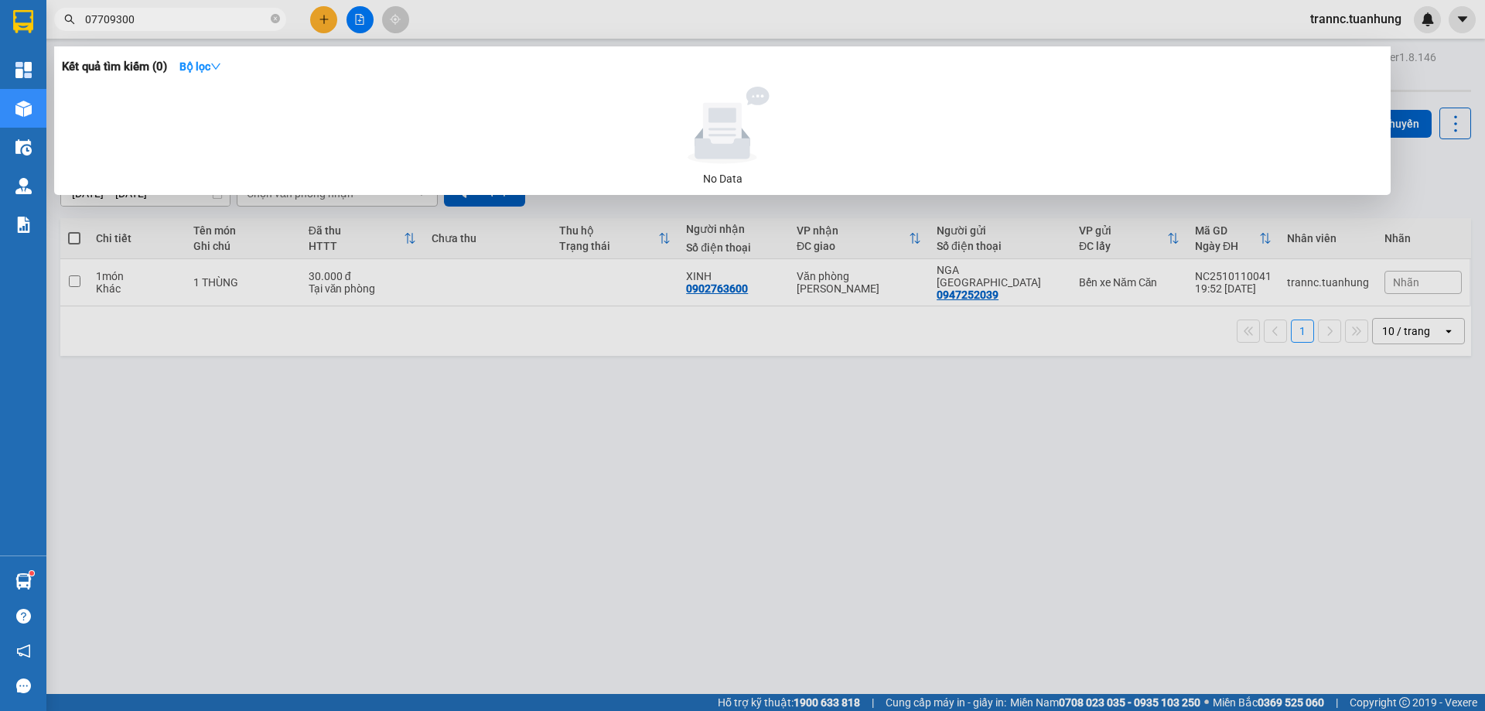
click at [170, 20] on input "07709300" at bounding box center [176, 19] width 183 height 17
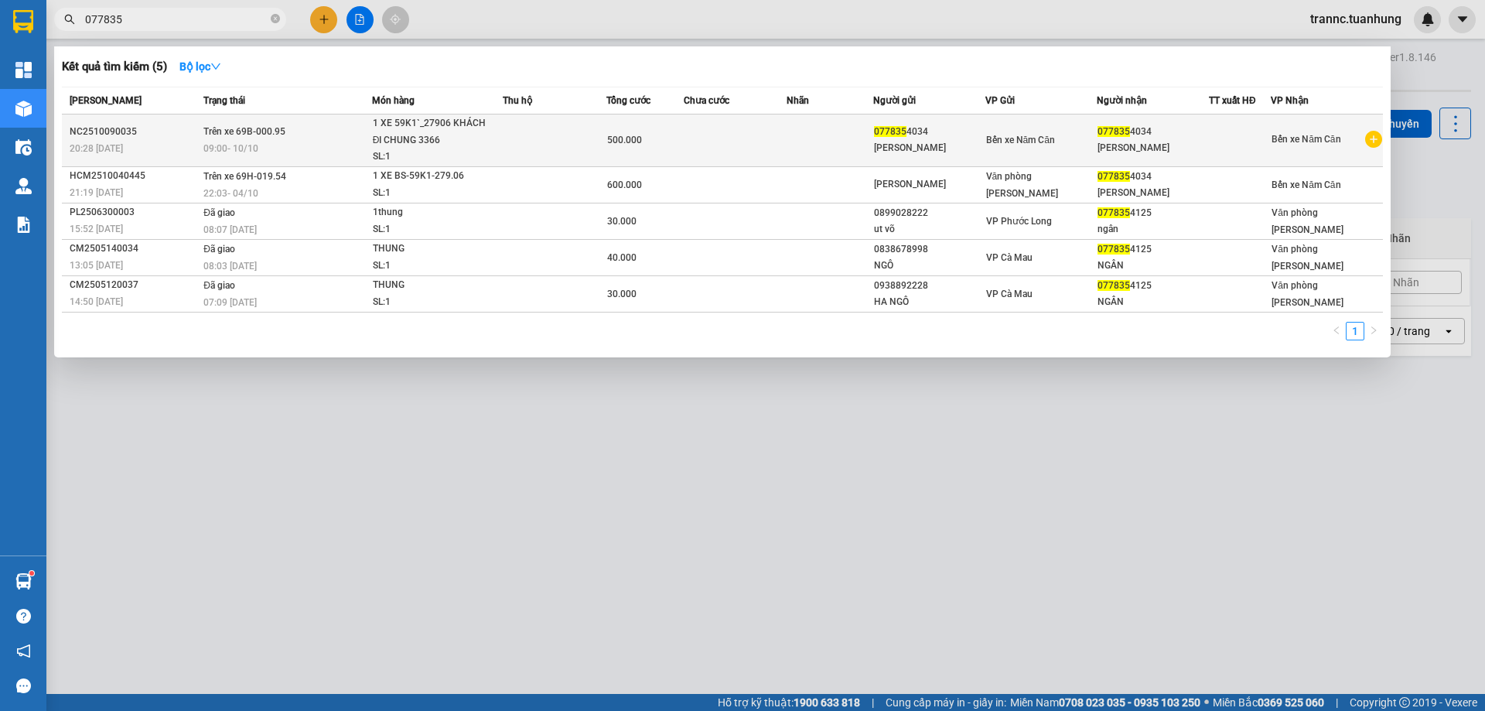
type input "077835"
click at [1033, 141] on span "Bến xe Năm Căn" at bounding box center [1020, 140] width 69 height 11
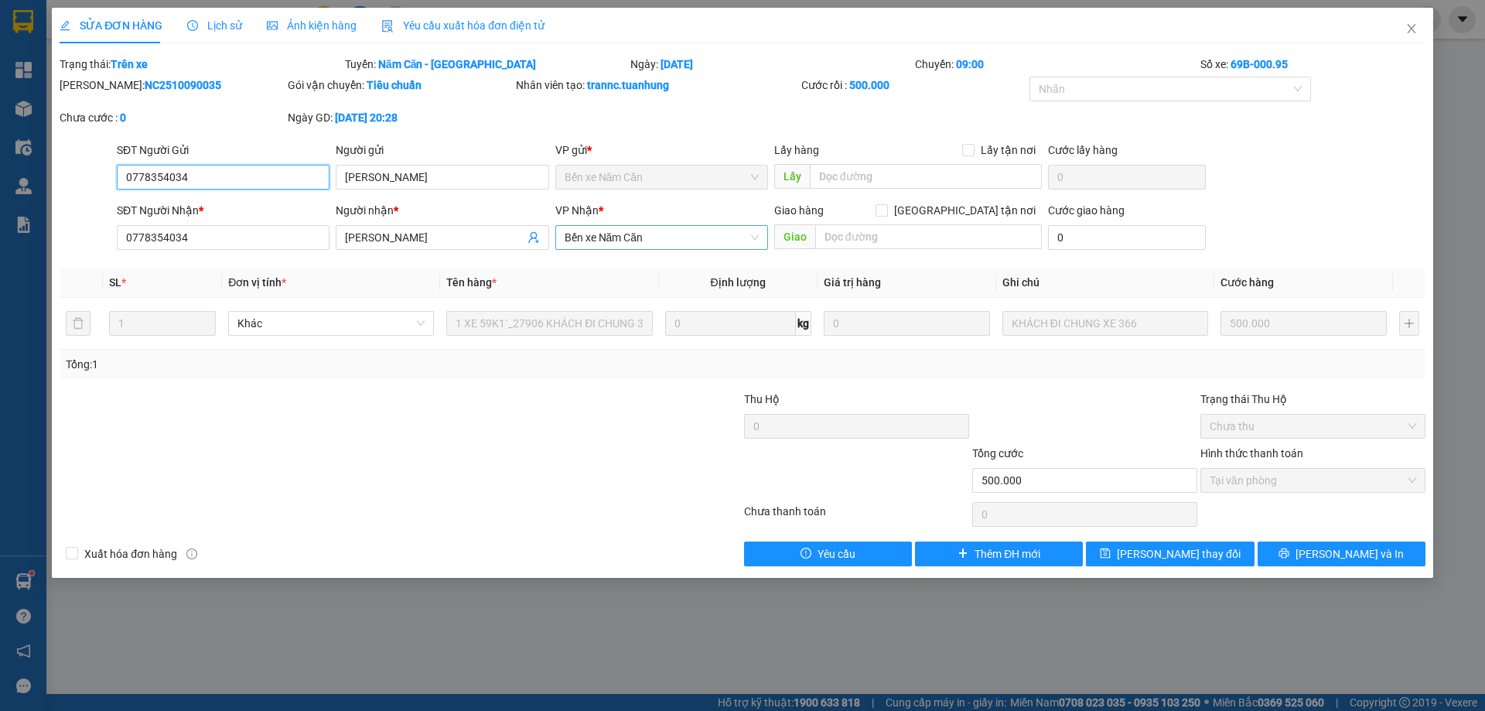
click at [659, 235] on span "Bến xe Năm Căn" at bounding box center [662, 237] width 194 height 23
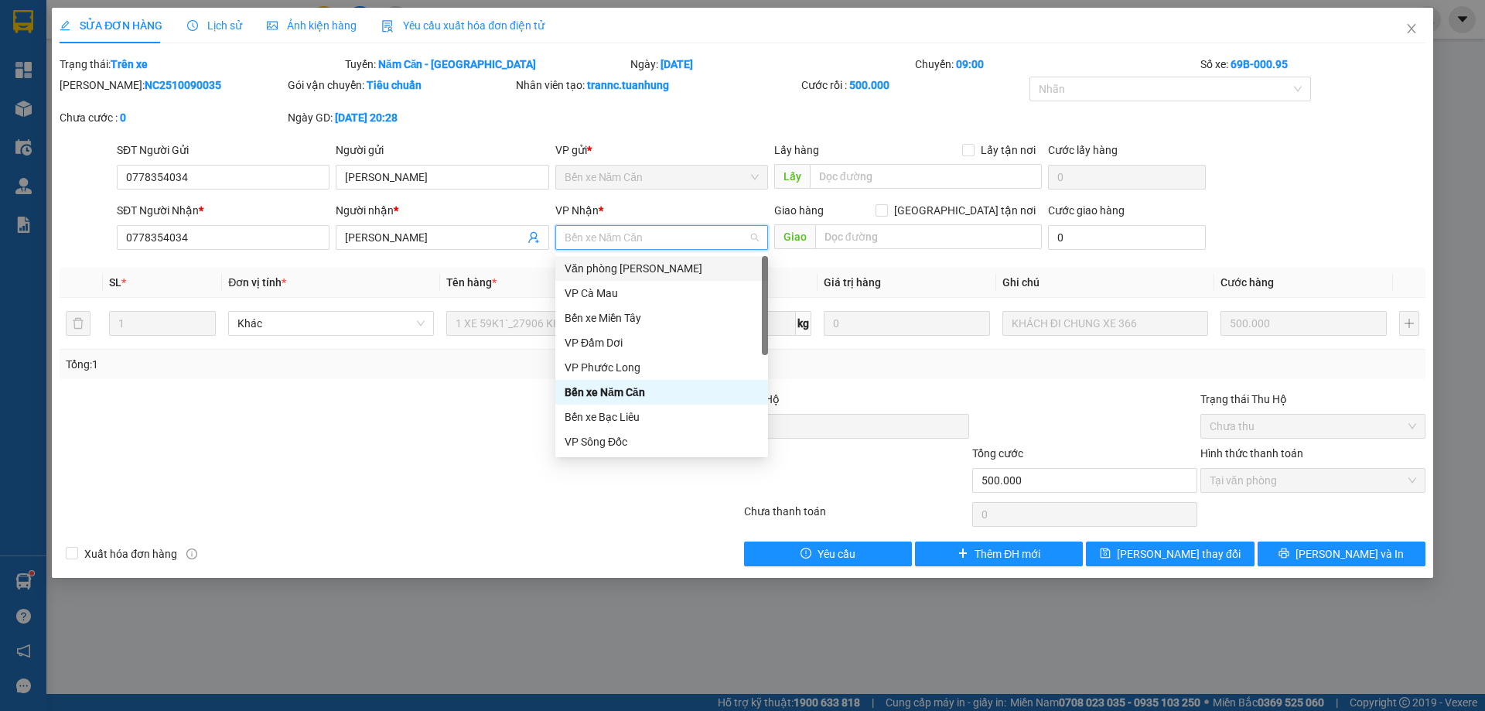
click at [678, 265] on div "Văn phòng [PERSON_NAME]" at bounding box center [662, 268] width 194 height 17
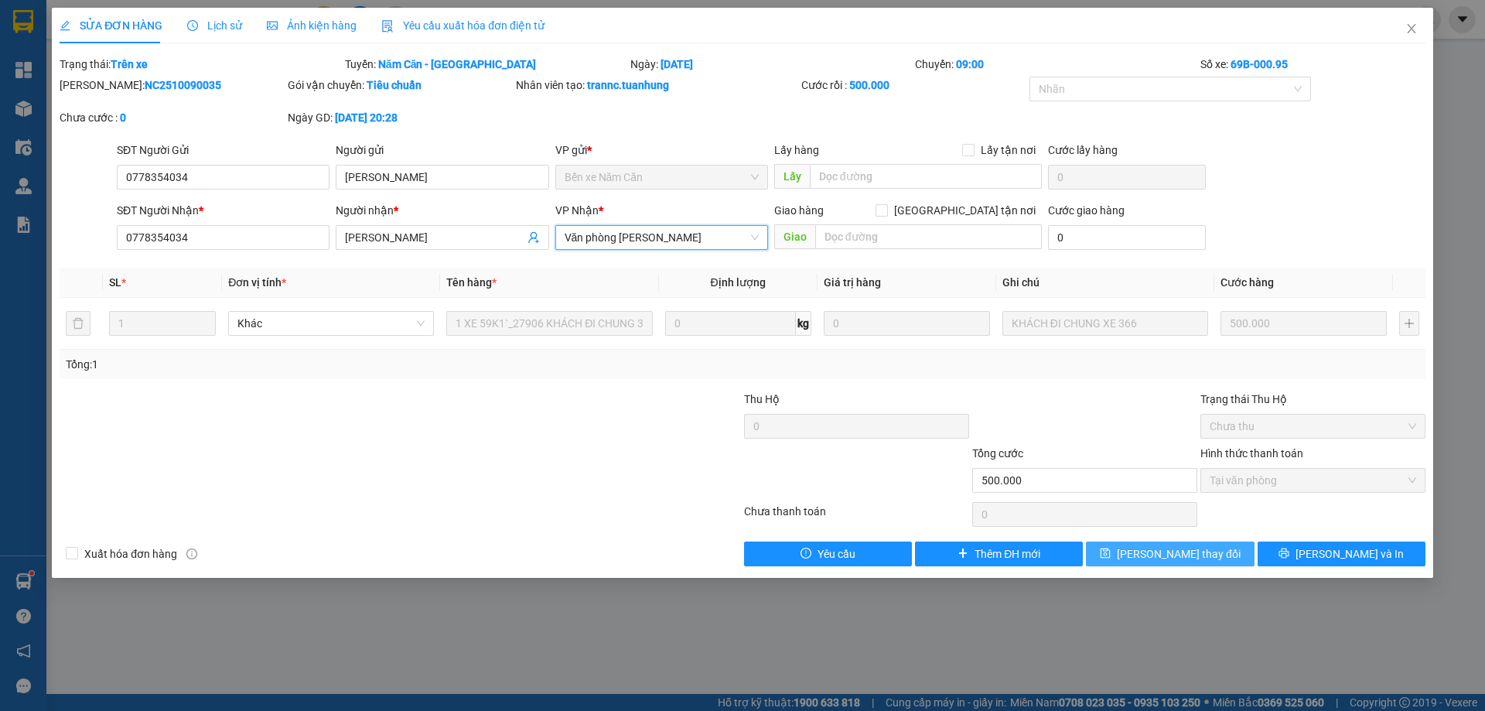
click at [1167, 555] on span "Lưu thay đổi" at bounding box center [1179, 553] width 124 height 17
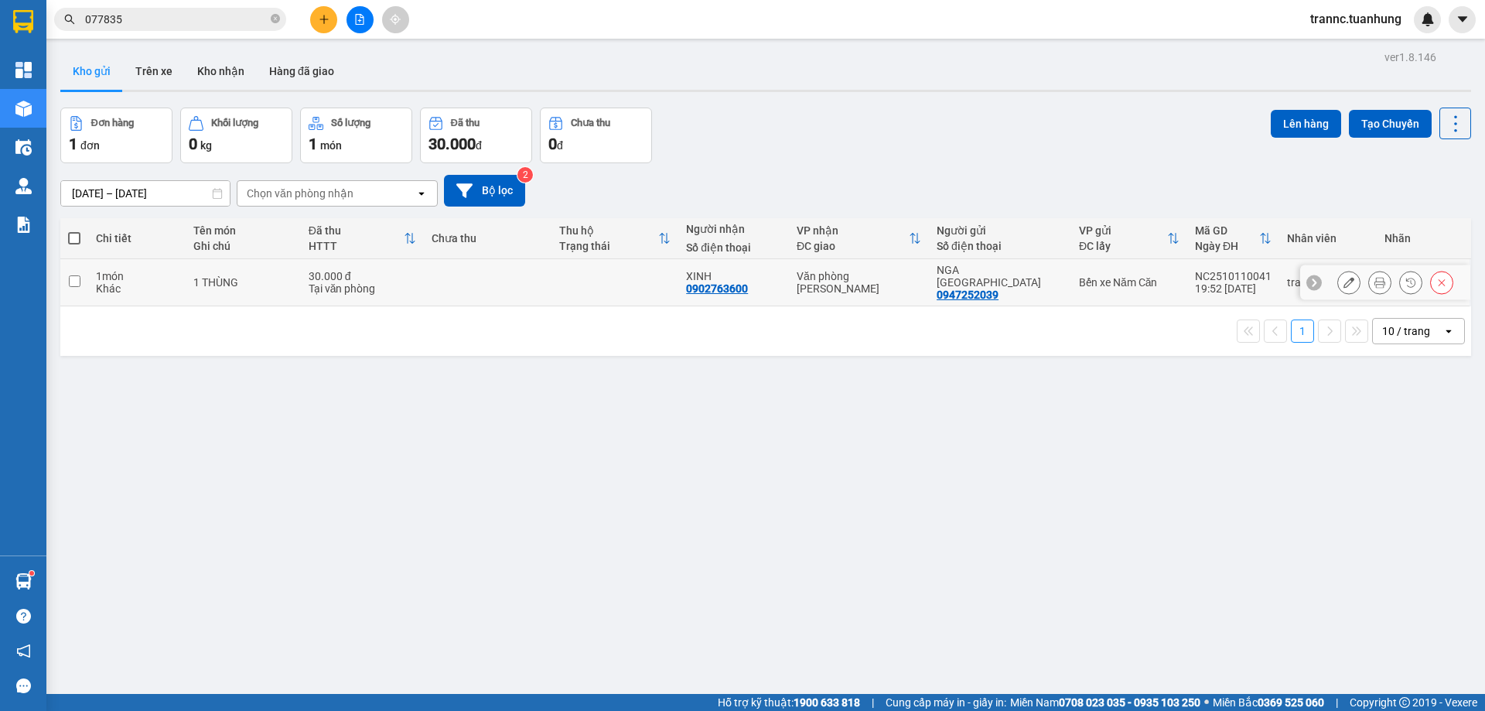
click at [633, 280] on td at bounding box center [615, 282] width 128 height 47
checkbox input "true"
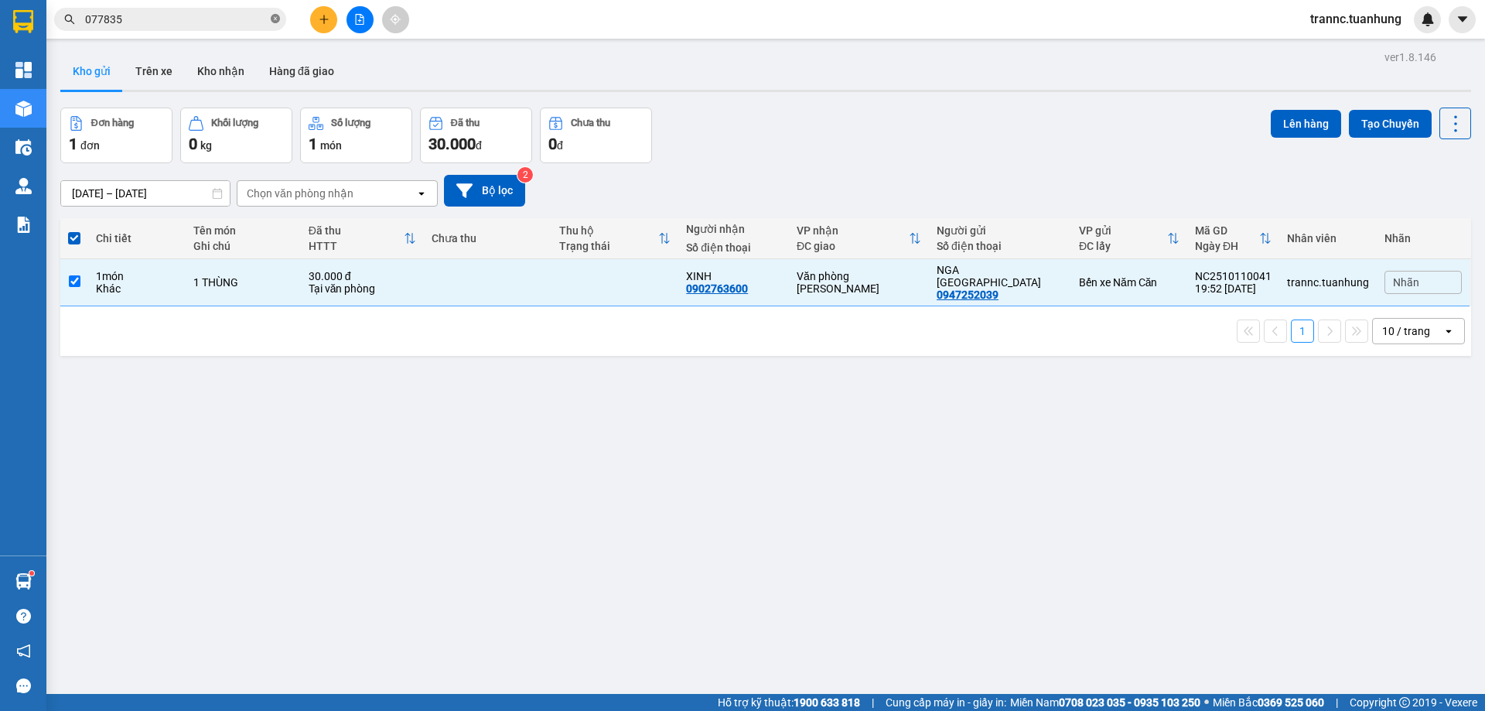
click at [278, 18] on icon "close-circle" at bounding box center [275, 18] width 9 height 9
click at [241, 22] on input "text" at bounding box center [176, 19] width 183 height 17
type input "0"
click at [329, 15] on button at bounding box center [323, 19] width 27 height 27
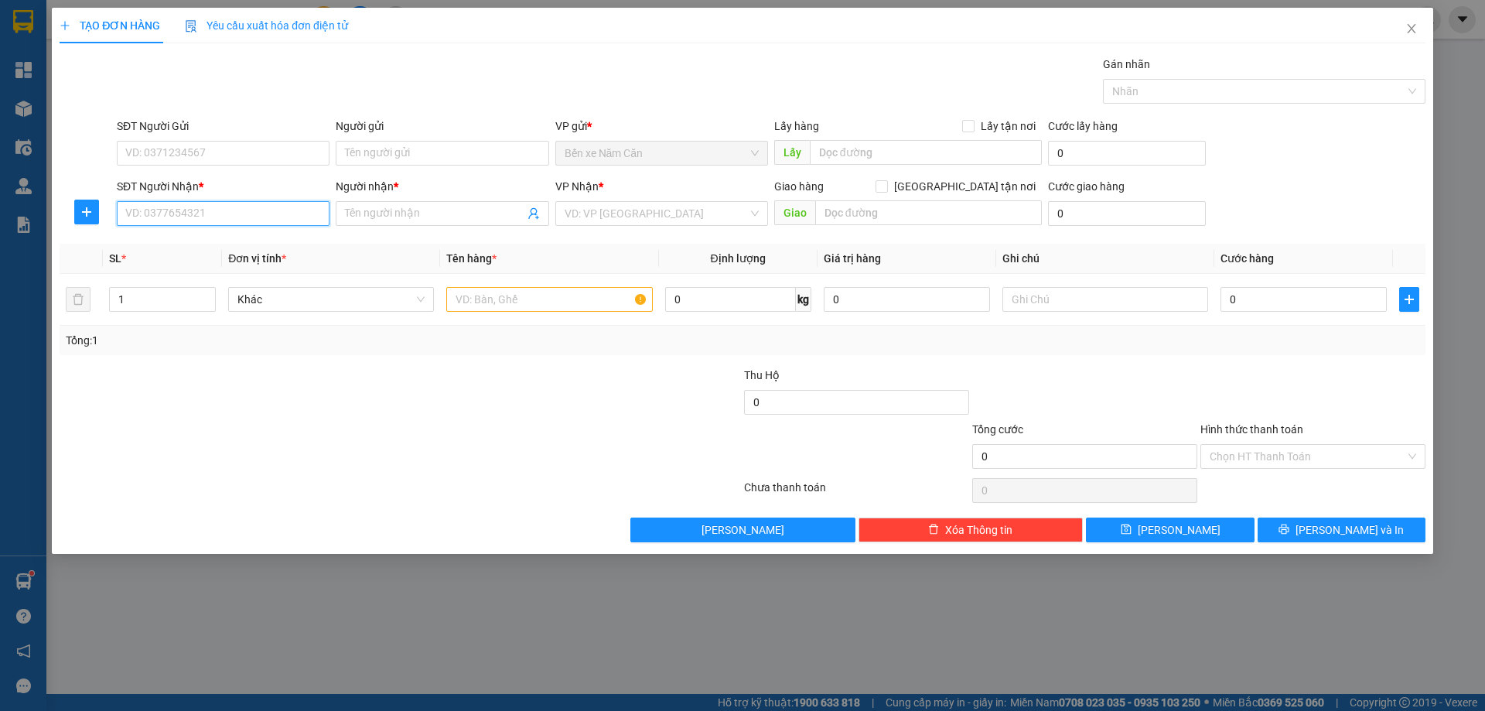
click at [241, 206] on input "SĐT Người Nhận *" at bounding box center [223, 213] width 213 height 25
type input "0944575188"
click at [384, 215] on input "Người nhận *" at bounding box center [434, 213] width 179 height 17
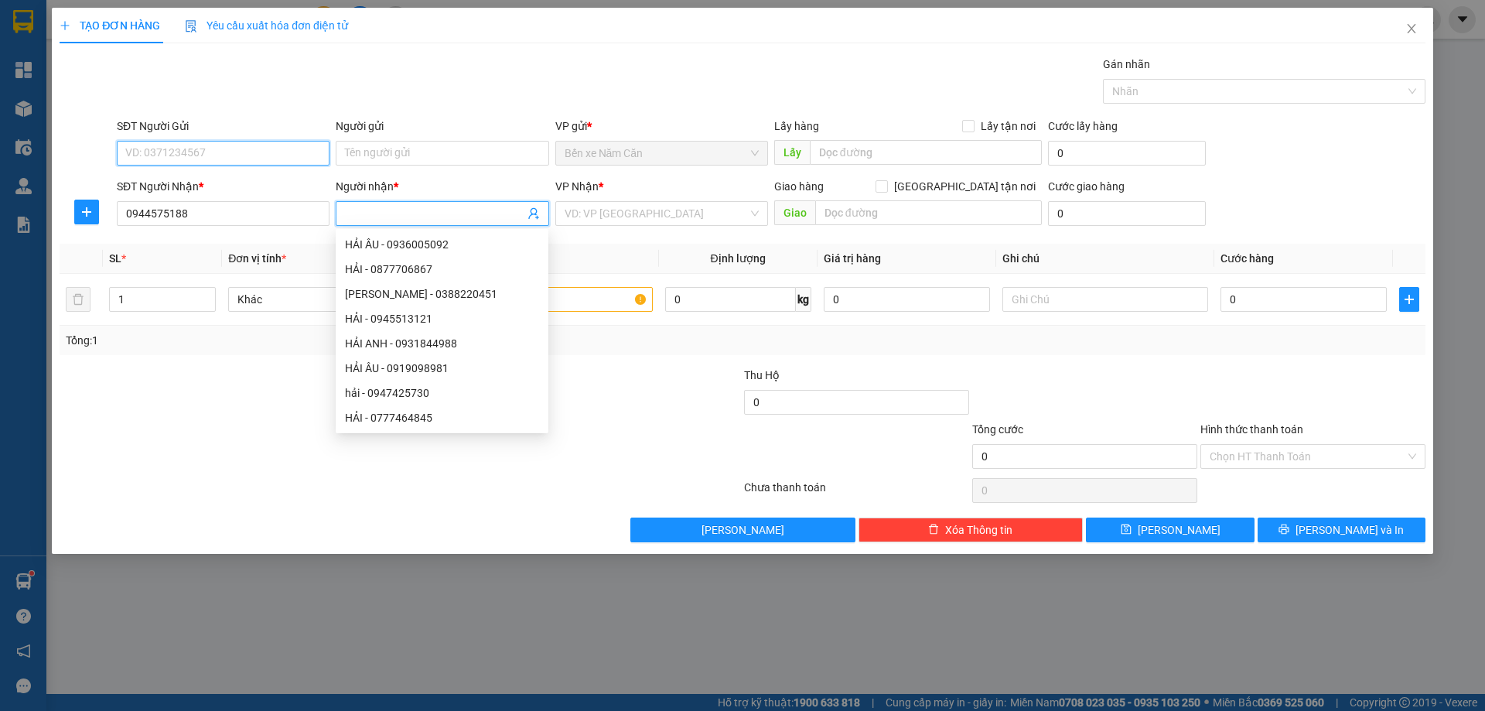
click at [203, 146] on input "SĐT Người Gửi" at bounding box center [223, 153] width 213 height 25
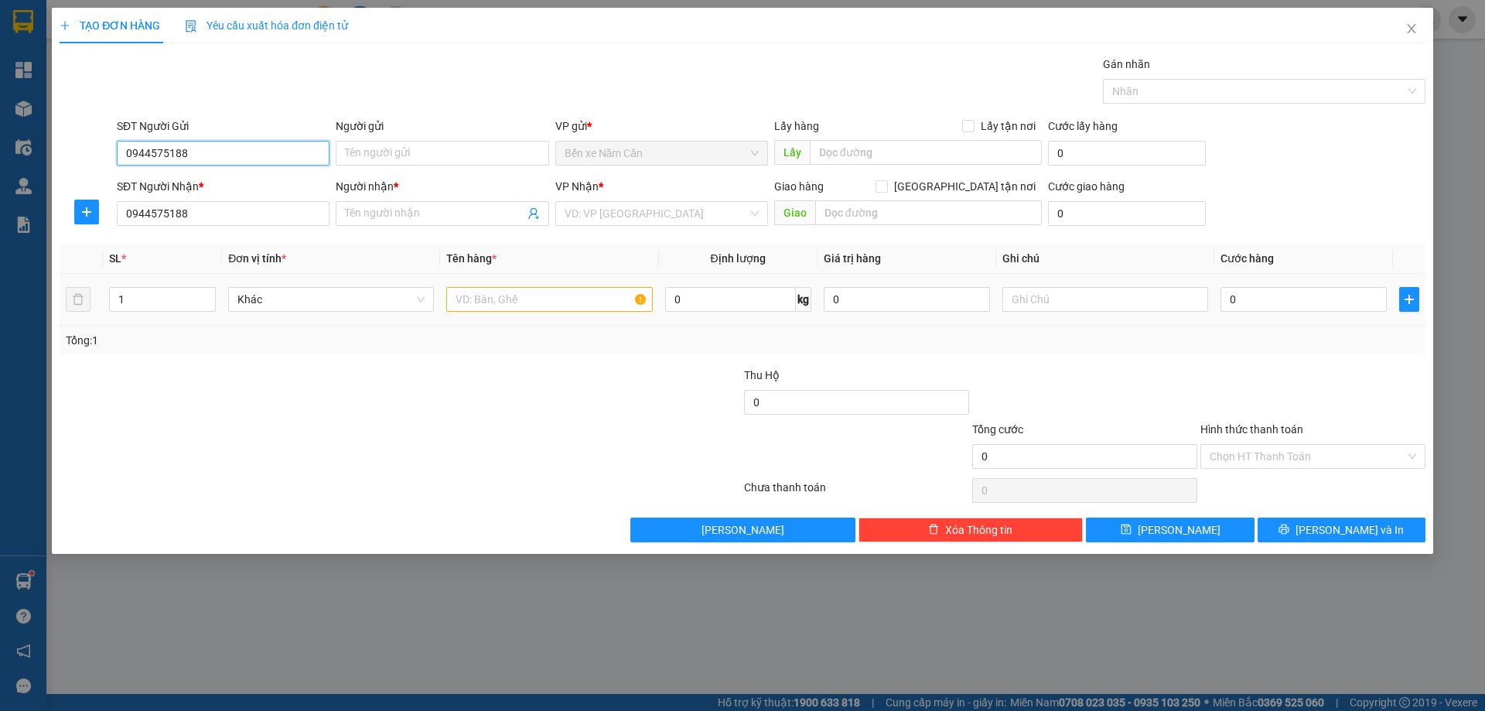
type input "0944575188"
click at [480, 299] on input "text" at bounding box center [549, 299] width 206 height 25
type input "1 XE MÁY BS"
click at [1070, 300] on input "text" at bounding box center [1105, 299] width 206 height 25
type input "KHÁCH THEO XE 192"
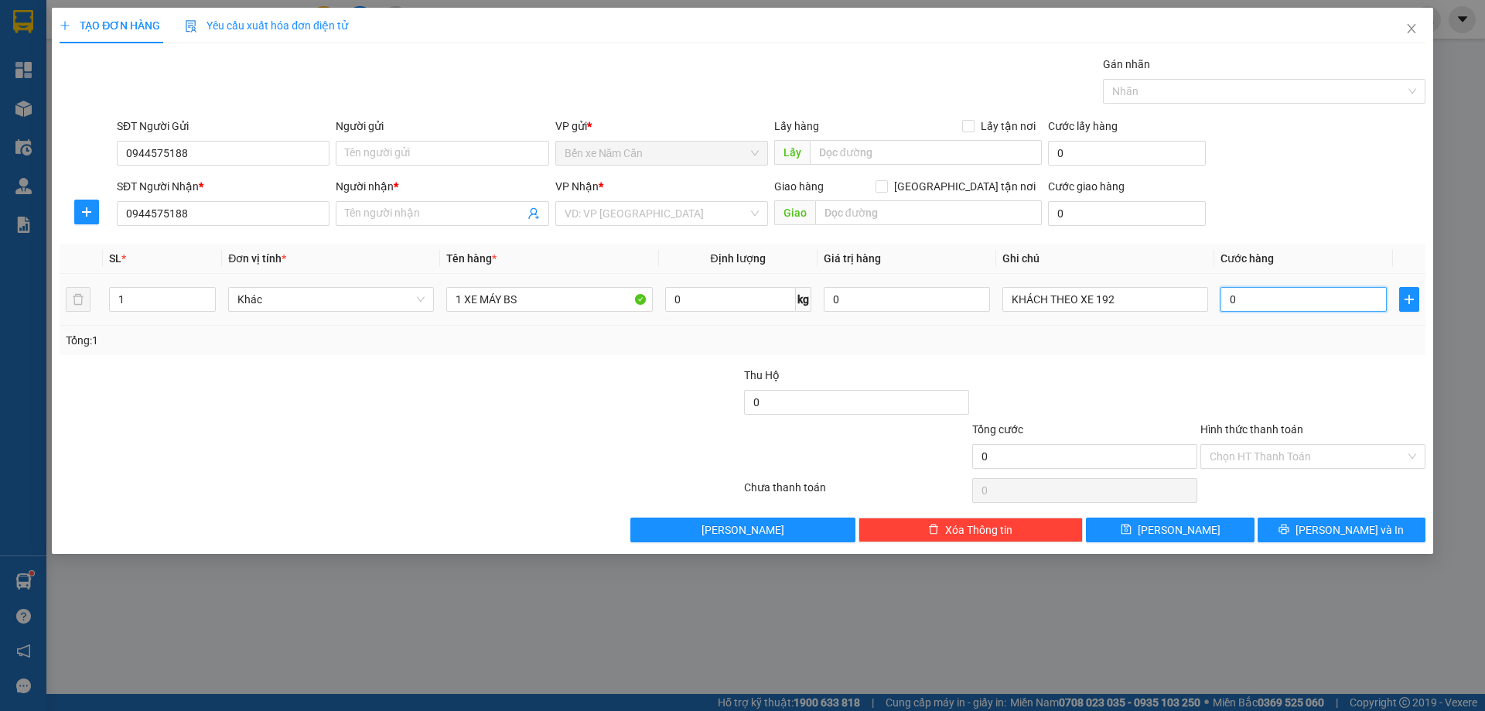
click at [1266, 299] on input "0" at bounding box center [1303, 299] width 166 height 25
type input "3"
type input "30"
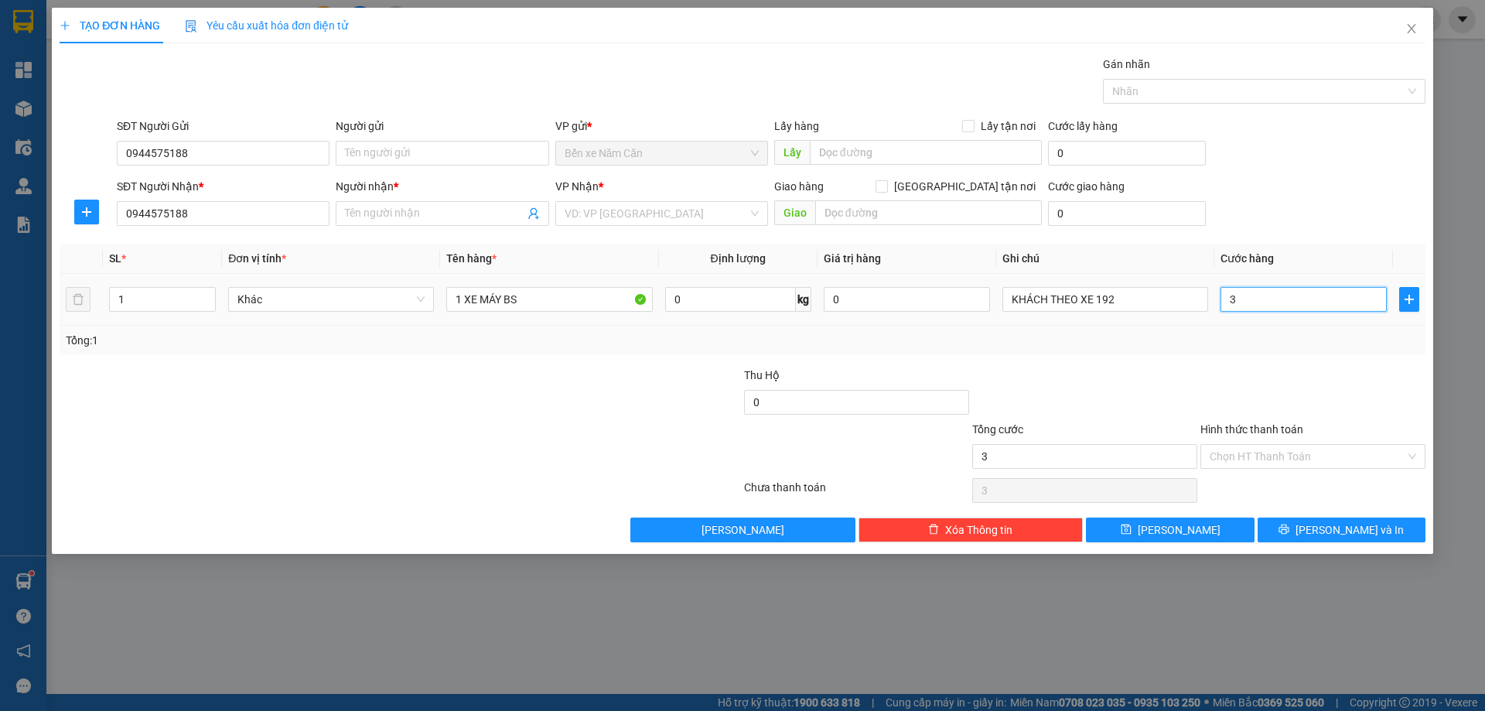
type input "30"
type input "300"
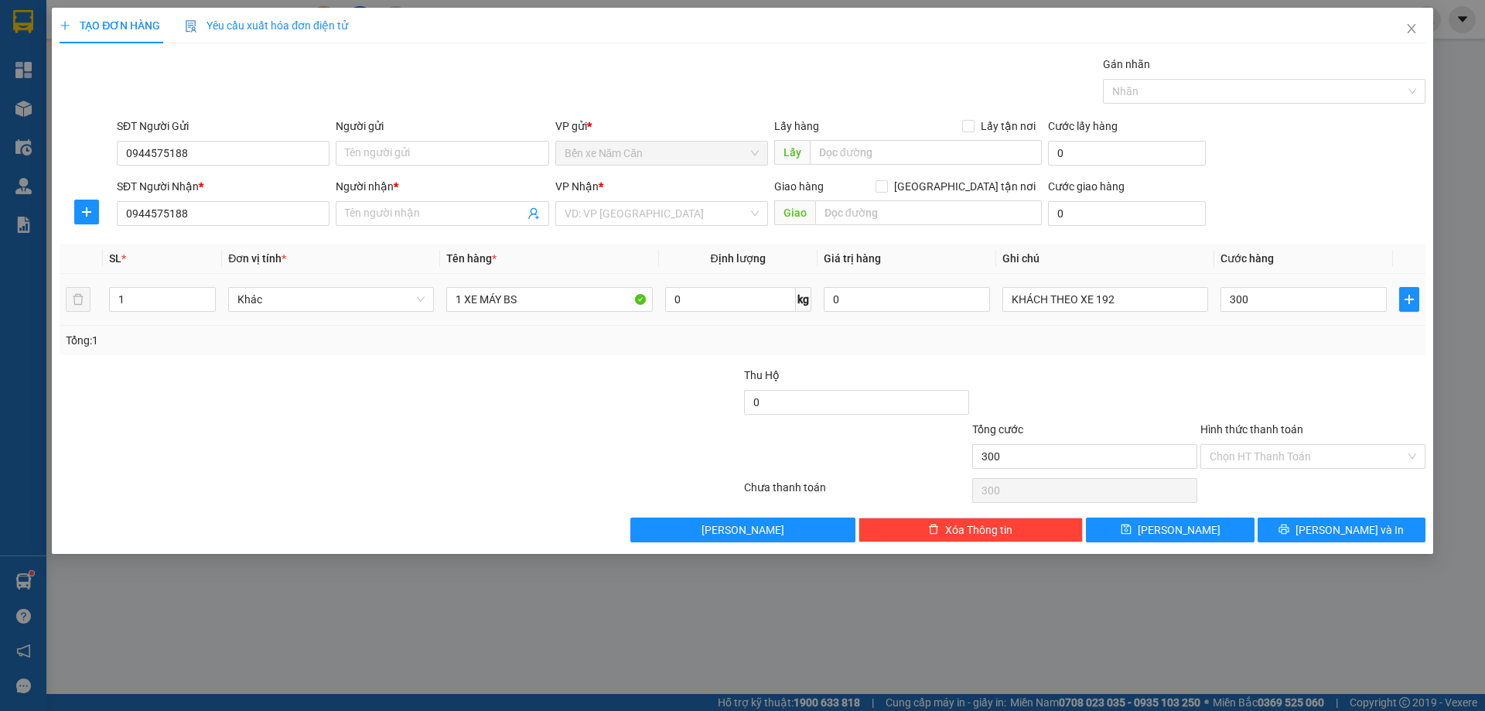
type input "300.000"
click at [1258, 326] on div "Tổng: 1" at bounding box center [743, 340] width 1366 height 29
click at [1265, 460] on input "Hình thức thanh toán" at bounding box center [1308, 456] width 196 height 23
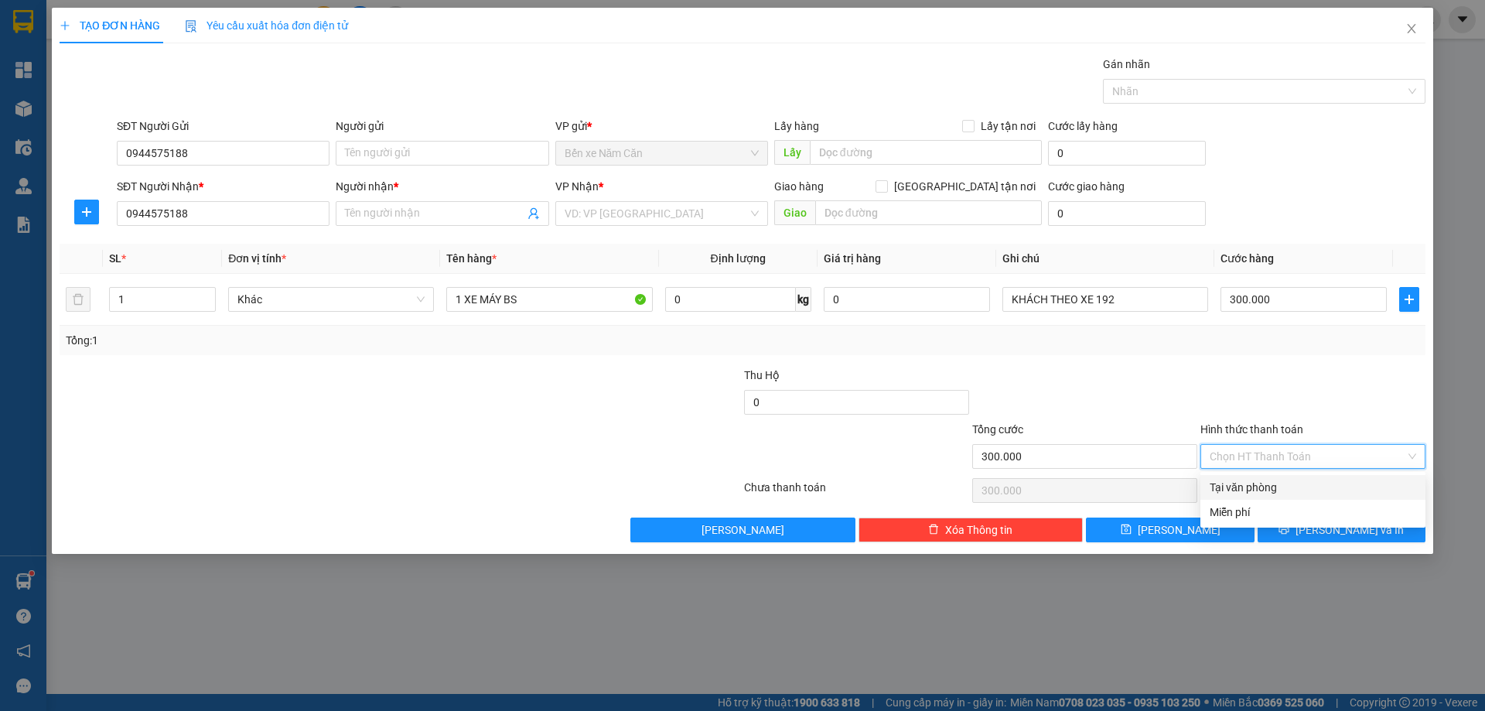
click at [1270, 486] on div "Tại văn phòng" at bounding box center [1313, 487] width 207 height 17
type input "0"
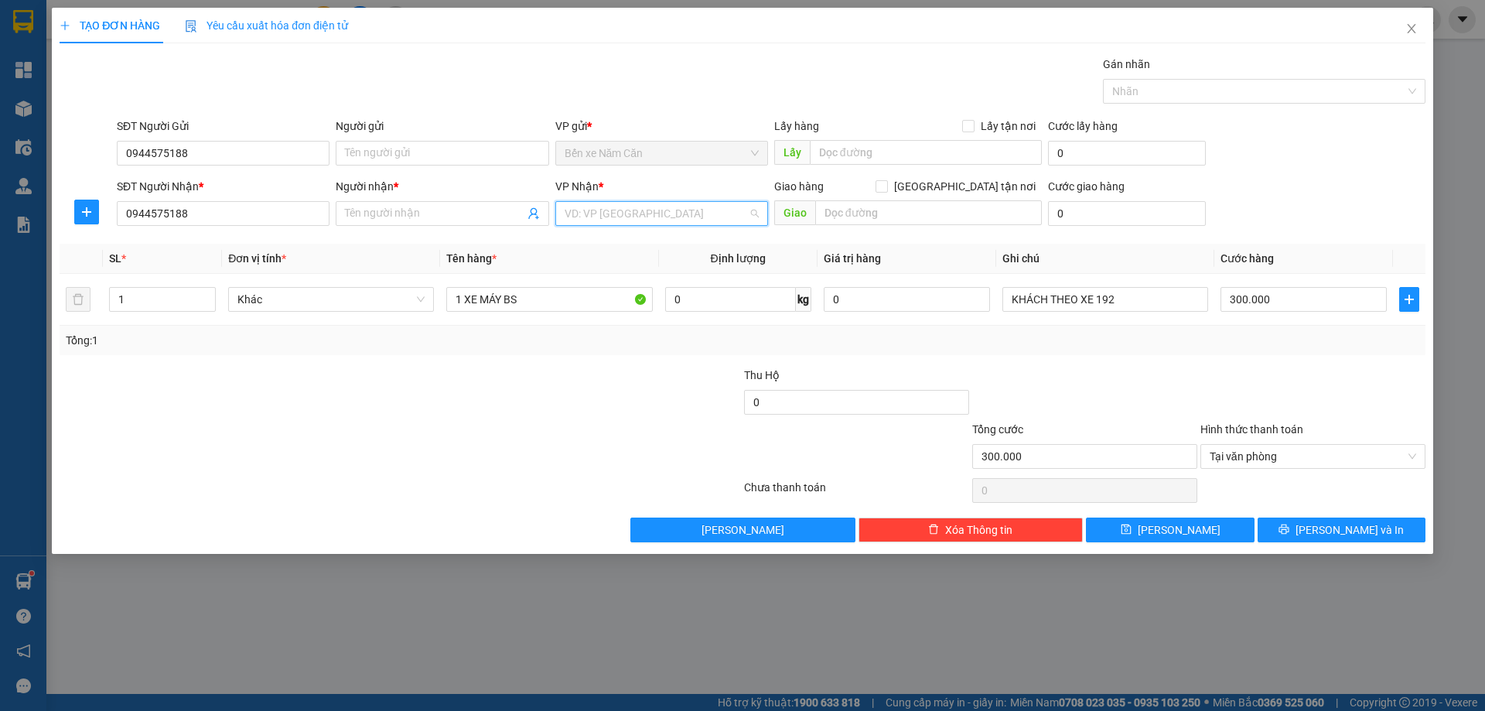
click at [599, 218] on input "search" at bounding box center [656, 213] width 183 height 23
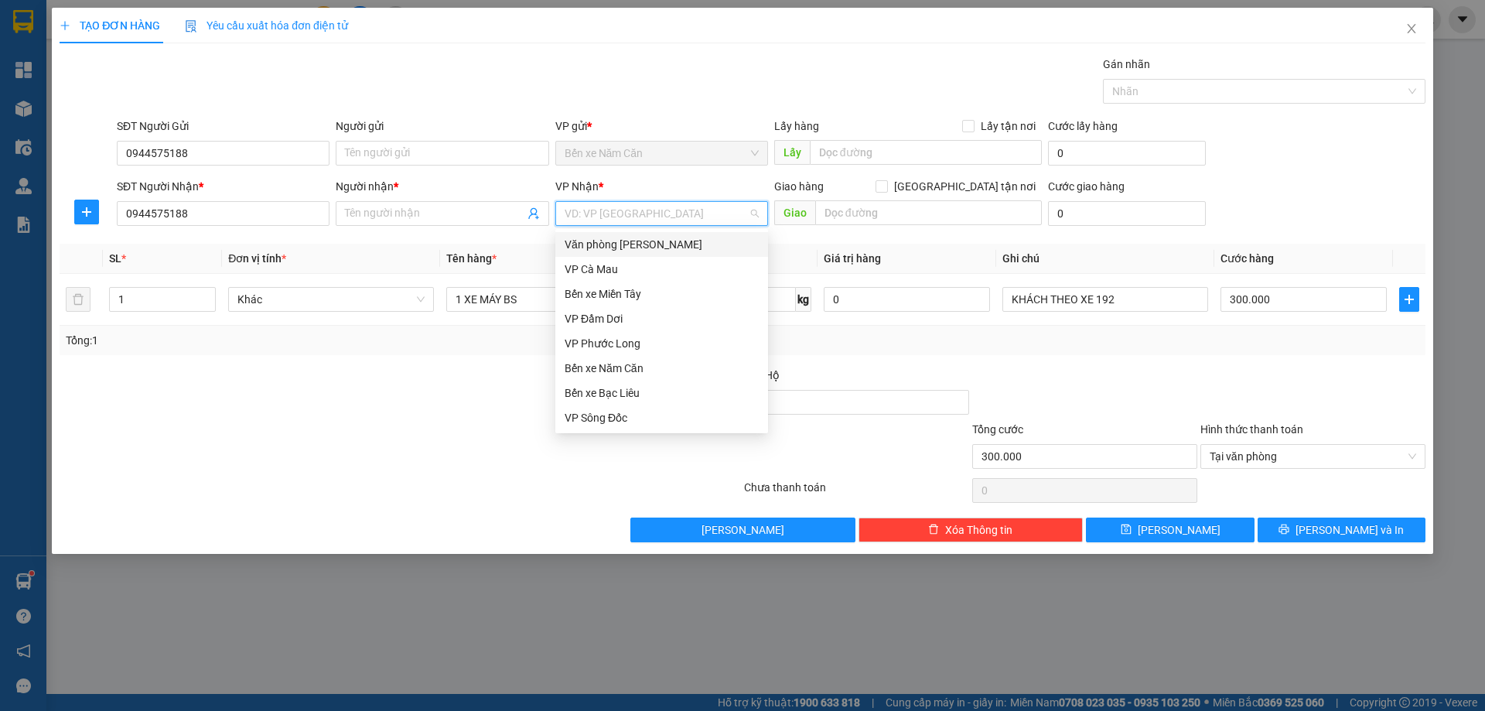
click at [633, 242] on div "Văn phòng [PERSON_NAME]" at bounding box center [662, 244] width 194 height 17
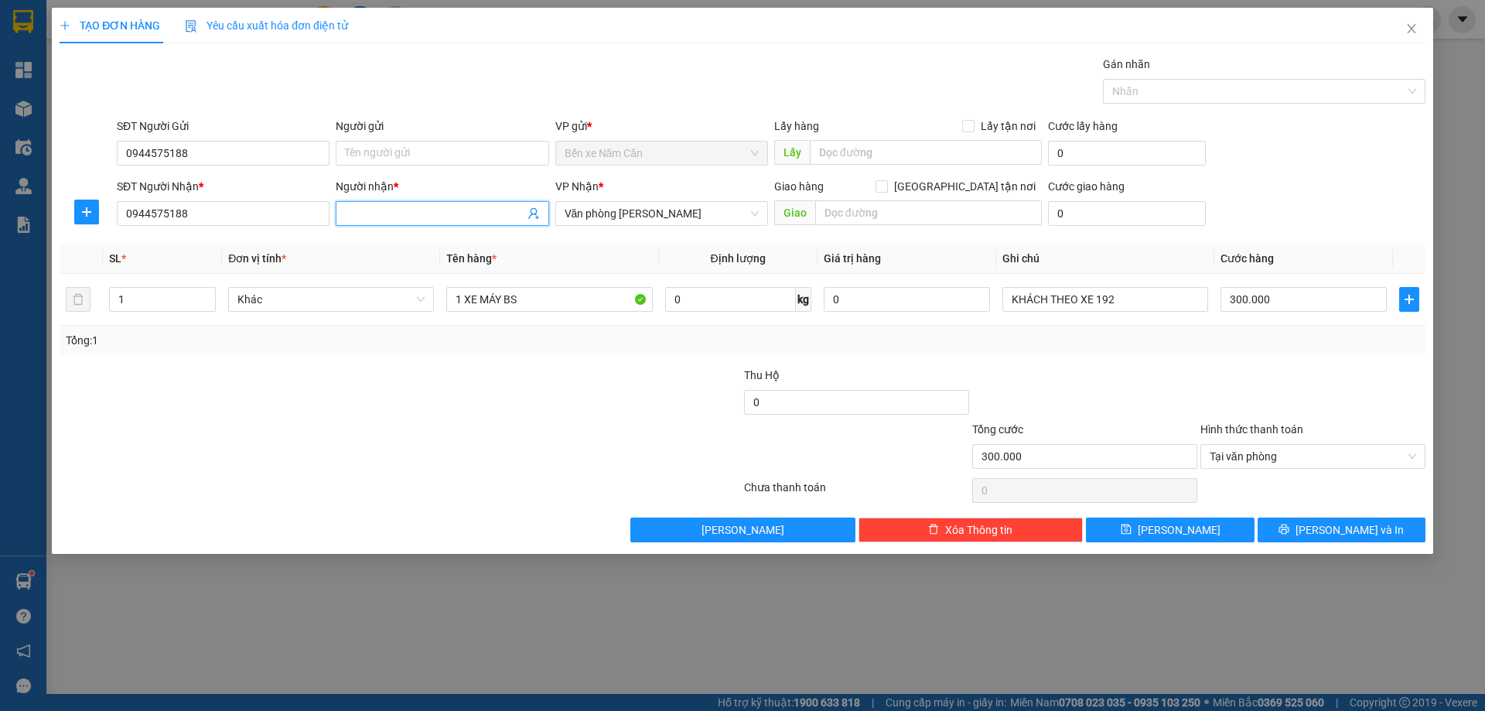
click at [435, 210] on input "Người nhận *" at bounding box center [434, 213] width 179 height 17
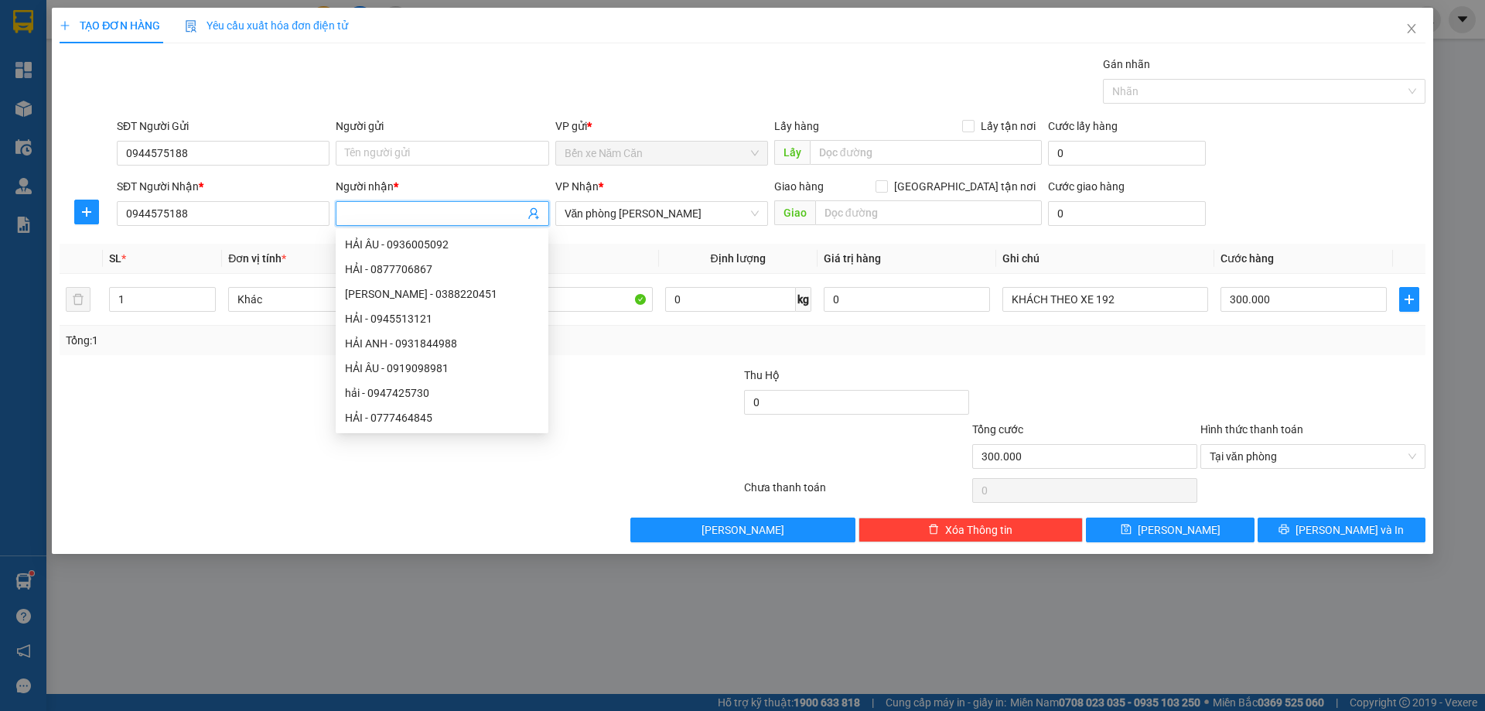
type input "H"
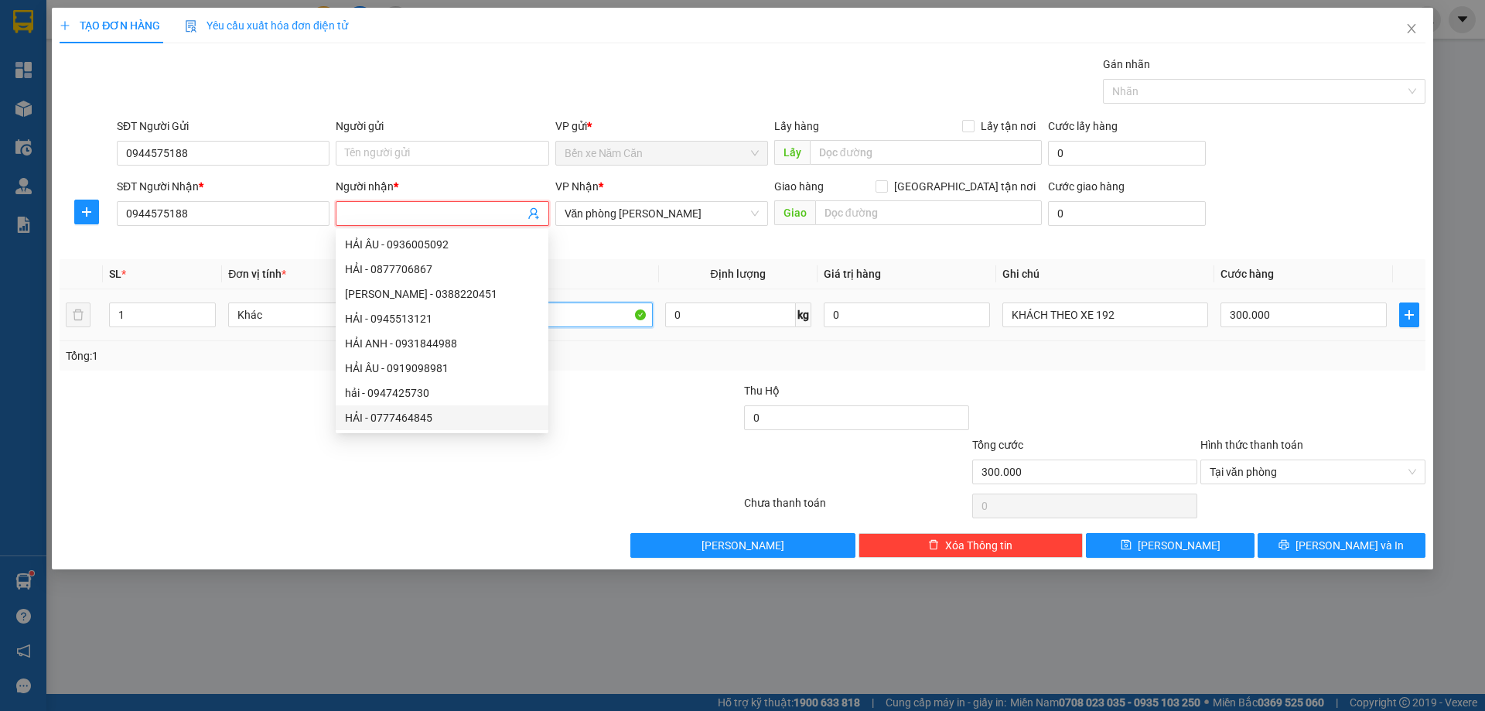
click at [582, 316] on input "1 XE MÁY BS" at bounding box center [549, 314] width 206 height 25
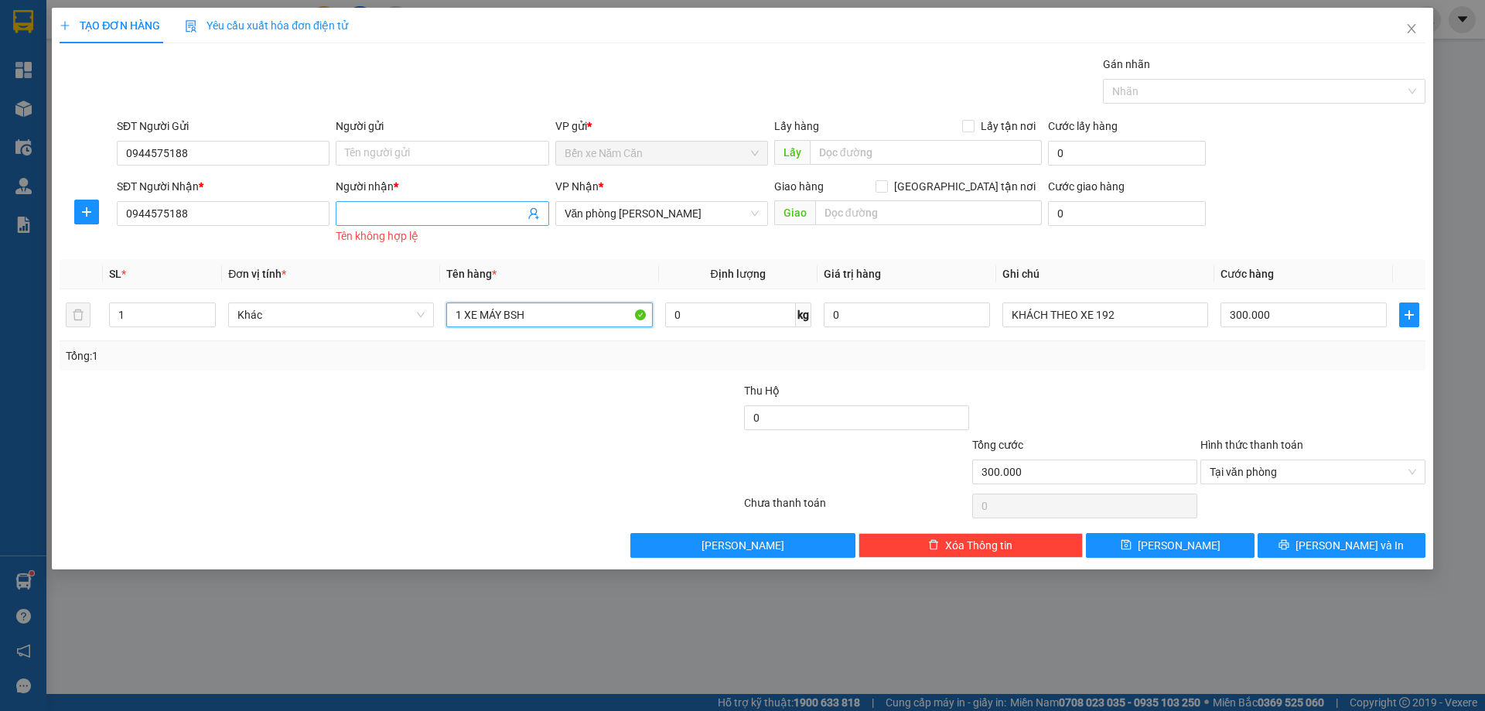
type input "1 XE MÁY BS"
click at [425, 207] on input "Người nhận *" at bounding box center [434, 213] width 179 height 17
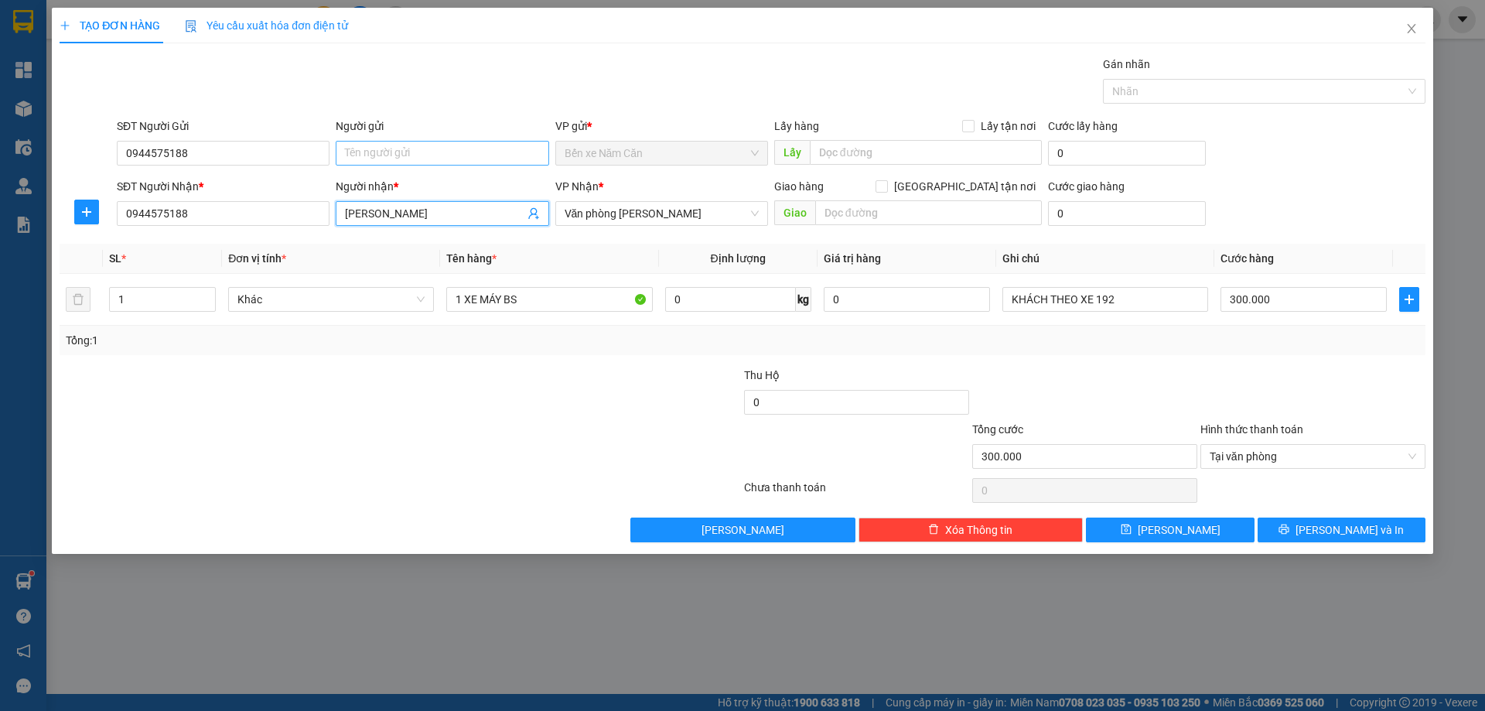
type input "HOÀNG VĂN TRUNG"
click at [418, 152] on input "Người gửi" at bounding box center [442, 153] width 213 height 25
type input "HOÀNG VĂN TRUNG"
click at [1222, 365] on div "Transit Pickup Surcharge Ids Transit Deliver Surcharge Ids Transit Deliver Surc…" at bounding box center [743, 299] width 1366 height 486
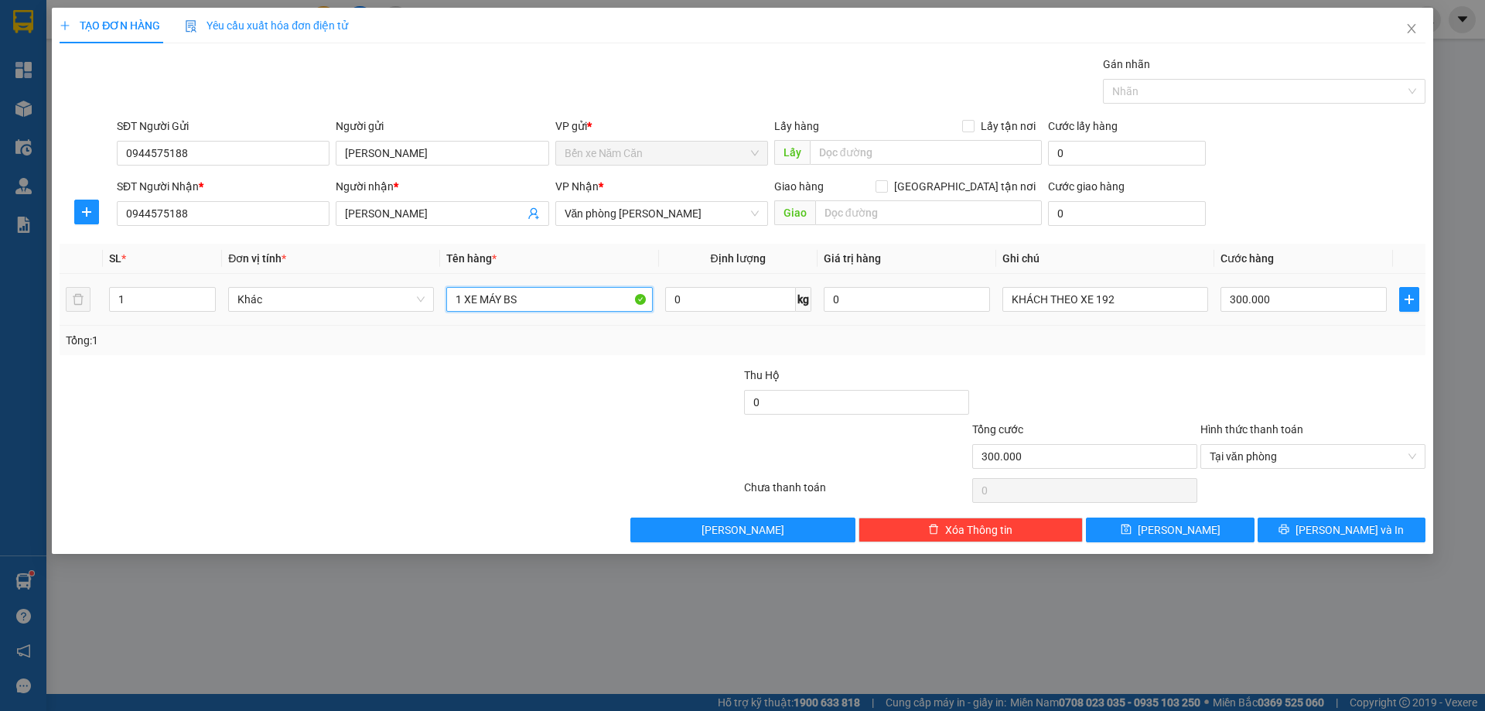
click at [557, 297] on input "1 XE MÁY BS" at bounding box center [549, 299] width 206 height 25
type input "1 XE MÁY BS 79H2 2101"
click at [1265, 528] on button "Lưu và In" at bounding box center [1342, 529] width 168 height 25
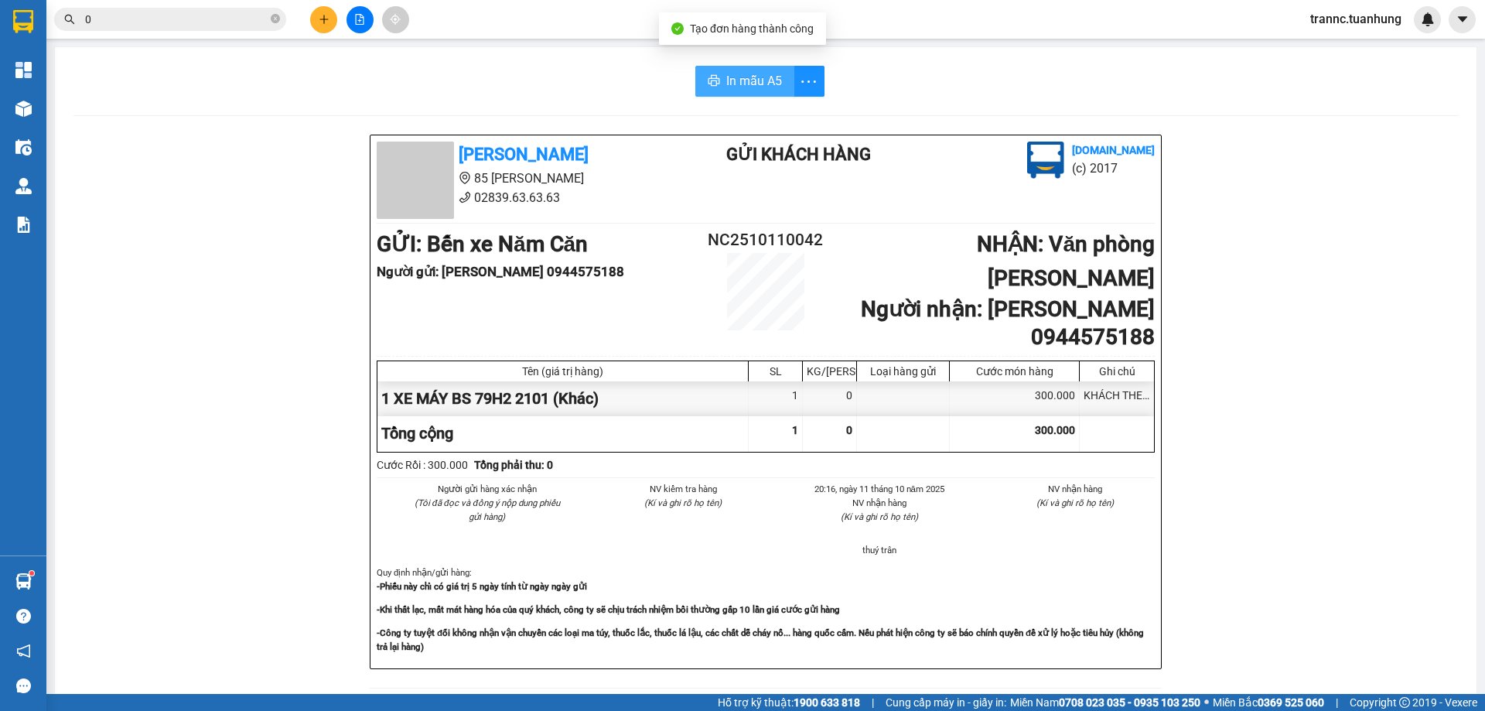
click at [755, 78] on span "In mẫu A5" at bounding box center [754, 80] width 56 height 19
click at [277, 19] on icon "close-circle" at bounding box center [275, 18] width 9 height 9
click at [213, 21] on input "text" at bounding box center [176, 19] width 183 height 17
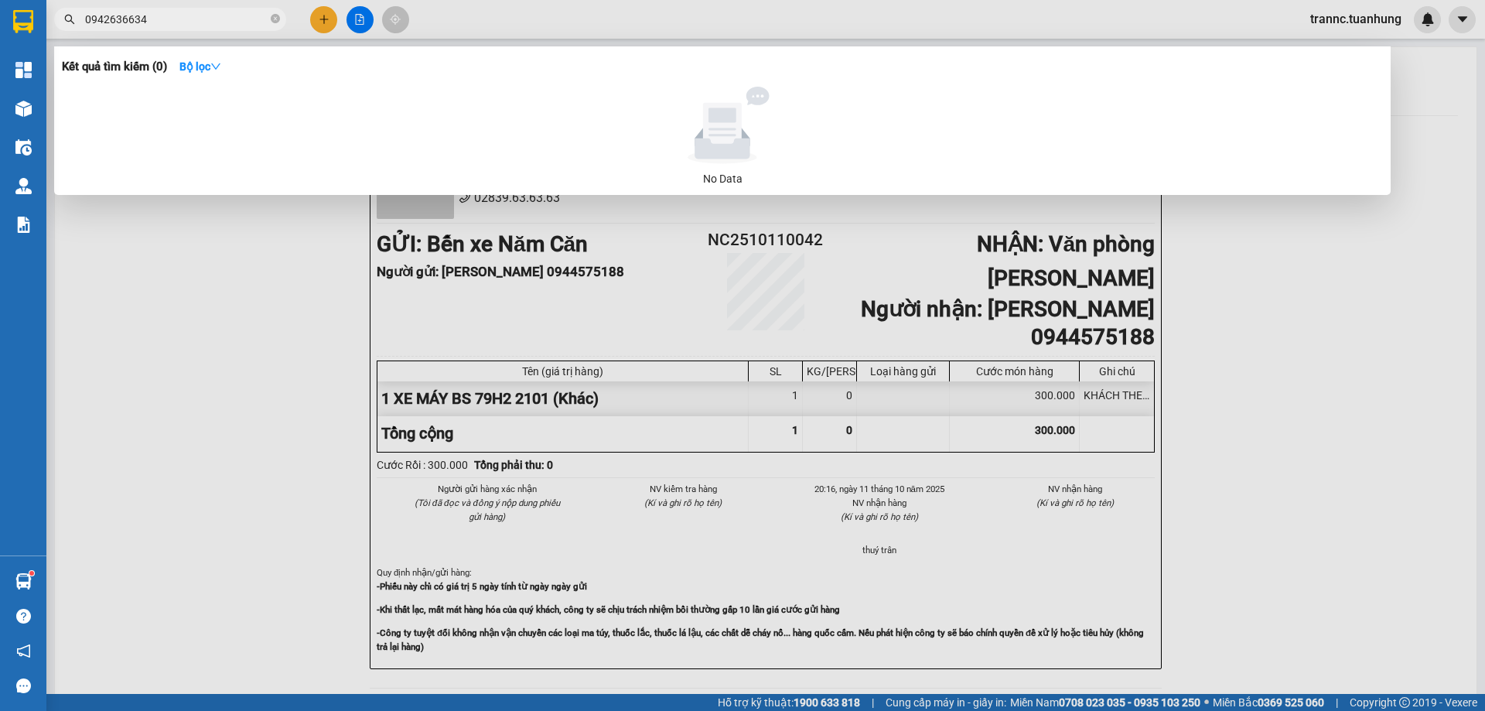
drag, startPoint x: 153, startPoint y: 17, endPoint x: 79, endPoint y: 21, distance: 74.4
click at [79, 21] on span "0942636634" at bounding box center [170, 19] width 232 height 23
type input "0942636634"
drag, startPoint x: 159, startPoint y: 9, endPoint x: 146, endPoint y: 19, distance: 16.1
click at [146, 19] on input "0942636634" at bounding box center [176, 19] width 183 height 17
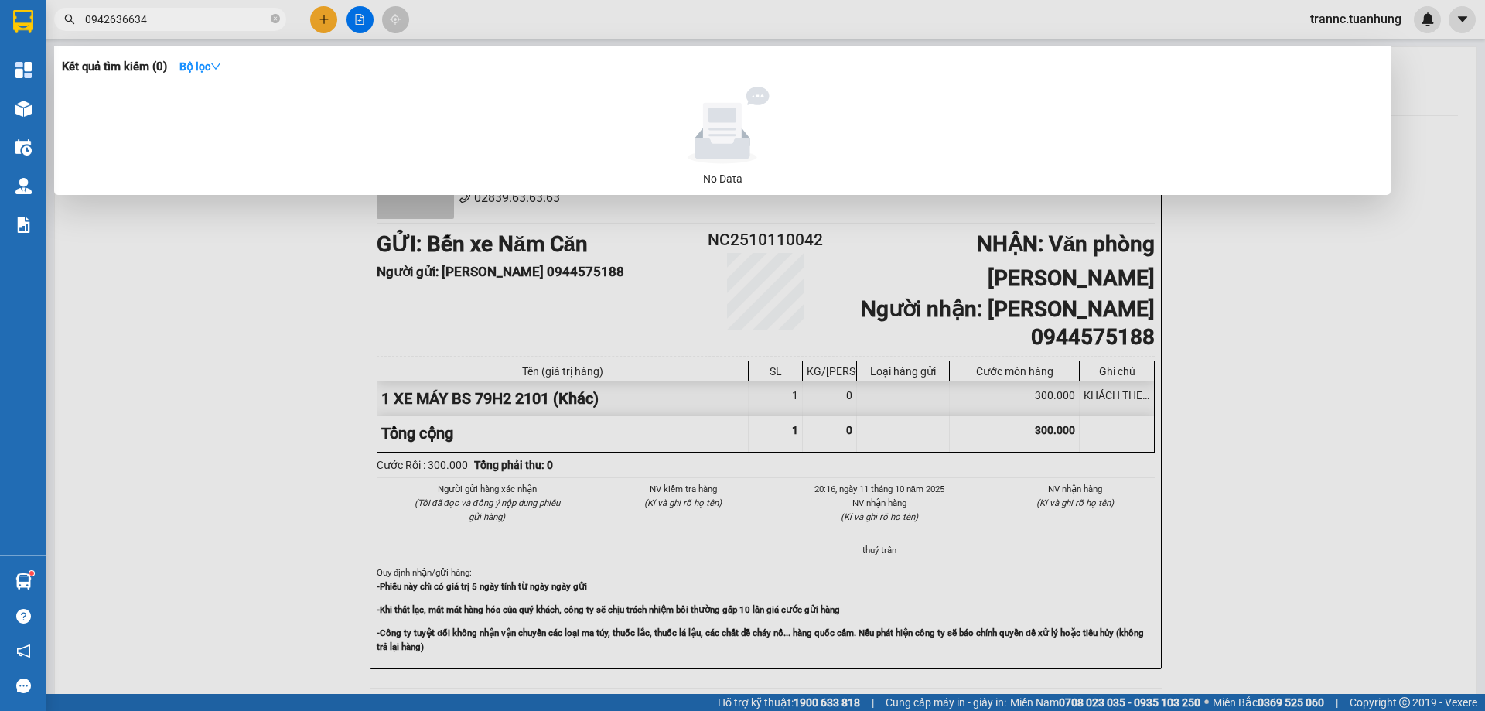
drag, startPoint x: 148, startPoint y: 19, endPoint x: 93, endPoint y: 25, distance: 55.3
click at [93, 25] on input "0942636634" at bounding box center [176, 19] width 183 height 17
click at [329, 16] on div at bounding box center [742, 355] width 1485 height 711
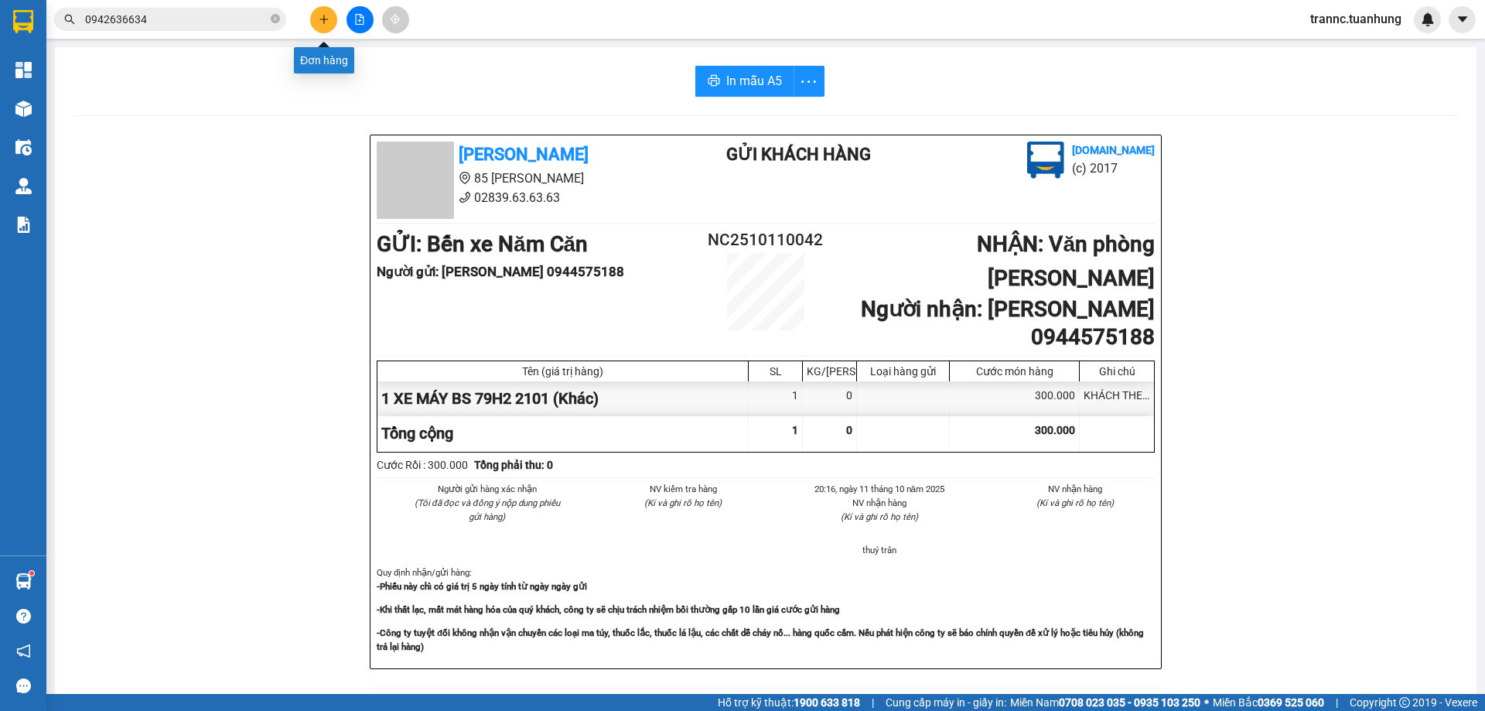
click at [329, 16] on button at bounding box center [323, 19] width 27 height 27
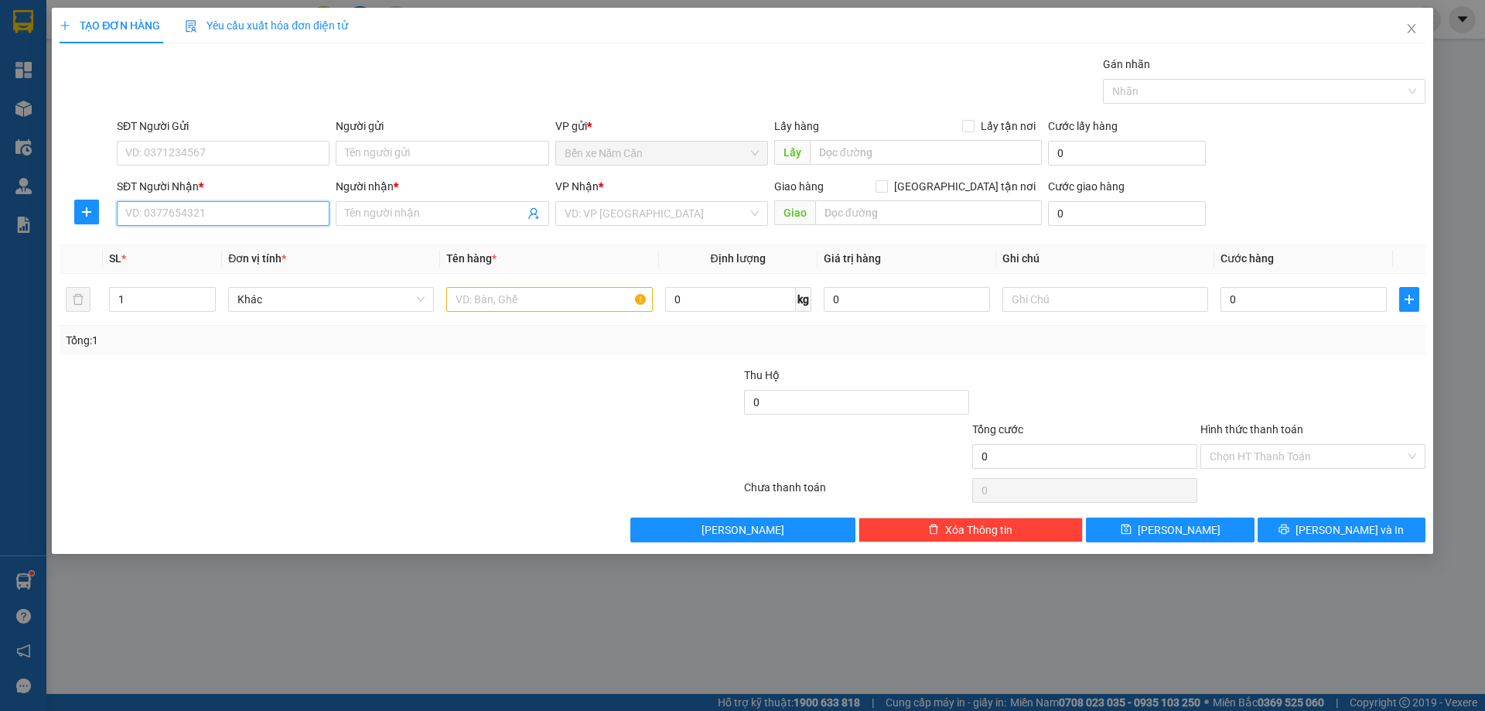
drag, startPoint x: 213, startPoint y: 213, endPoint x: 222, endPoint y: 209, distance: 10.4
click at [221, 209] on input "SĐT Người Nhận *" at bounding box center [223, 213] width 213 height 25
paste input "0942636634"
type input "0942636634"
click at [364, 216] on input "Người nhận *" at bounding box center [434, 213] width 179 height 17
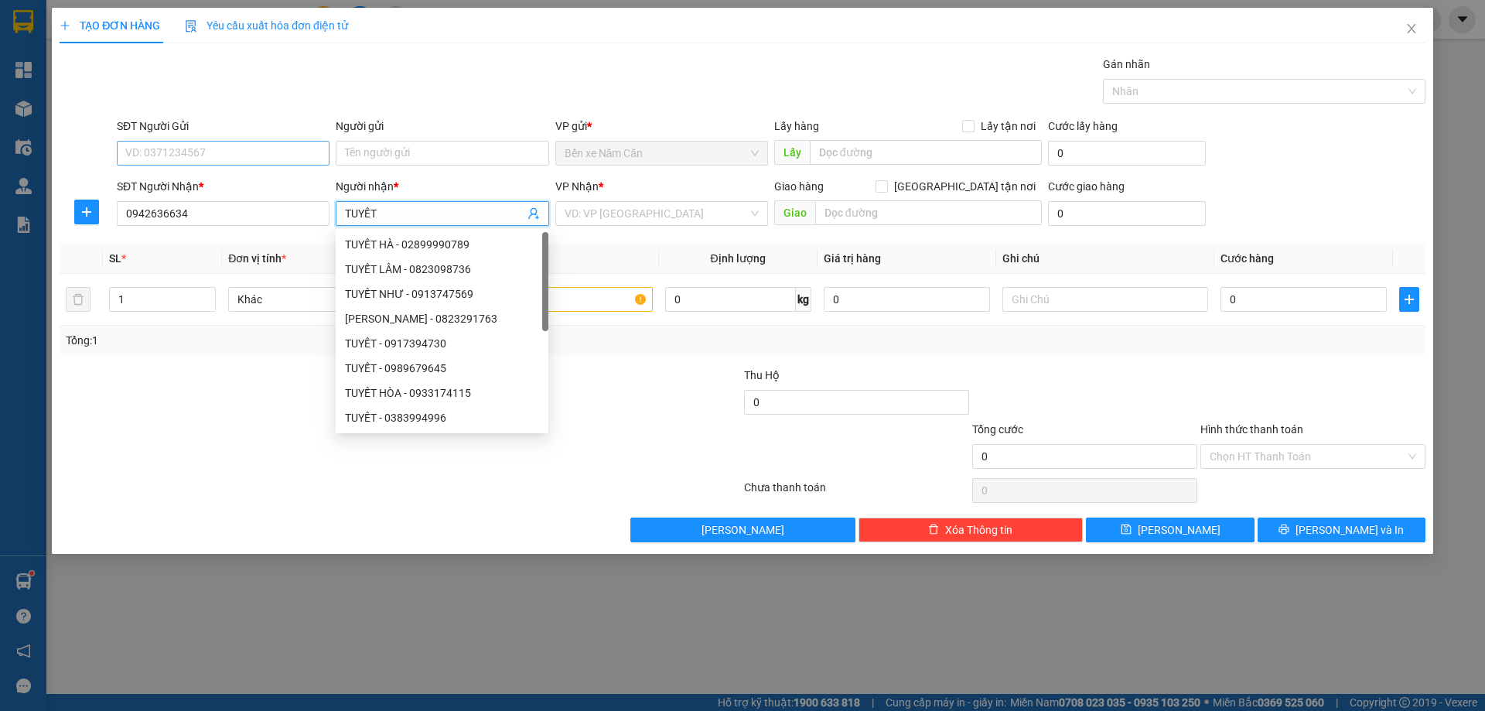
type input "TUYẾT"
click at [251, 155] on input "SĐT Người Gửi" at bounding box center [223, 153] width 213 height 25
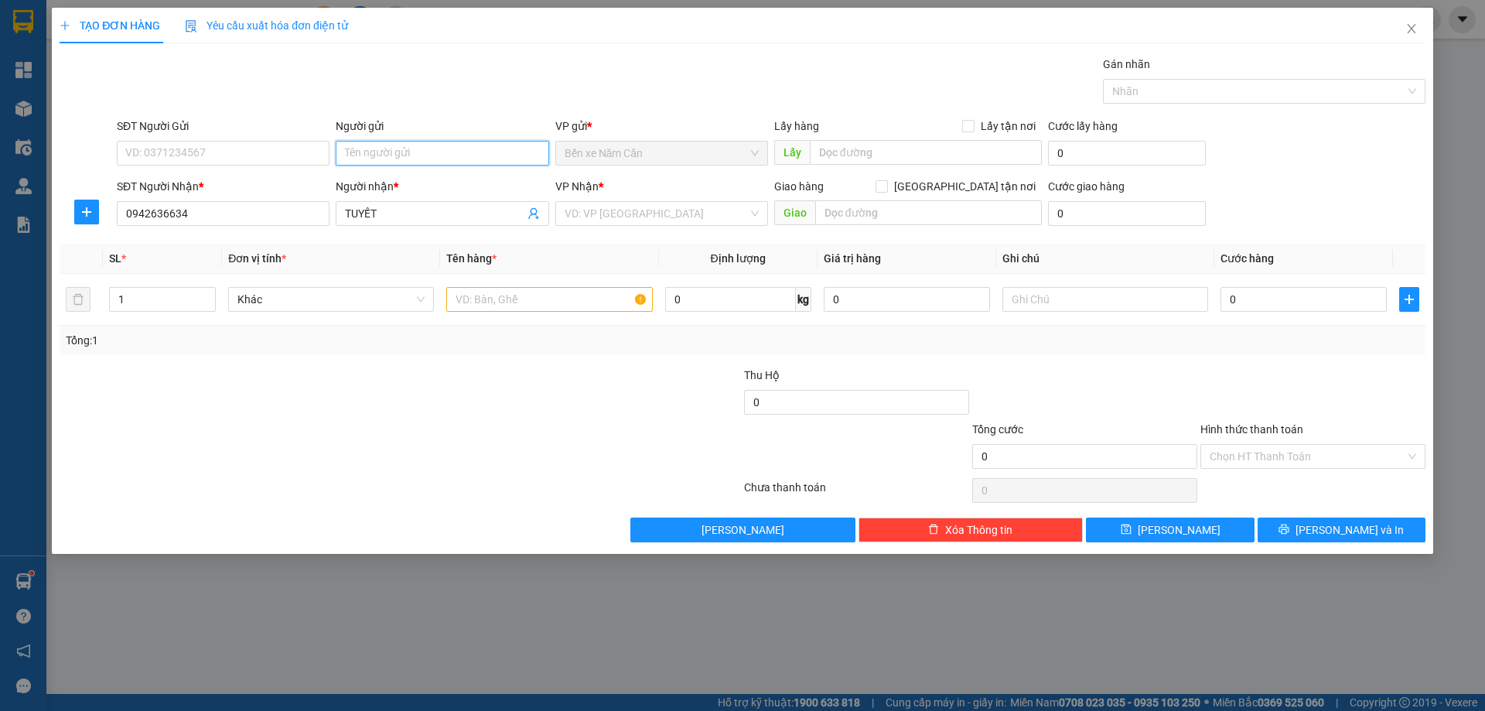
click at [378, 152] on input "Người gửi" at bounding box center [442, 153] width 213 height 25
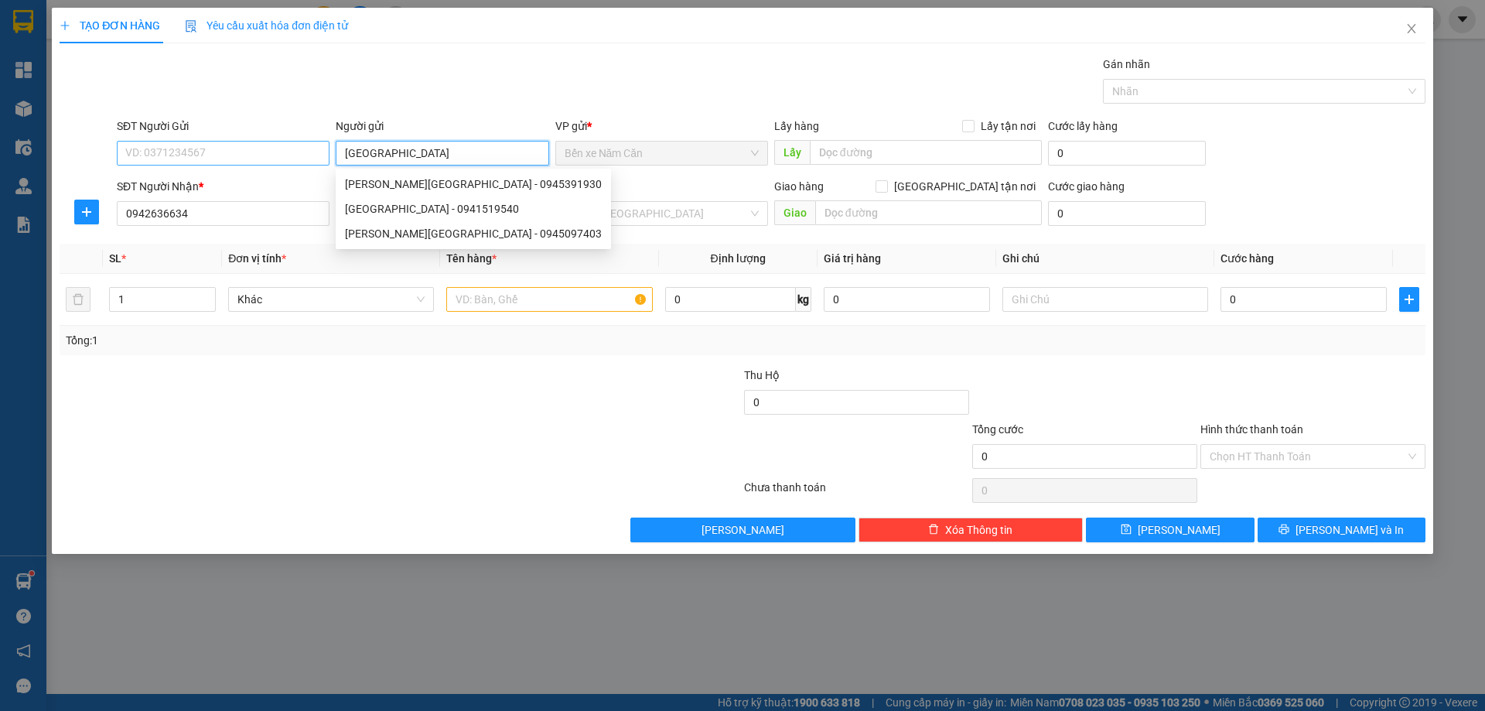
type input "NHẬT ANH"
click at [234, 152] on input "SĐT Người Gửi" at bounding box center [223, 153] width 213 height 25
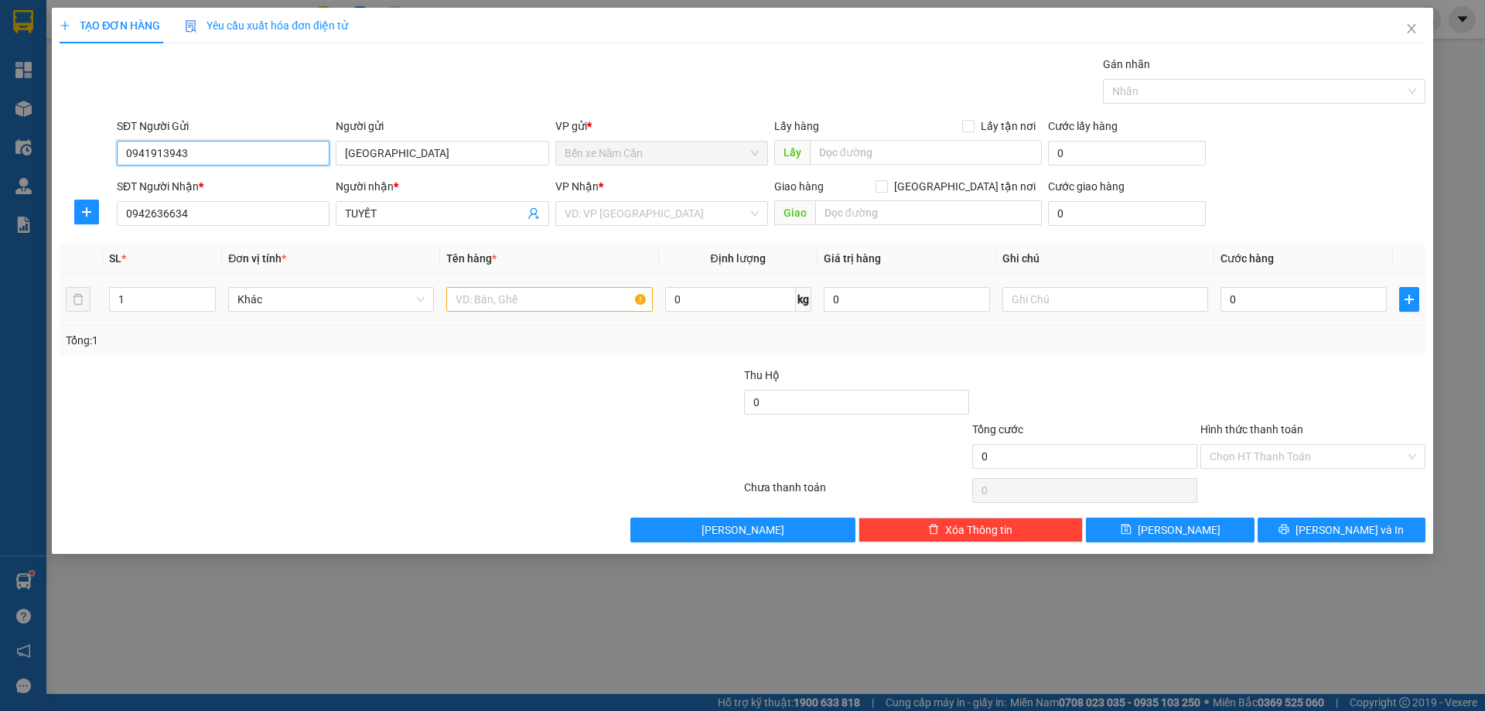
type input "0941913943"
click at [477, 309] on input "text" at bounding box center [549, 299] width 206 height 25
type input "1 THÙNG"
click at [1241, 295] on input "0" at bounding box center [1303, 299] width 166 height 25
type input "4"
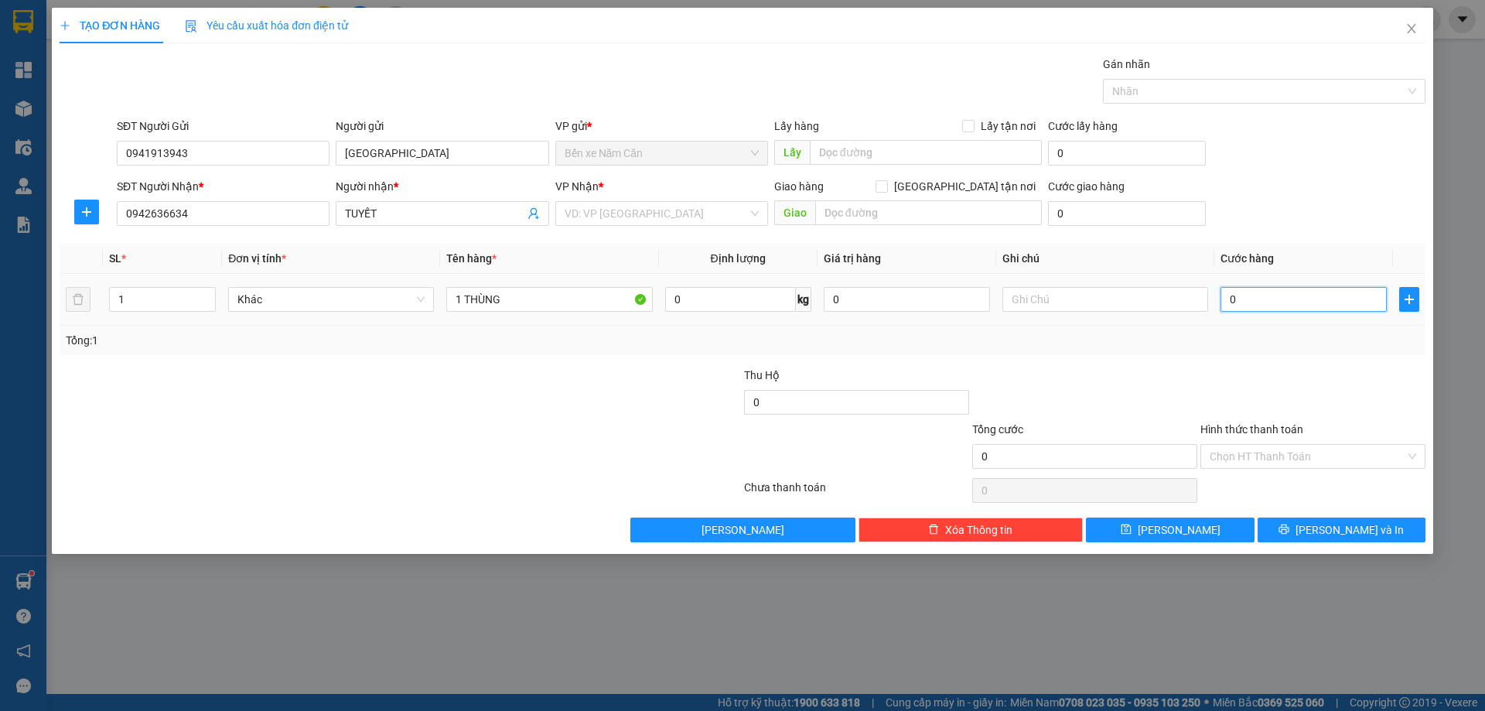
type input "4"
type input "40"
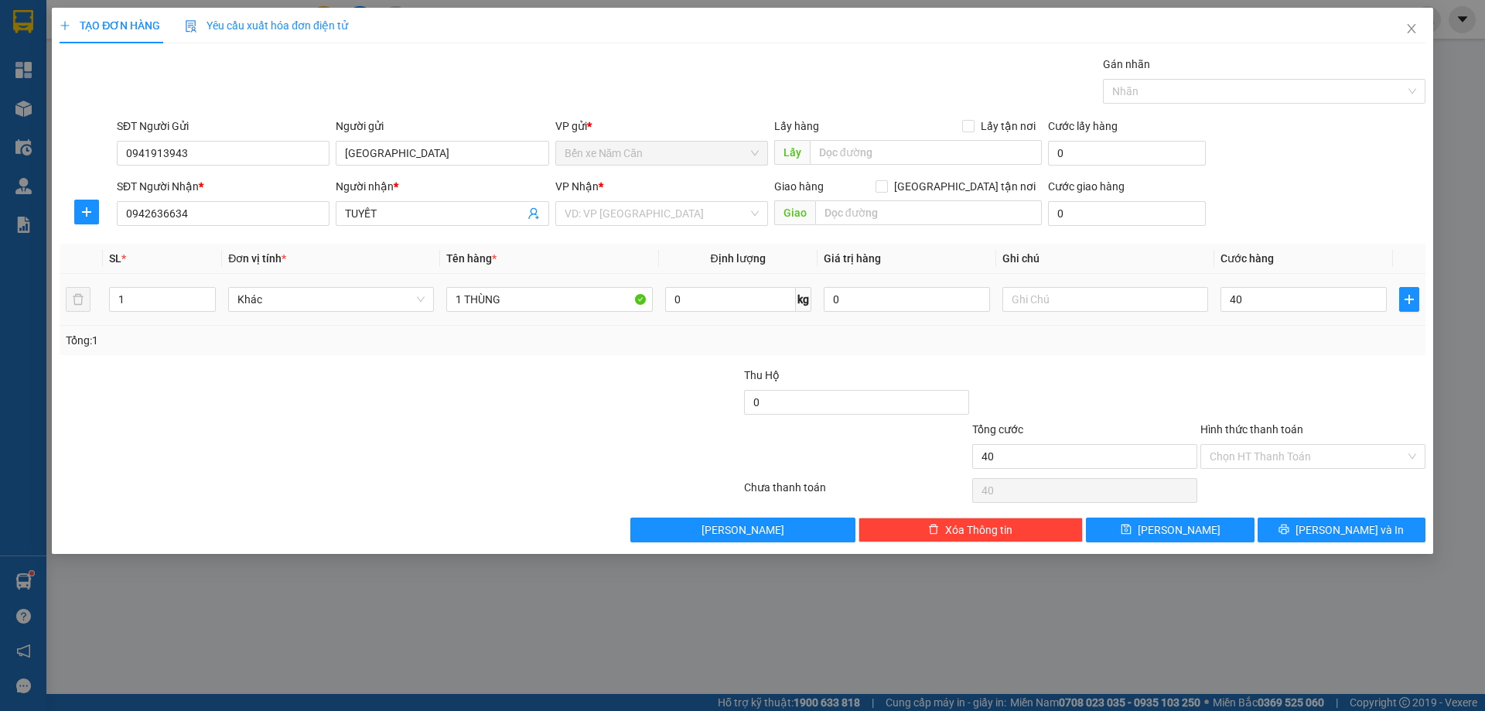
type input "40.000"
click at [1258, 336] on div "Tổng: 1" at bounding box center [743, 340] width 1354 height 17
click at [1241, 456] on input "Hình thức thanh toán" at bounding box center [1308, 456] width 196 height 23
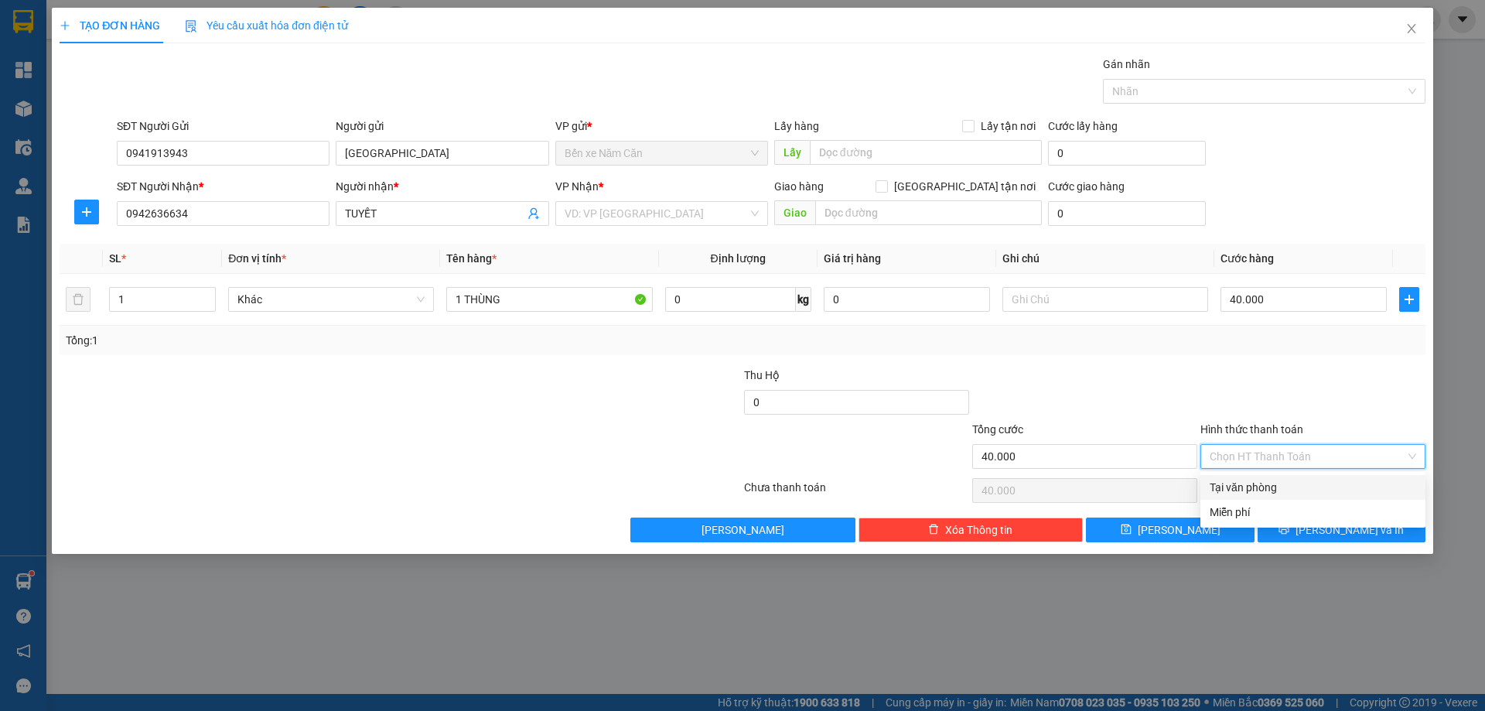
click at [1245, 483] on div "Tại văn phòng" at bounding box center [1313, 487] width 207 height 17
type input "0"
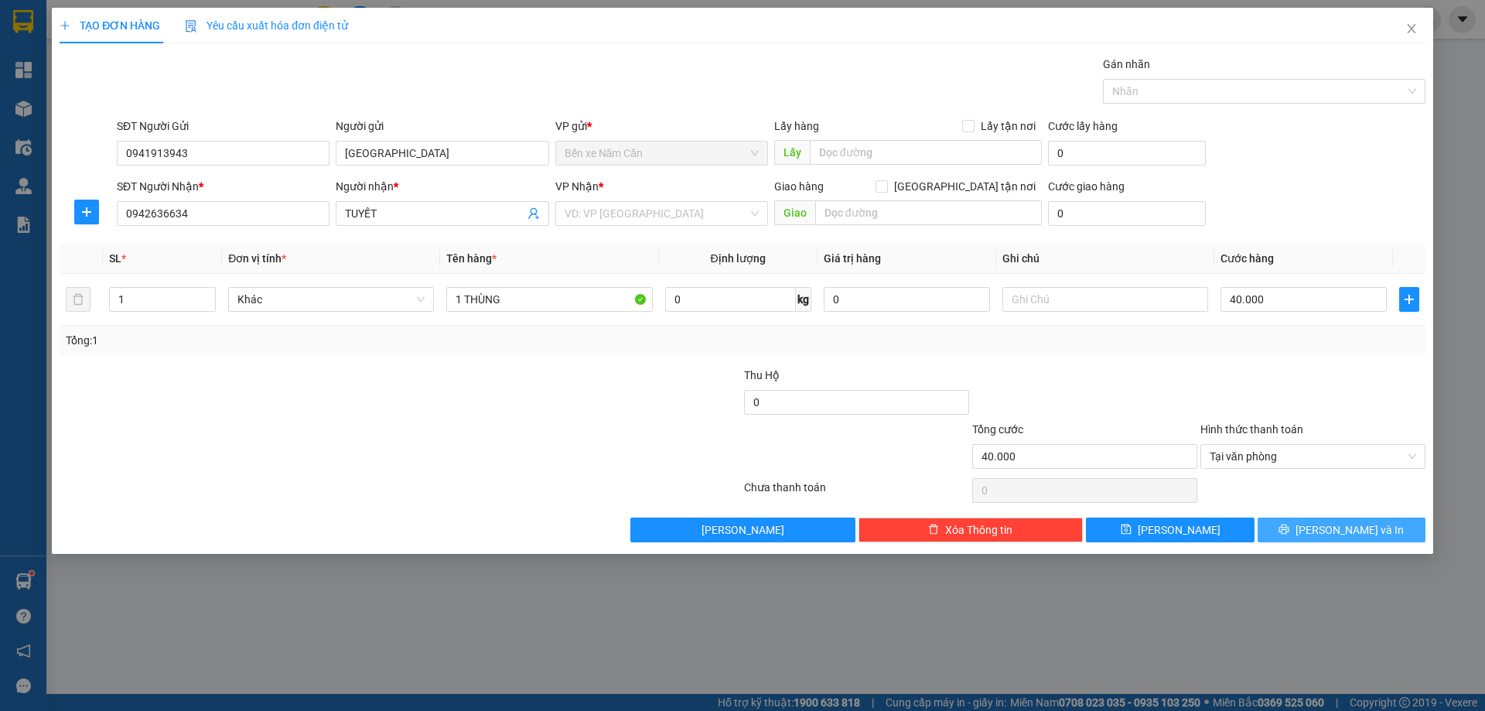
click at [1336, 537] on span "Lưu và In" at bounding box center [1350, 529] width 108 height 17
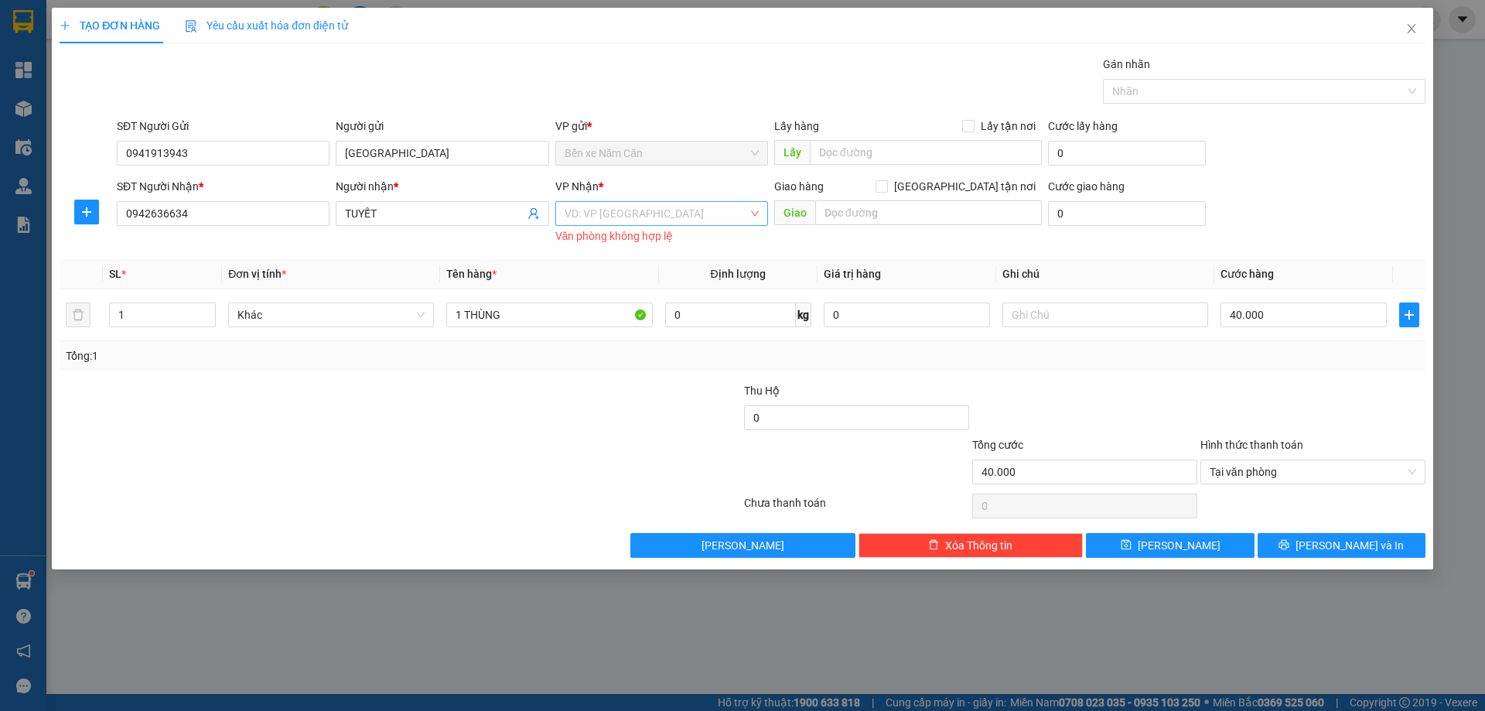
click at [636, 206] on input "search" at bounding box center [656, 213] width 183 height 23
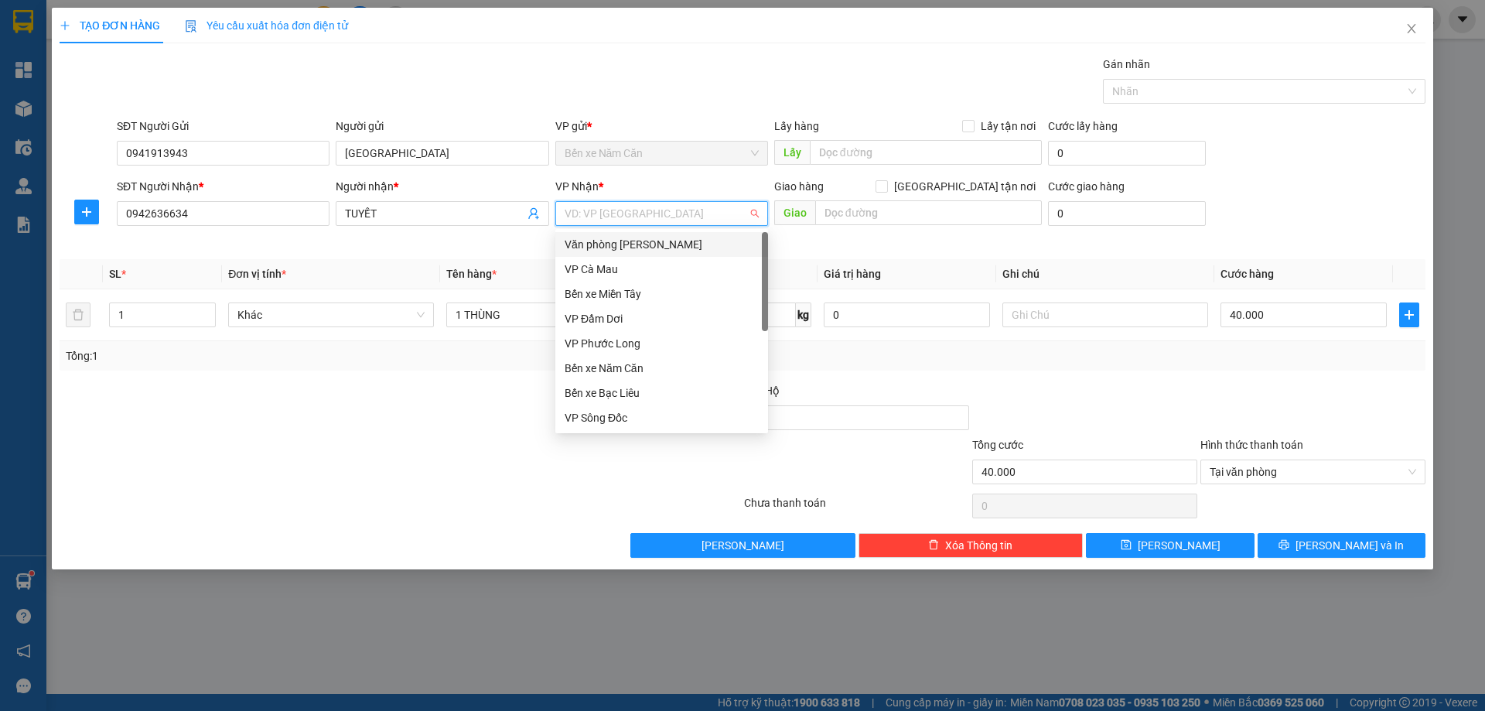
click at [654, 239] on div "Văn phòng [PERSON_NAME]" at bounding box center [662, 244] width 194 height 17
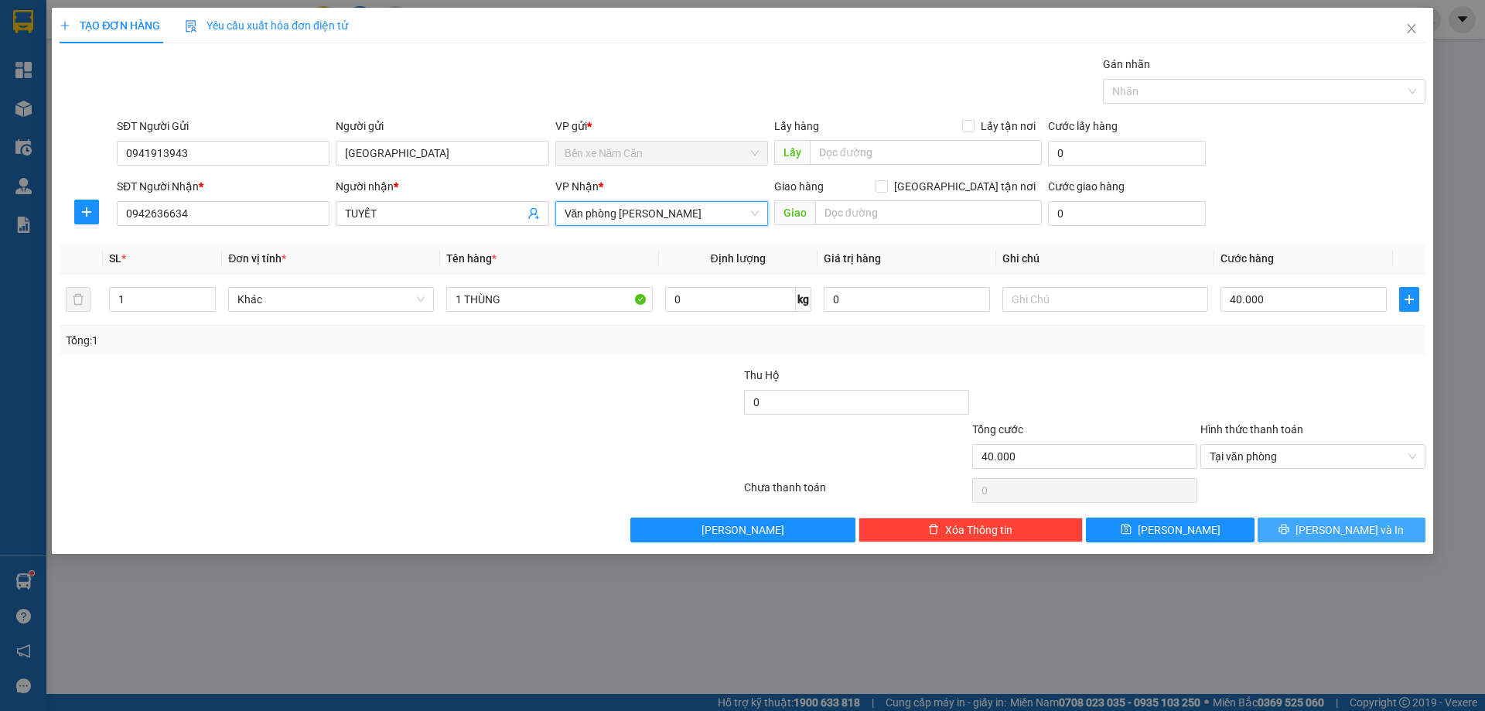
click at [1345, 527] on span "Lưu và In" at bounding box center [1350, 529] width 108 height 17
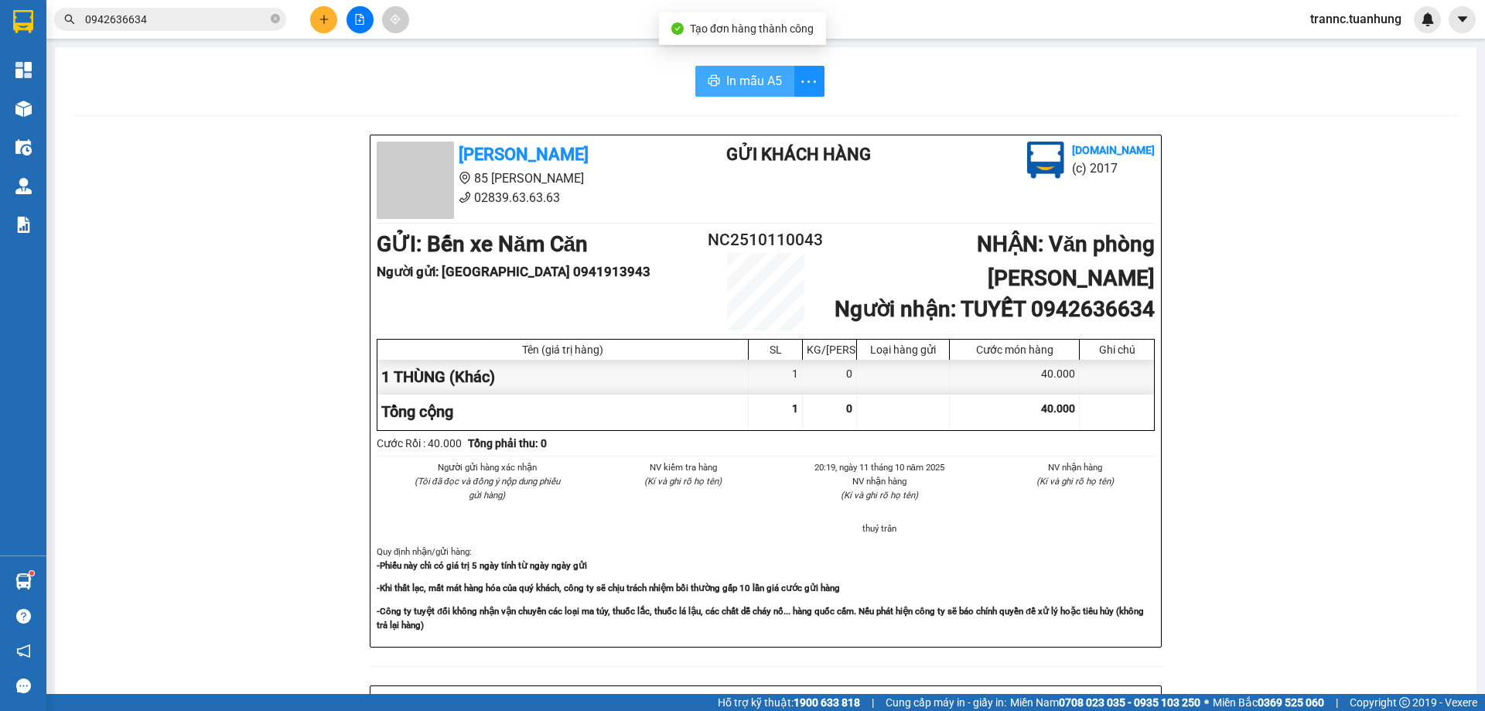
click at [736, 77] on span "In mẫu A5" at bounding box center [754, 80] width 56 height 19
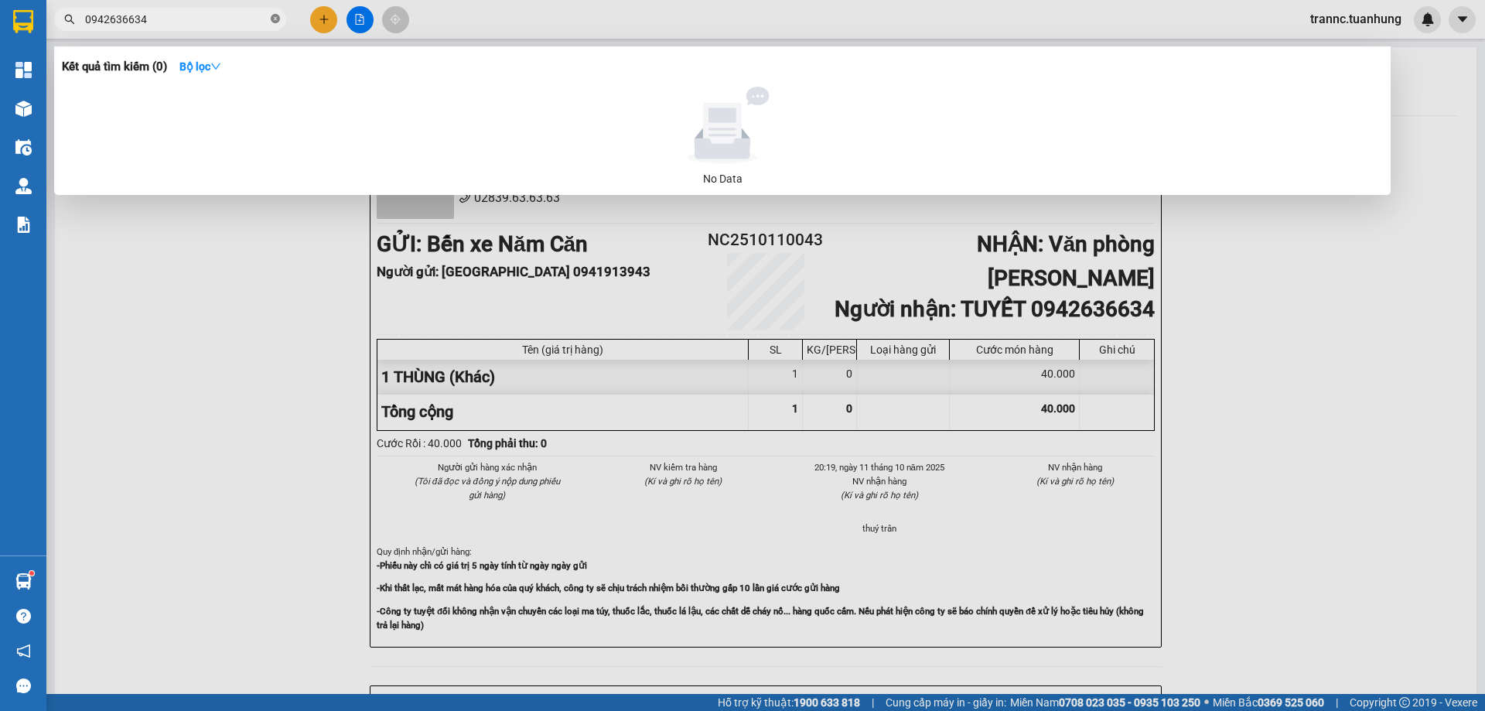
click at [278, 23] on icon "close-circle" at bounding box center [275, 18] width 9 height 9
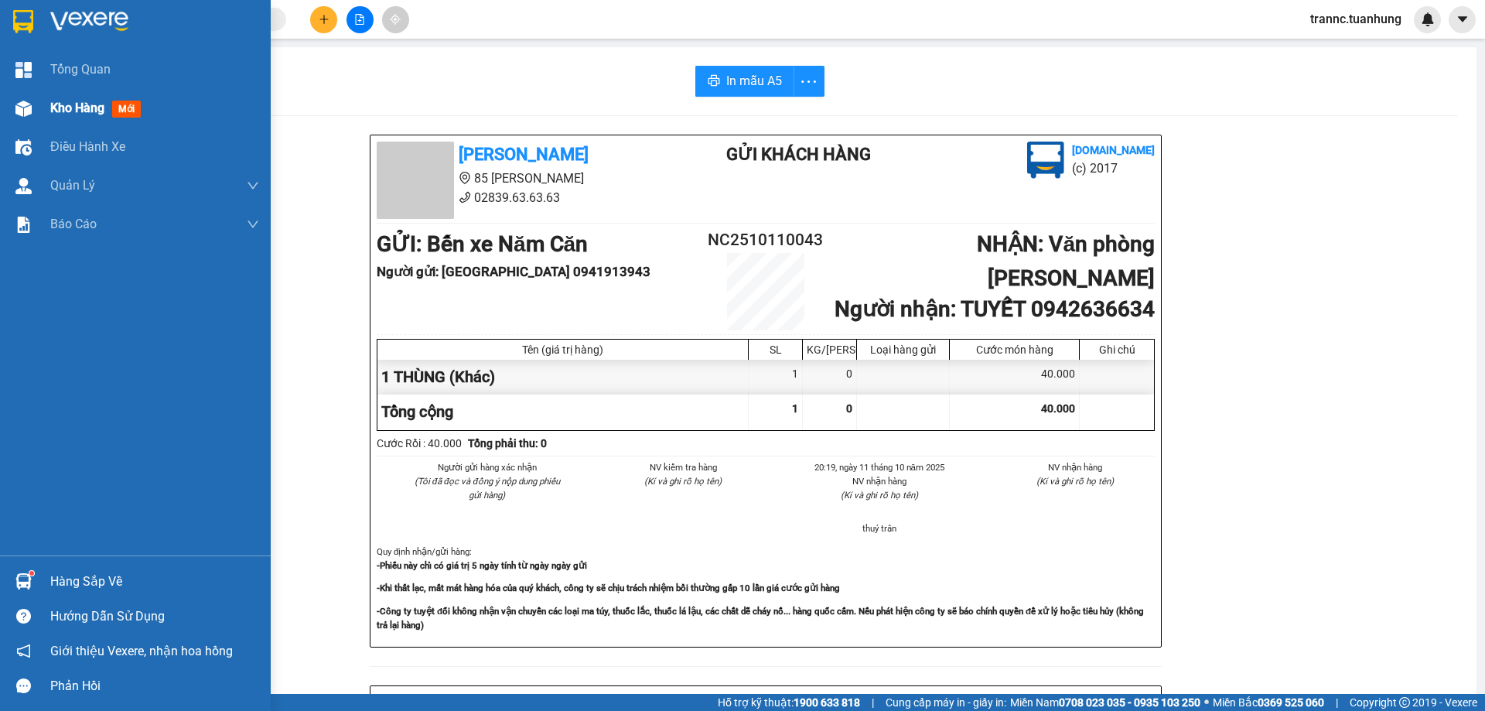
click at [128, 114] on span "mới" at bounding box center [126, 109] width 29 height 17
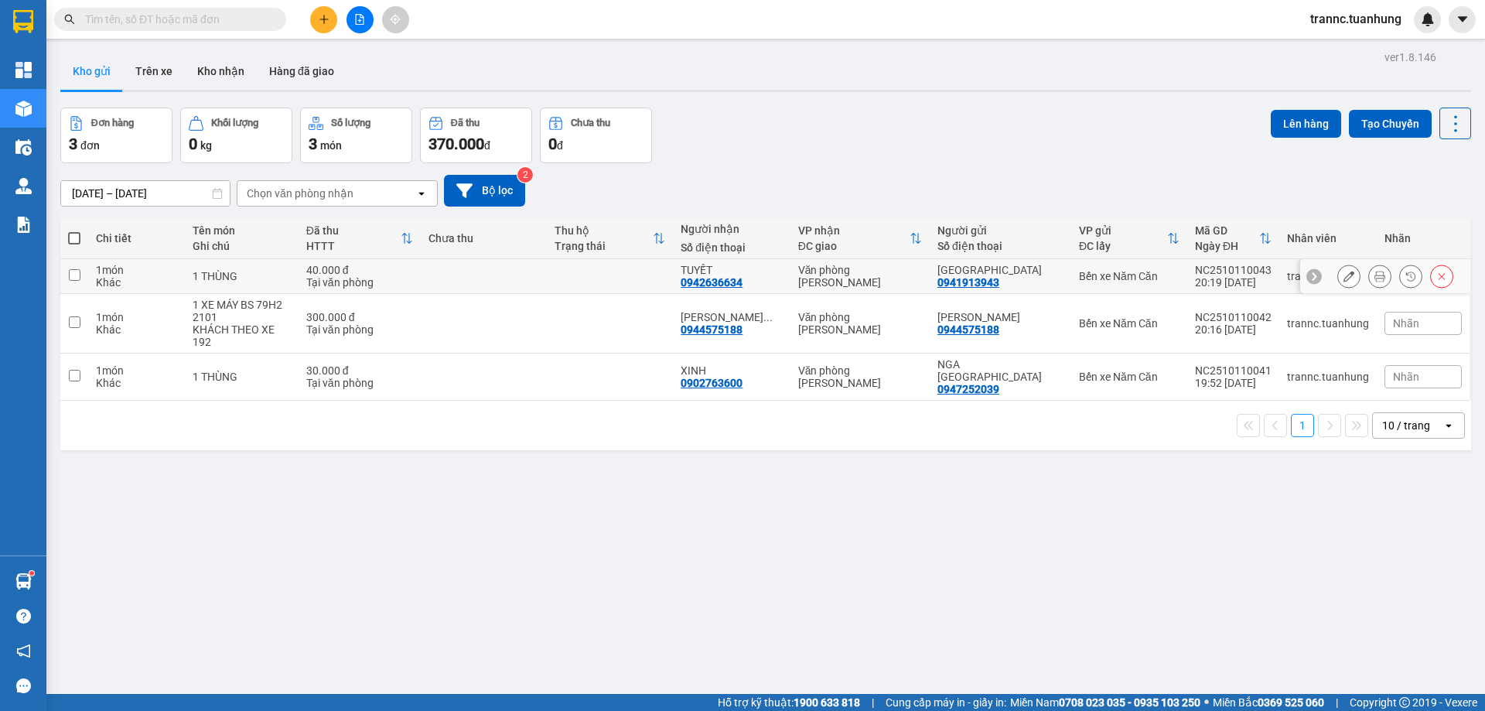
click at [254, 277] on div "1 THÙNG" at bounding box center [242, 276] width 98 height 12
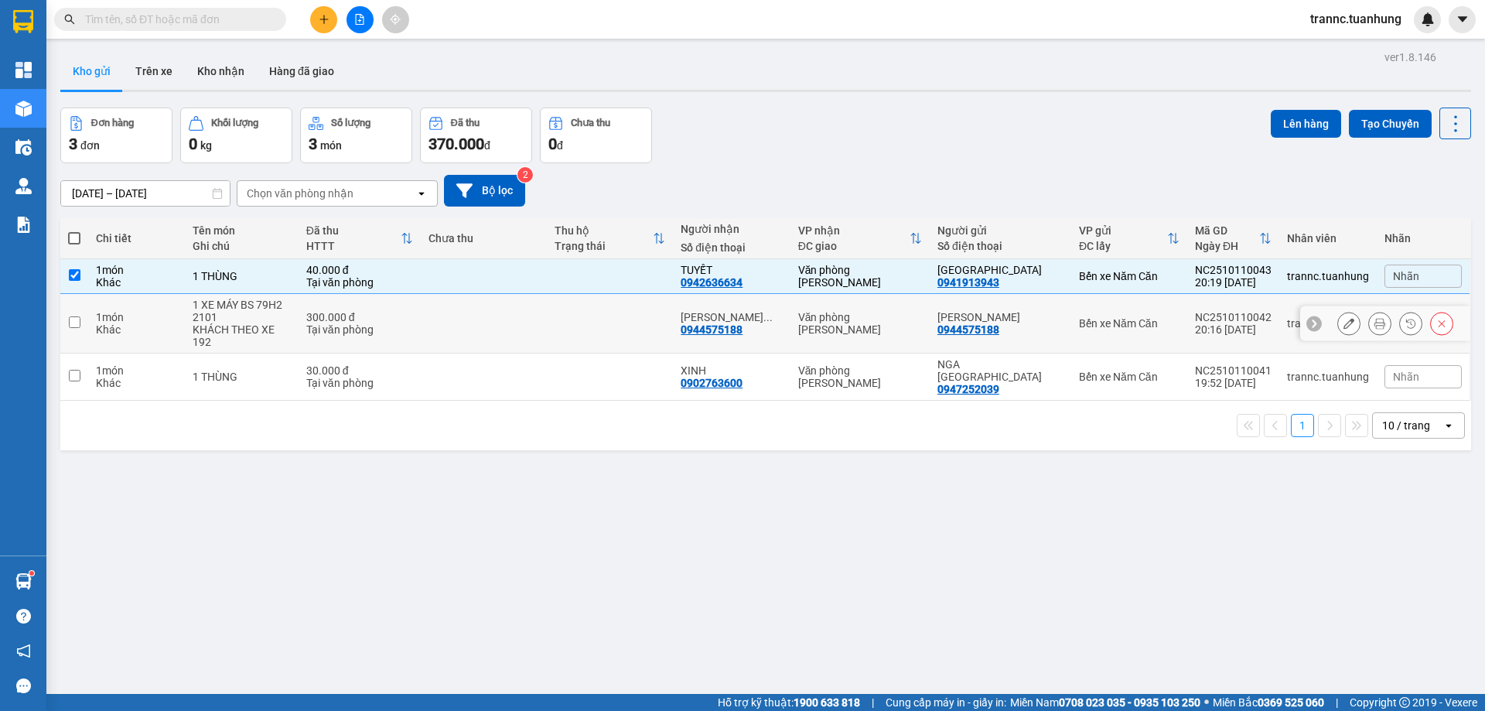
click at [256, 303] on div "1 XE MÁY BS 79H2 2101" at bounding box center [242, 311] width 98 height 25
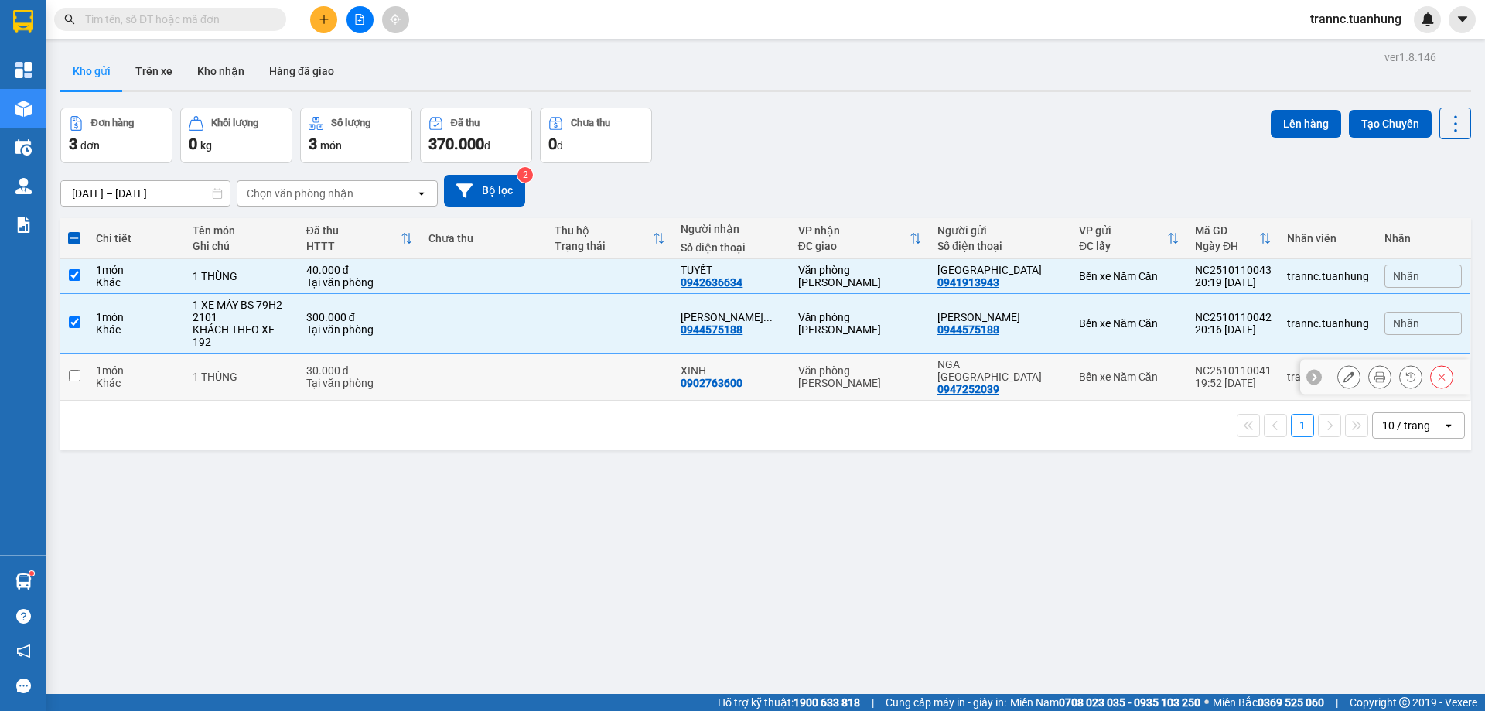
click at [253, 370] on div "1 THÙNG" at bounding box center [242, 376] width 98 height 12
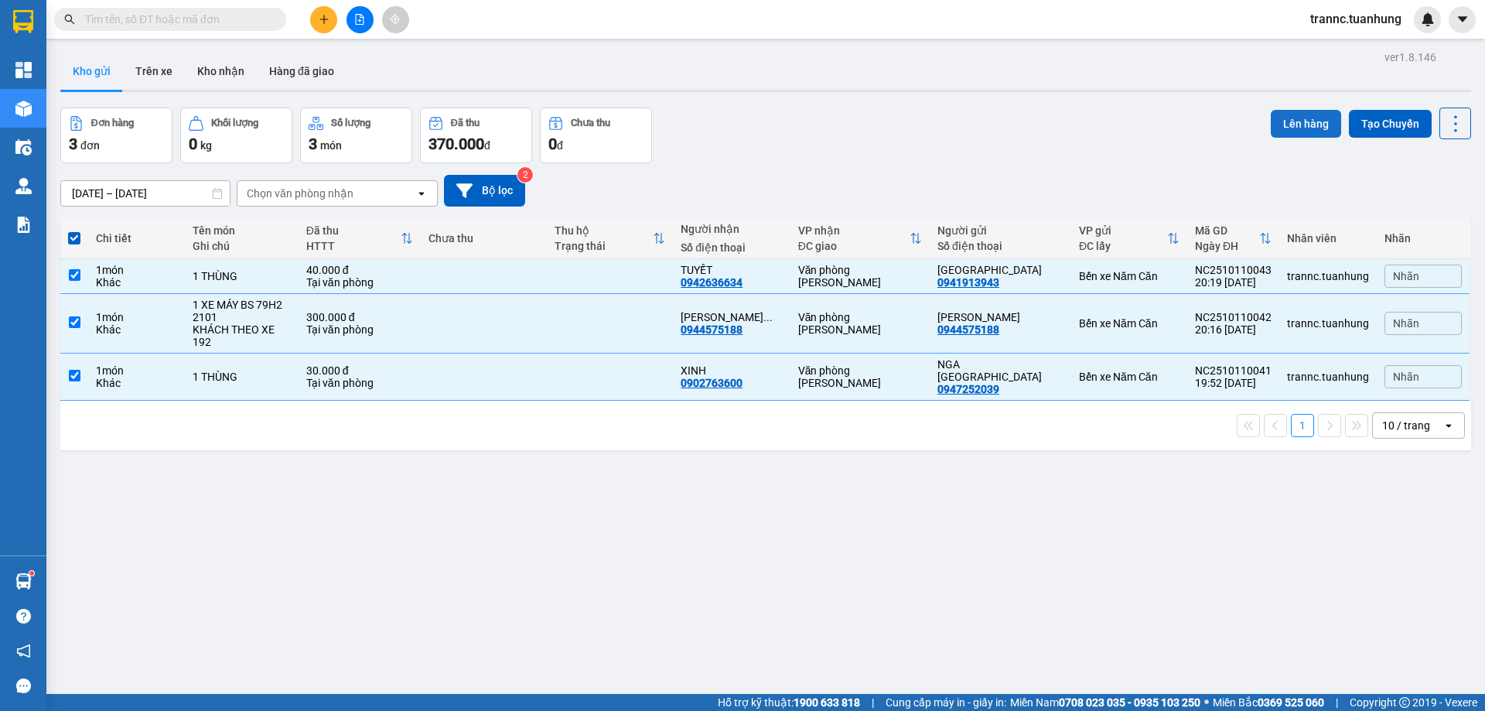
click at [1286, 120] on button "Lên hàng" at bounding box center [1306, 124] width 70 height 28
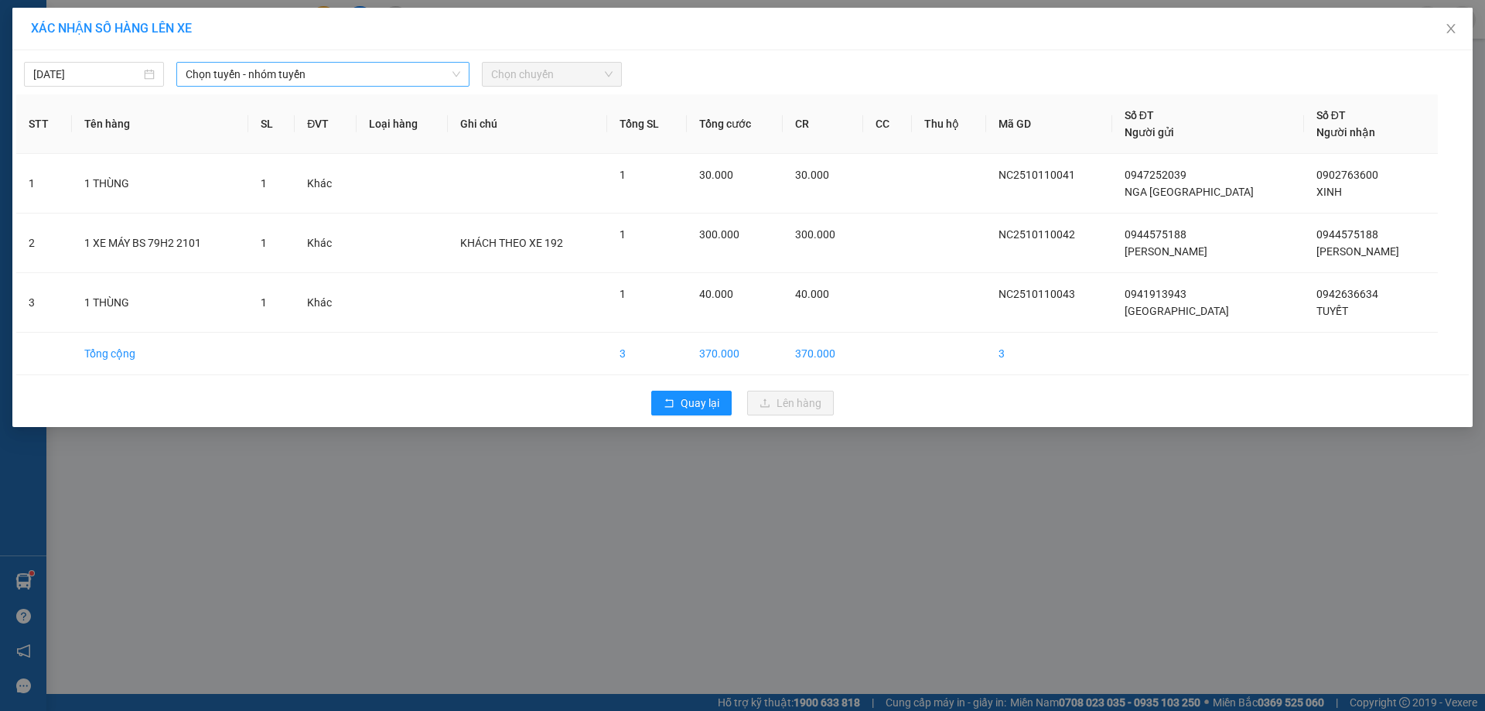
click at [296, 83] on span "Chọn tuyến - nhóm tuyến" at bounding box center [323, 74] width 275 height 23
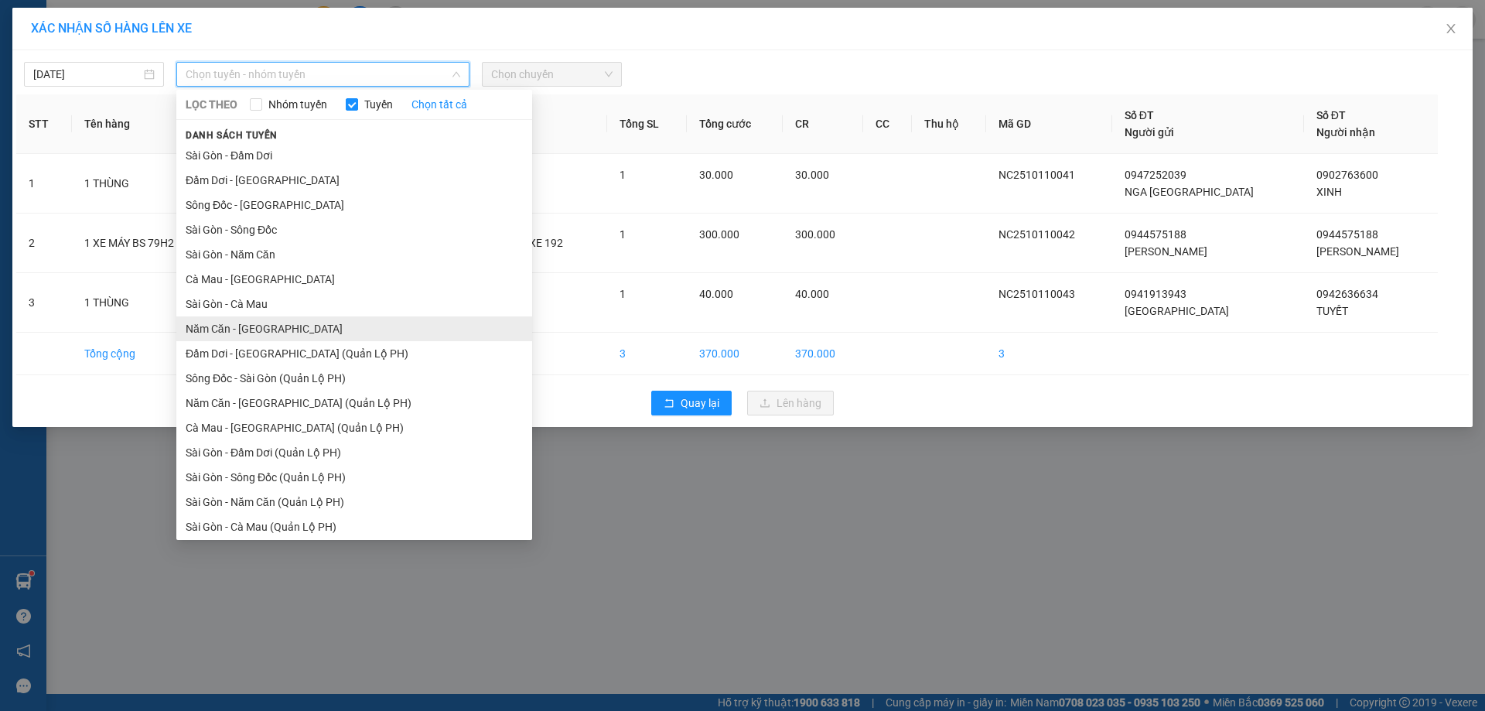
click at [236, 329] on li "Năm Căn - Sài Gòn" at bounding box center [354, 328] width 356 height 25
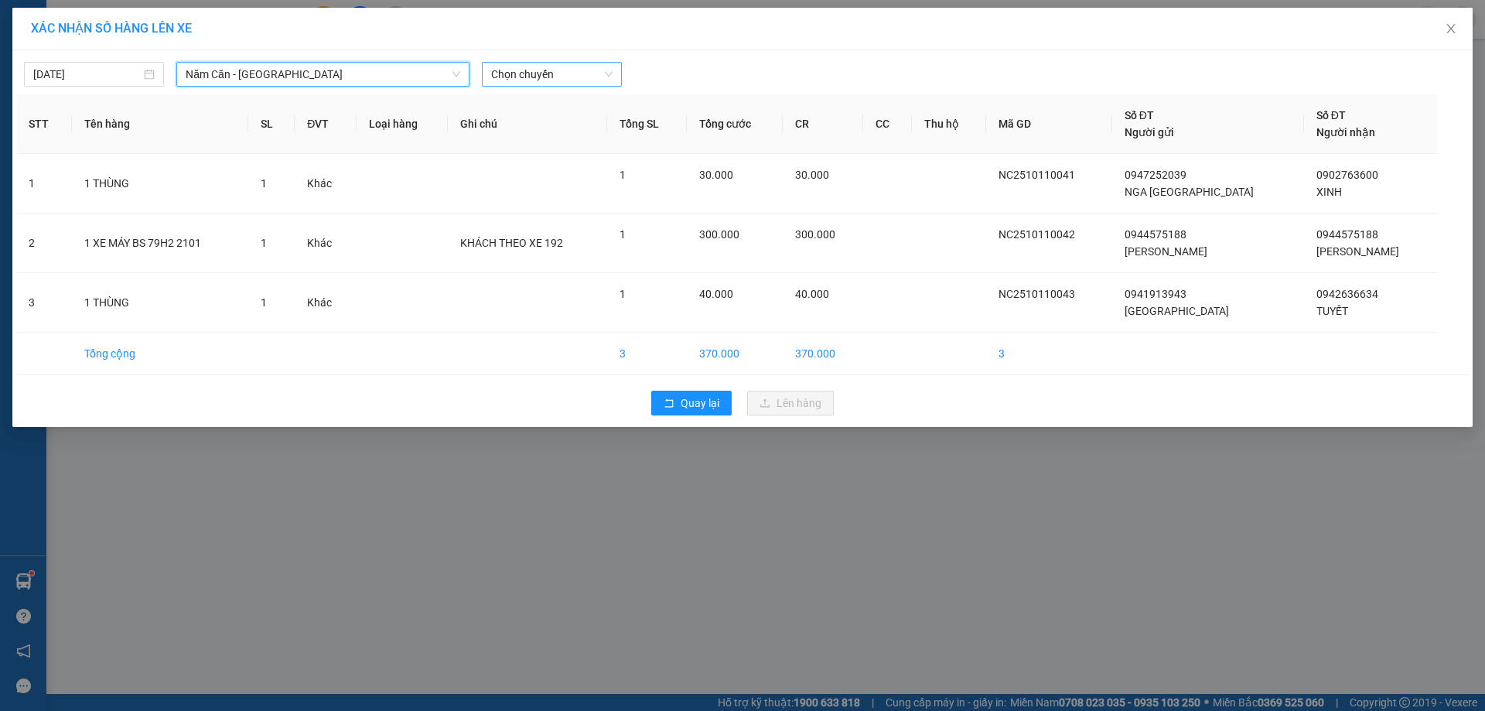
click at [553, 67] on span "Chọn chuyến" at bounding box center [551, 74] width 121 height 23
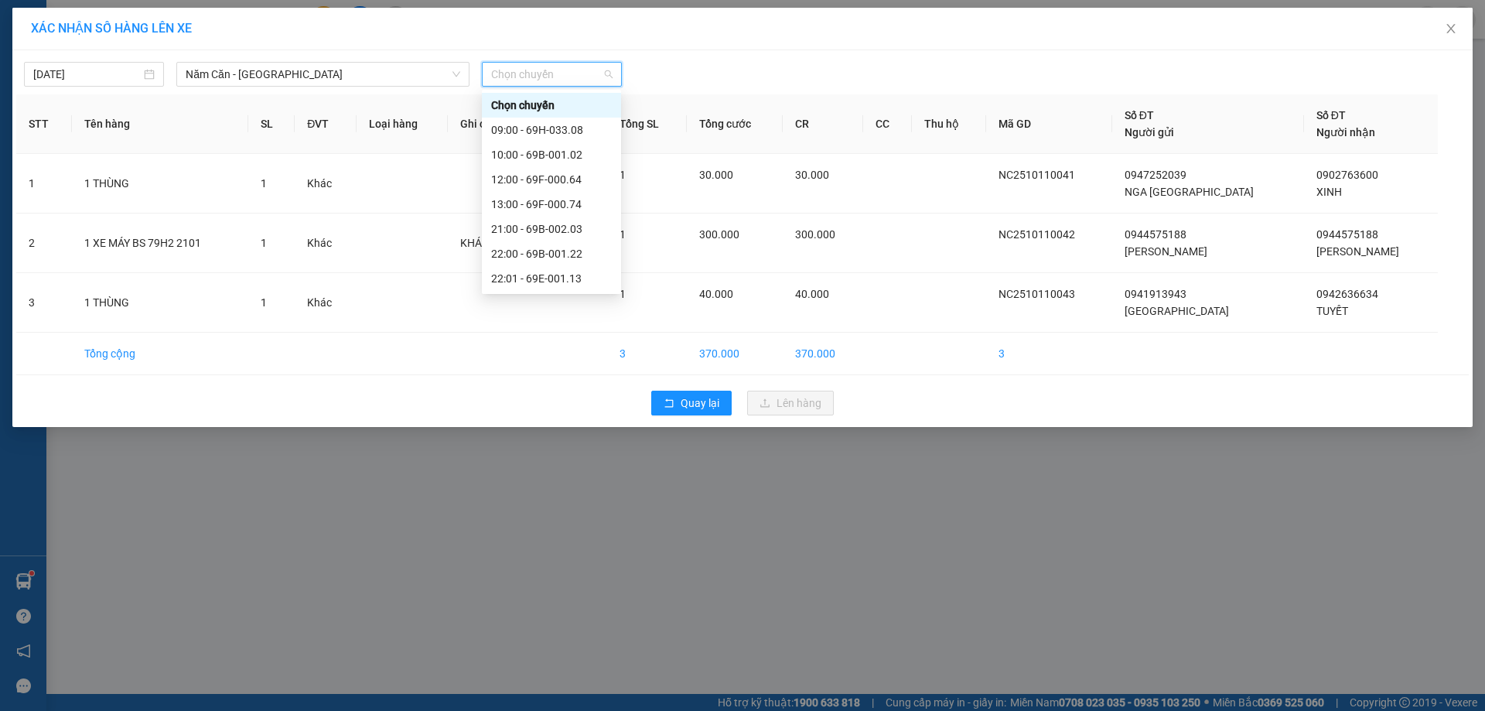
click at [585, 319] on div "22:30 - 69E-00.192" at bounding box center [551, 327] width 121 height 17
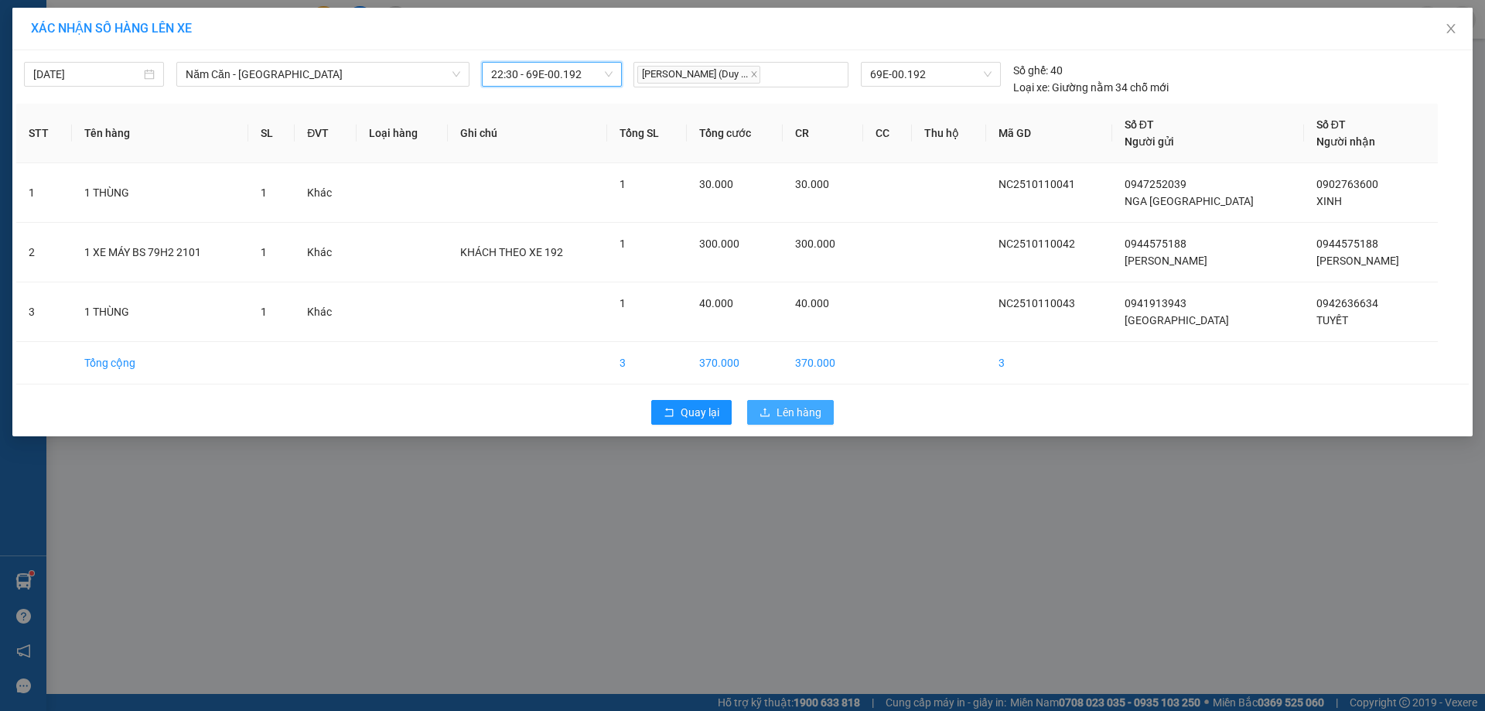
click at [777, 411] on span "Lên hàng" at bounding box center [799, 412] width 45 height 17
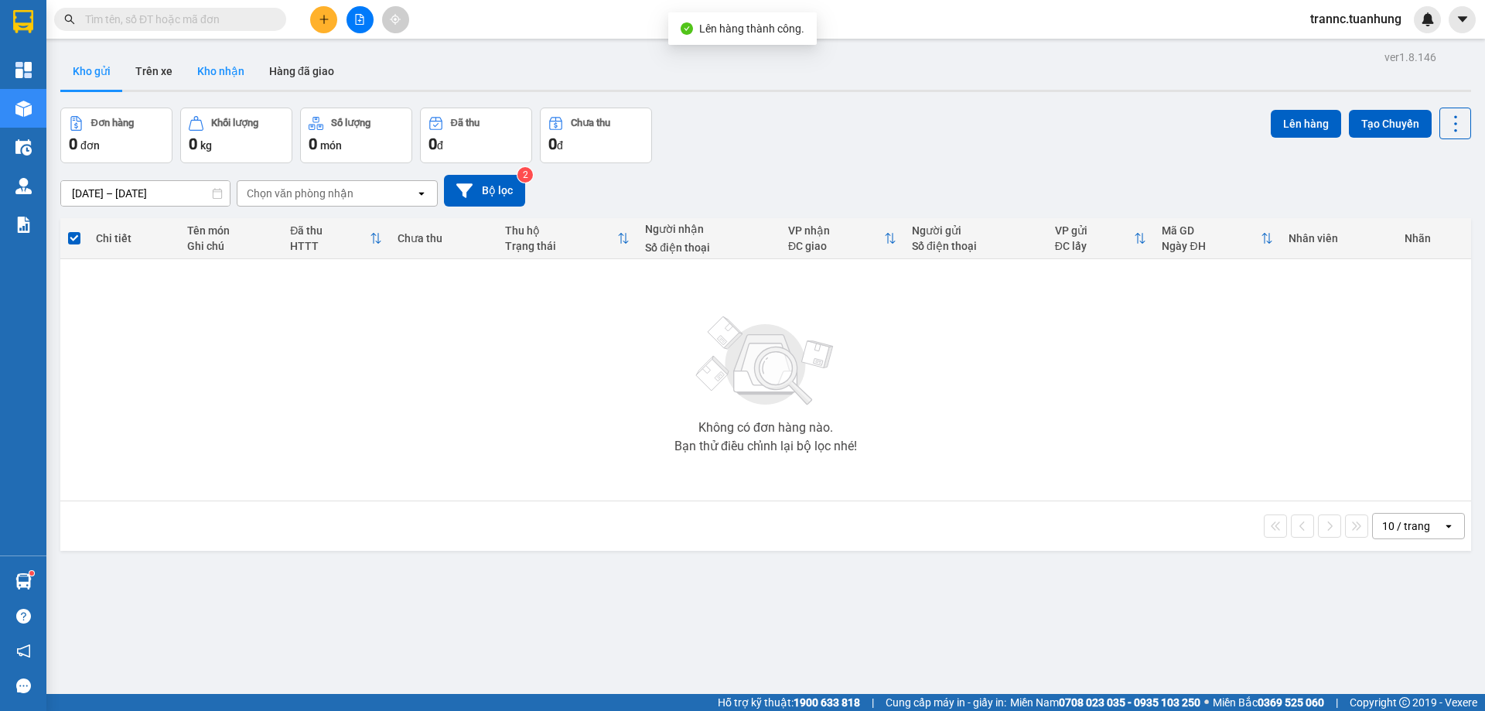
click at [224, 74] on button "Kho nhận" at bounding box center [221, 71] width 72 height 37
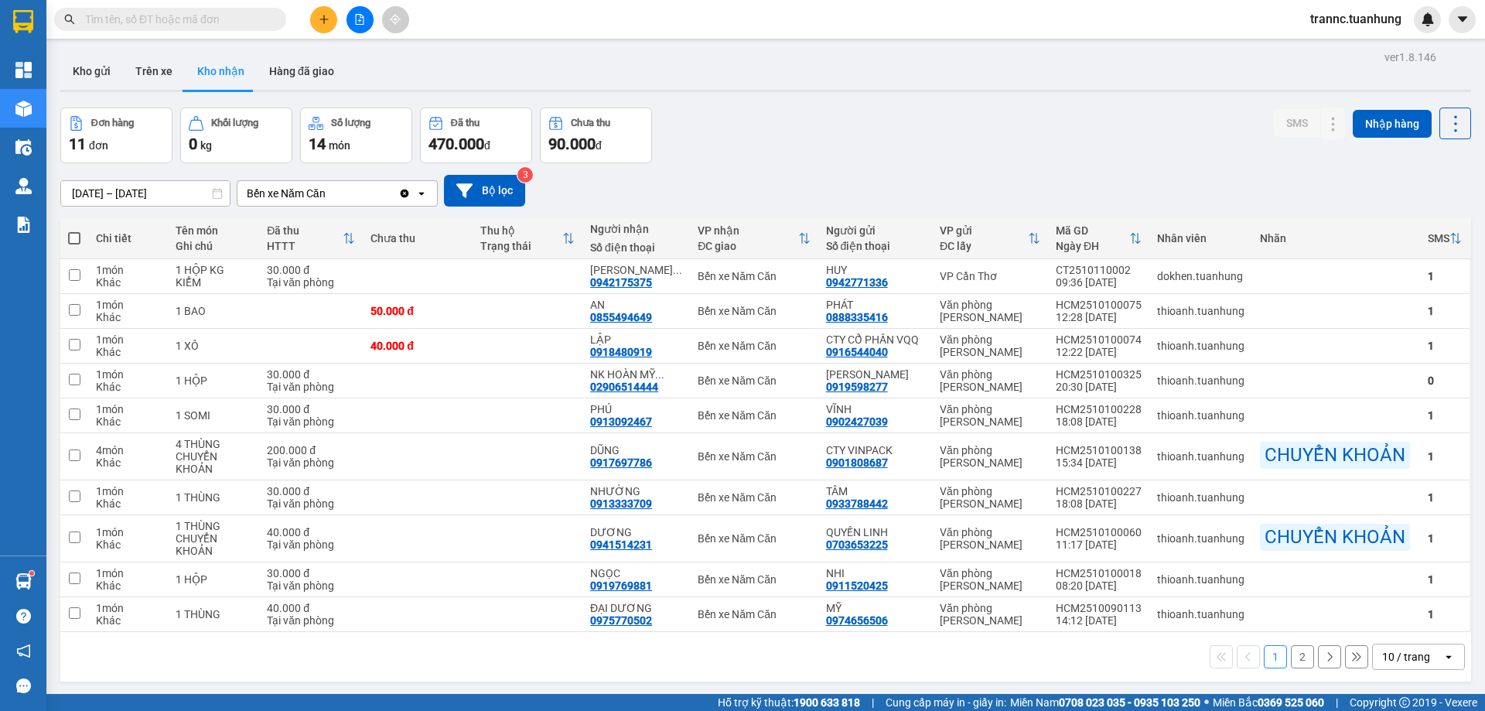
click at [1291, 668] on button "2" at bounding box center [1302, 656] width 23 height 23
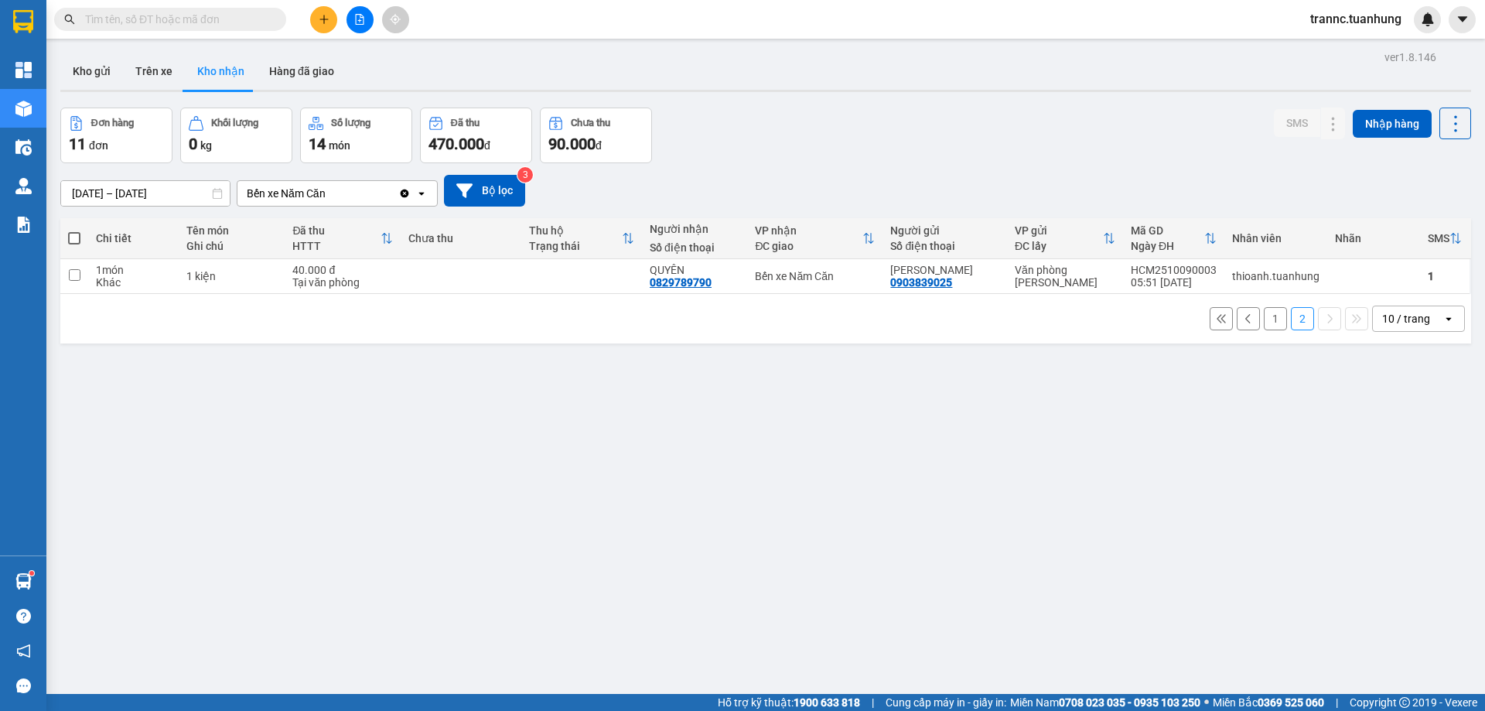
click at [1264, 318] on button "1" at bounding box center [1275, 318] width 23 height 23
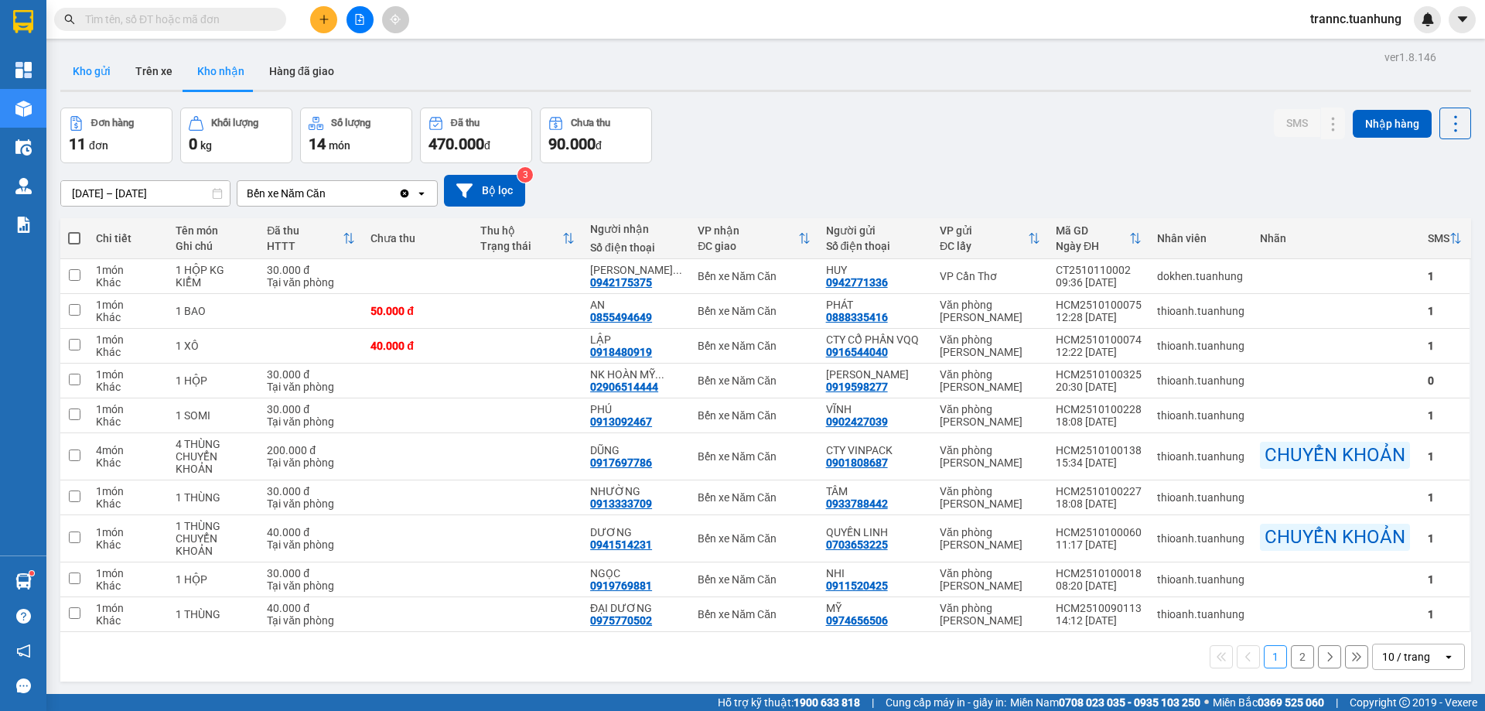
click at [95, 60] on button "Kho gửi" at bounding box center [91, 71] width 63 height 37
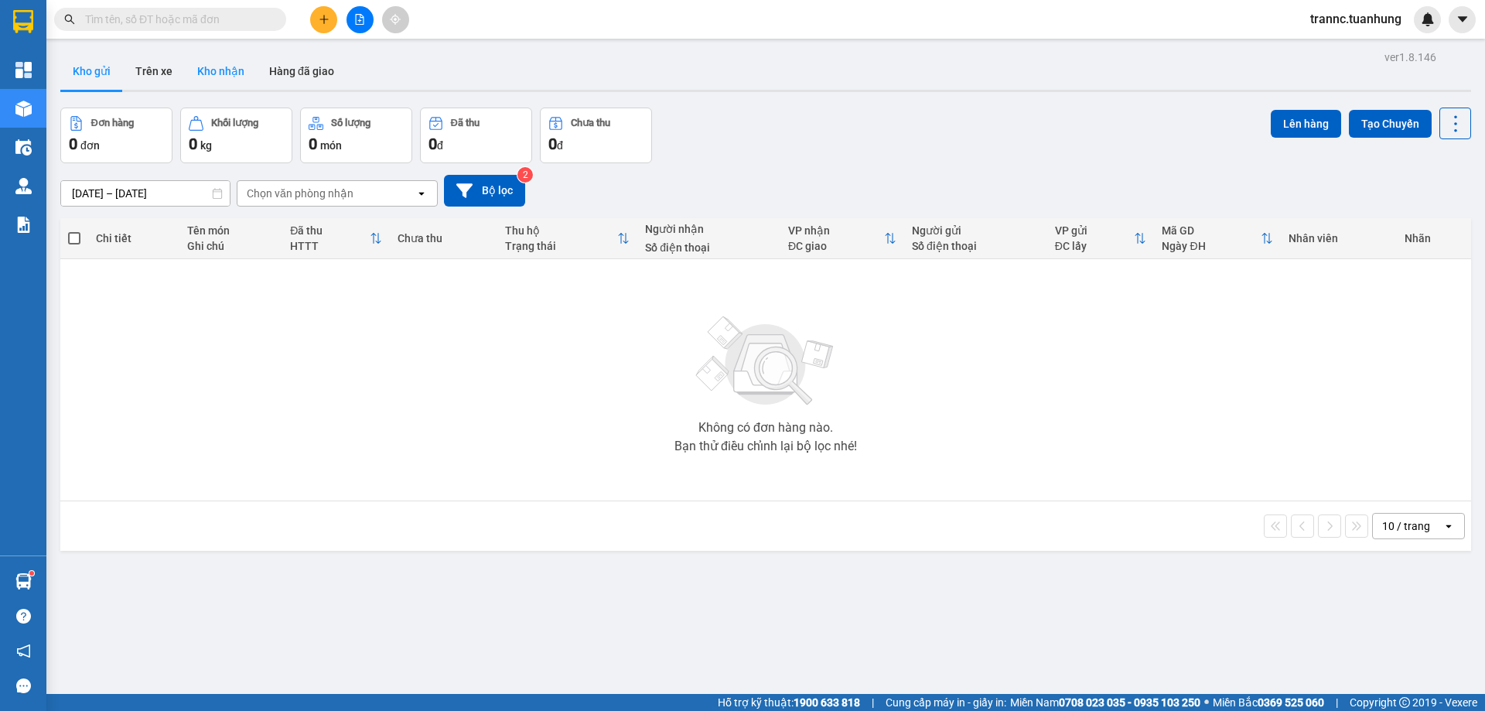
click at [212, 72] on button "Kho nhận" at bounding box center [221, 71] width 72 height 37
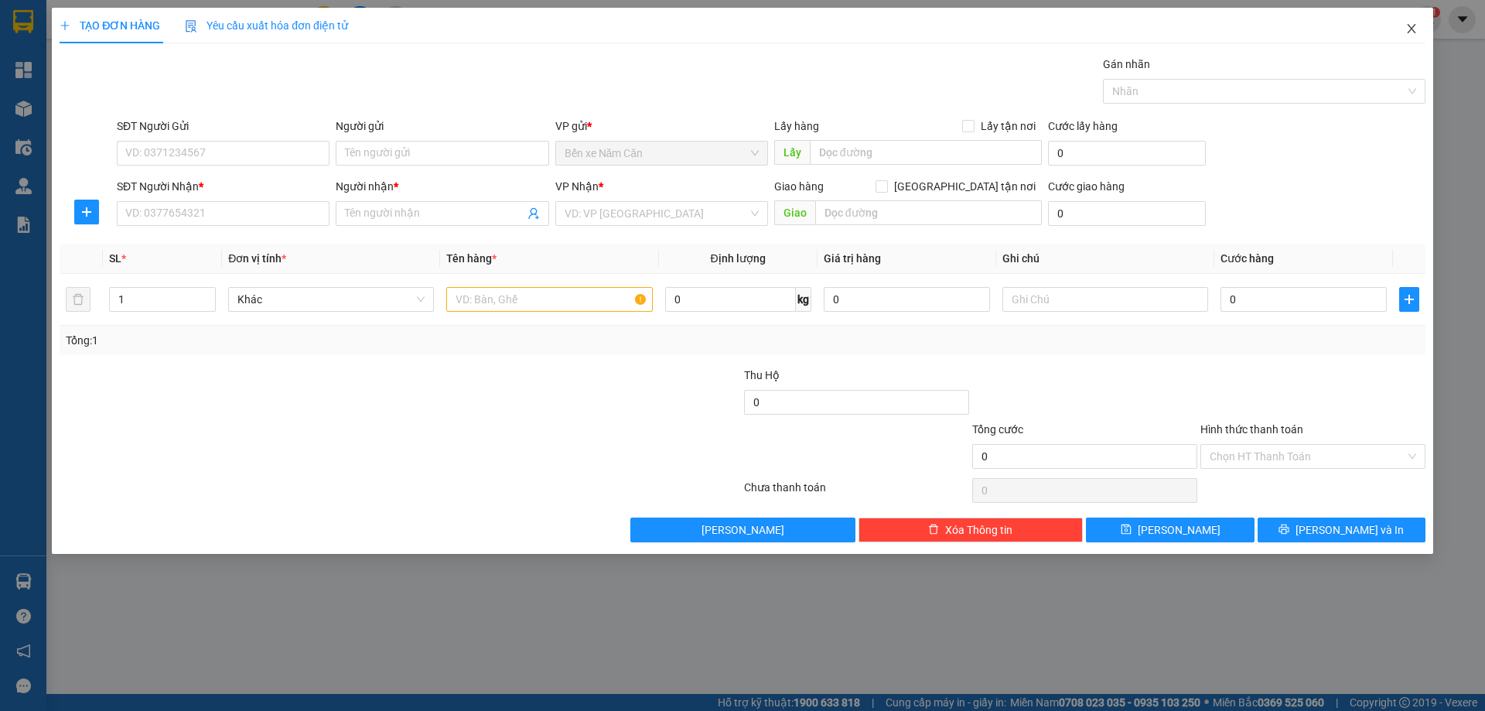
click at [1414, 26] on icon "close" at bounding box center [1411, 28] width 9 height 9
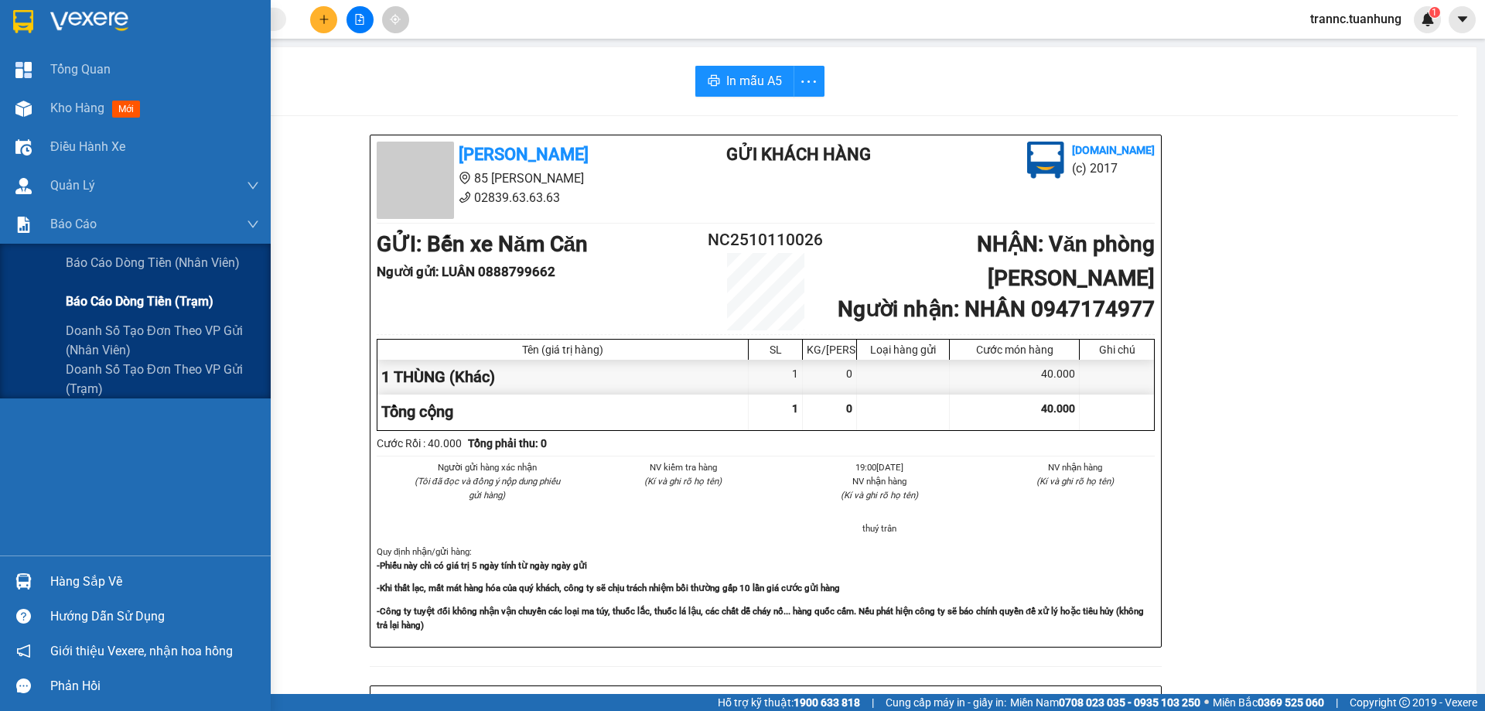
click at [183, 307] on span "Báo cáo dòng tiền (trạm)" at bounding box center [140, 301] width 148 height 19
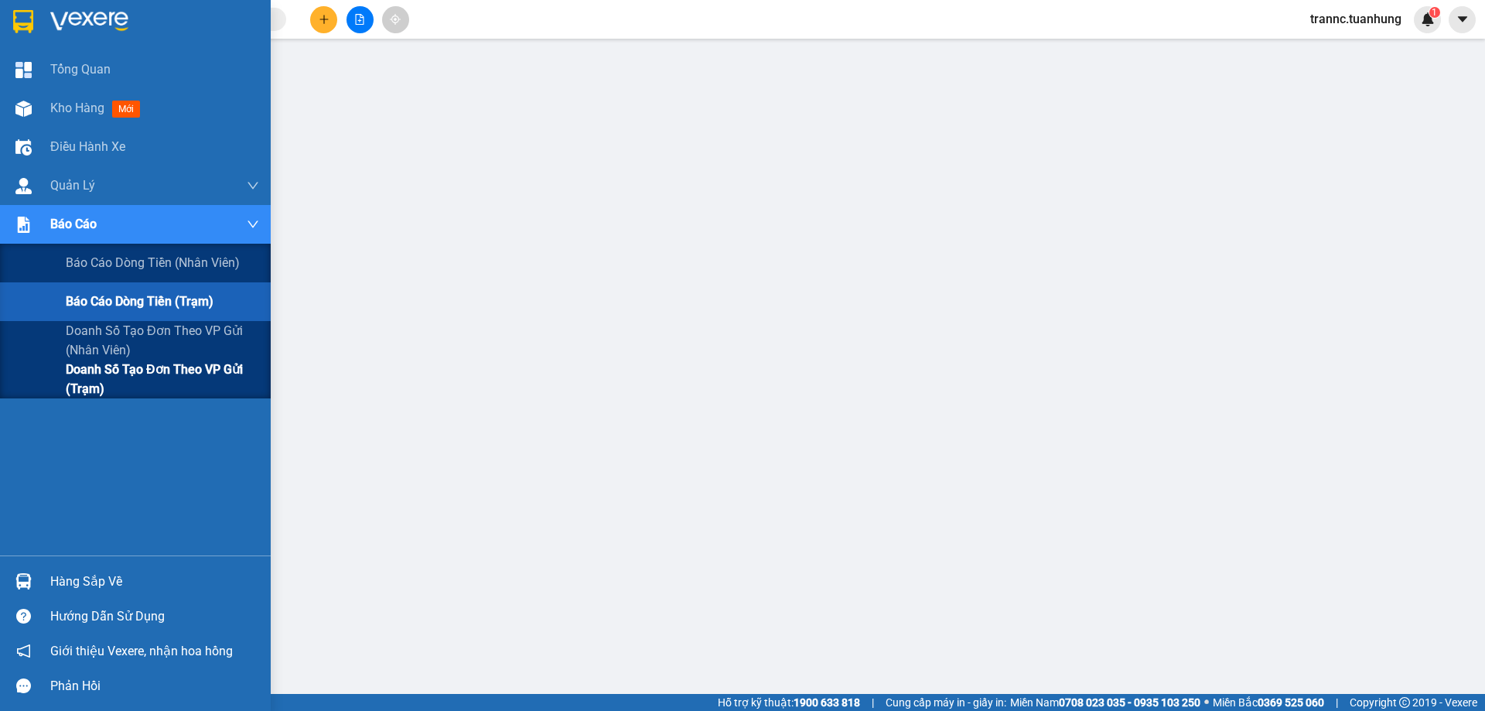
click at [204, 370] on span "Doanh số tạo đơn theo VP gửi (trạm)" at bounding box center [162, 379] width 193 height 39
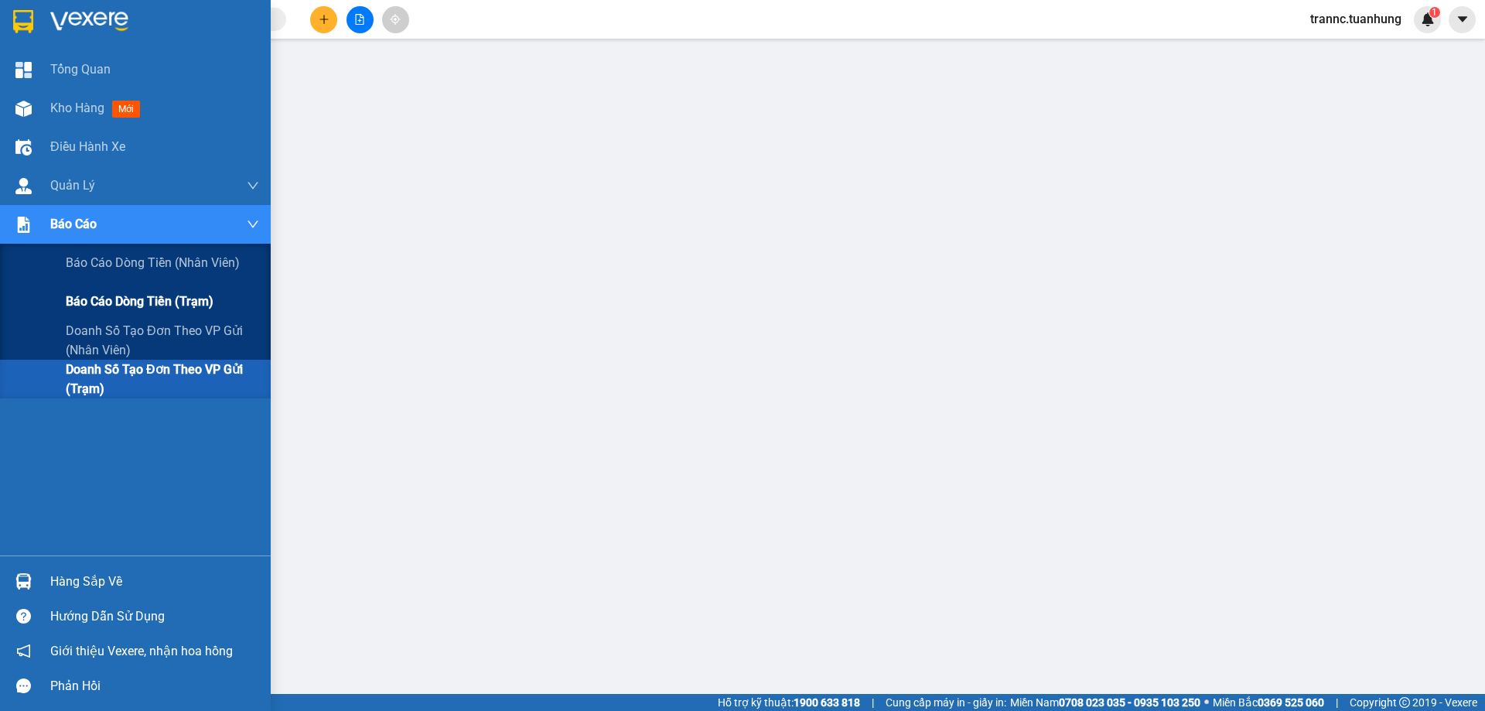
click at [188, 298] on span "Báo cáo dòng tiền (trạm)" at bounding box center [140, 301] width 148 height 19
